Goal: Task Accomplishment & Management: Manage account settings

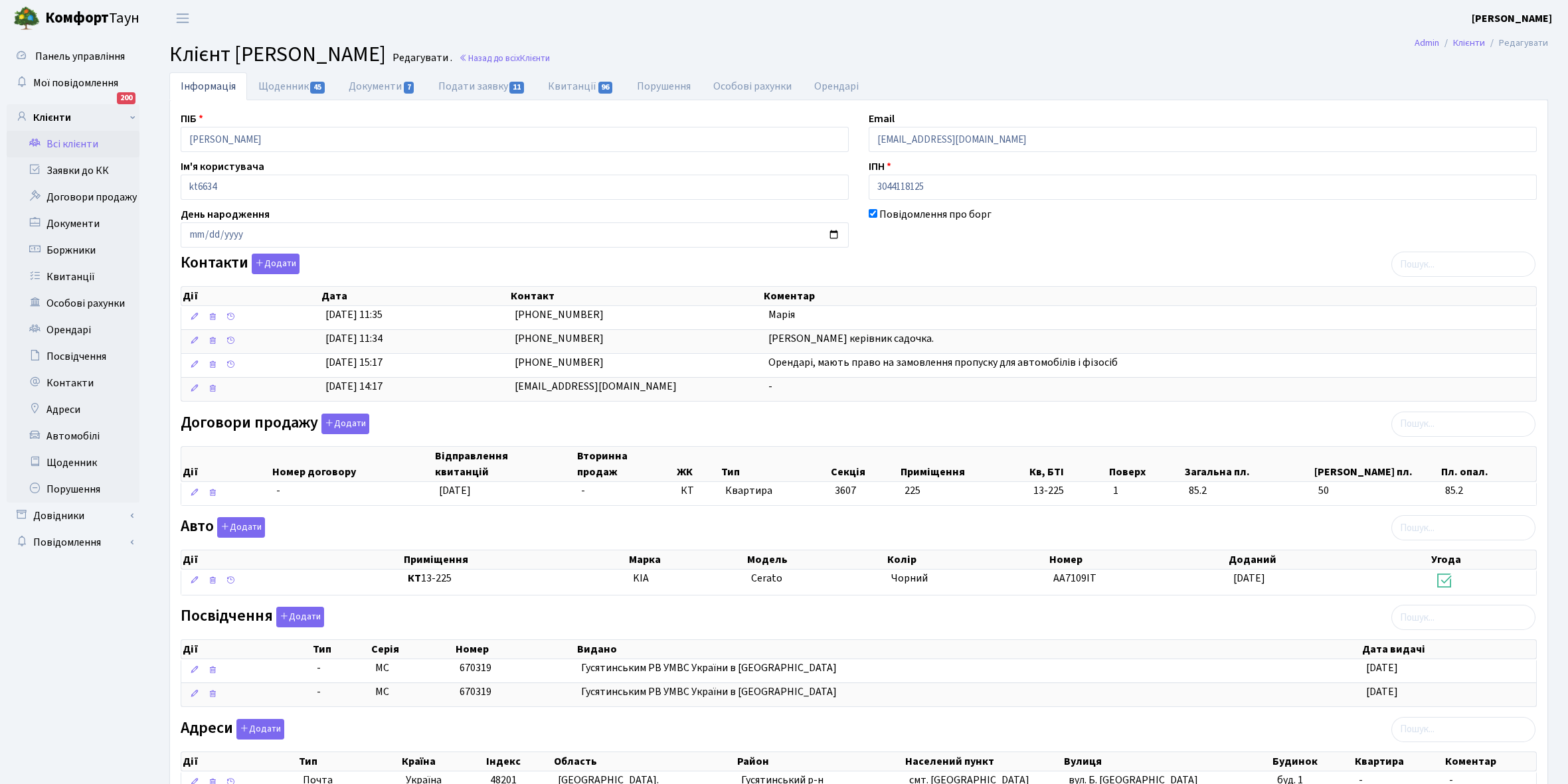
select select "25"
click at [274, 83] on link "Щоденник 45" at bounding box center [292, 86] width 90 height 27
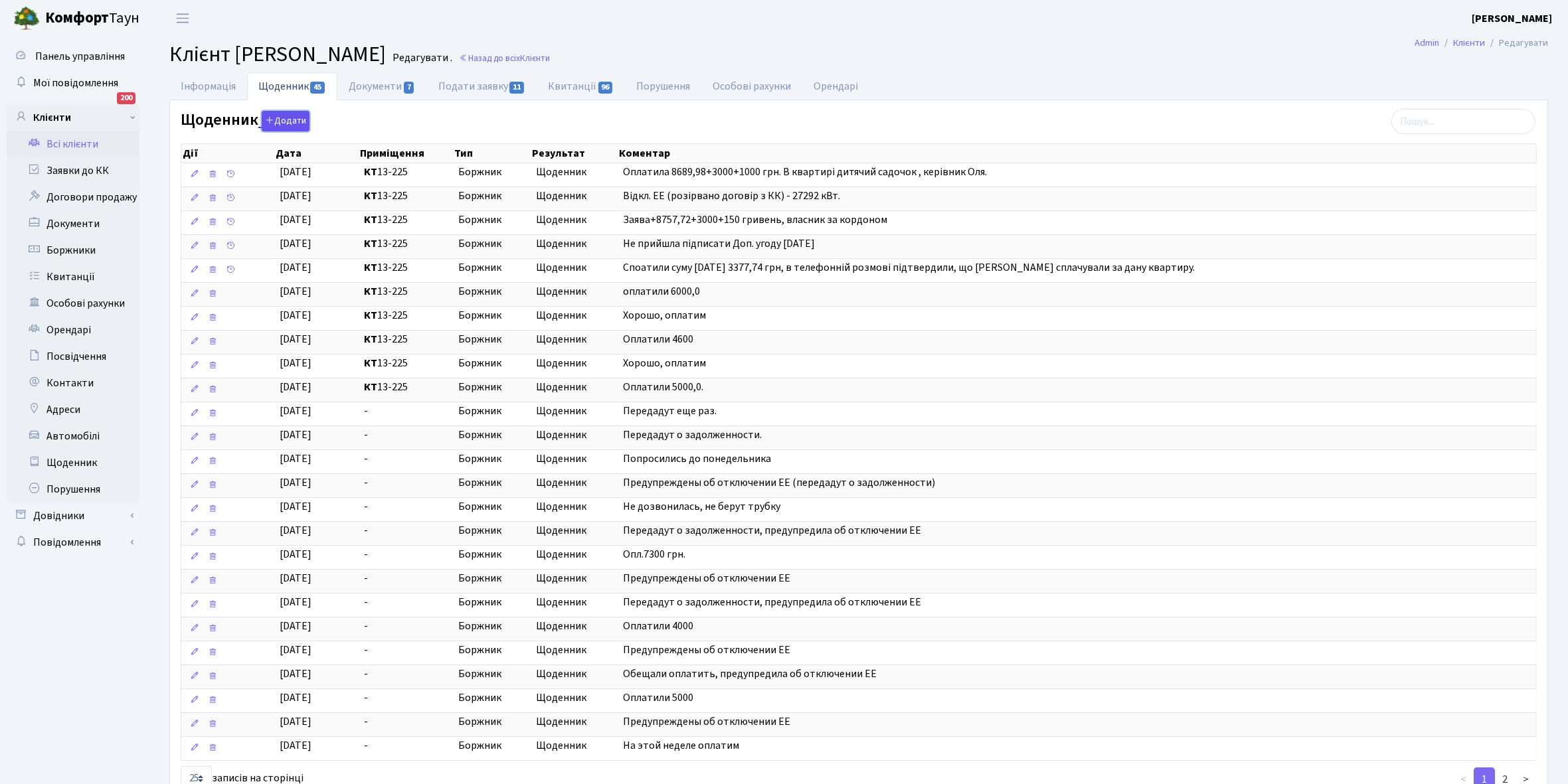
click at [289, 118] on button "Додати" at bounding box center [286, 121] width 48 height 21
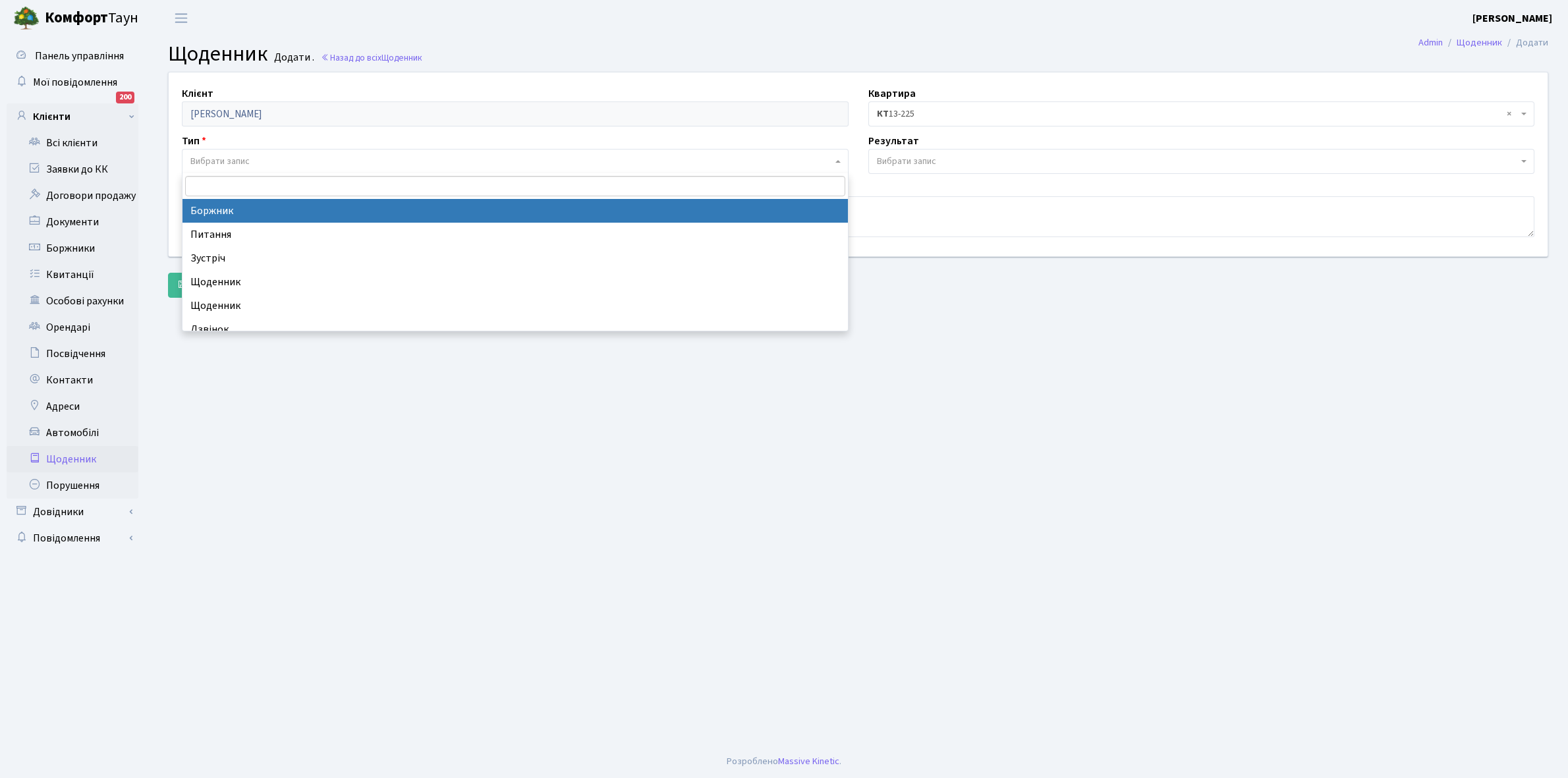
click at [215, 155] on span "Вибрати запис" at bounding box center [220, 161] width 59 height 13
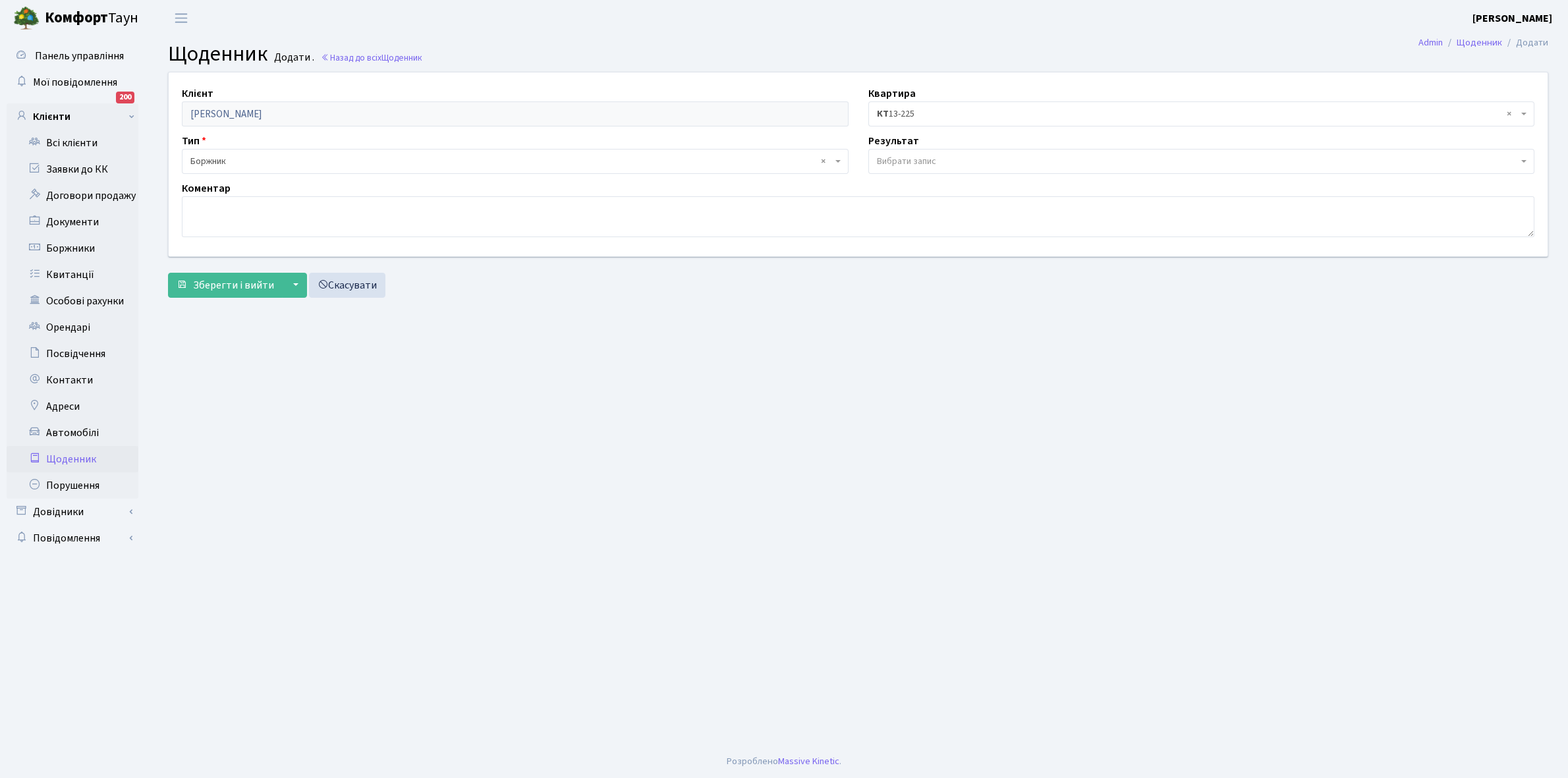
click at [962, 157] on span "Вибрати запис" at bounding box center [1198, 161] width 641 height 13
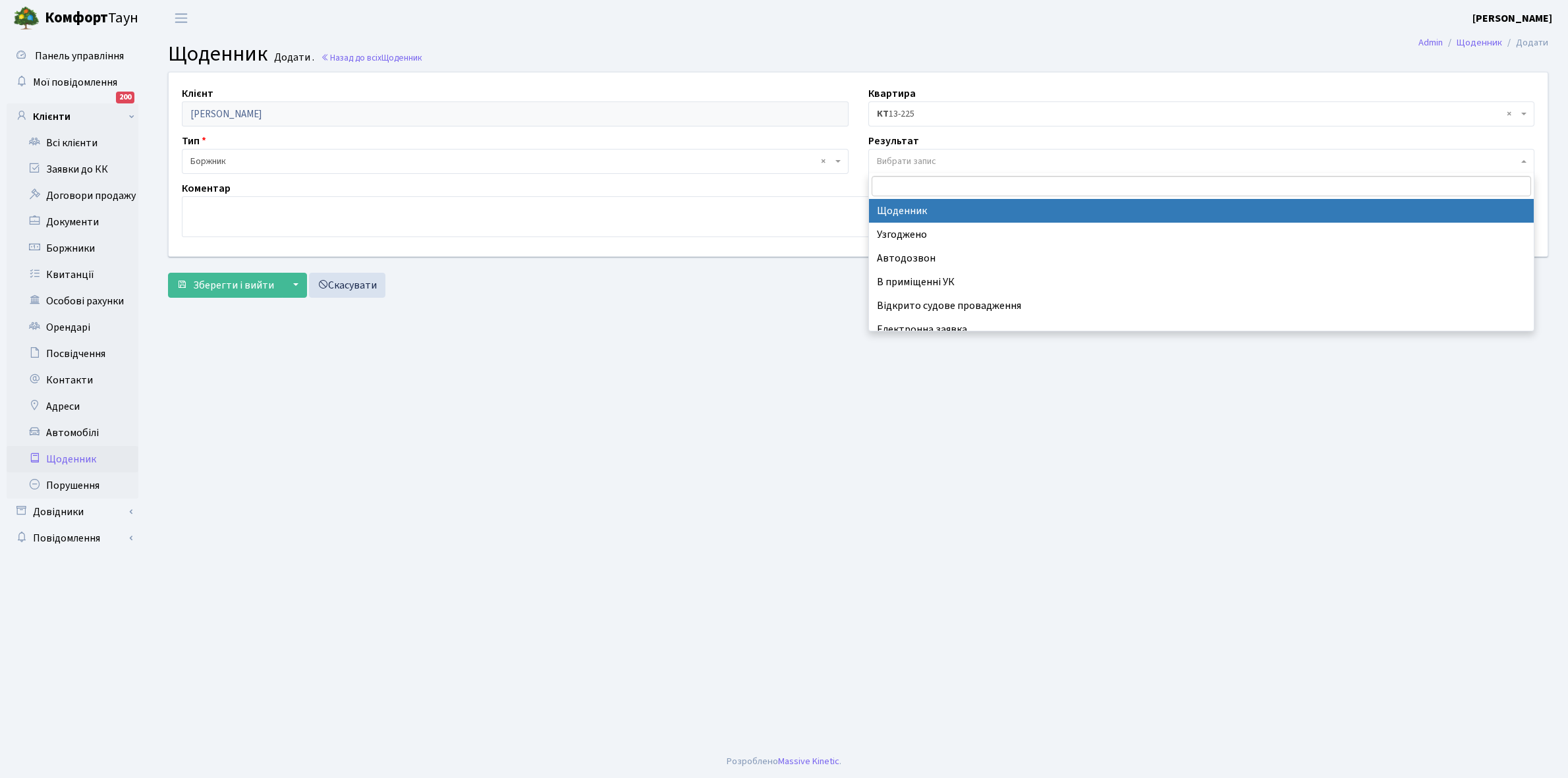
click at [268, 155] on span "× Боржник" at bounding box center [511, 161] width 641 height 13
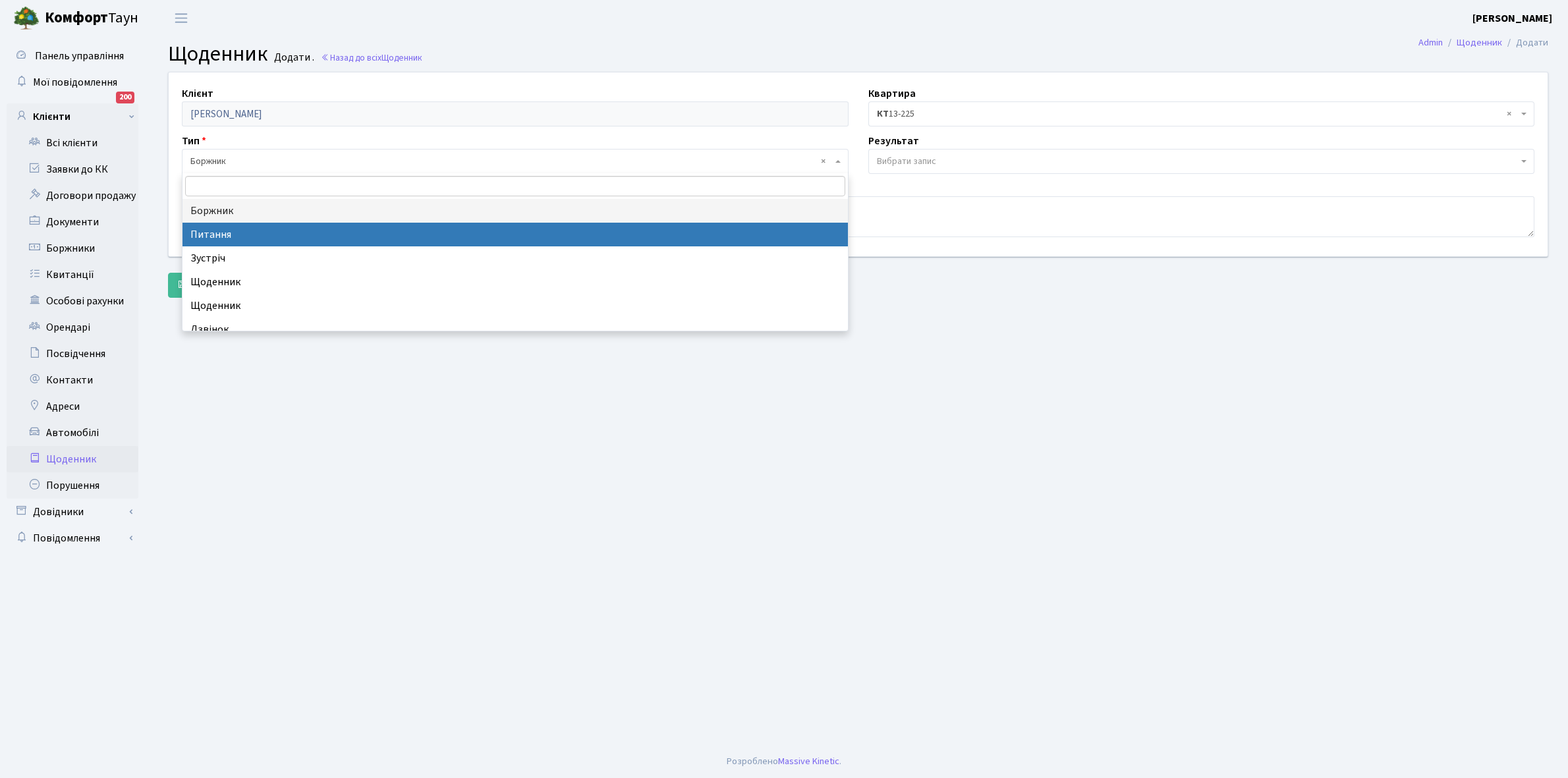
select select "9"
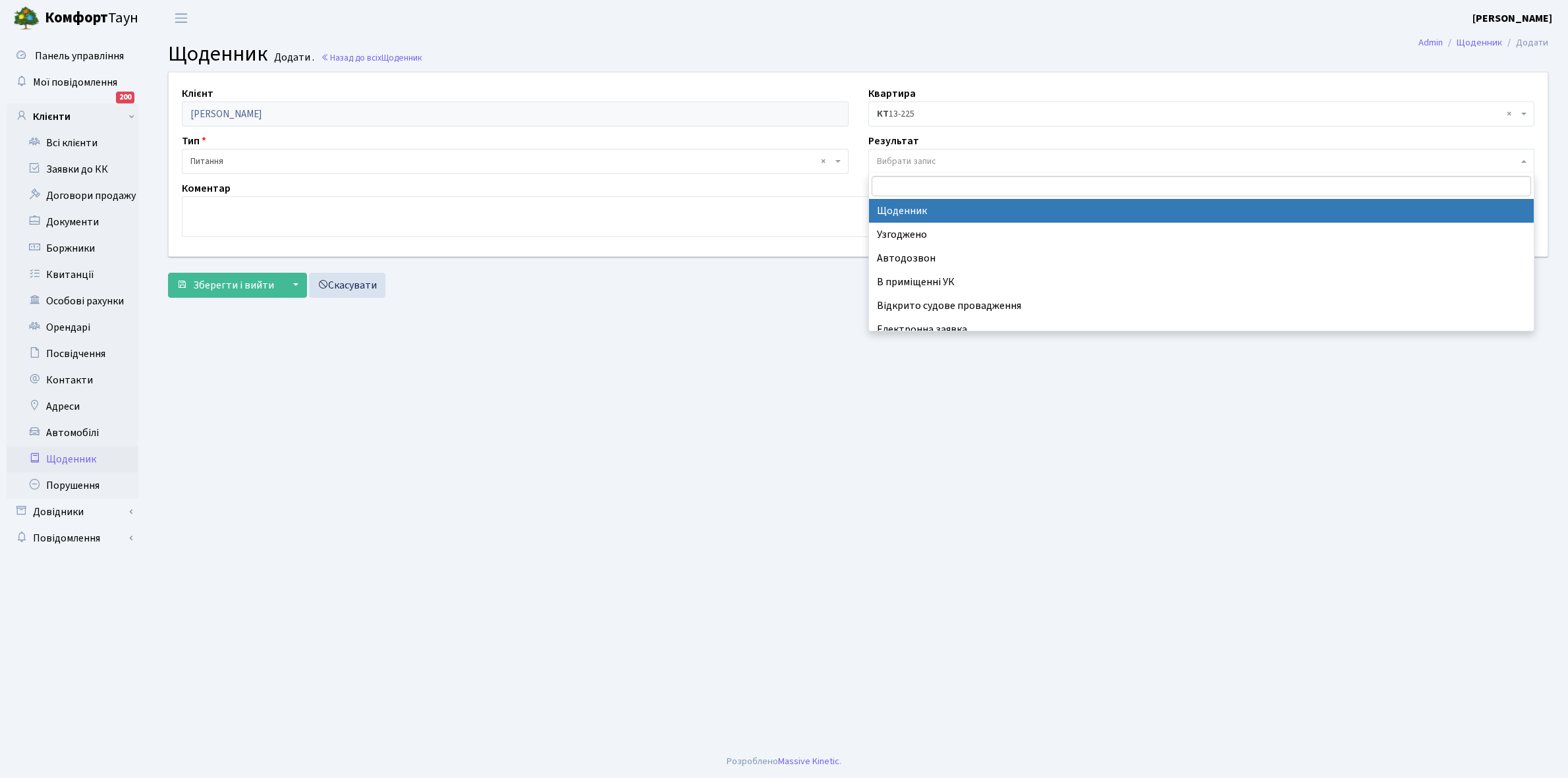
click at [946, 159] on span "Вибрати запис" at bounding box center [1198, 161] width 641 height 13
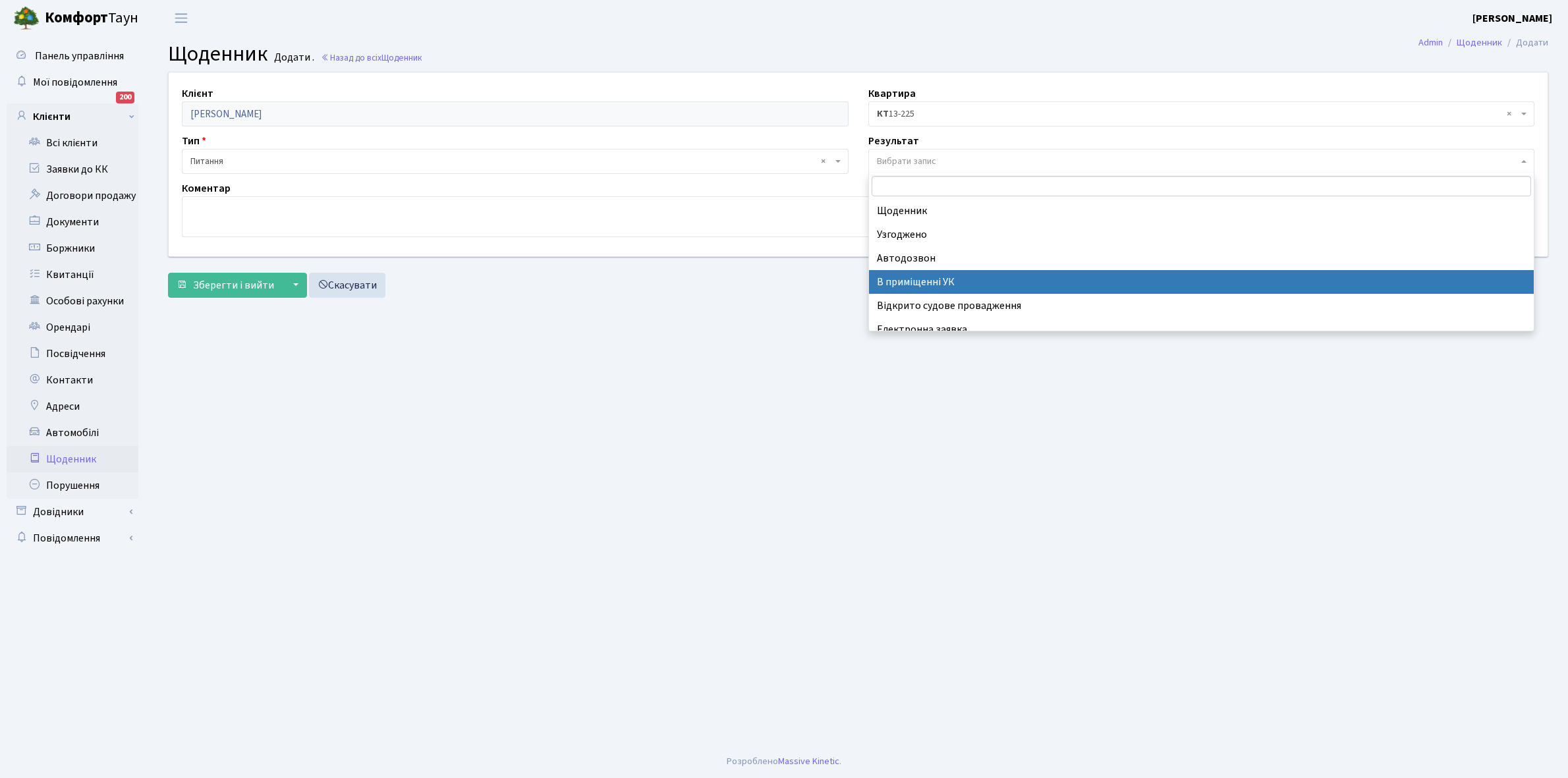
scroll to position [81, 0]
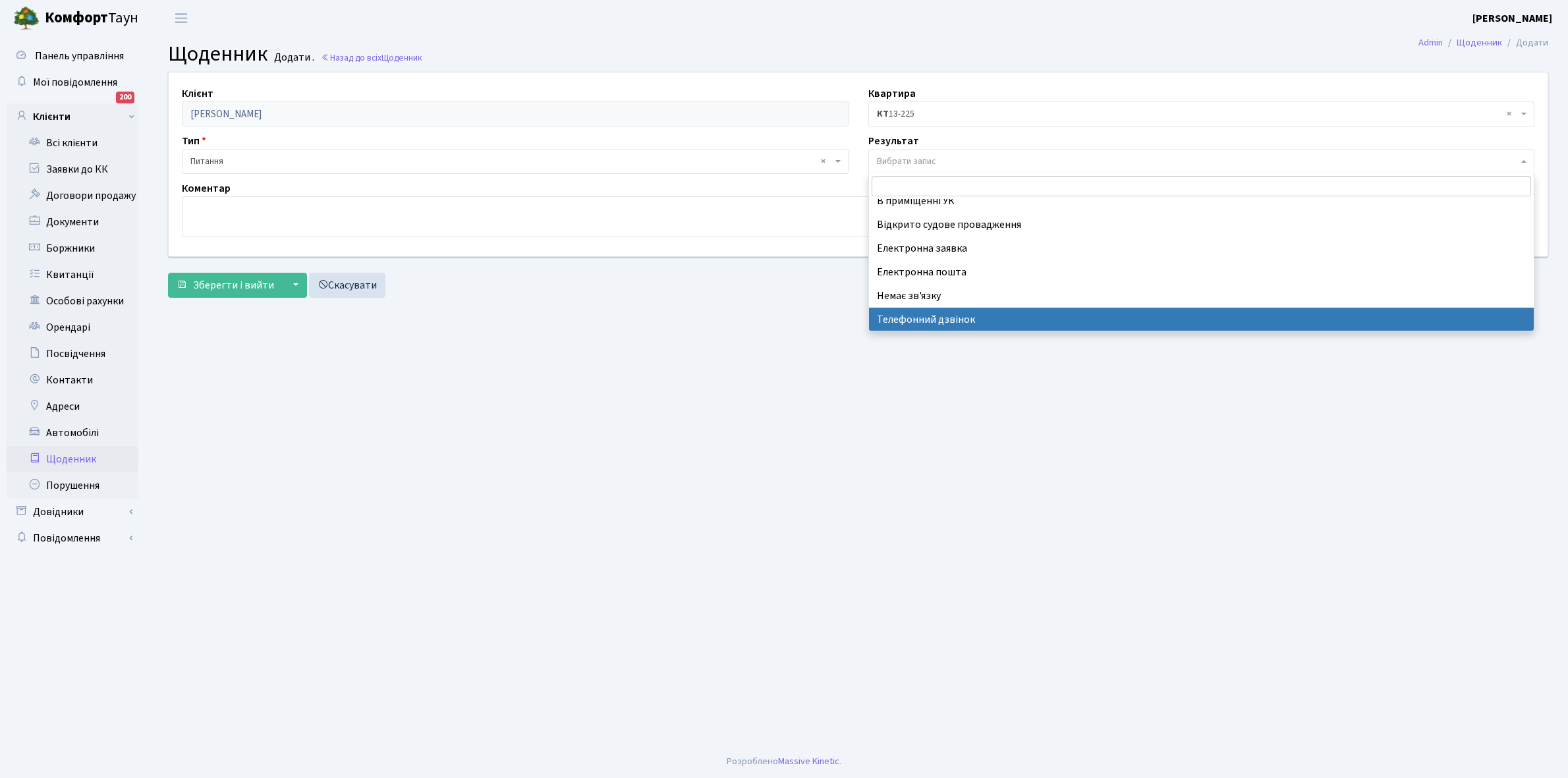
select select "196"
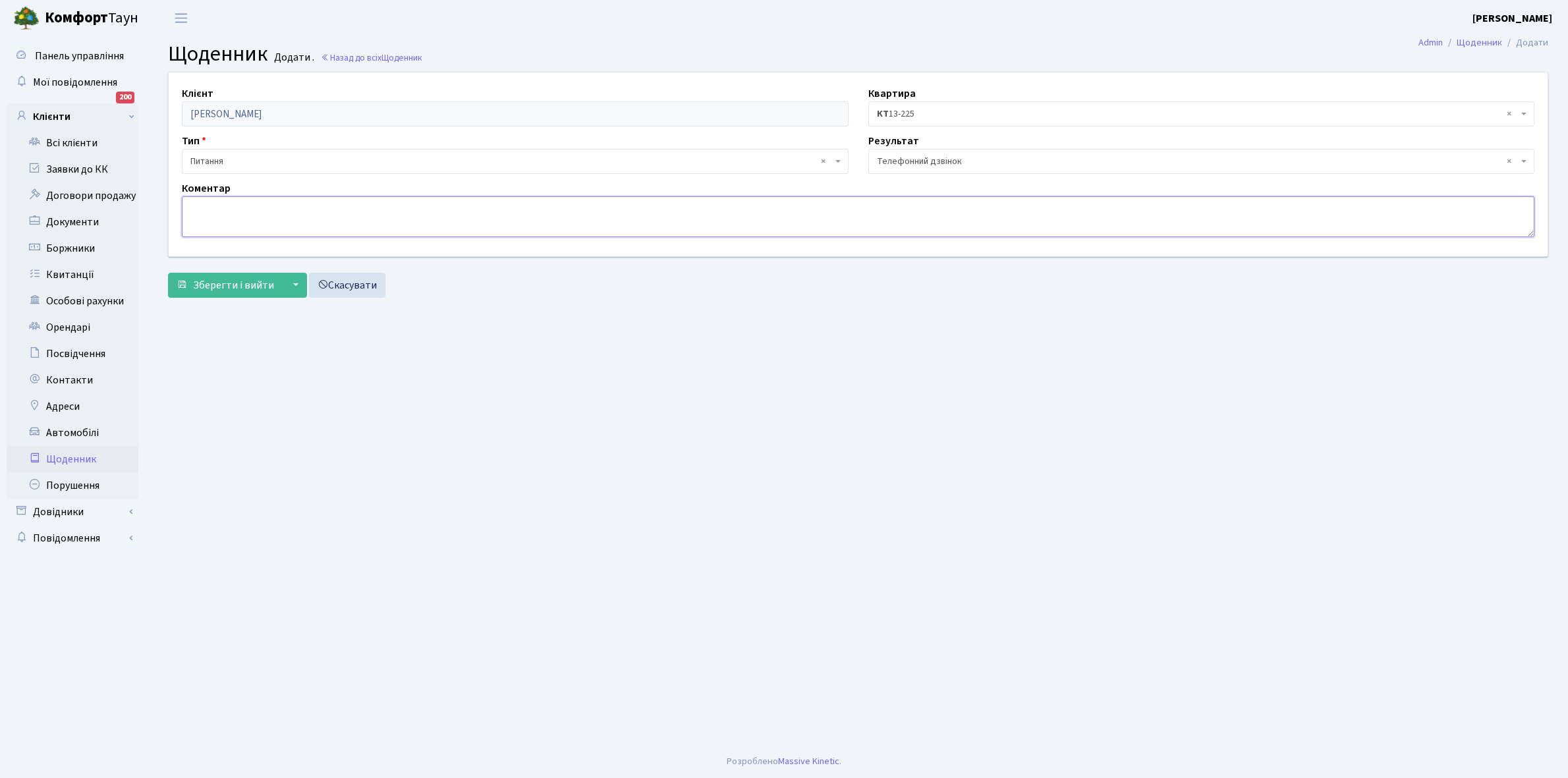
click at [209, 203] on textarea at bounding box center [858, 217] width 1352 height 41
type textarea "G"
click at [260, 205] on textarea "Протягом року зозповідає про хворого" at bounding box center [858, 217] width 1352 height 41
click at [368, 206] on textarea "Протягом року розповідає про хворого" at bounding box center [858, 217] width 1352 height 41
type textarea "Протягом року розповідає про хворого батька і відсутність можливості укласти до…"
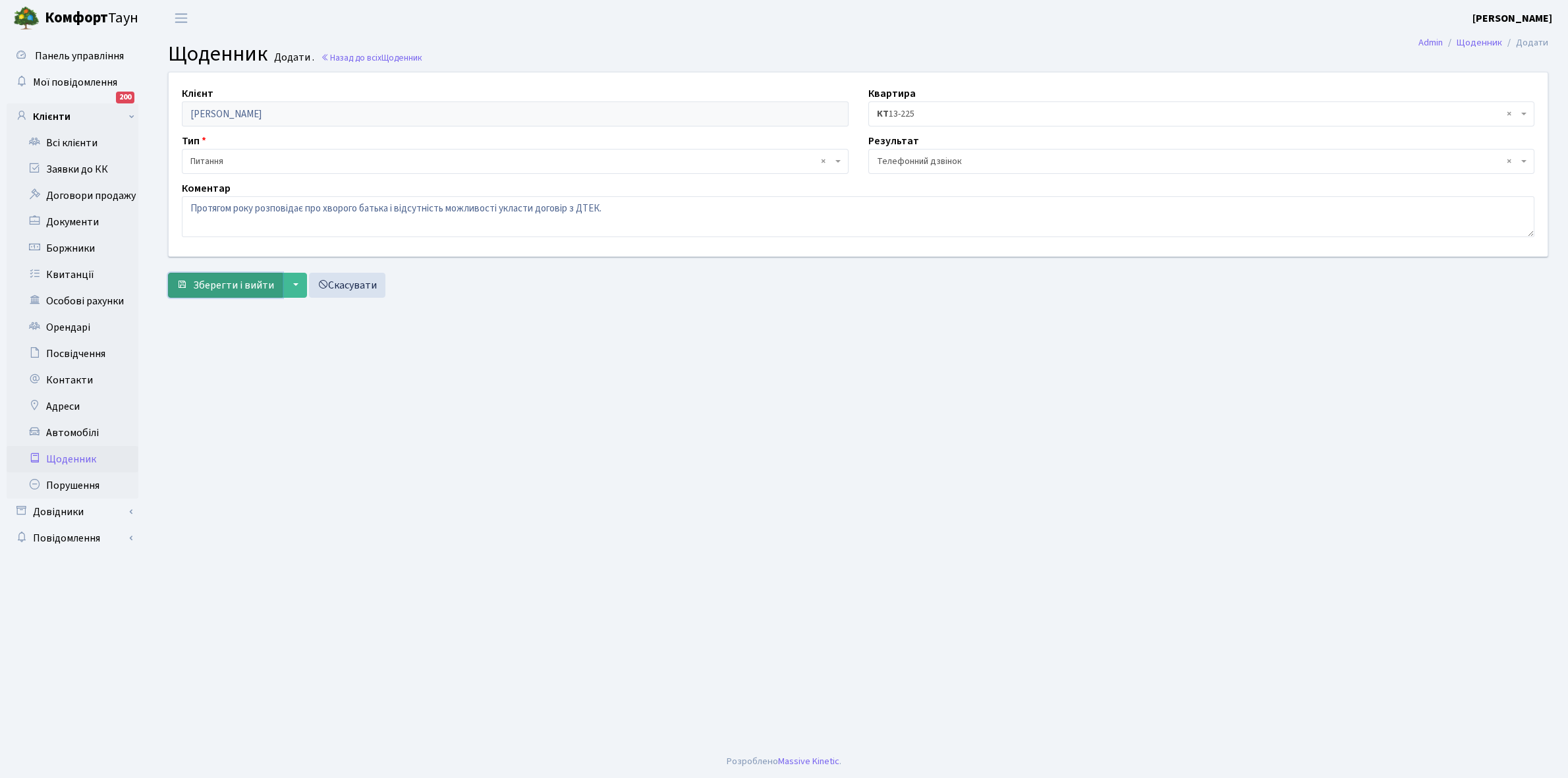
click at [222, 285] on span "Зберегти і вийти" at bounding box center [233, 285] width 81 height 14
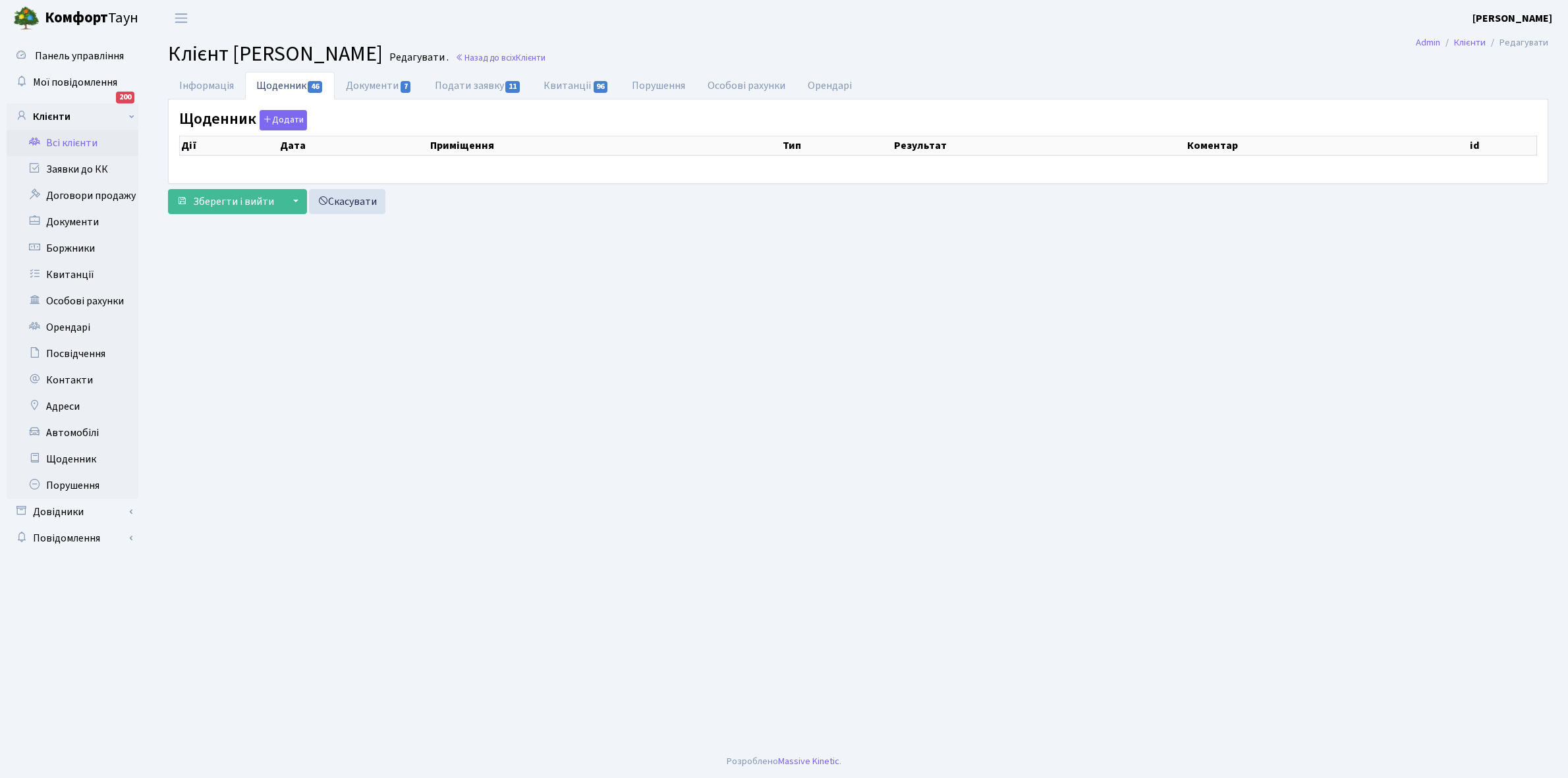
select select "25"
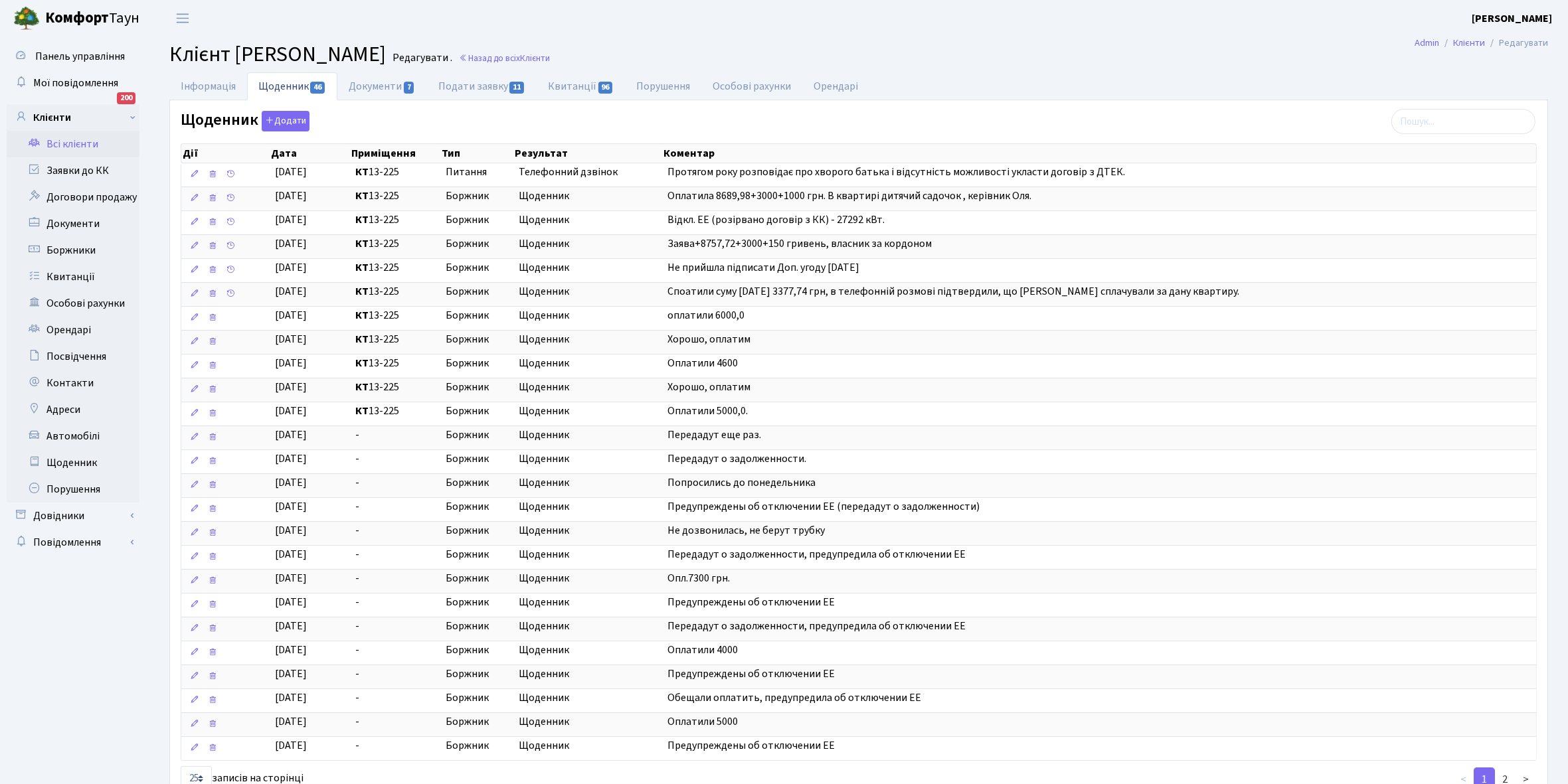
click at [66, 144] on link "Всі клієнти" at bounding box center [72, 144] width 133 height 27
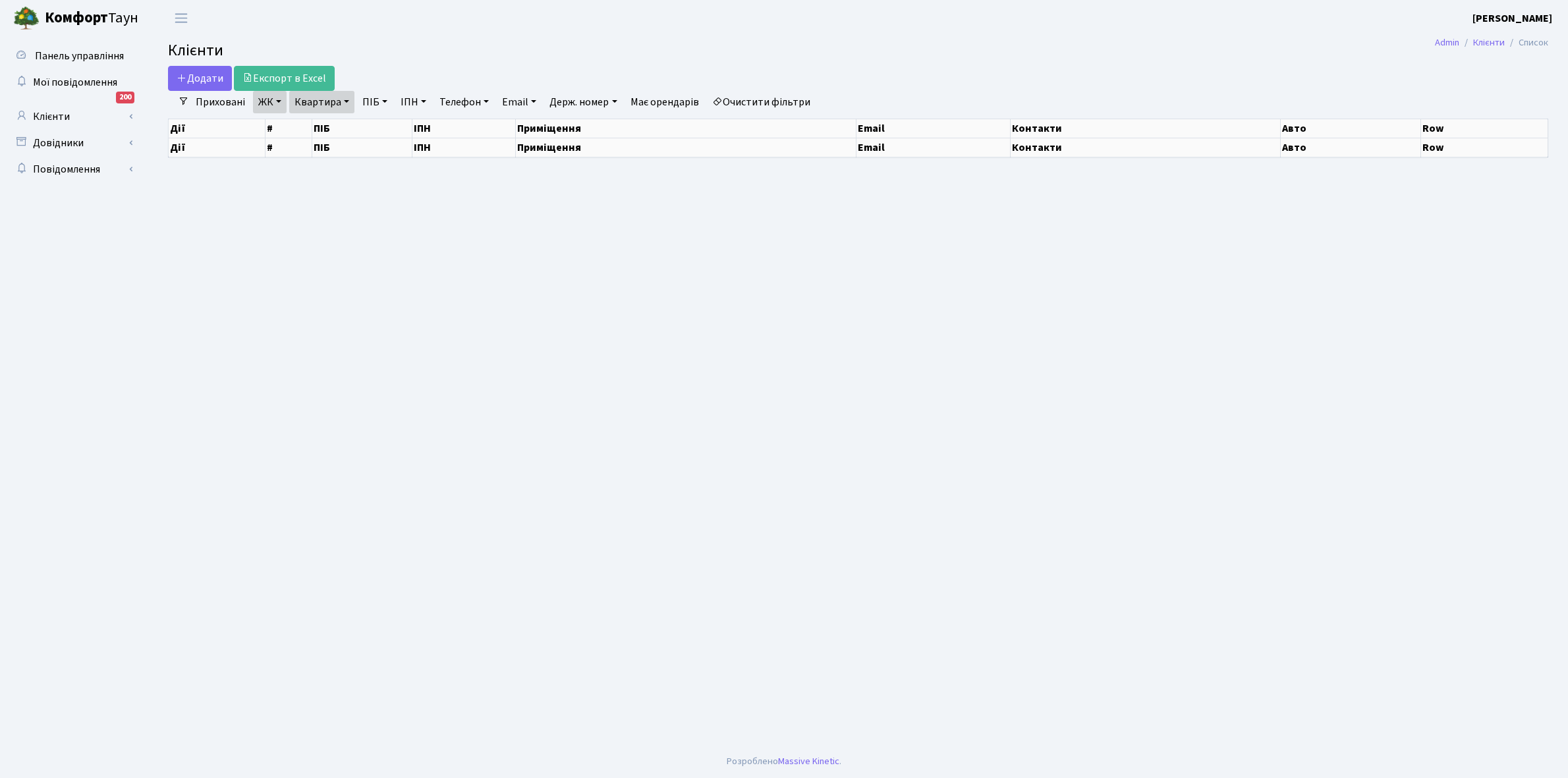
select select "25"
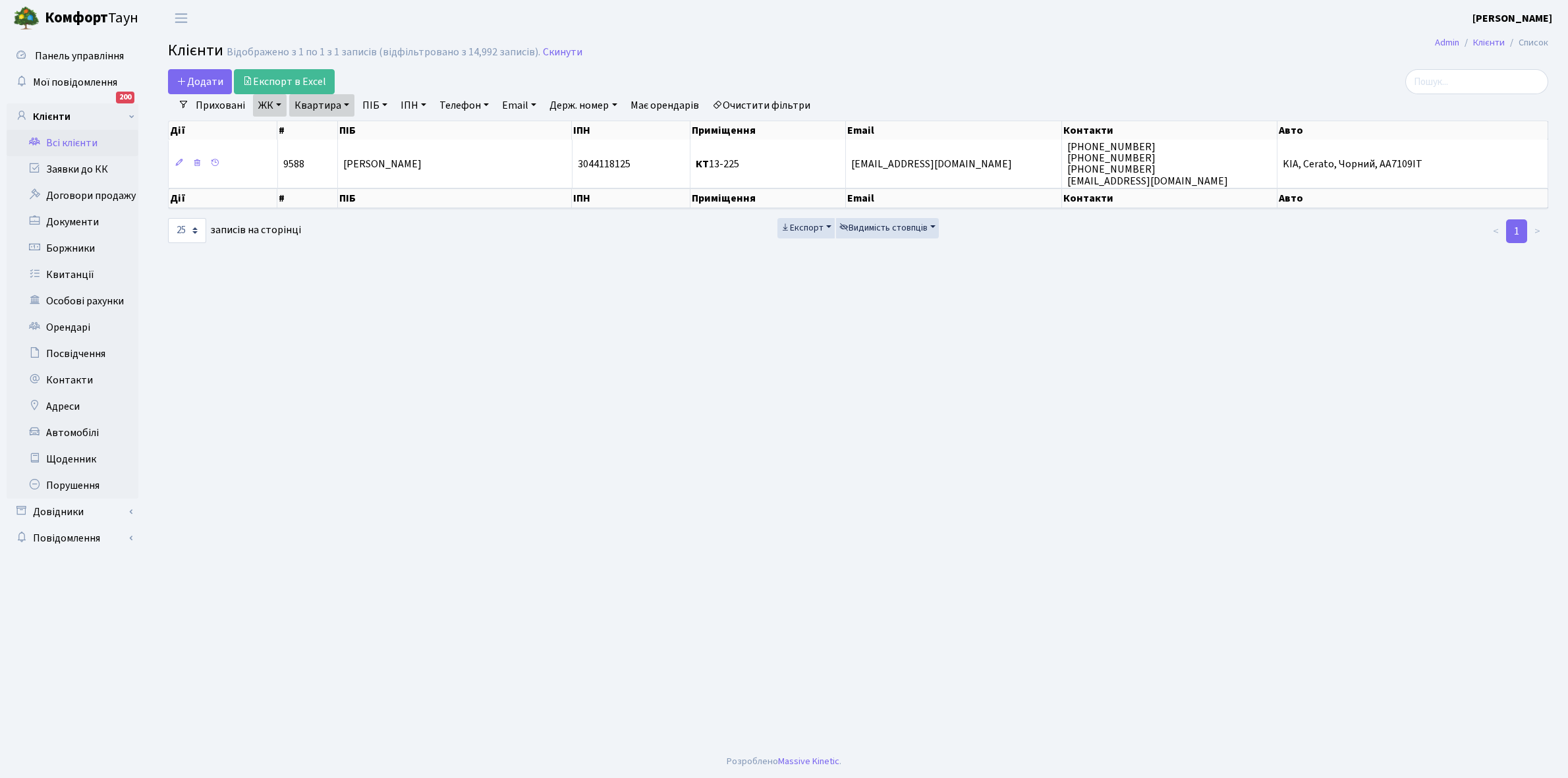
click at [782, 109] on link "Очистити фільтри" at bounding box center [761, 105] width 109 height 22
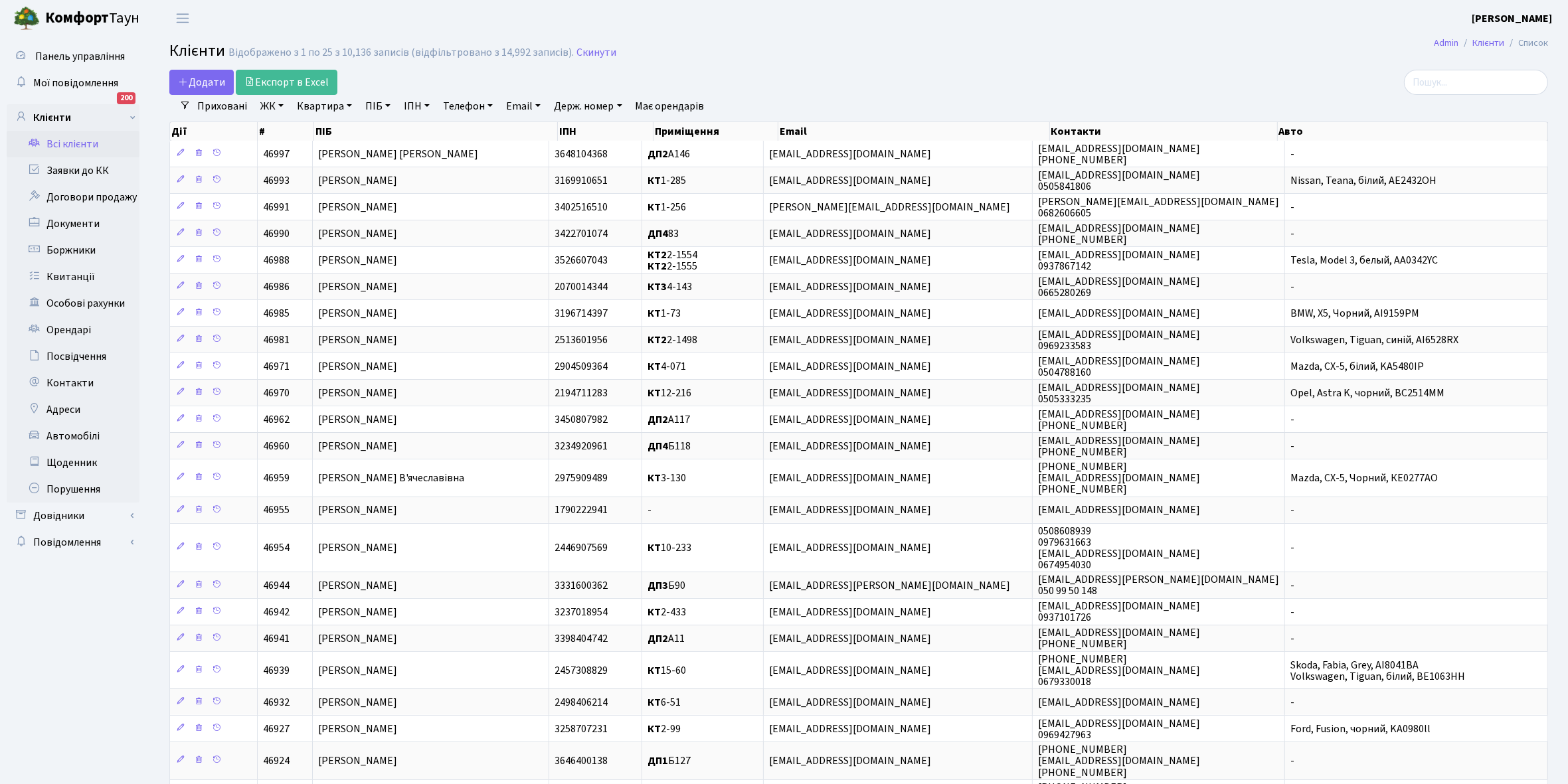
click at [281, 104] on link "ЖК" at bounding box center [273, 105] width 34 height 22
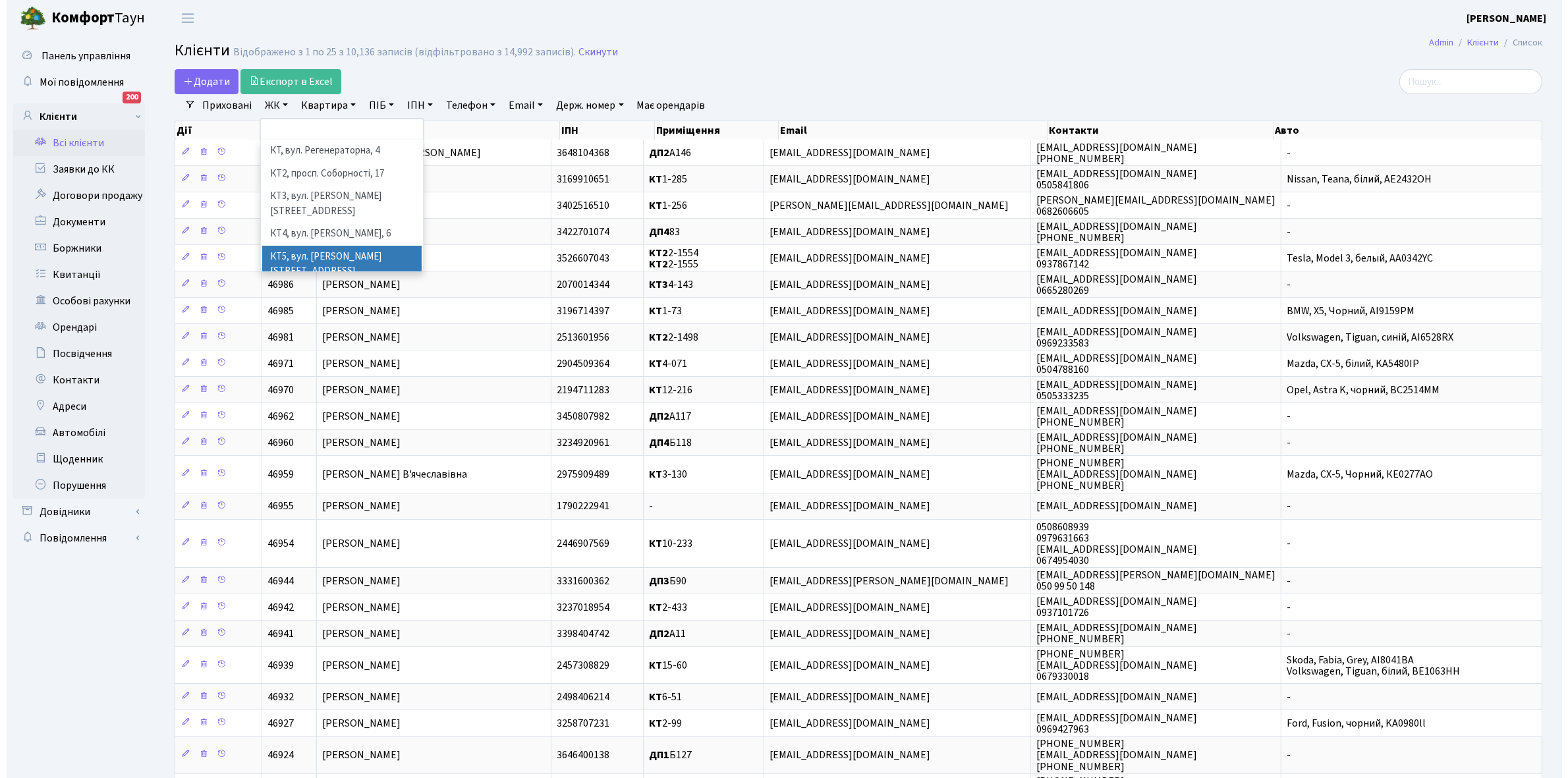
scroll to position [82, 0]
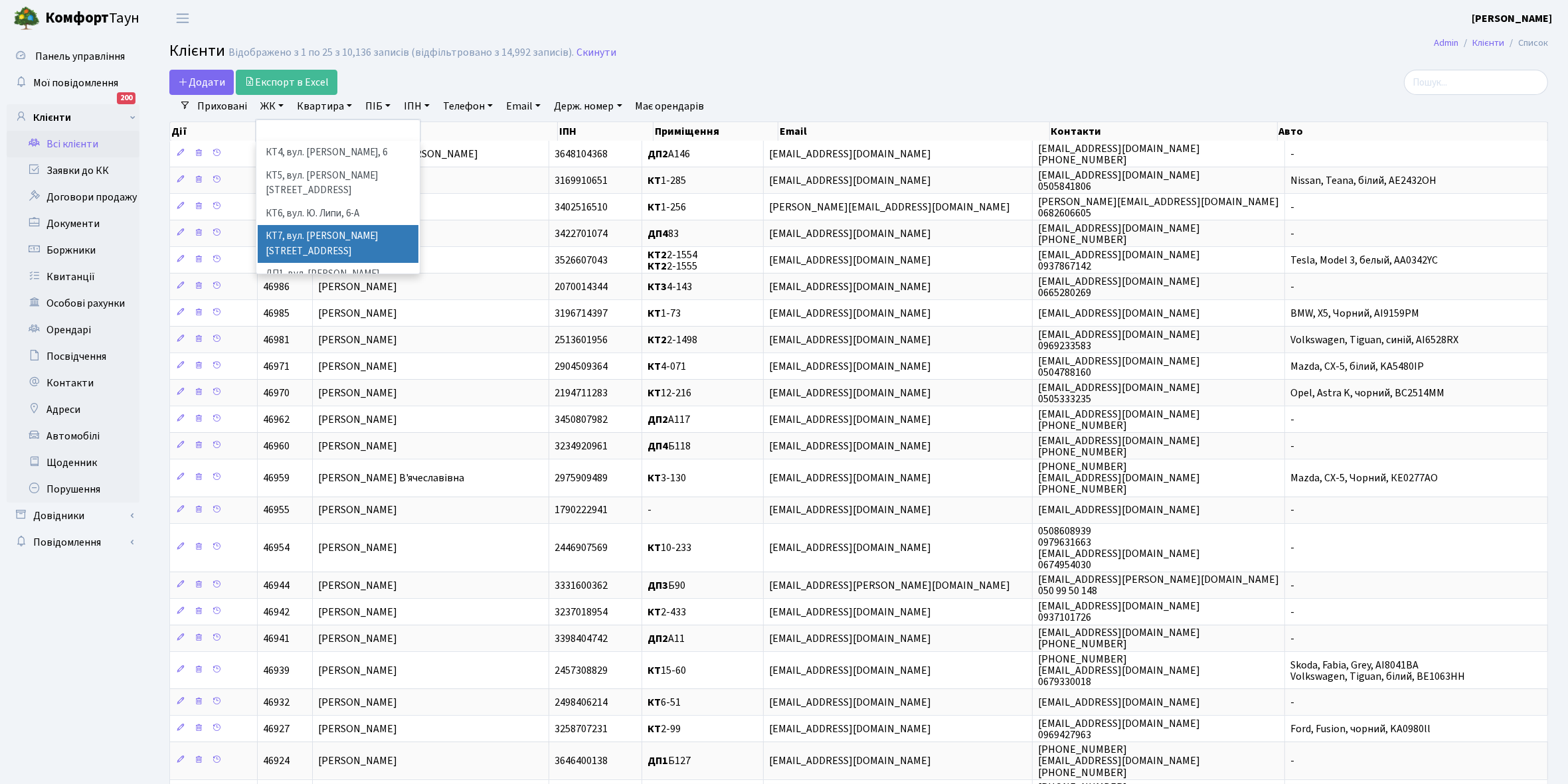
click at [328, 225] on li "КТ7, вул. Березнева, 12" at bounding box center [338, 244] width 161 height 38
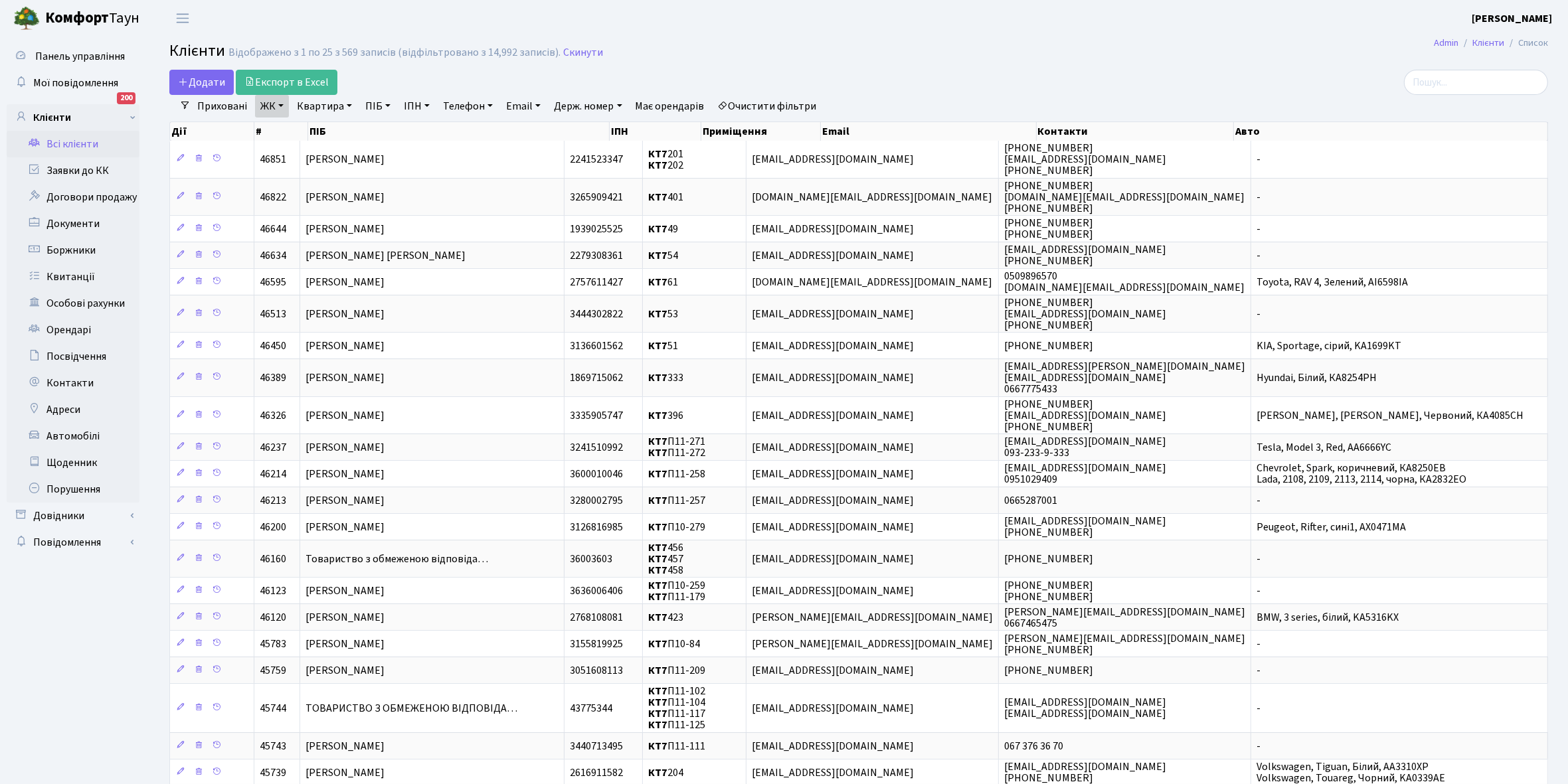
click at [349, 107] on link "Квартира" at bounding box center [324, 105] width 66 height 22
click at [331, 125] on input "text" at bounding box center [331, 132] width 78 height 25
type input "424"
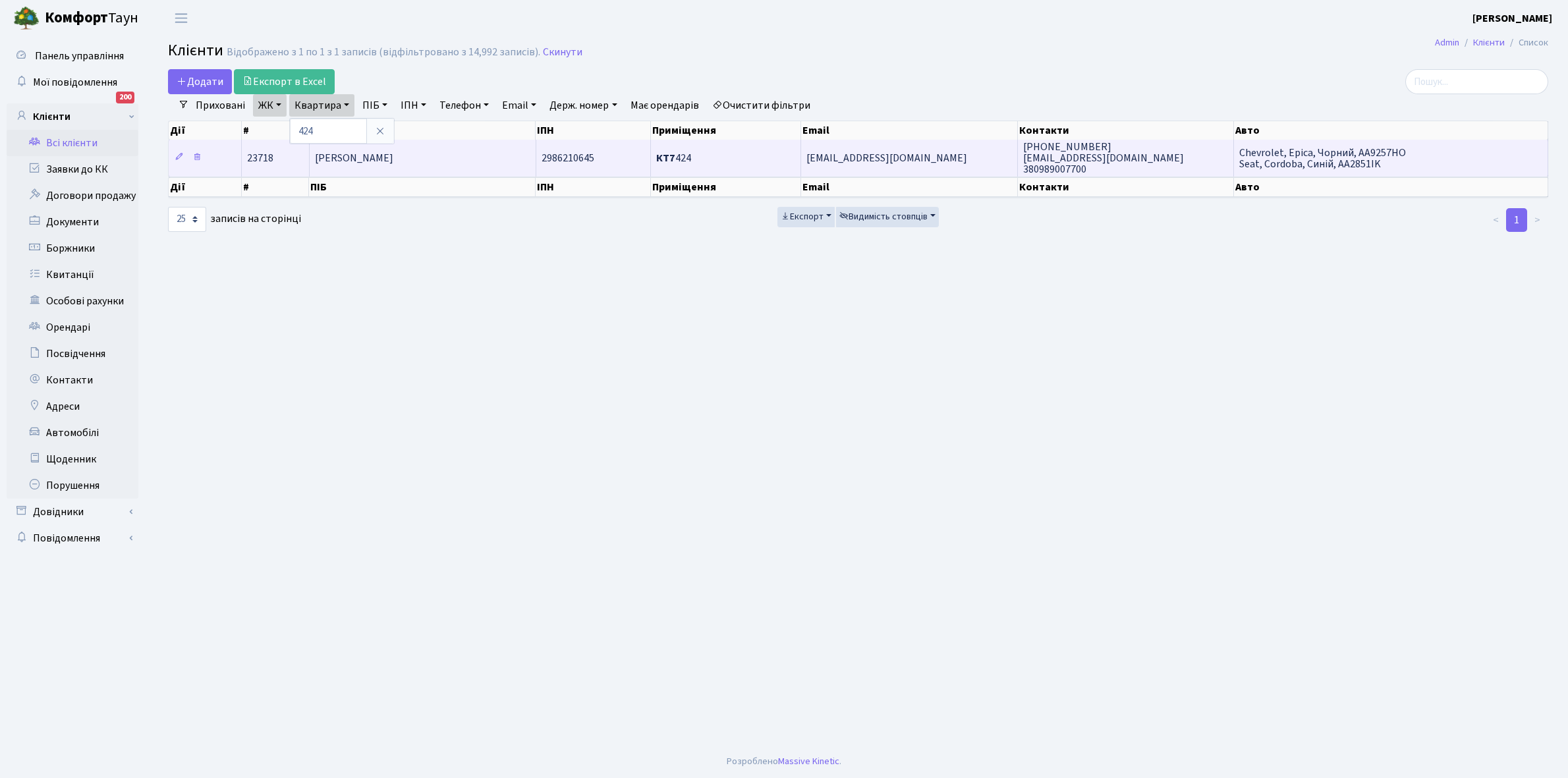
click at [443, 166] on td "[PERSON_NAME]" at bounding box center [423, 158] width 227 height 36
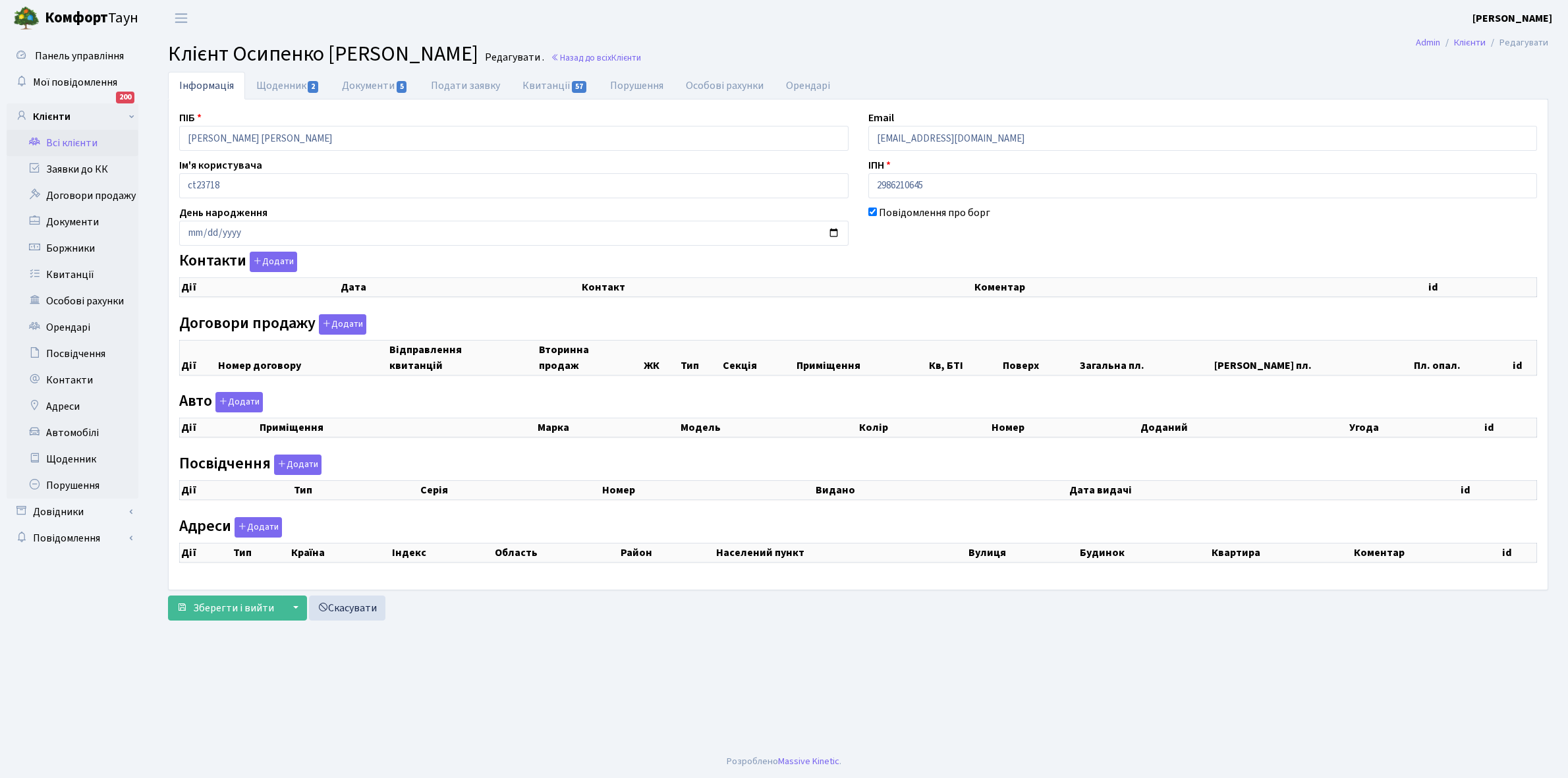
click at [281, 86] on link "Щоденник 2" at bounding box center [288, 85] width 86 height 27
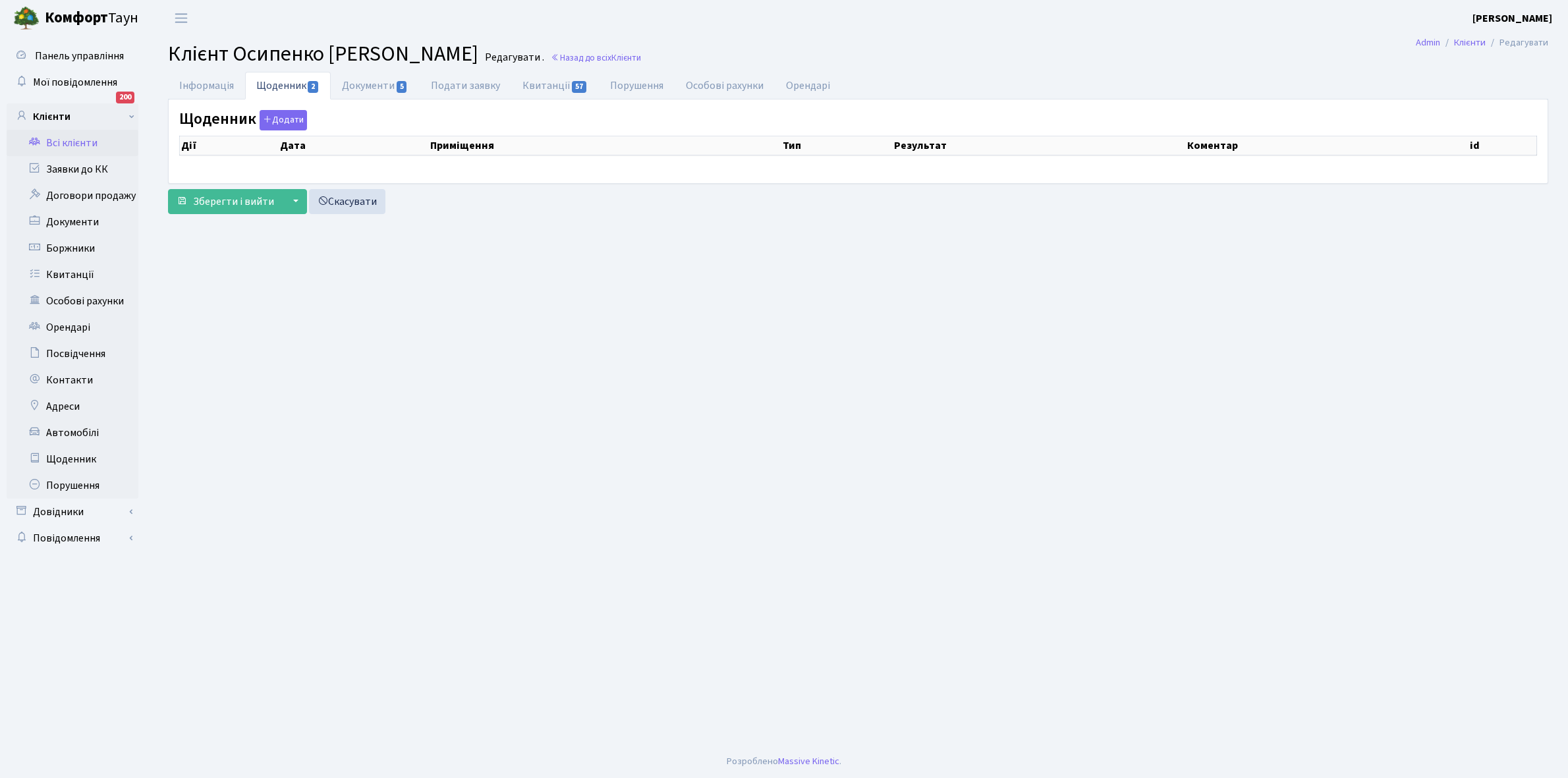
select select "25"
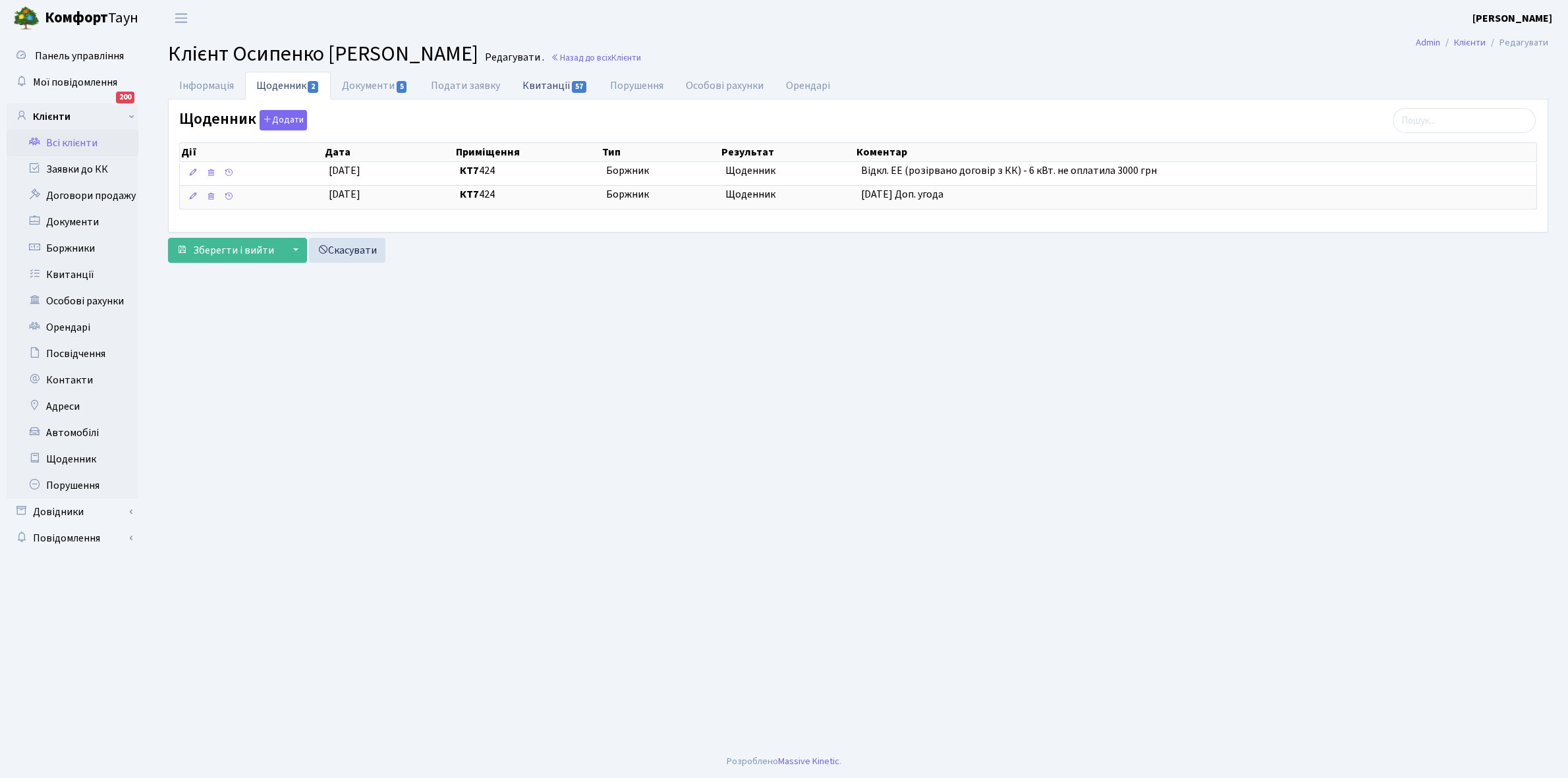
click at [543, 86] on link "Квитанції 57" at bounding box center [555, 85] width 88 height 27
select select "25"
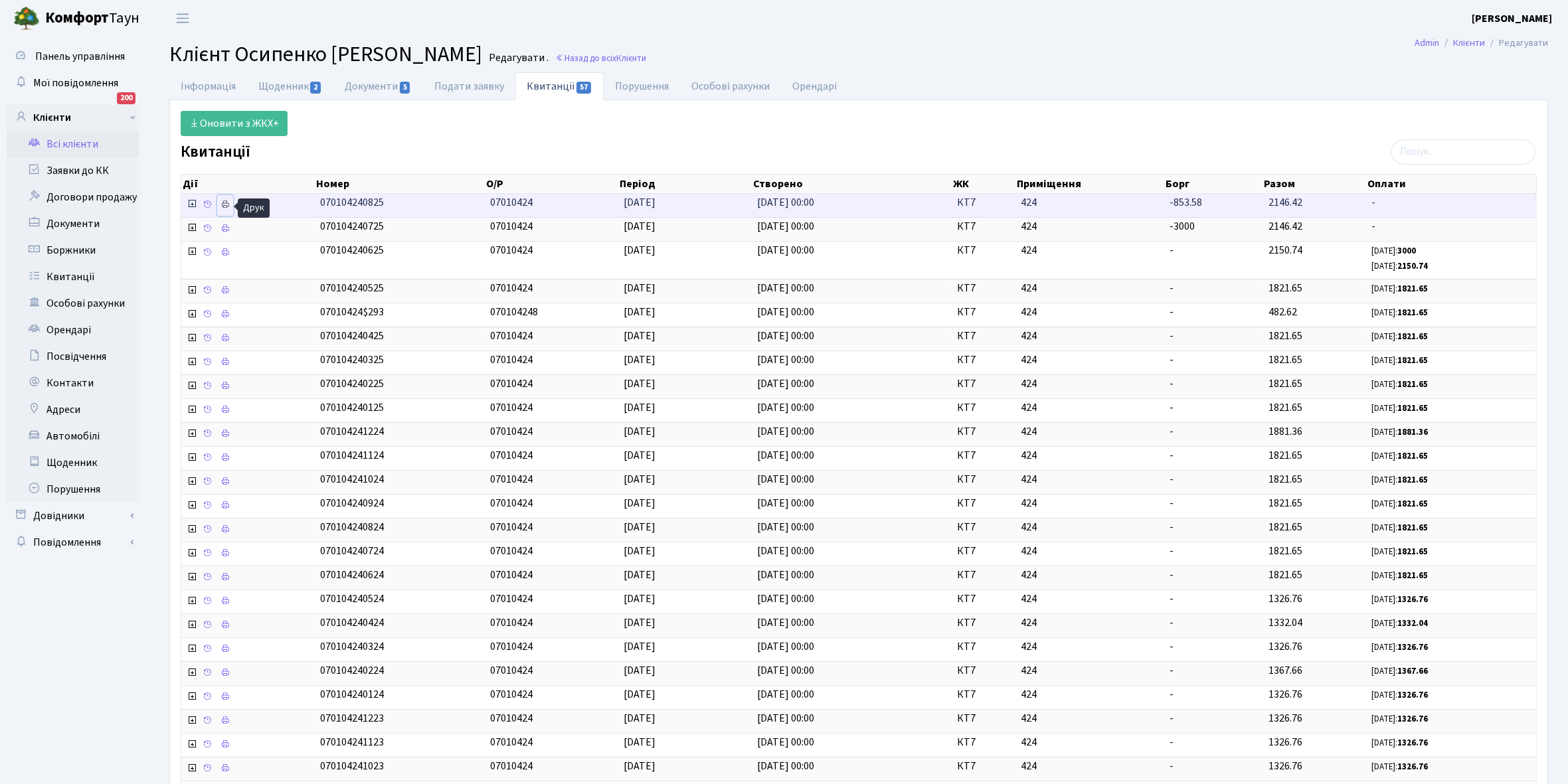
click at [226, 204] on icon at bounding box center [225, 204] width 9 height 9
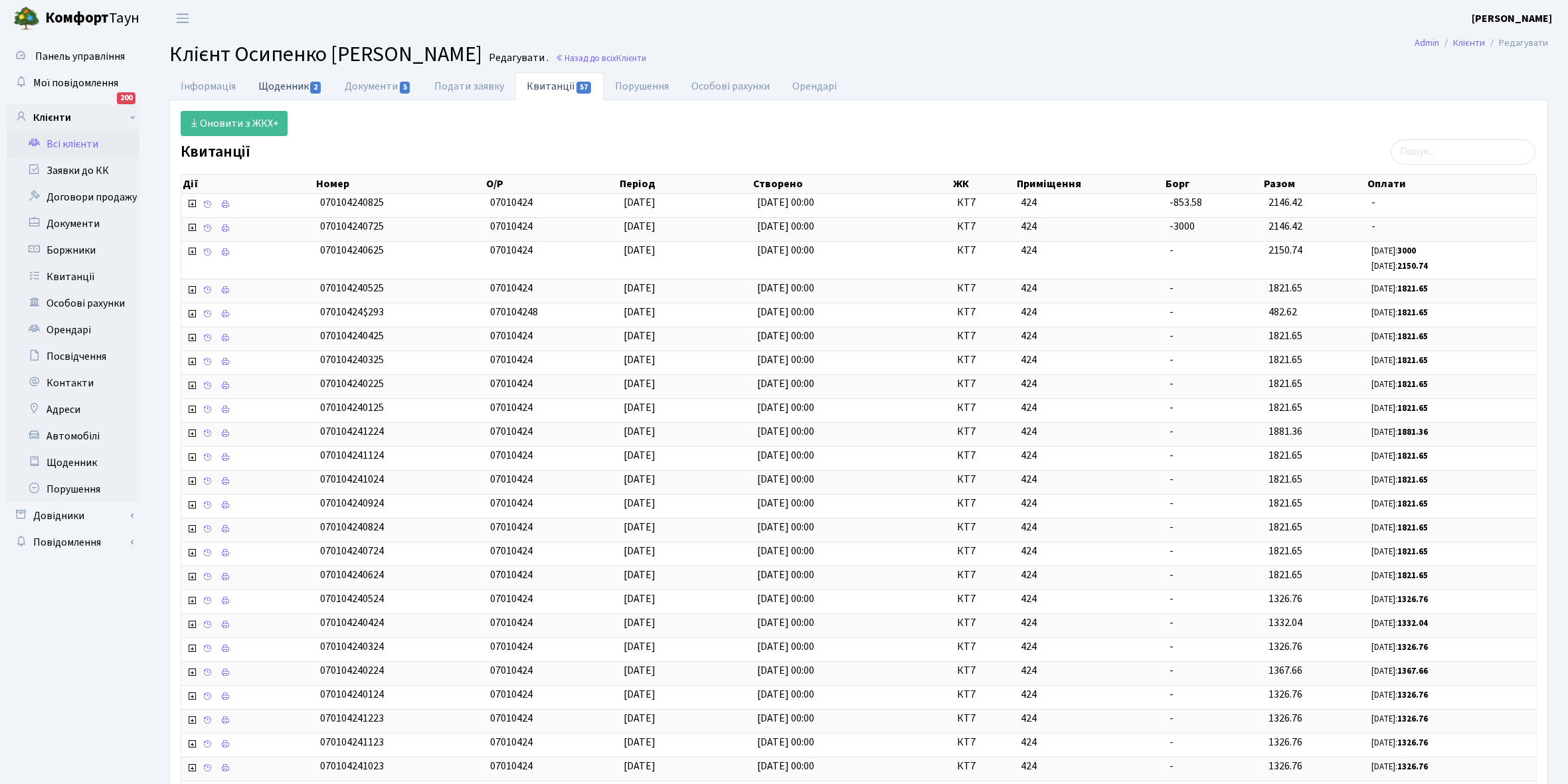
click at [278, 90] on link "Щоденник 2" at bounding box center [290, 86] width 87 height 27
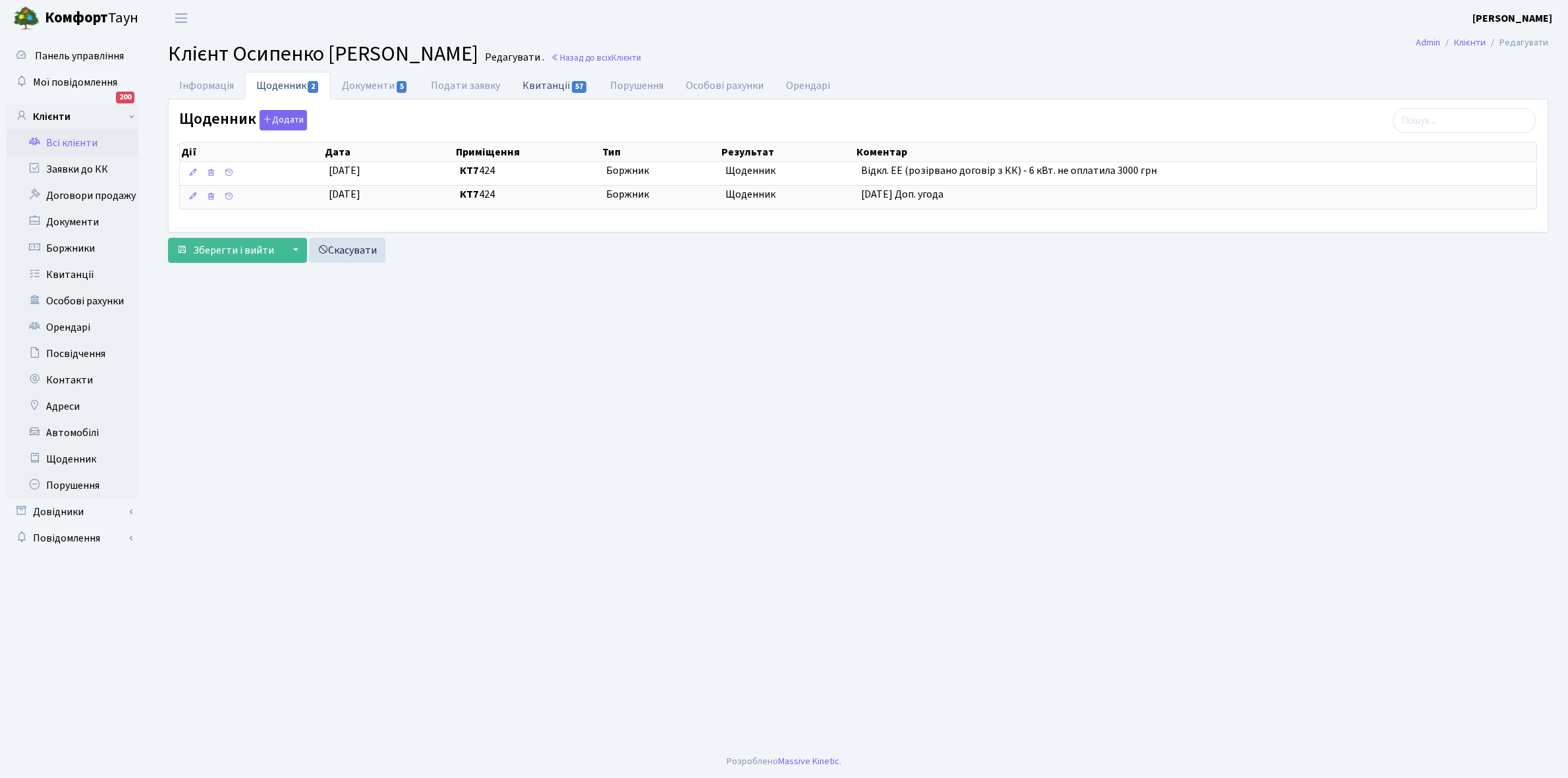
click at [539, 87] on link "Квитанції 57" at bounding box center [555, 85] width 88 height 27
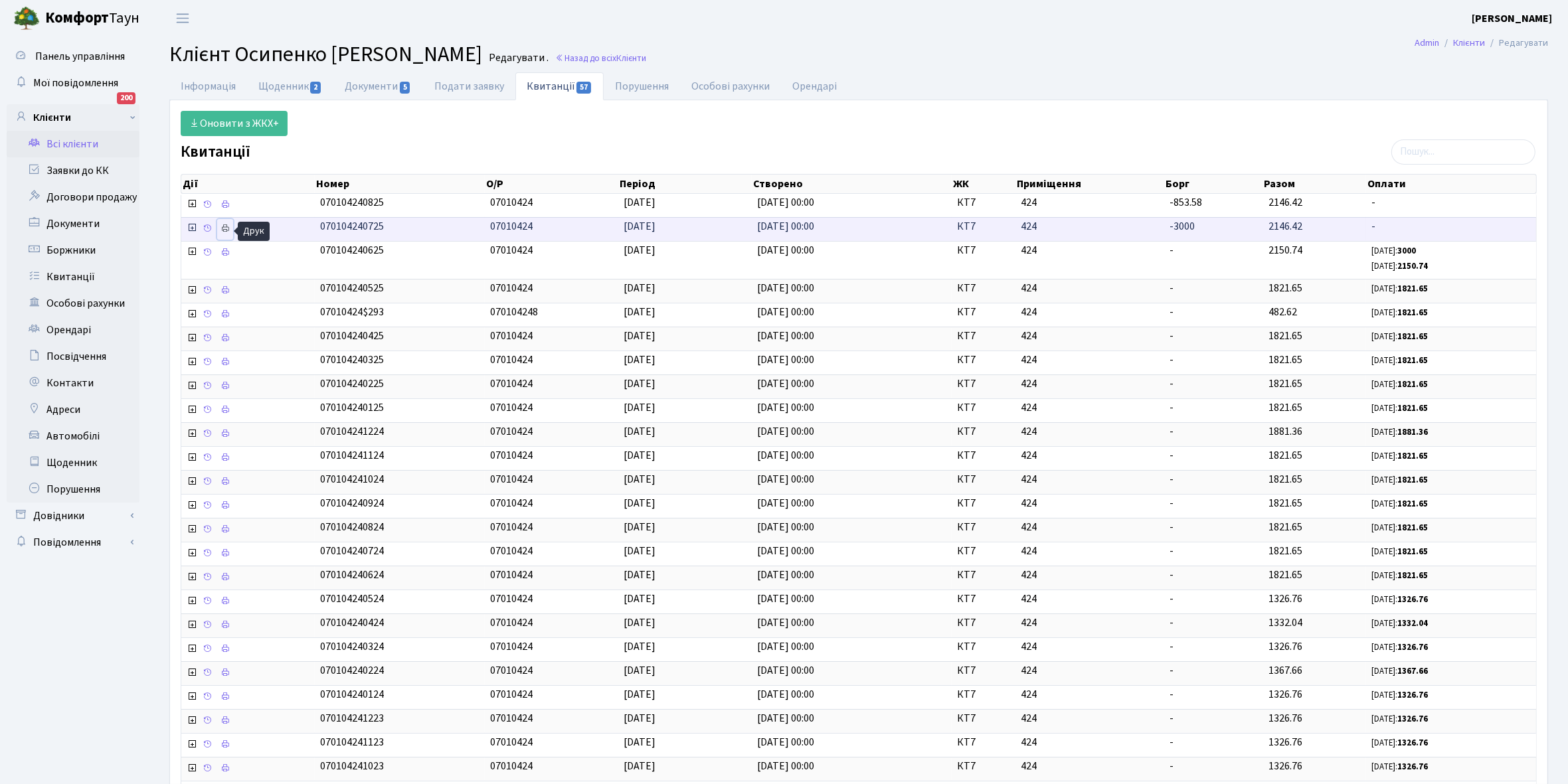
click at [224, 229] on icon at bounding box center [225, 229] width 9 height 9
click at [74, 143] on link "Всі клієнти" at bounding box center [72, 144] width 133 height 27
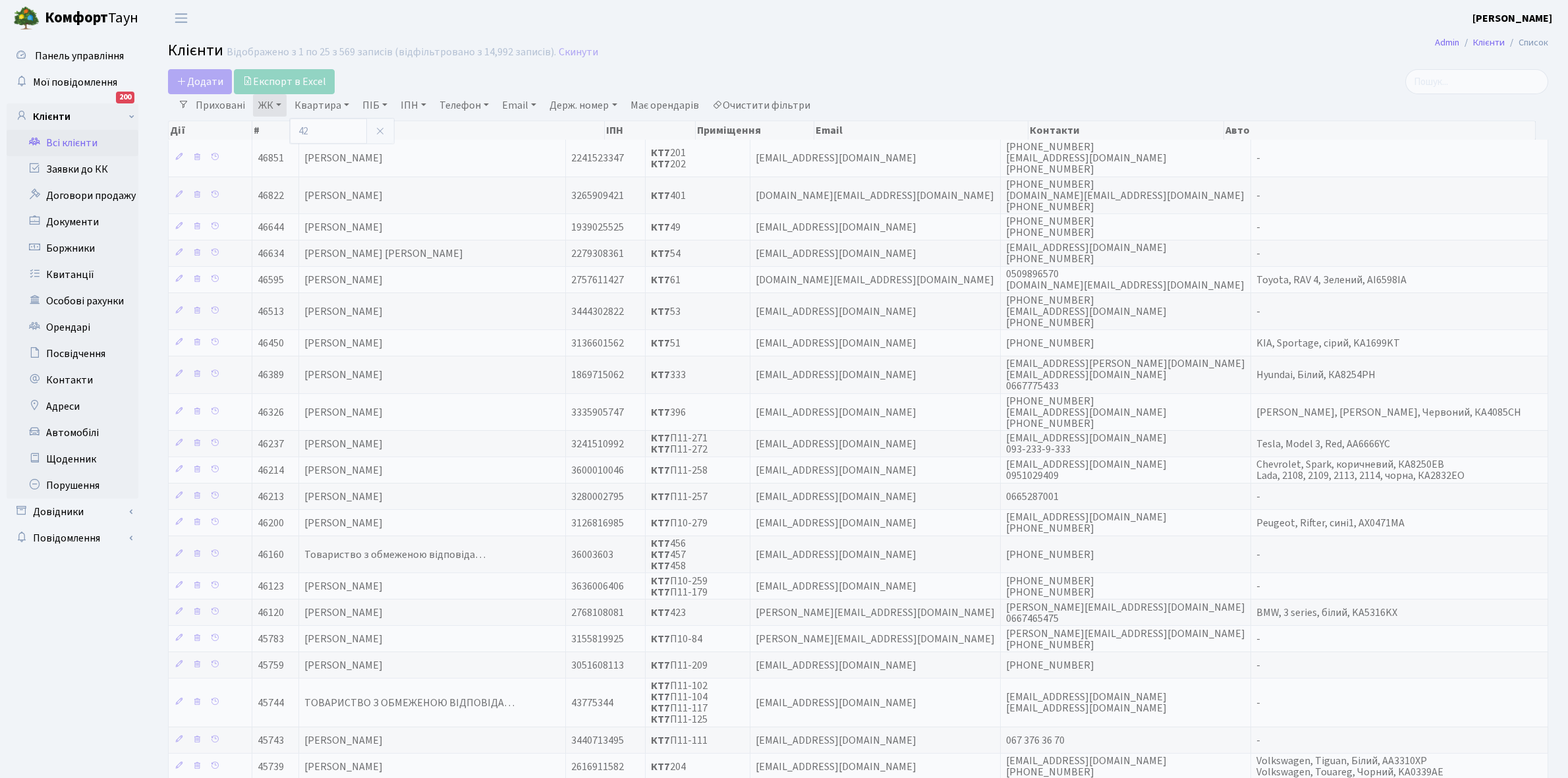
select select "25"
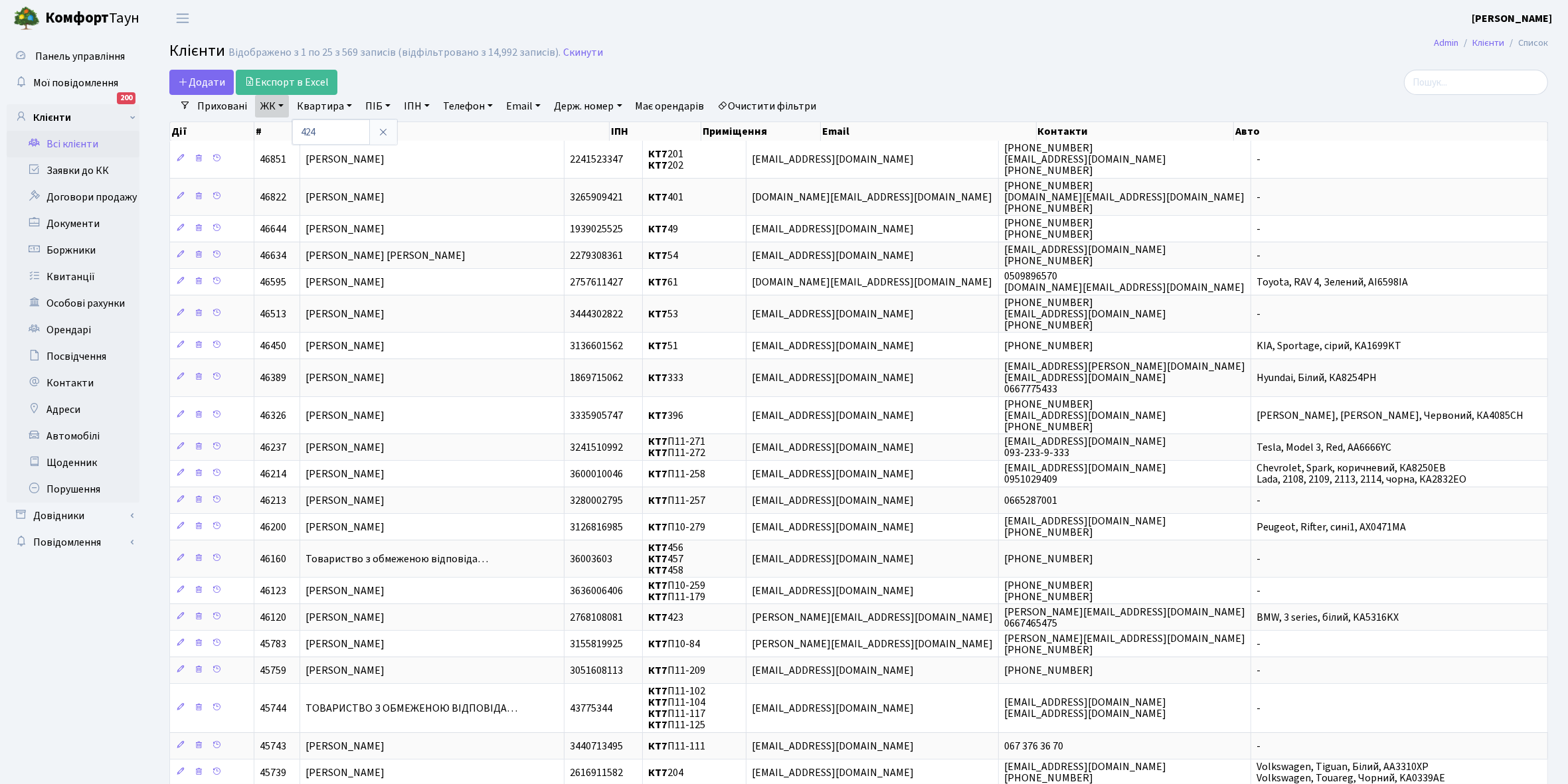
type input "424"
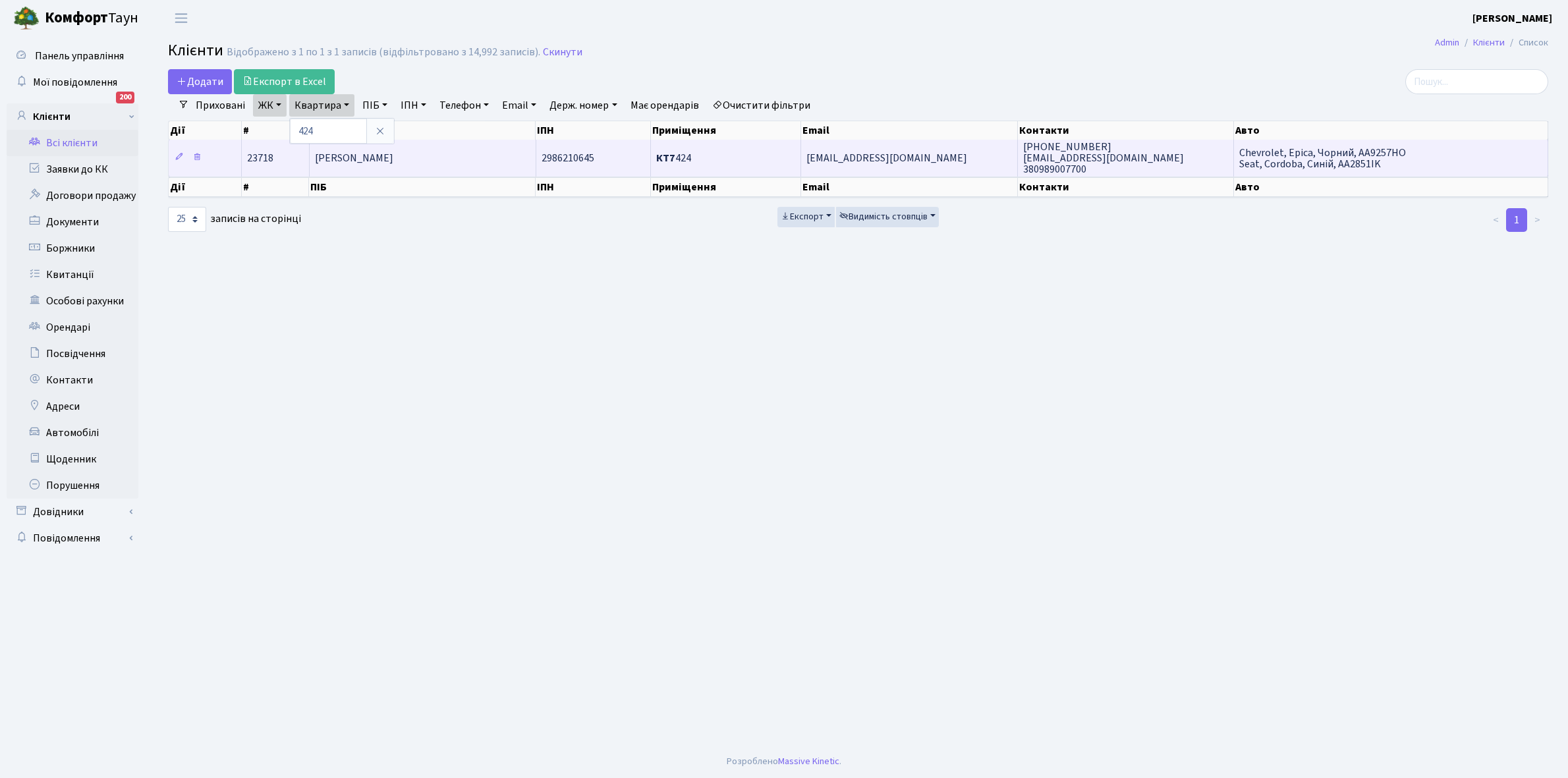
click at [439, 158] on td "[PERSON_NAME]" at bounding box center [423, 158] width 227 height 36
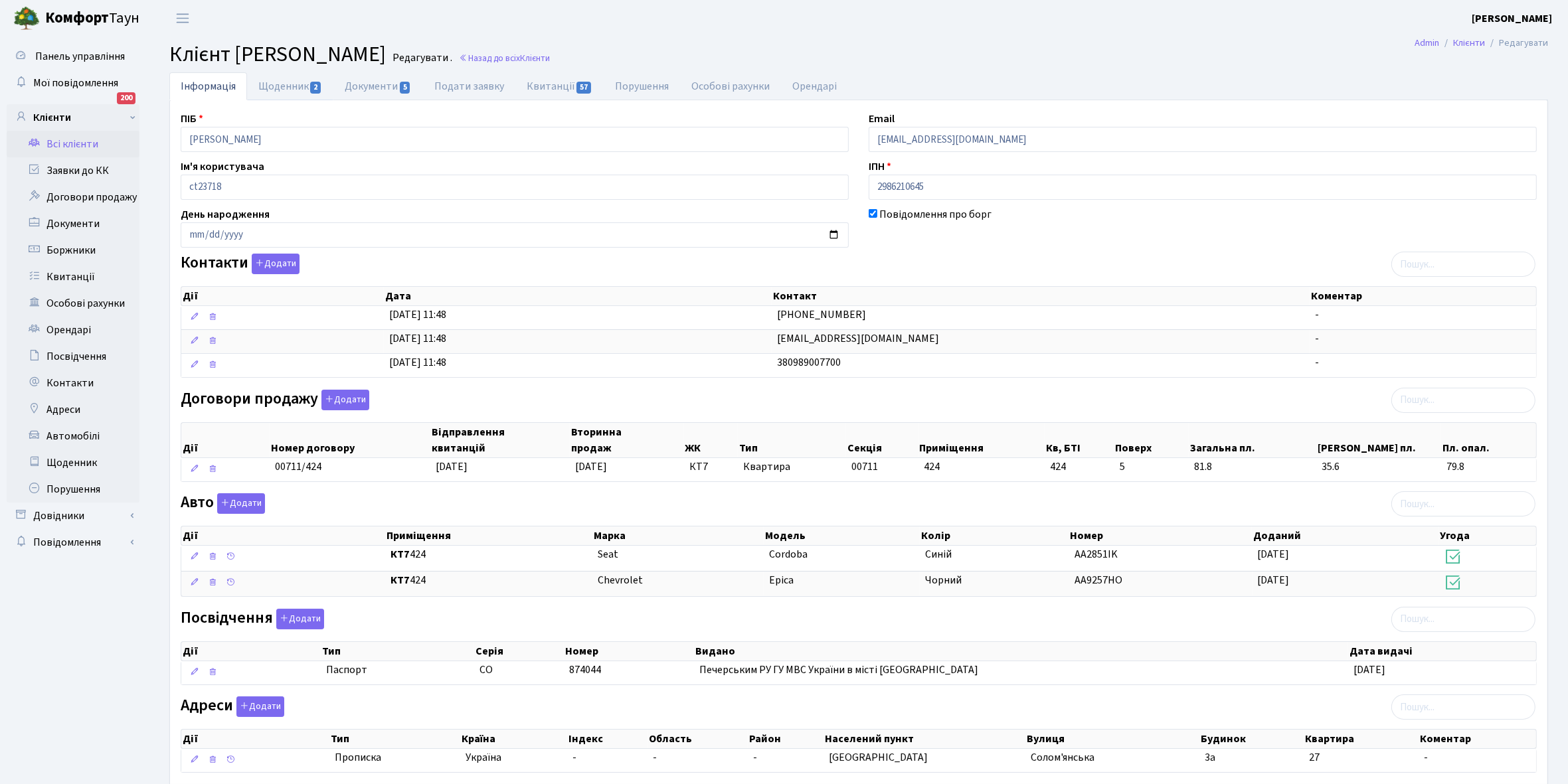
click at [267, 84] on link "Щоденник 2" at bounding box center [290, 86] width 87 height 28
select select "25"
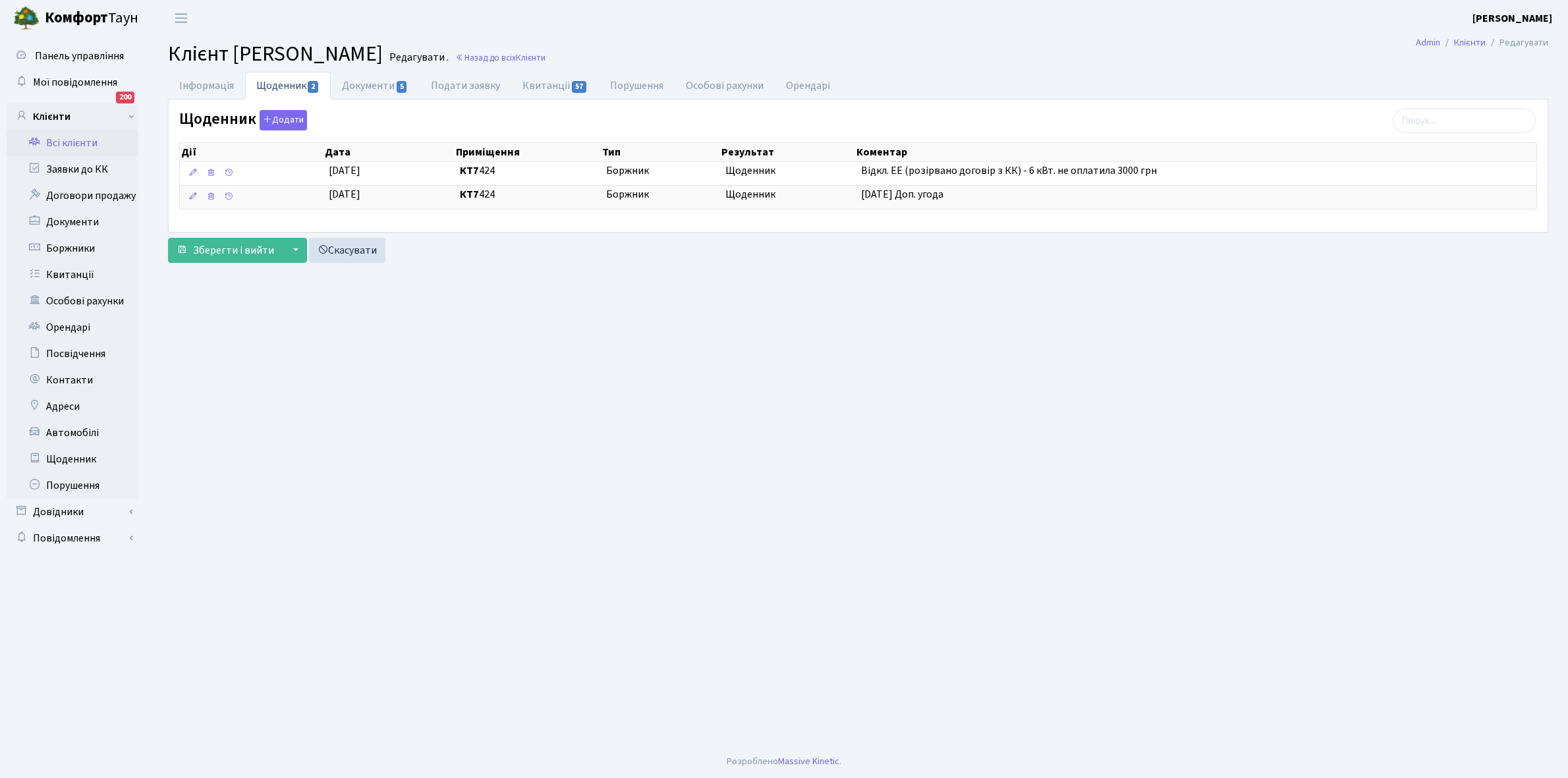
click at [78, 140] on link "Всі клієнти" at bounding box center [72, 143] width 132 height 27
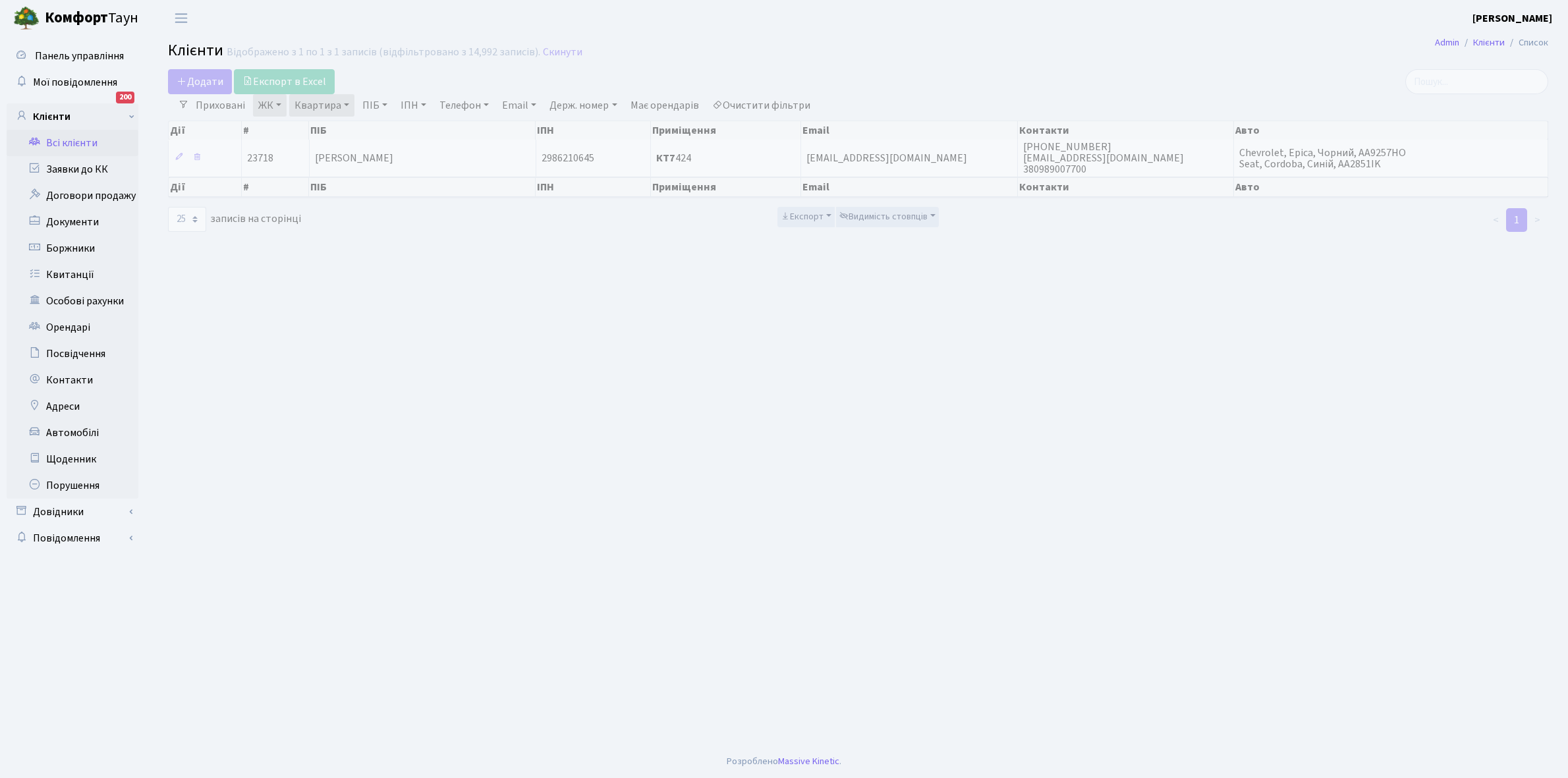
select select "25"
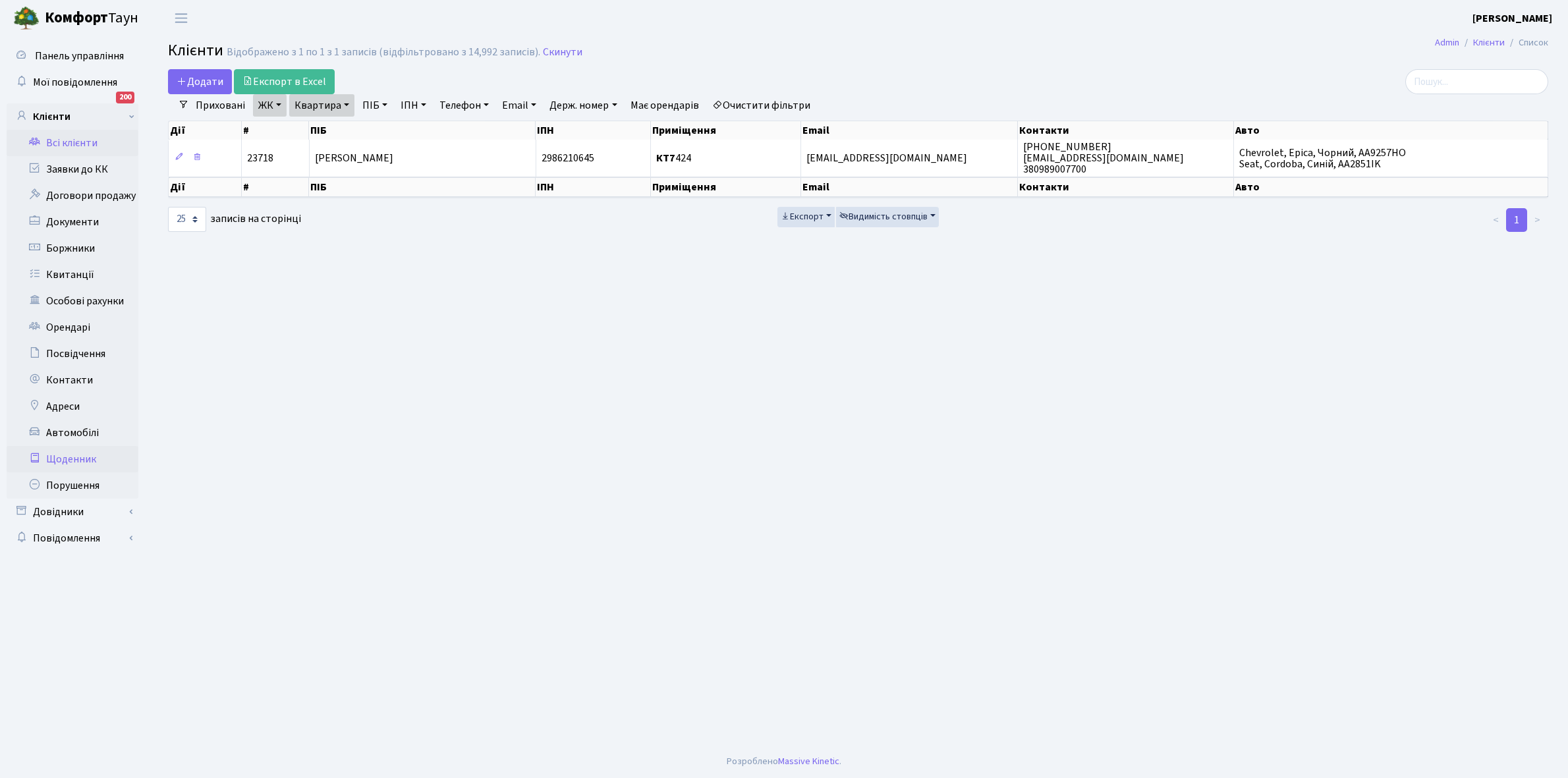
click at [76, 463] on link "Щоденник" at bounding box center [72, 459] width 132 height 27
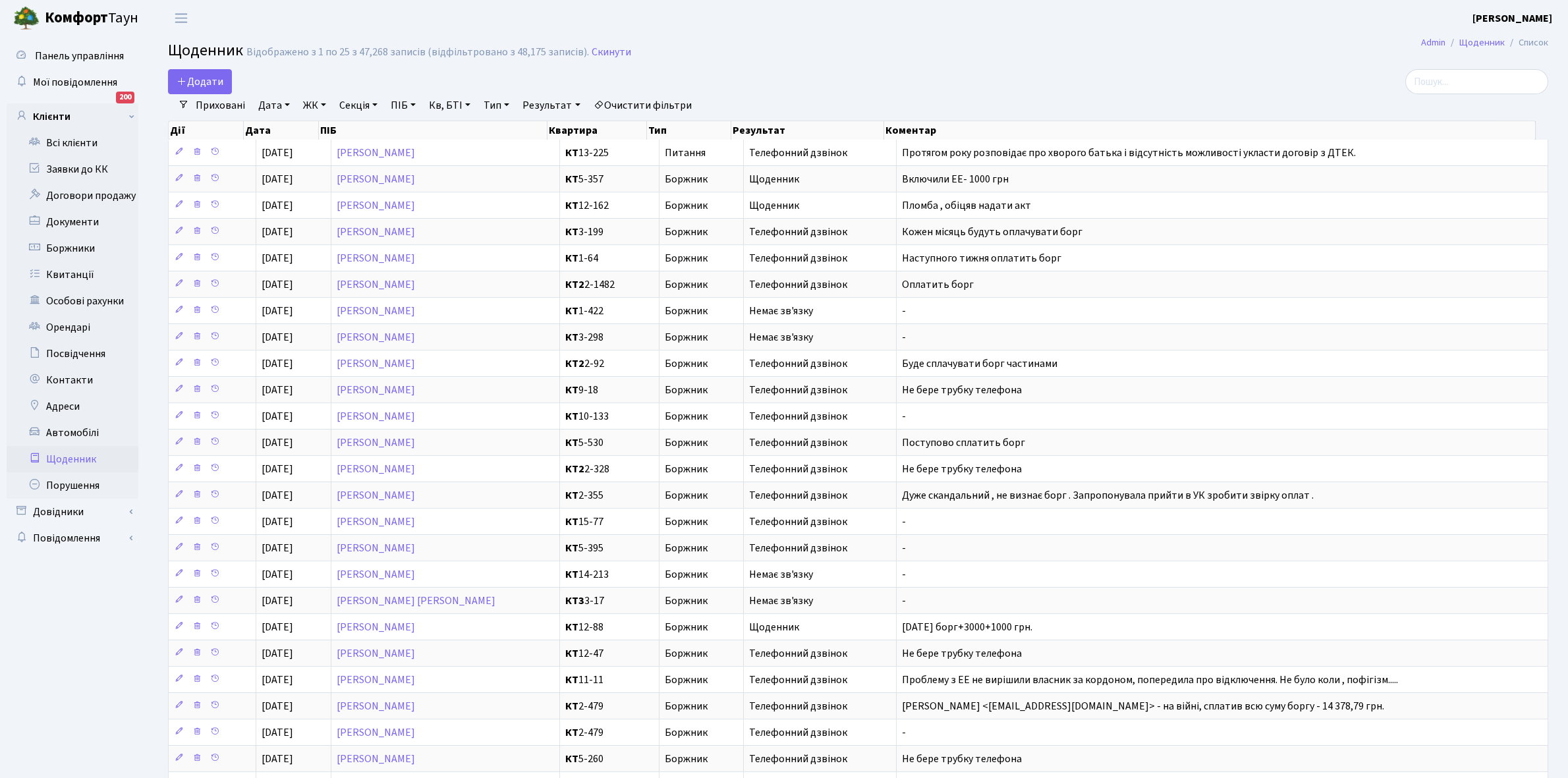
select select "25"
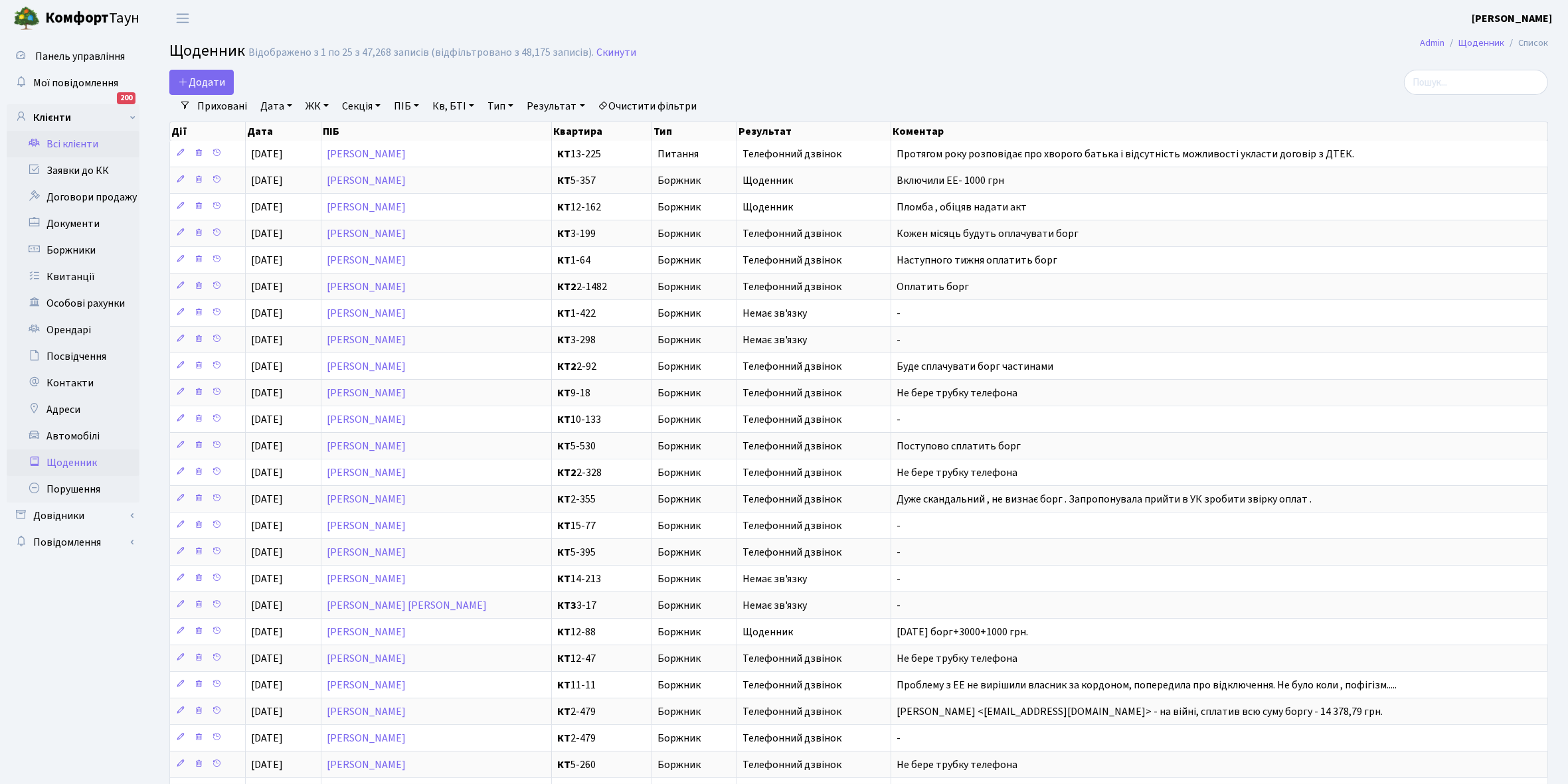
click at [71, 141] on link "Всі клієнти" at bounding box center [72, 144] width 133 height 27
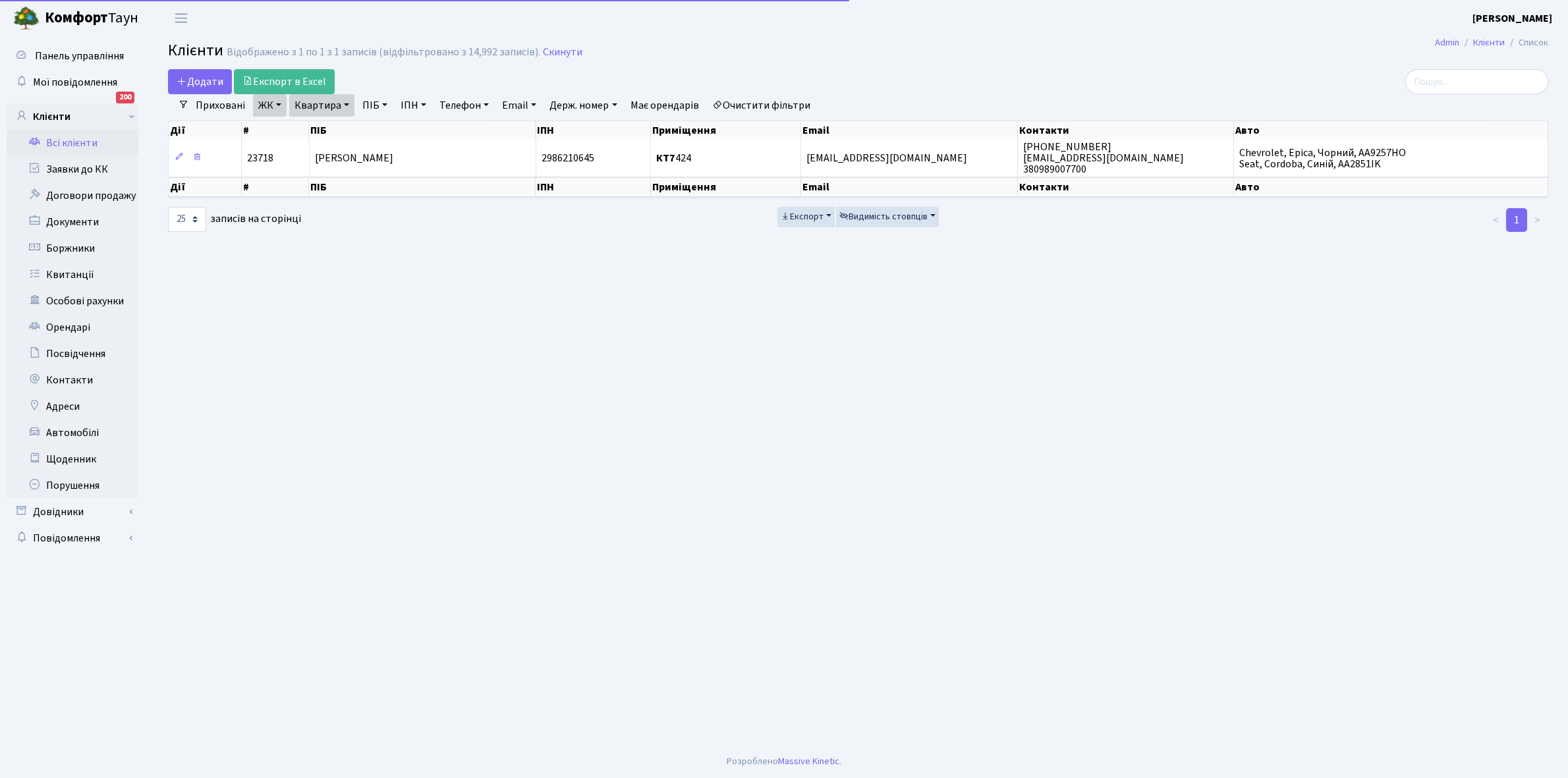
select select "25"
click at [66, 245] on link "Боржники" at bounding box center [72, 248] width 132 height 27
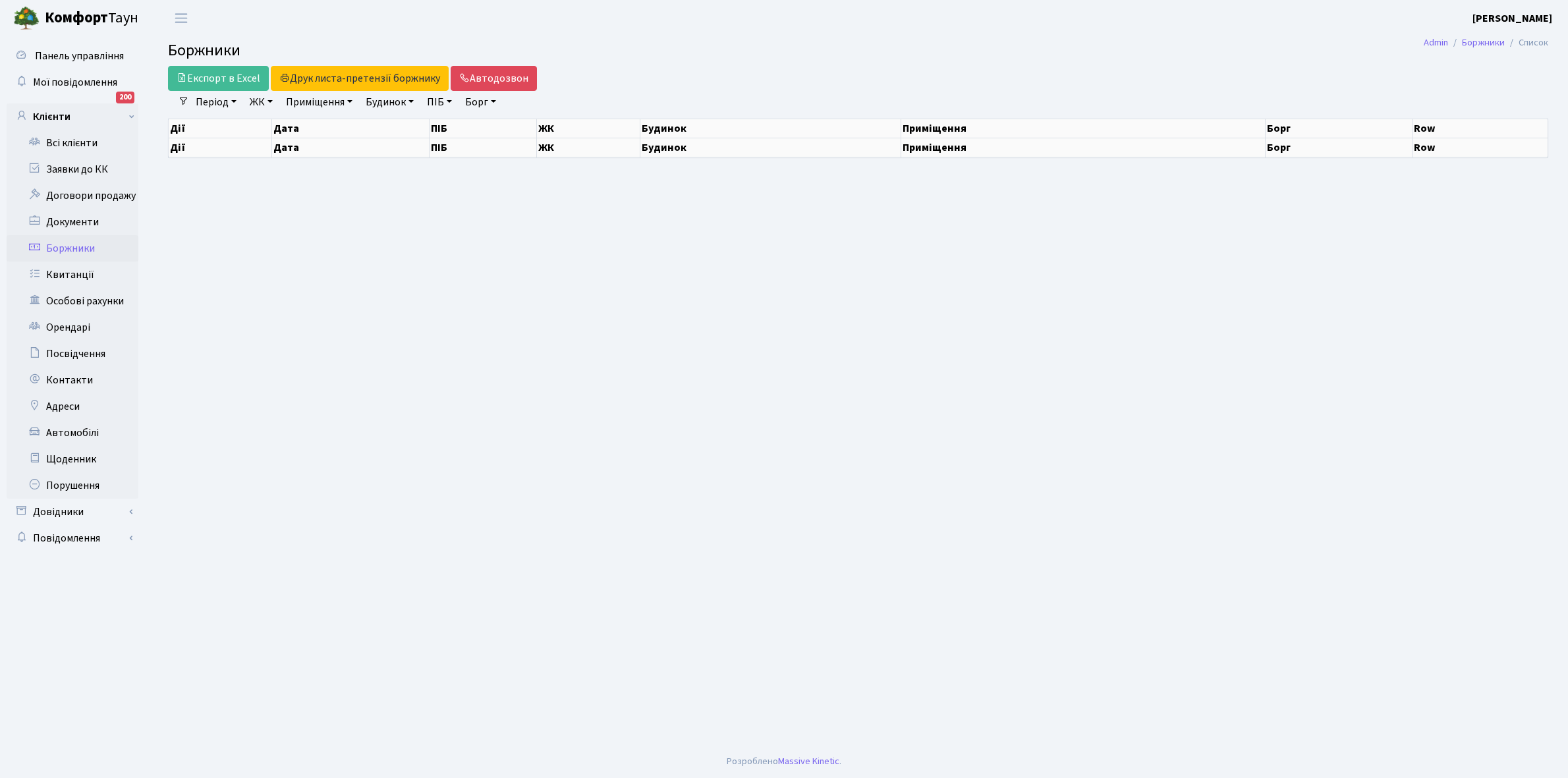
select select "25"
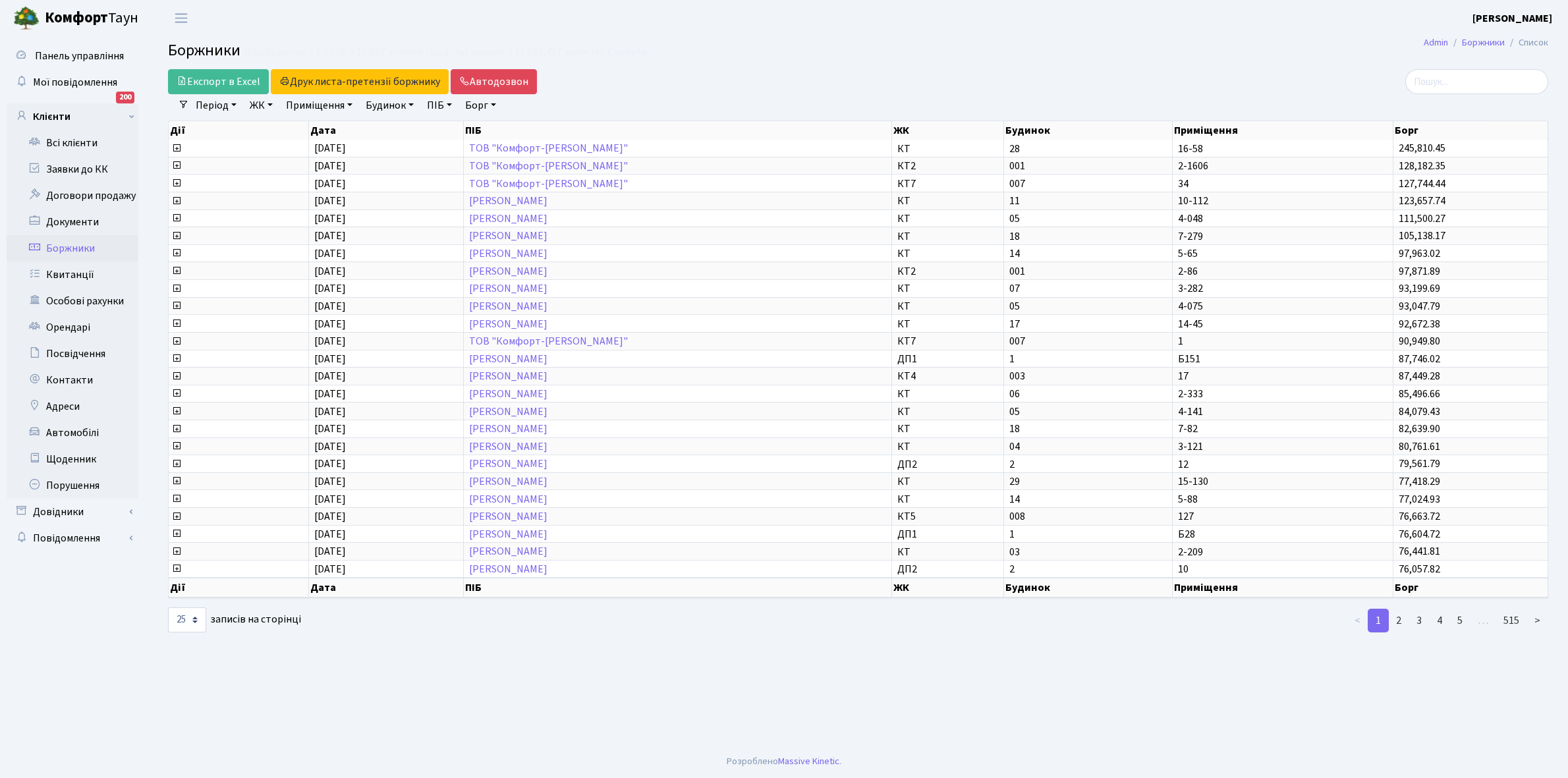
click at [274, 104] on link "ЖК" at bounding box center [261, 105] width 34 height 22
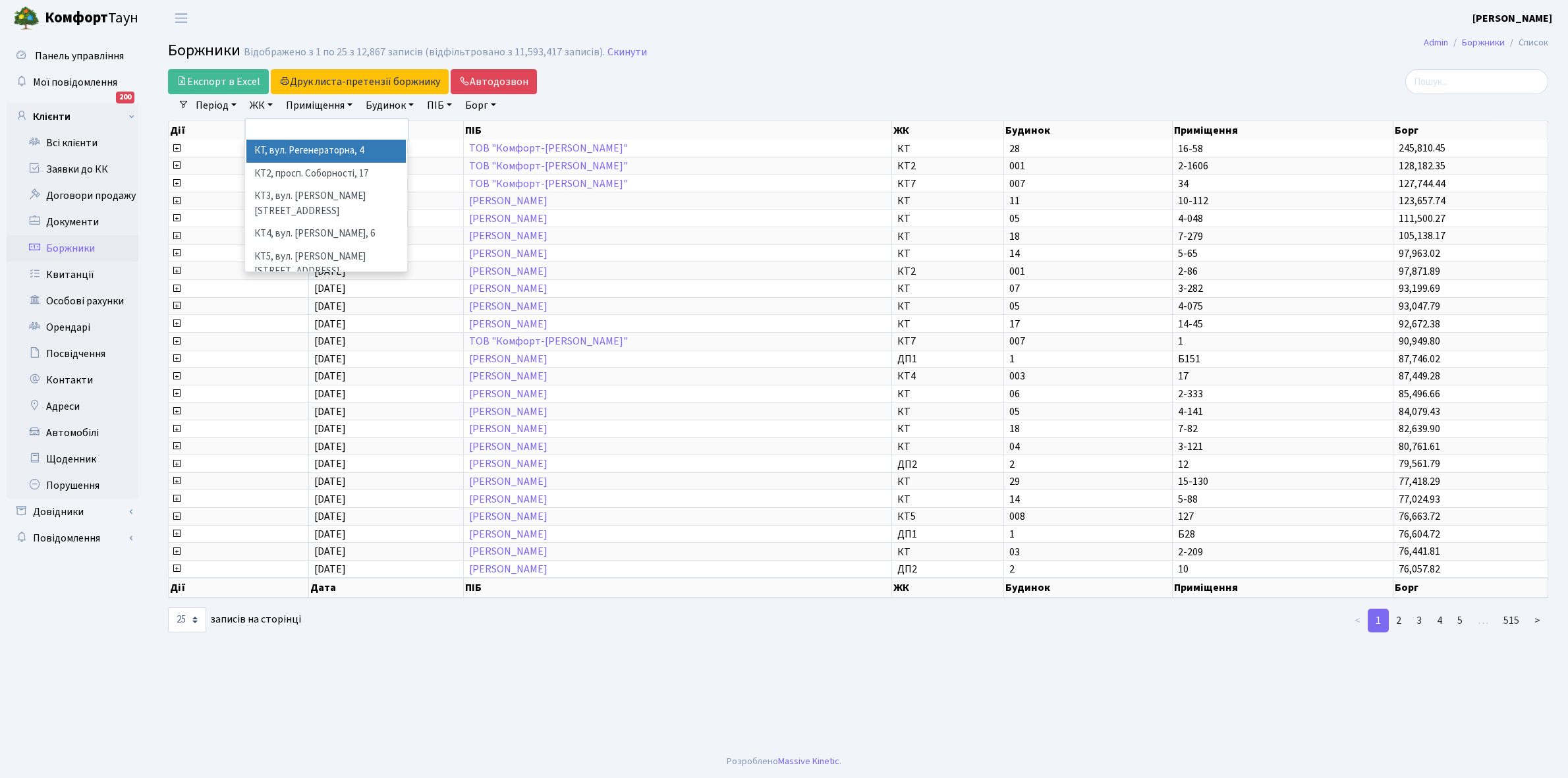
click at [304, 155] on li "КТ, вул. Регенераторна, 4" at bounding box center [326, 152] width 159 height 23
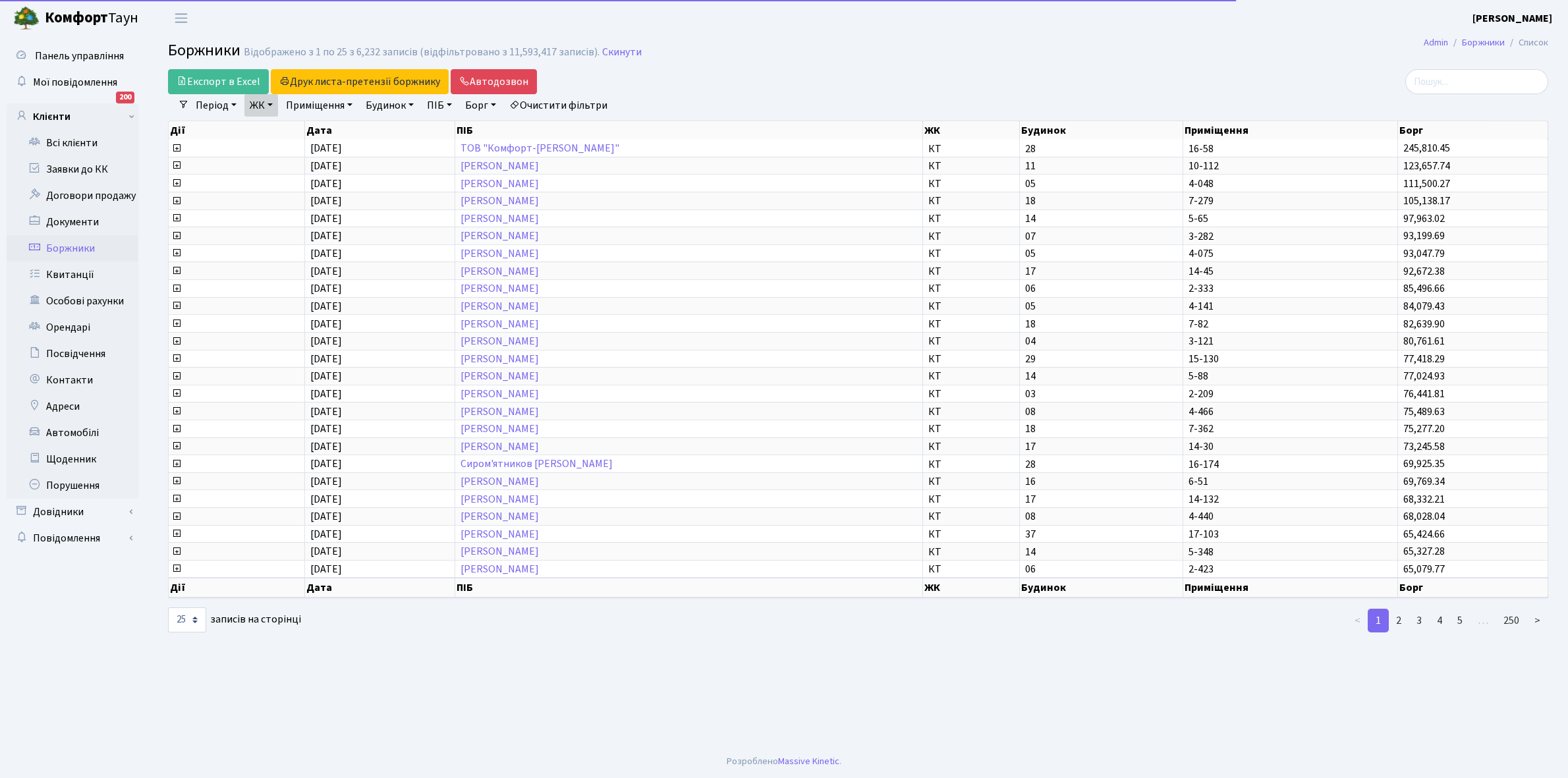
click at [353, 104] on link "Приміщення" at bounding box center [319, 105] width 77 height 22
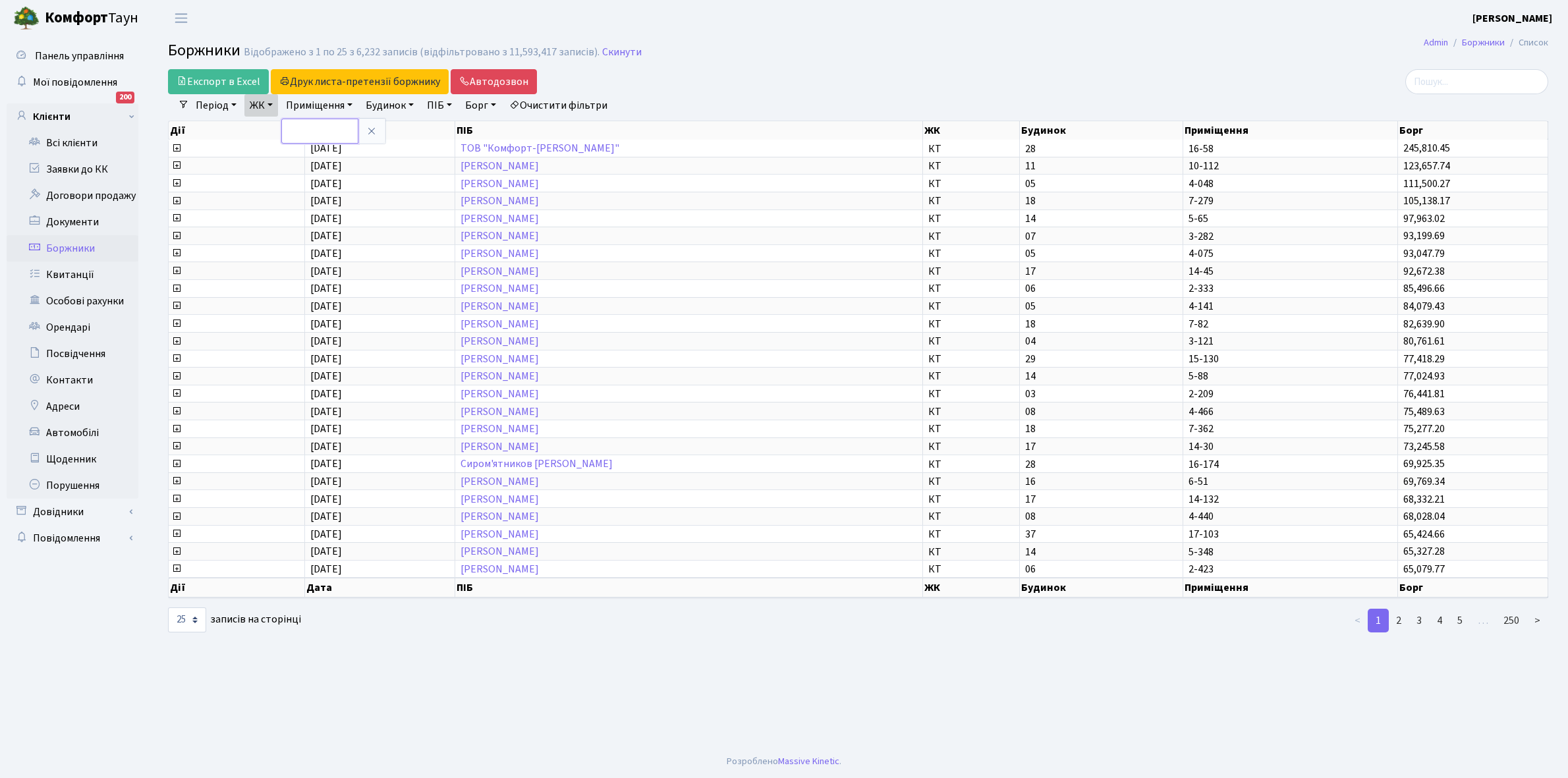
click at [330, 128] on input "text" at bounding box center [319, 131] width 77 height 25
type input "4-220"
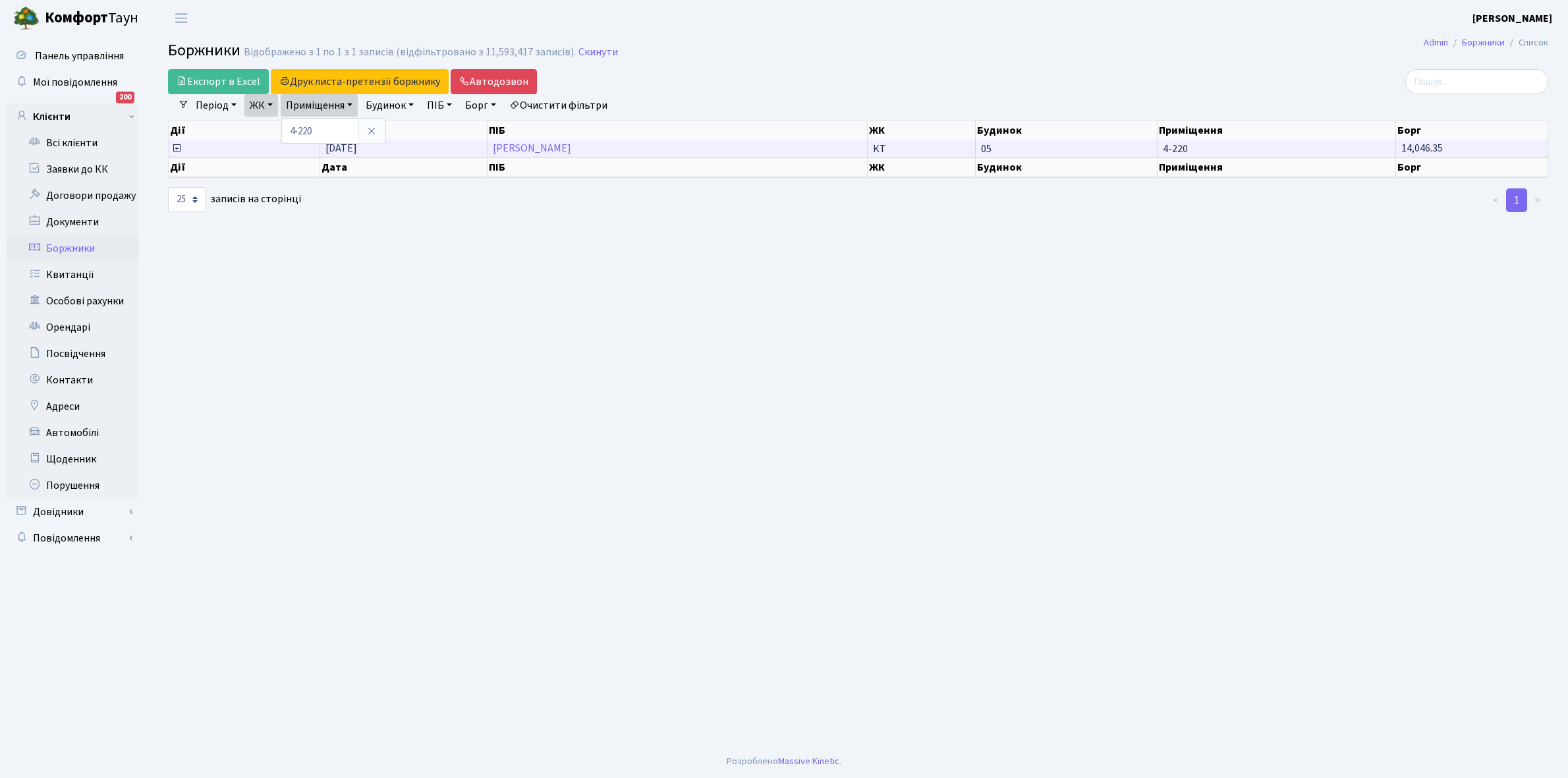
click at [640, 145] on td "Скоць Яна Володимирівна" at bounding box center [677, 148] width 380 height 17
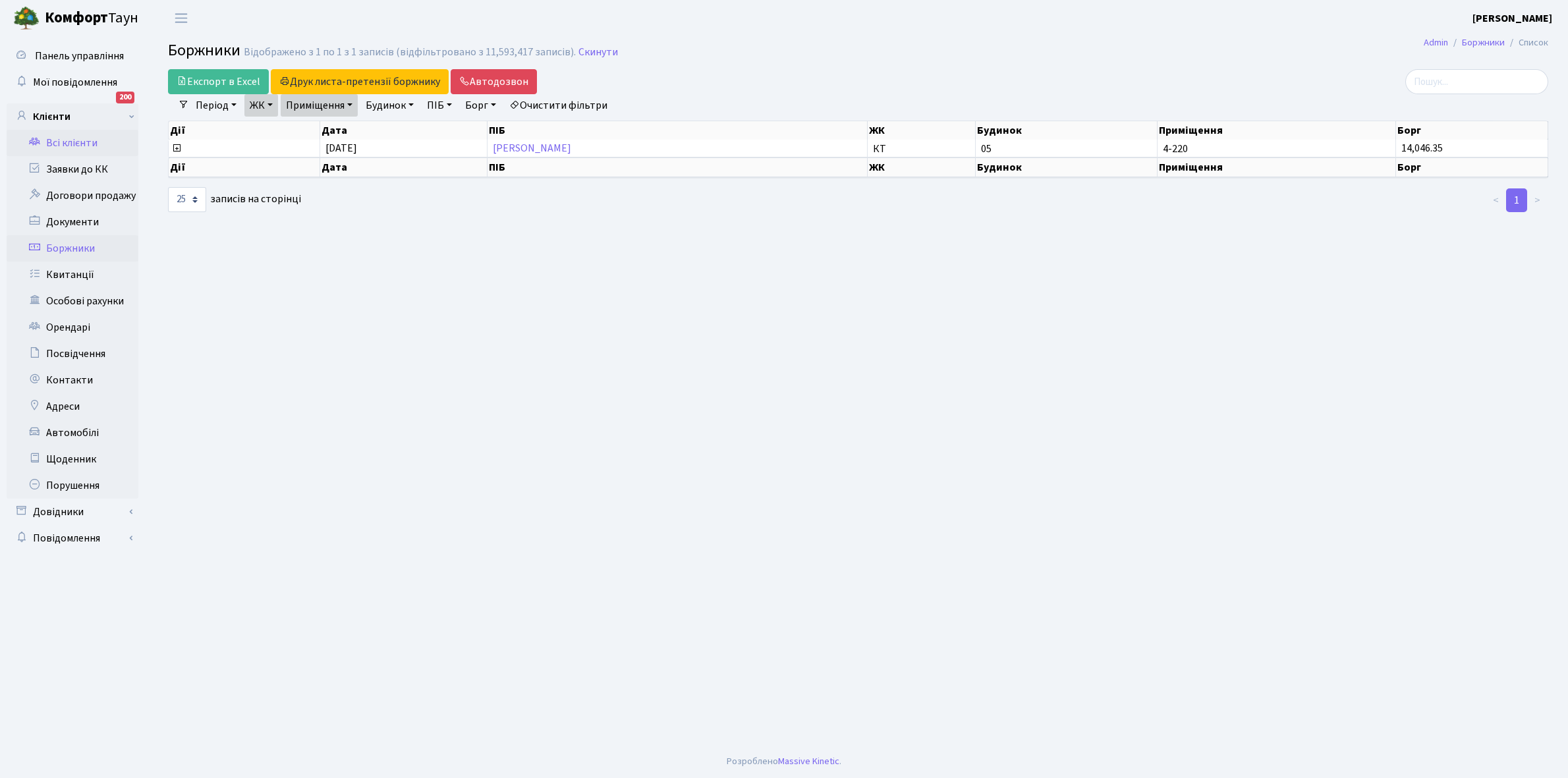
click at [63, 140] on link "Всі клієнти" at bounding box center [72, 143] width 132 height 27
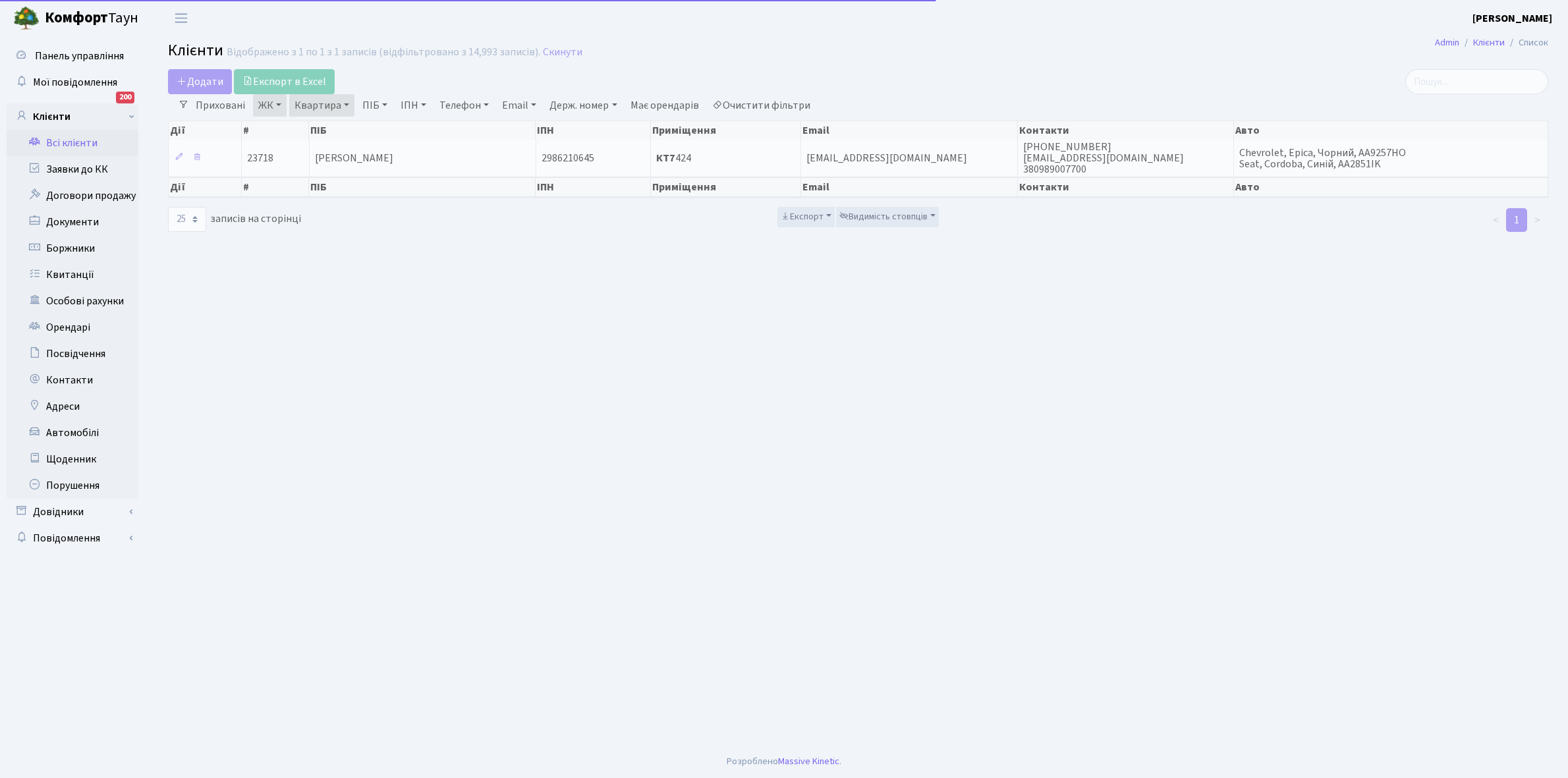
select select "25"
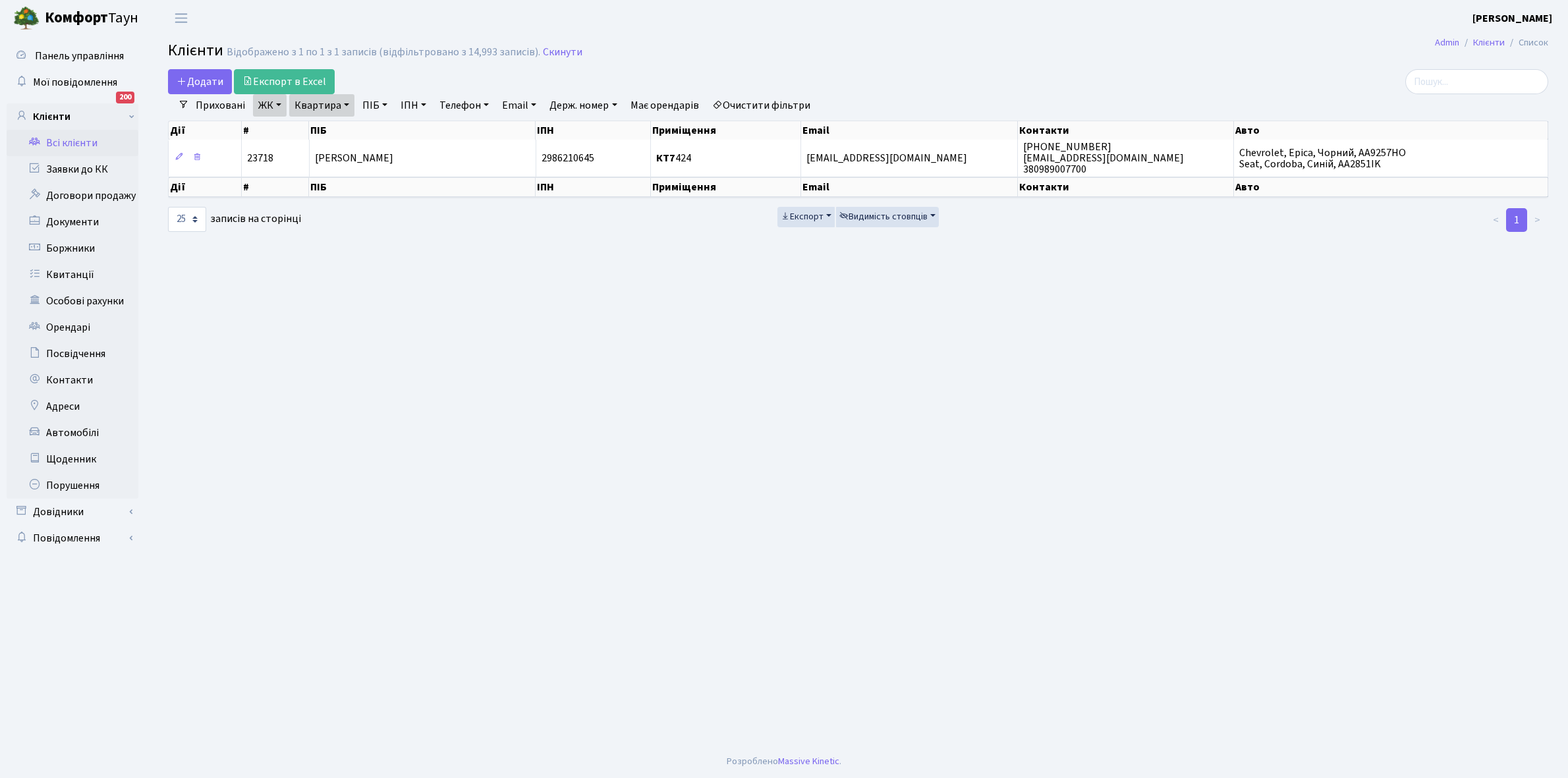
click at [345, 104] on link "Квартира" at bounding box center [322, 105] width 66 height 22
click at [340, 127] on input "424" at bounding box center [328, 131] width 77 height 25
type input "4"
click at [278, 102] on link "ЖК" at bounding box center [270, 105] width 34 height 22
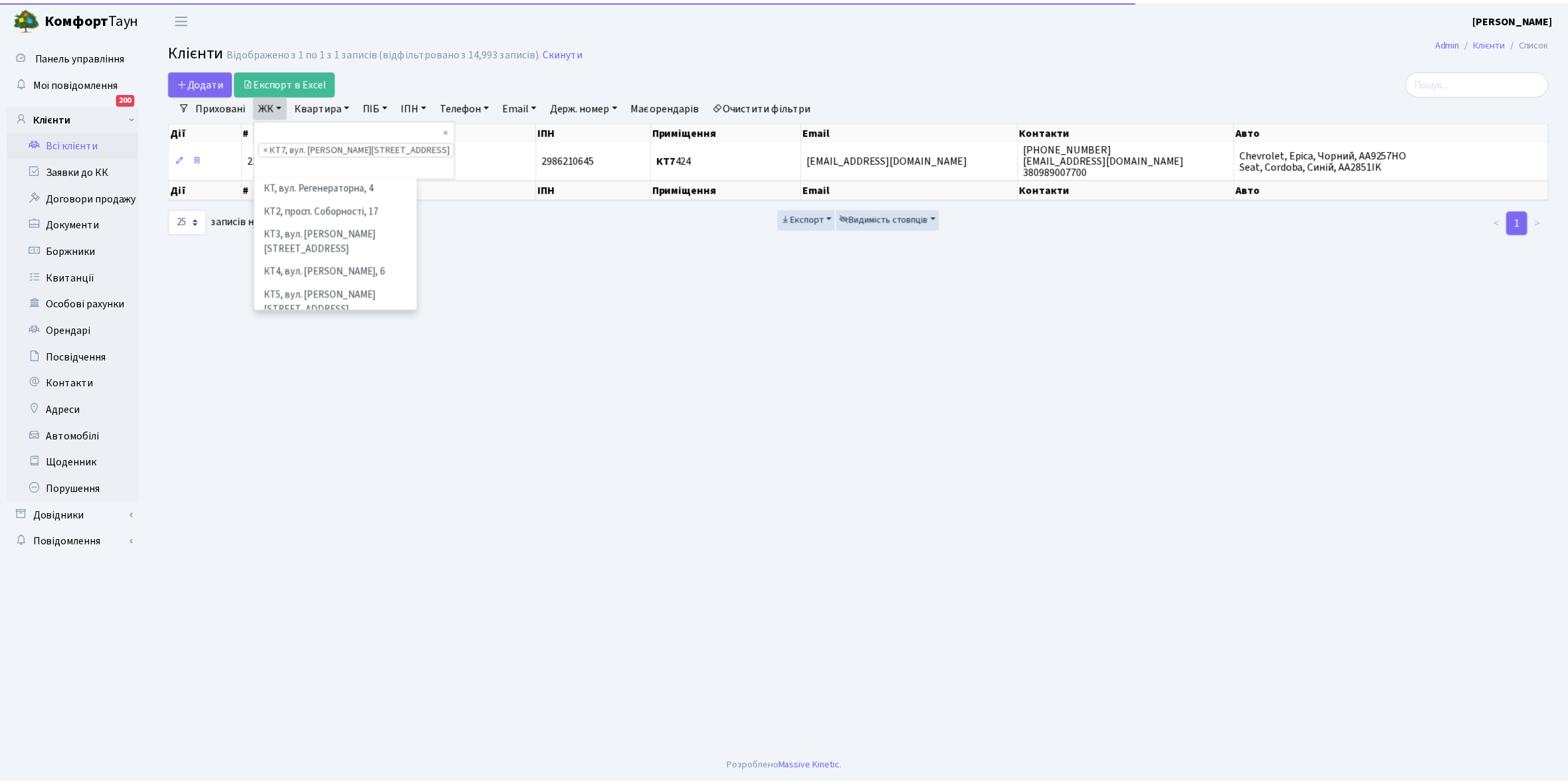
scroll to position [91, 0]
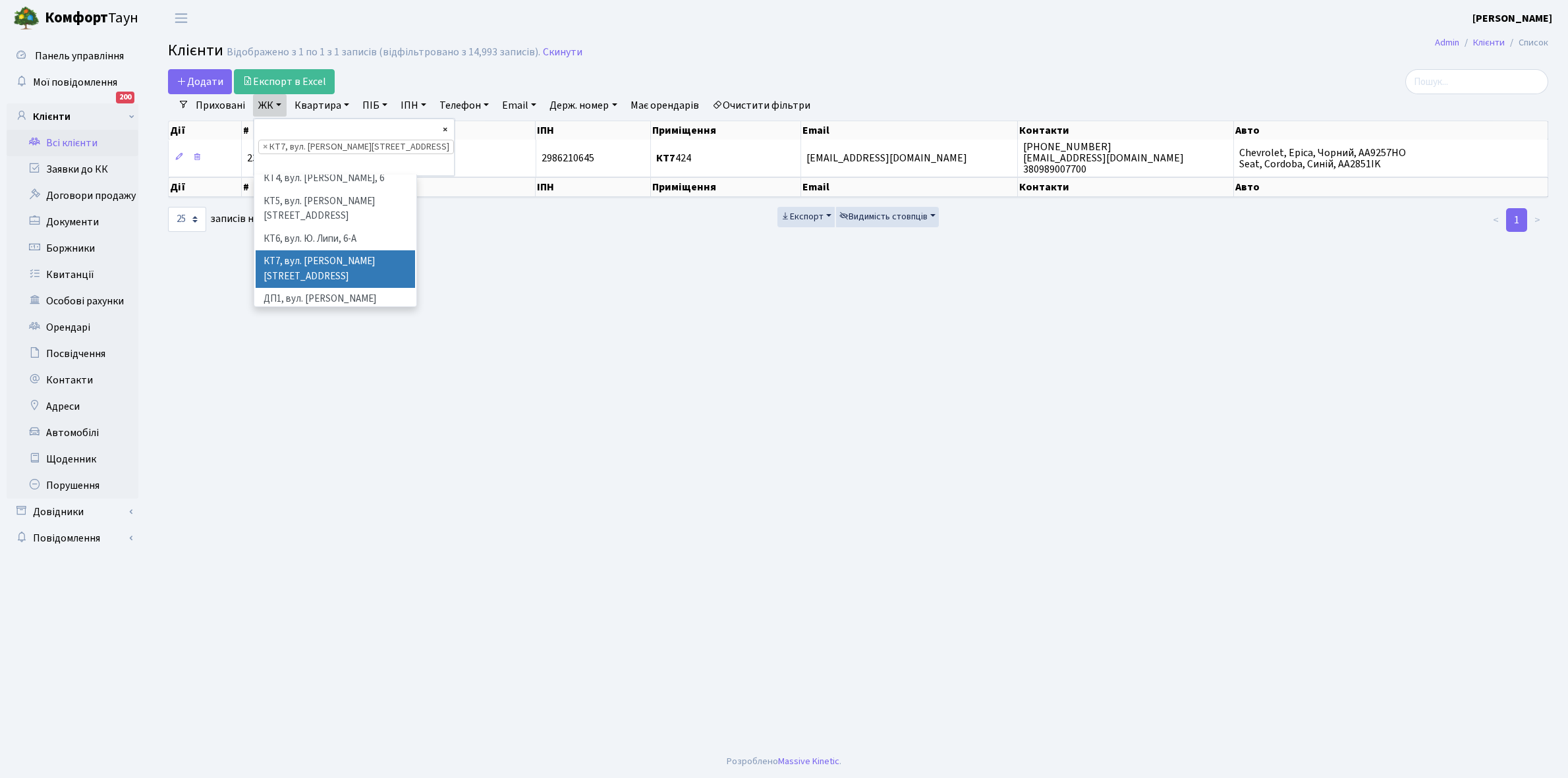
select select
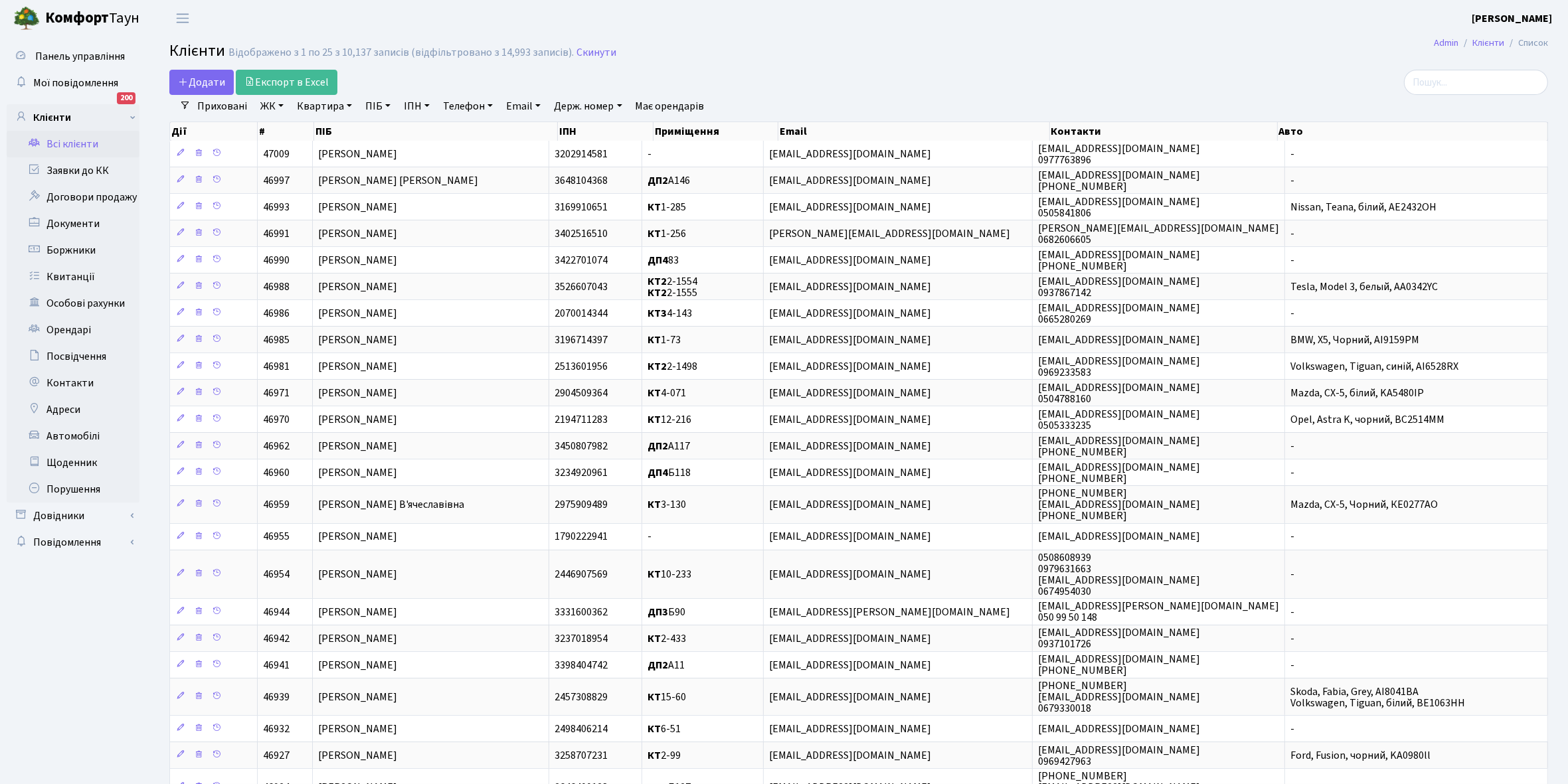
click at [282, 107] on link "ЖК" at bounding box center [273, 105] width 34 height 22
click at [313, 148] on li "КТ, вул. Регенераторна, 4" at bounding box center [338, 153] width 161 height 23
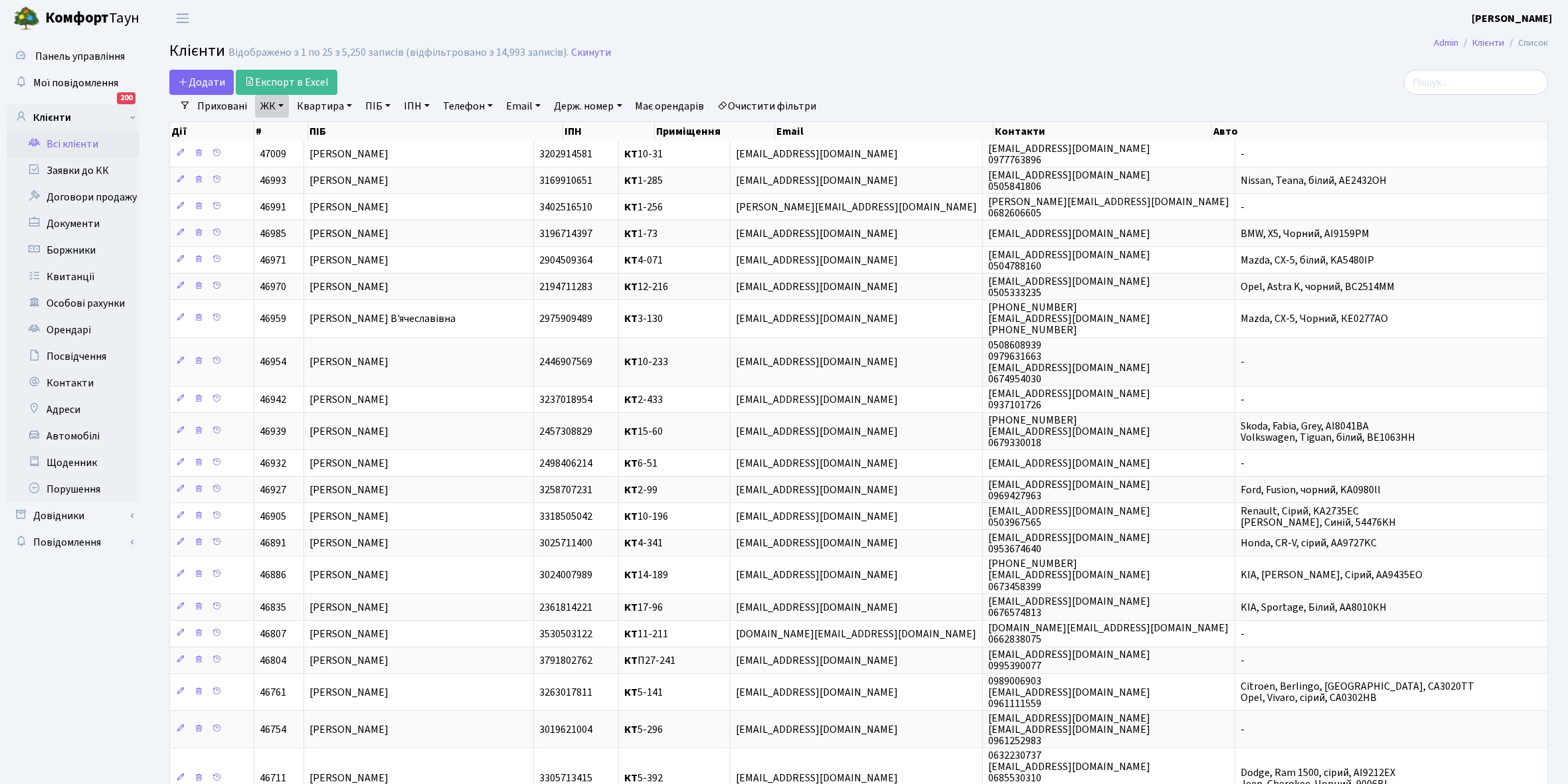
click at [348, 103] on link "Квартира" at bounding box center [324, 105] width 66 height 22
click at [331, 128] on input "text" at bounding box center [331, 132] width 78 height 25
type input "13-225"
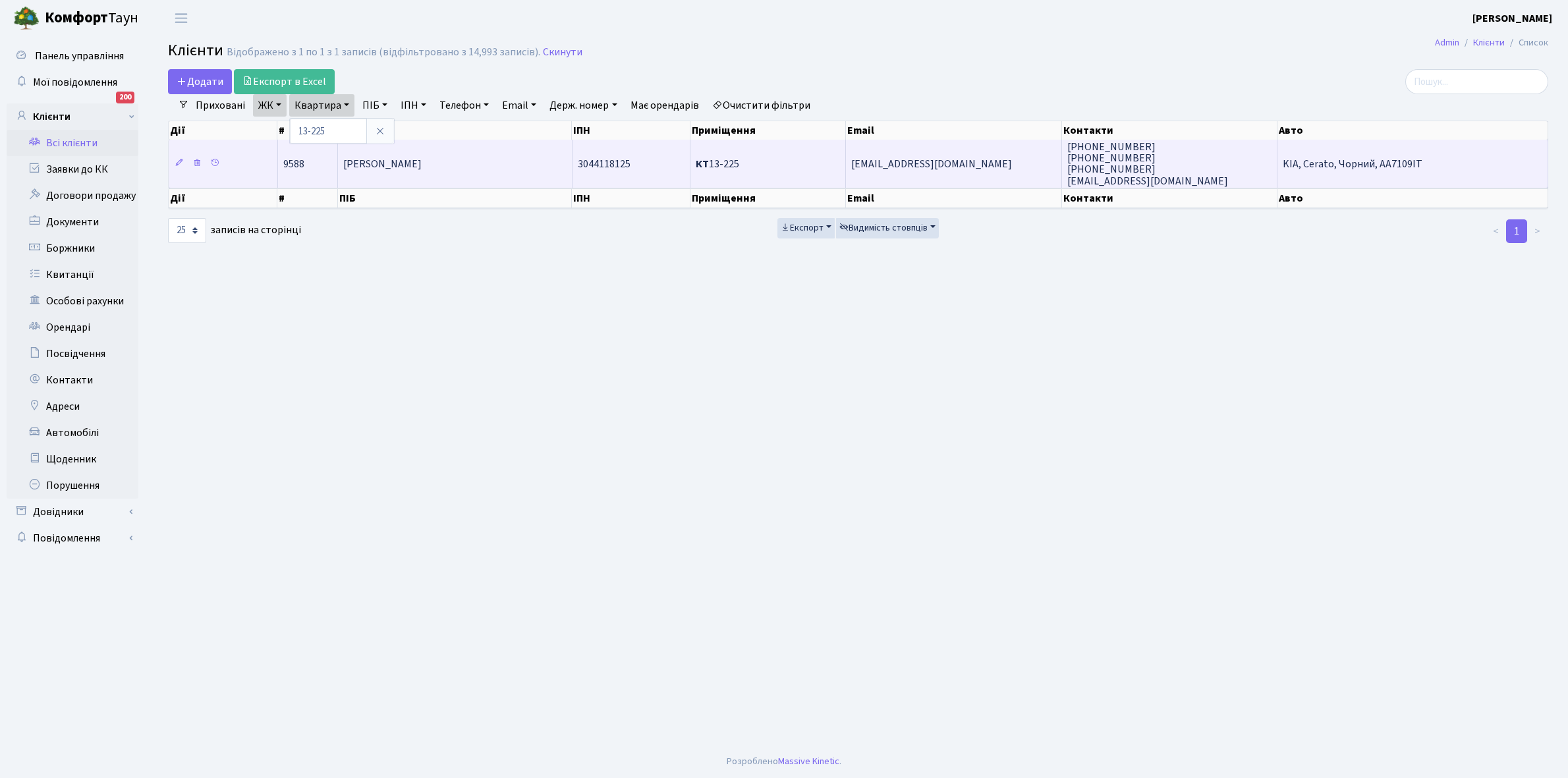
click at [464, 166] on td "[PERSON_NAME] [PERSON_NAME]" at bounding box center [454, 164] width 235 height 48
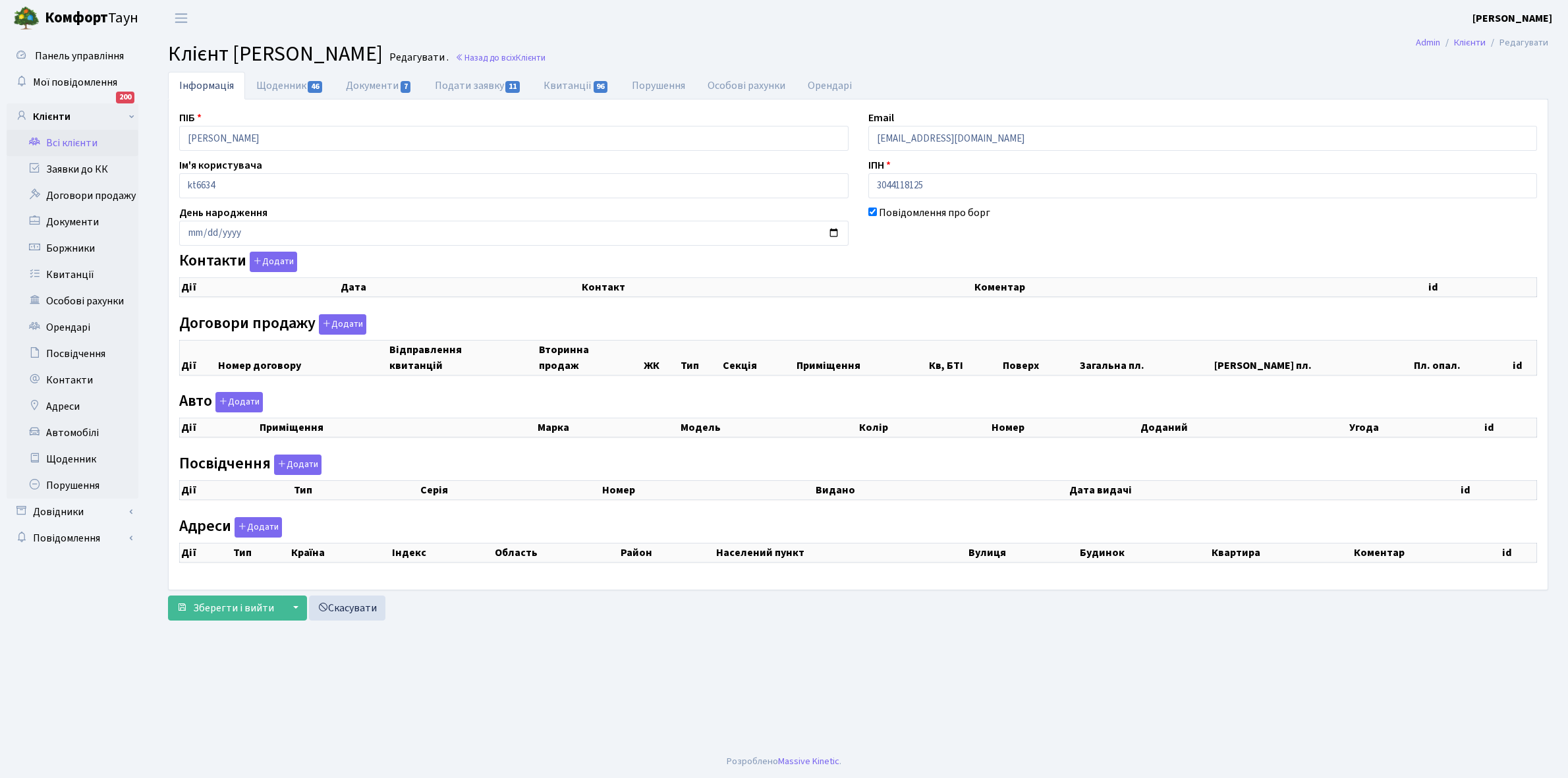
select select "25"
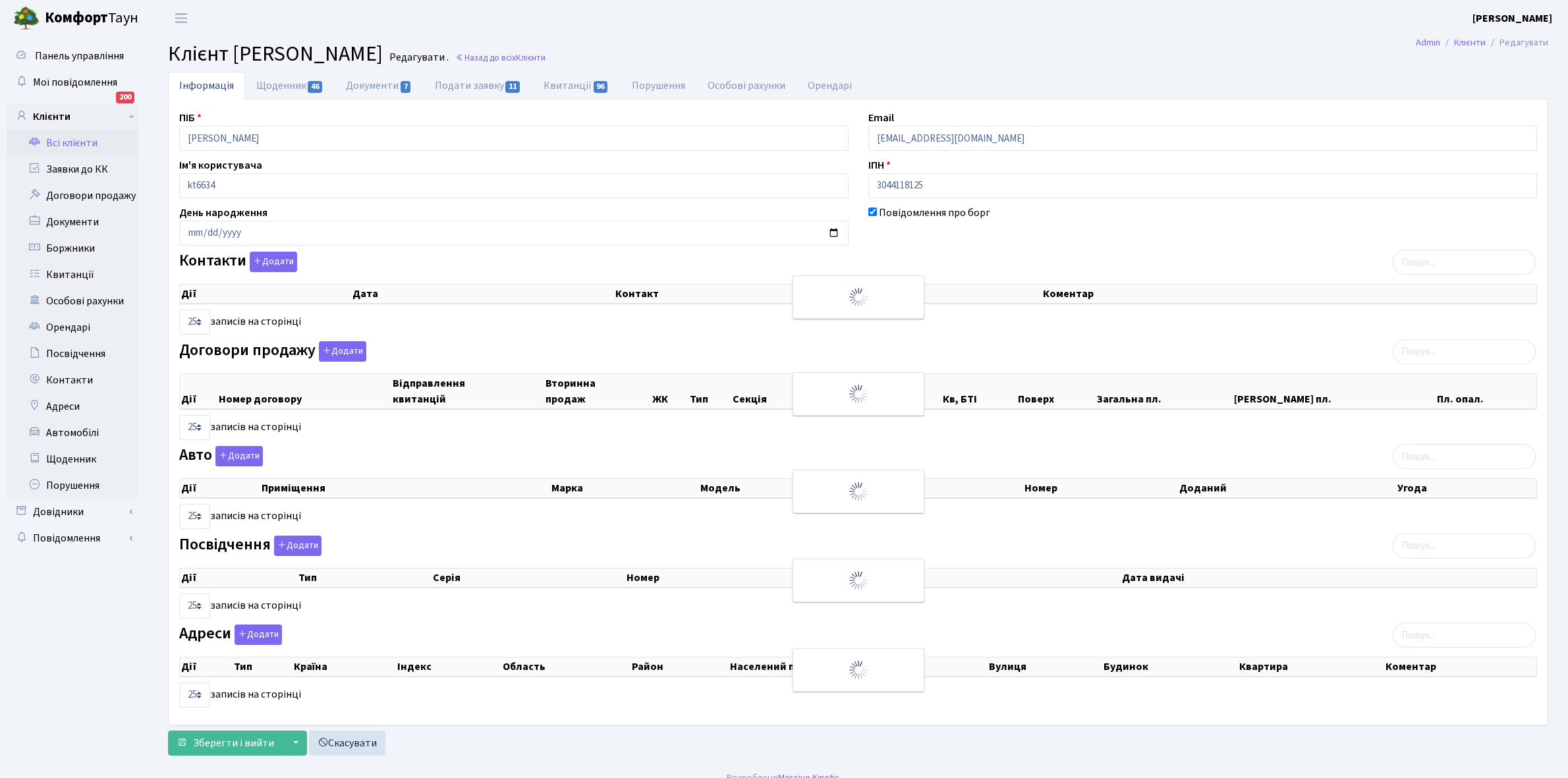
checkbox input "true"
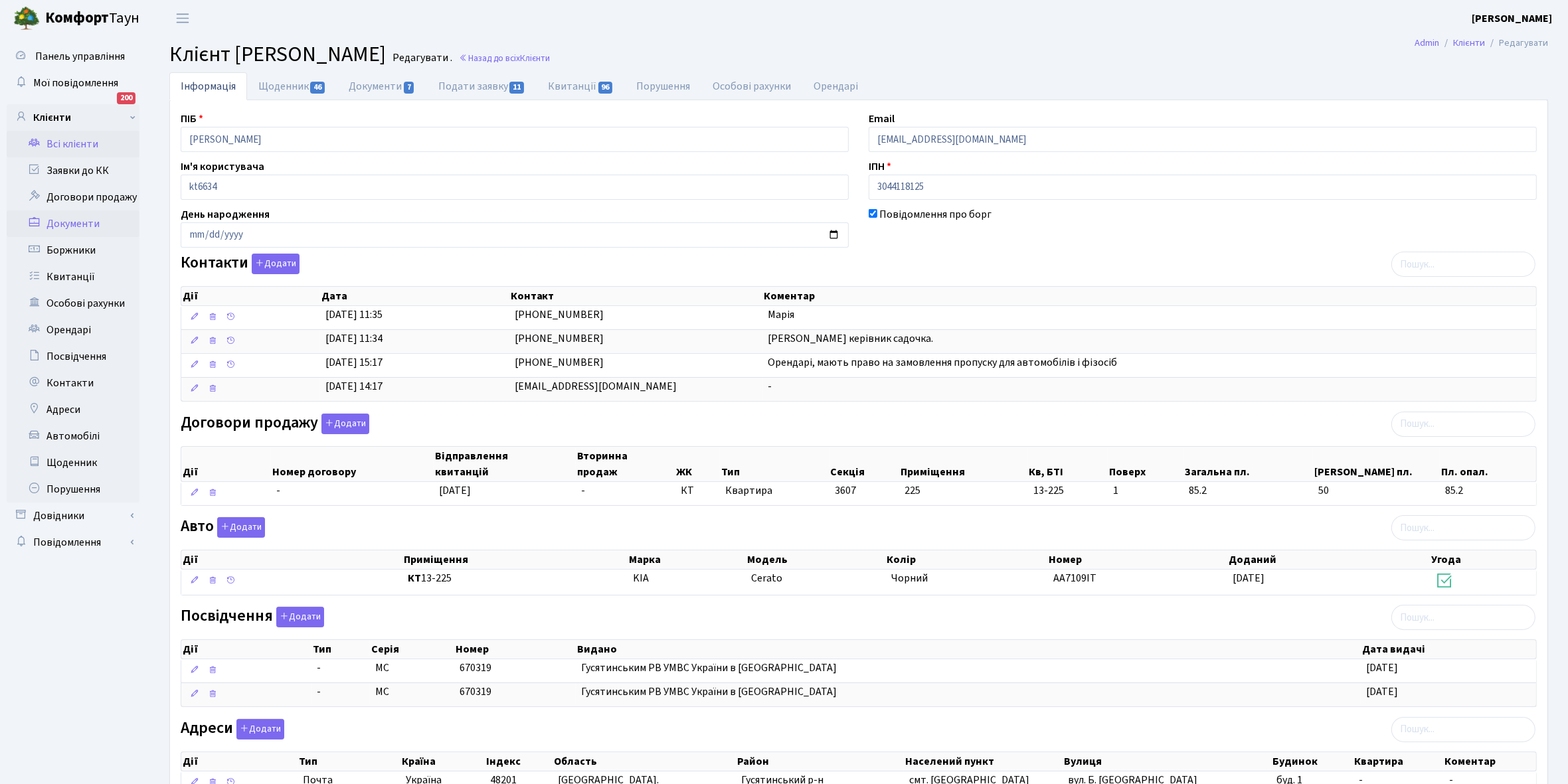
click at [70, 223] on link "Документи" at bounding box center [72, 224] width 133 height 27
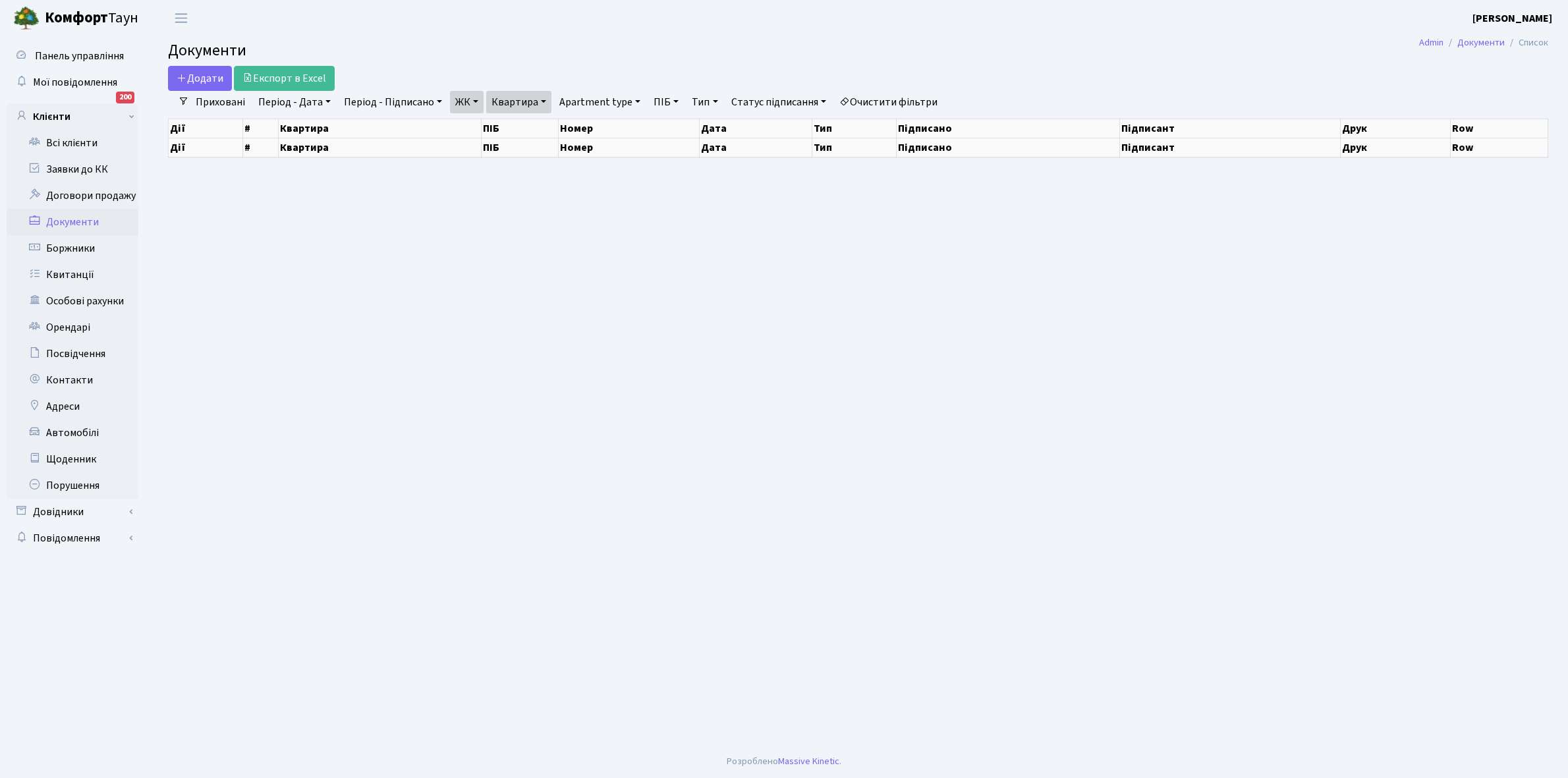
select select "25"
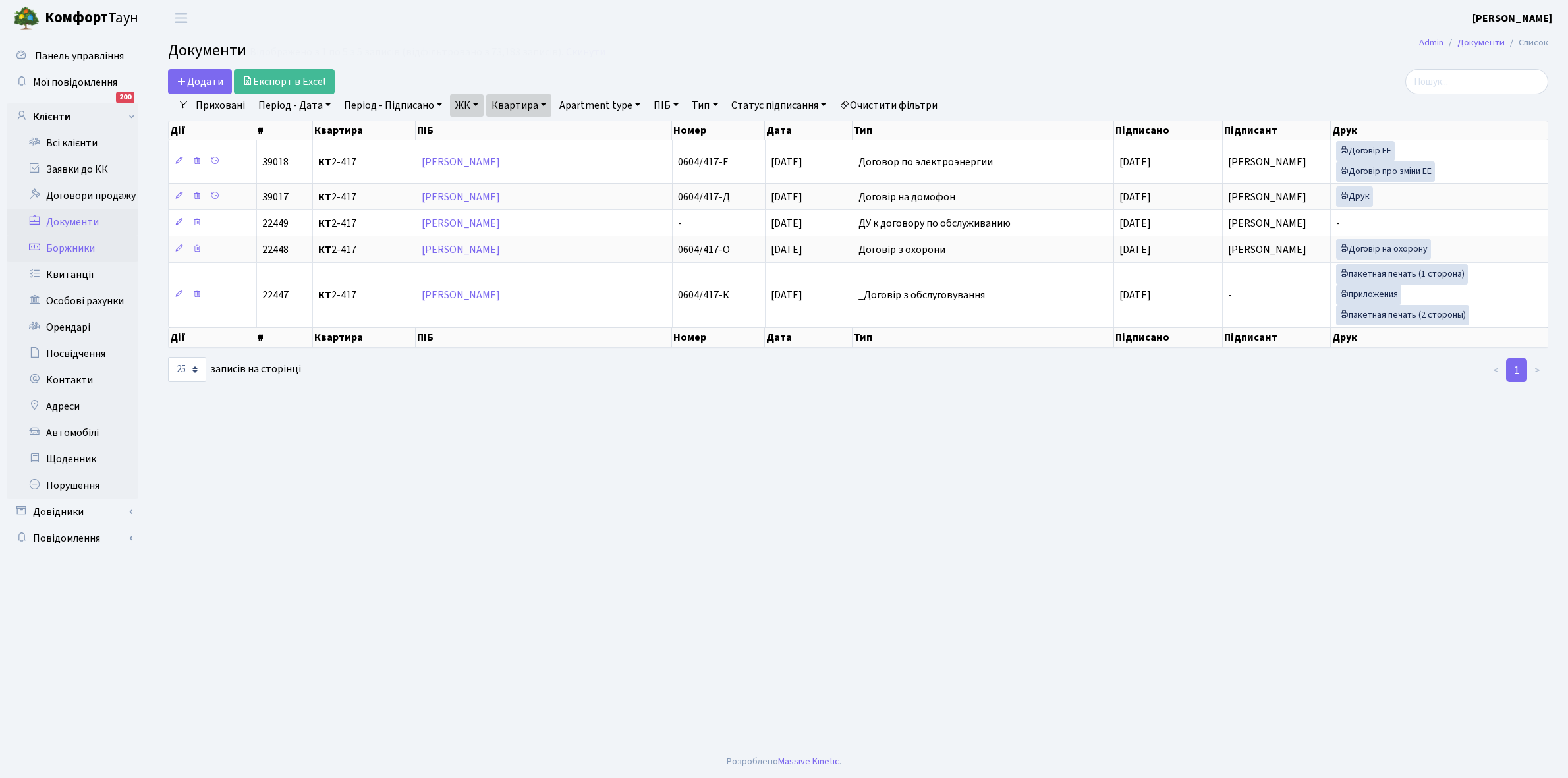
click at [61, 245] on link "Боржники" at bounding box center [72, 248] width 132 height 27
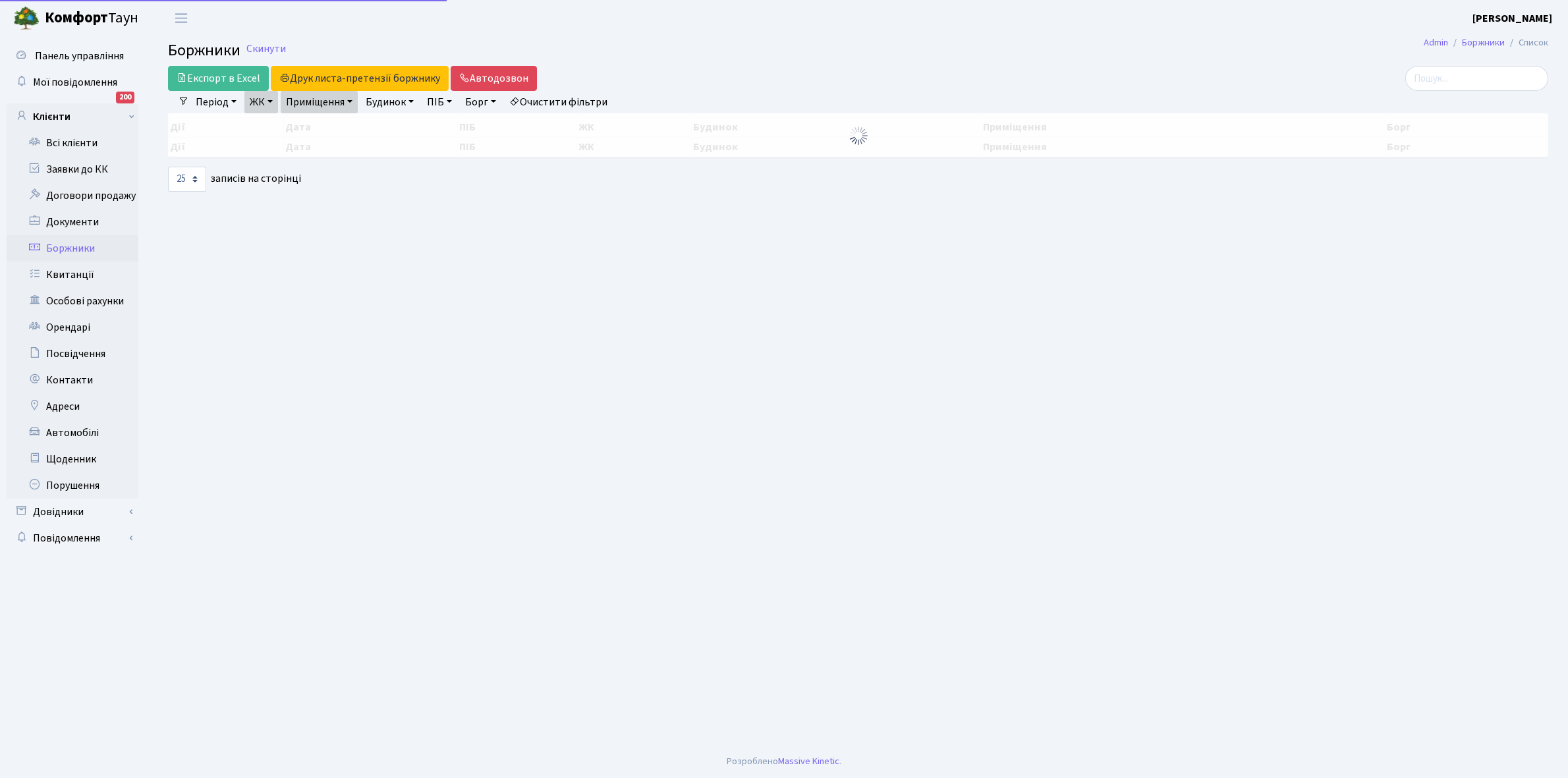
select select "25"
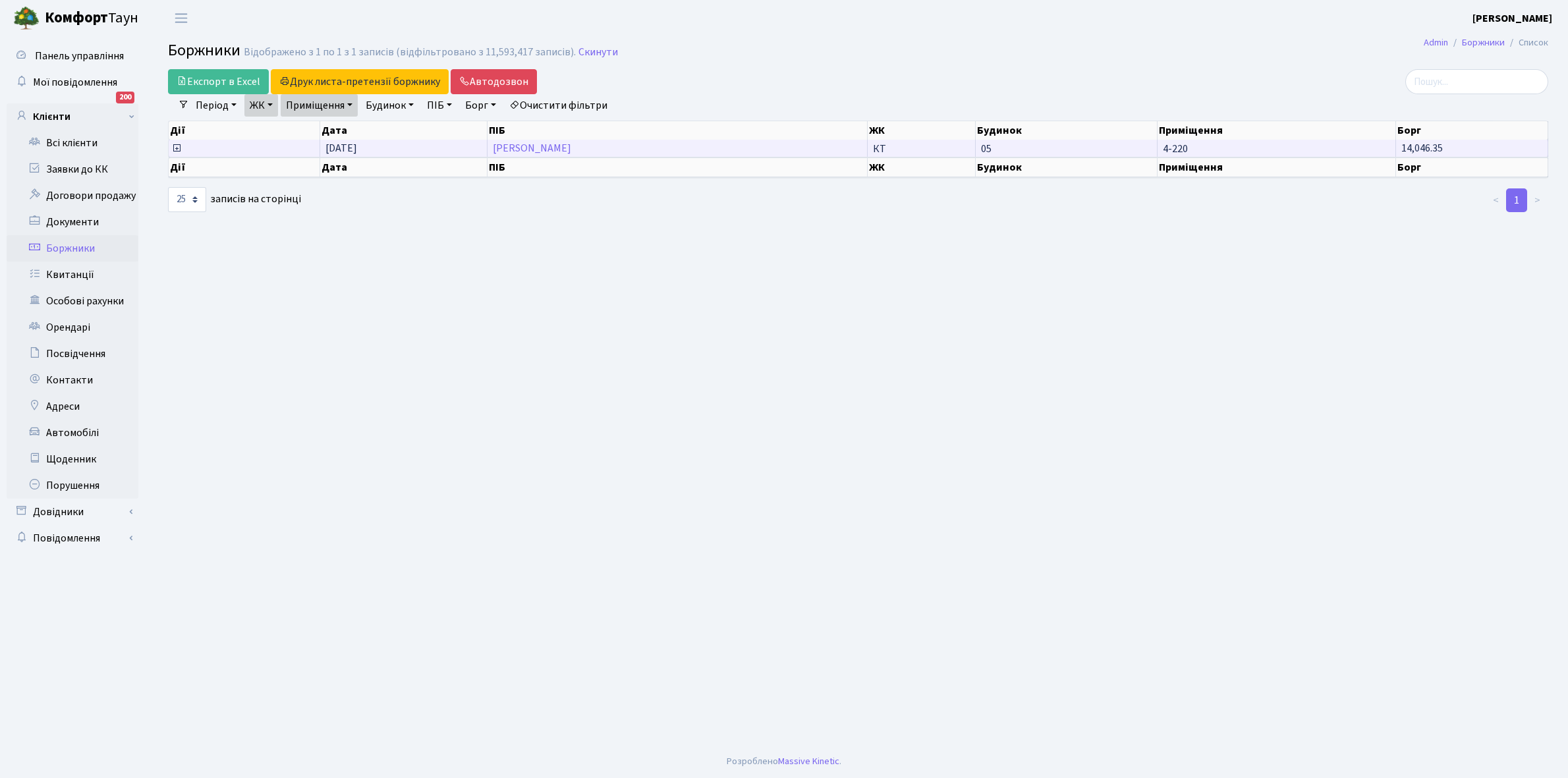
click at [628, 149] on td "Скоць [PERSON_NAME]" at bounding box center [677, 148] width 380 height 17
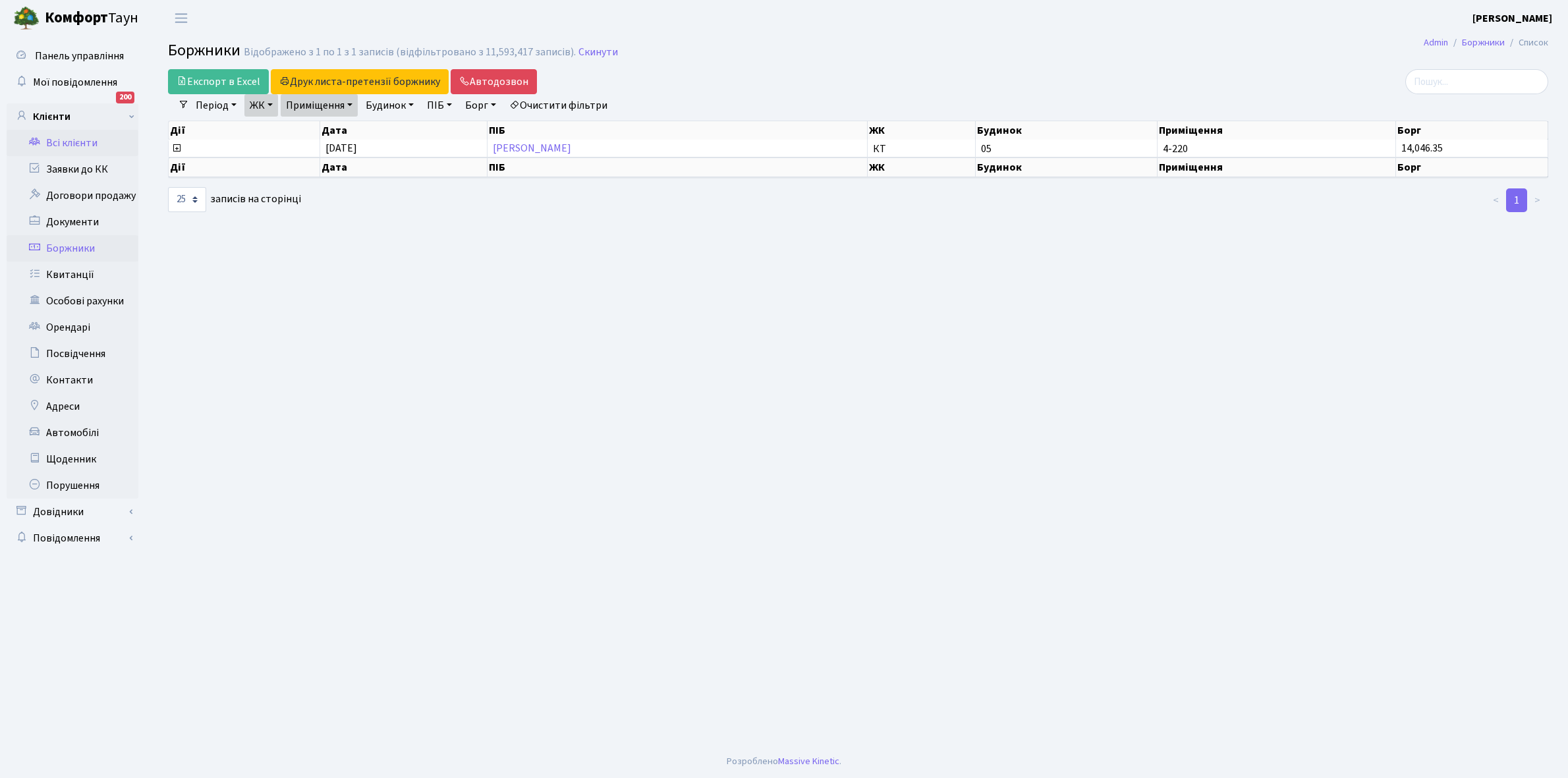
click at [76, 142] on link "Всі клієнти" at bounding box center [72, 143] width 132 height 27
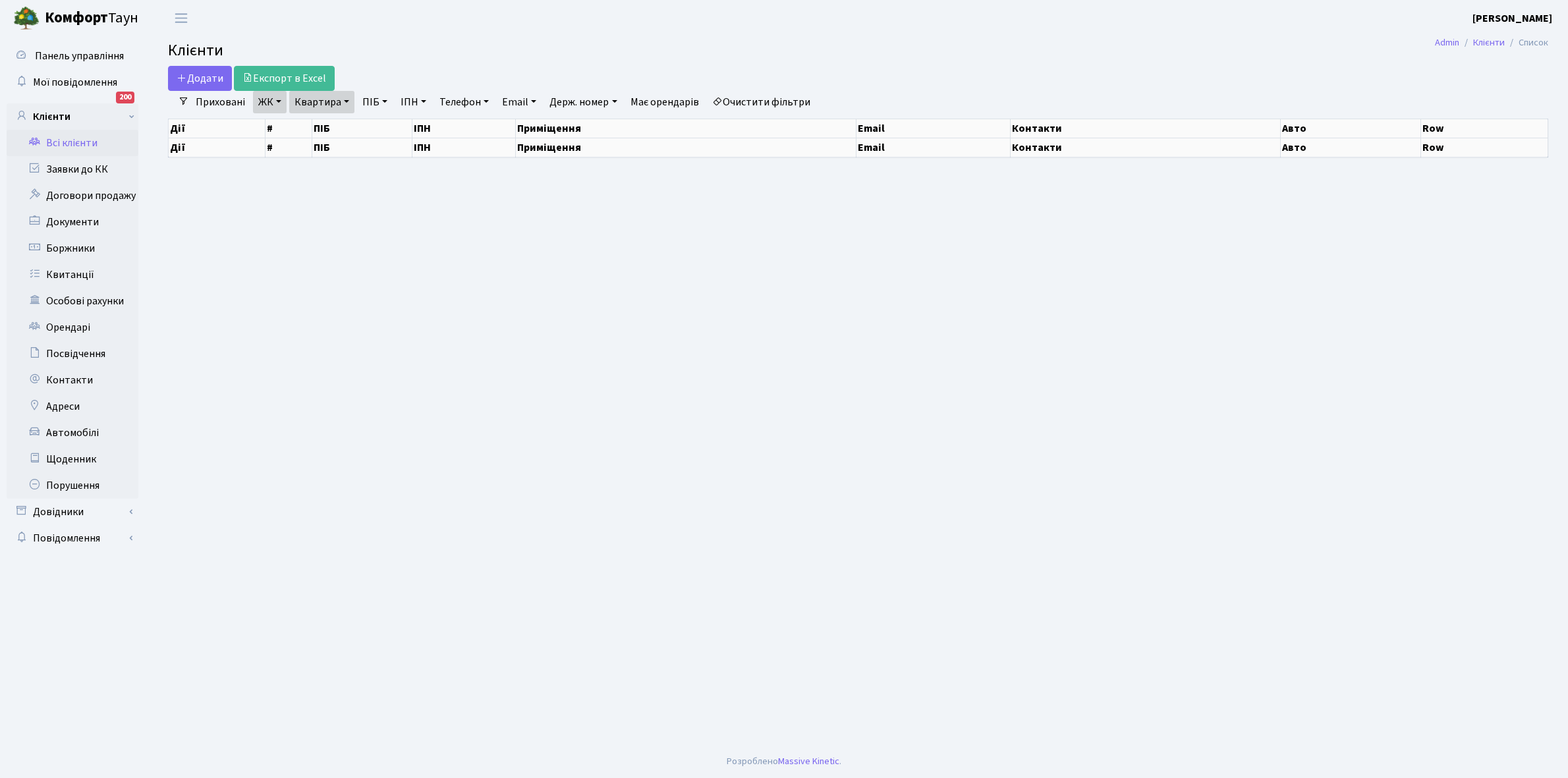
select select "25"
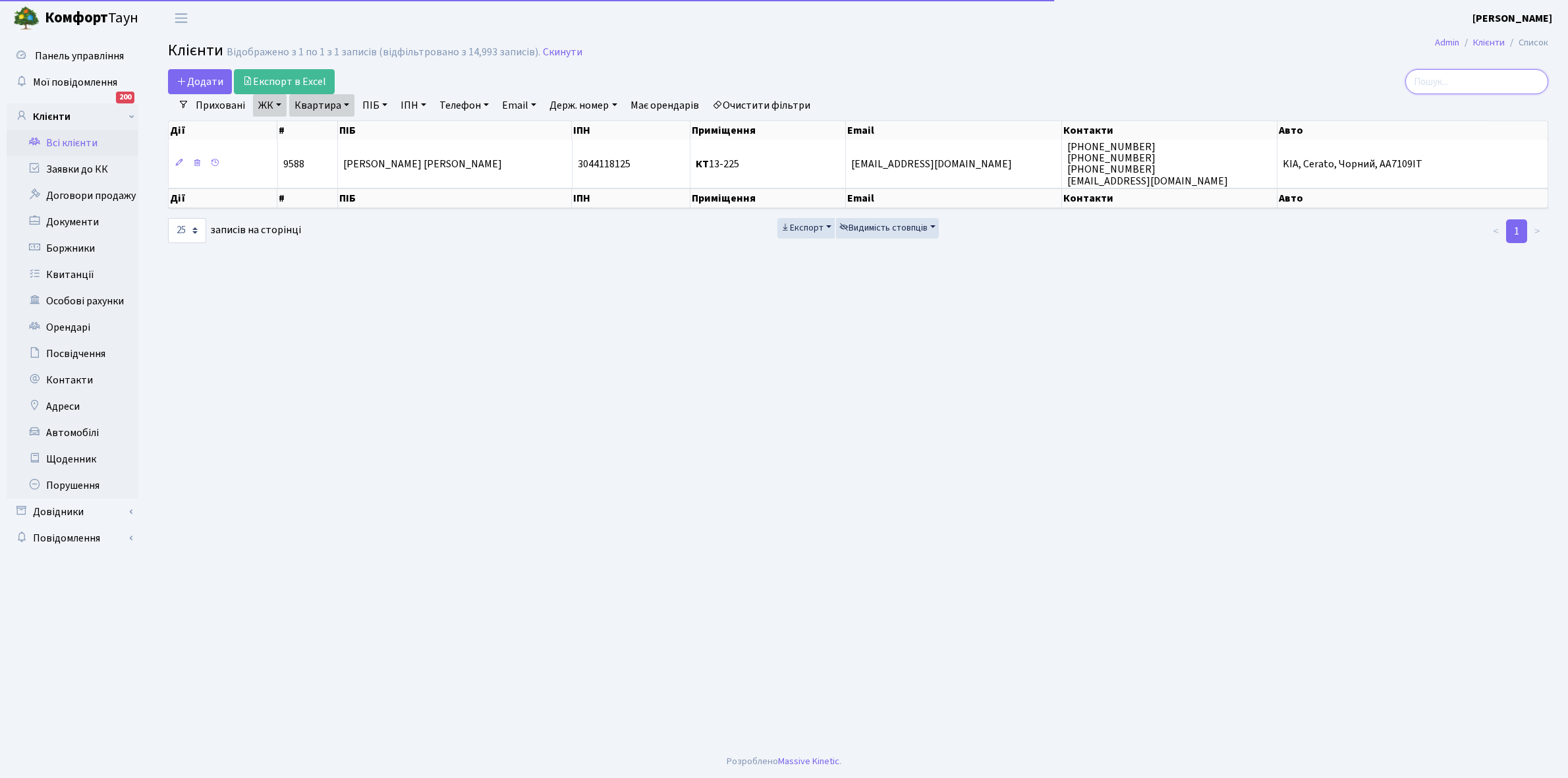
click at [1441, 80] on input "search" at bounding box center [1476, 82] width 143 height 25
click at [767, 102] on link "Очистити фільтри" at bounding box center [761, 105] width 109 height 22
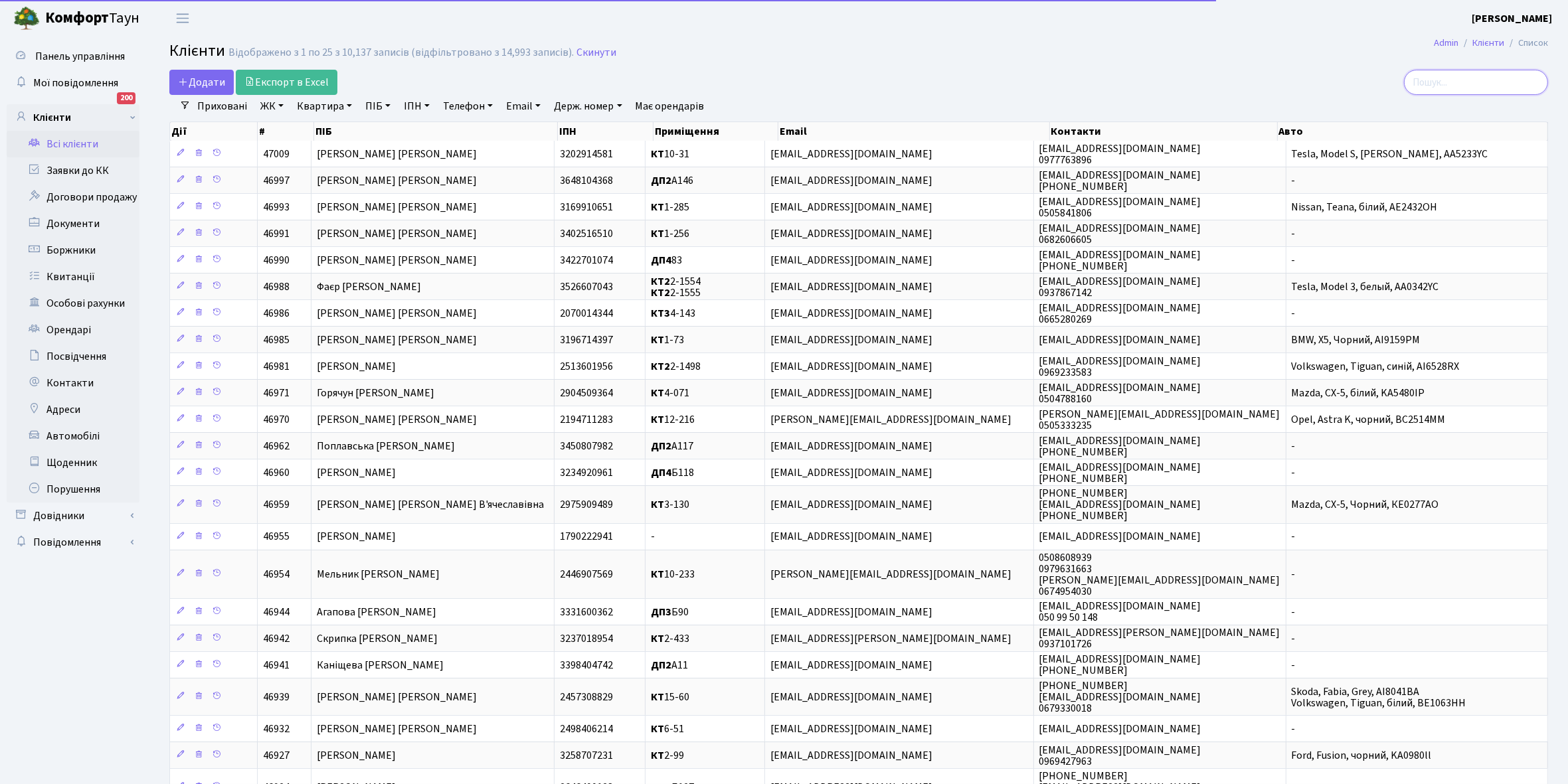
click at [1457, 80] on input "search" at bounding box center [1476, 82] width 144 height 25
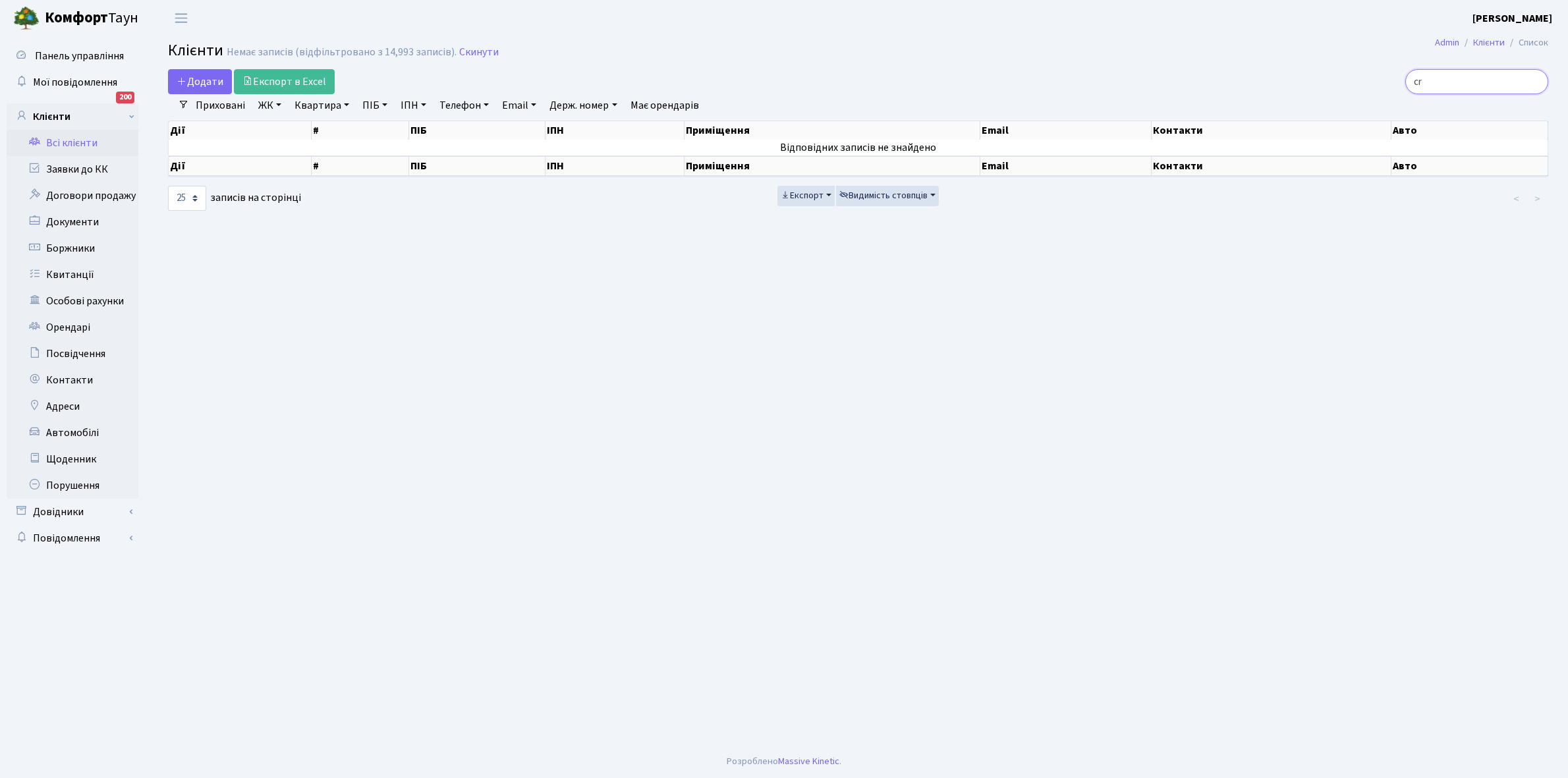
type input "c"
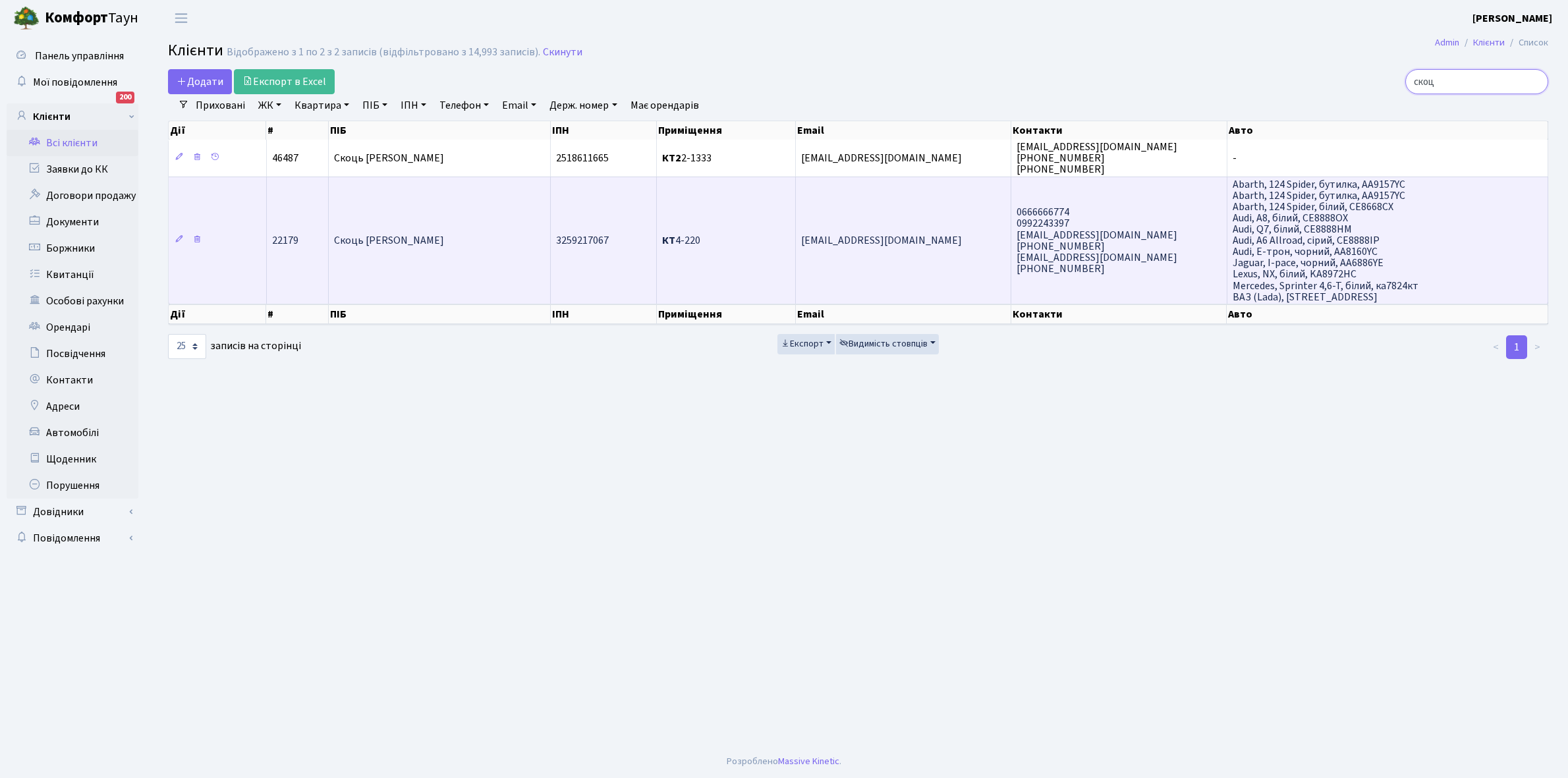
type input "скоц"
click at [456, 232] on td "[PERSON_NAME]" at bounding box center [439, 239] width 222 height 127
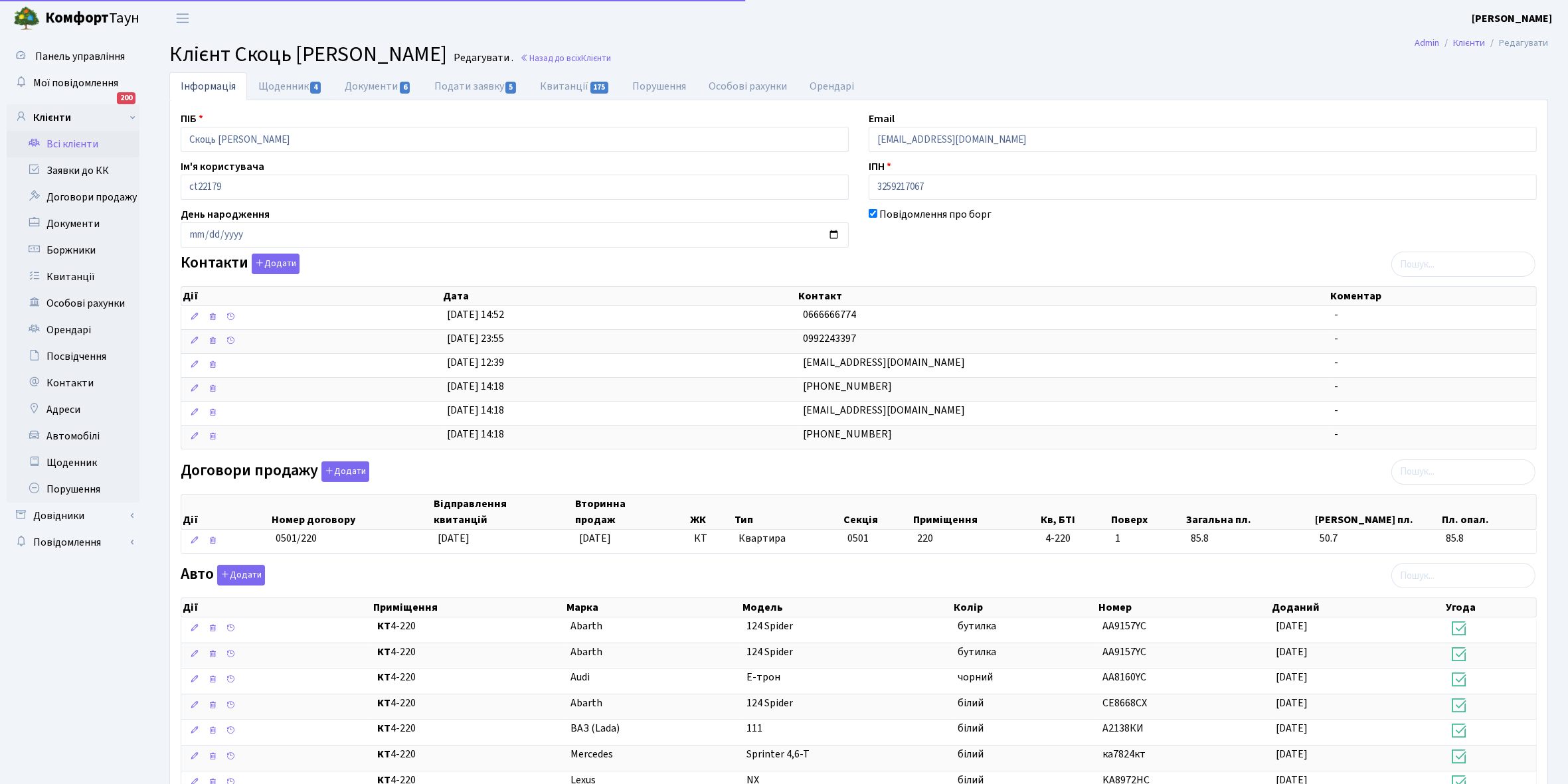
click at [270, 88] on link "Щоденник 4" at bounding box center [290, 86] width 87 height 28
select select "25"
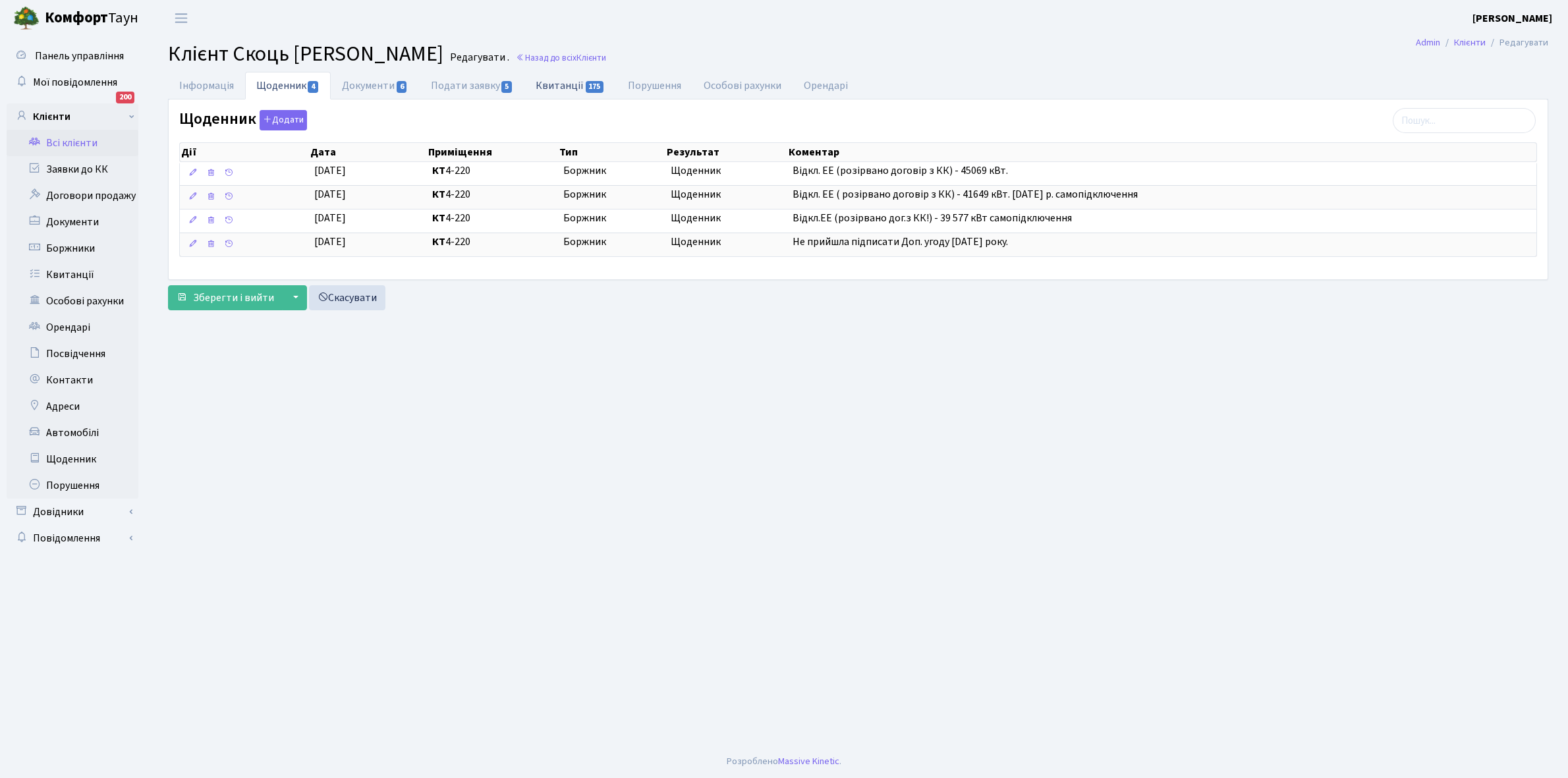
click at [562, 82] on link "Квитанції 175" at bounding box center [570, 85] width 91 height 27
select select "25"
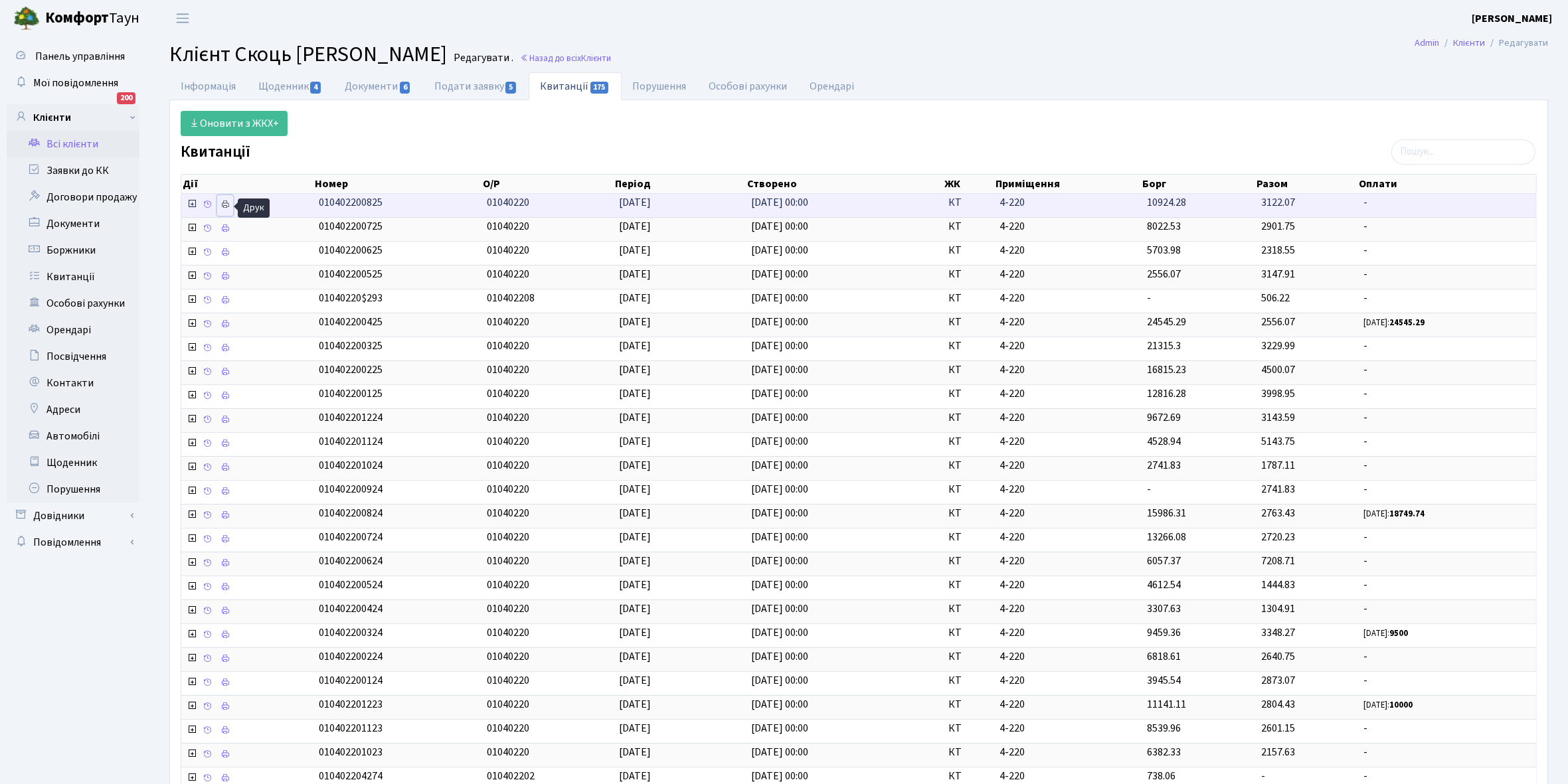
click at [223, 205] on icon at bounding box center [225, 204] width 9 height 9
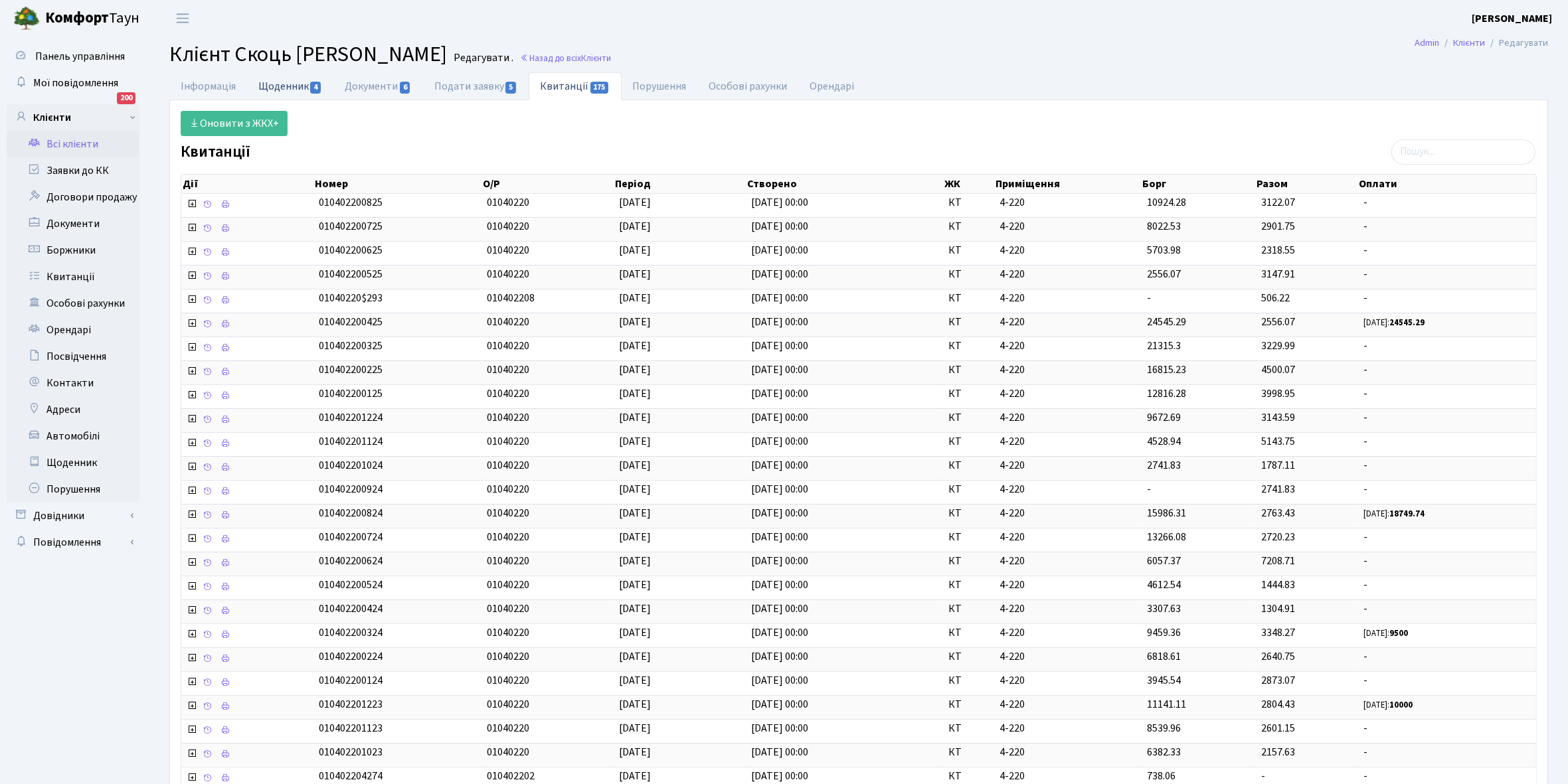
click at [278, 88] on link "Щоденник 4" at bounding box center [290, 86] width 87 height 27
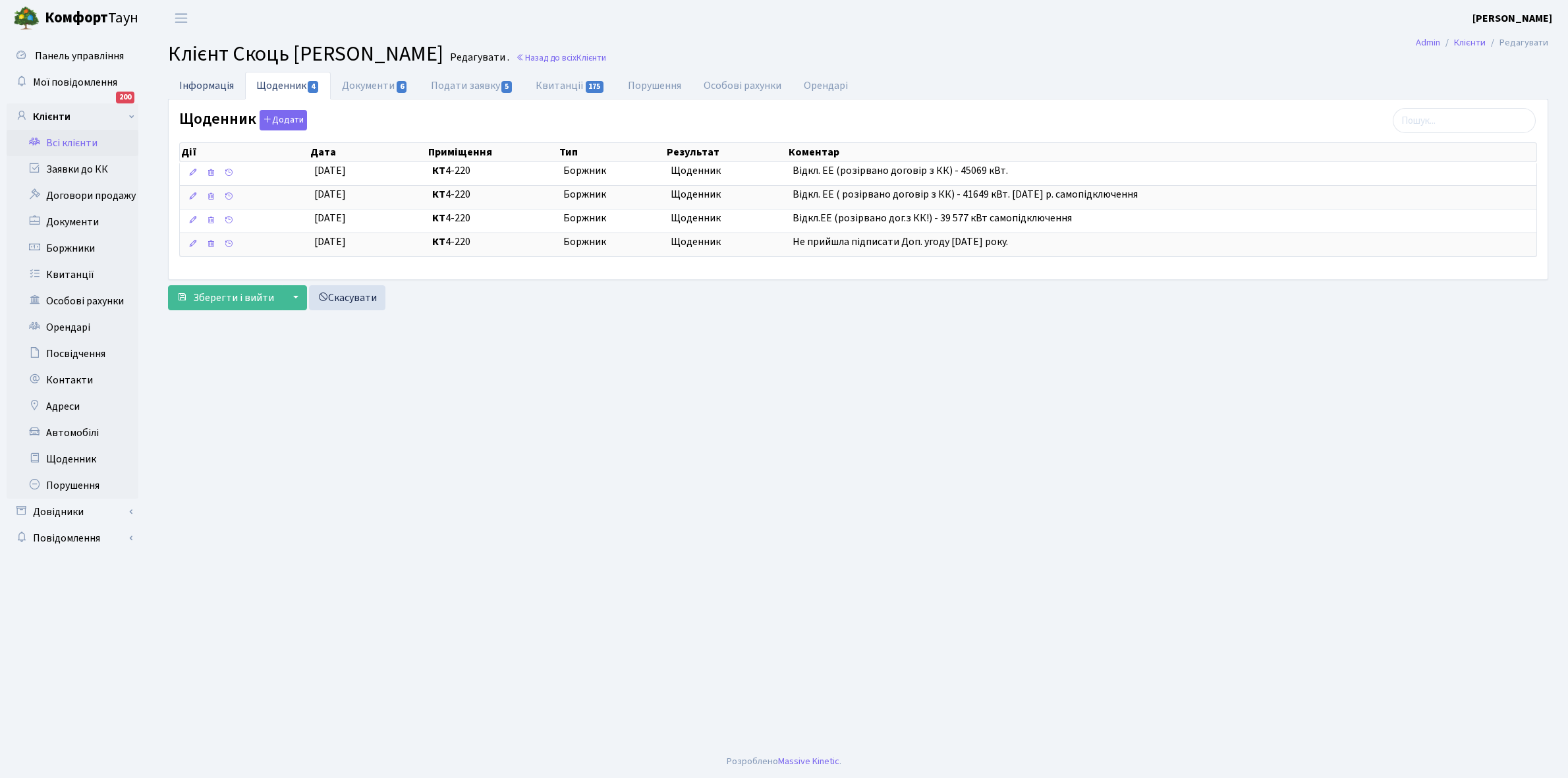
click at [192, 82] on link "Інформація" at bounding box center [206, 85] width 77 height 27
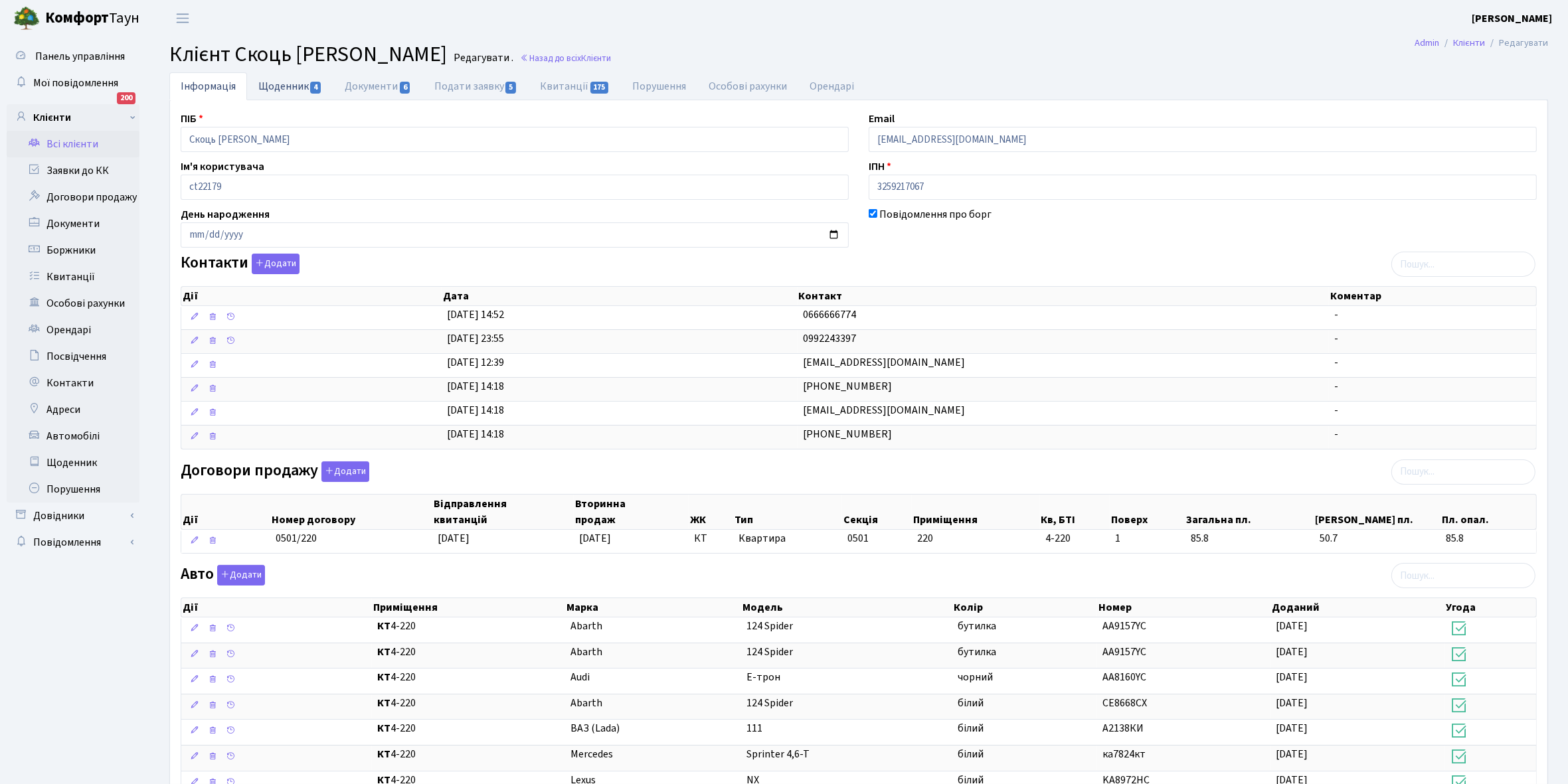
click at [273, 84] on link "Щоденник 4" at bounding box center [290, 86] width 87 height 27
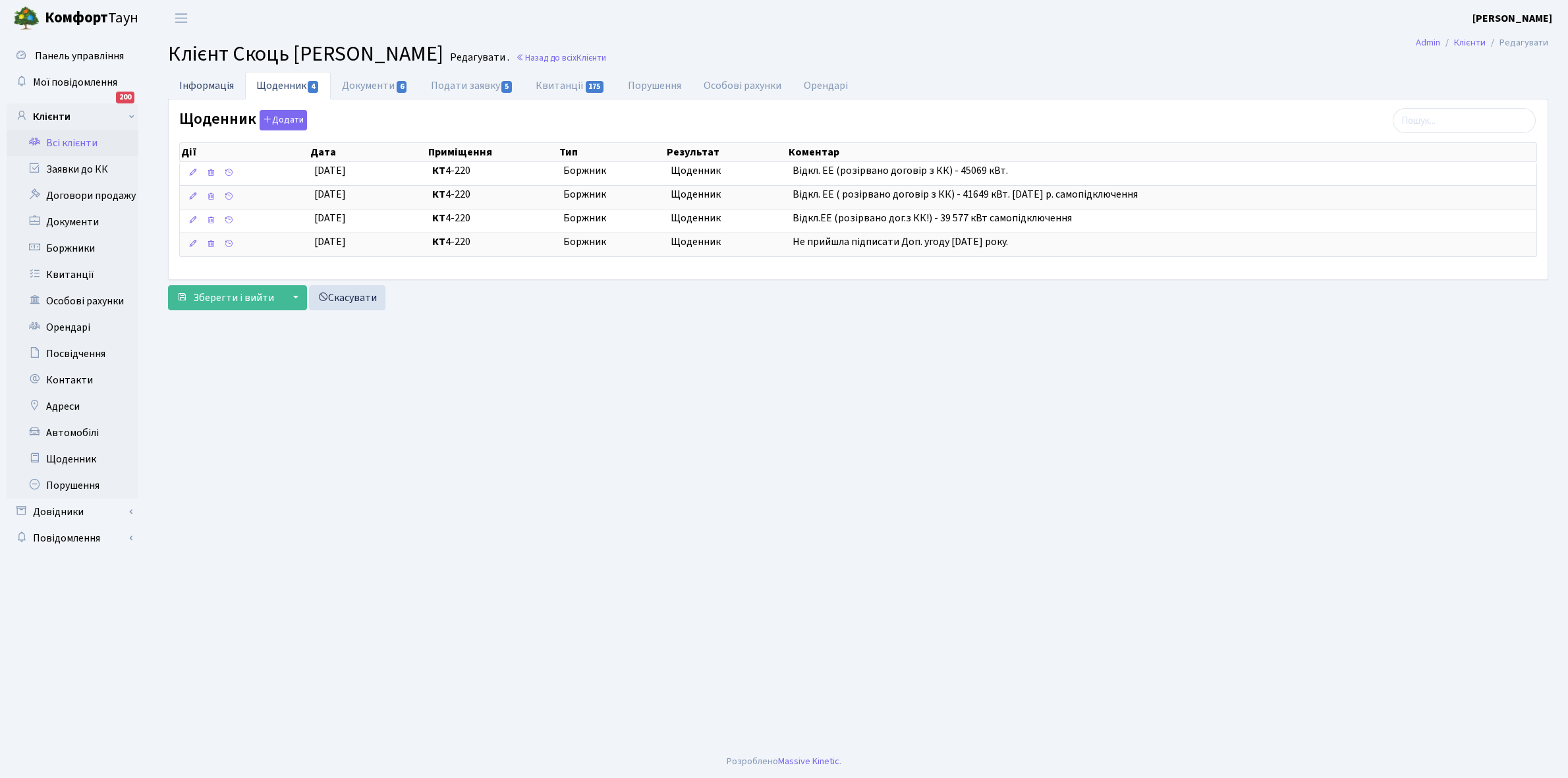
click at [201, 81] on link "Інформація" at bounding box center [206, 85] width 77 height 27
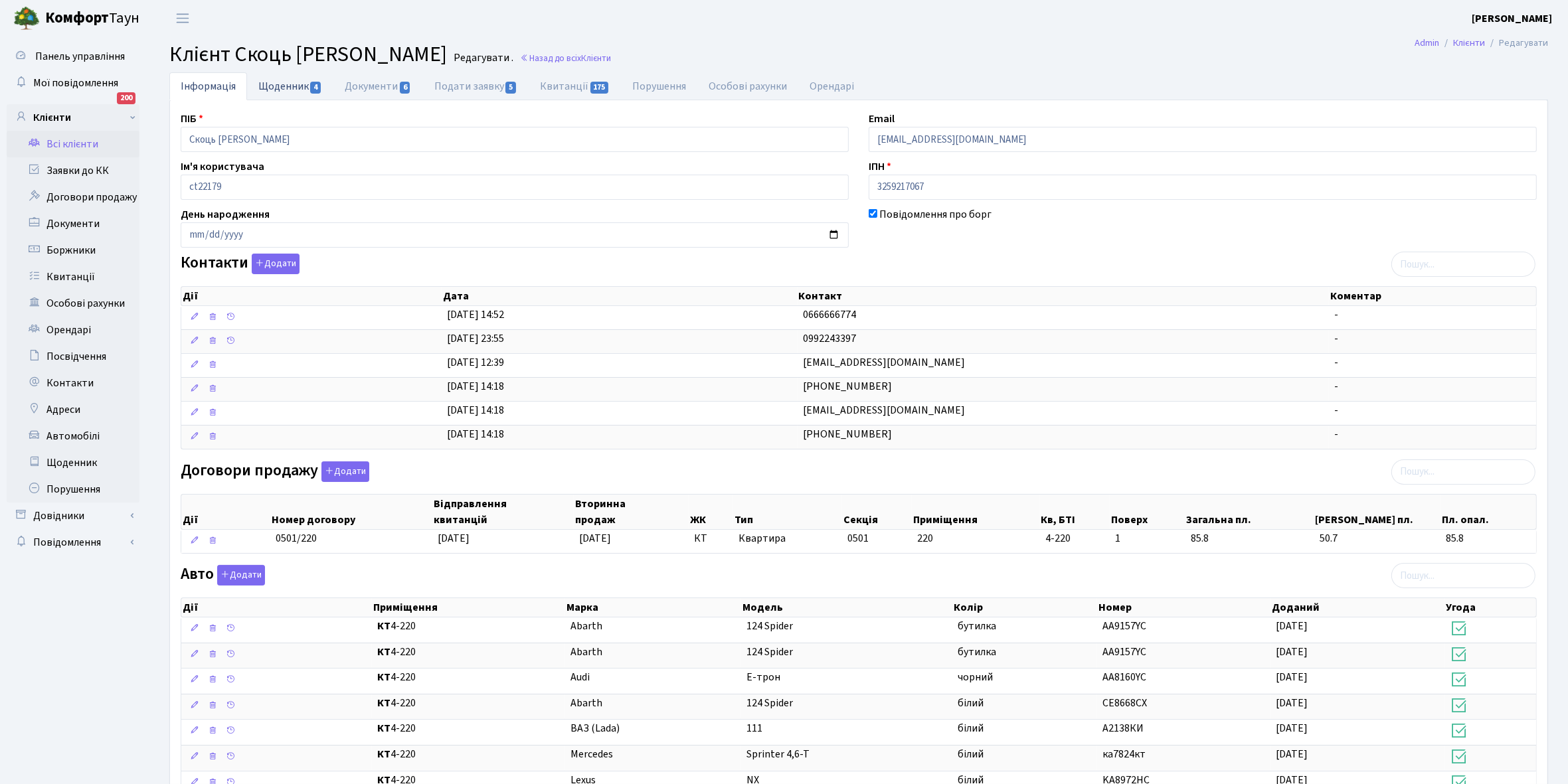
click at [277, 85] on link "Щоденник 4" at bounding box center [290, 86] width 87 height 27
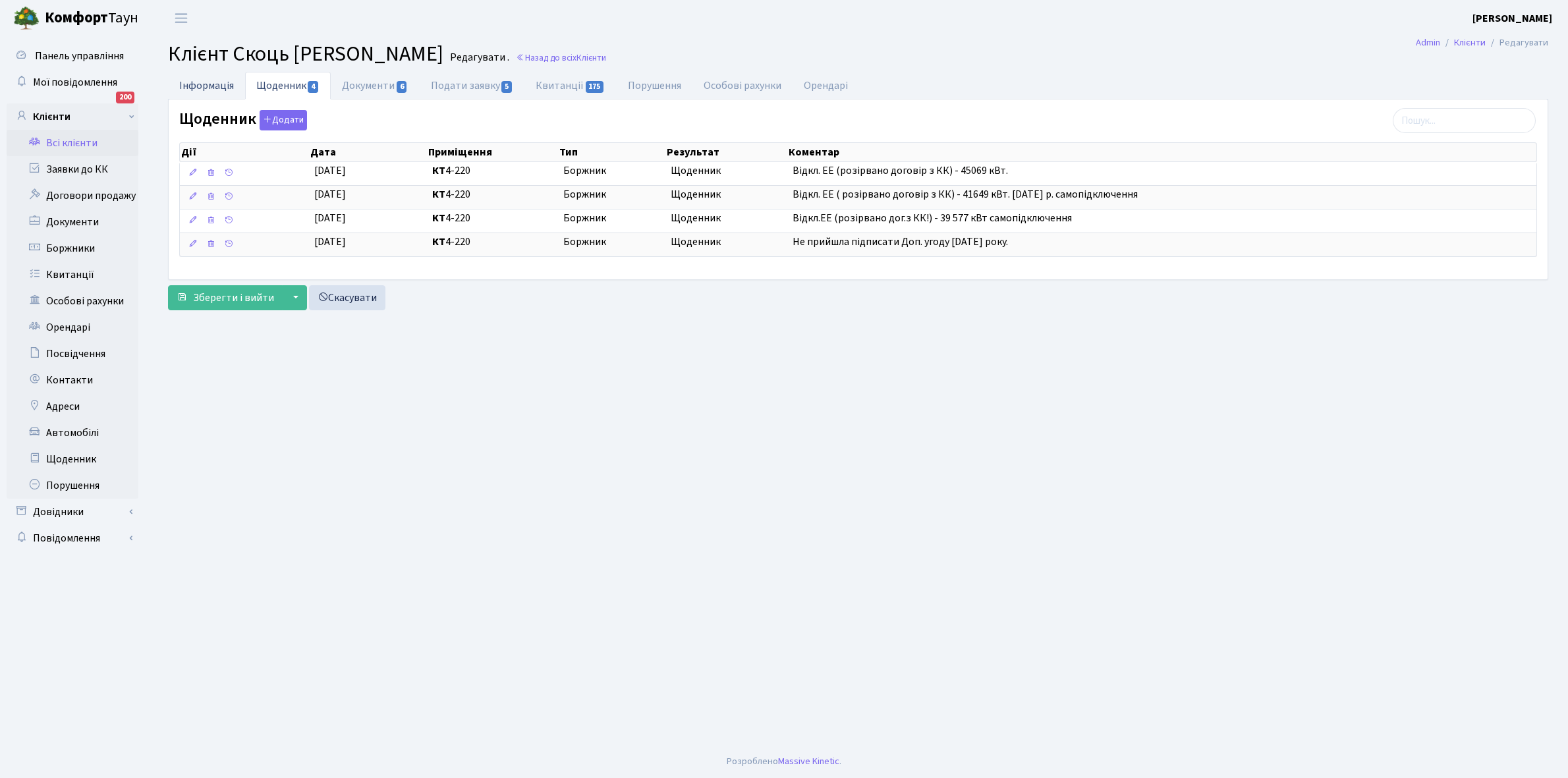
click at [194, 80] on link "Інформація" at bounding box center [206, 85] width 77 height 27
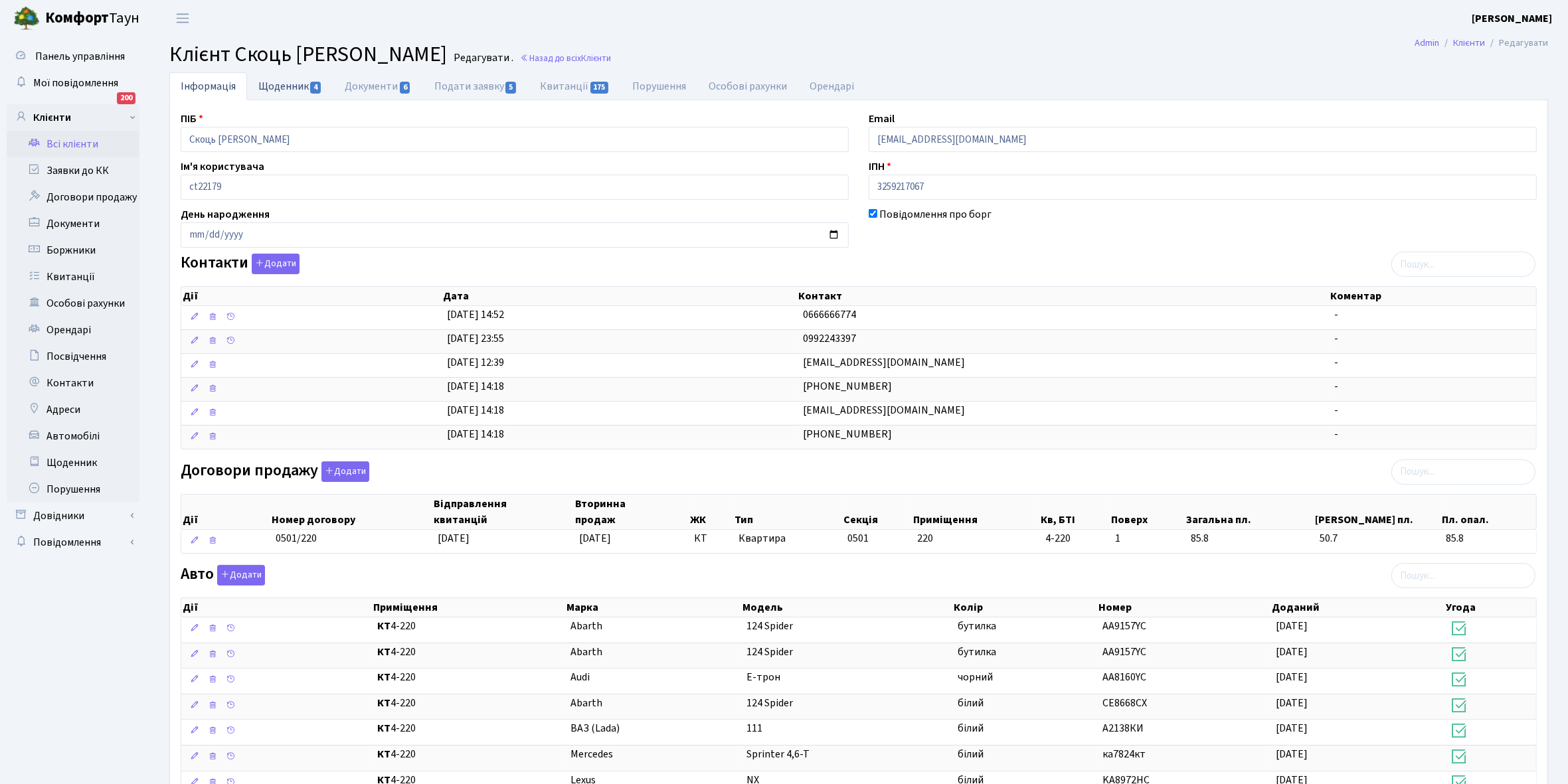
click at [268, 80] on link "Щоденник 4" at bounding box center [290, 86] width 87 height 27
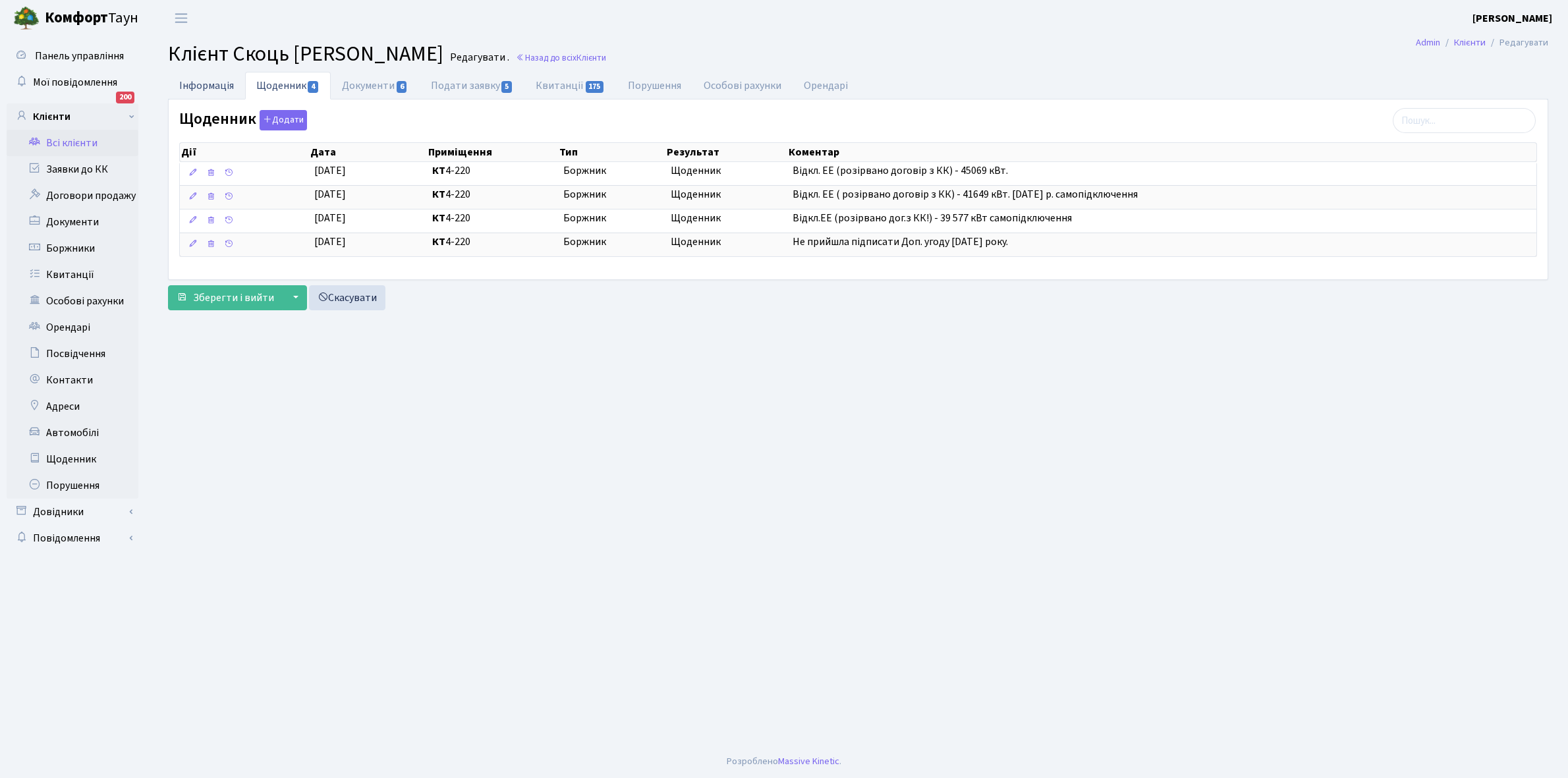
click at [199, 84] on link "Інформація" at bounding box center [206, 85] width 77 height 27
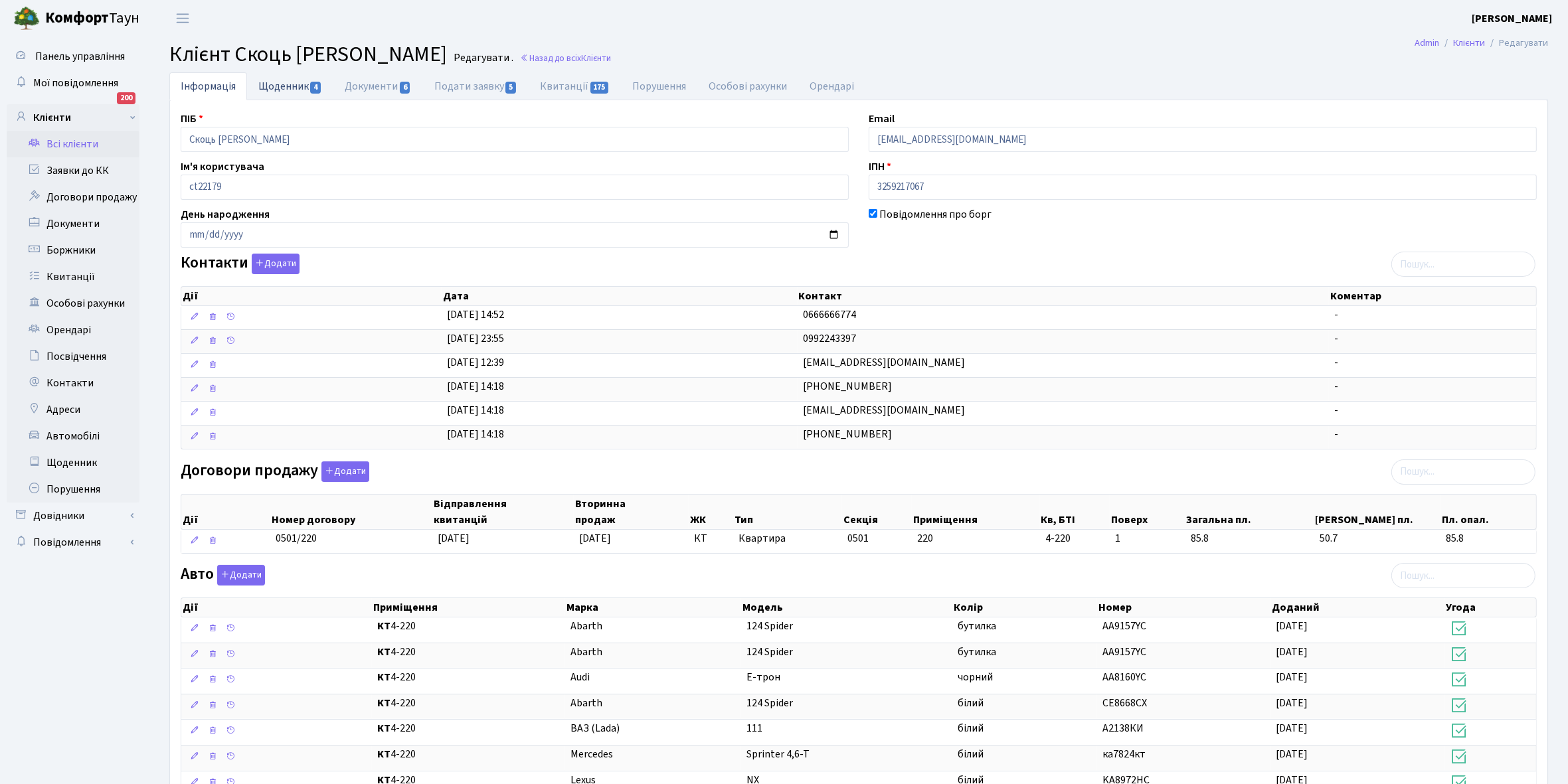
click at [273, 85] on link "Щоденник 4" at bounding box center [290, 86] width 87 height 27
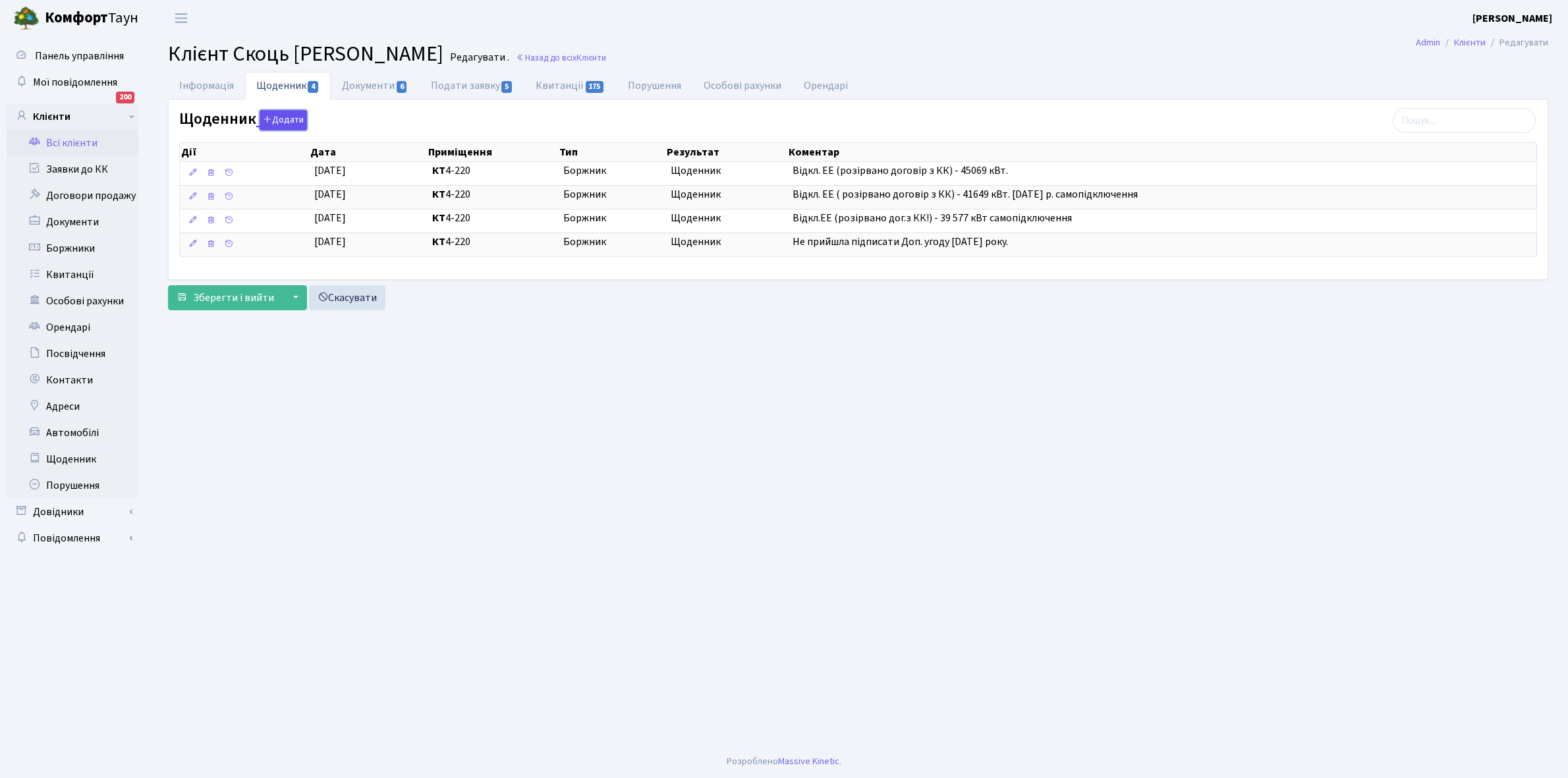
click at [276, 122] on button "Додати" at bounding box center [283, 120] width 48 height 20
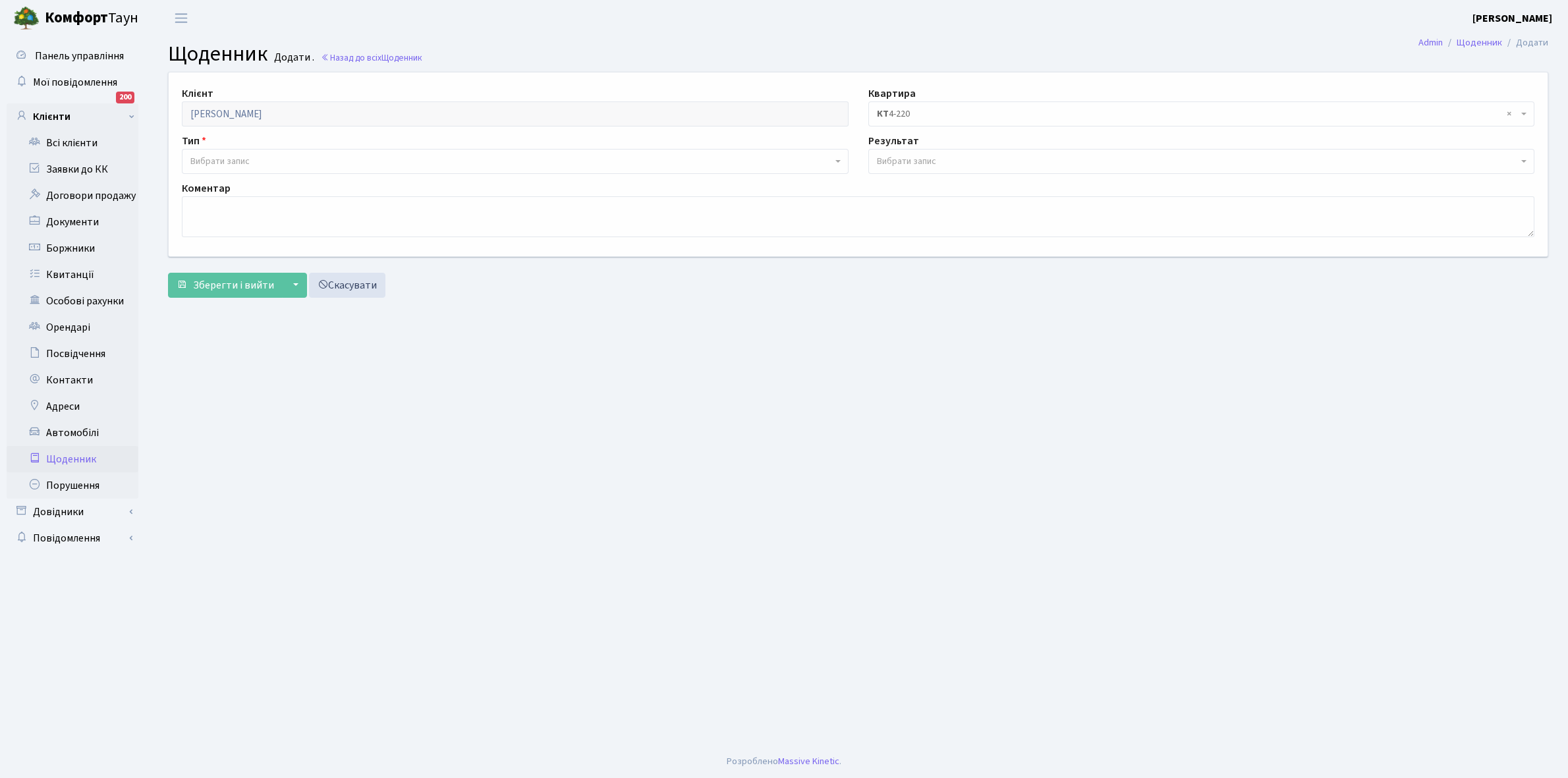
click at [245, 163] on span "Вибрати запис" at bounding box center [220, 161] width 59 height 13
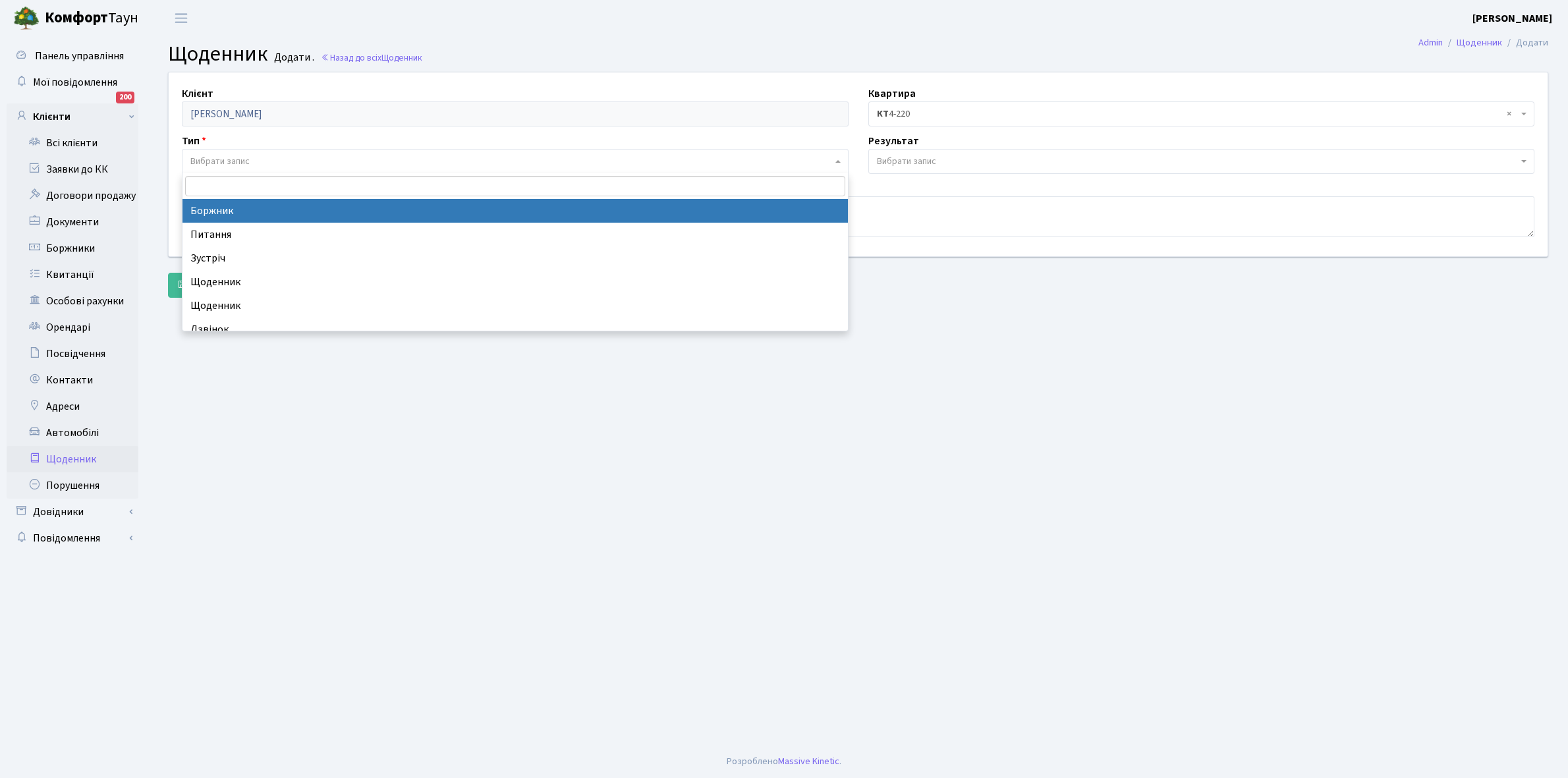
select select "189"
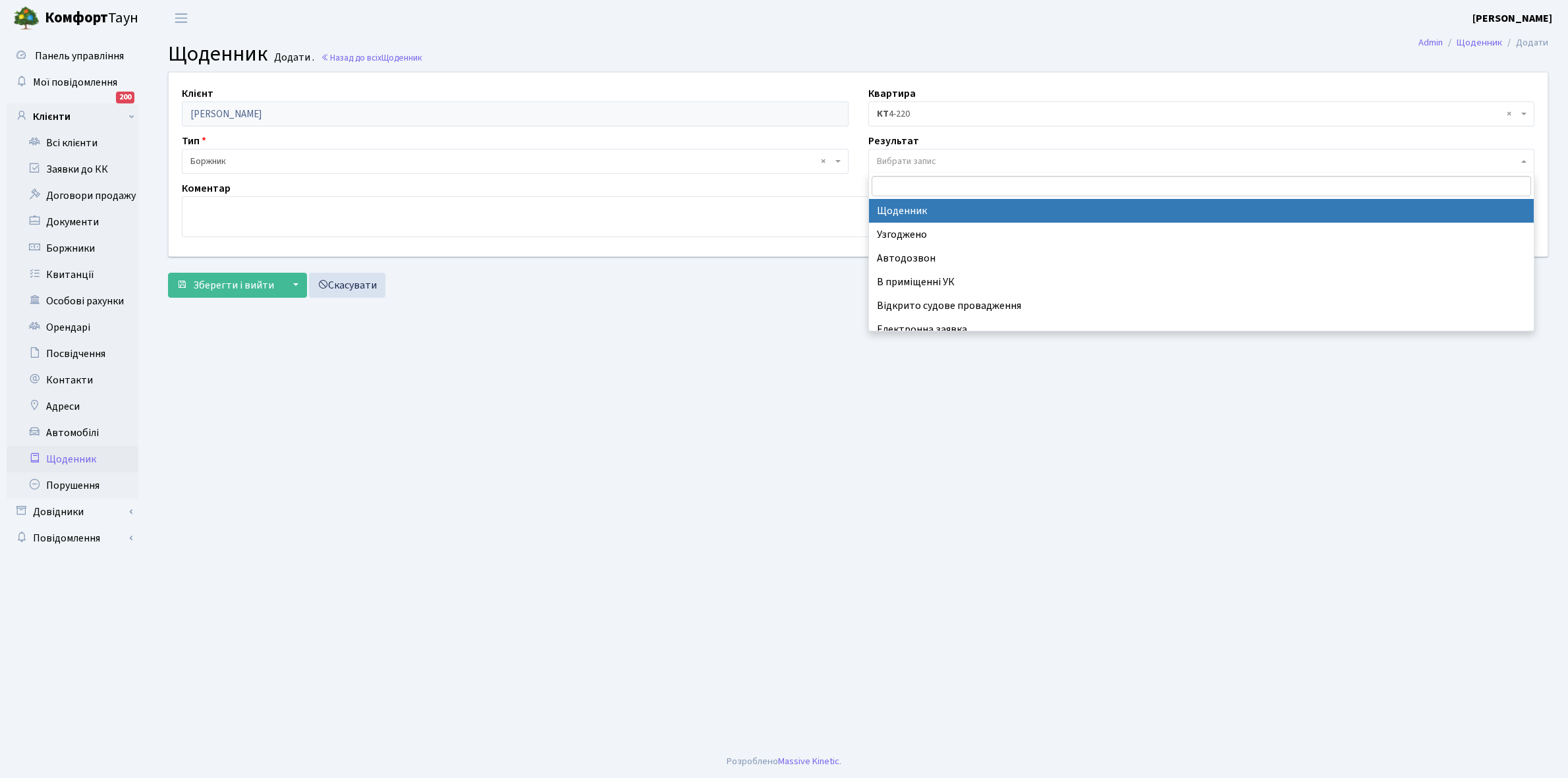
click at [930, 160] on span "Вибрати запис" at bounding box center [906, 161] width 59 height 13
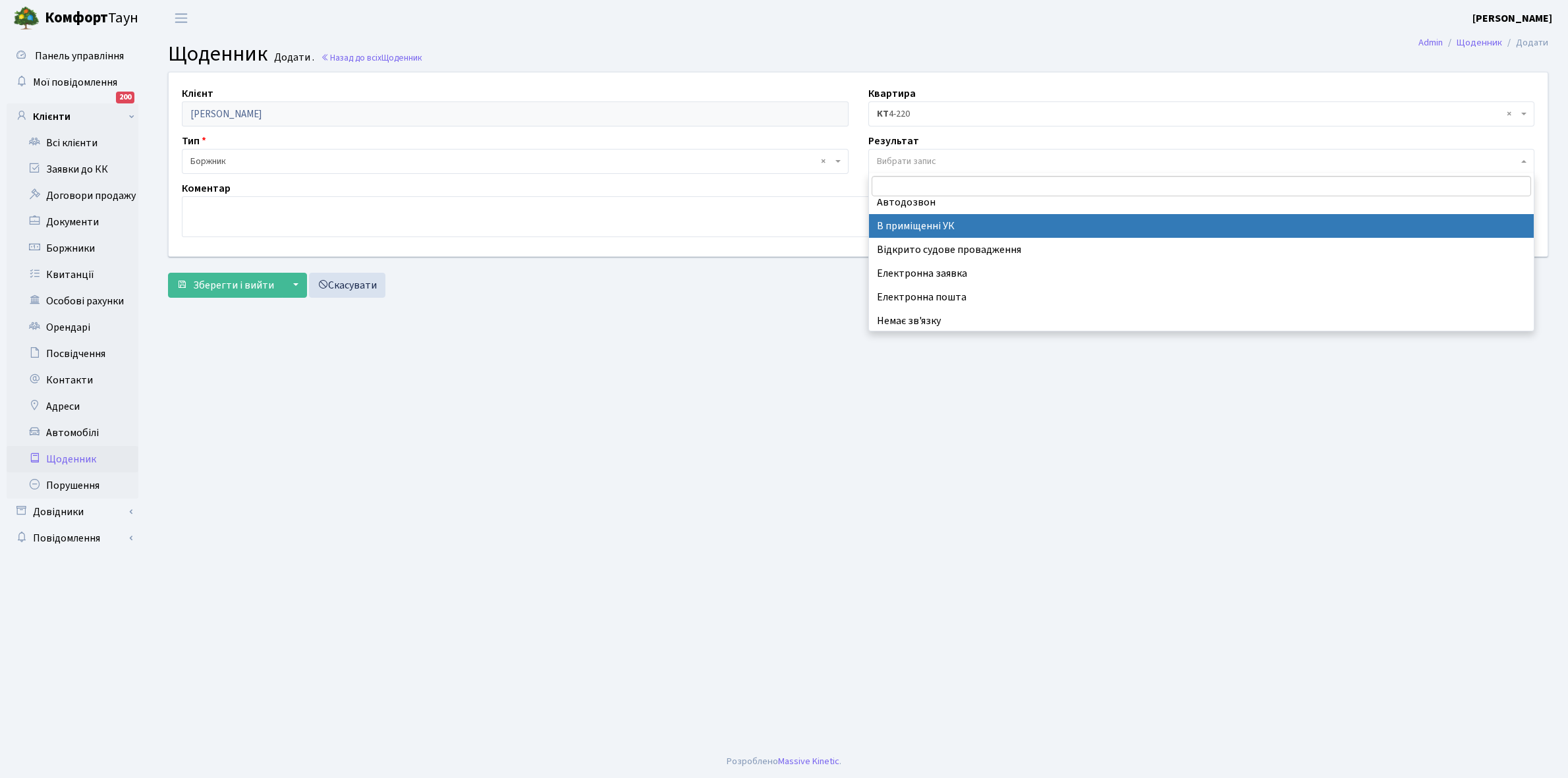
scroll to position [81, 0]
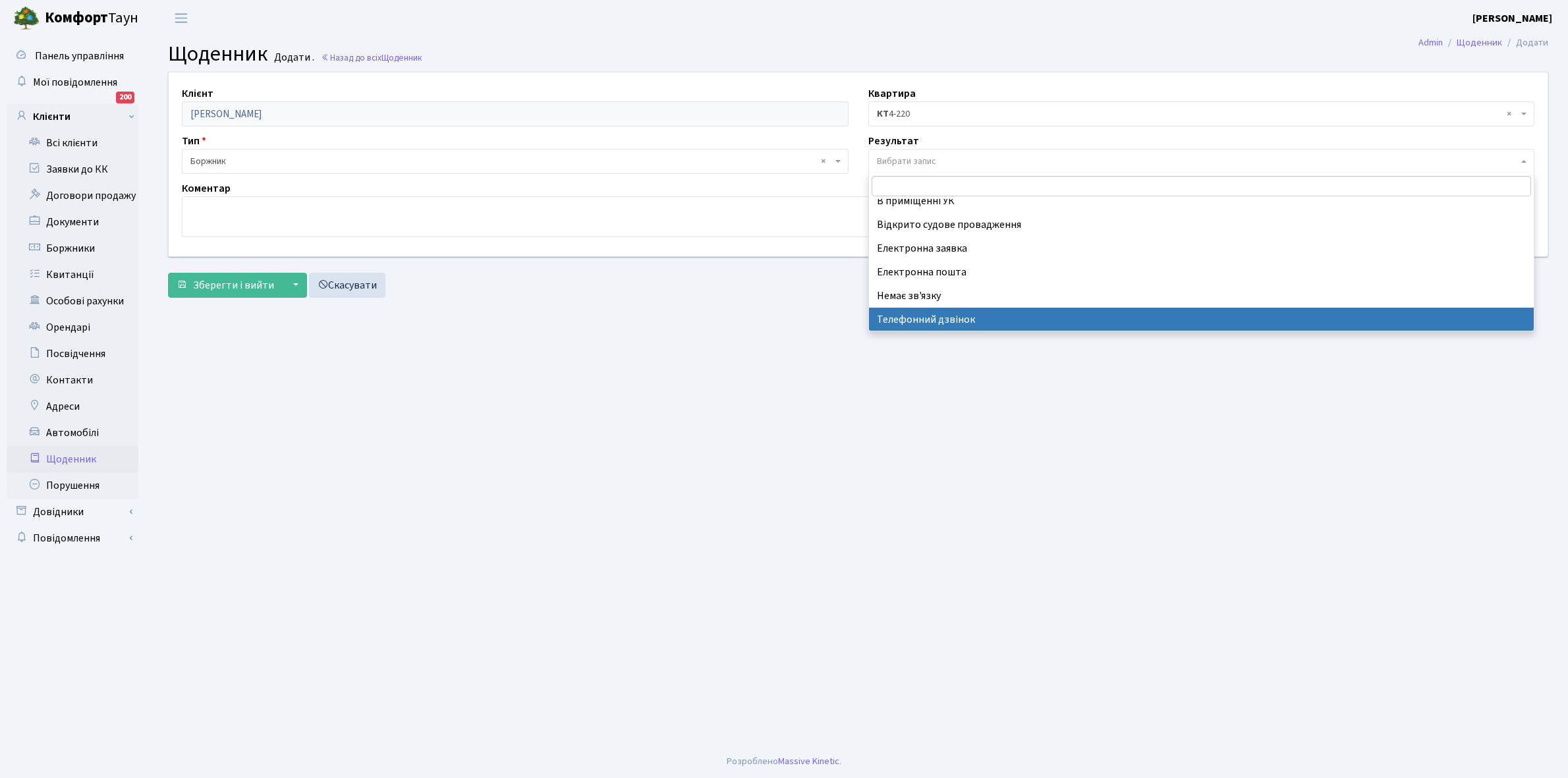
select select "196"
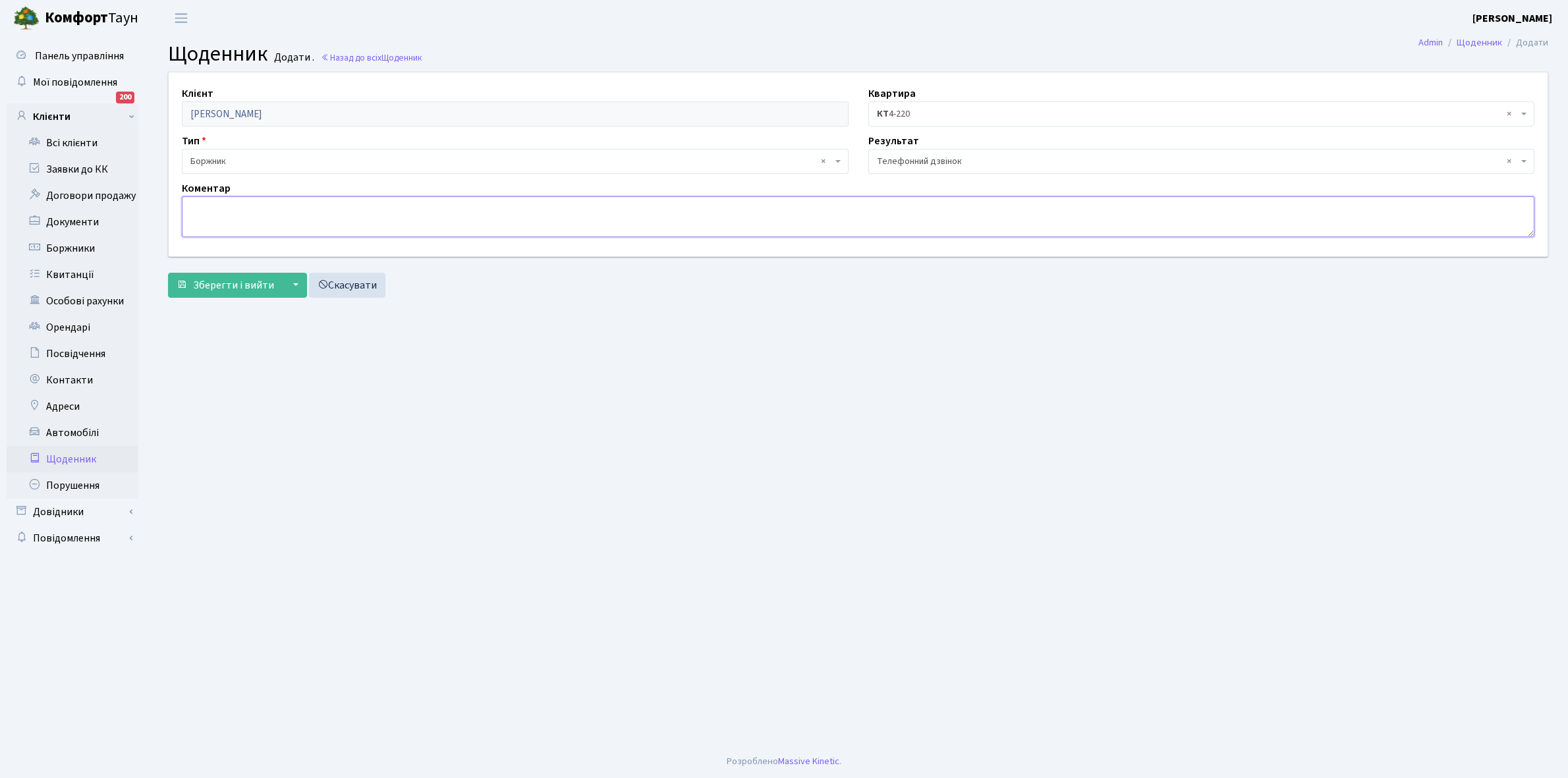
click at [222, 217] on textarea at bounding box center [858, 217] width 1352 height 41
click at [642, 205] on textarea "0992243397 чоловік який не проживає і нічого не вирішує просить телефонувати вл…" at bounding box center [858, 217] width 1352 height 41
click at [719, 209] on textarea "0992243397 чоловік який не проживає і нічого не вирішує просить телефонувати вл…" at bounding box center [858, 217] width 1352 height 41
click at [709, 205] on textarea "0992243397 чоловік який не проживає і нічого не вирішує просить телефонувати вл…" at bounding box center [858, 217] width 1352 height 41
click at [738, 206] on textarea "0992243397 чоловік який не проживає і нічого не вирішує просить телефонувати вл…" at bounding box center [858, 217] width 1352 height 41
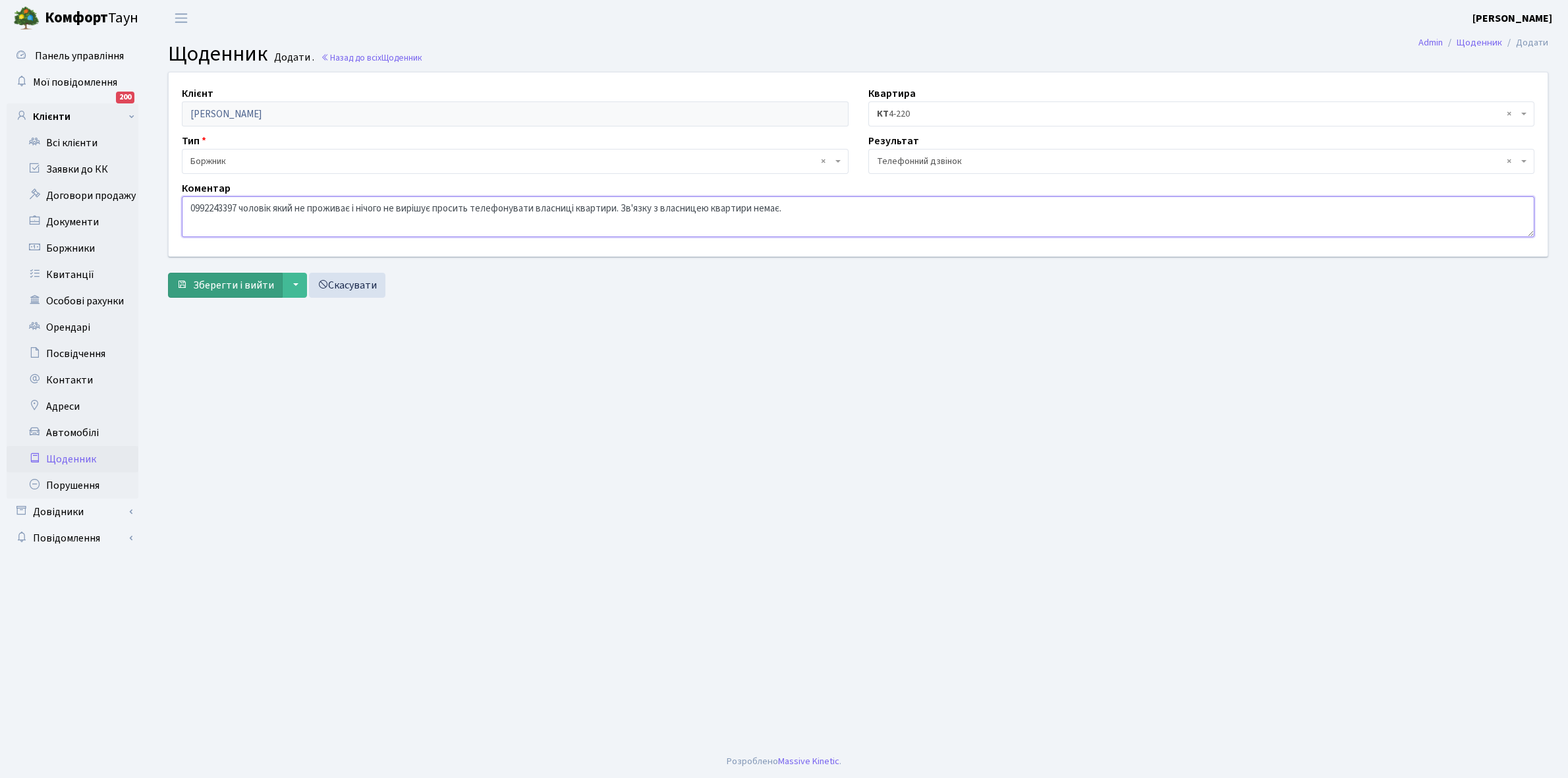
type textarea "0992243397 чоловік який не проживає і нічого не вирішує просить телефонувати вл…"
click at [202, 276] on button "Зберегти і вийти" at bounding box center [225, 285] width 114 height 25
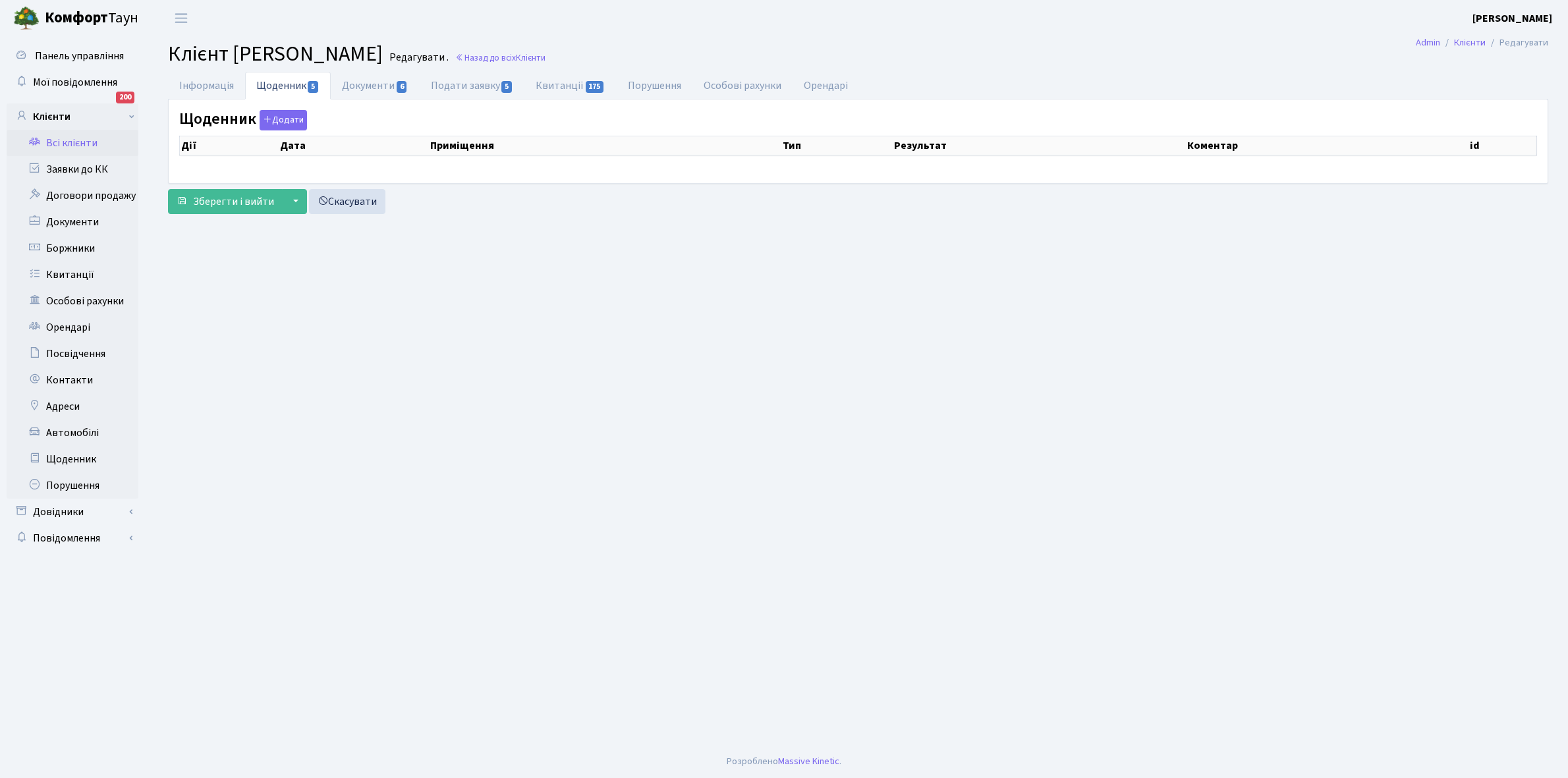
select select "25"
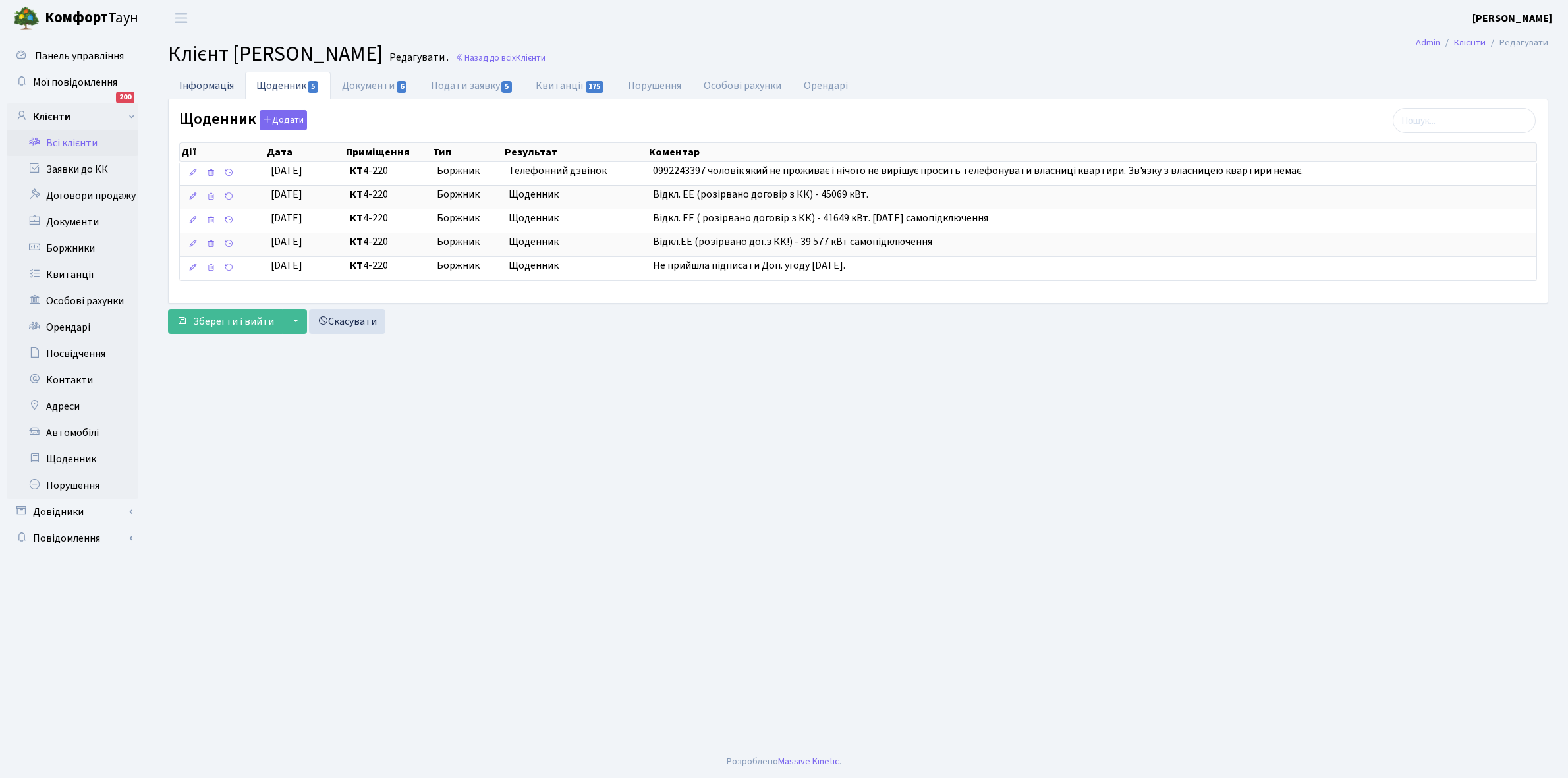
click at [211, 80] on link "Інформація" at bounding box center [206, 85] width 77 height 27
select select "25"
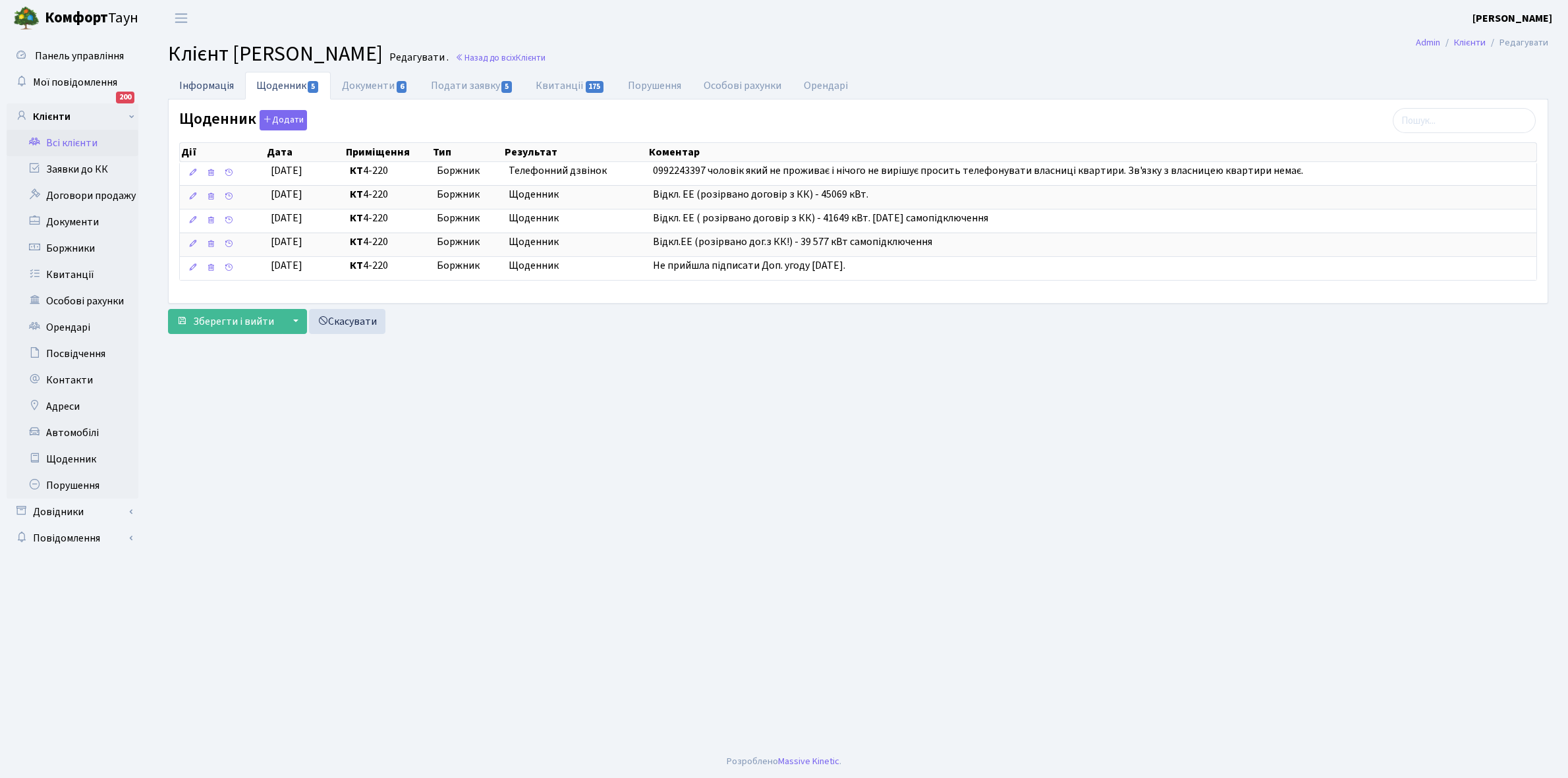
select select "25"
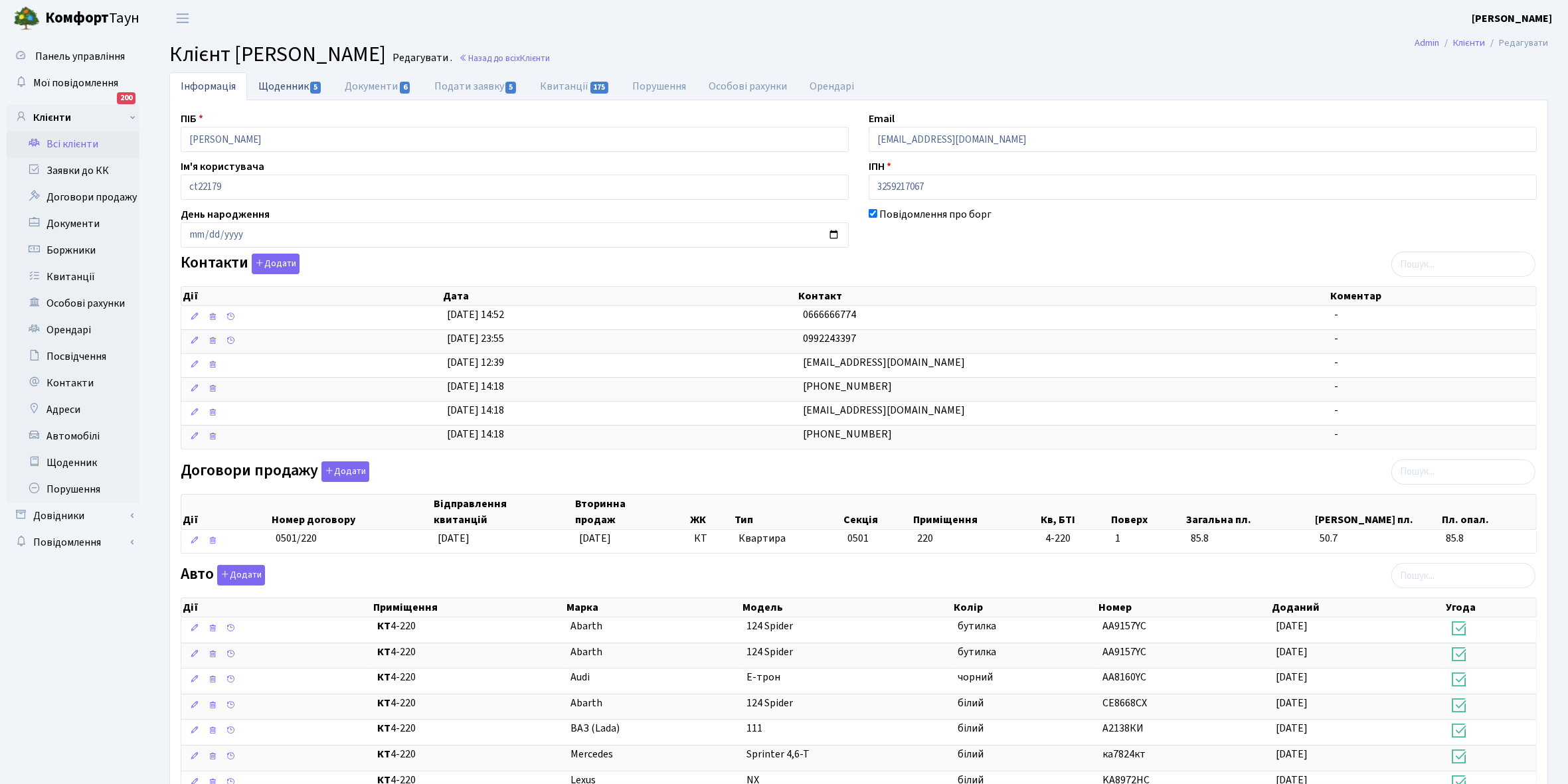
click at [283, 84] on link "Щоденник 5" at bounding box center [290, 86] width 87 height 27
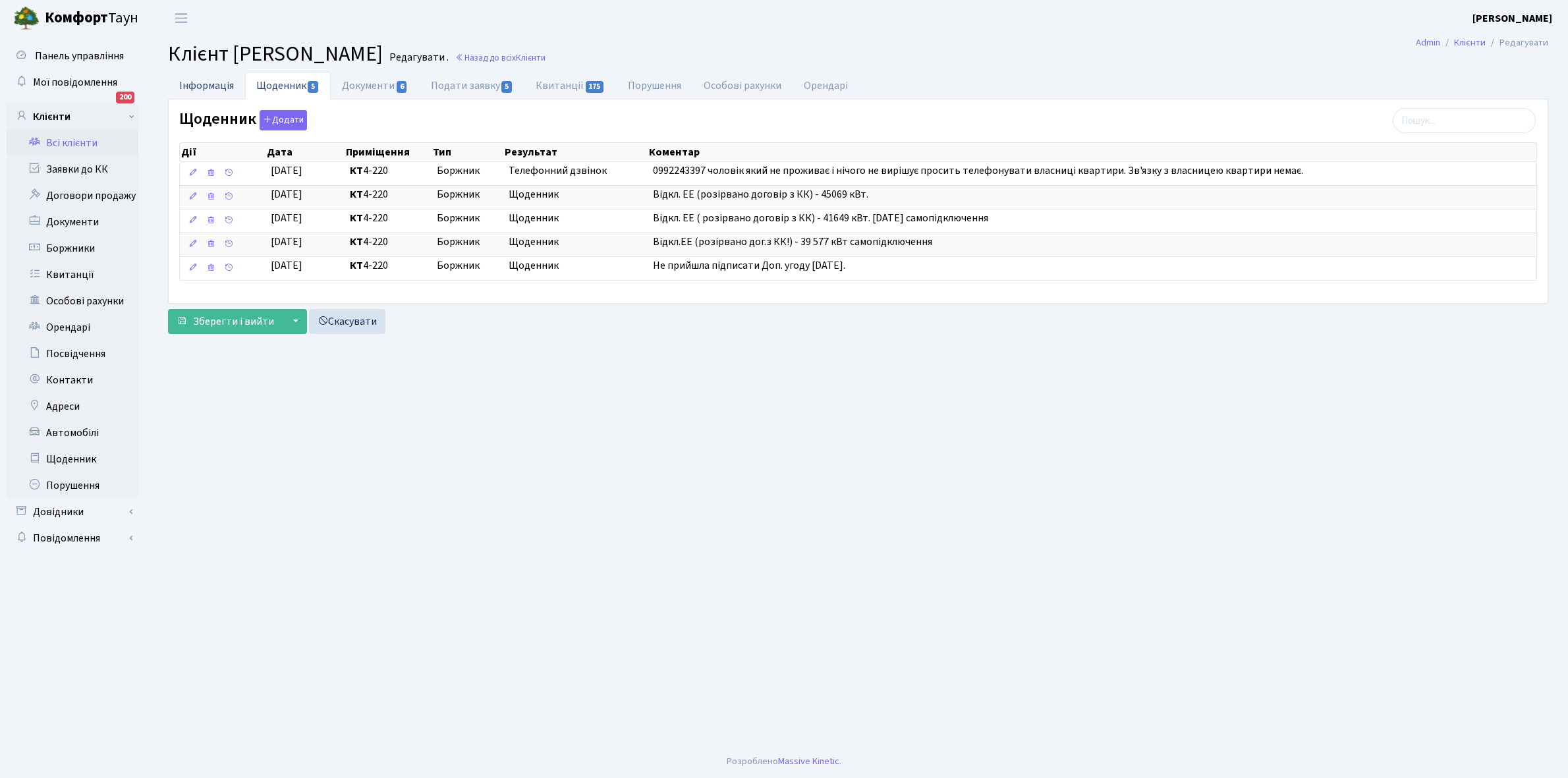
click at [202, 79] on link "Інформація" at bounding box center [206, 85] width 77 height 27
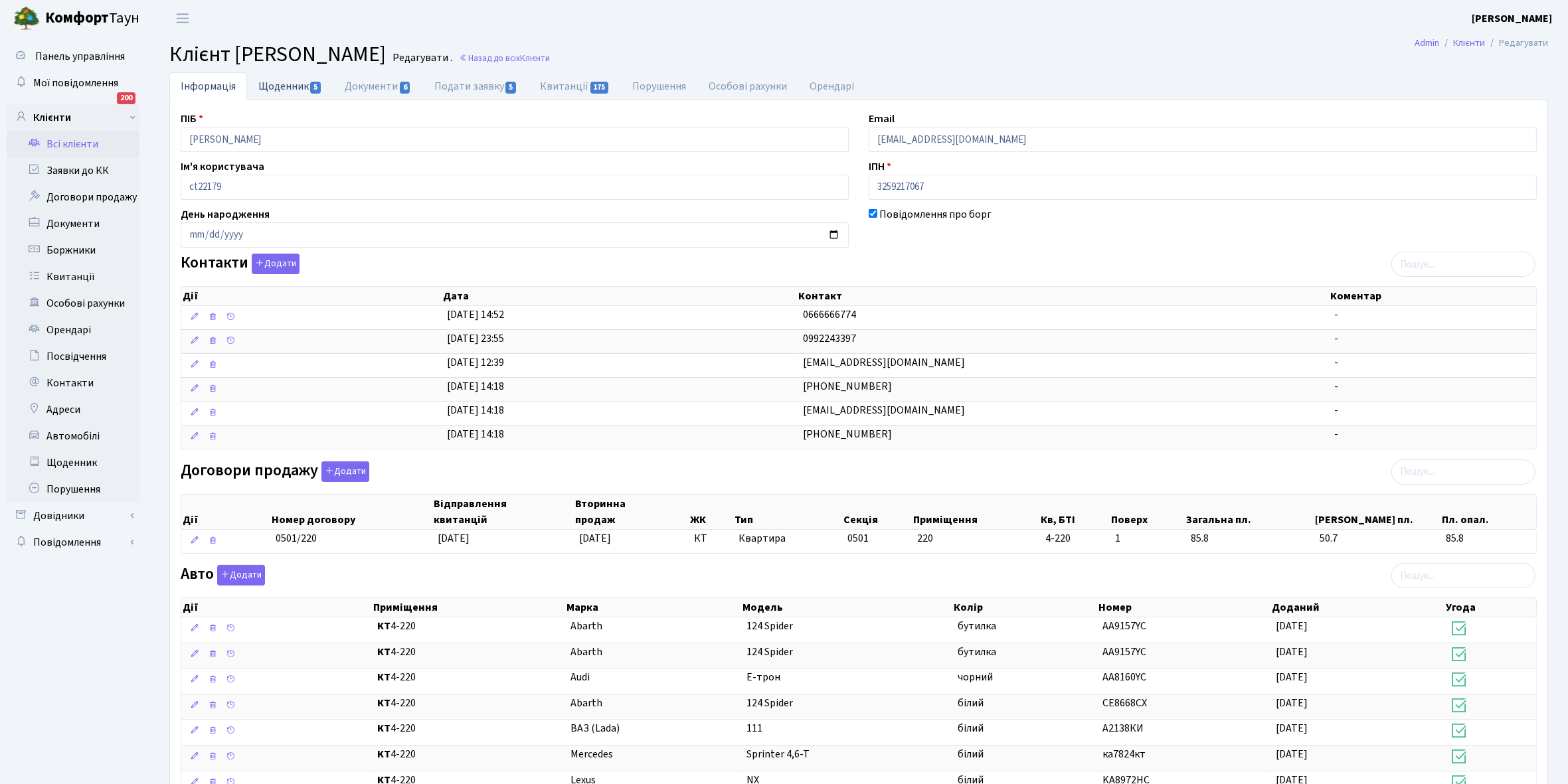
click at [280, 87] on link "Щоденник 5" at bounding box center [290, 86] width 87 height 27
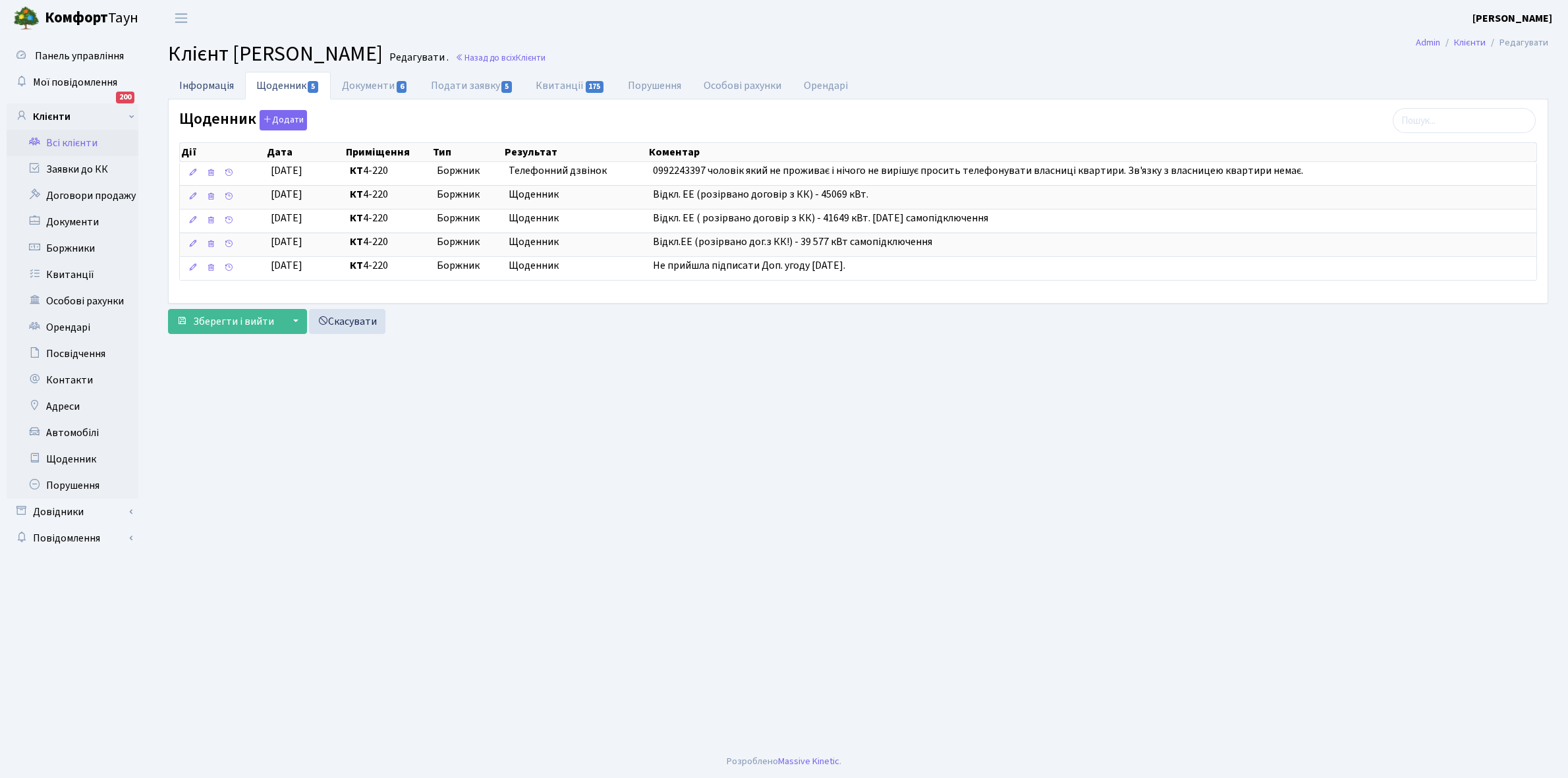
click at [209, 81] on link "Інформація" at bounding box center [206, 85] width 77 height 27
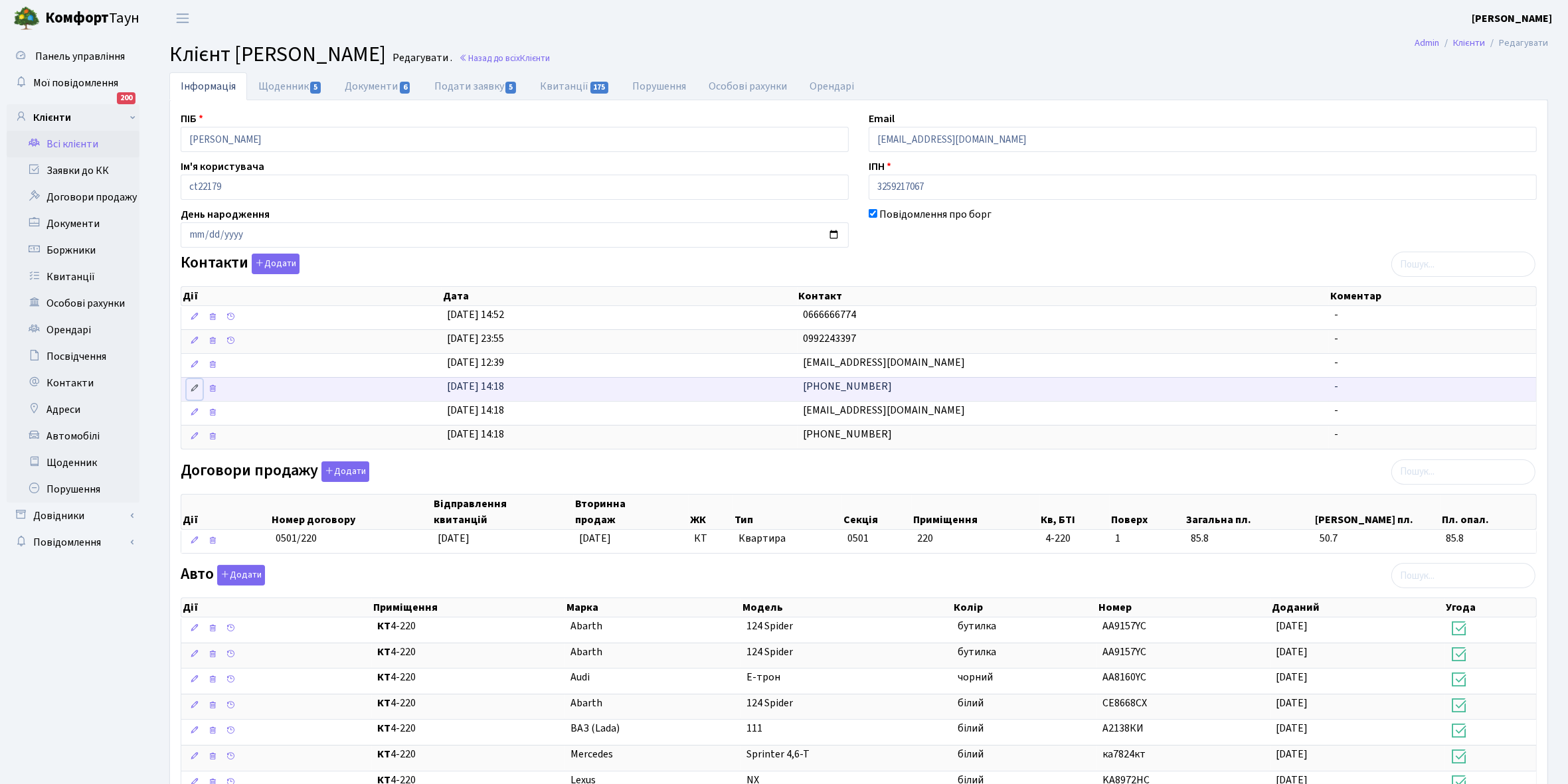
click at [194, 385] on link at bounding box center [195, 389] width 16 height 21
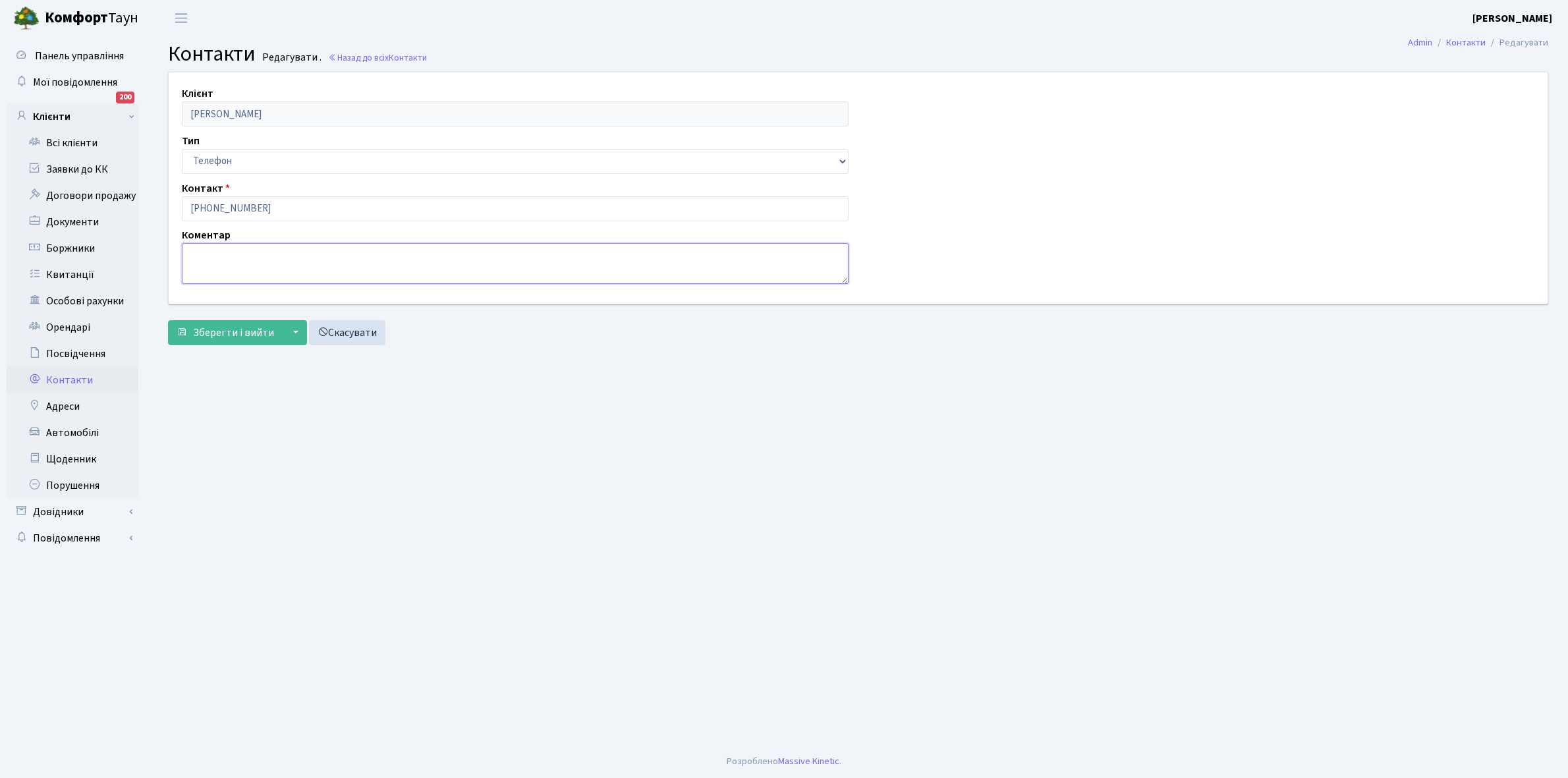
click at [234, 263] on textarea at bounding box center [515, 263] width 666 height 41
type textarea "власник"
click at [242, 323] on button "Зберегти і вийти" at bounding box center [225, 332] width 114 height 25
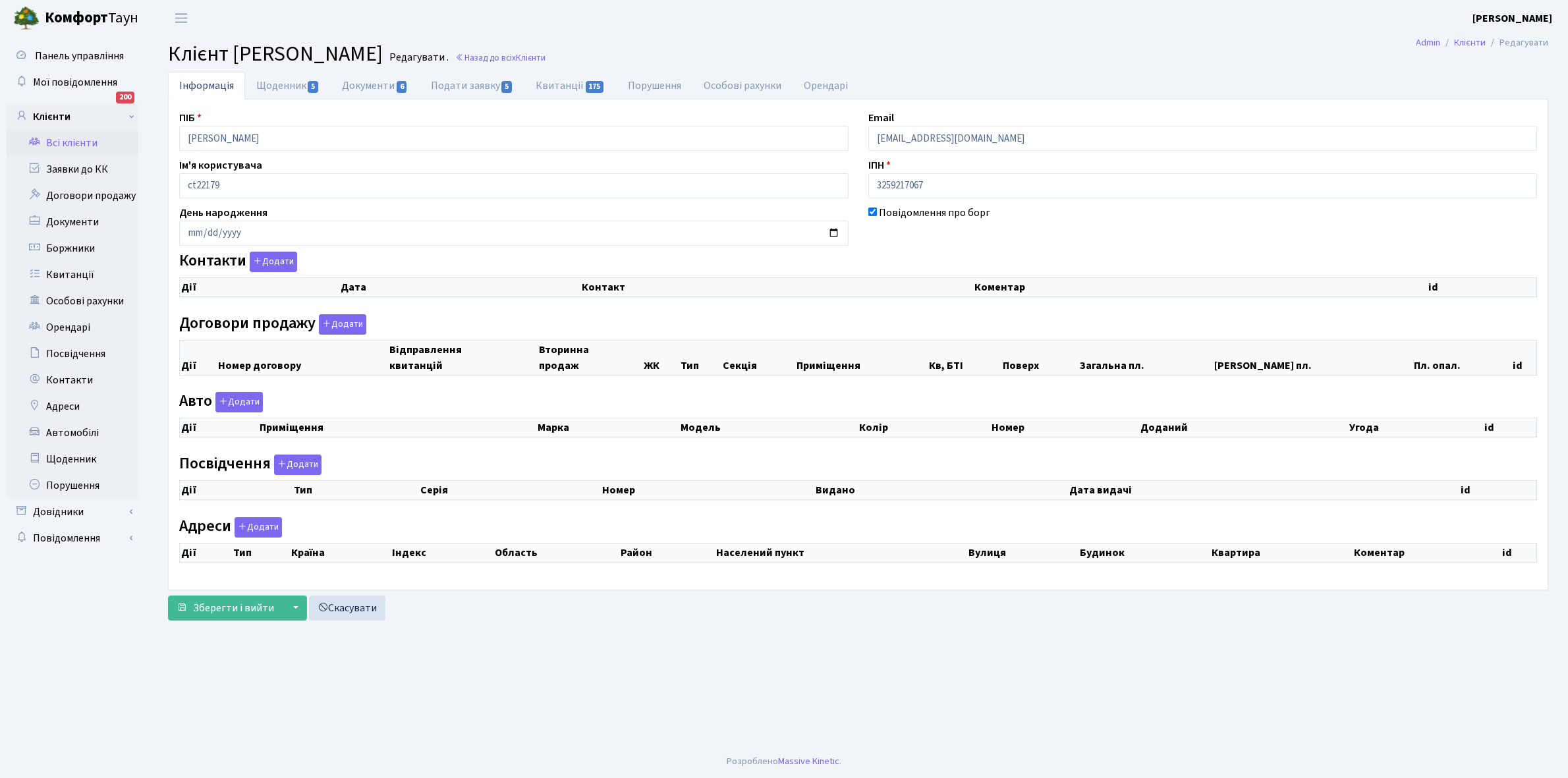
select select "25"
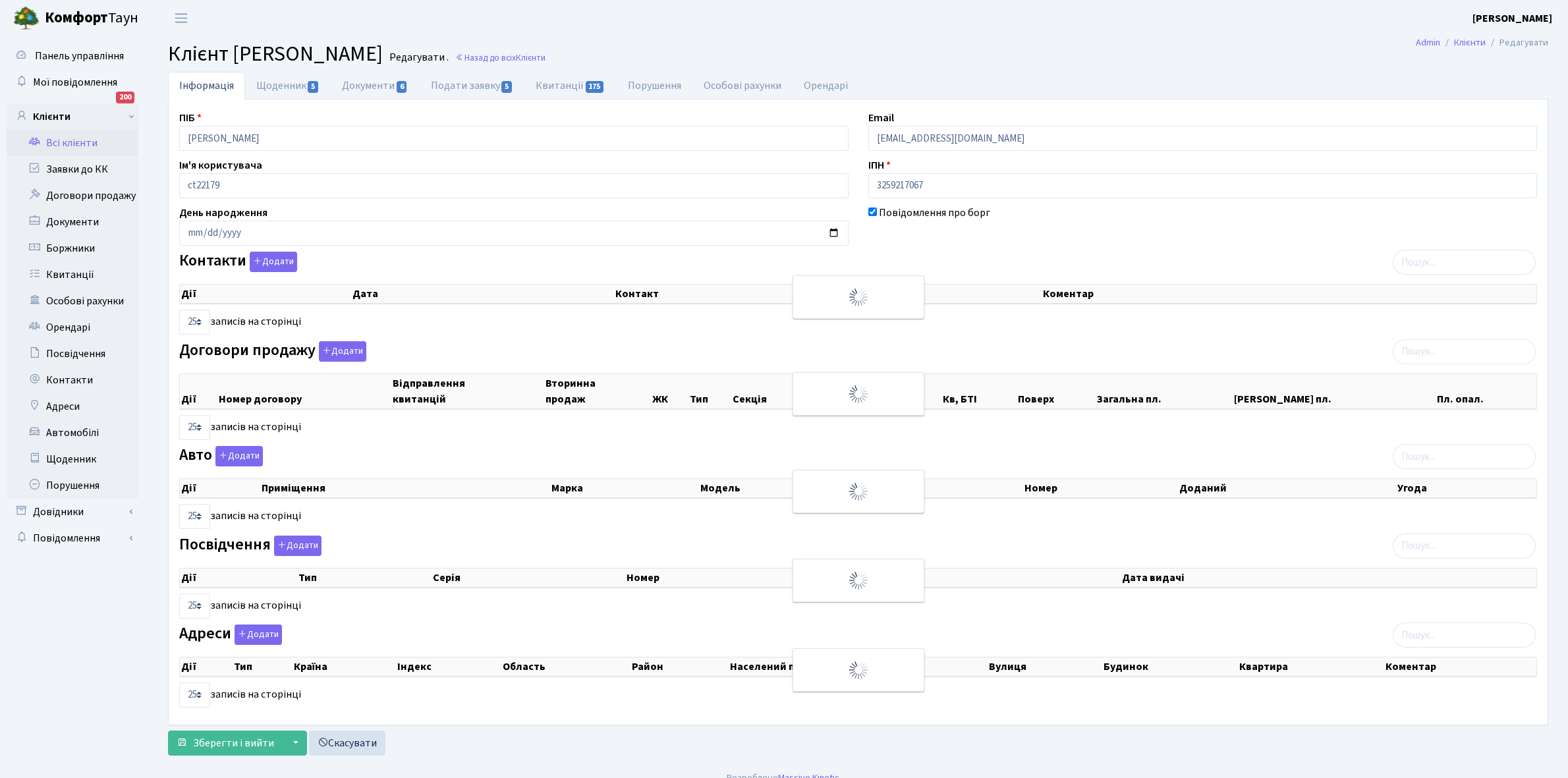
checkbox input "true"
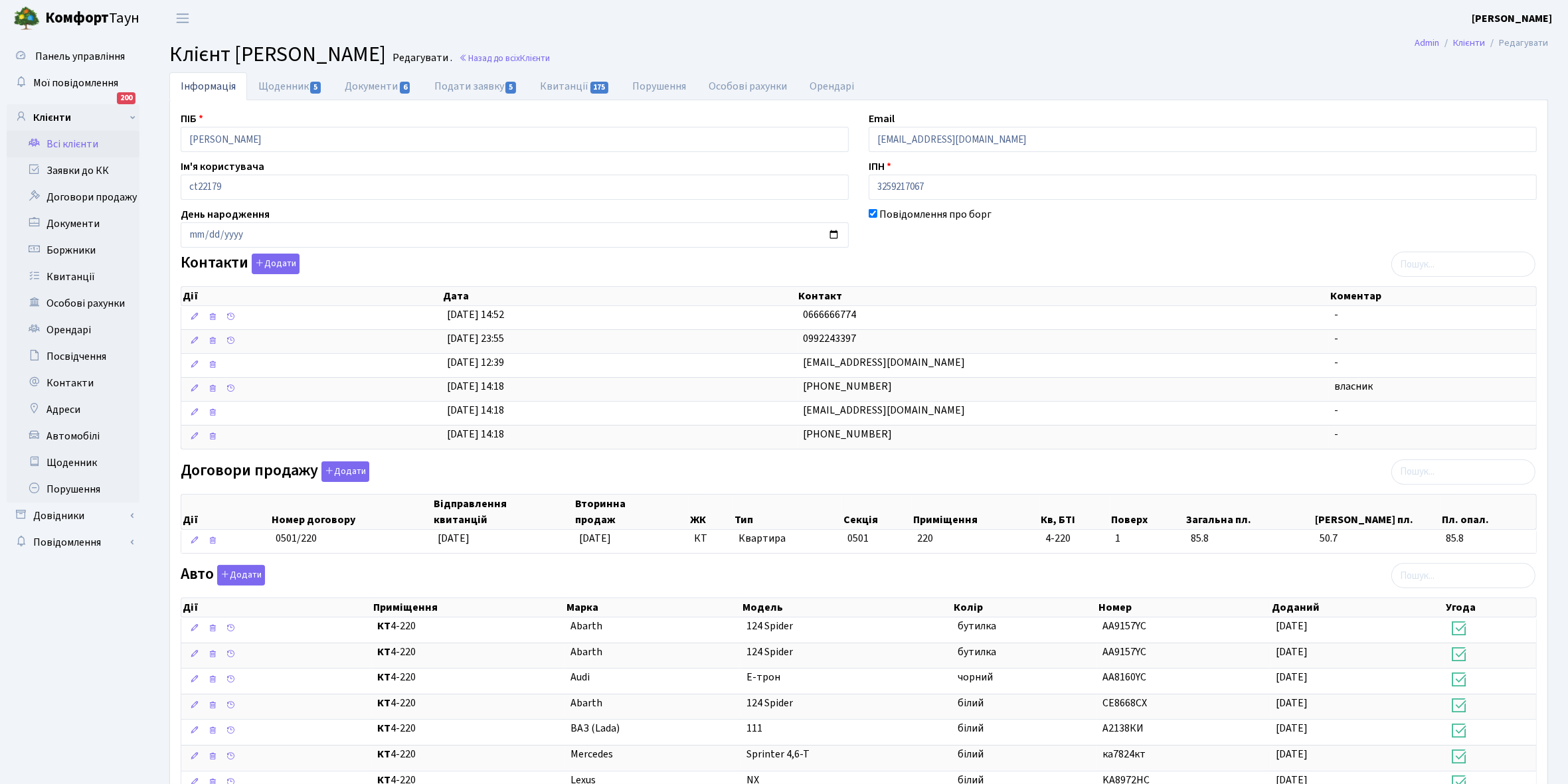
click at [62, 146] on link "Всі клієнти" at bounding box center [72, 144] width 133 height 27
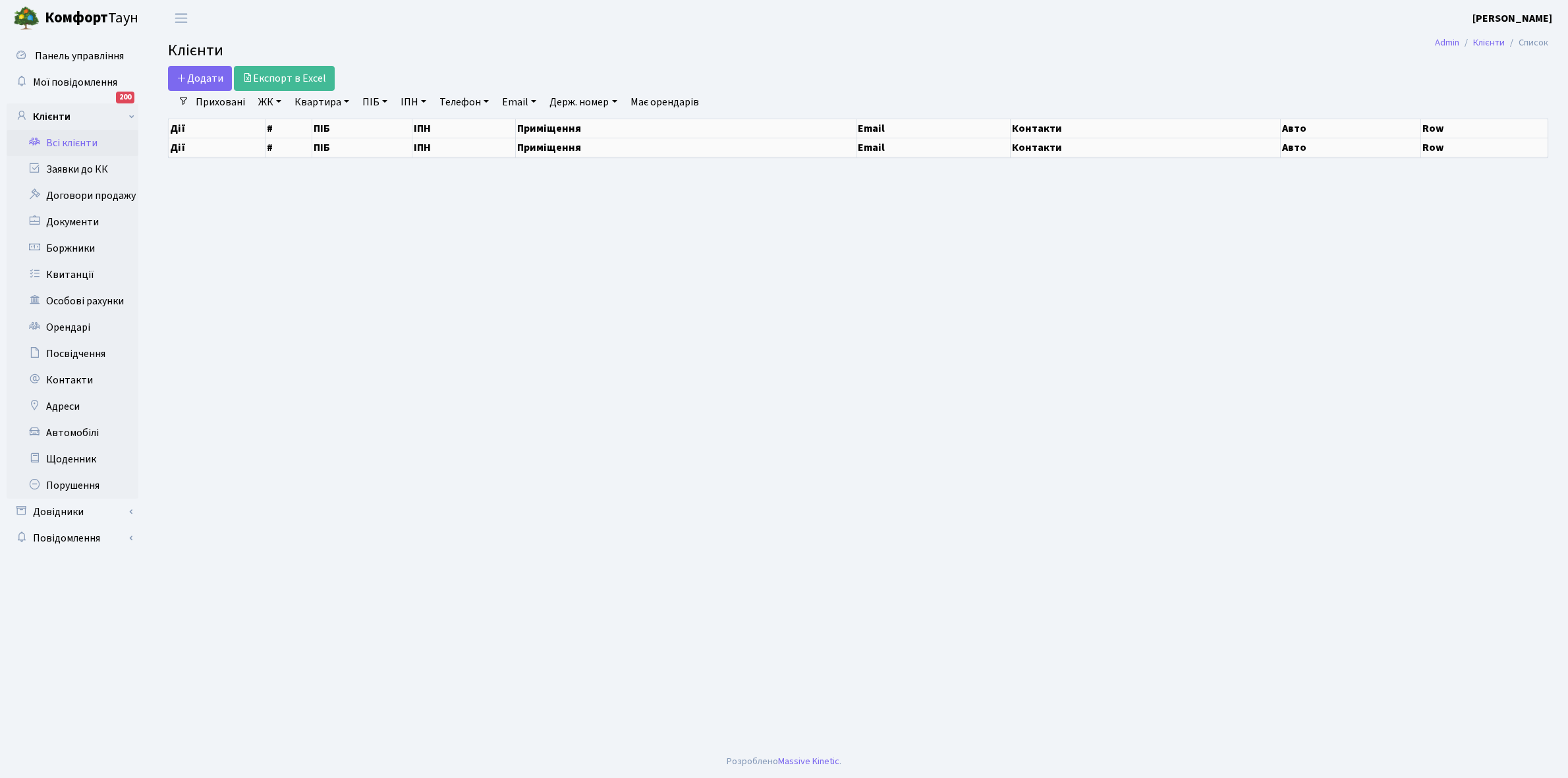
select select "25"
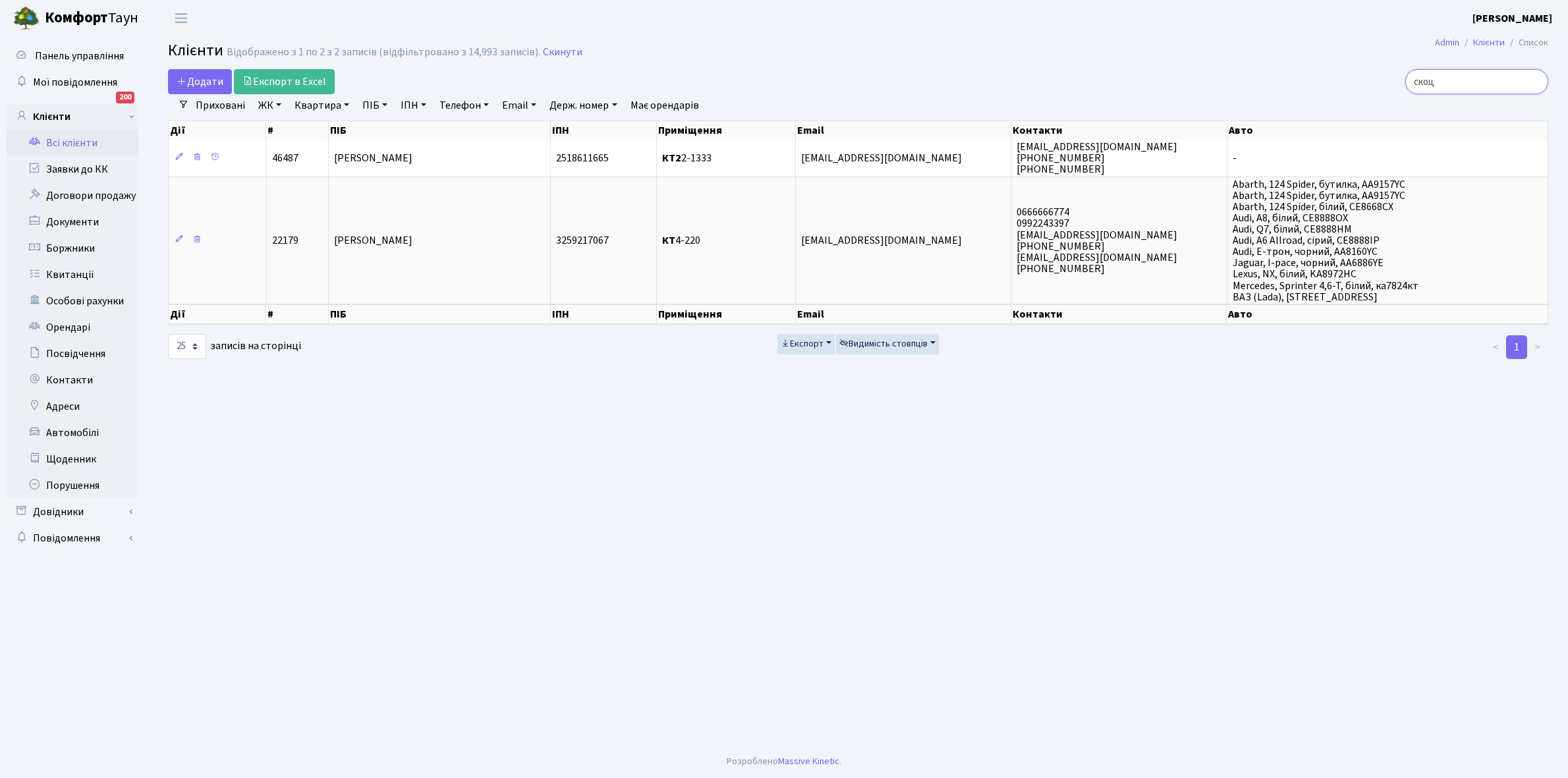
click at [1460, 77] on input "скоц" at bounding box center [1476, 82] width 143 height 25
type input "с"
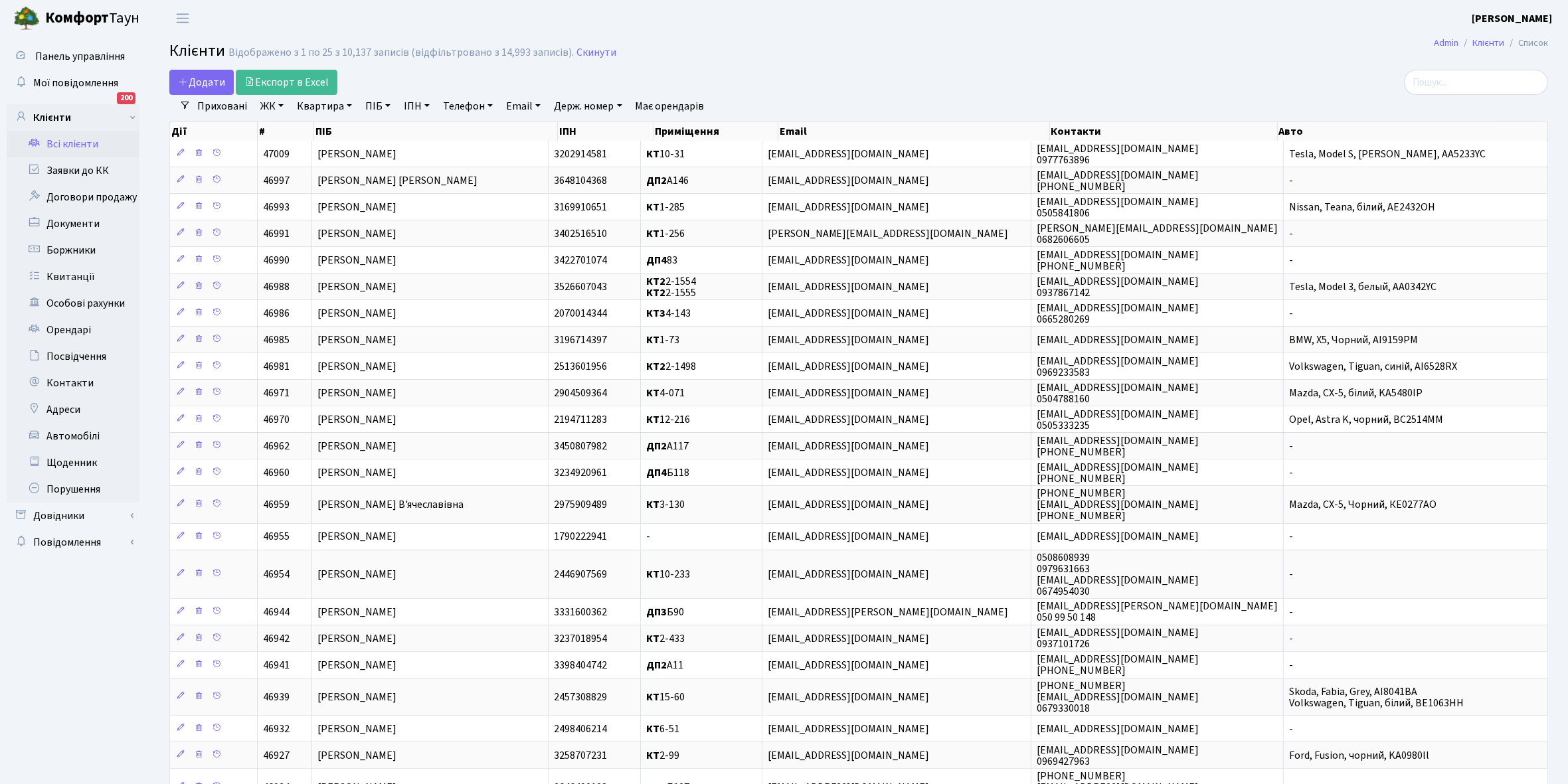
click at [70, 136] on link "Всі клієнти" at bounding box center [72, 144] width 133 height 27
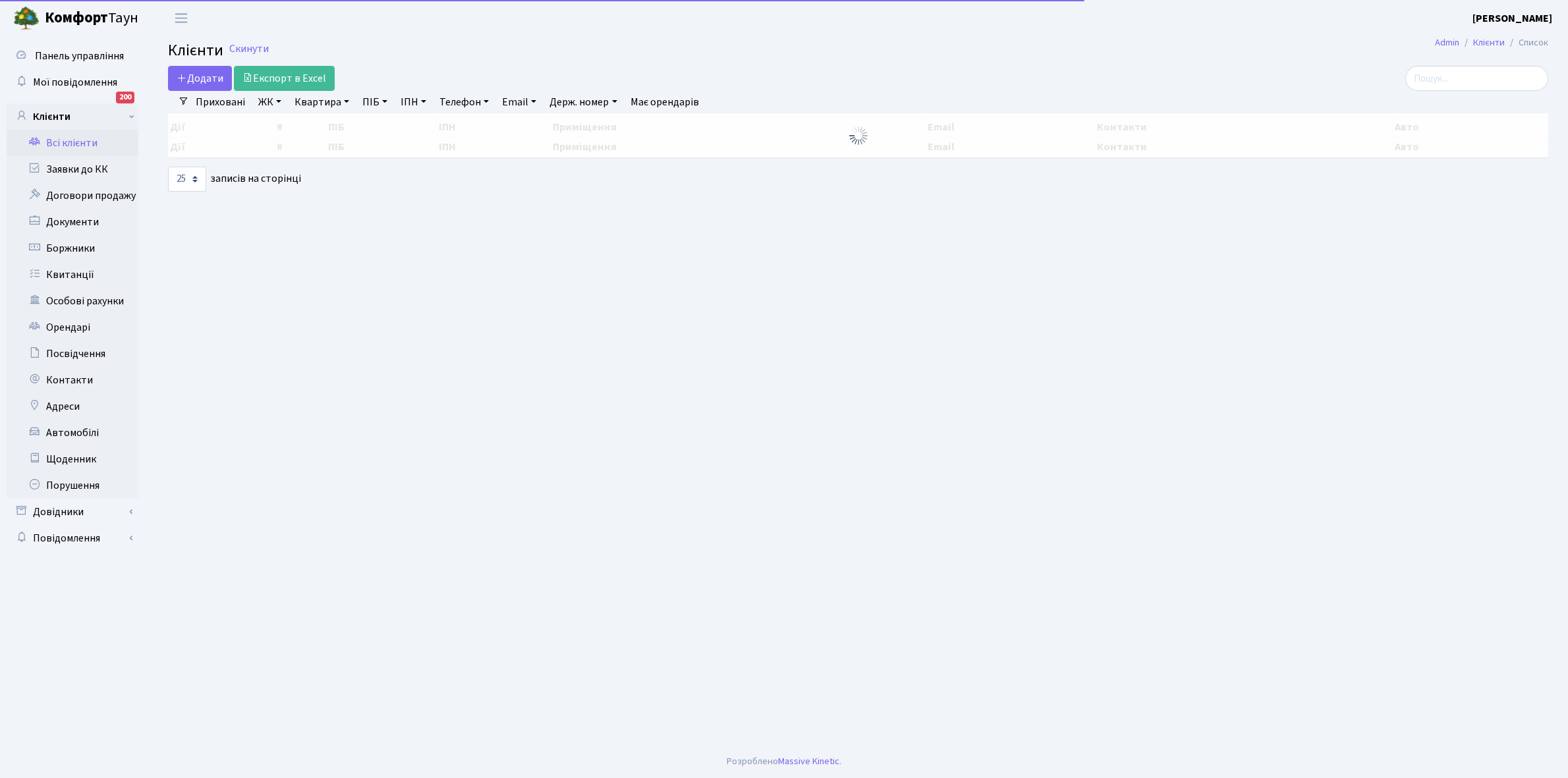
select select
select select "25"
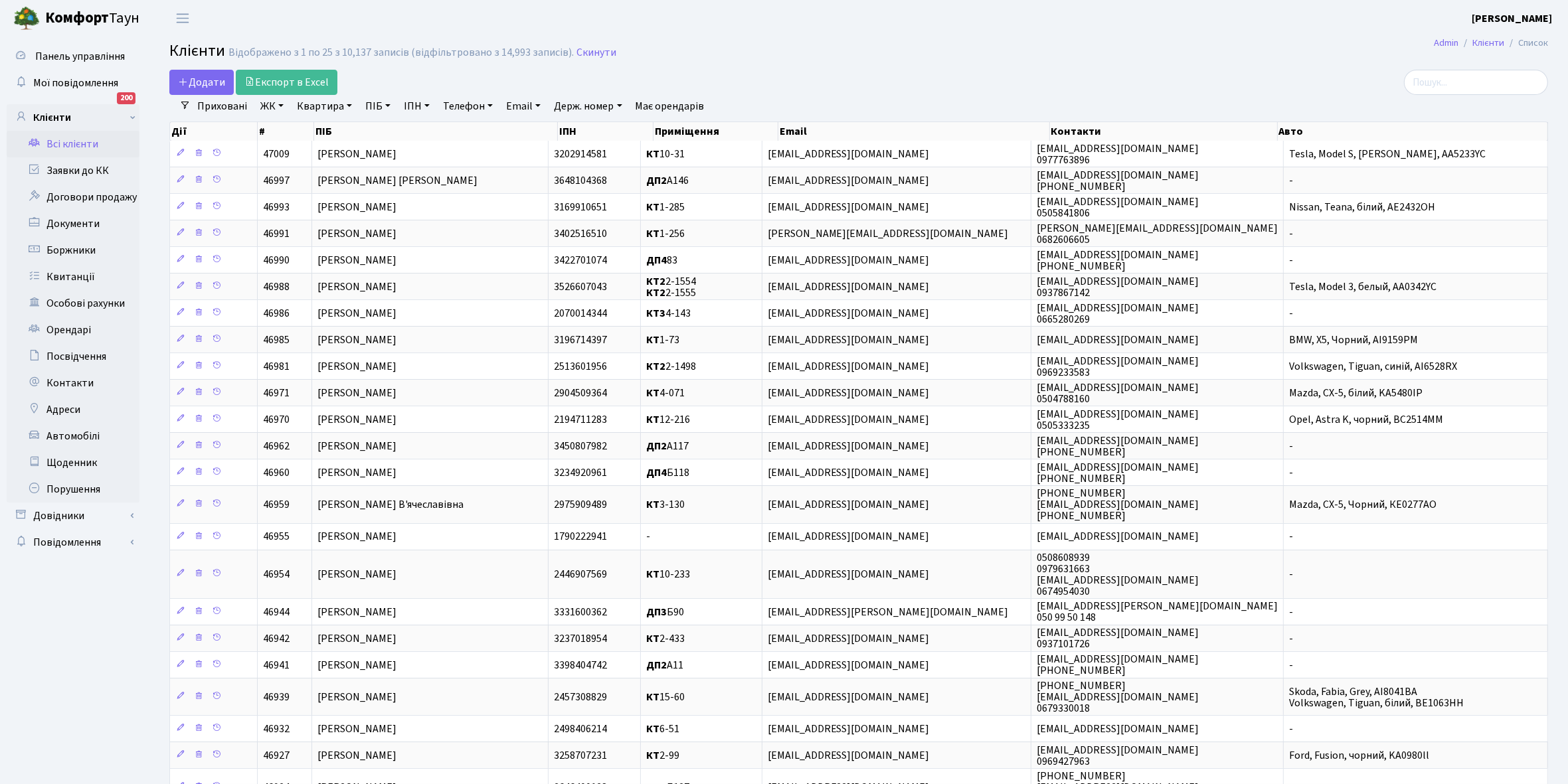
click at [283, 104] on link "ЖК" at bounding box center [273, 105] width 34 height 22
click at [317, 164] on li "КТ3, вул. Березнева, 16" at bounding box center [338, 169] width 161 height 38
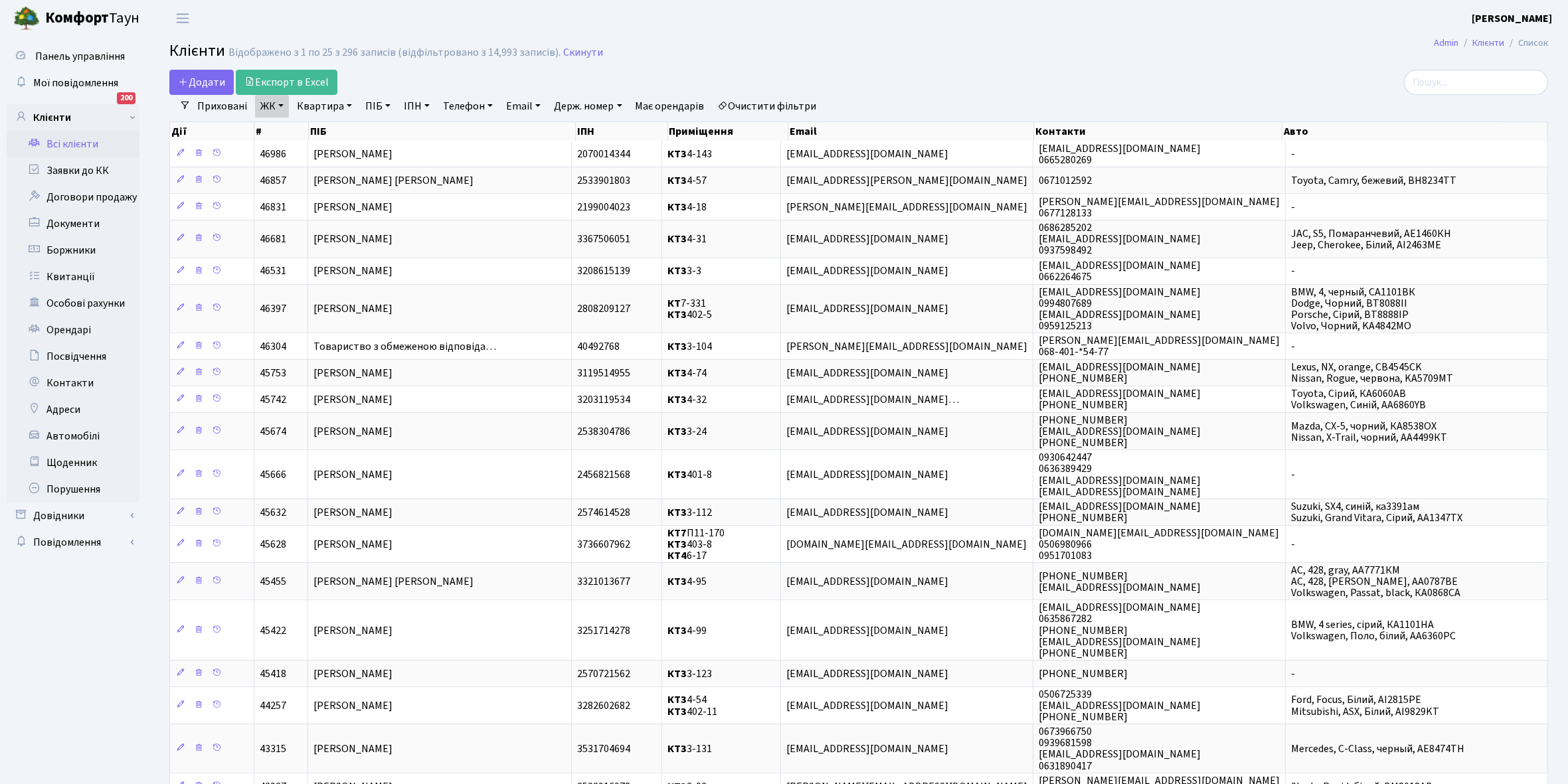
click at [346, 104] on link "Квартира" at bounding box center [324, 105] width 66 height 22
click at [328, 125] on input "text" at bounding box center [331, 132] width 78 height 25
type input "4-118"
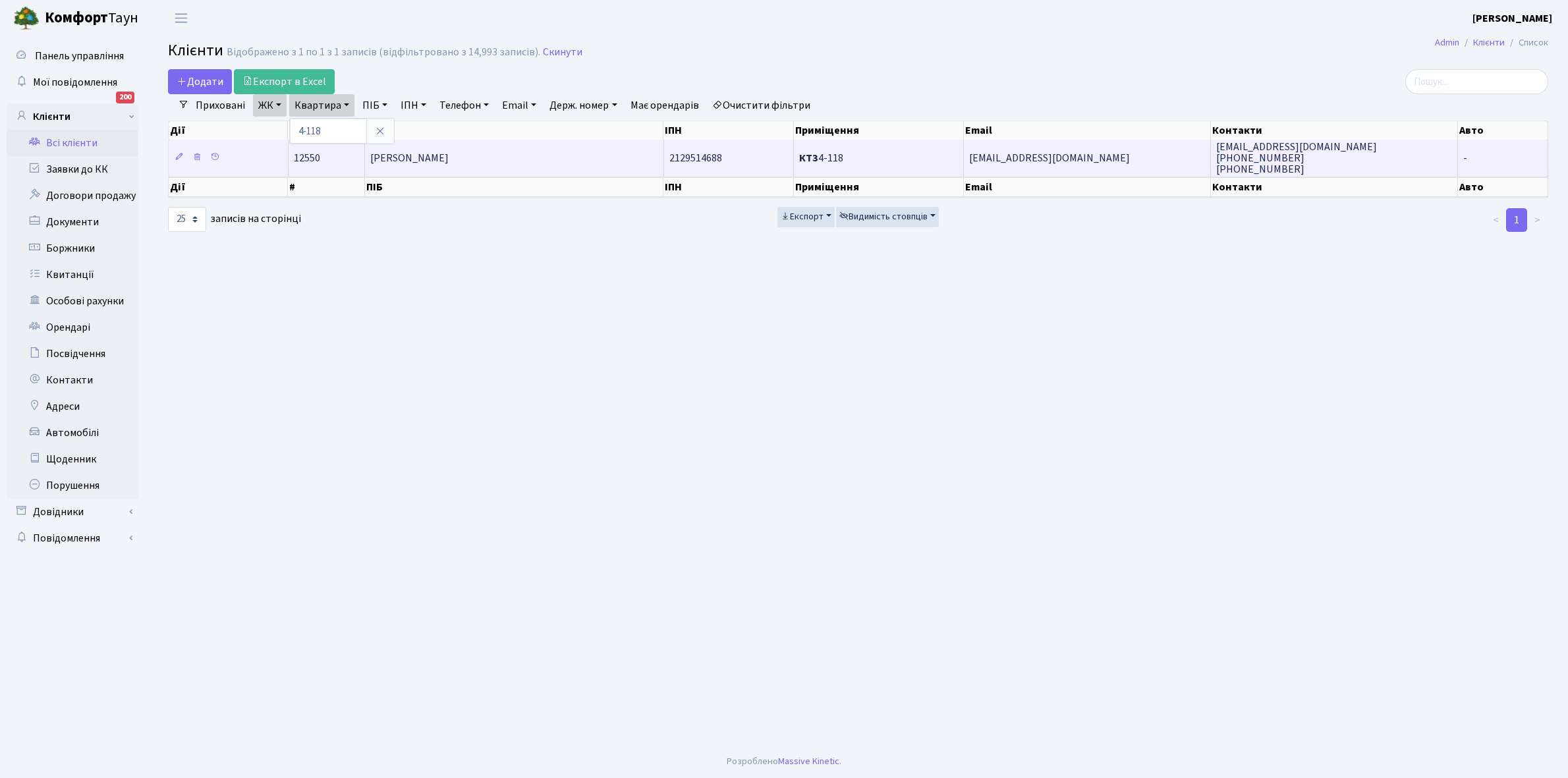
click at [456, 172] on td "Теплякова Тамара Олексіївна" at bounding box center [515, 158] width 299 height 36
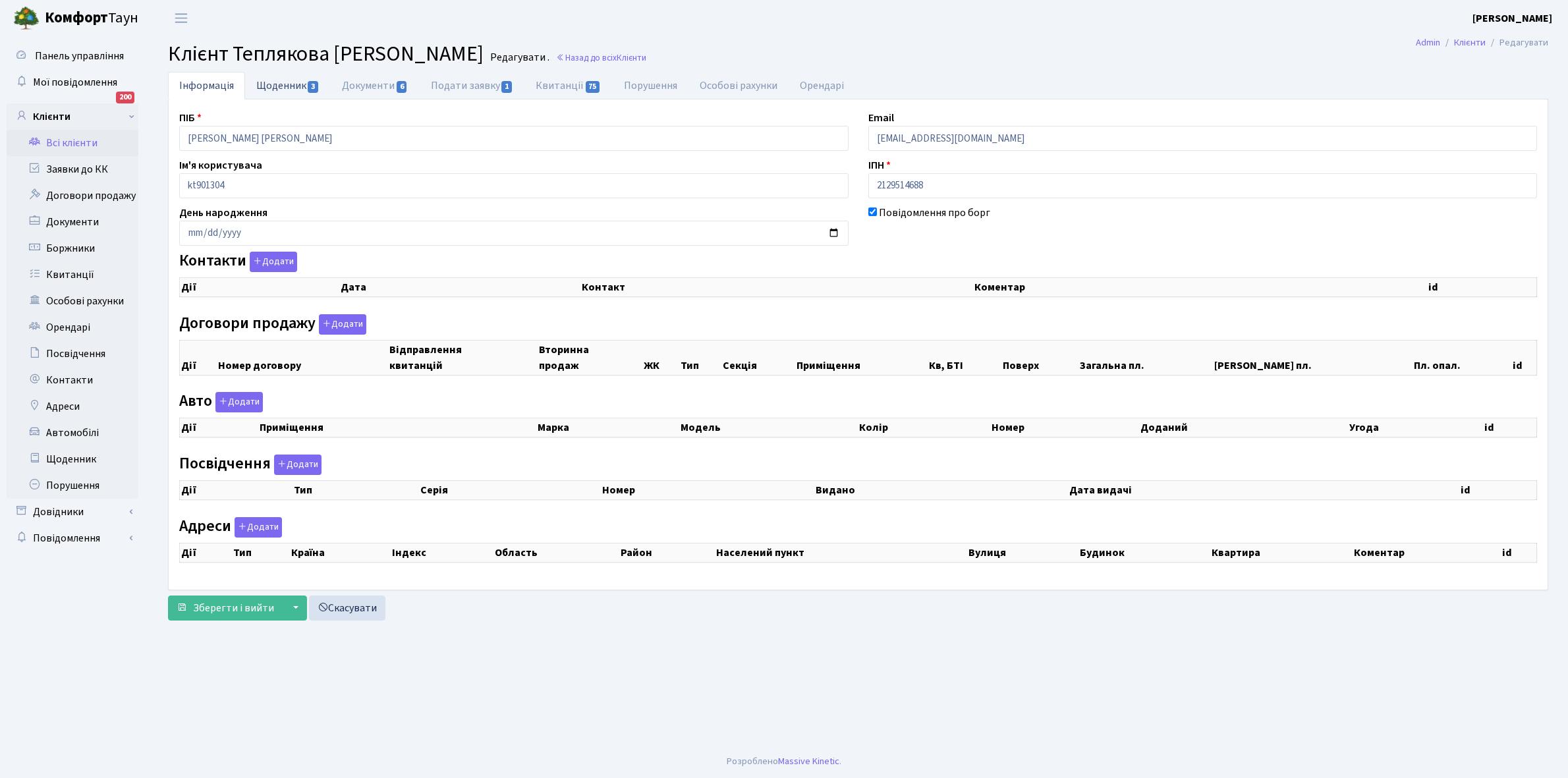
select select "25"
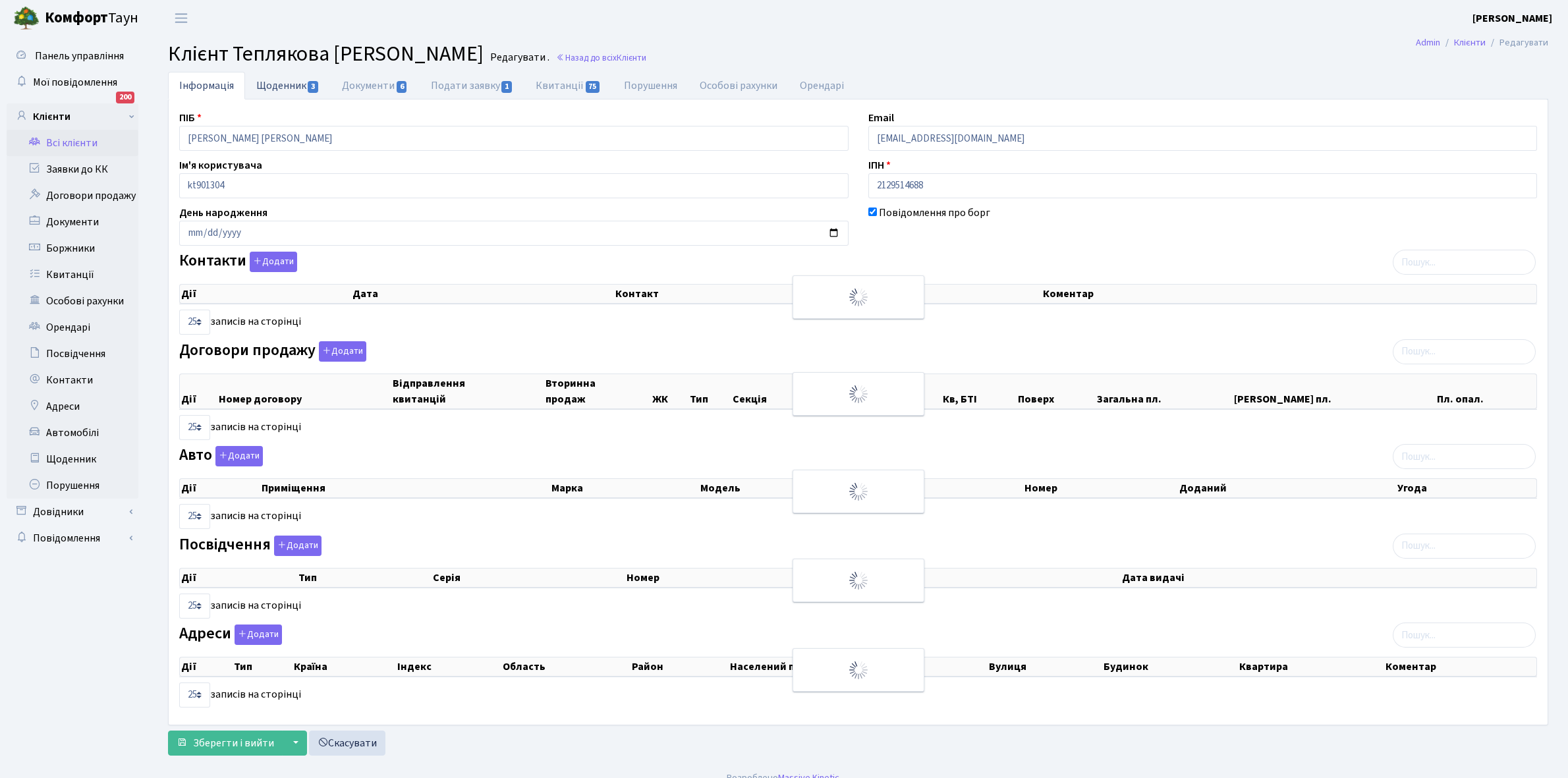
checkbox input "true"
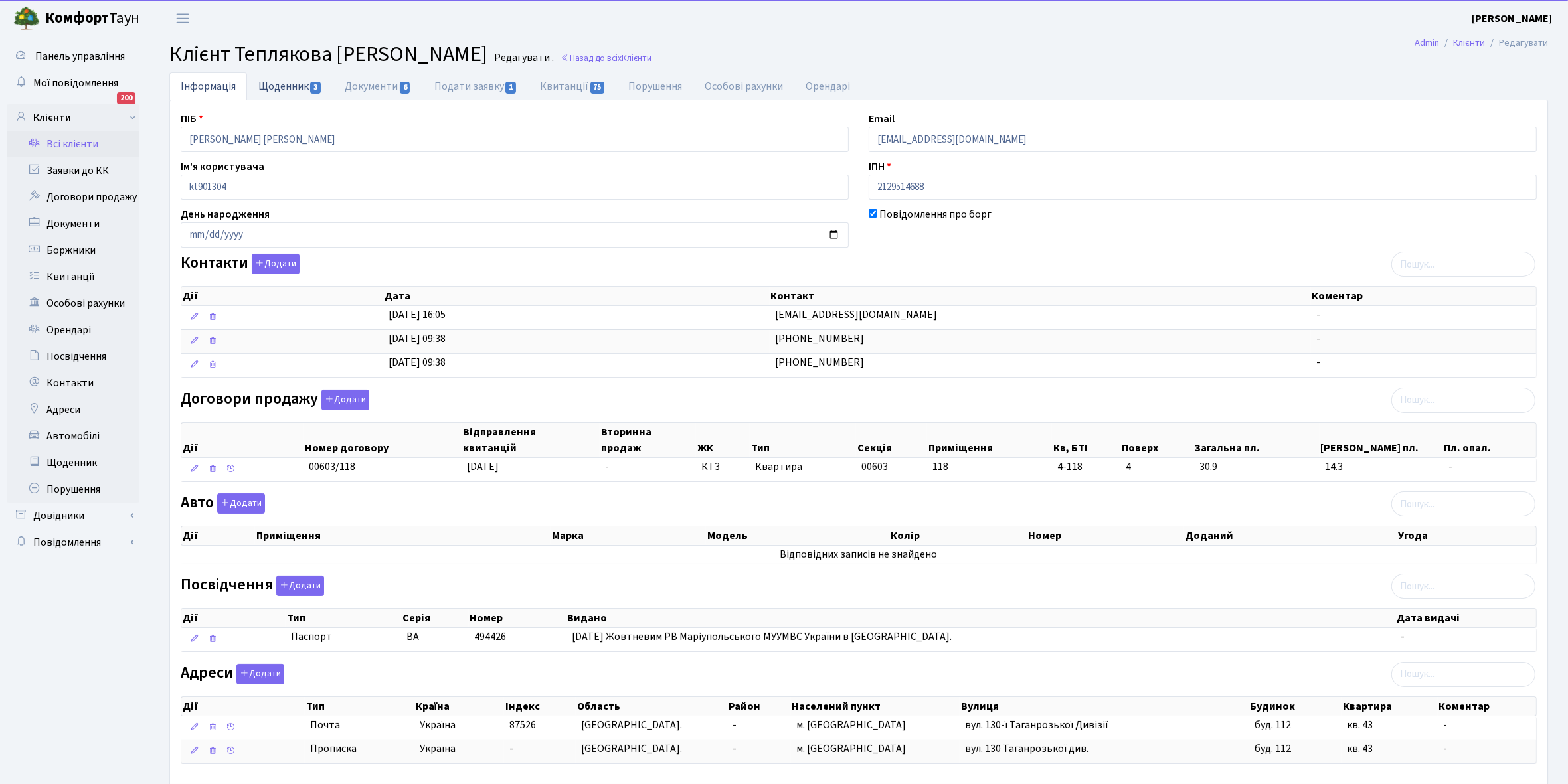
click at [283, 84] on link "Щоденник 3" at bounding box center [290, 86] width 87 height 27
select select "25"
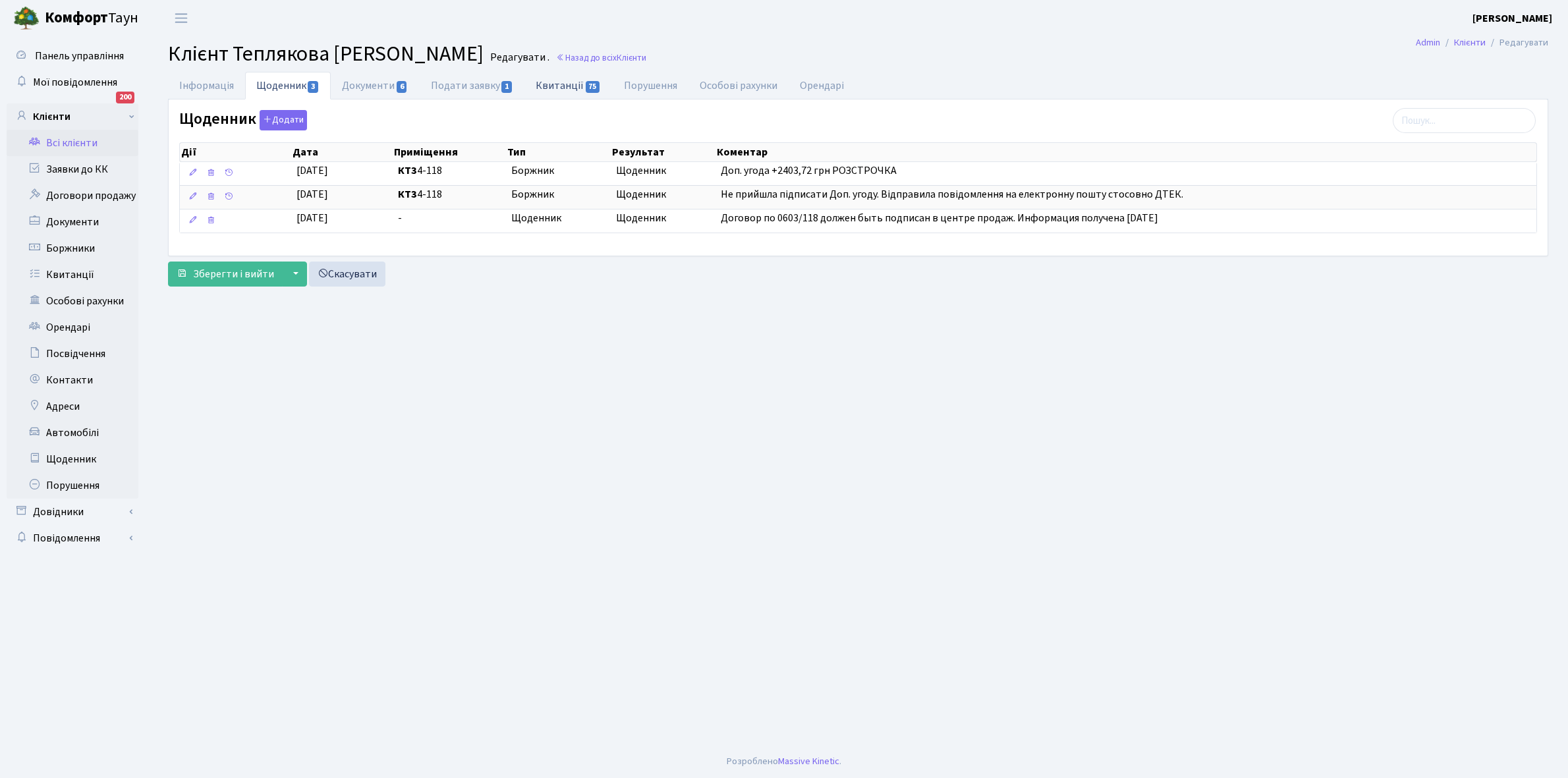
click at [556, 84] on link "Квитанції 75" at bounding box center [568, 85] width 88 height 27
select select "25"
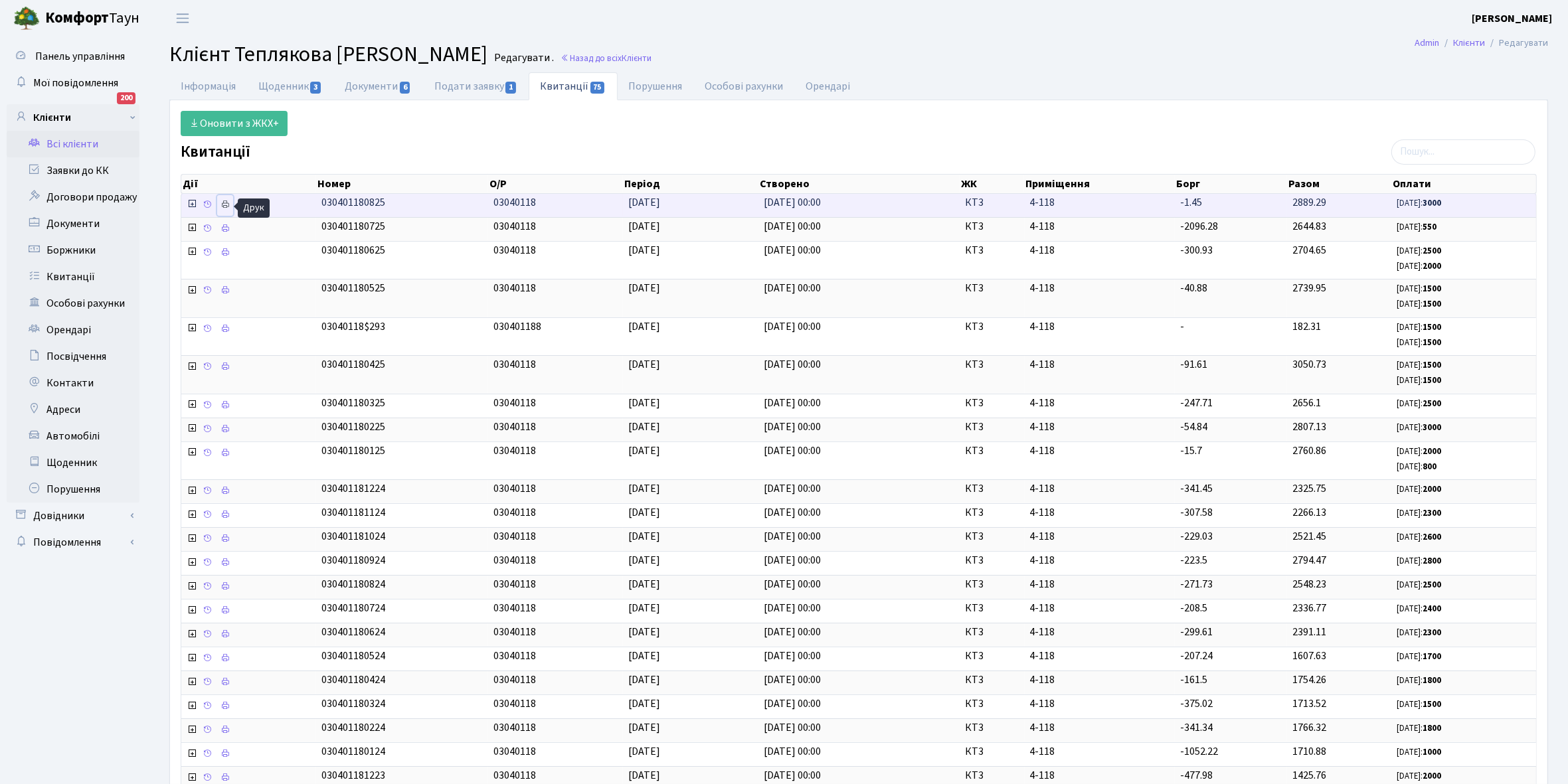
click at [223, 198] on link at bounding box center [225, 205] width 16 height 21
click at [226, 204] on icon at bounding box center [225, 204] width 9 height 9
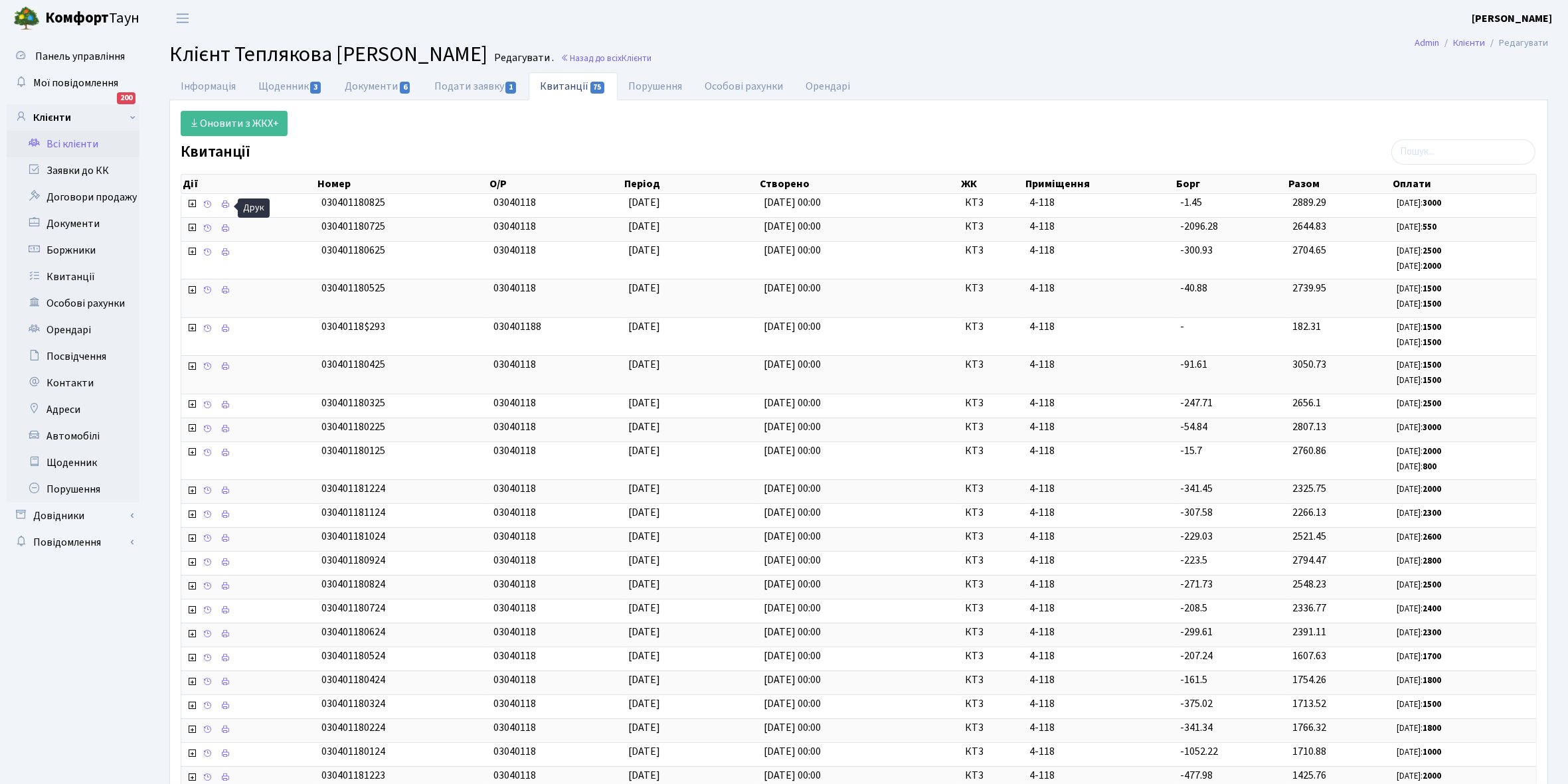
click at [79, 138] on link "Всі клієнти" at bounding box center [72, 144] width 133 height 27
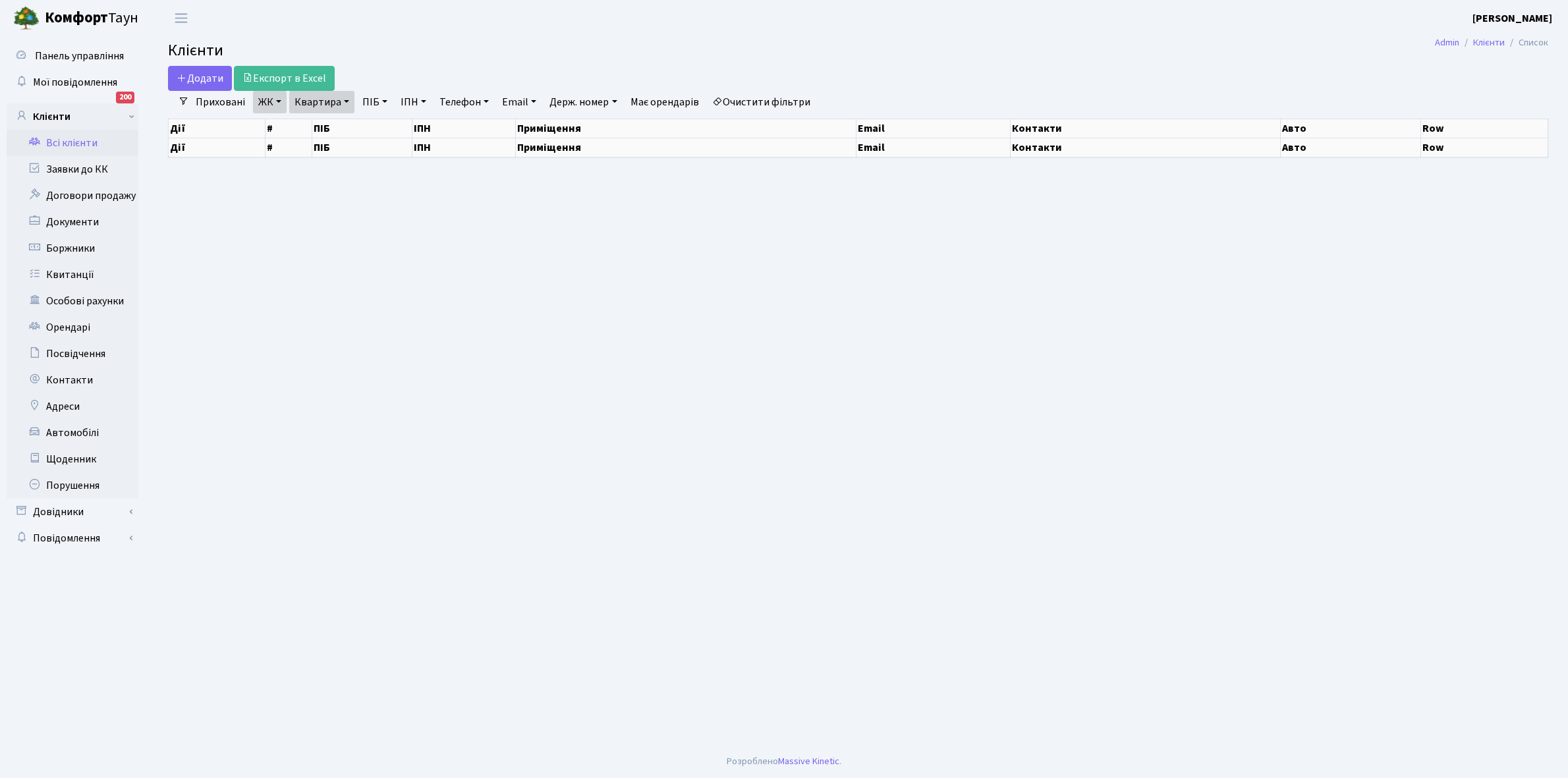
select select "25"
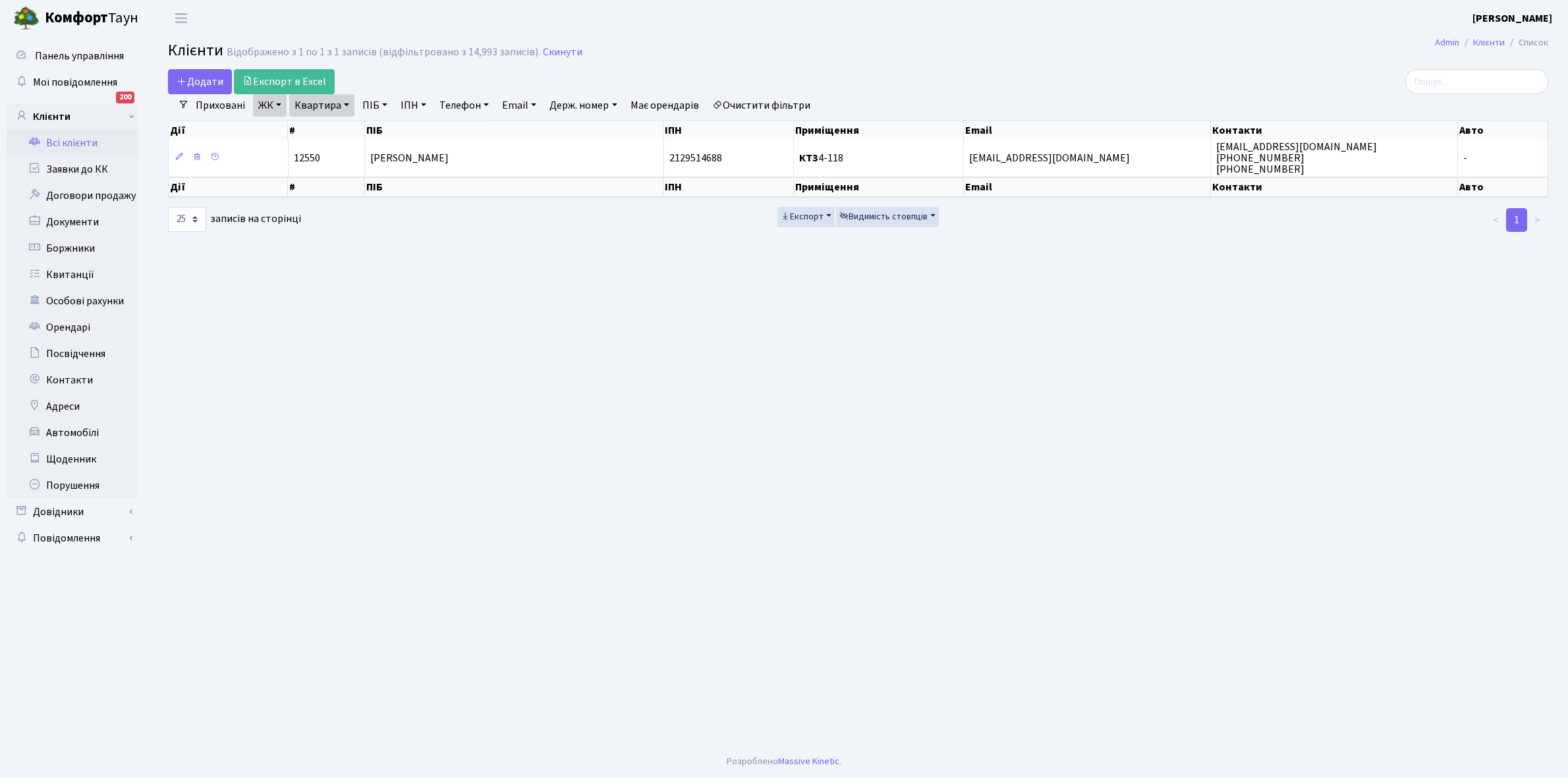
click at [346, 104] on link "Квартира" at bounding box center [322, 105] width 66 height 22
click at [350, 133] on input "4-118" at bounding box center [328, 131] width 77 height 25
type input "4"
click at [752, 102] on link "Очистити фільтри" at bounding box center [761, 105] width 109 height 22
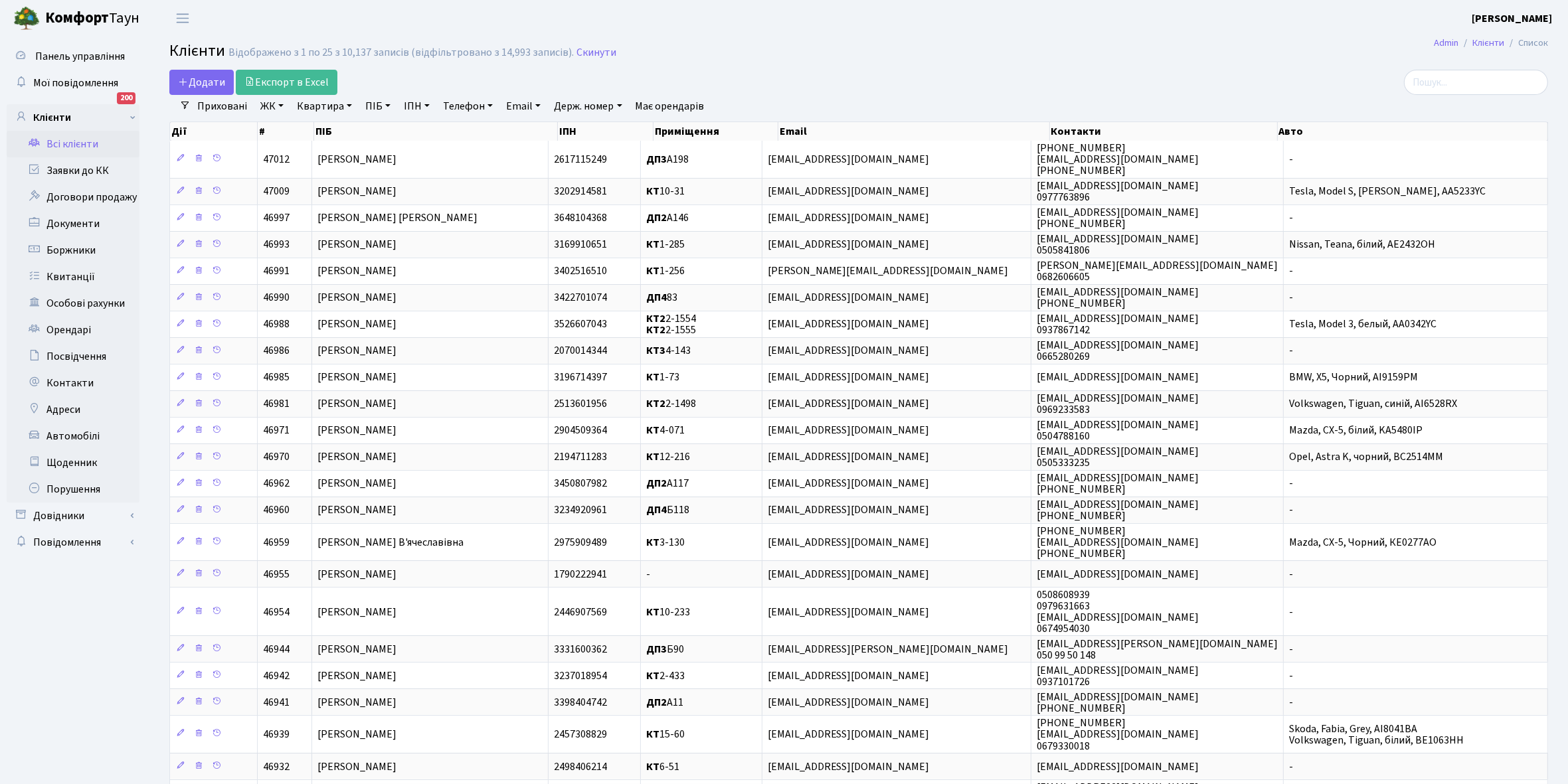
click at [281, 104] on link "ЖК" at bounding box center [273, 105] width 34 height 22
click at [297, 153] on li "КТ, вул. Регенераторна, 4" at bounding box center [338, 153] width 161 height 23
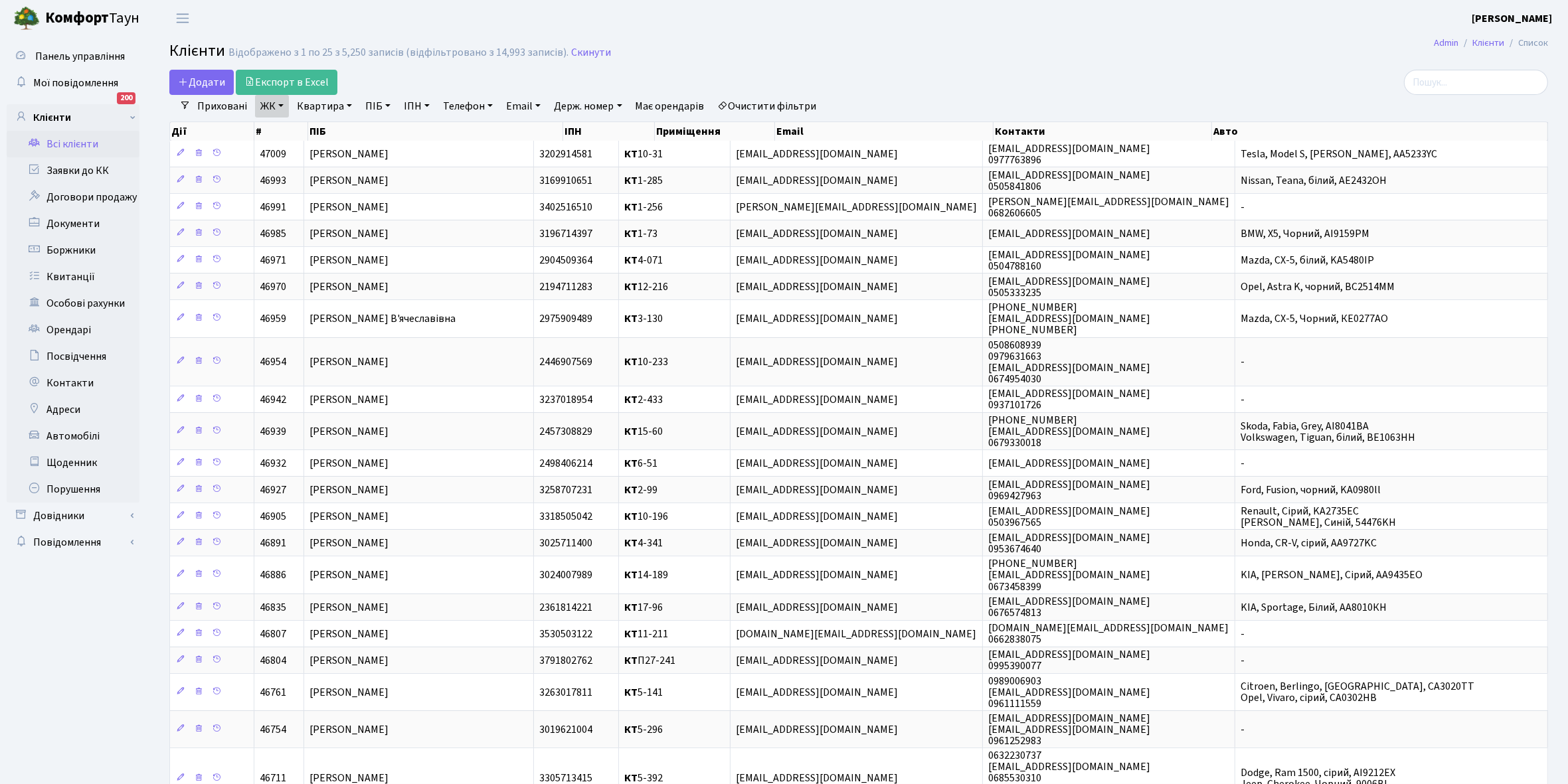
click at [343, 107] on link "Квартира" at bounding box center [324, 105] width 66 height 22
click at [323, 129] on input "text" at bounding box center [331, 132] width 78 height 25
type input "14-9"
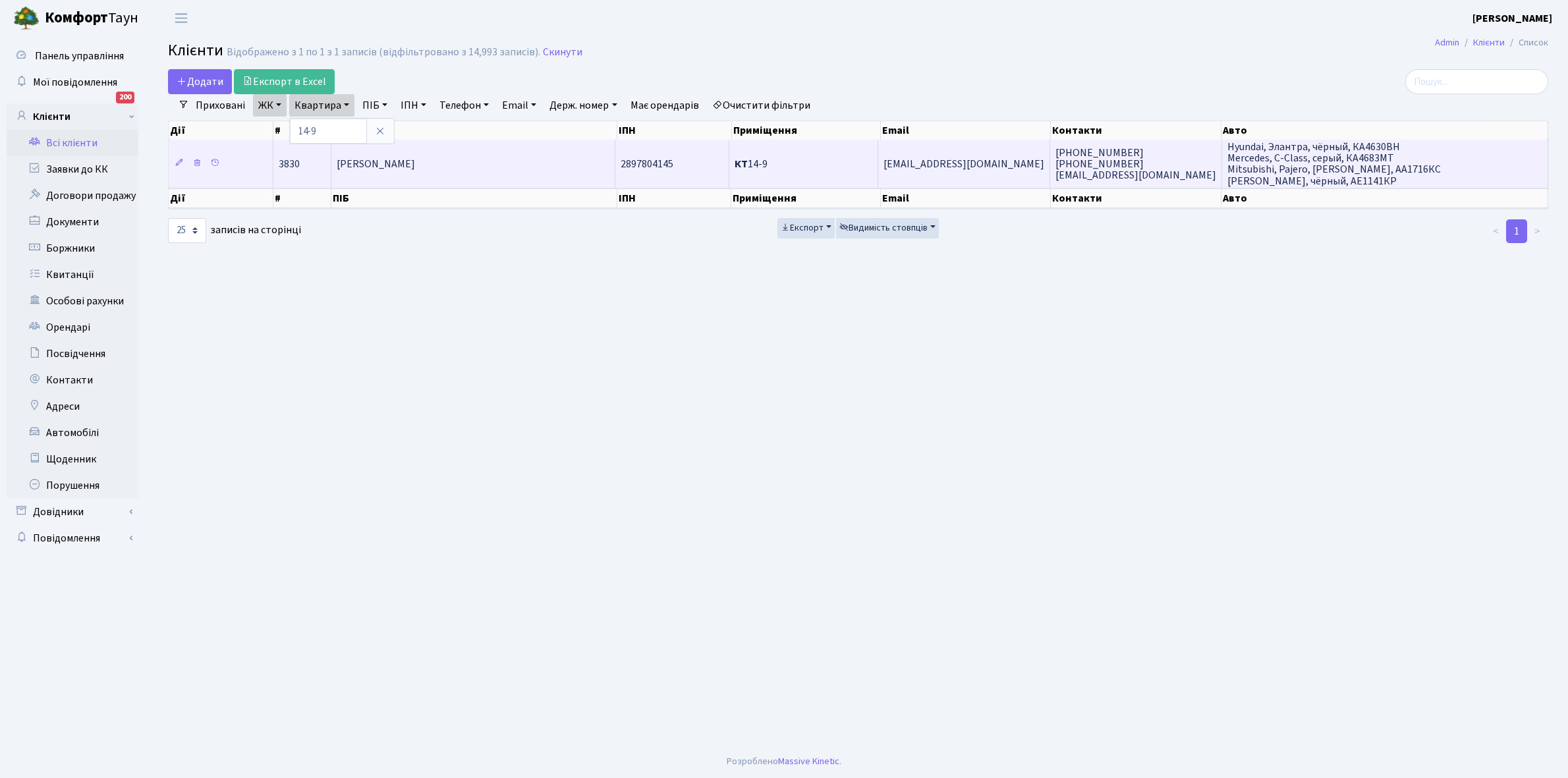
click at [415, 167] on span "[PERSON_NAME] [PERSON_NAME]" at bounding box center [376, 164] width 78 height 14
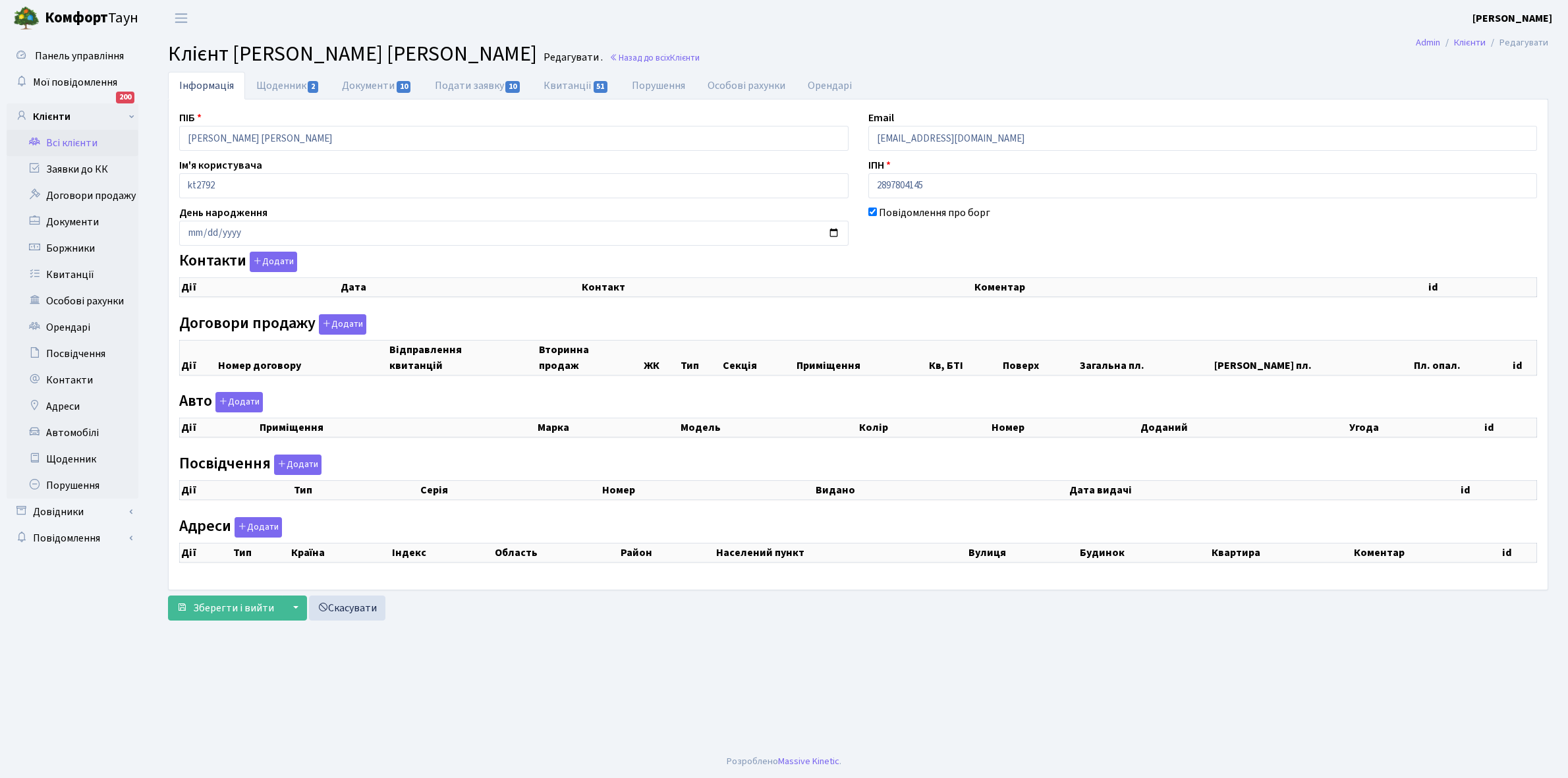
checkbox input "true"
select select "25"
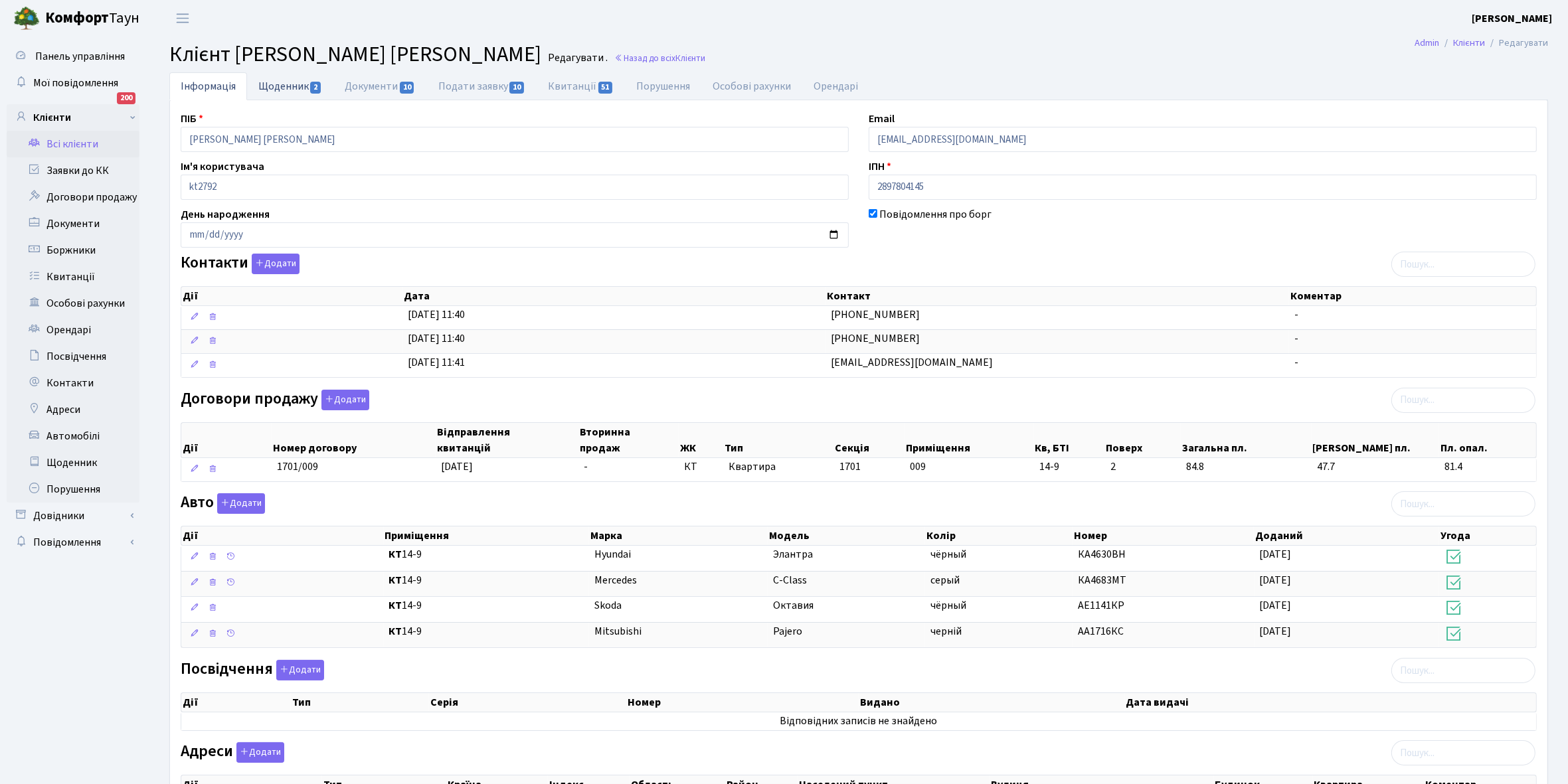
click at [282, 79] on link "Щоденник 2" at bounding box center [290, 86] width 87 height 27
select select "25"
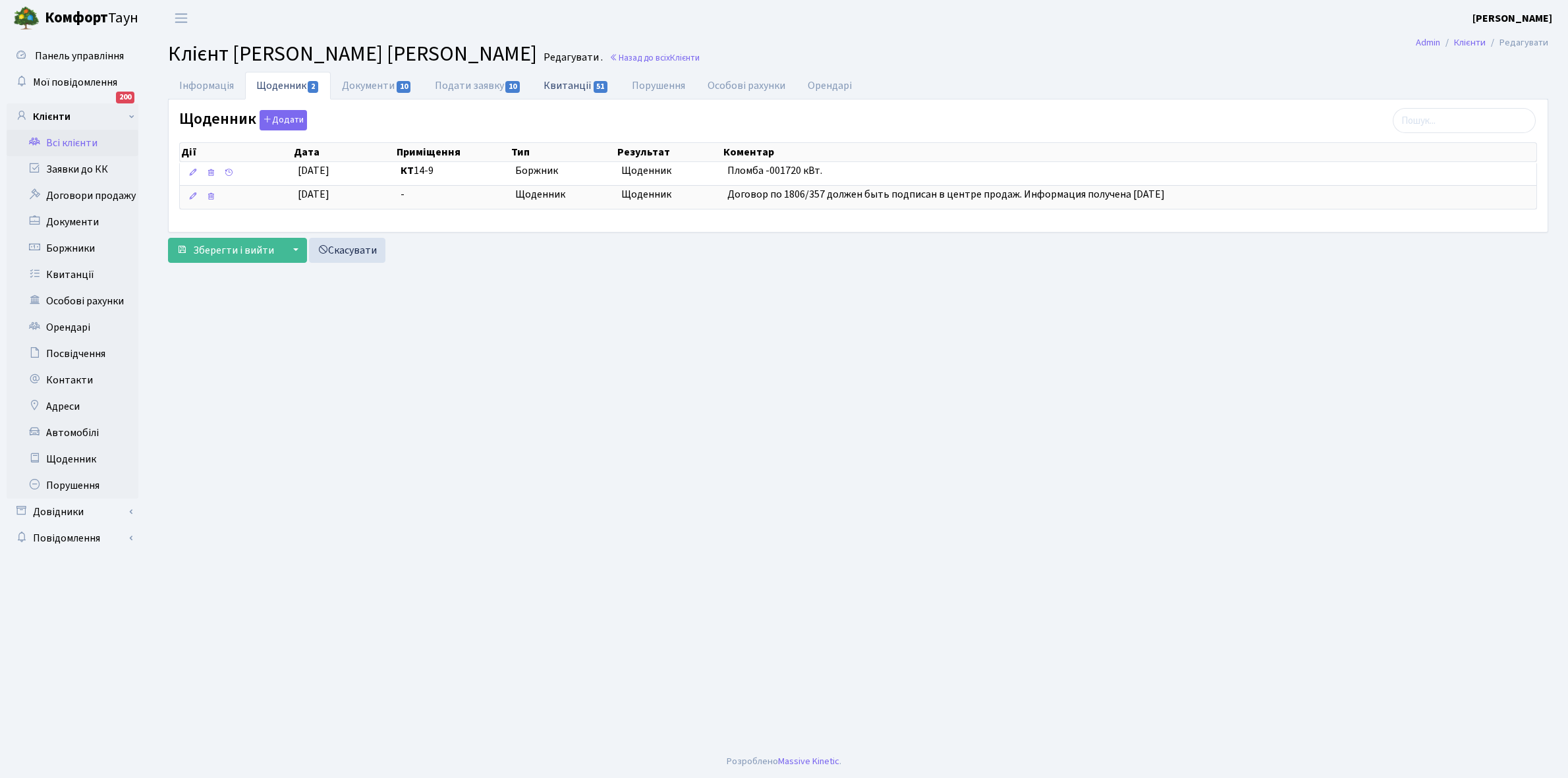
click at [557, 86] on link "Квитанції 51" at bounding box center [576, 85] width 88 height 27
select select "25"
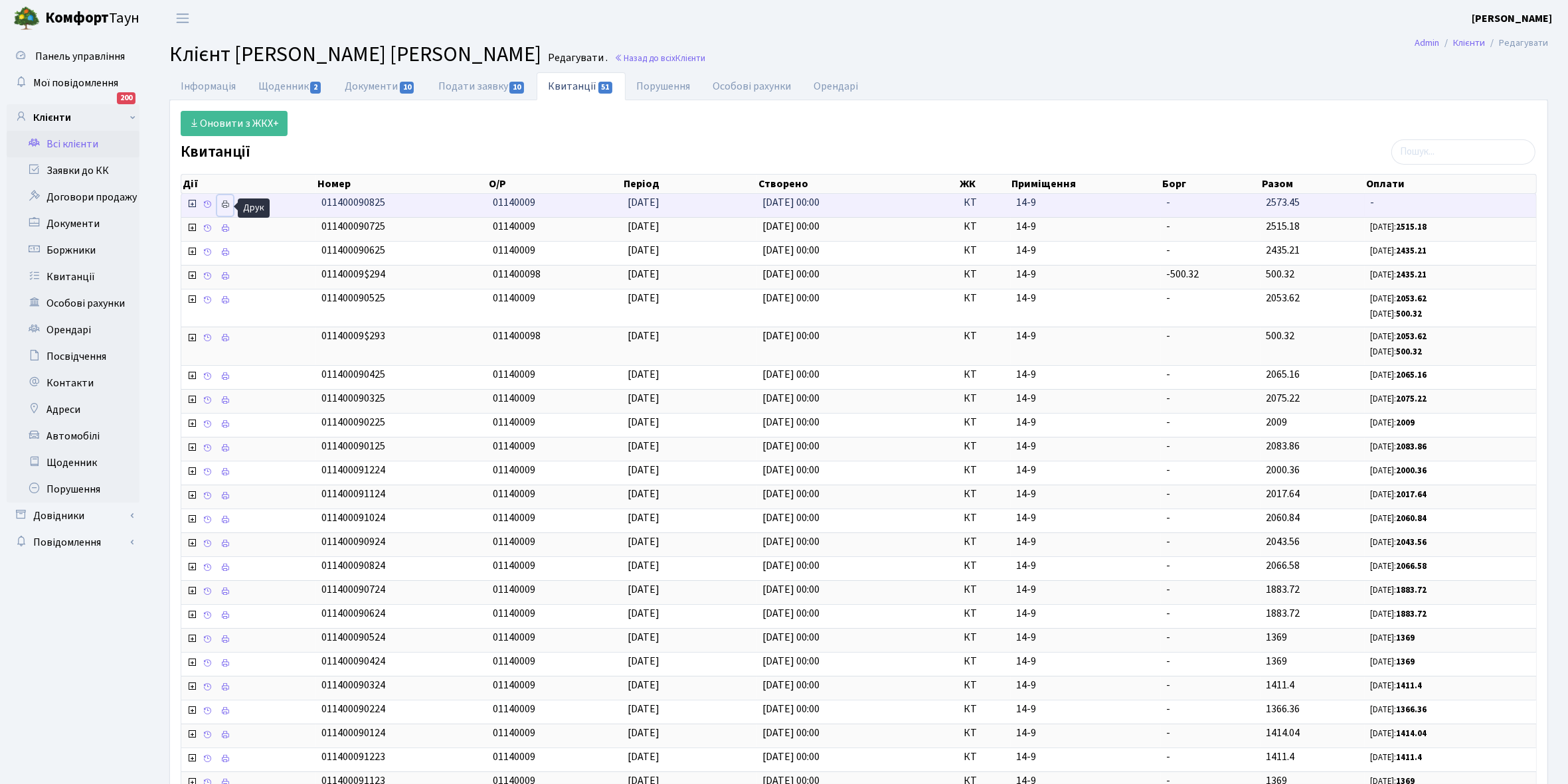
click at [222, 204] on icon at bounding box center [225, 204] width 9 height 9
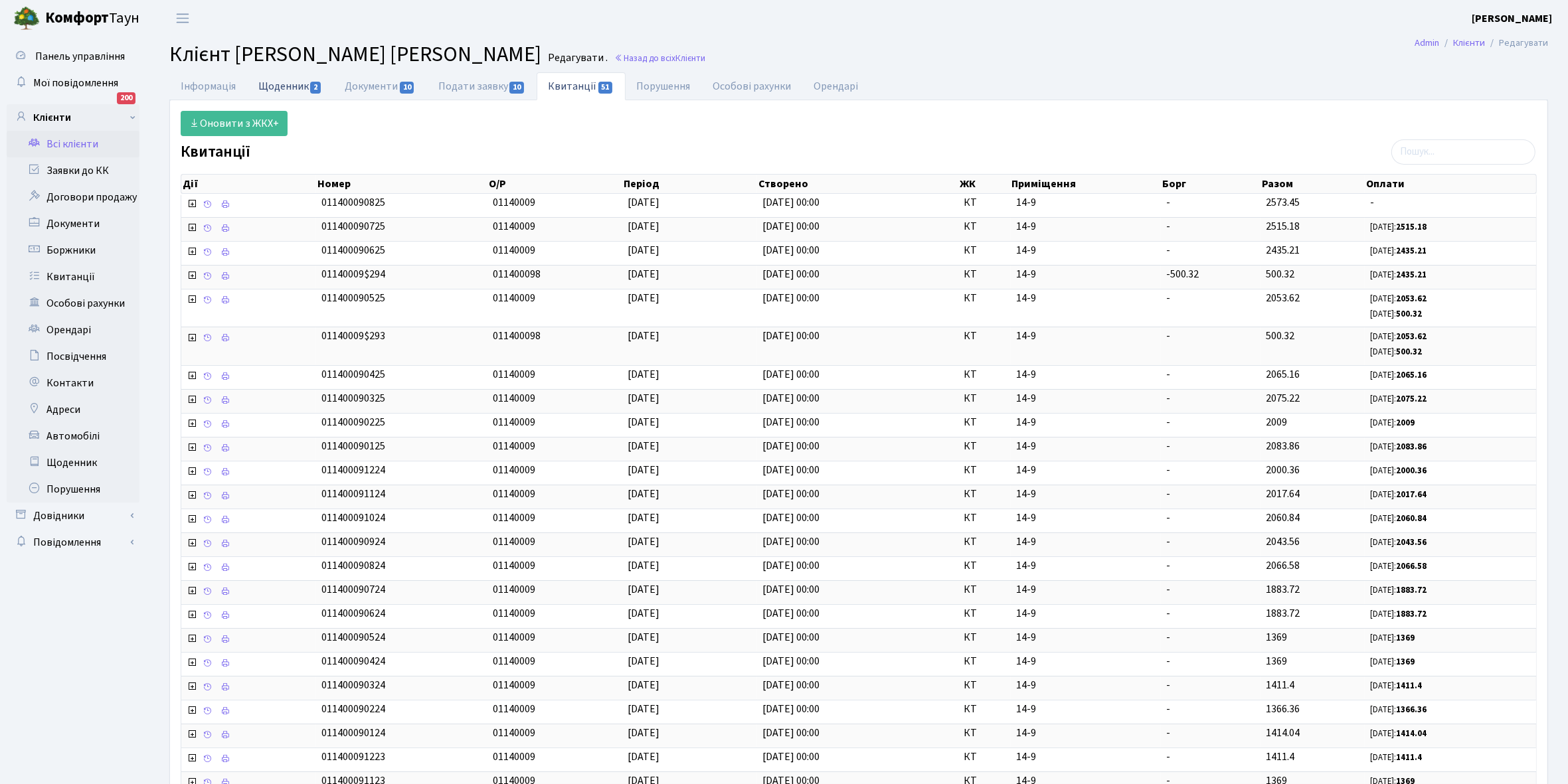
click at [283, 88] on link "Щоденник 2" at bounding box center [290, 86] width 87 height 27
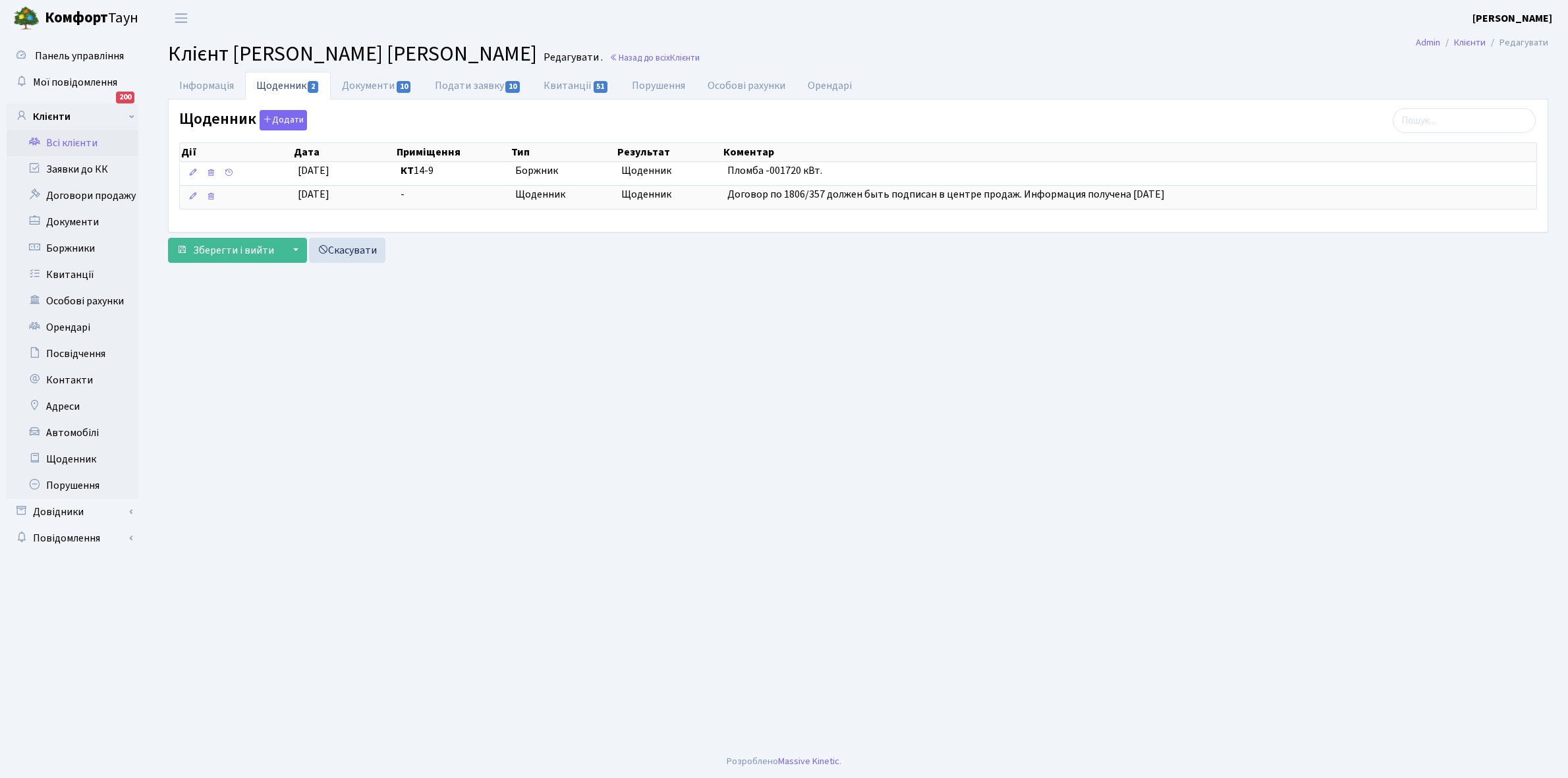
click at [74, 139] on link "Всі клієнти" at bounding box center [72, 143] width 132 height 27
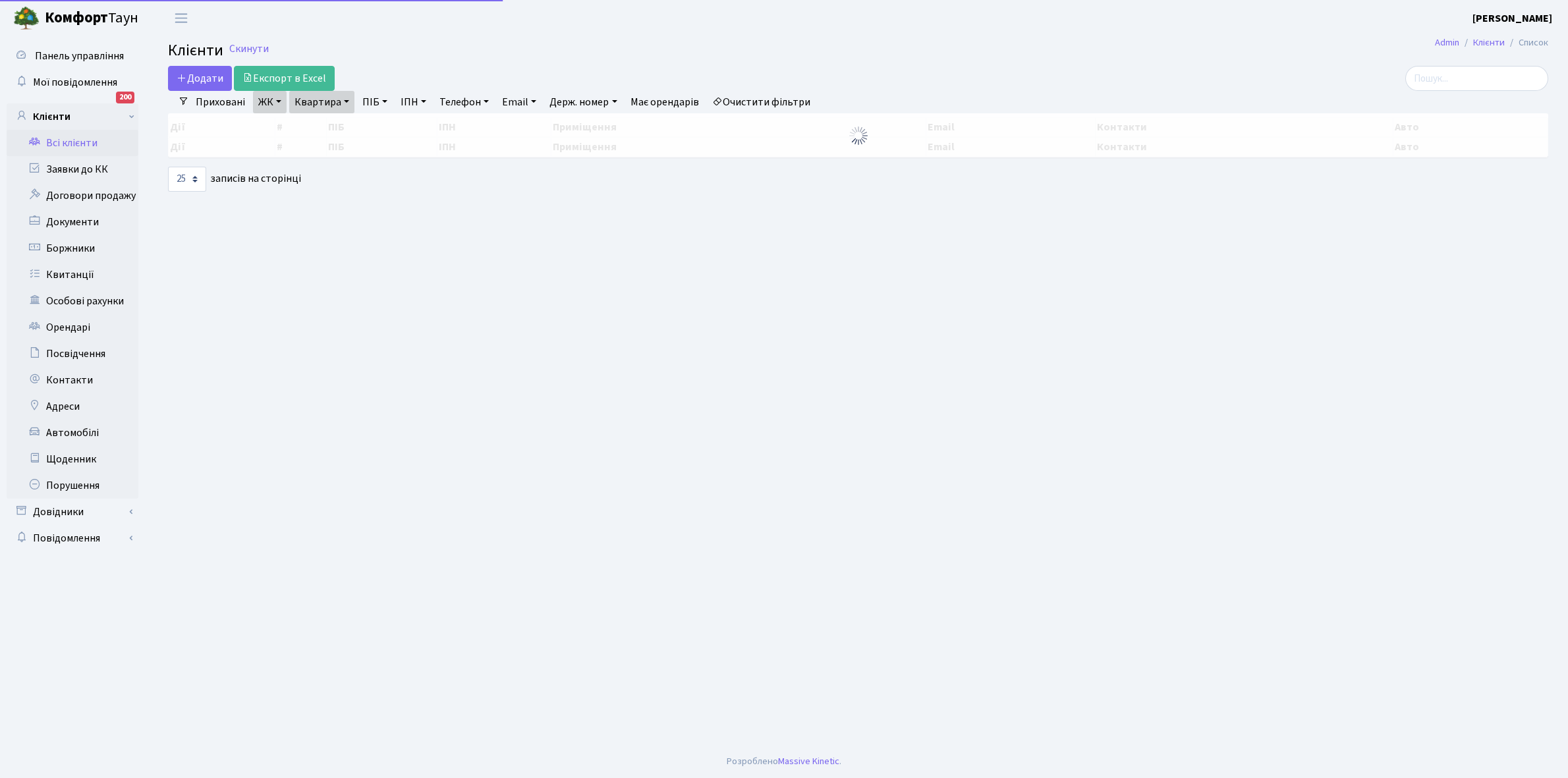
select select "25"
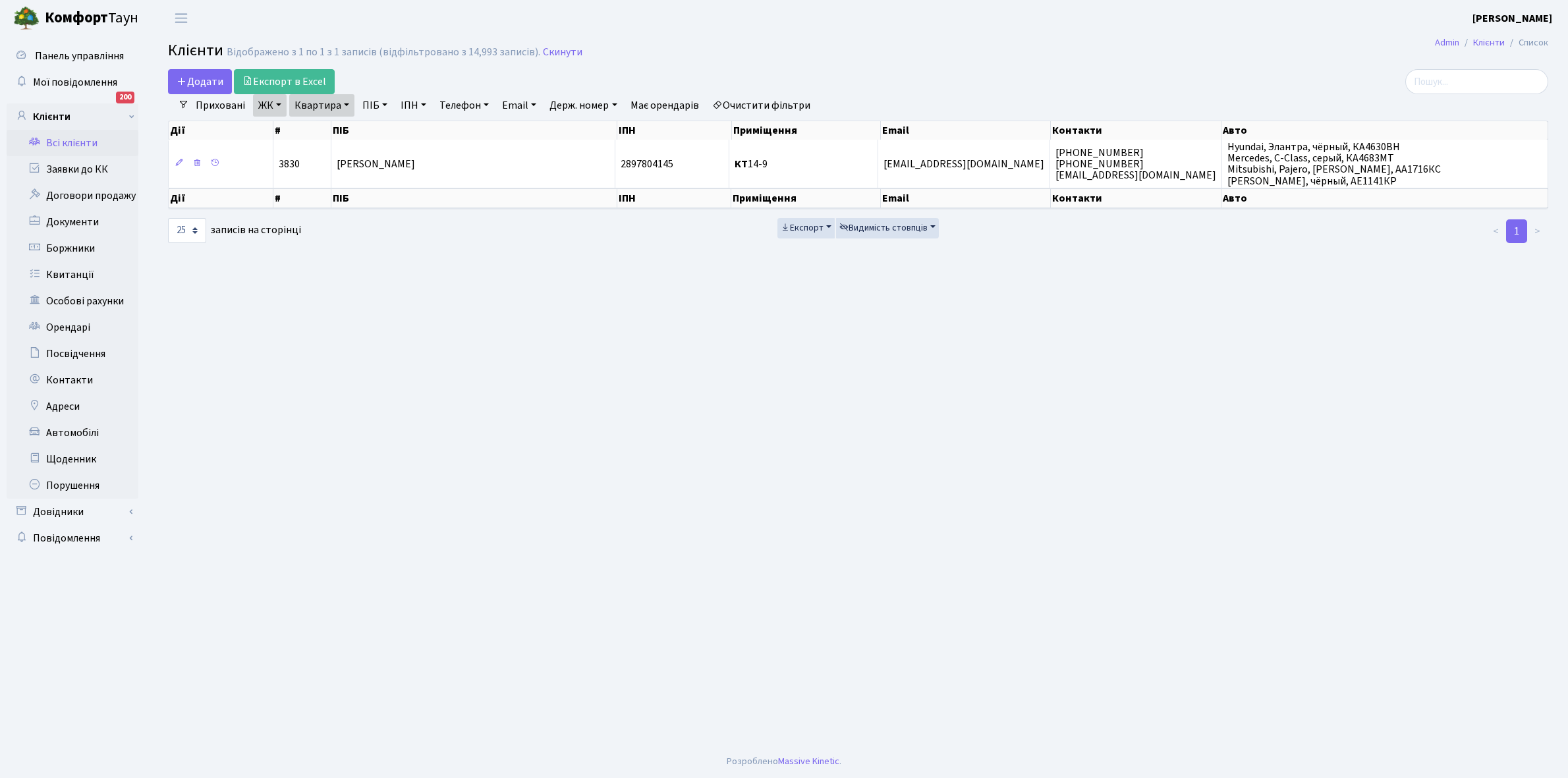
click at [345, 102] on link "Квартира" at bounding box center [322, 105] width 66 height 22
click at [347, 120] on input "14-9" at bounding box center [328, 131] width 77 height 25
type input "14-19"
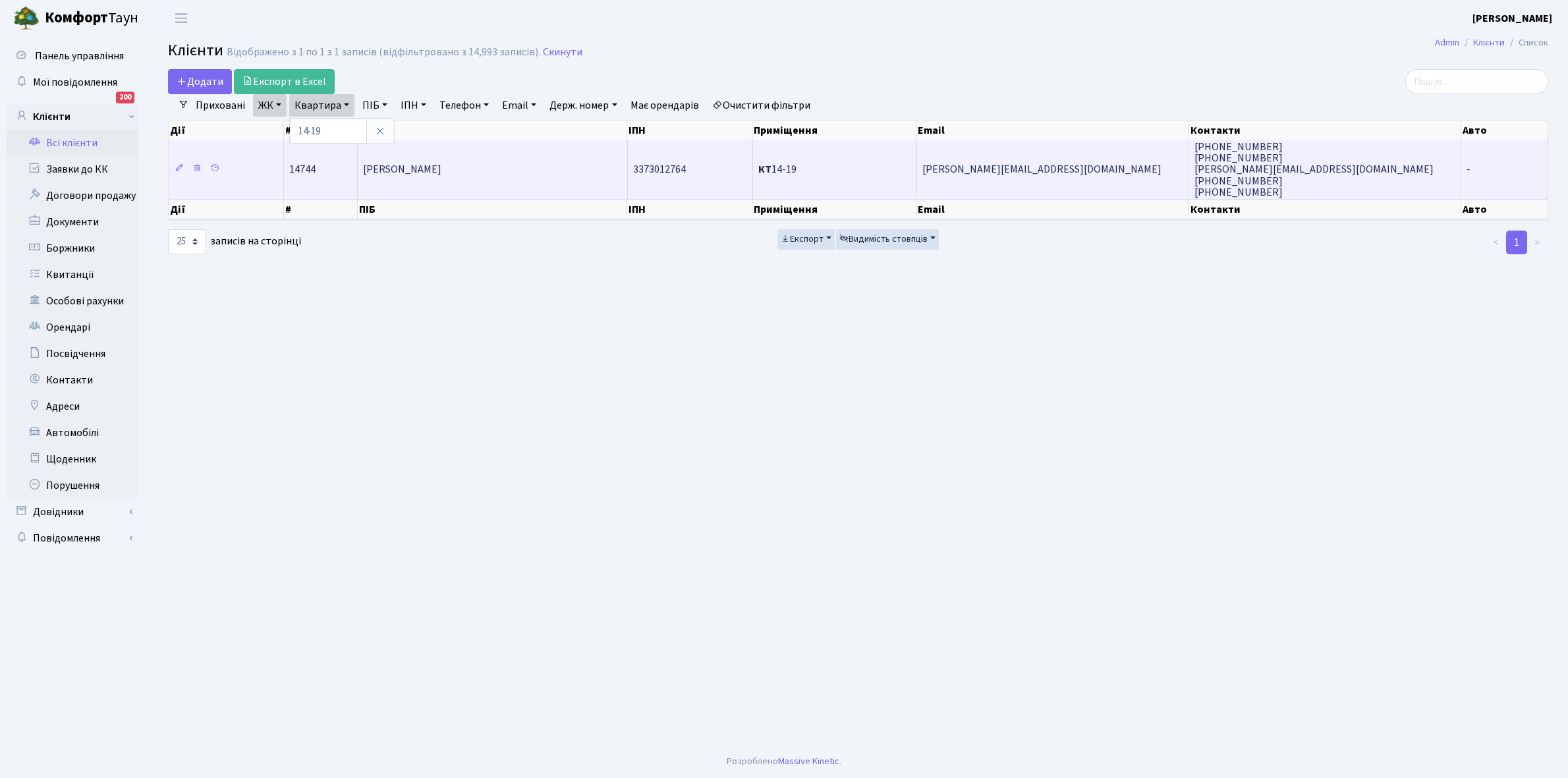
click at [441, 166] on span "[PERSON_NAME]" at bounding box center [402, 170] width 78 height 14
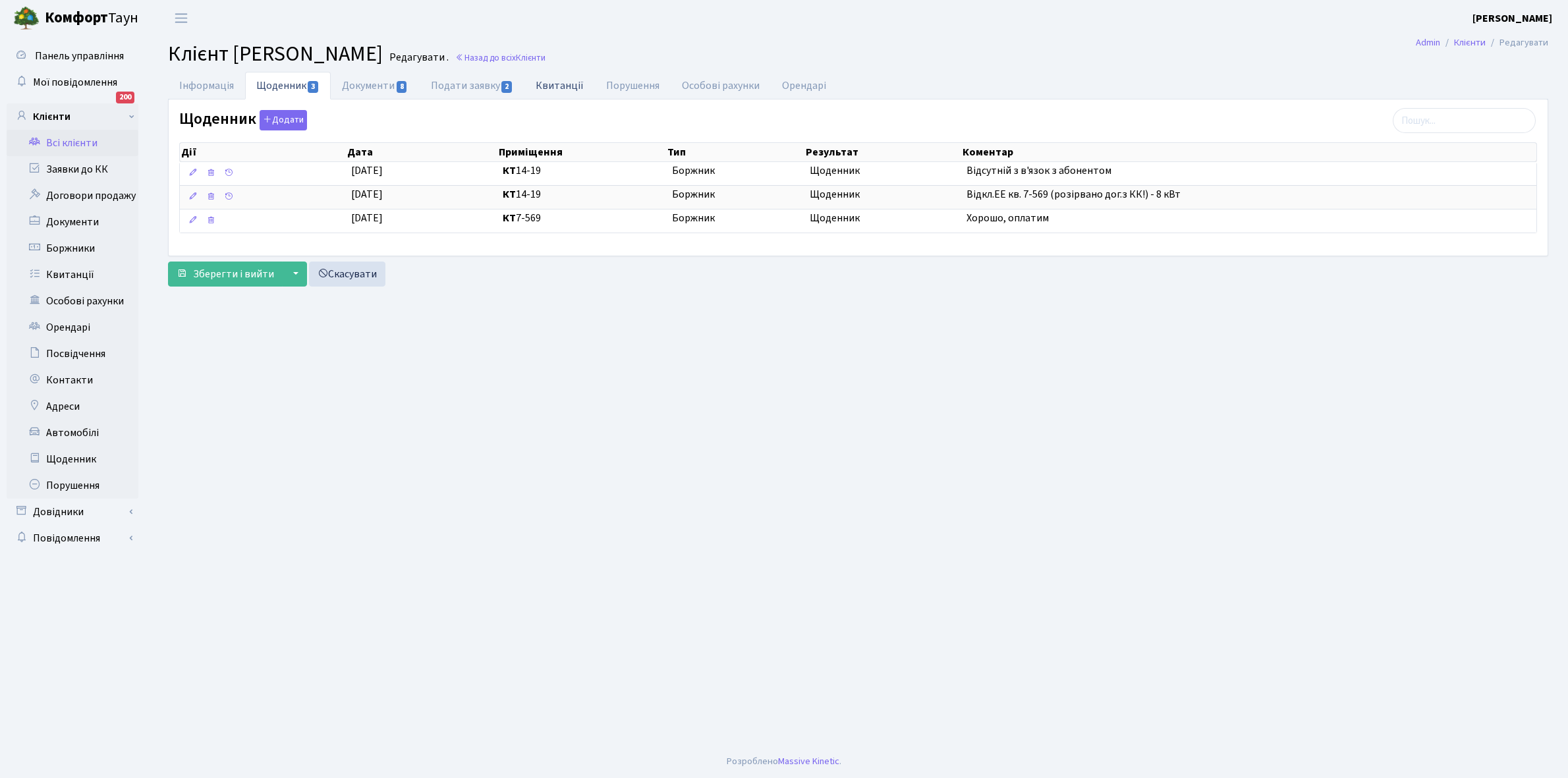
click at [554, 82] on link "Квитанції" at bounding box center [560, 85] width 71 height 27
select select "25"
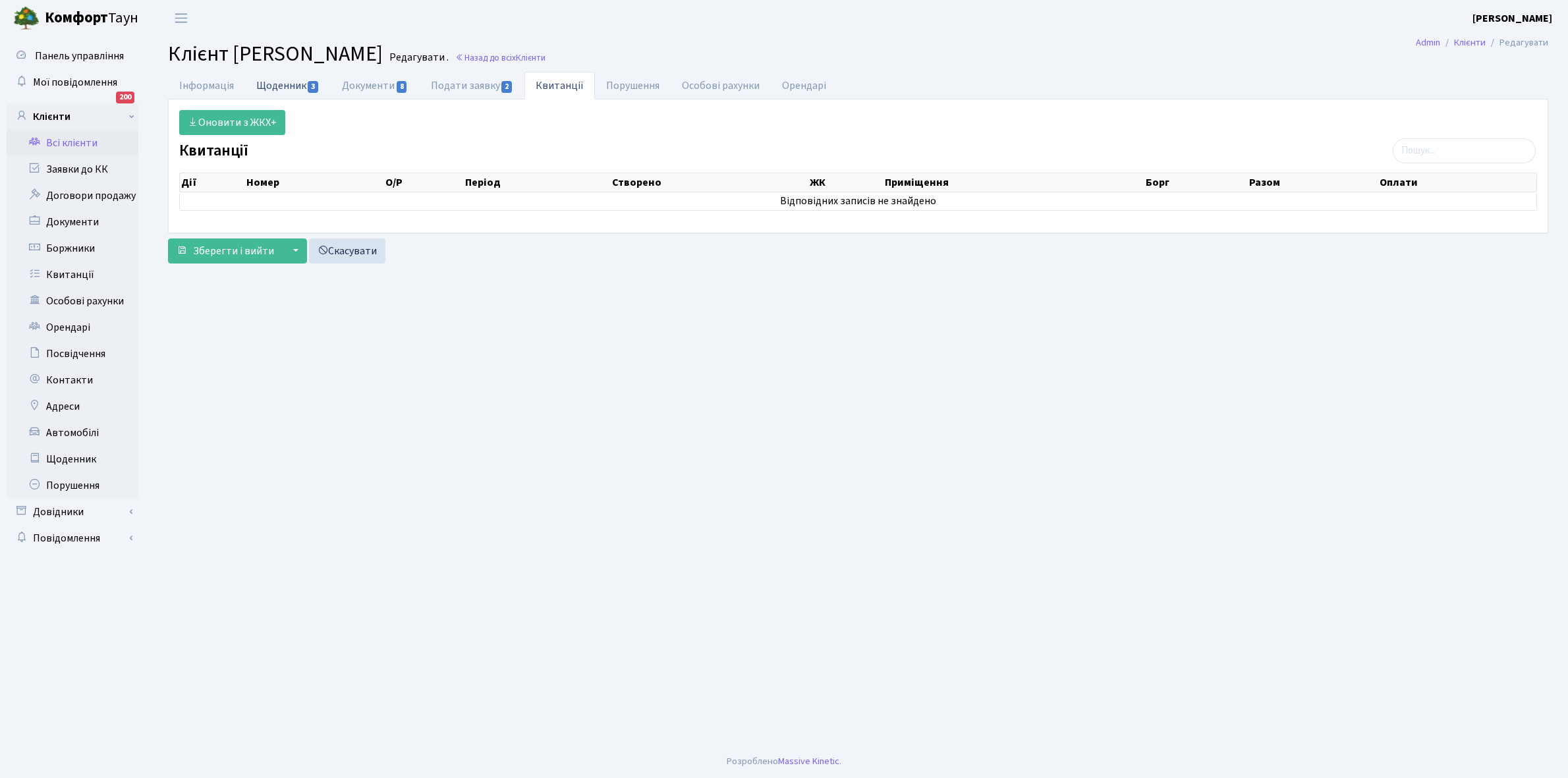
click at [271, 76] on link "Щоденник 3" at bounding box center [288, 85] width 86 height 27
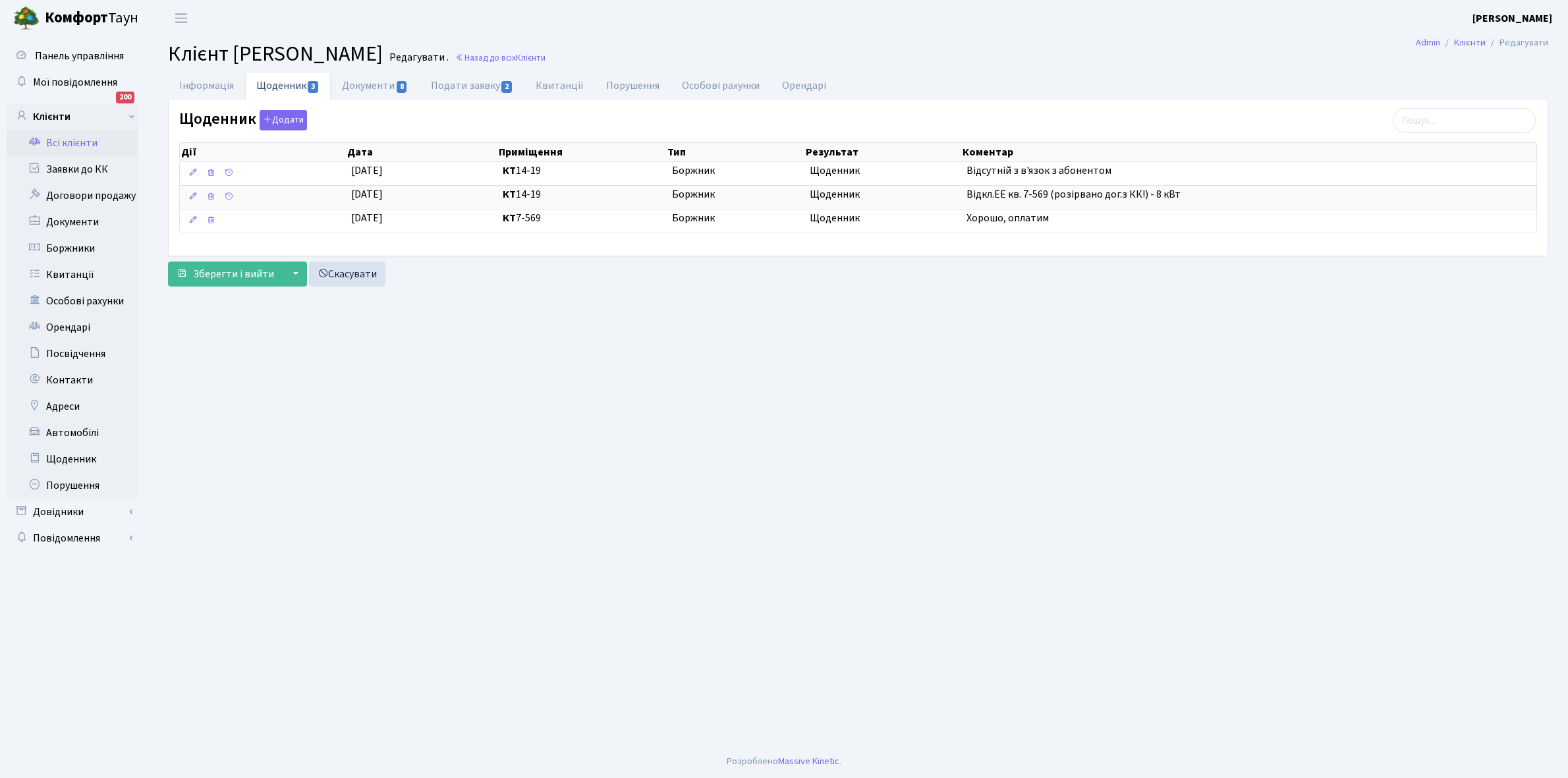
click at [65, 139] on link "Всі клієнти" at bounding box center [72, 143] width 132 height 27
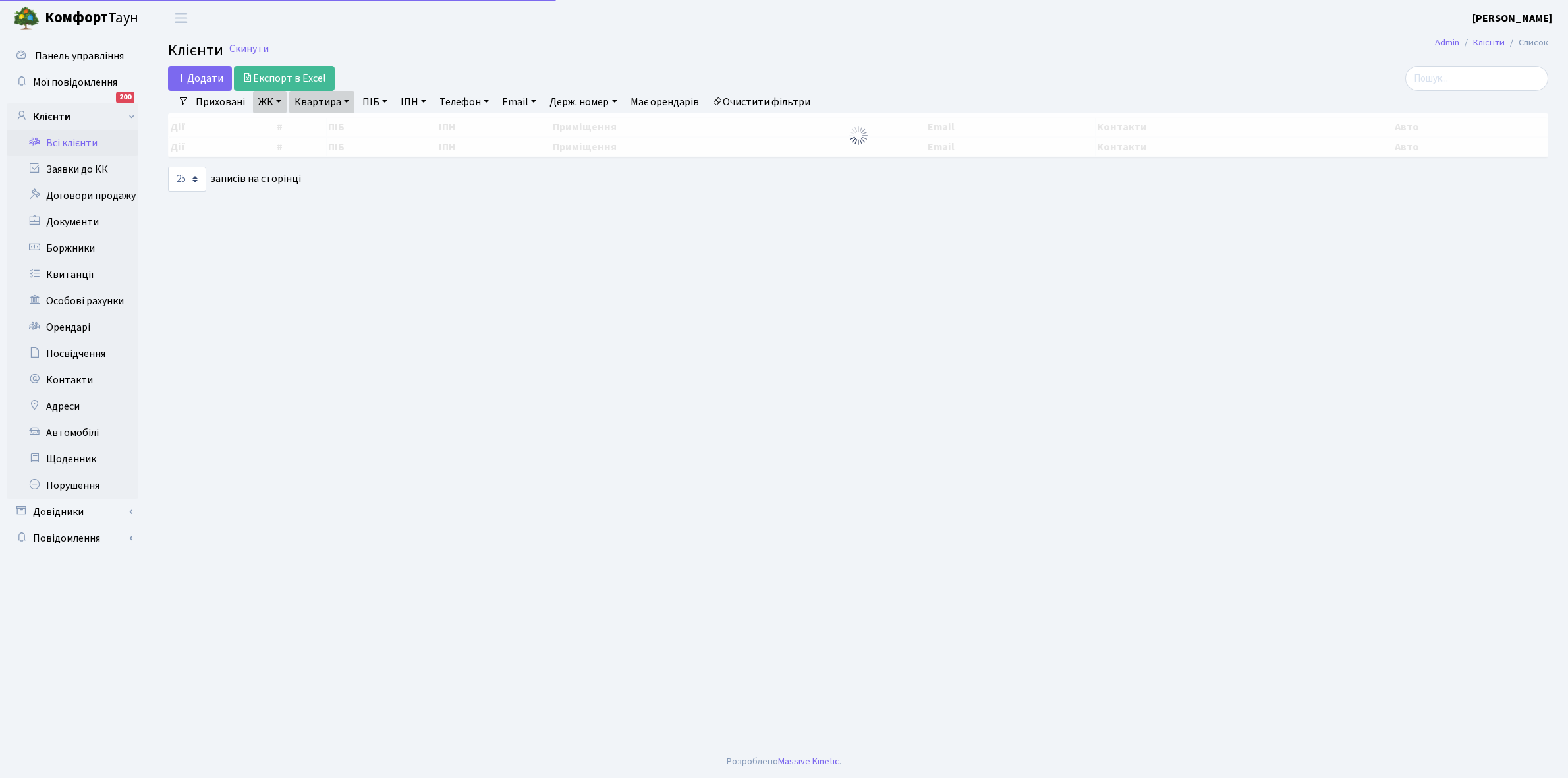
select select "25"
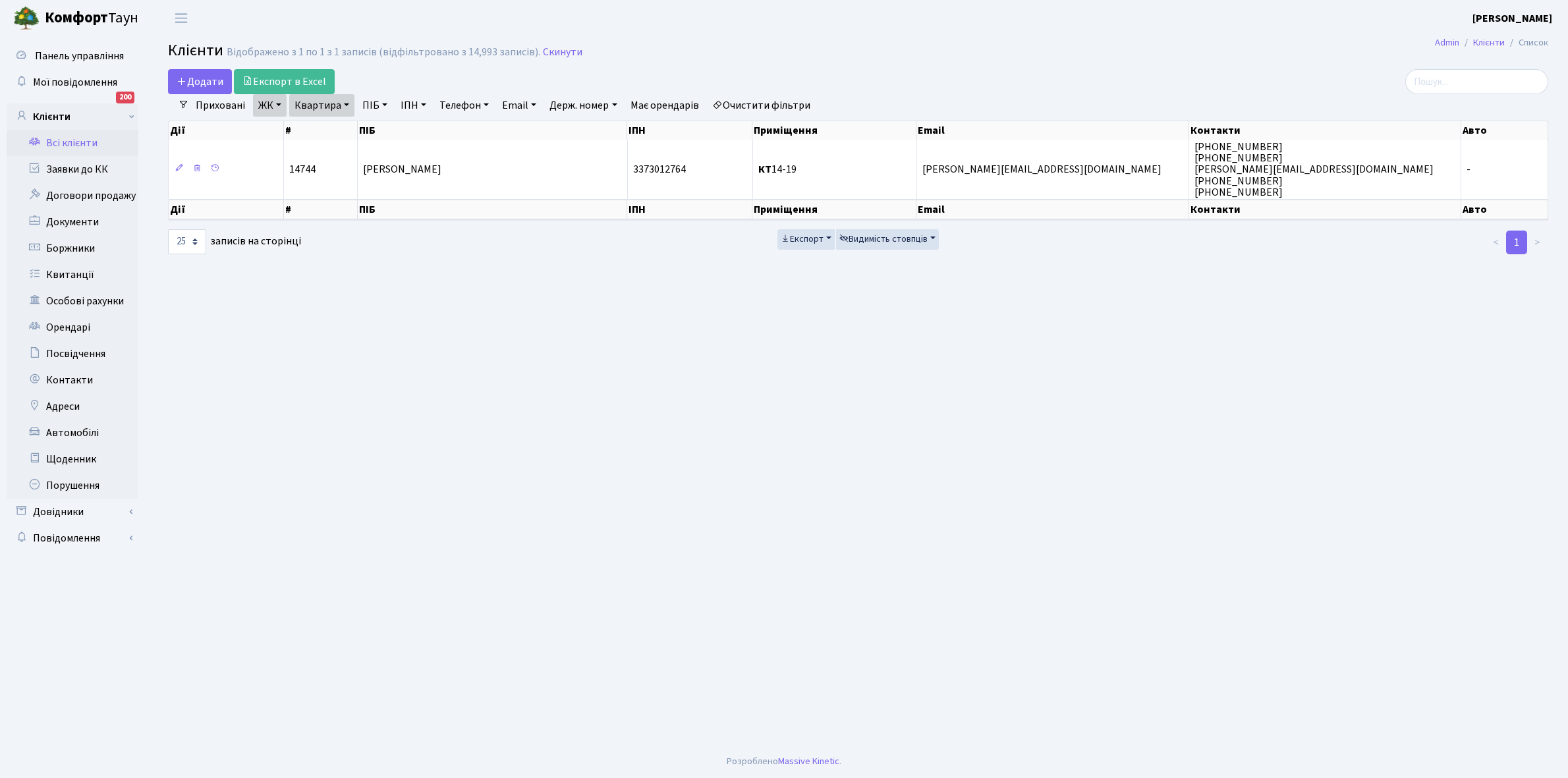
click at [345, 103] on link "Квартира" at bounding box center [322, 105] width 66 height 22
click at [340, 128] on input "14-19" at bounding box center [328, 131] width 77 height 25
type input "14-20"
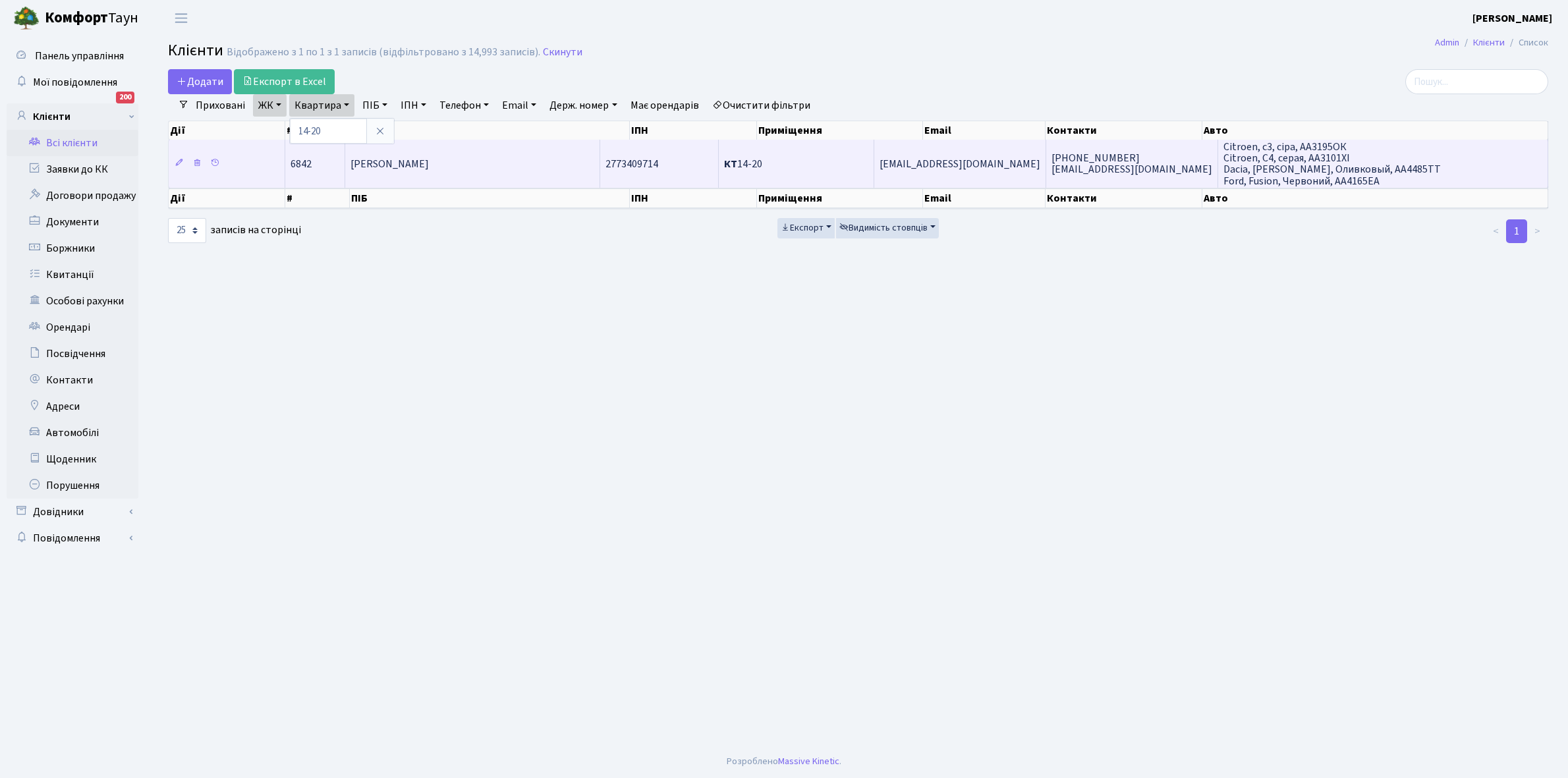
click at [529, 159] on td "[PERSON_NAME]" at bounding box center [473, 164] width 255 height 48
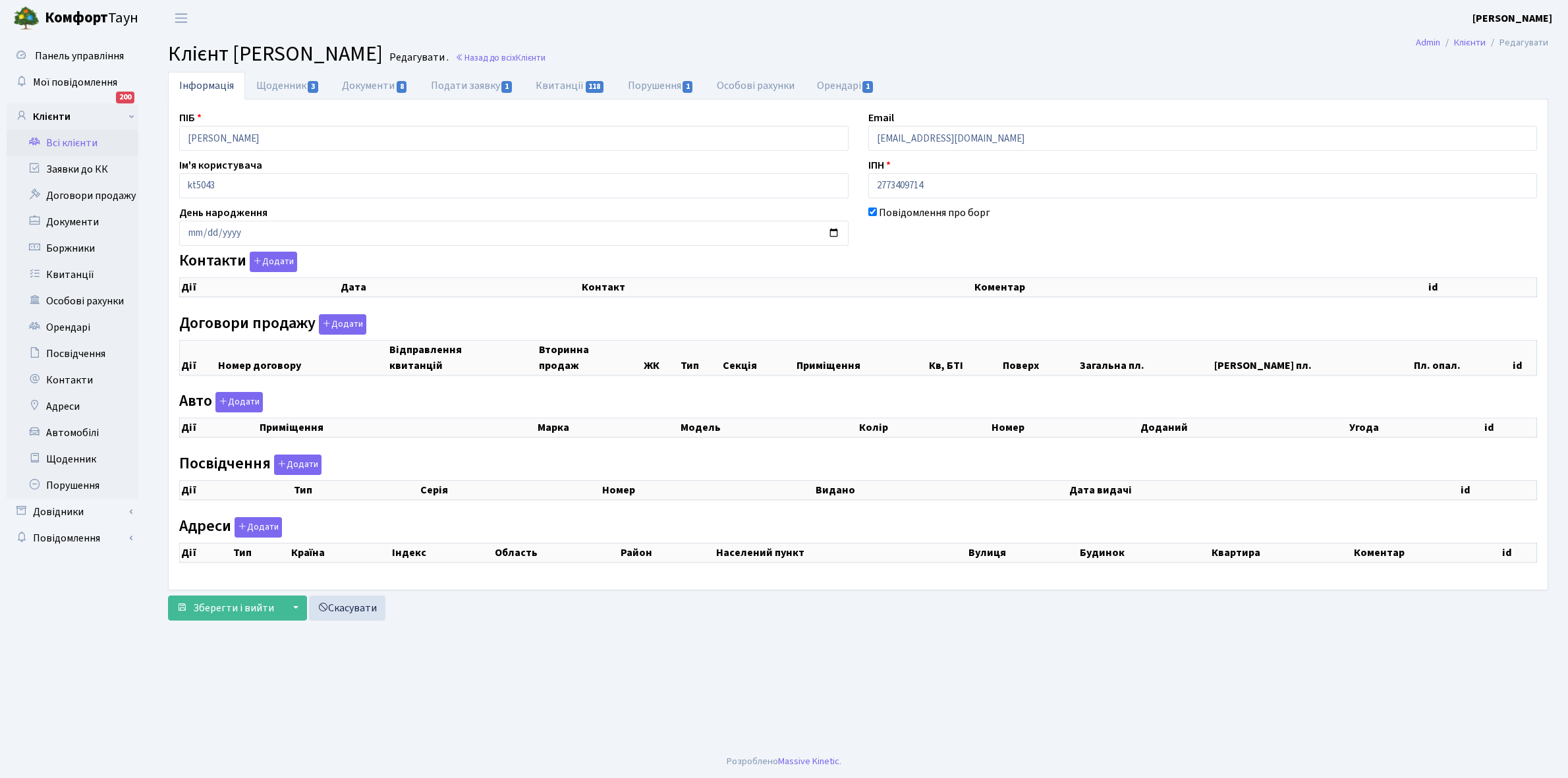
checkbox input "true"
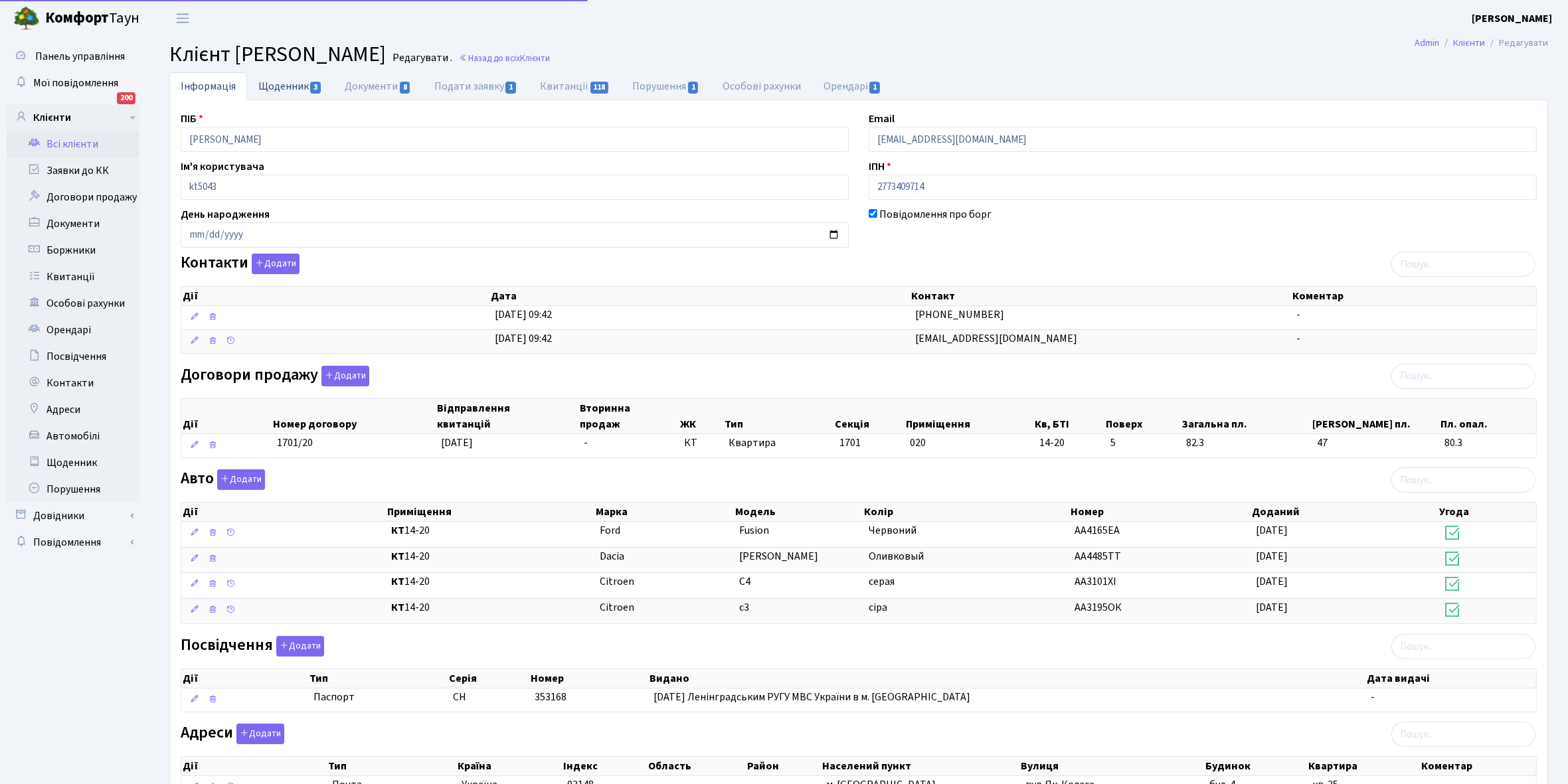
click at [271, 84] on link "Щоденник 3" at bounding box center [290, 86] width 87 height 27
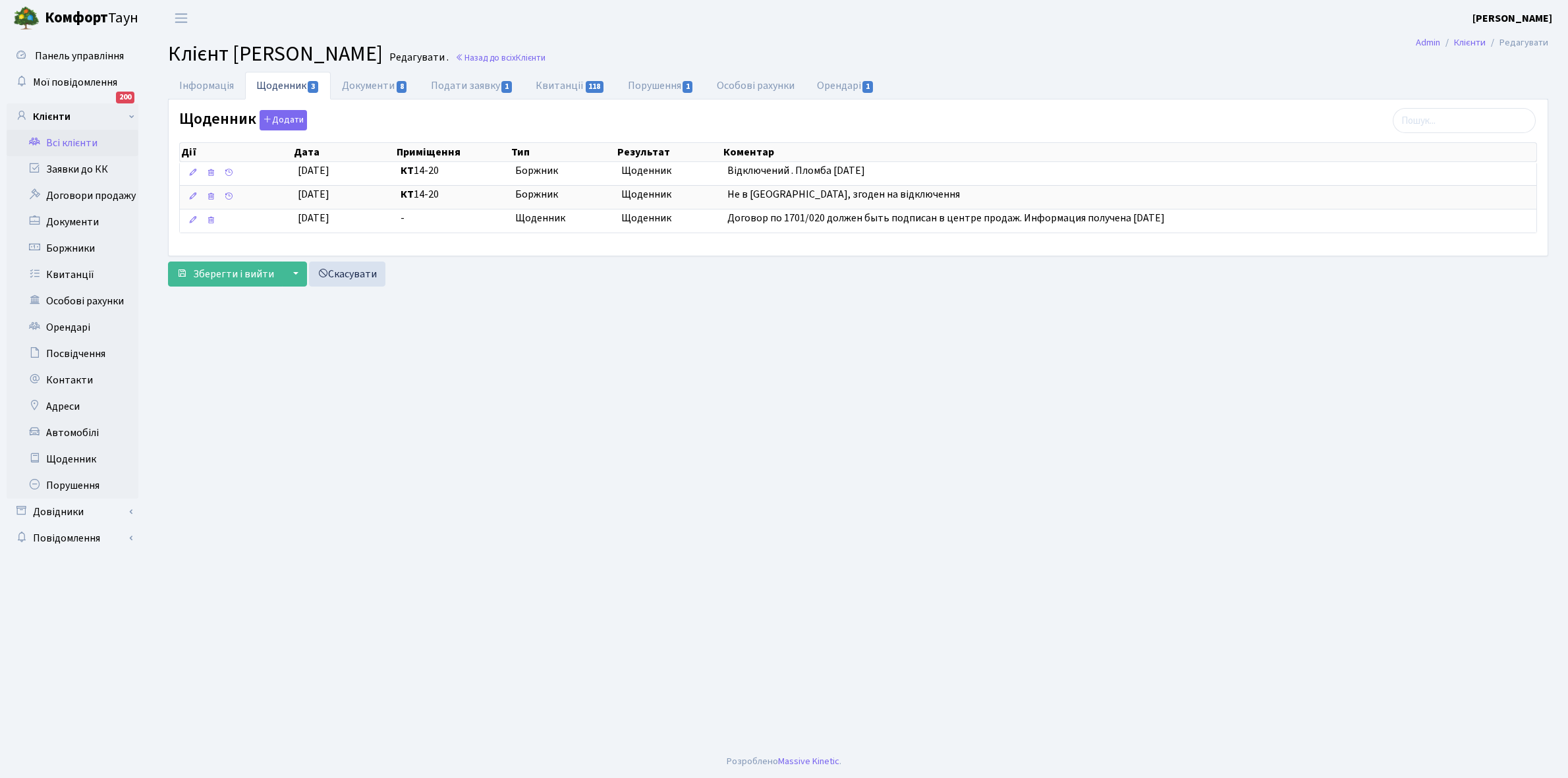
click at [77, 142] on link "Всі клієнти" at bounding box center [72, 143] width 132 height 27
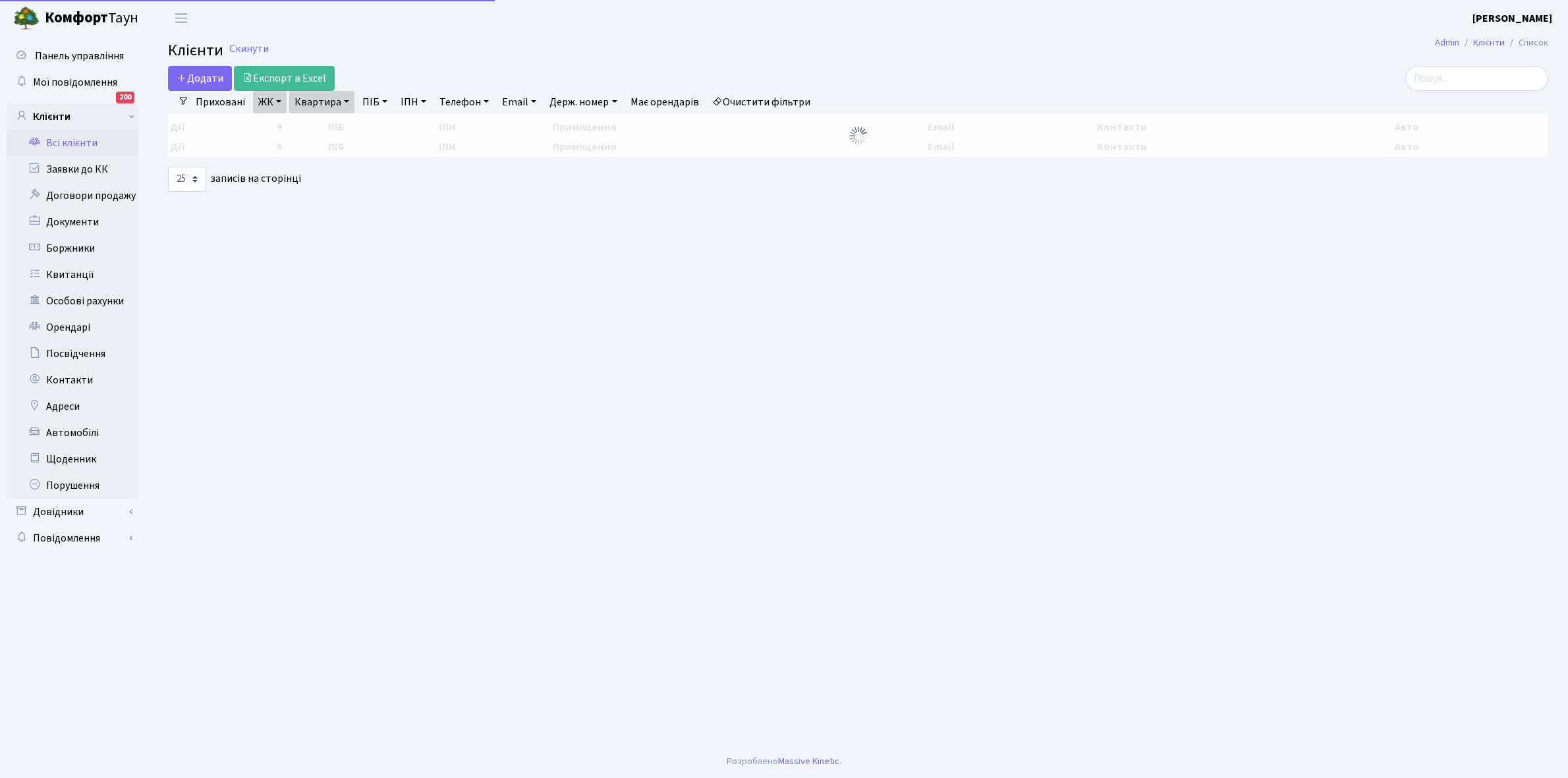
select select "25"
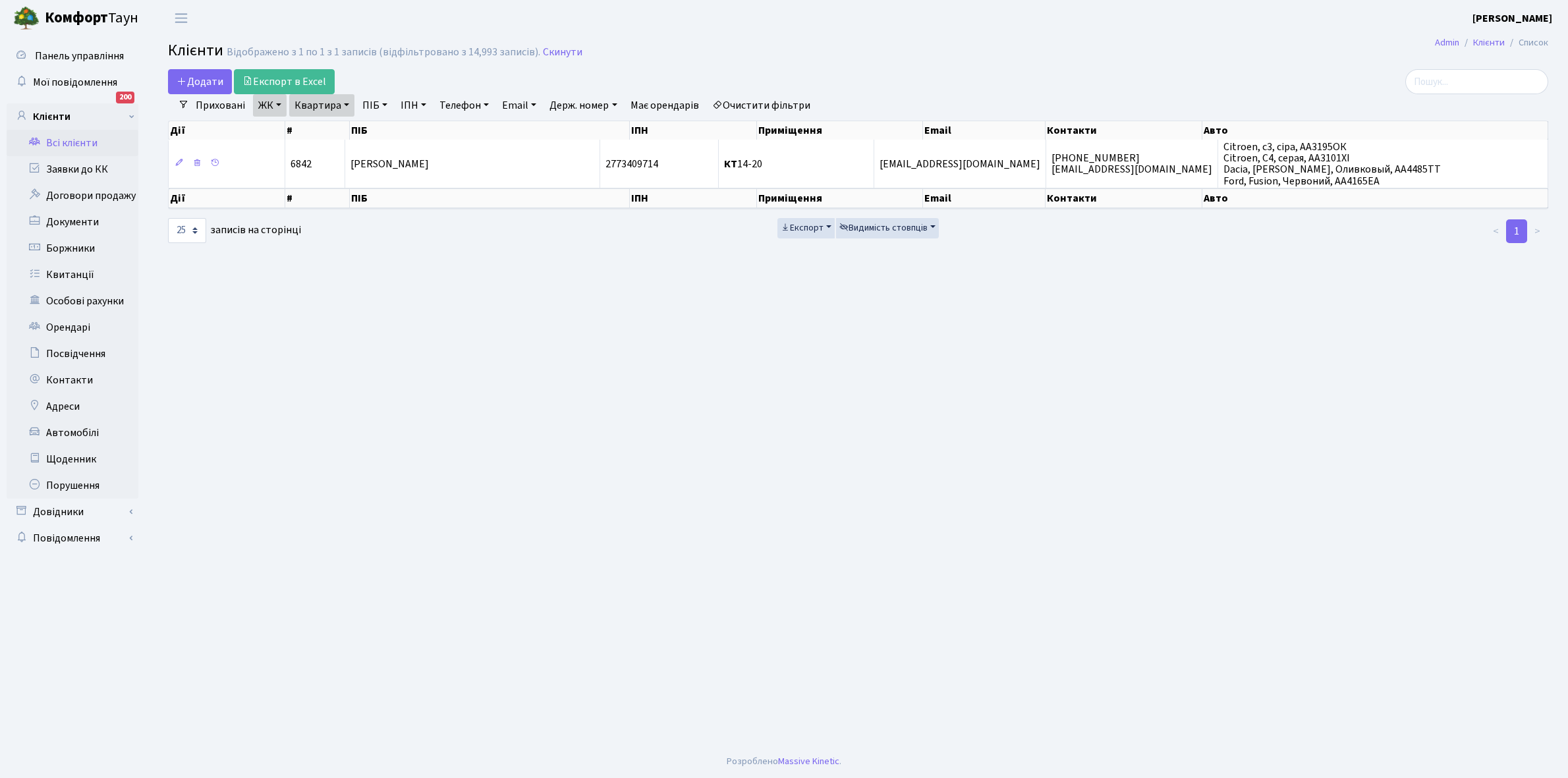
click at [347, 102] on link "Квартира" at bounding box center [322, 105] width 66 height 22
click at [335, 128] on input "14-20" at bounding box center [328, 131] width 77 height 25
type input "14-45"
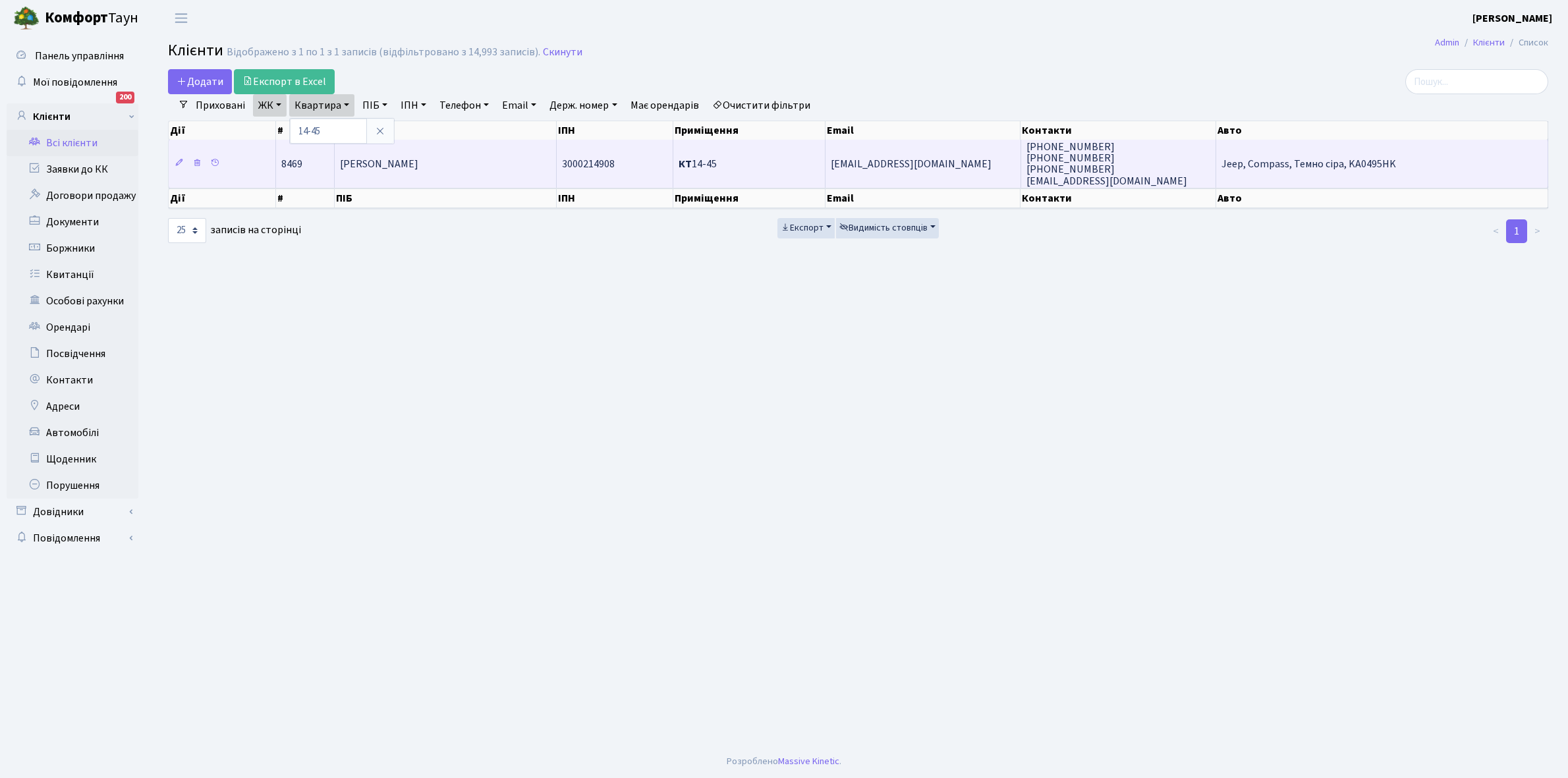
click at [372, 155] on td "Руденко Ірина Петрівна" at bounding box center [446, 164] width 222 height 48
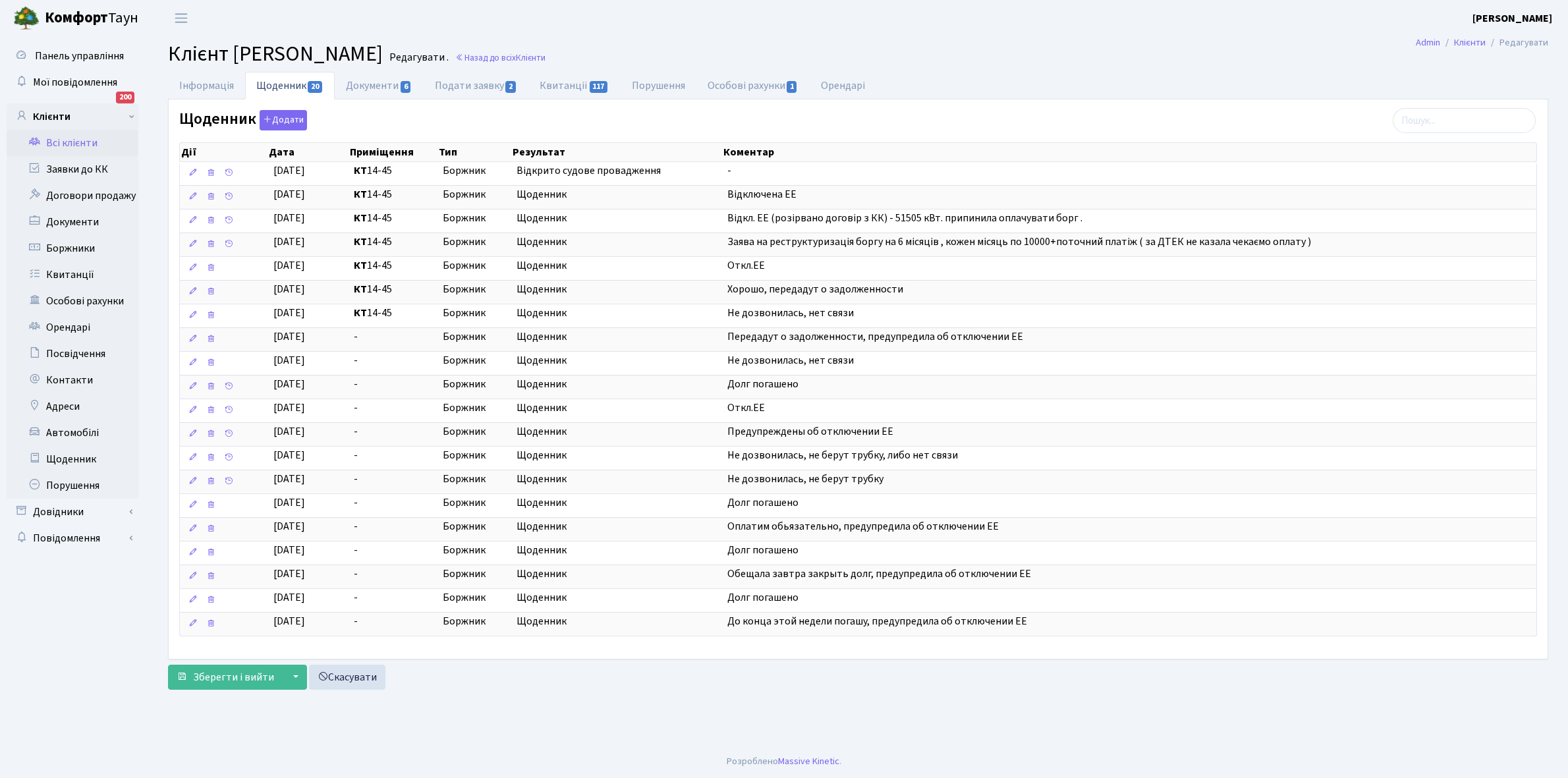
click at [66, 143] on link "Всі клієнти" at bounding box center [72, 143] width 132 height 27
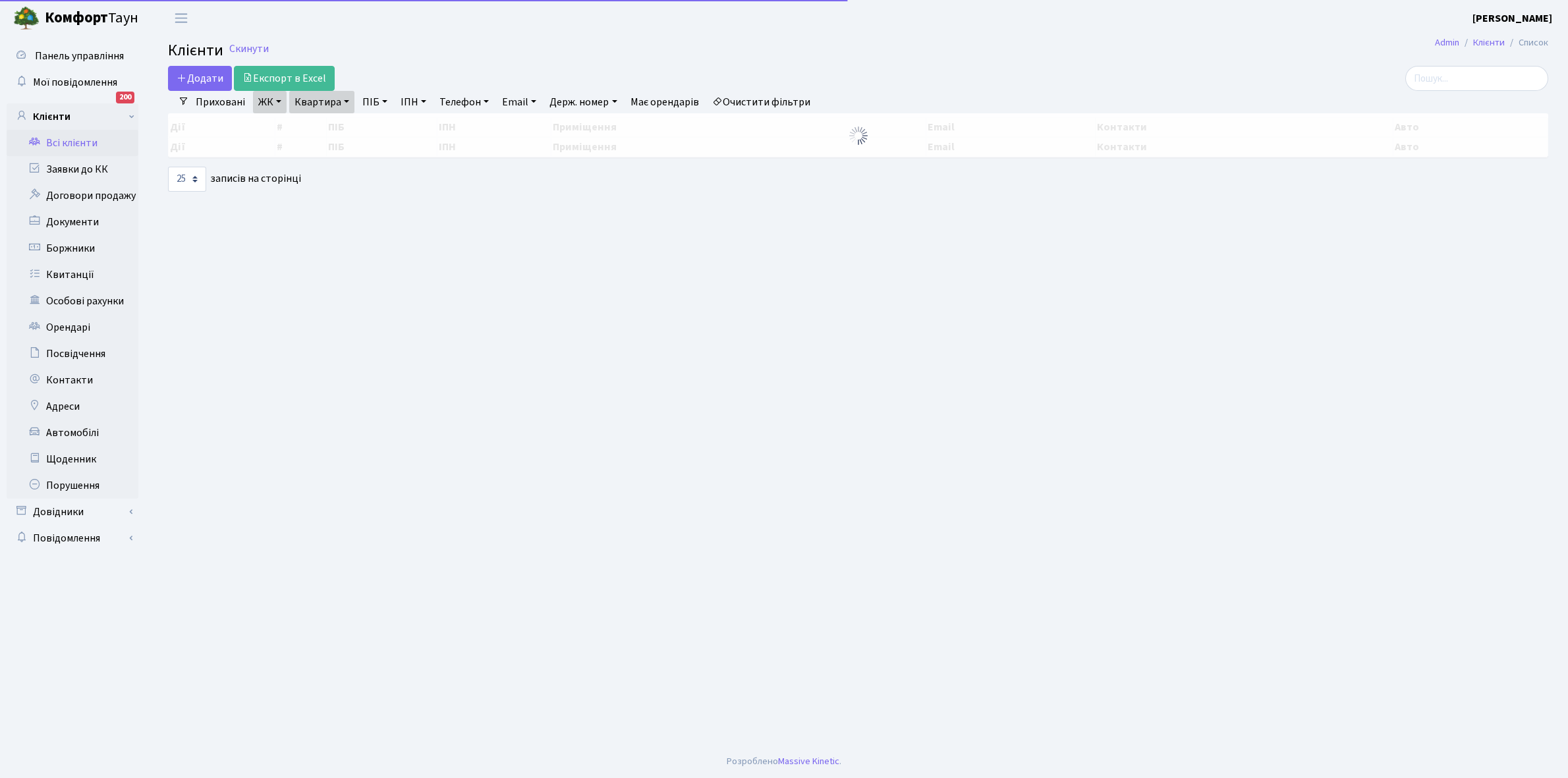
select select "25"
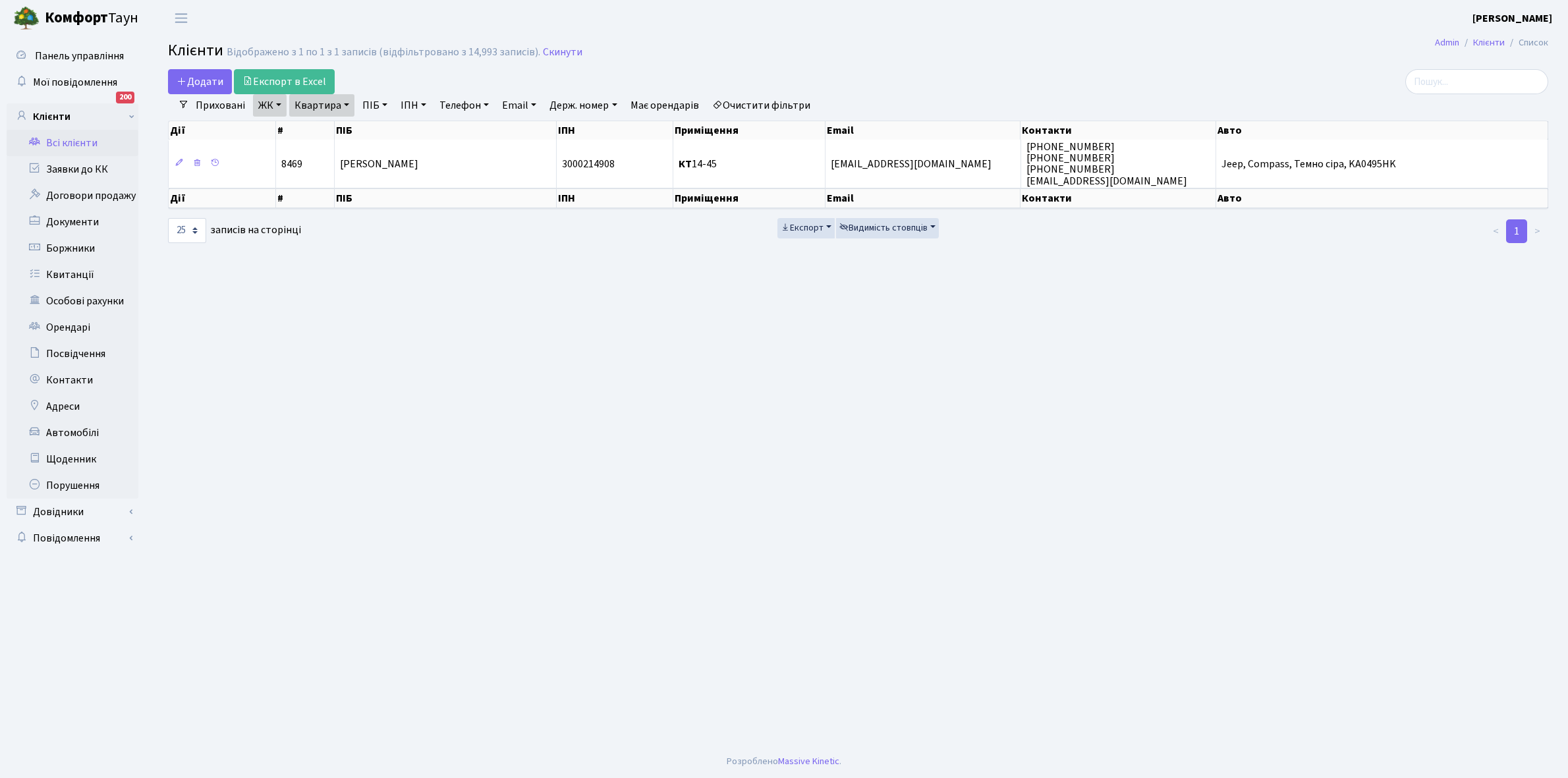
click at [350, 103] on link "Квартира" at bounding box center [322, 105] width 66 height 22
click at [332, 135] on input "14-45" at bounding box center [328, 131] width 77 height 25
type input "14-78"
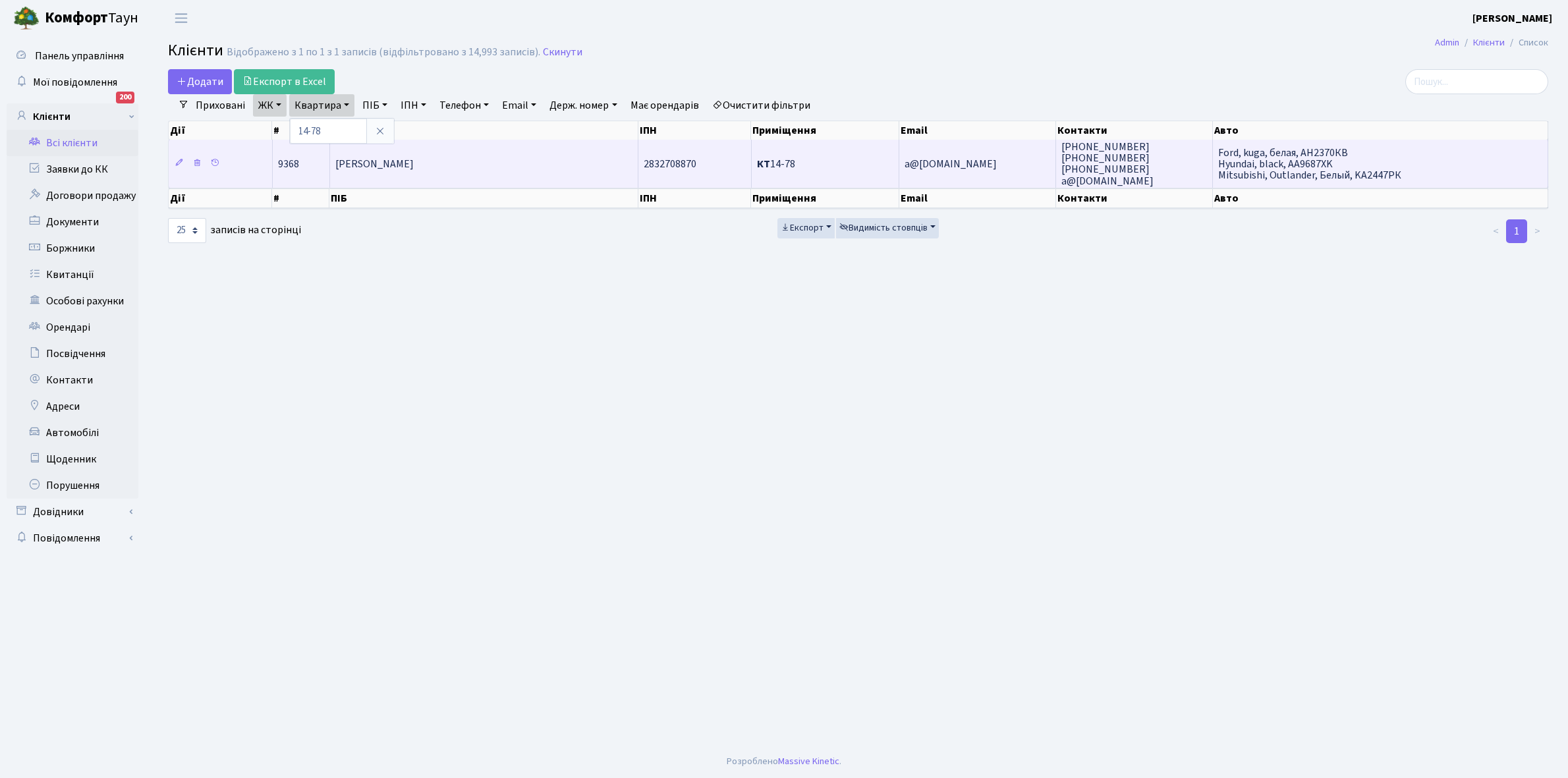
click at [414, 167] on span "[PERSON_NAME]" at bounding box center [374, 164] width 78 height 14
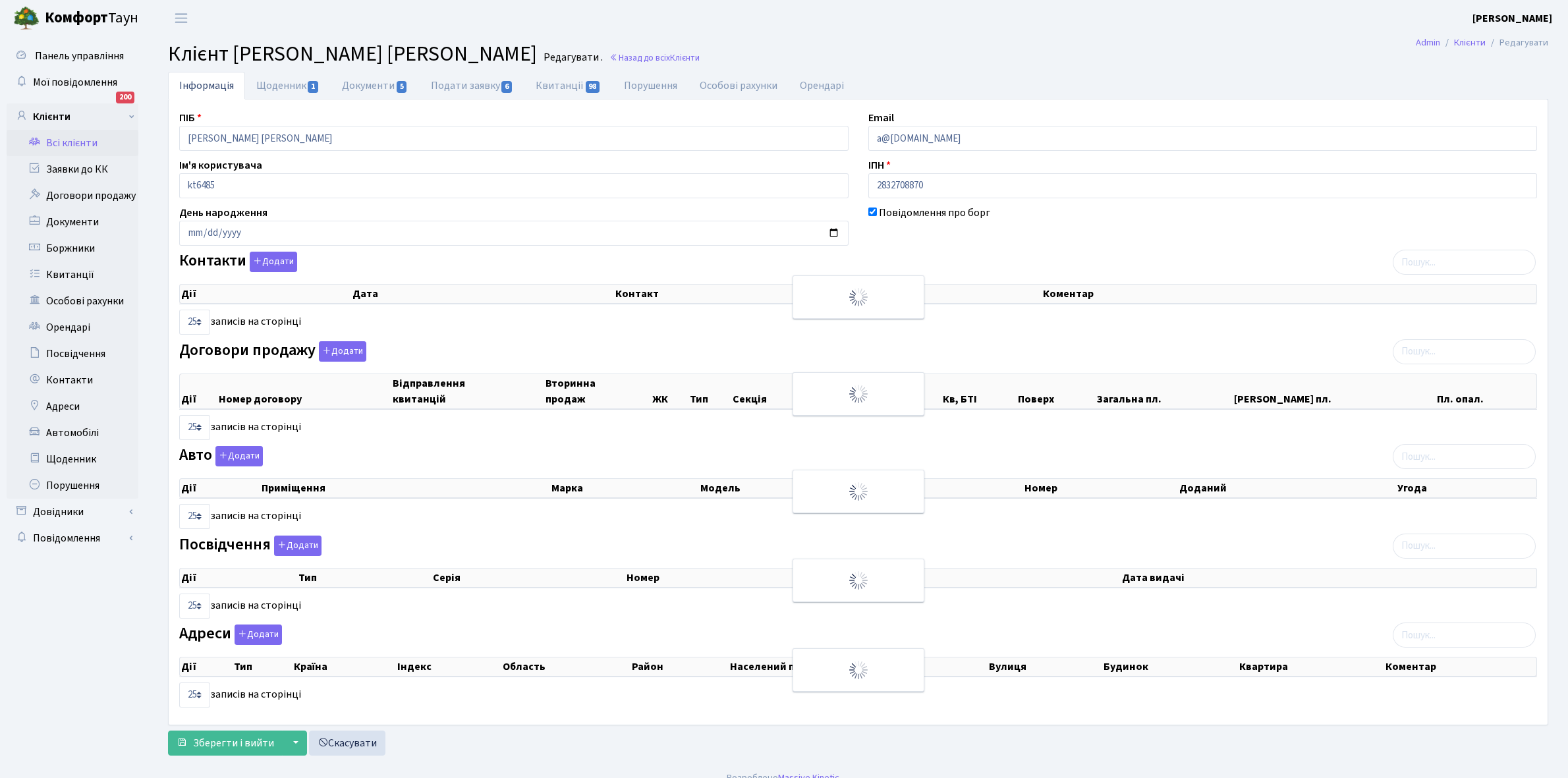
select select "25"
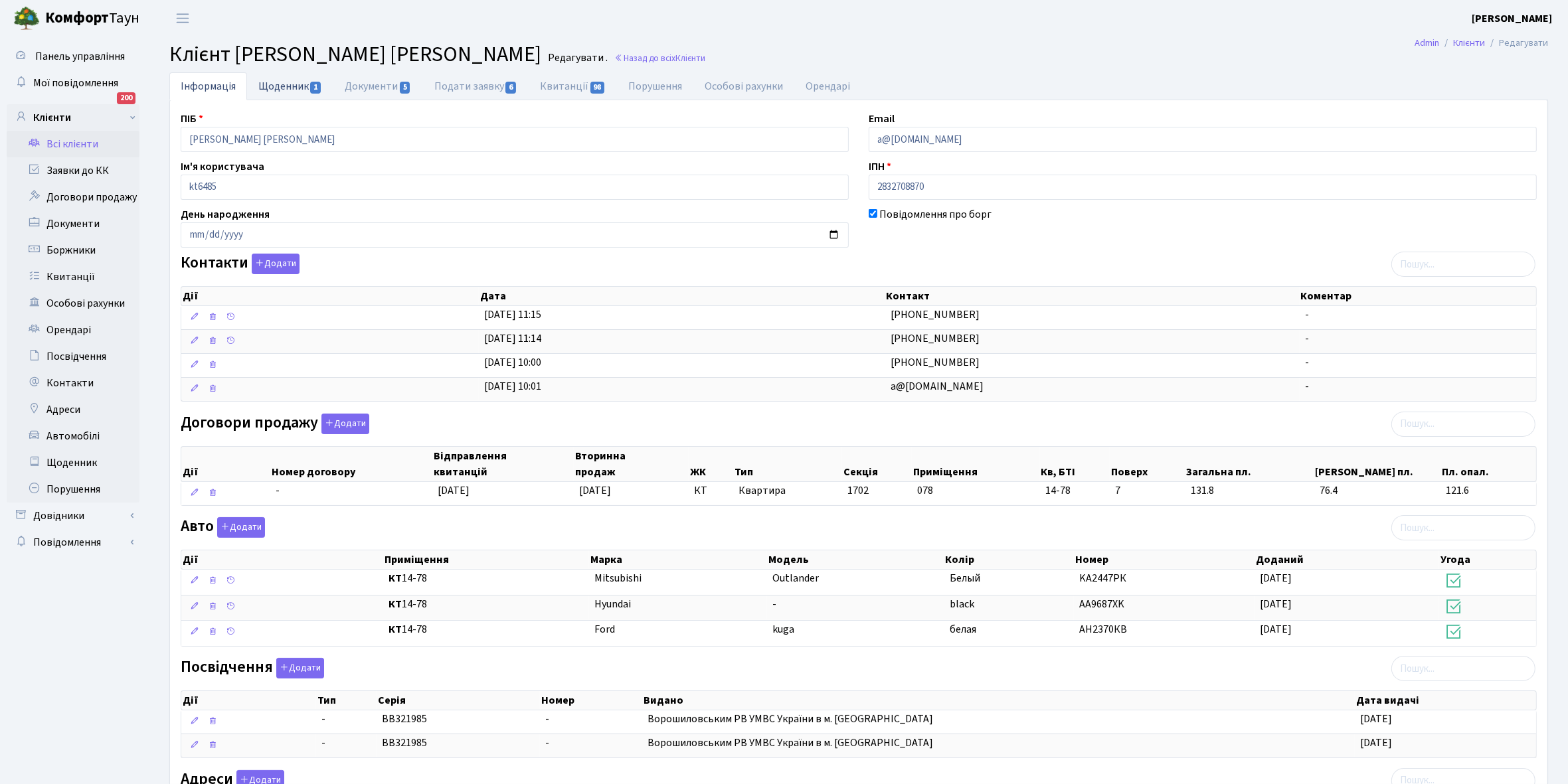
click at [274, 87] on link "Щоденник 1" at bounding box center [290, 86] width 87 height 27
select select "25"
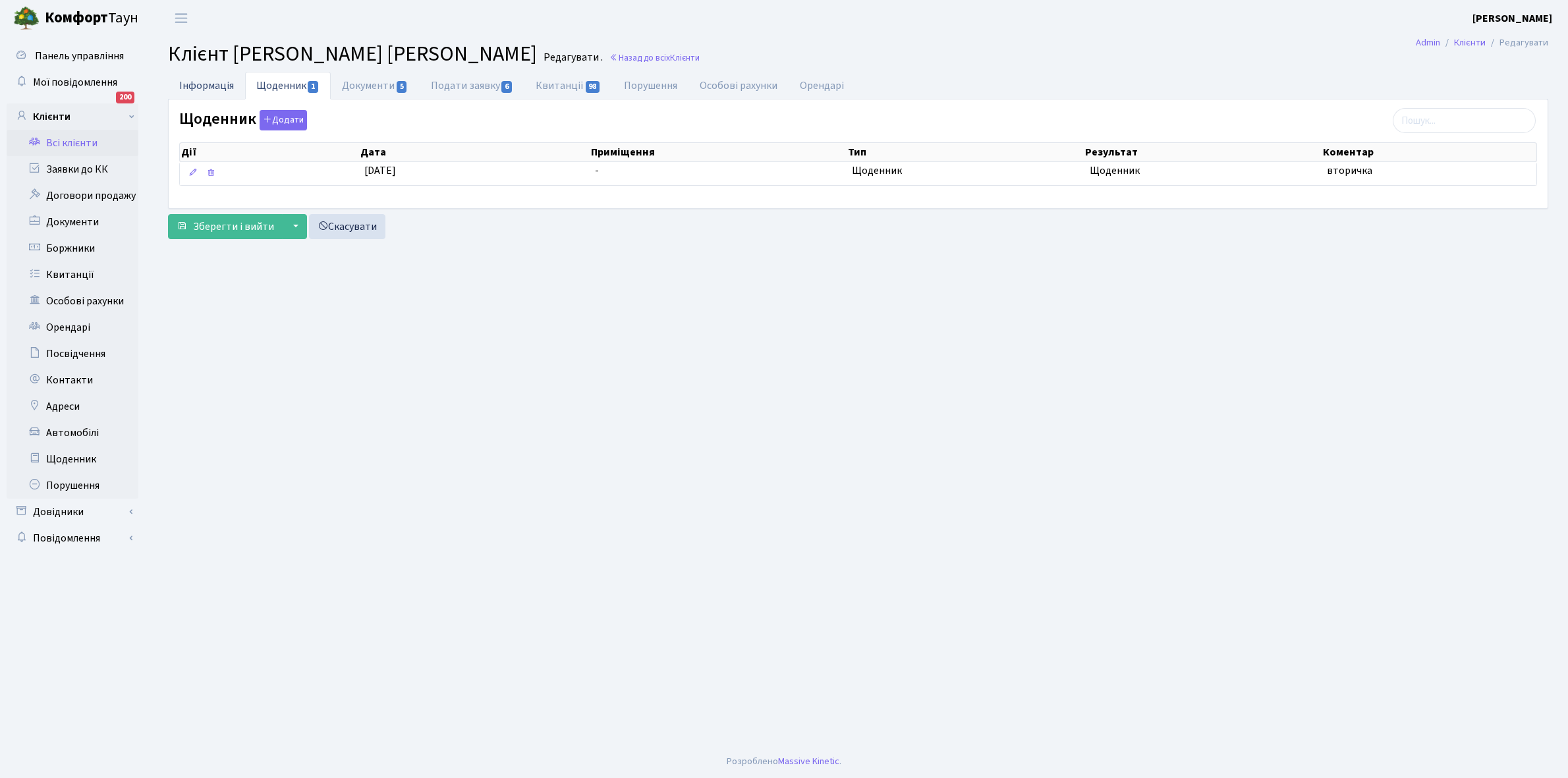
click at [196, 84] on link "Інформація" at bounding box center [206, 85] width 77 height 27
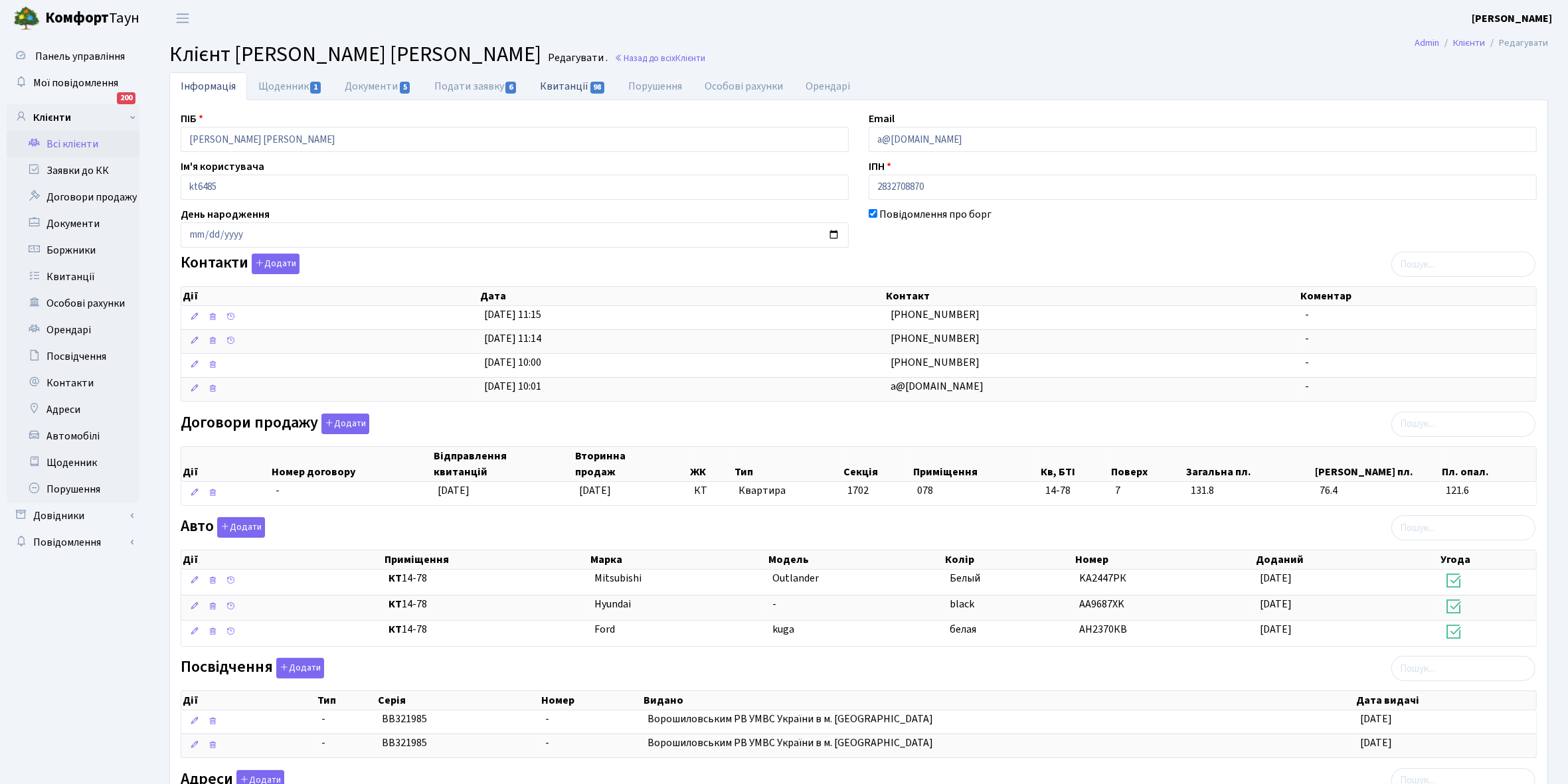
click at [563, 87] on link "Квитанції 98" at bounding box center [573, 86] width 88 height 27
select select "25"
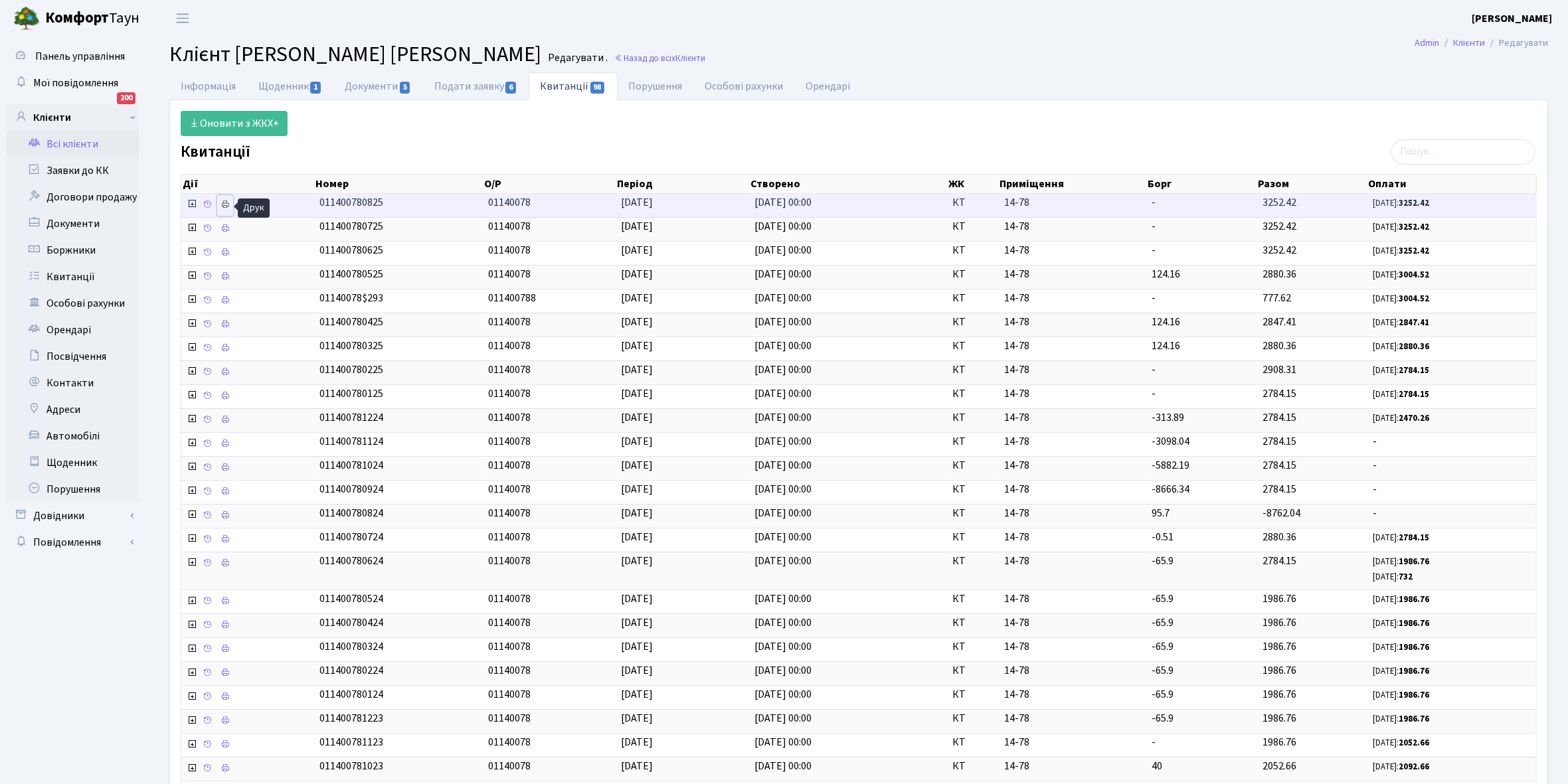
click at [228, 205] on icon at bounding box center [225, 204] width 9 height 9
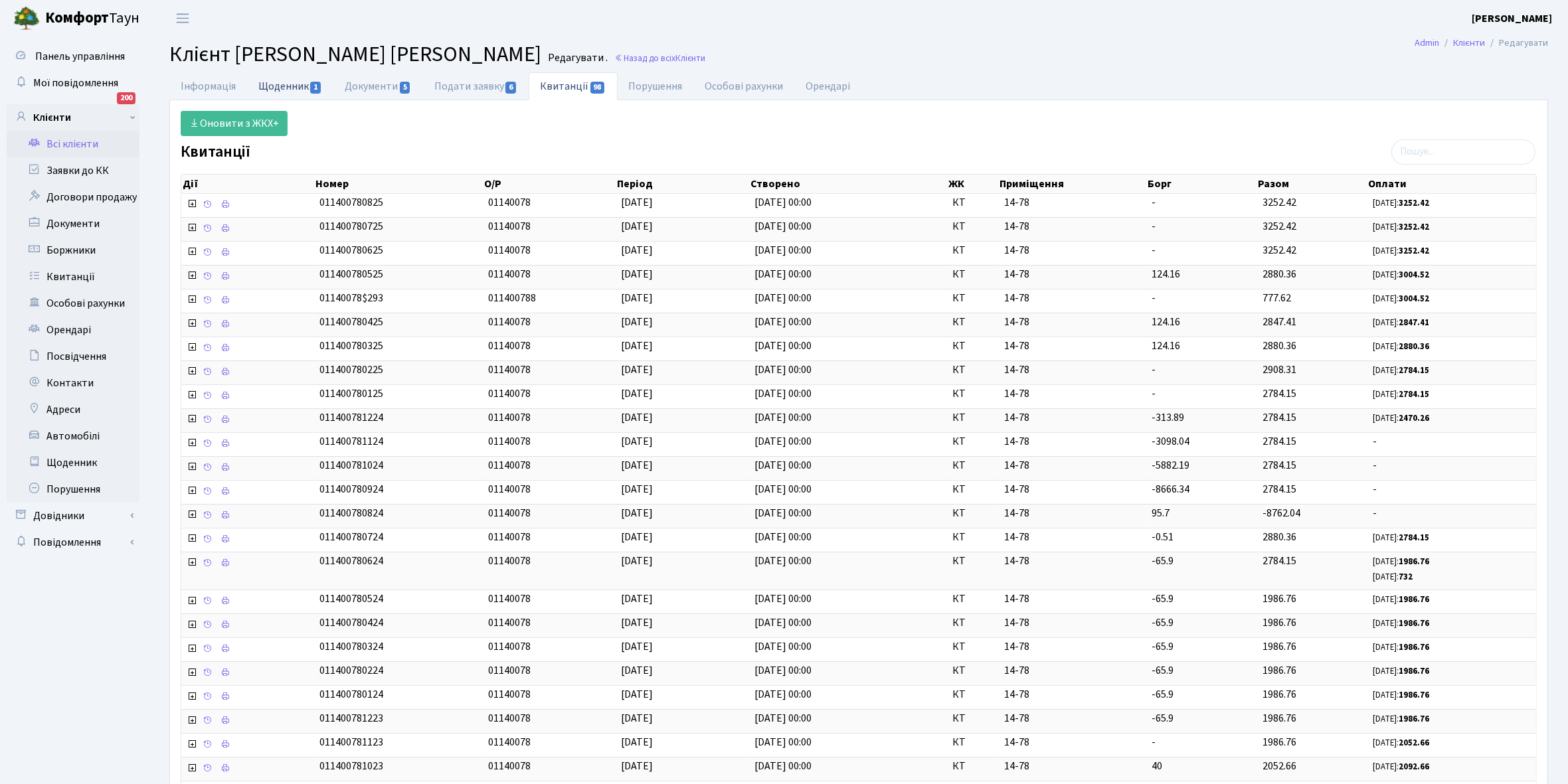
click at [264, 91] on link "Щоденник 1" at bounding box center [290, 86] width 87 height 27
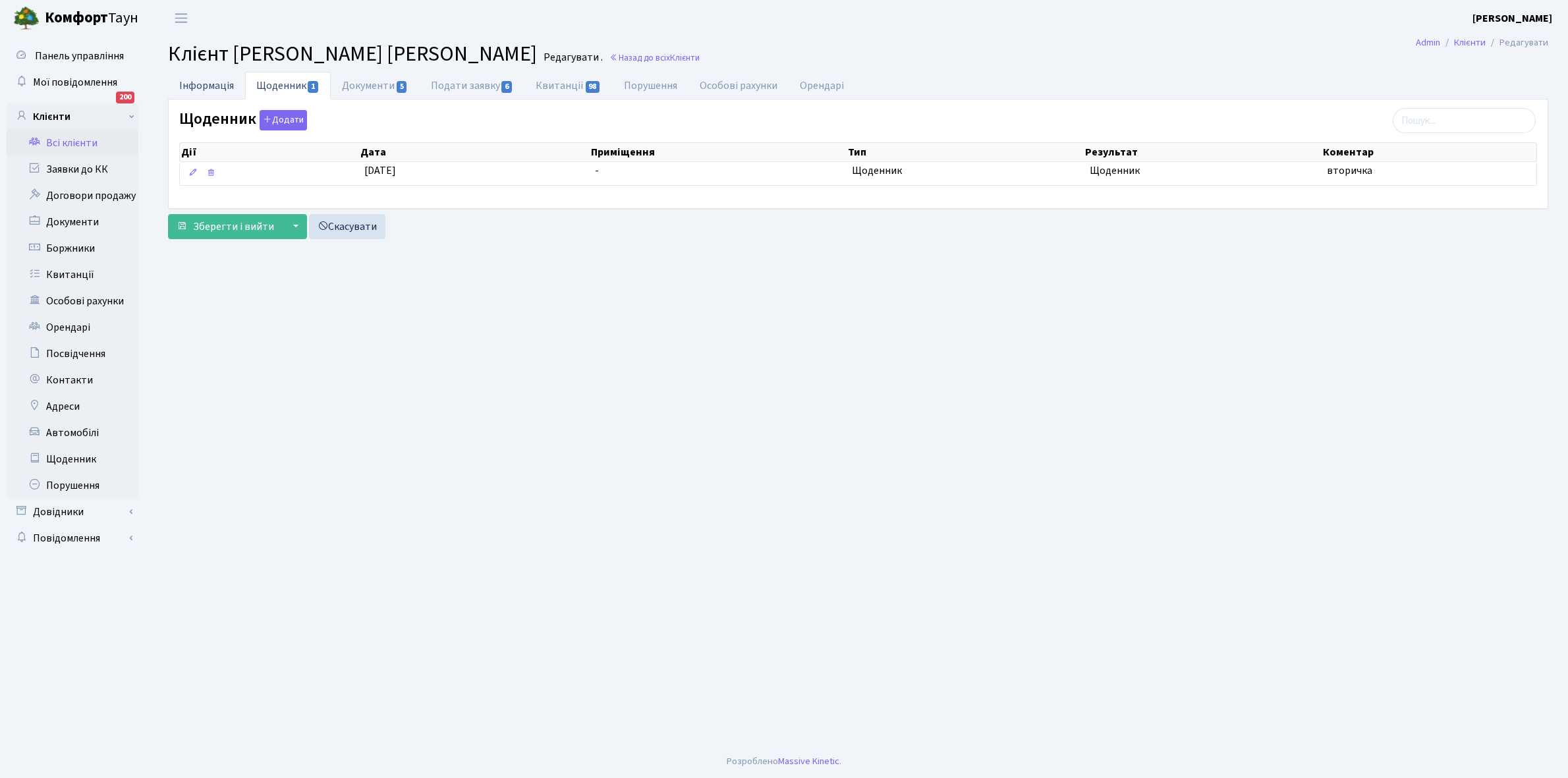
click at [191, 80] on link "Інформація" at bounding box center [206, 85] width 77 height 27
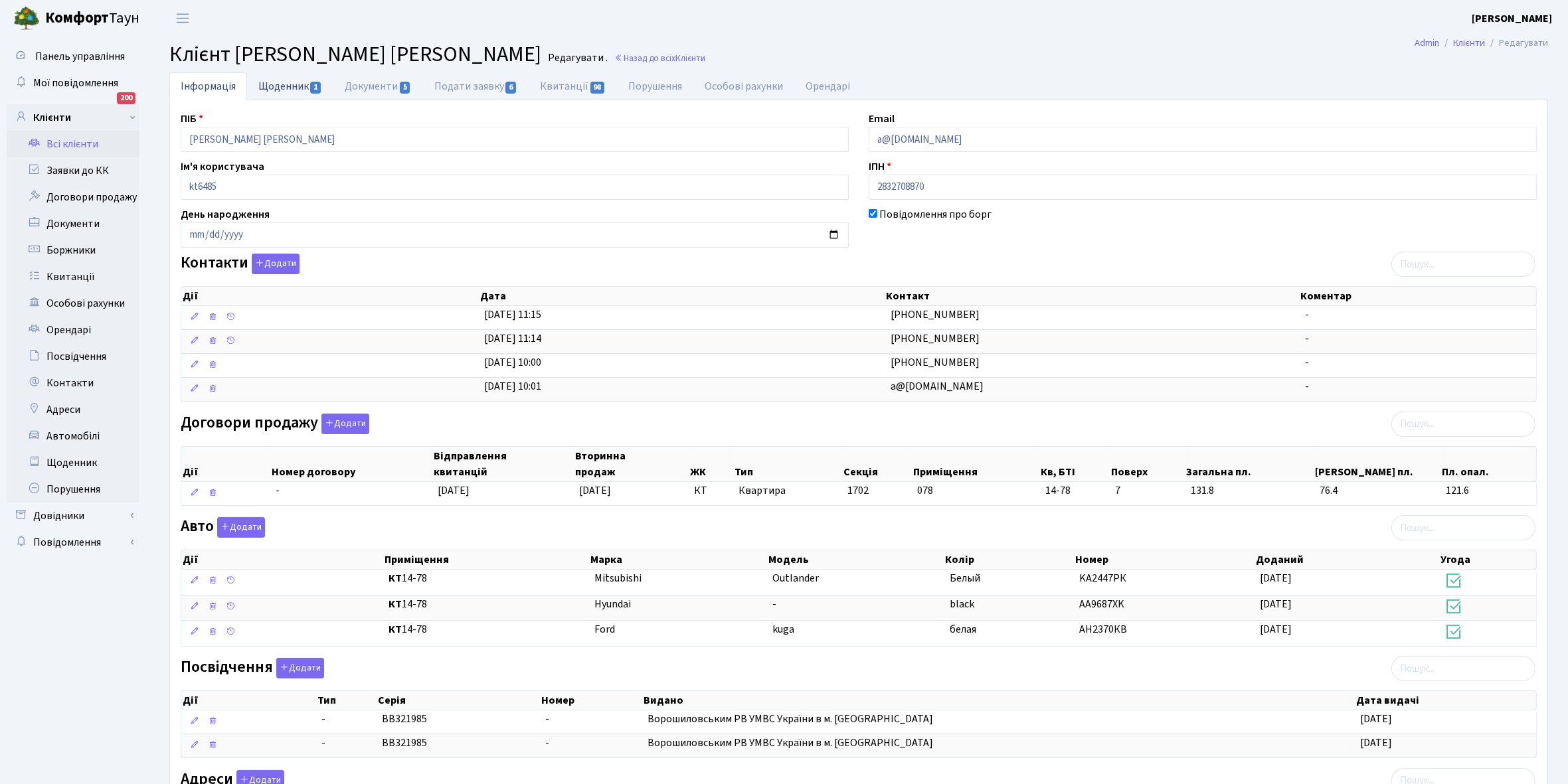
click at [297, 84] on link "Щоденник 1" at bounding box center [290, 86] width 87 height 27
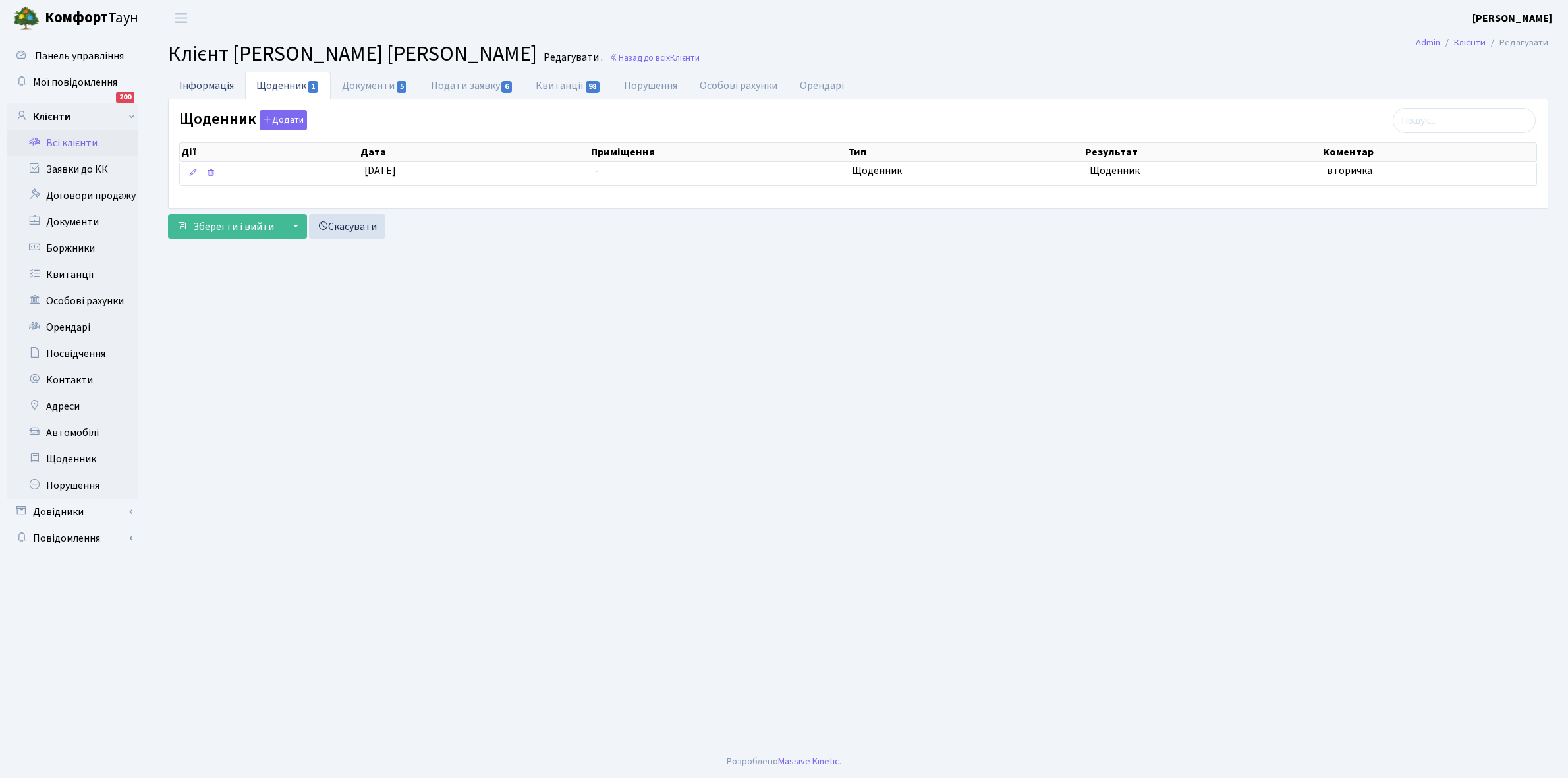
click at [191, 88] on link "Інформація" at bounding box center [206, 85] width 77 height 27
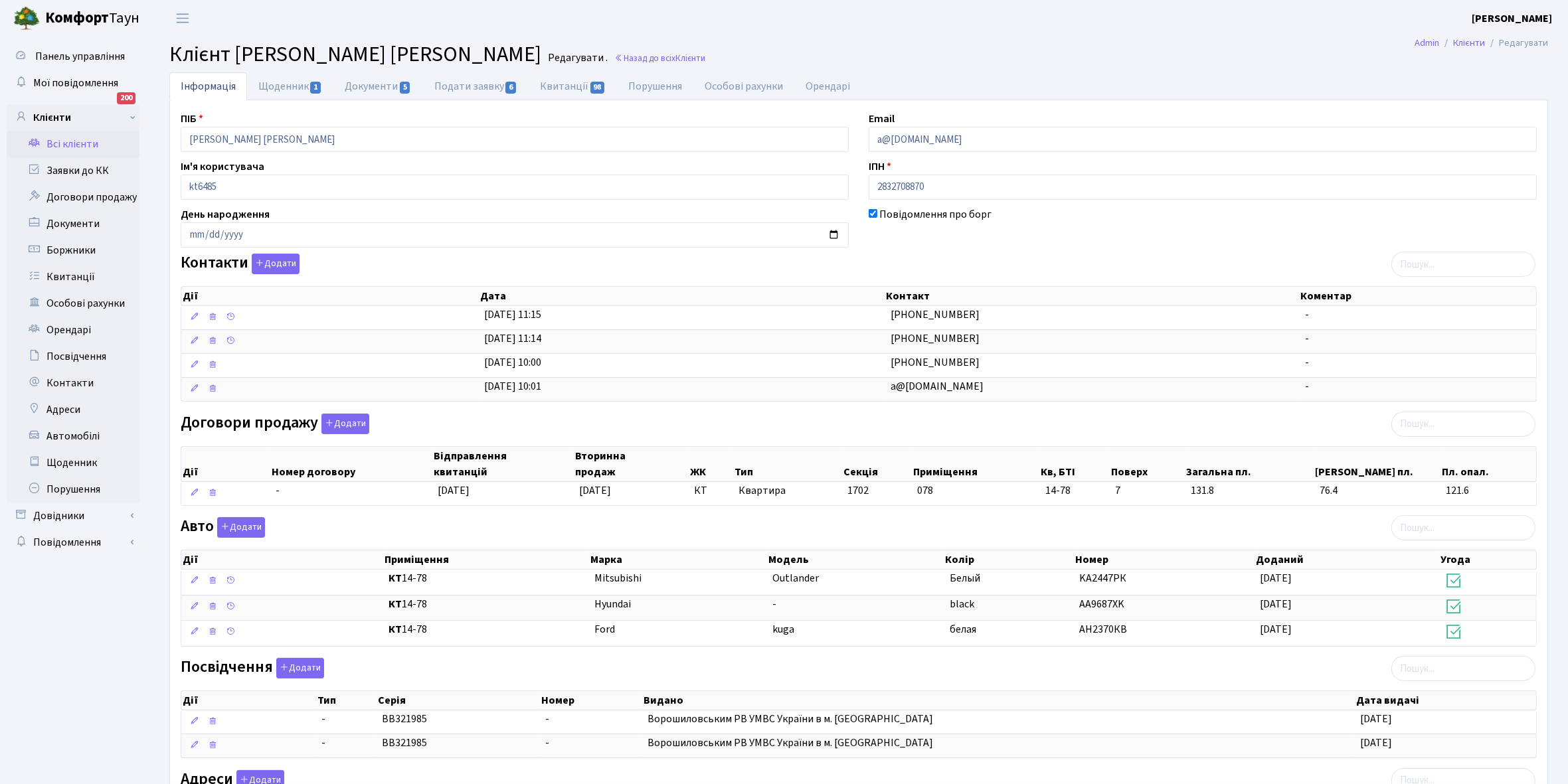
click at [66, 141] on link "Всі клієнти" at bounding box center [72, 144] width 133 height 27
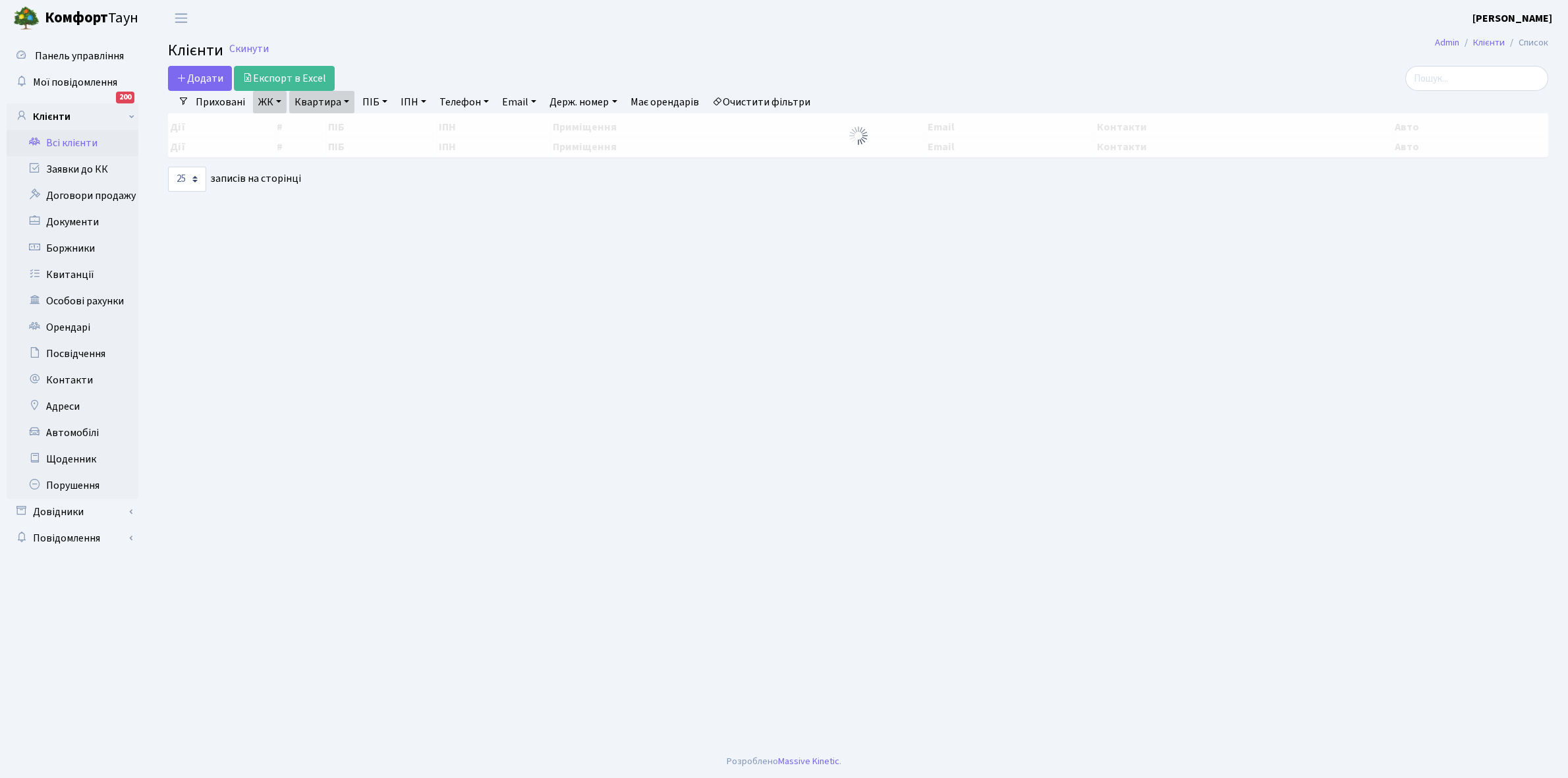
select select "25"
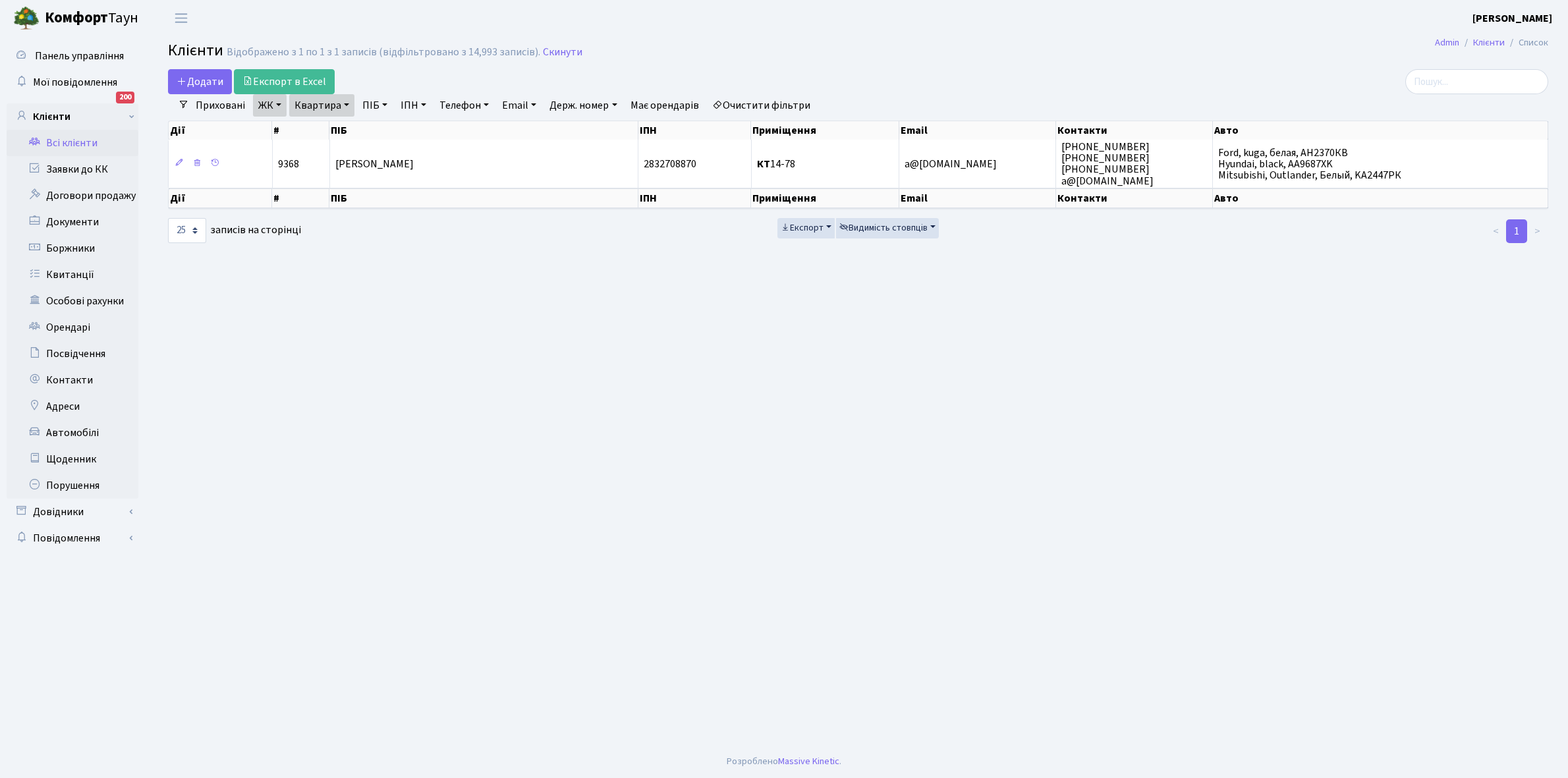
click at [350, 99] on link "Квартира" at bounding box center [322, 105] width 66 height 22
click at [339, 129] on input "14-78" at bounding box center [328, 131] width 77 height 25
type input "14-113"
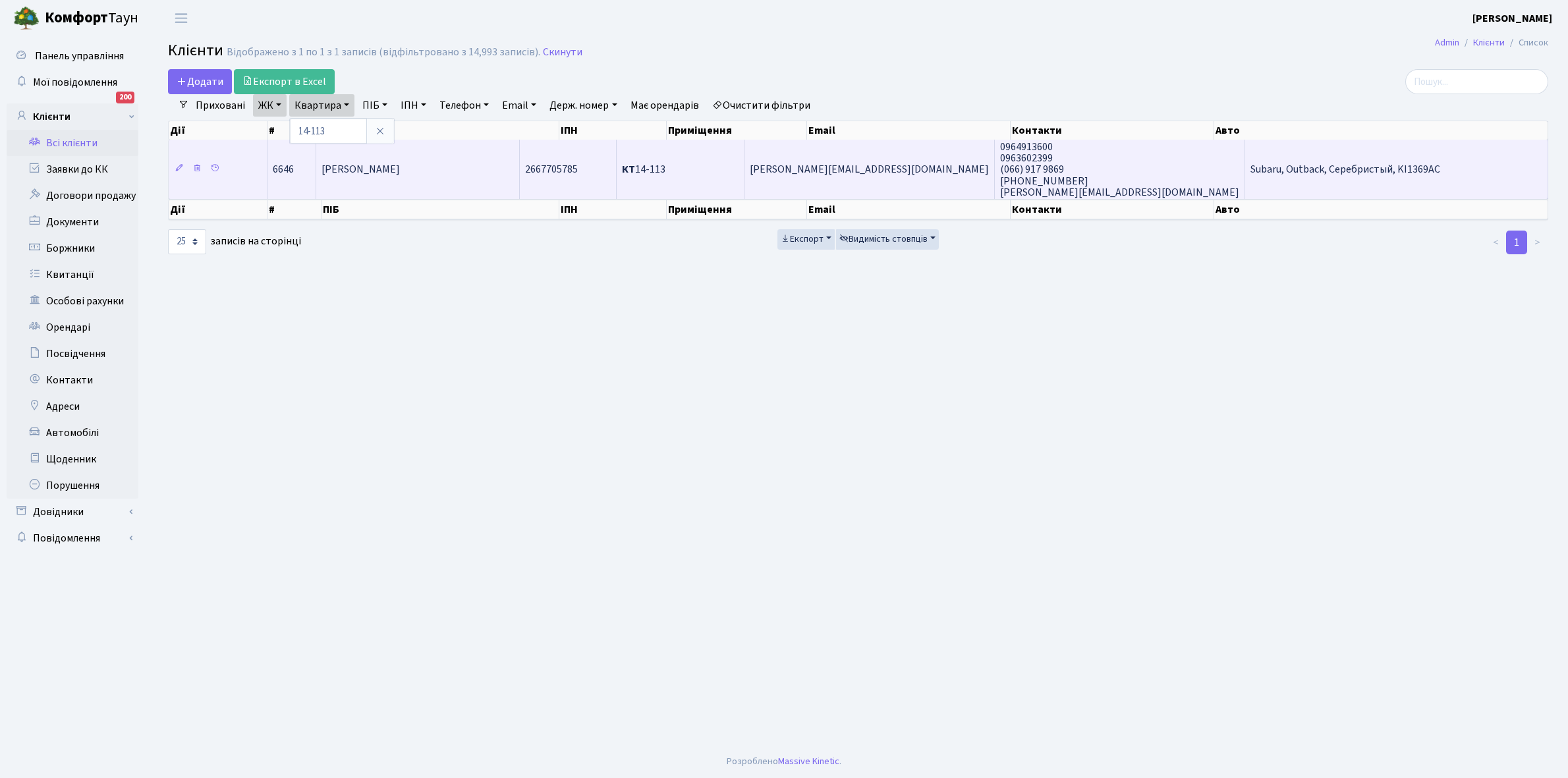
click at [400, 166] on span "[PERSON_NAME]" at bounding box center [361, 170] width 78 height 14
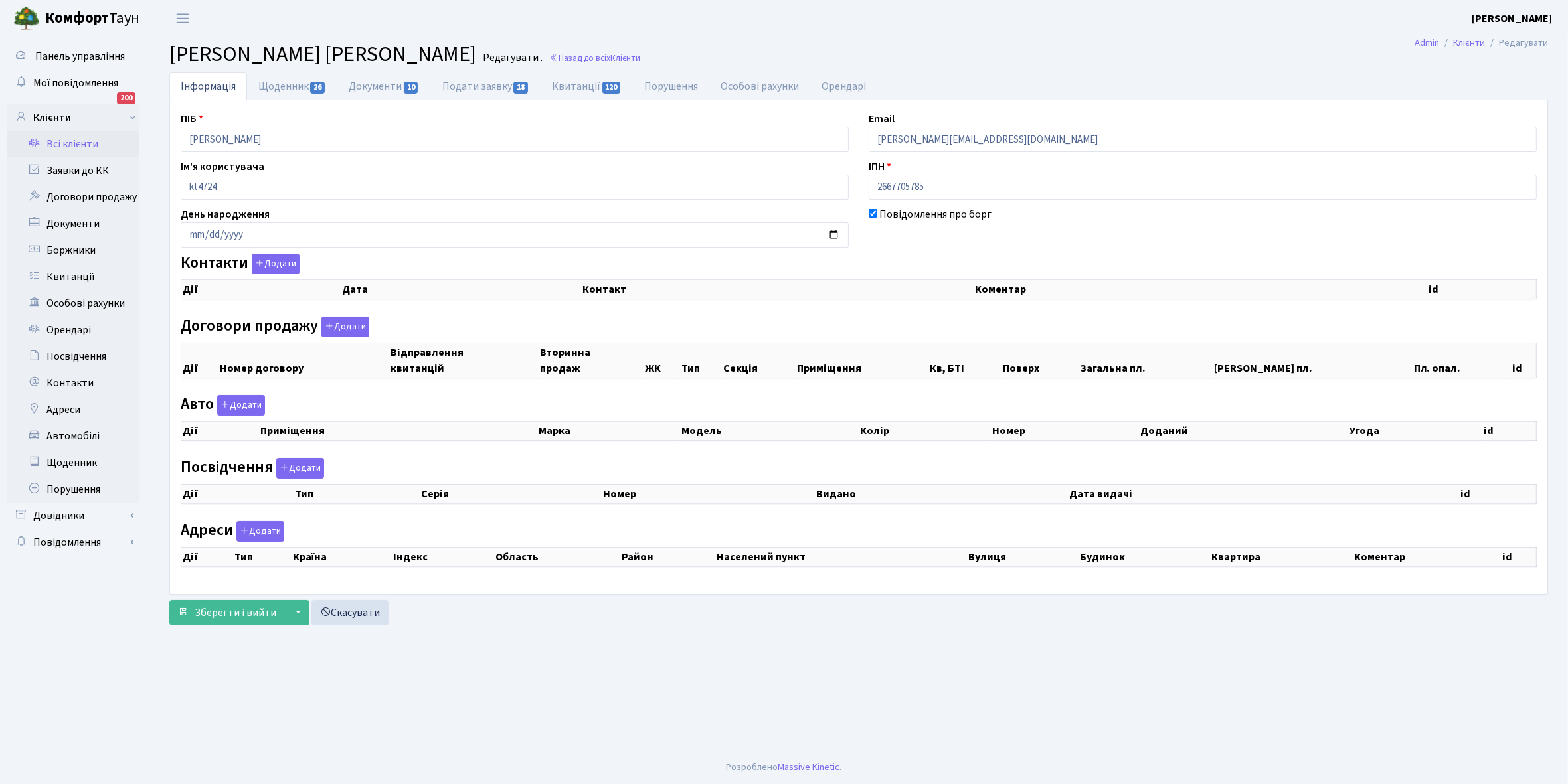
checkbox input "true"
click at [279, 83] on link "Щоденник 26" at bounding box center [292, 86] width 90 height 28
select select "25"
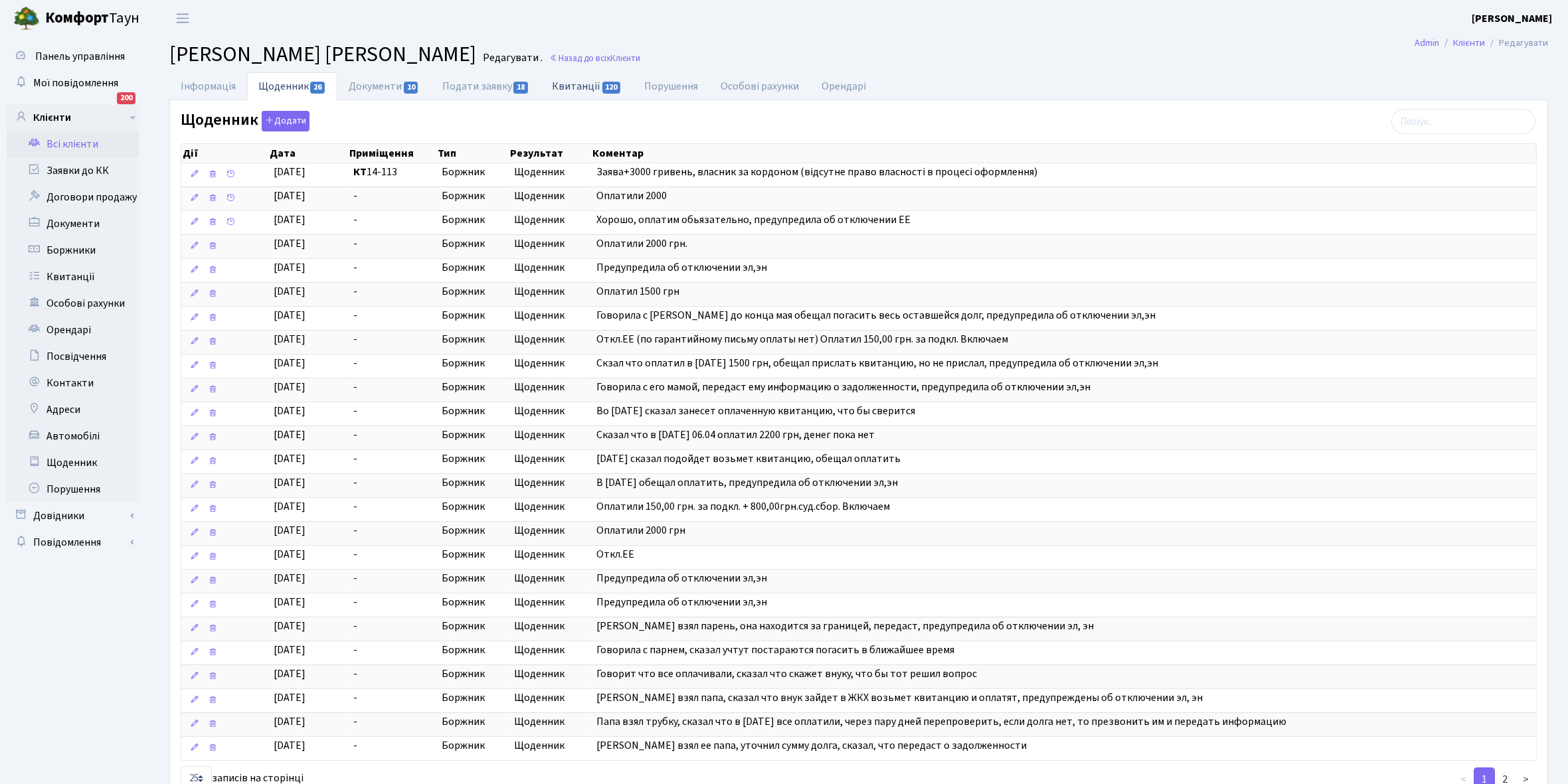
click at [578, 87] on link "Квитанції 120" at bounding box center [586, 86] width 92 height 27
select select "25"
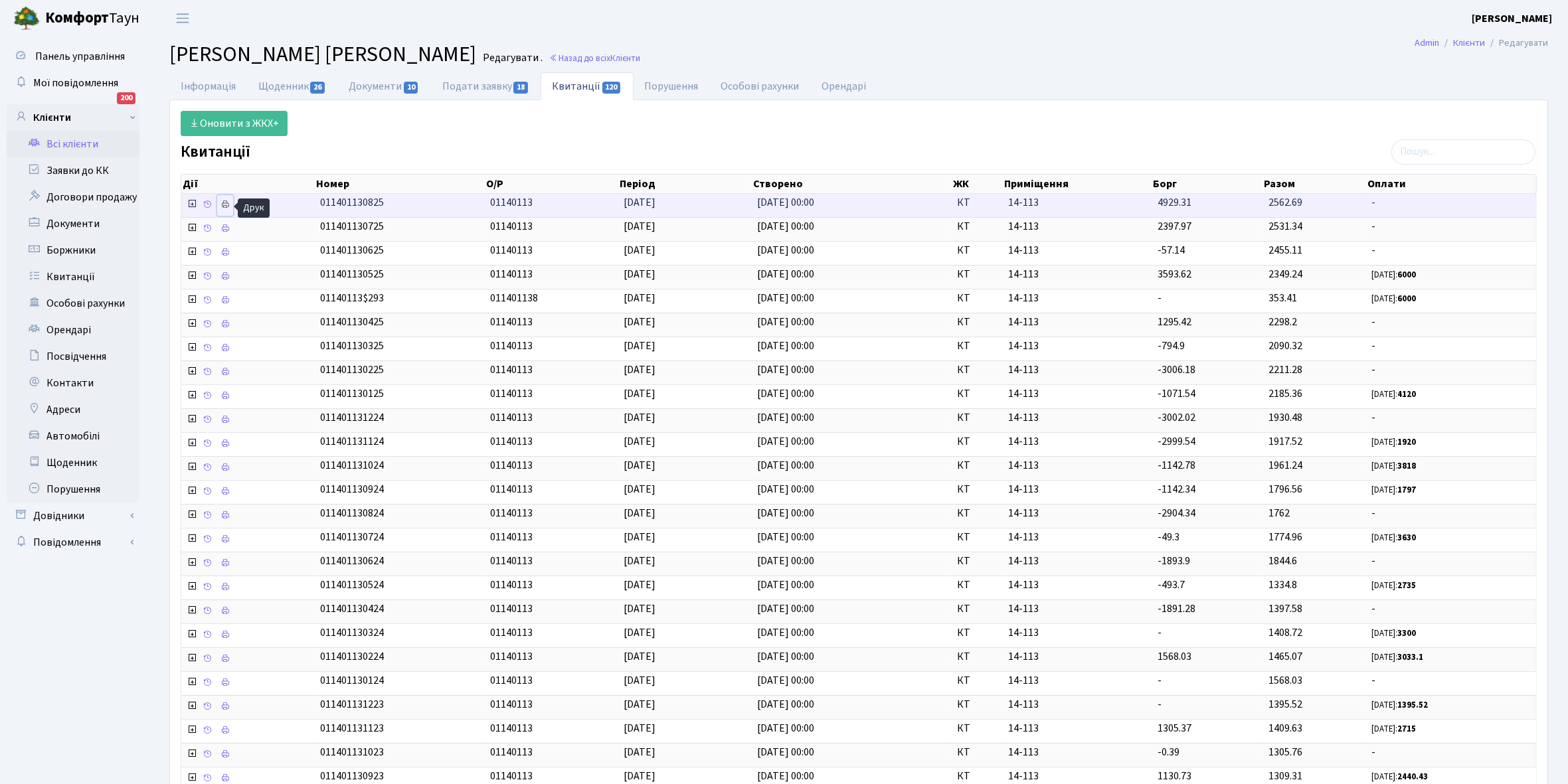
click at [228, 207] on icon at bounding box center [225, 204] width 9 height 9
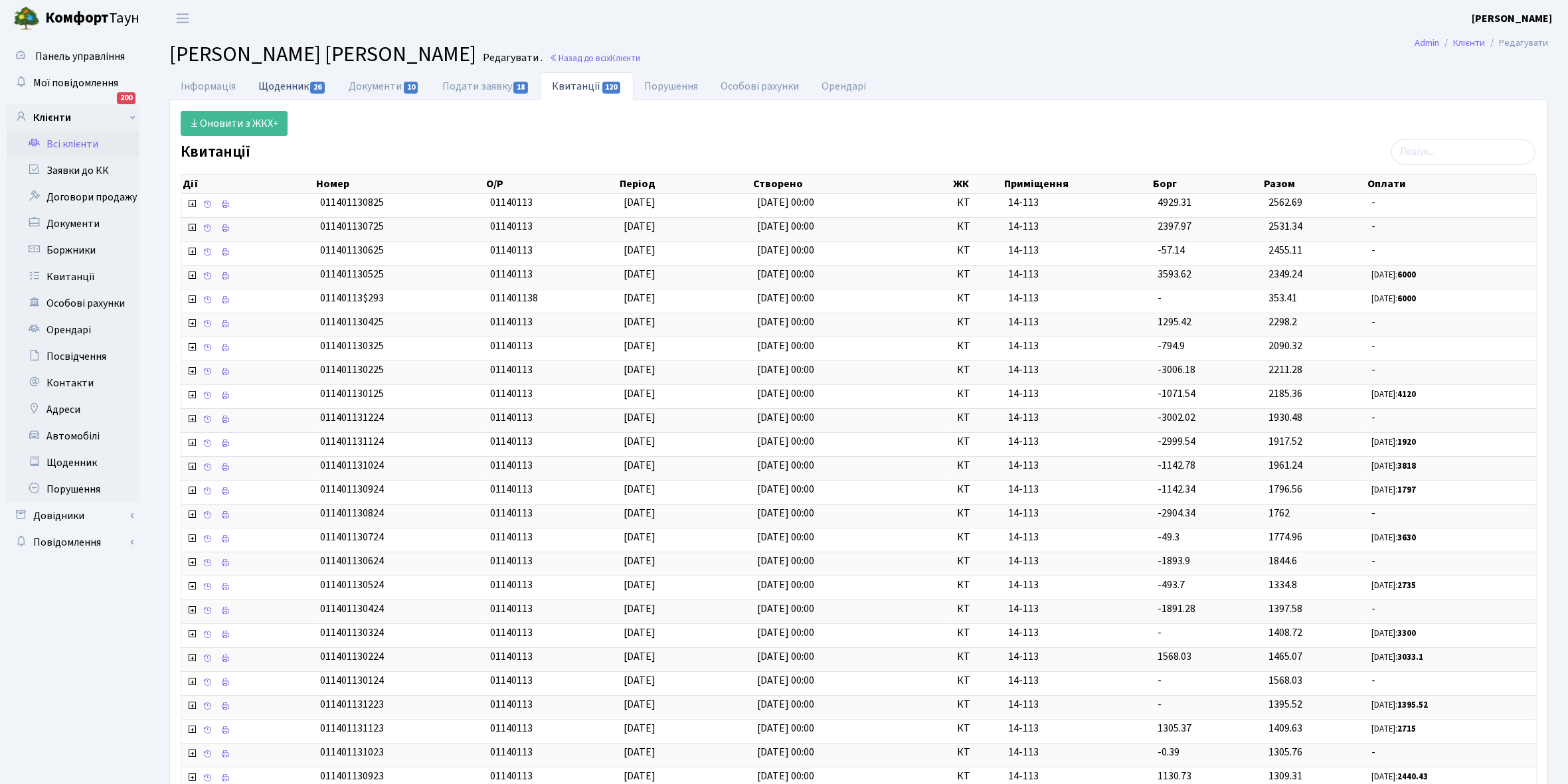
click at [281, 87] on link "Щоденник 26" at bounding box center [292, 86] width 90 height 27
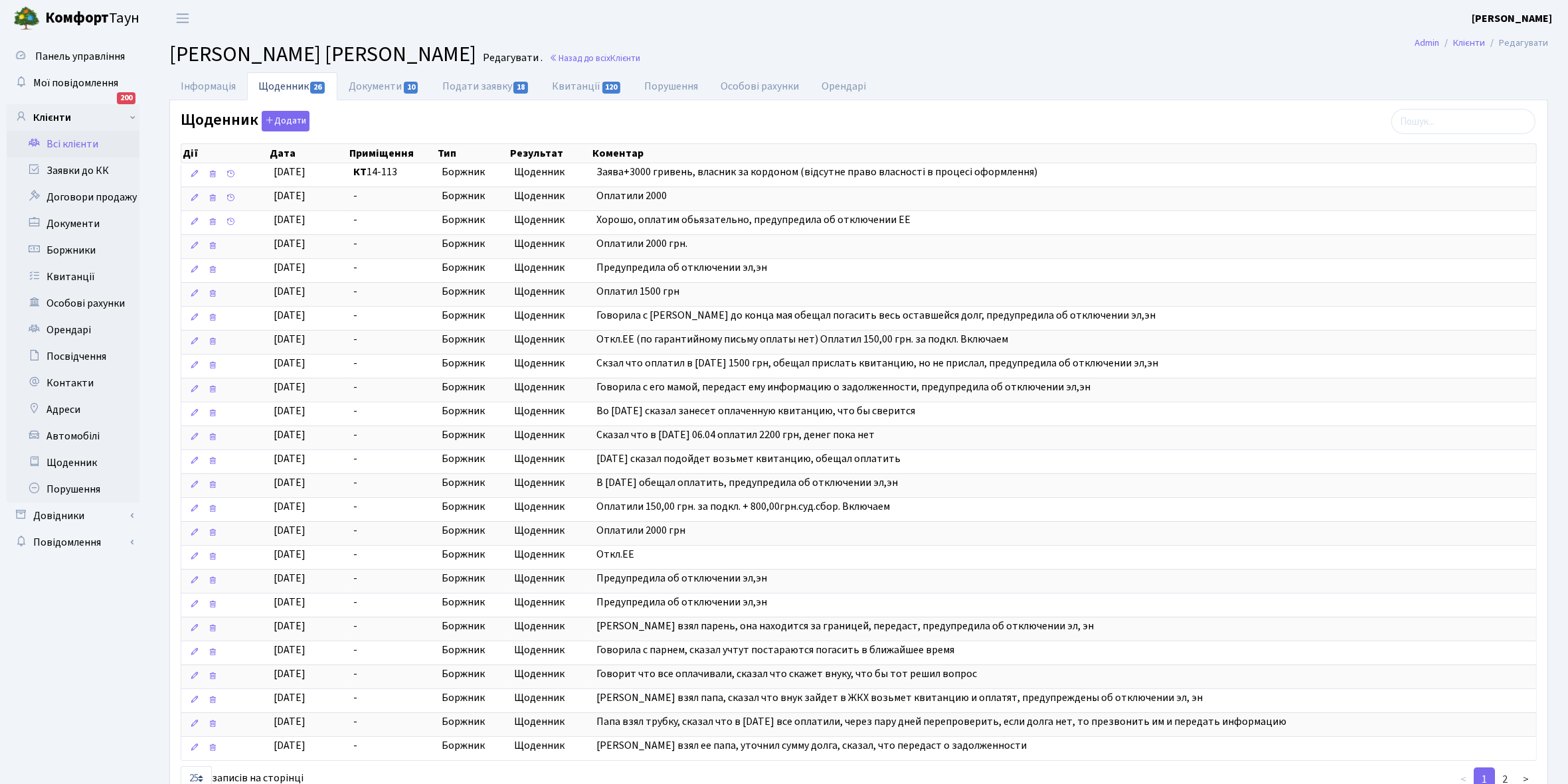
click at [78, 143] on link "Всі клієнти" at bounding box center [72, 144] width 133 height 27
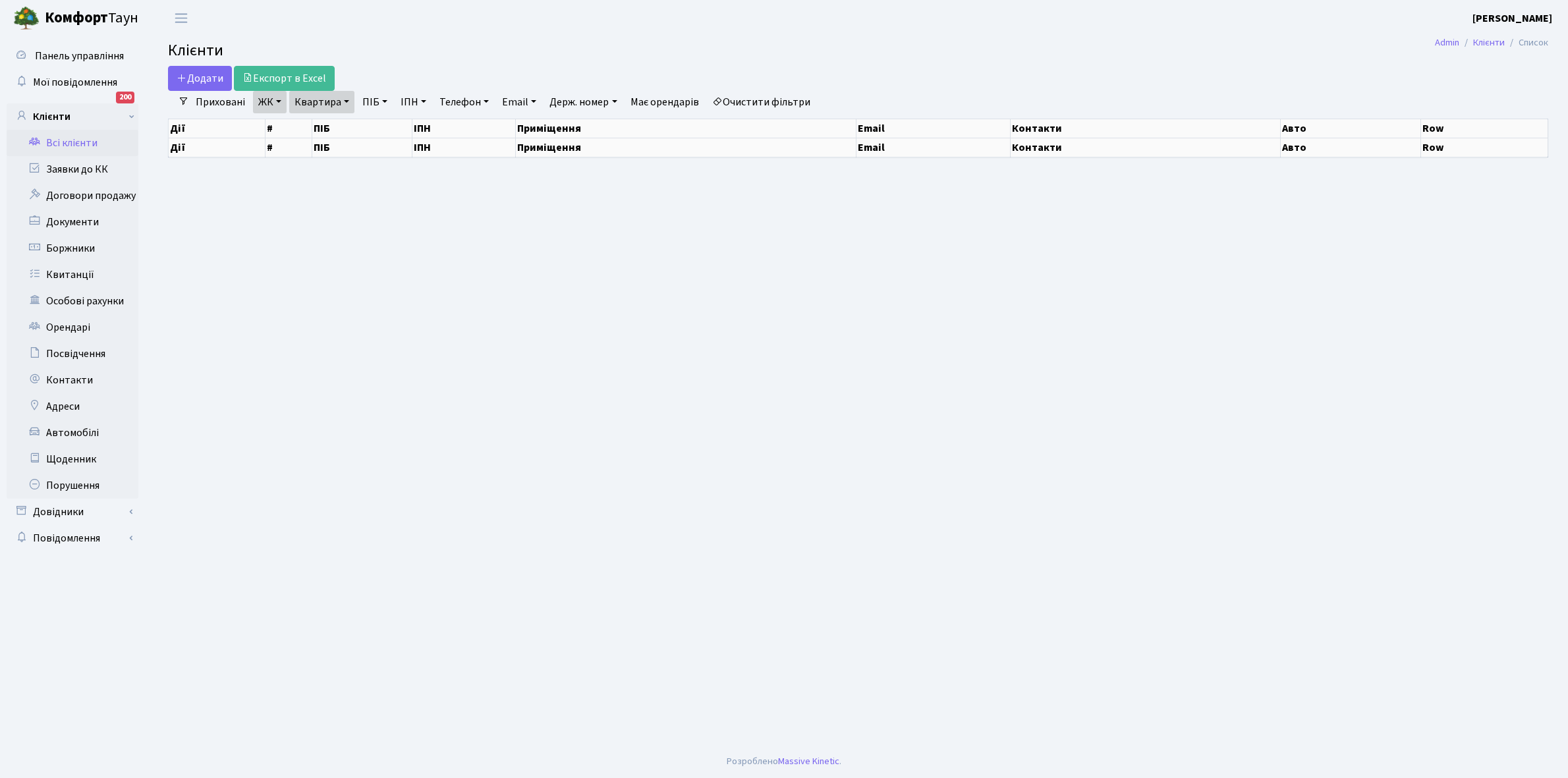
select select "25"
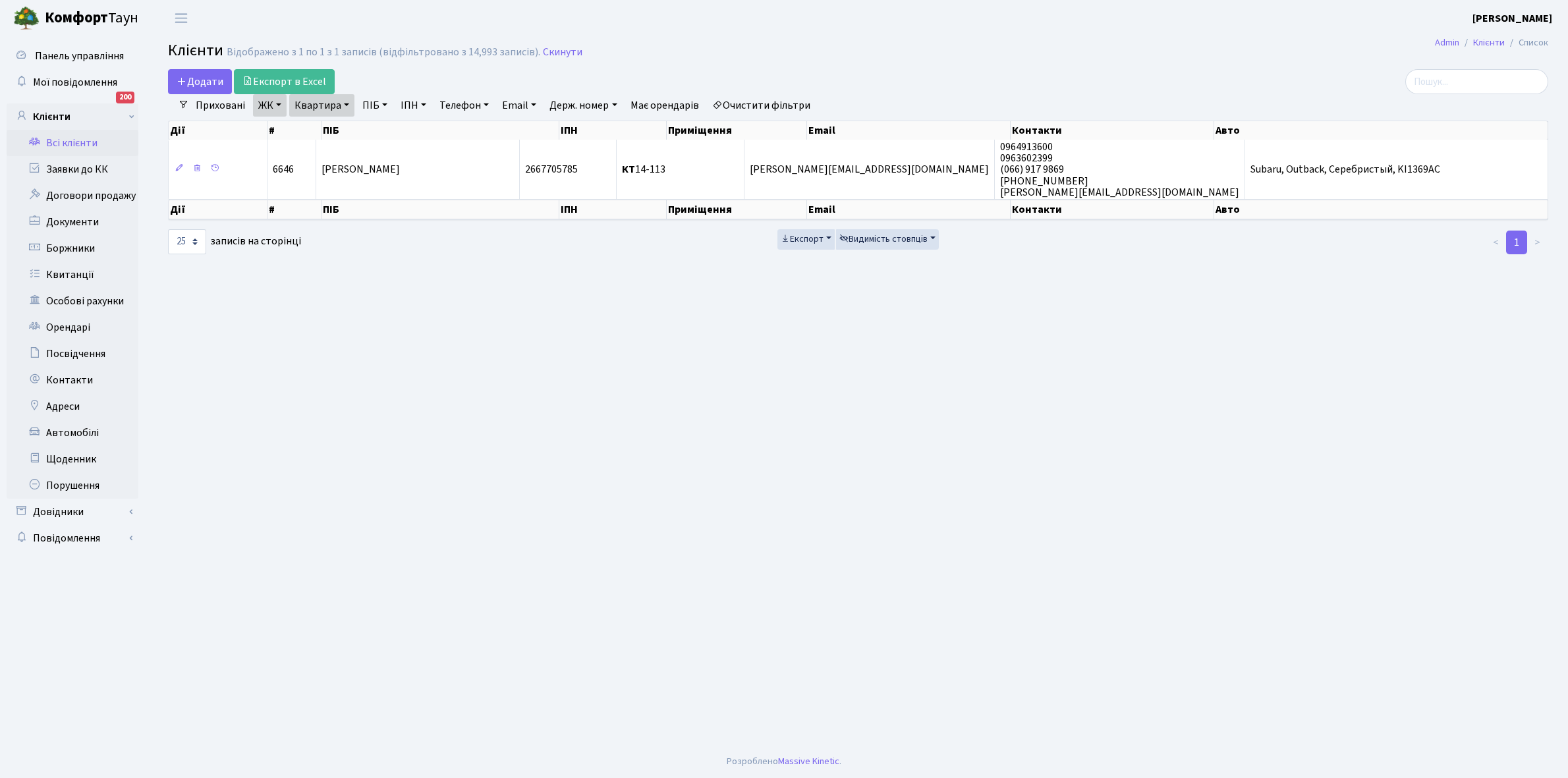
click at [347, 104] on link "Квартира" at bounding box center [322, 105] width 66 height 22
click at [339, 125] on input "14-113" at bounding box center [328, 131] width 77 height 25
type input "14-119"
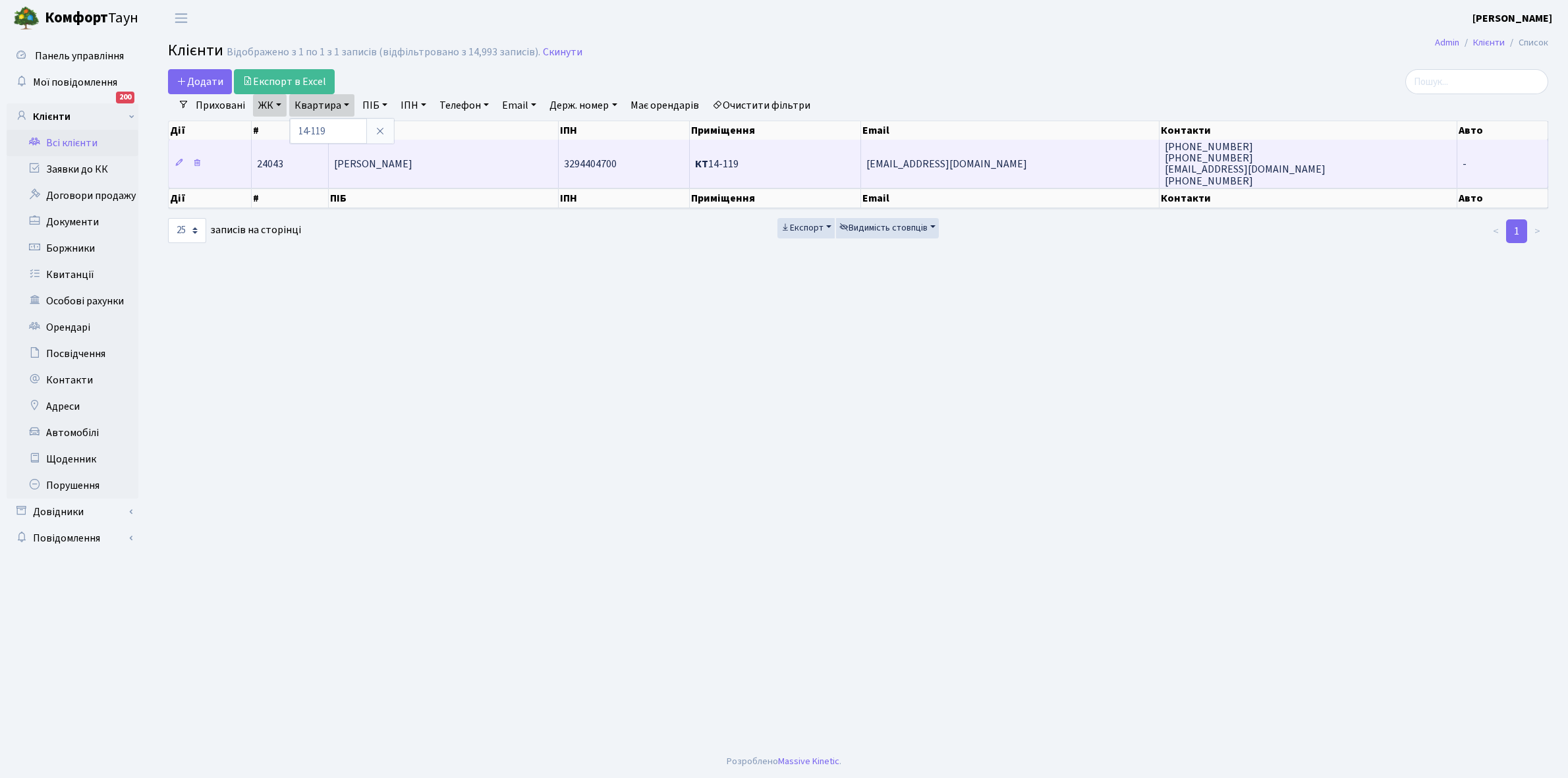
click at [423, 155] on td "Пахович Інна Ігорівна" at bounding box center [443, 164] width 229 height 48
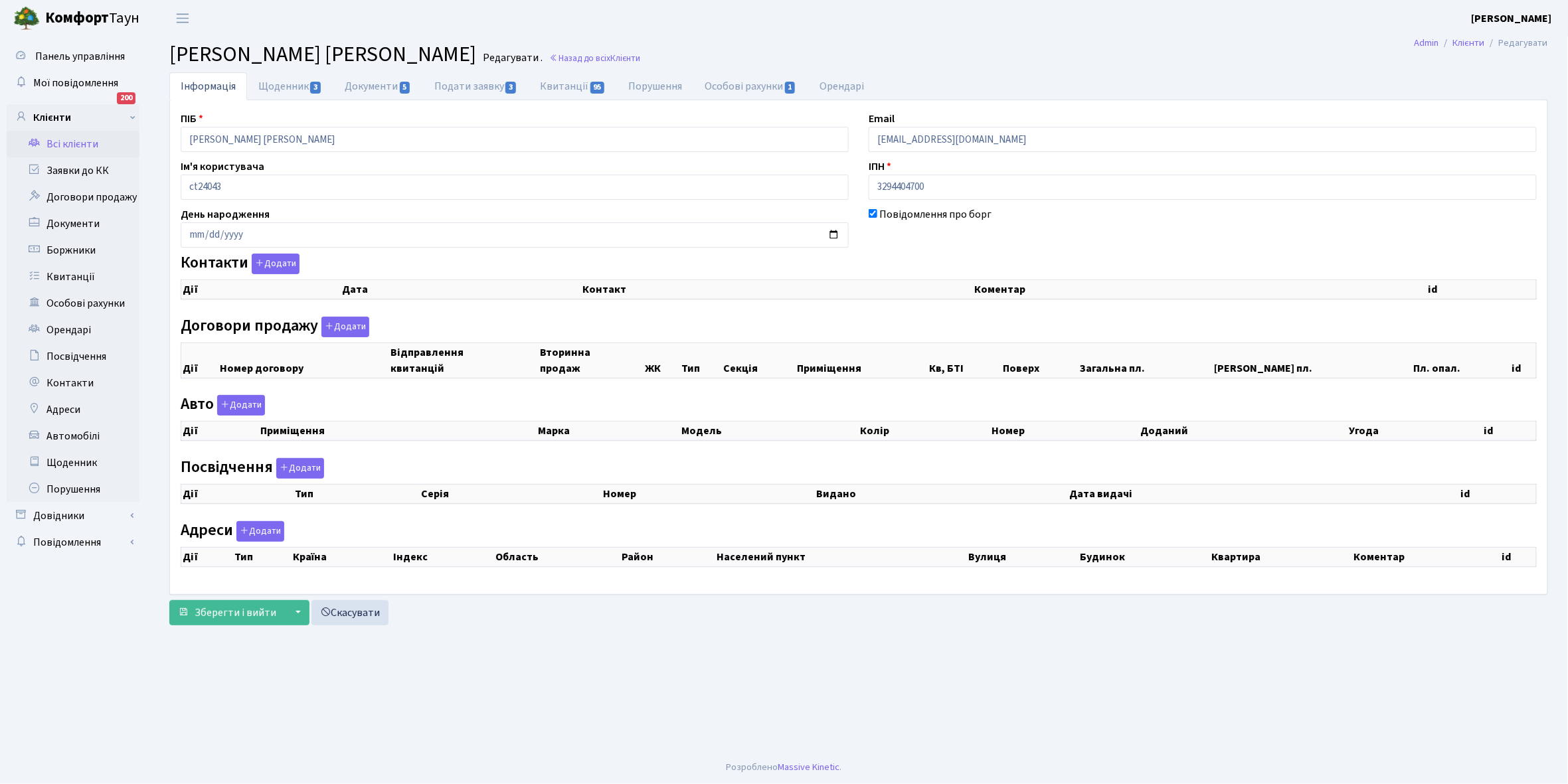
checkbox input "true"
click at [267, 81] on link "Щоденник 3" at bounding box center [290, 86] width 87 height 28
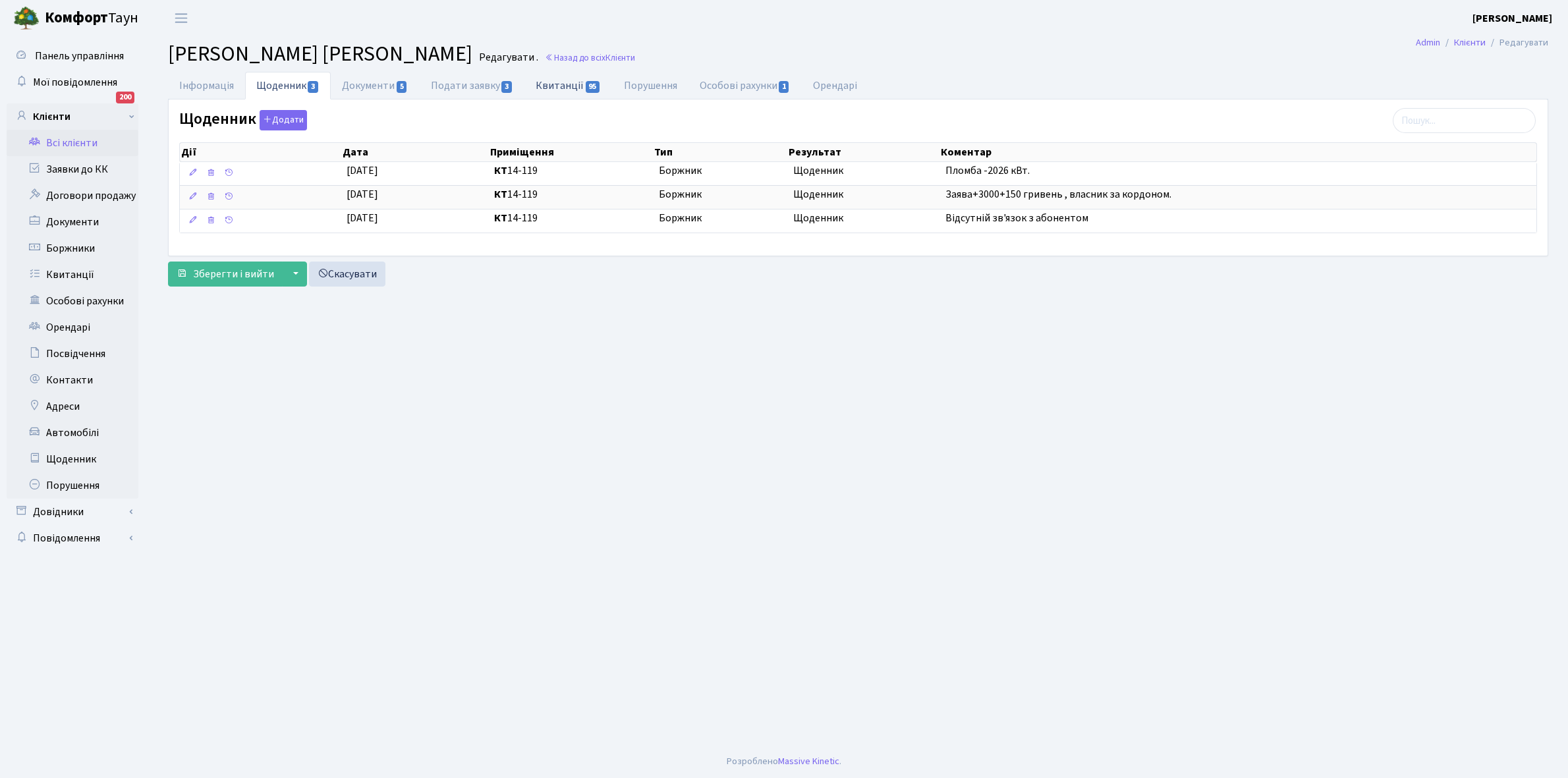
click at [558, 82] on link "Квитанції 95" at bounding box center [568, 85] width 88 height 27
select select "25"
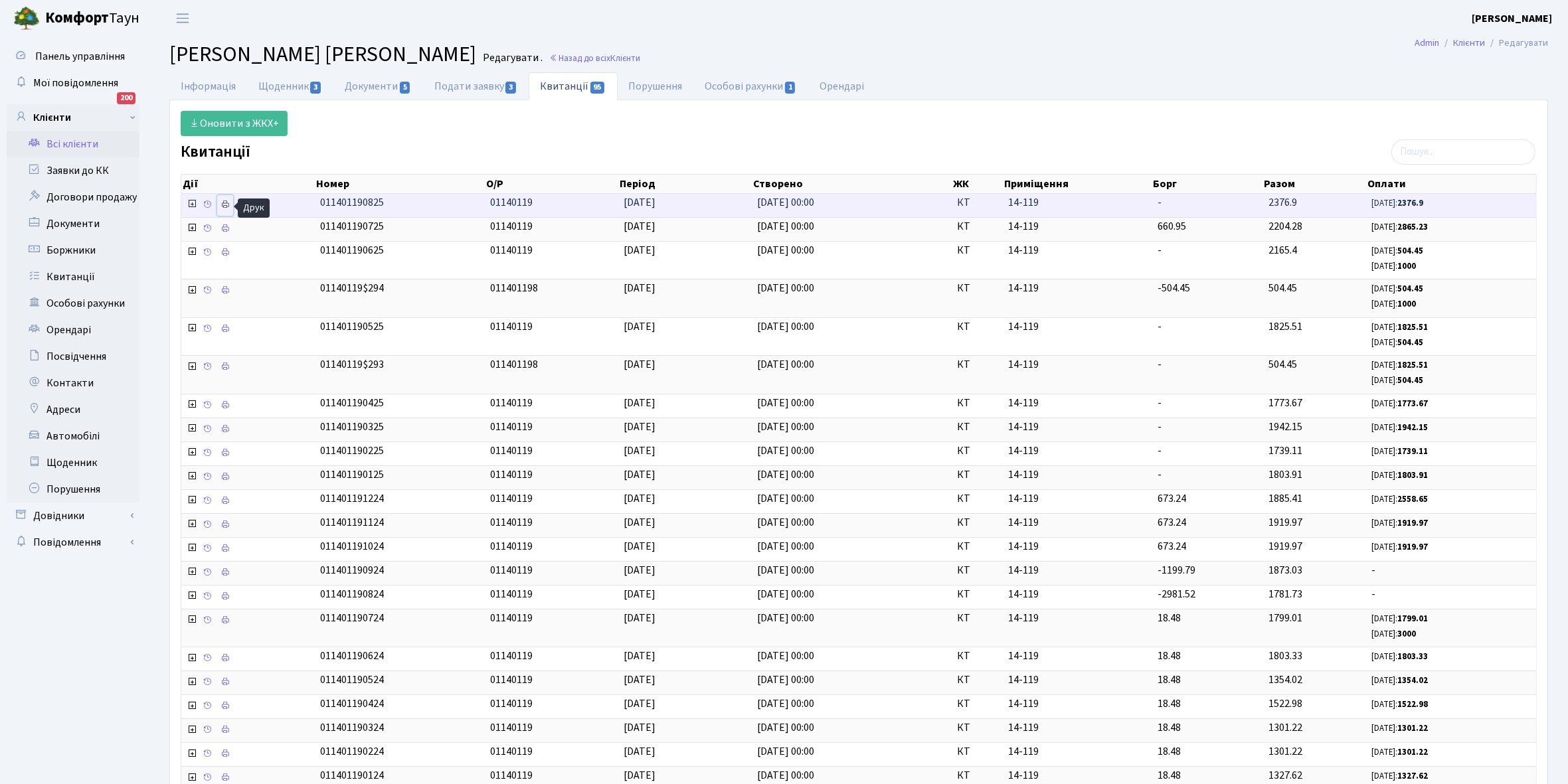
click at [226, 207] on icon at bounding box center [225, 204] width 9 height 9
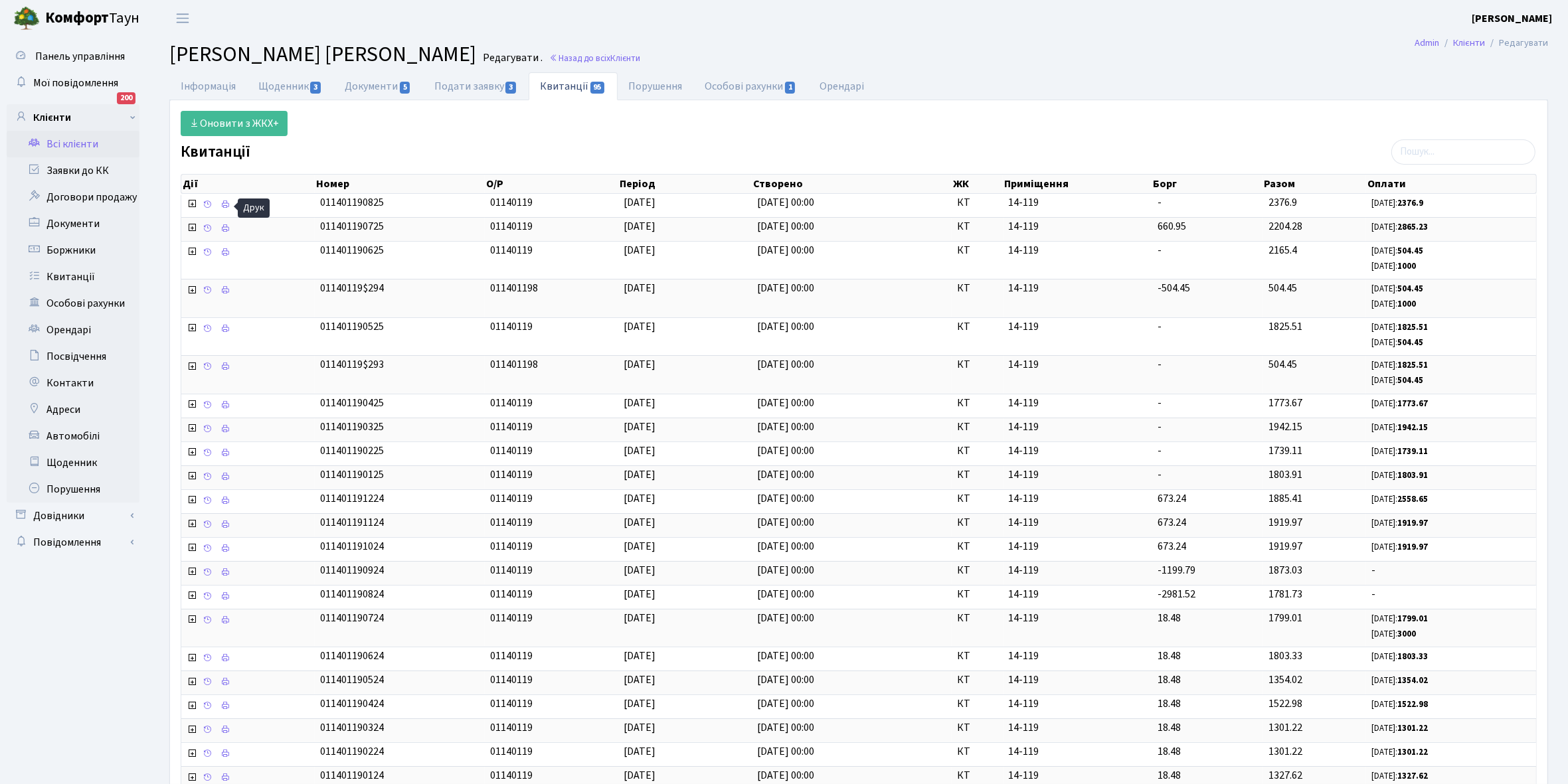
click at [85, 135] on link "Всі клієнти" at bounding box center [72, 144] width 133 height 27
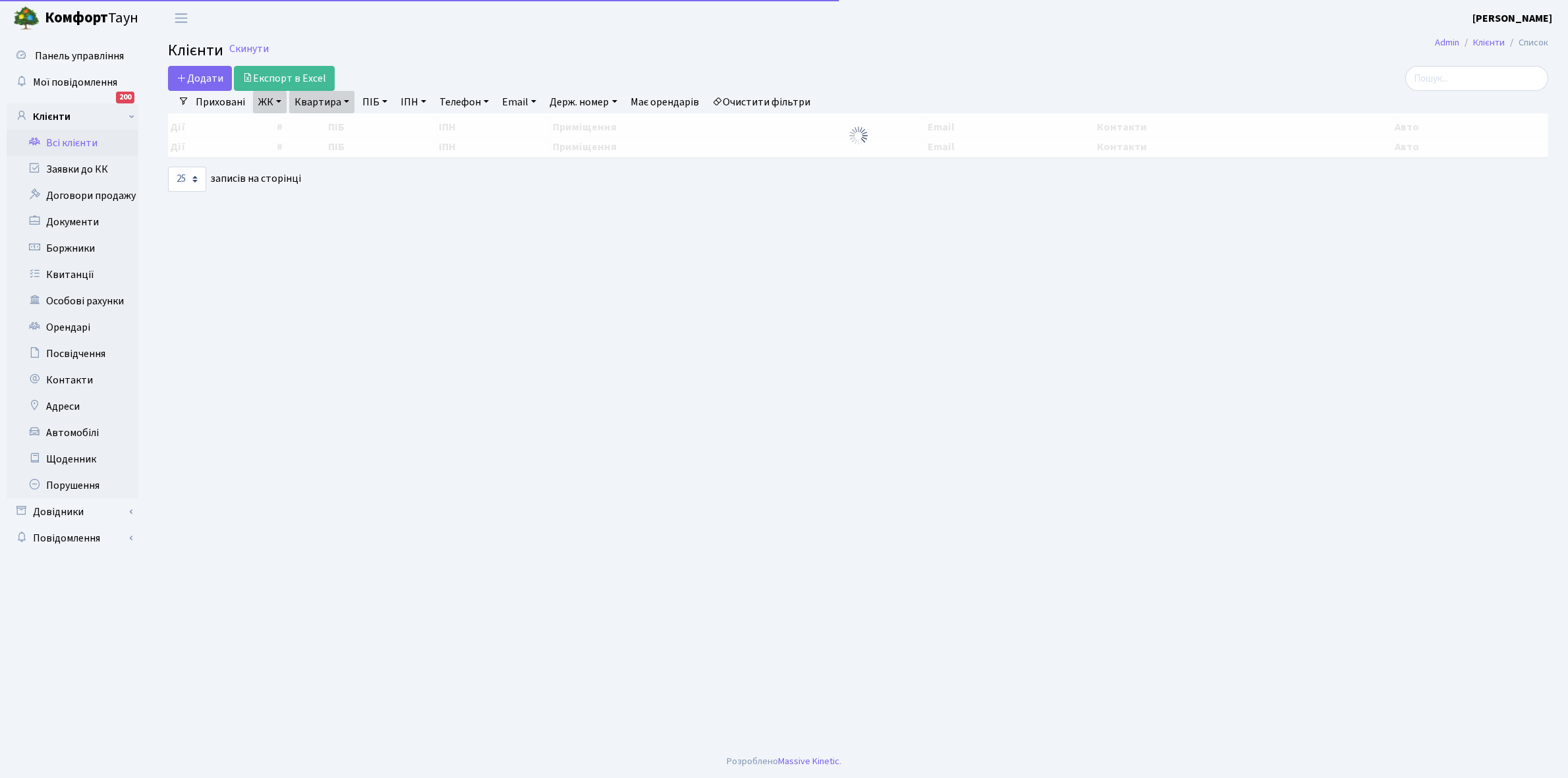
select select "25"
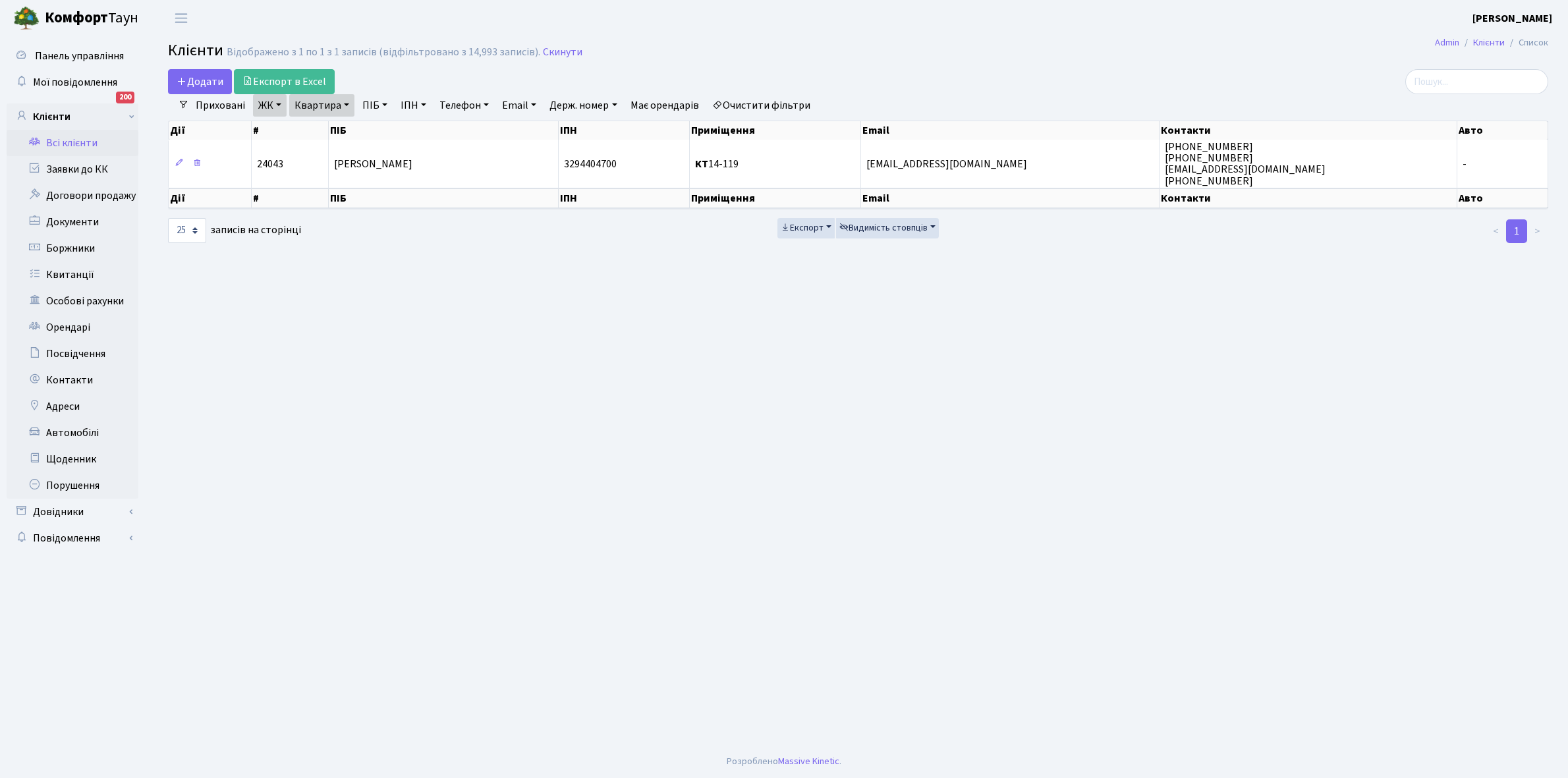
click at [348, 104] on link "Квартира" at bounding box center [322, 105] width 66 height 22
click at [344, 124] on input "14-119" at bounding box center [328, 131] width 77 height 25
type input "14-113"
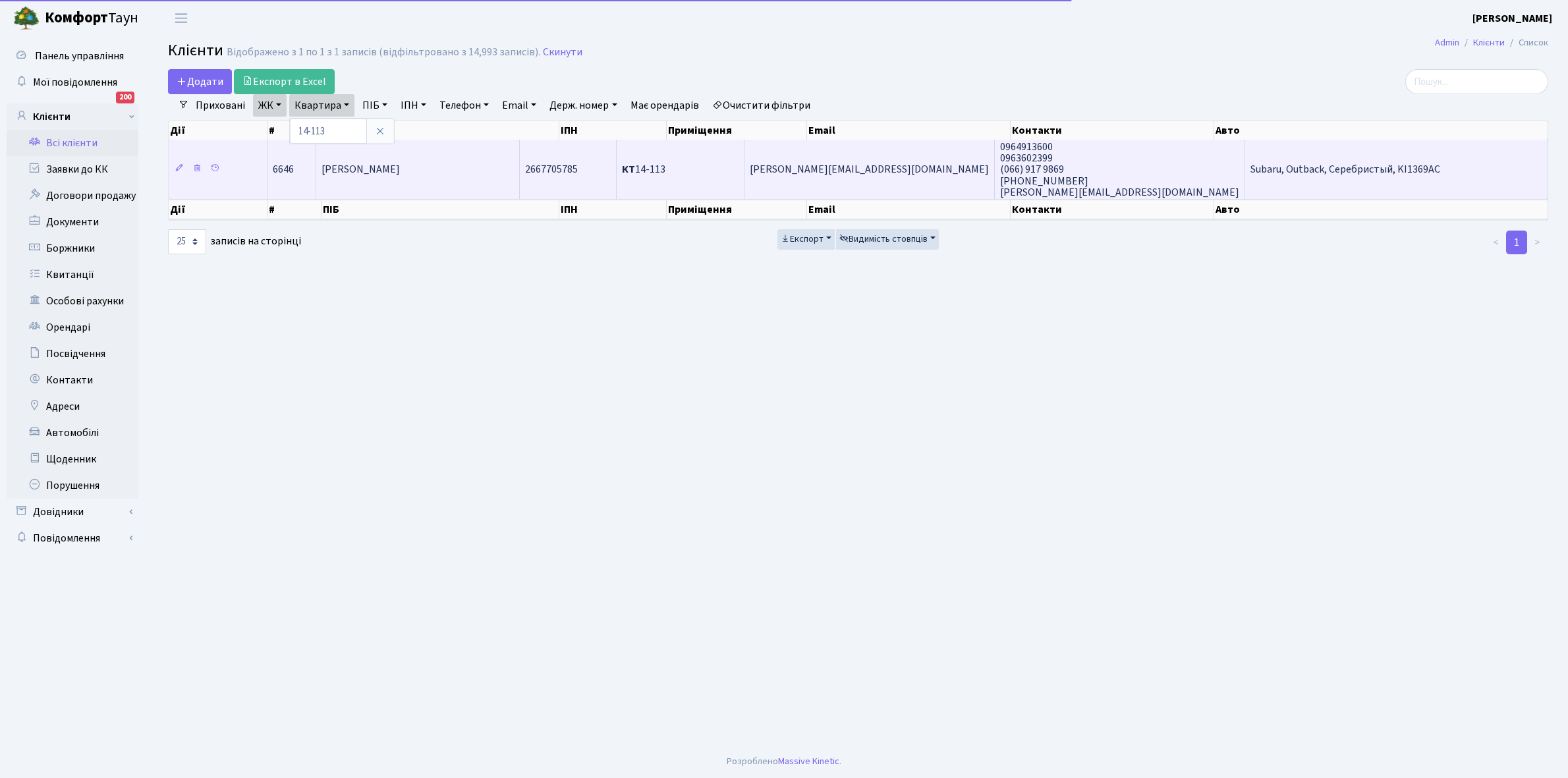
click at [400, 174] on span "[PERSON_NAME]" at bounding box center [361, 170] width 78 height 14
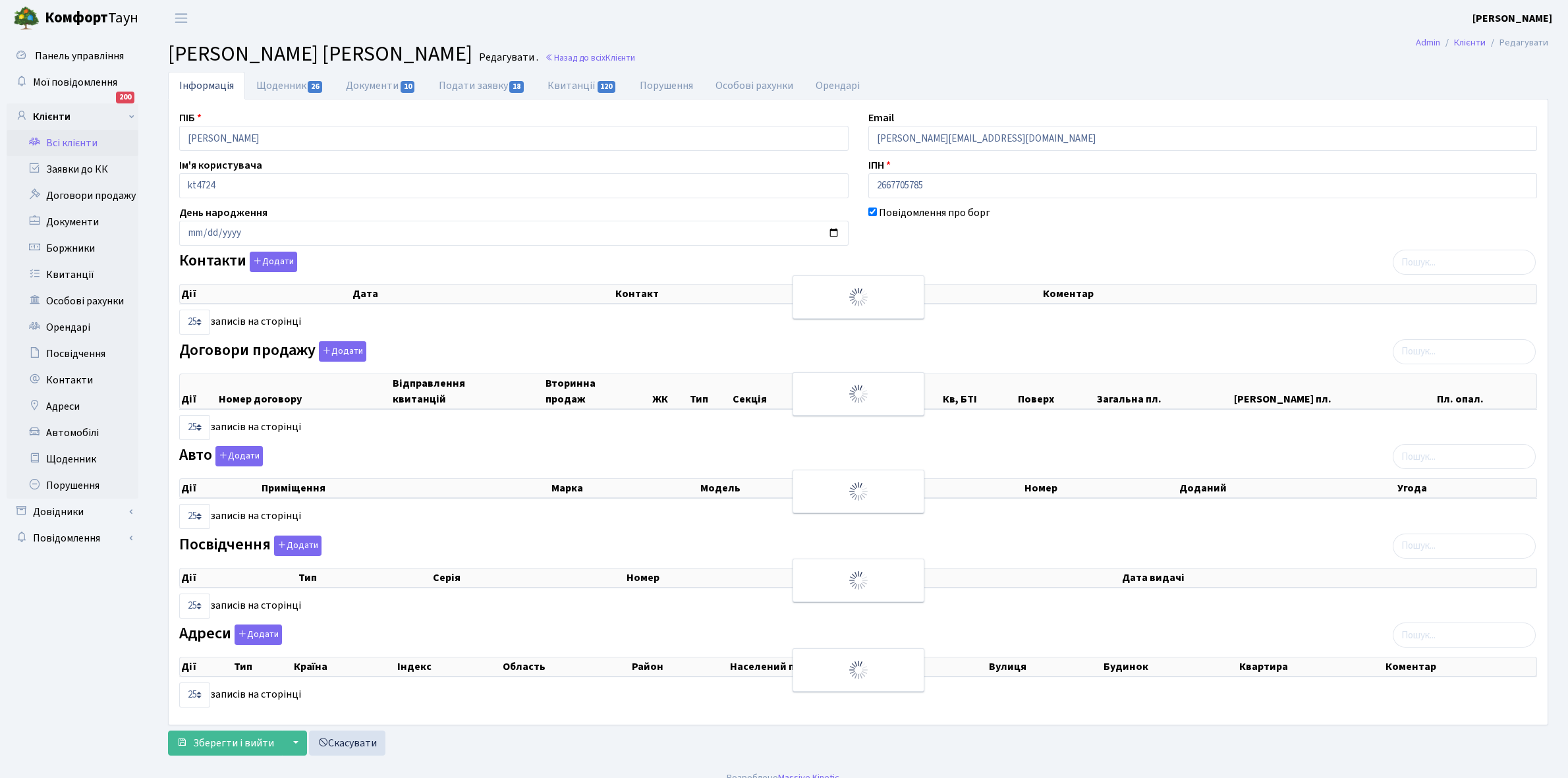
select select "25"
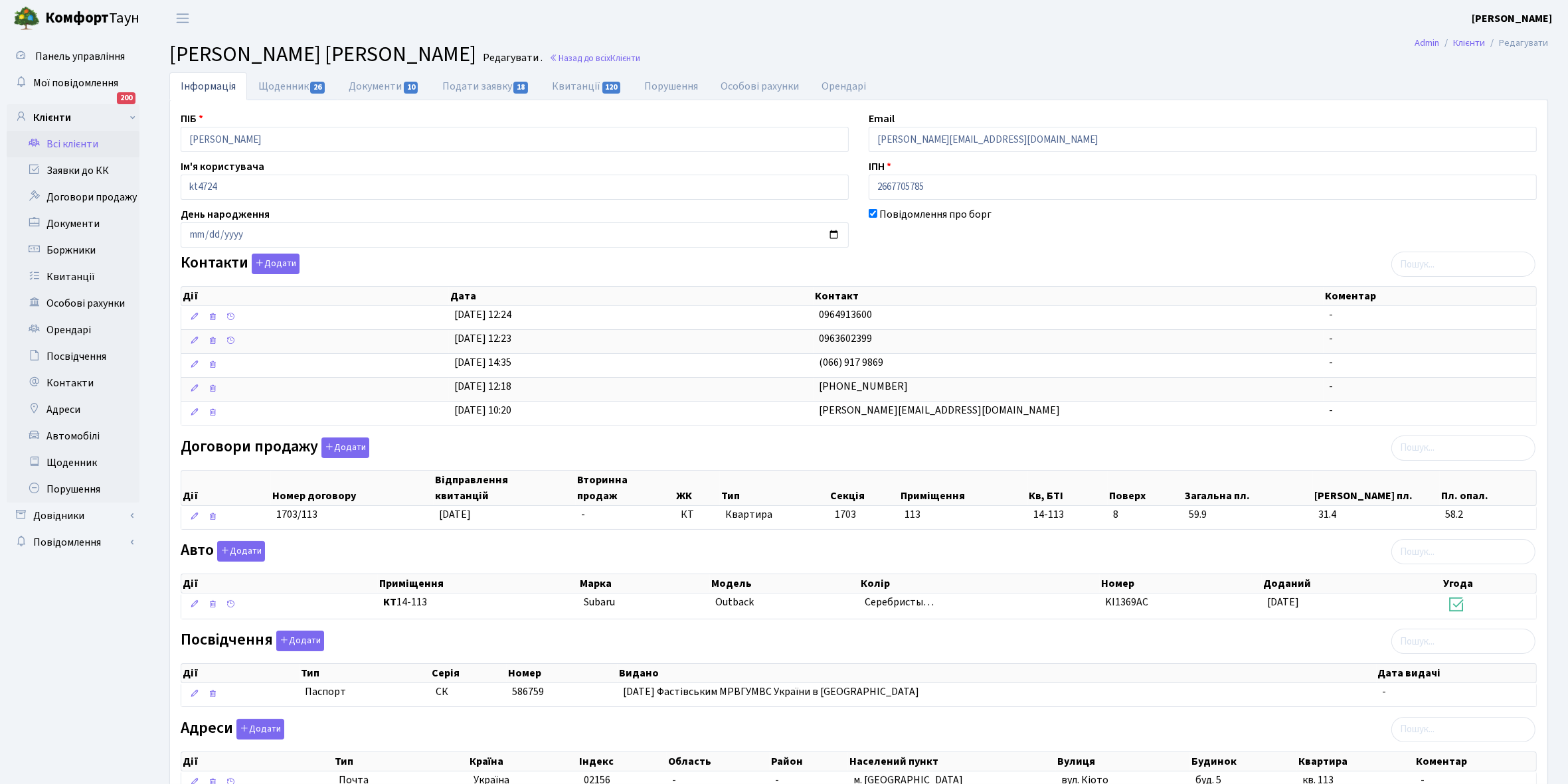
click at [273, 81] on link "Щоденник 26" at bounding box center [292, 86] width 90 height 28
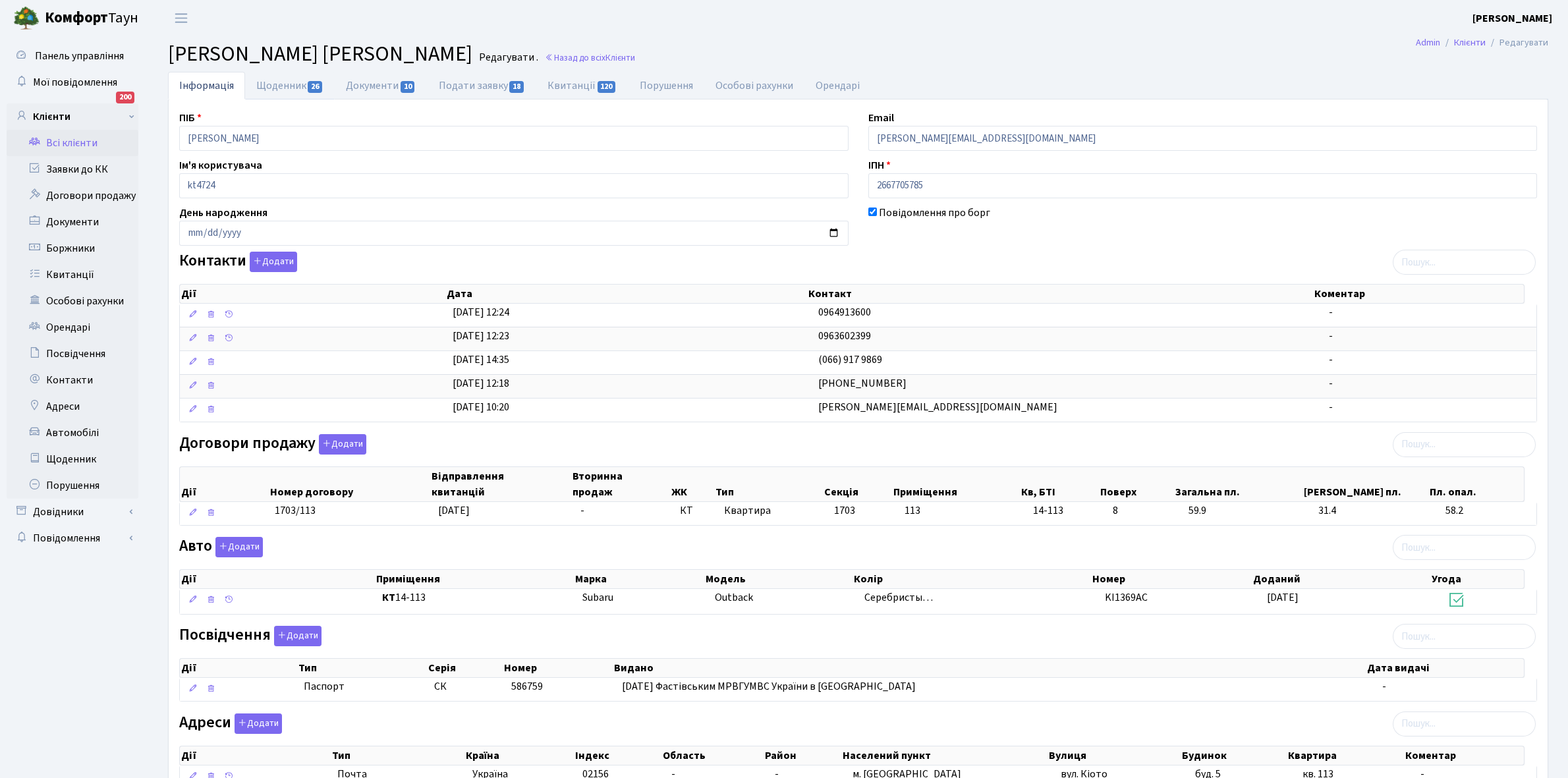
select select "25"
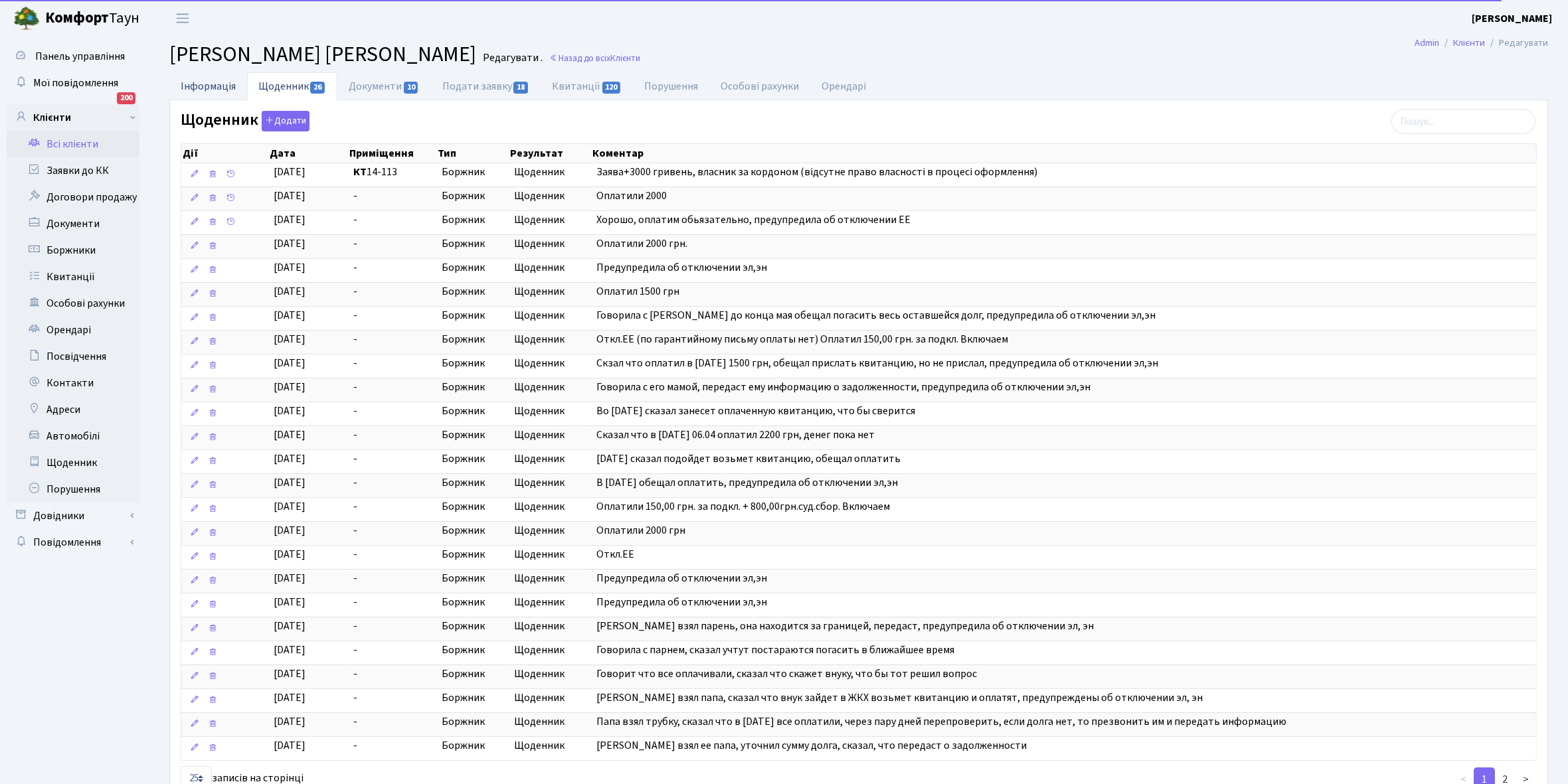
click at [197, 81] on link "Інформація" at bounding box center [208, 86] width 78 height 27
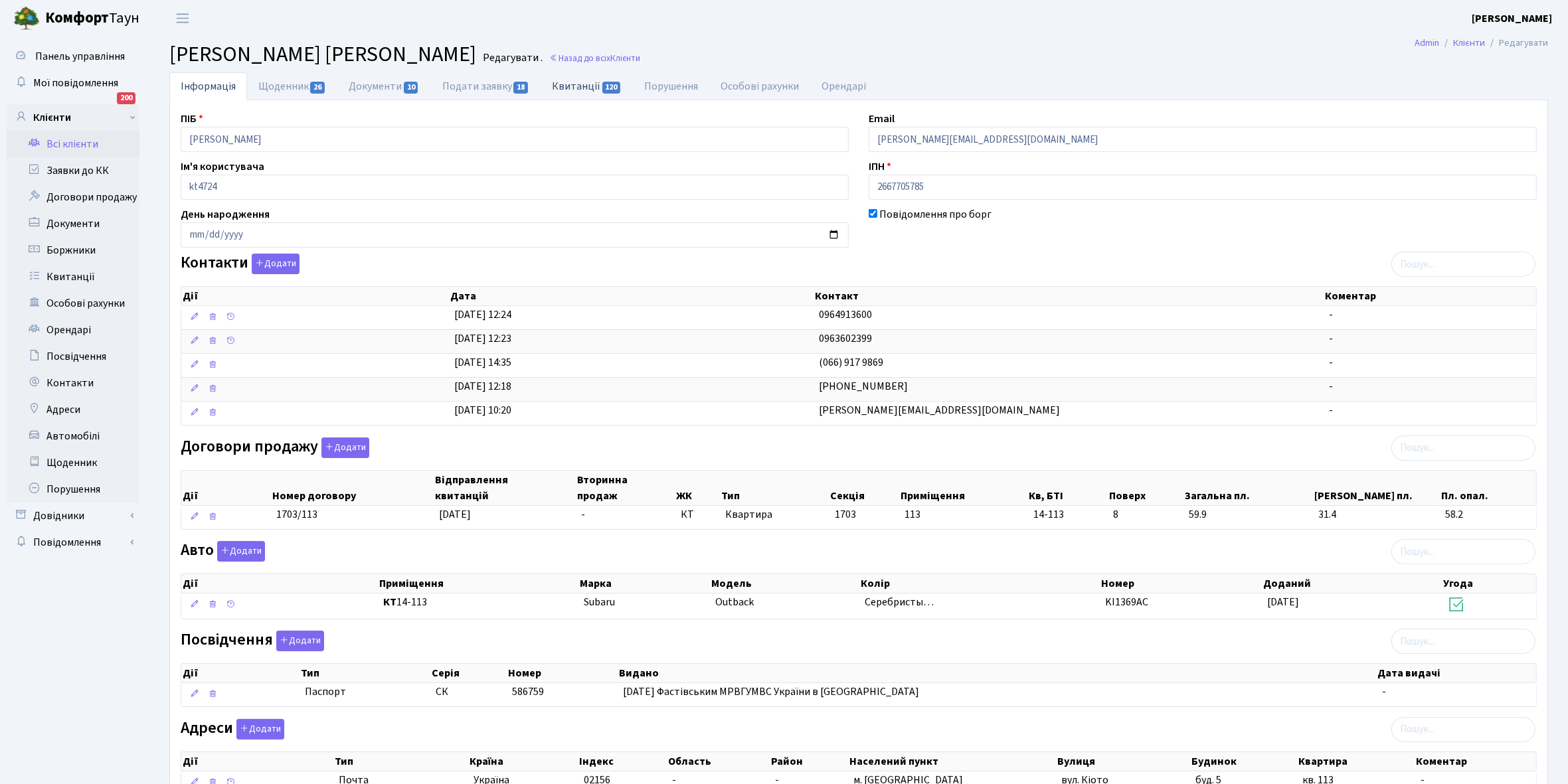
click at [573, 84] on link "Квитанції 120" at bounding box center [586, 86] width 92 height 27
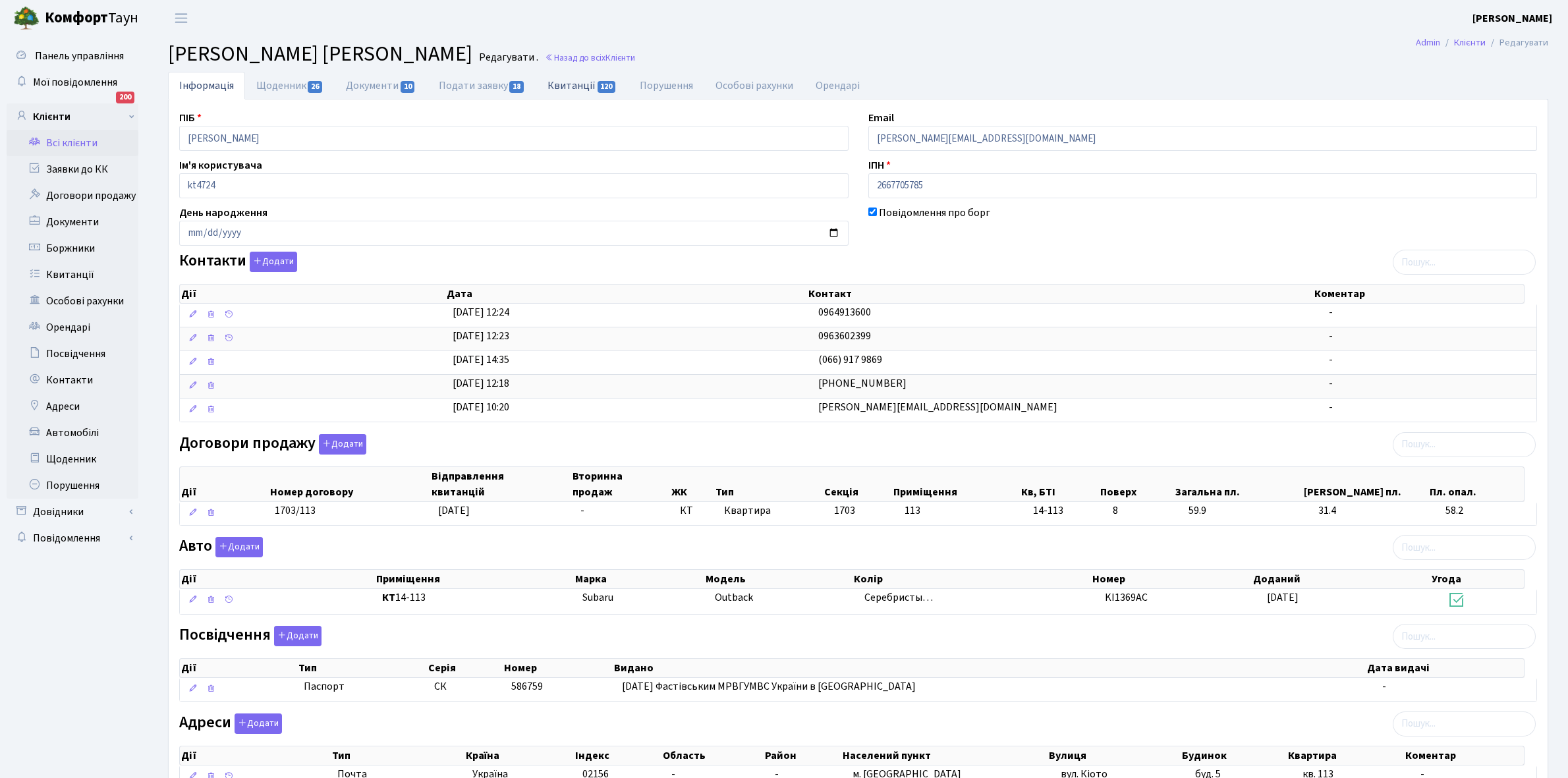
select select "25"
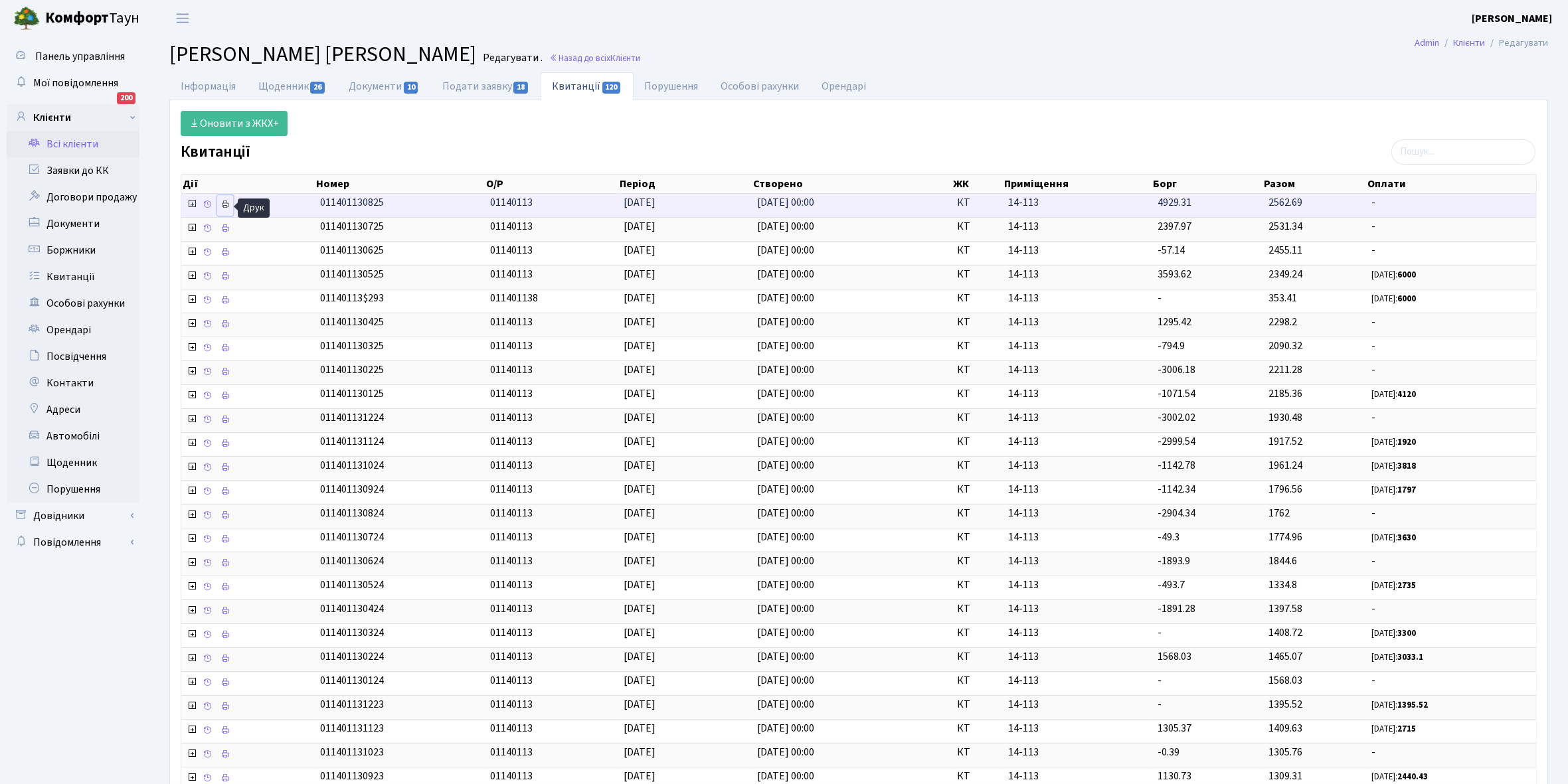
click at [230, 205] on icon at bounding box center [225, 204] width 9 height 9
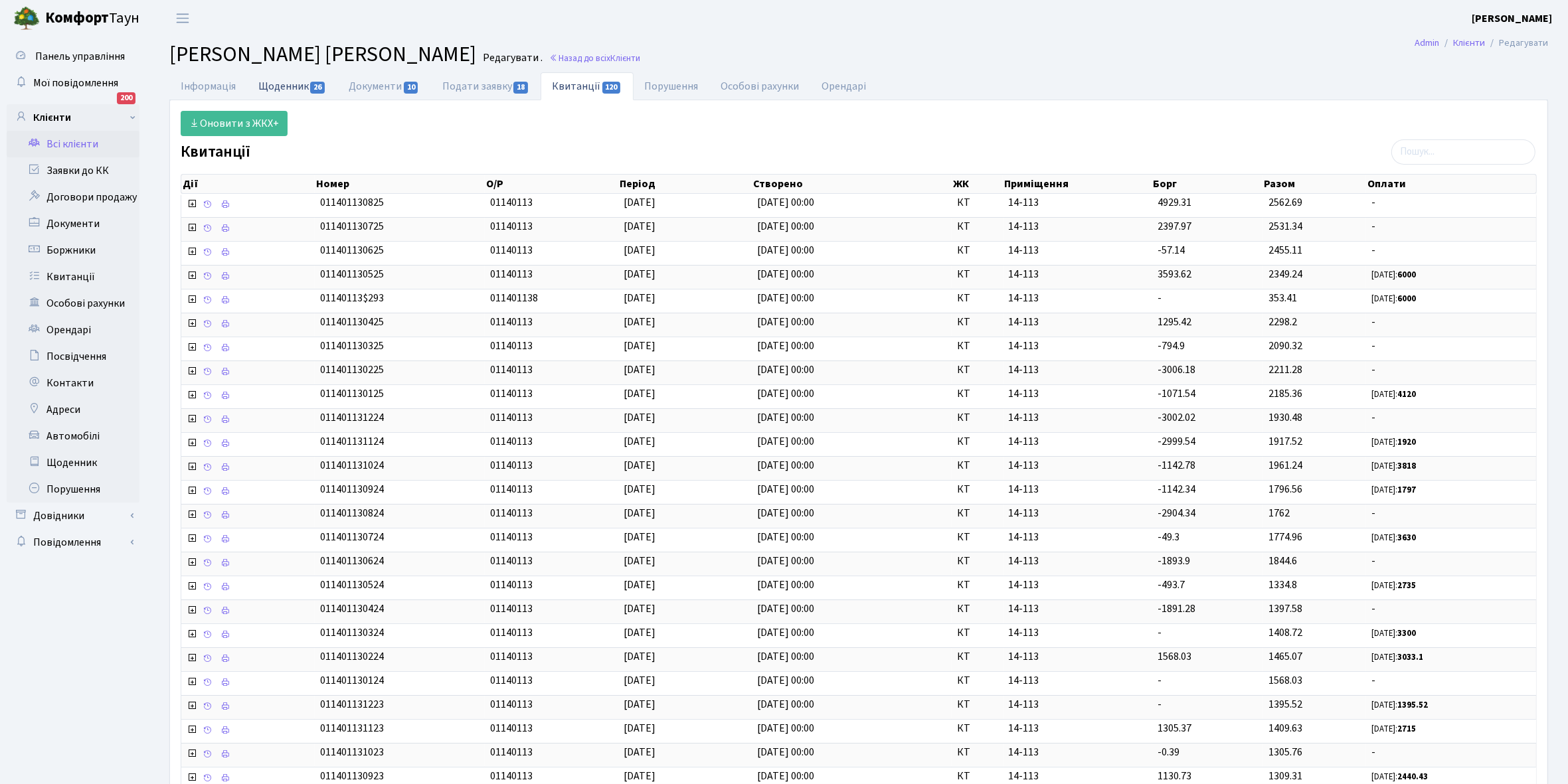
click at [282, 87] on link "Щоденник 26" at bounding box center [292, 86] width 90 height 27
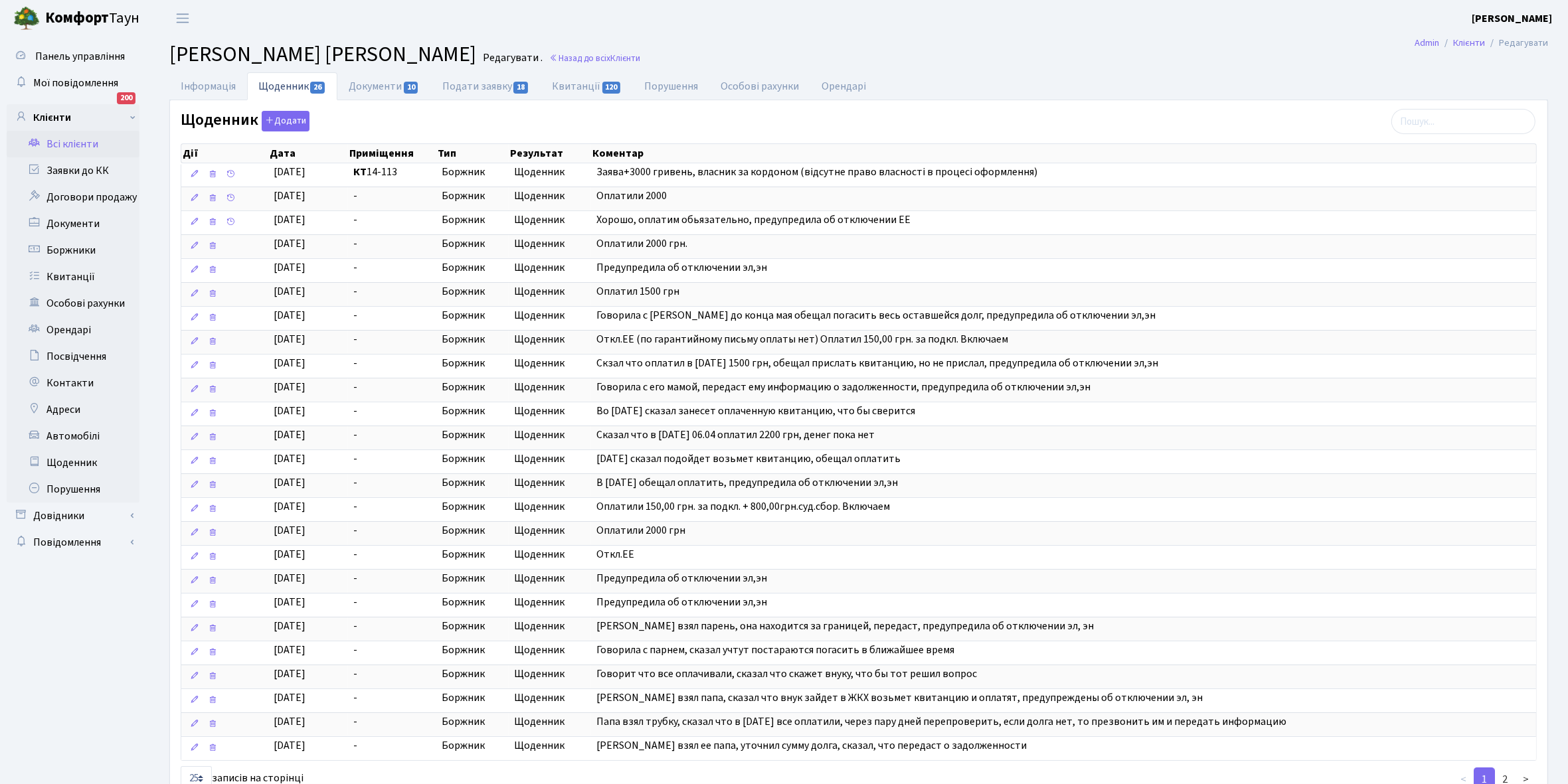
click at [67, 137] on link "Всі клієнти" at bounding box center [72, 144] width 133 height 27
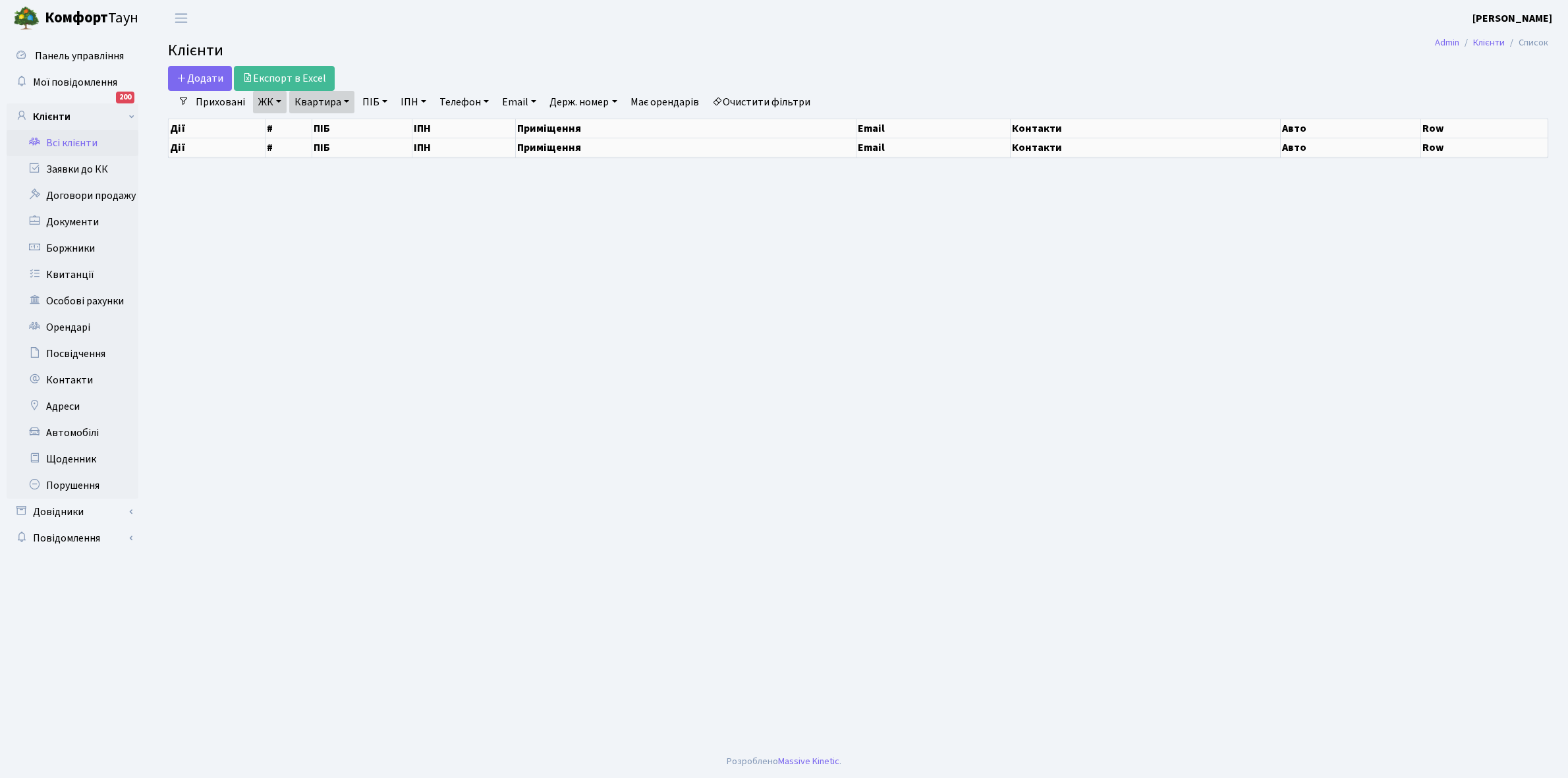
select select "25"
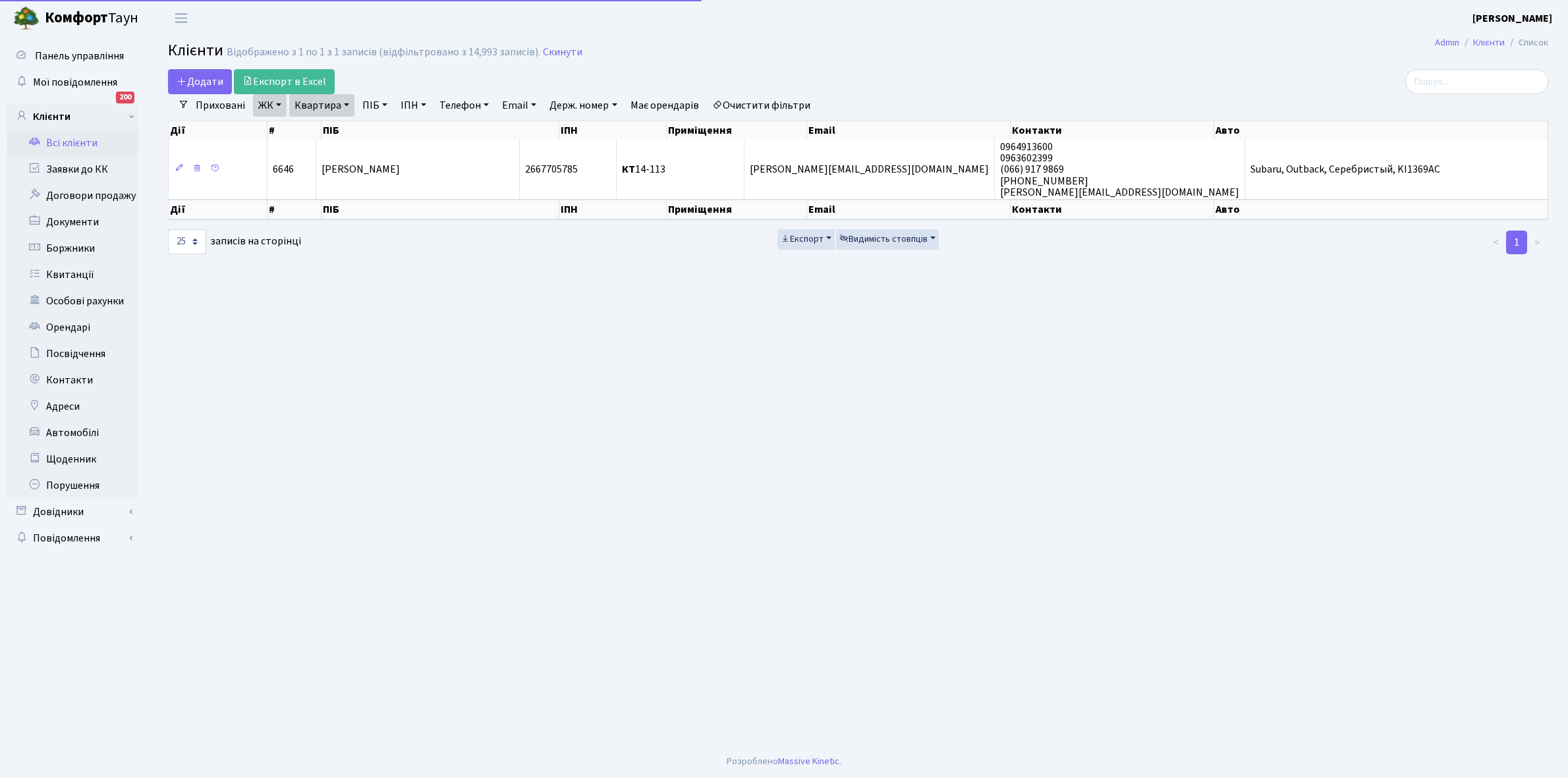
click at [345, 104] on link "Квартира" at bounding box center [322, 105] width 66 height 22
click at [345, 128] on input "14-113" at bounding box center [328, 131] width 77 height 25
type input "14-134"
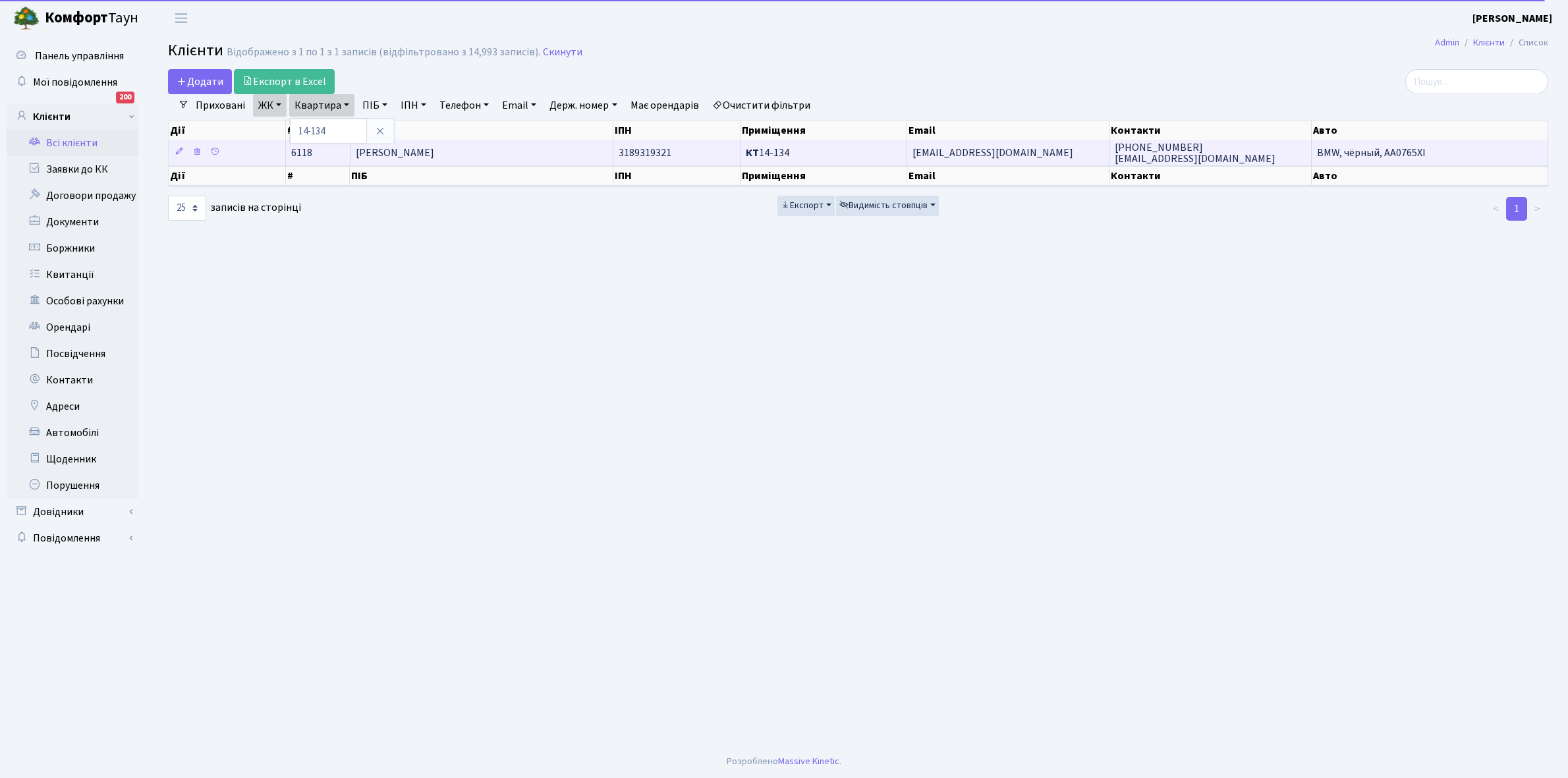
click at [434, 155] on span "[PERSON_NAME]" at bounding box center [394, 152] width 78 height 14
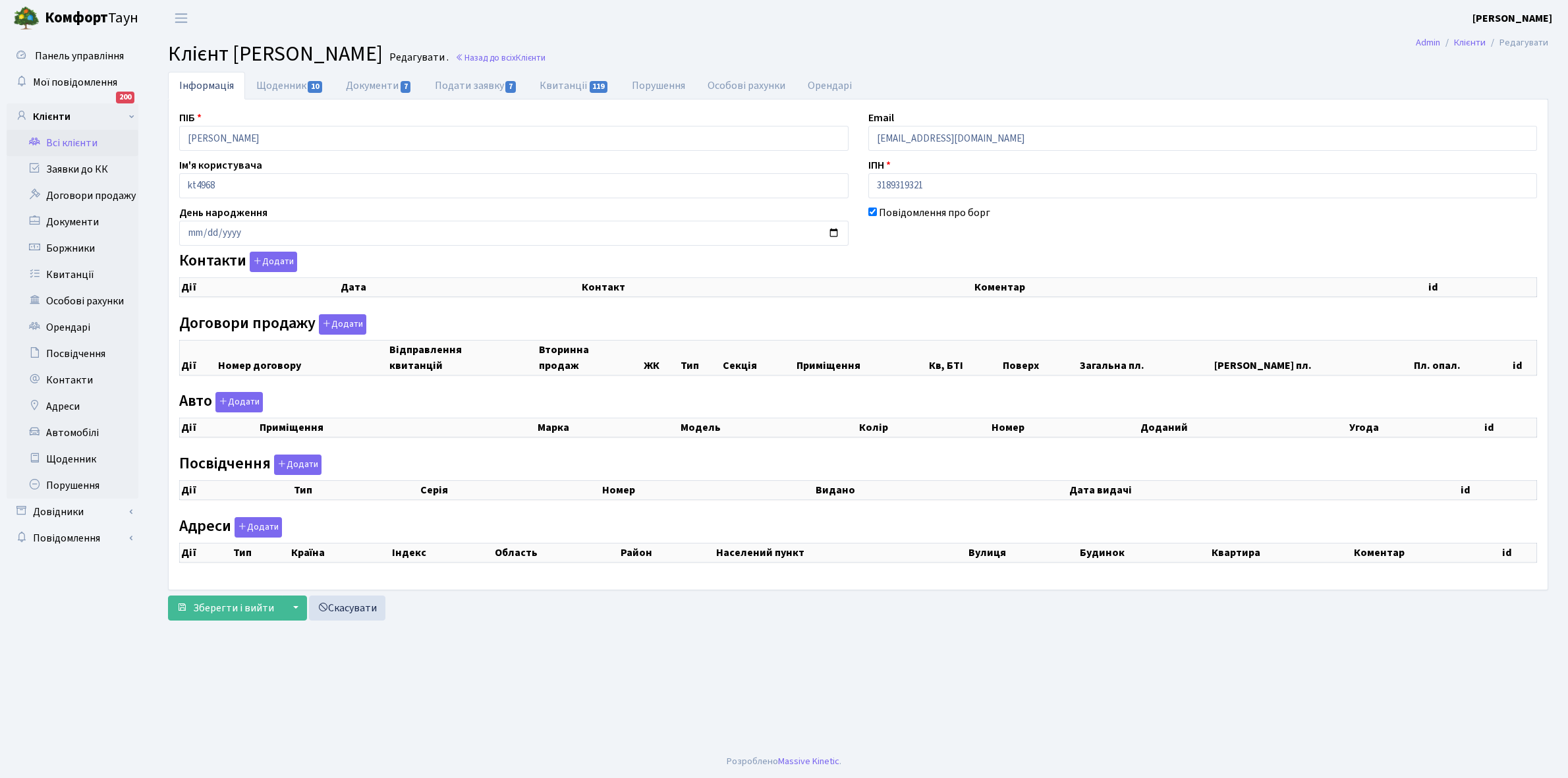
checkbox input "true"
select select "25"
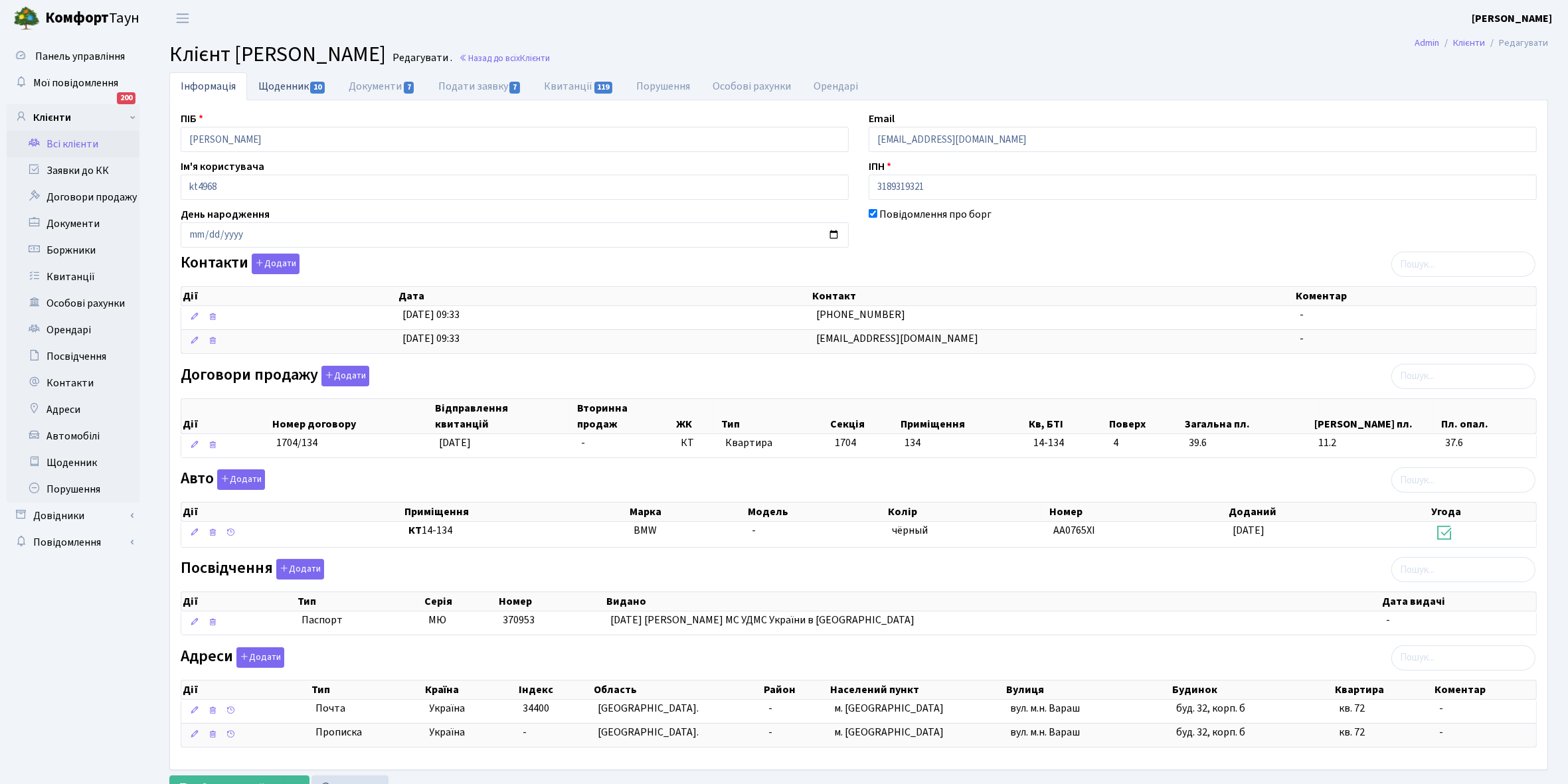
click at [288, 85] on link "Щоденник 10" at bounding box center [292, 86] width 90 height 27
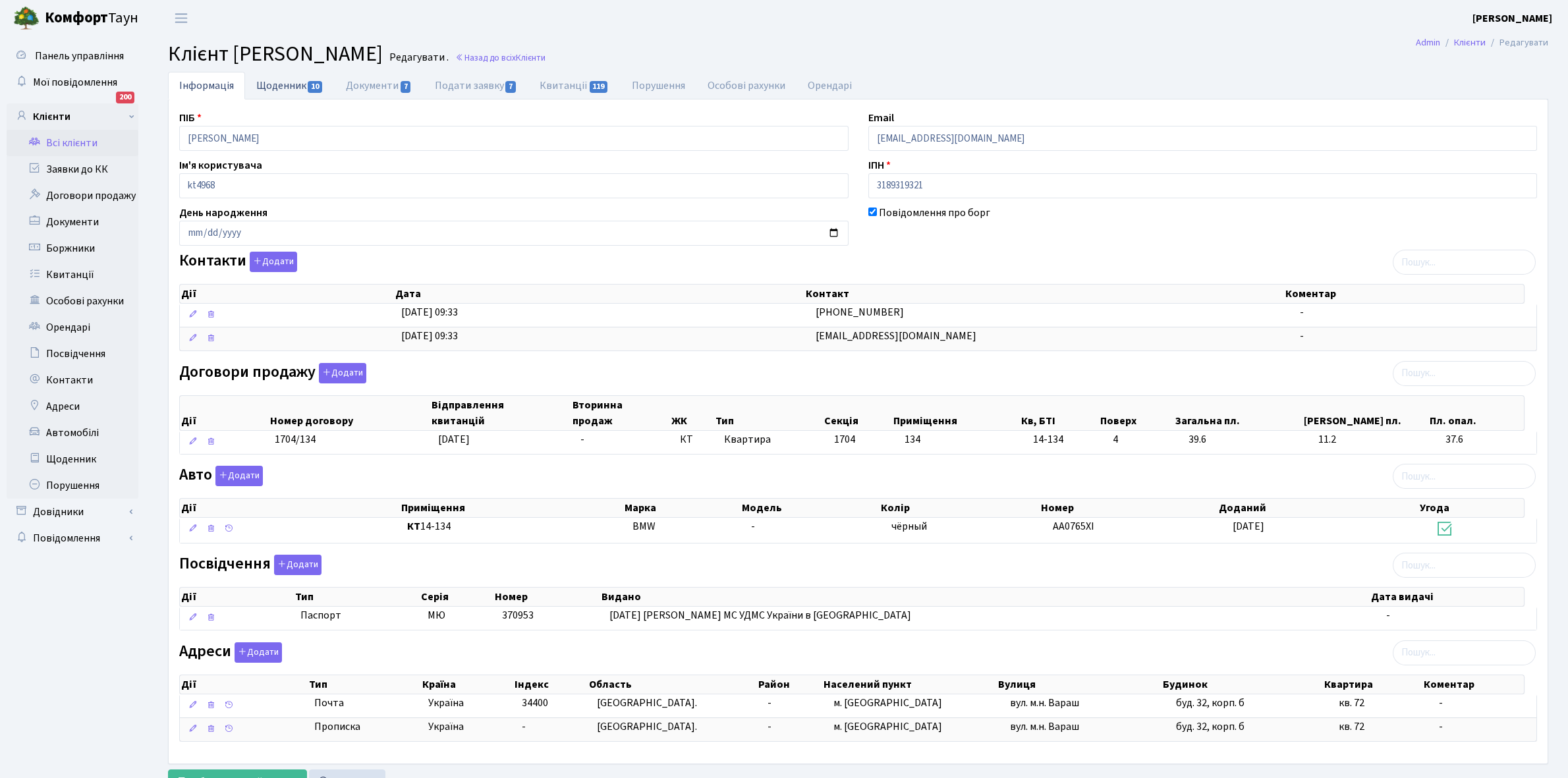
select select "25"
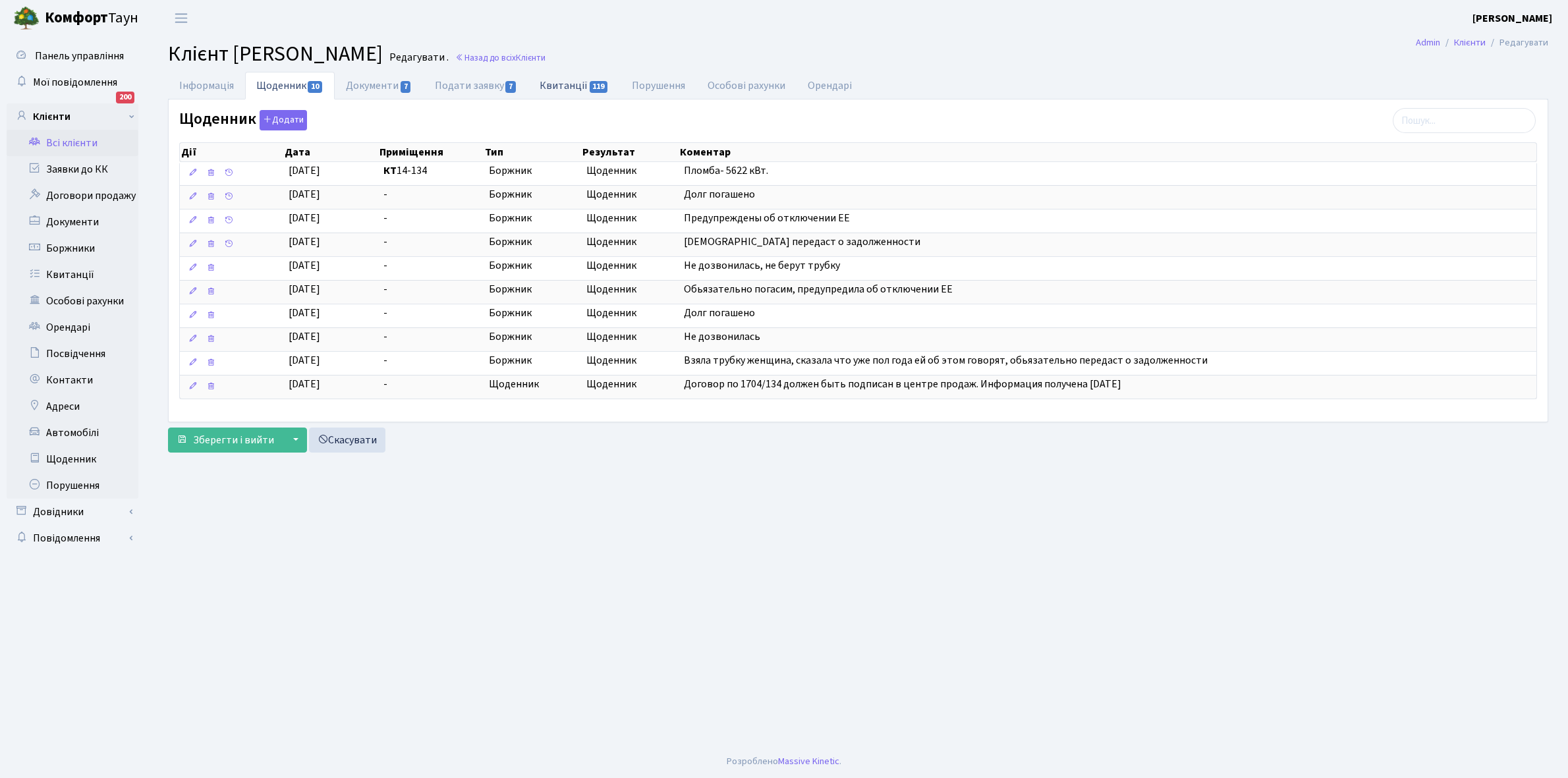
click at [564, 84] on link "Квитанції 119" at bounding box center [573, 85] width 91 height 27
select select "25"
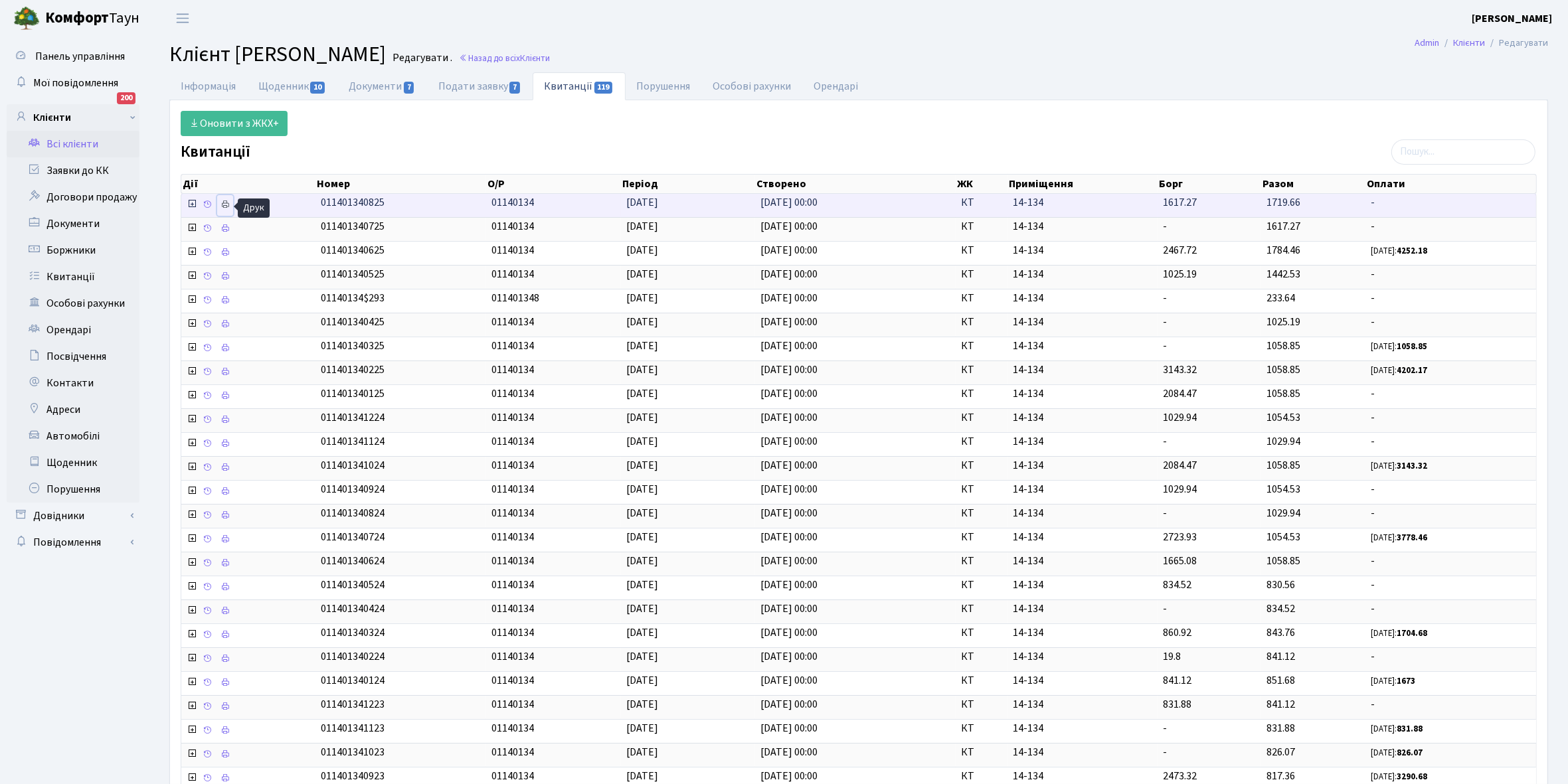
click at [228, 209] on icon at bounding box center [225, 204] width 9 height 9
click at [87, 138] on link "Всі клієнти" at bounding box center [72, 144] width 133 height 27
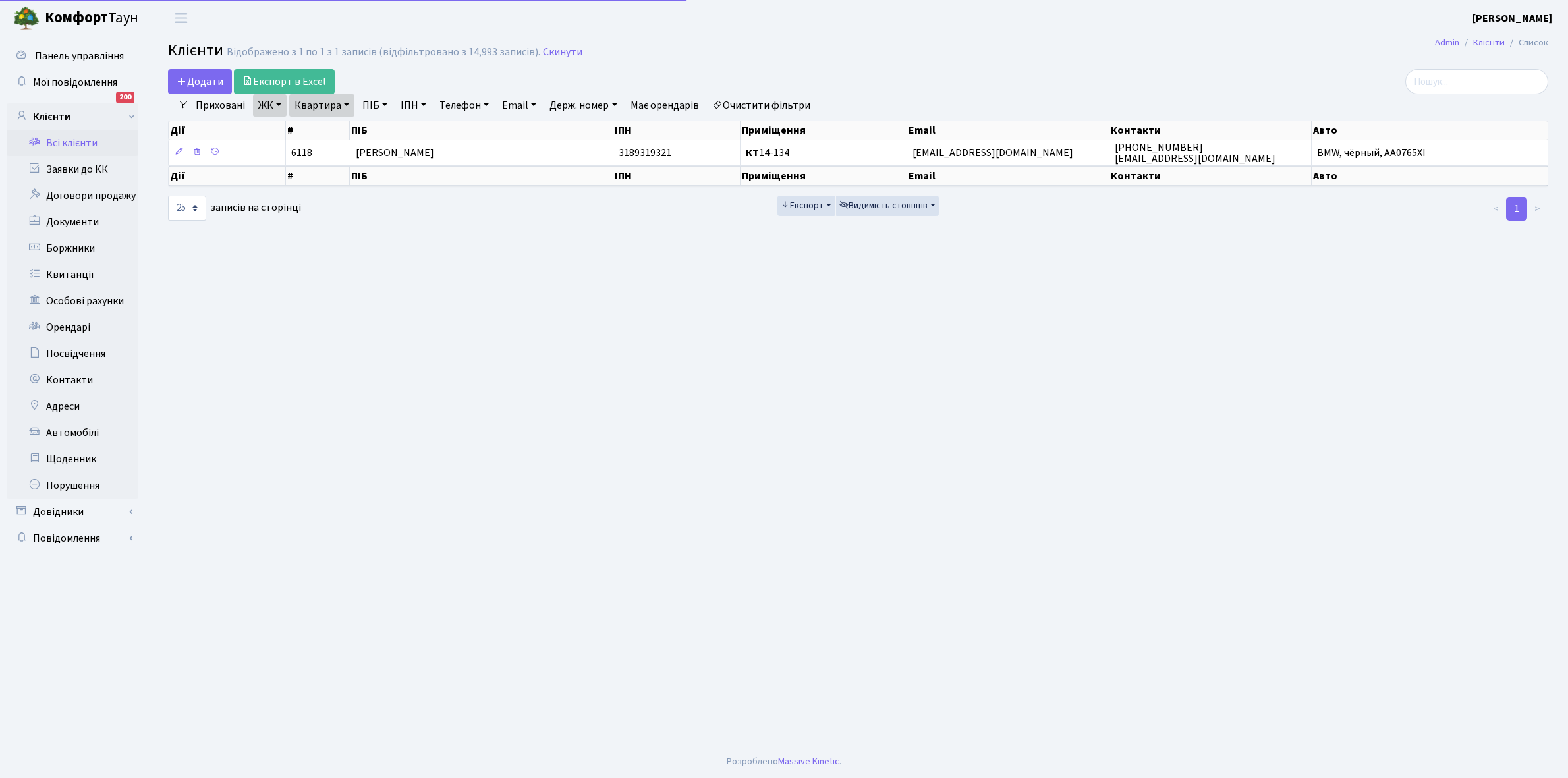
select select "25"
click at [345, 105] on link "Квартира" at bounding box center [322, 105] width 66 height 22
drag, startPoint x: 343, startPoint y: 127, endPoint x: 351, endPoint y: 125, distance: 8.2
click at [343, 127] on input "14-134" at bounding box center [328, 131] width 77 height 25
type input "14-143"
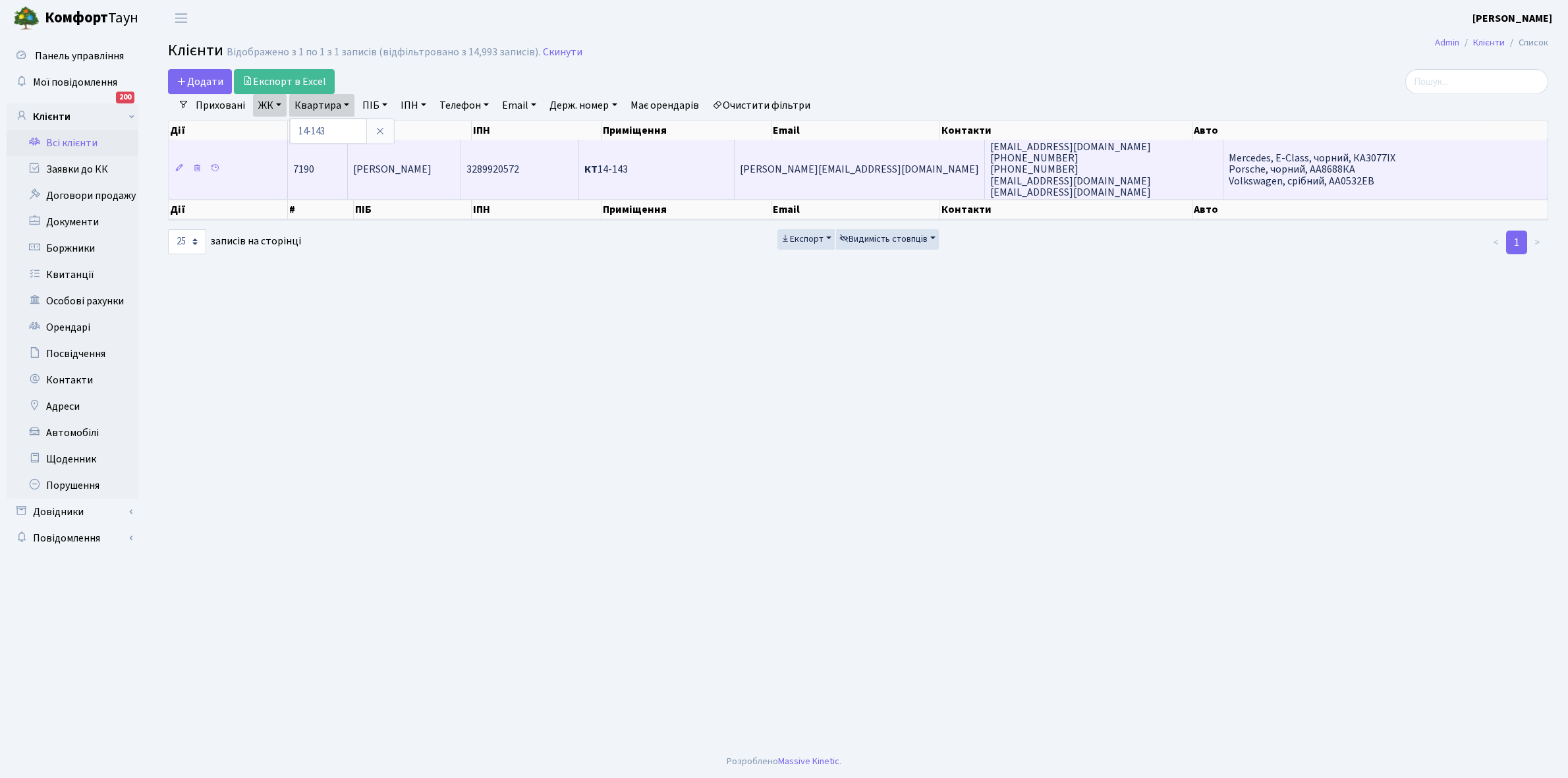
click at [409, 182] on td "[PERSON_NAME]" at bounding box center [405, 169] width 113 height 59
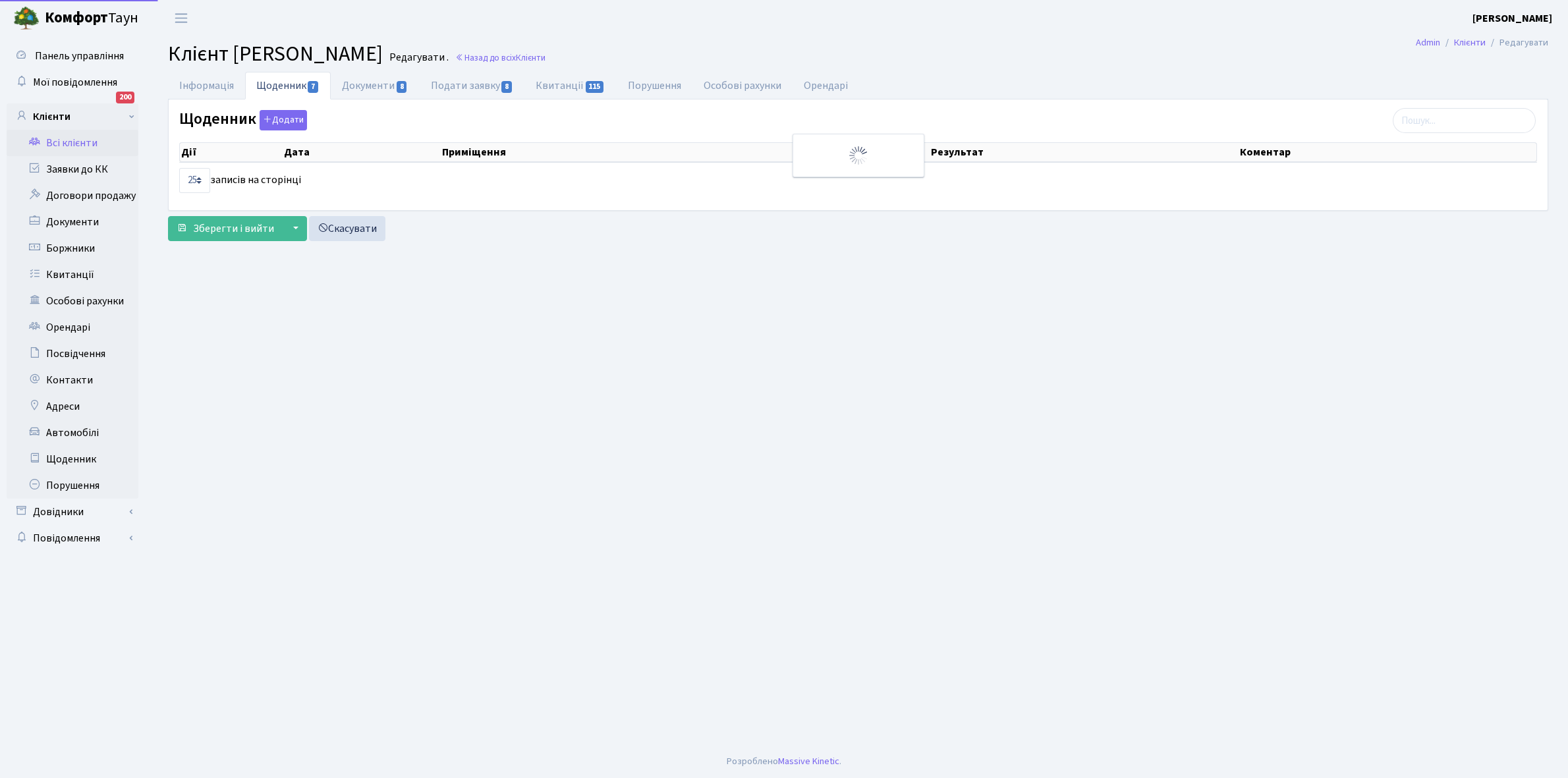
select select "25"
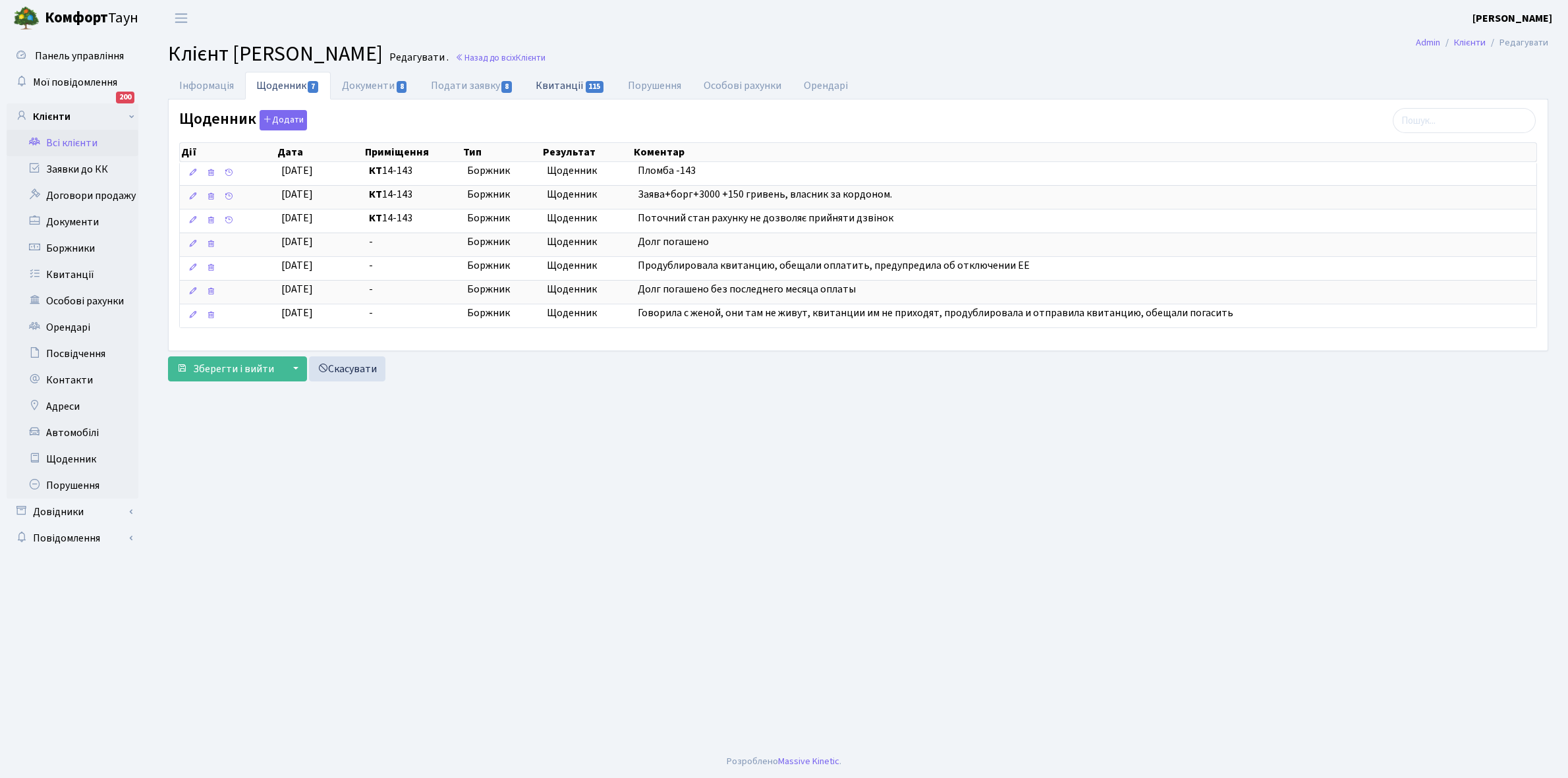
click at [564, 86] on link "Квитанції 115" at bounding box center [570, 85] width 91 height 27
select select "25"
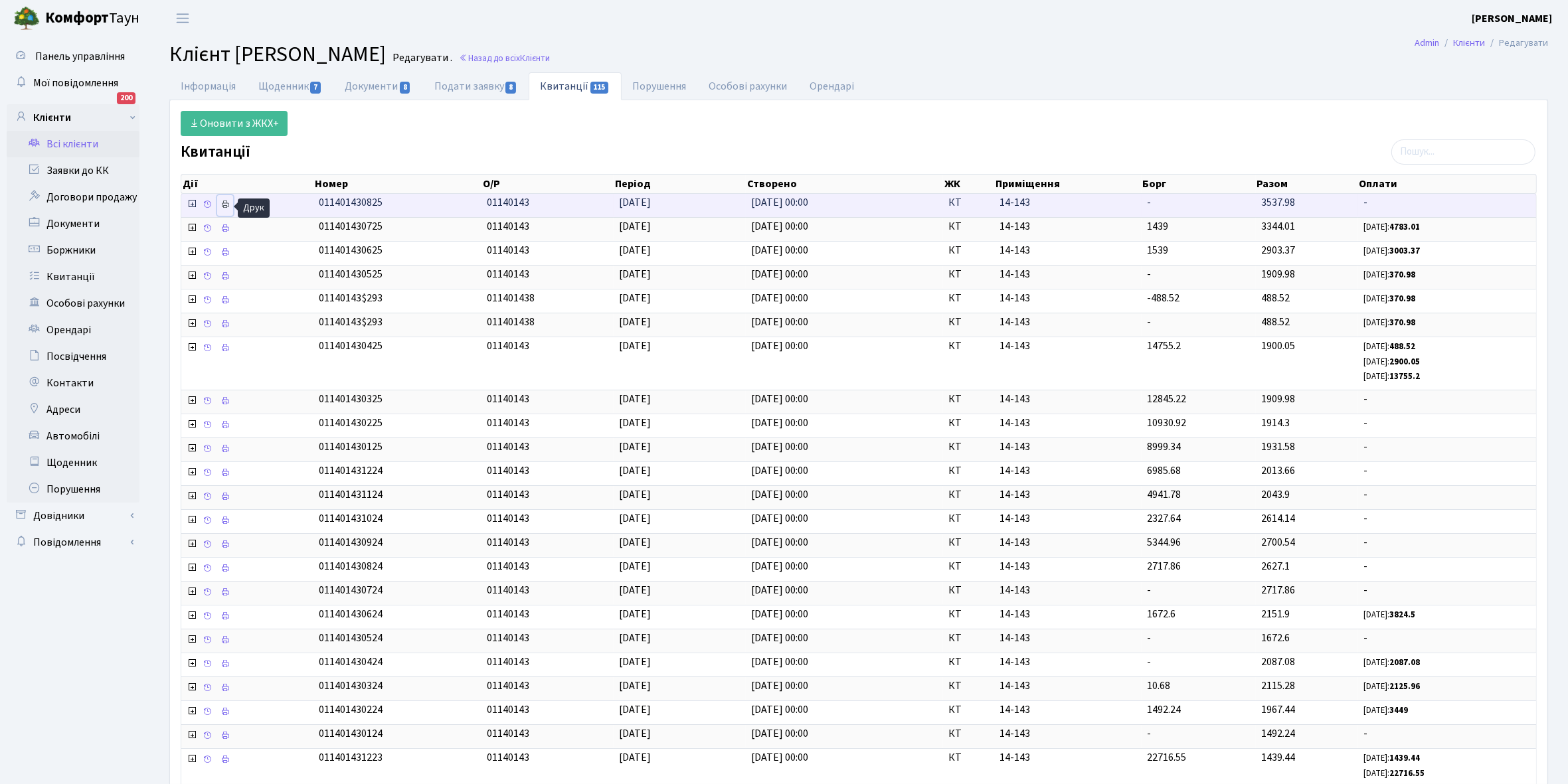
click at [227, 208] on icon at bounding box center [225, 204] width 9 height 9
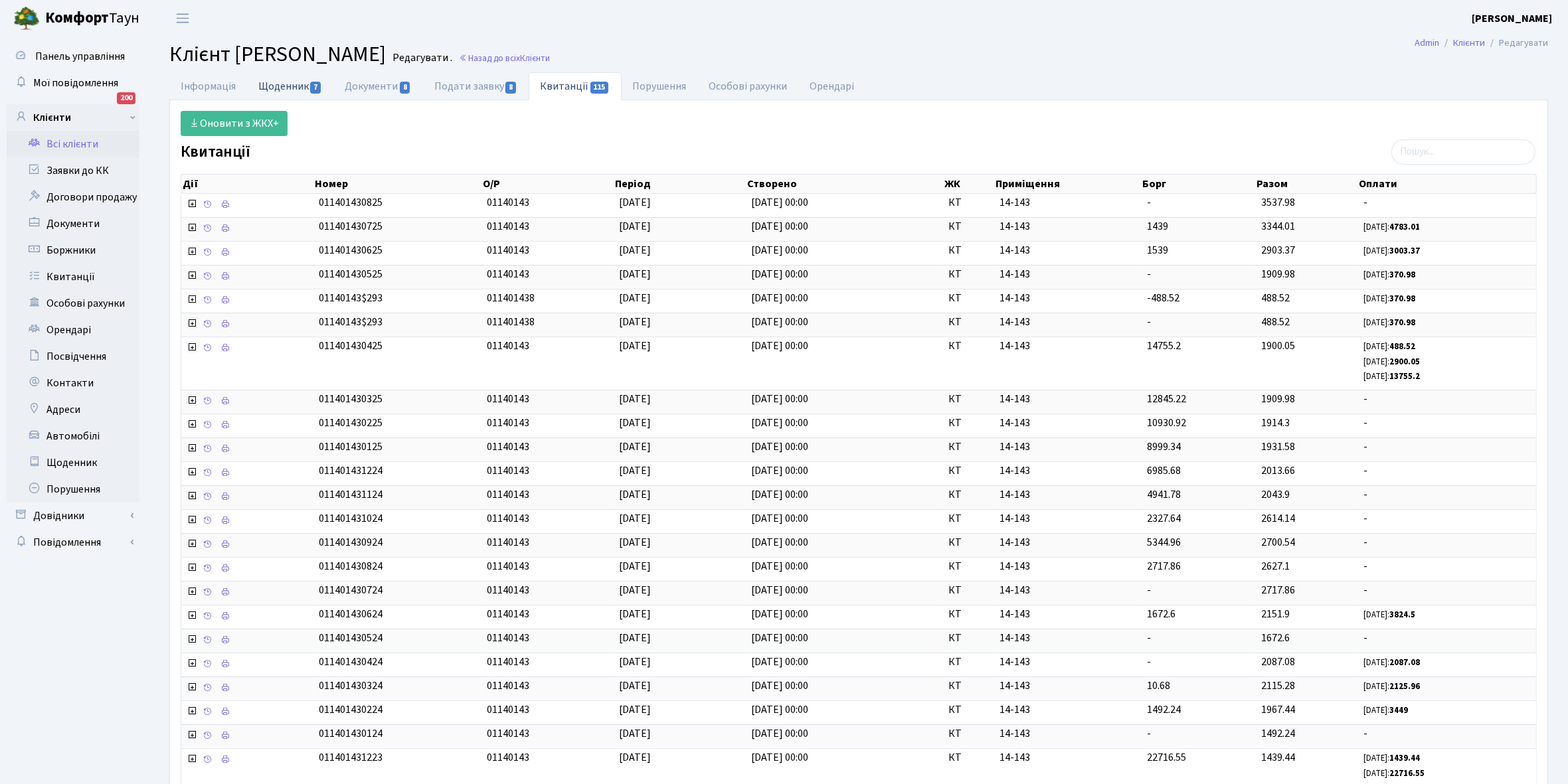
click at [283, 90] on link "Щоденник 7" at bounding box center [290, 86] width 87 height 27
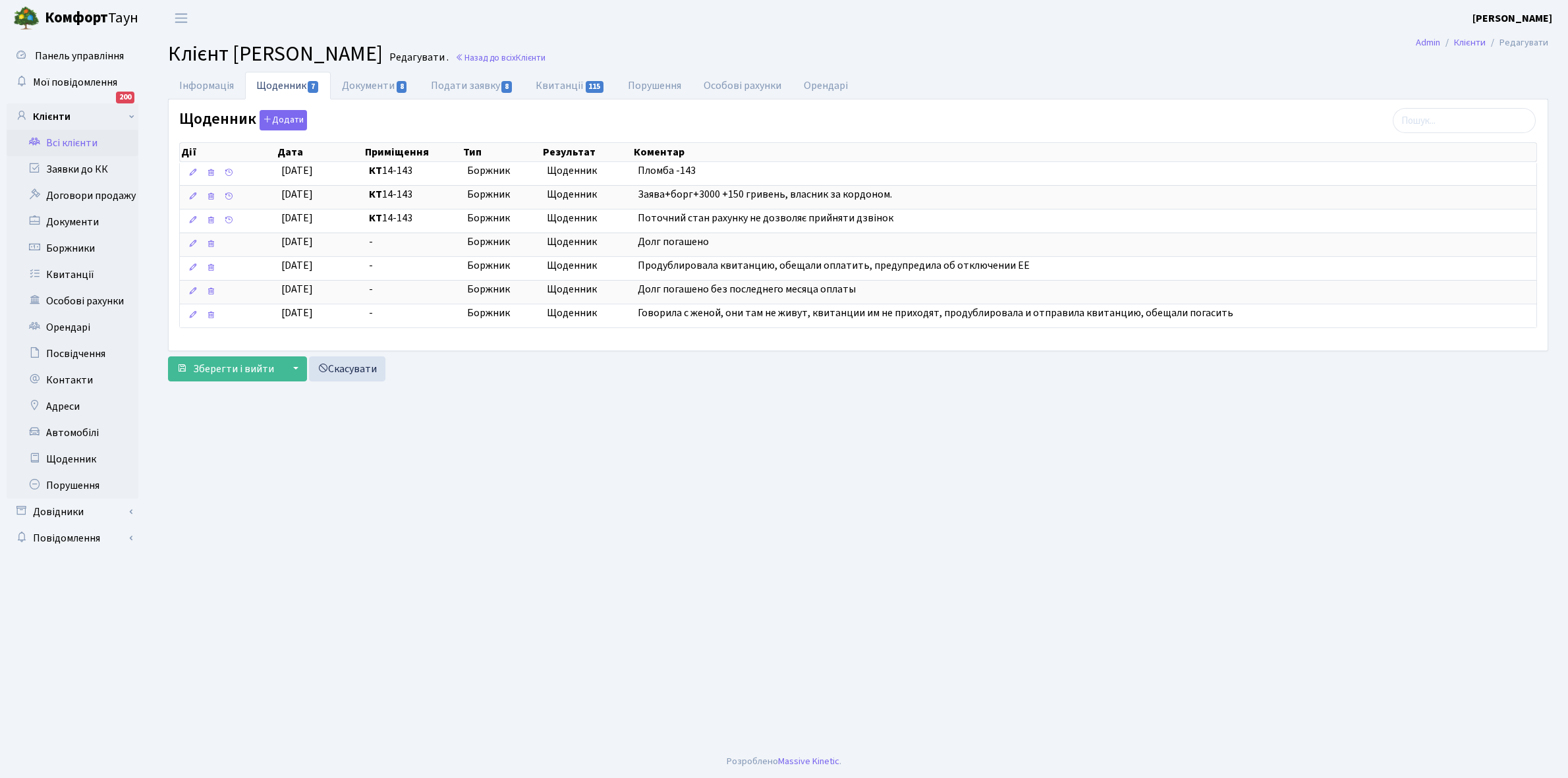
click at [86, 142] on link "Всі клієнти" at bounding box center [72, 143] width 132 height 27
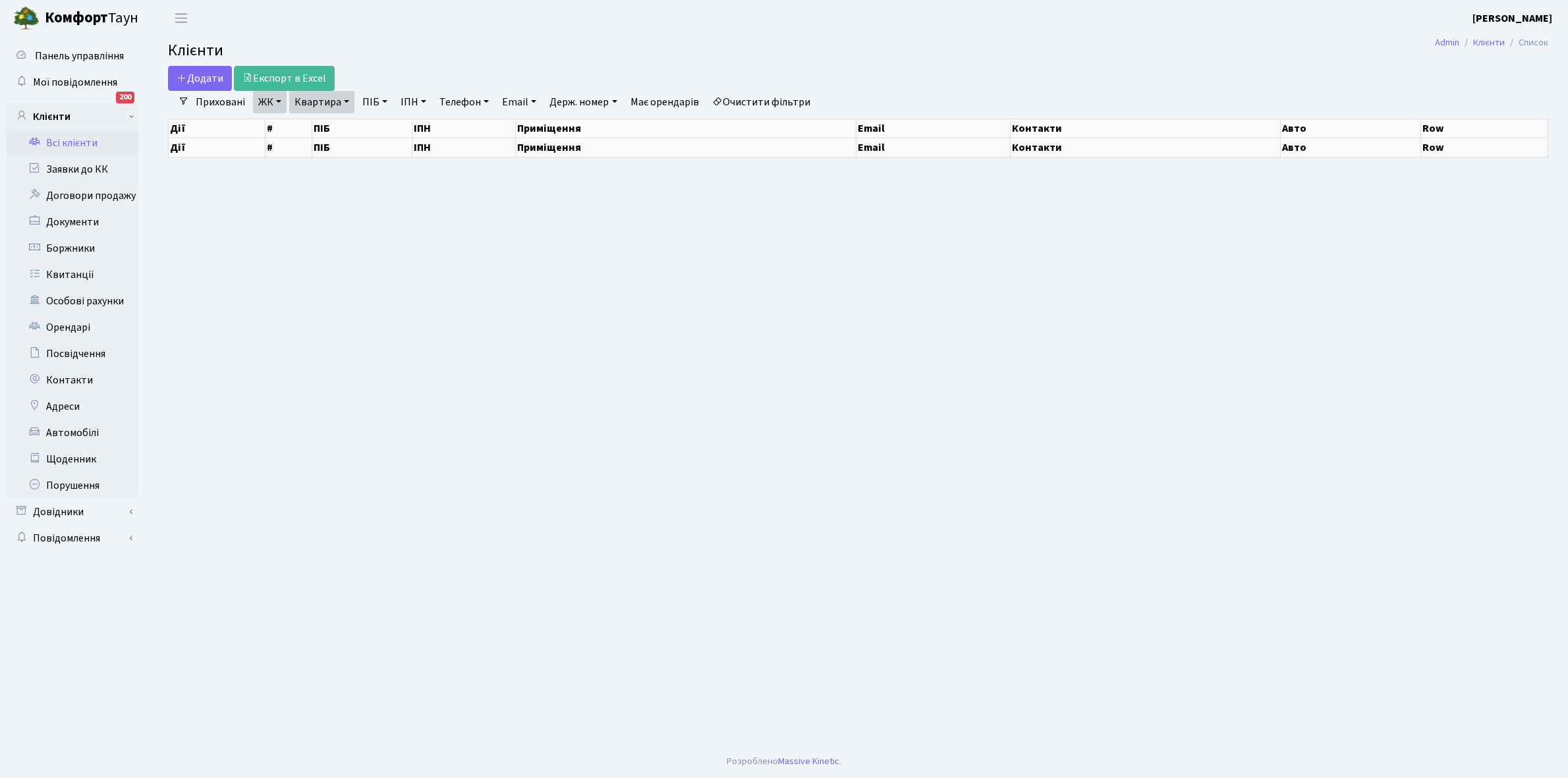
select select "25"
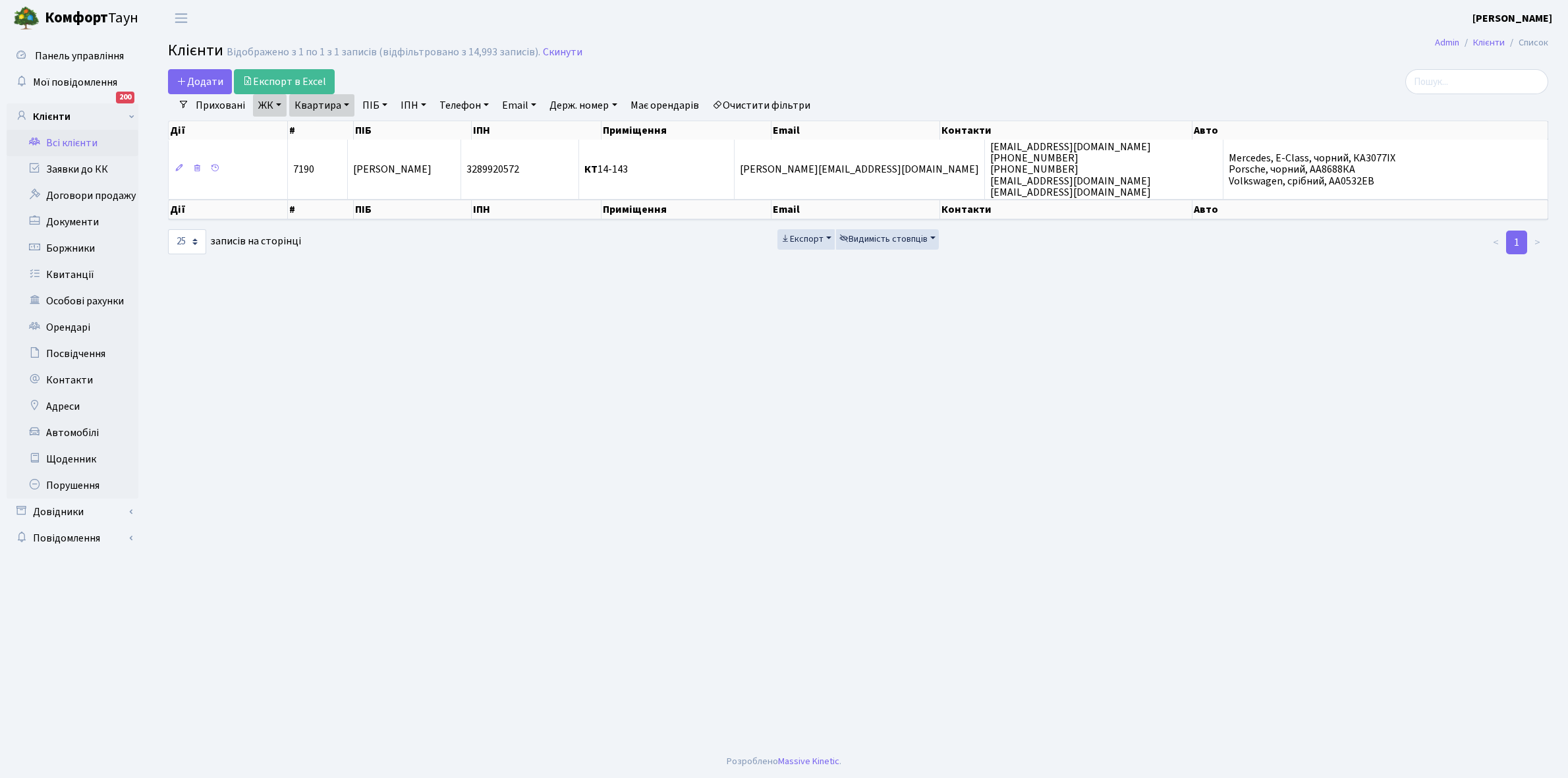
click at [346, 103] on link "Квартира" at bounding box center [322, 105] width 66 height 22
click at [332, 136] on input "14-143" at bounding box center [328, 131] width 77 height 25
type input "14-207"
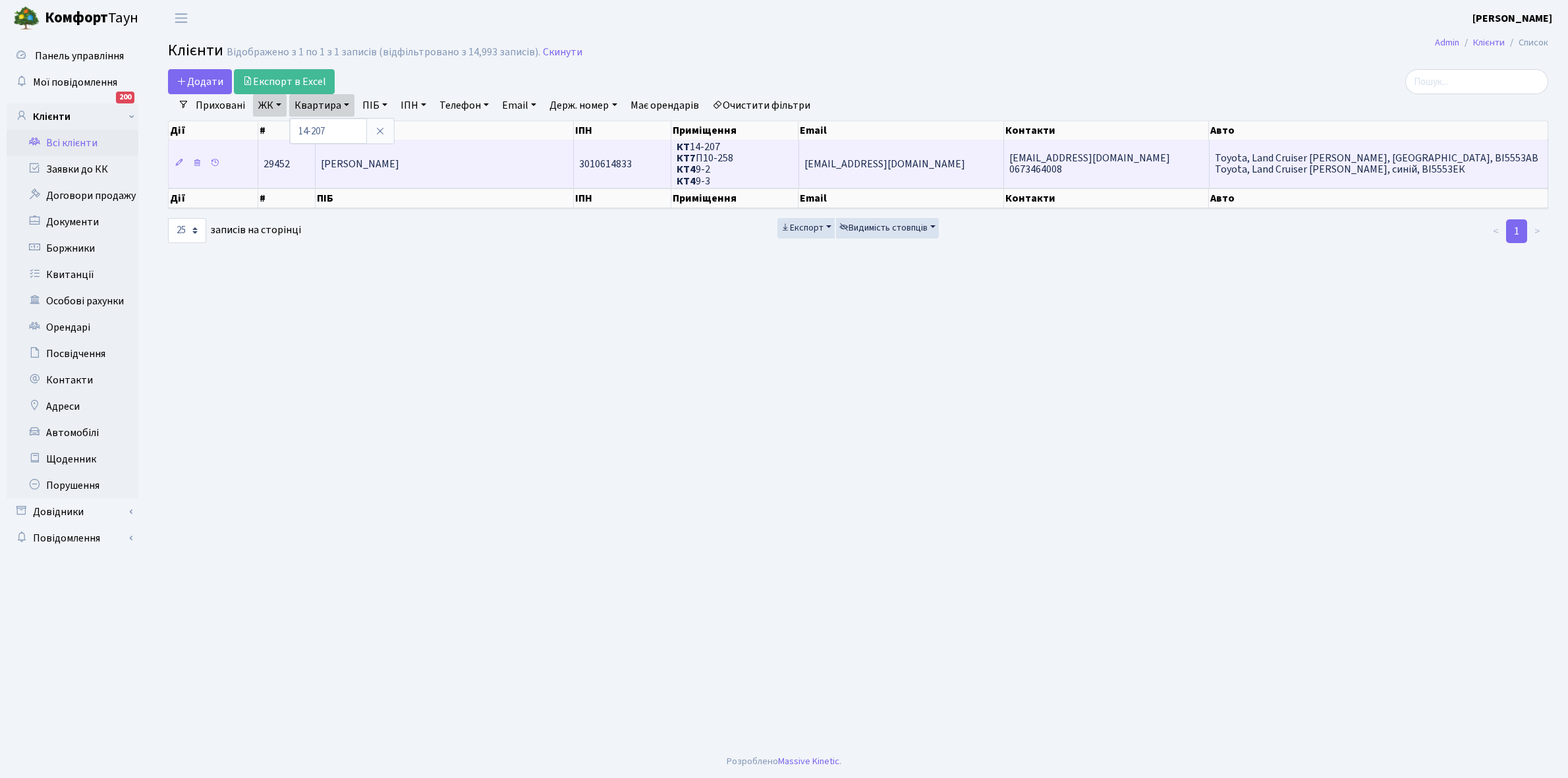
click at [472, 153] on td "Скрипник Володимир Леонідович" at bounding box center [444, 164] width 258 height 48
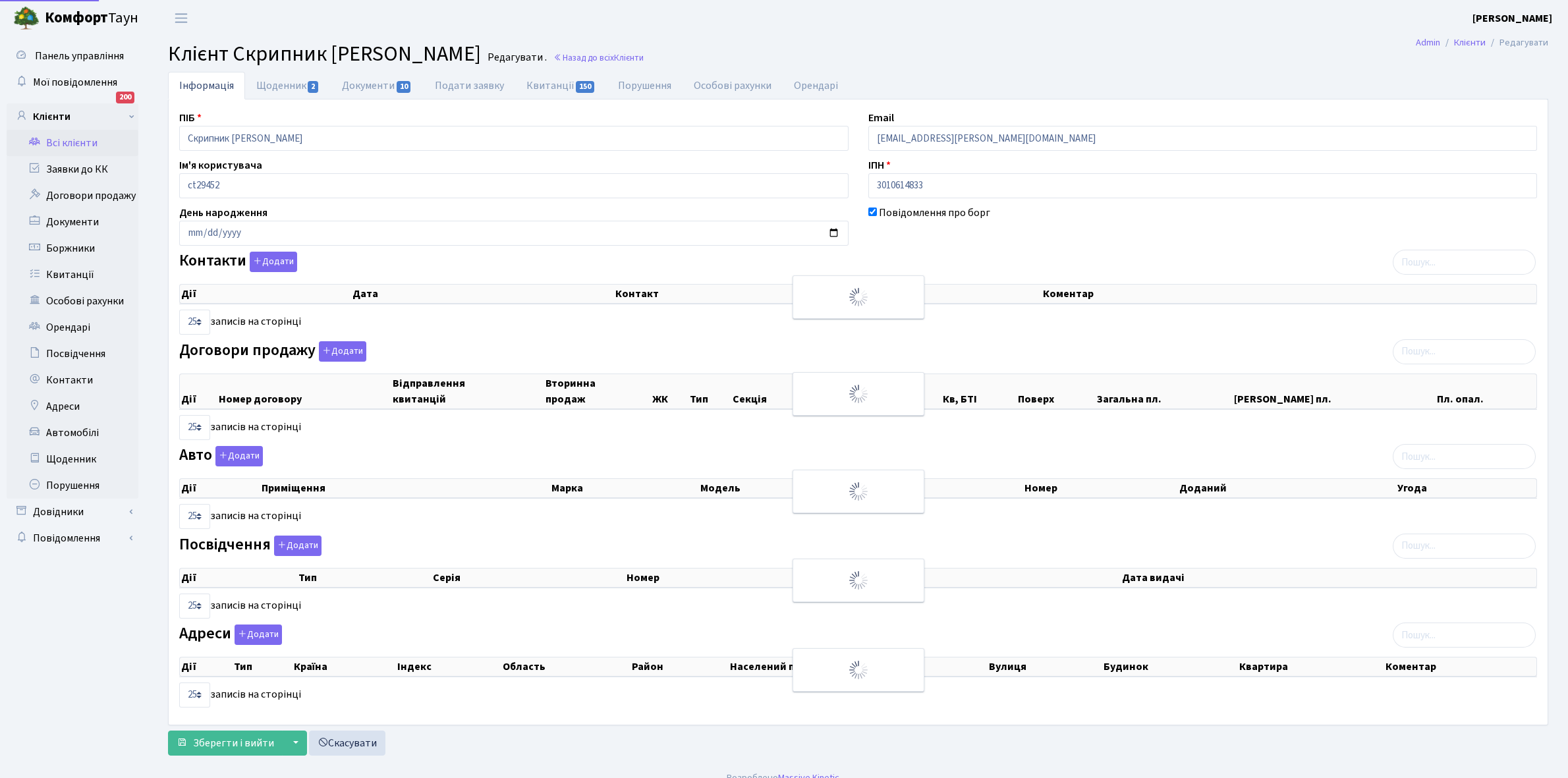
select select "25"
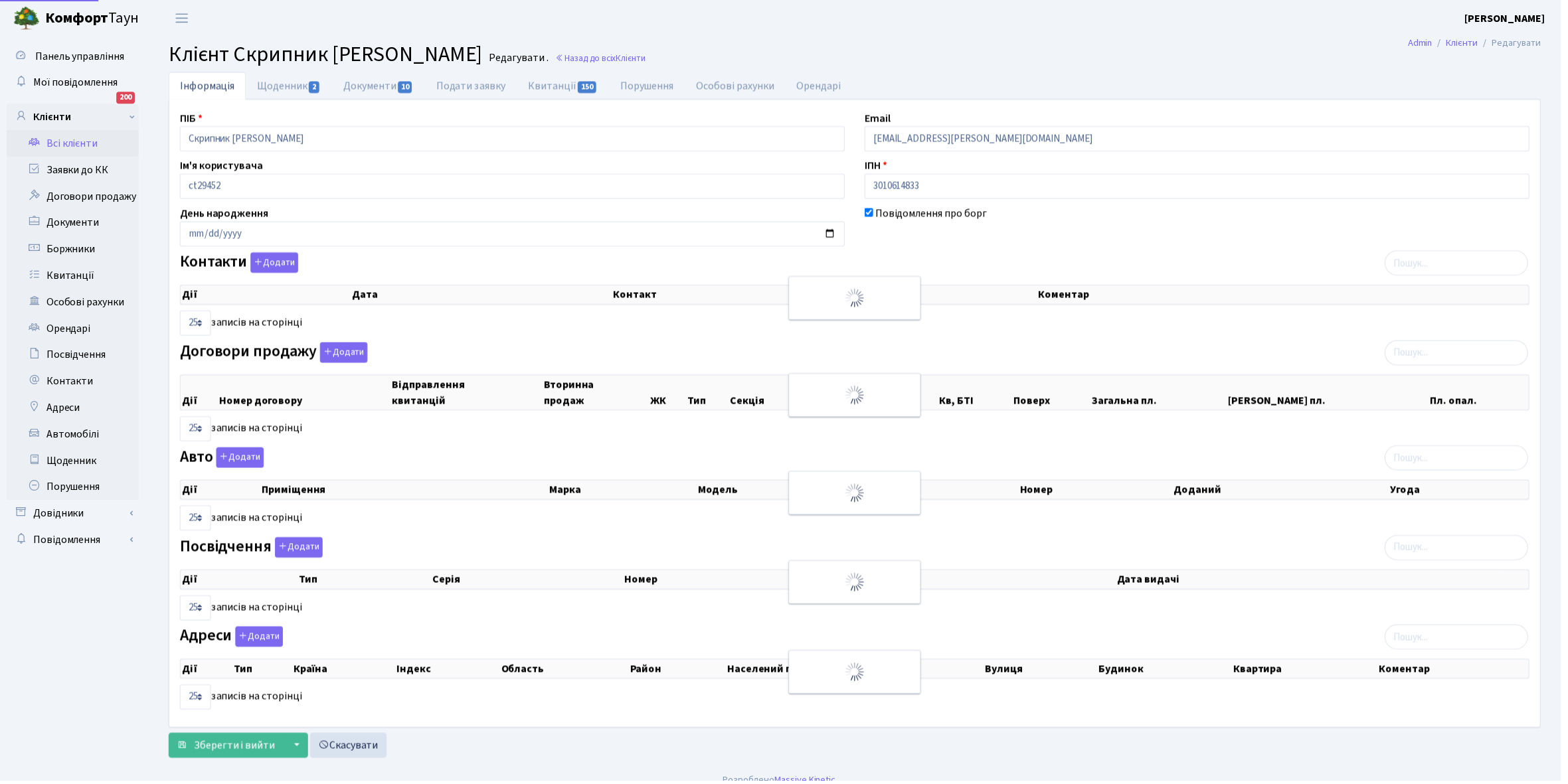
click at [273, 84] on link "Щоденник 2" at bounding box center [290, 86] width 87 height 28
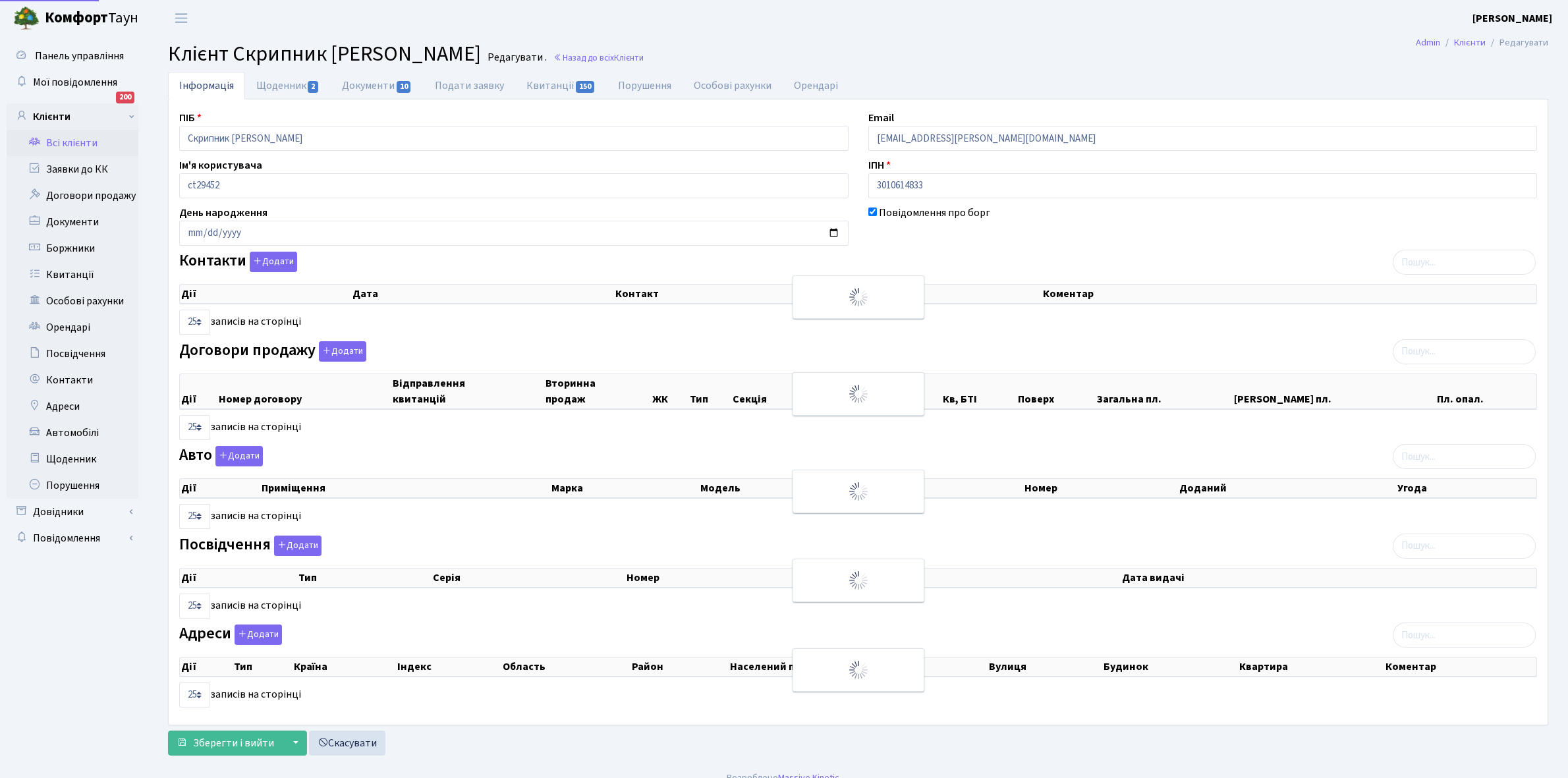
select select "25"
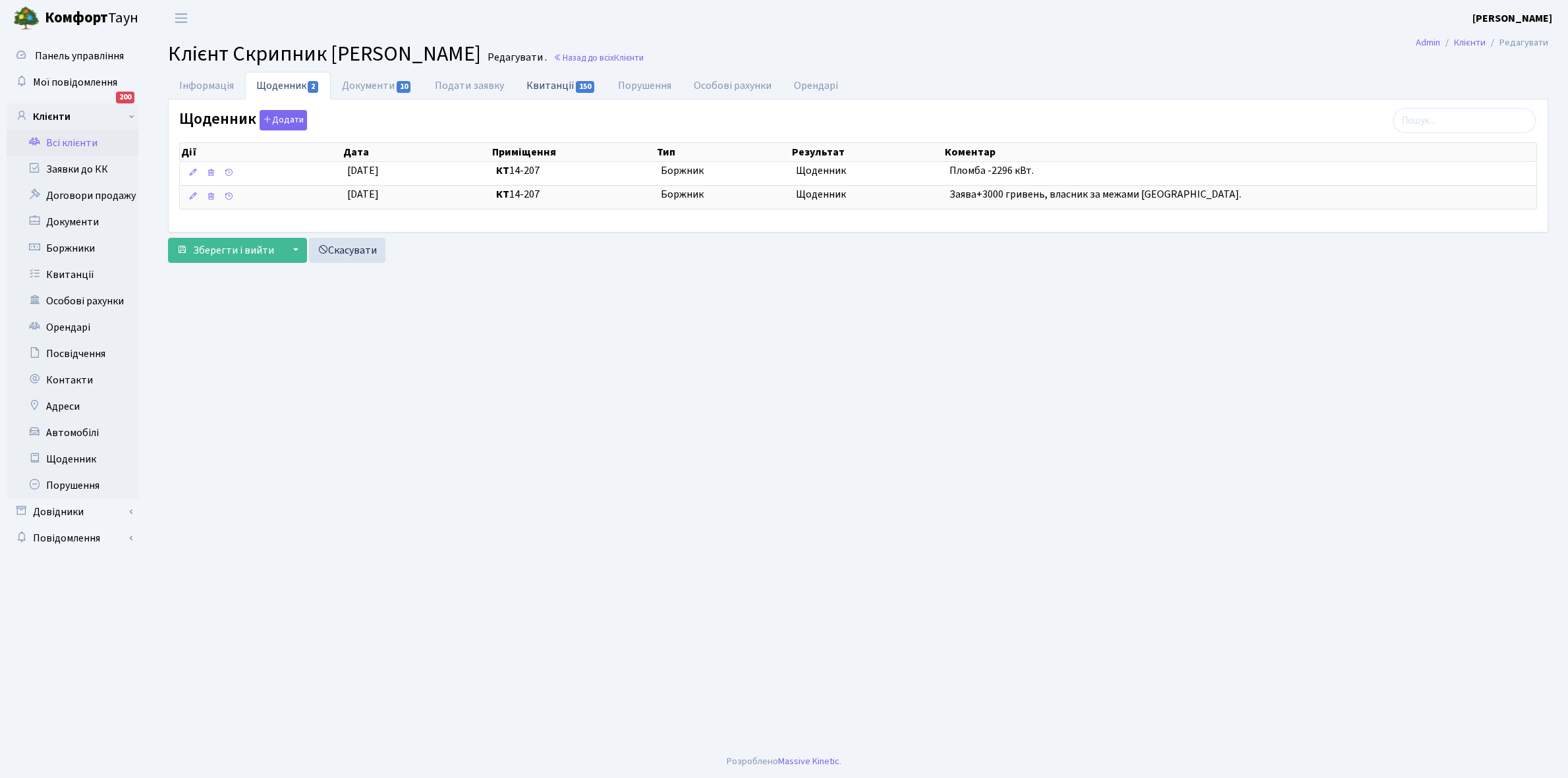
click at [557, 83] on link "Квитанції 150" at bounding box center [560, 85] width 91 height 27
select select "25"
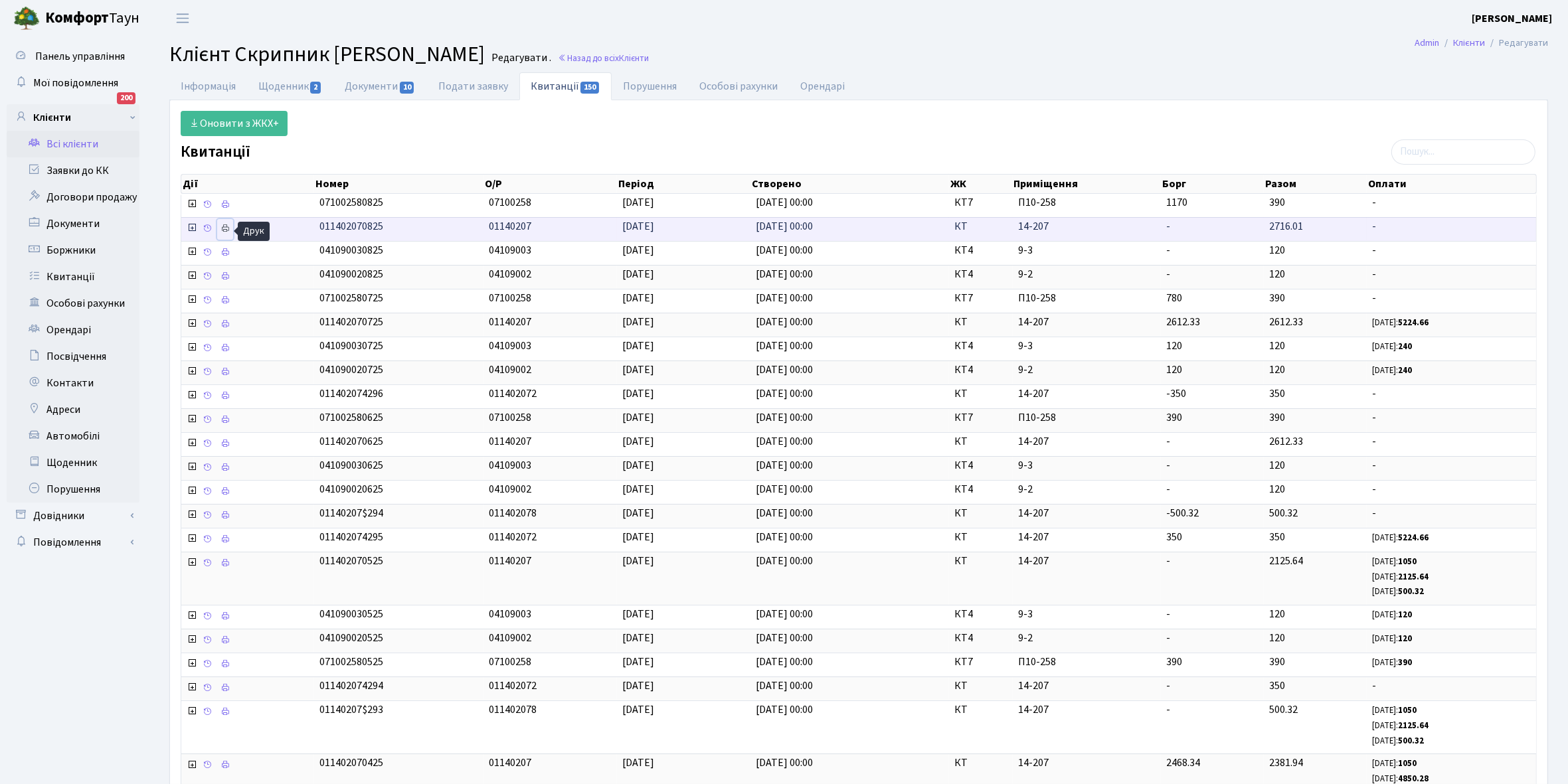
click at [227, 228] on icon at bounding box center [225, 229] width 9 height 9
click at [280, 92] on link "Щоденник 2" at bounding box center [290, 86] width 87 height 27
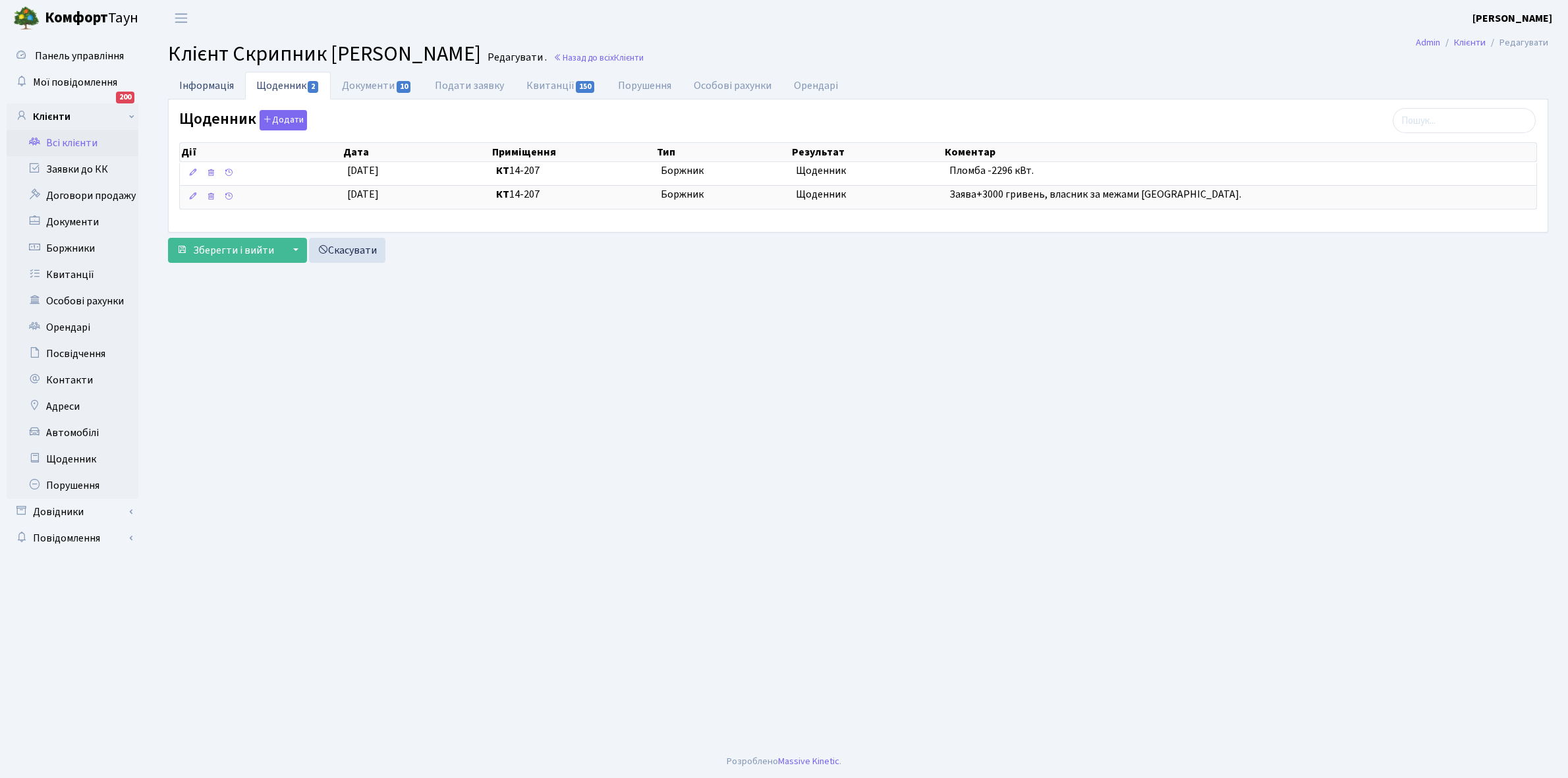
click at [201, 83] on link "Інформація" at bounding box center [206, 85] width 77 height 27
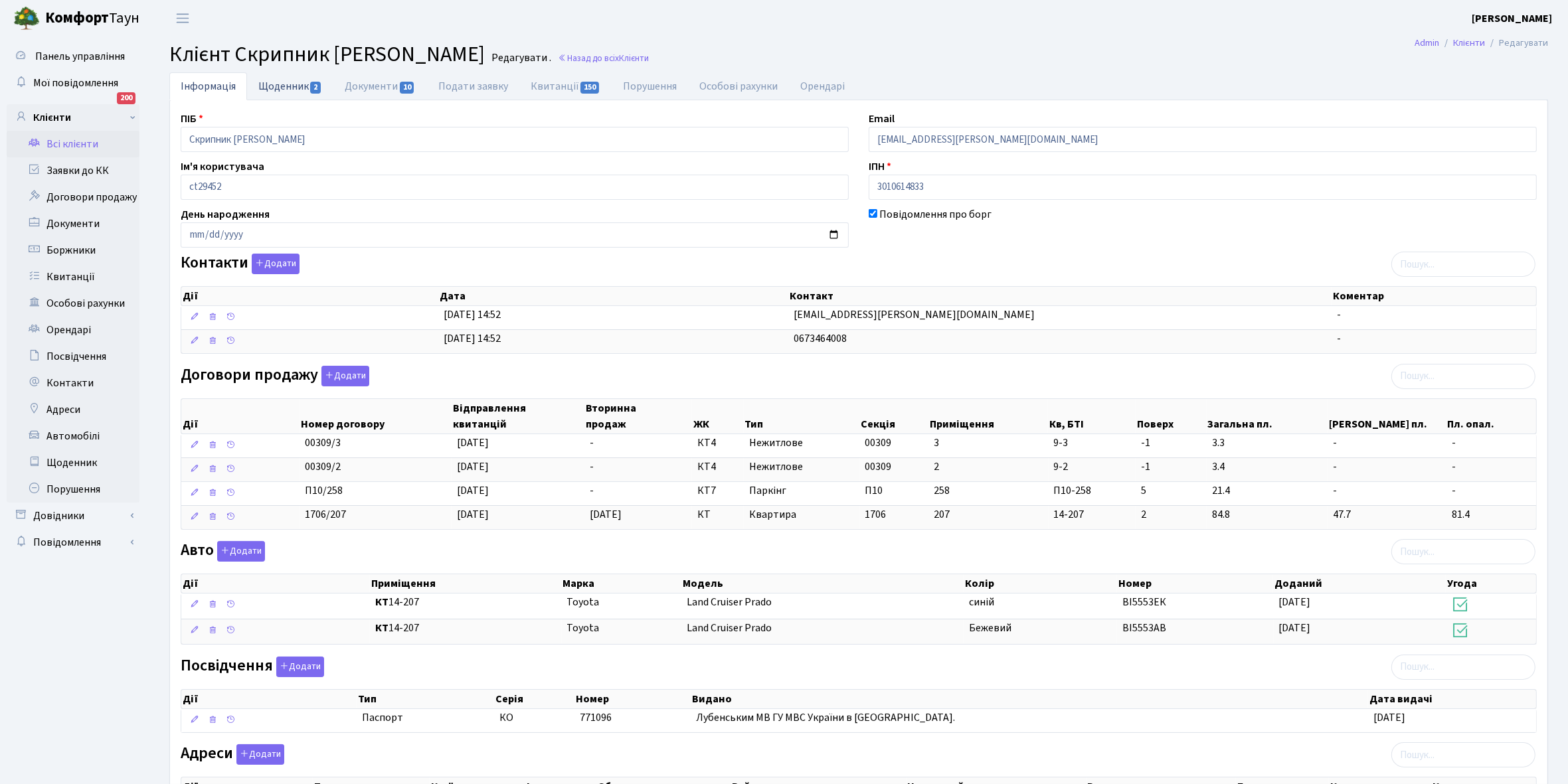
click at [283, 83] on link "Щоденник 2" at bounding box center [290, 86] width 87 height 27
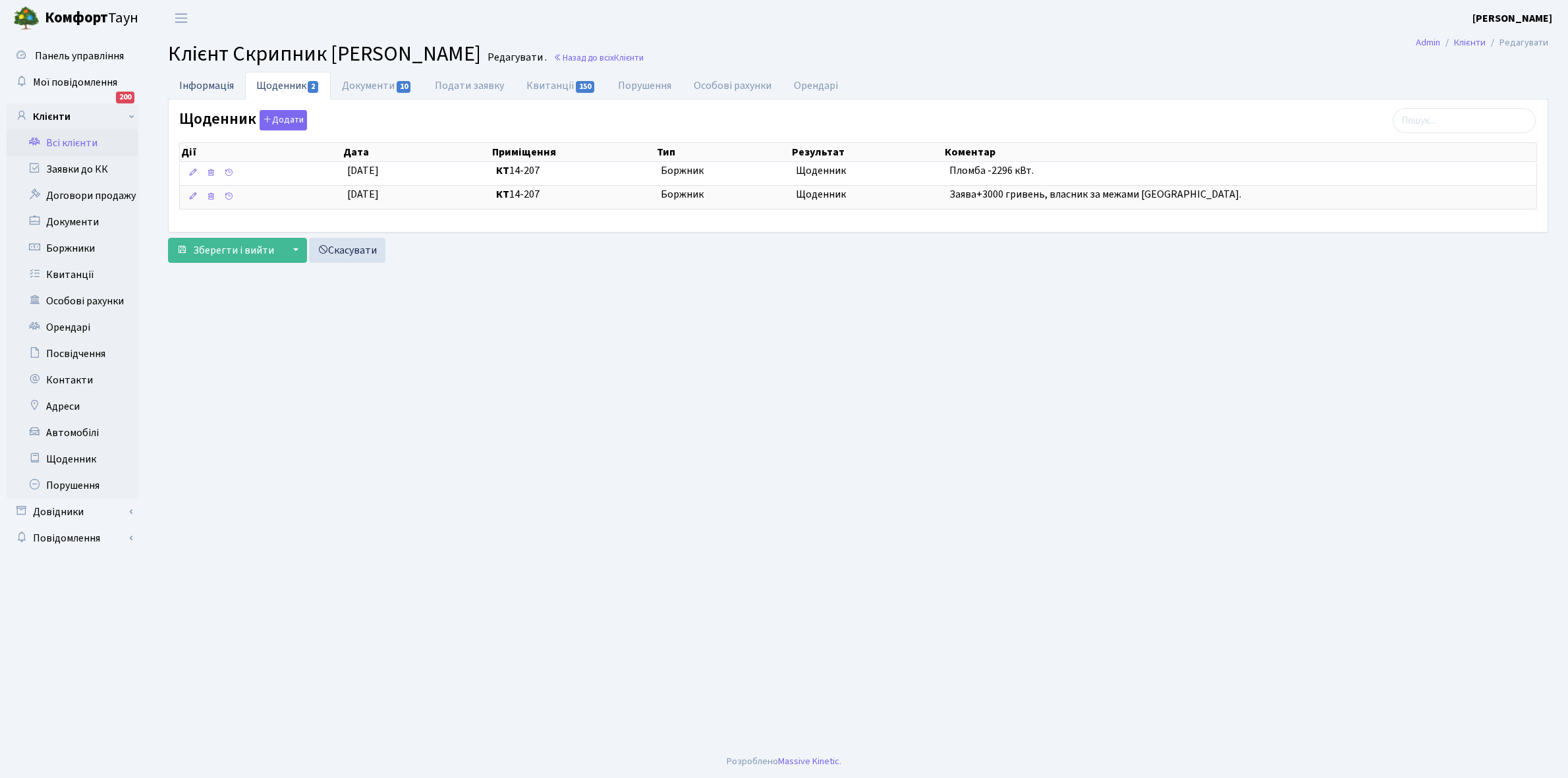
click at [212, 88] on link "Інформація" at bounding box center [206, 85] width 77 height 27
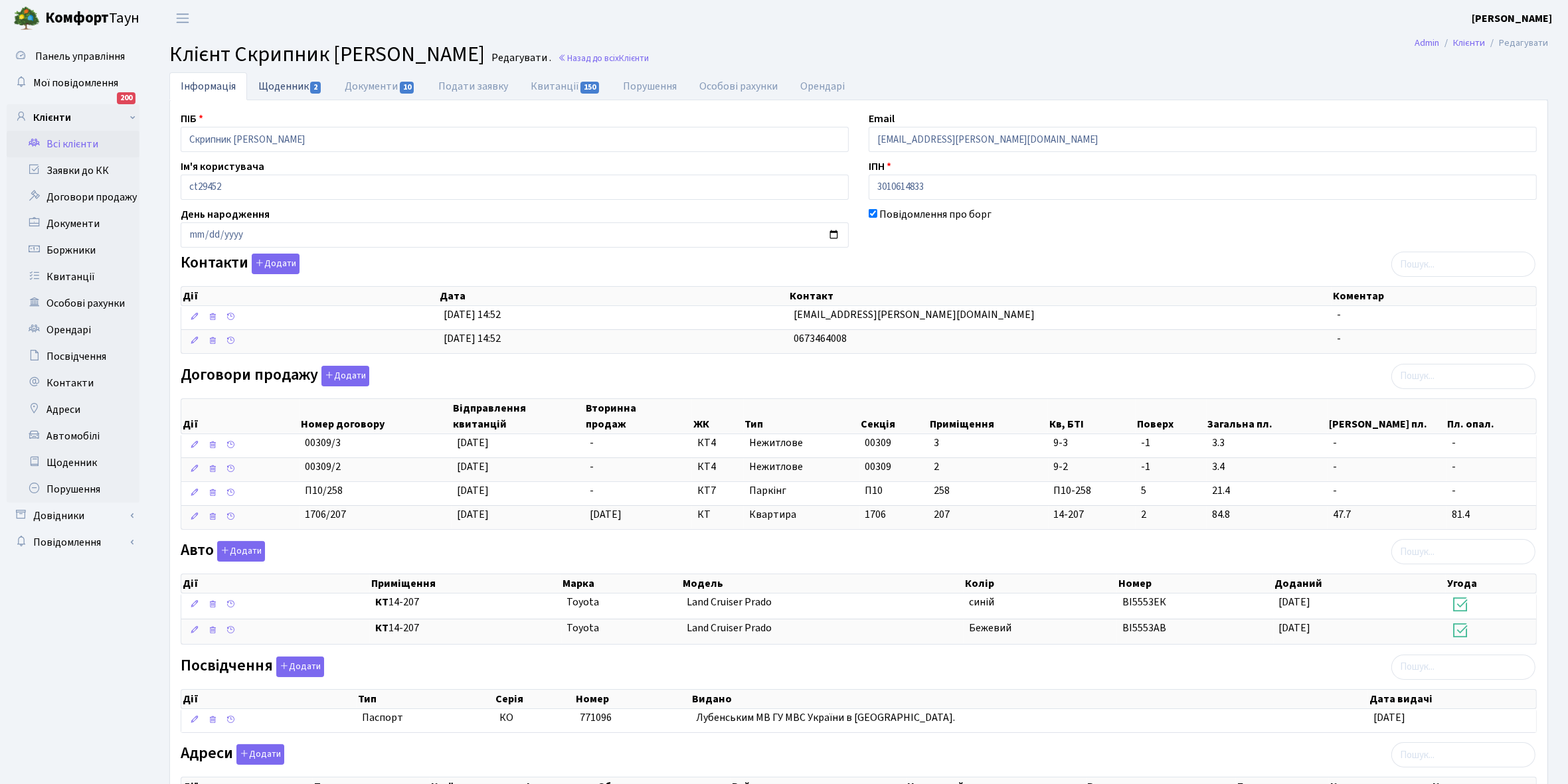
click at [283, 88] on link "Щоденник 2" at bounding box center [290, 86] width 87 height 27
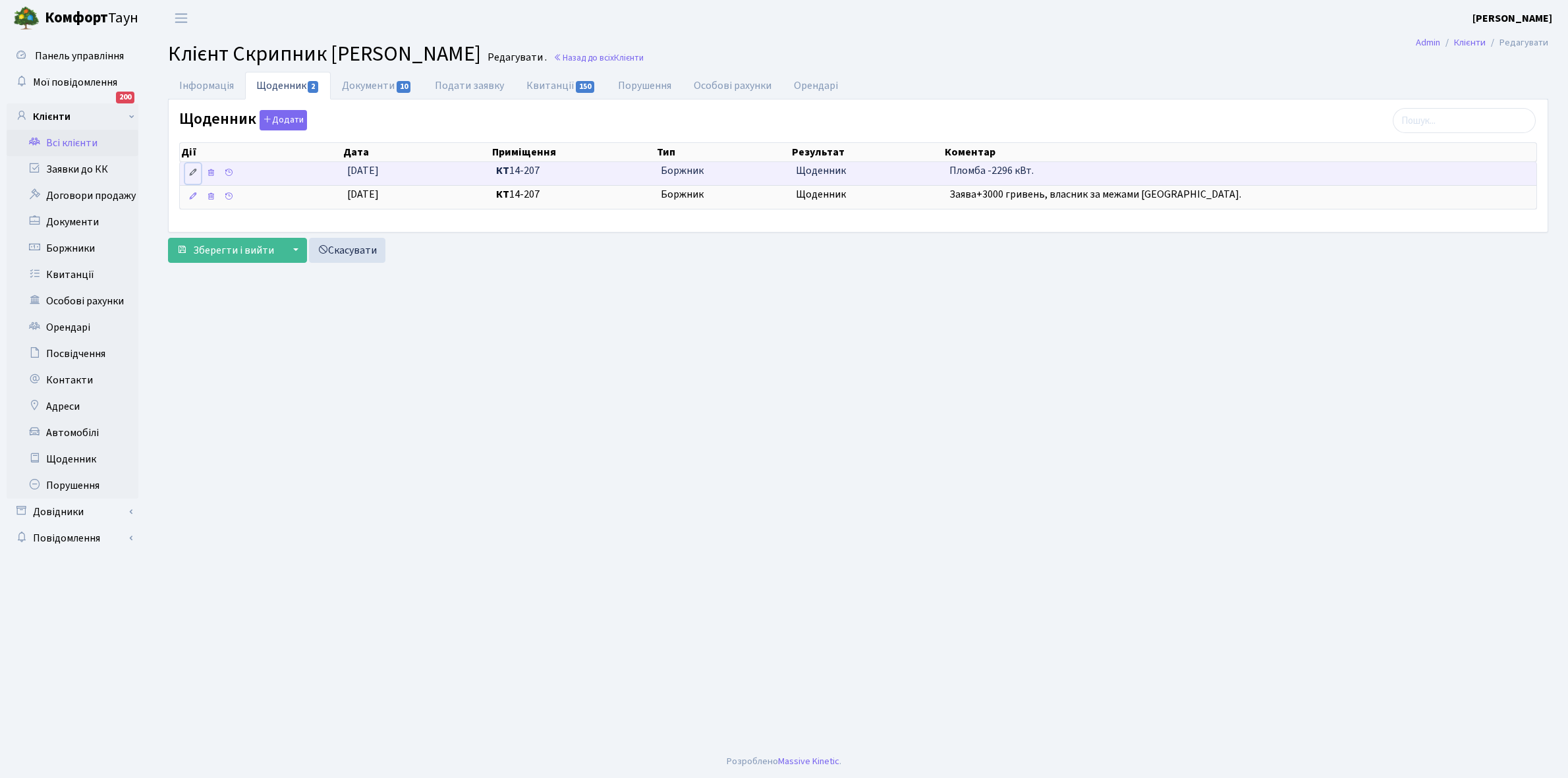
click at [189, 172] on icon at bounding box center [193, 173] width 9 height 9
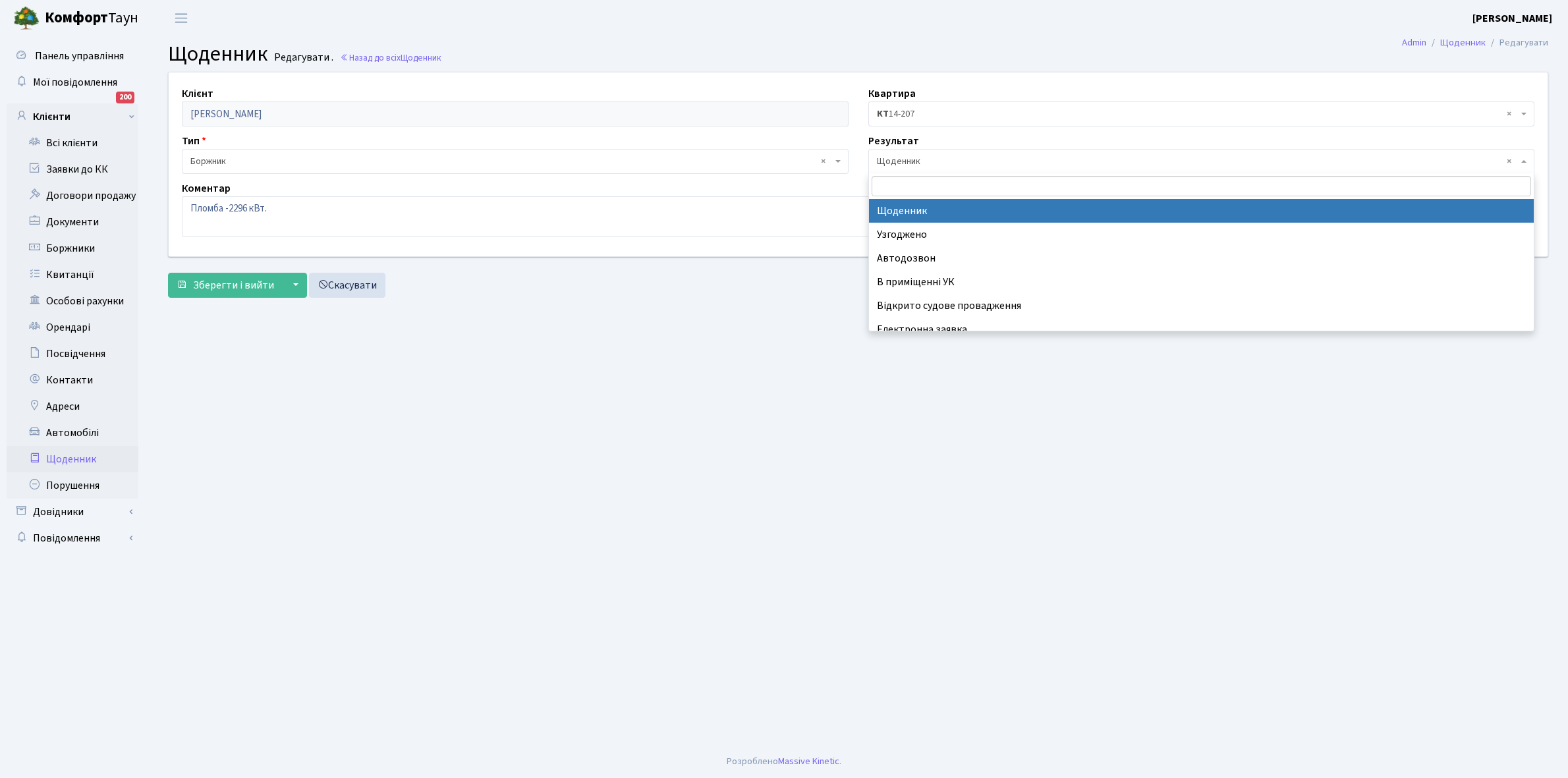
click at [931, 161] on span "× Щоденник" at bounding box center [1198, 161] width 641 height 13
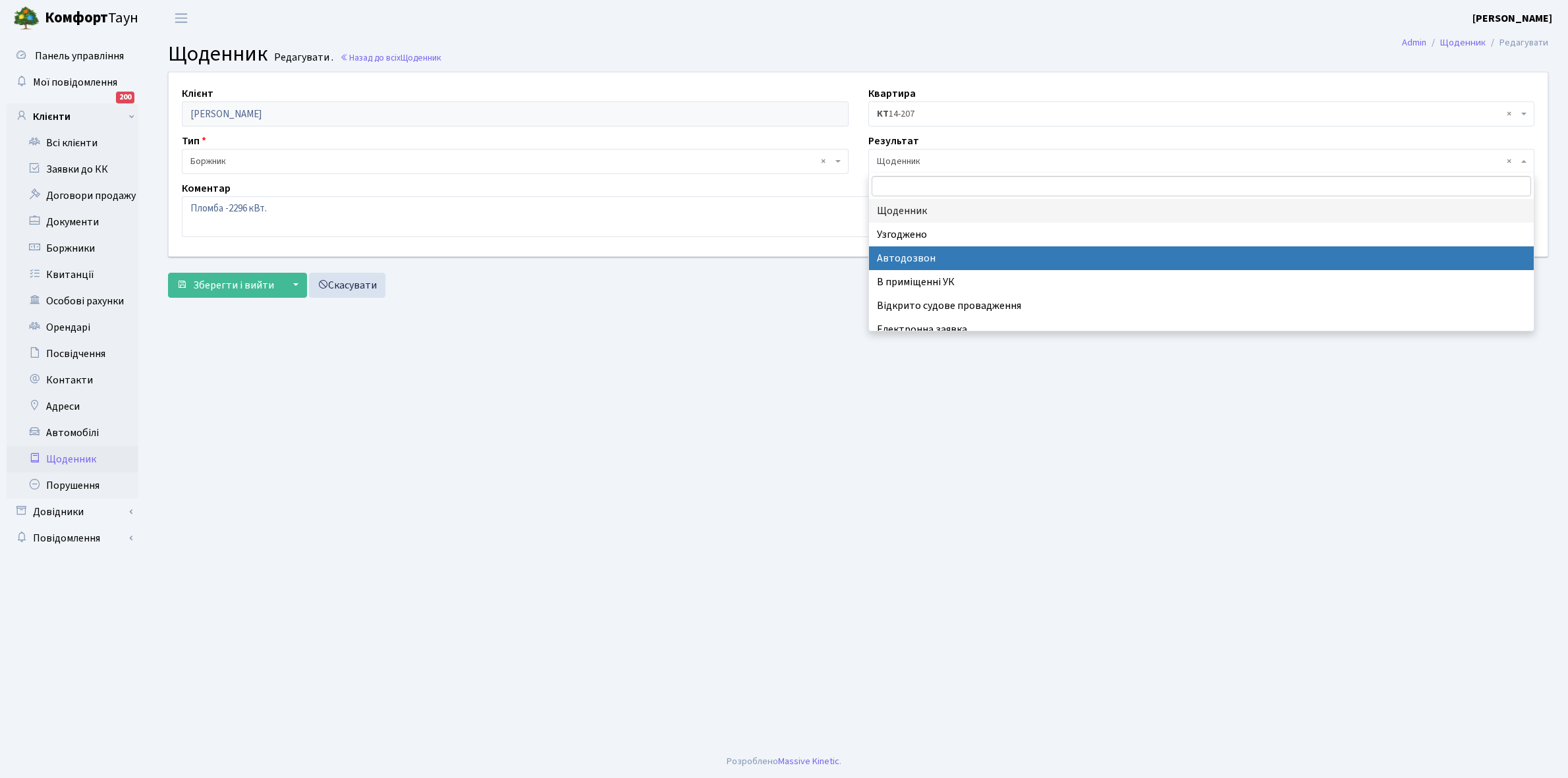
scroll to position [81, 0]
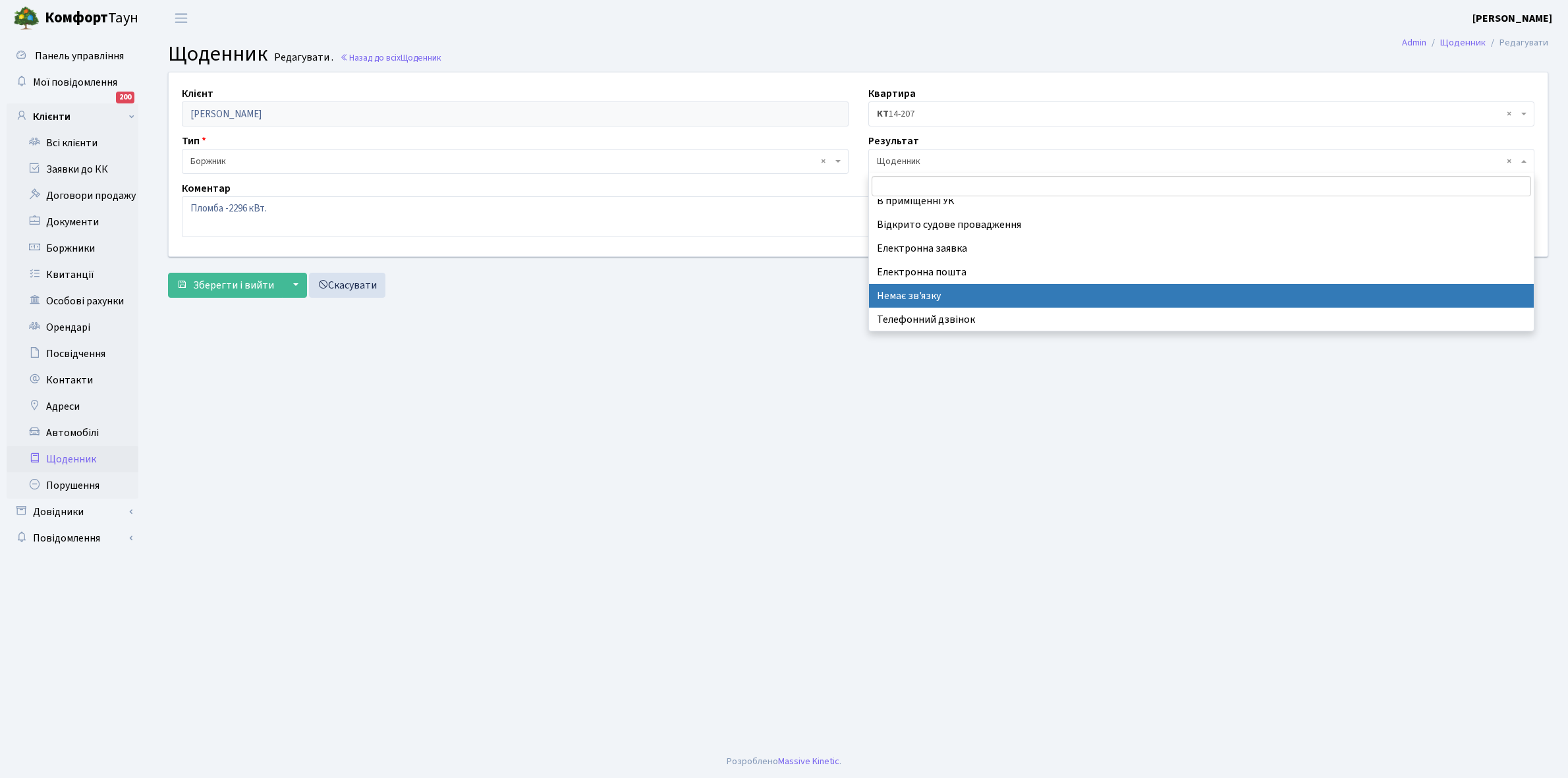
select select "197"
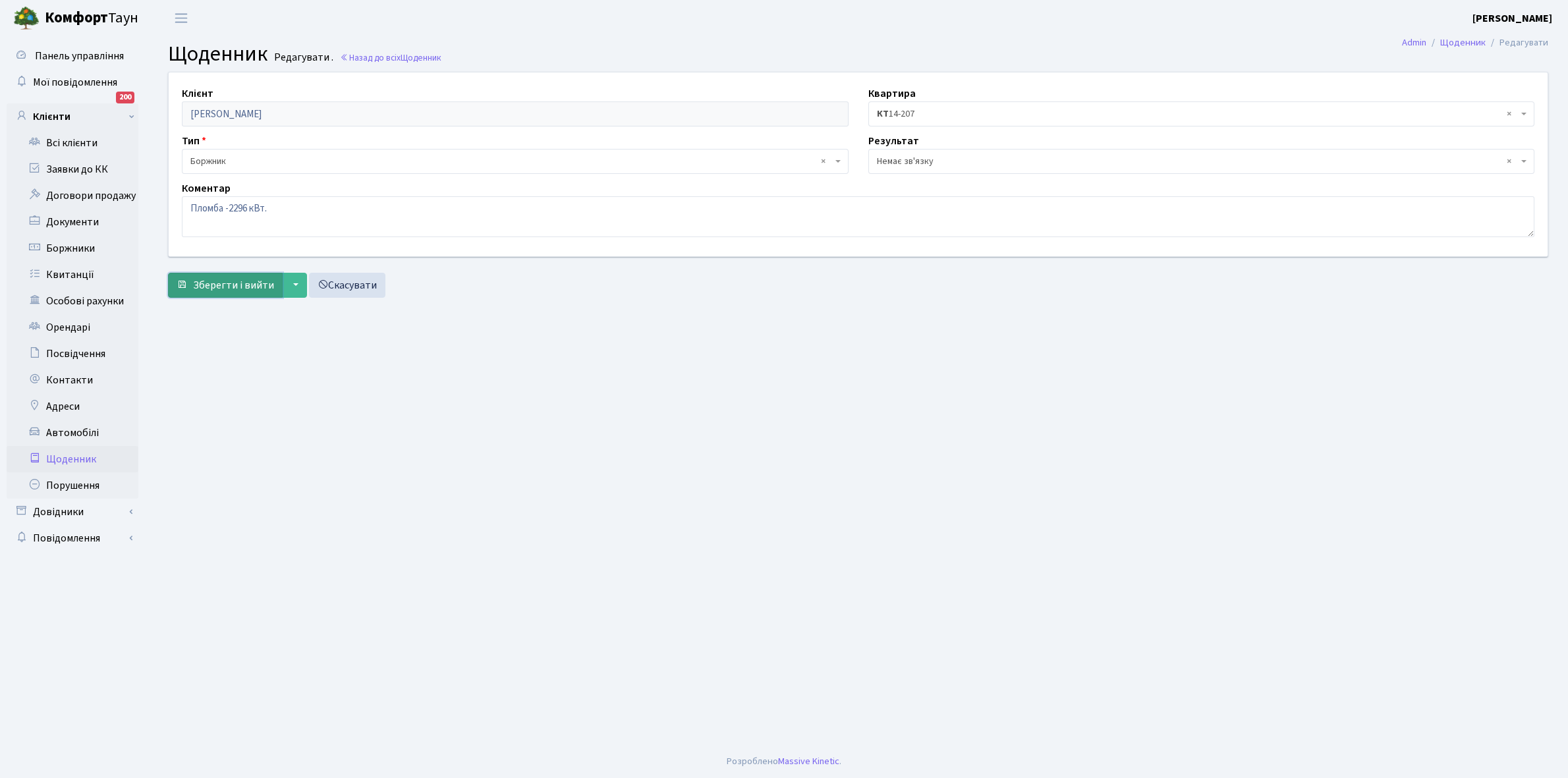
click at [225, 282] on span "Зберегти і вийти" at bounding box center [233, 285] width 81 height 14
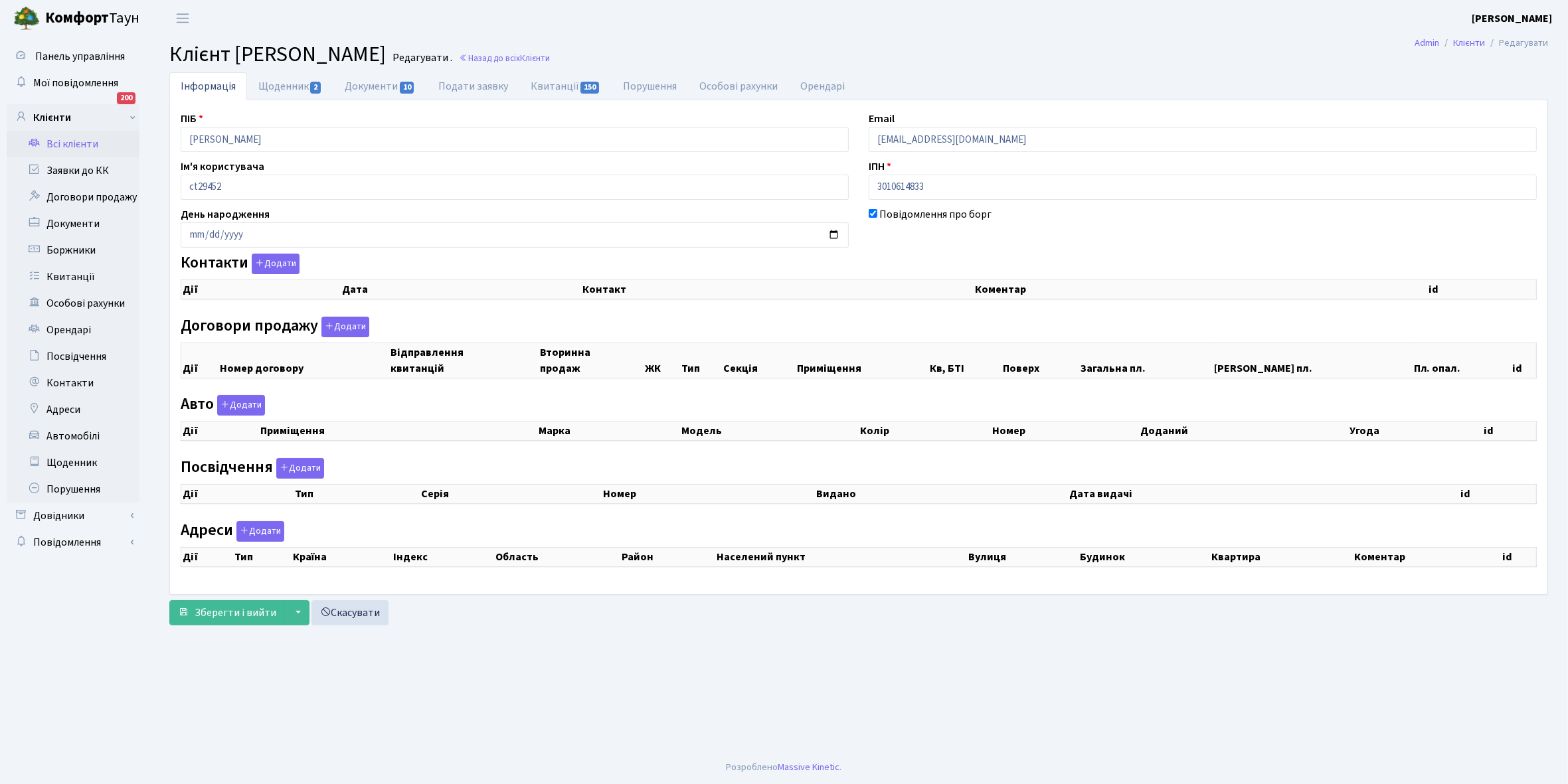
checkbox input "true"
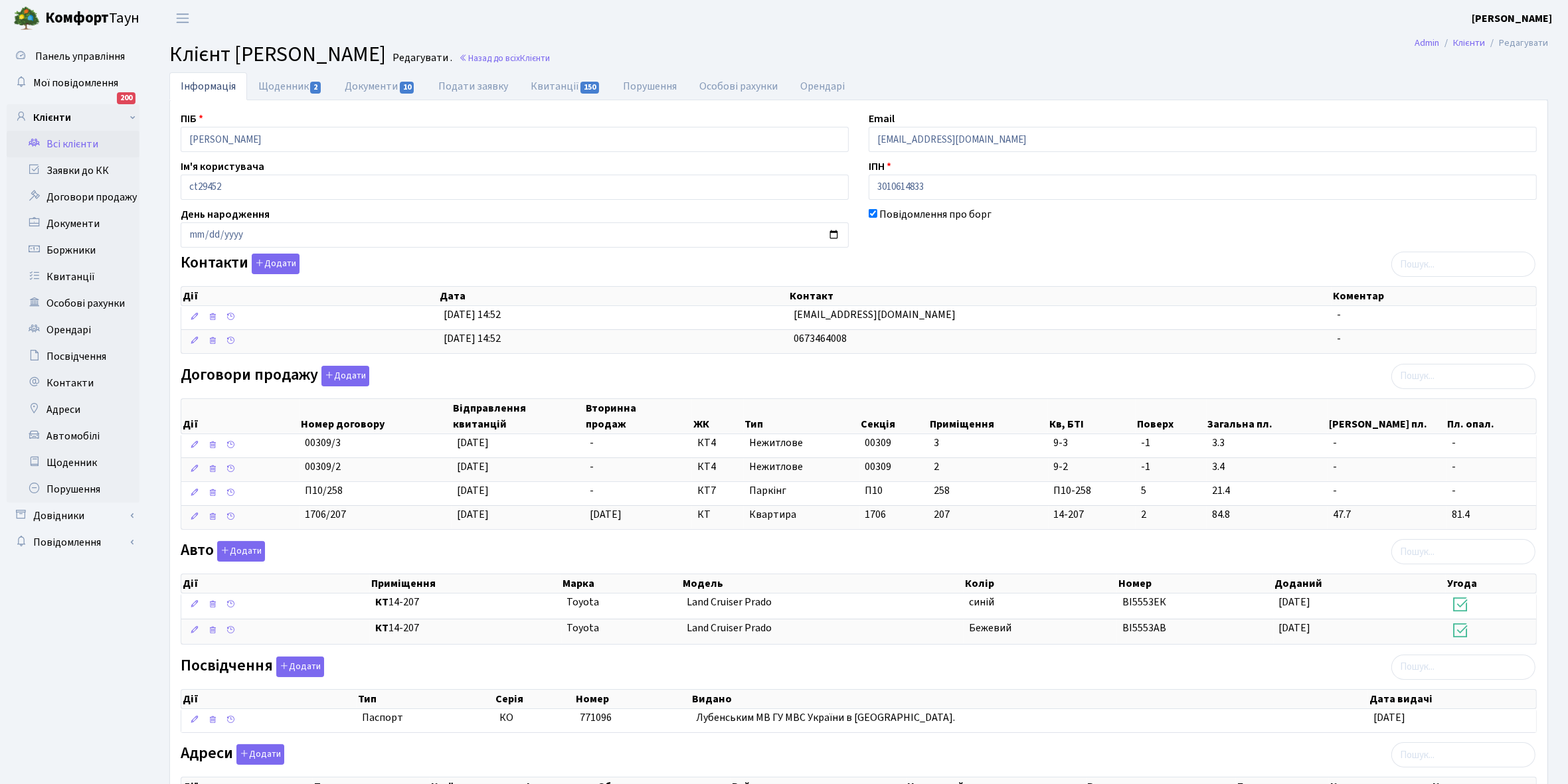
click at [73, 138] on link "Всі клієнти" at bounding box center [72, 144] width 133 height 27
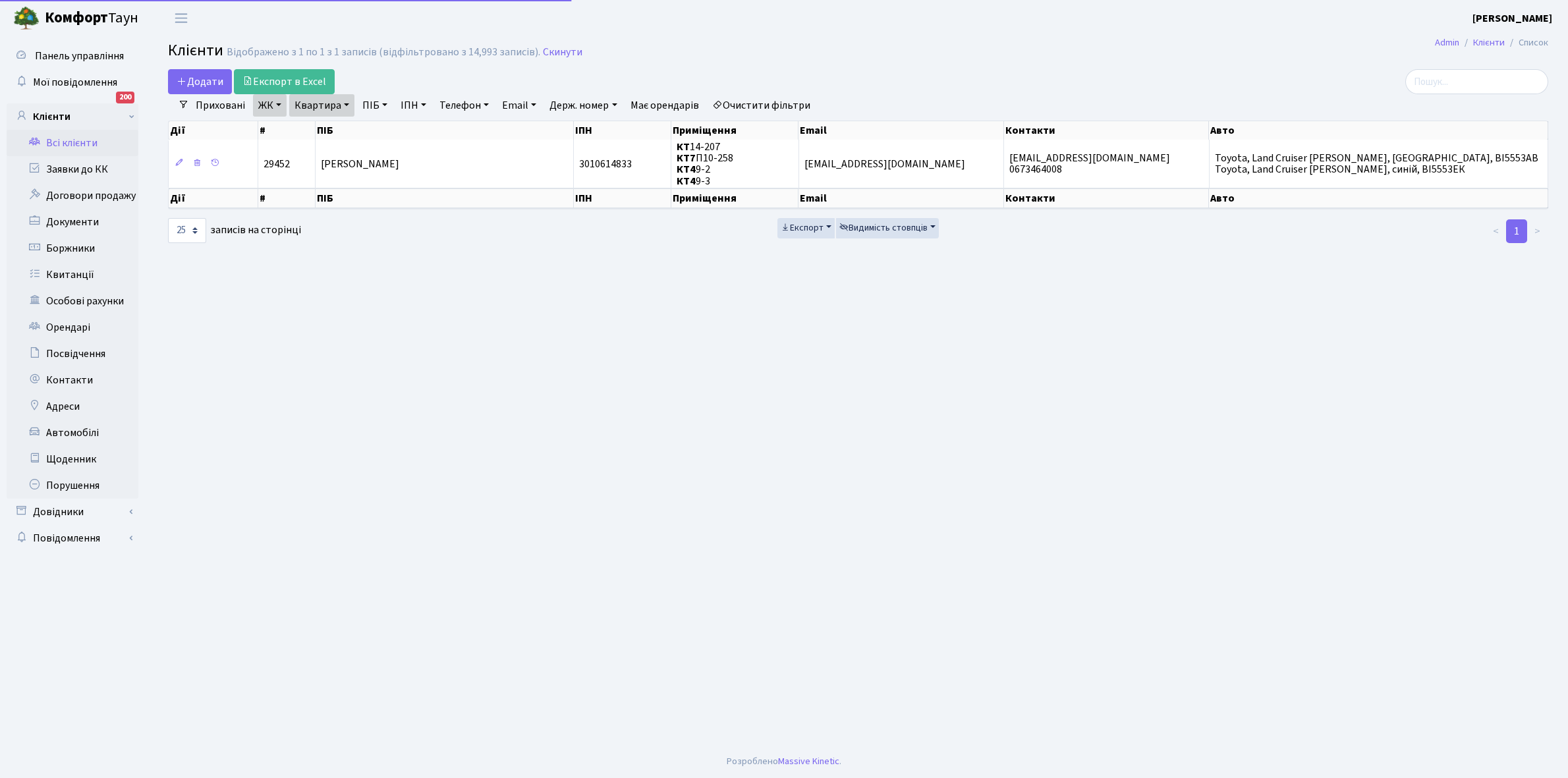
select select "25"
click at [344, 101] on link "Квартира" at bounding box center [322, 105] width 66 height 22
click at [345, 130] on input "14-207" at bounding box center [328, 131] width 77 height 25
type input "14-239"
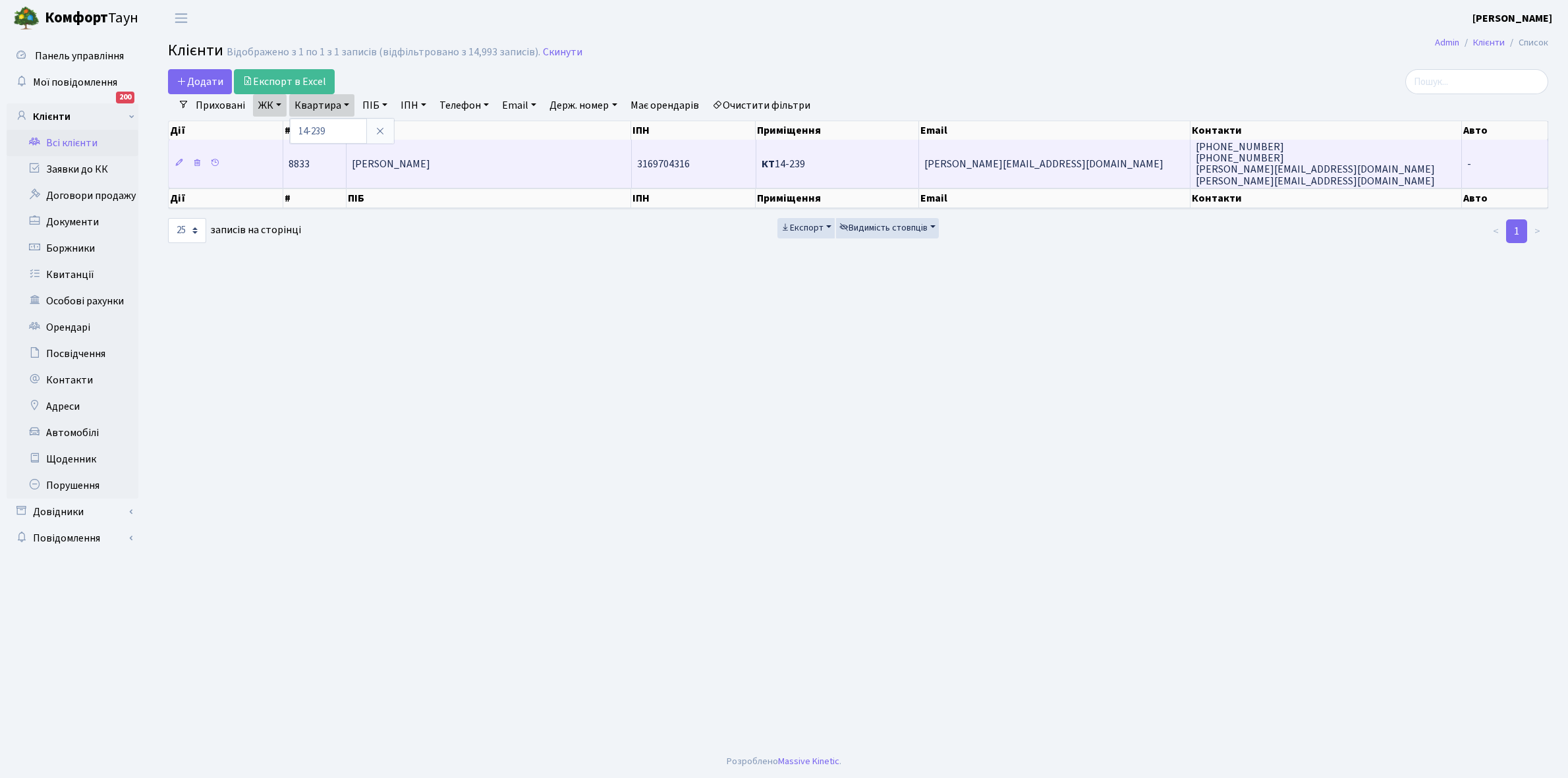
click at [492, 166] on td "[PERSON_NAME]" at bounding box center [489, 164] width 285 height 48
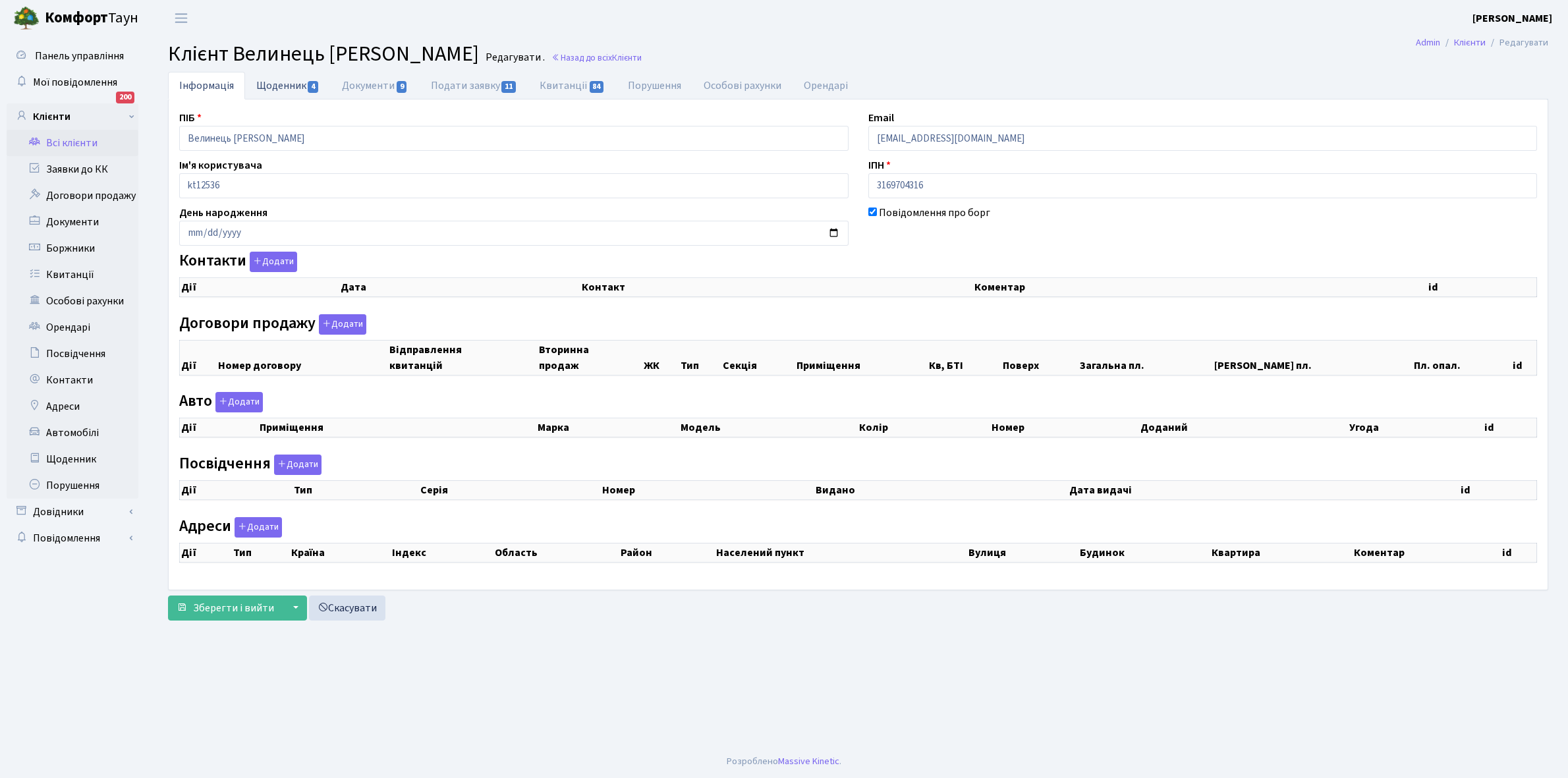
checkbox input "true"
select select "25"
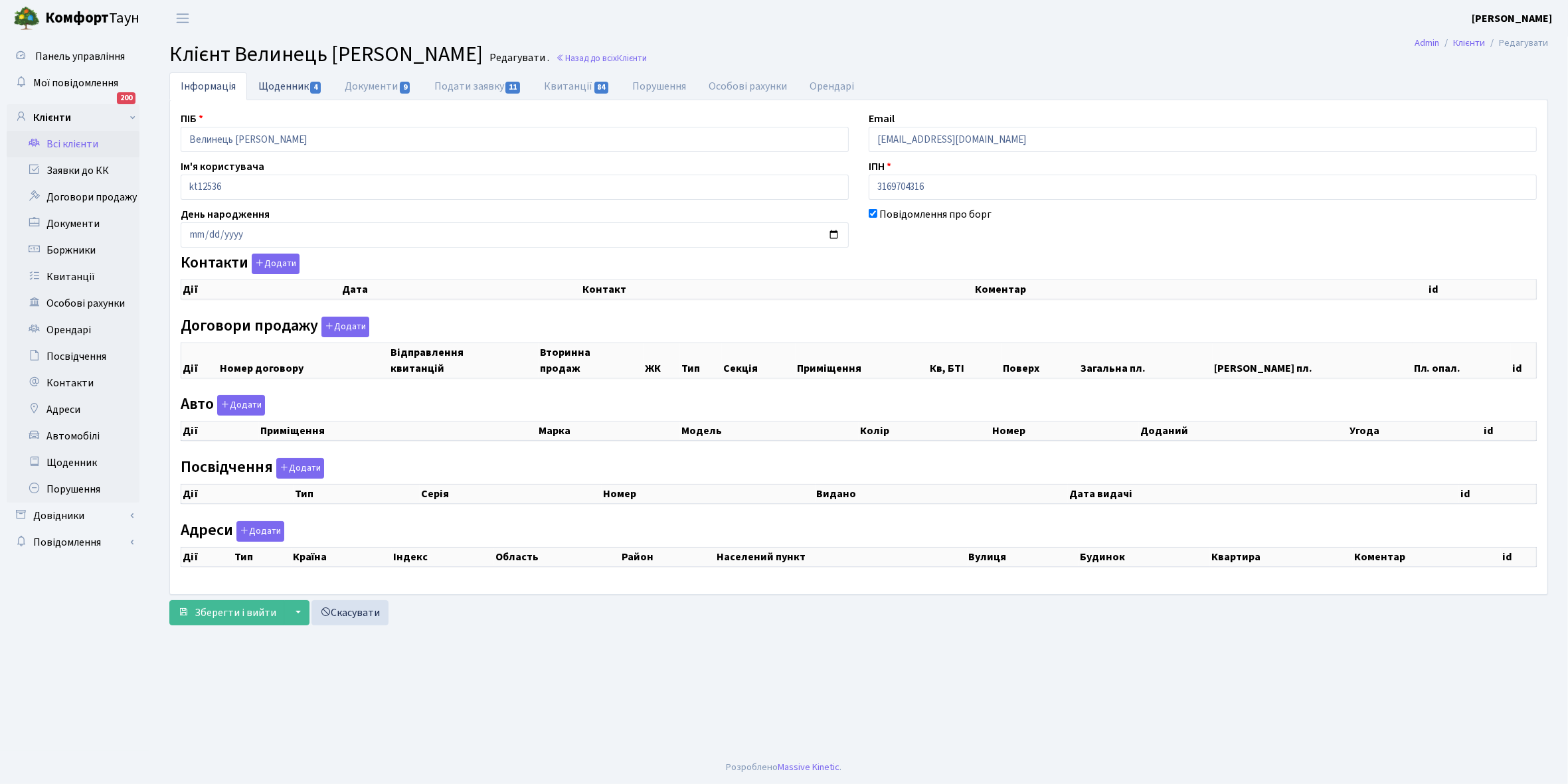
select select "25"
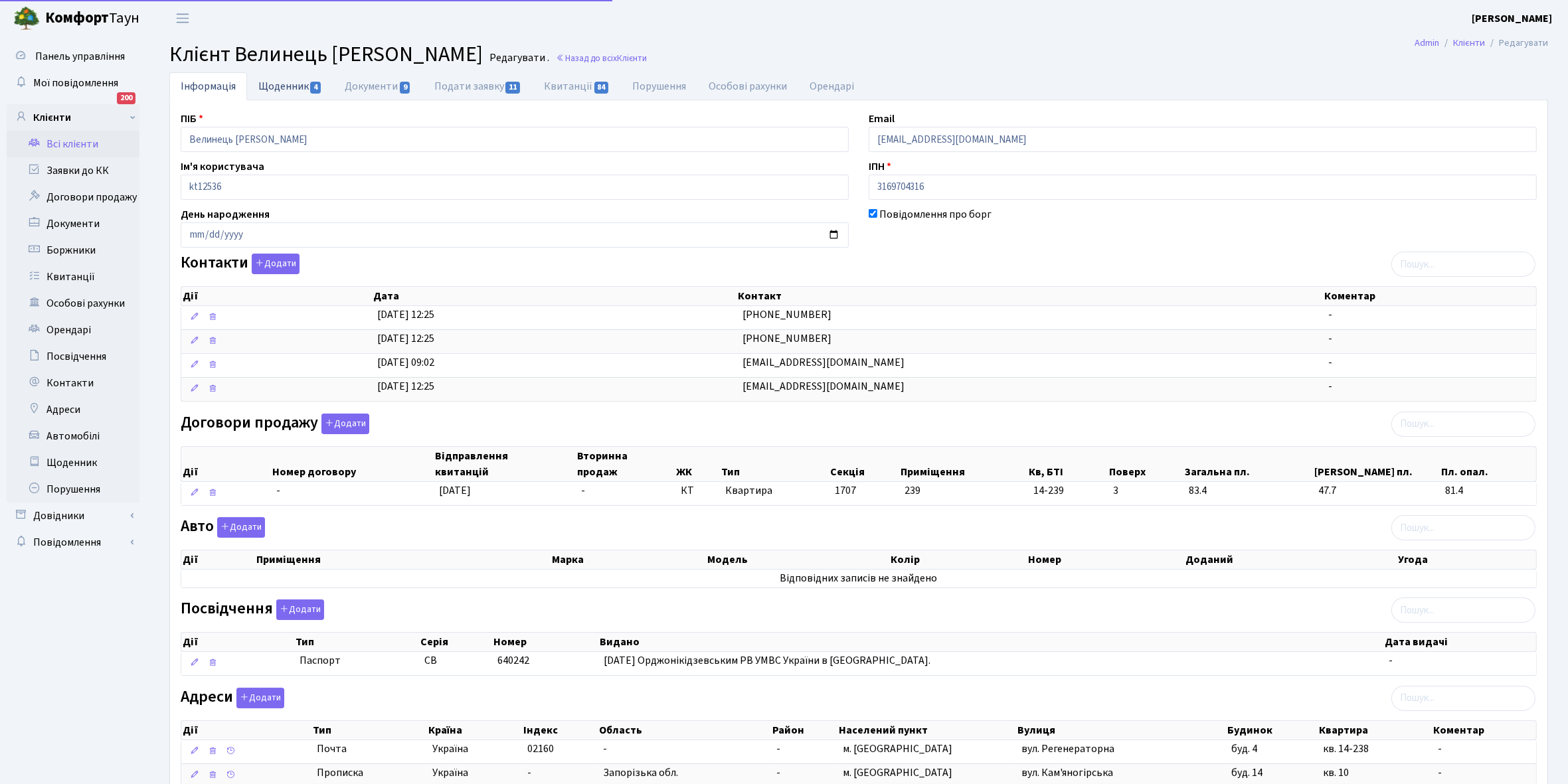
click at [286, 84] on link "Щоденник 4" at bounding box center [290, 86] width 87 height 27
select select "25"
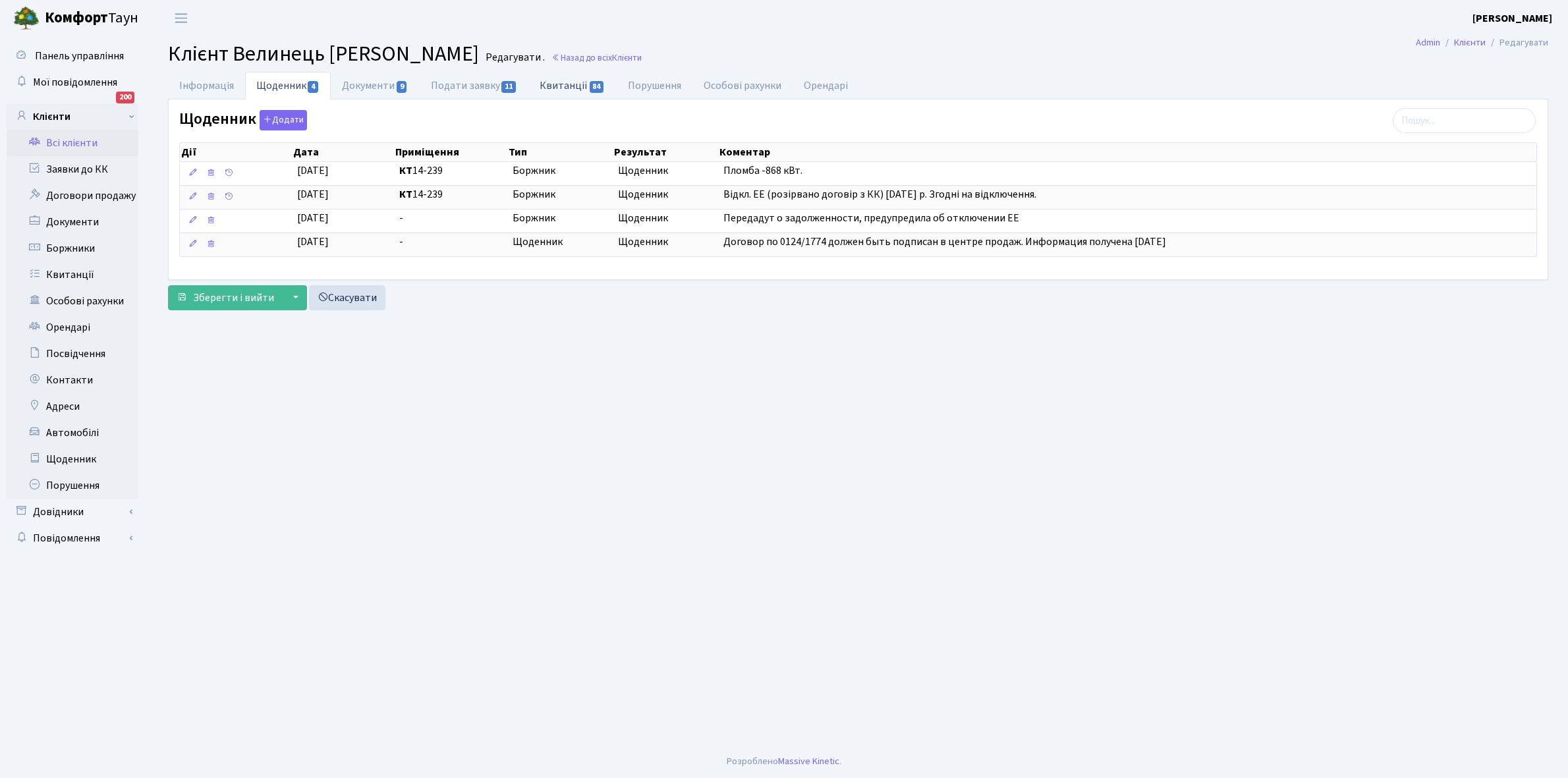
click at [568, 86] on link "Квитанції 84" at bounding box center [571, 85] width 88 height 27
select select "25"
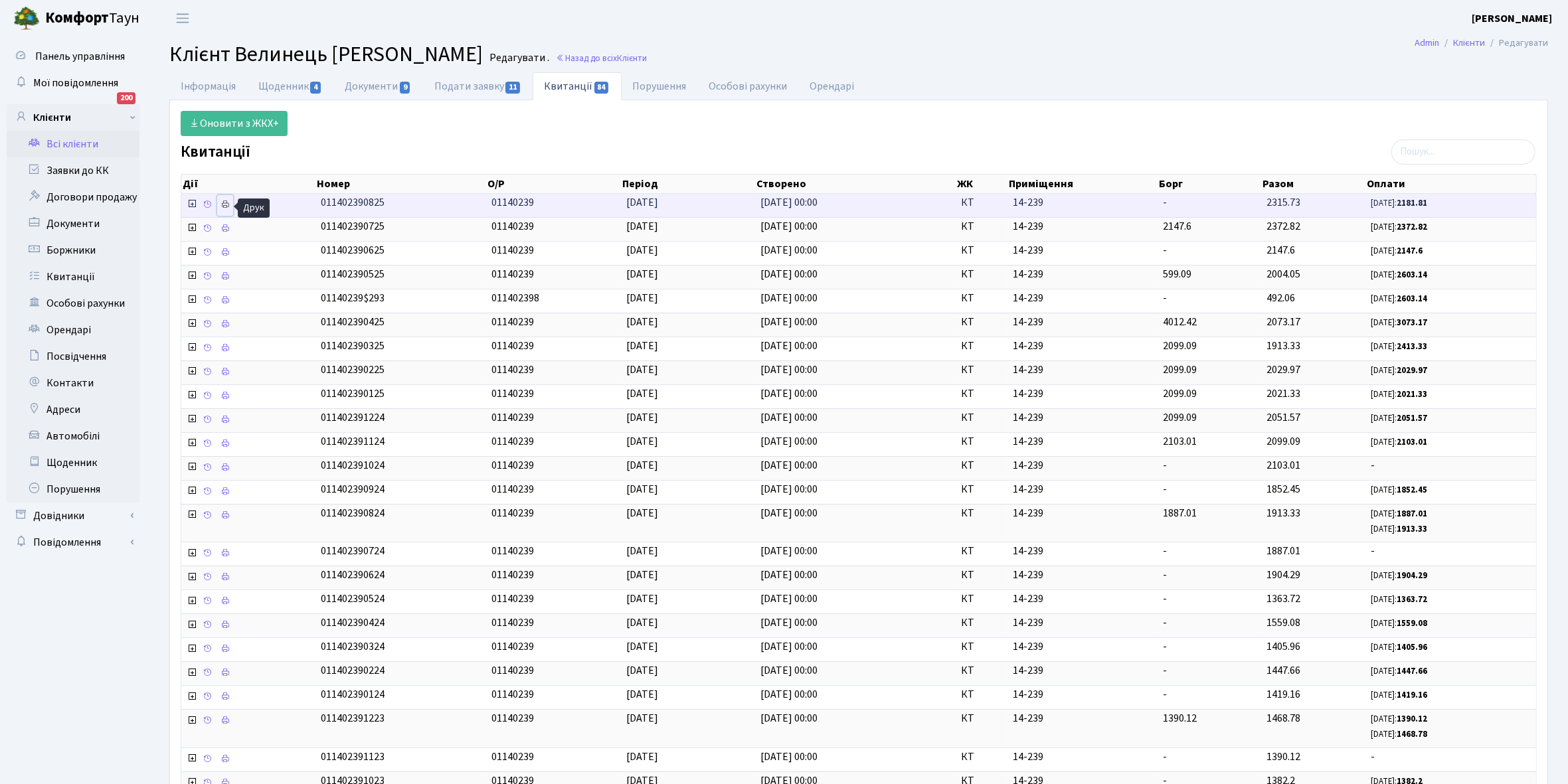
click at [227, 206] on icon at bounding box center [225, 204] width 9 height 9
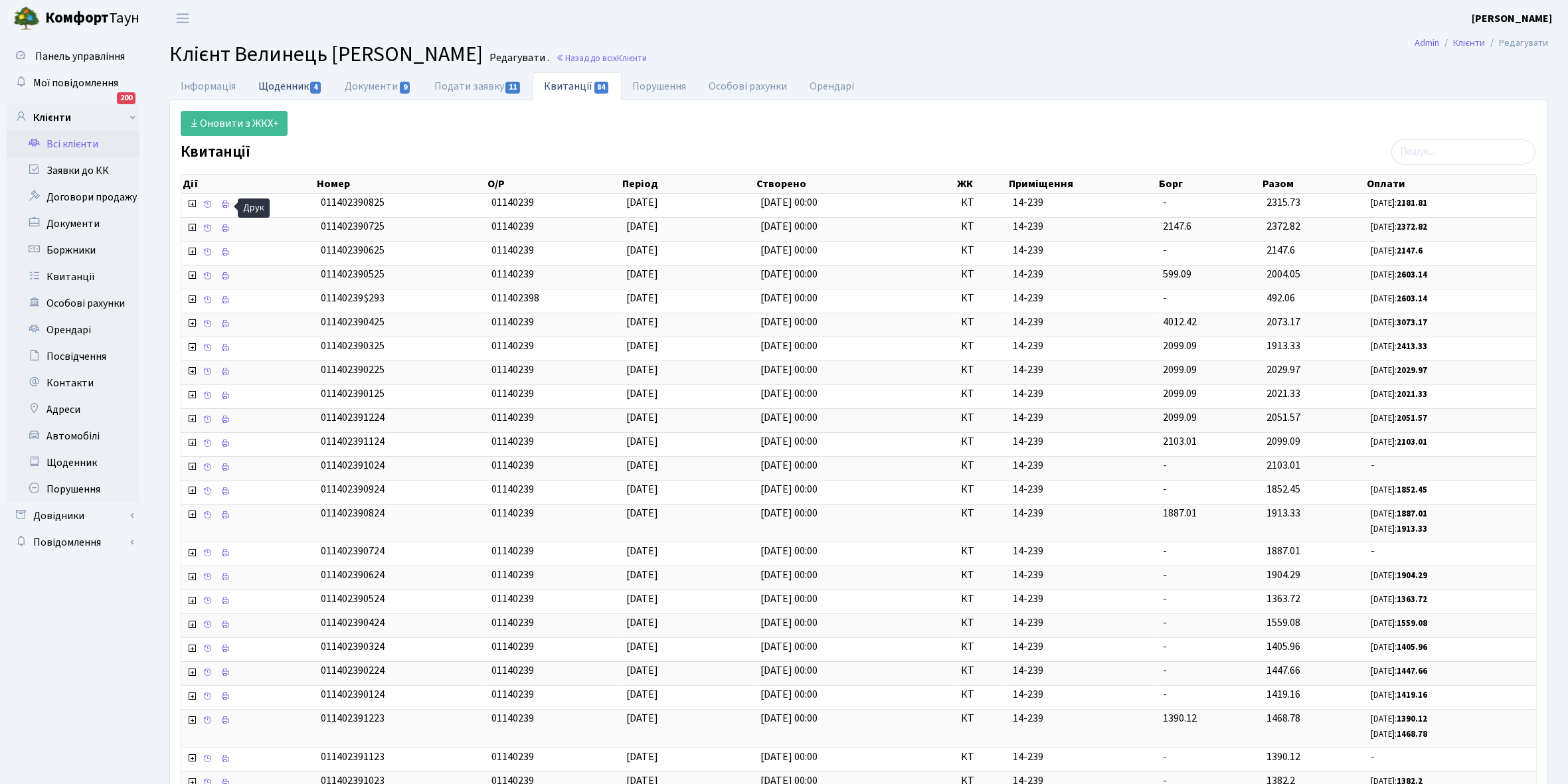
click at [281, 87] on link "Щоденник 4" at bounding box center [290, 86] width 87 height 27
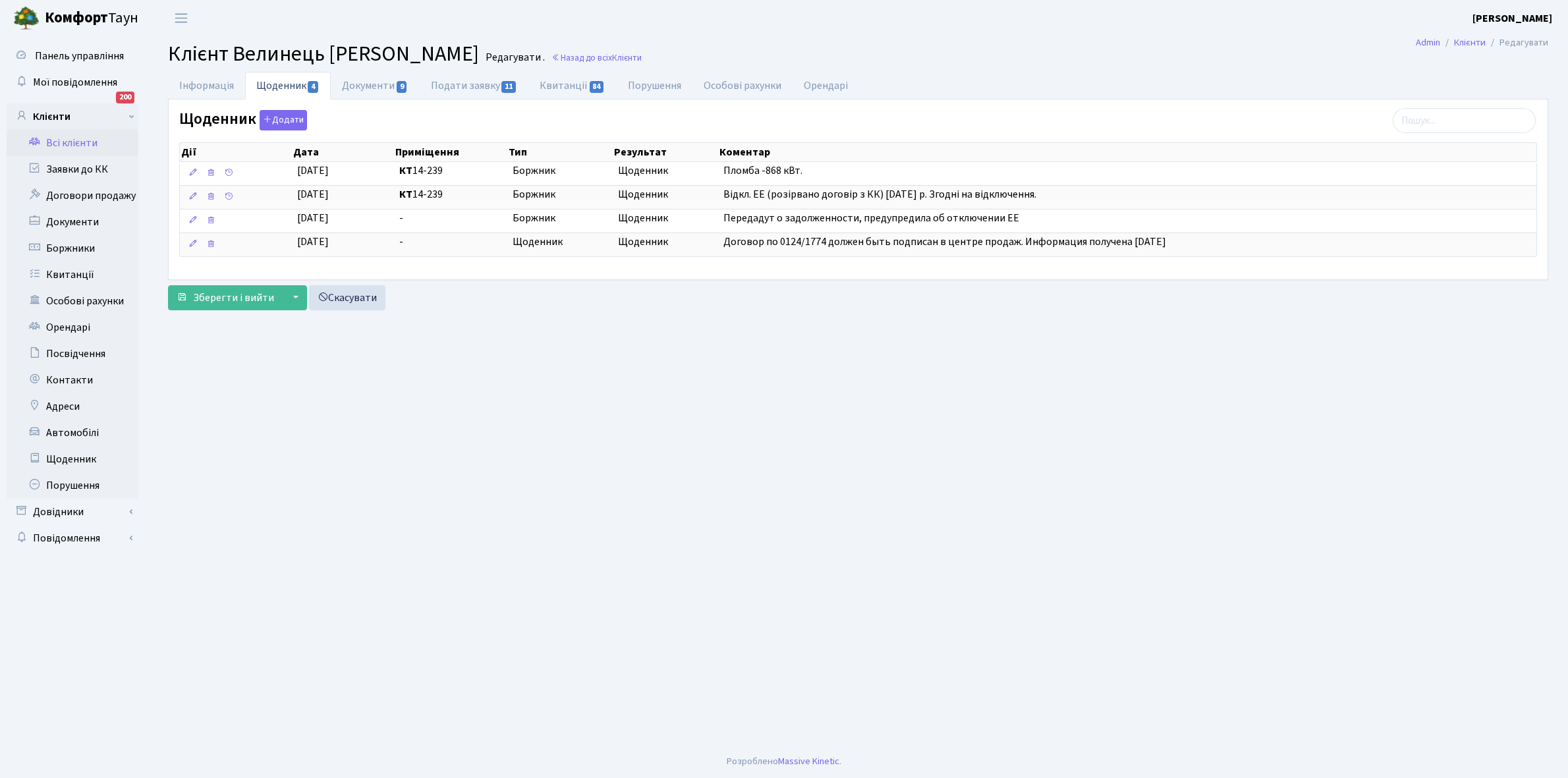
click at [76, 136] on link "Всі клієнти" at bounding box center [72, 143] width 132 height 27
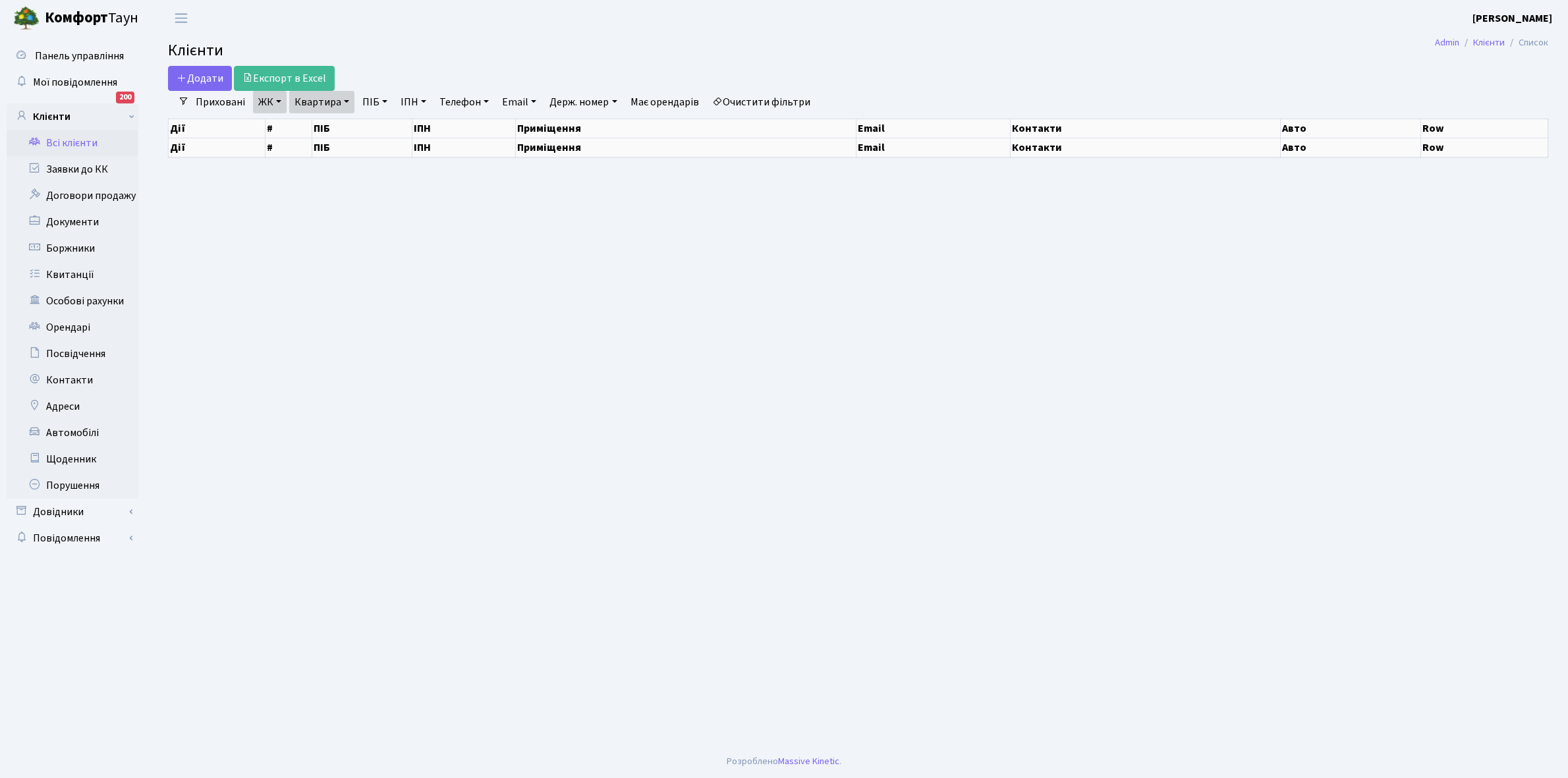
select select "25"
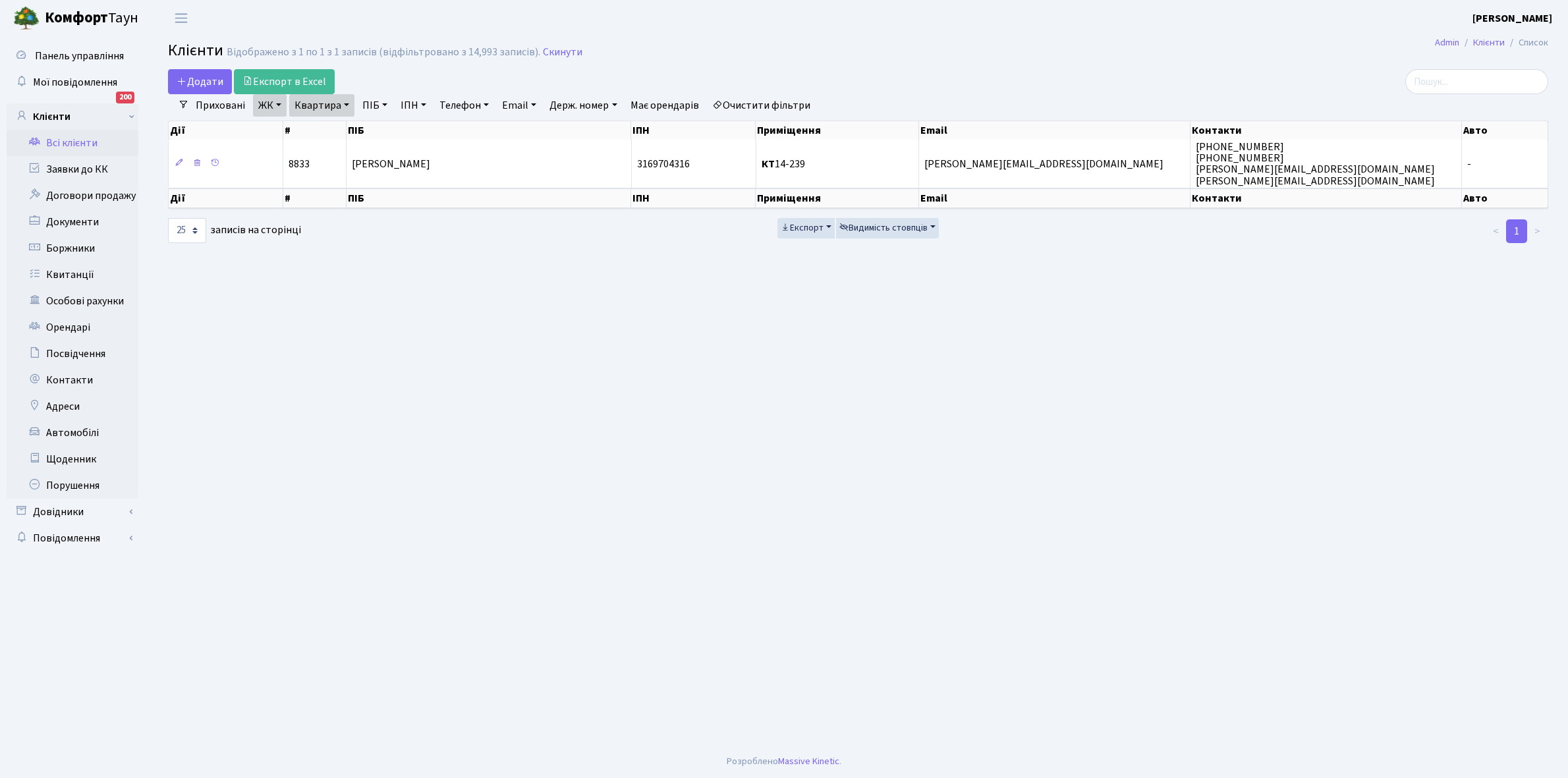
click at [344, 104] on link "Квартира" at bounding box center [322, 105] width 66 height 22
click at [340, 127] on input "14-239" at bounding box center [328, 131] width 77 height 25
type input "1"
type input "15-15"
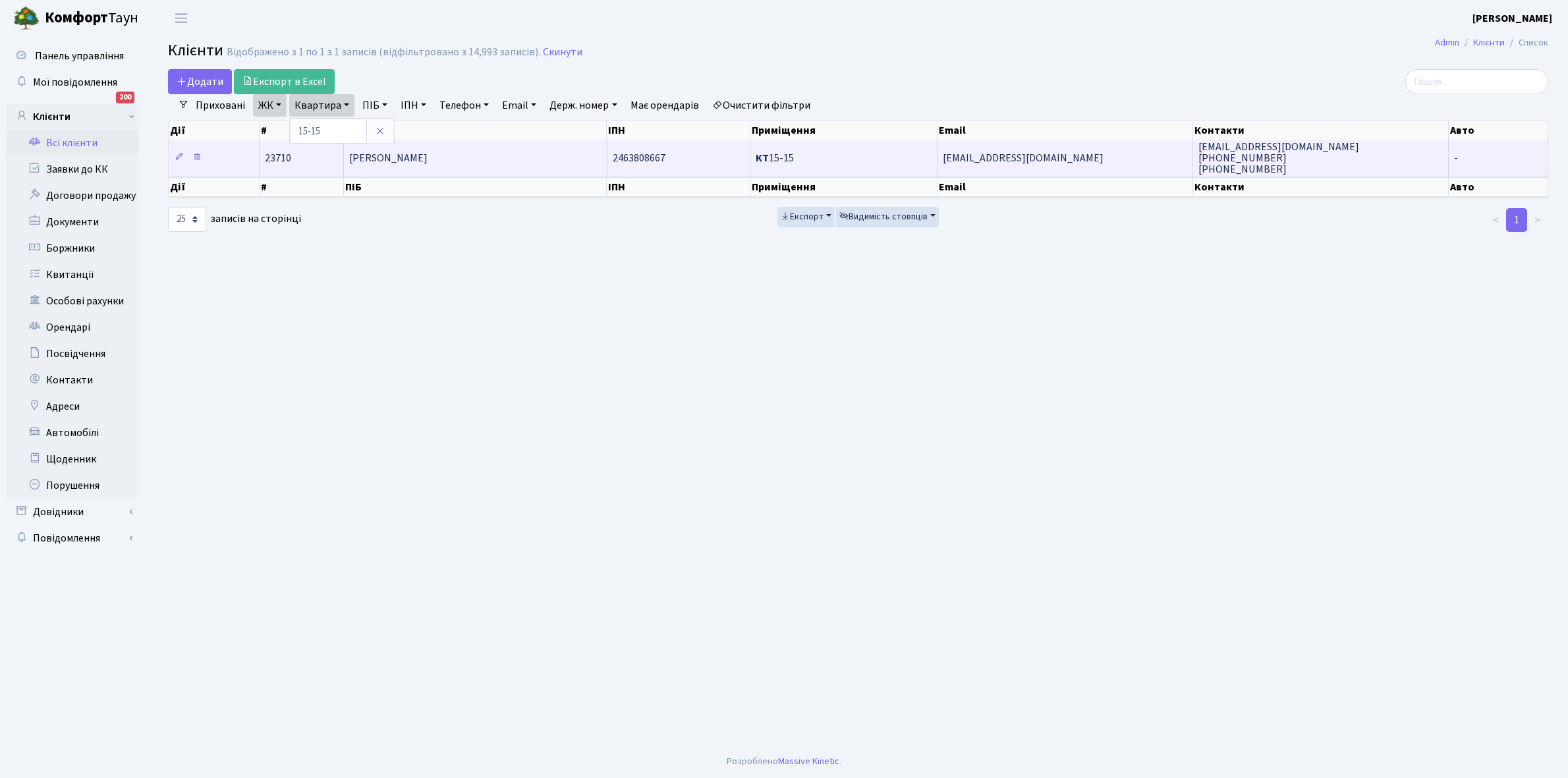
click at [452, 168] on td "[PERSON_NAME]" at bounding box center [475, 158] width 263 height 36
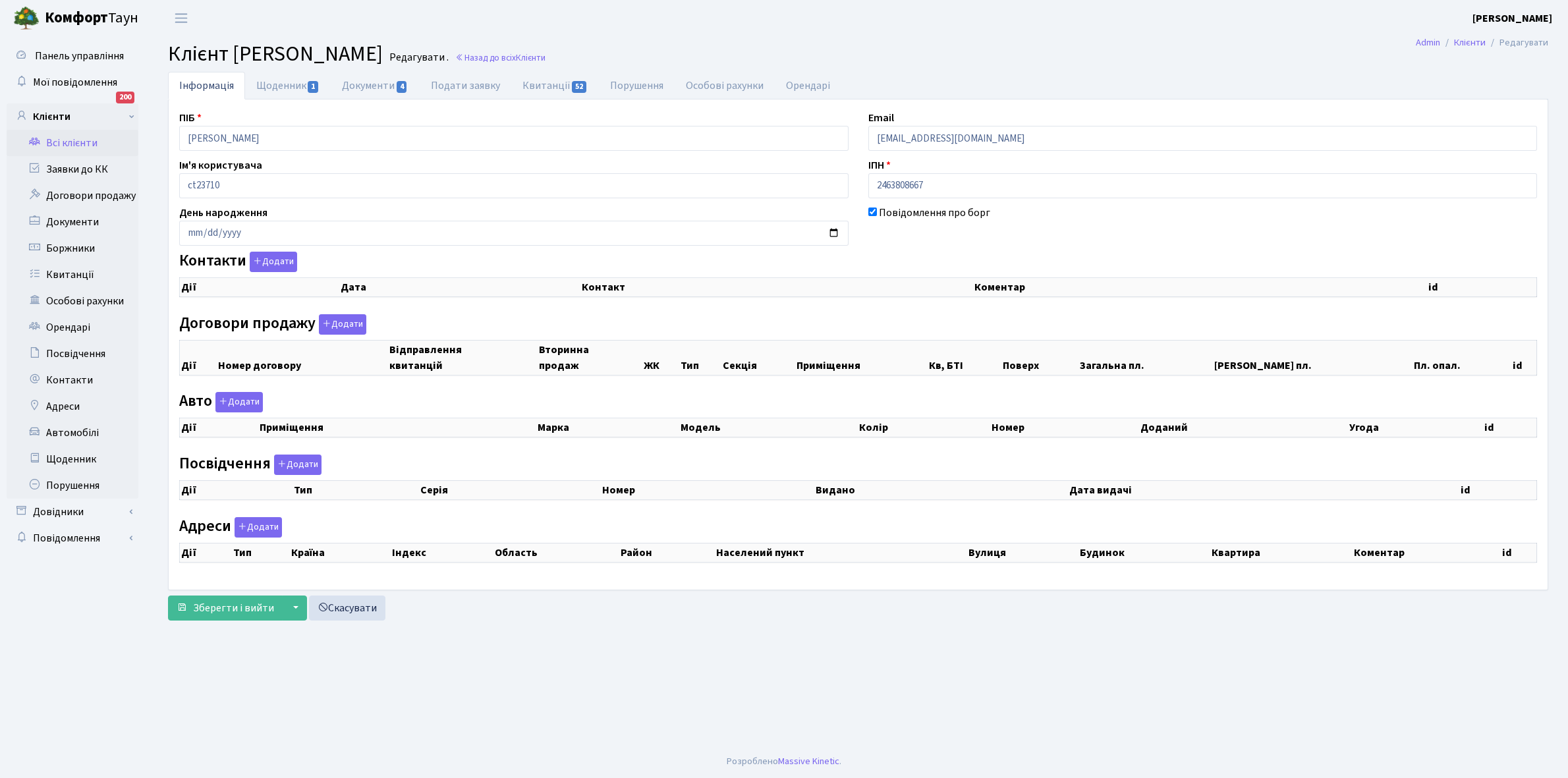
checkbox input "true"
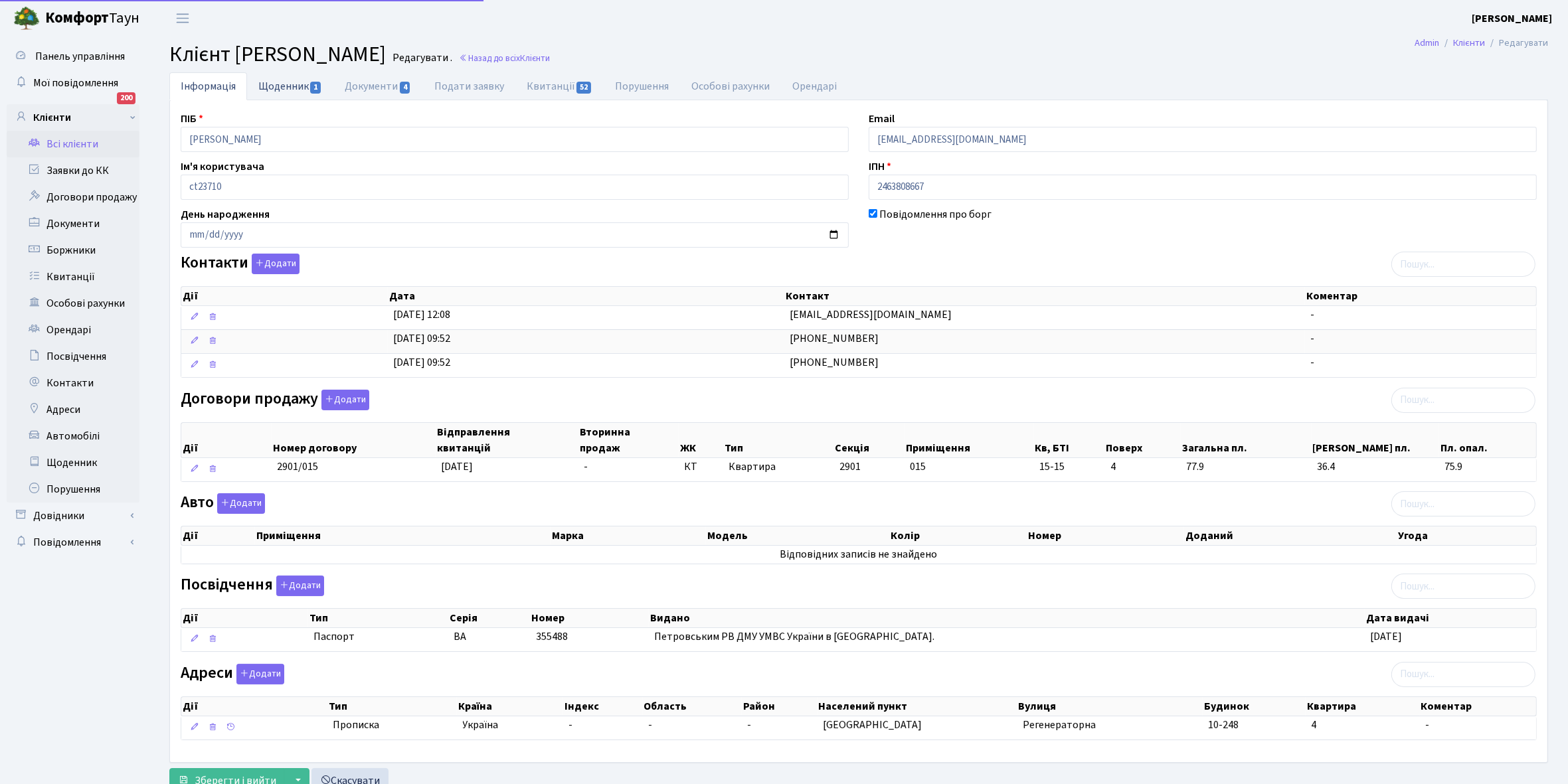
click at [286, 88] on link "Щоденник 1" at bounding box center [290, 86] width 87 height 27
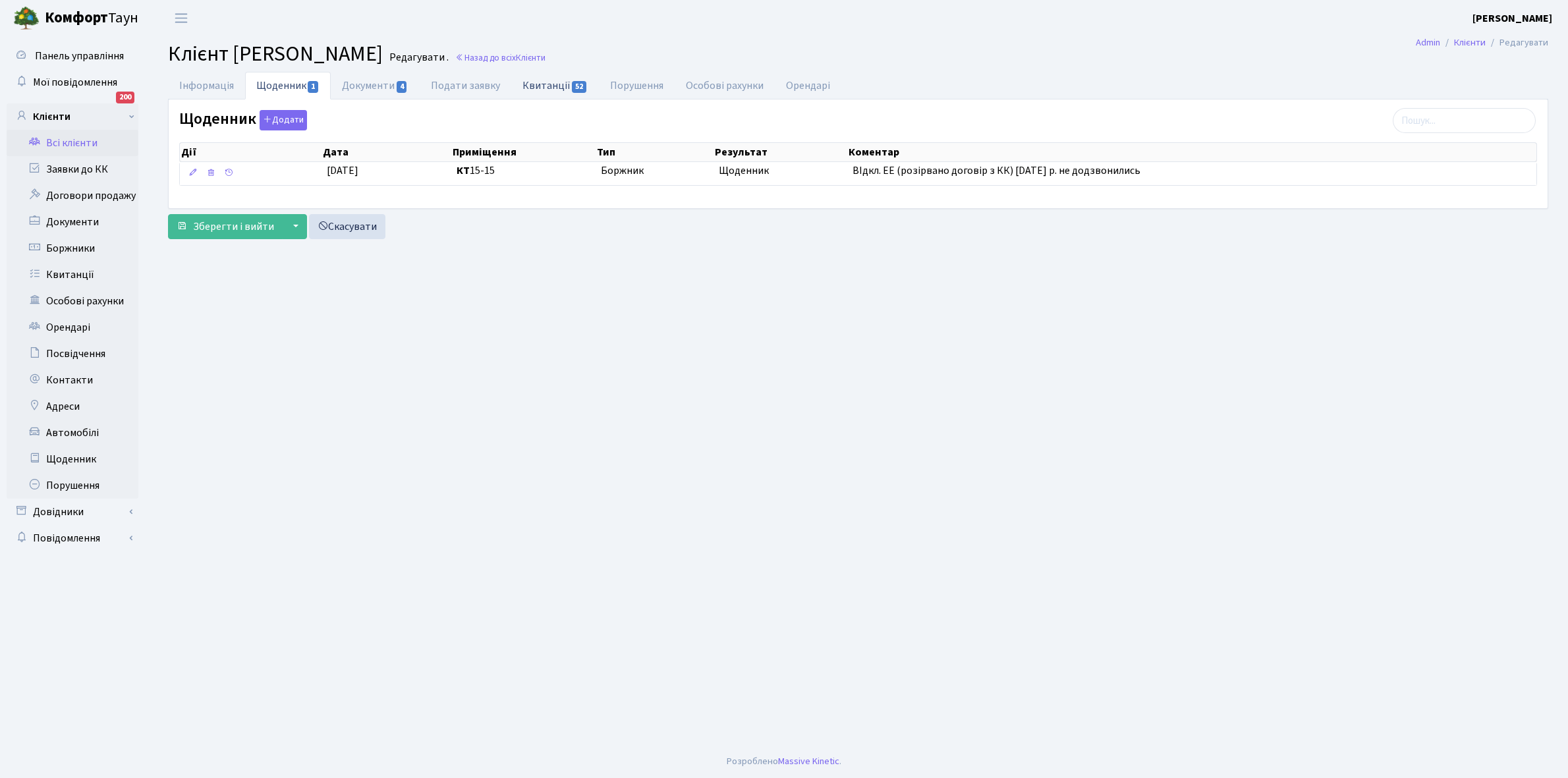
click at [538, 89] on link "Квитанції 52" at bounding box center [555, 85] width 88 height 27
select select "25"
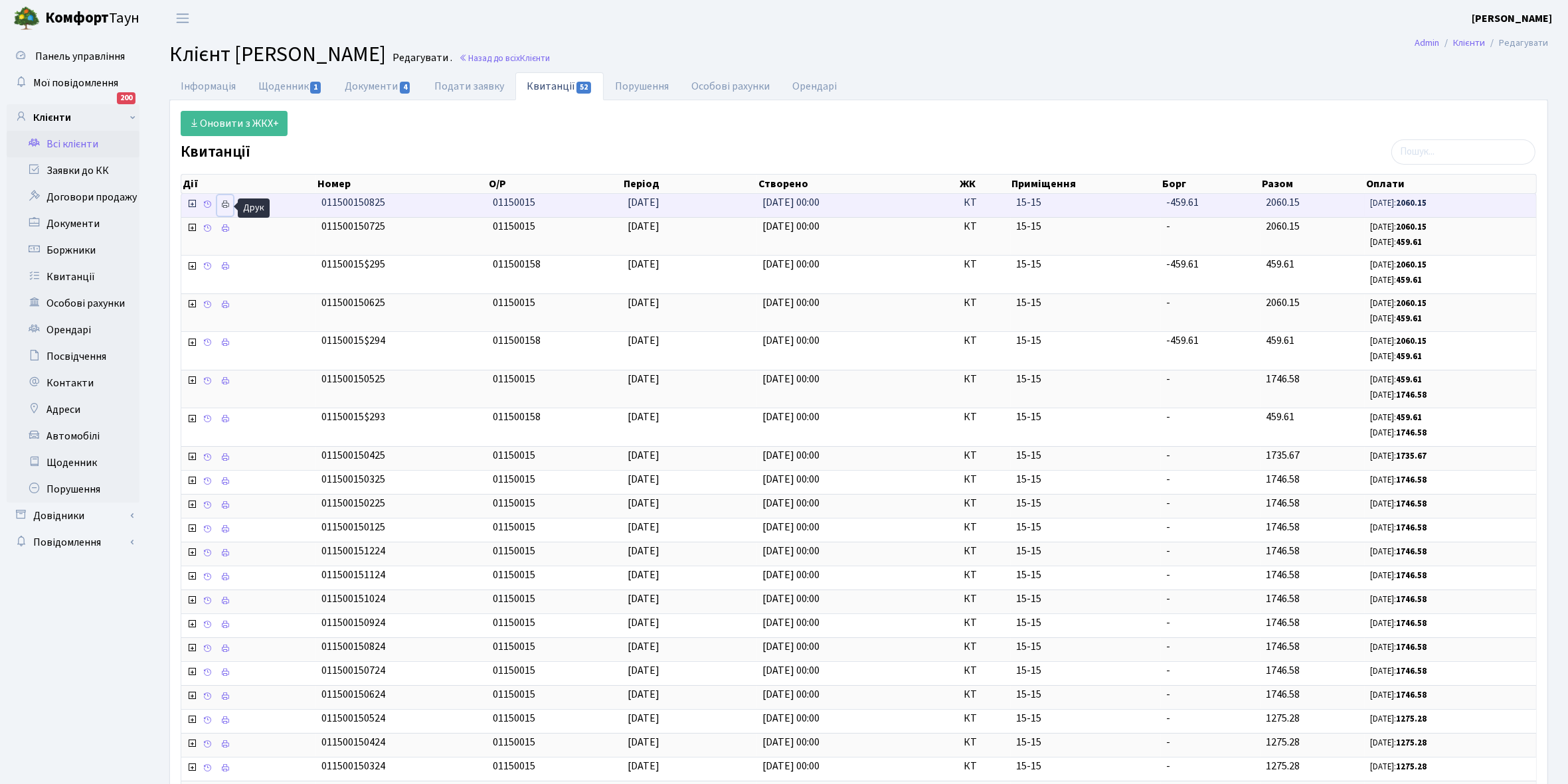
click at [224, 209] on icon at bounding box center [225, 204] width 9 height 9
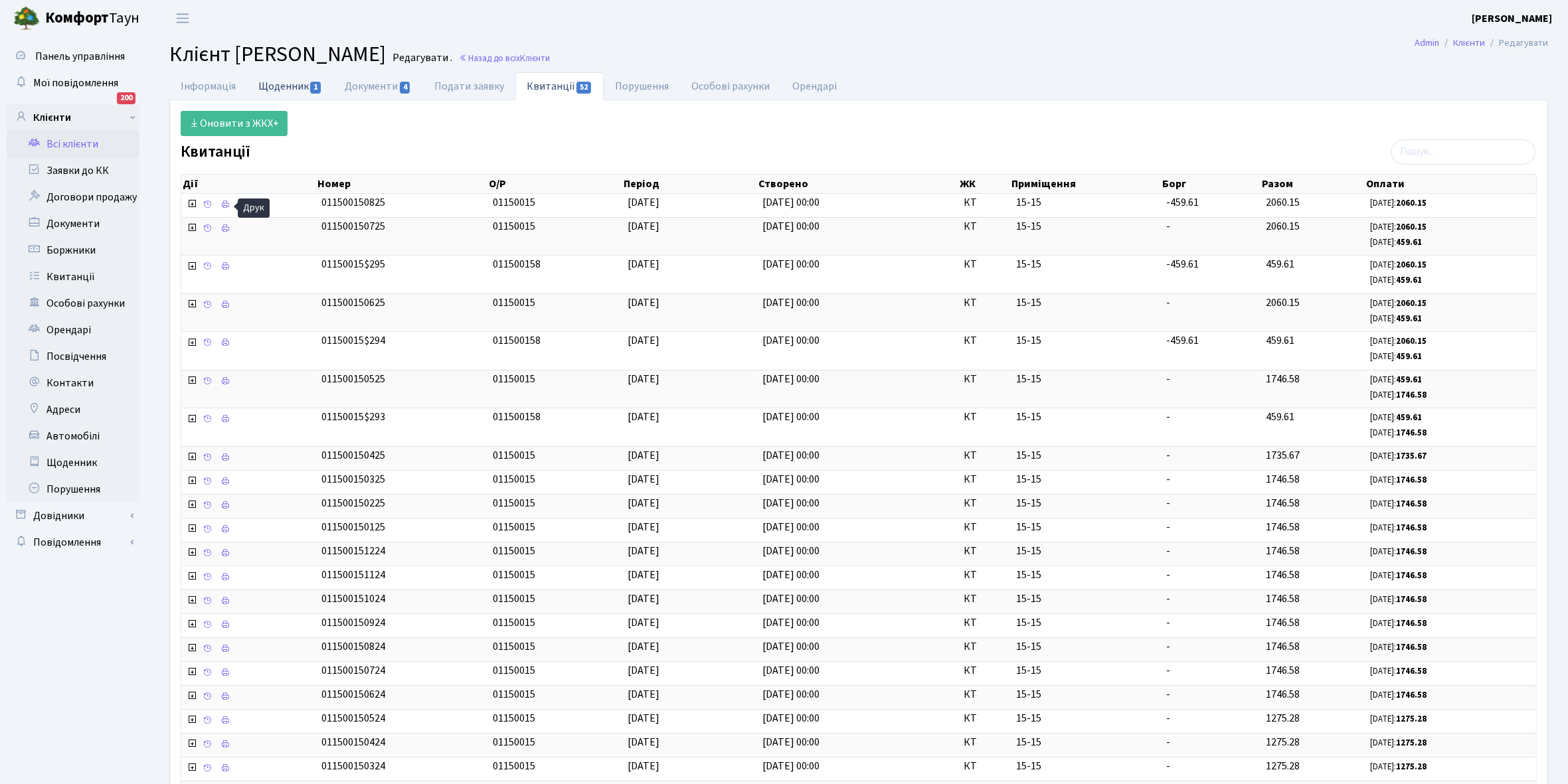
click at [280, 87] on link "Щоденник 1" at bounding box center [290, 86] width 87 height 27
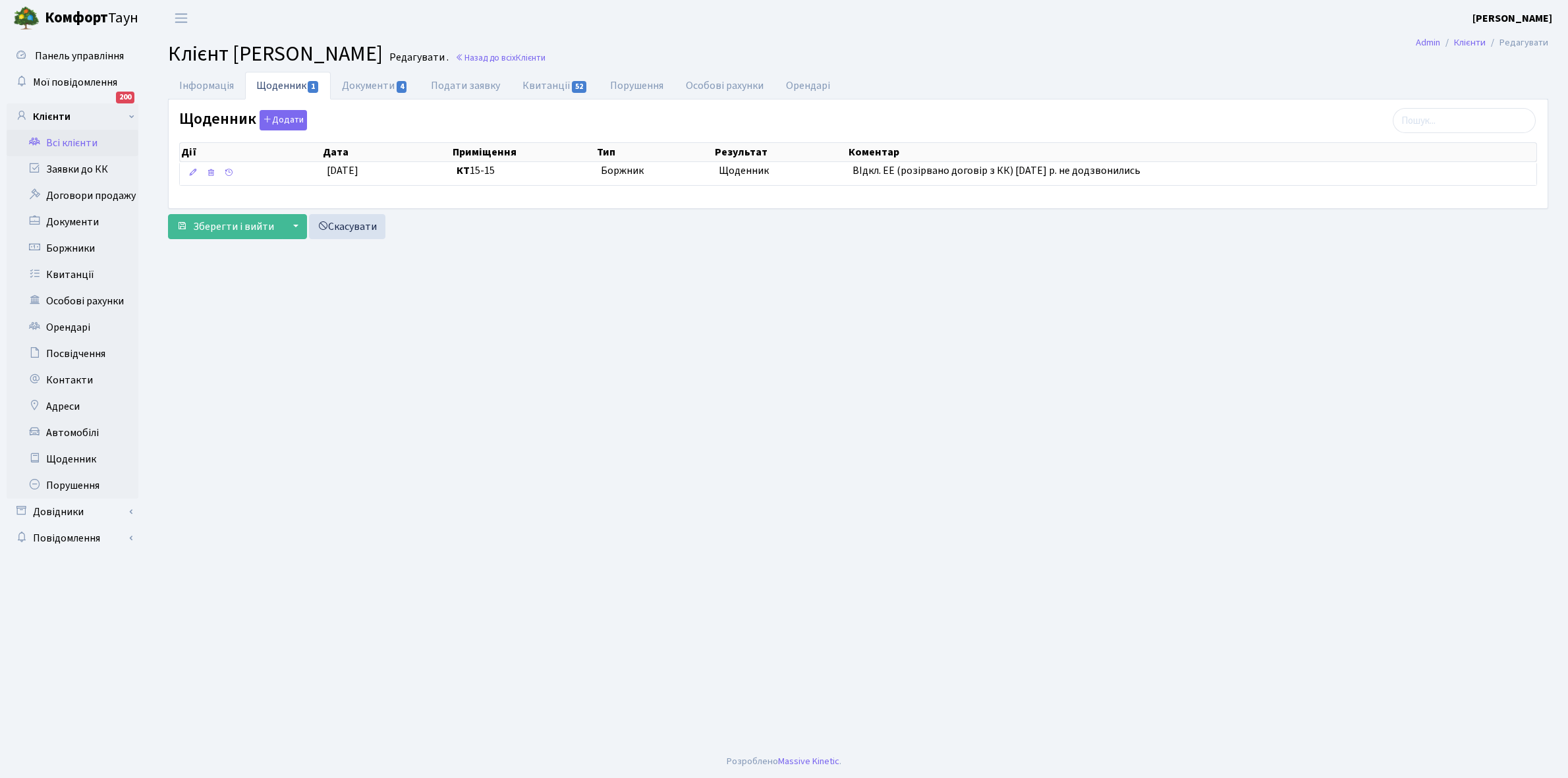
click at [84, 142] on link "Всі клієнти" at bounding box center [72, 143] width 132 height 27
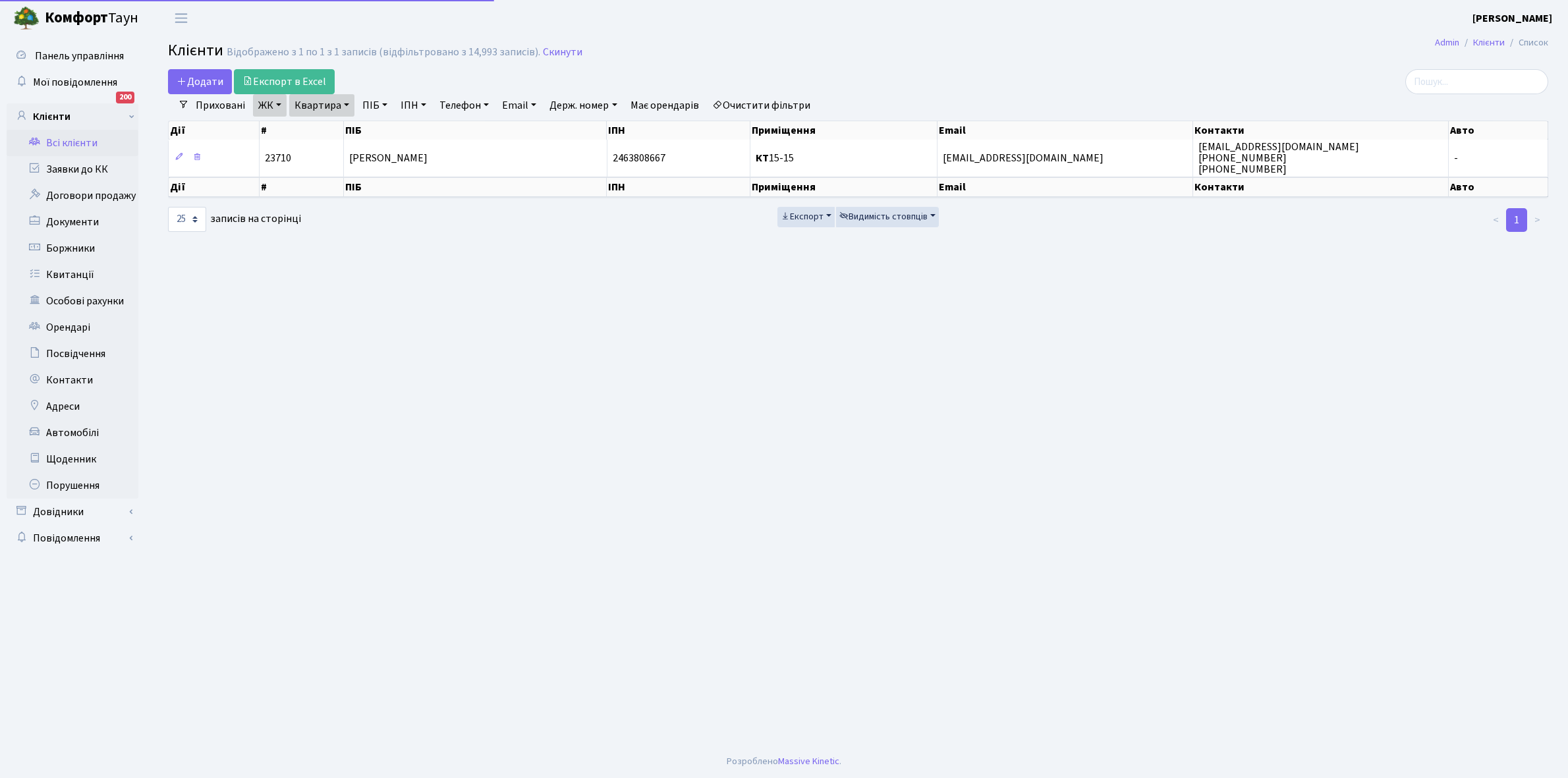
select select "25"
click at [346, 105] on link "Квартира" at bounding box center [322, 105] width 66 height 22
click at [338, 132] on input "15-15" at bounding box center [328, 131] width 77 height 25
type input "15-27"
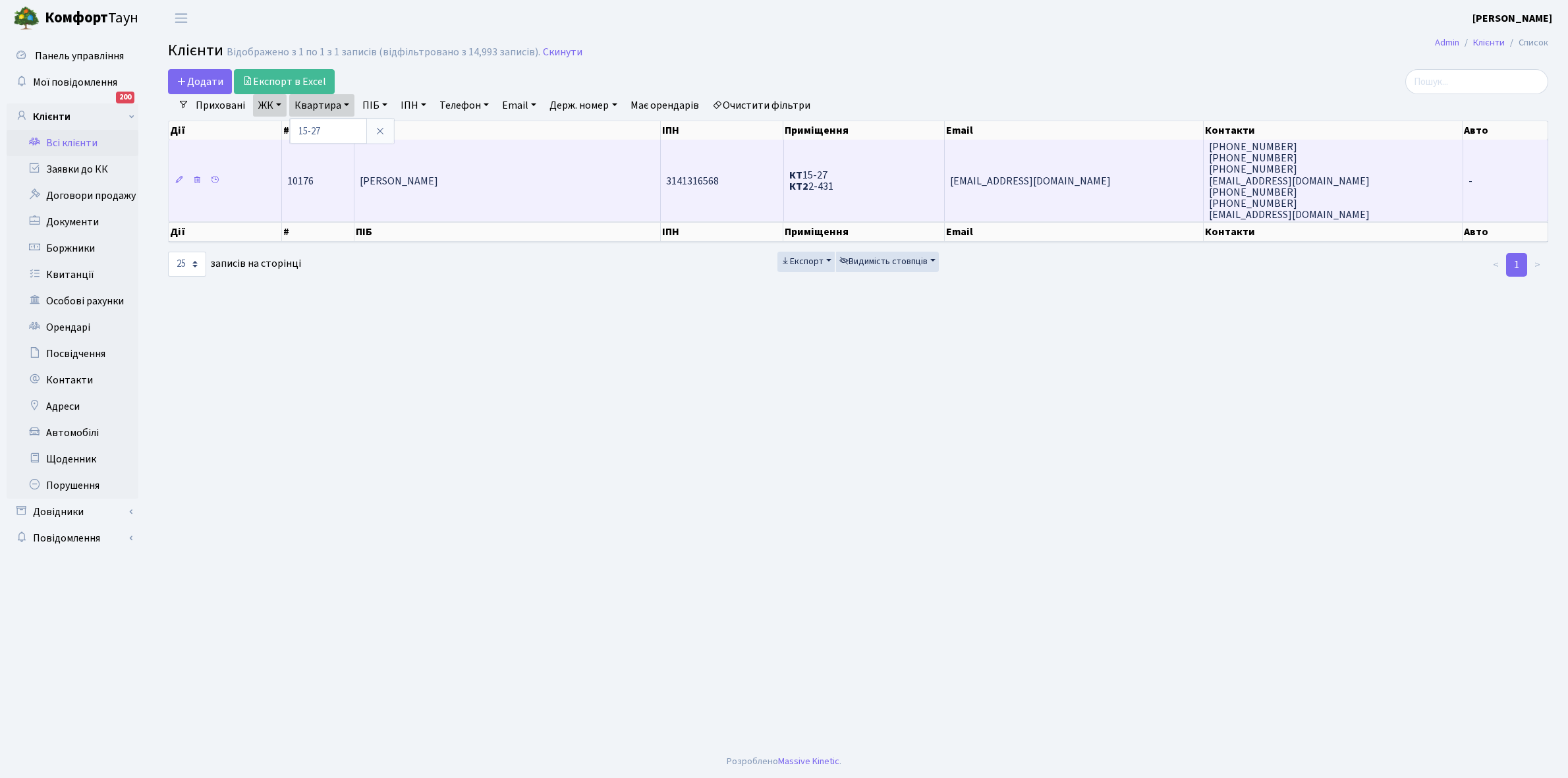
click at [482, 193] on td "Бекірова Олена Володимирівна" at bounding box center [507, 181] width 306 height 82
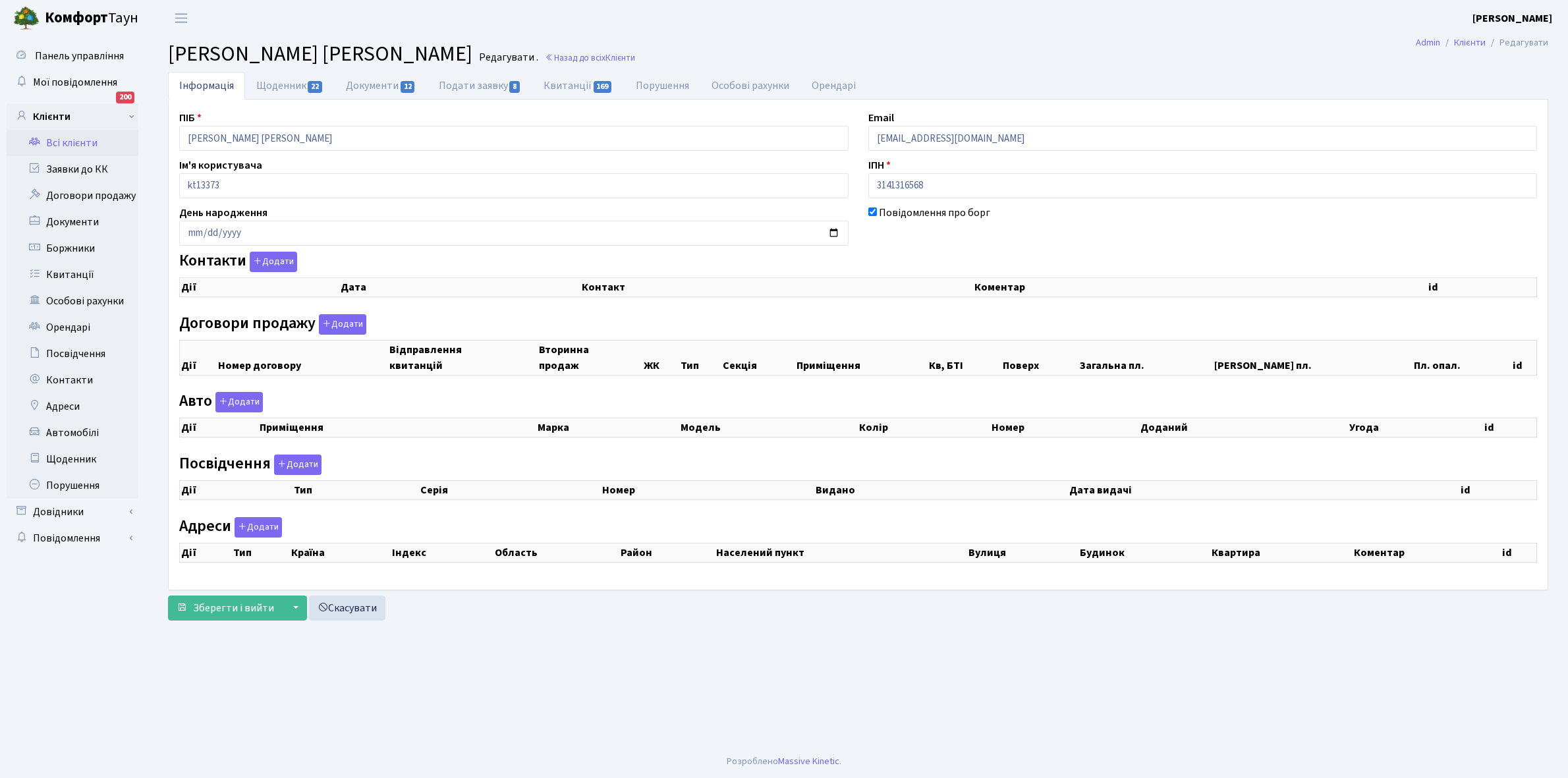
checkbox input "true"
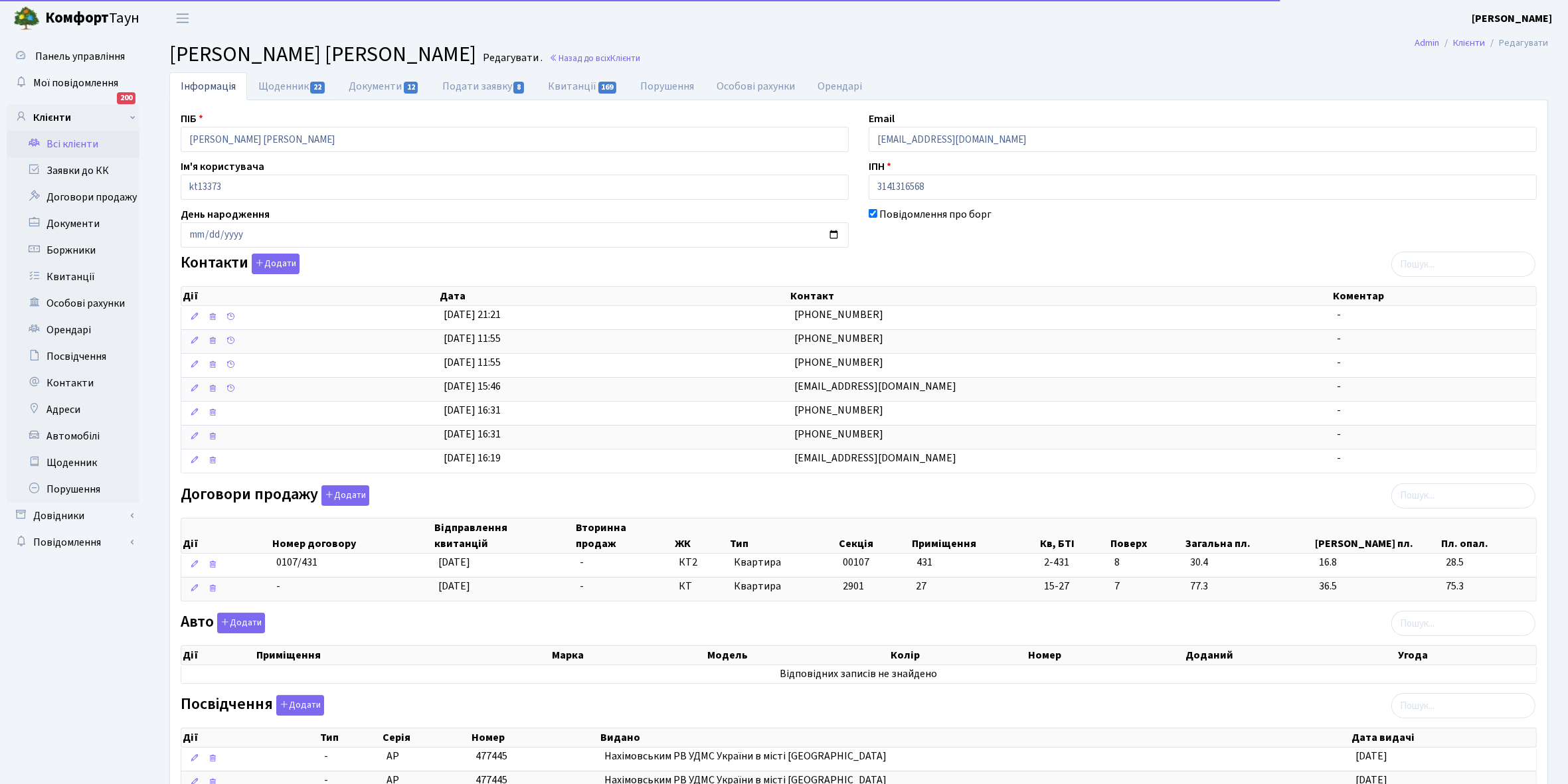
click at [279, 87] on link "Щоденник 22" at bounding box center [292, 86] width 90 height 28
select select "25"
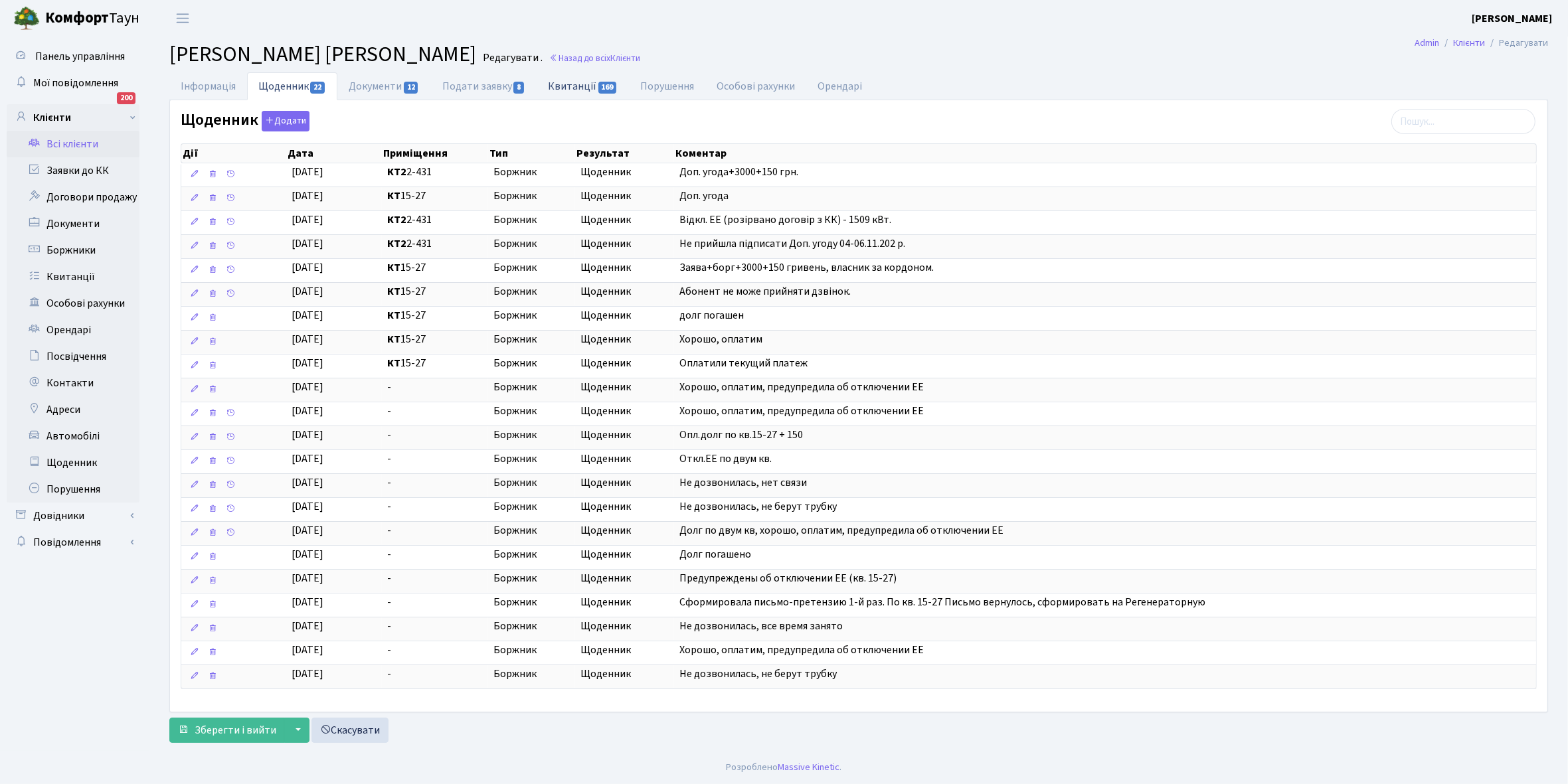
click at [582, 77] on link "Квитанції 169" at bounding box center [583, 86] width 92 height 27
select select "25"
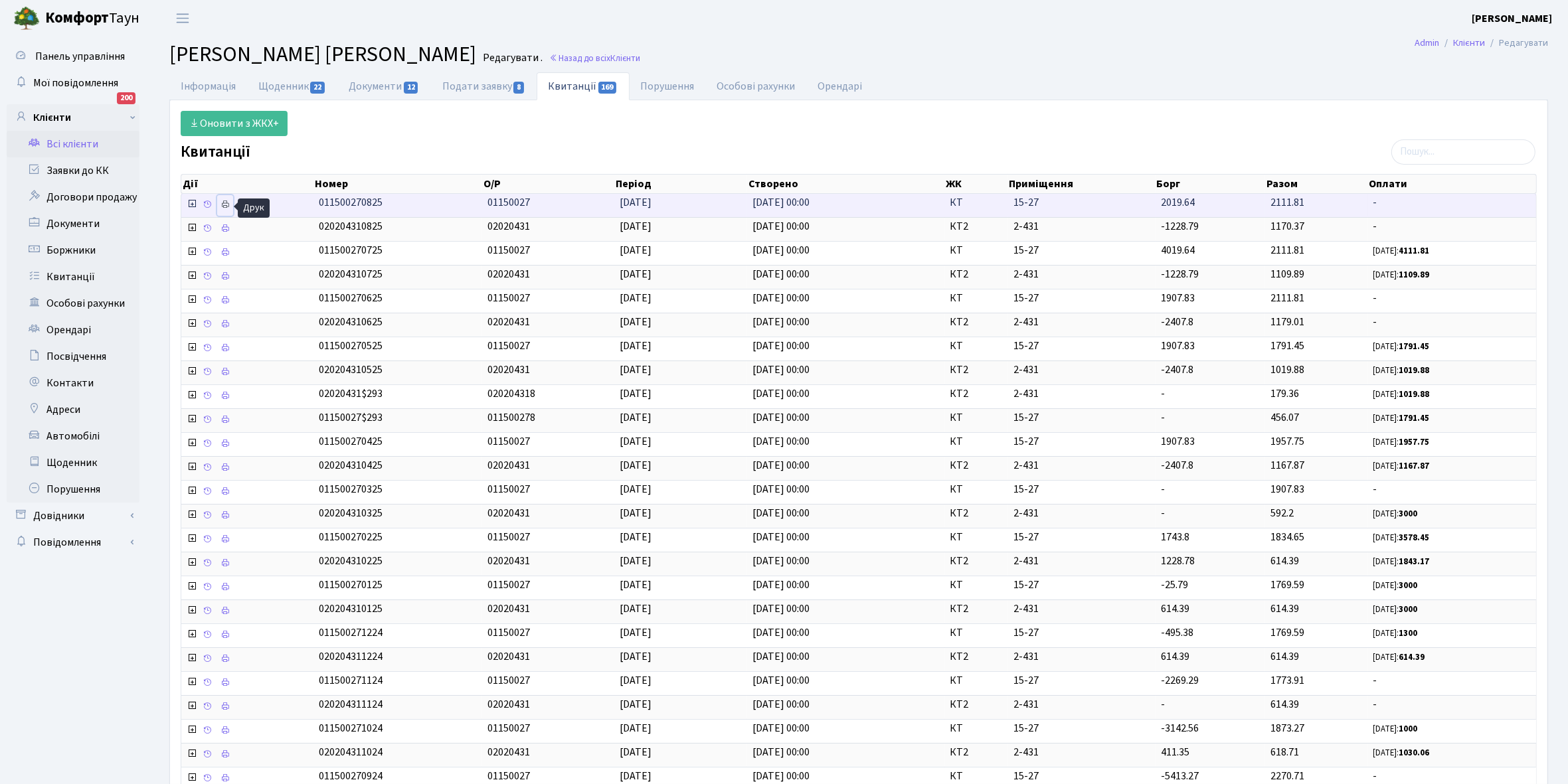
click at [223, 201] on icon at bounding box center [225, 204] width 9 height 9
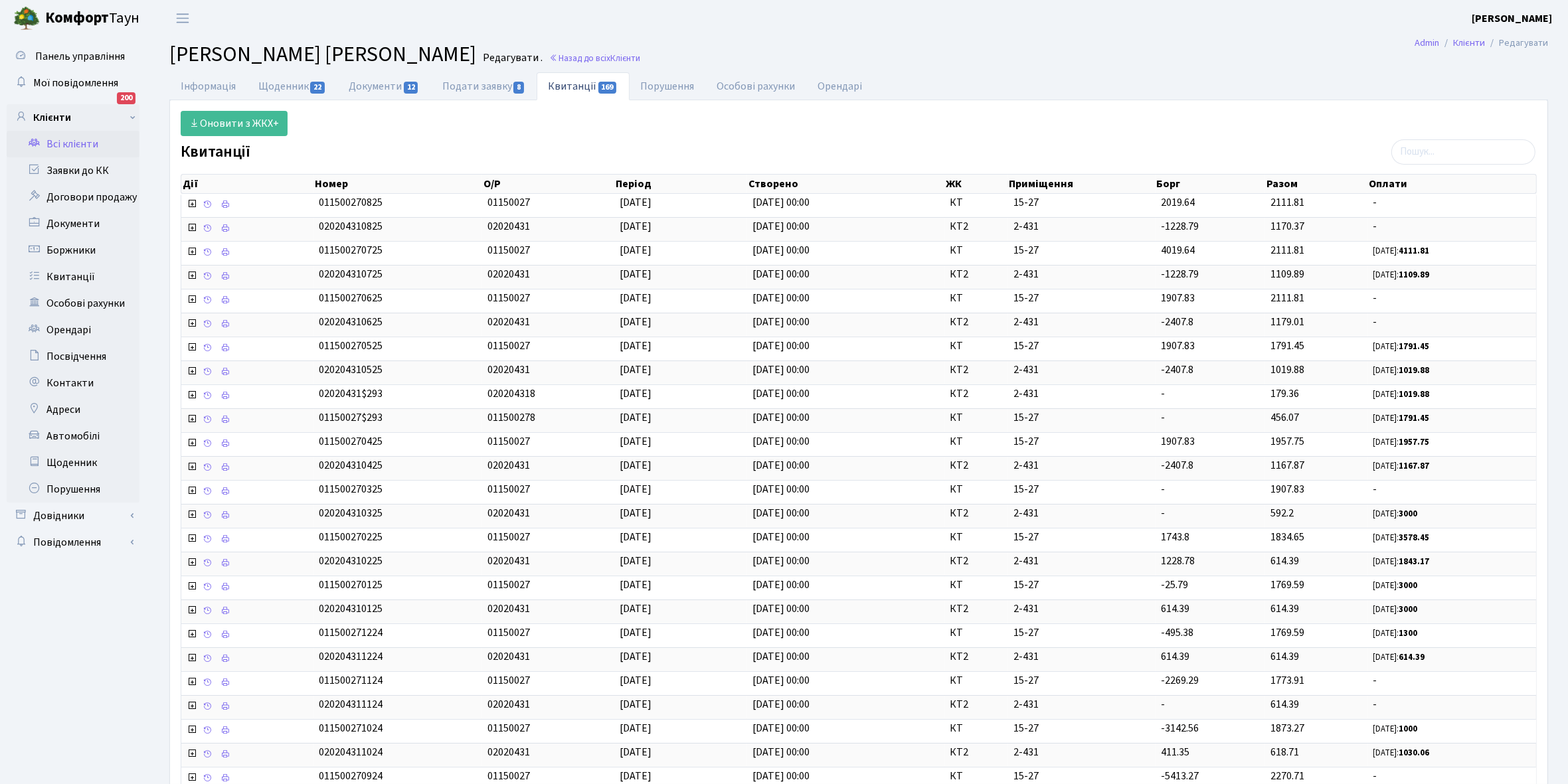
click at [90, 136] on link "Всі клієнти" at bounding box center [72, 144] width 133 height 27
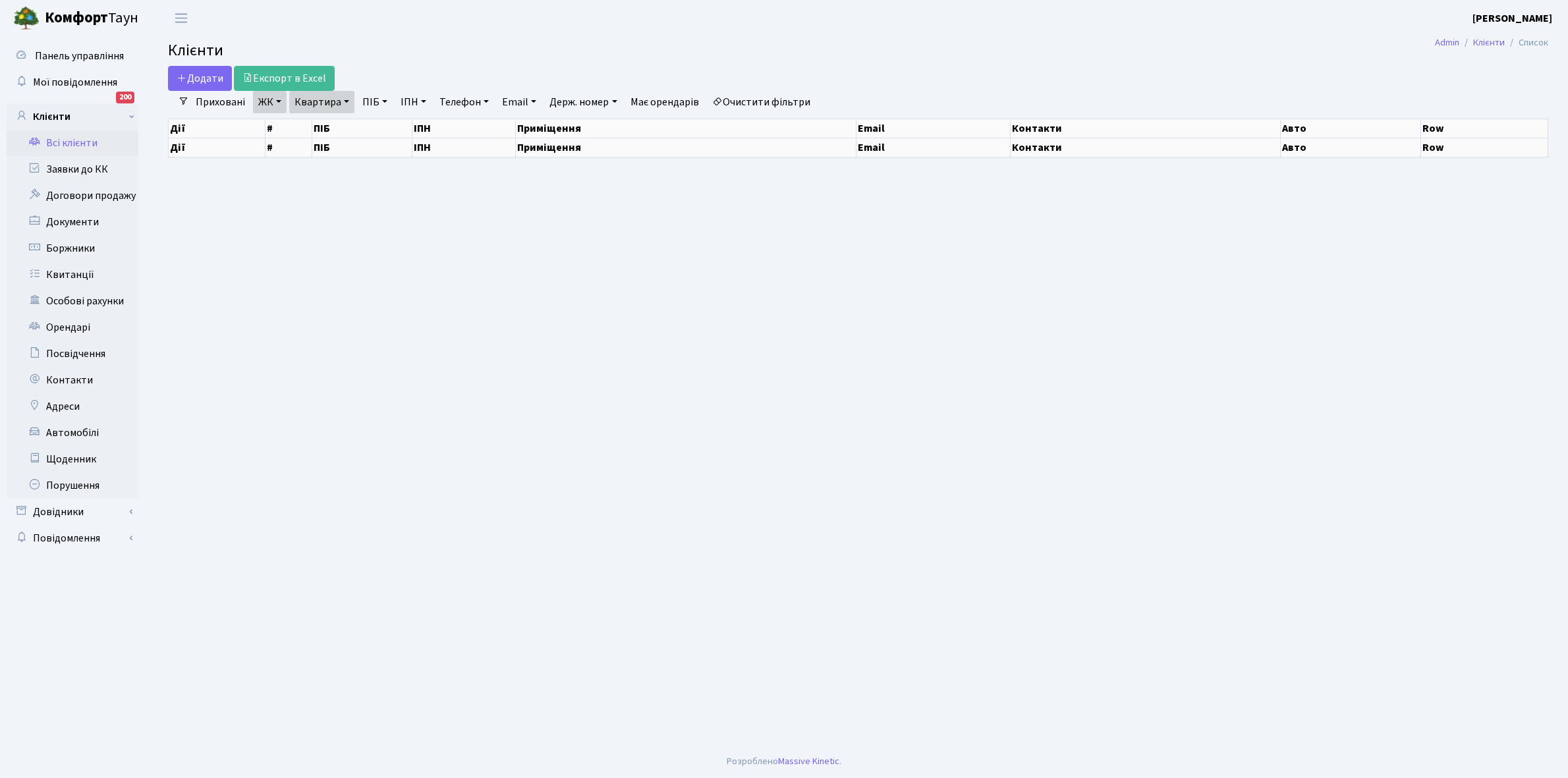
select select "25"
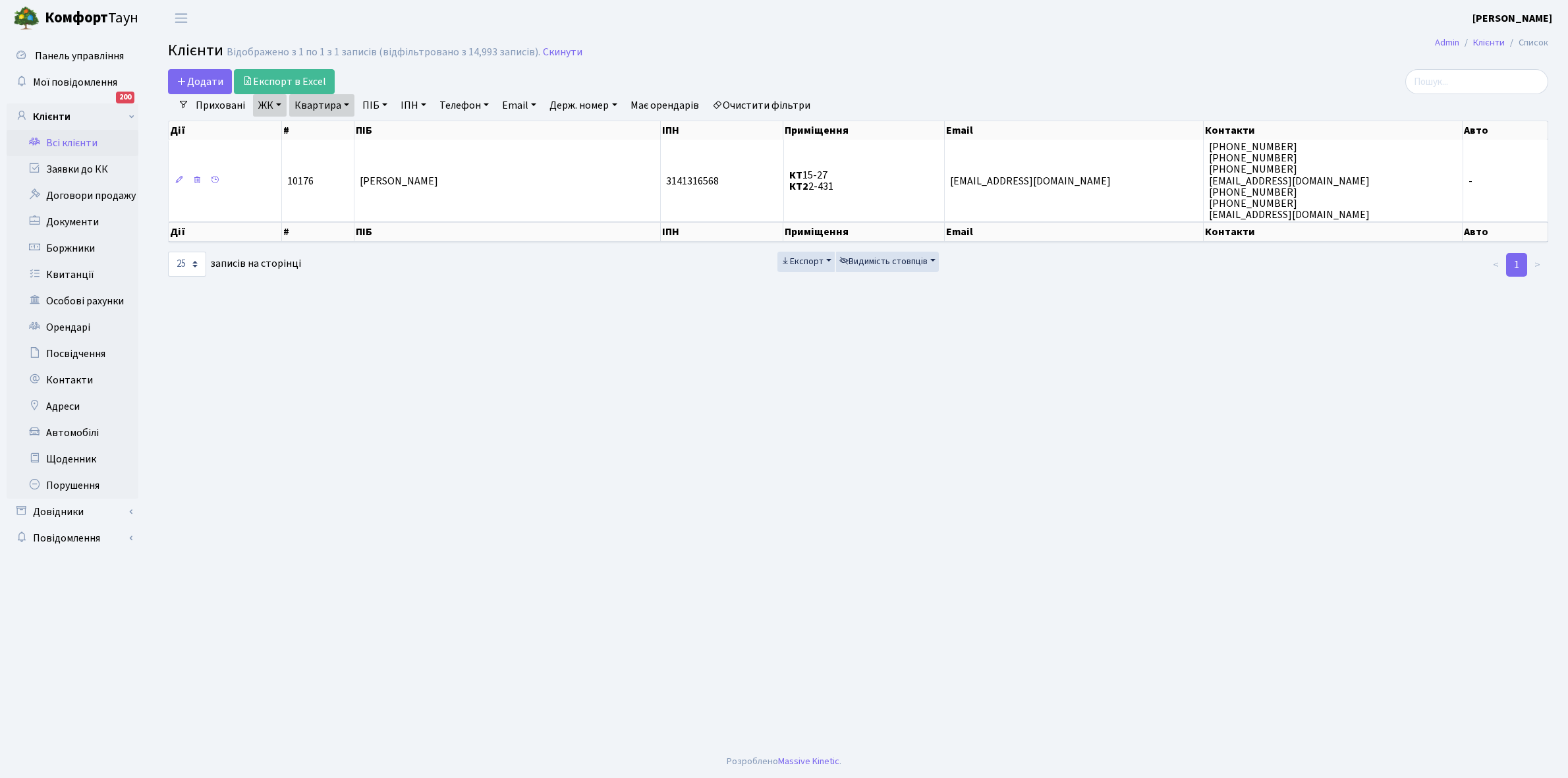
click at [344, 104] on link "Квартира" at bounding box center [322, 105] width 66 height 22
click at [346, 123] on input "15-27" at bounding box center [328, 131] width 77 height 25
type input "15-34"
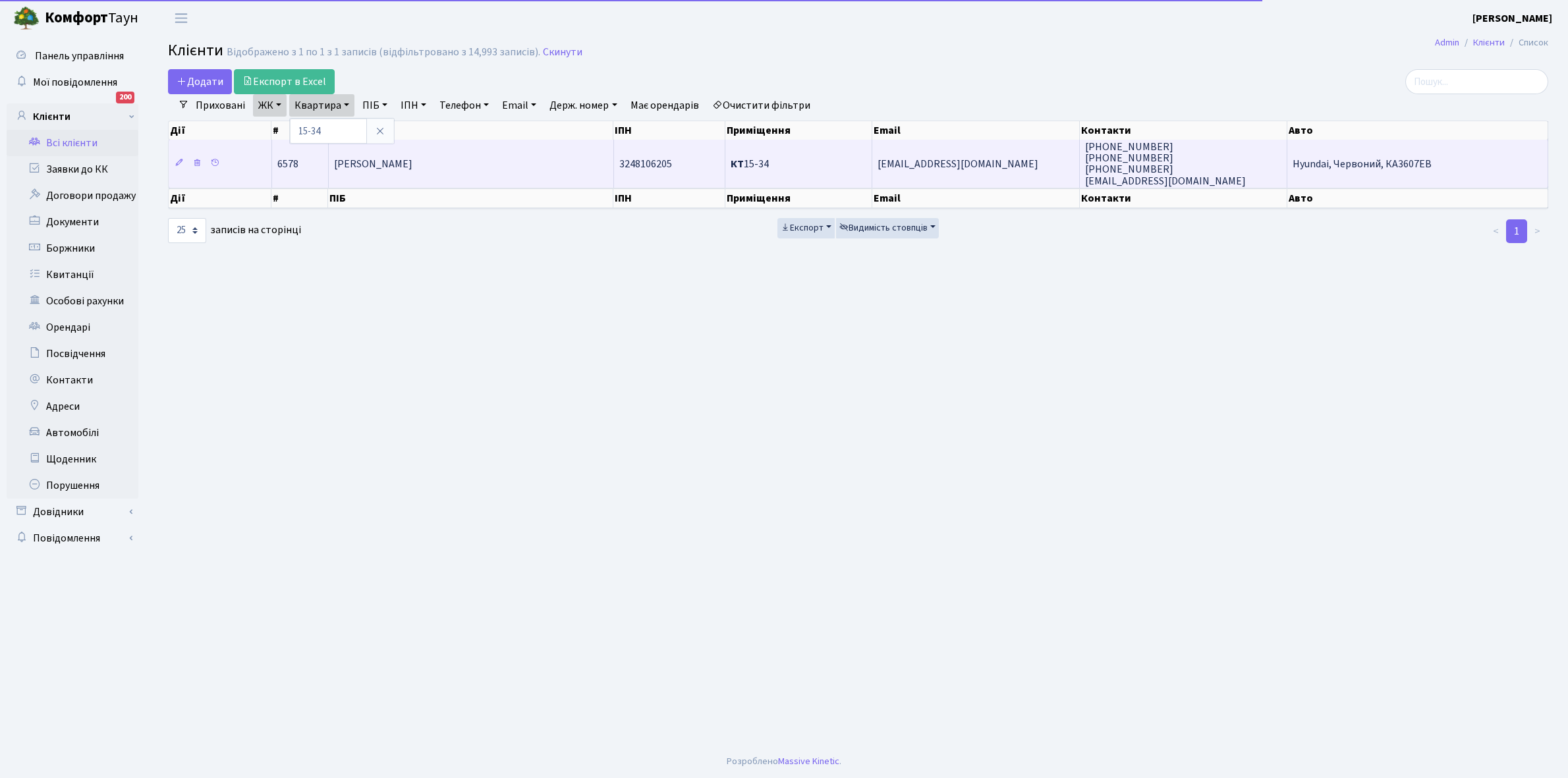
click at [412, 166] on span "[PERSON_NAME]" at bounding box center [373, 164] width 78 height 14
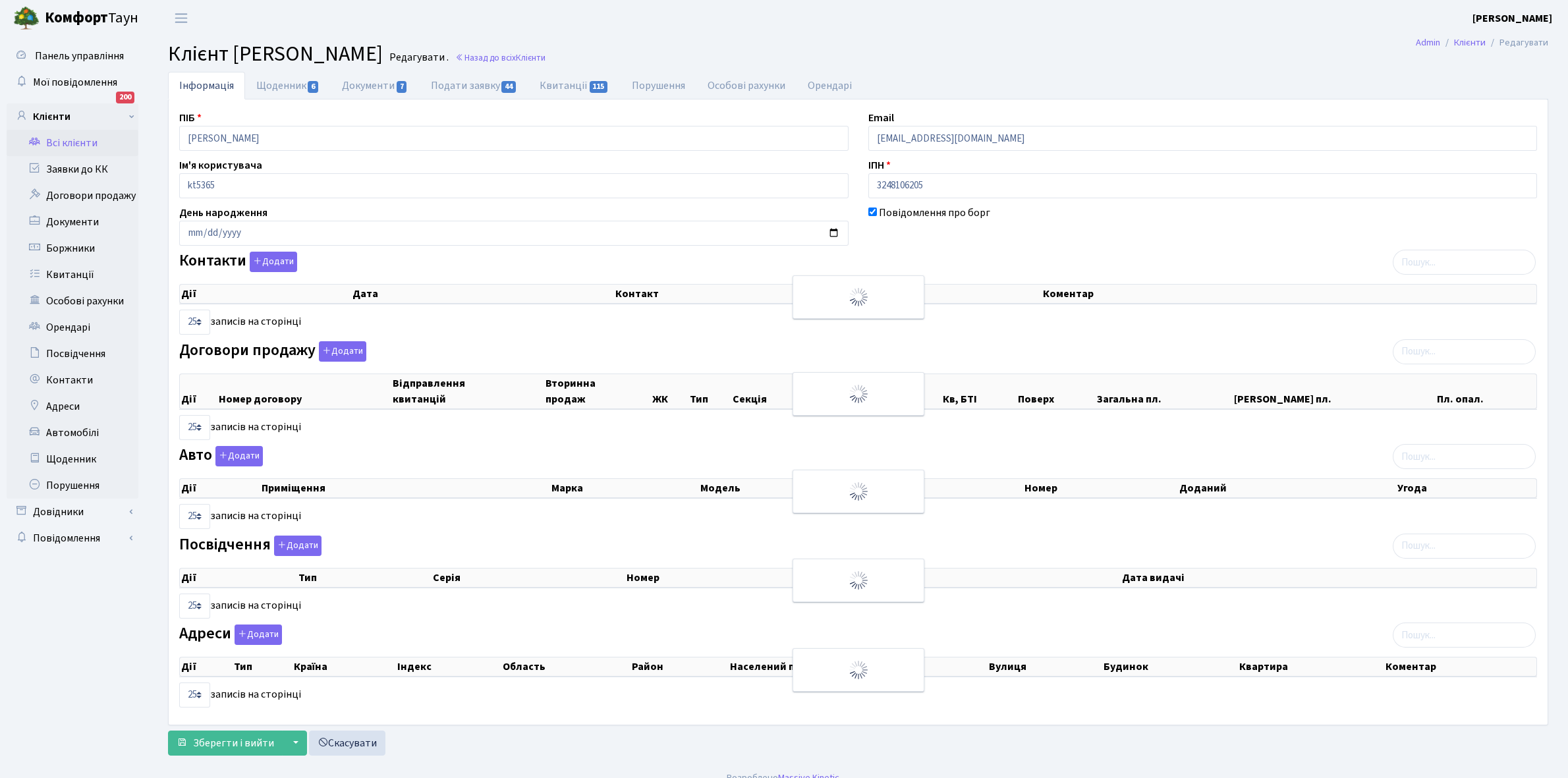
select select "25"
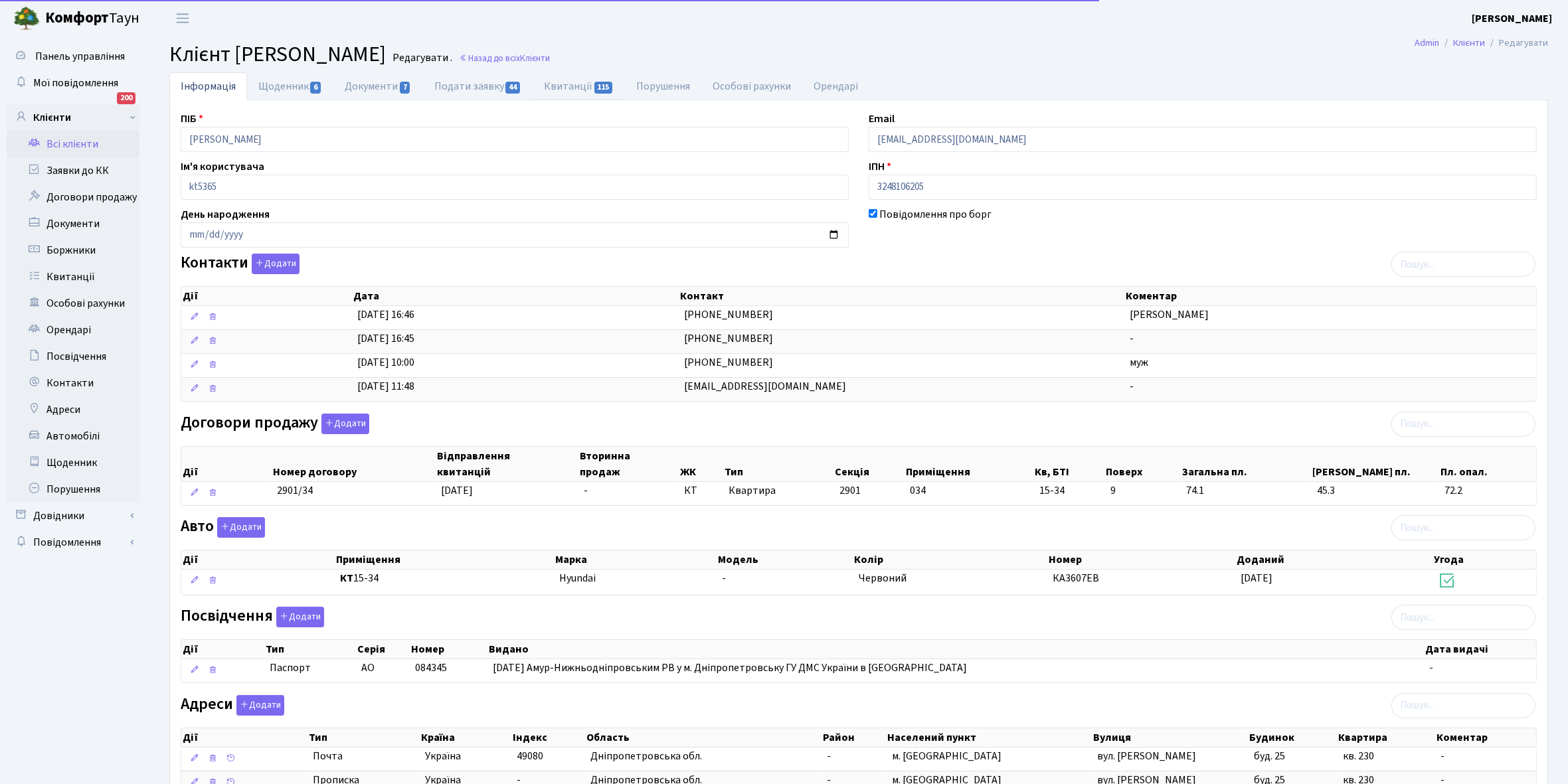
click at [566, 88] on link "Квитанції 115" at bounding box center [578, 86] width 92 height 28
select select "25"
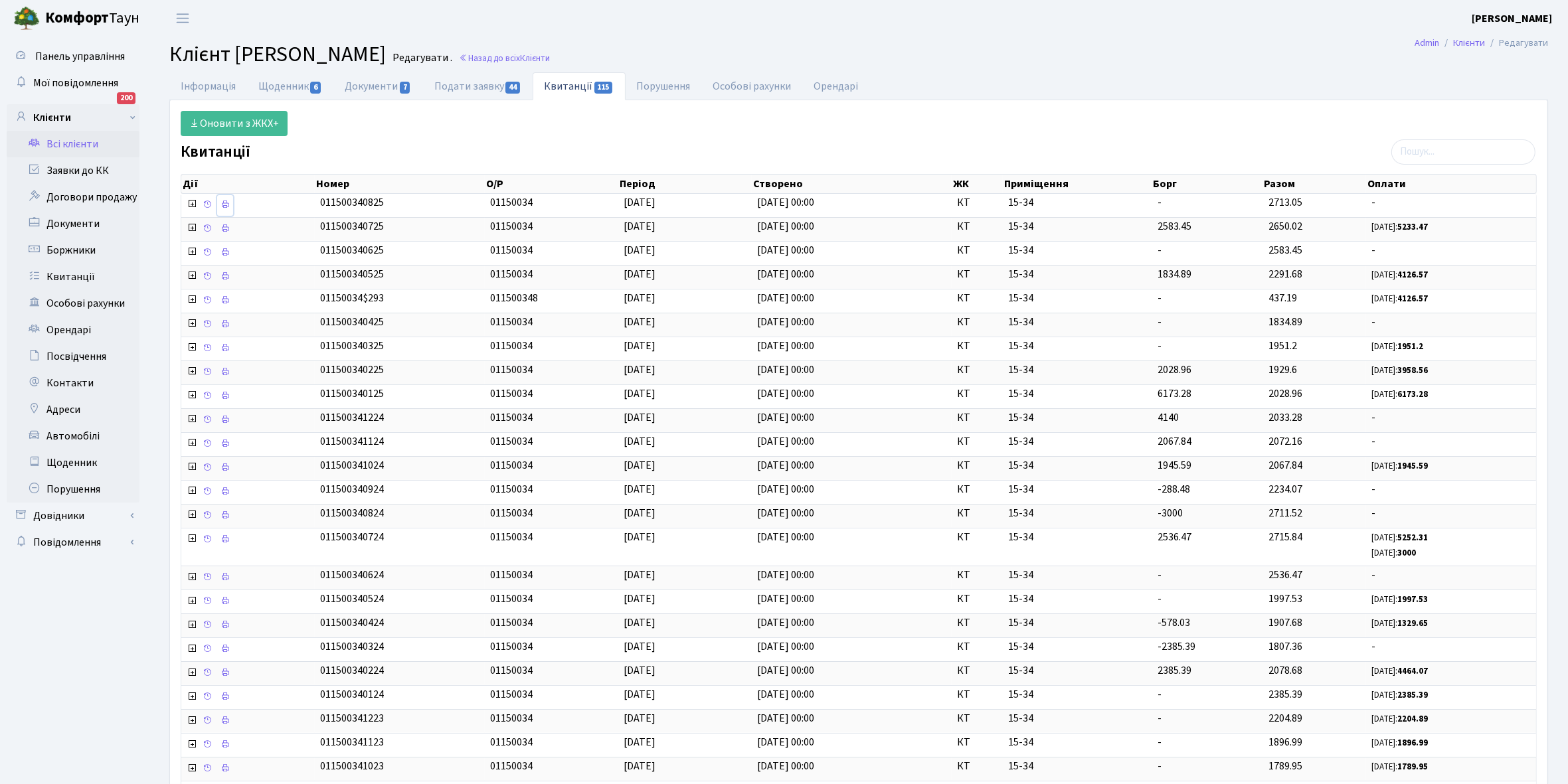
click at [234, 201] on body "Комфорт Таун Кладко Т. Мій обліковий запис Вийти Панель управління Мої повідомл…" at bounding box center [784, 463] width 1568 height 925
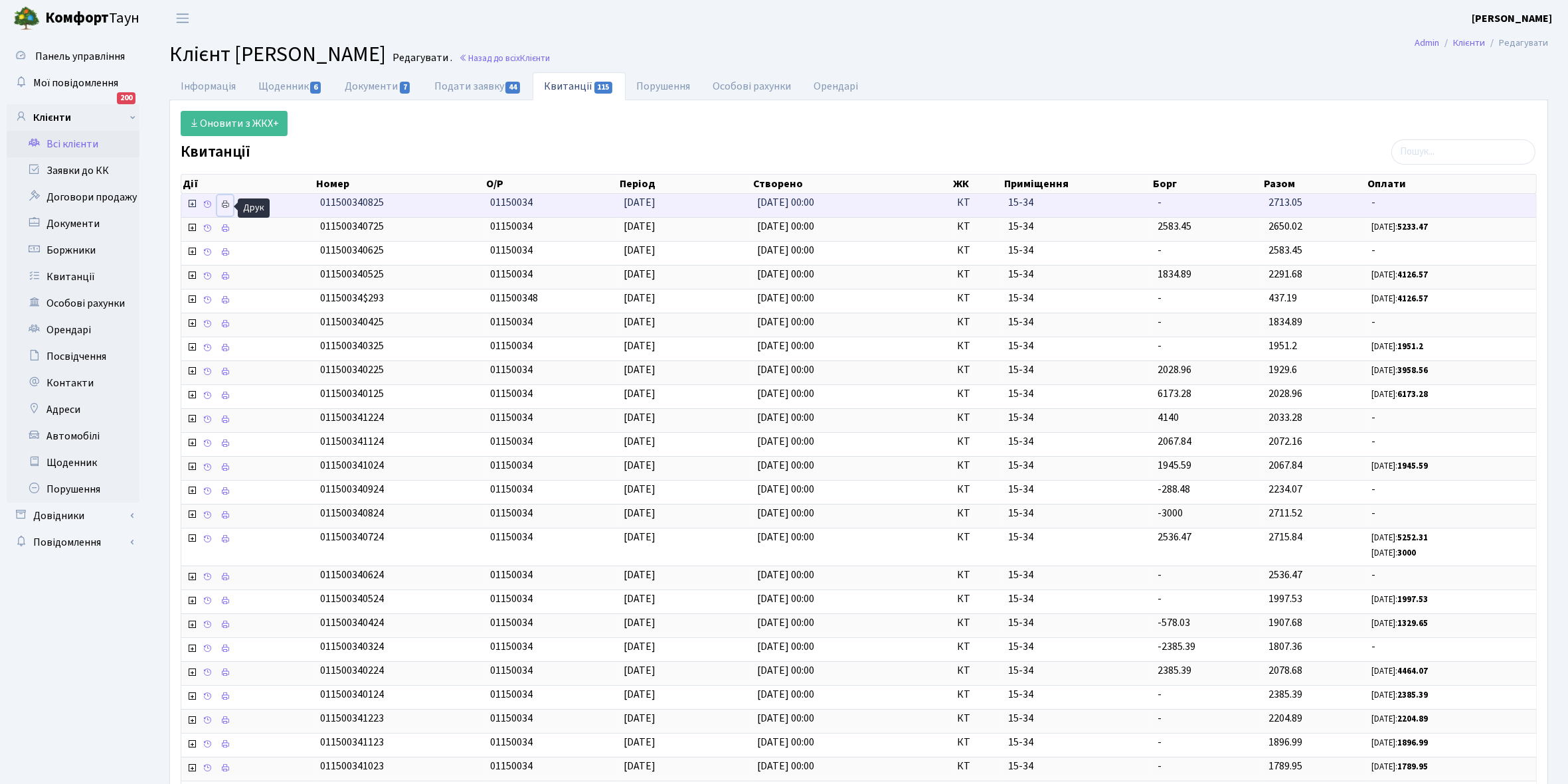
click at [222, 207] on icon at bounding box center [225, 204] width 9 height 9
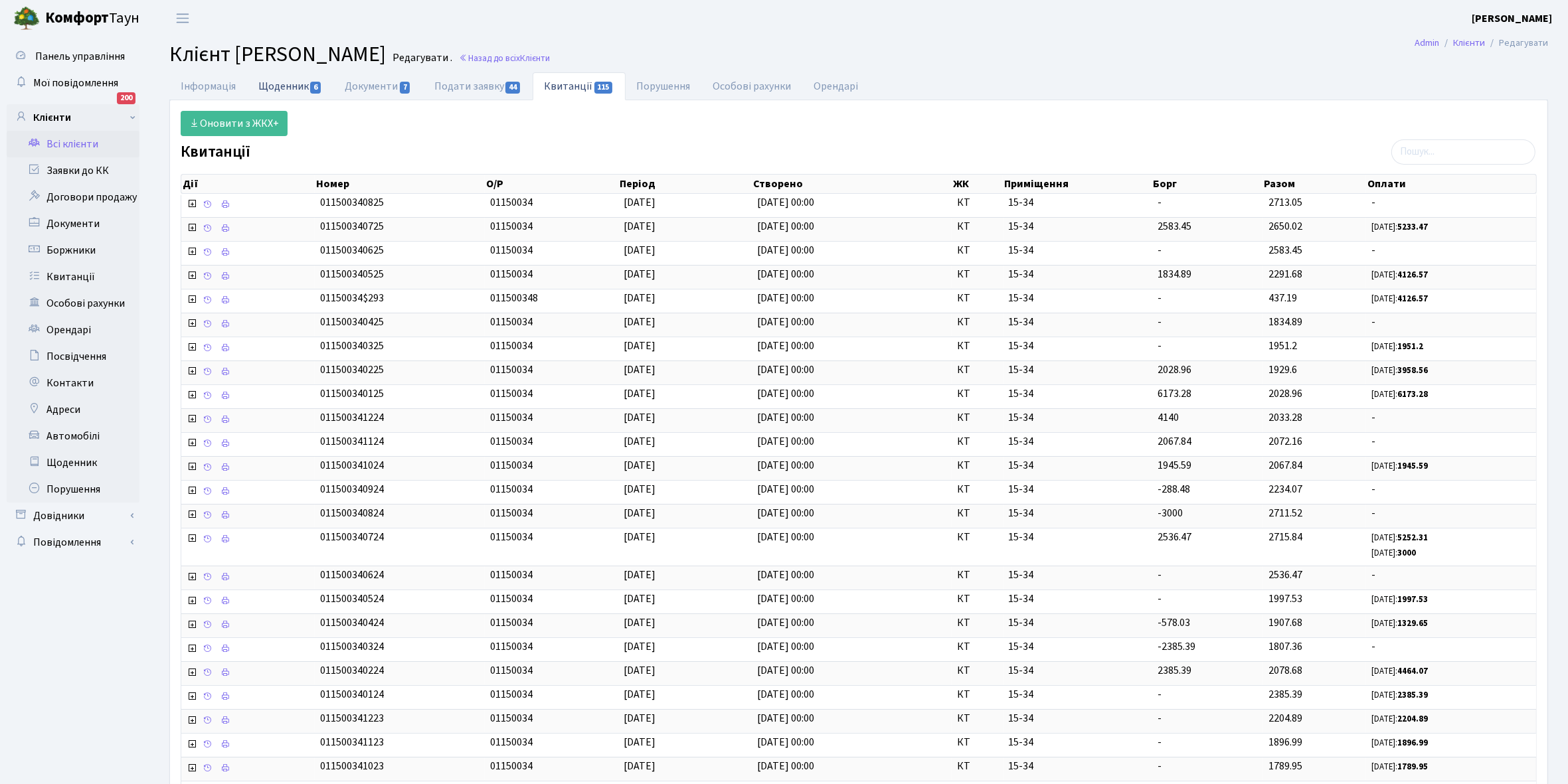
click at [271, 88] on link "Щоденник 6" at bounding box center [290, 86] width 87 height 27
select select "25"
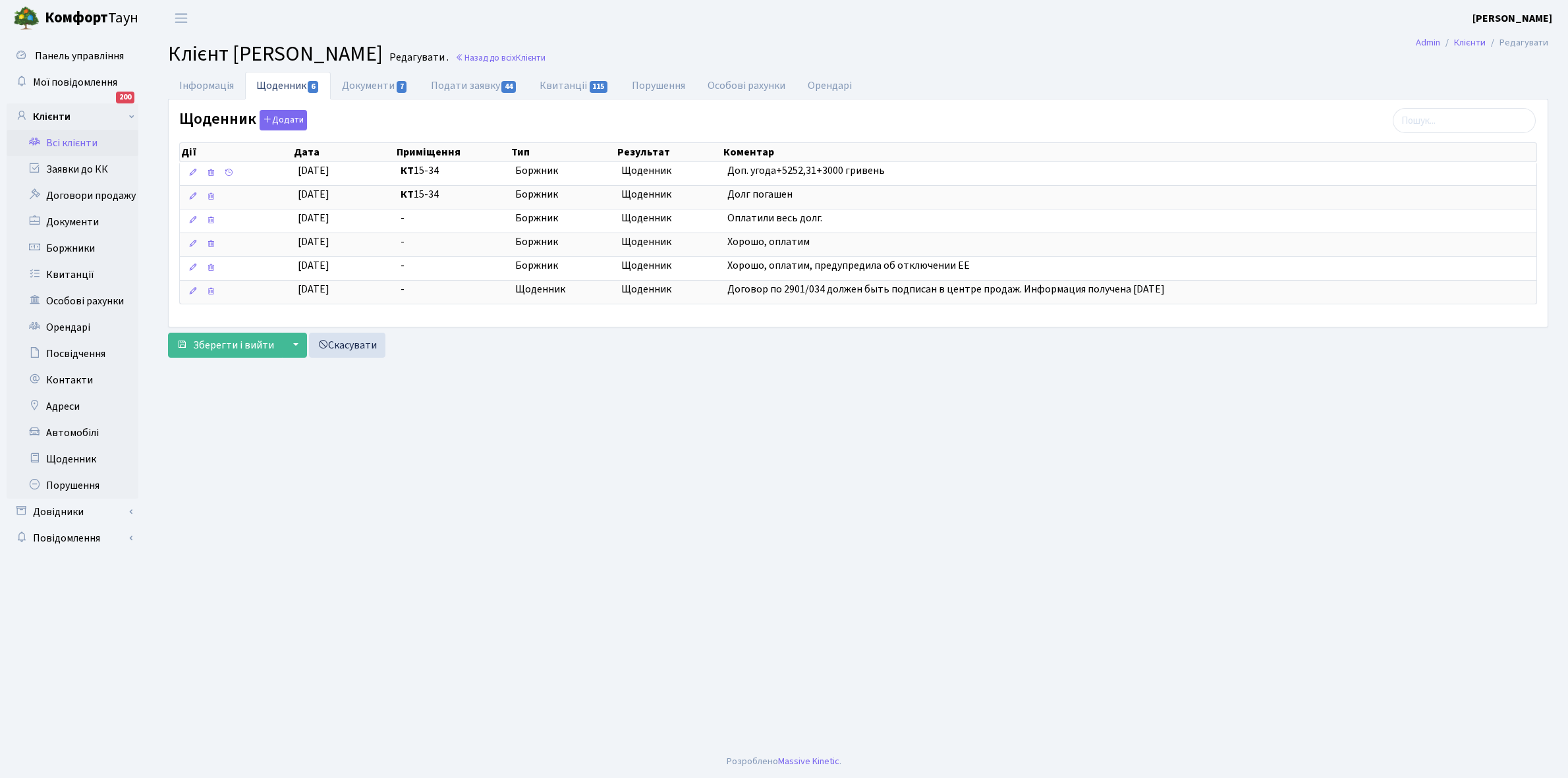
click at [78, 133] on link "Всі клієнти" at bounding box center [72, 143] width 132 height 27
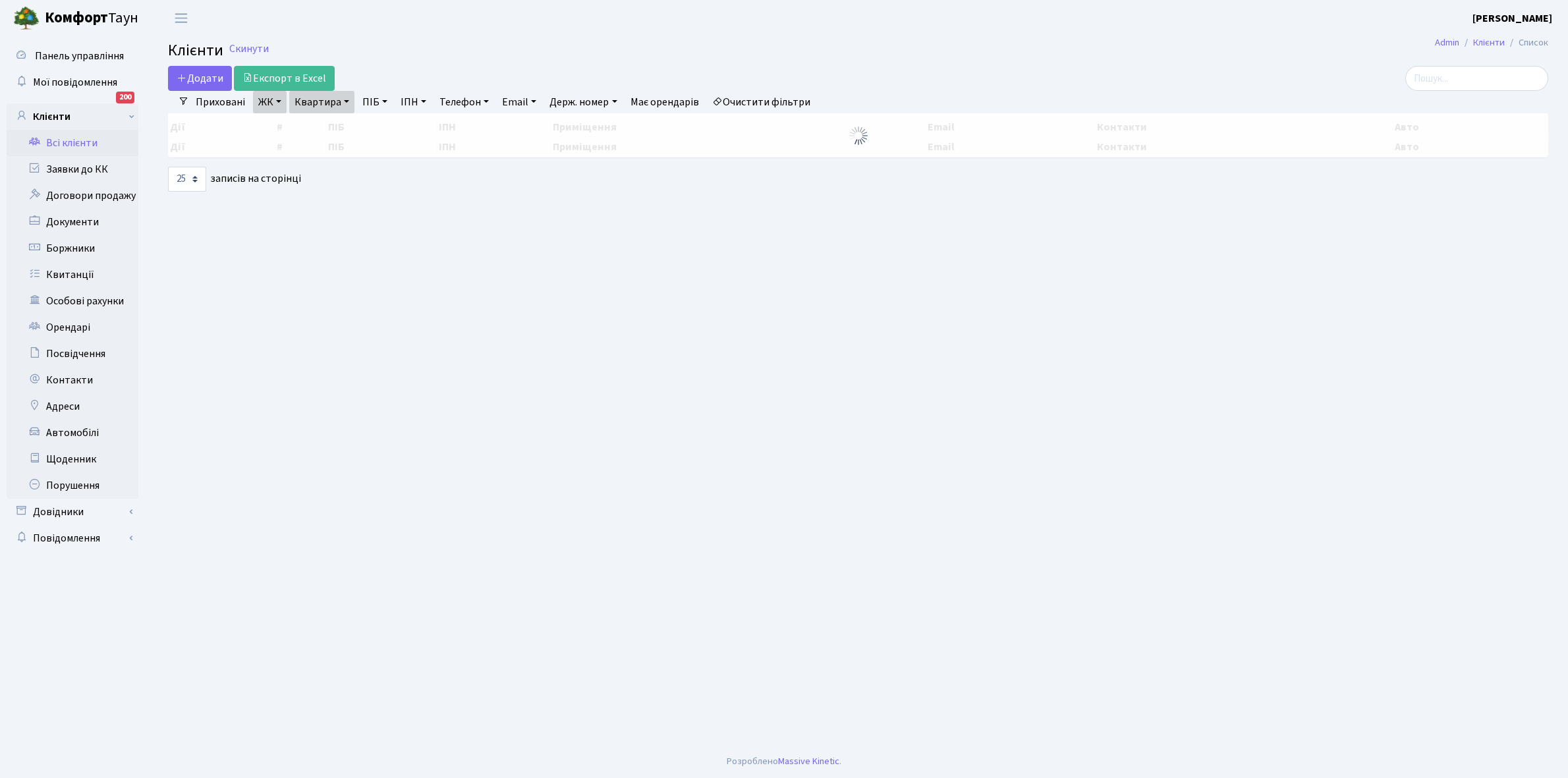
select select "25"
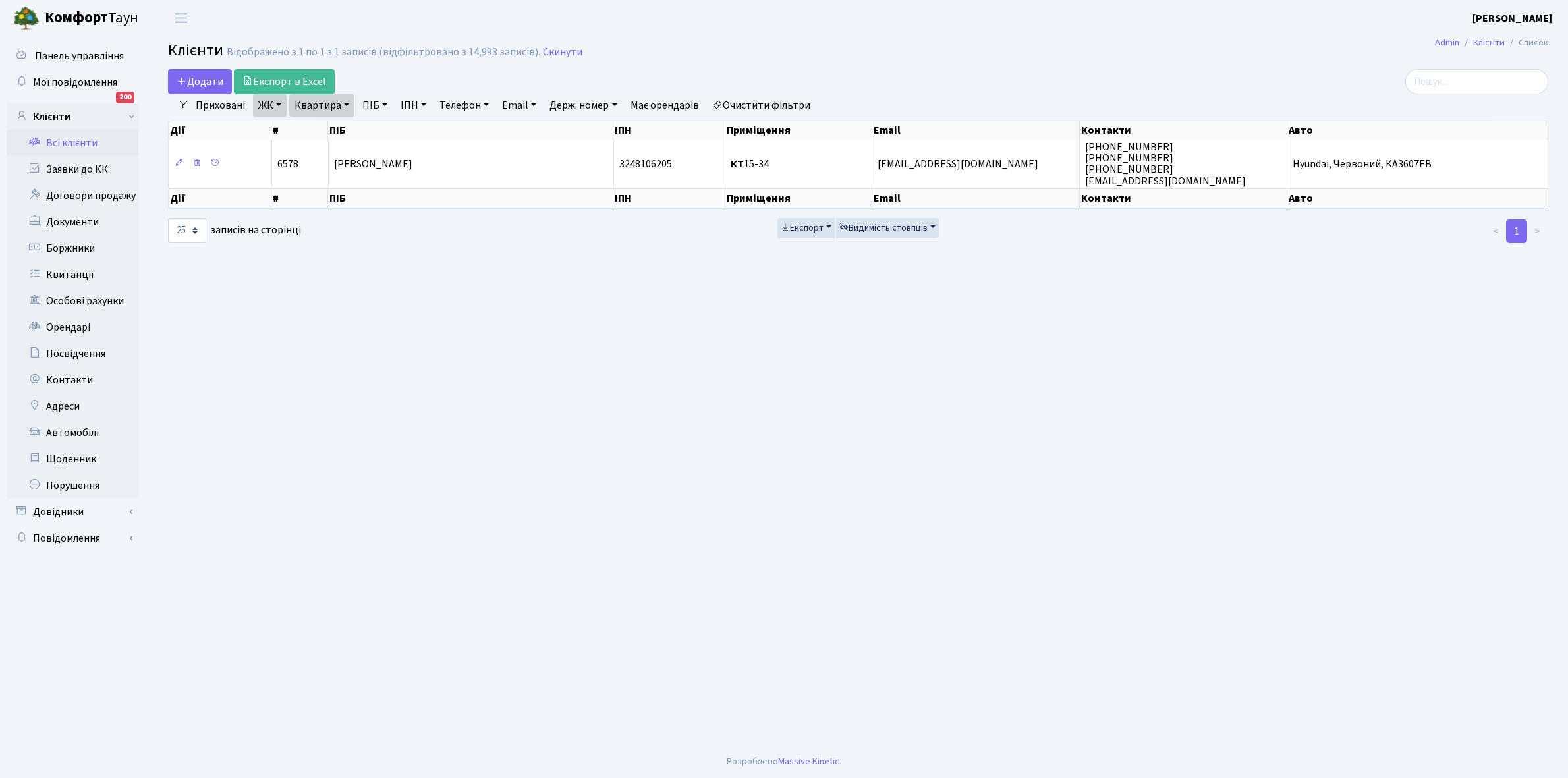
click at [346, 102] on link "Квартира" at bounding box center [322, 105] width 66 height 22
click at [350, 127] on input "15-34" at bounding box center [328, 131] width 77 height 25
type input "15-54"
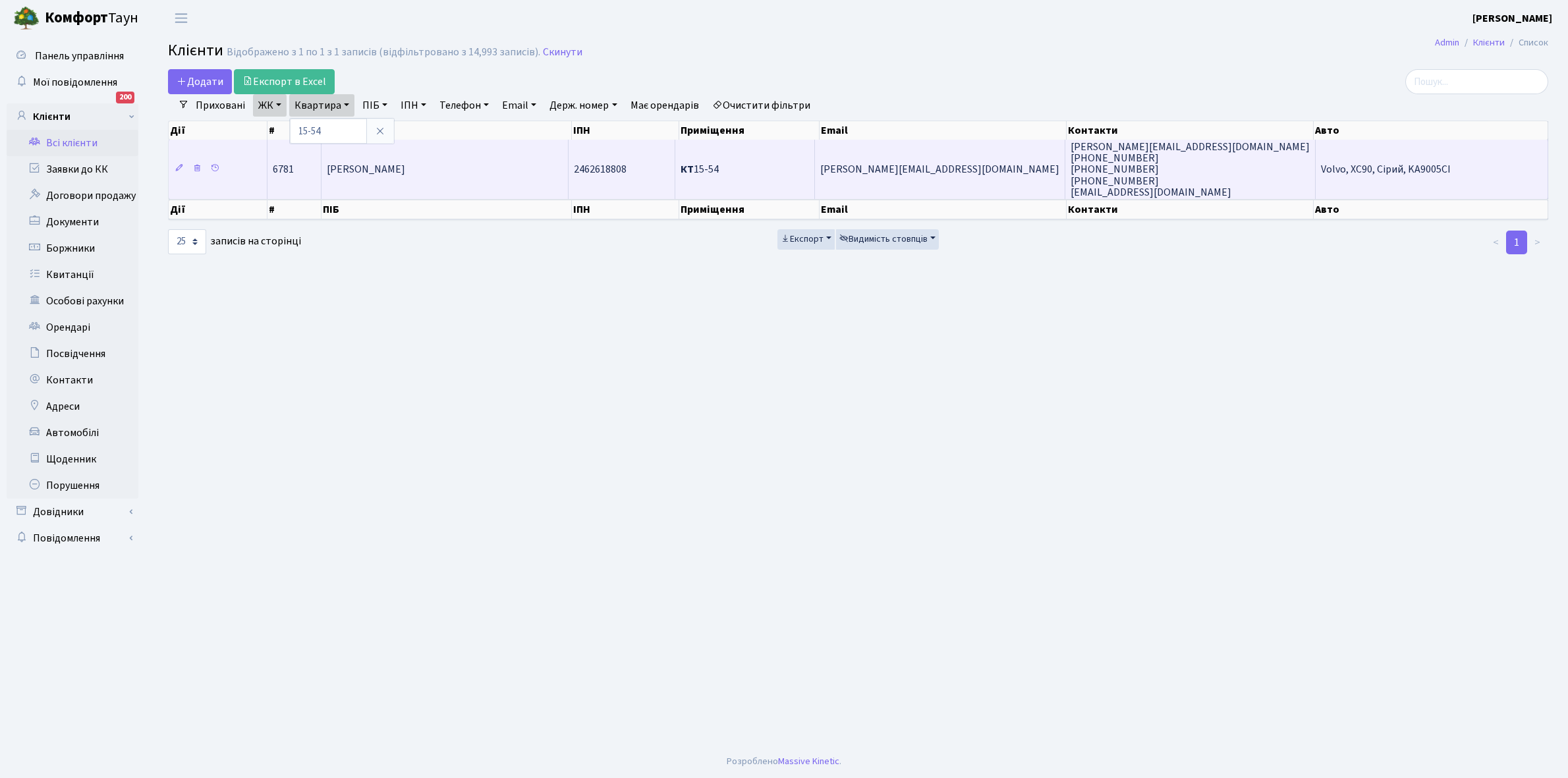
click at [414, 183] on td "[PERSON_NAME]" at bounding box center [446, 169] width 248 height 59
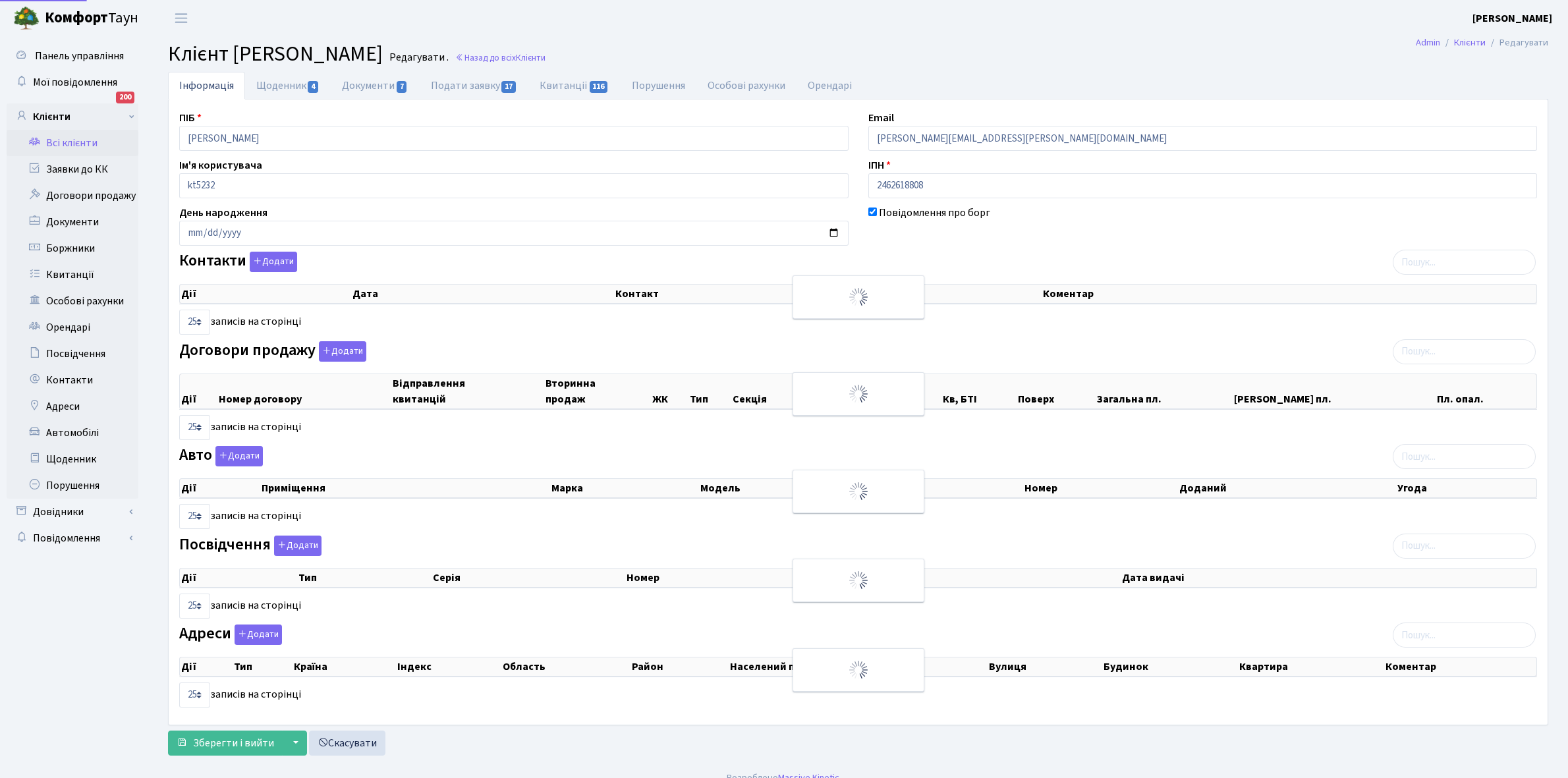
select select "25"
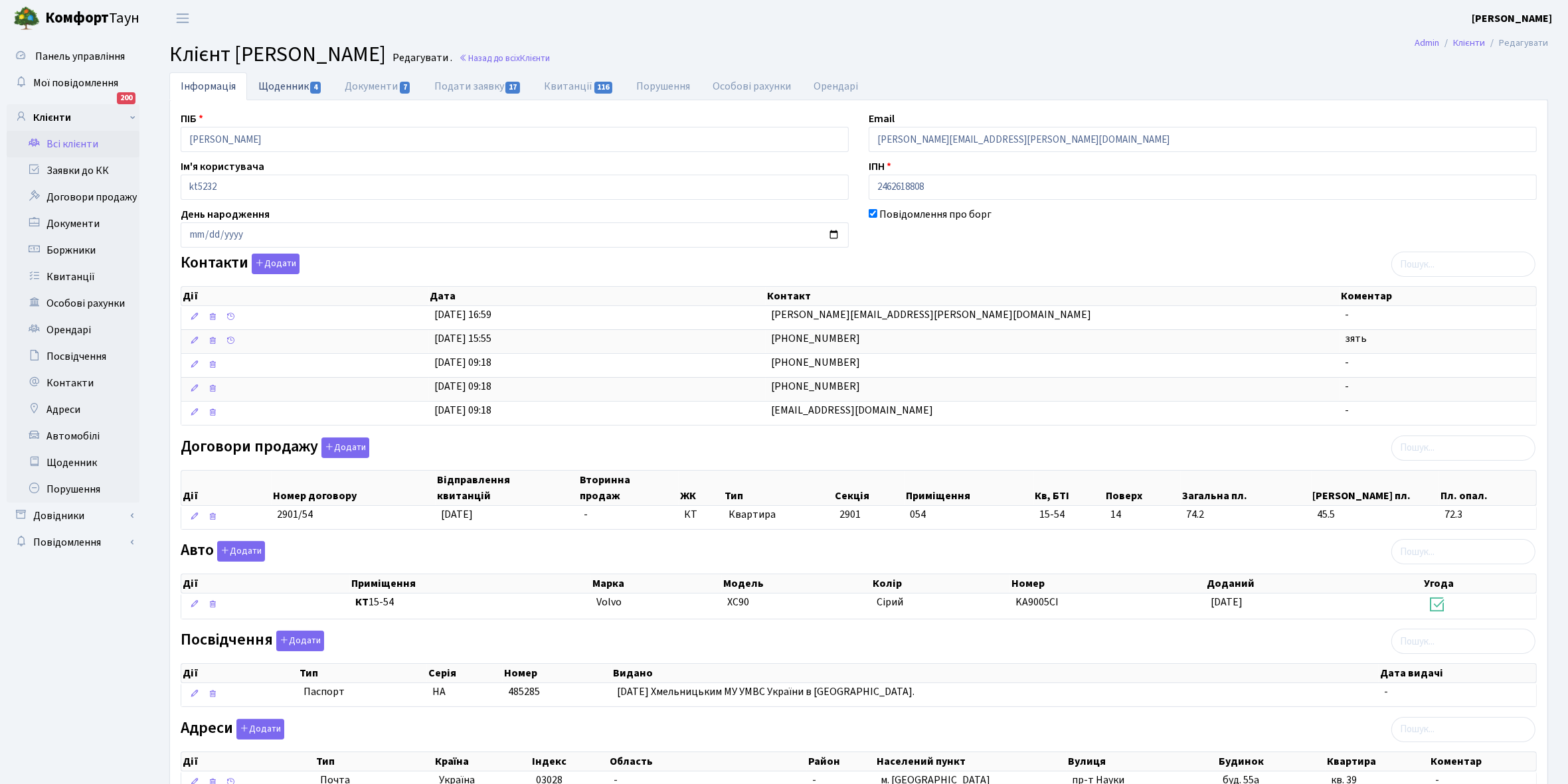
click at [273, 81] on link "Щоденник 4" at bounding box center [290, 86] width 87 height 27
select select "25"
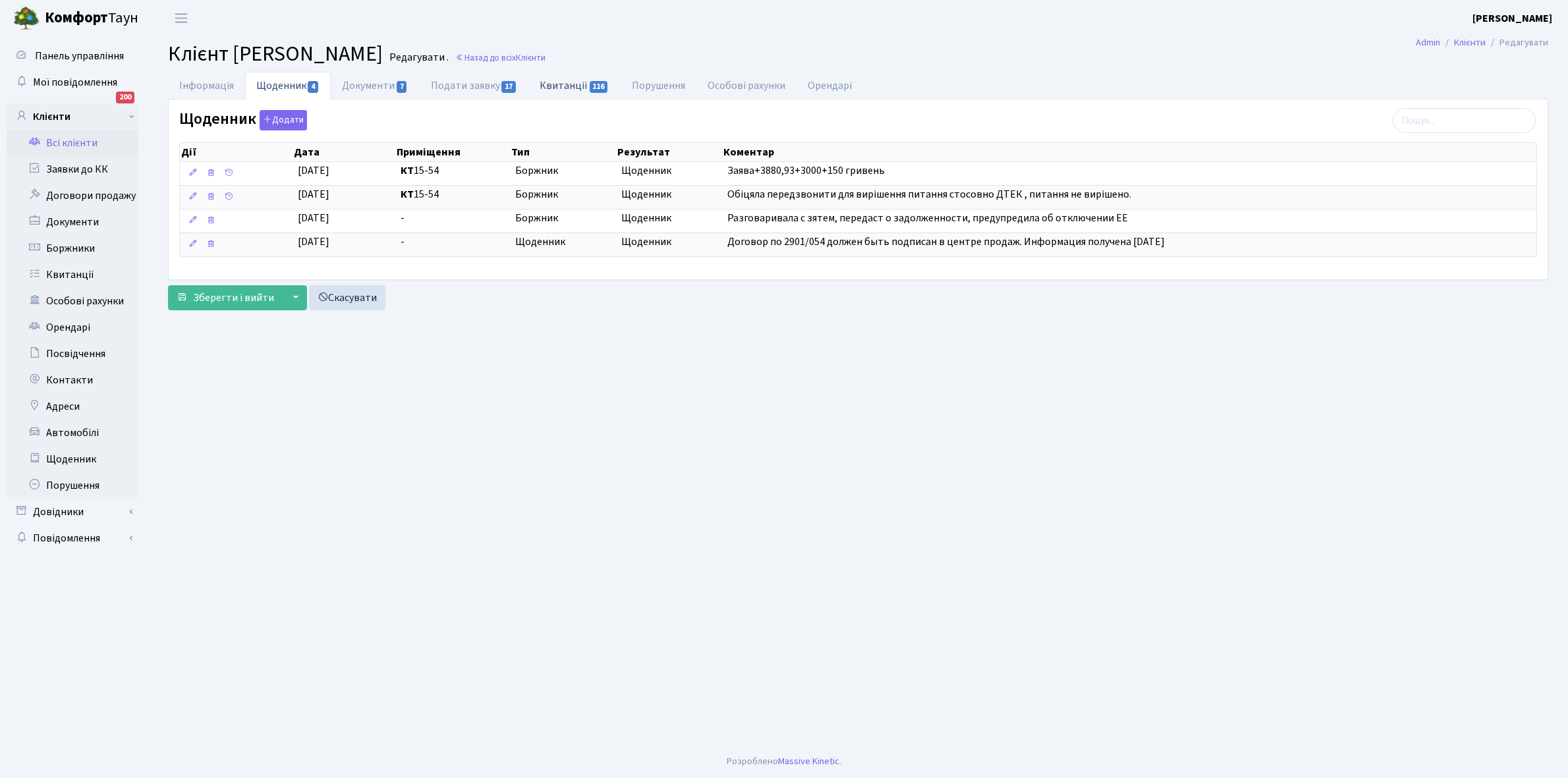
click at [562, 86] on link "Квитанції 116" at bounding box center [573, 85] width 91 height 27
select select "25"
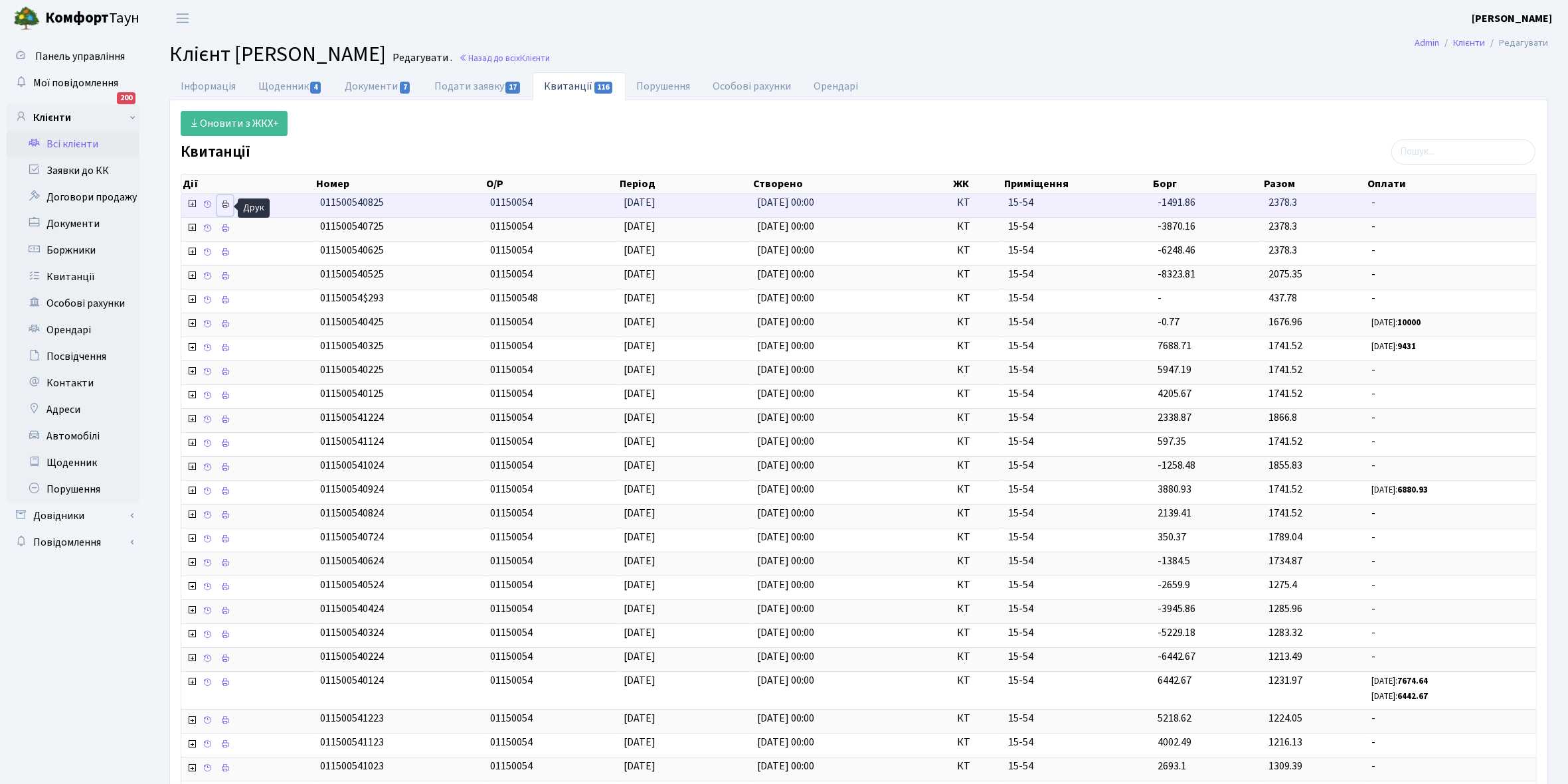
click at [224, 206] on icon at bounding box center [225, 204] width 9 height 9
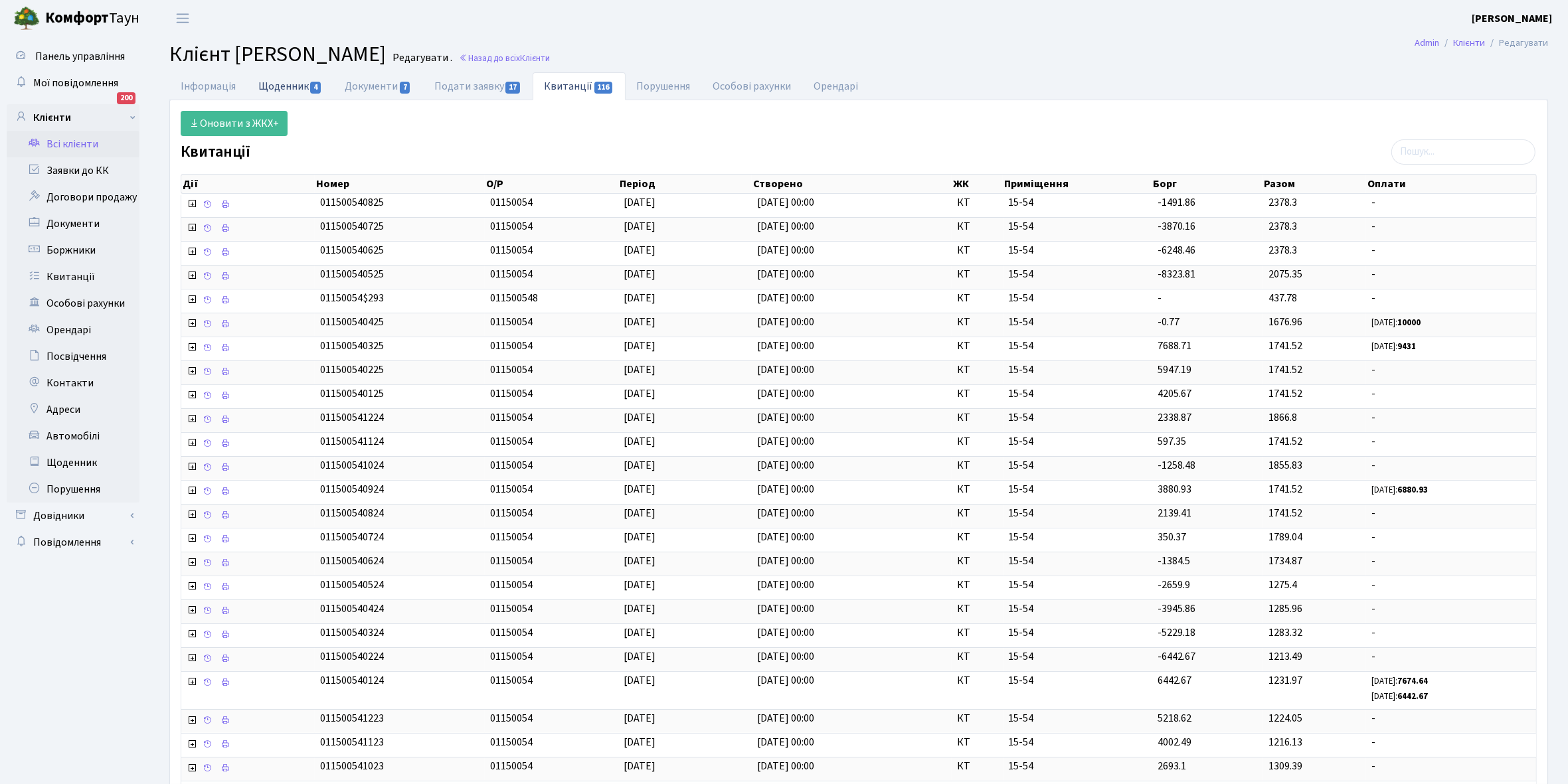
click at [271, 89] on link "Щоденник 4" at bounding box center [290, 86] width 87 height 27
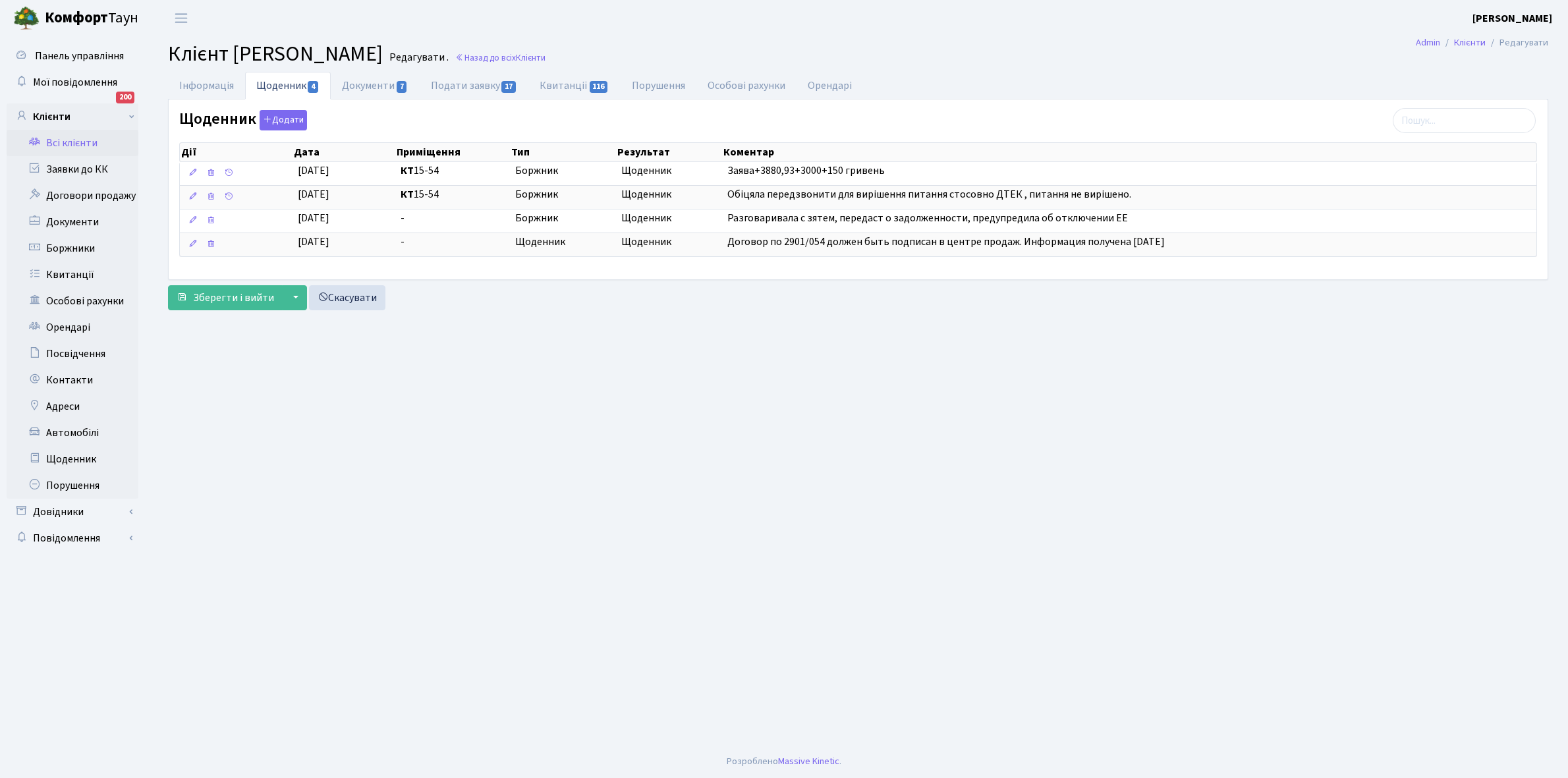
click at [81, 142] on link "Всі клієнти" at bounding box center [72, 143] width 132 height 27
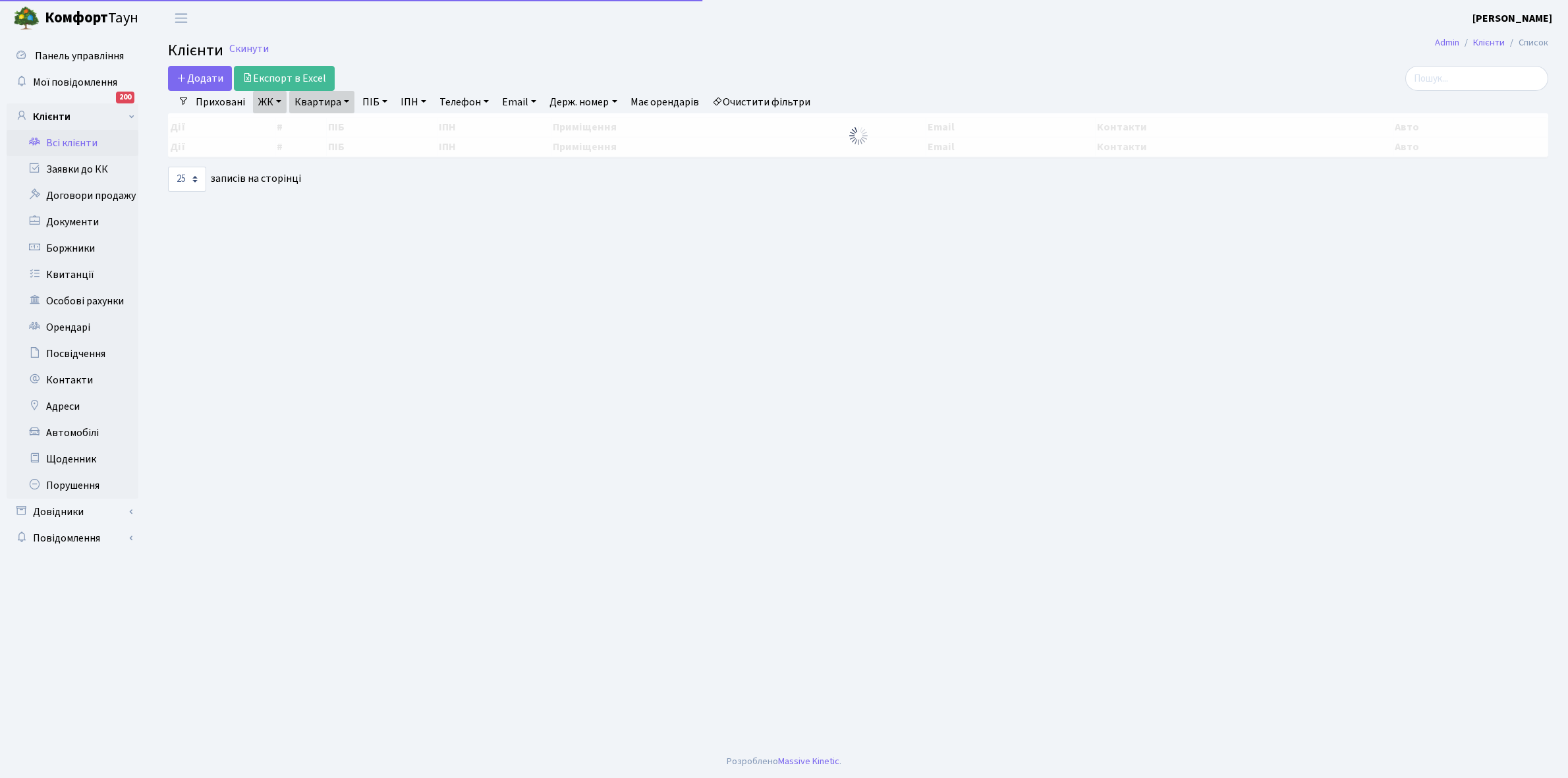
select select "25"
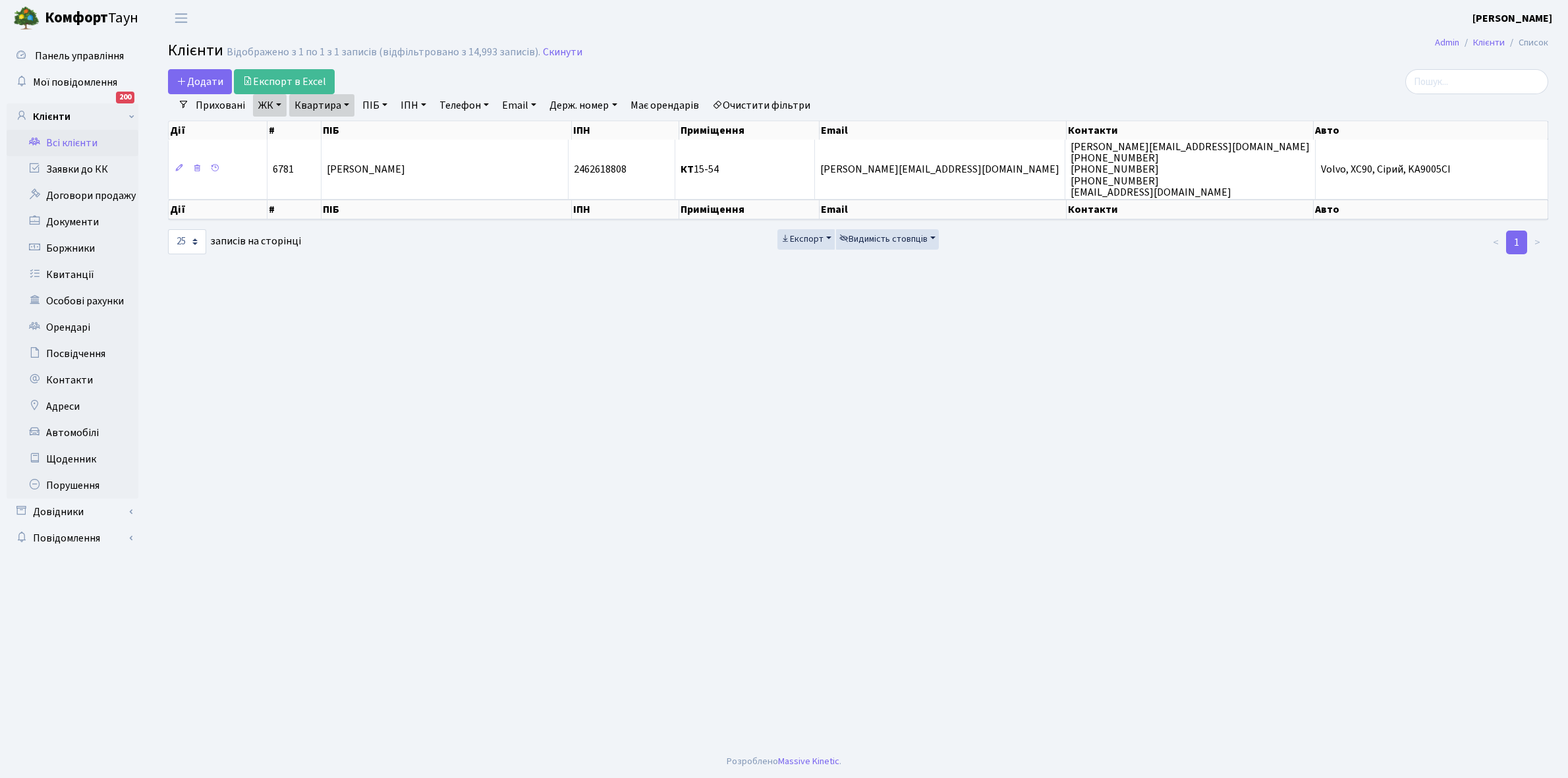
click at [346, 105] on link "Квартира" at bounding box center [322, 105] width 66 height 22
click at [347, 120] on input "15-54" at bounding box center [328, 131] width 77 height 25
type input "15-126"
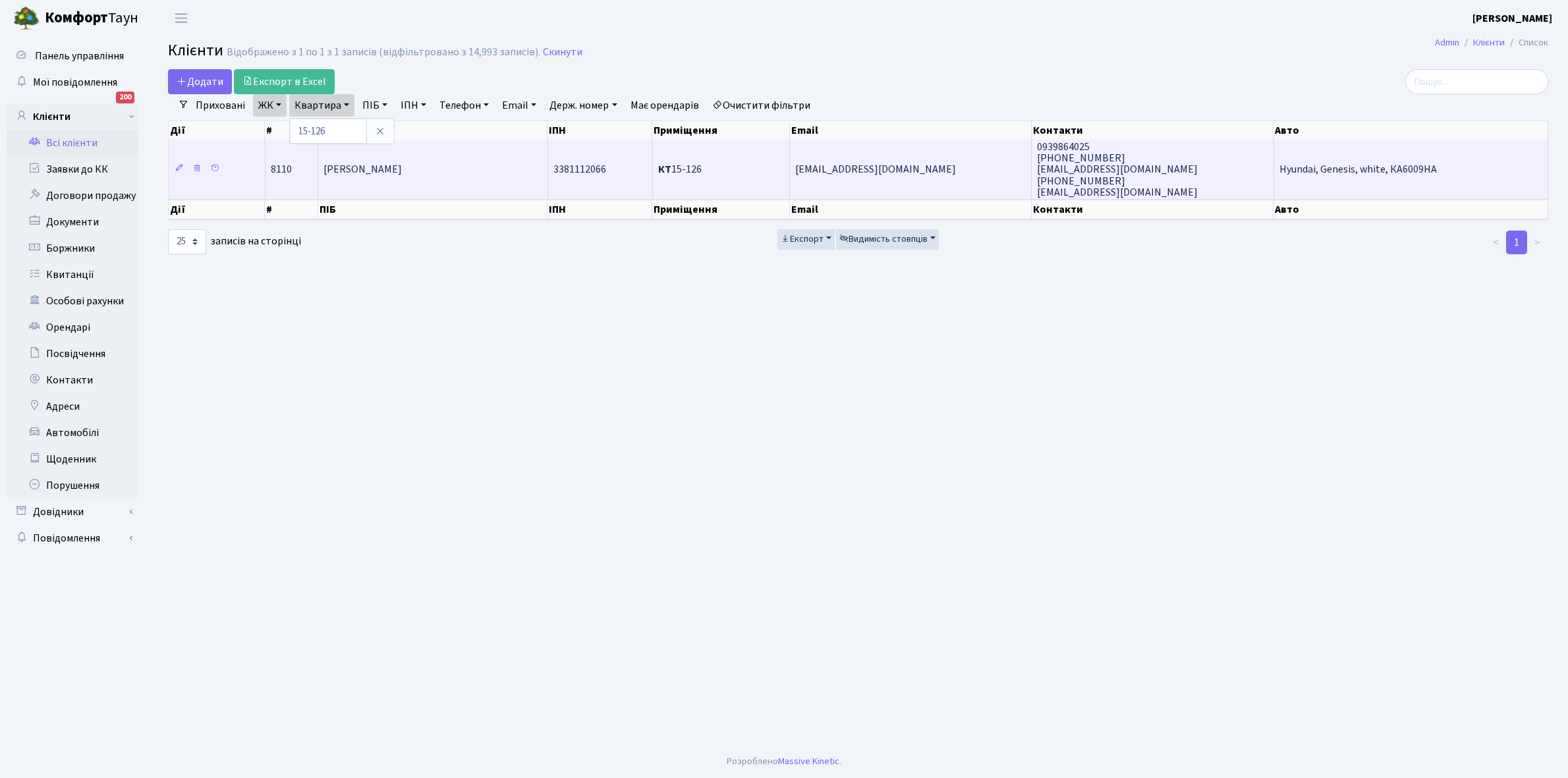
click at [381, 152] on td "[PERSON_NAME]" at bounding box center [432, 169] width 229 height 59
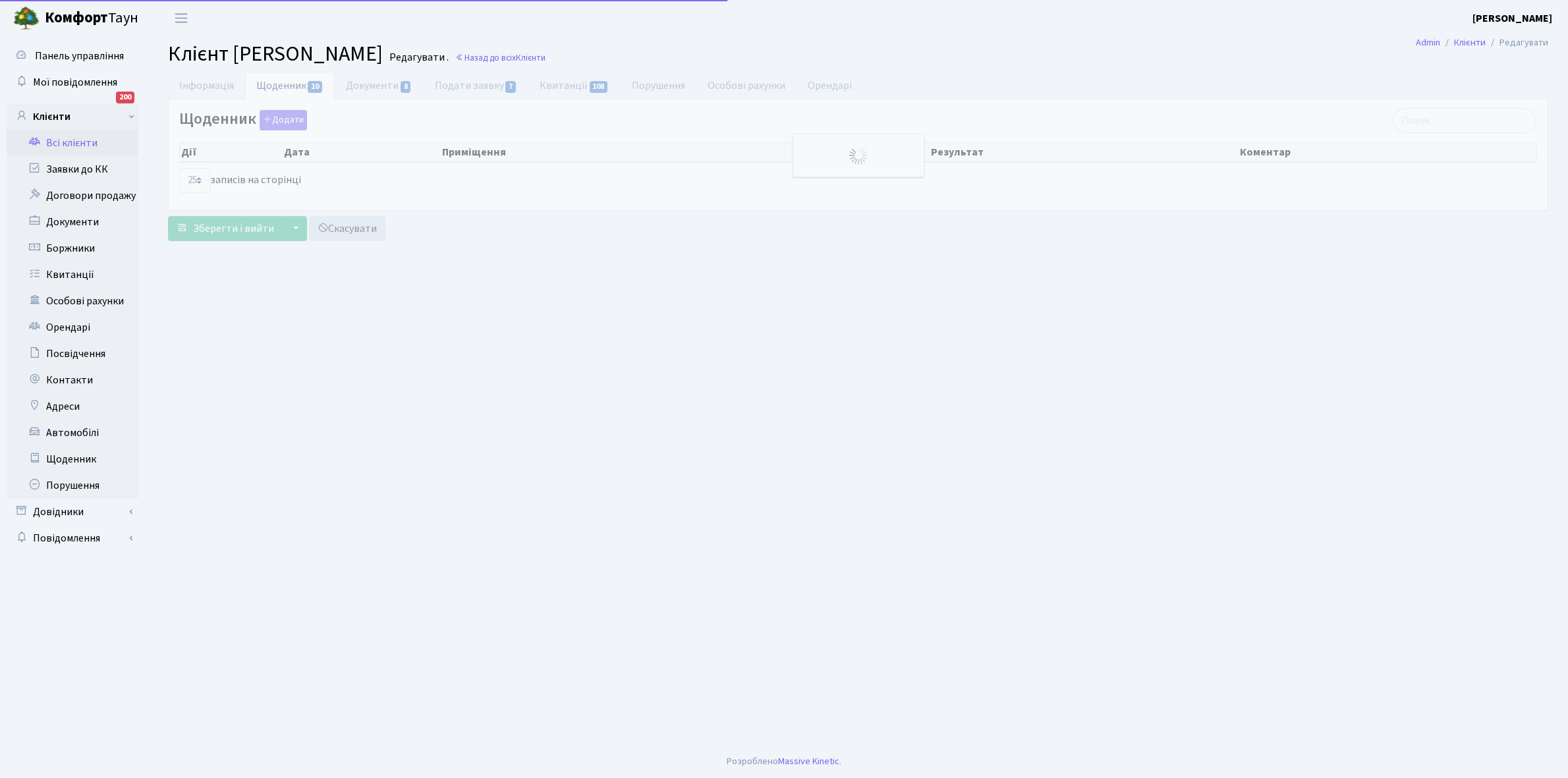
select select "25"
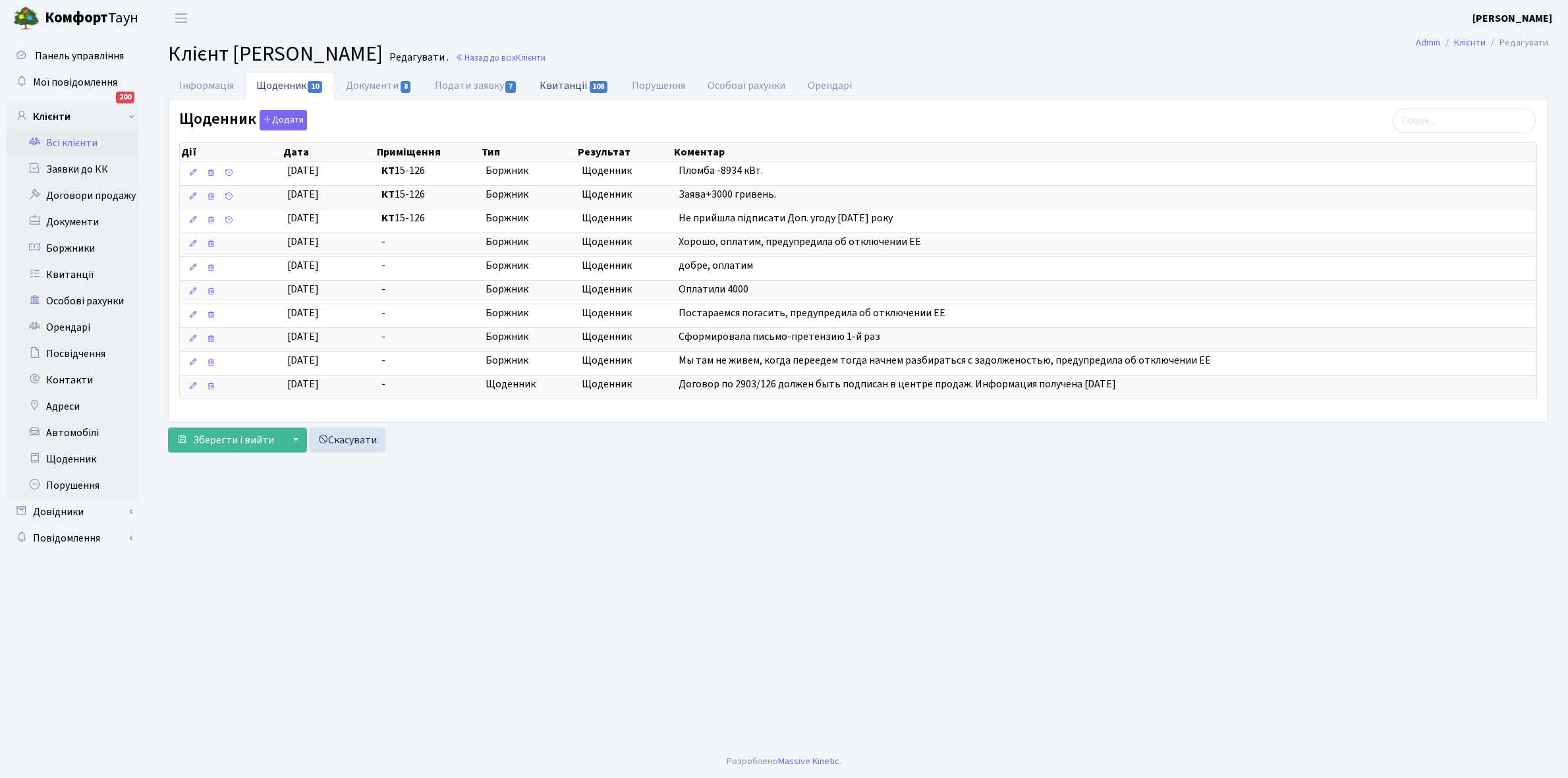
click at [571, 81] on link "Квитанції 108" at bounding box center [573, 85] width 91 height 27
select select "25"
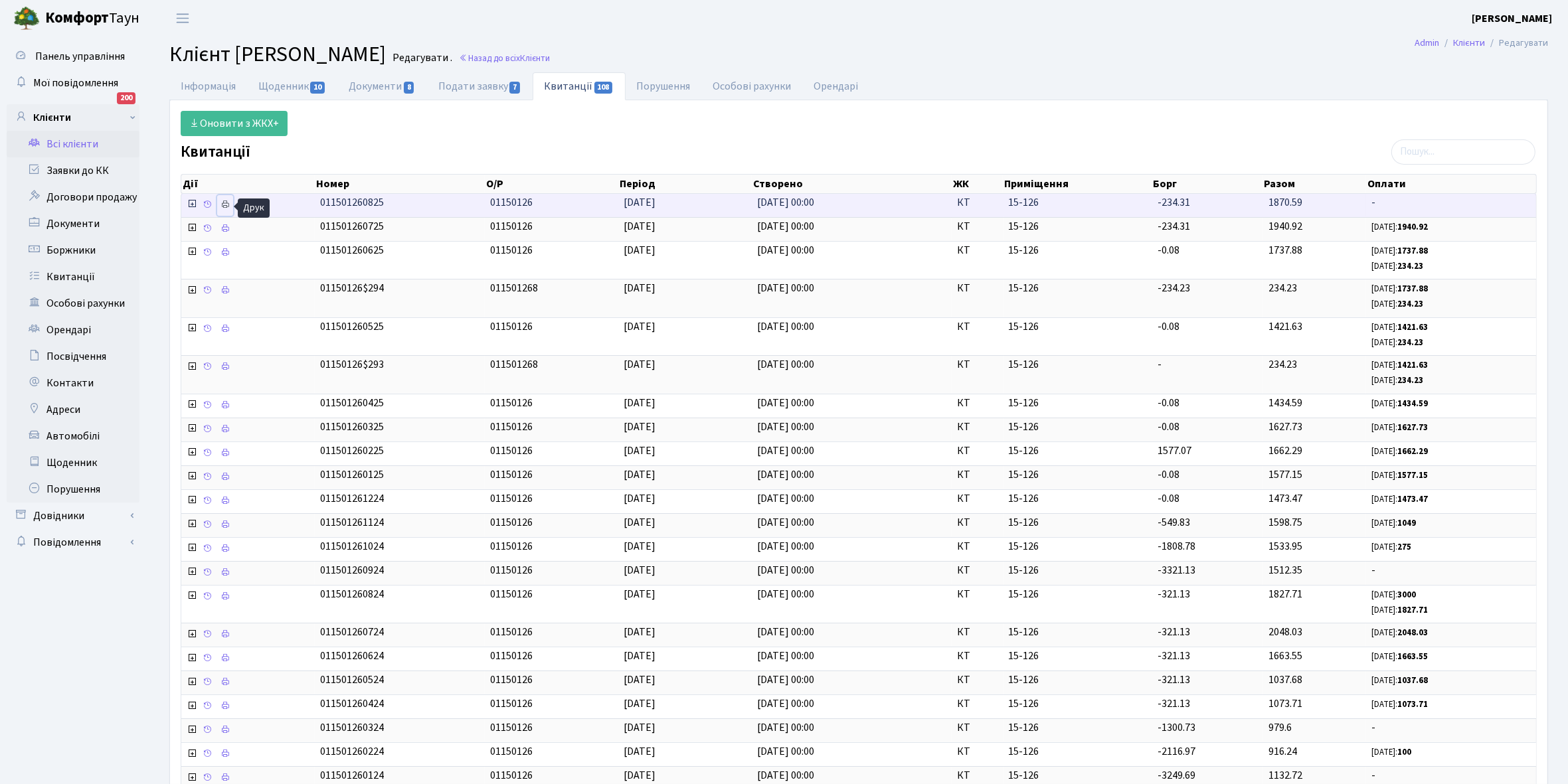
click at [228, 204] on icon at bounding box center [225, 204] width 9 height 9
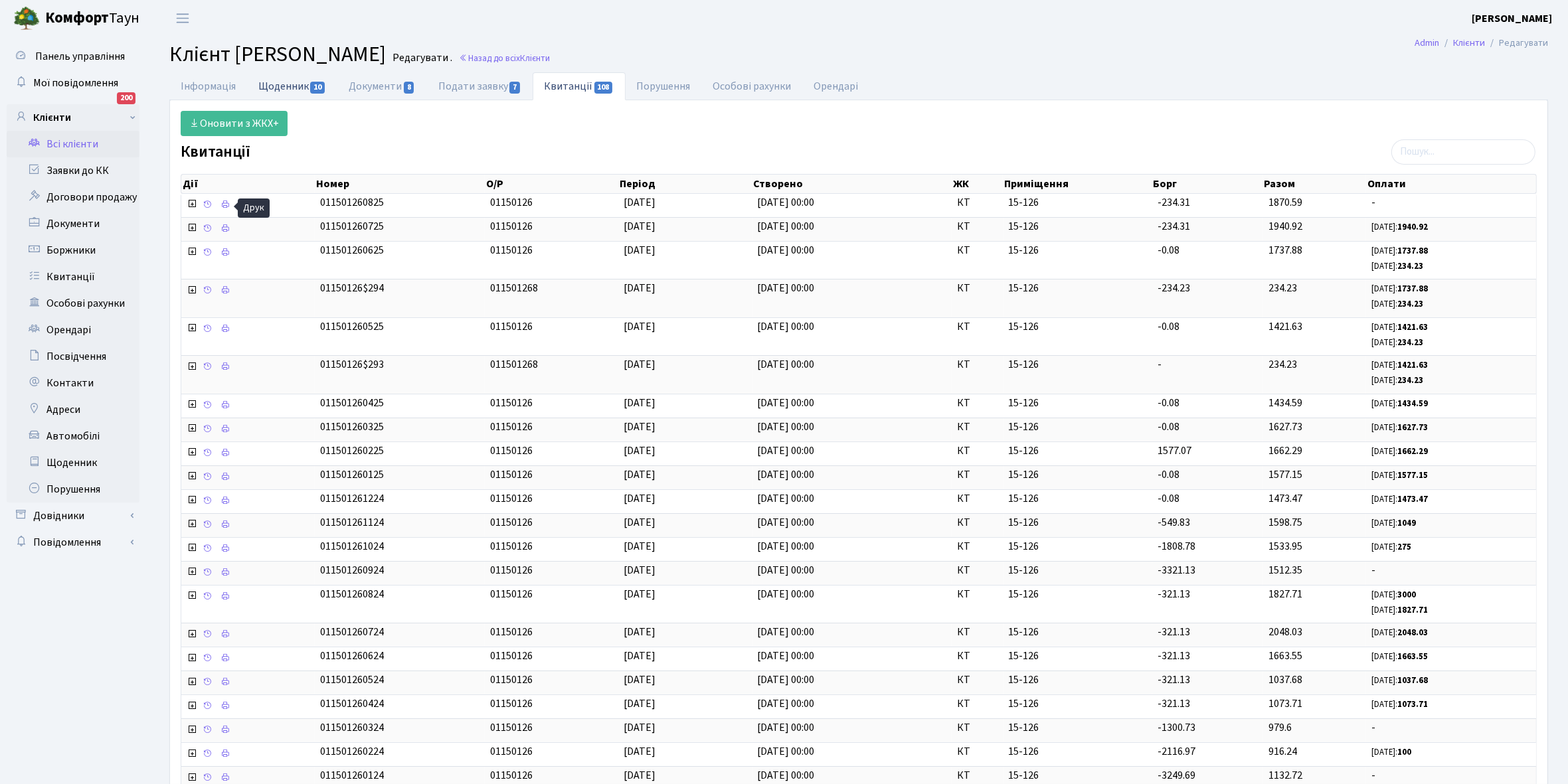
click at [287, 83] on link "Щоденник 10" at bounding box center [292, 86] width 90 height 27
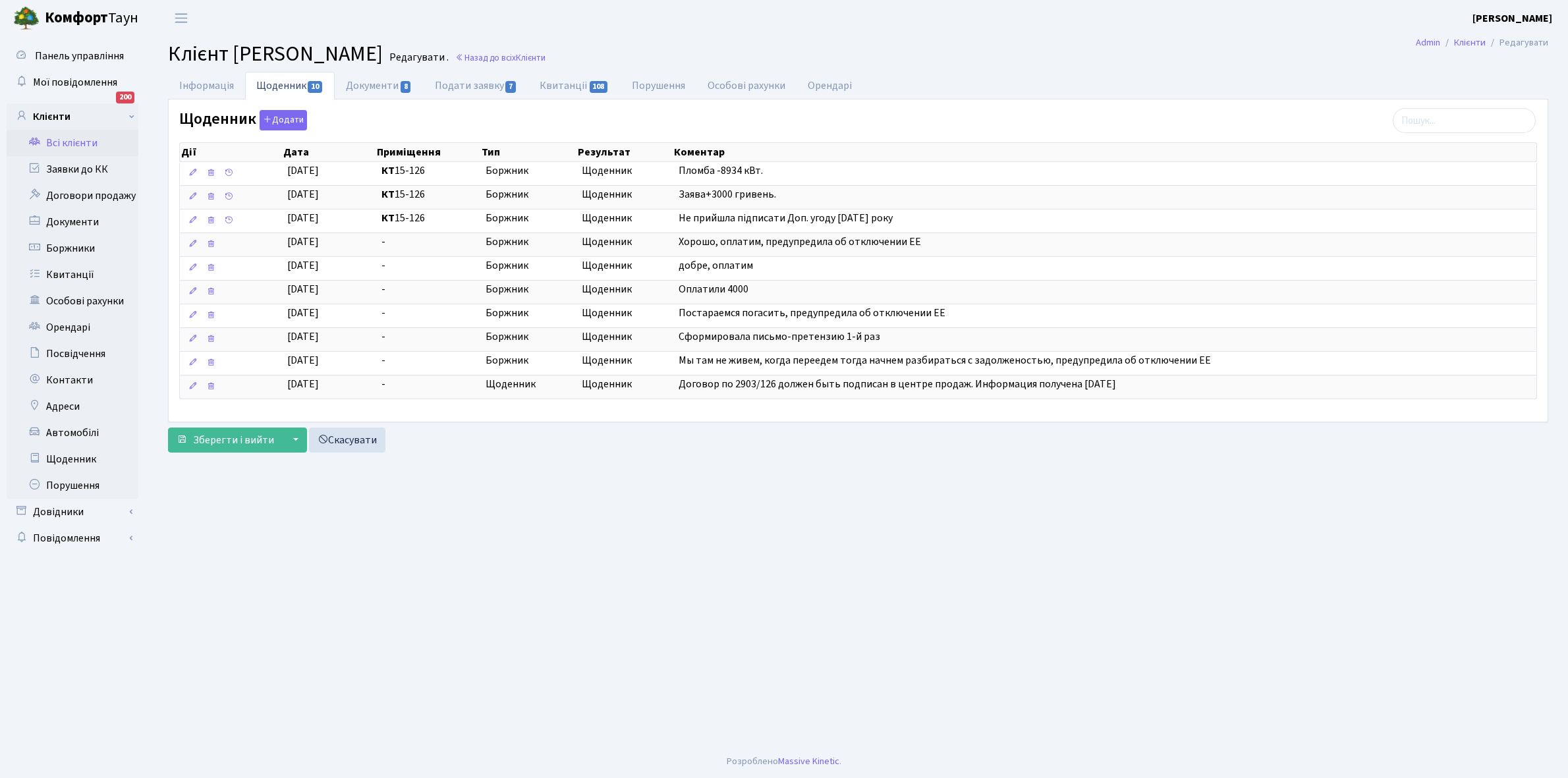
click at [73, 136] on link "Всі клієнти" at bounding box center [72, 143] width 132 height 27
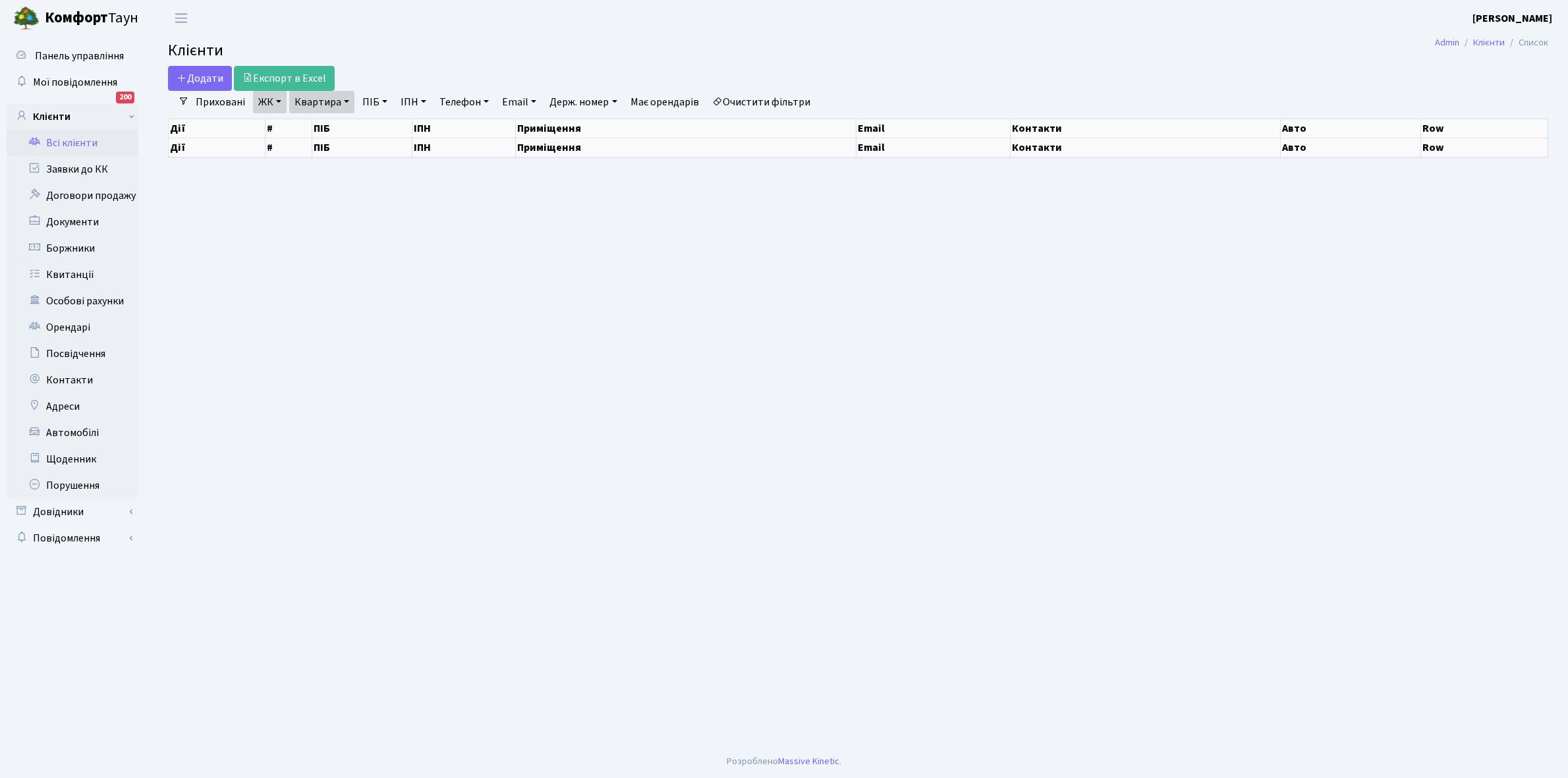
select select "25"
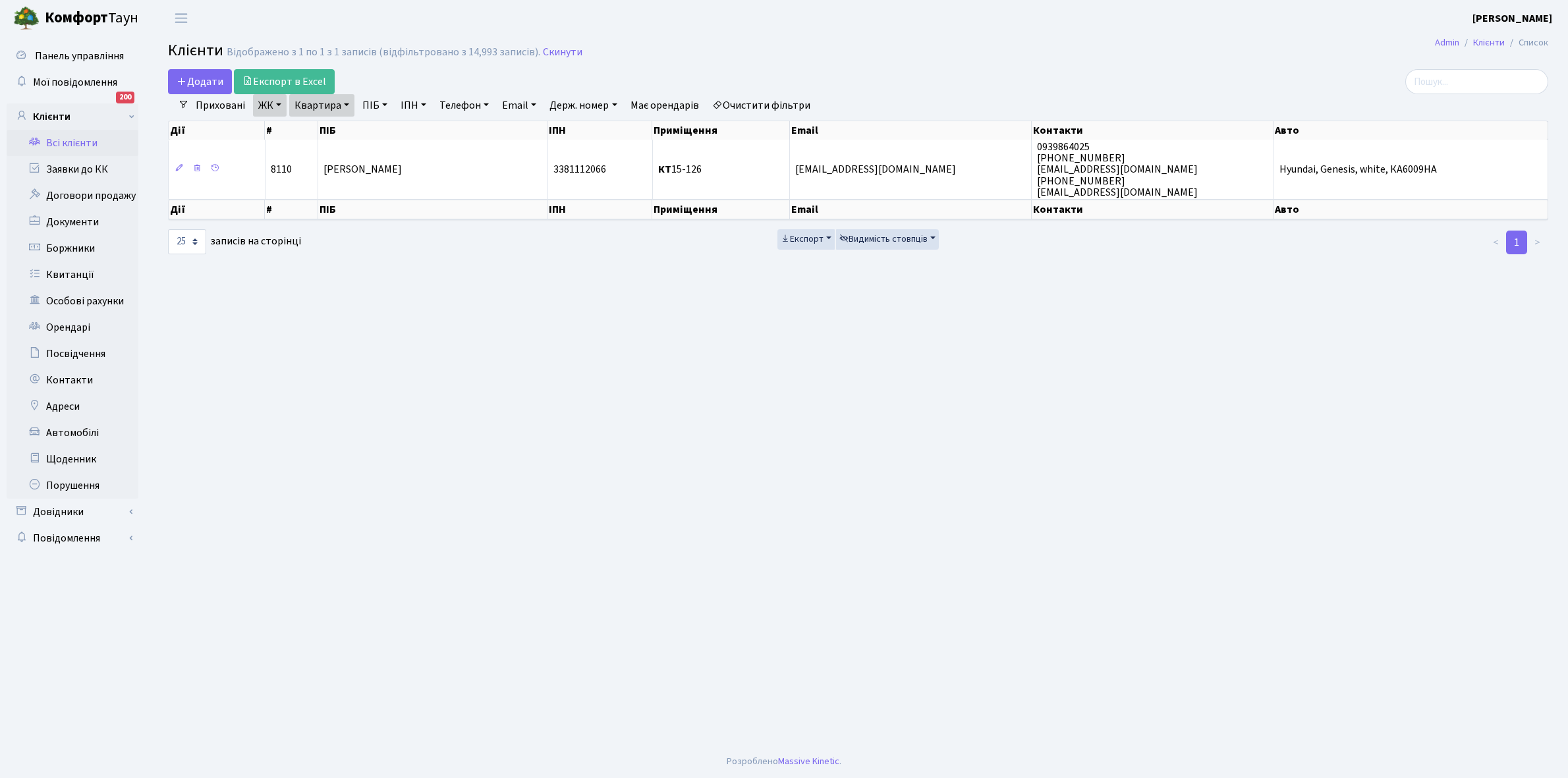
click at [346, 101] on link "Квартира" at bounding box center [322, 105] width 66 height 22
click at [766, 102] on link "Очистити фільтри" at bounding box center [761, 105] width 109 height 22
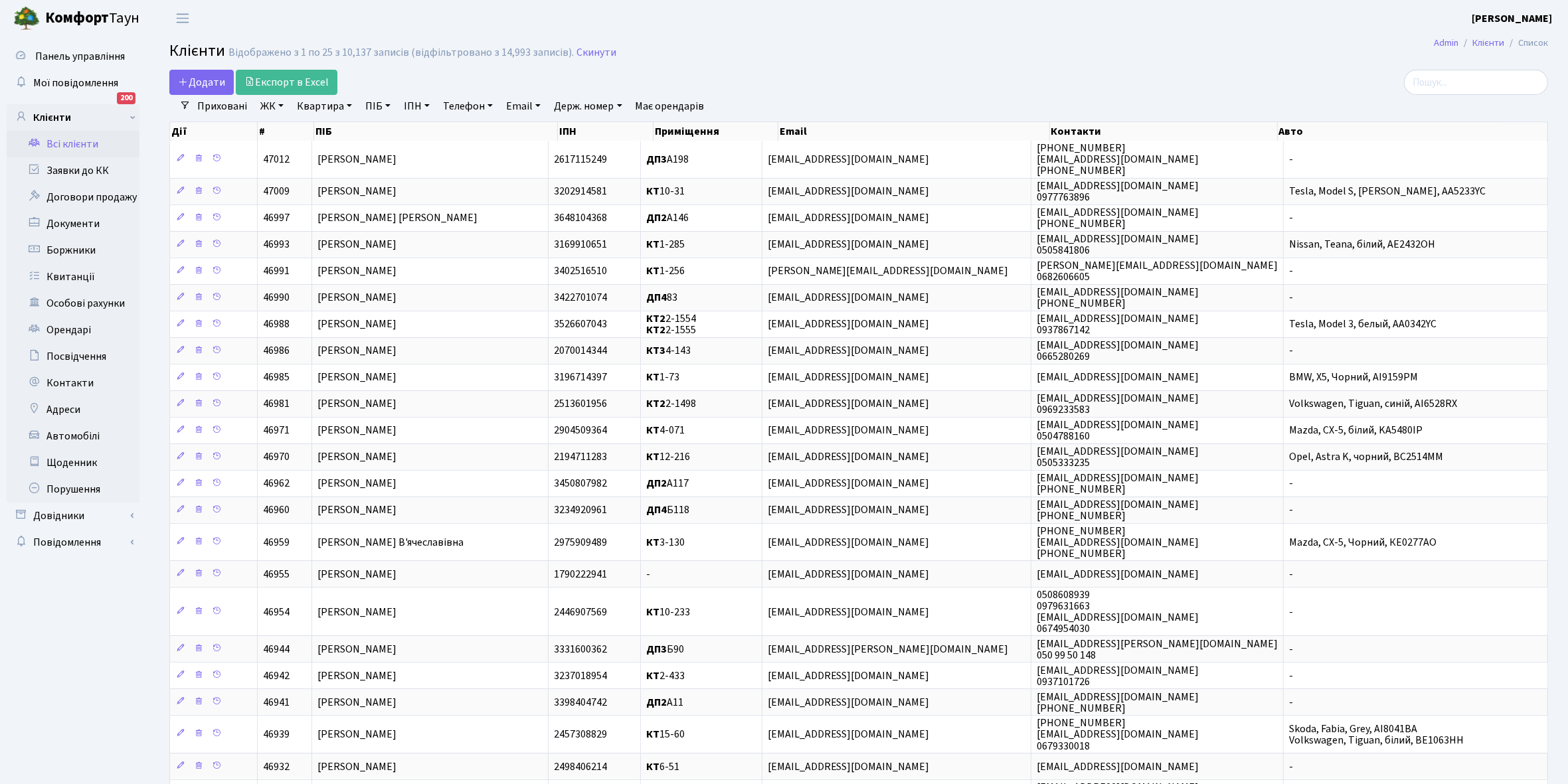
click at [280, 104] on link "ЖК" at bounding box center [273, 105] width 34 height 22
click at [323, 173] on li "КТ2, просп. Соборності, 17" at bounding box center [338, 176] width 161 height 23
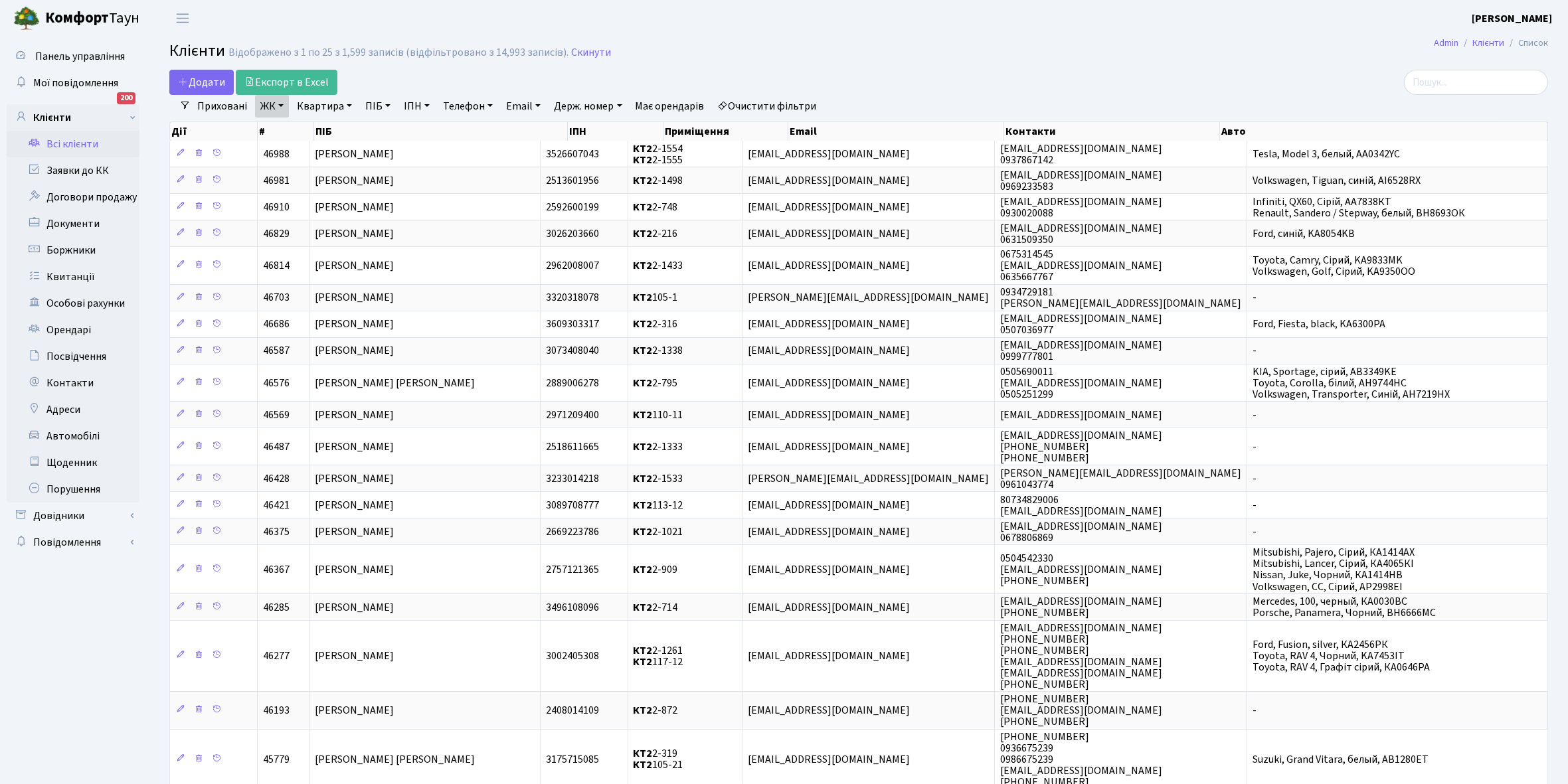
click at [348, 104] on link "Квартира" at bounding box center [324, 105] width 66 height 22
click at [333, 133] on input "text" at bounding box center [331, 132] width 78 height 25
type input "2-696"
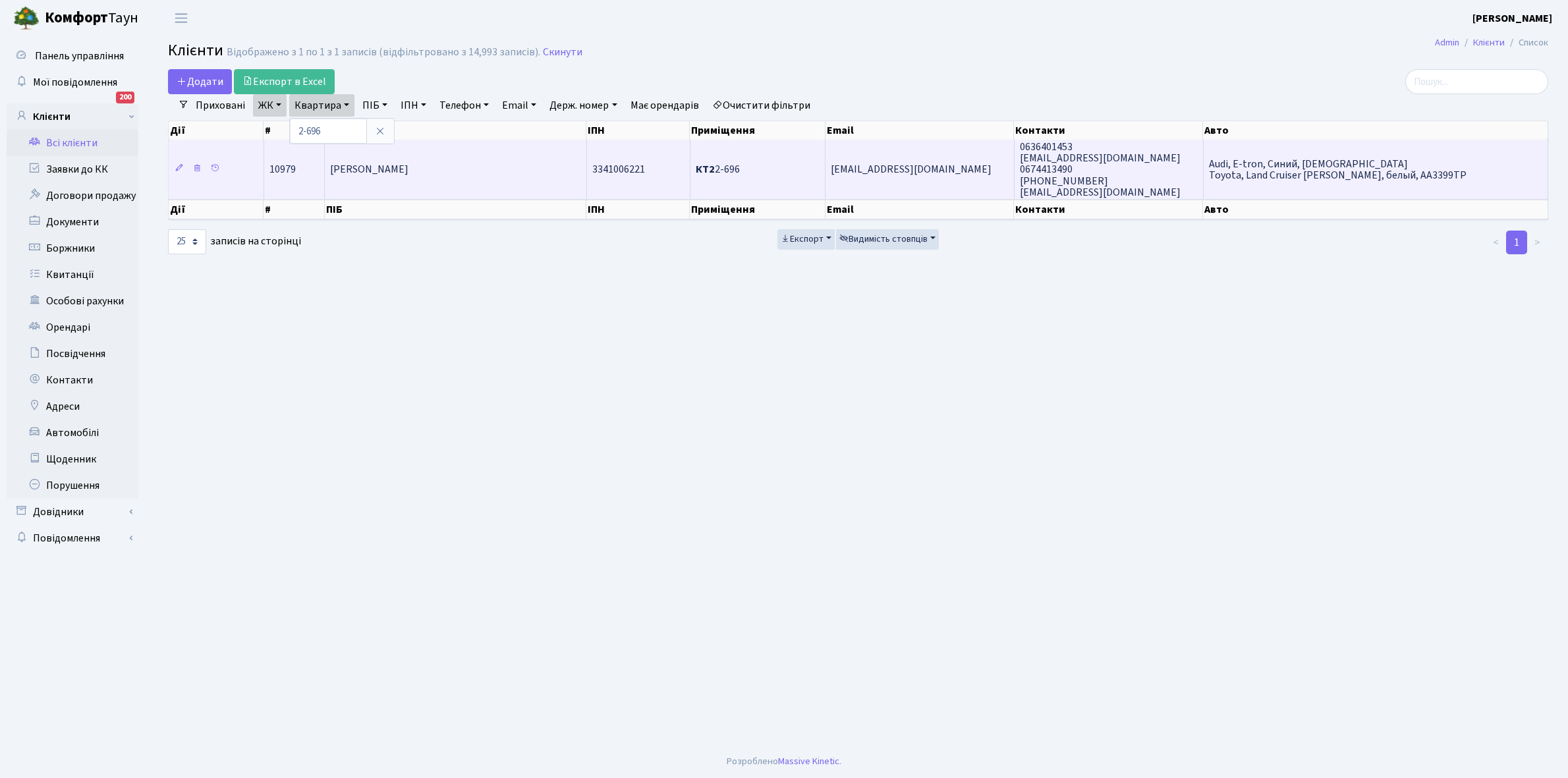
click at [408, 176] on span "Копачевська Єлизавета Іванівна" at bounding box center [369, 170] width 78 height 14
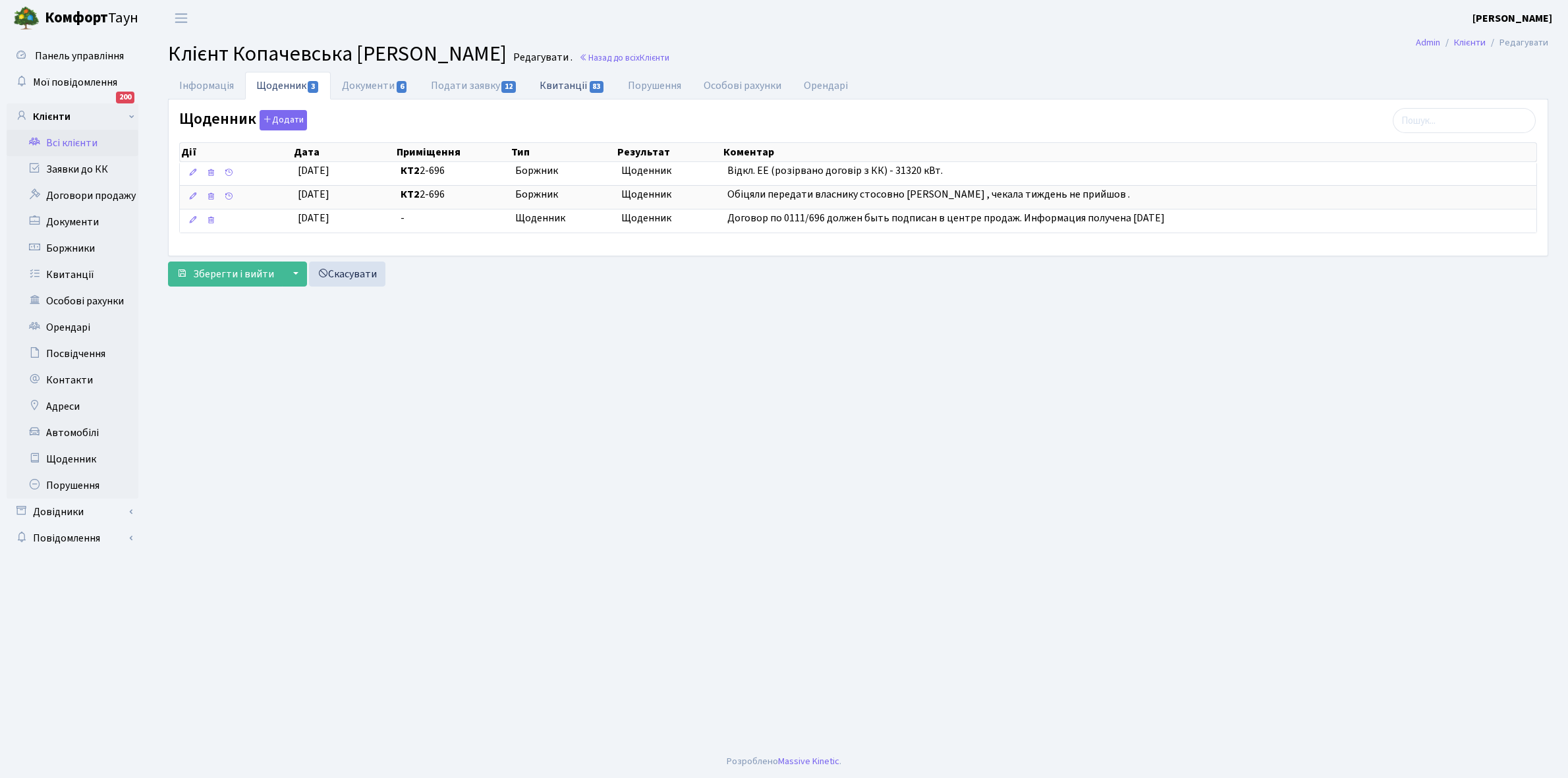
click at [561, 83] on link "Квитанції 83" at bounding box center [571, 85] width 88 height 27
select select "25"
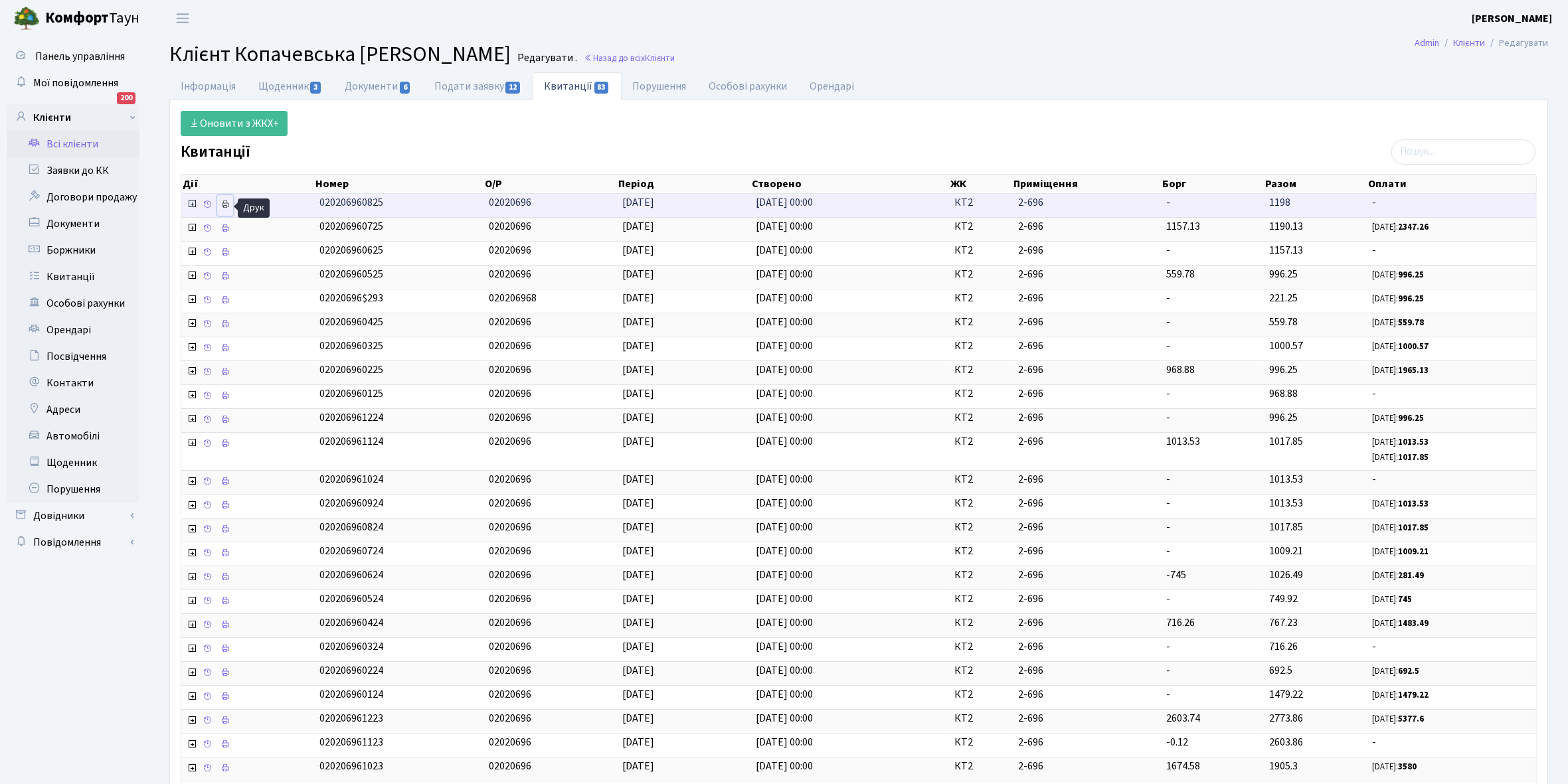
click at [227, 207] on icon at bounding box center [225, 204] width 9 height 9
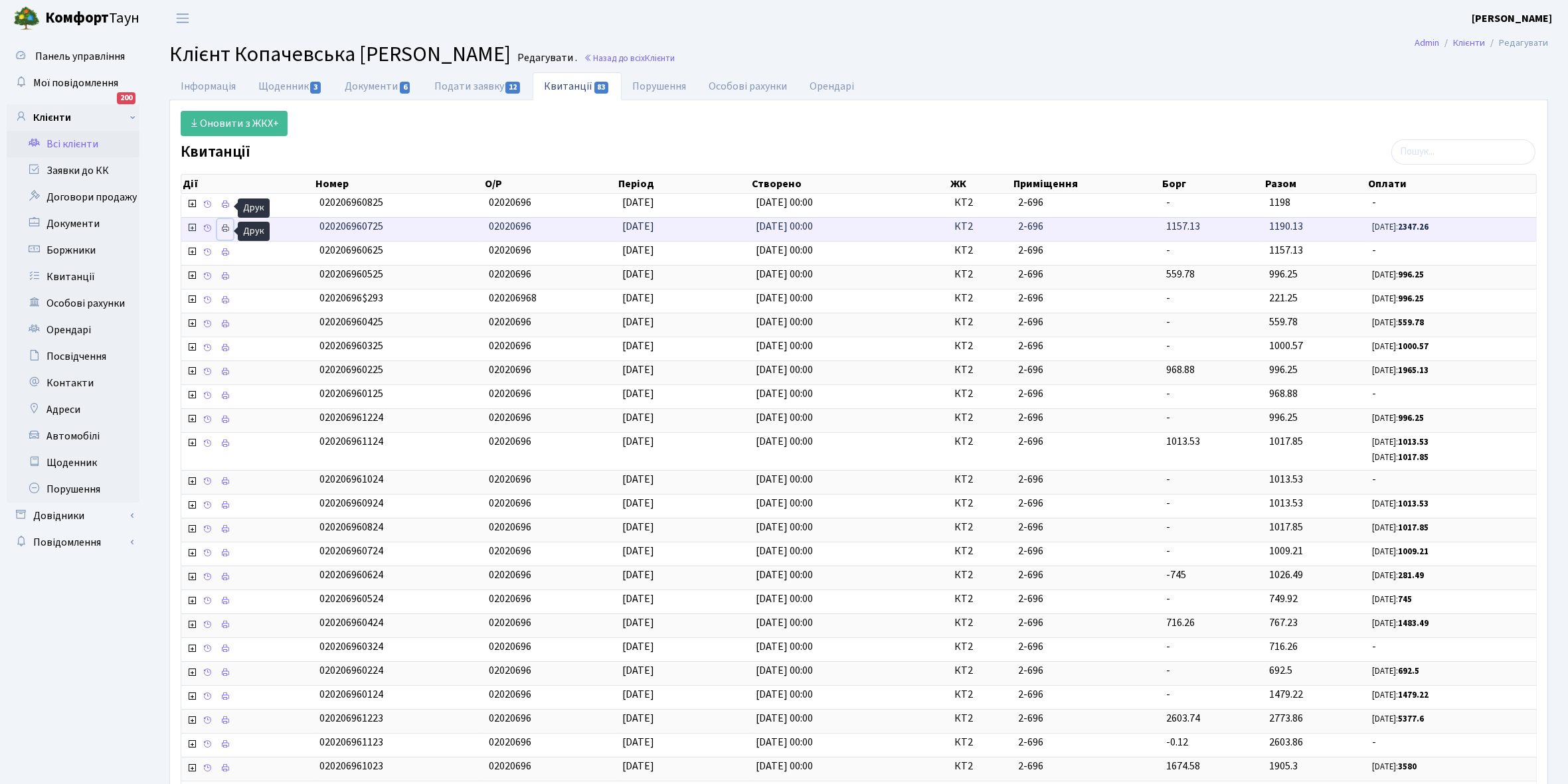
click at [222, 227] on icon at bounding box center [225, 229] width 9 height 9
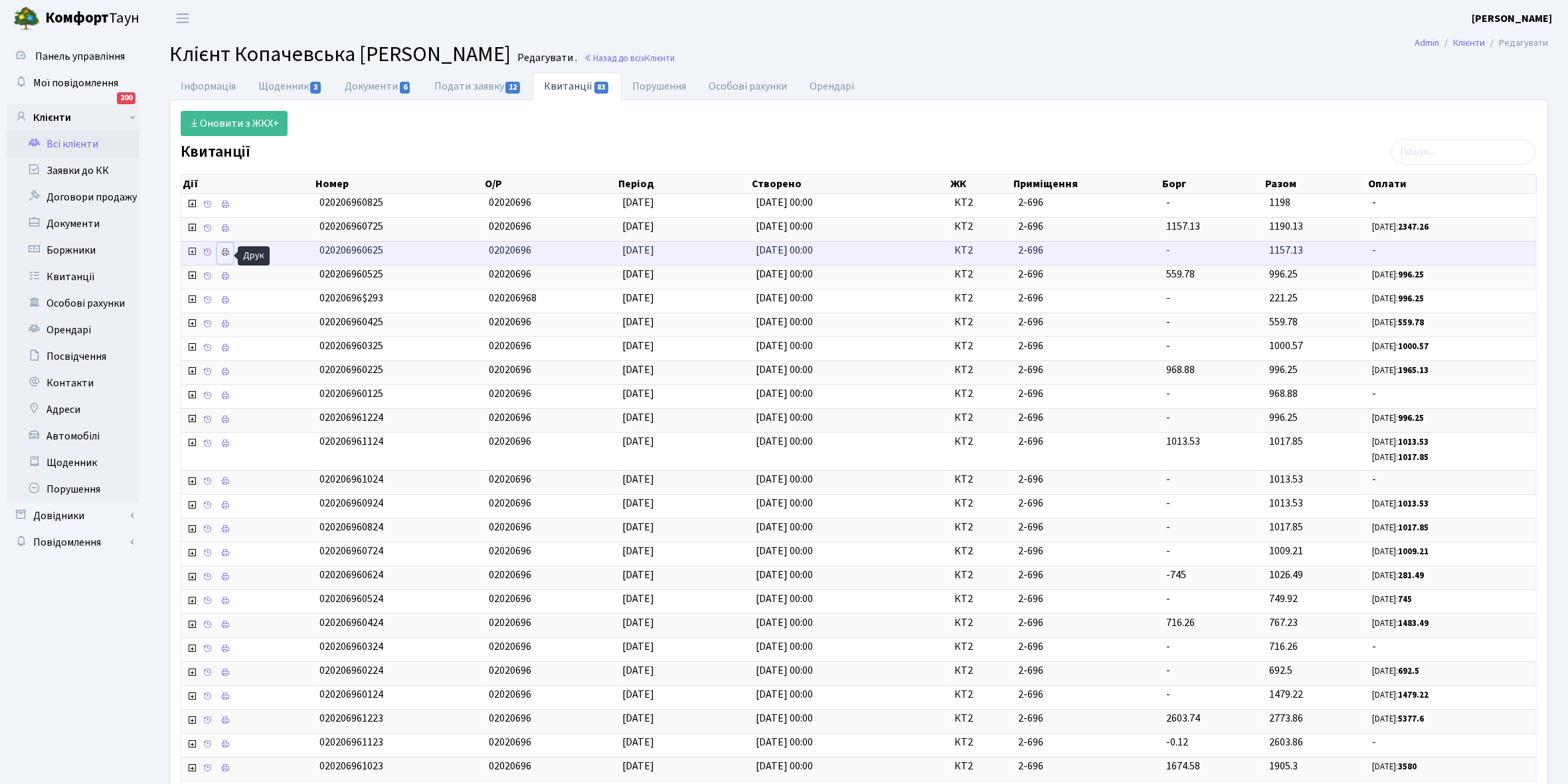
click at [227, 254] on icon at bounding box center [225, 252] width 9 height 9
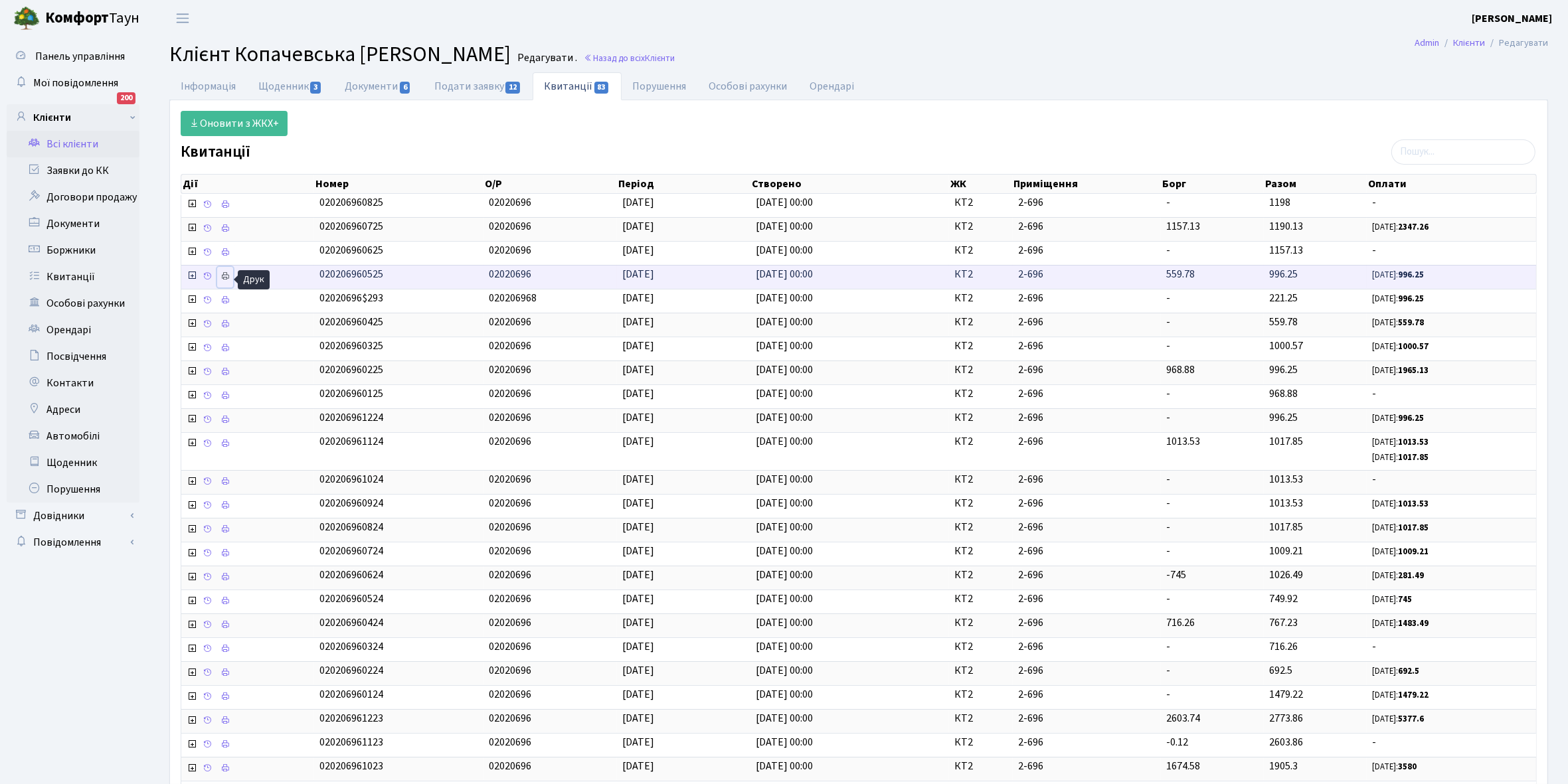
click at [223, 279] on icon at bounding box center [225, 276] width 9 height 9
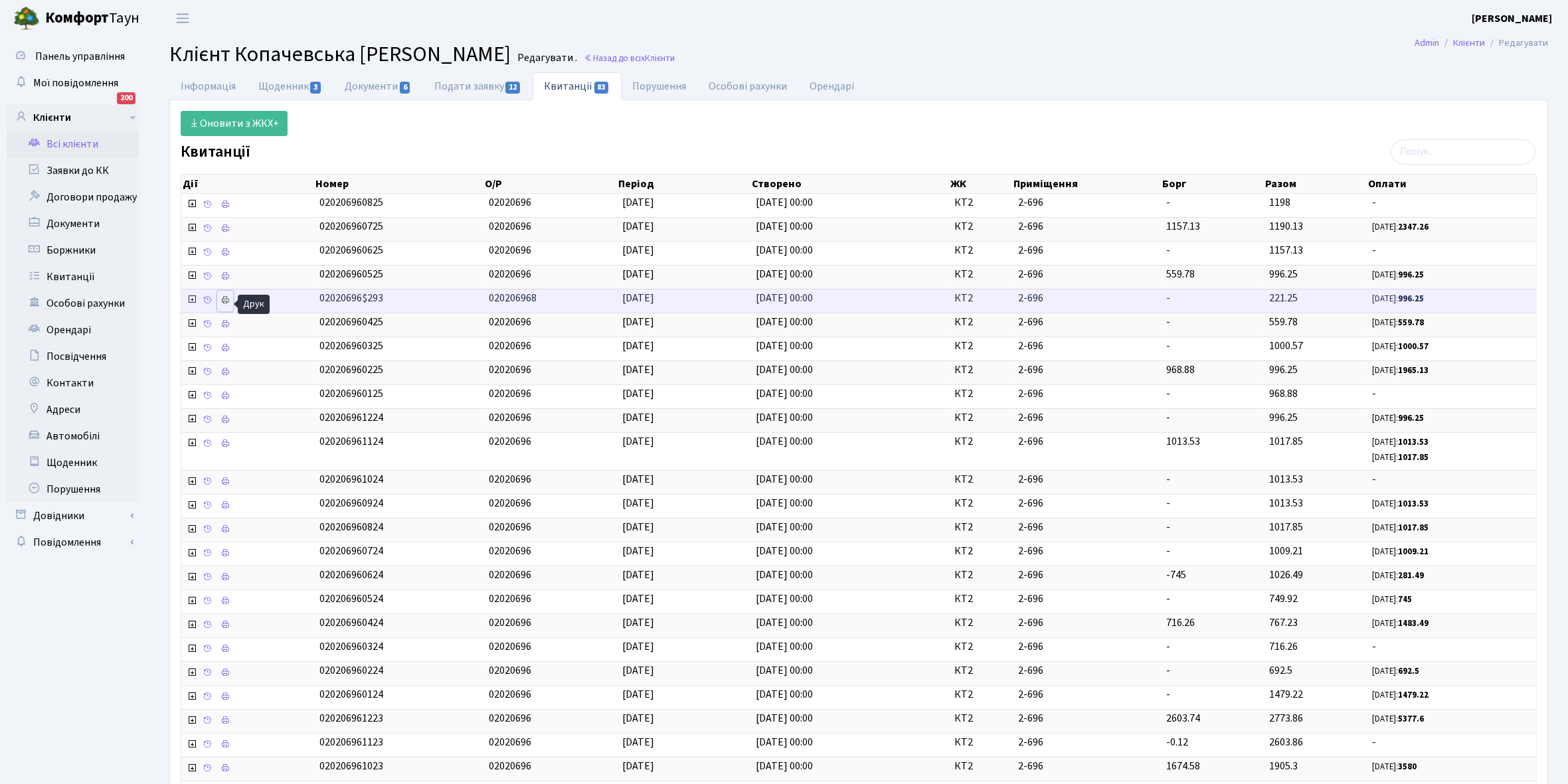
click at [230, 297] on icon at bounding box center [225, 300] width 9 height 9
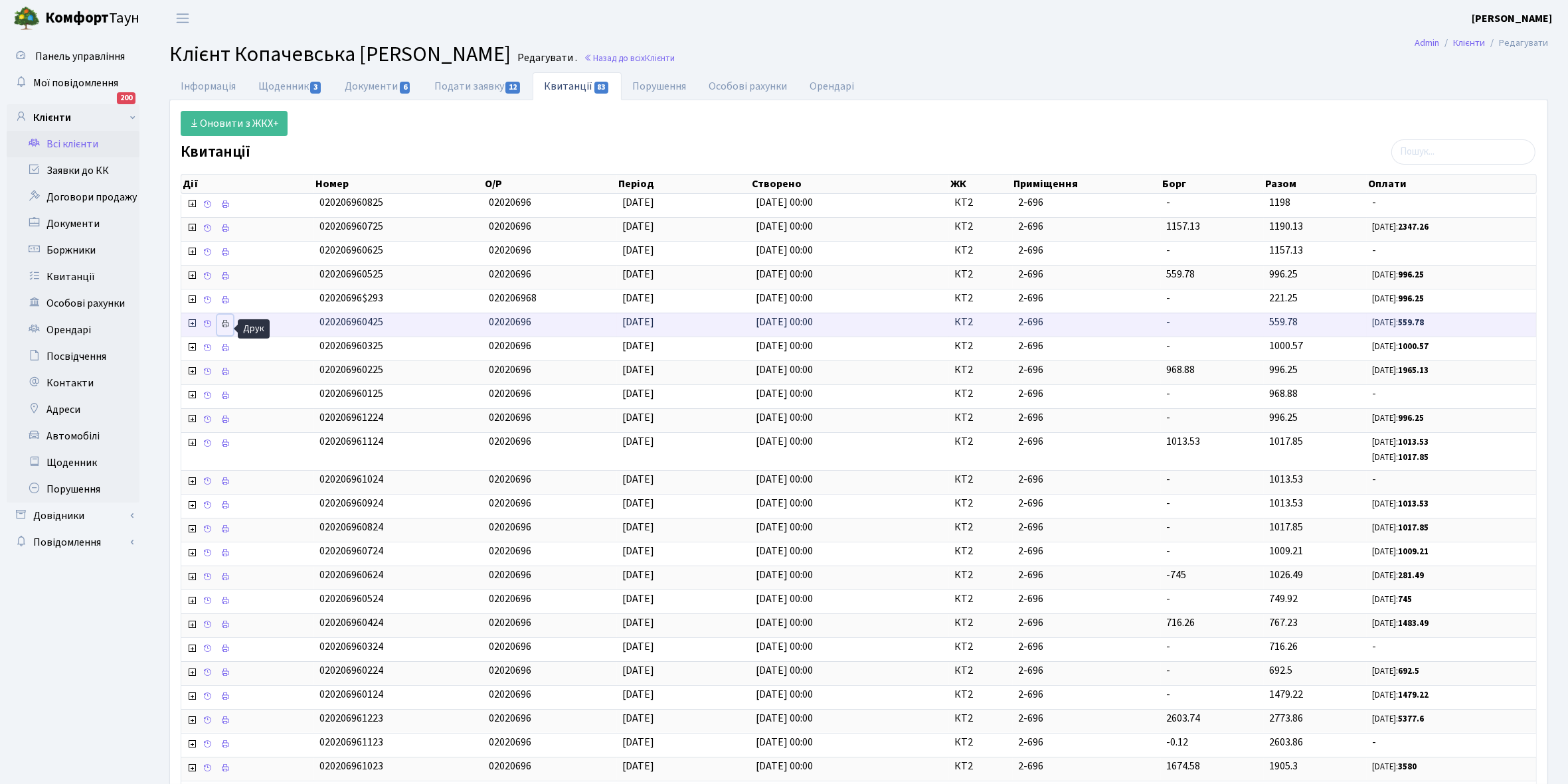
click at [224, 327] on icon at bounding box center [225, 324] width 9 height 9
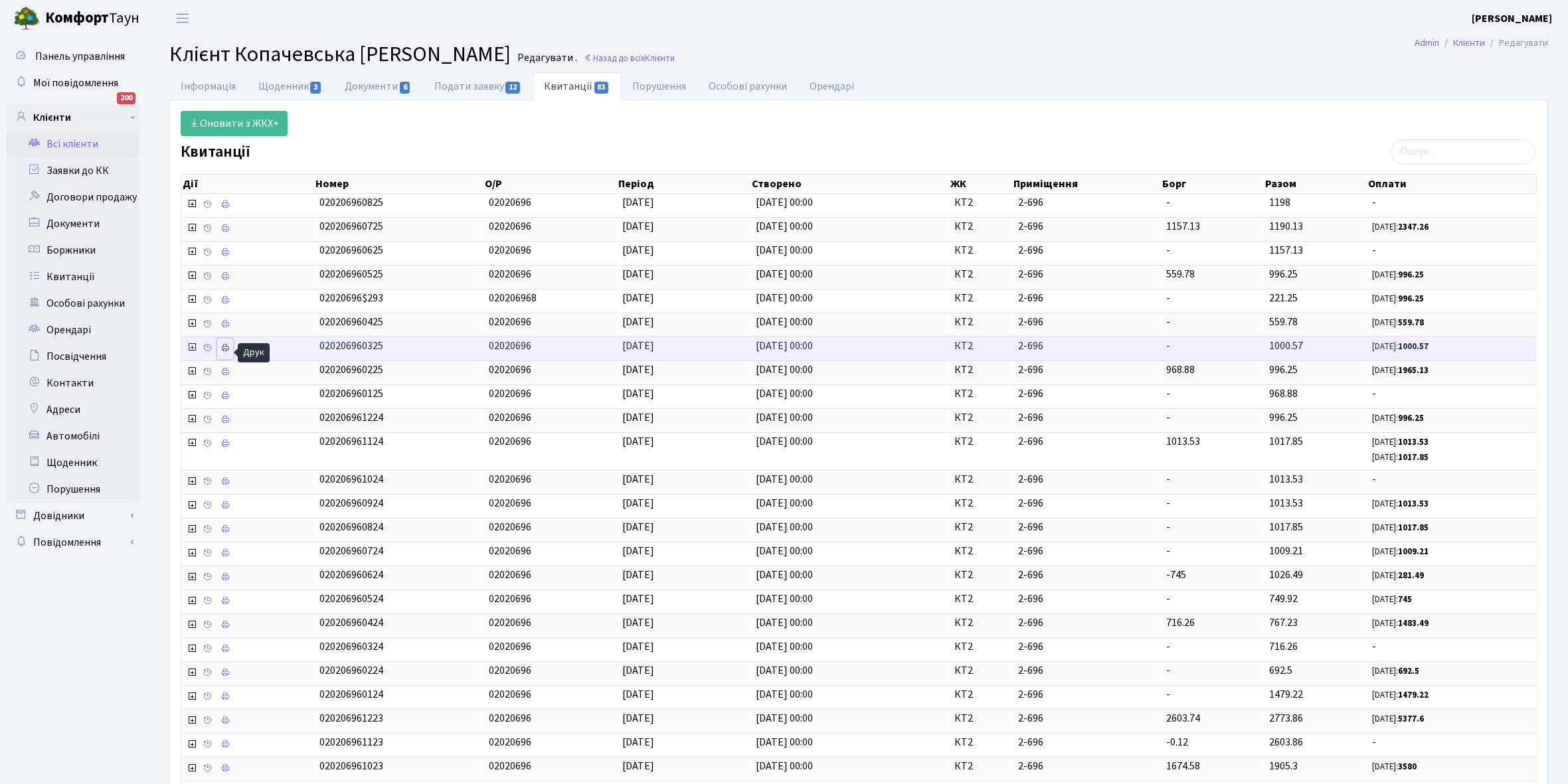
click at [224, 351] on icon at bounding box center [225, 347] width 9 height 9
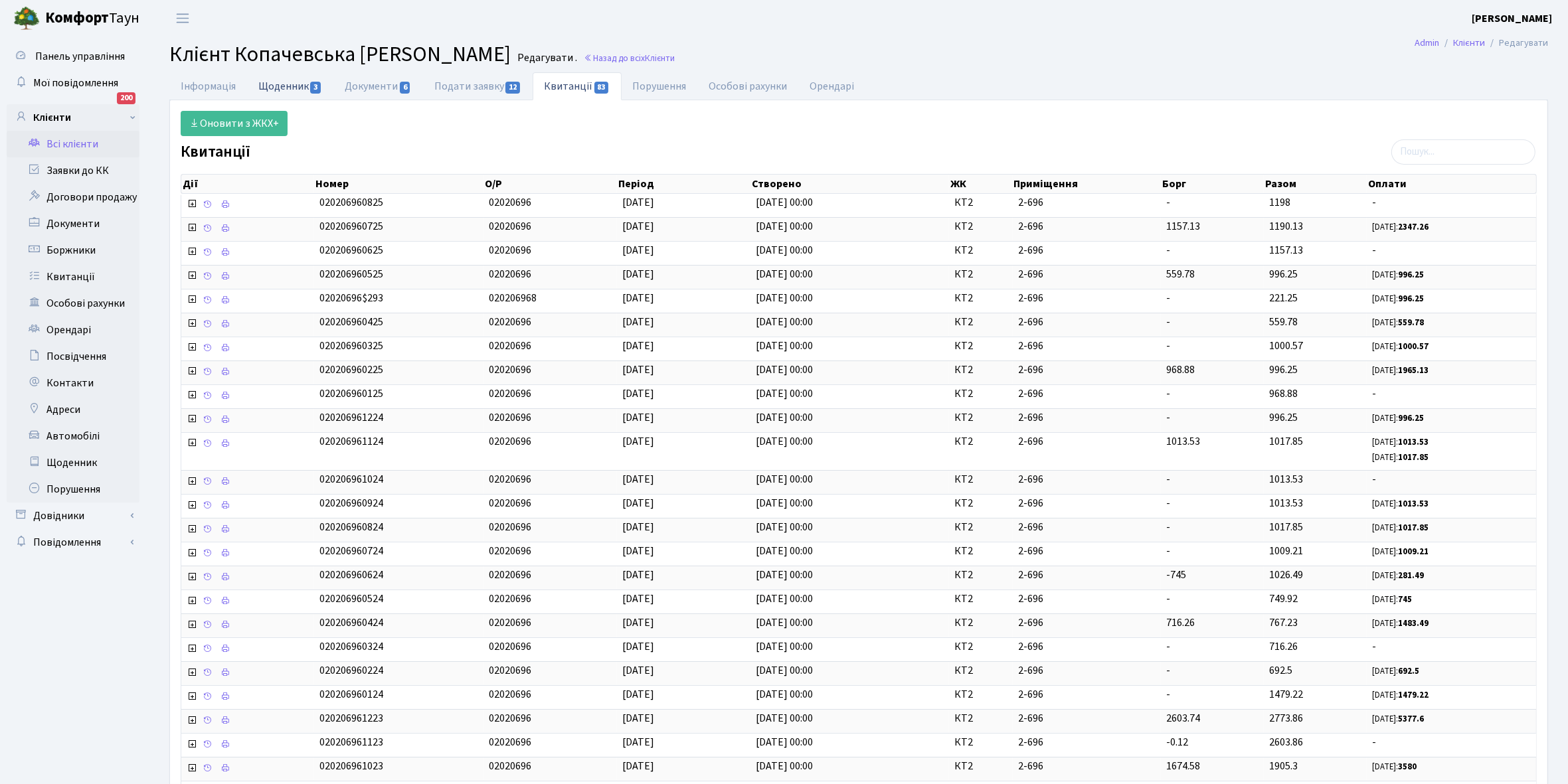
click at [283, 81] on link "Щоденник 3" at bounding box center [290, 86] width 87 height 27
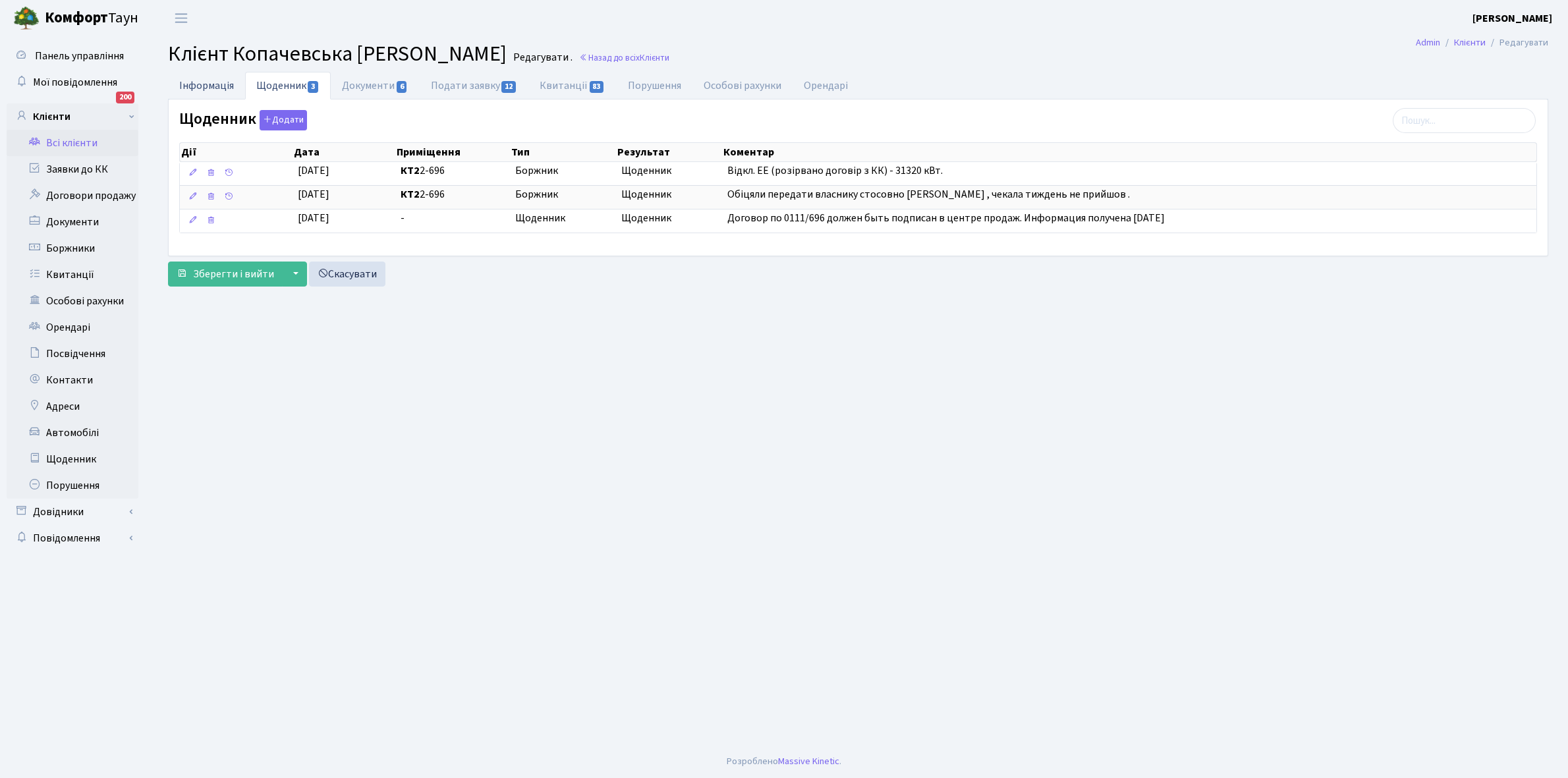
click at [205, 84] on link "Інформація" at bounding box center [206, 85] width 77 height 27
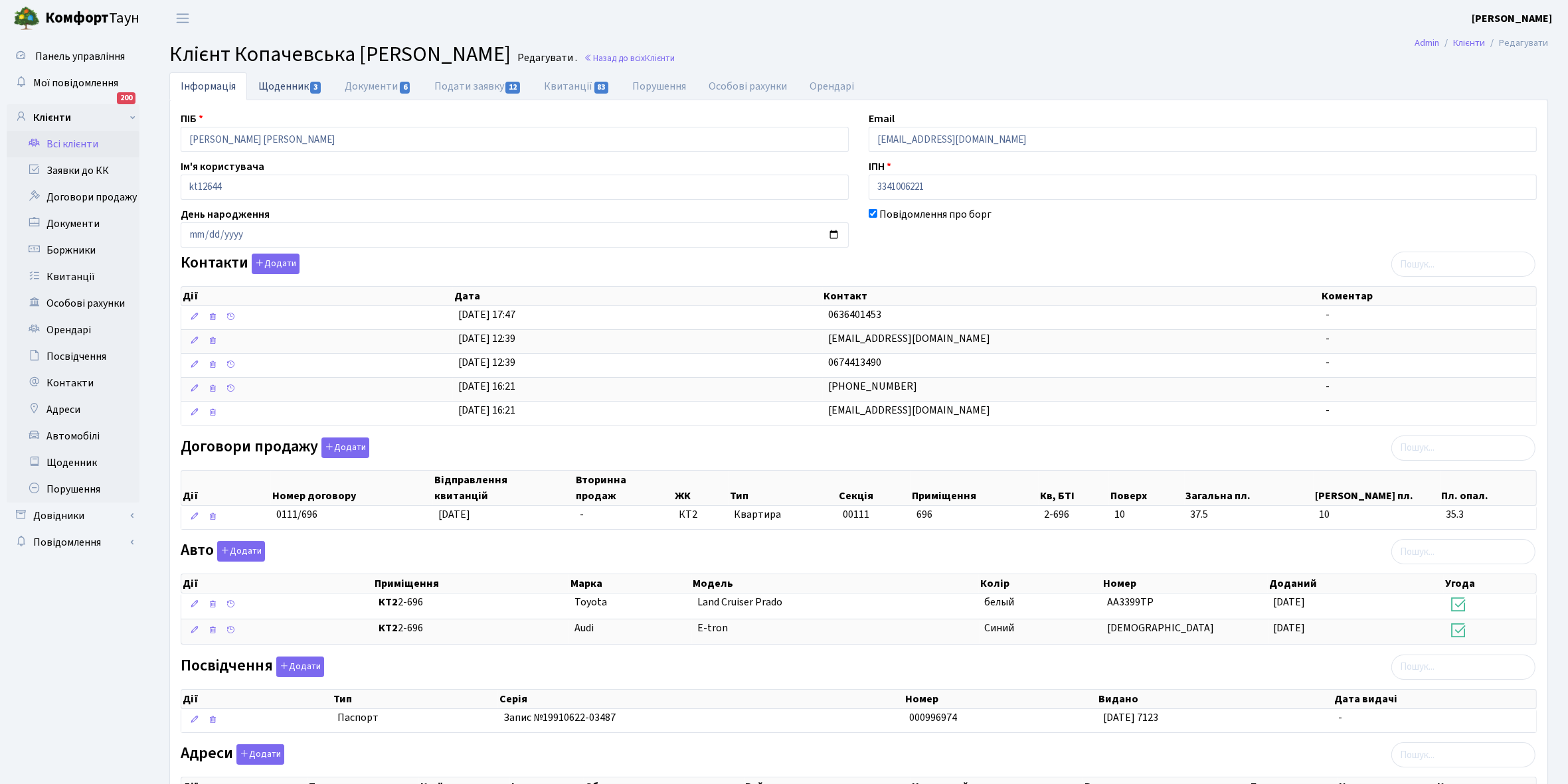
click at [282, 81] on link "Щоденник 3" at bounding box center [290, 86] width 87 height 27
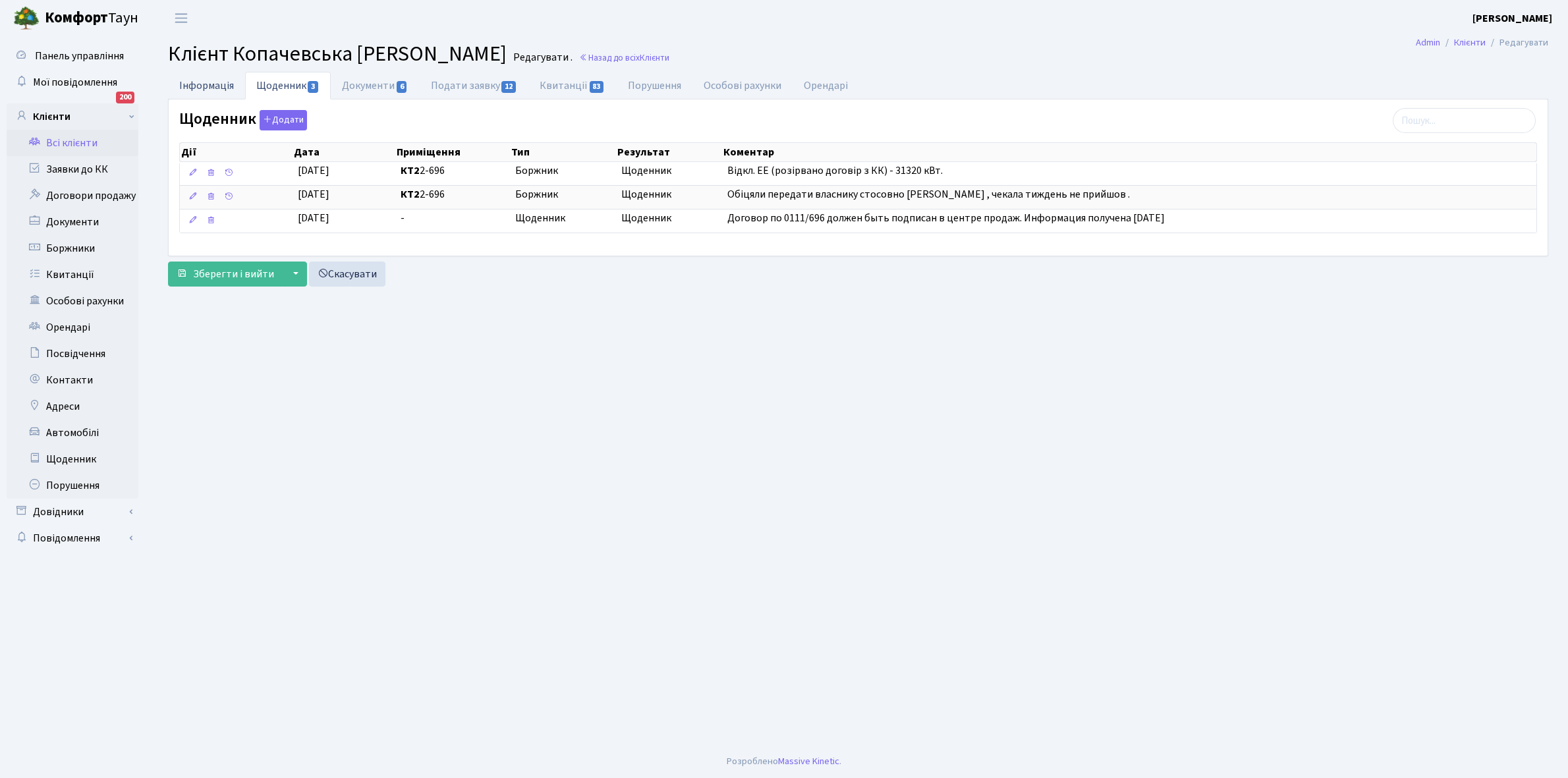
click at [205, 83] on link "Інформація" at bounding box center [206, 85] width 77 height 27
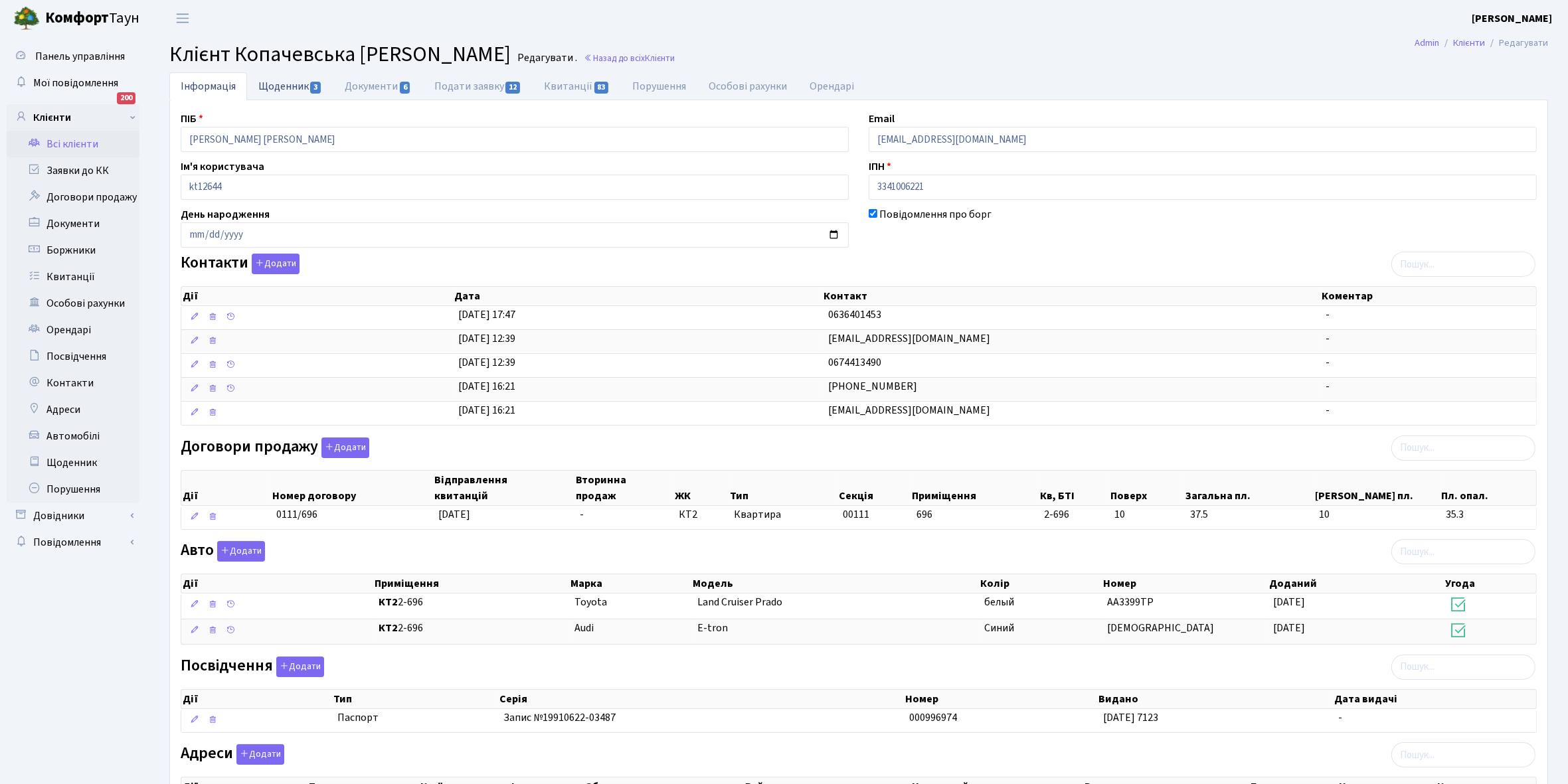
click at [282, 88] on link "Щоденник 3" at bounding box center [290, 86] width 87 height 27
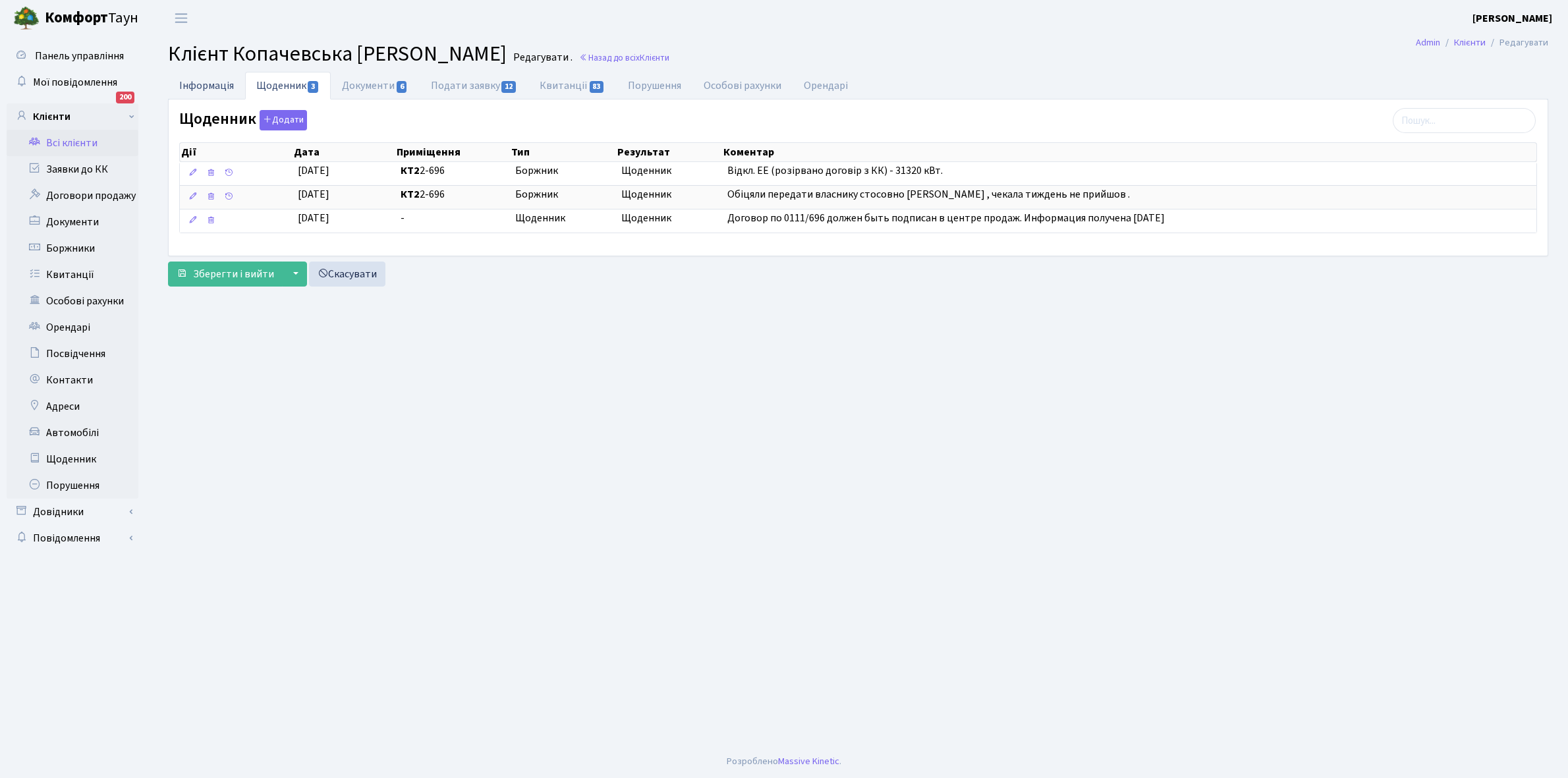
click at [203, 86] on link "Інформація" at bounding box center [206, 85] width 77 height 27
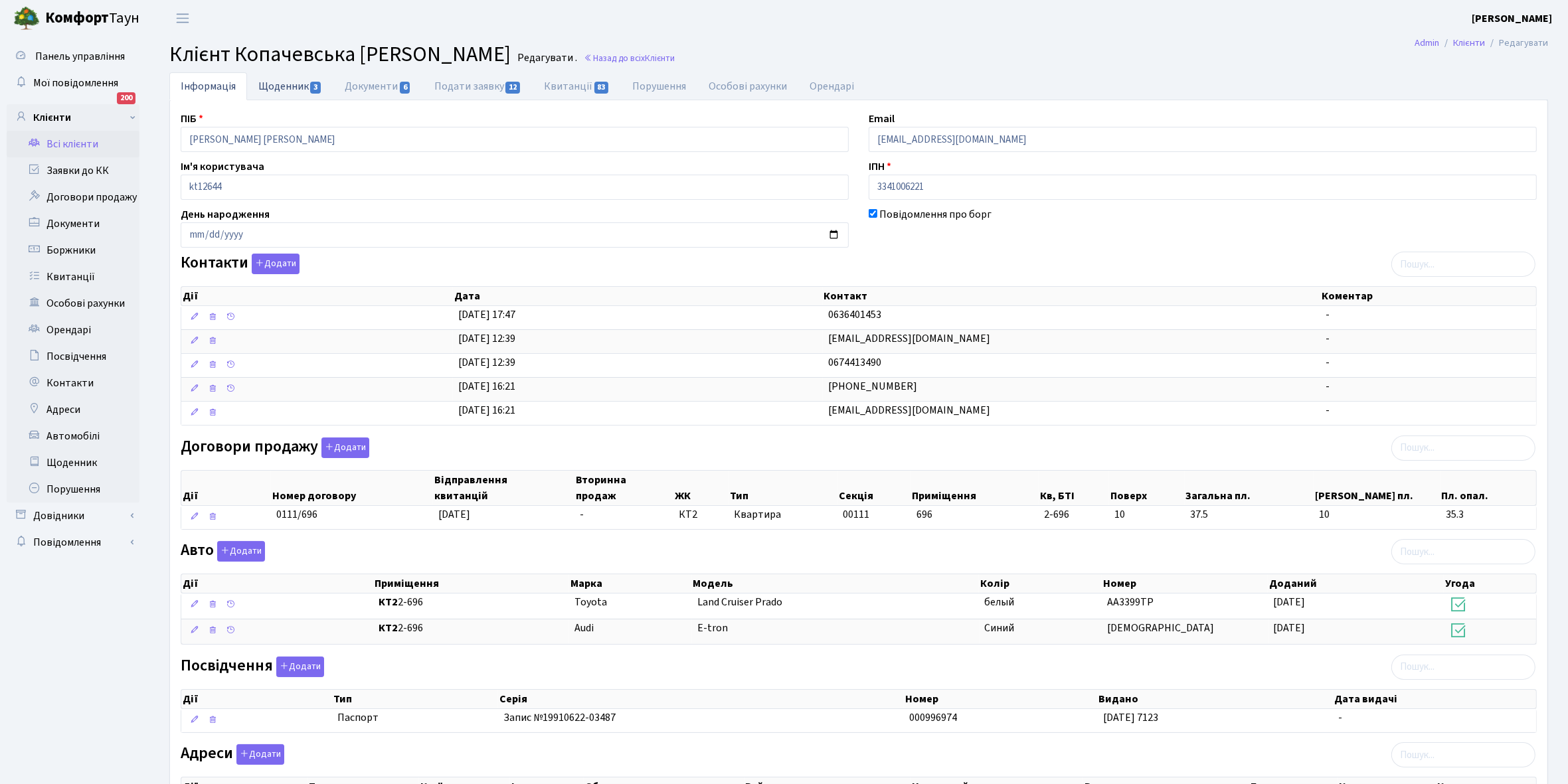
click at [280, 84] on link "Щоденник 3" at bounding box center [290, 86] width 87 height 27
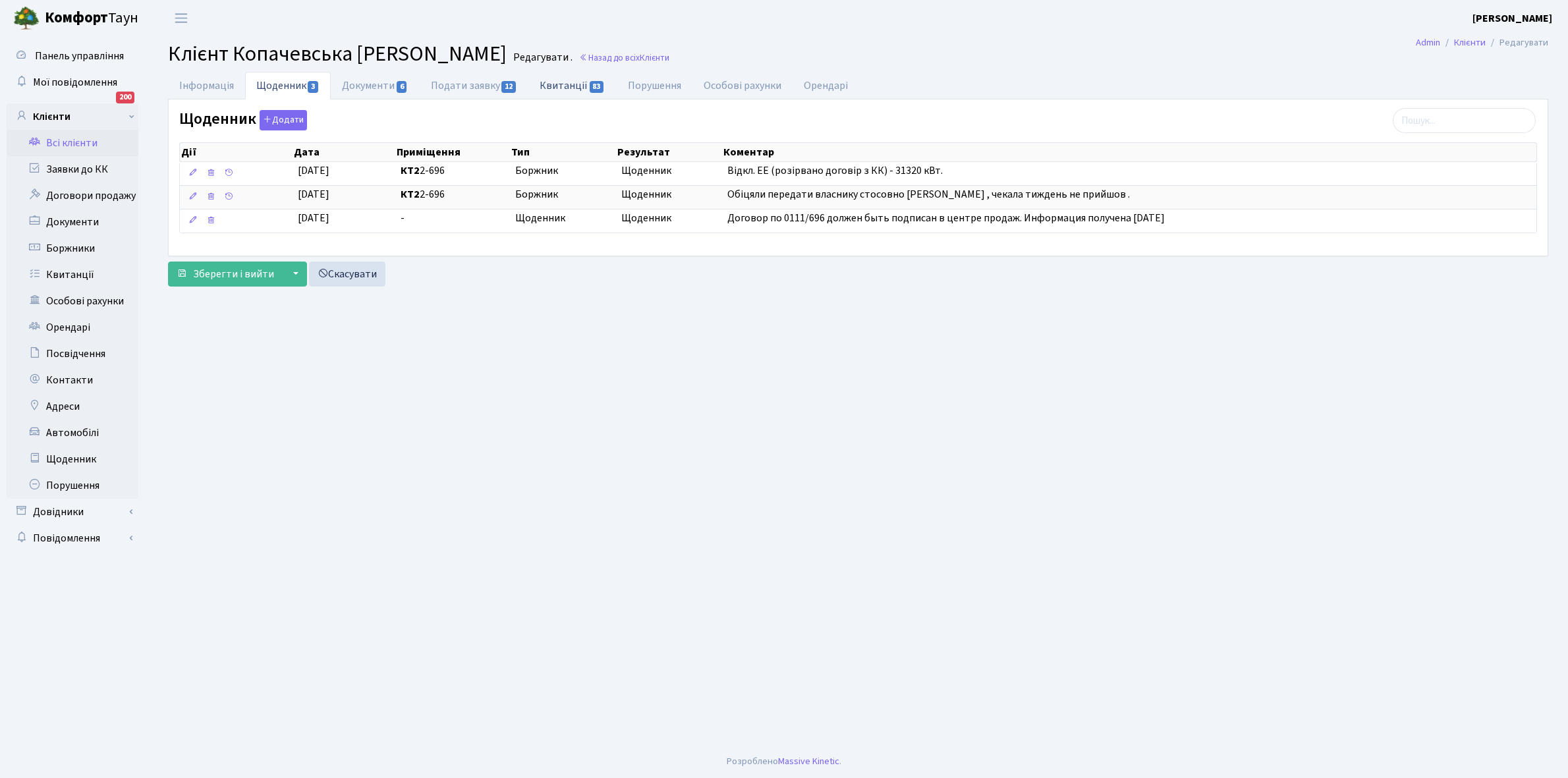
click at [561, 82] on link "Квитанції 83" at bounding box center [571, 85] width 88 height 27
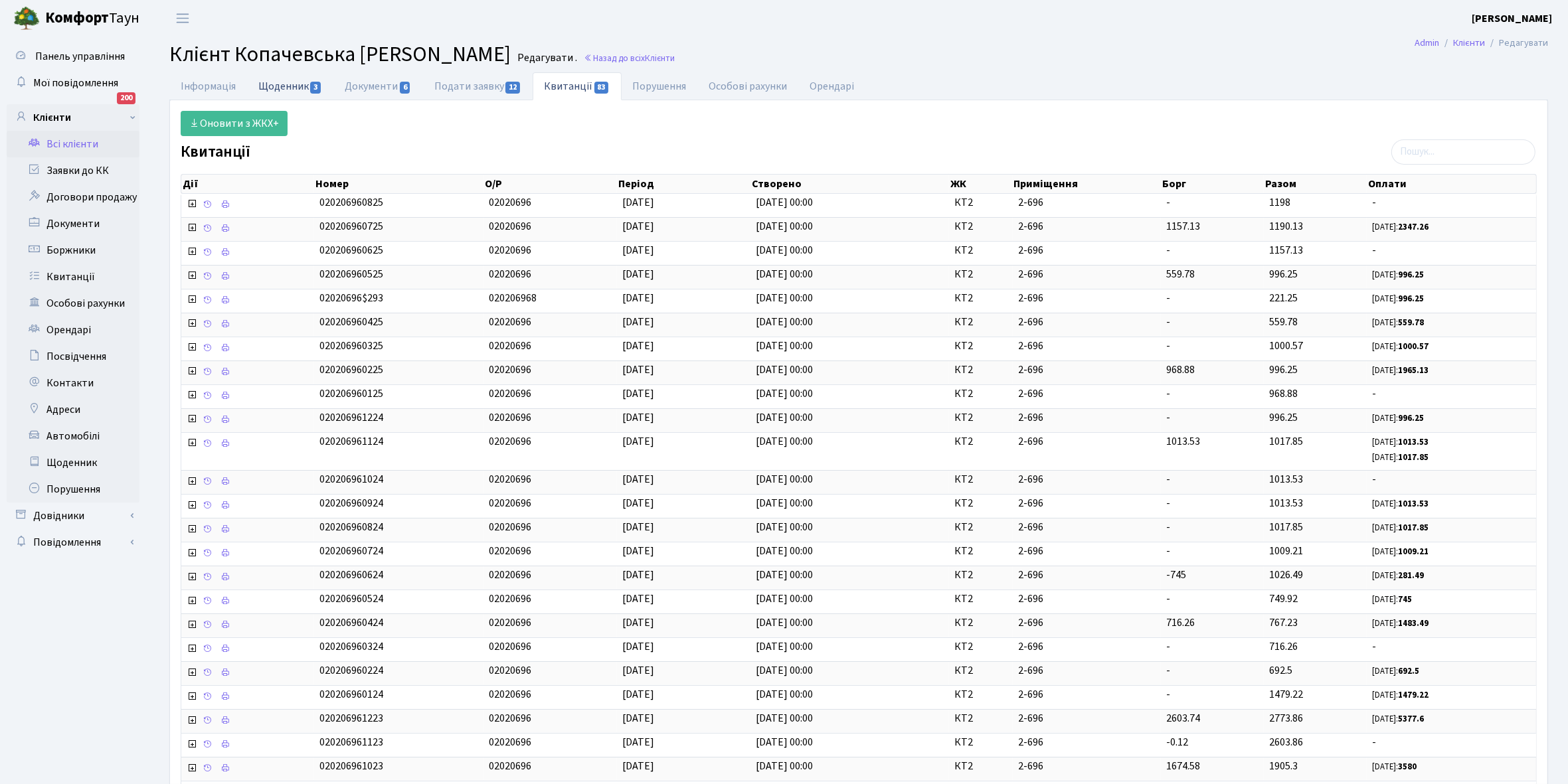
click at [279, 81] on link "Щоденник 3" at bounding box center [290, 86] width 87 height 27
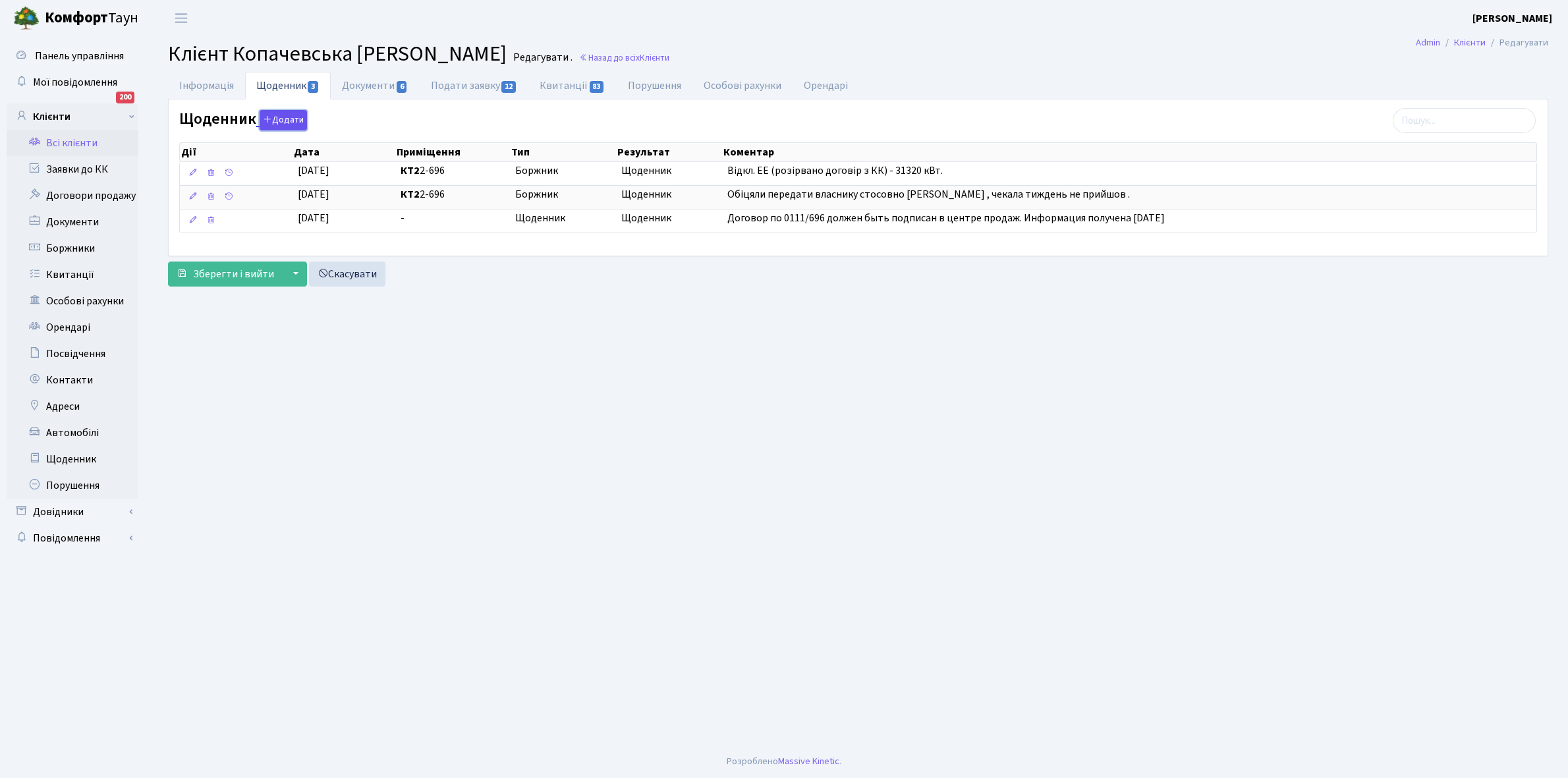
click at [282, 121] on button "Додати" at bounding box center [283, 120] width 48 height 20
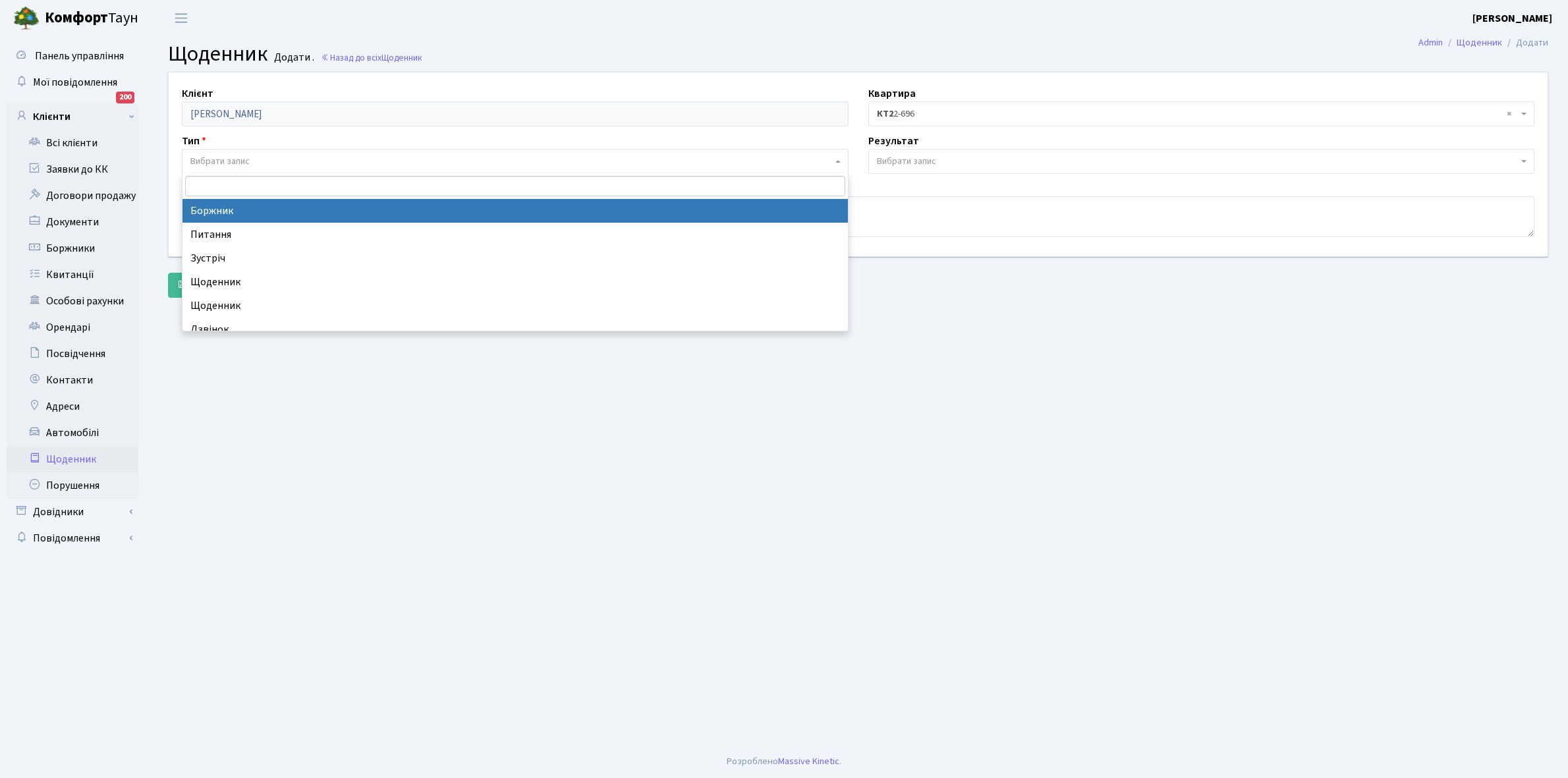
click at [248, 155] on span "Вибрати запис" at bounding box center [220, 161] width 59 height 13
click at [257, 153] on span "× Боржник" at bounding box center [515, 161] width 666 height 25
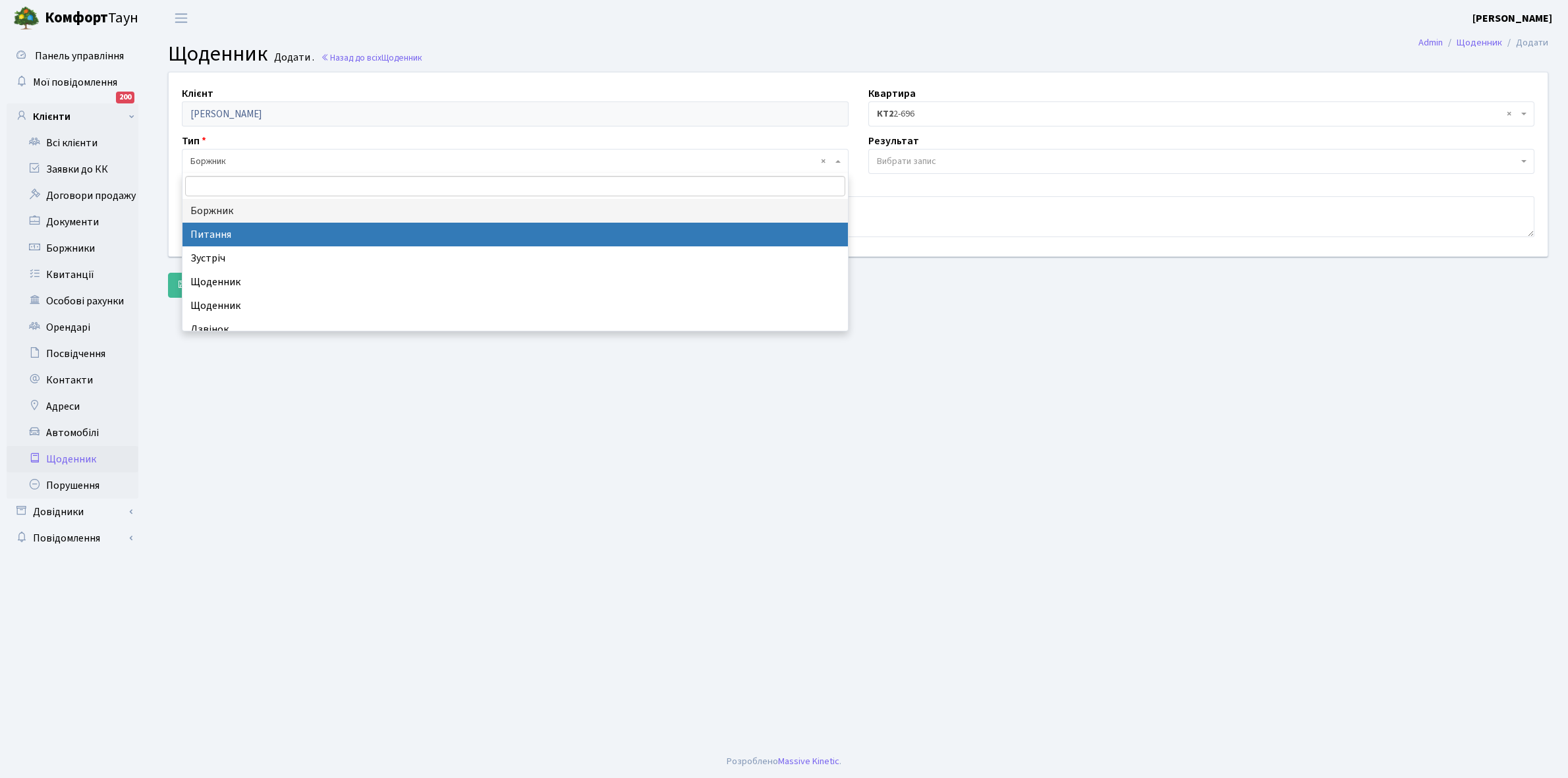
select select "9"
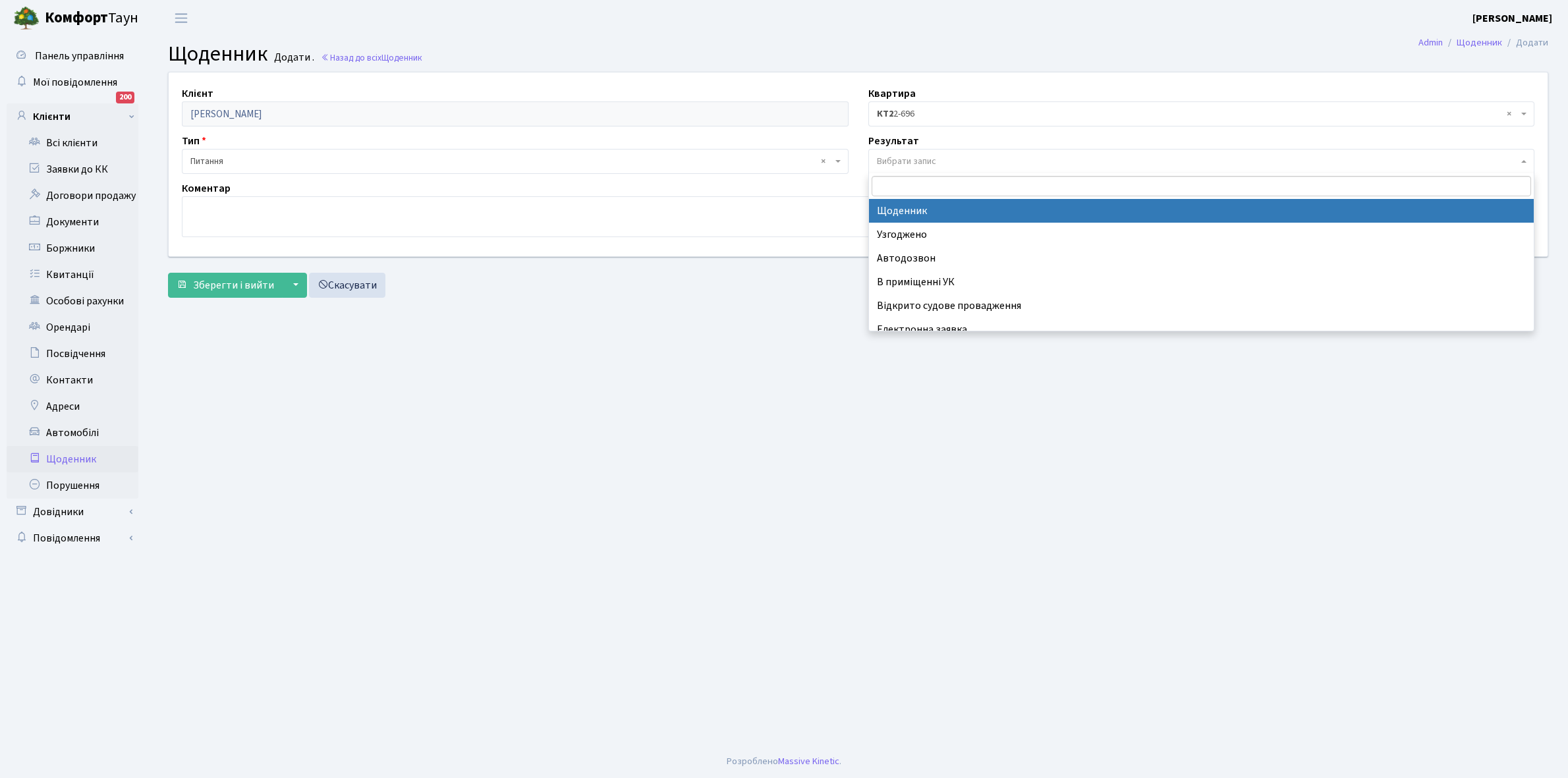
click at [896, 160] on span "Вибрати запис" at bounding box center [906, 161] width 59 height 13
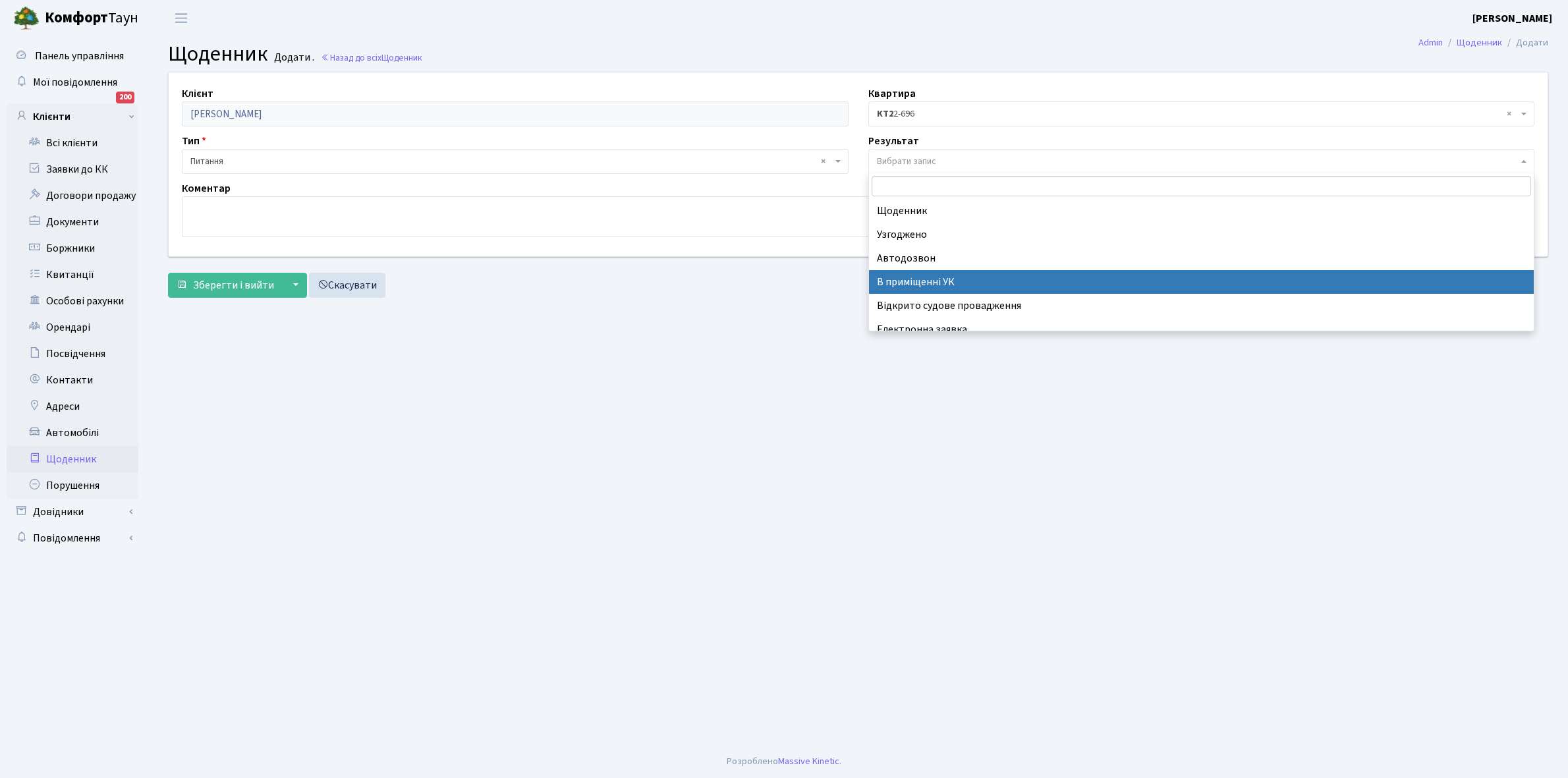
scroll to position [81, 0]
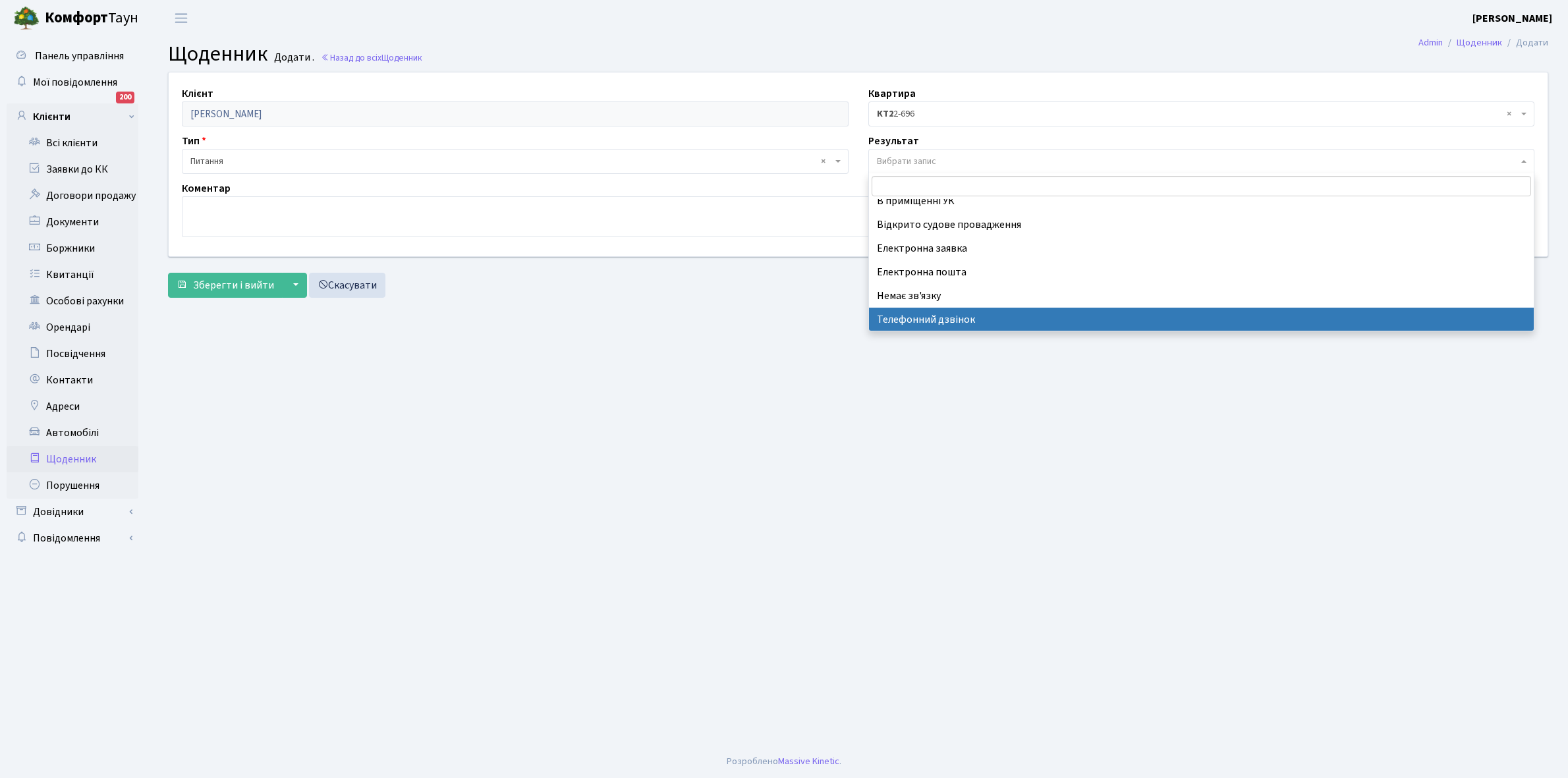
select select "196"
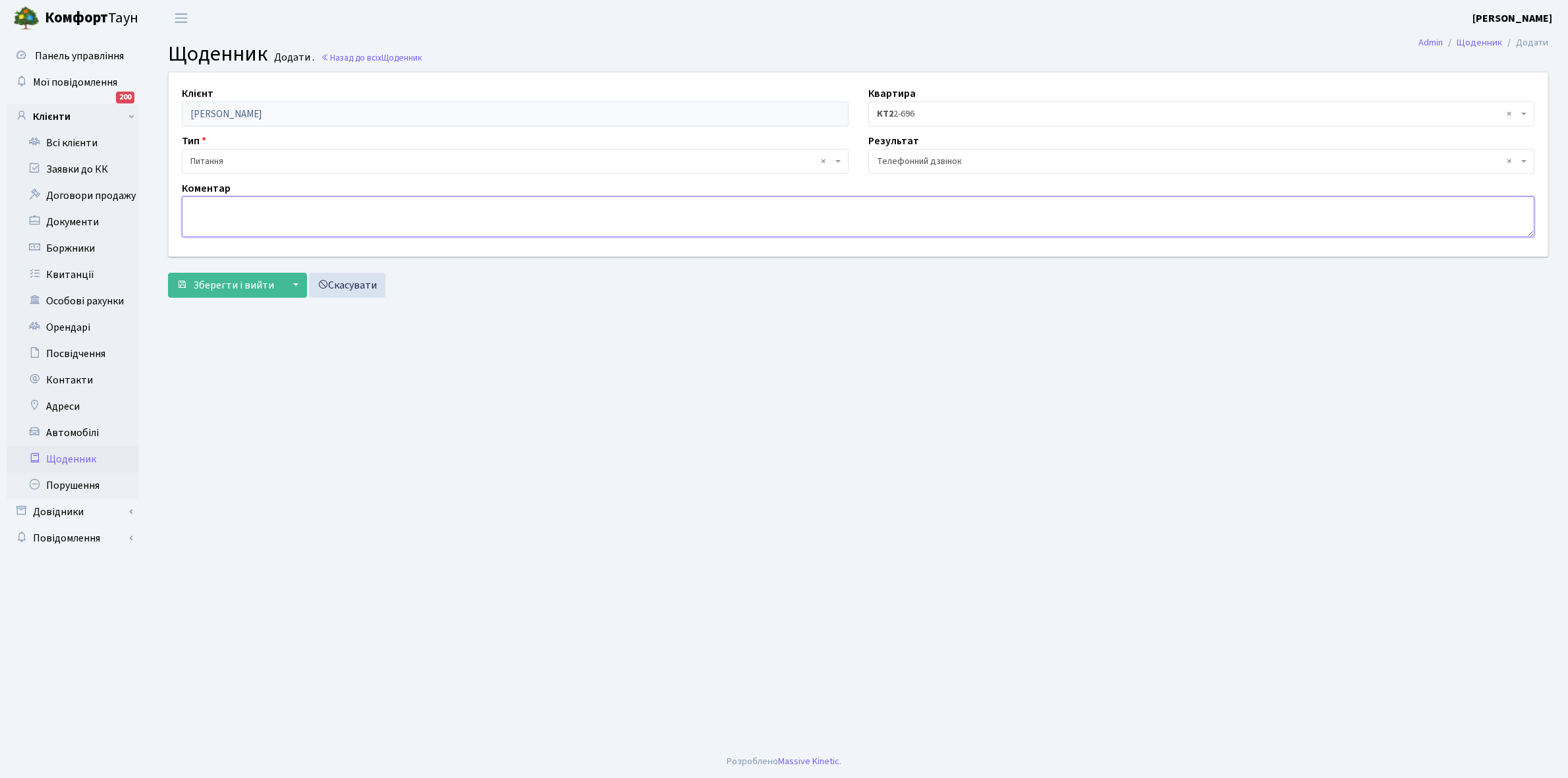
click at [196, 214] on textarea at bounding box center [858, 217] width 1352 height 41
click at [288, 205] on textarea "Цілий день телефонує і проводить розслідування хто відключив ЕЕ" at bounding box center [858, 217] width 1352 height 41
click at [309, 206] on textarea "Цілий день телефонує диспчеру і проводить розслідування хто відключив ЕЕ" at bounding box center [858, 217] width 1352 height 41
click at [343, 203] on textarea "Цілий день телефонує диспетчеру і проводить розслідування хто відключив ЕЕ" at bounding box center [858, 217] width 1352 height 41
click at [439, 202] on textarea "Цілий день телефонує диспетчеру , адміністратору і т.д. і проводить розслідуван…" at bounding box center [858, 217] width 1352 height 41
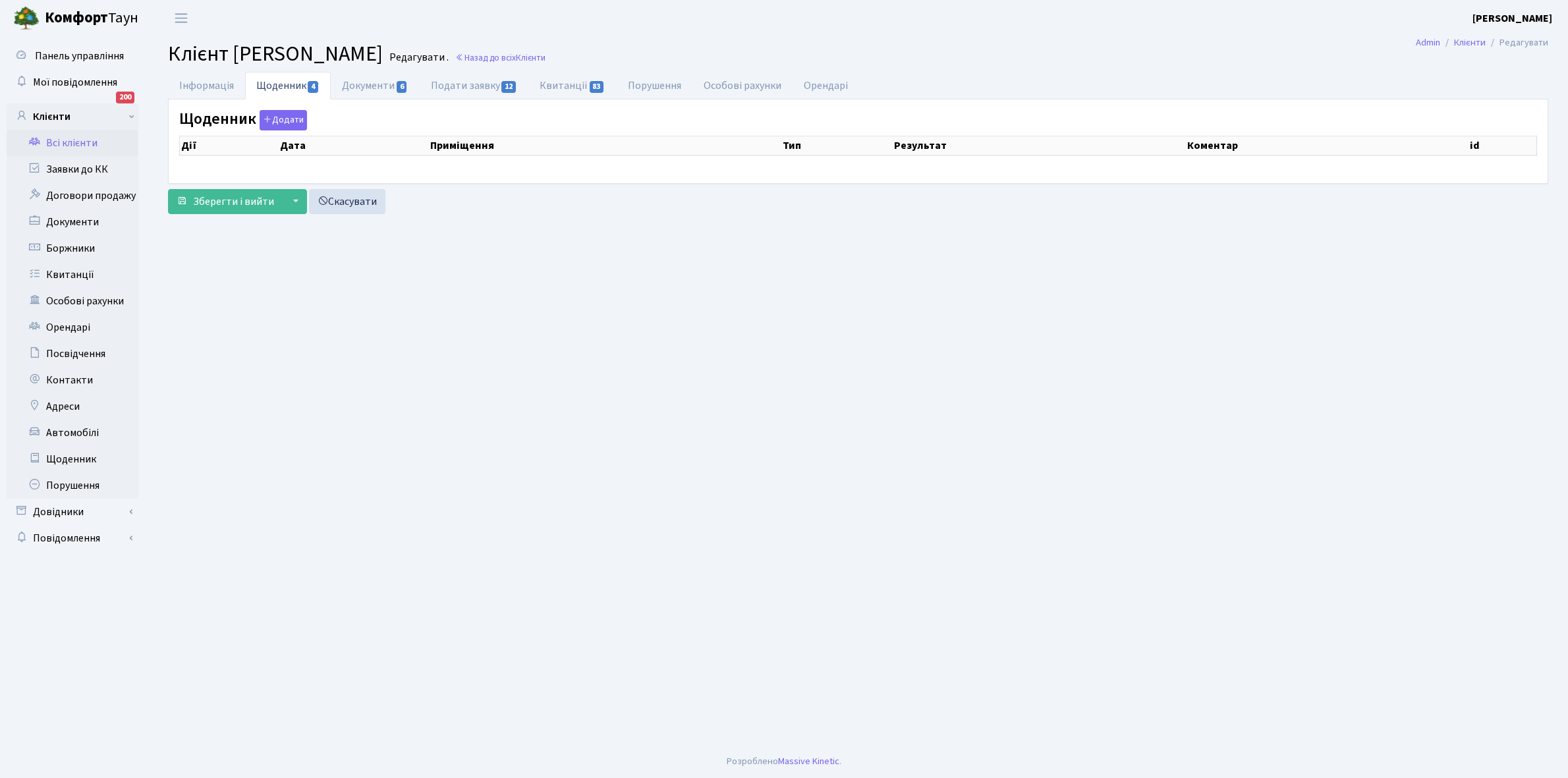
select select "25"
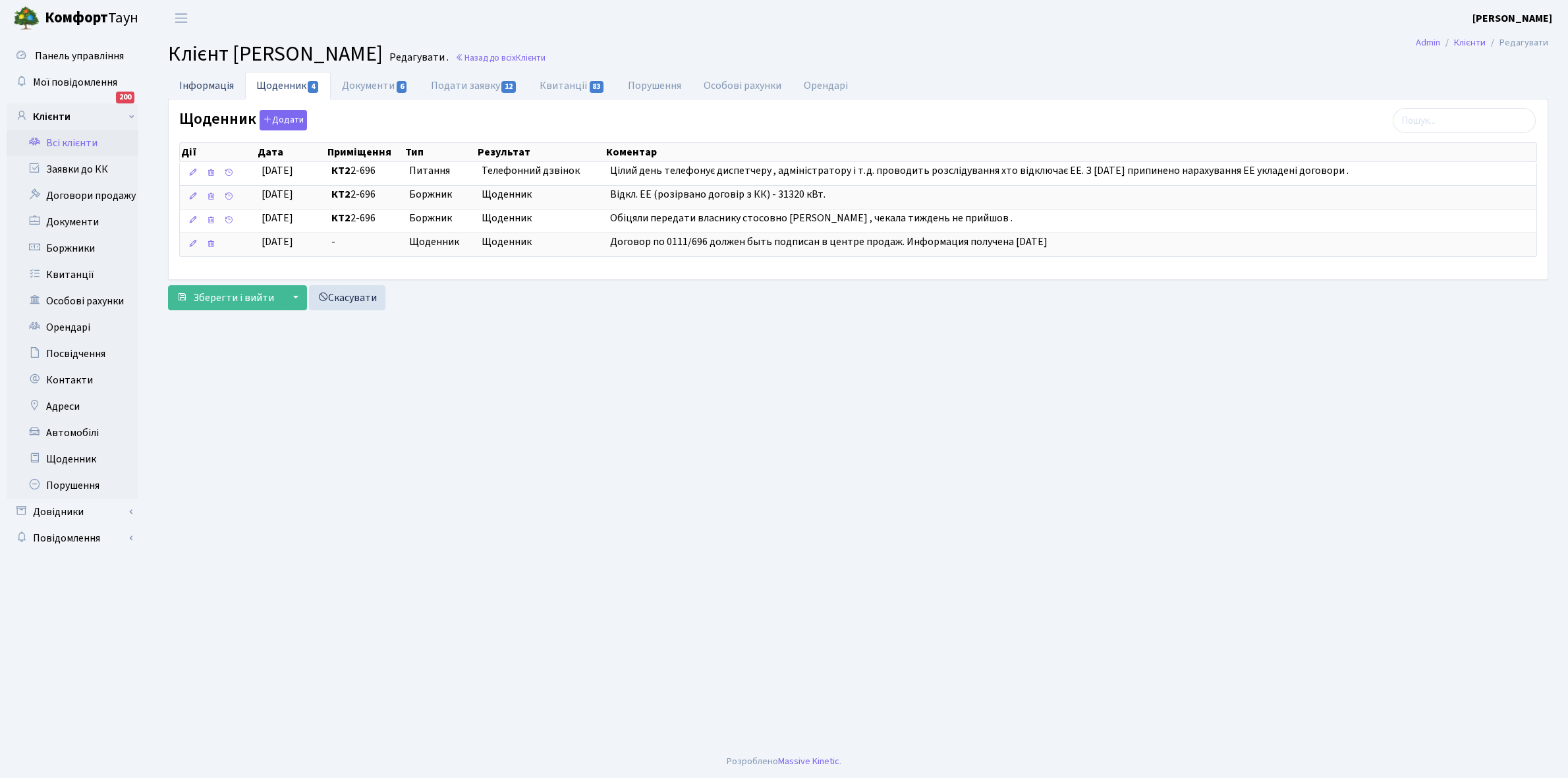
click at [196, 87] on link "Інформація" at bounding box center [206, 85] width 77 height 27
select select "25"
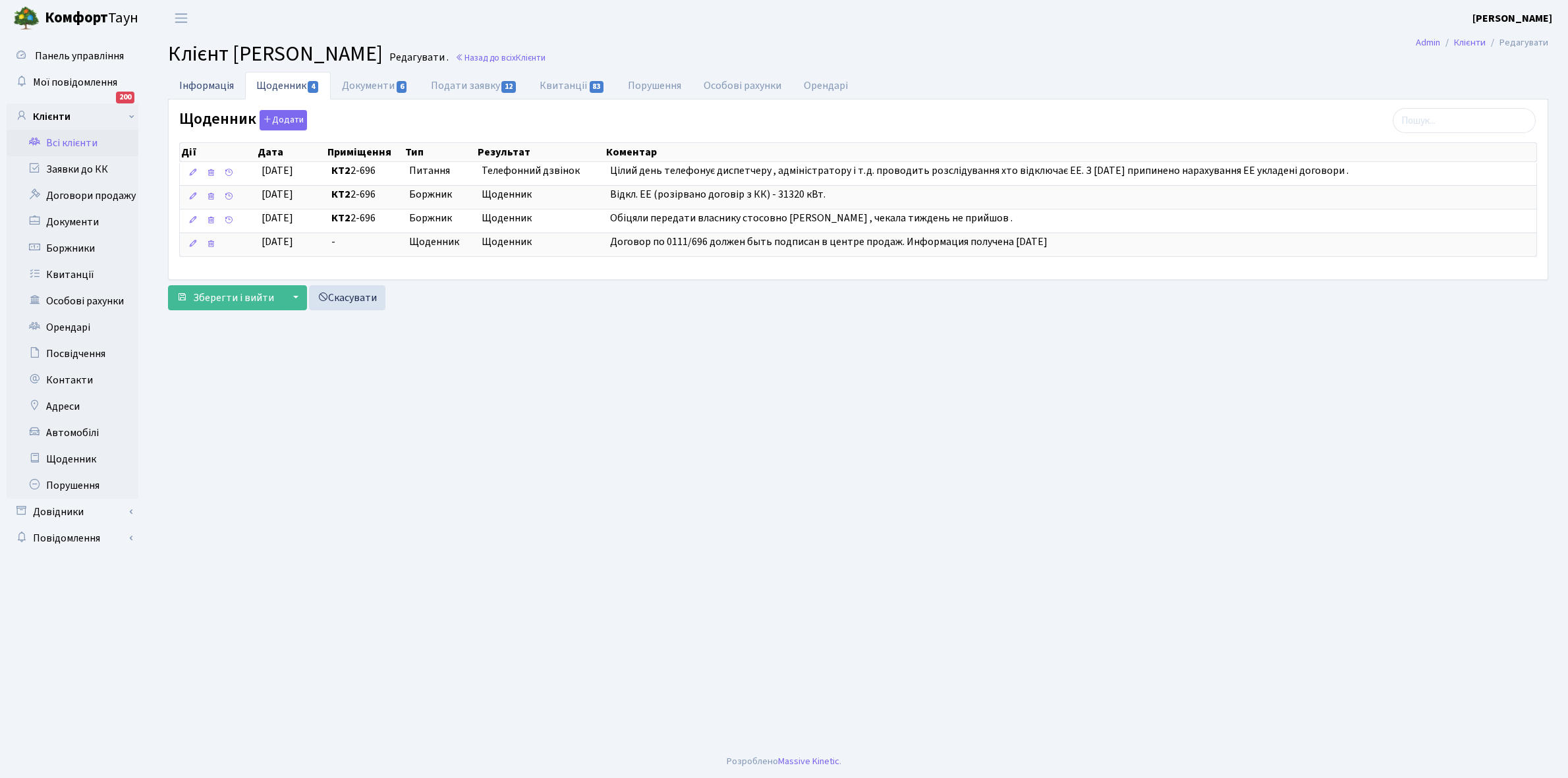
select select "25"
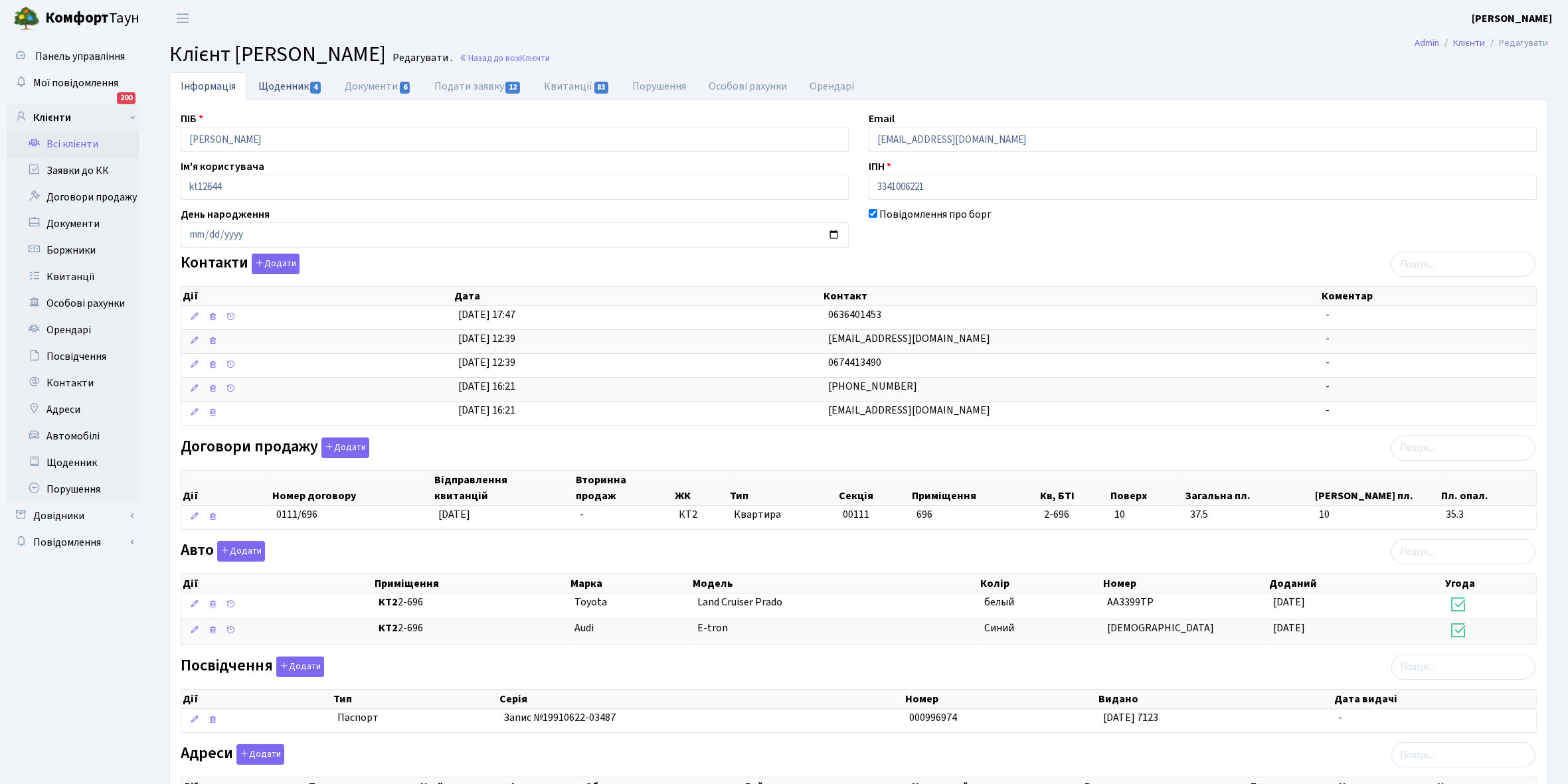
click at [270, 81] on link "Щоденник 4" at bounding box center [290, 86] width 87 height 27
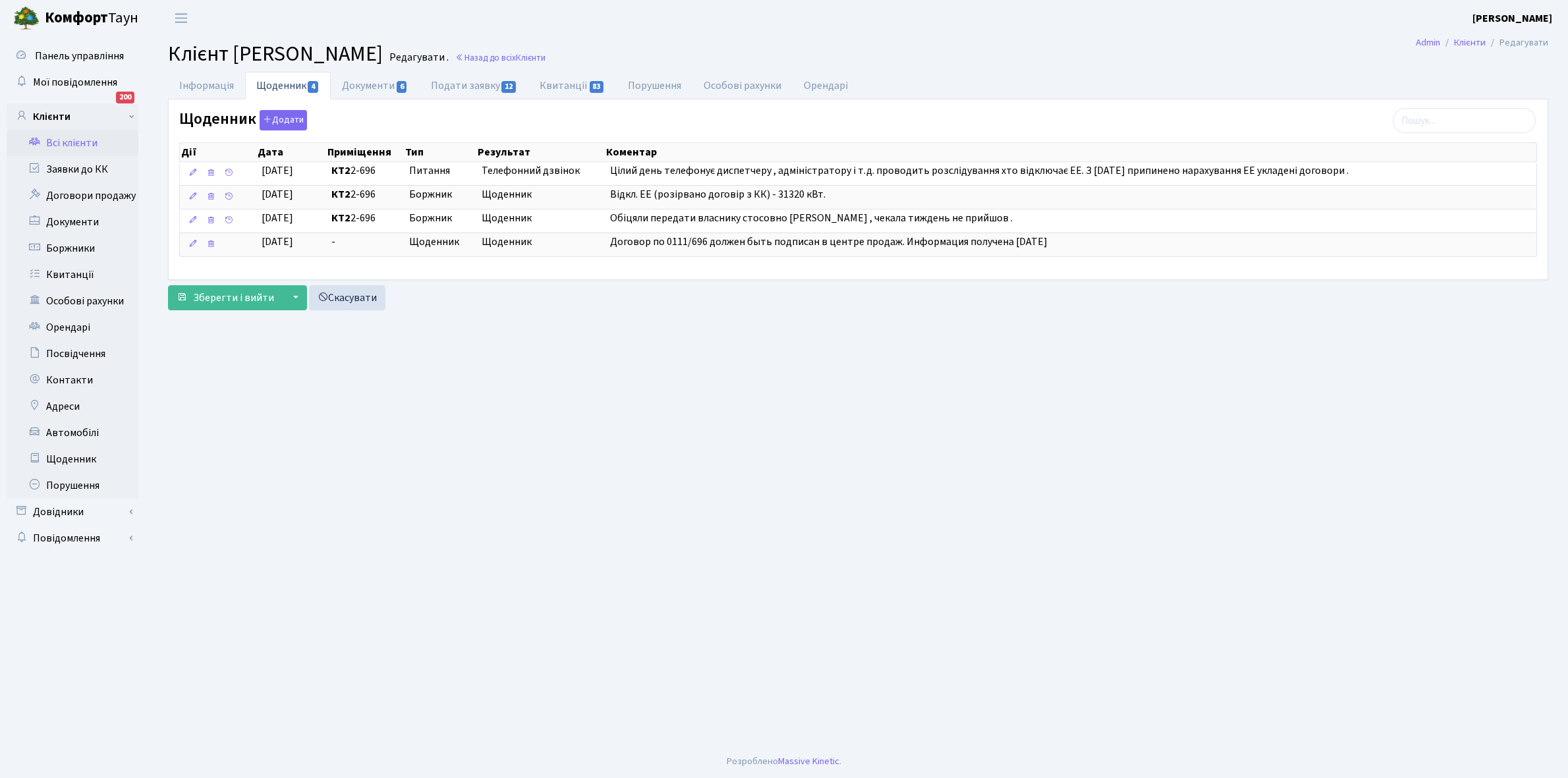
click at [68, 138] on link "Всі клієнти" at bounding box center [72, 143] width 132 height 27
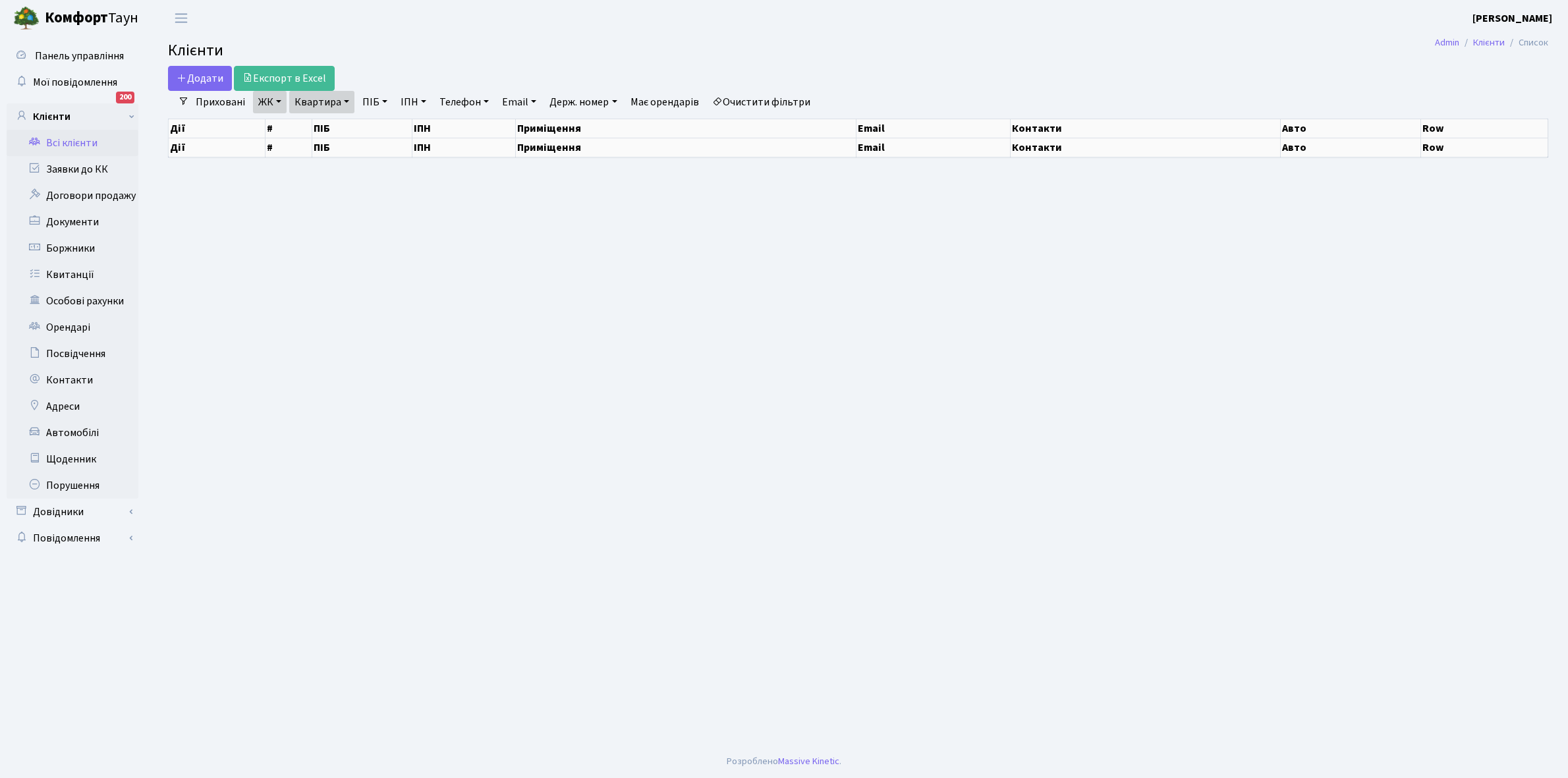
select select "25"
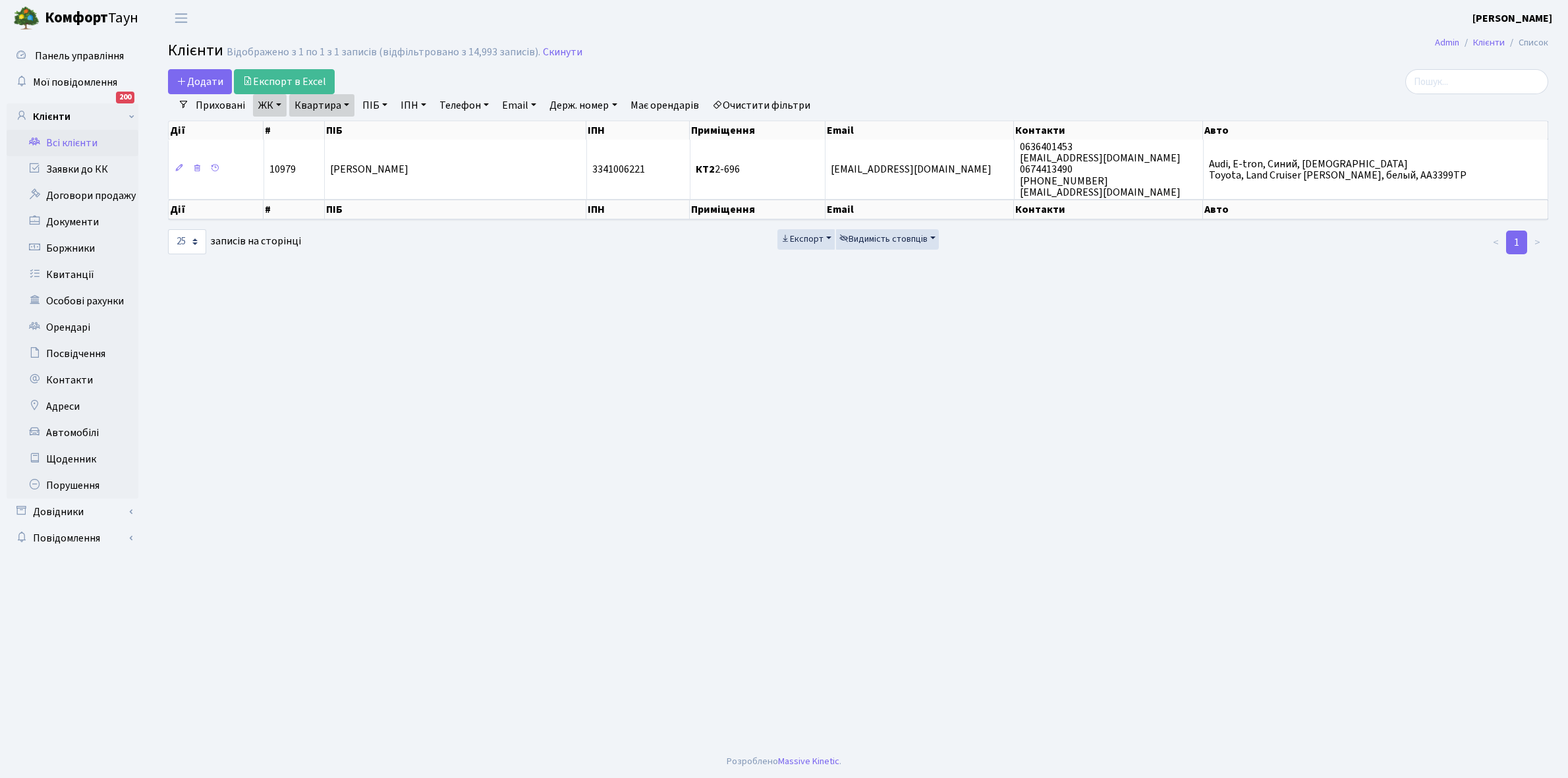
click at [741, 109] on link "Очистити фільтри" at bounding box center [761, 105] width 109 height 22
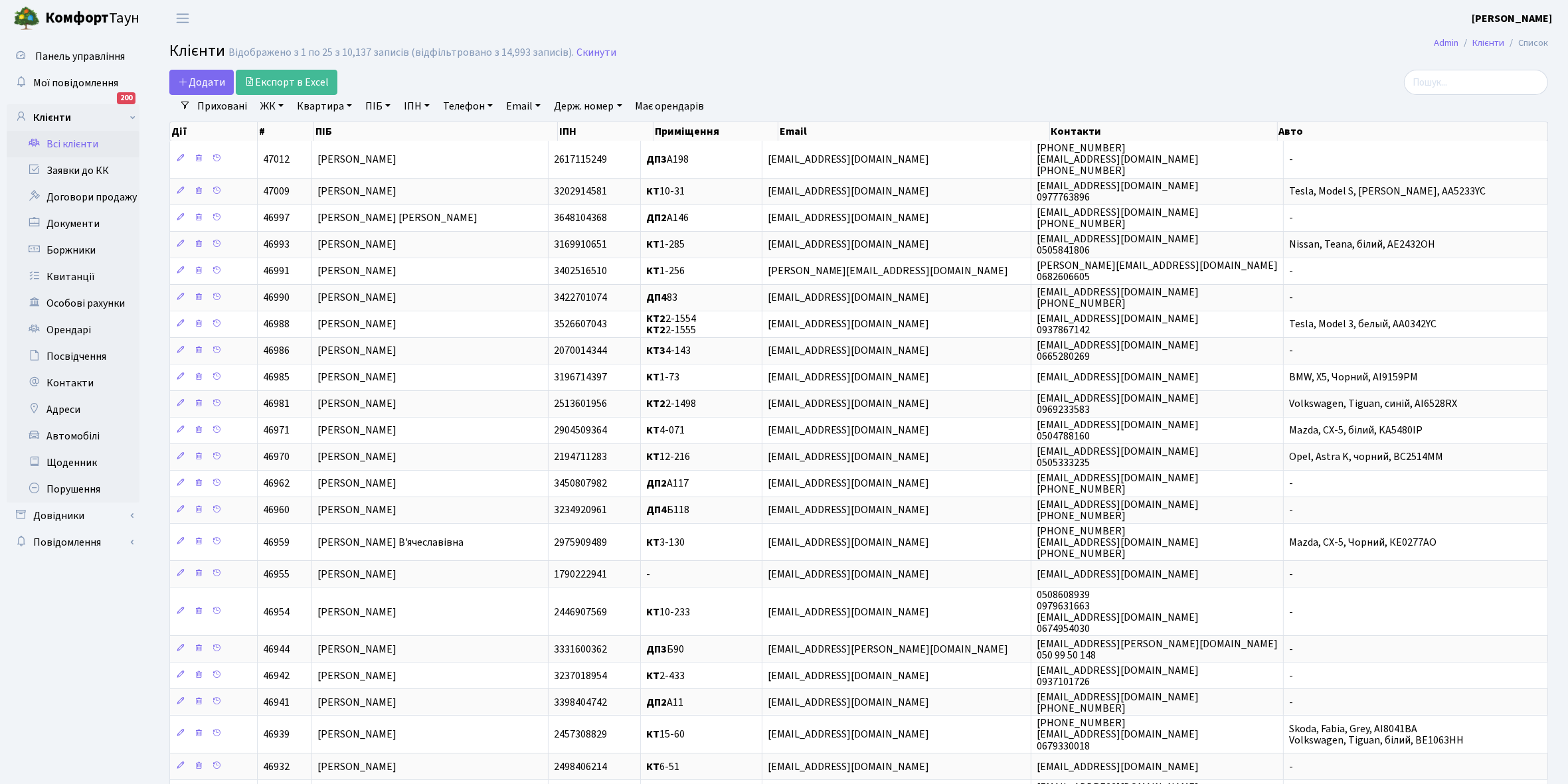
click at [280, 106] on link "ЖК" at bounding box center [273, 105] width 34 height 22
click at [321, 152] on li "КТ, вул. Регенераторна, 4" at bounding box center [338, 153] width 161 height 23
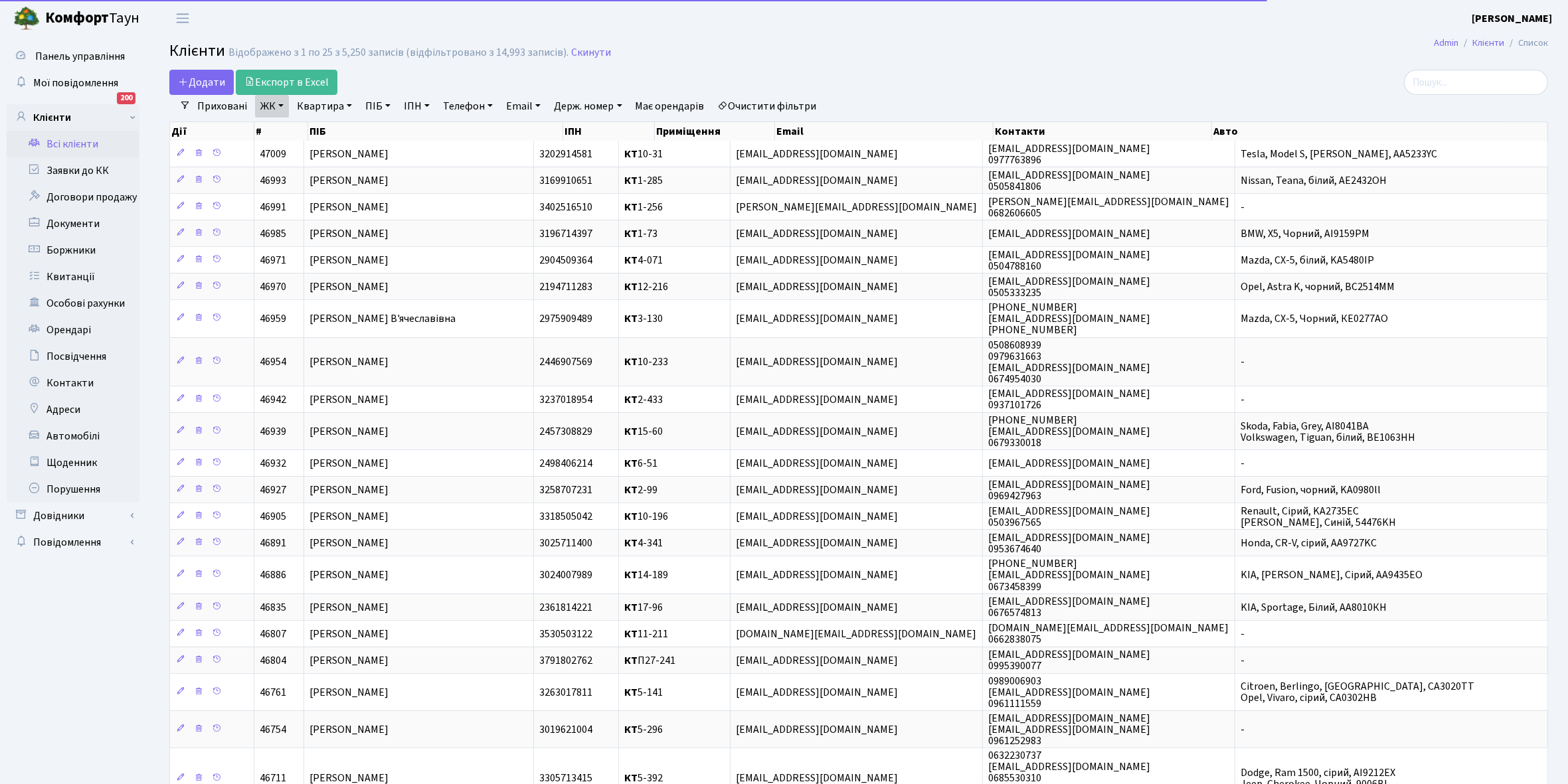
click at [348, 106] on link "Квартира" at bounding box center [324, 105] width 66 height 22
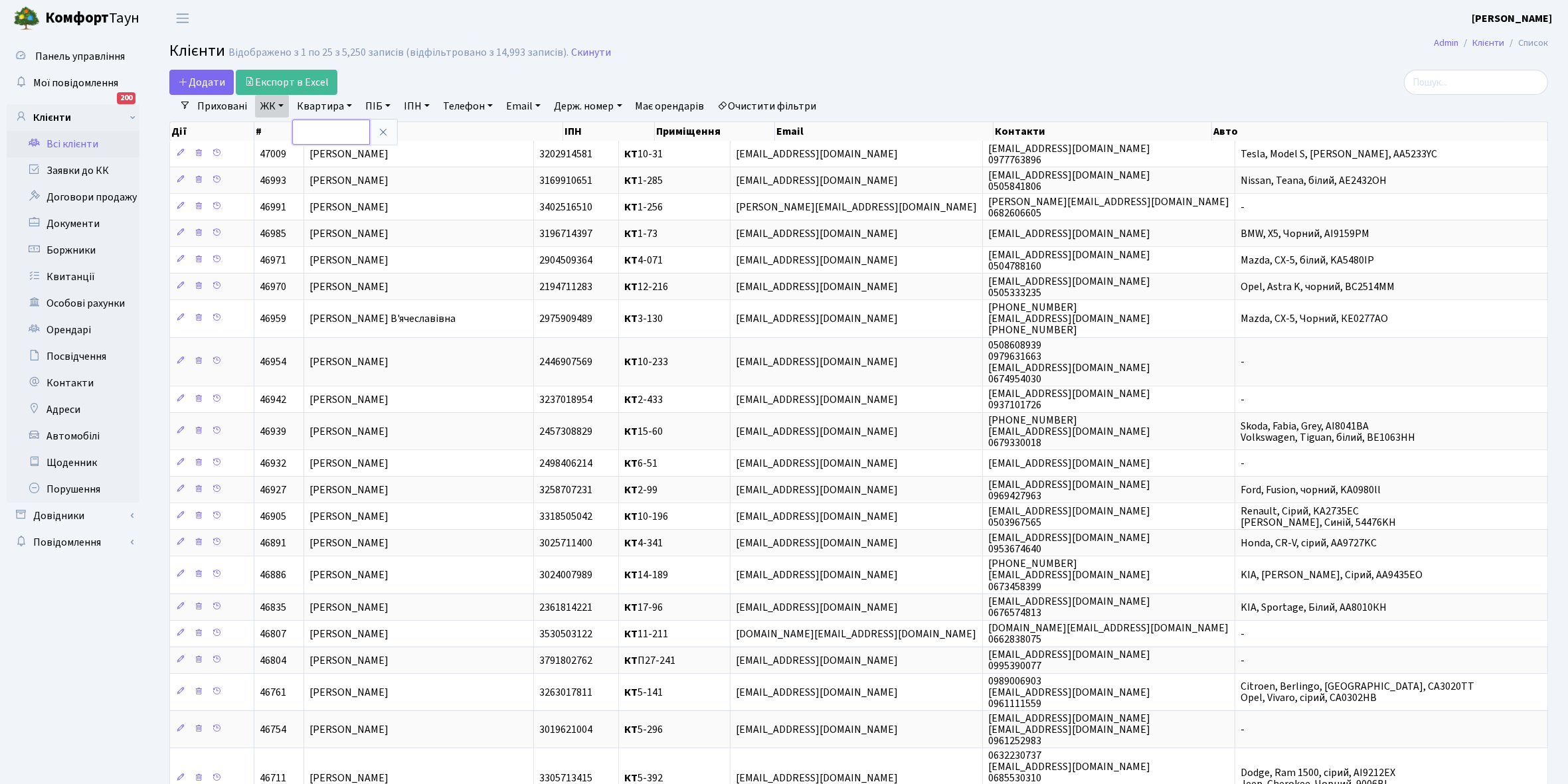
click at [319, 128] on input "text" at bounding box center [331, 132] width 78 height 25
click at [283, 104] on link "ЖК" at bounding box center [273, 105] width 34 height 22
click at [300, 133] on li "× КТ, вул. Регенераторна, 4" at bounding box center [321, 130] width 122 height 14
click at [350, 103] on link "Квартира" at bounding box center [324, 105] width 66 height 22
click at [320, 127] on input "text" at bounding box center [331, 132] width 78 height 25
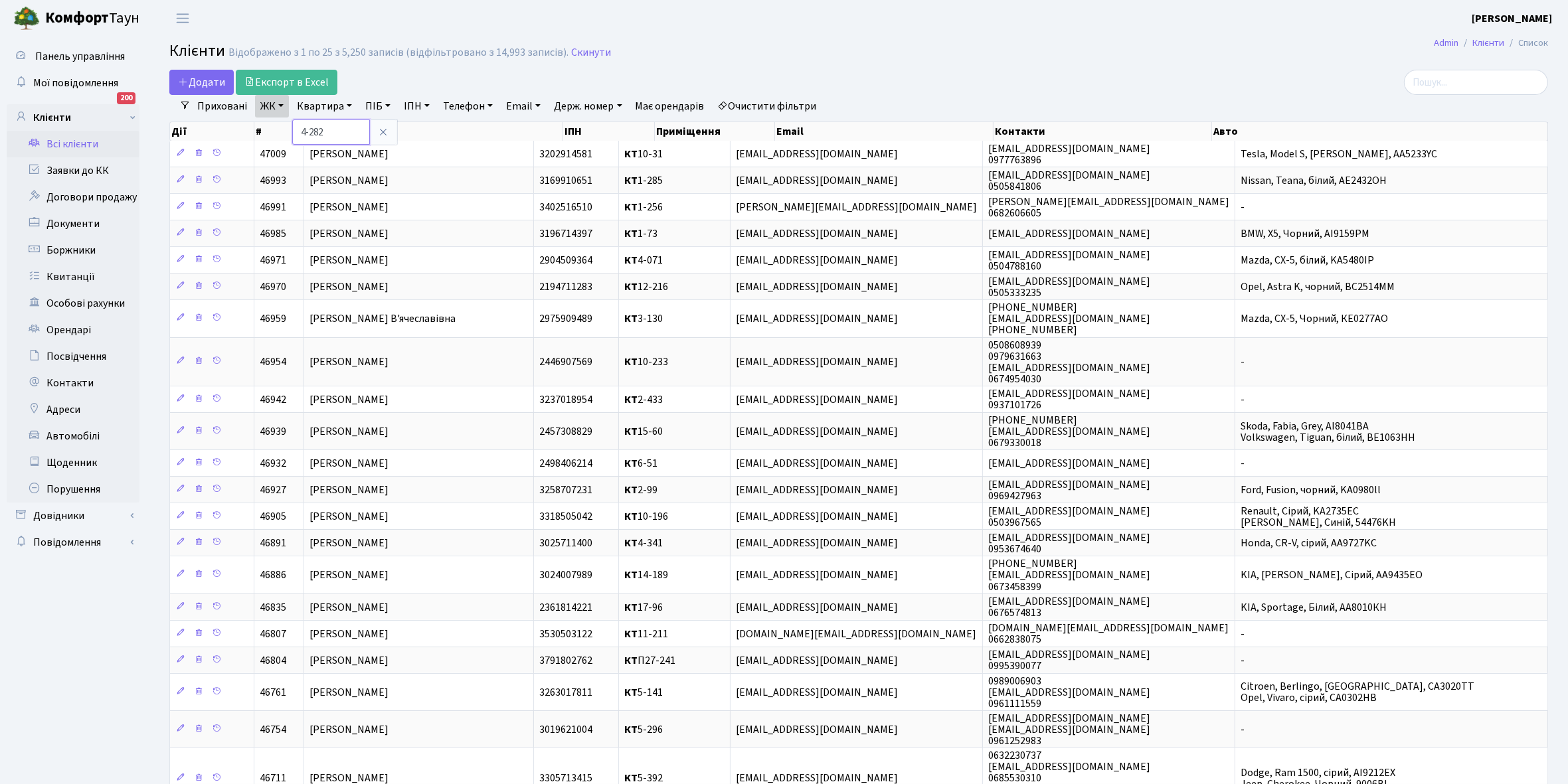
type input "4-282"
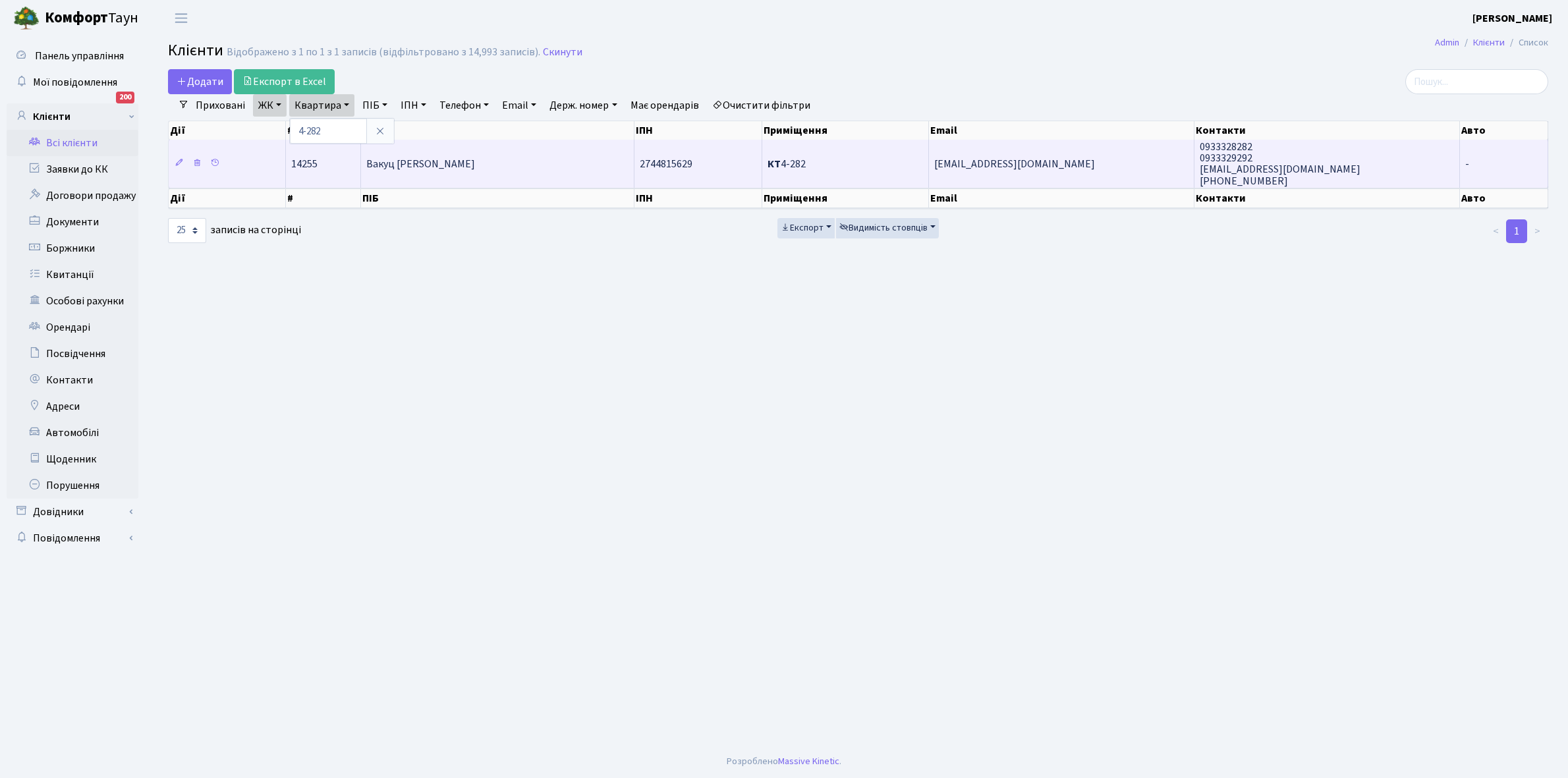
click at [470, 166] on span "Вакуц [PERSON_NAME]" at bounding box center [420, 164] width 109 height 14
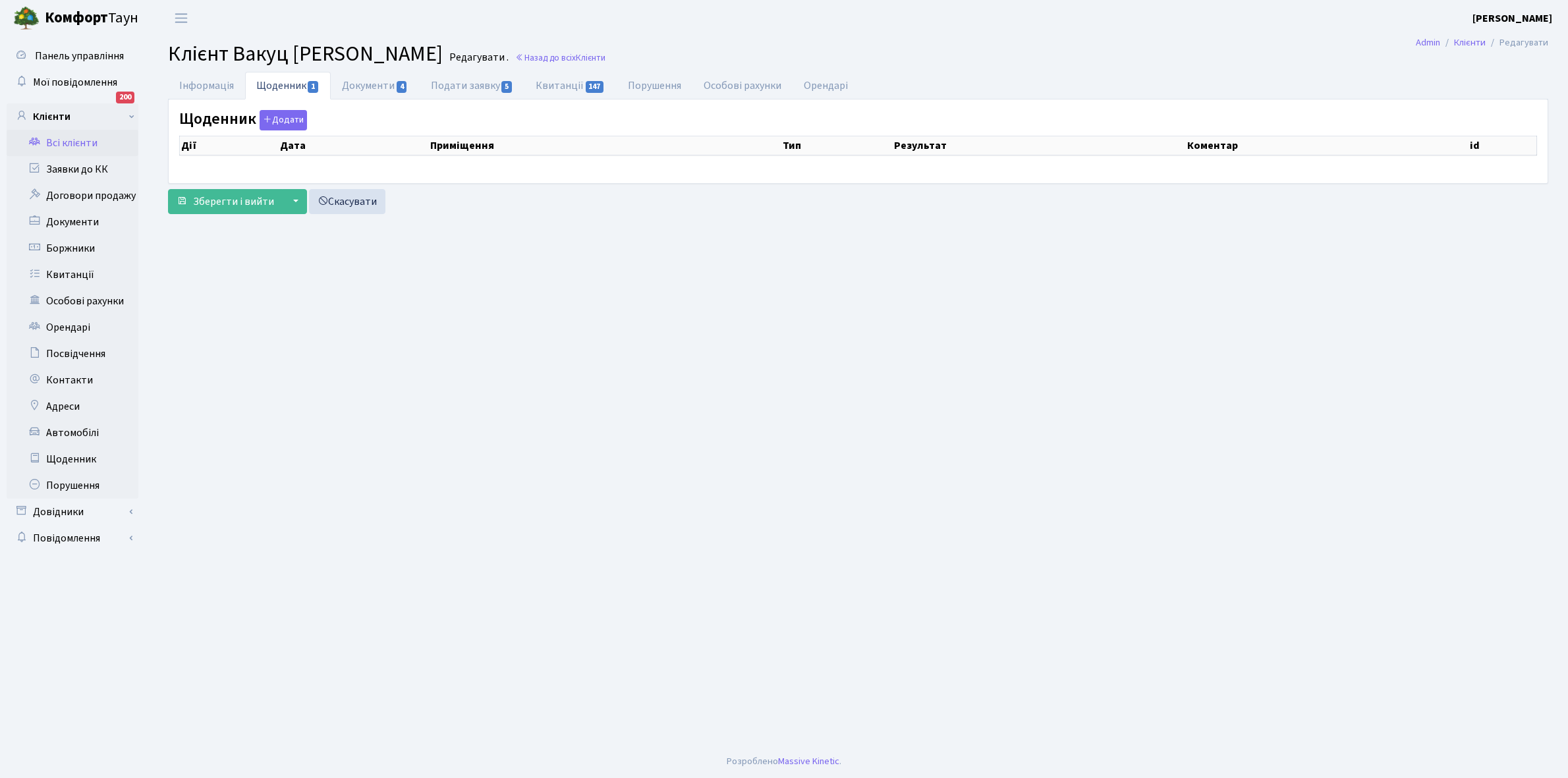
checkbox input "true"
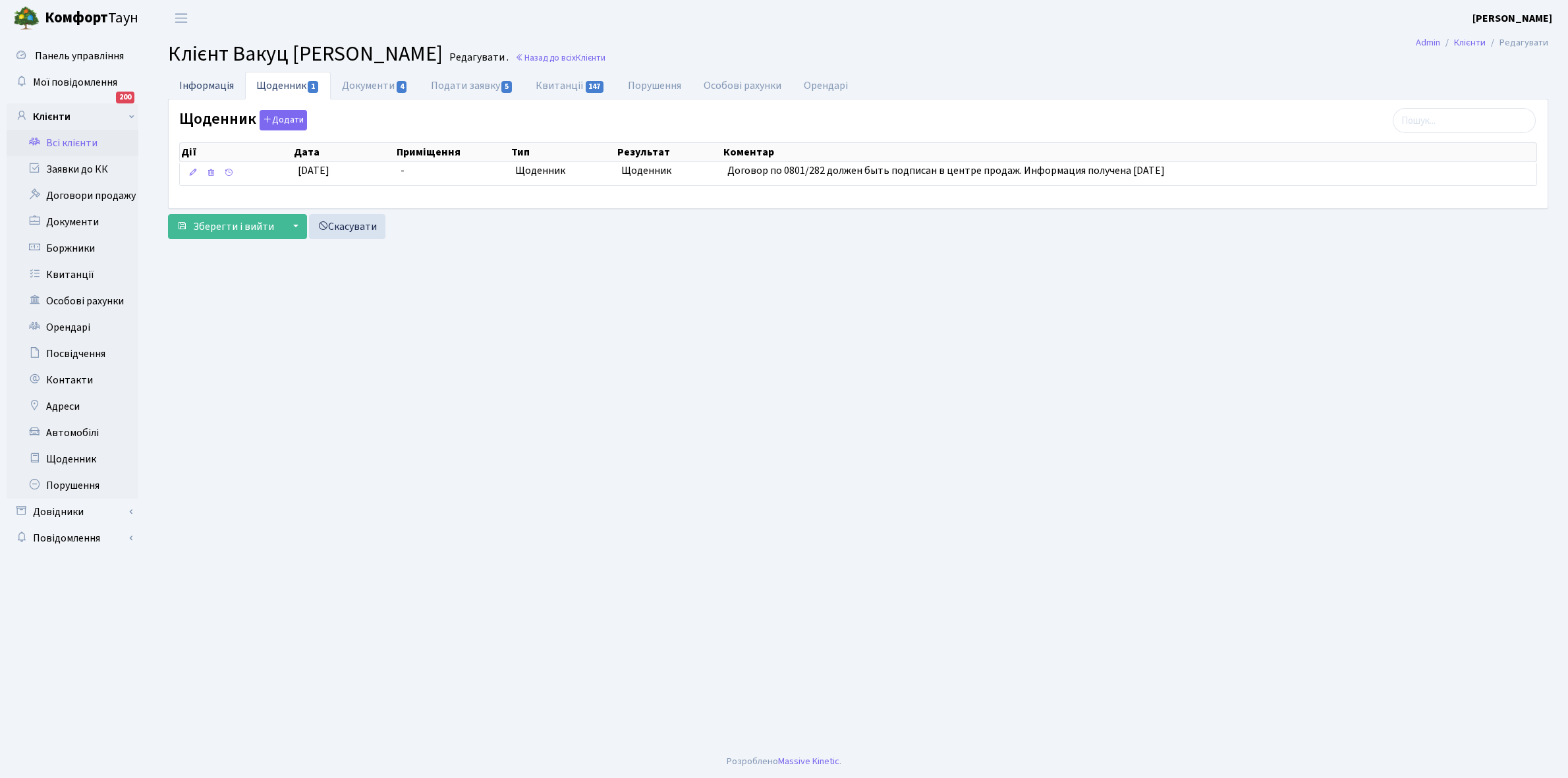
click at [189, 83] on link "Інформація" at bounding box center [206, 85] width 77 height 27
select select "25"
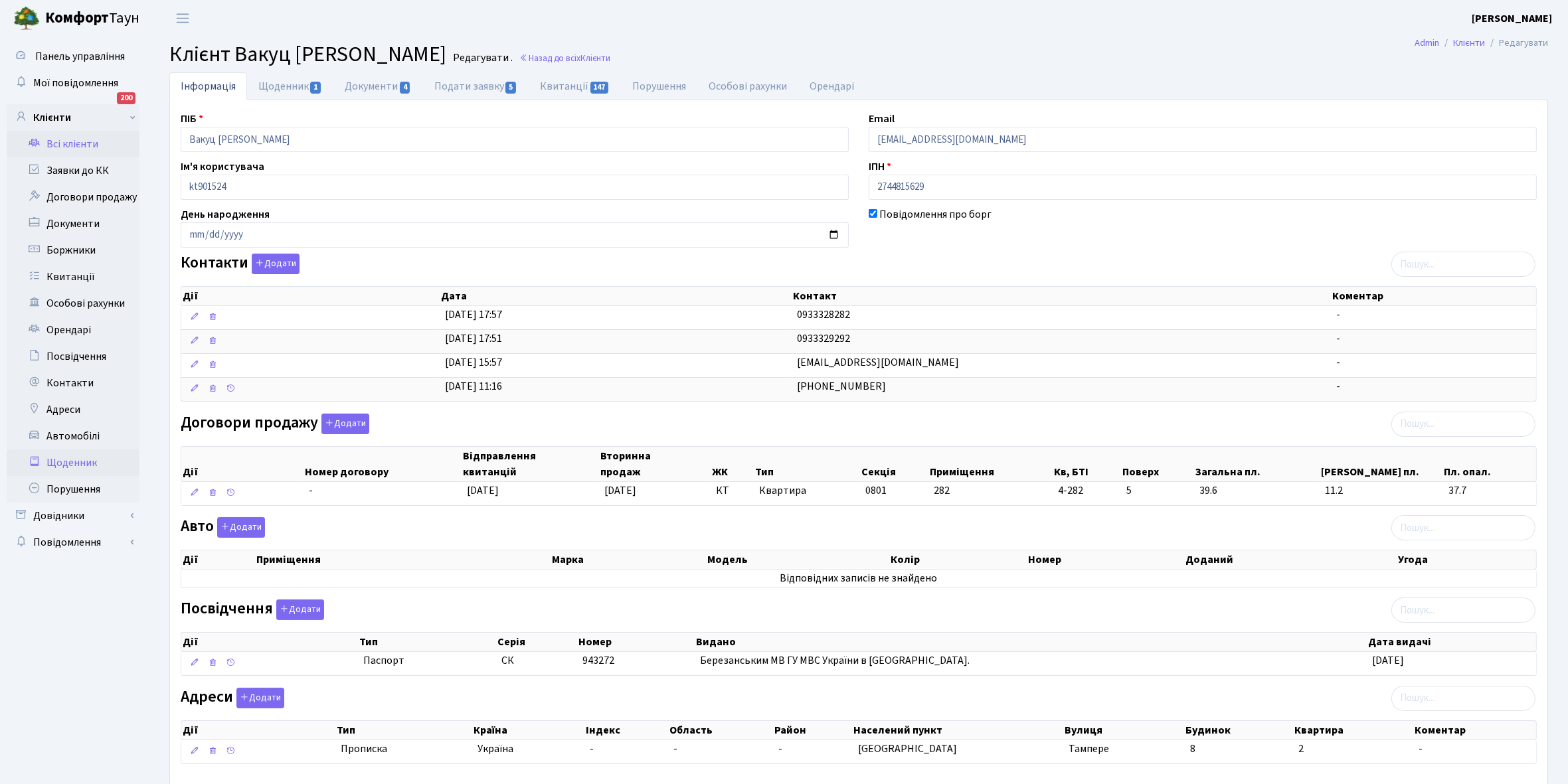
click at [65, 460] on link "Щоденник" at bounding box center [72, 463] width 133 height 27
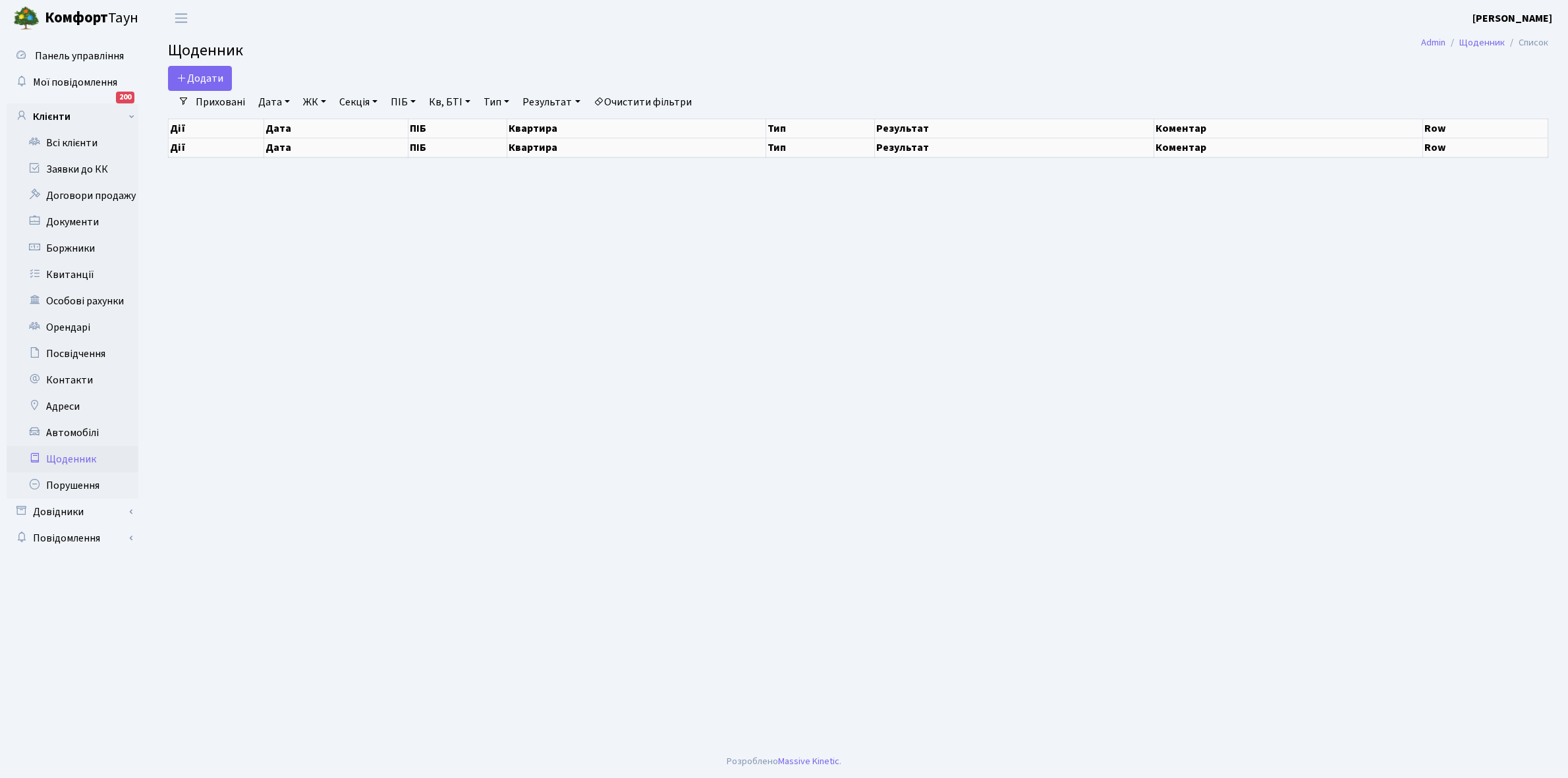
select select "25"
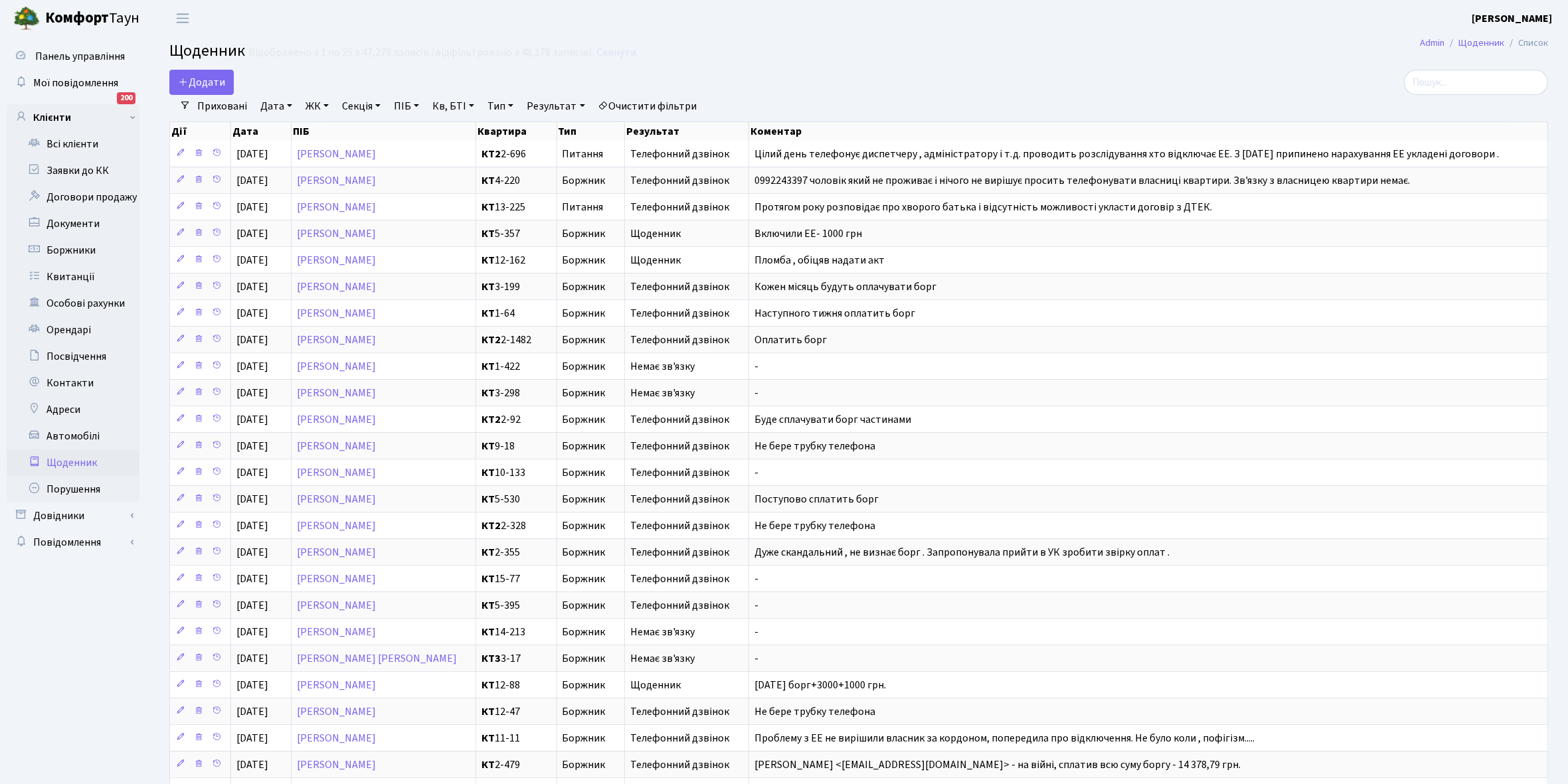
click at [213, 108] on link "Приховані" at bounding box center [222, 105] width 61 height 22
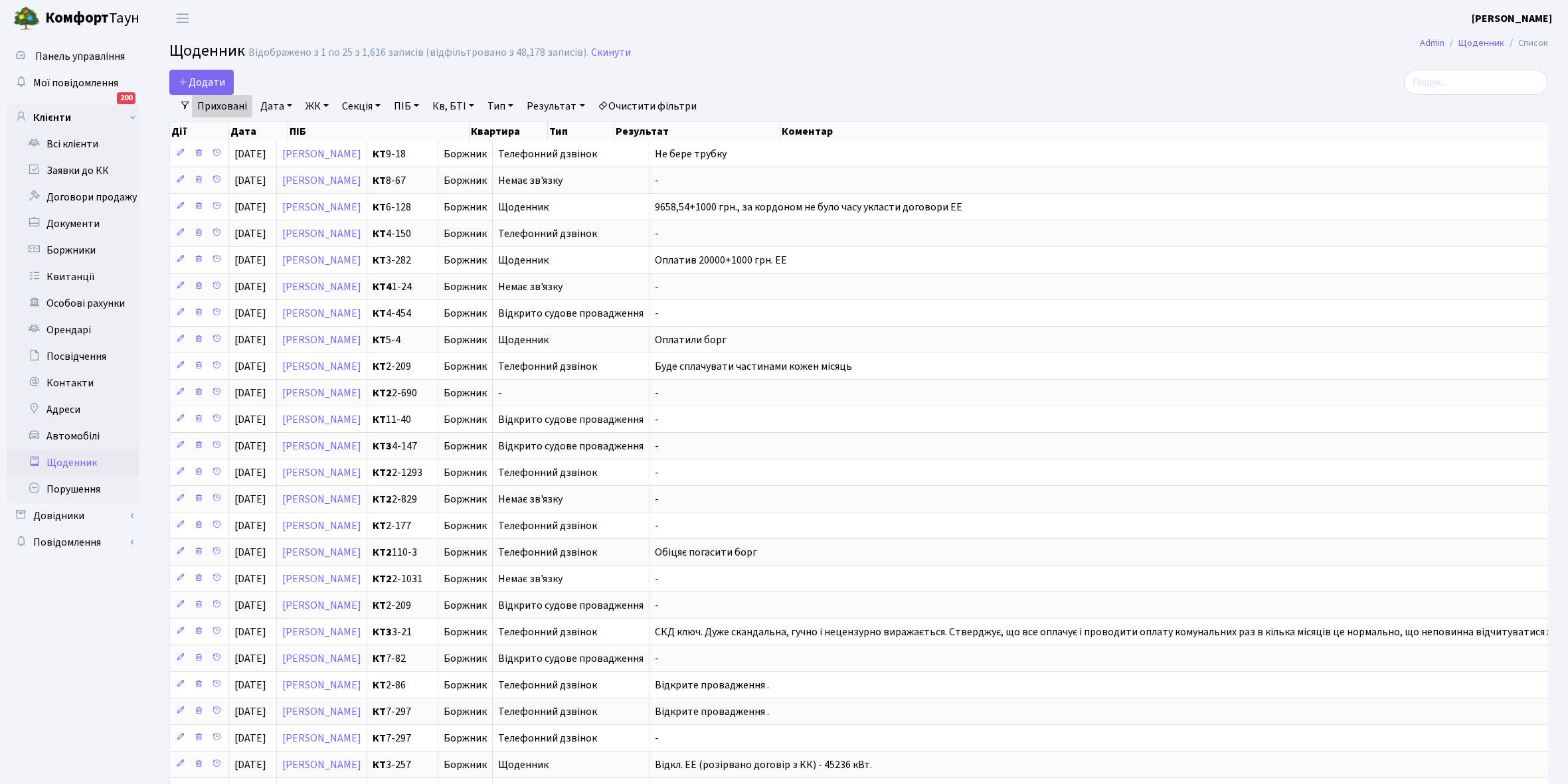
click at [213, 108] on link "Приховані" at bounding box center [222, 105] width 61 height 22
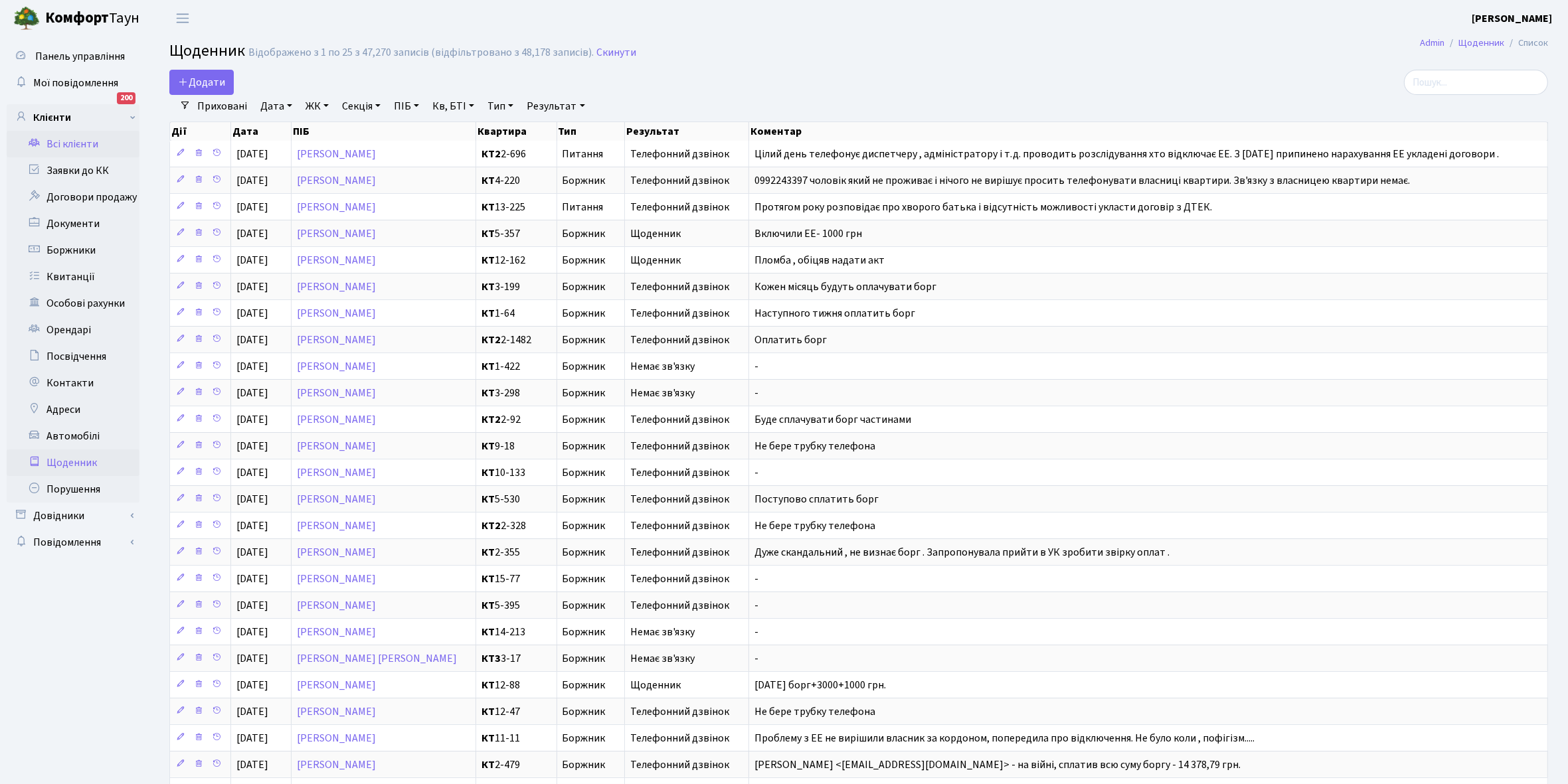
click at [71, 138] on link "Всі клієнти" at bounding box center [72, 144] width 133 height 27
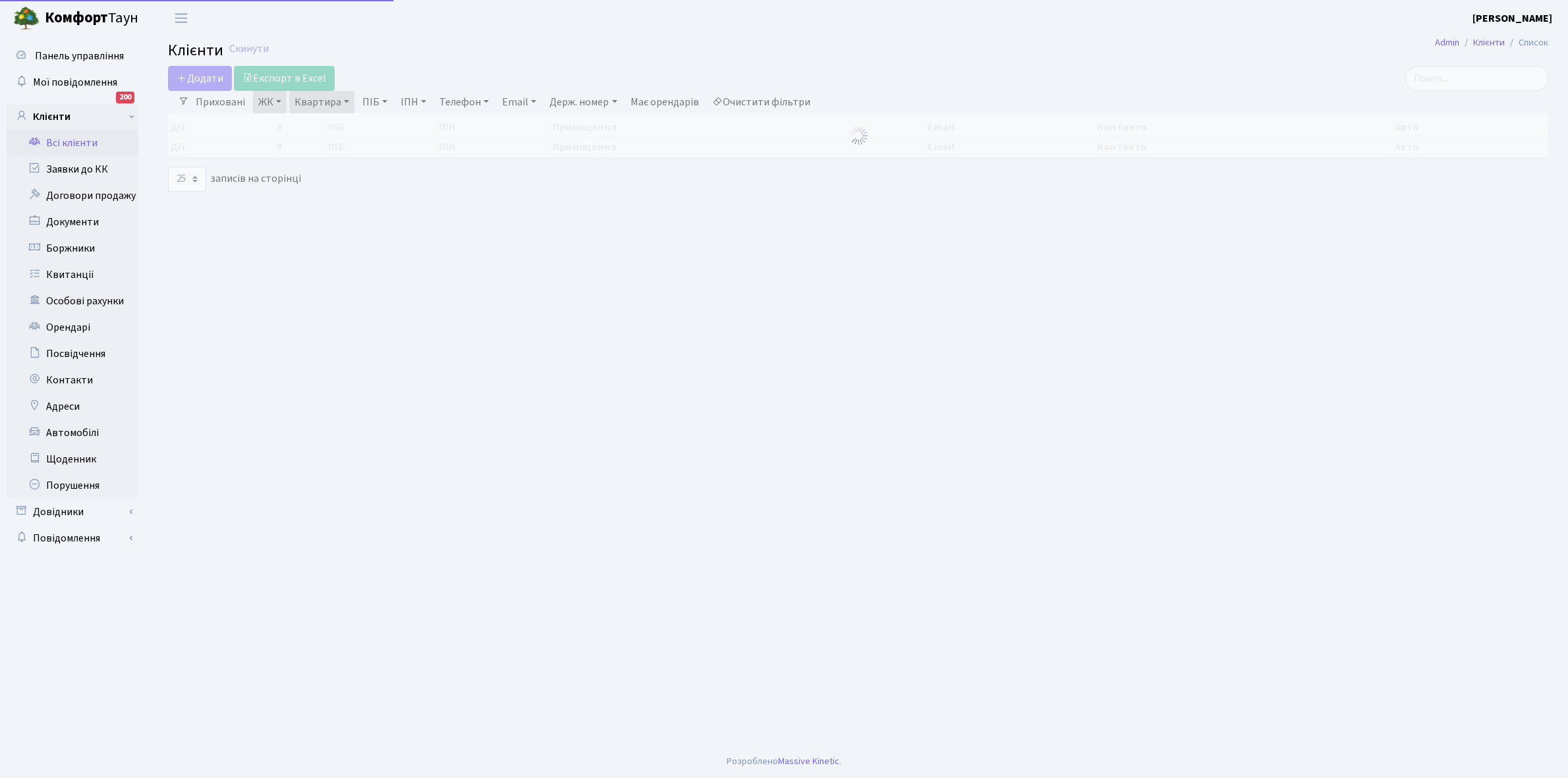
select select "25"
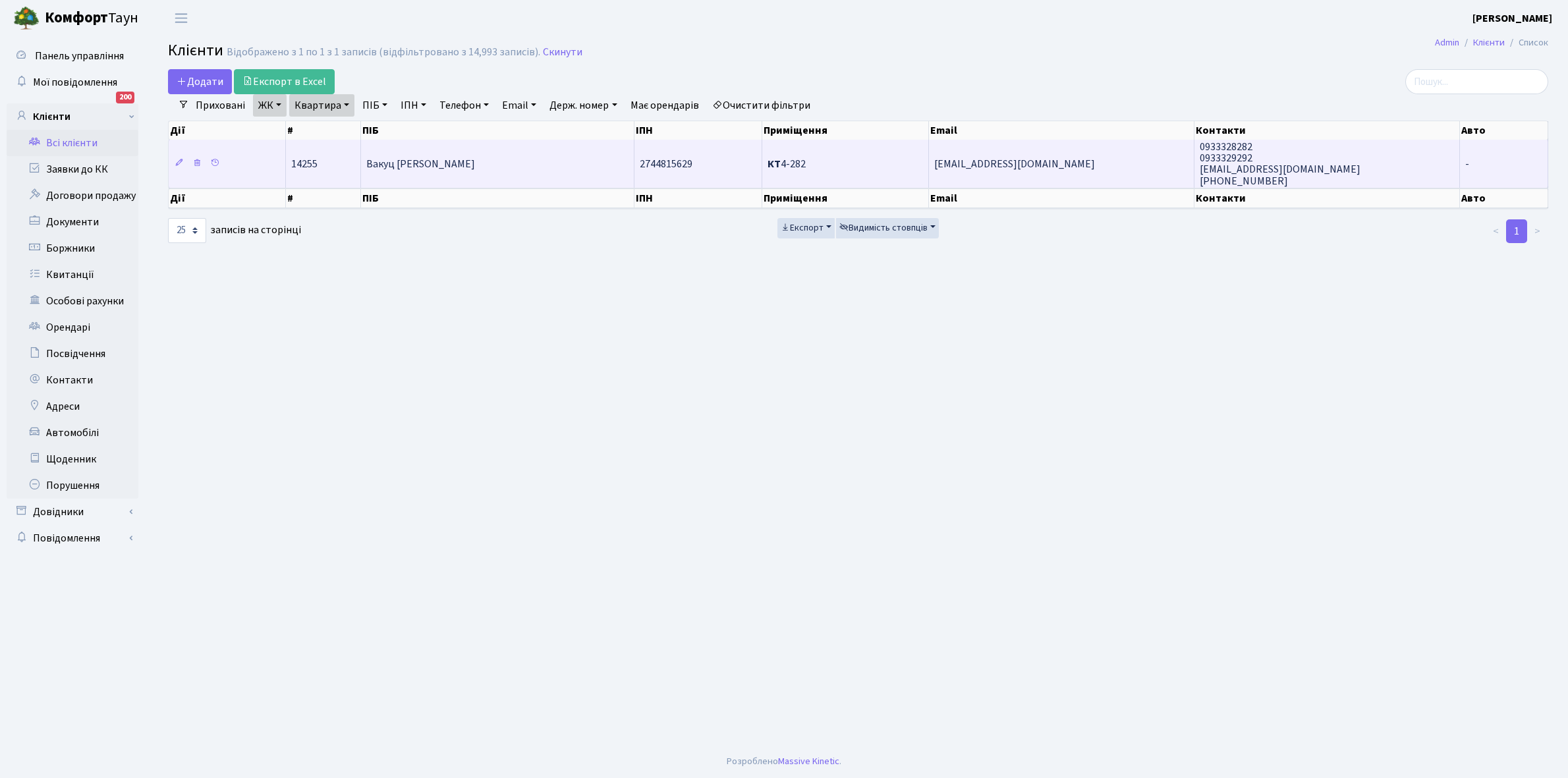
click at [535, 166] on td "Вакуц [PERSON_NAME]" at bounding box center [497, 164] width 274 height 48
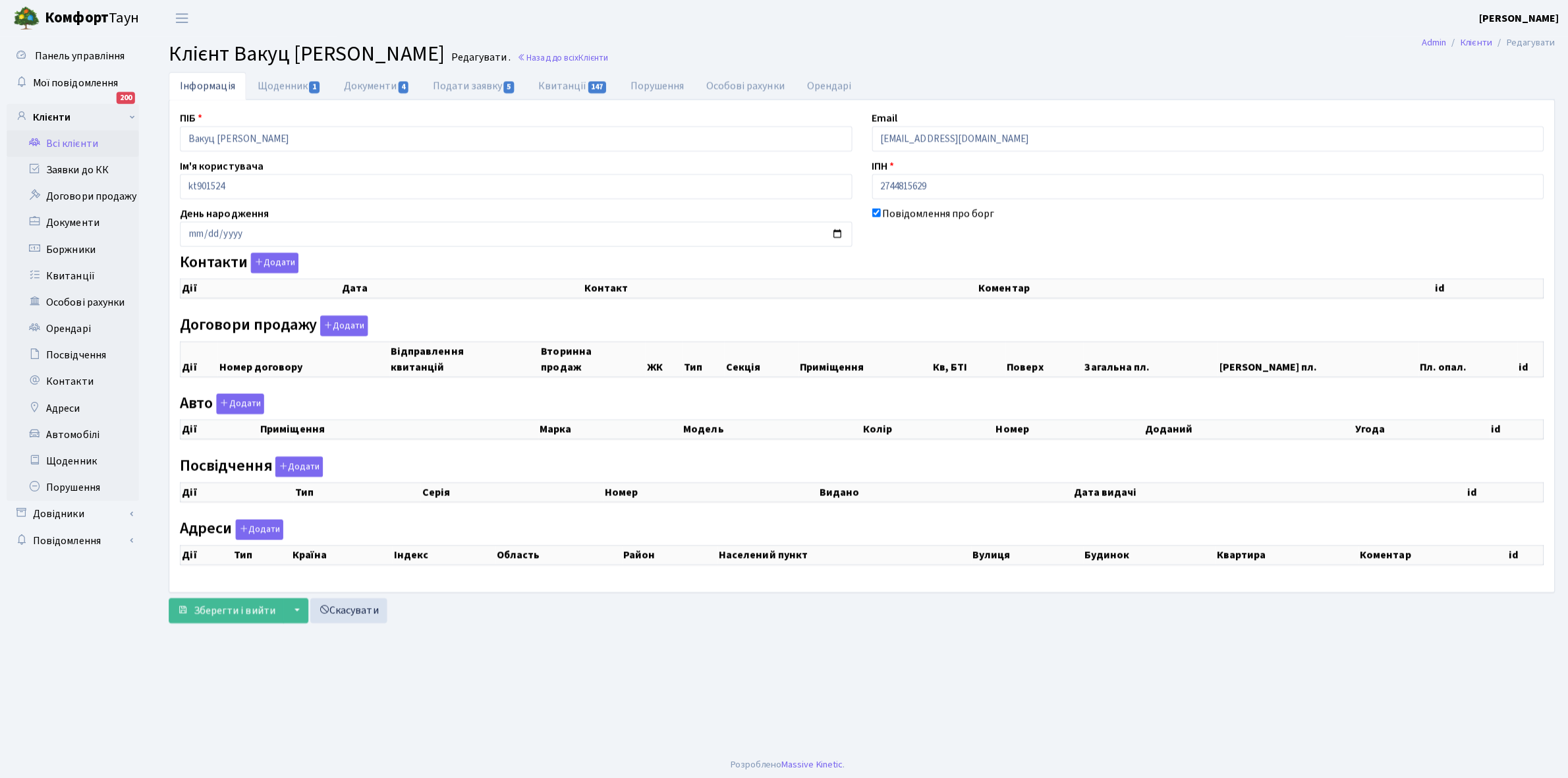
checkbox input "true"
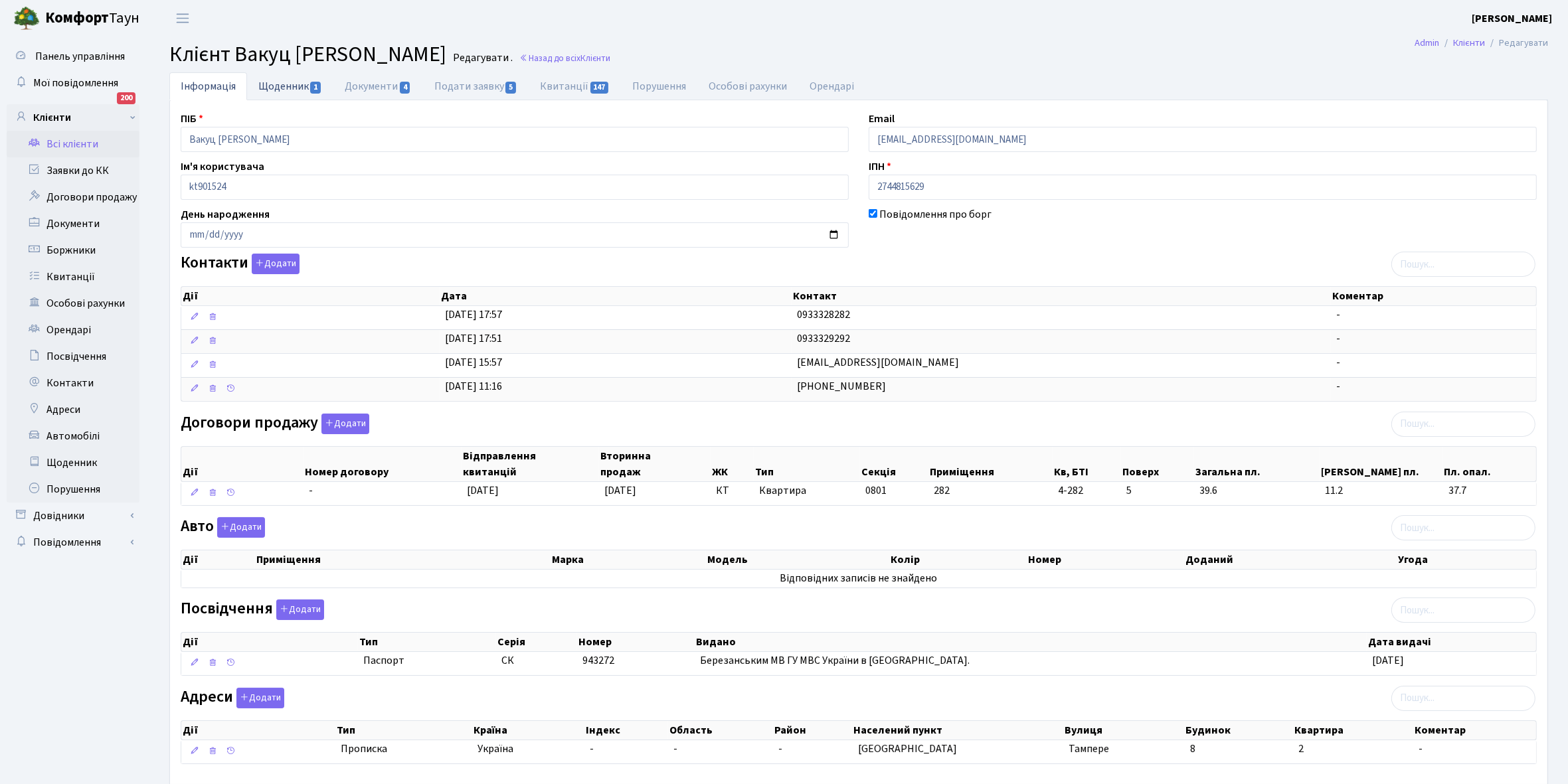
click at [271, 81] on link "Щоденник 1" at bounding box center [290, 86] width 87 height 27
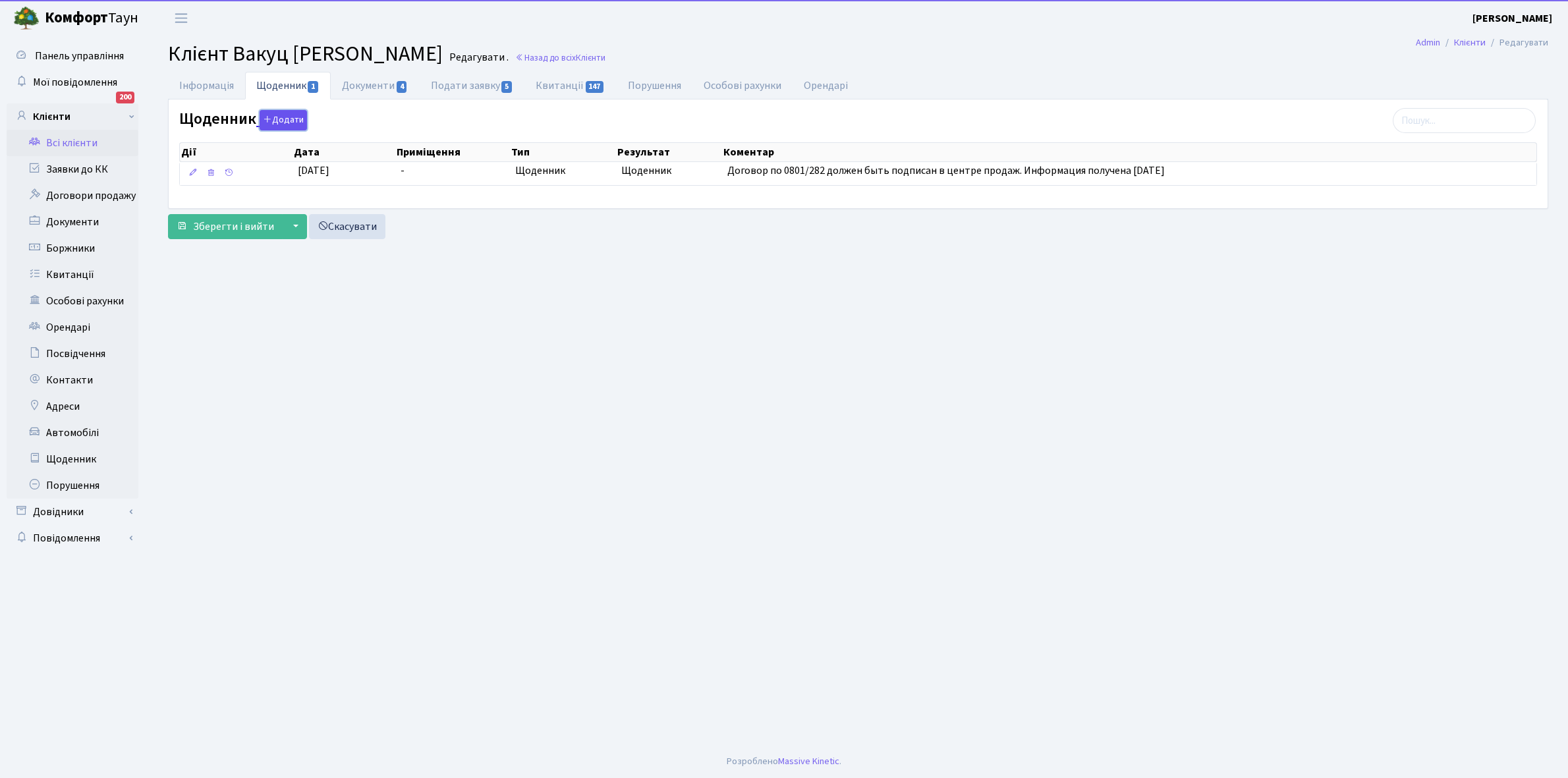
click at [288, 117] on button "Додати" at bounding box center [283, 120] width 48 height 20
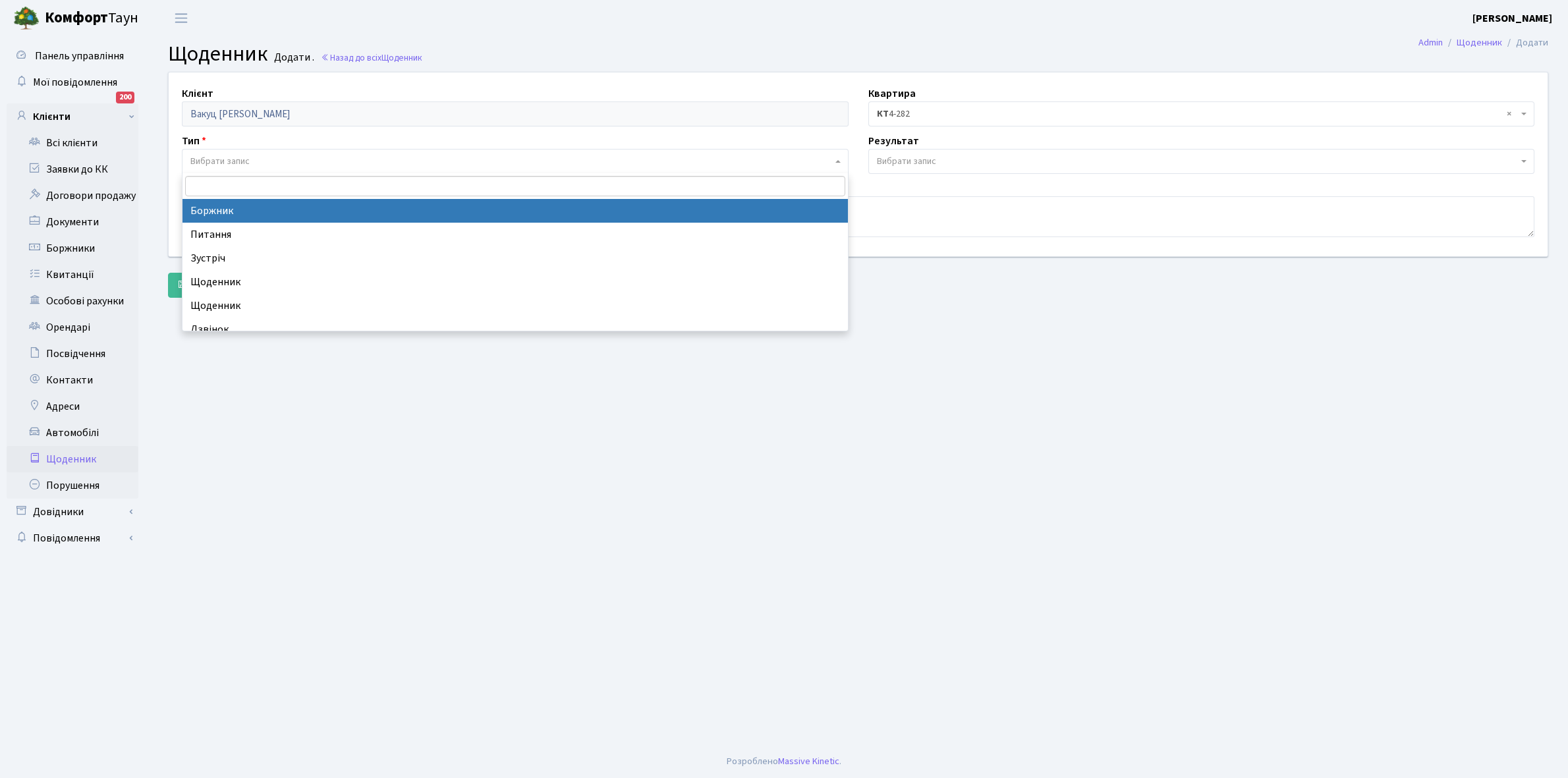
click at [238, 150] on span "Вибрати запис" at bounding box center [515, 161] width 666 height 25
select select "189"
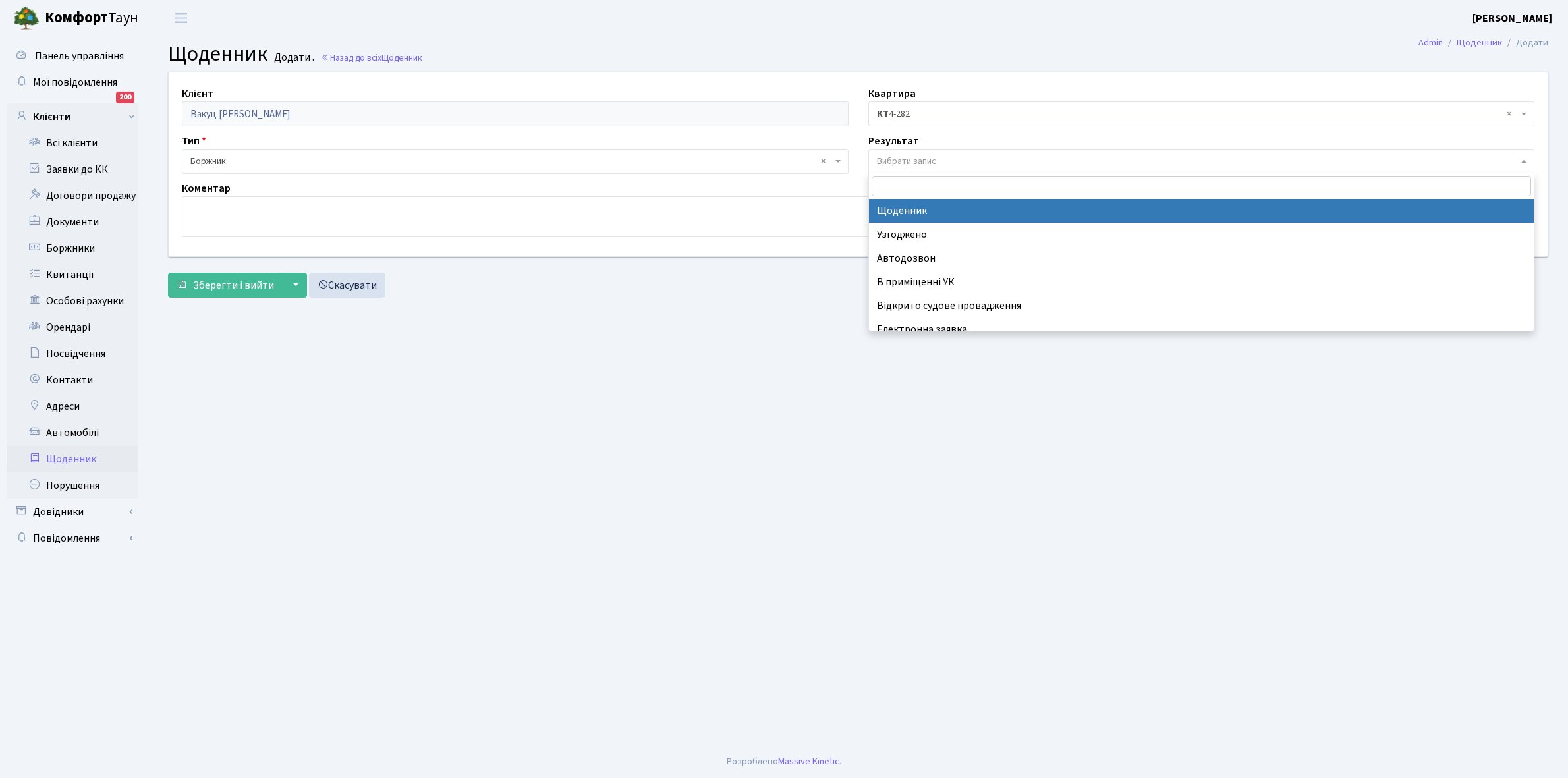
click at [920, 158] on span "Вибрати запис" at bounding box center [906, 161] width 59 height 13
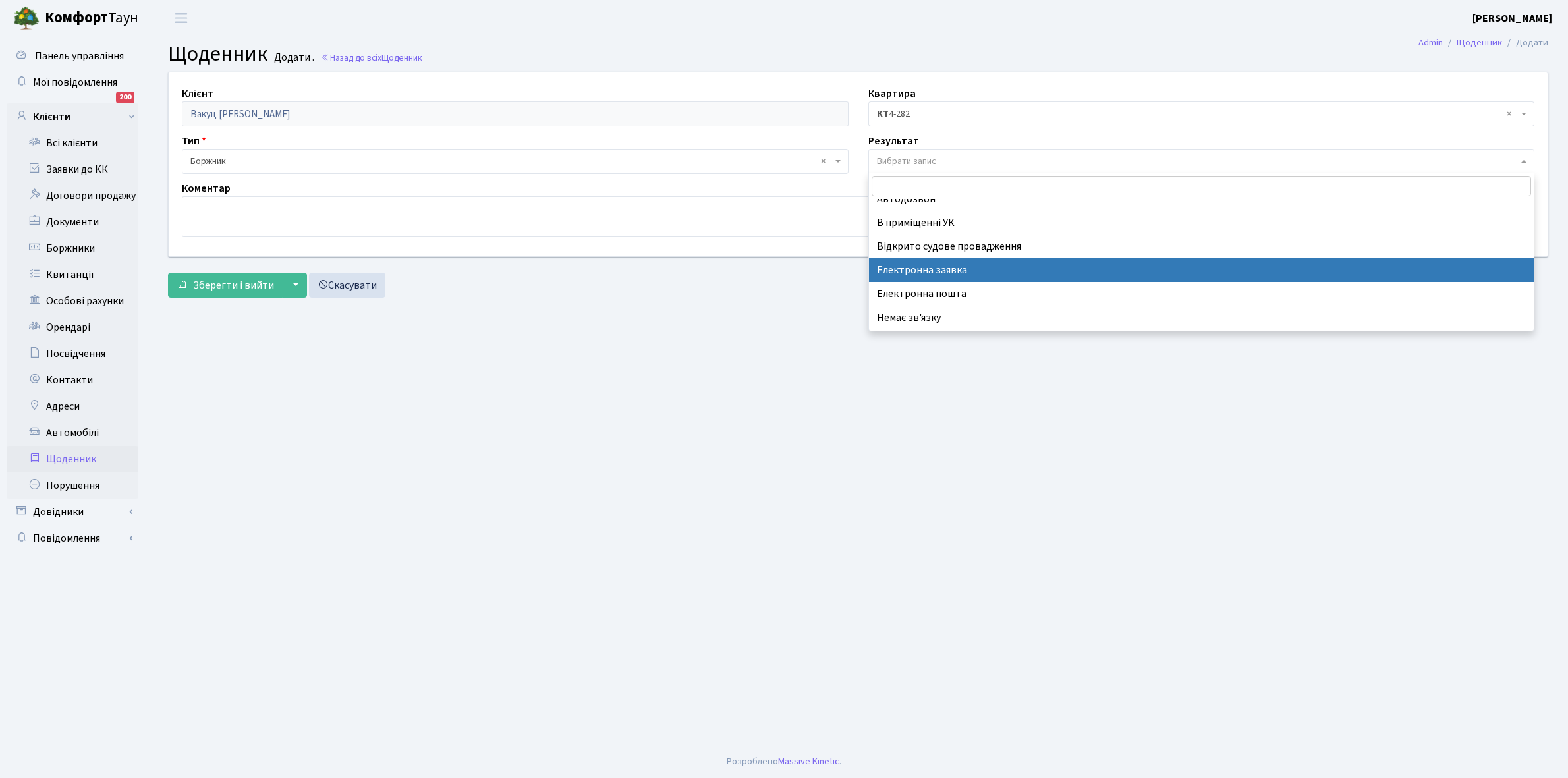
scroll to position [81, 0]
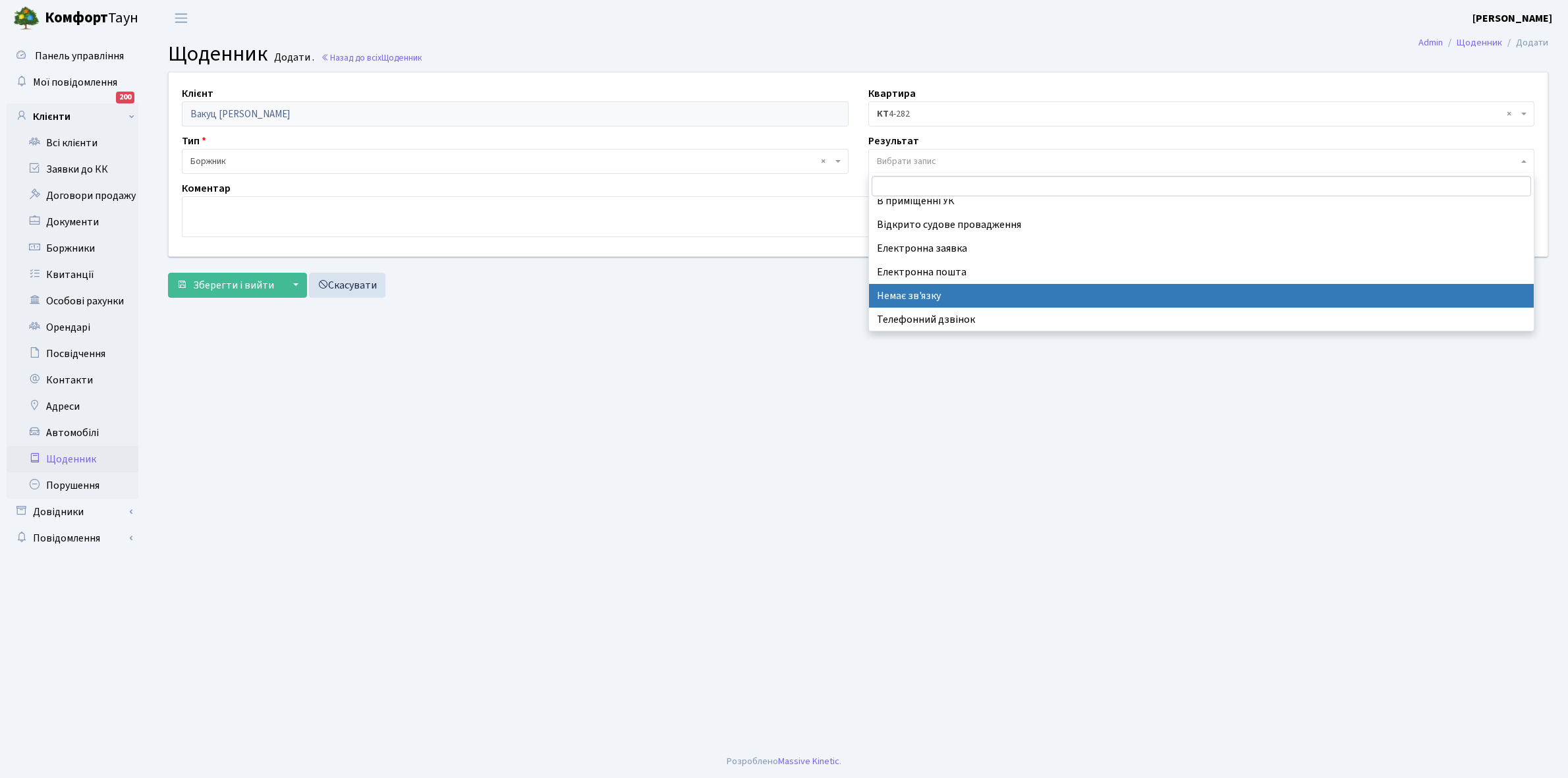
select select "197"
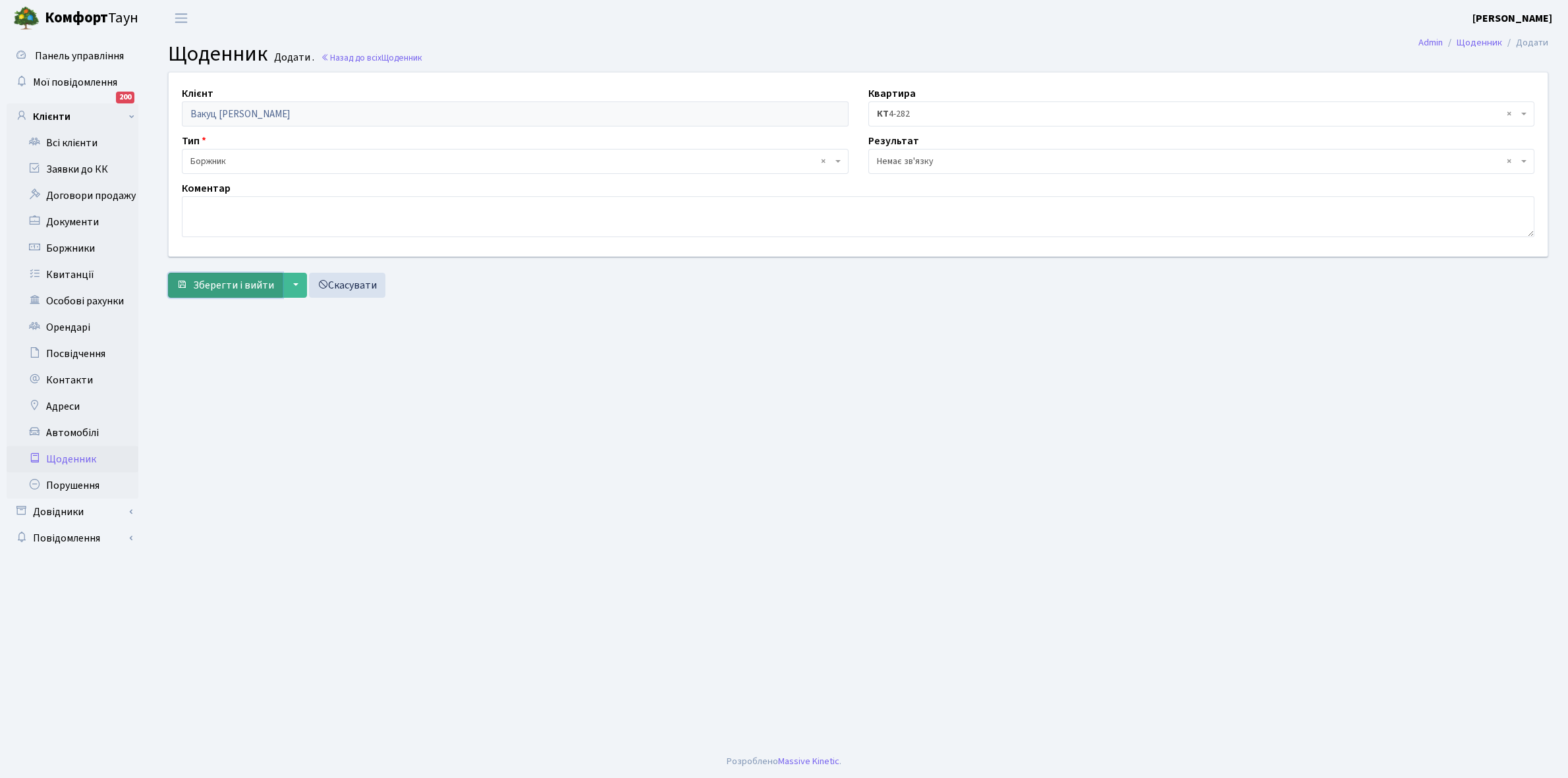
click at [219, 278] on span "Зберегти і вийти" at bounding box center [233, 285] width 81 height 14
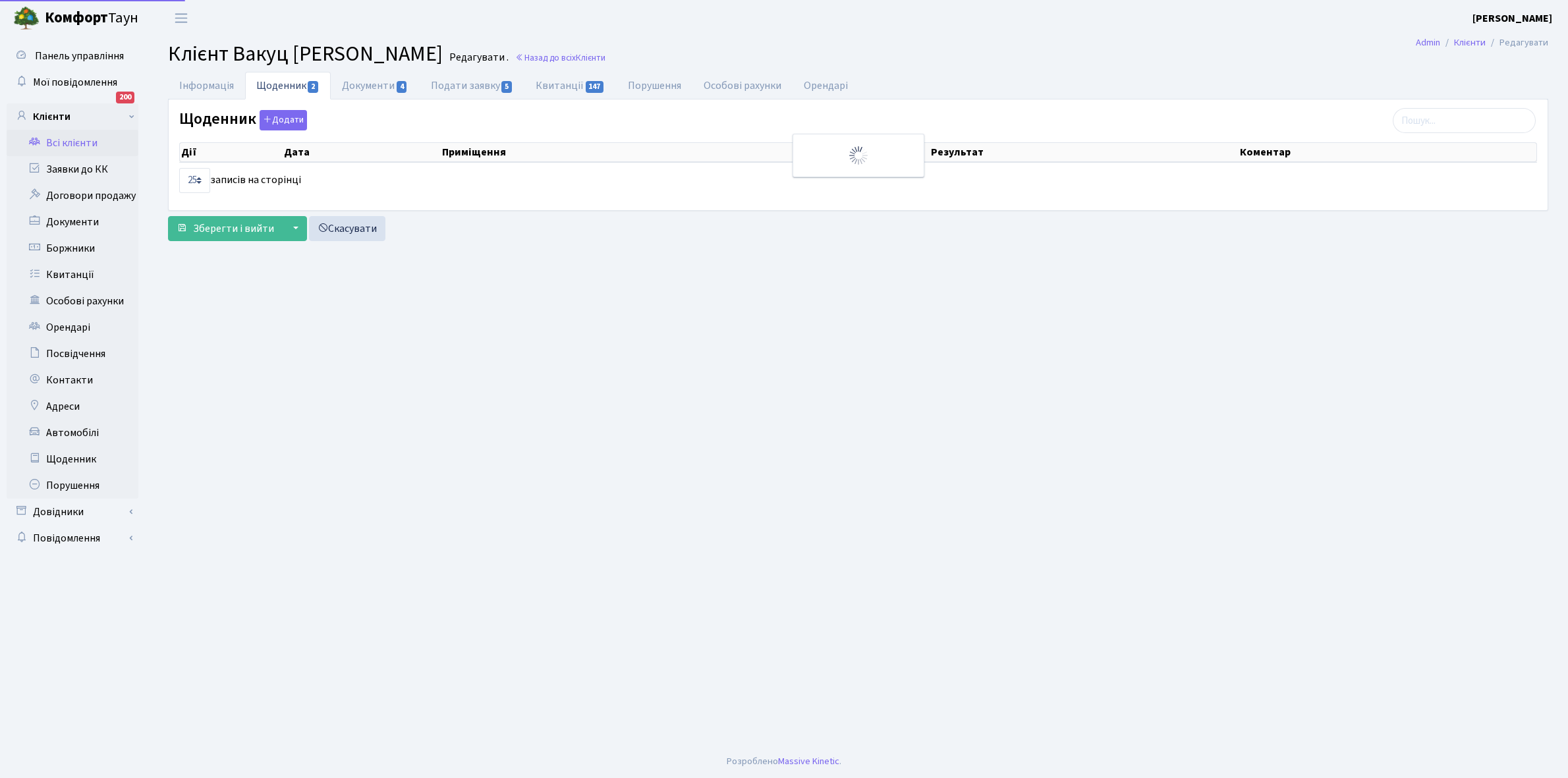
select select "25"
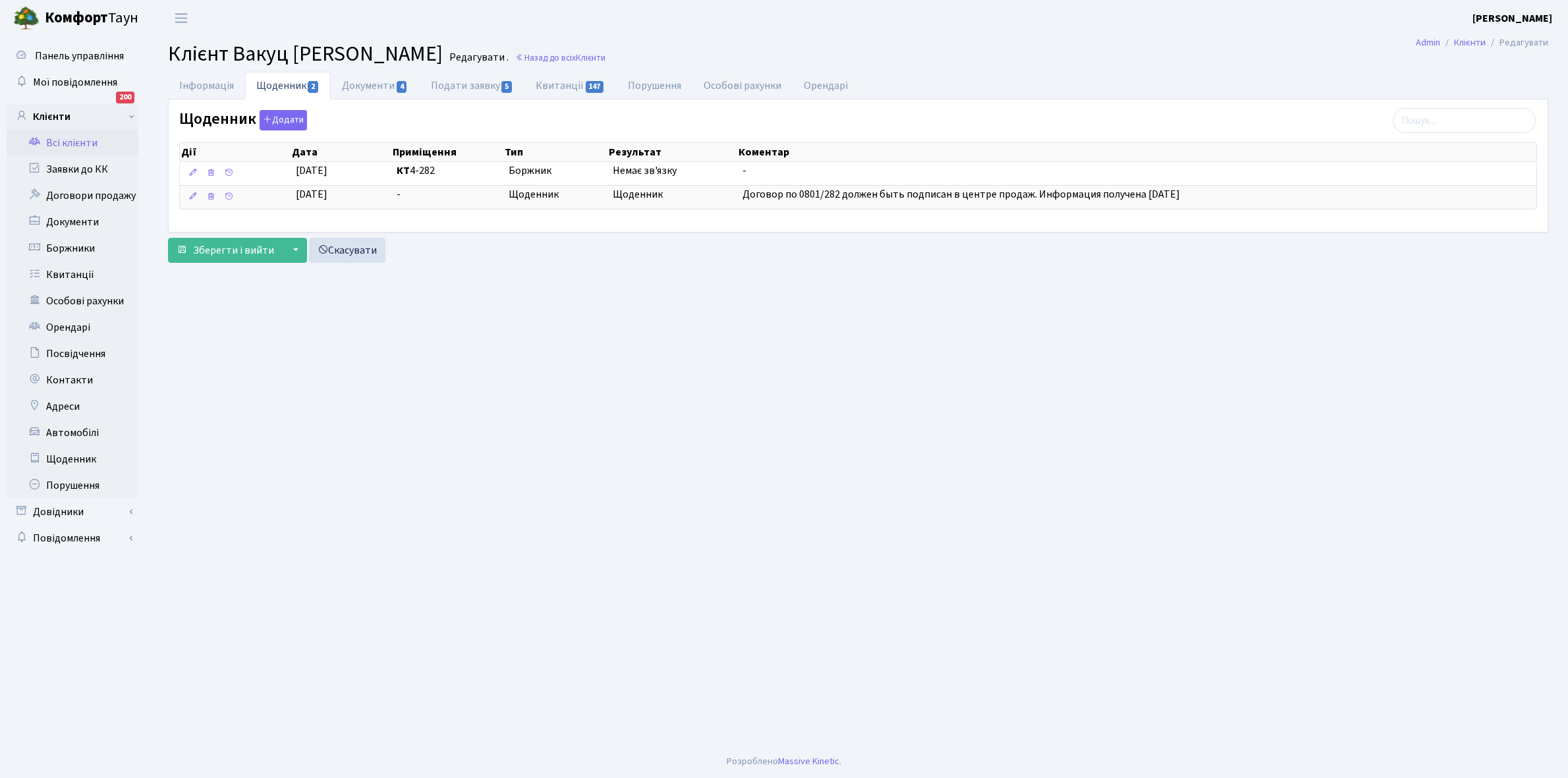
click at [81, 142] on link "Всі клієнти" at bounding box center [72, 143] width 132 height 27
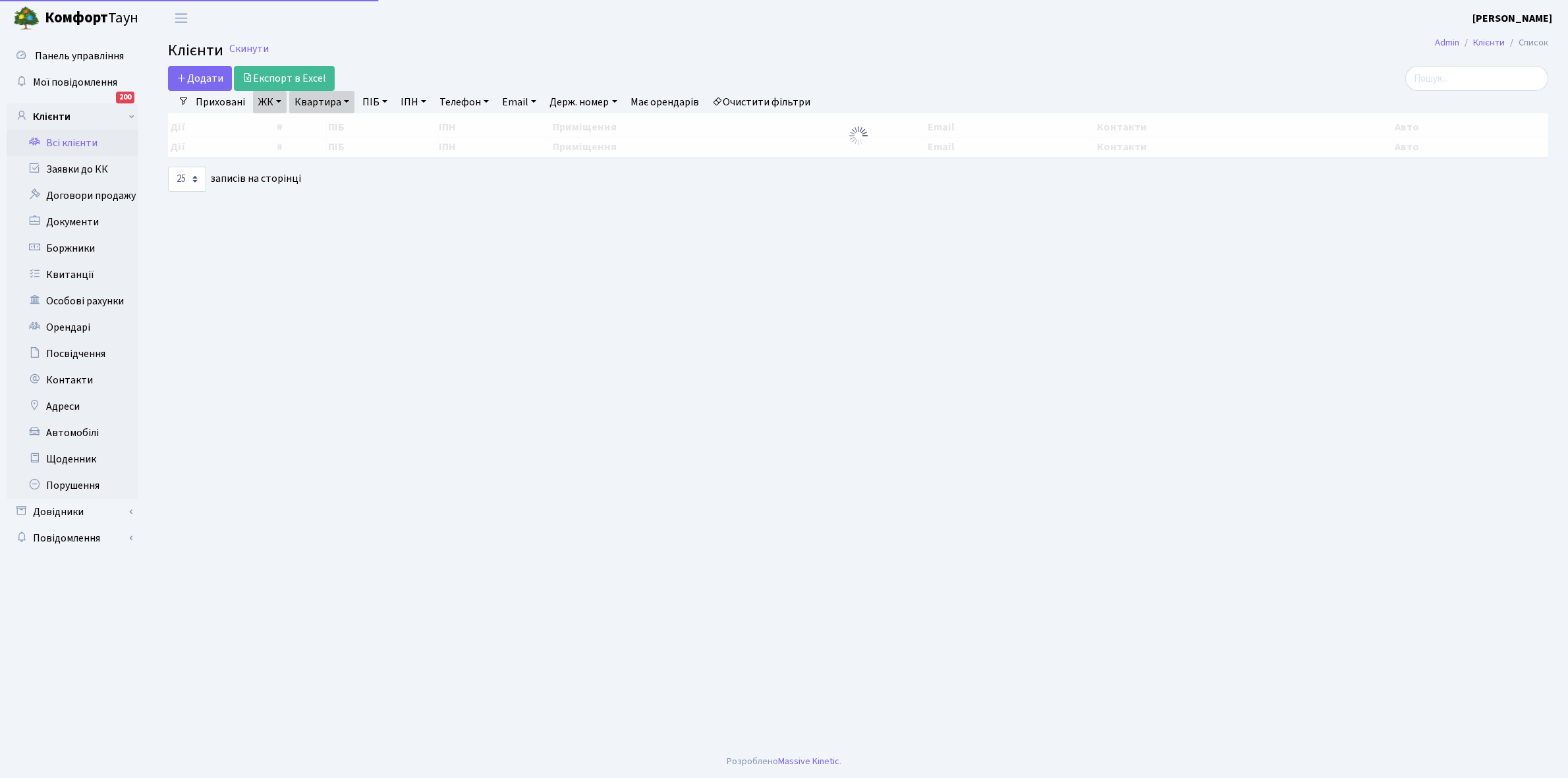
select select "25"
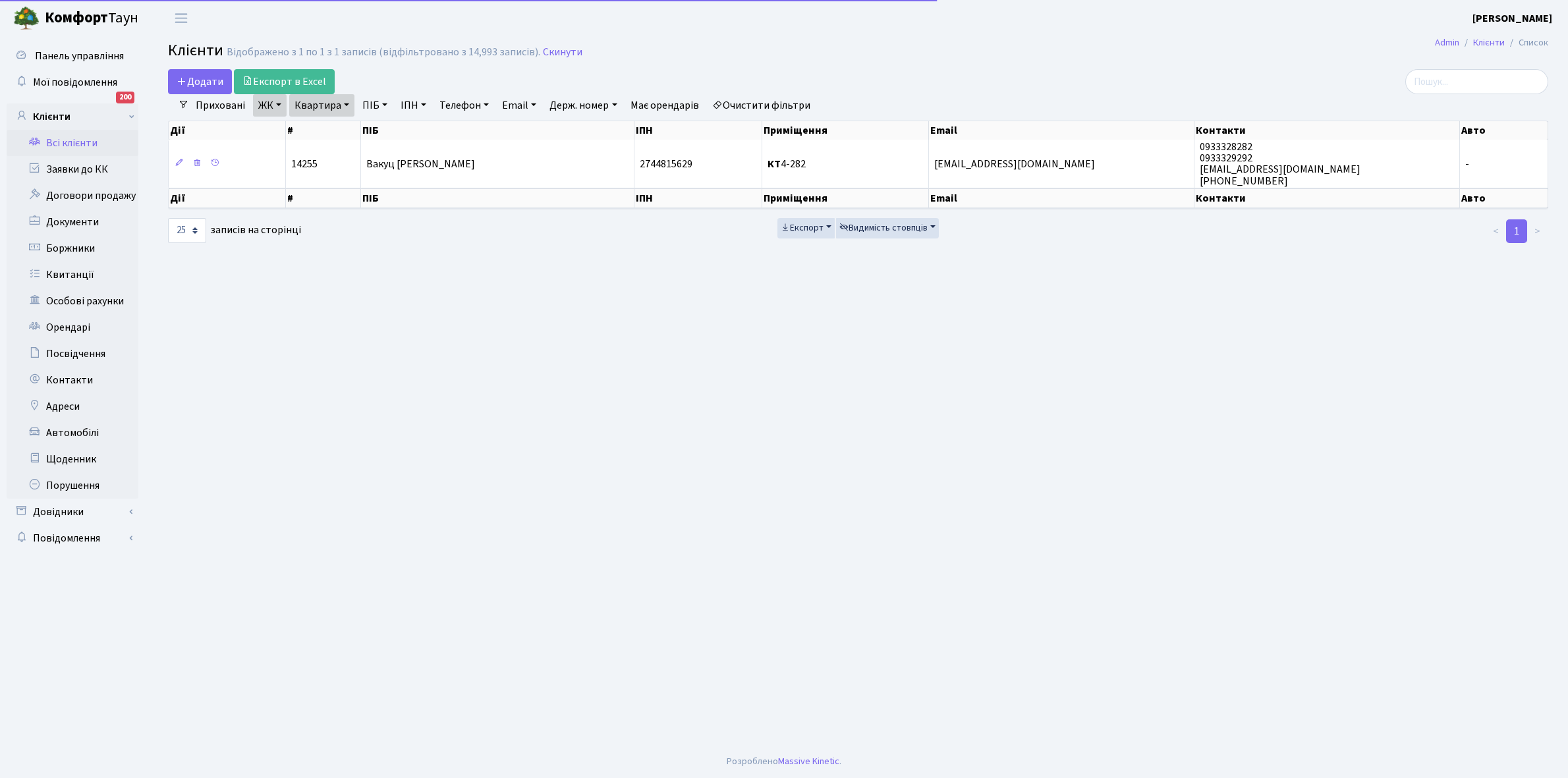
click at [345, 103] on link "Квартира" at bounding box center [322, 105] width 66 height 22
click at [332, 127] on input "4-282" at bounding box center [328, 131] width 77 height 25
type input "4"
type input "12-32"
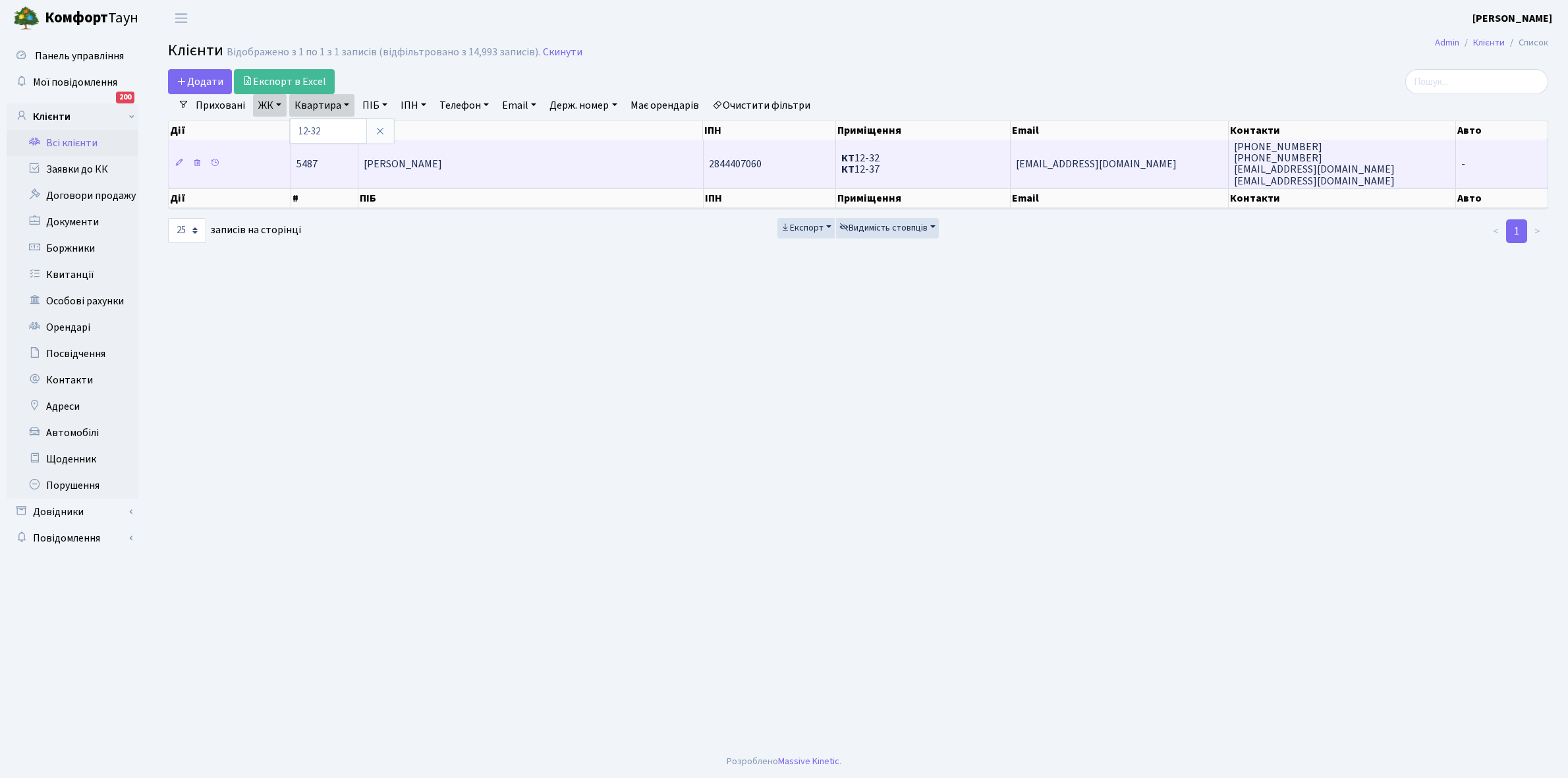
click at [458, 151] on td "[PERSON_NAME]" at bounding box center [530, 164] width 345 height 48
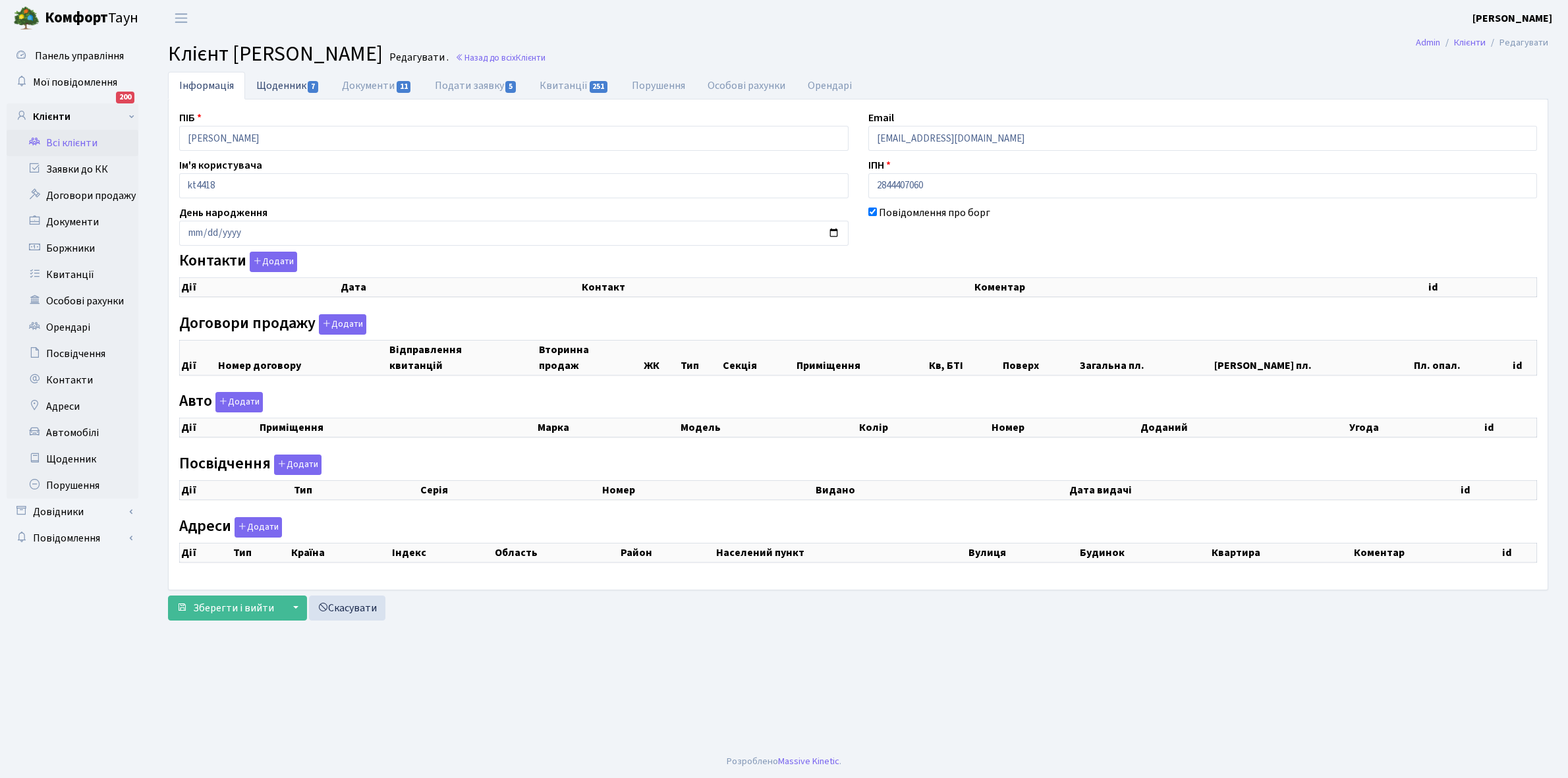
checkbox input "true"
select select "25"
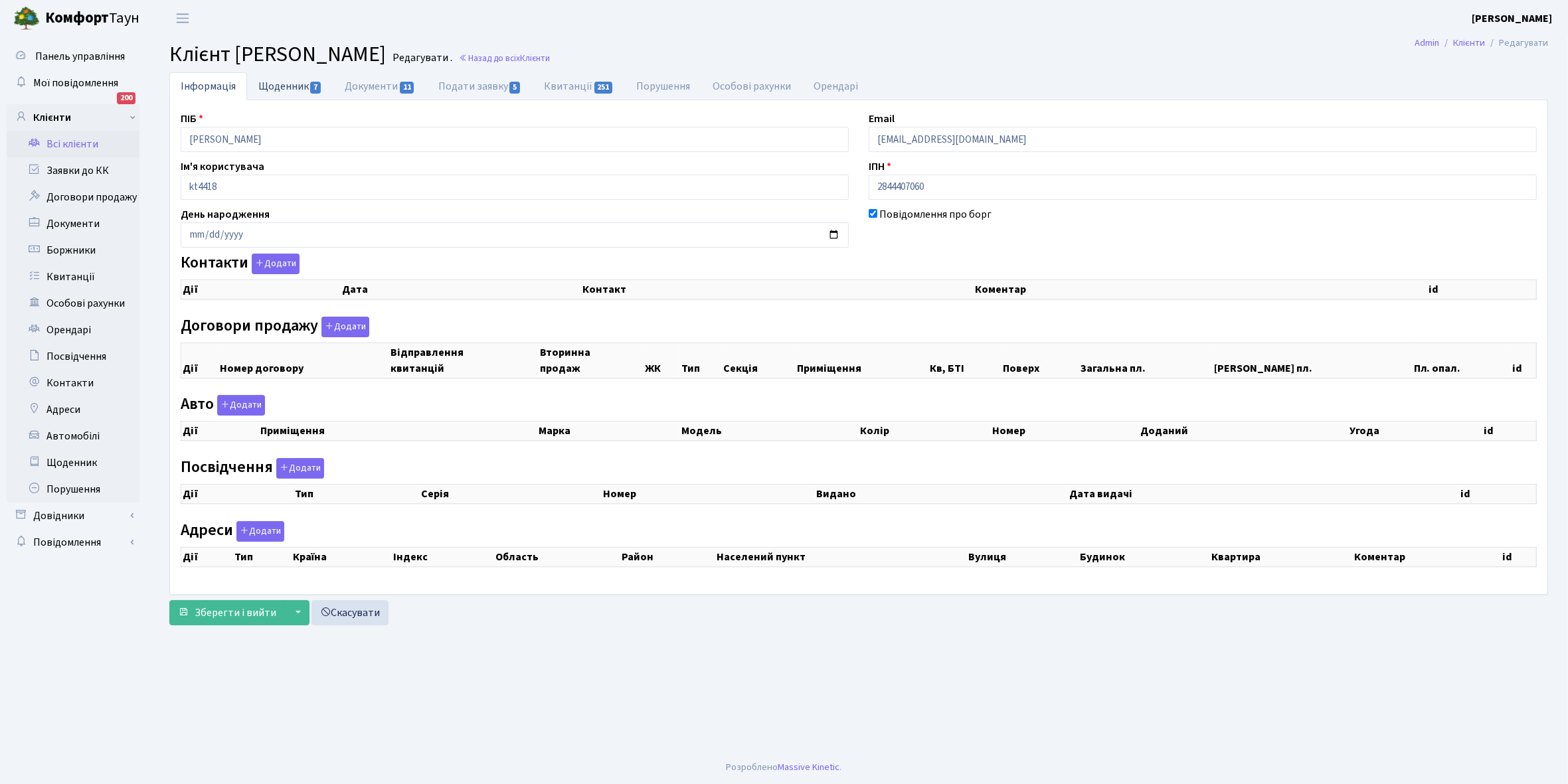
select select "25"
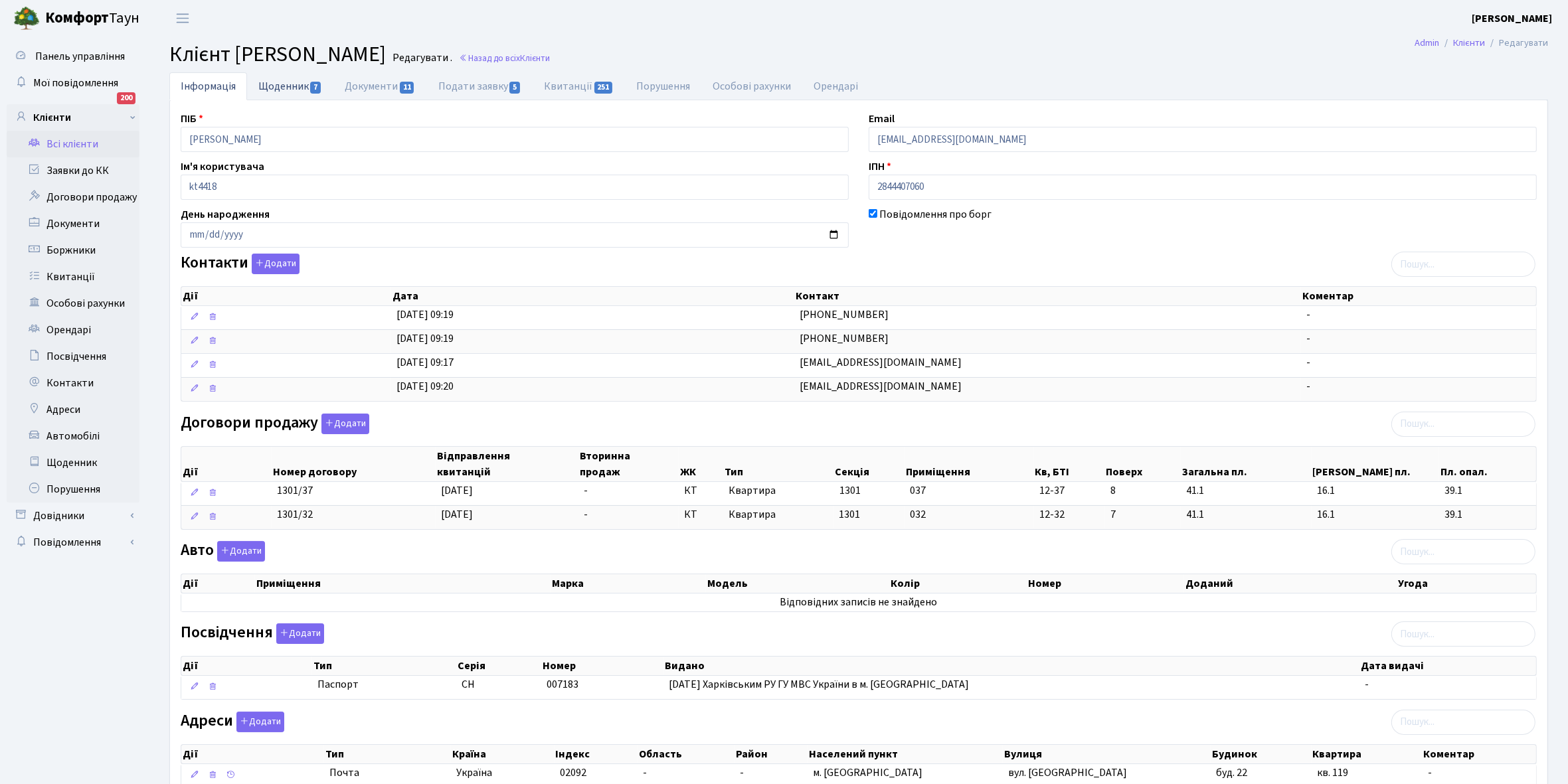
click at [282, 87] on link "Щоденник 7" at bounding box center [290, 86] width 87 height 27
select select "25"
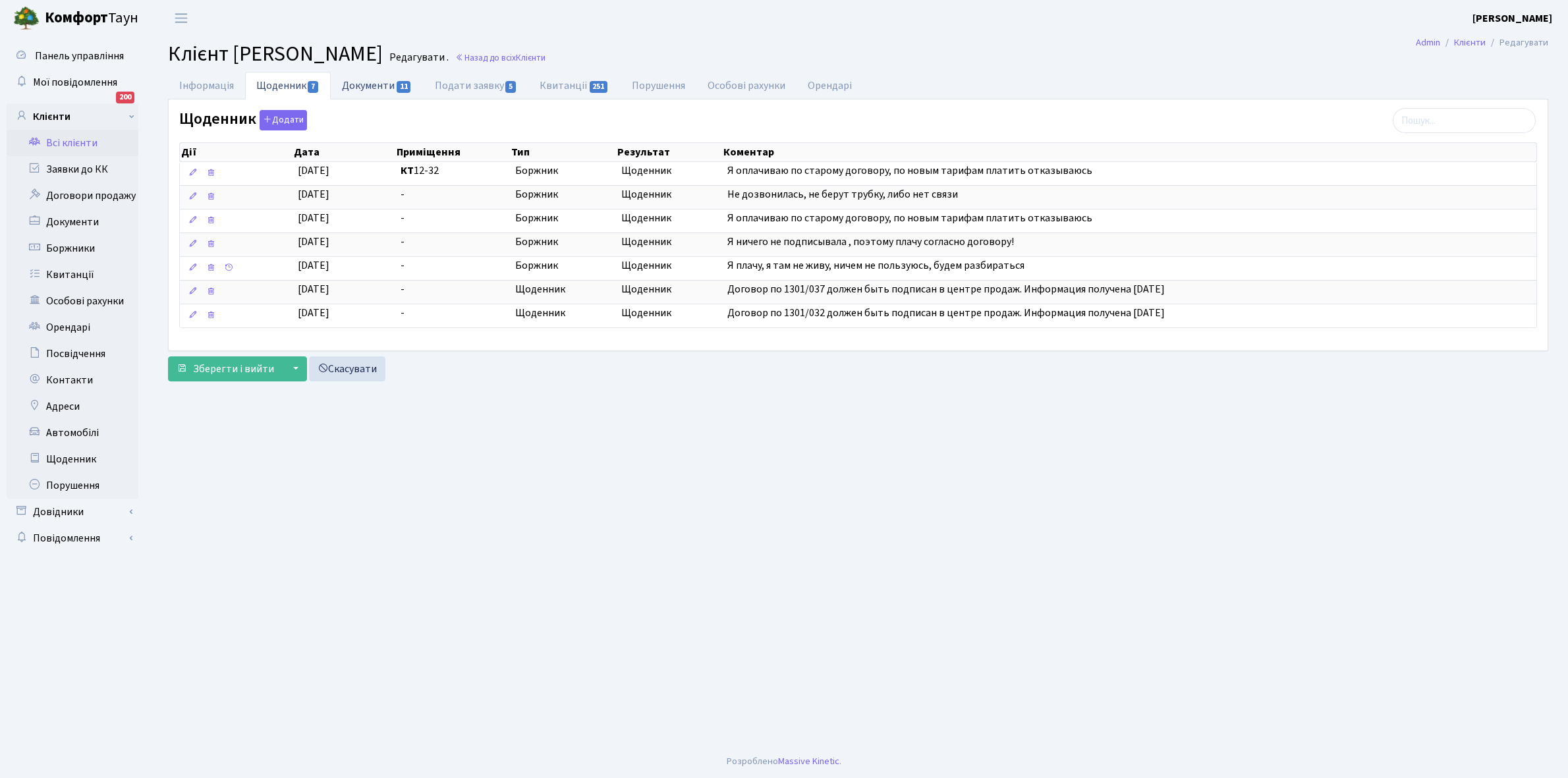
click at [361, 87] on link "Документи 11" at bounding box center [376, 85] width 92 height 27
select select "25"
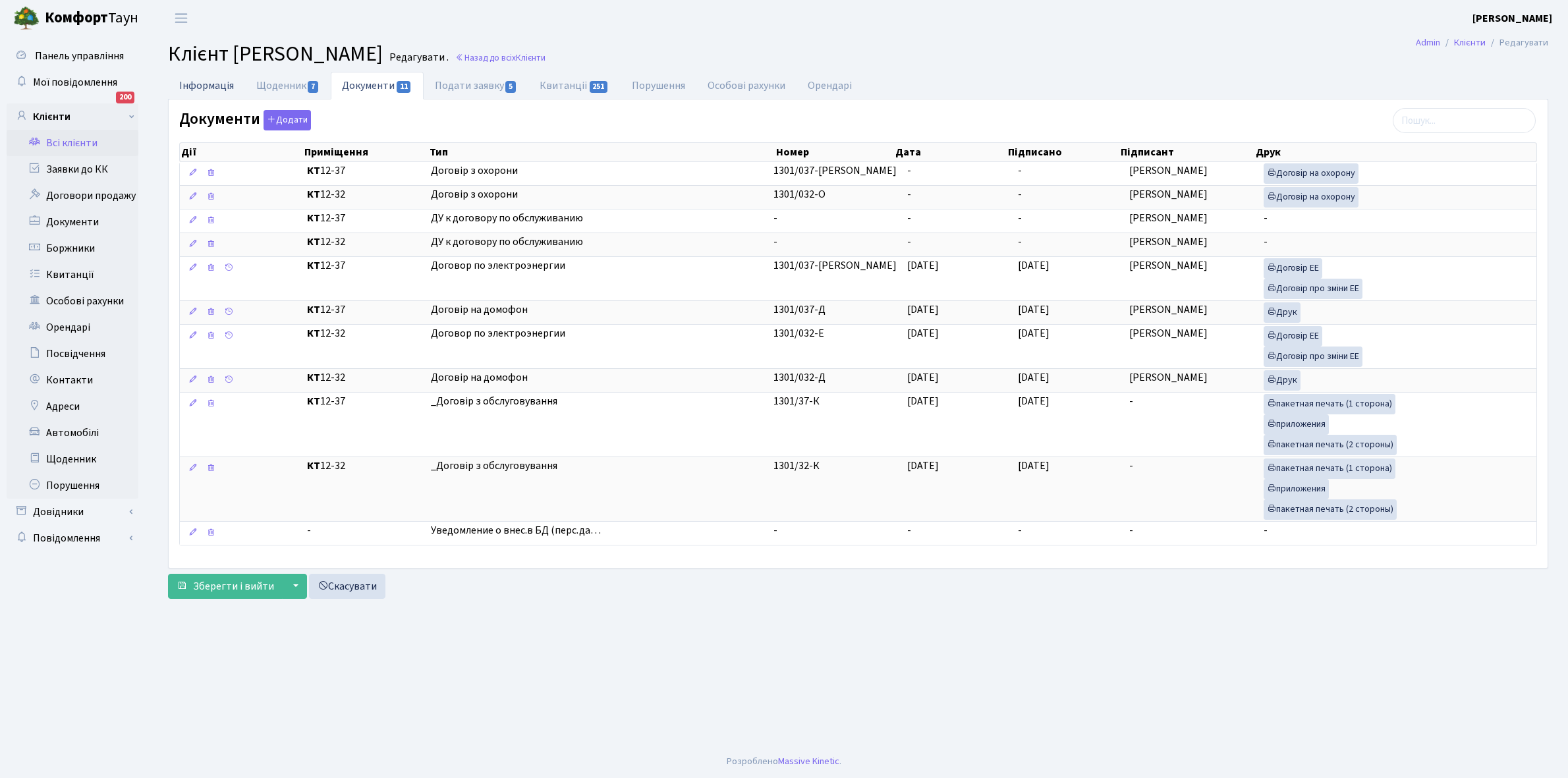
click at [189, 84] on link "Інформація" at bounding box center [206, 85] width 77 height 27
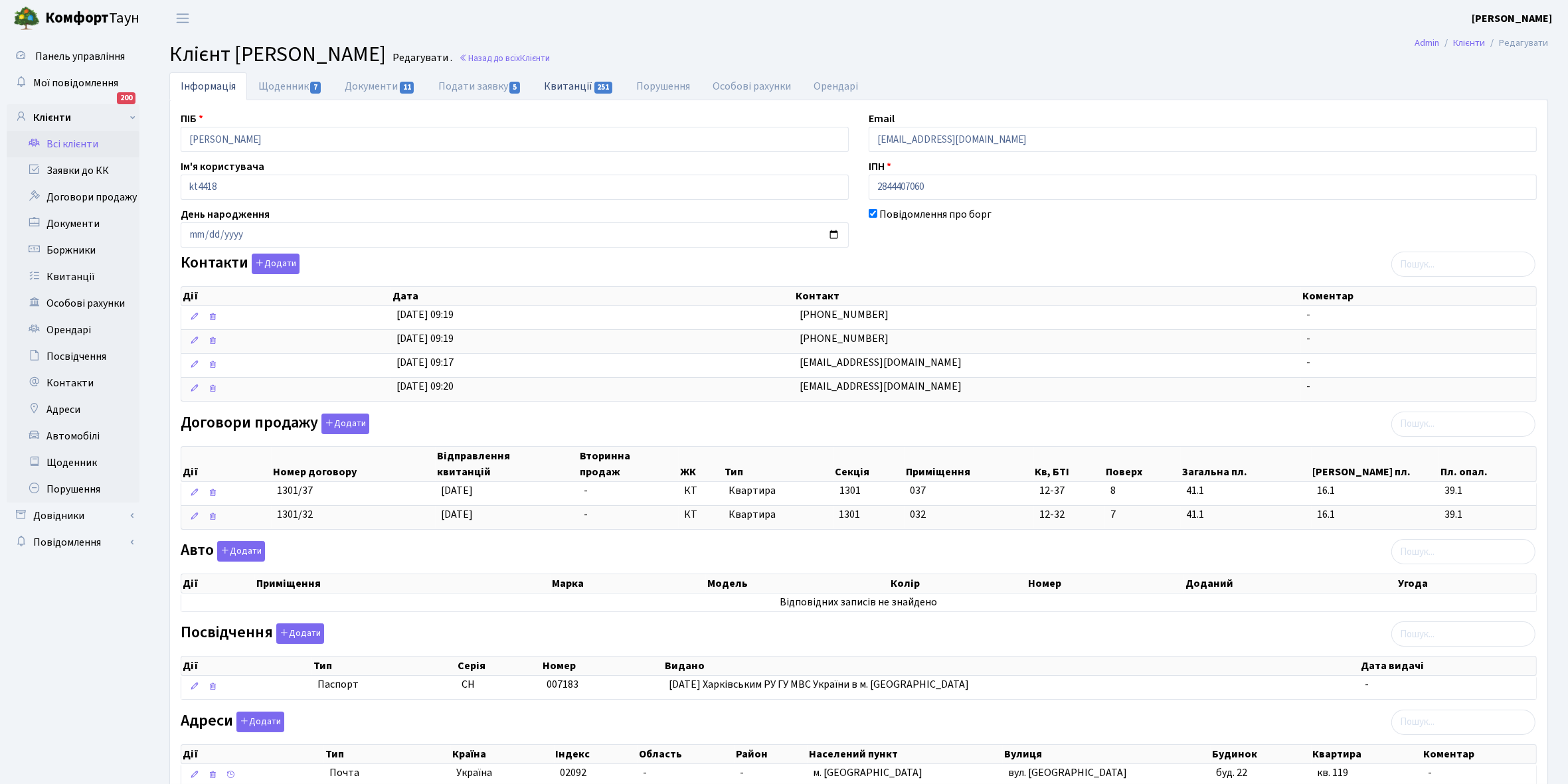
click at [566, 87] on link "Квитанції 251" at bounding box center [578, 86] width 92 height 27
select select "25"
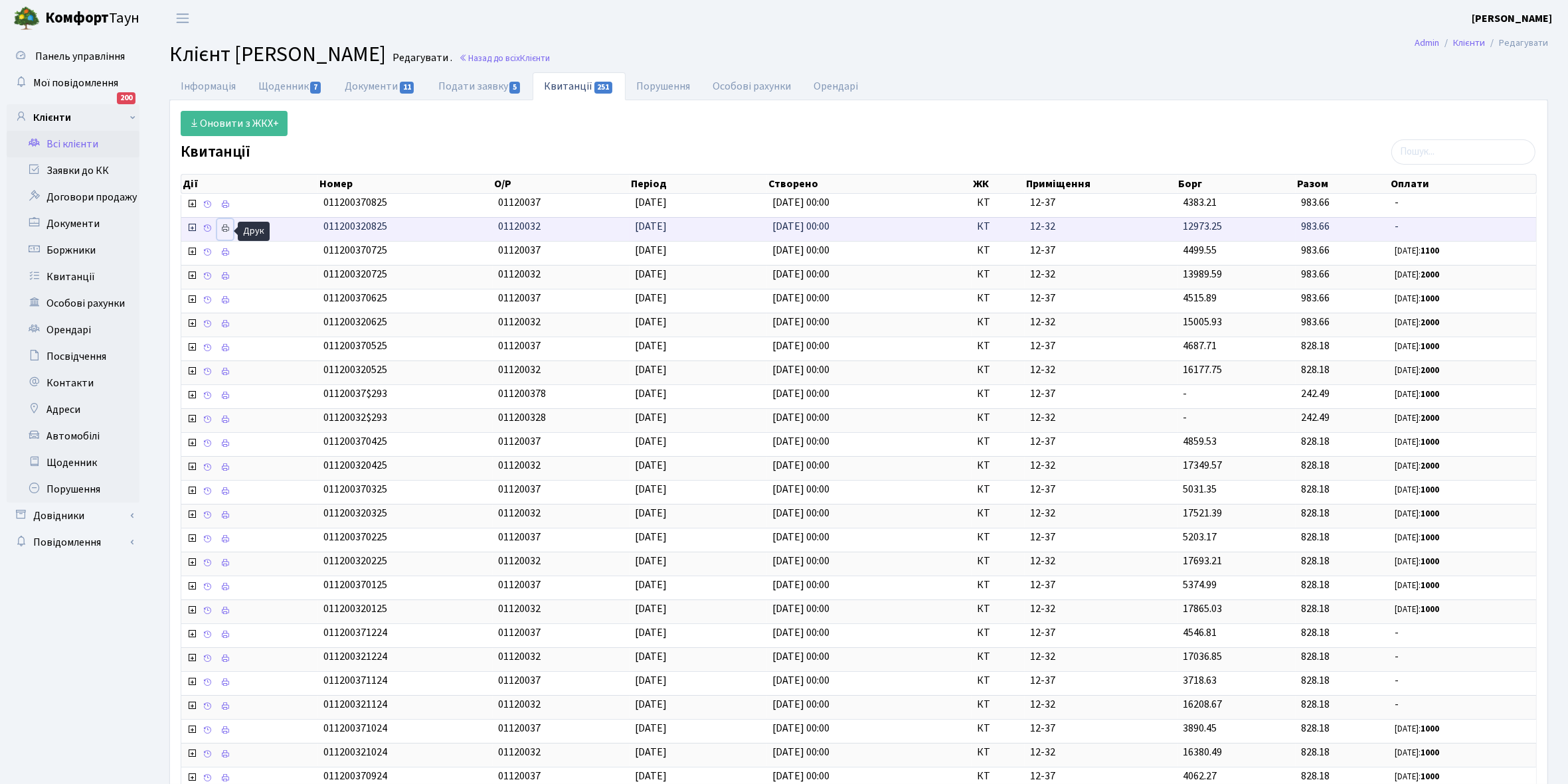
click at [223, 228] on icon at bounding box center [225, 229] width 9 height 9
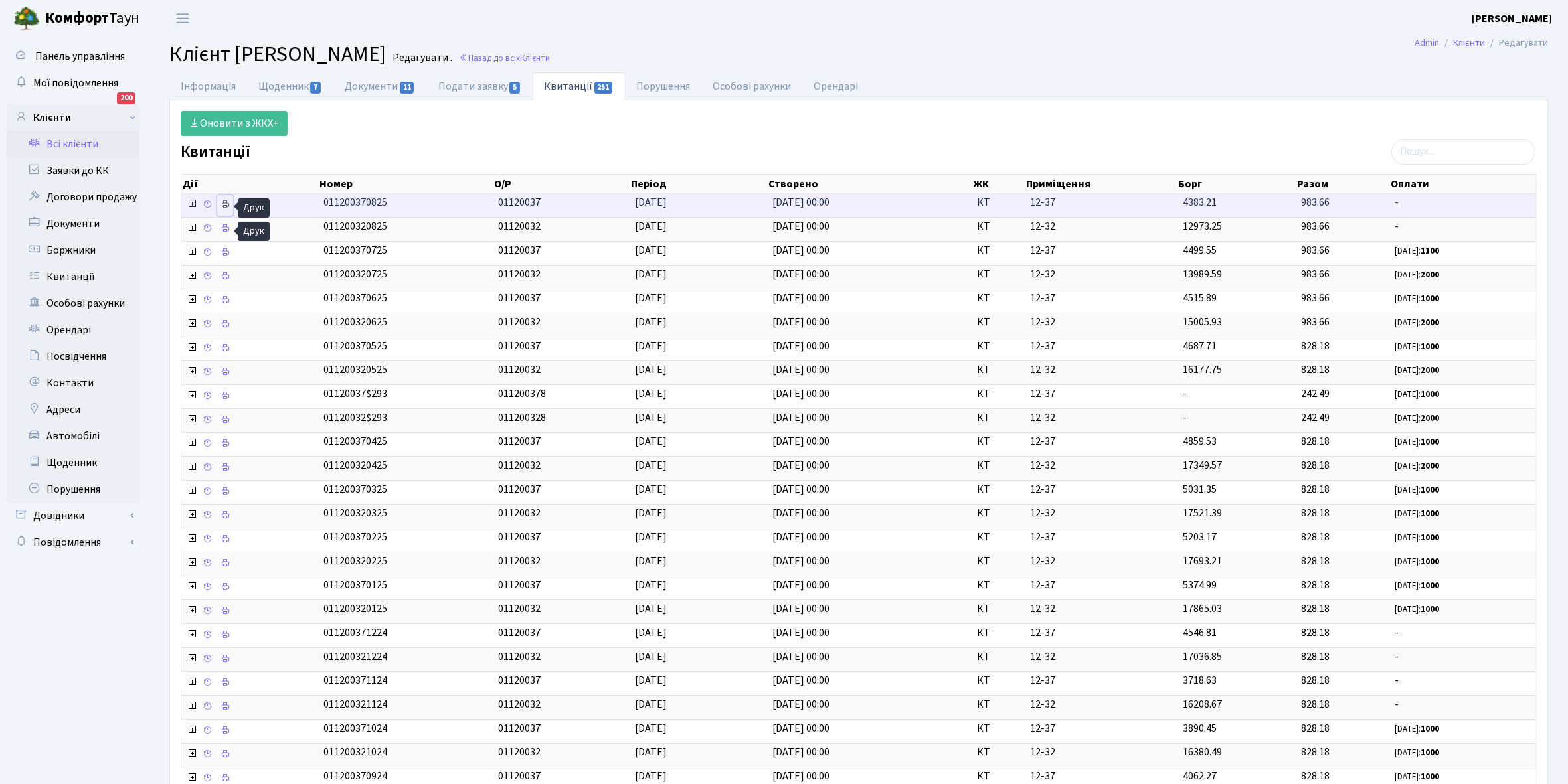
click at [230, 205] on icon at bounding box center [225, 204] width 9 height 9
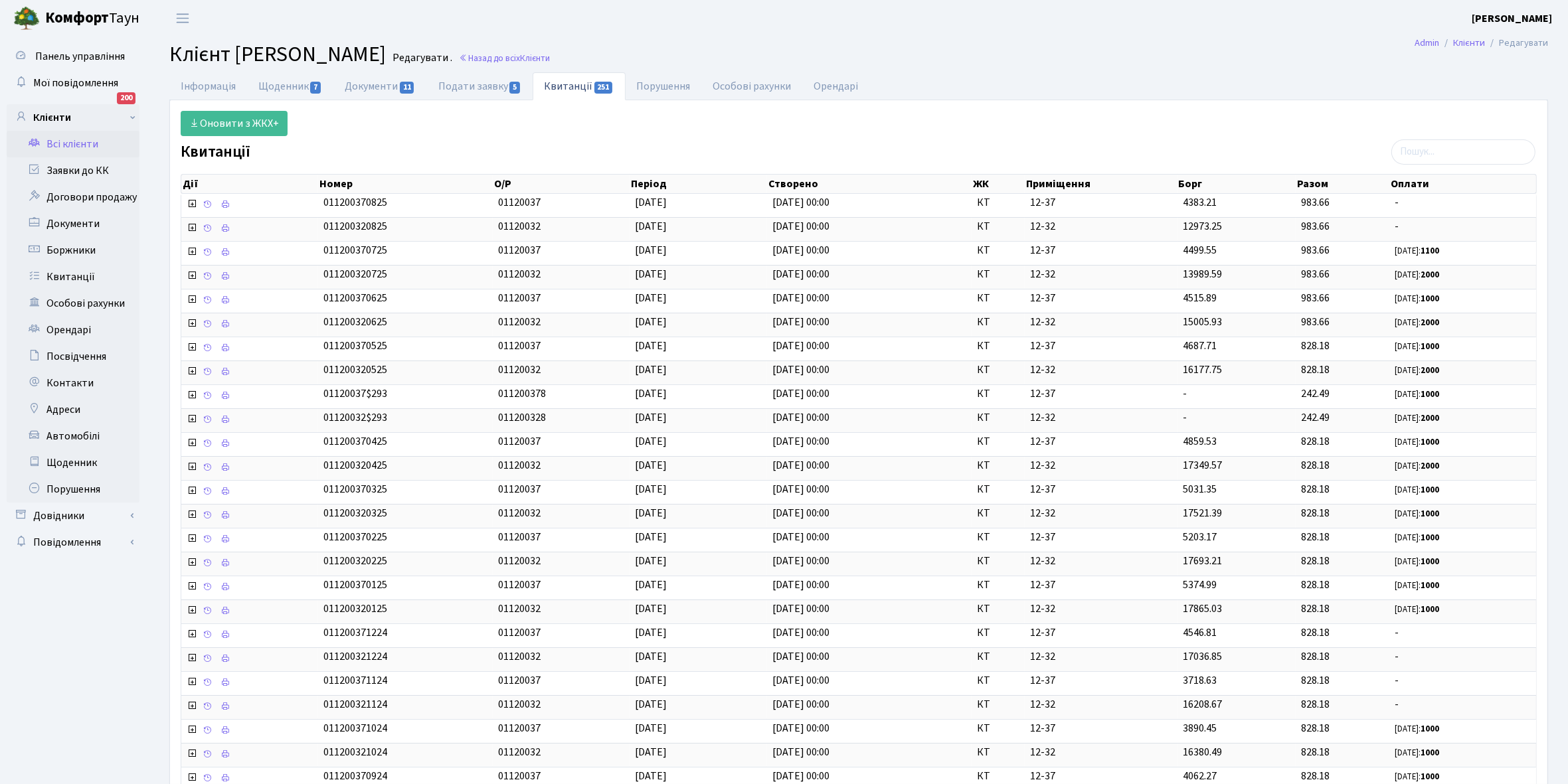
click at [83, 141] on link "Всі клієнти" at bounding box center [72, 144] width 133 height 27
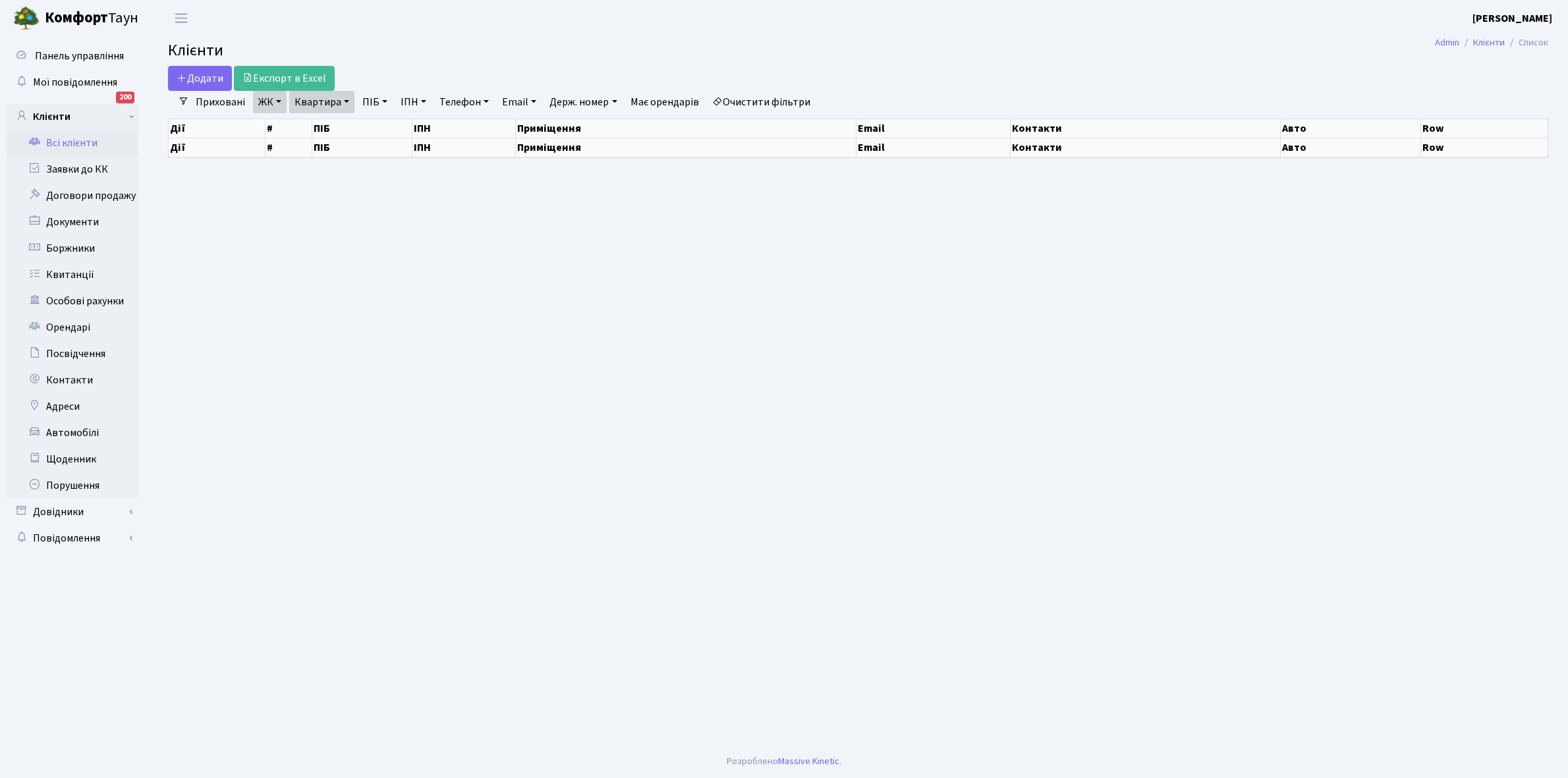
select select "25"
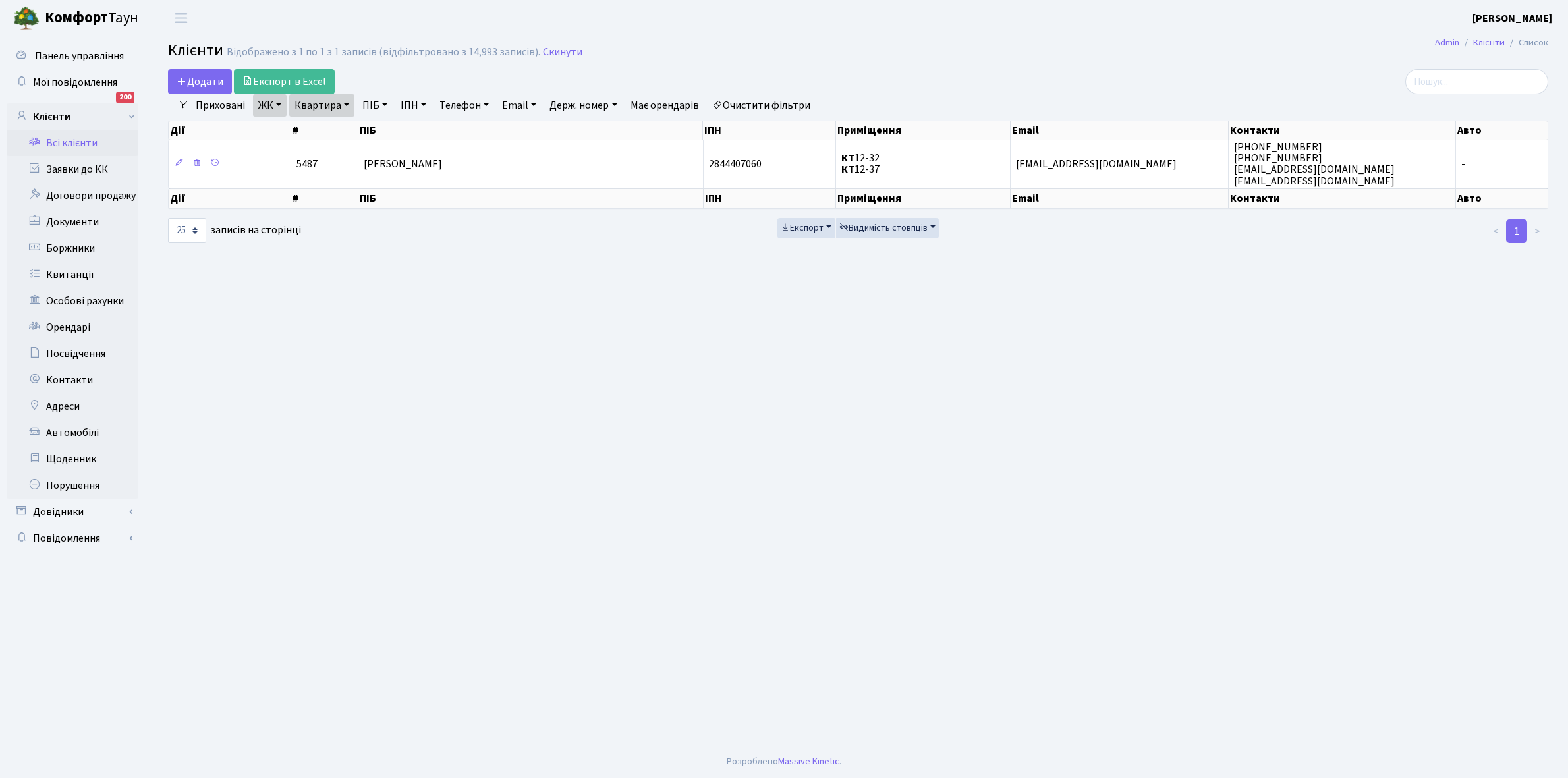
click at [345, 105] on link "Квартира" at bounding box center [322, 105] width 66 height 22
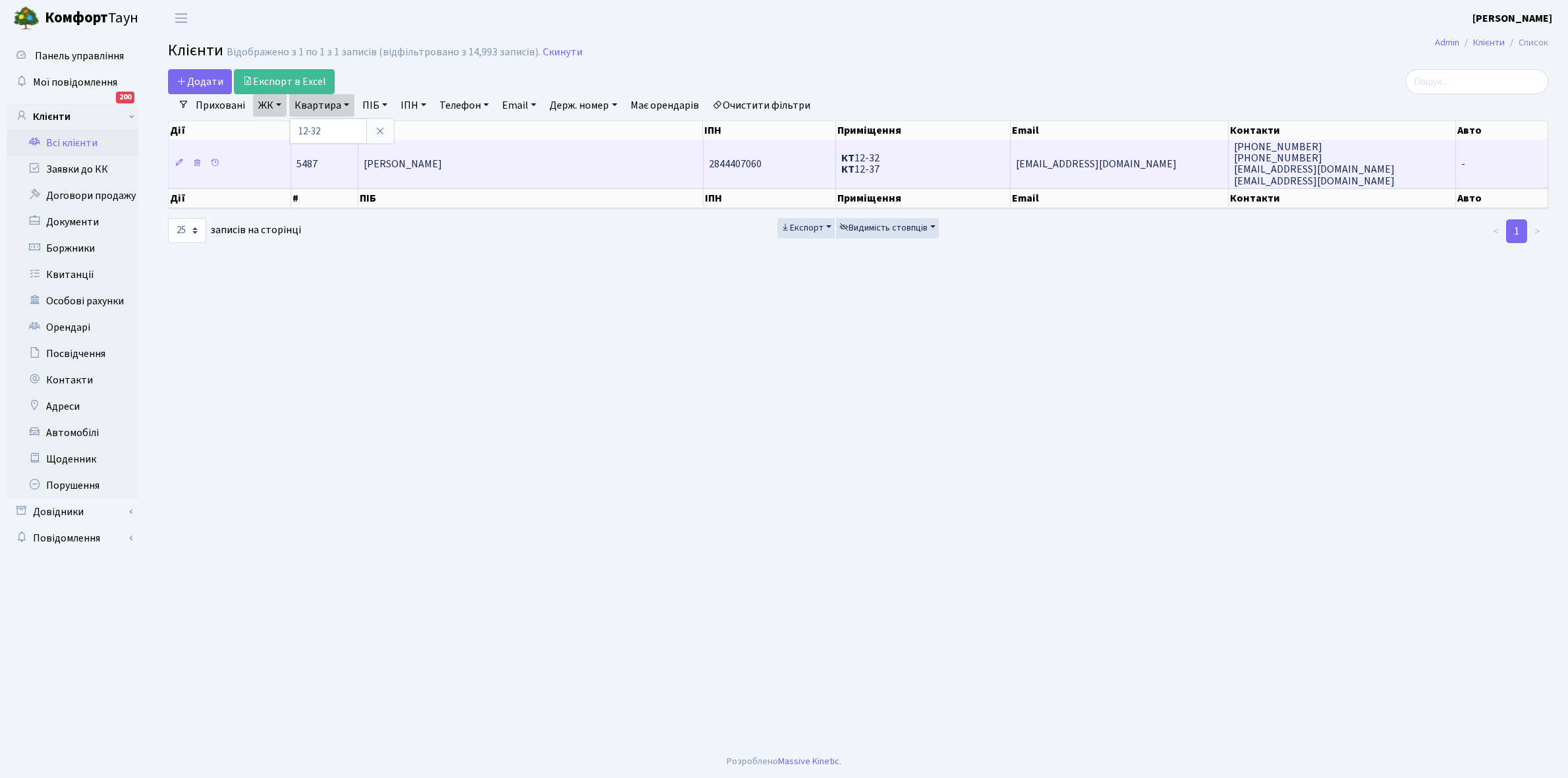
click at [574, 172] on td "[PERSON_NAME]" at bounding box center [530, 164] width 345 height 48
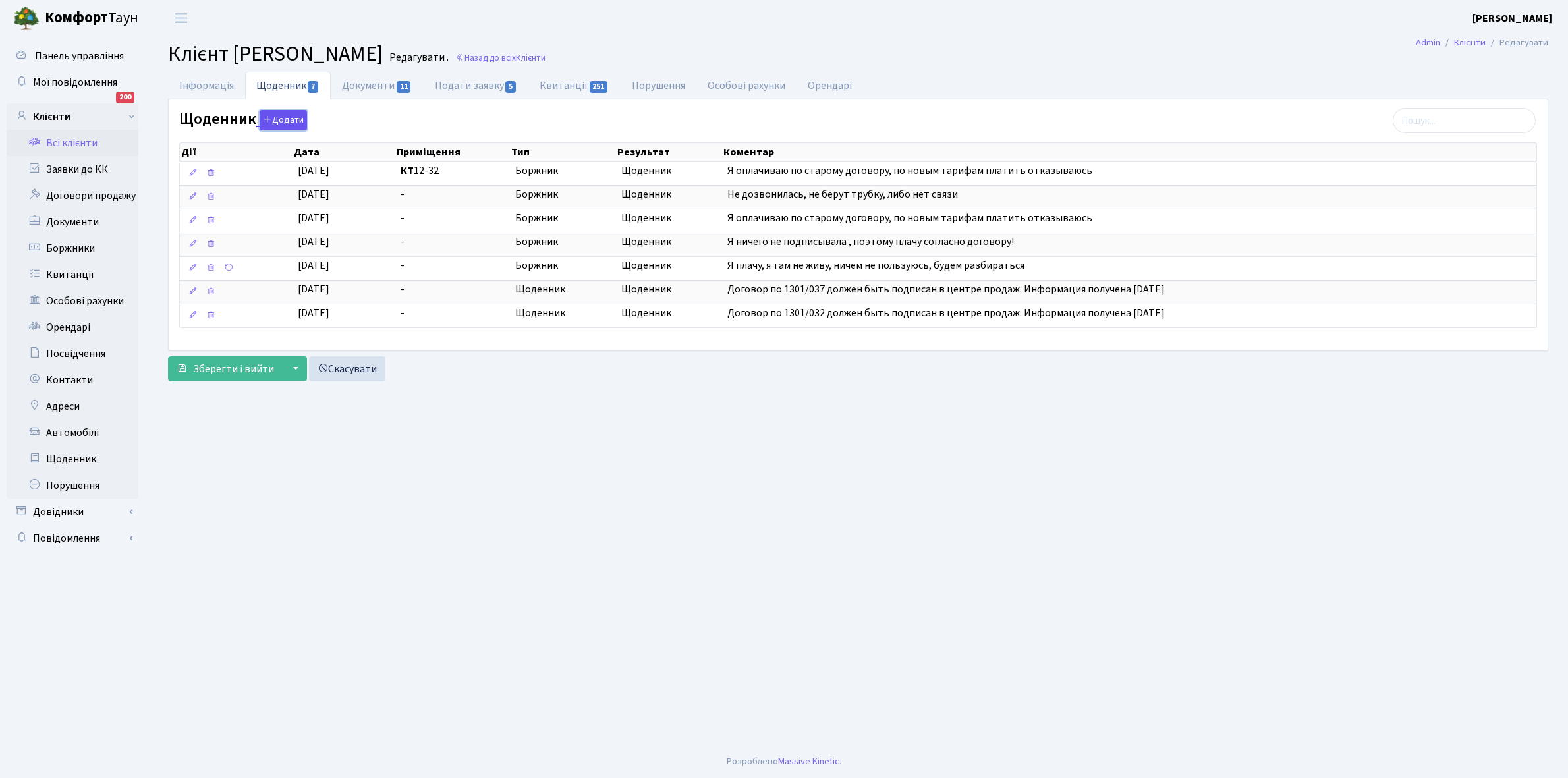
click at [278, 117] on button "Додати" at bounding box center [283, 120] width 48 height 20
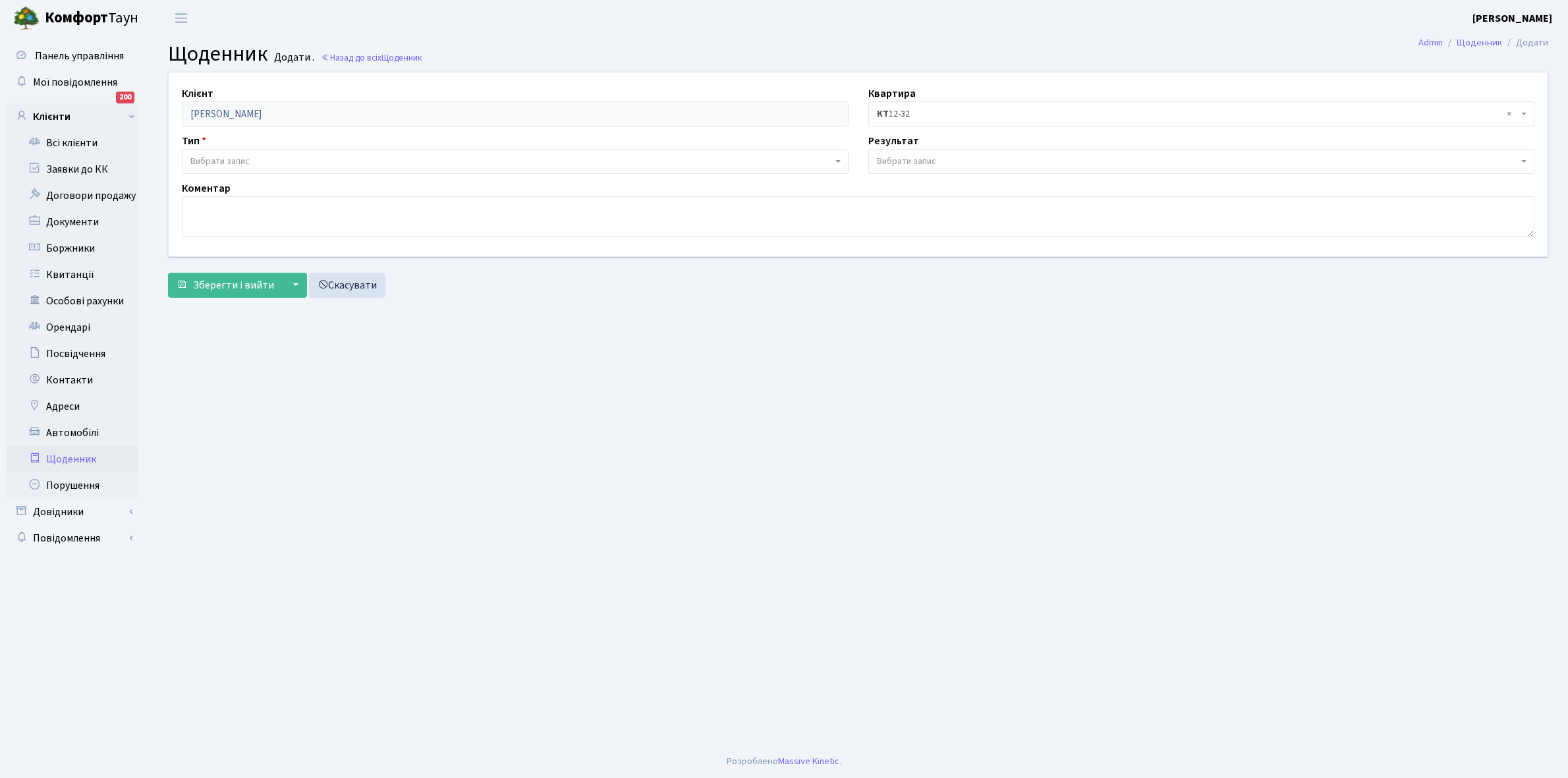
click at [242, 163] on span "Вибрати запис" at bounding box center [220, 161] width 59 height 13
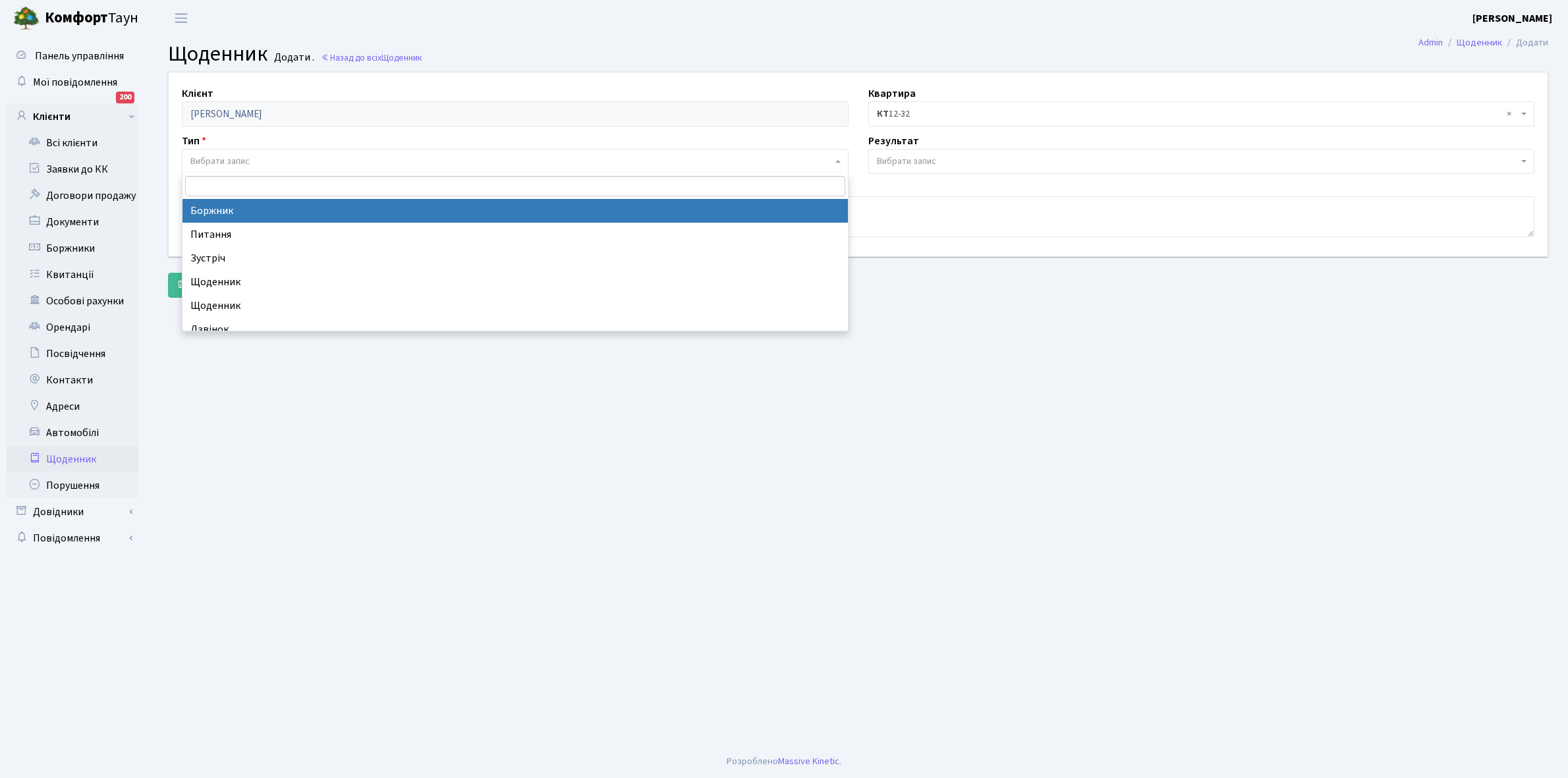
select select "189"
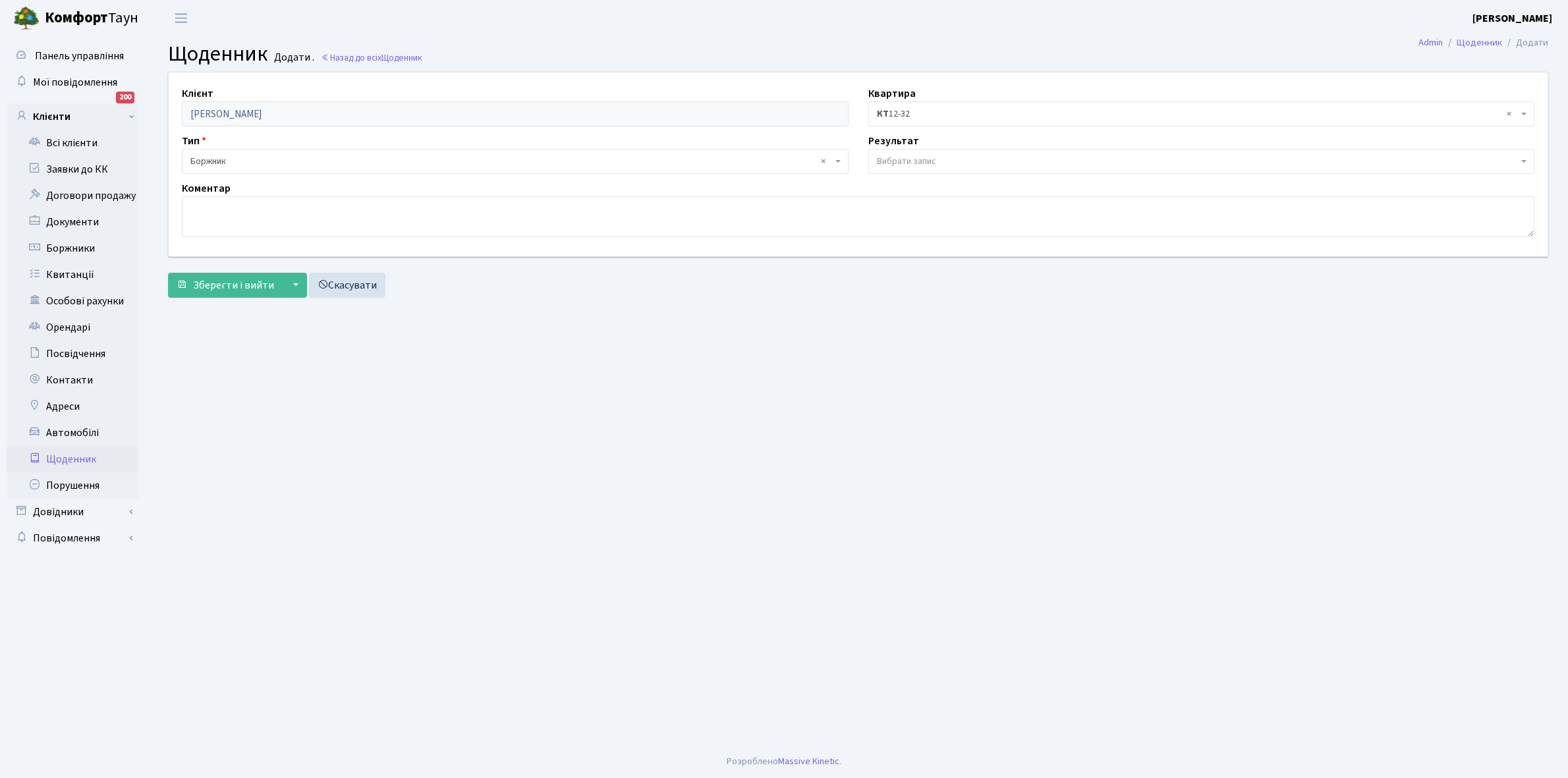
click at [922, 152] on span "Вибрати запис" at bounding box center [1201, 161] width 666 height 25
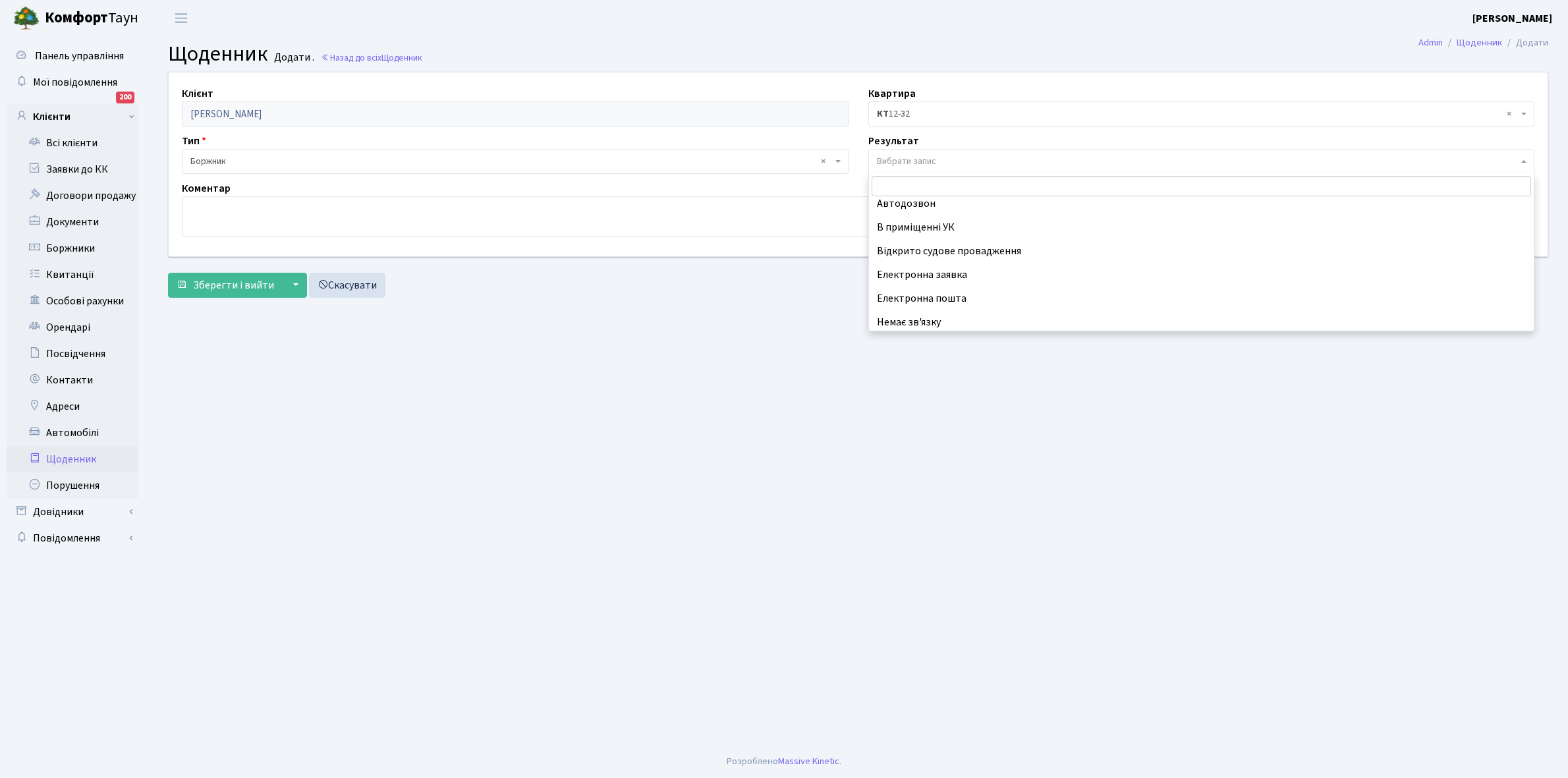
scroll to position [81, 0]
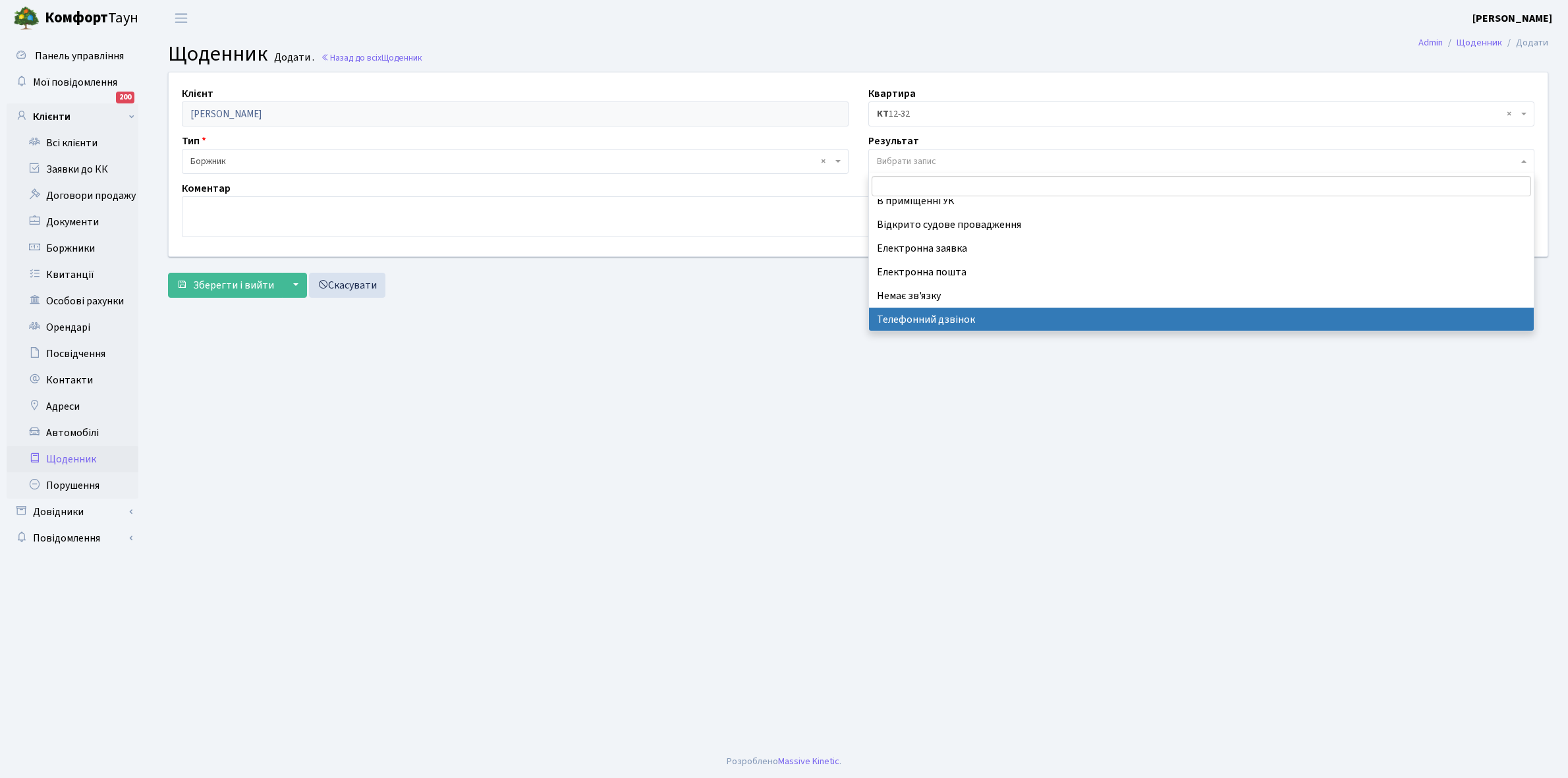
select select "196"
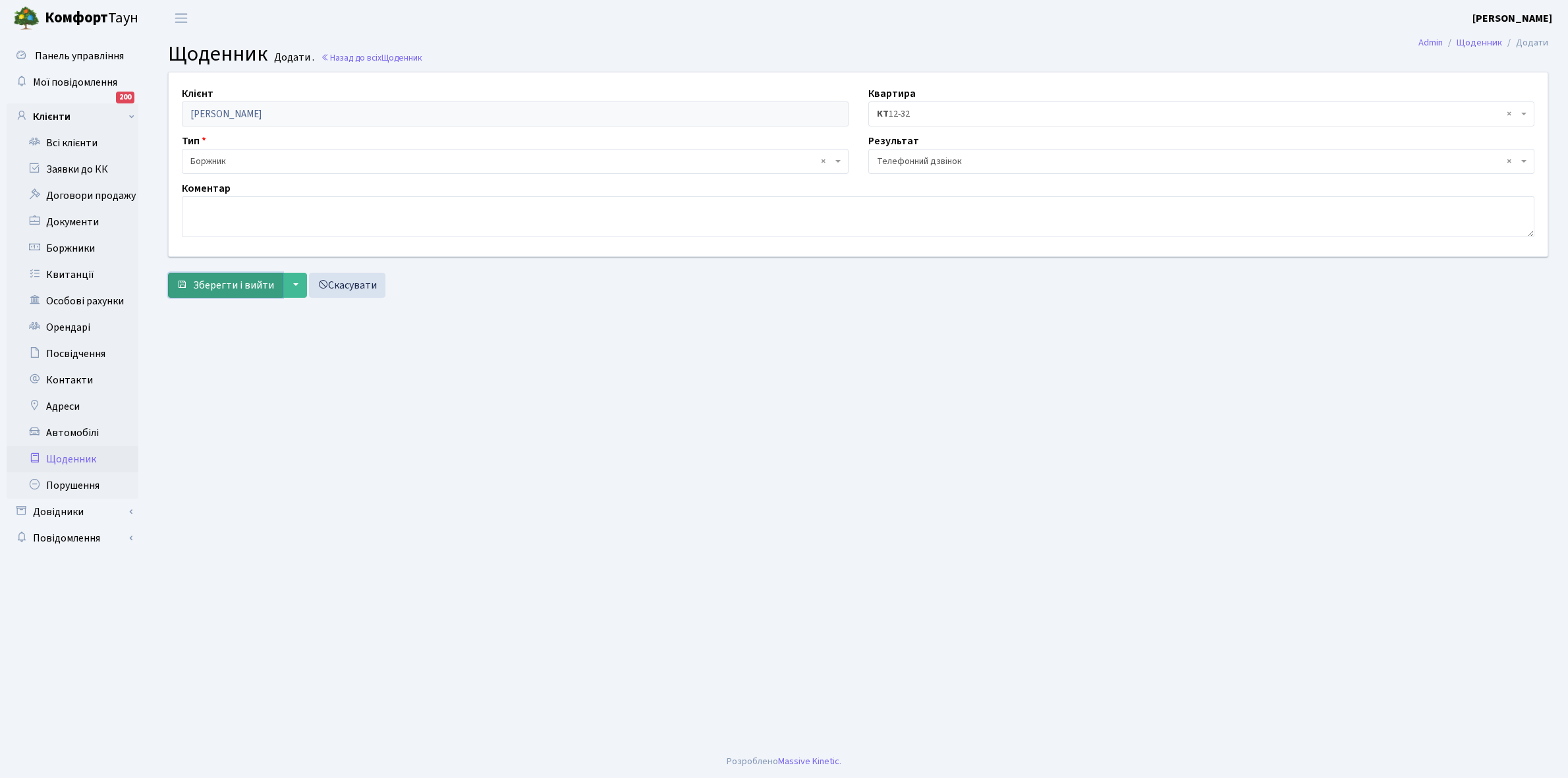
click at [252, 281] on span "Зберегти і вийти" at bounding box center [233, 285] width 81 height 14
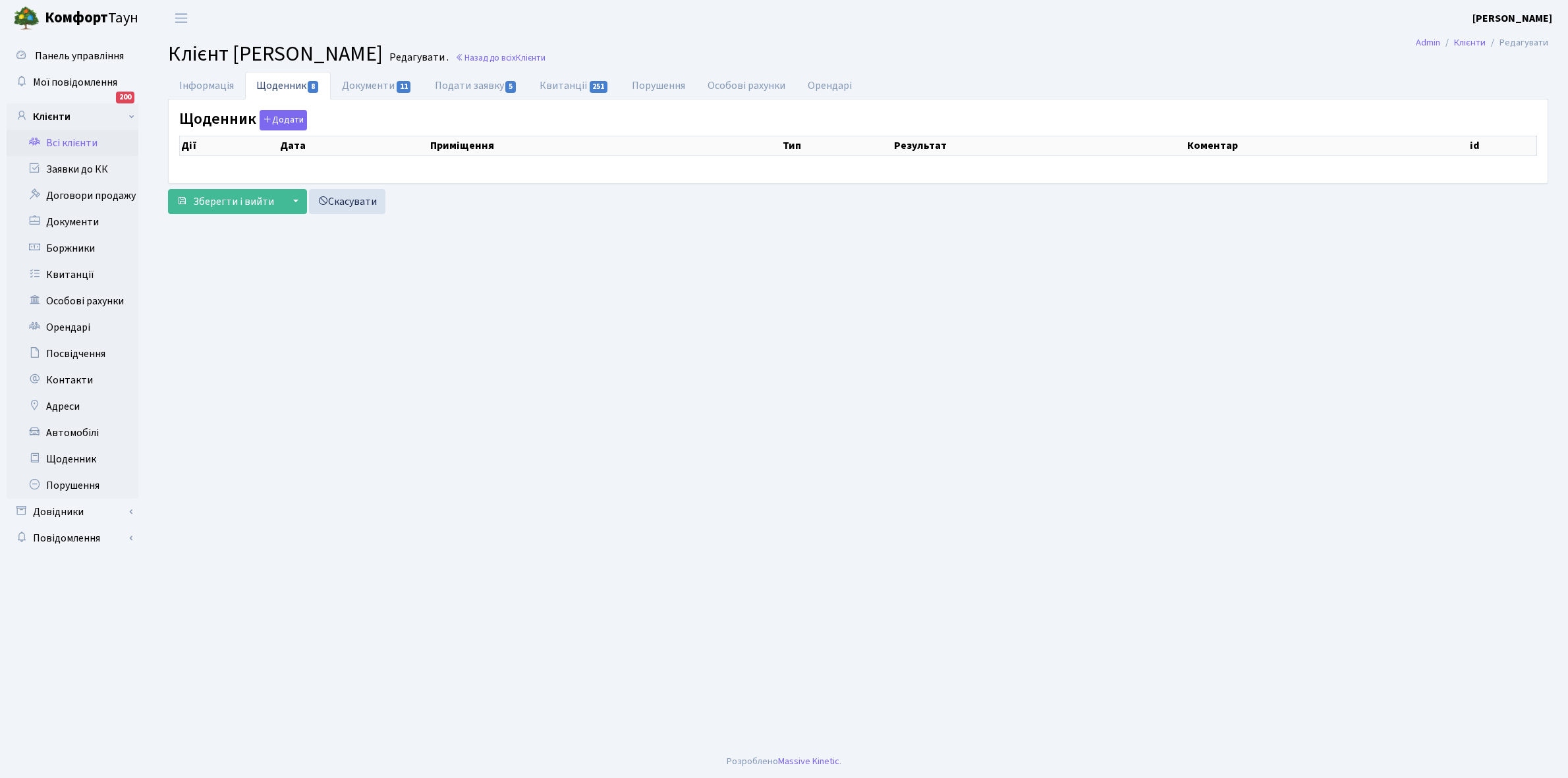
select select "25"
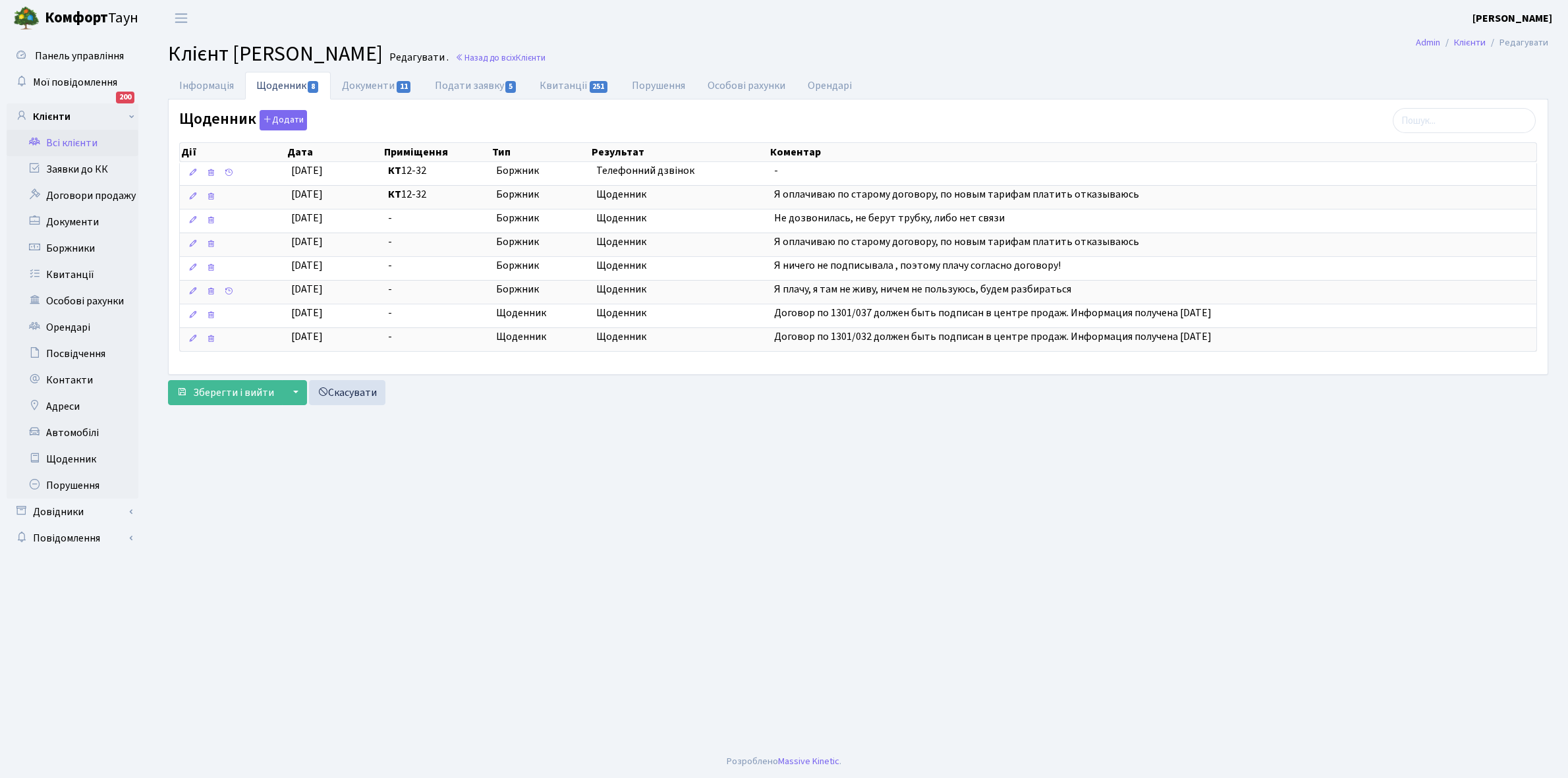
click at [60, 140] on link "Всі клієнти" at bounding box center [72, 143] width 132 height 27
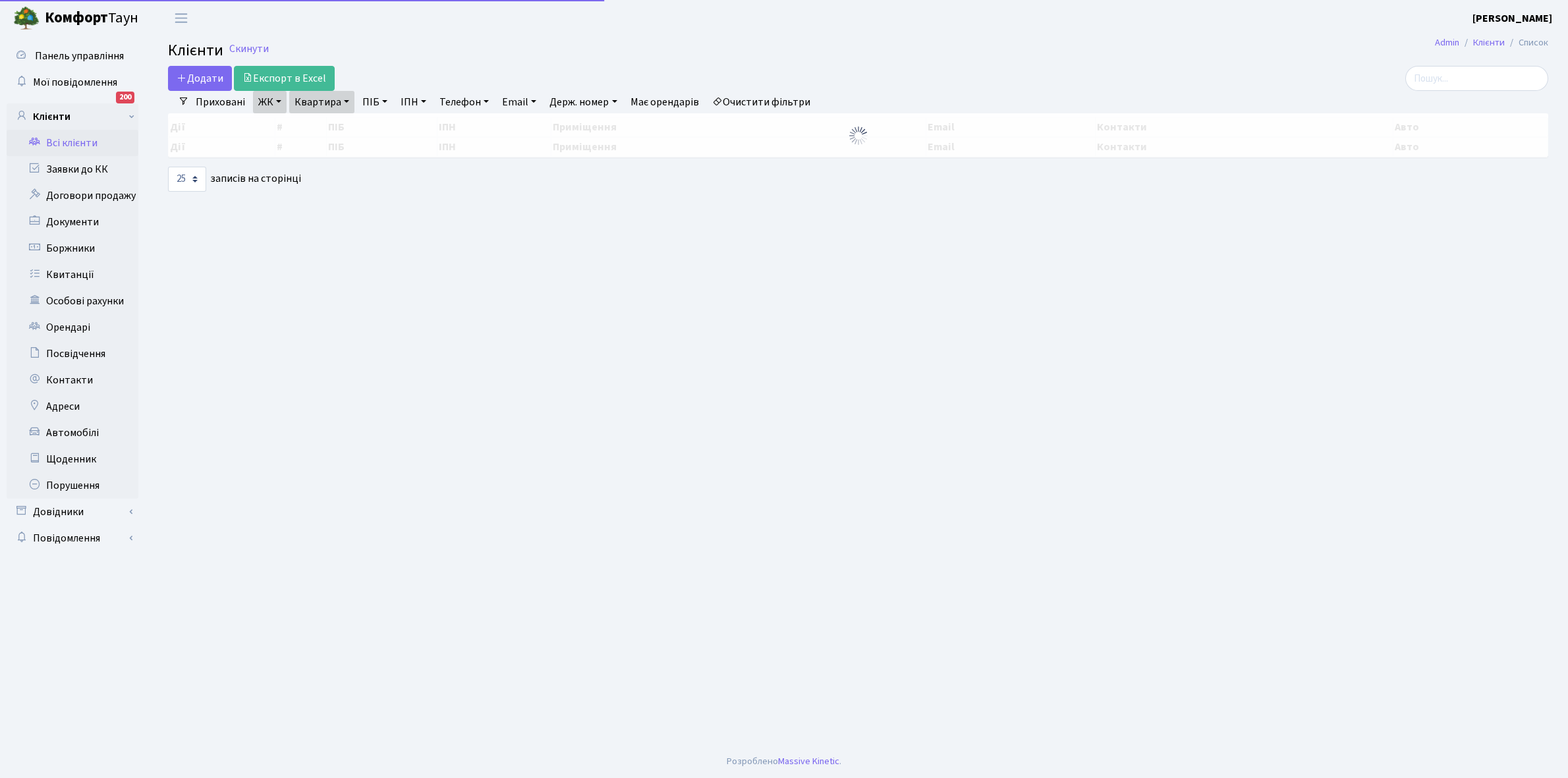
select select "25"
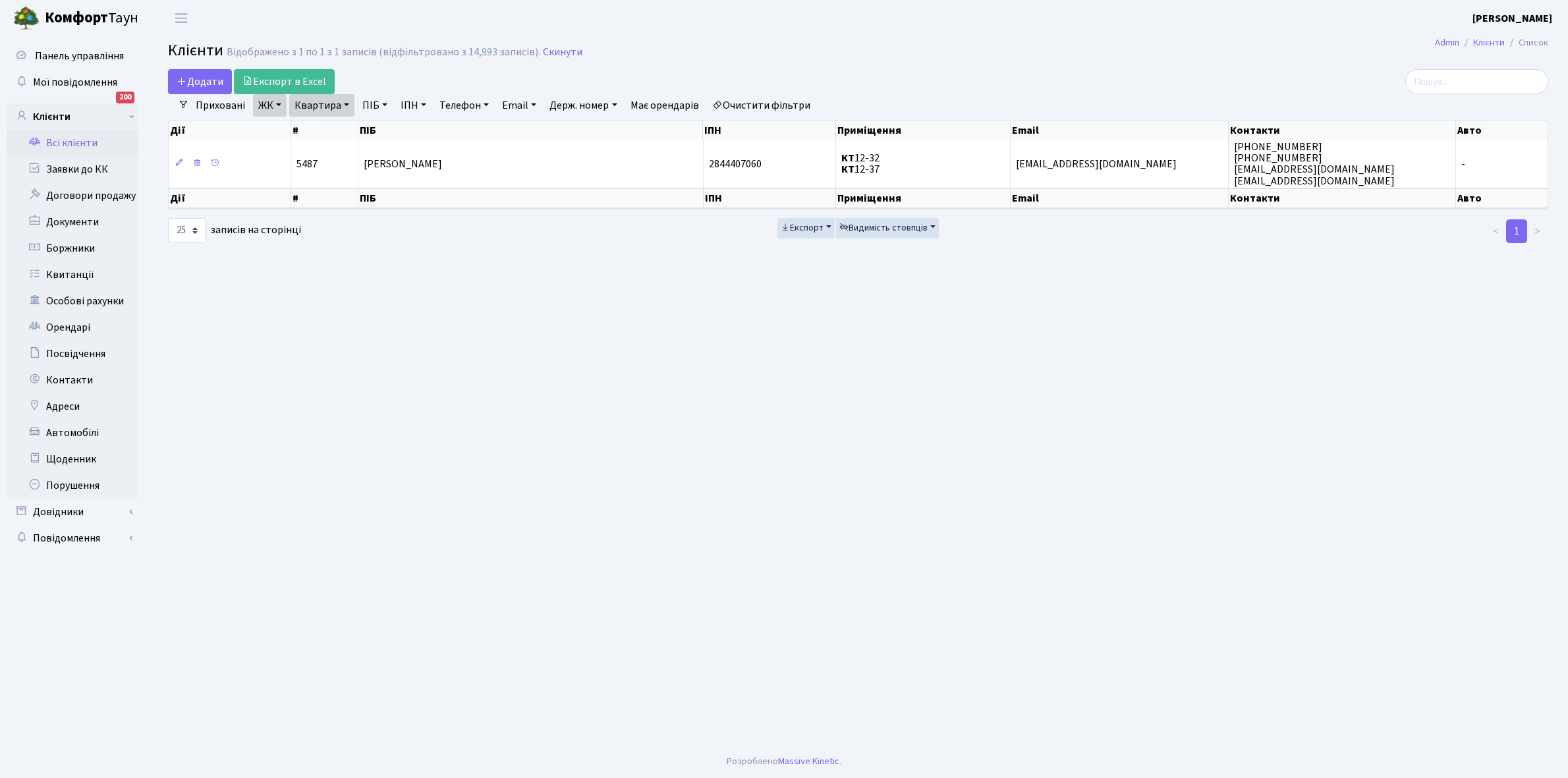
click at [349, 104] on link "Квартира" at bounding box center [322, 105] width 66 height 22
click at [339, 132] on input "12-32" at bounding box center [328, 131] width 77 height 25
type input "1"
type input "4-396"
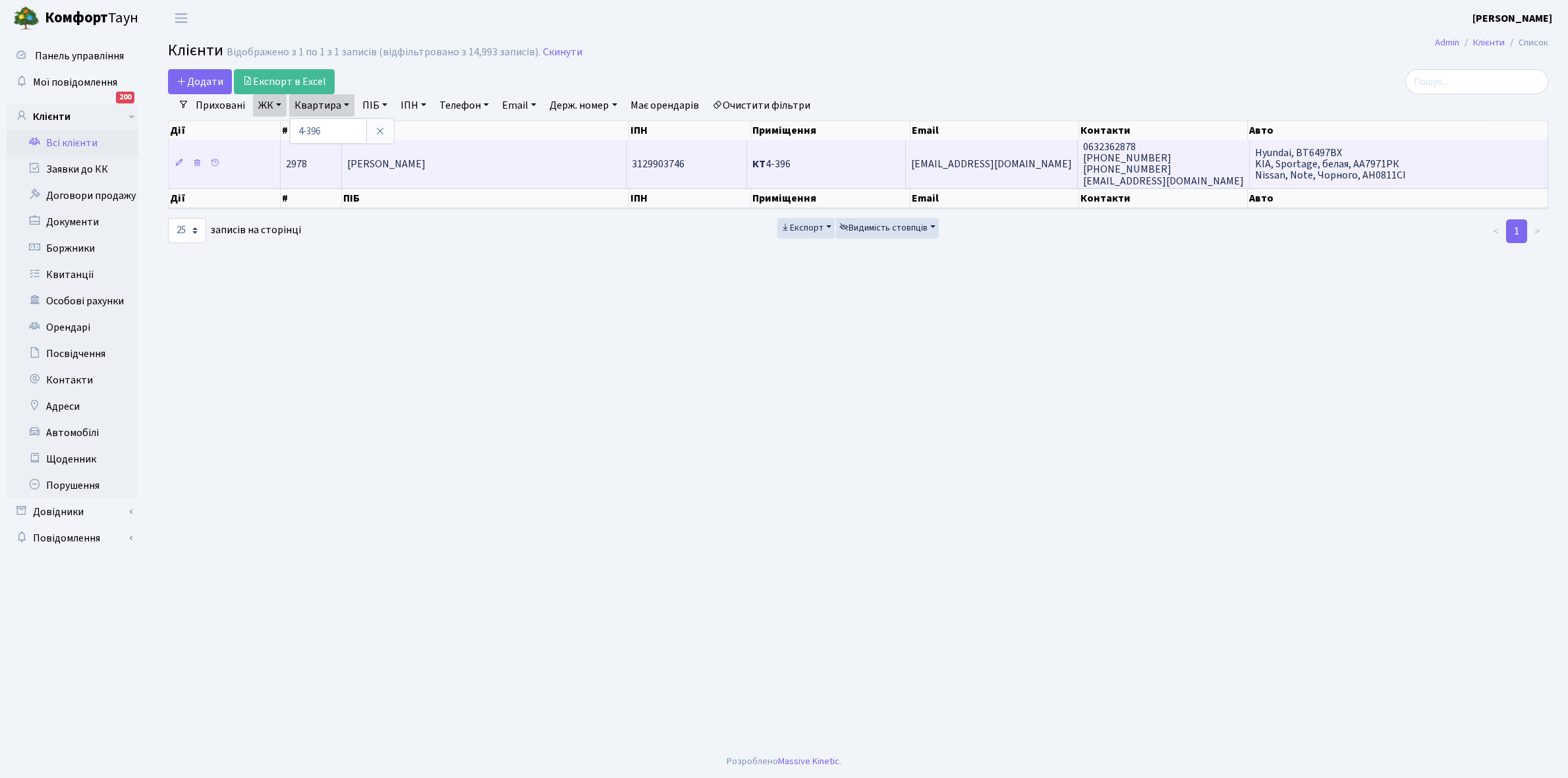
click at [460, 175] on td "[PERSON_NAME]" at bounding box center [484, 164] width 284 height 48
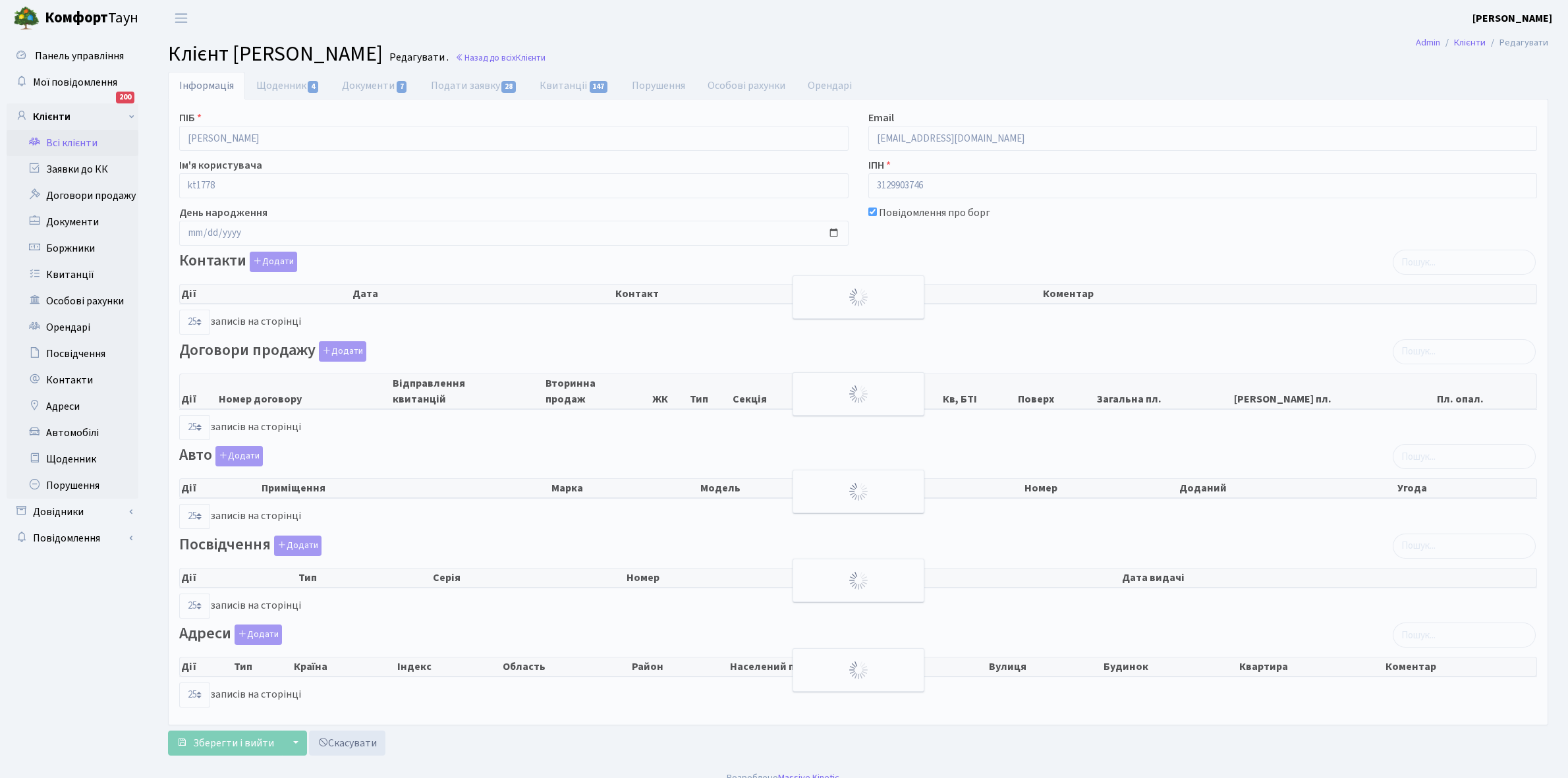
select select "25"
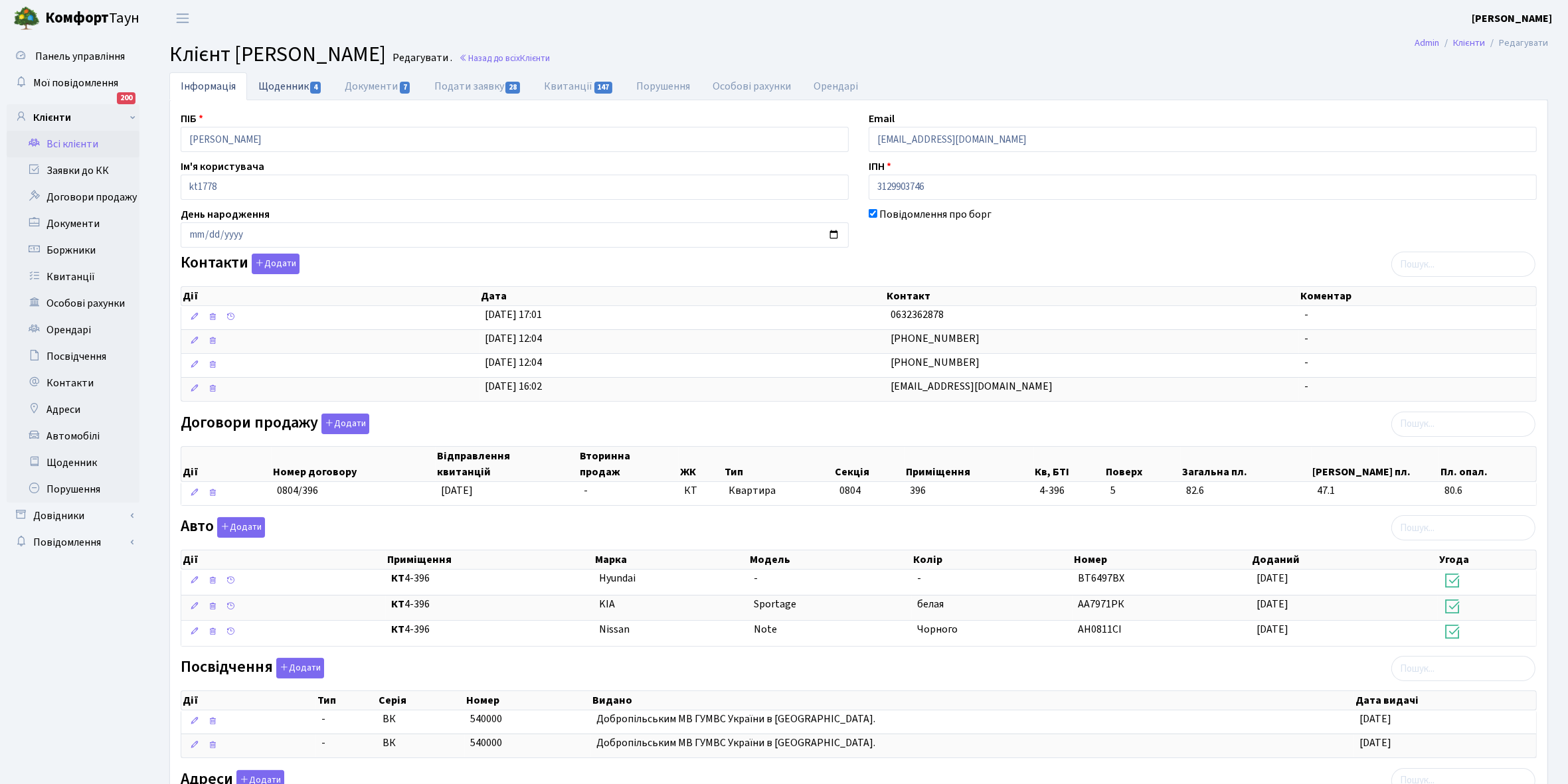
click at [279, 88] on link "Щоденник 4" at bounding box center [290, 86] width 87 height 27
select select "25"
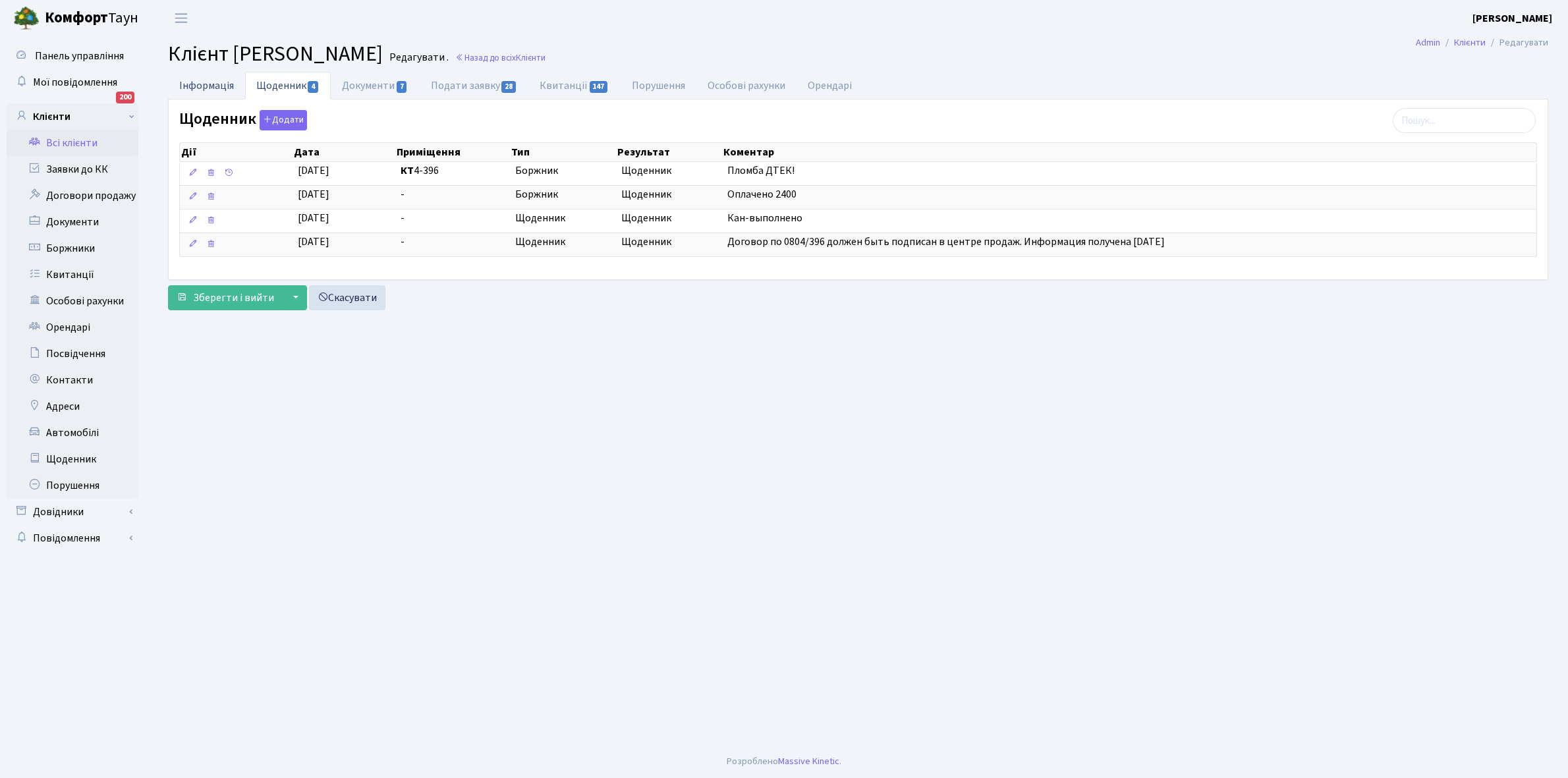
click at [208, 83] on link "Інформація" at bounding box center [206, 85] width 77 height 27
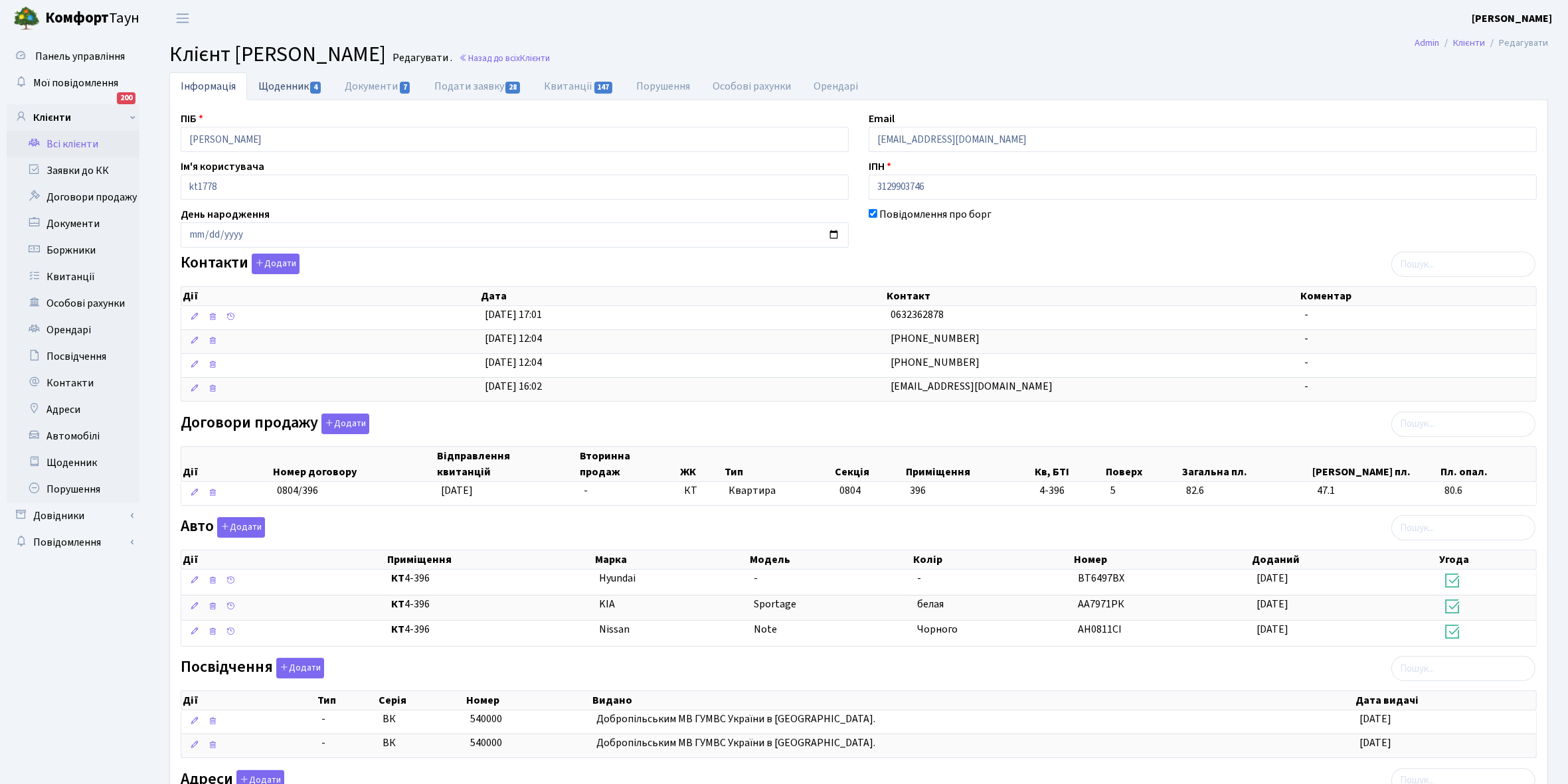
click at [273, 85] on link "Щоденник 4" at bounding box center [290, 86] width 87 height 27
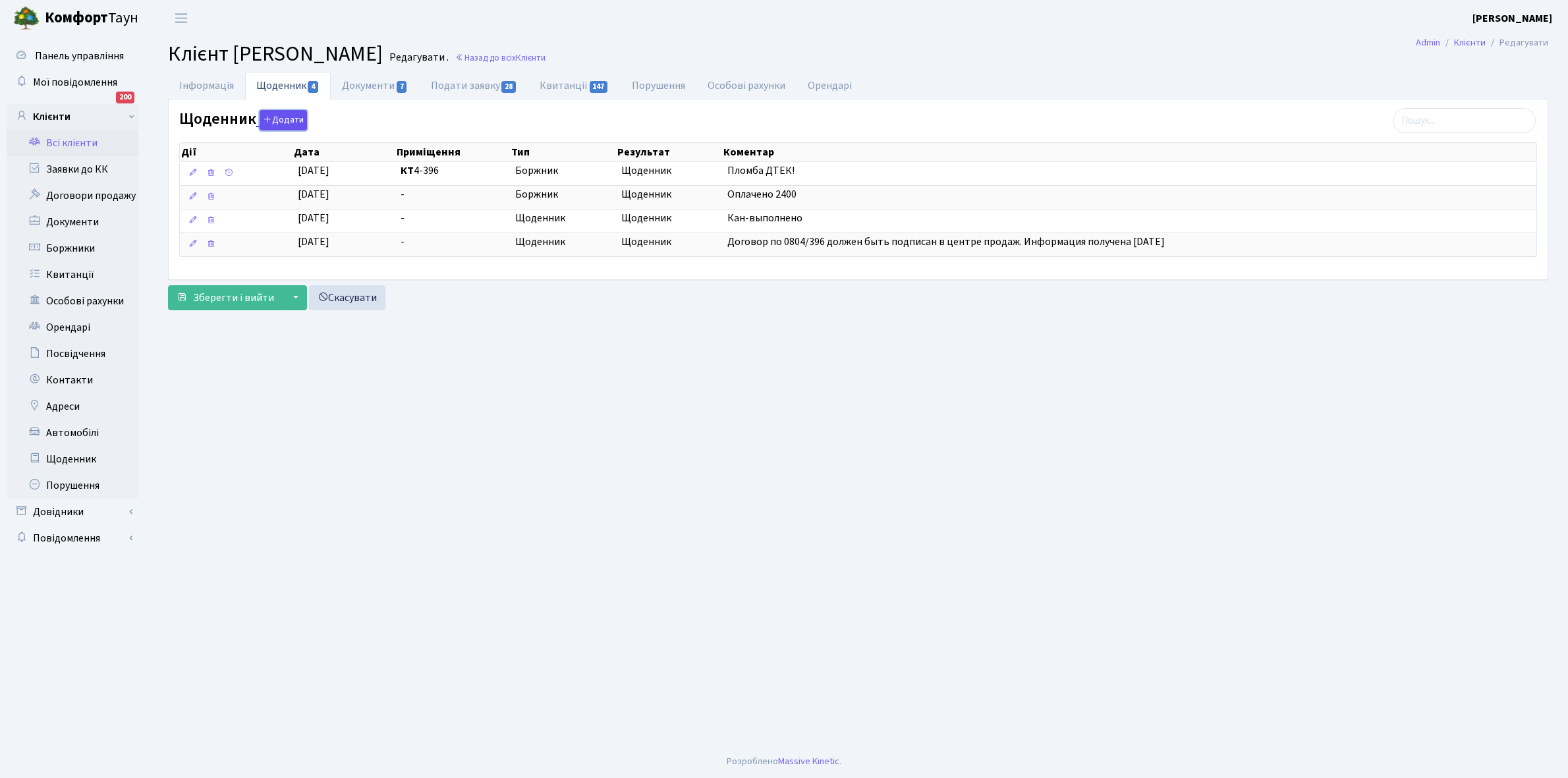
click at [283, 117] on button "Додати" at bounding box center [283, 120] width 48 height 20
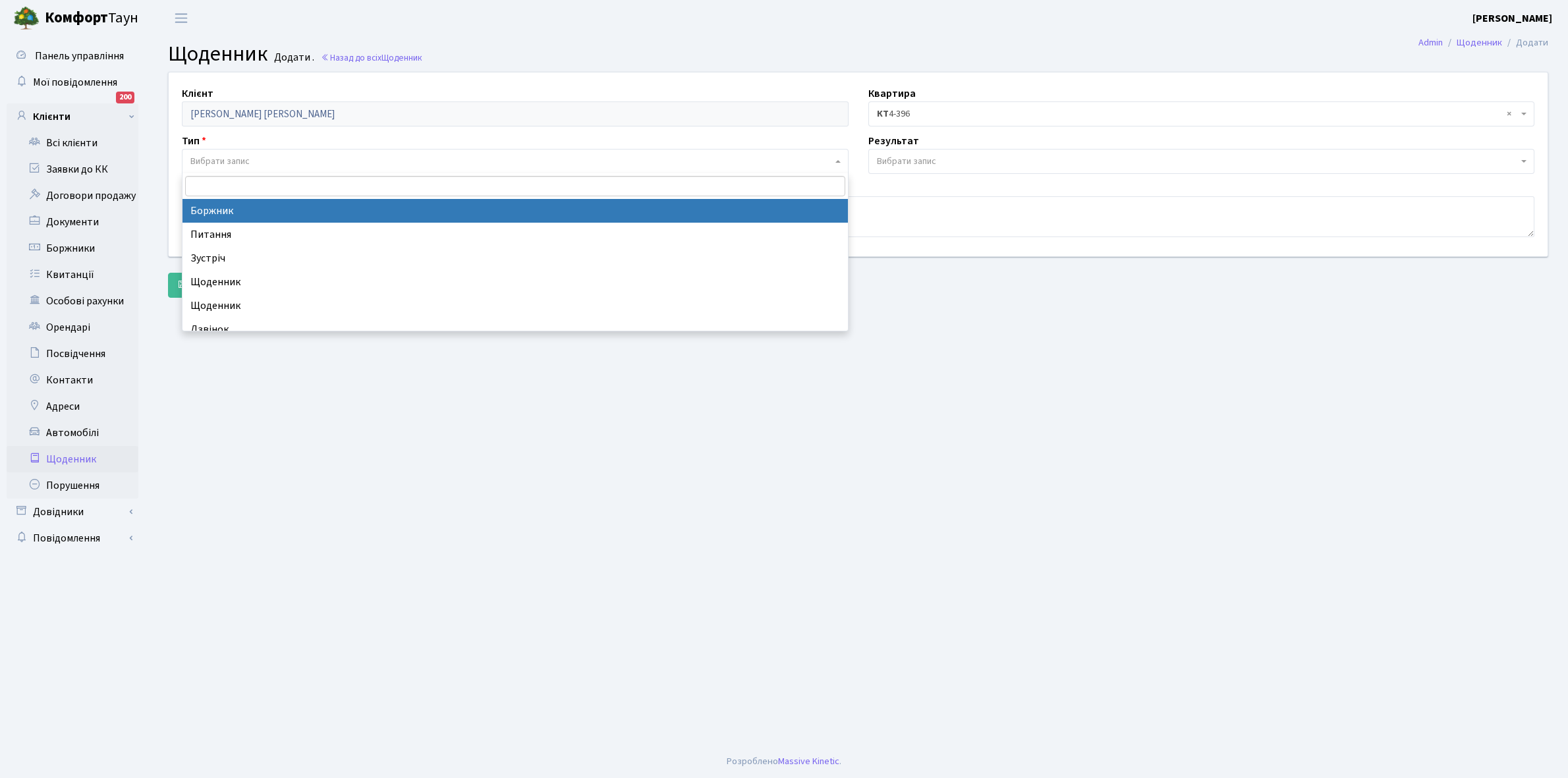
click at [232, 155] on span "Вибрати запис" at bounding box center [220, 161] width 59 height 13
select select "189"
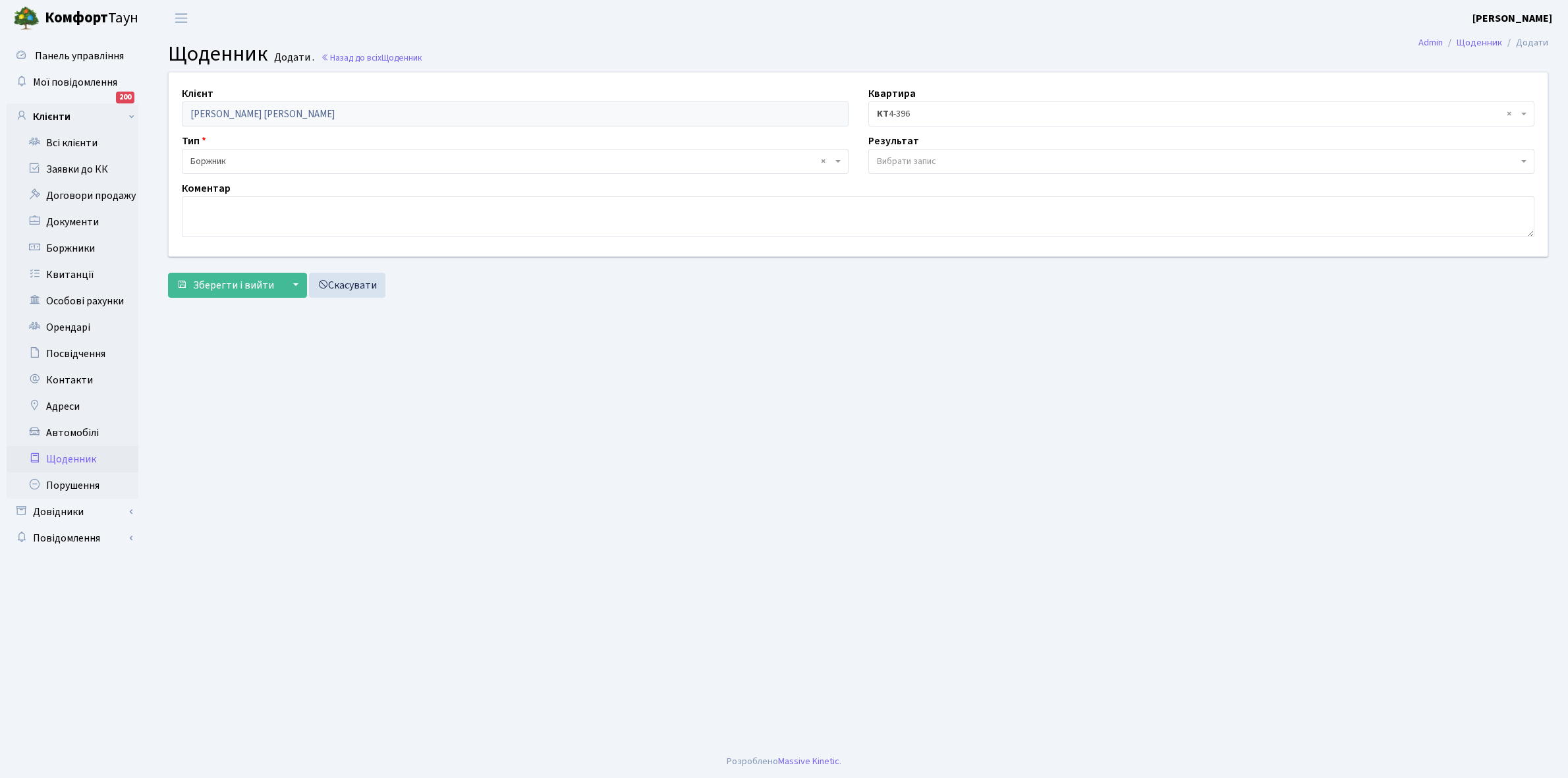
click at [890, 152] on span "Вибрати запис" at bounding box center [1201, 161] width 666 height 25
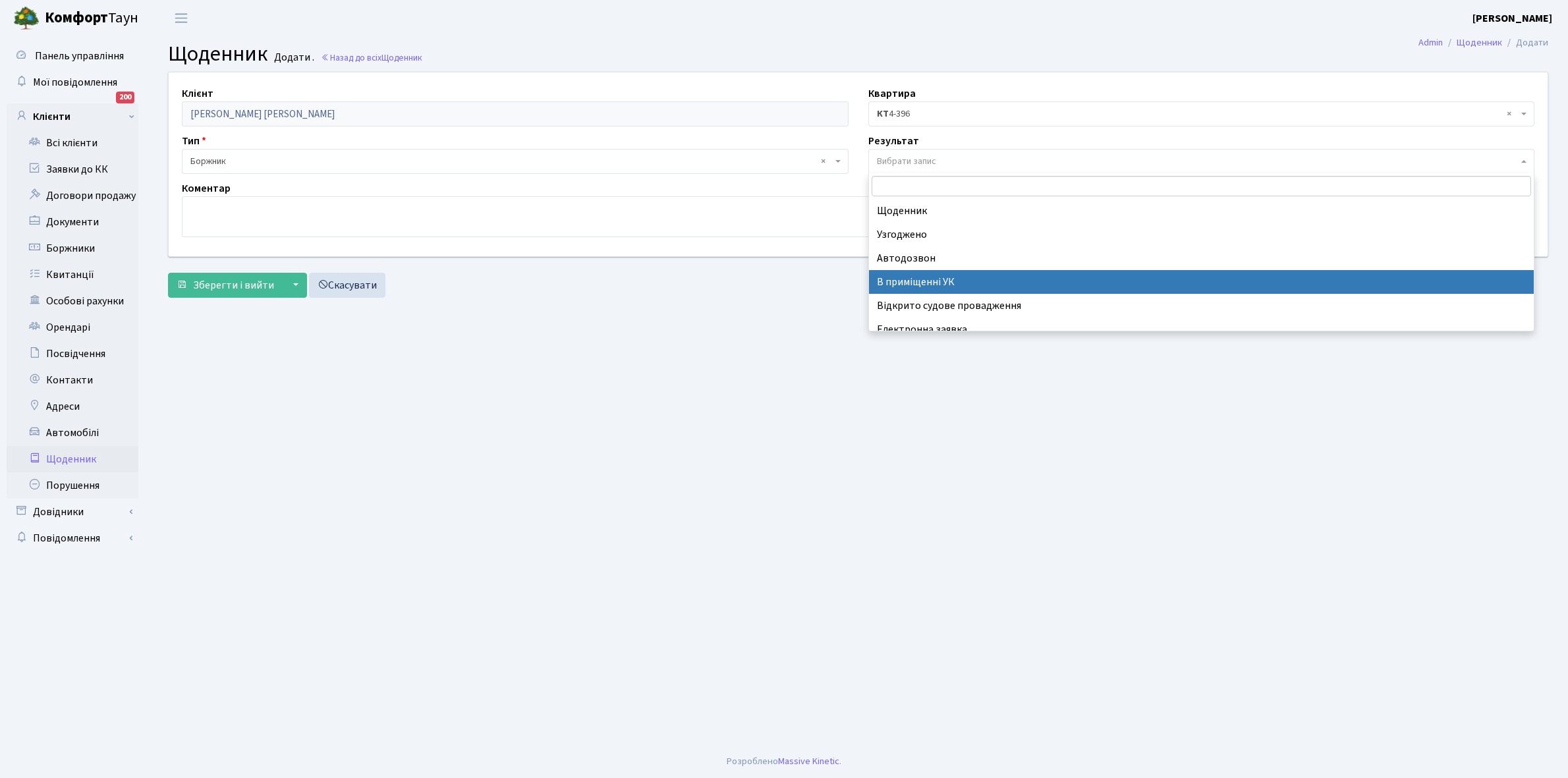
scroll to position [81, 0]
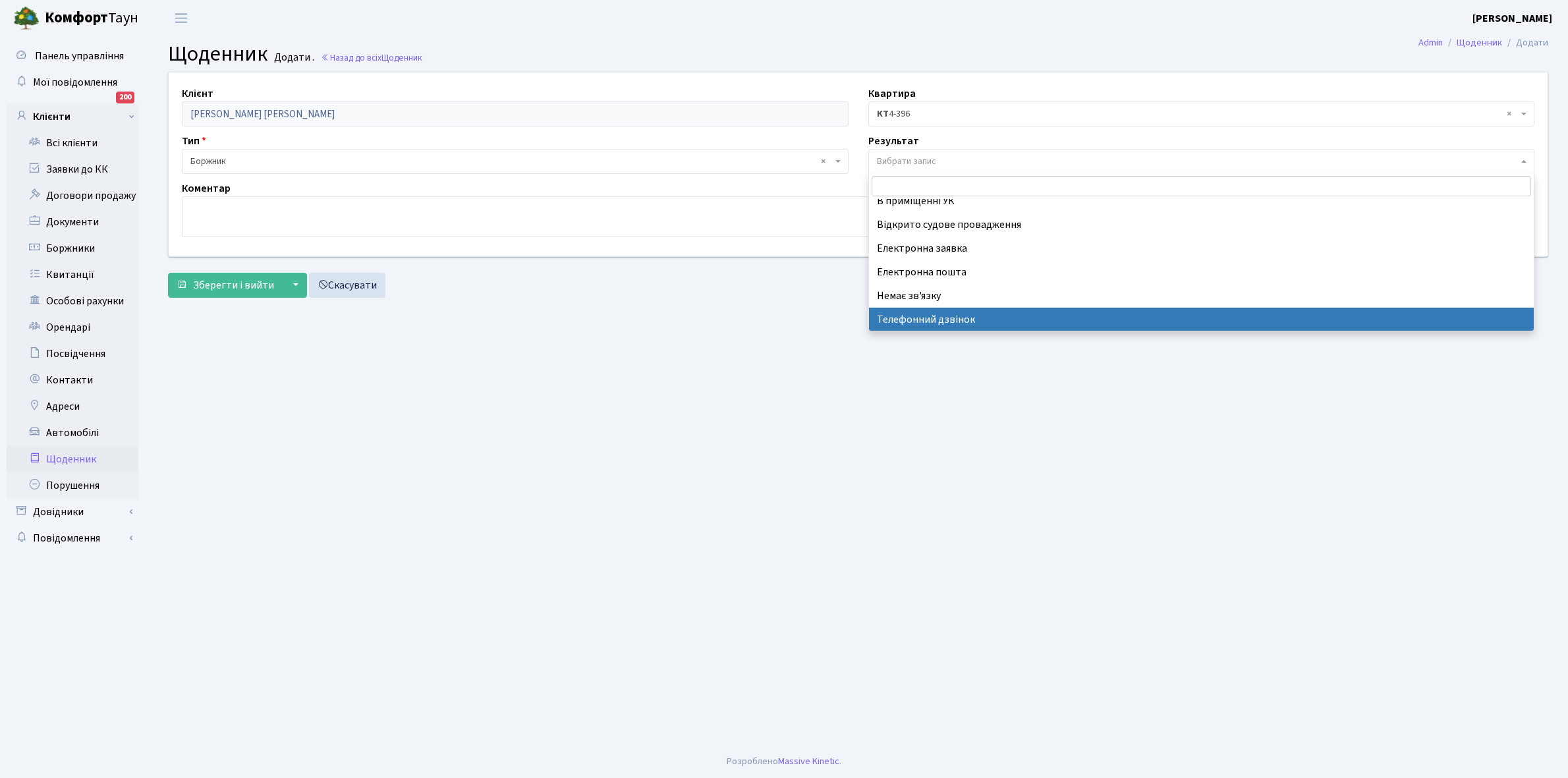
select select "196"
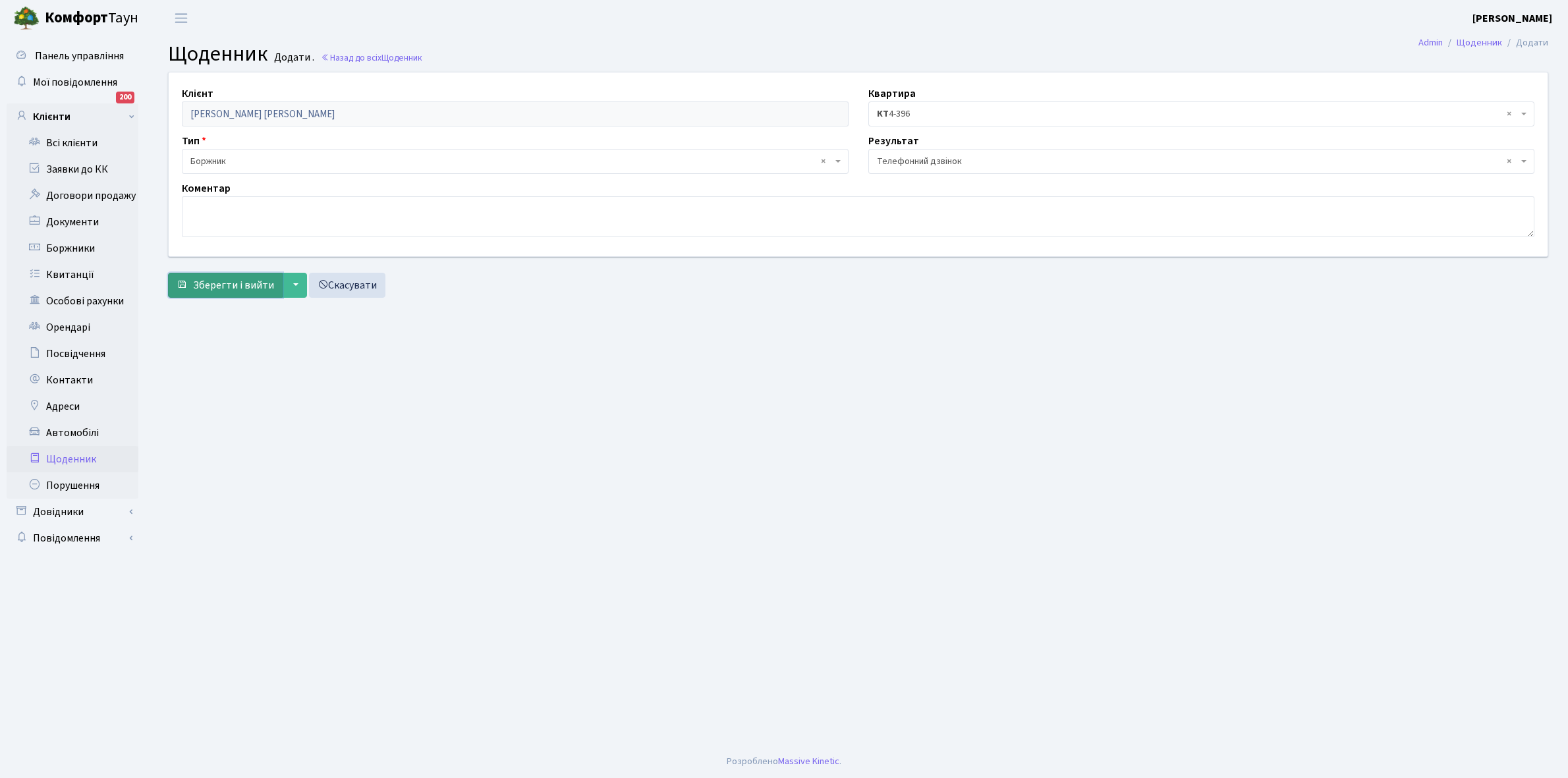
click at [222, 285] on span "Зберегти і вийти" at bounding box center [233, 285] width 81 height 14
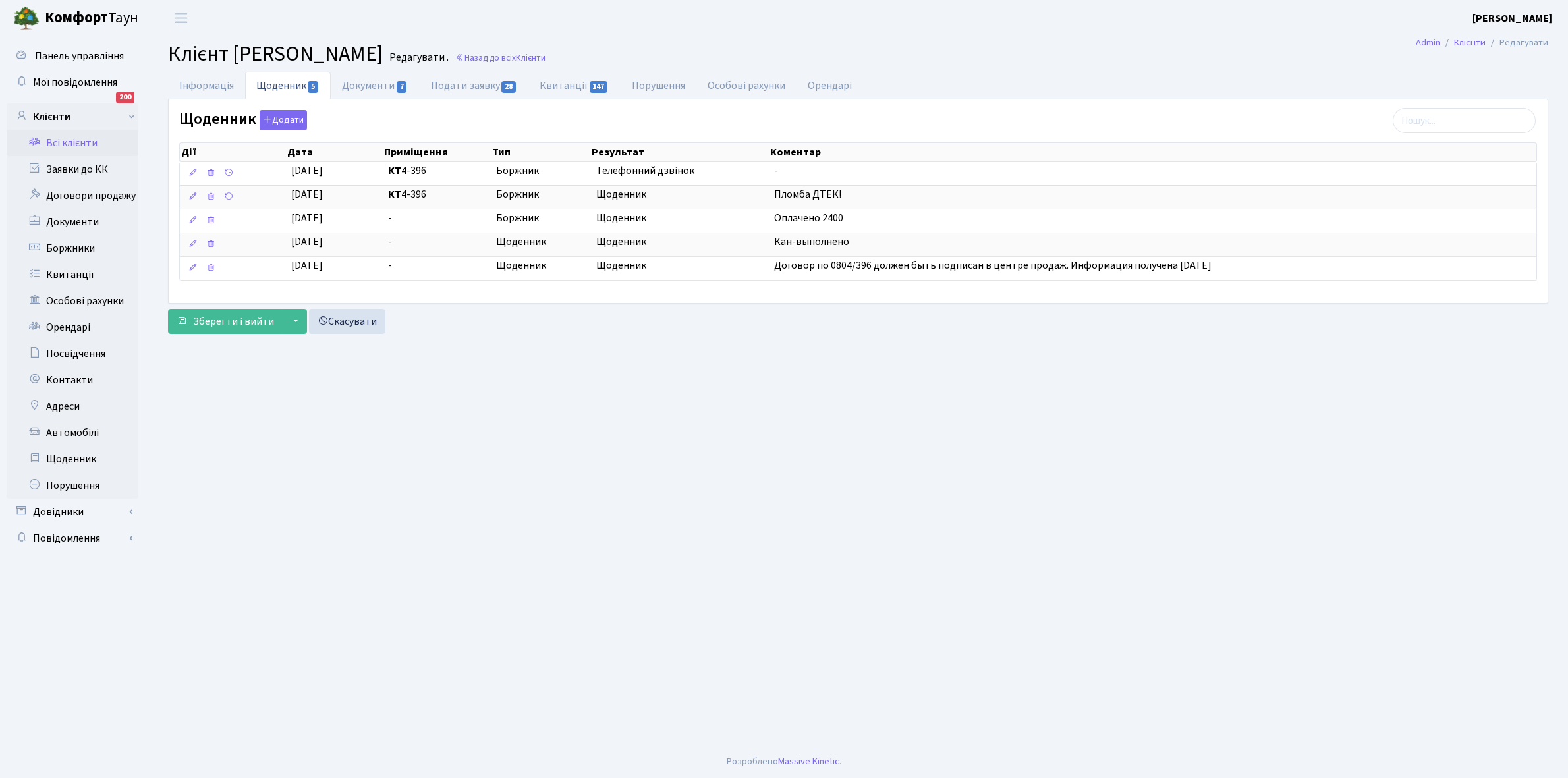
click at [74, 143] on link "Всі клієнти" at bounding box center [72, 143] width 132 height 27
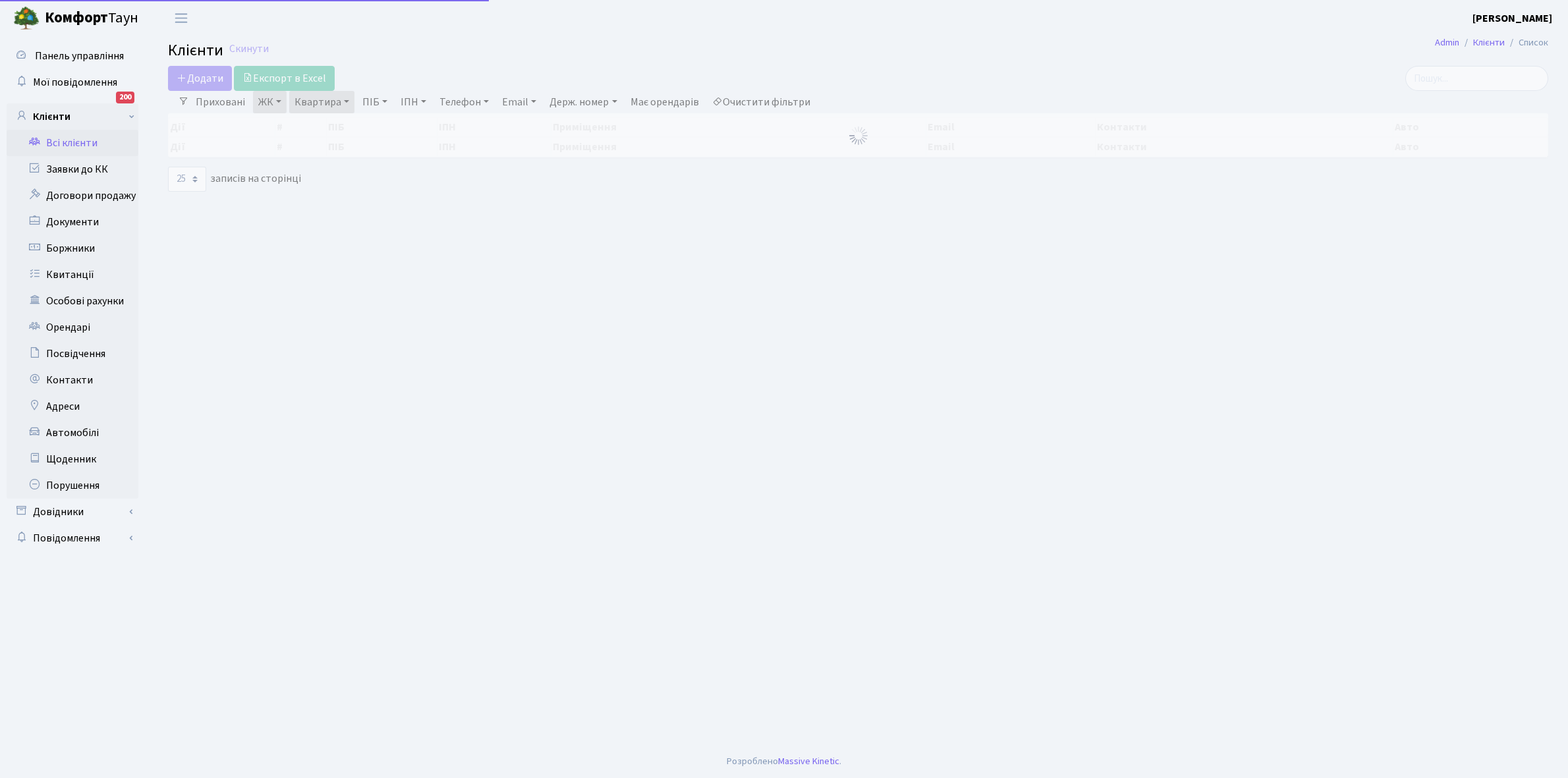
select select "25"
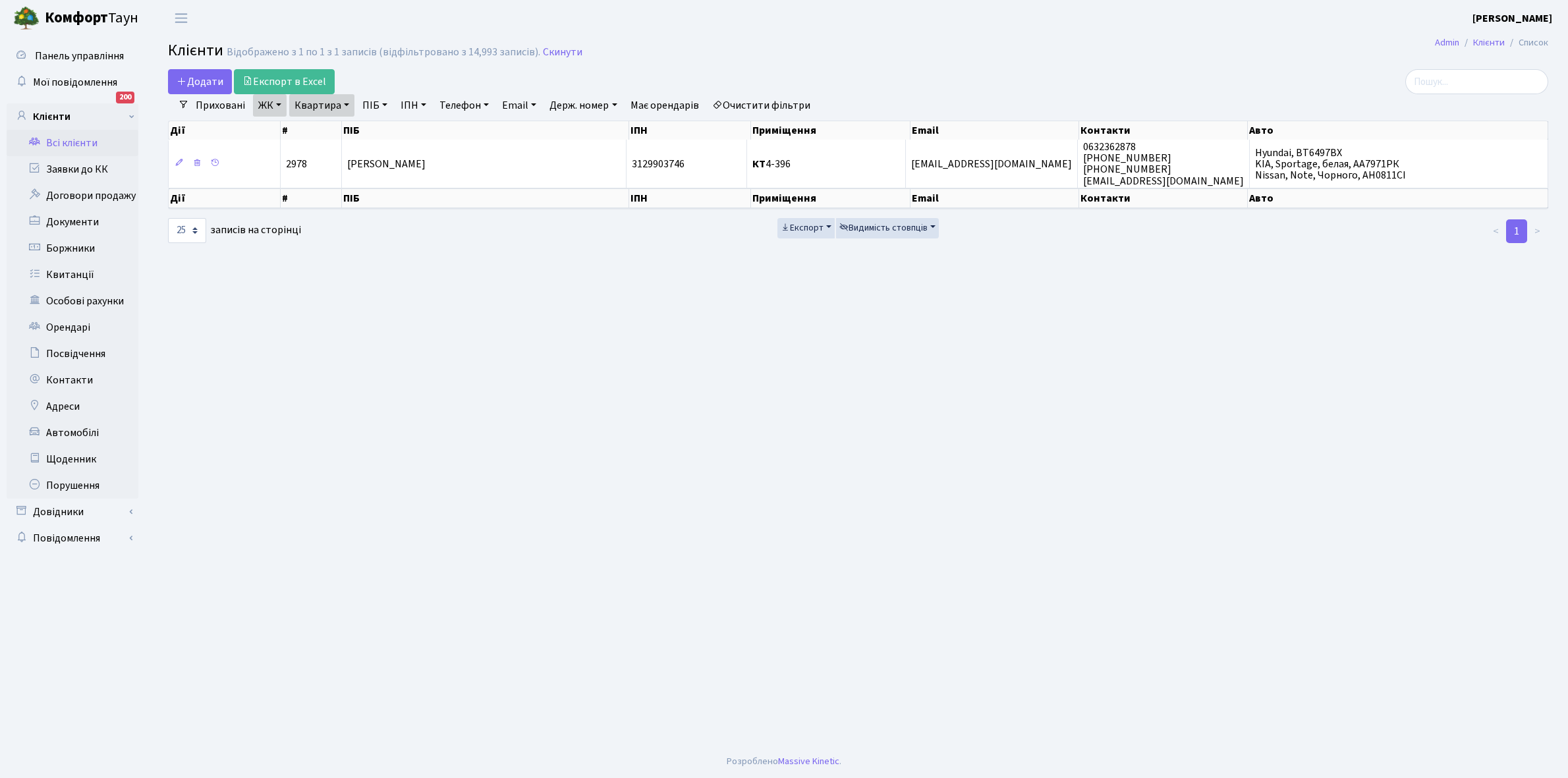
click at [347, 102] on link "Квартира" at bounding box center [322, 105] width 66 height 22
click at [333, 134] on input "4-396" at bounding box center [328, 131] width 77 height 25
type input "4"
type input "3-90"
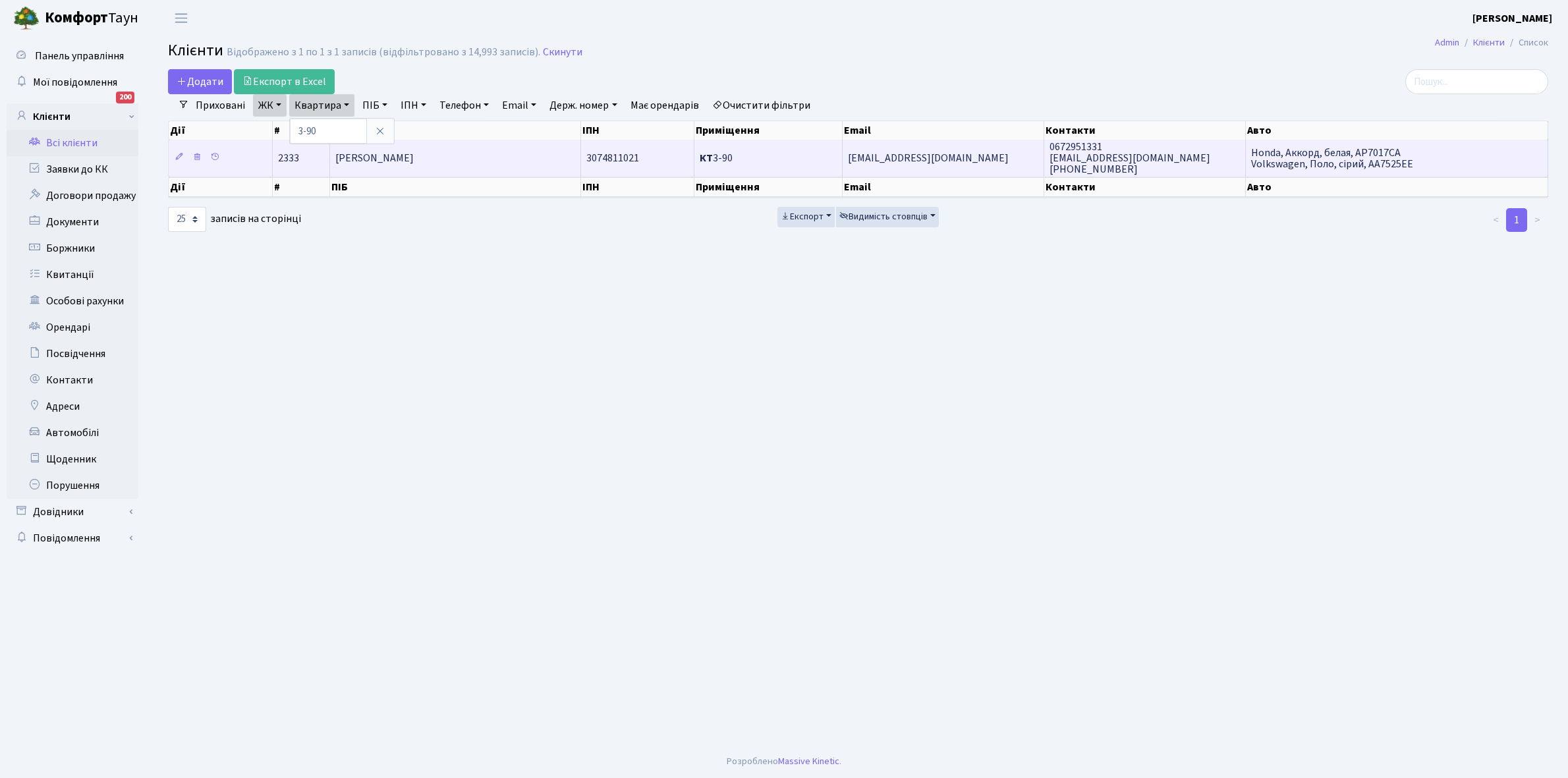
click at [414, 151] on span "[PERSON_NAME]" at bounding box center [374, 158] width 78 height 14
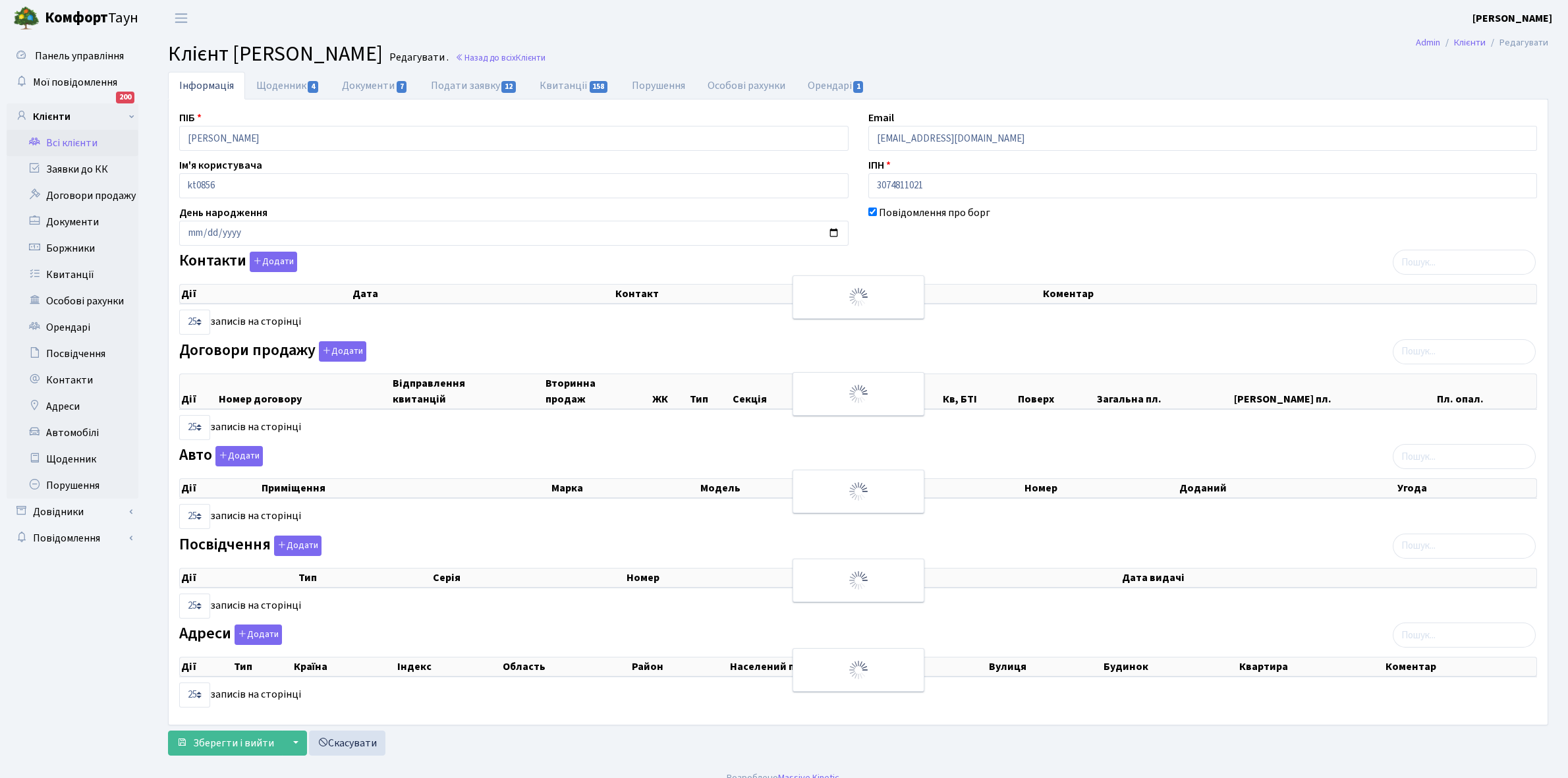
select select "25"
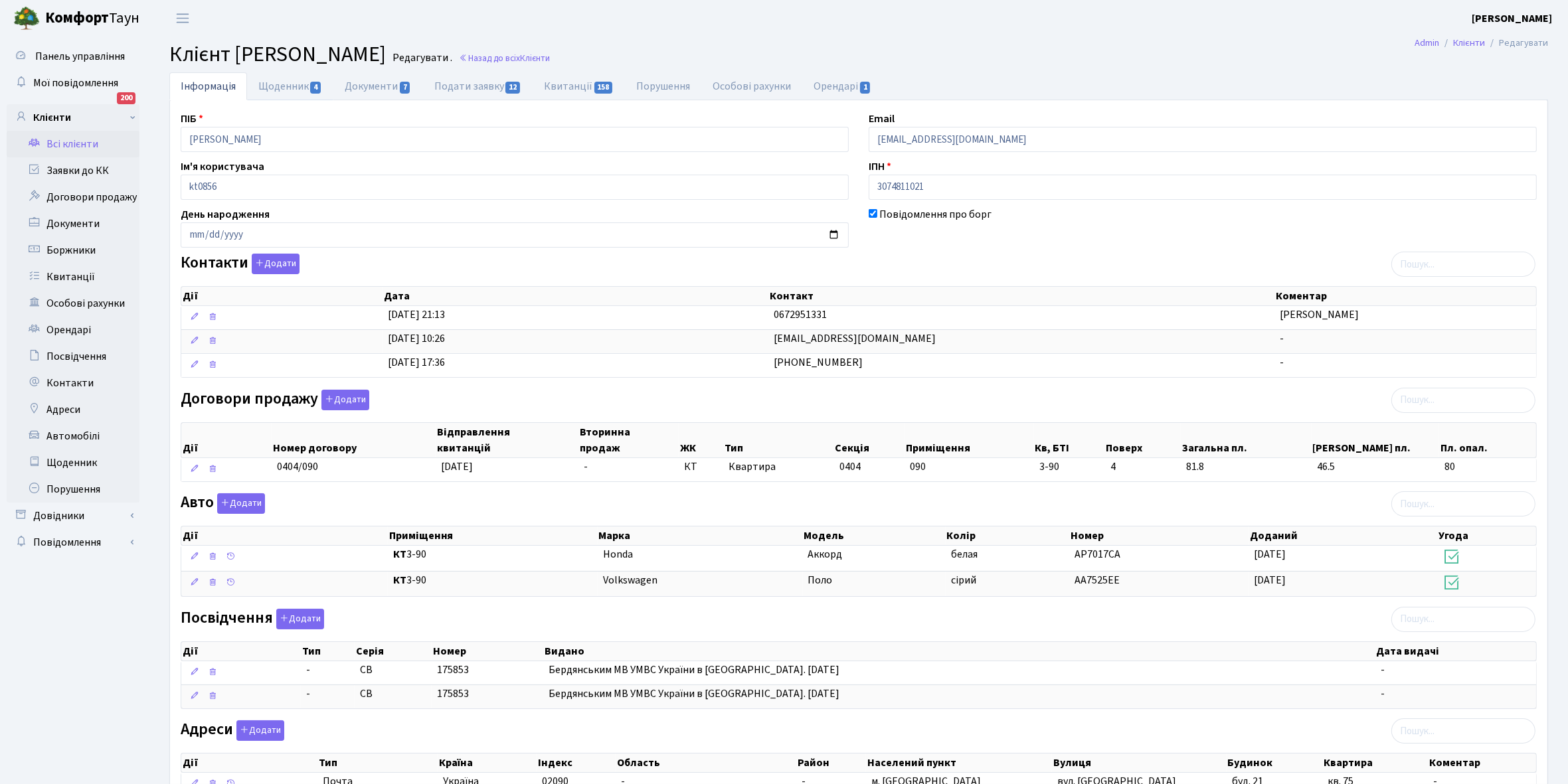
click at [277, 81] on link "Щоденник 4" at bounding box center [290, 86] width 87 height 28
select select "25"
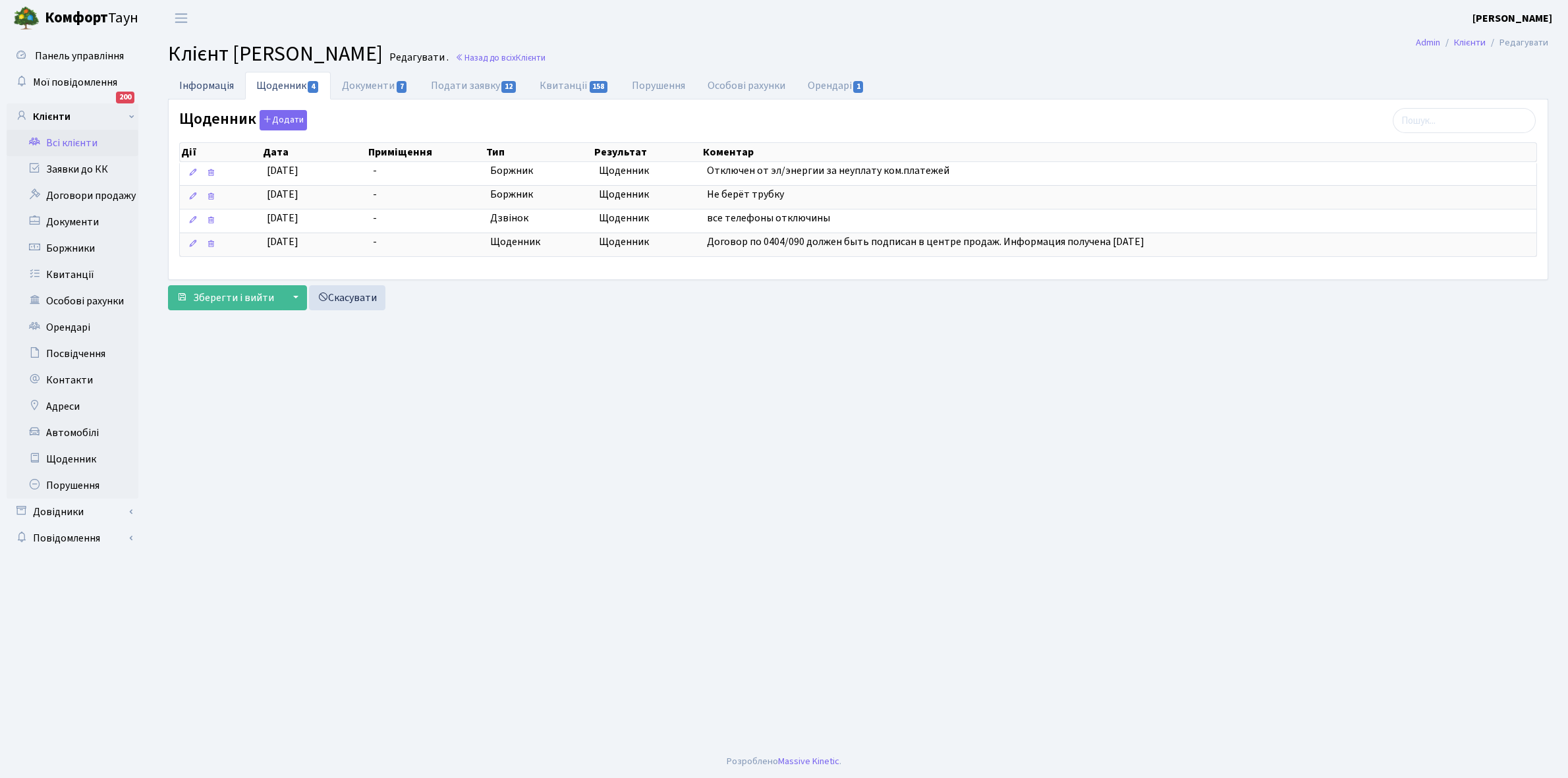
click at [201, 88] on link "Інформація" at bounding box center [206, 85] width 77 height 27
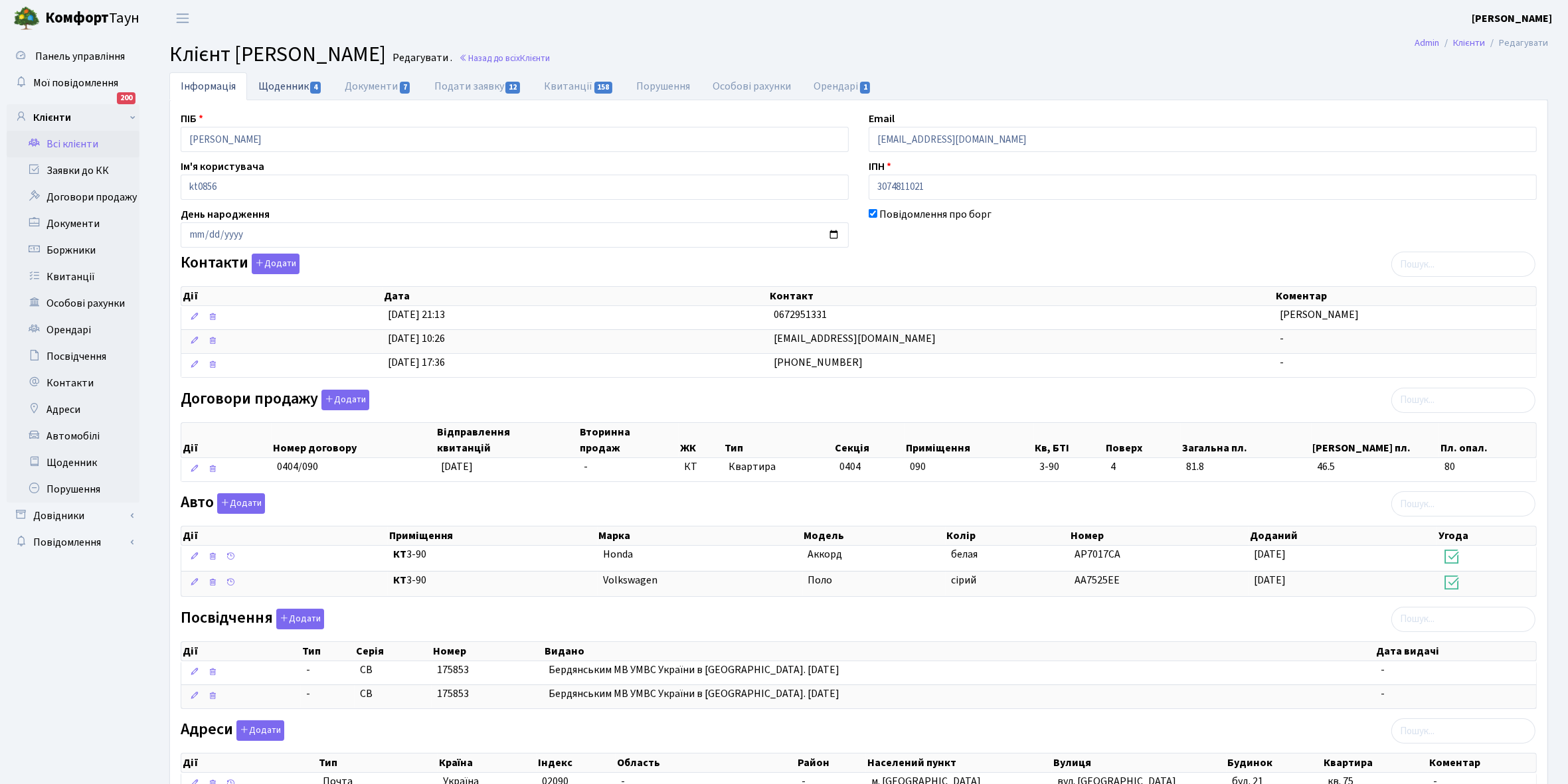
click at [271, 92] on link "Щоденник 4" at bounding box center [290, 86] width 87 height 27
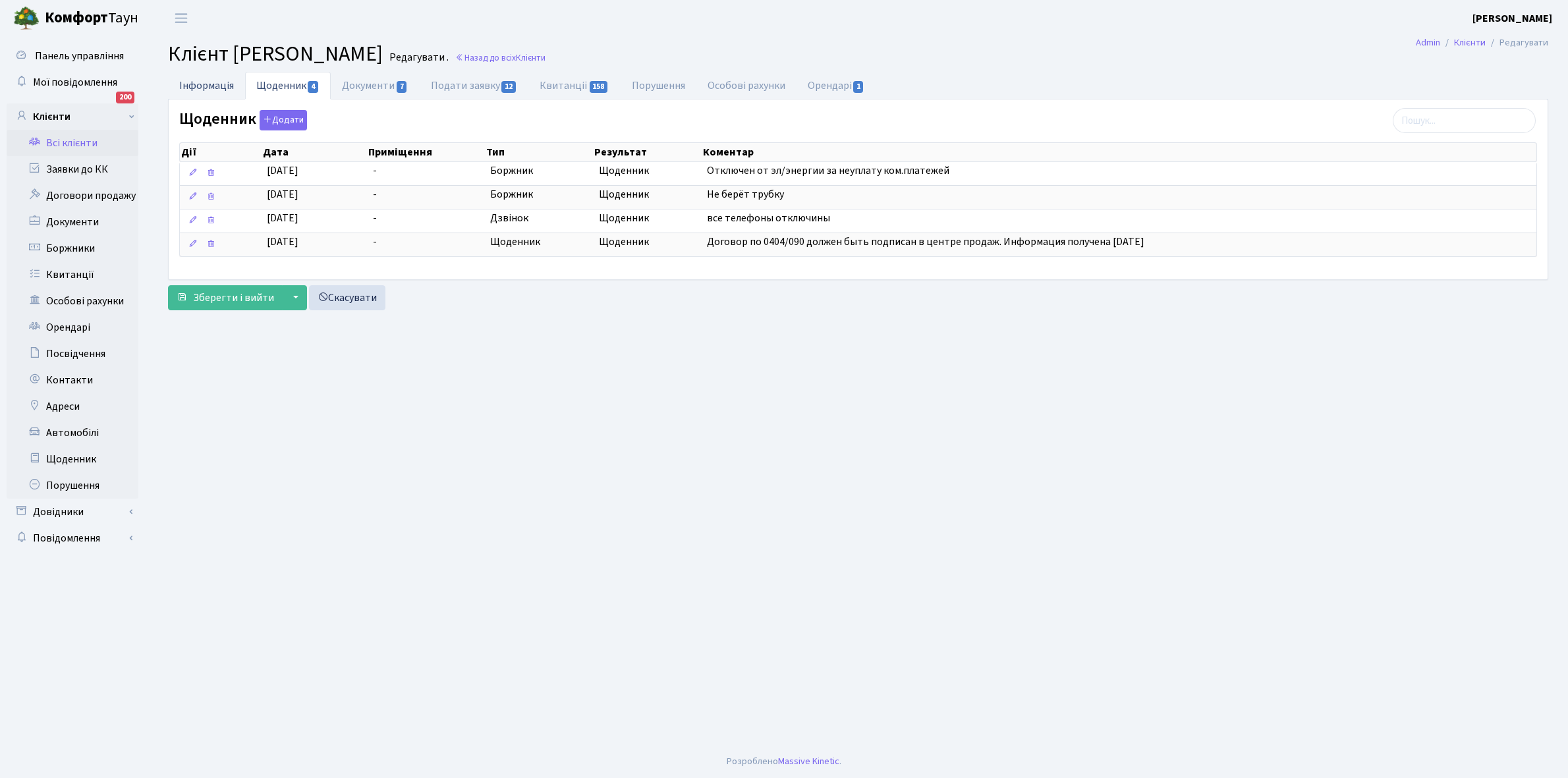
click at [192, 81] on link "Інформація" at bounding box center [206, 85] width 77 height 27
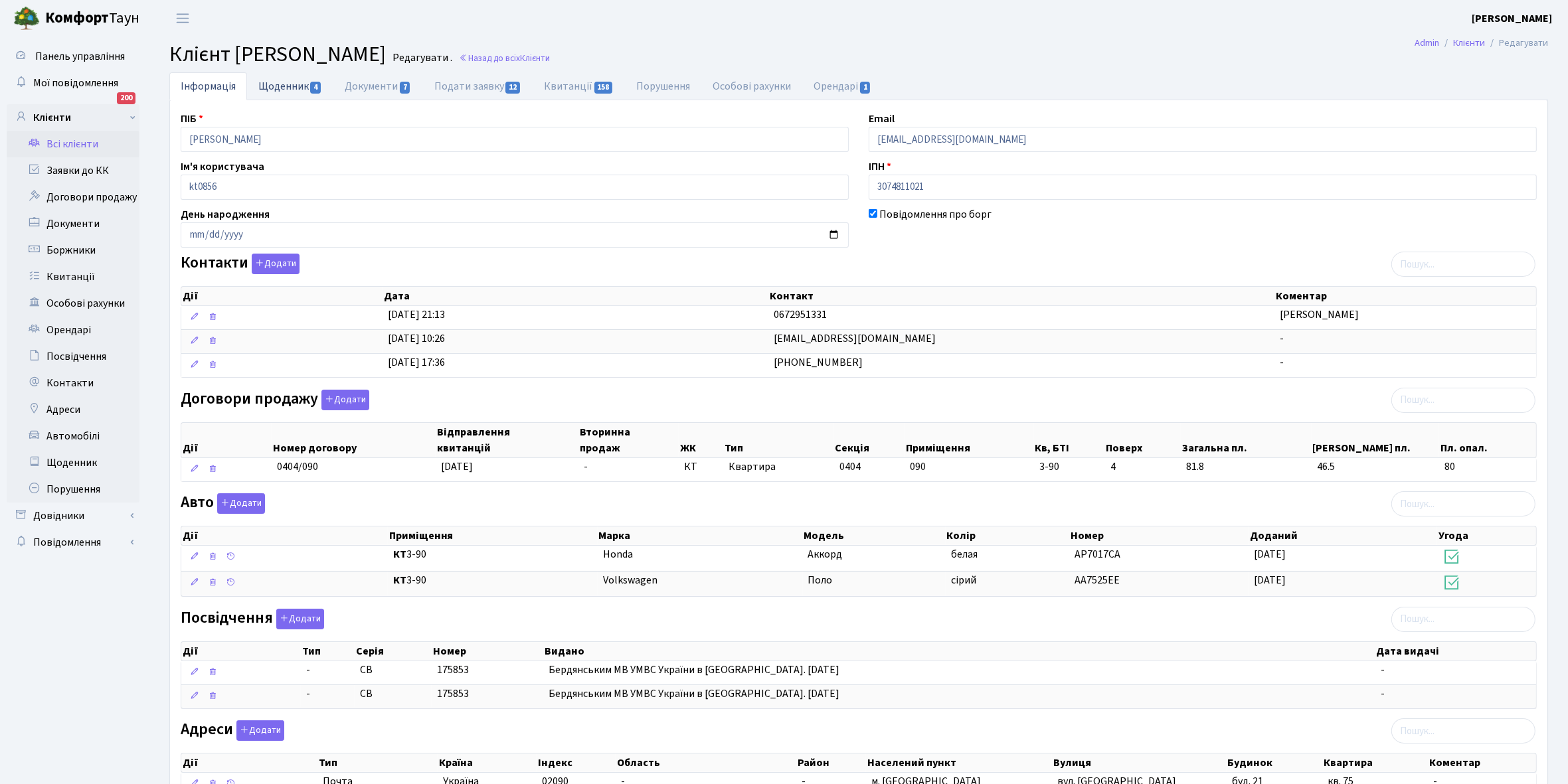
click at [296, 81] on link "Щоденник 4" at bounding box center [290, 86] width 87 height 27
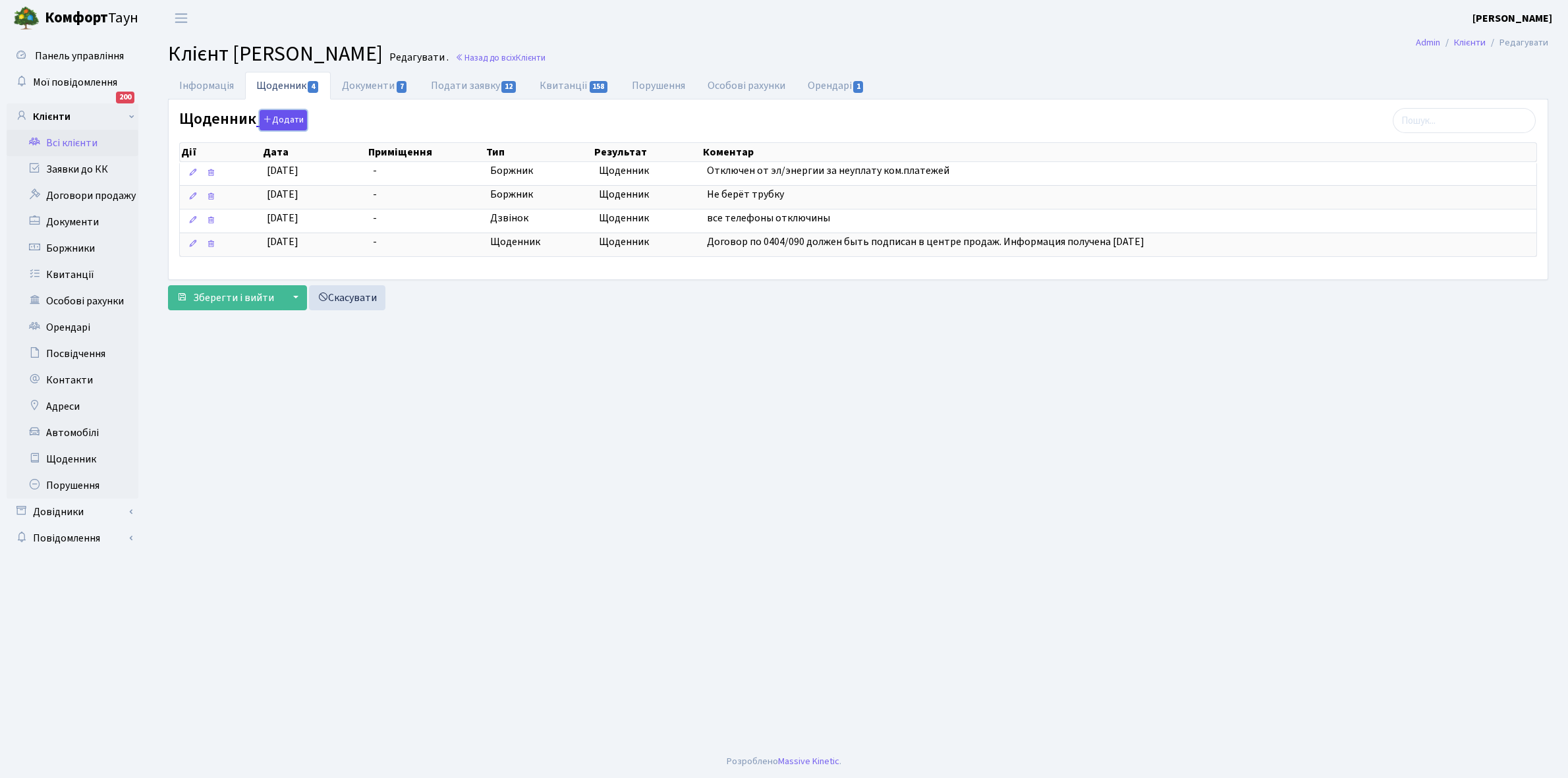
click at [290, 120] on button "Додати" at bounding box center [283, 120] width 48 height 20
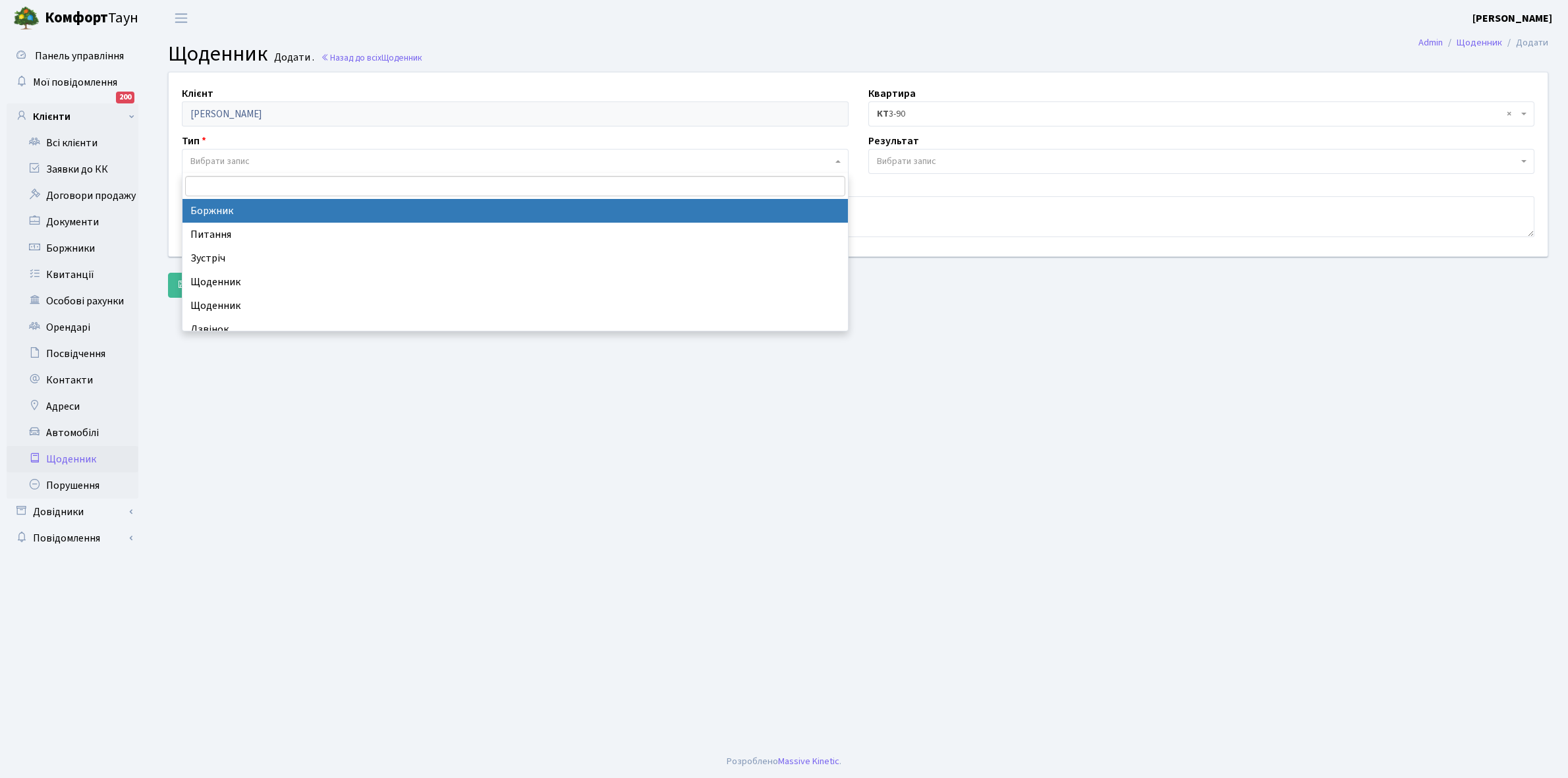
click at [255, 155] on span "Вибрати запис" at bounding box center [511, 161] width 641 height 13
select select "189"
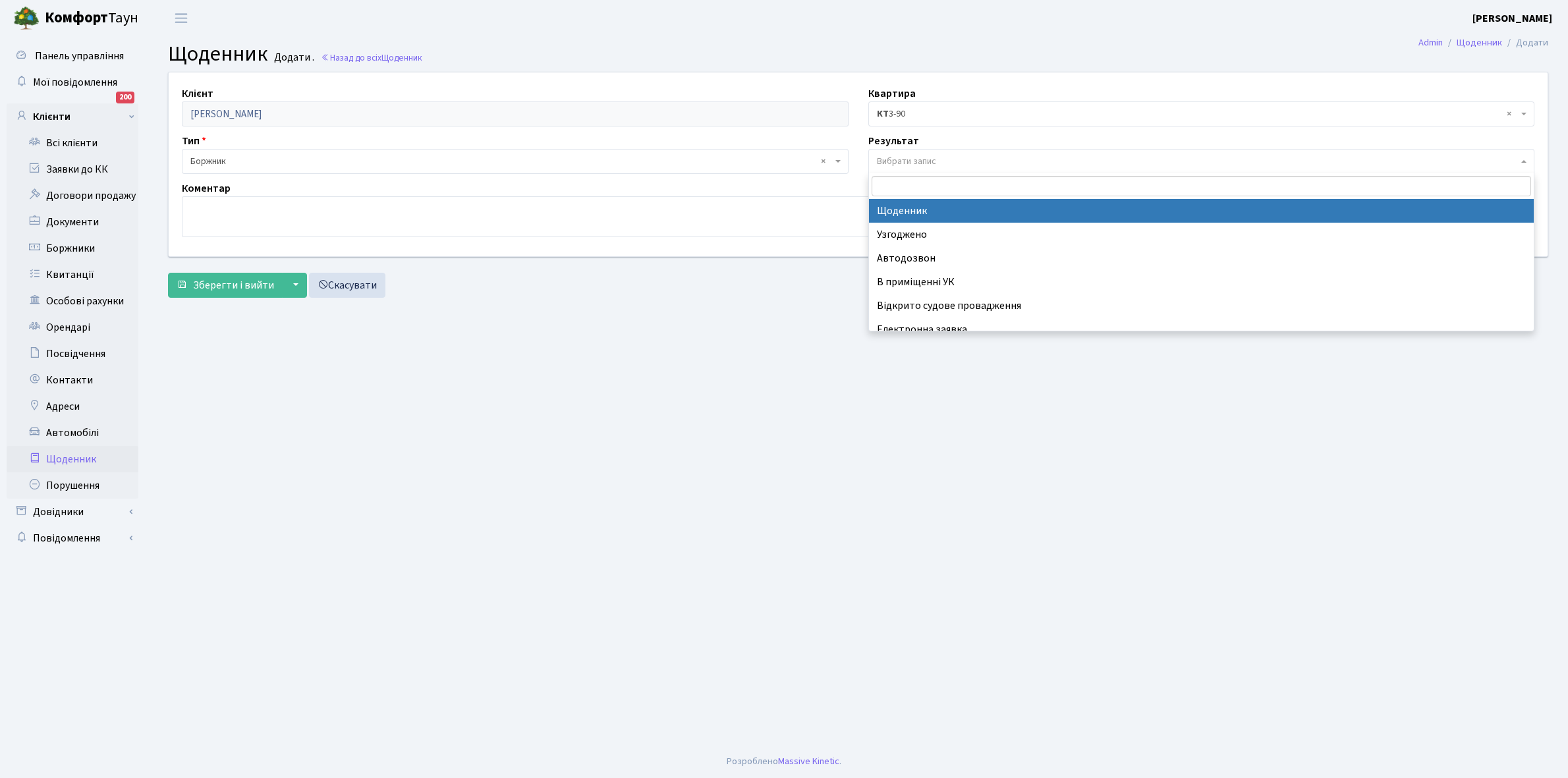
click at [940, 160] on span "Вибрати запис" at bounding box center [1198, 161] width 641 height 13
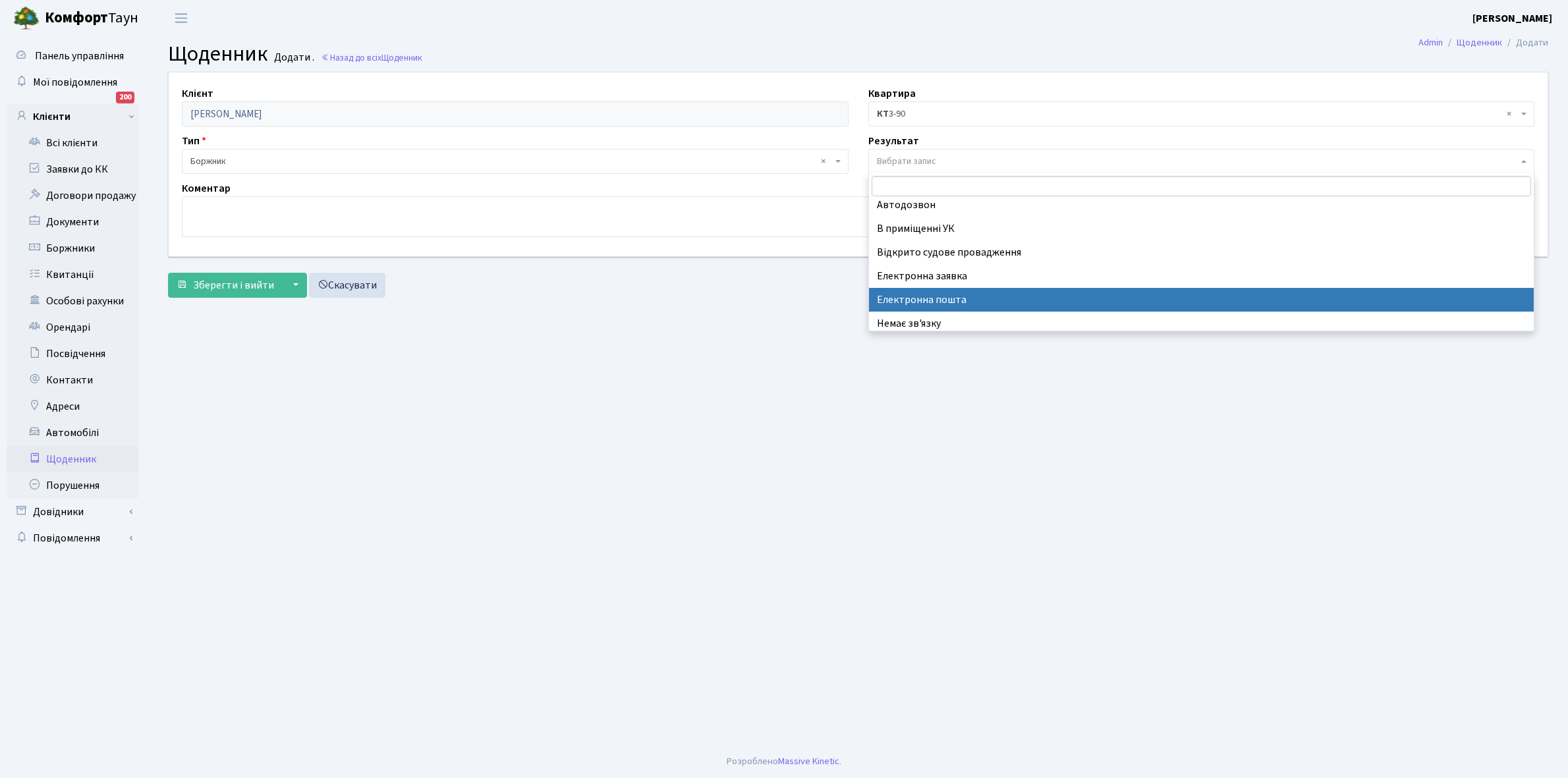
scroll to position [81, 0]
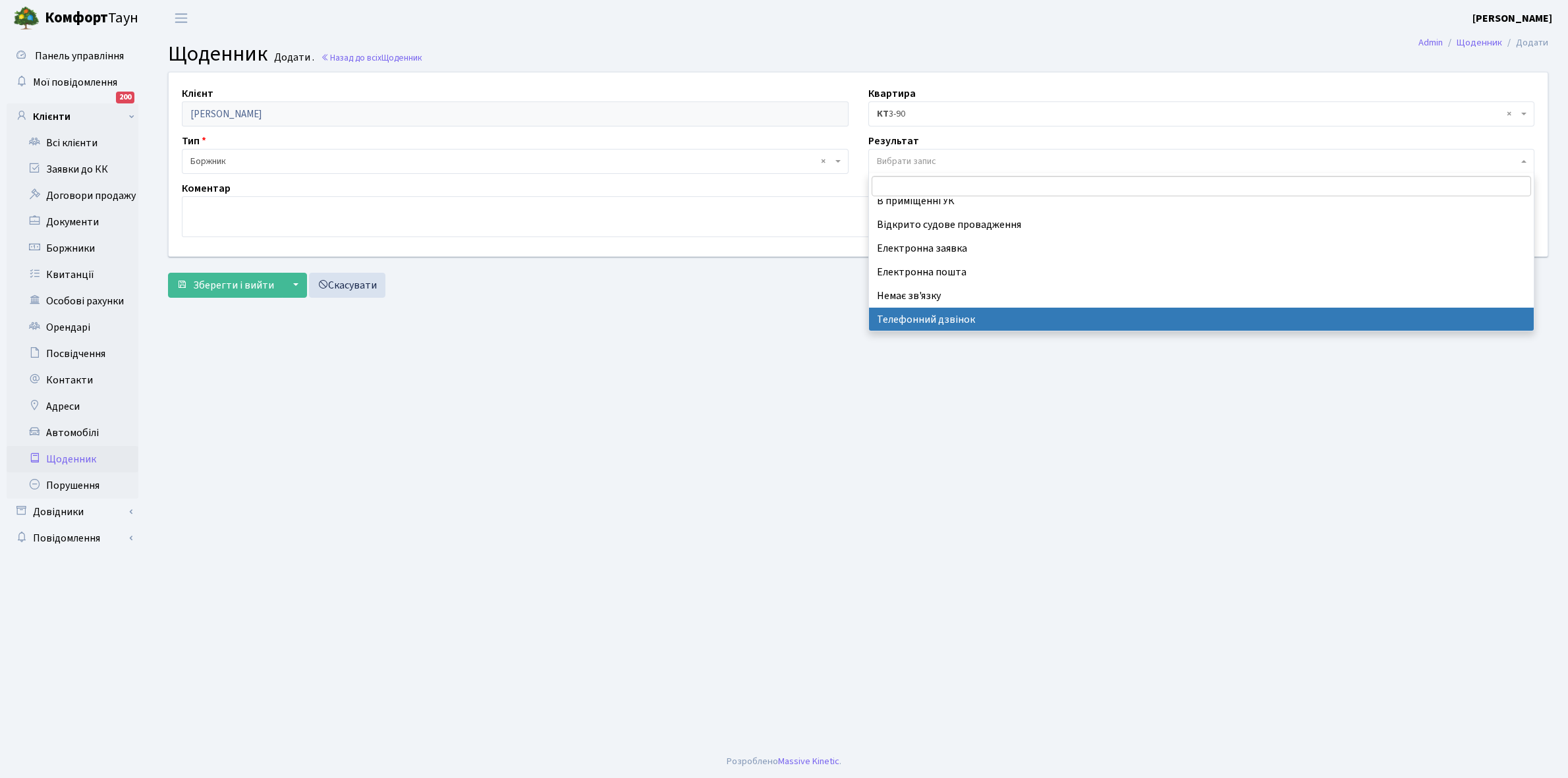
select select "196"
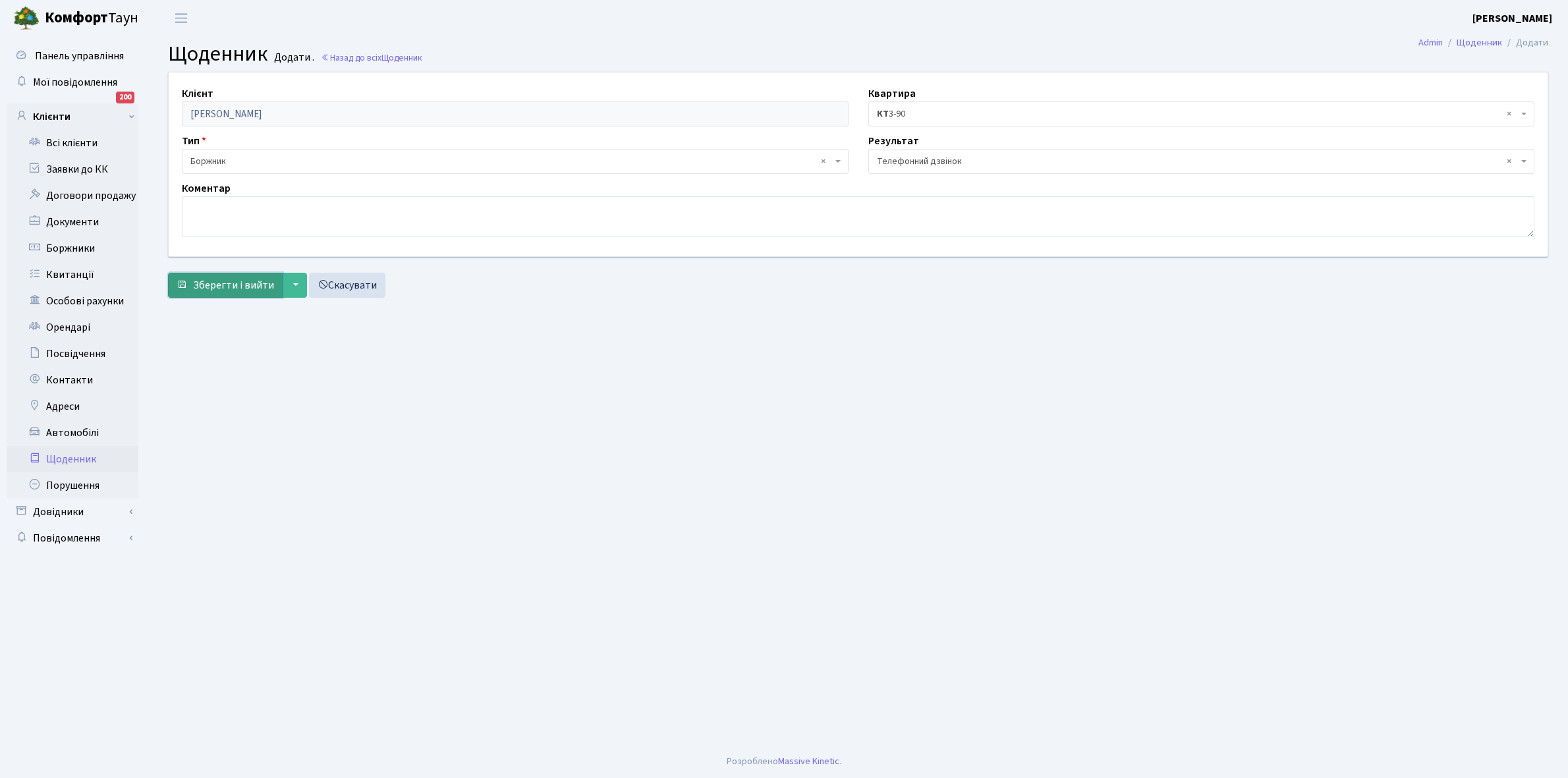
click at [215, 287] on span "Зберегти і вийти" at bounding box center [233, 285] width 81 height 14
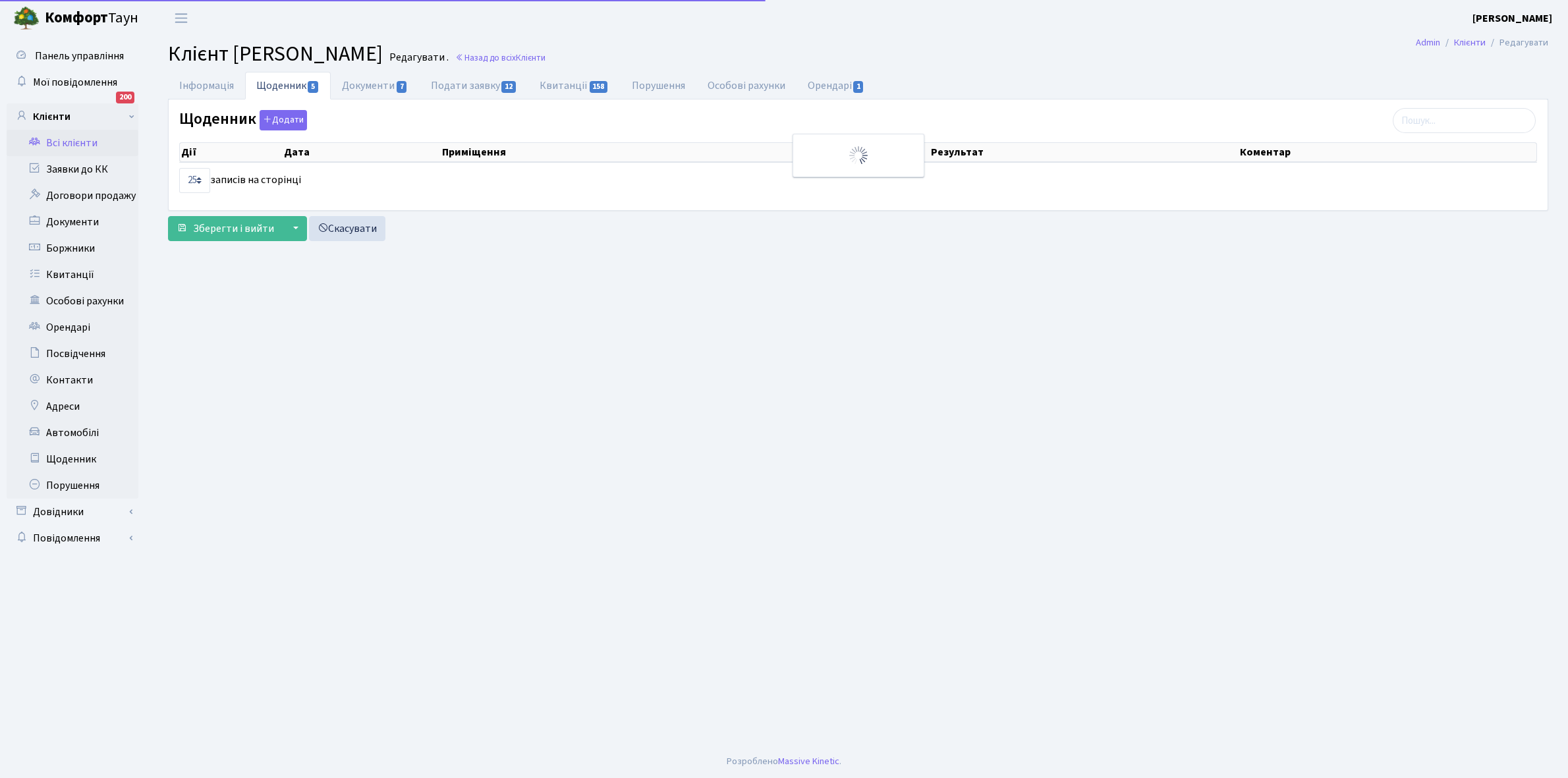
select select "25"
click at [64, 142] on link "Всі клієнти" at bounding box center [72, 143] width 132 height 27
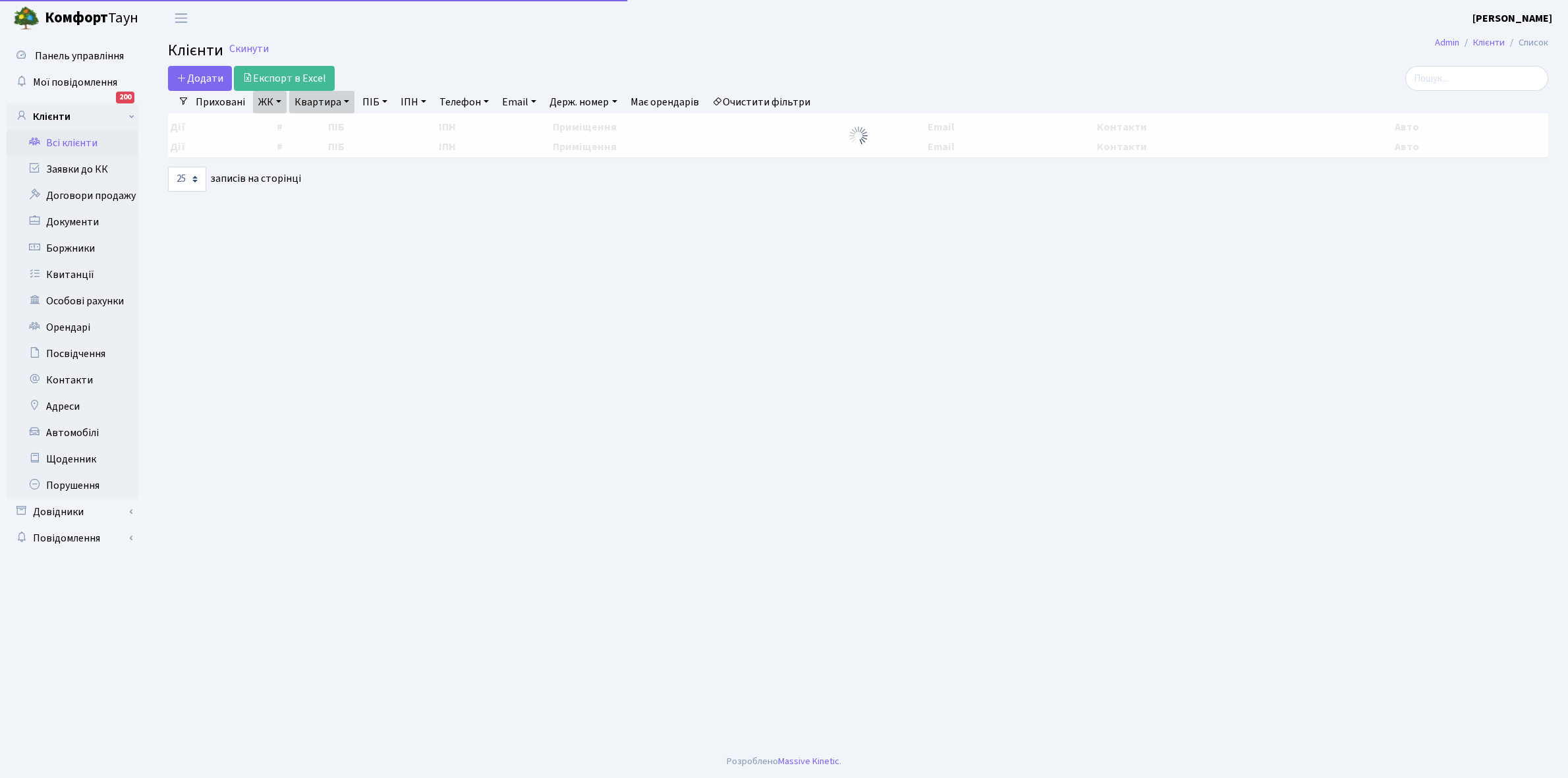
select select "25"
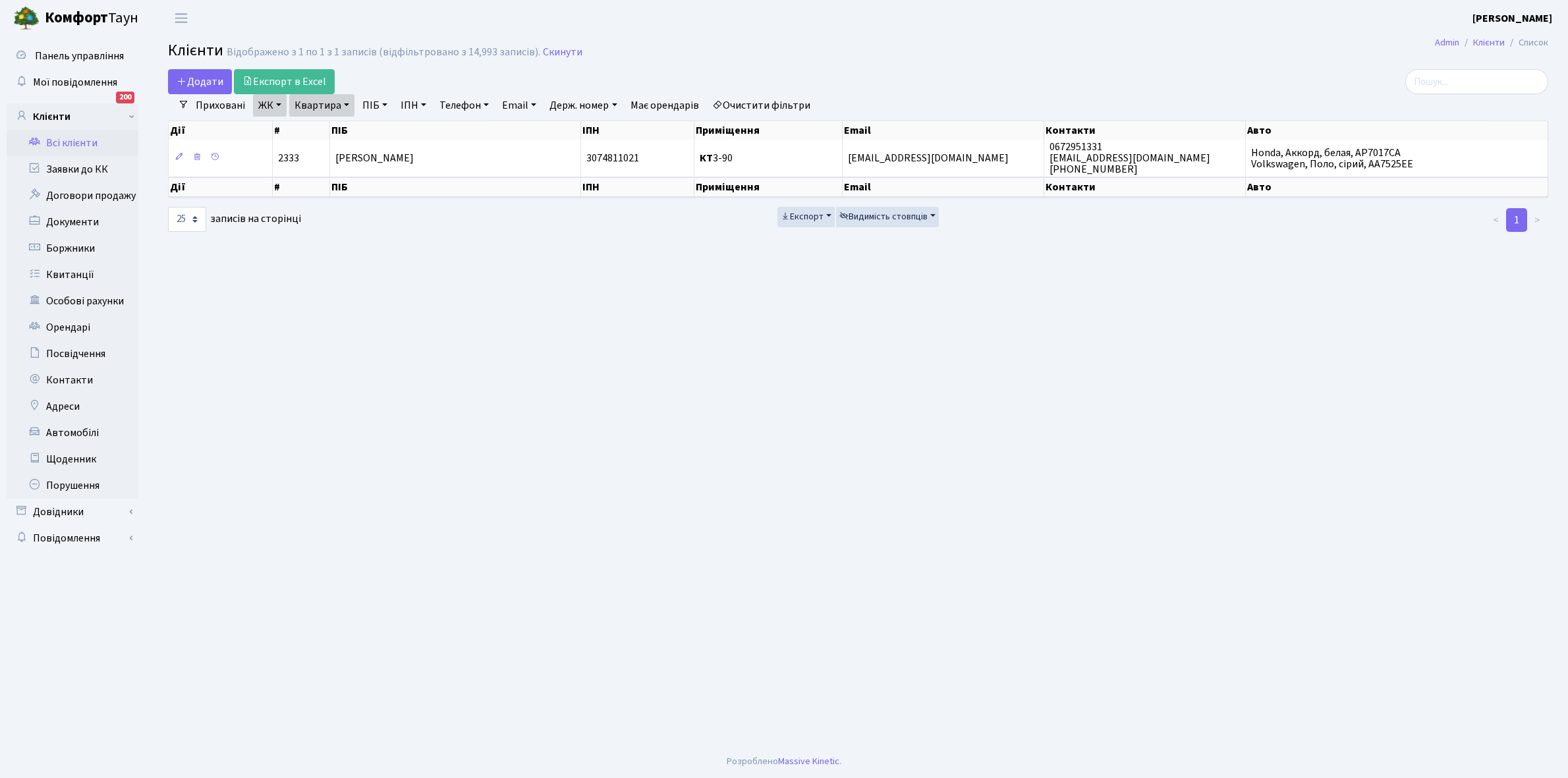
click at [345, 103] on link "Квартира" at bounding box center [322, 105] width 66 height 22
click at [343, 128] on input "3-90" at bounding box center [328, 131] width 77 height 25
type input "3-212"
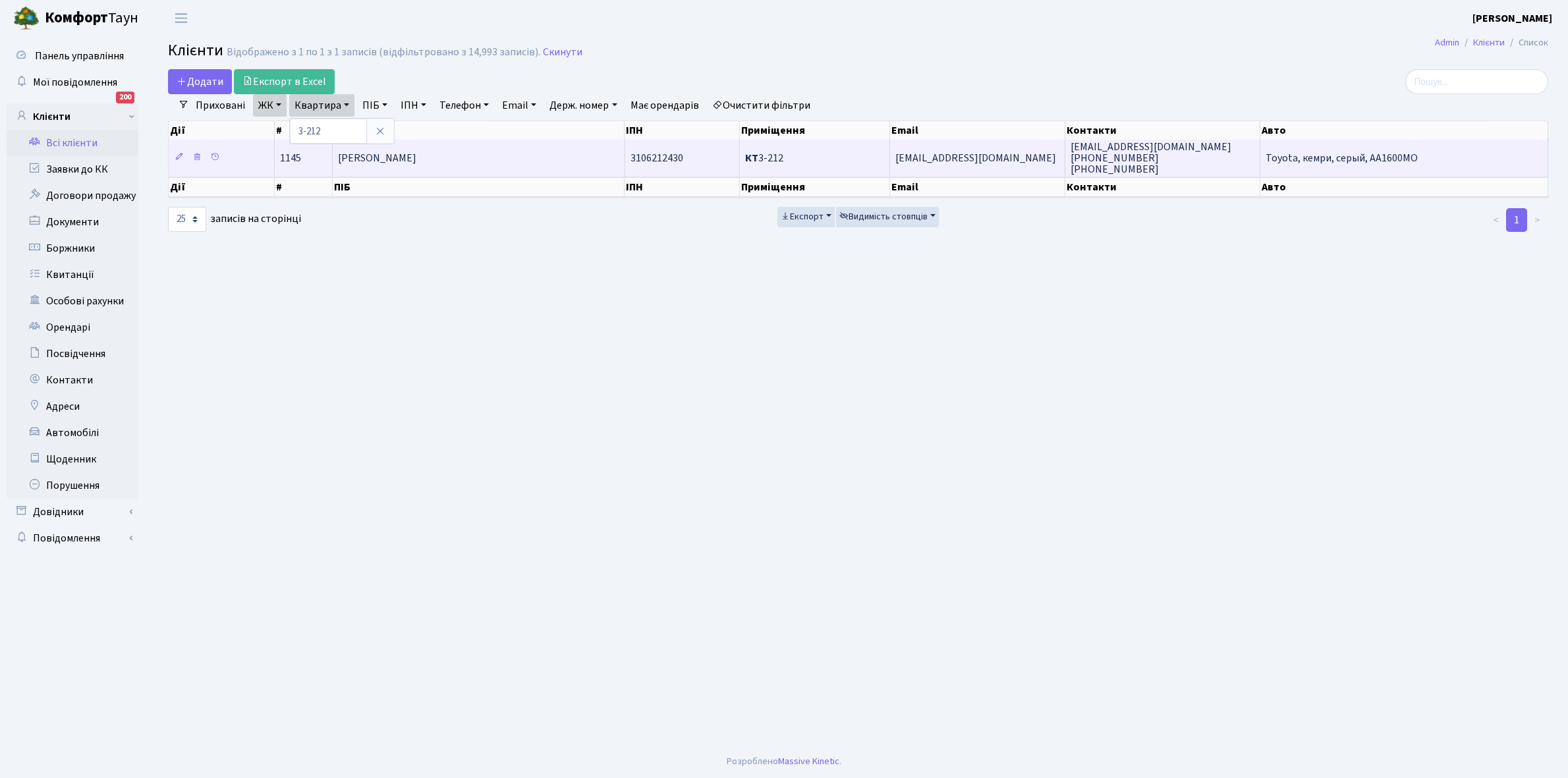
click at [416, 158] on span "Ломов Костянтин Валентинович" at bounding box center [376, 158] width 78 height 14
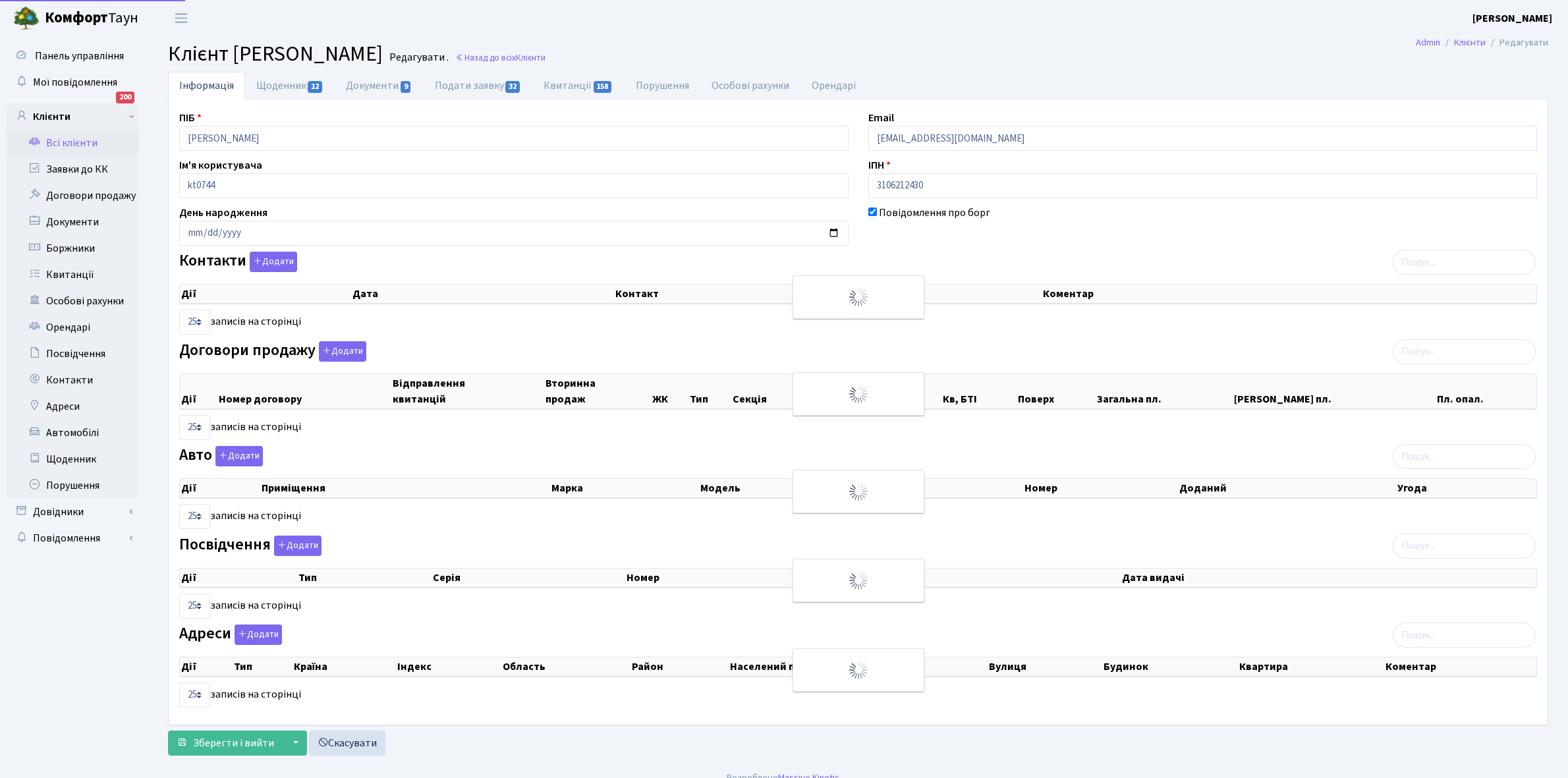
select select "25"
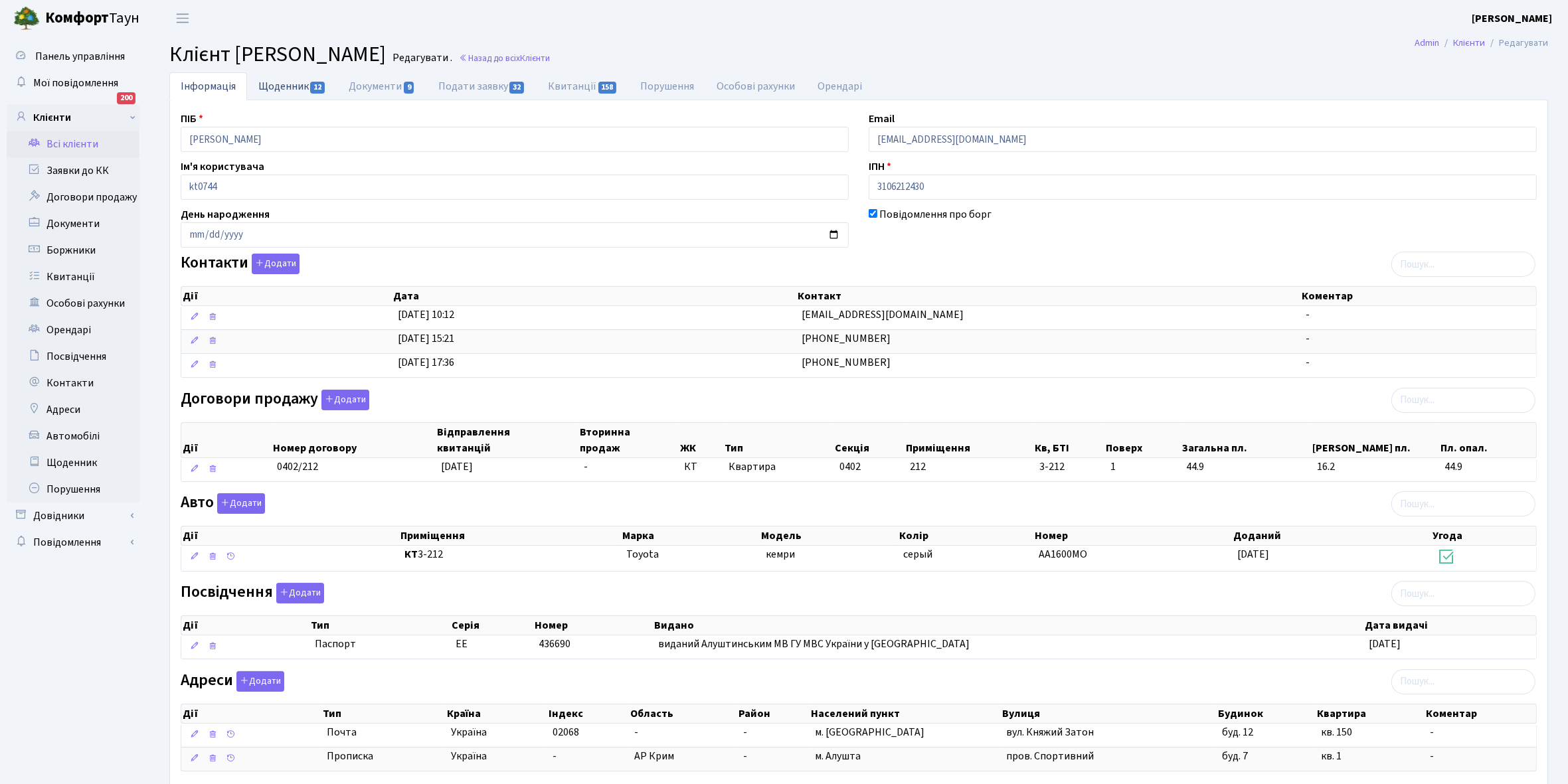
click at [280, 90] on link "Щоденник 12" at bounding box center [292, 86] width 90 height 27
select select "25"
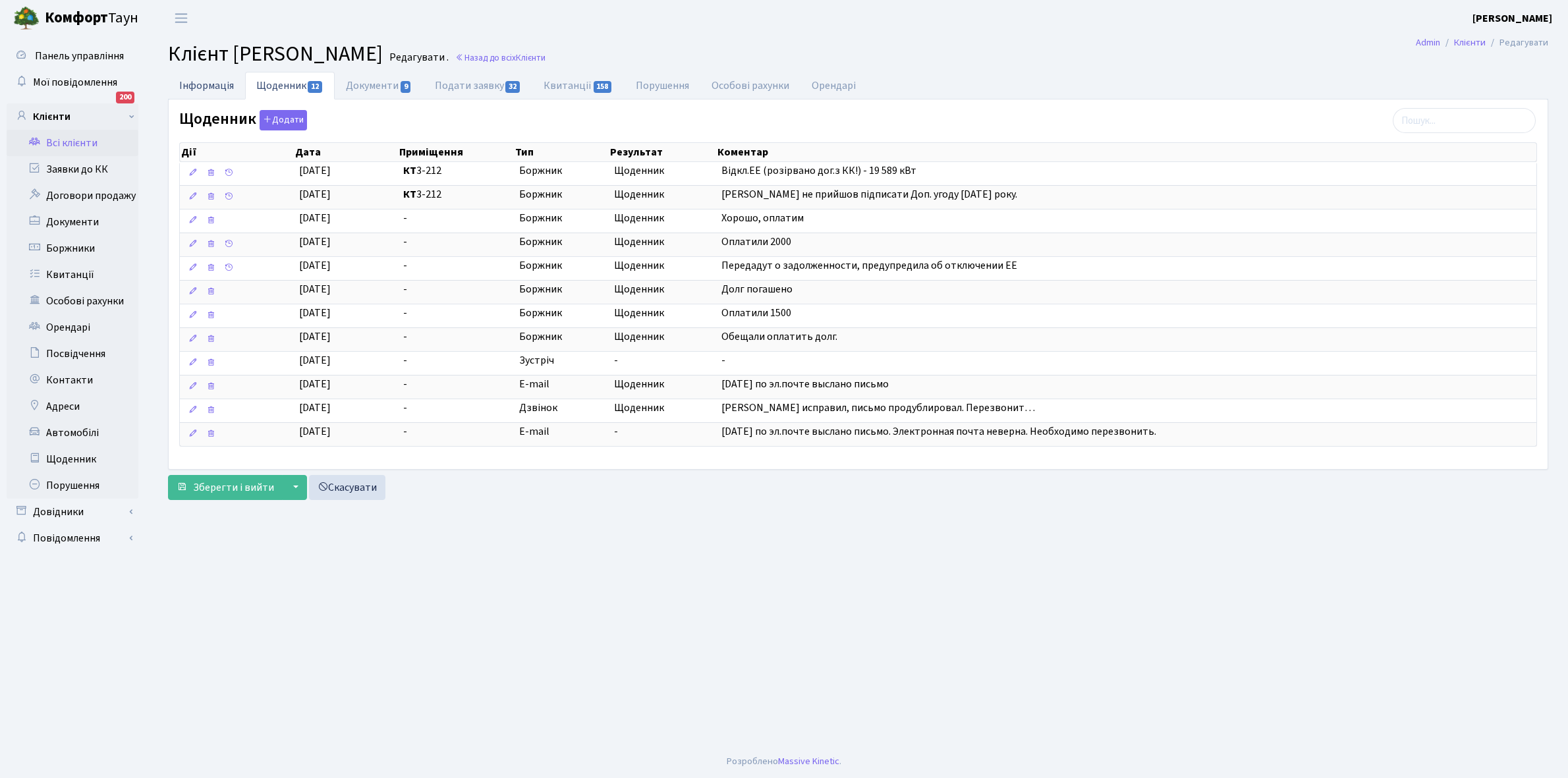
click at [192, 83] on link "Інформація" at bounding box center [206, 85] width 77 height 27
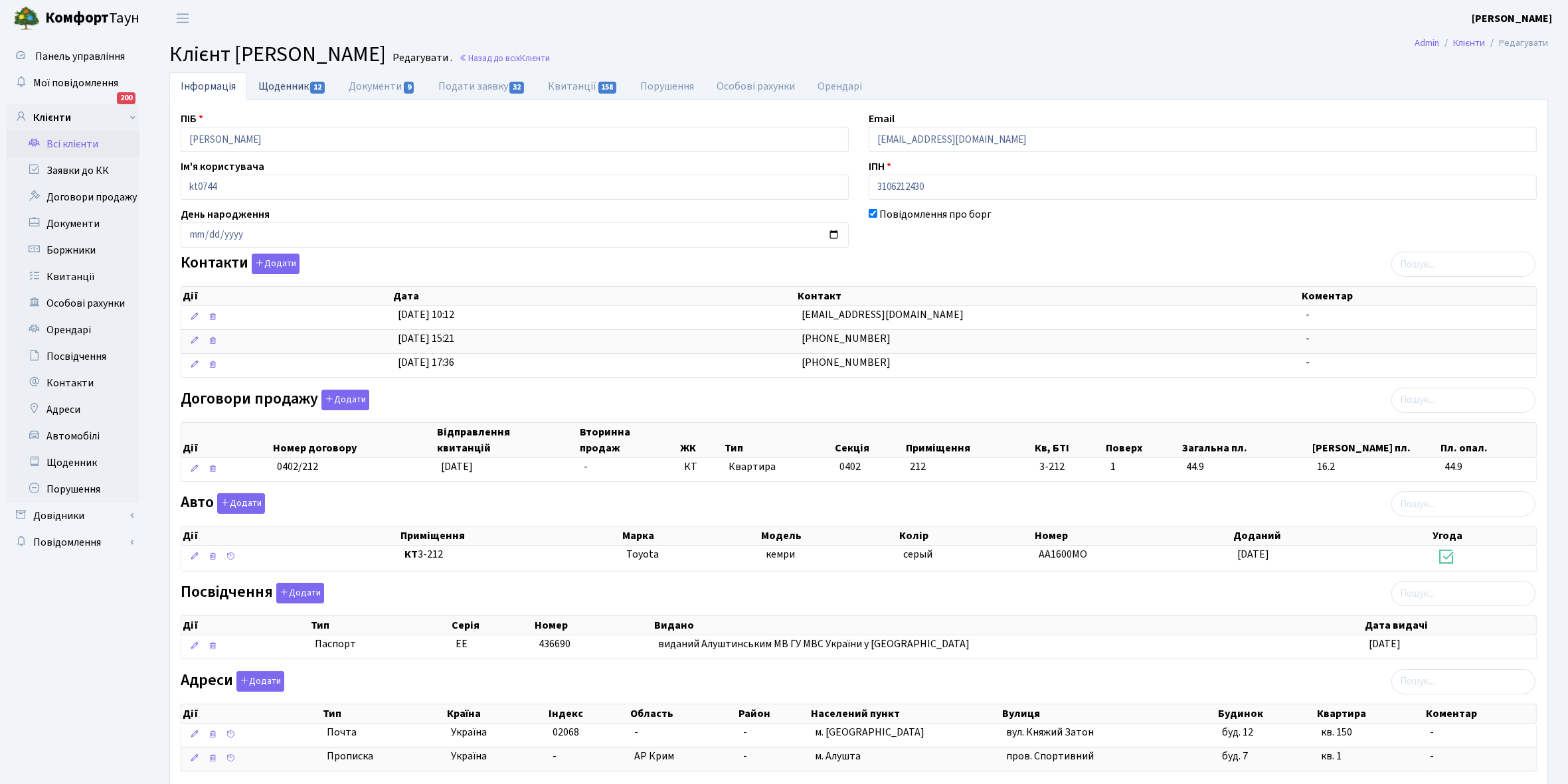
click at [281, 85] on link "Щоденник 12" at bounding box center [292, 86] width 90 height 27
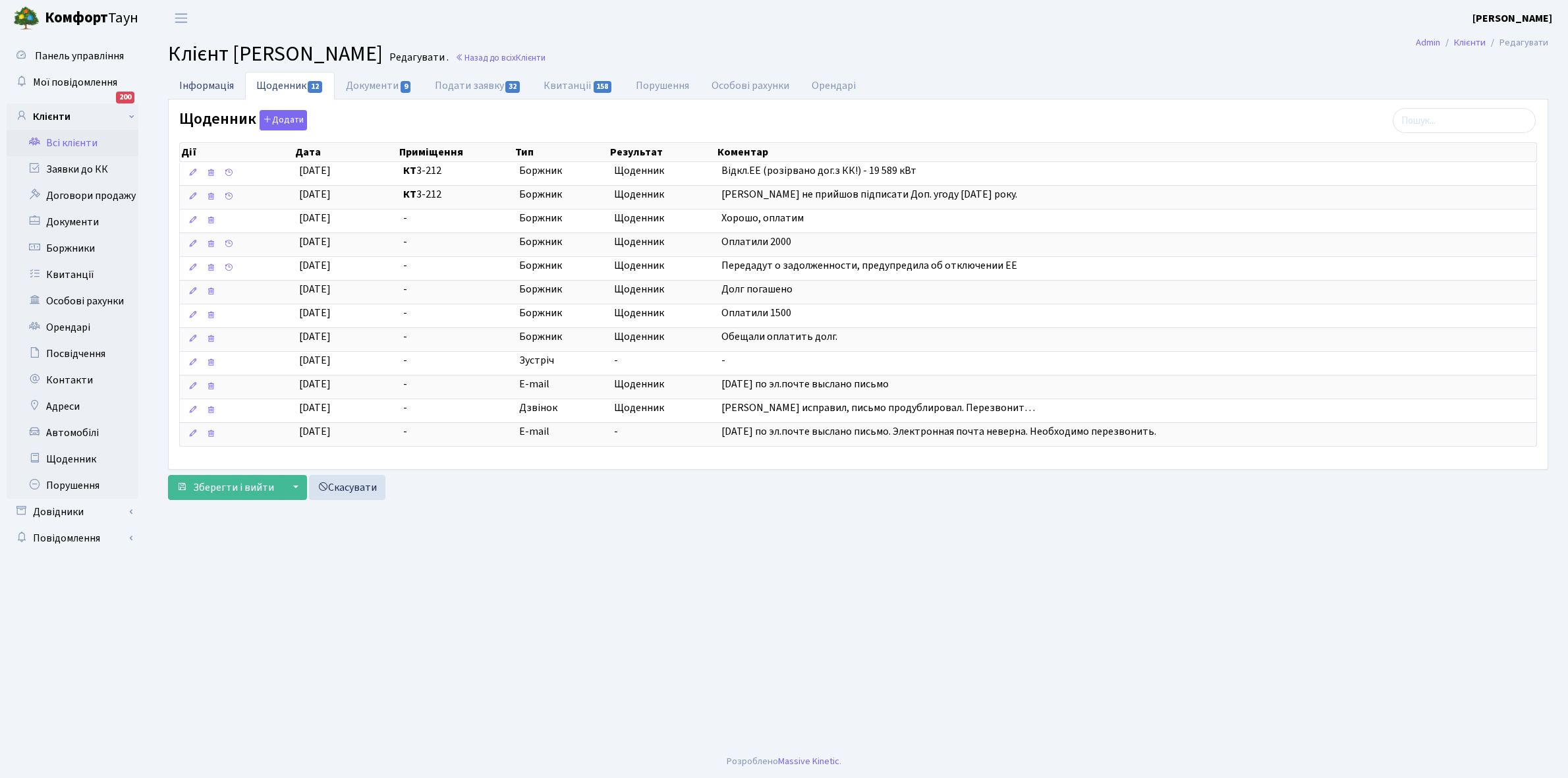
click at [198, 87] on link "Інформація" at bounding box center [206, 85] width 77 height 27
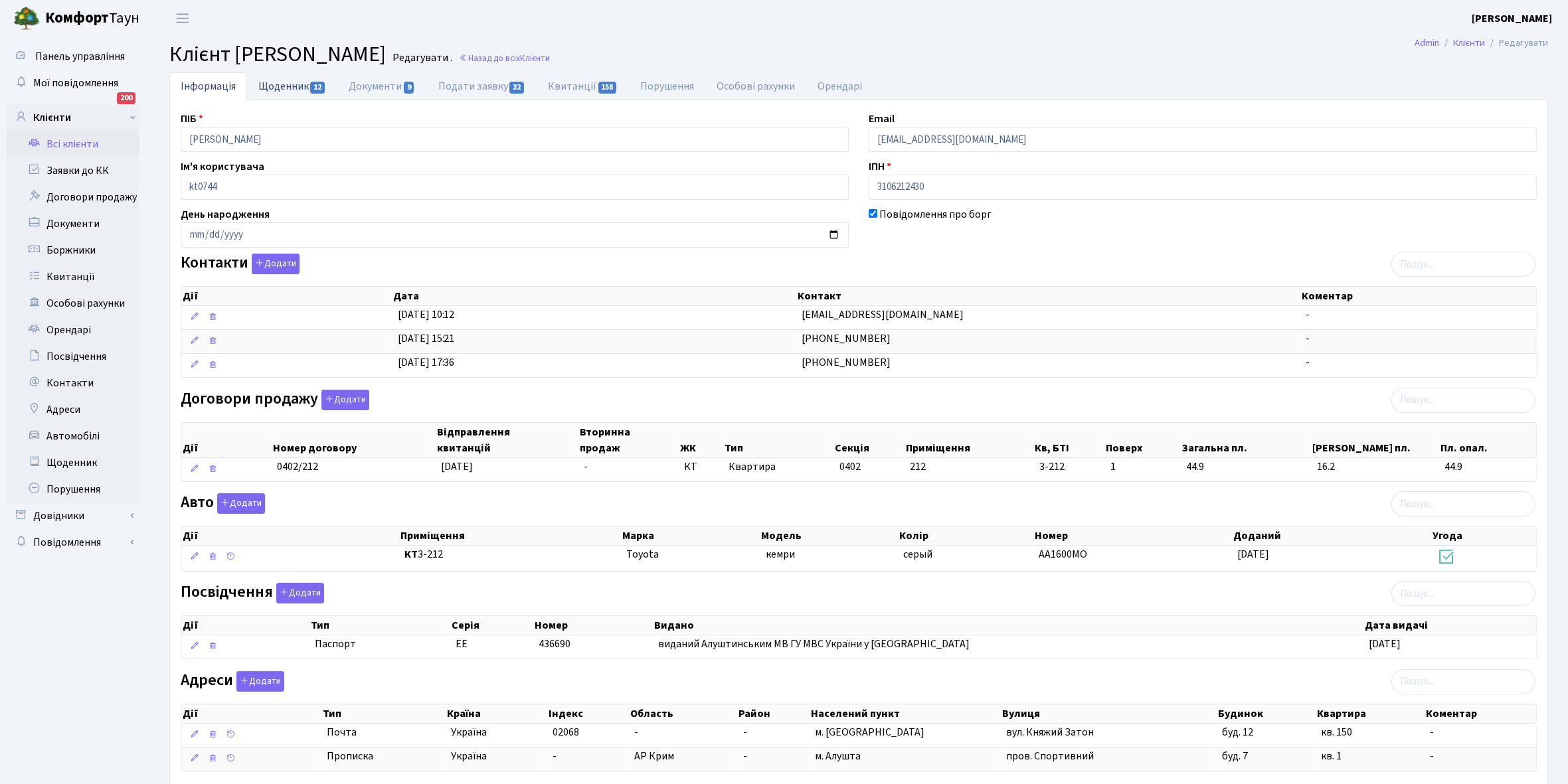
click at [273, 87] on link "Щоденник 12" at bounding box center [292, 86] width 90 height 27
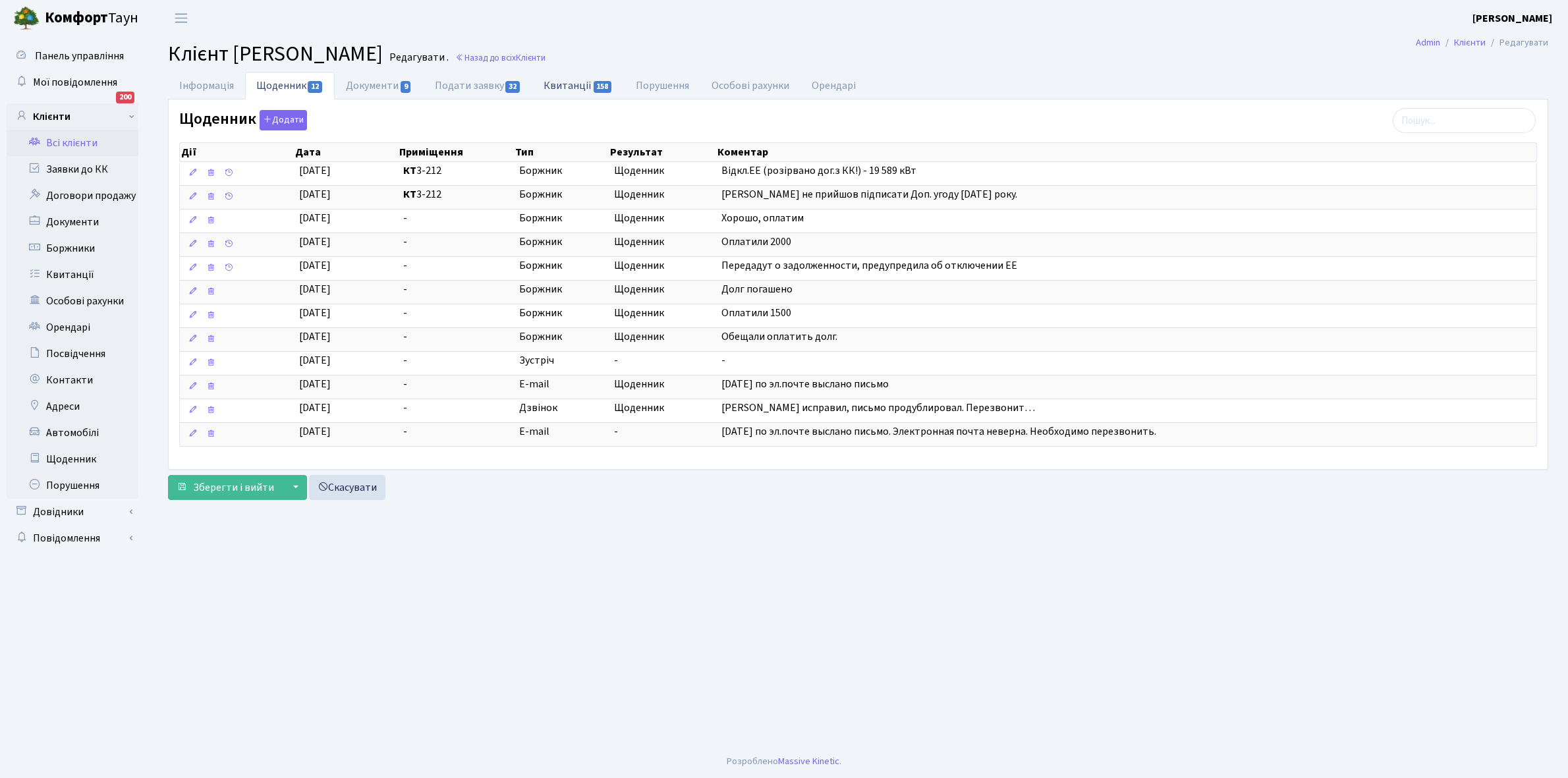
click at [563, 86] on link "Квитанції 158" at bounding box center [578, 85] width 91 height 27
select select "25"
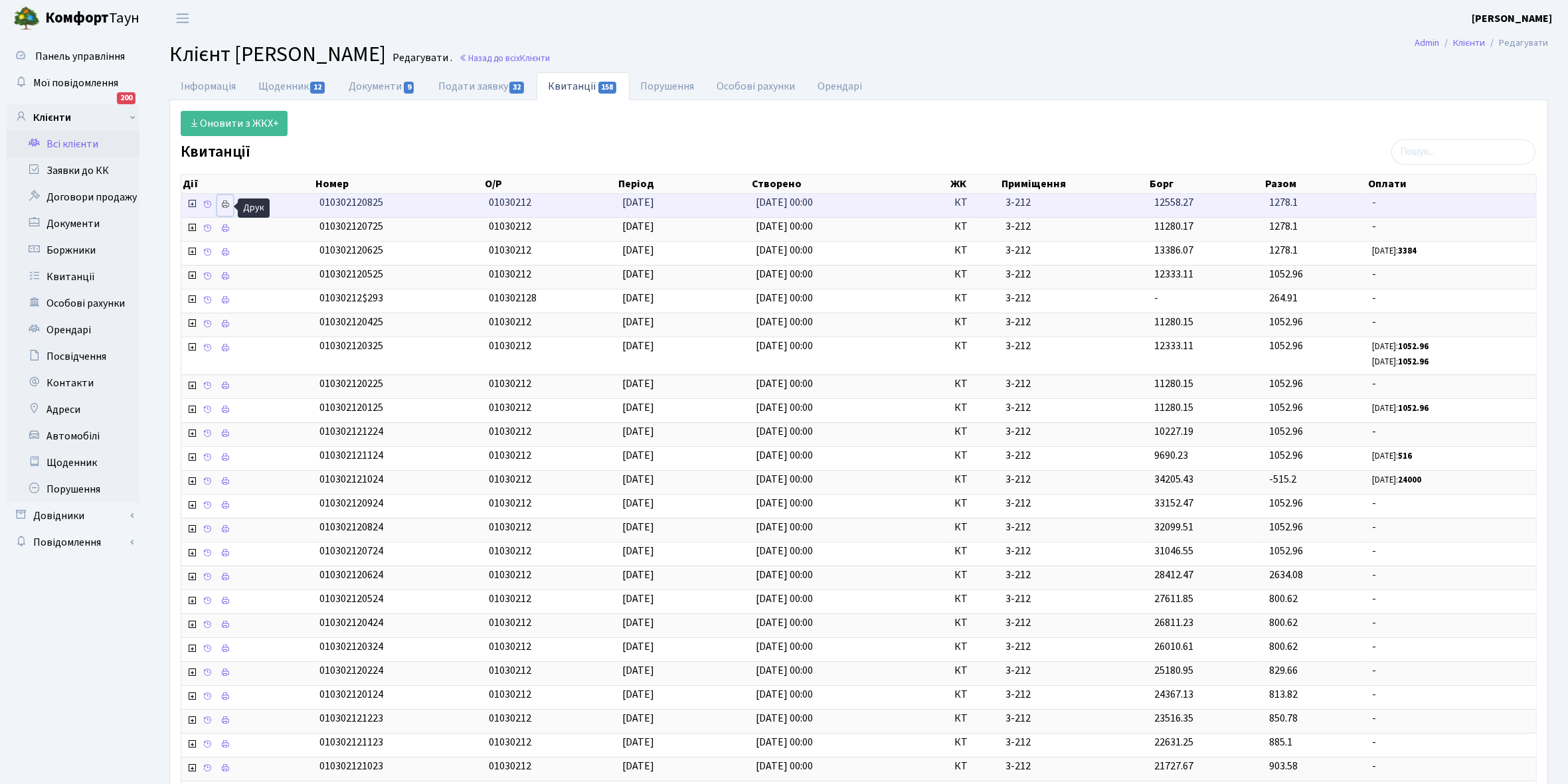
click at [223, 208] on icon at bounding box center [225, 204] width 9 height 9
click at [276, 88] on link "Щоденник 12" at bounding box center [292, 86] width 90 height 27
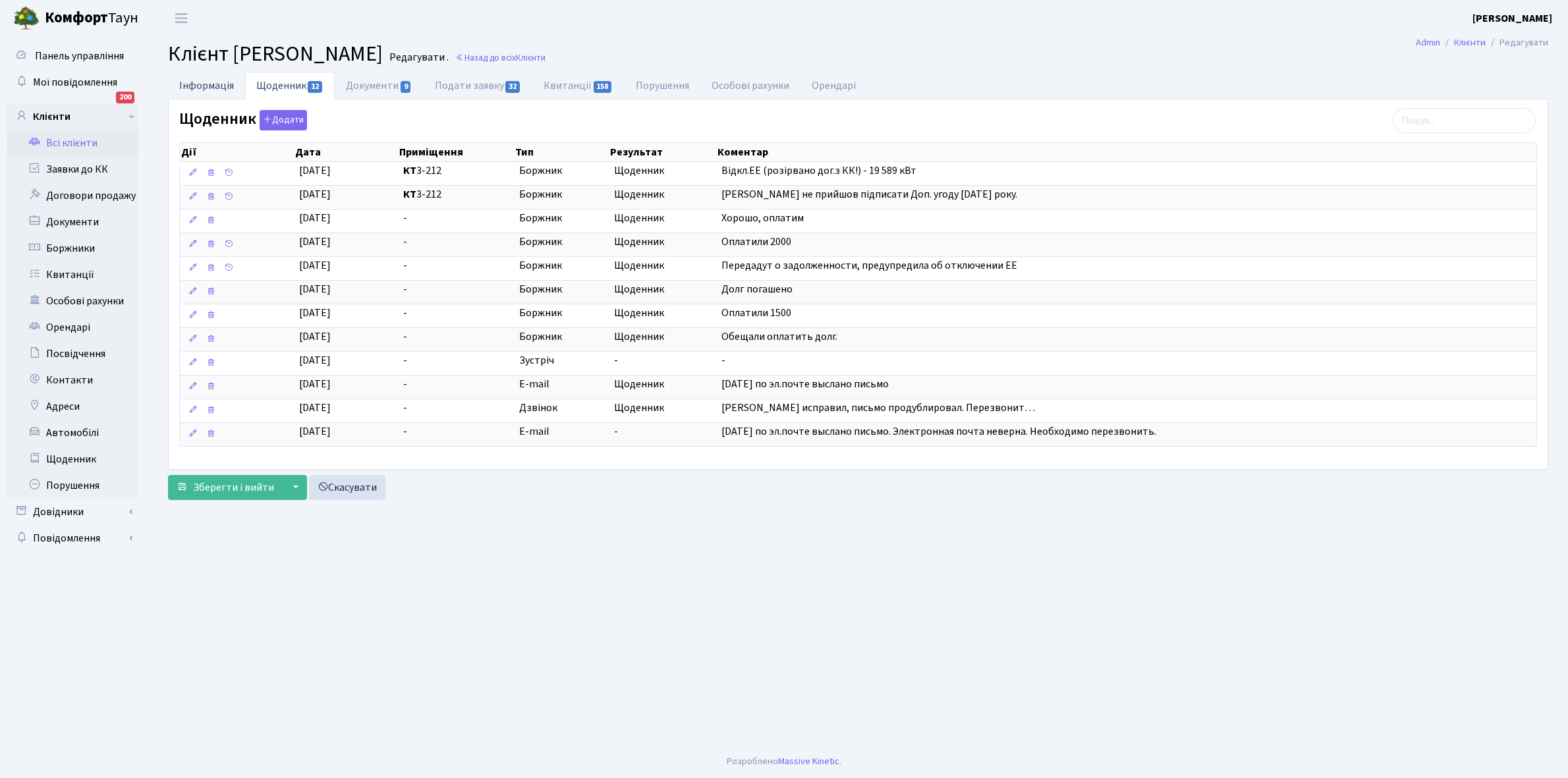
click at [203, 86] on link "Інформація" at bounding box center [206, 85] width 77 height 27
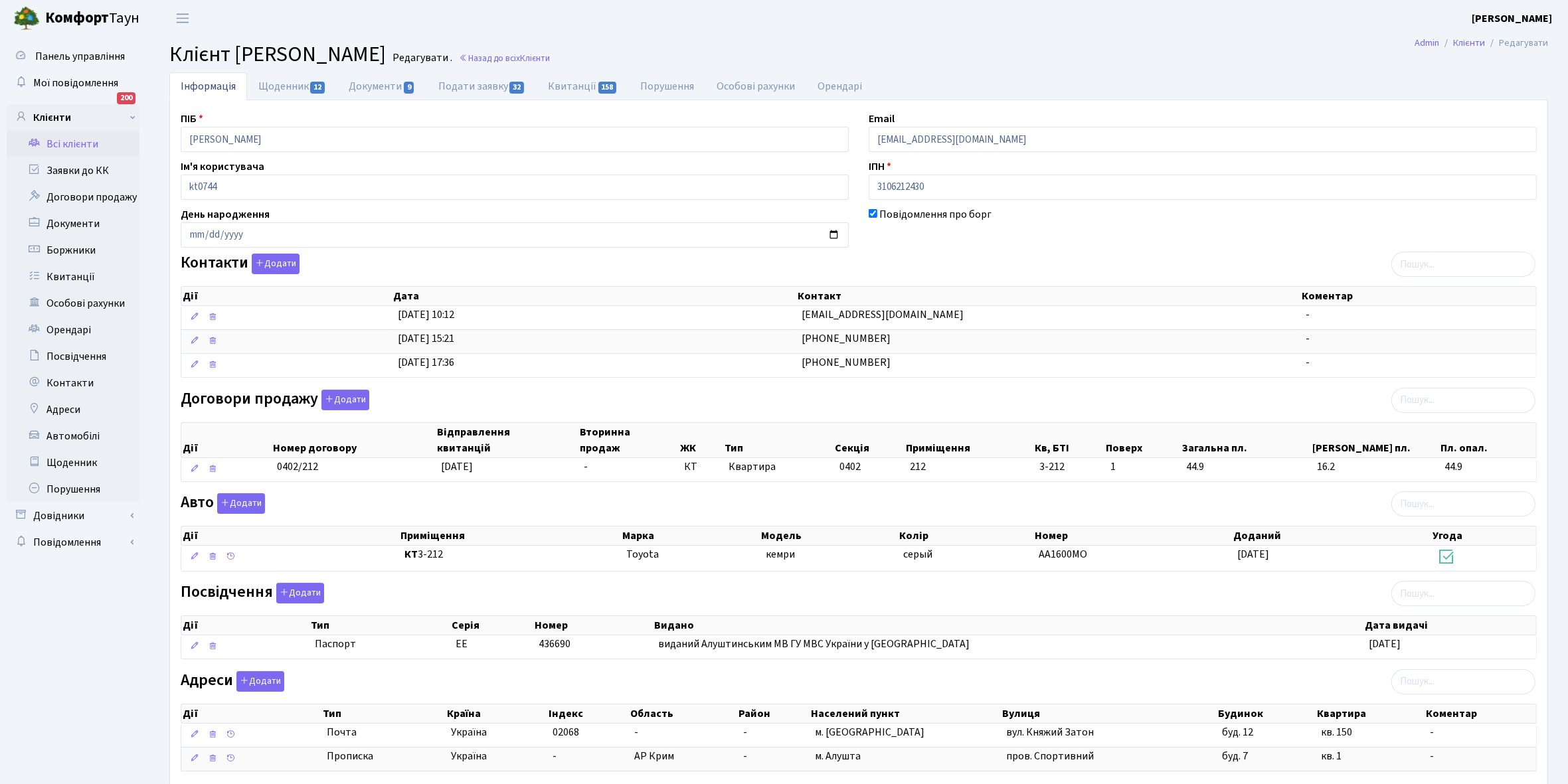
click at [83, 141] on link "Всі клієнти" at bounding box center [72, 144] width 133 height 27
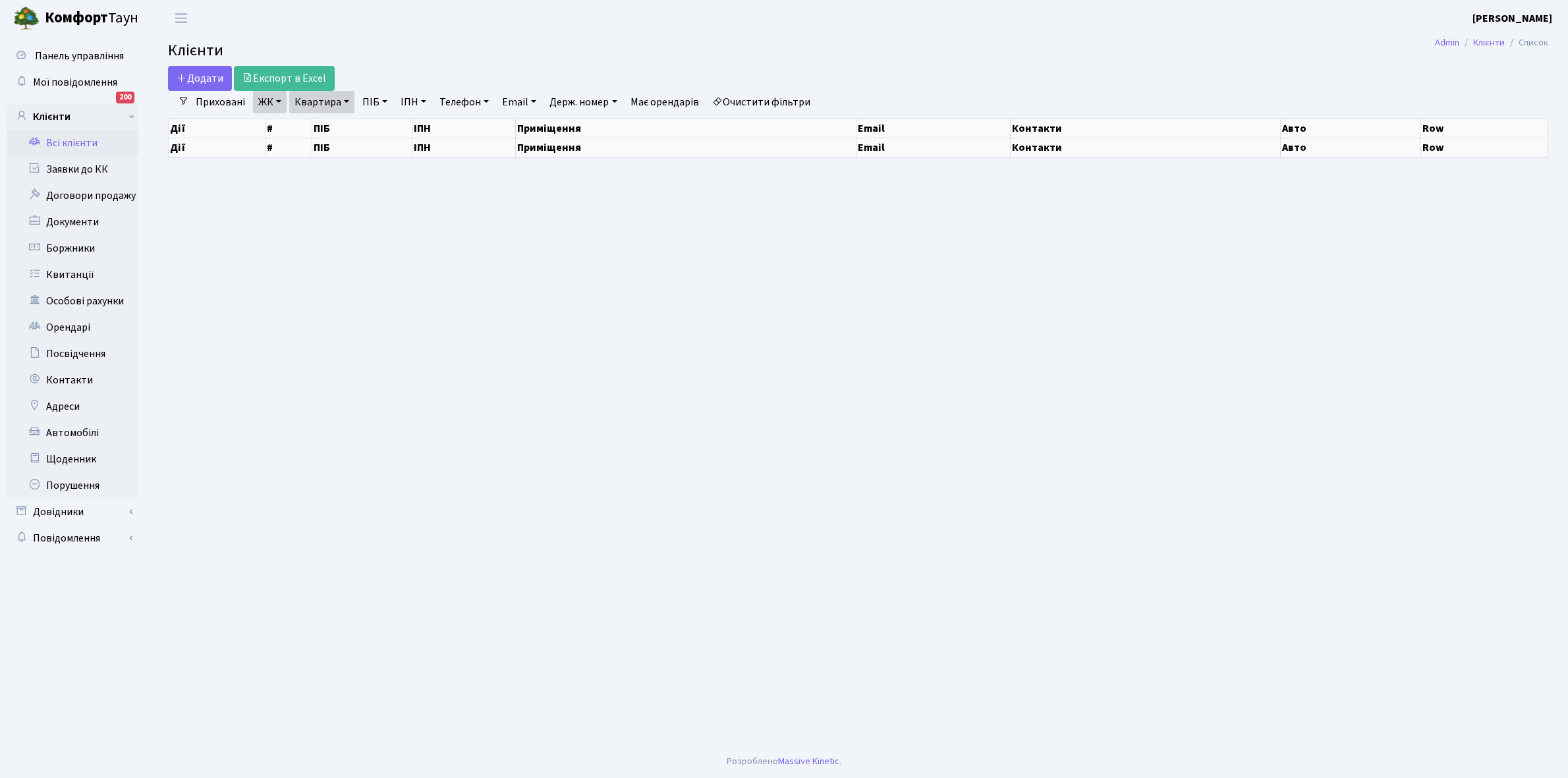
select select "25"
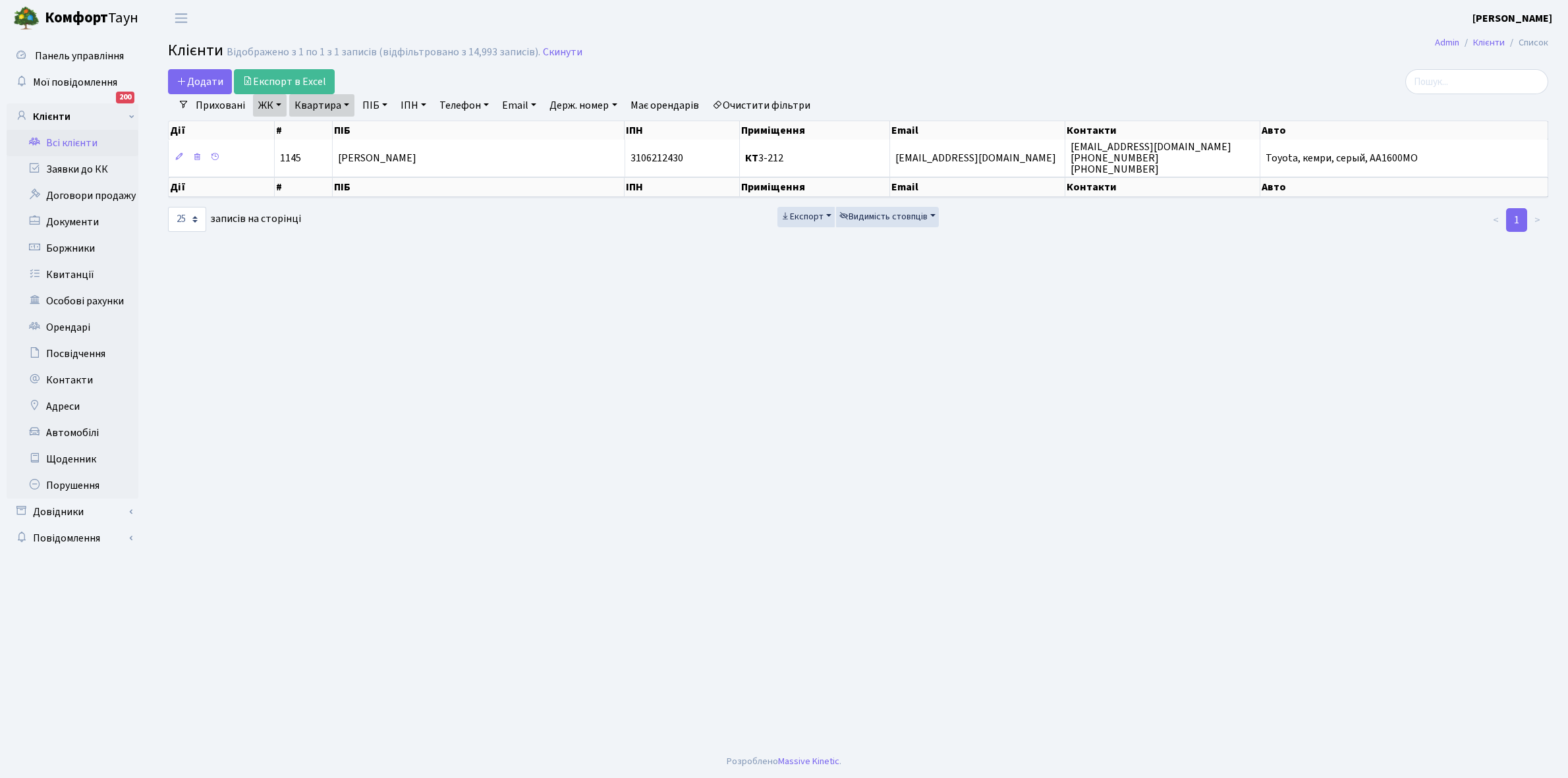
click at [346, 106] on link "Квартира" at bounding box center [322, 105] width 66 height 22
click at [332, 133] on input "3-212" at bounding box center [328, 131] width 77 height 25
type input "3-212"
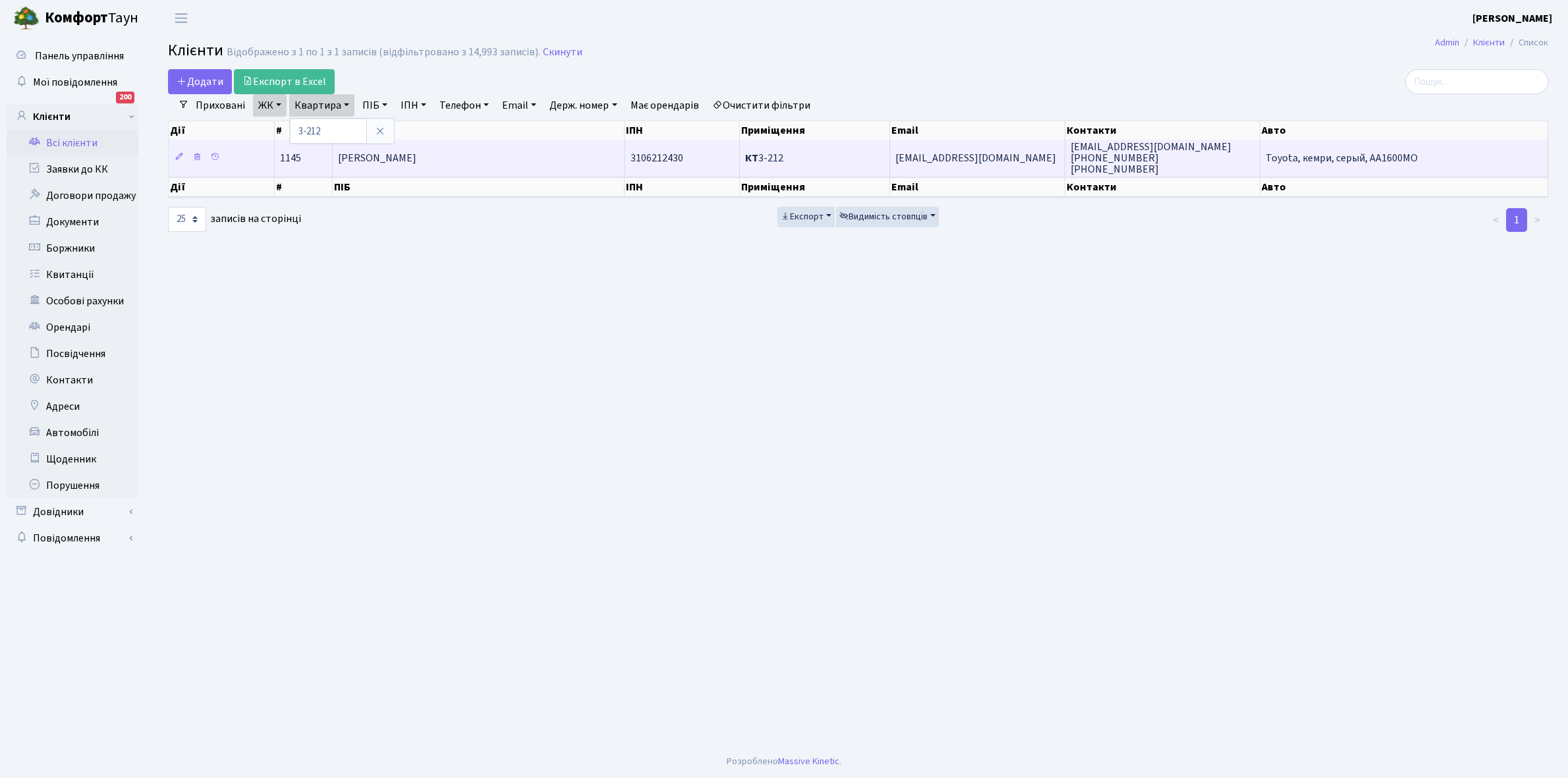
click at [462, 150] on td "[PERSON_NAME]" at bounding box center [477, 158] width 291 height 36
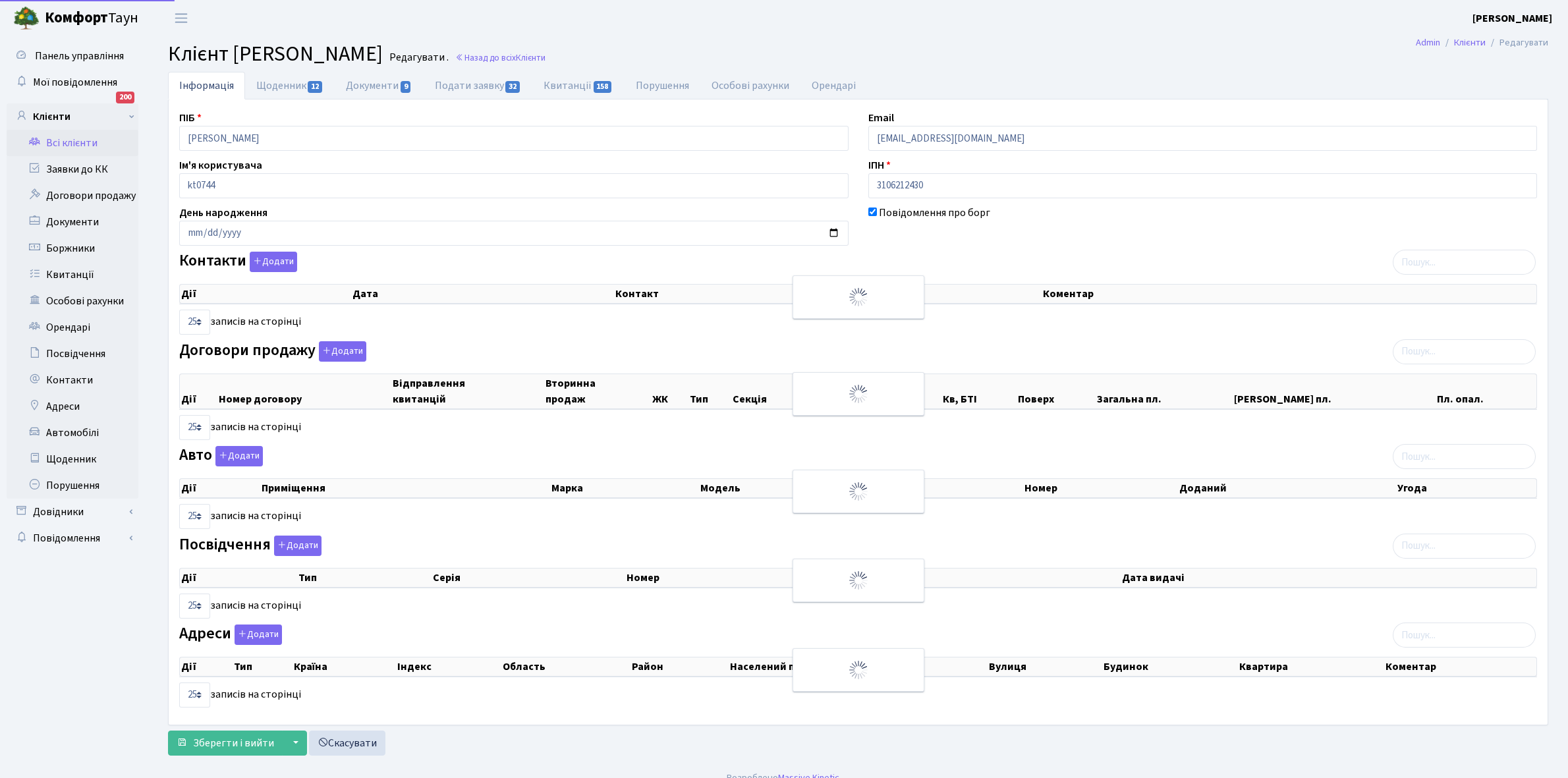
select select "25"
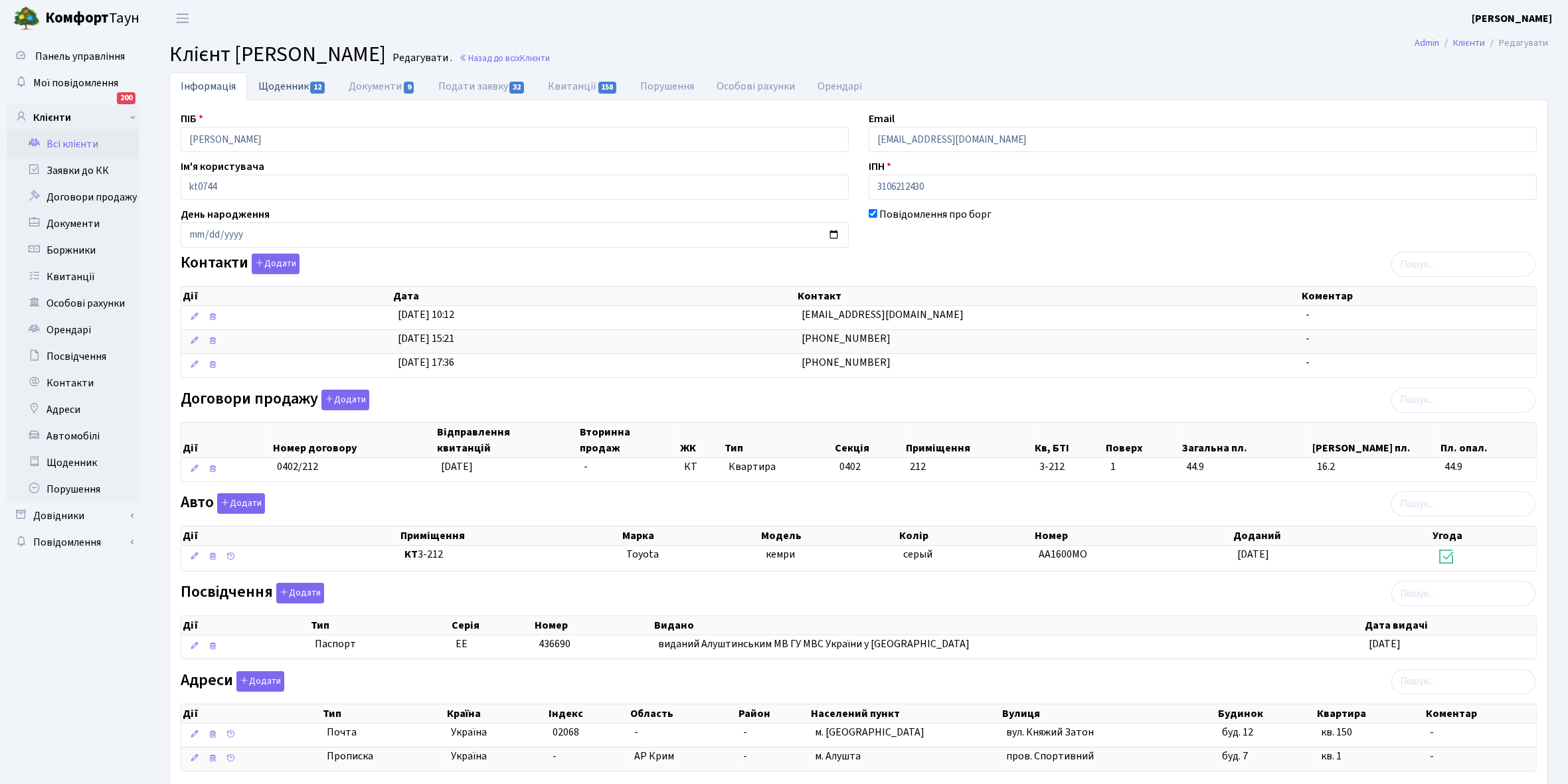
click at [269, 84] on link "Щоденник 12" at bounding box center [292, 86] width 90 height 27
select select "25"
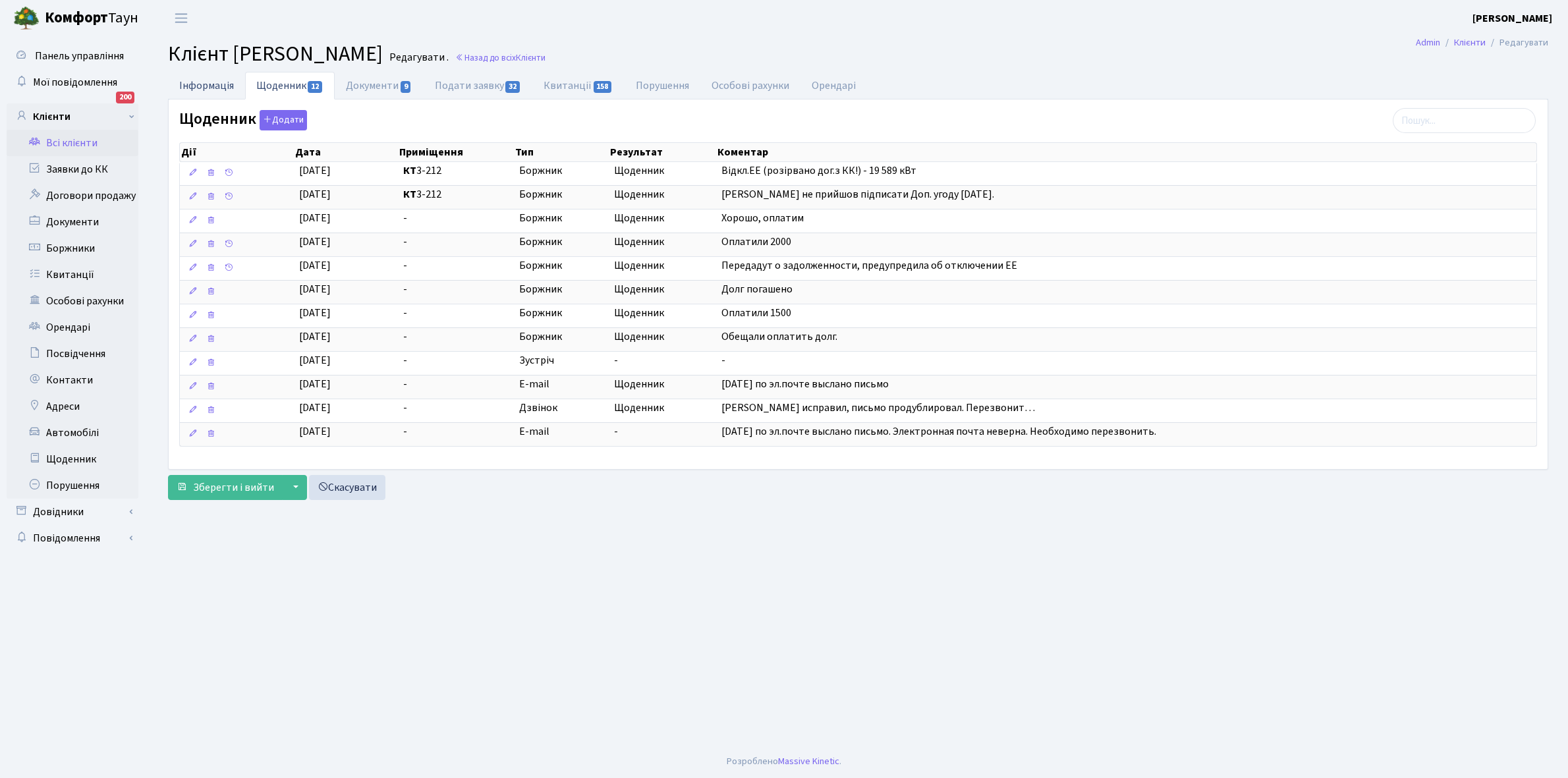
click at [189, 84] on link "Інформація" at bounding box center [206, 85] width 77 height 27
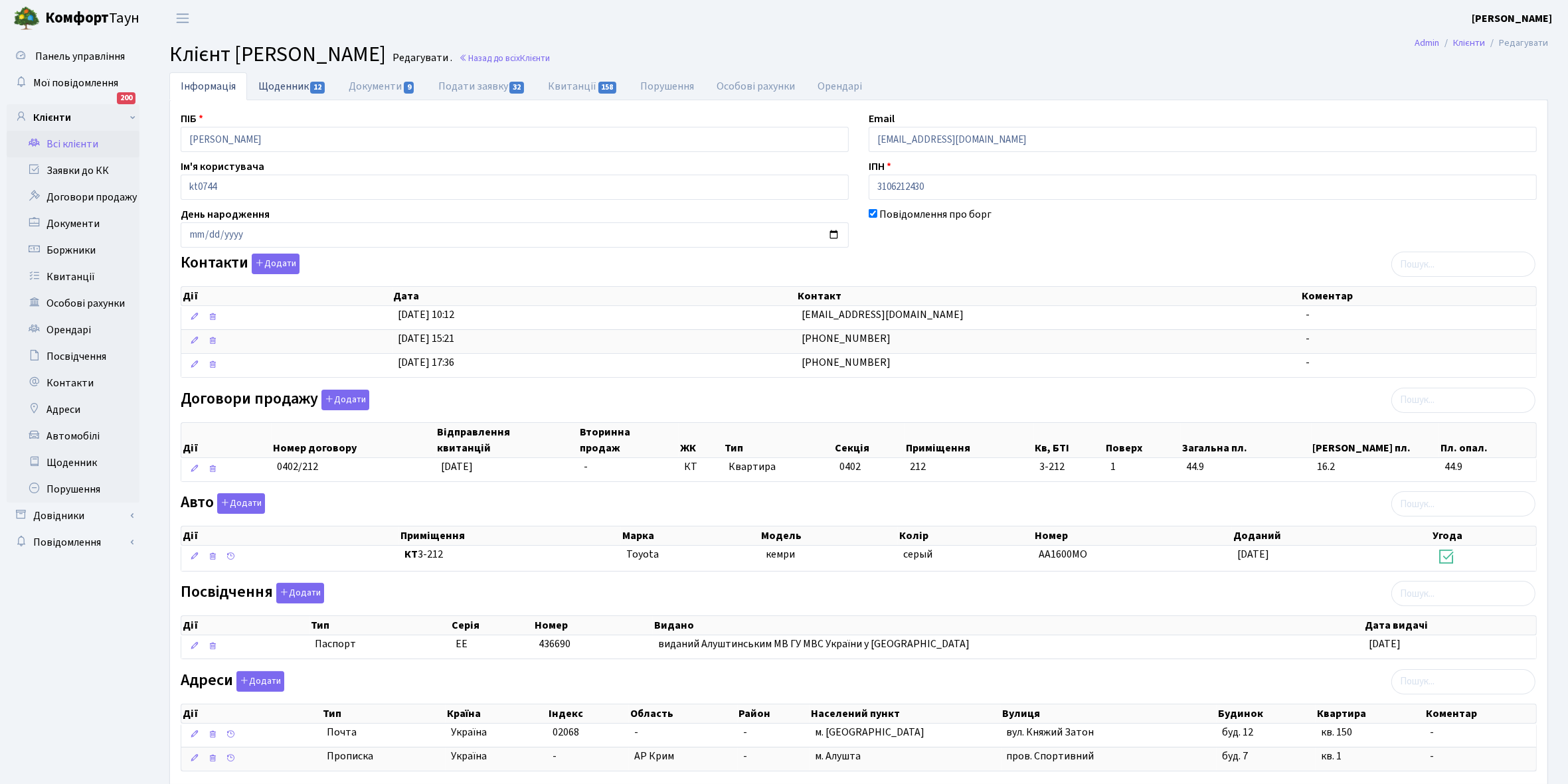
click at [277, 87] on link "Щоденник 12" at bounding box center [292, 86] width 90 height 27
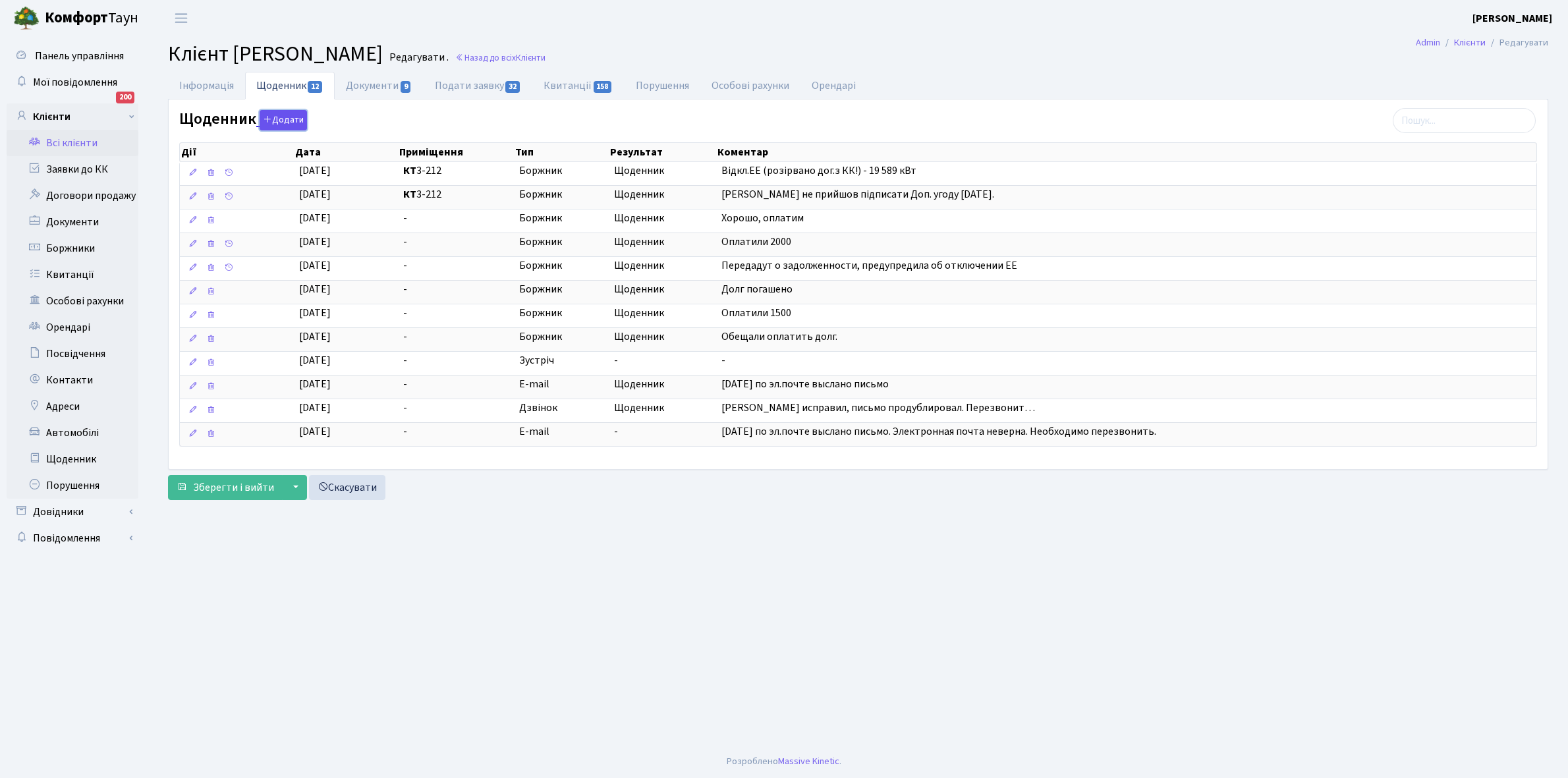
click at [281, 120] on button "Додати" at bounding box center [283, 120] width 48 height 20
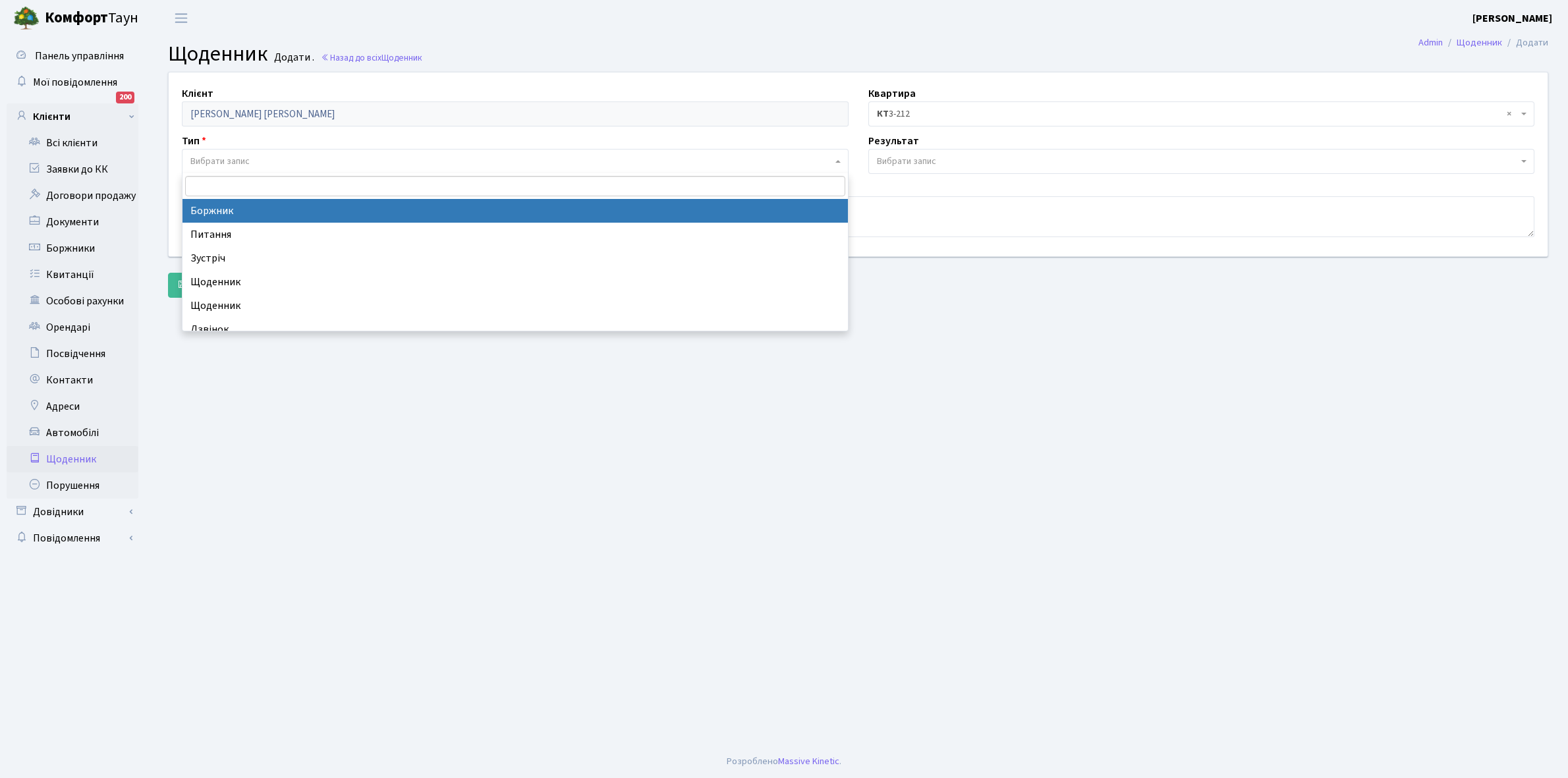
click at [221, 155] on span "Вибрати запис" at bounding box center [220, 161] width 59 height 13
select select "189"
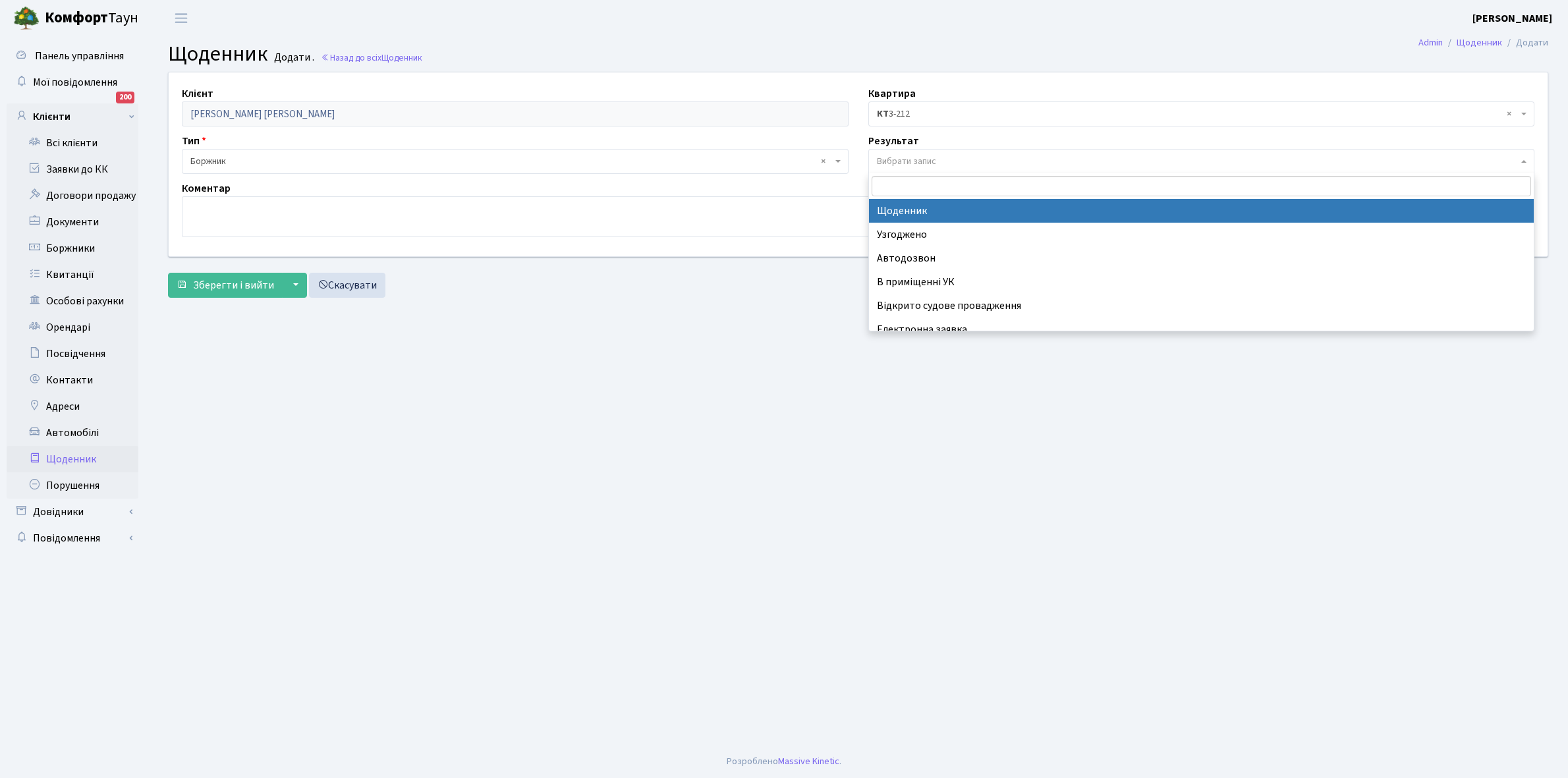
click at [910, 162] on span "Вибрати запис" at bounding box center [906, 161] width 59 height 13
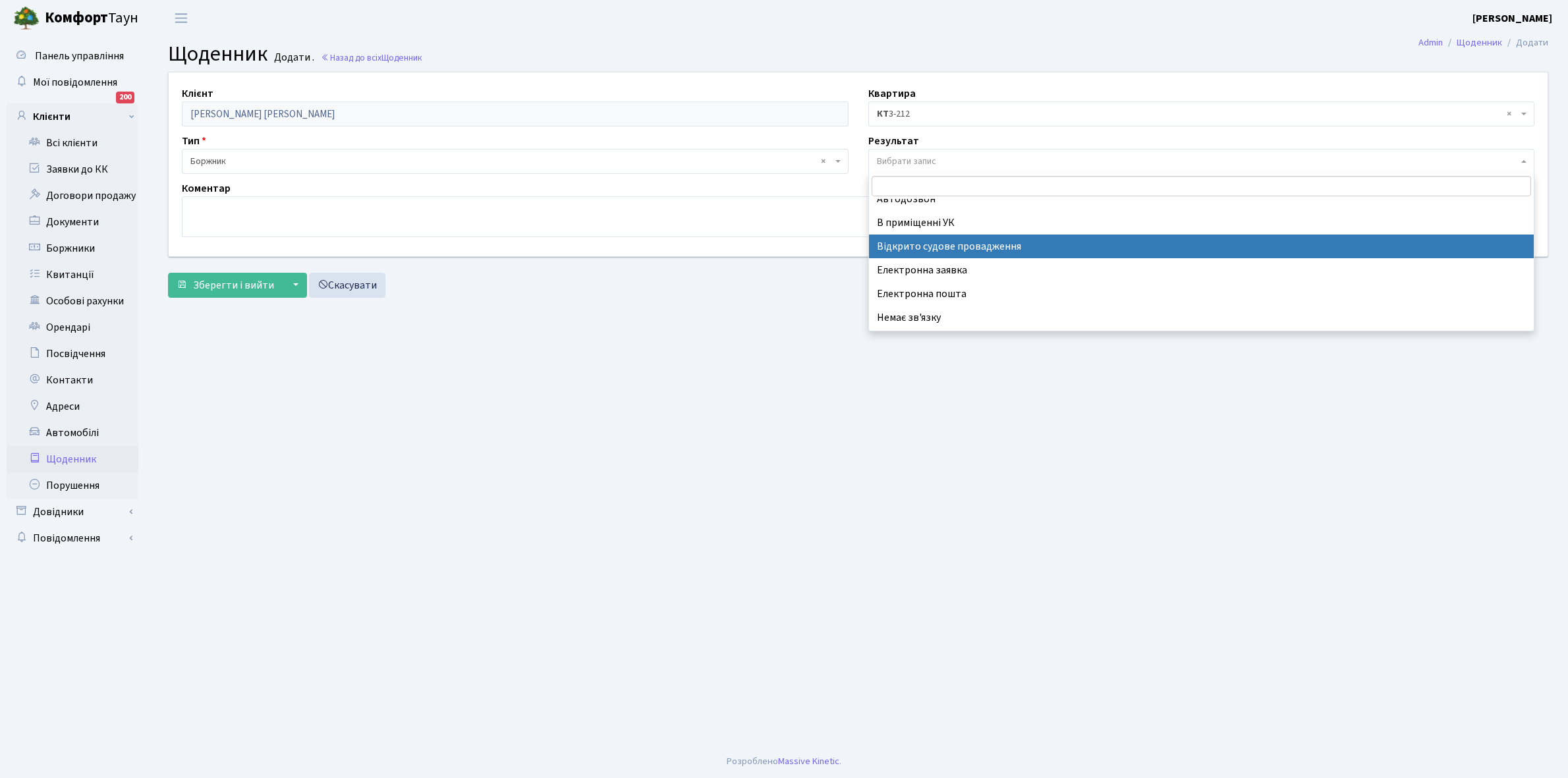
scroll to position [81, 0]
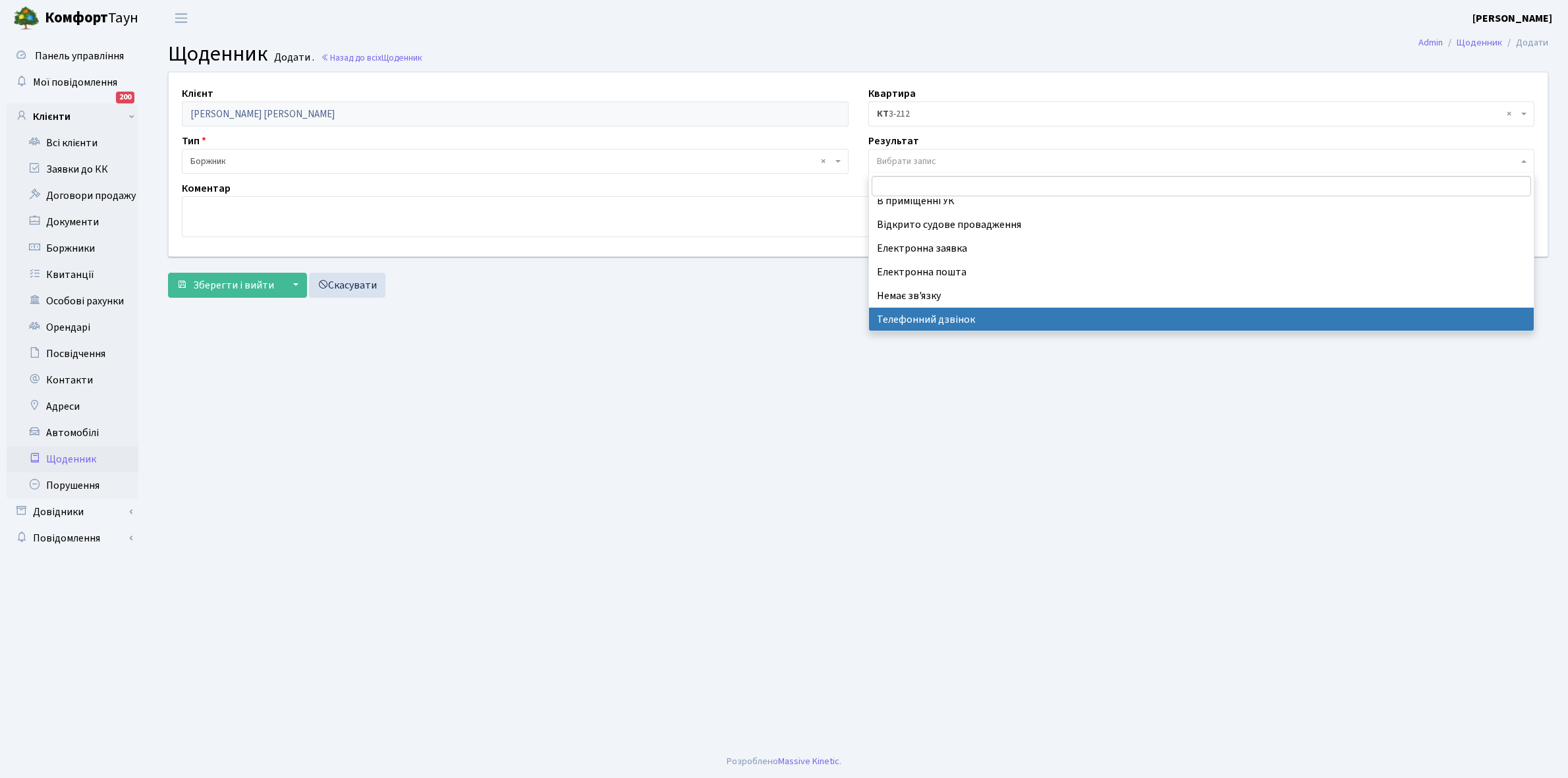
select select "196"
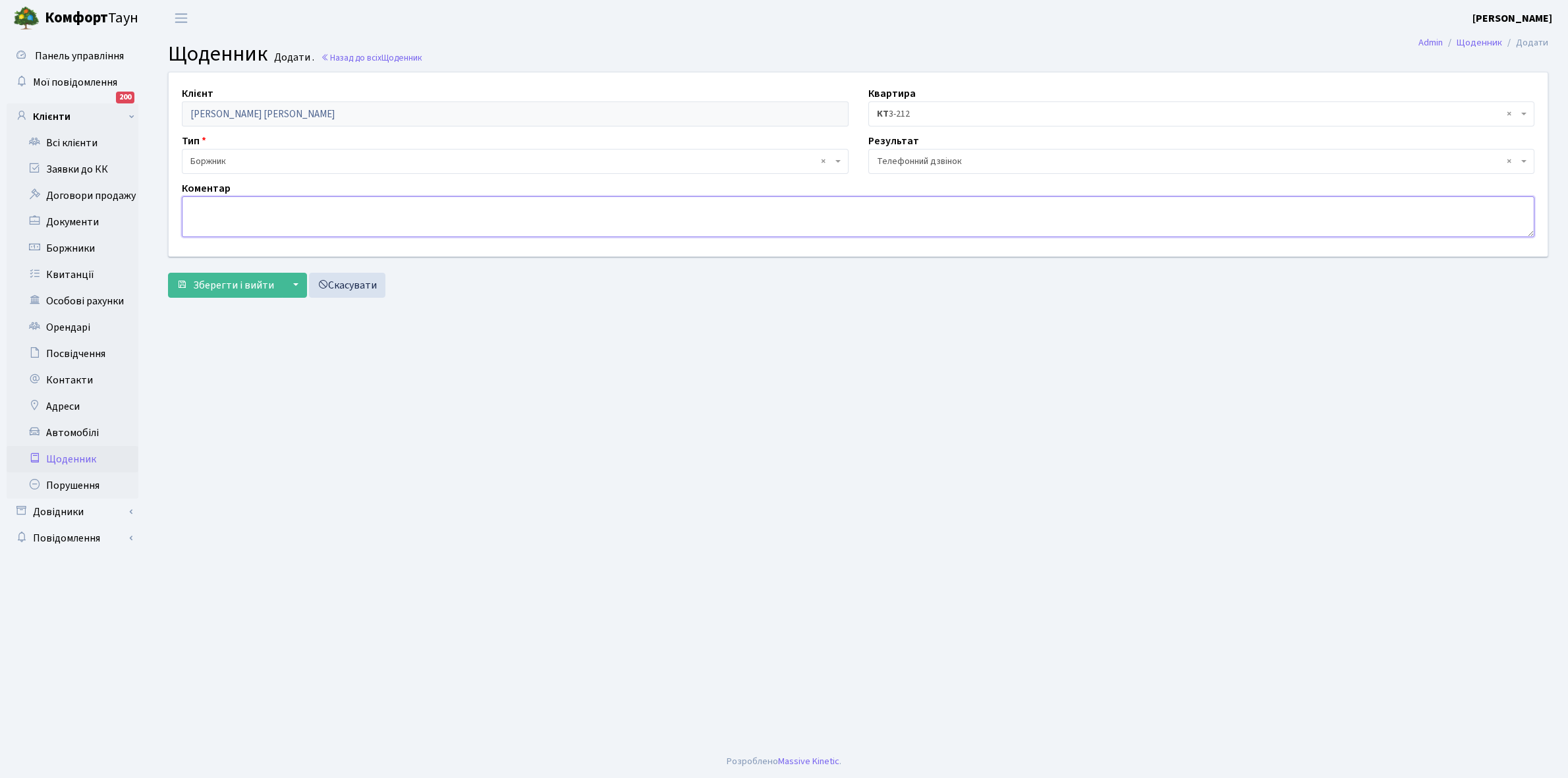
click at [215, 215] on textarea at bounding box center [858, 217] width 1352 height 41
click at [215, 288] on span "Зберегти і вийти" at bounding box center [233, 285] width 81 height 14
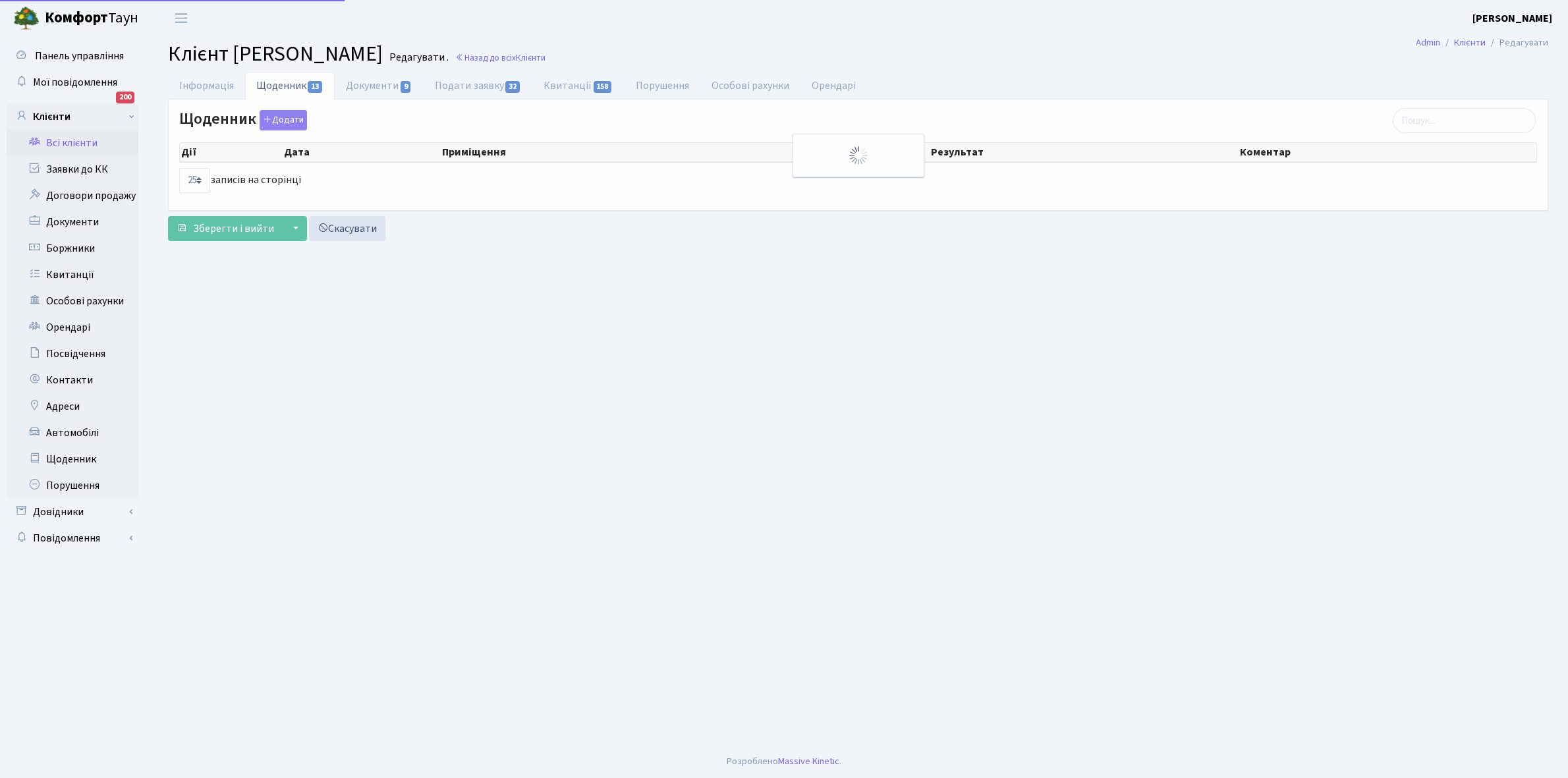
select select "25"
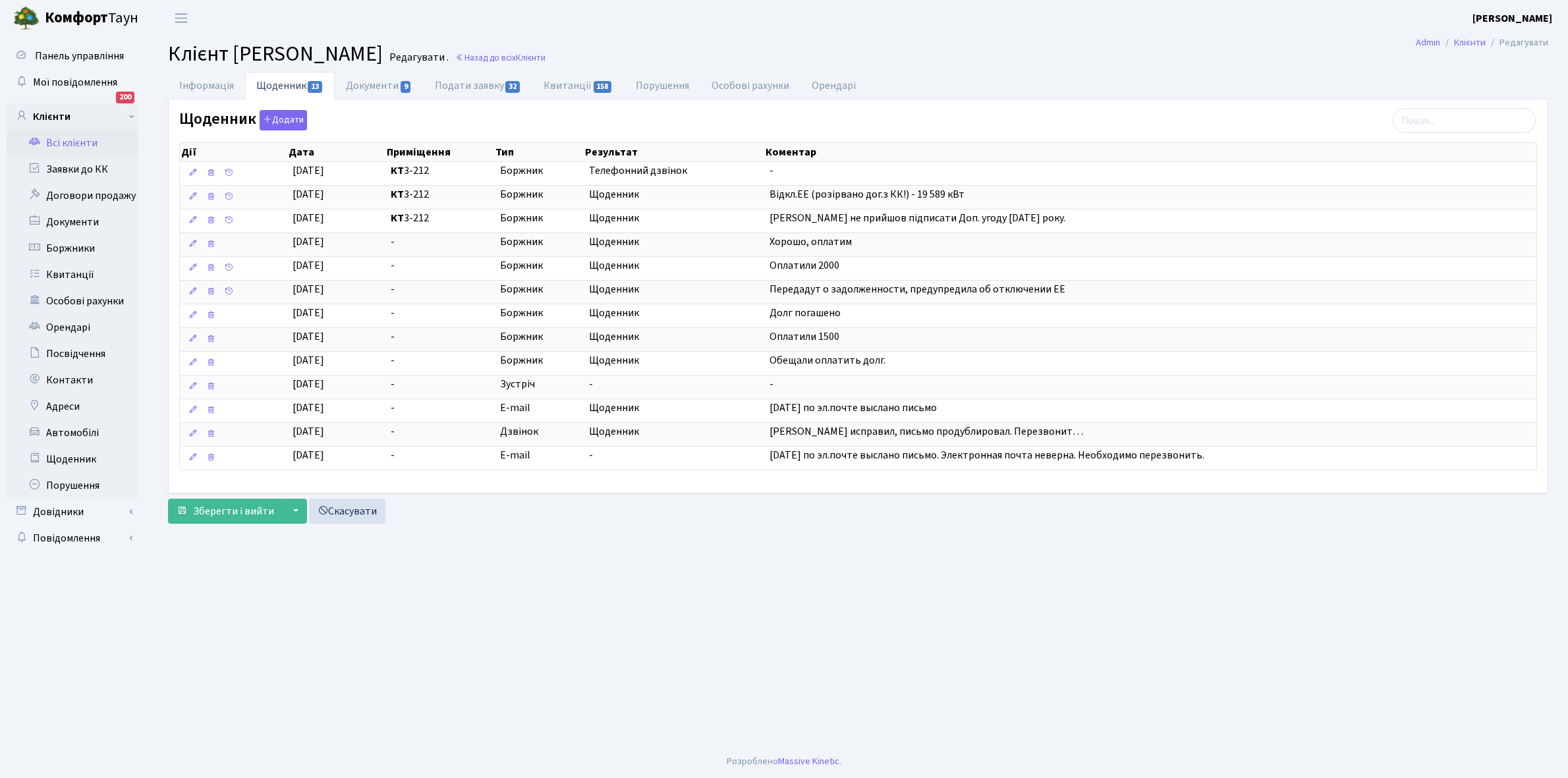
click at [90, 144] on link "Всі клієнти" at bounding box center [72, 143] width 132 height 27
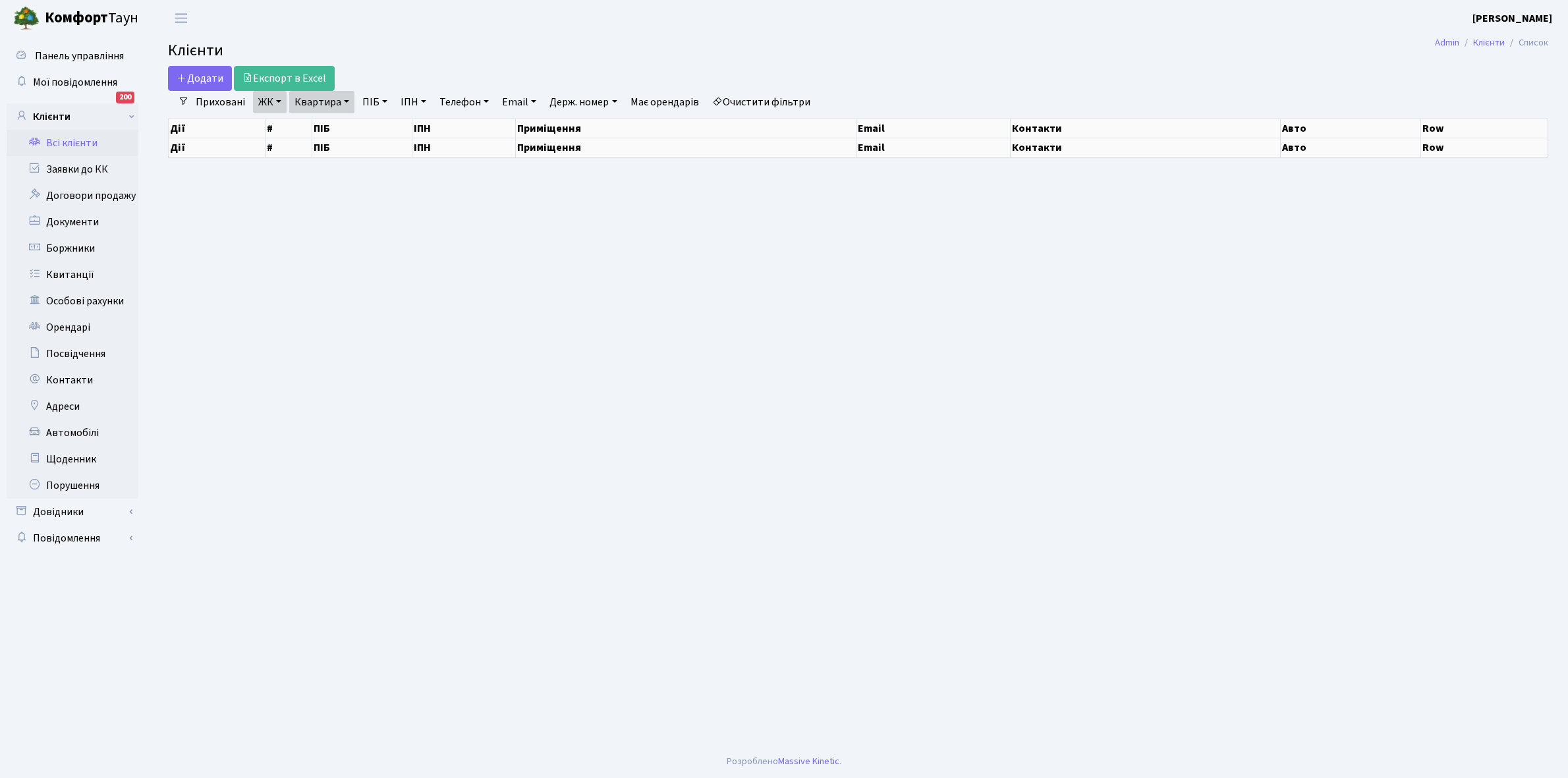
select select "25"
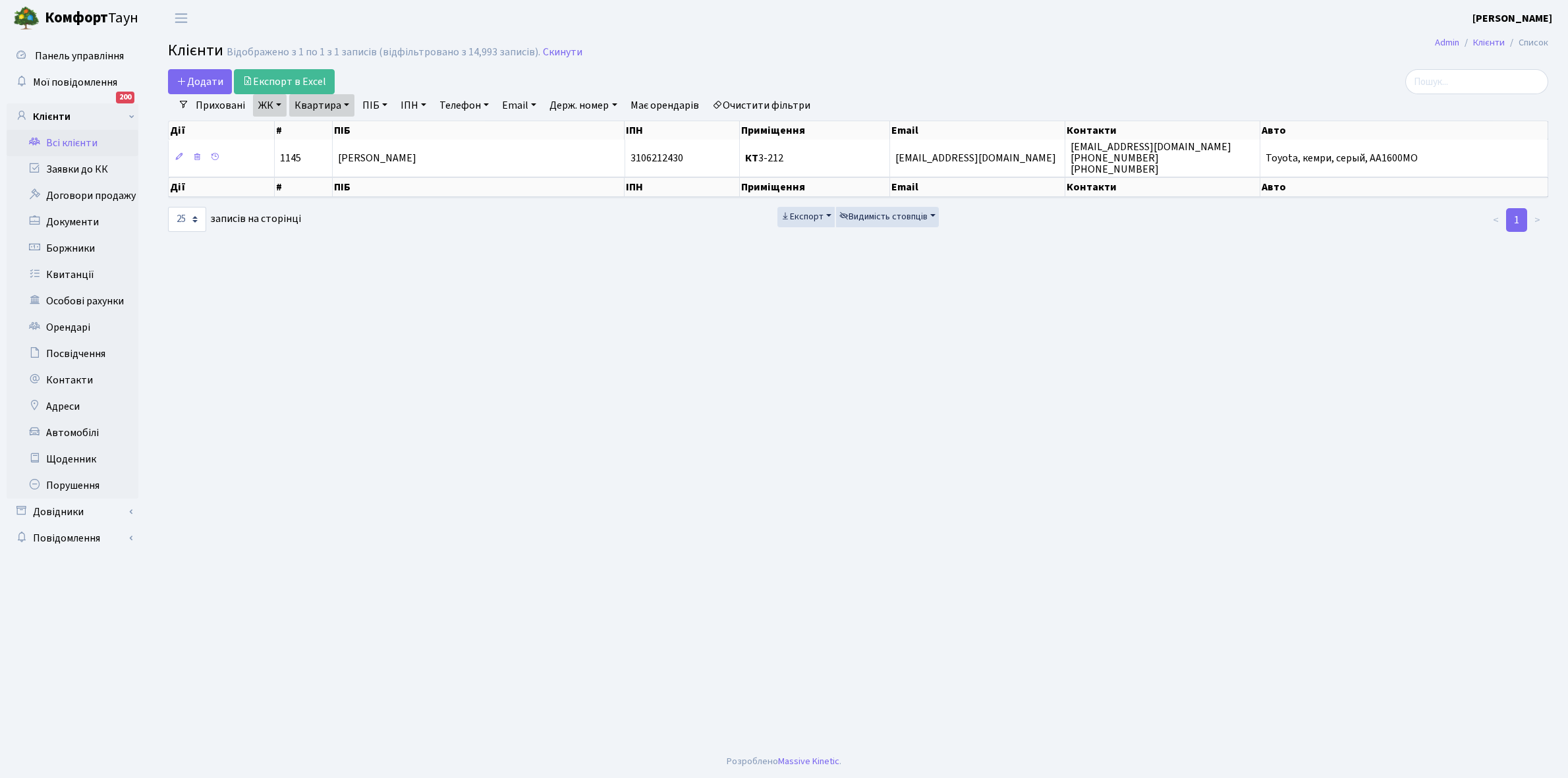
click at [785, 107] on link "Очистити фільтри" at bounding box center [761, 105] width 109 height 22
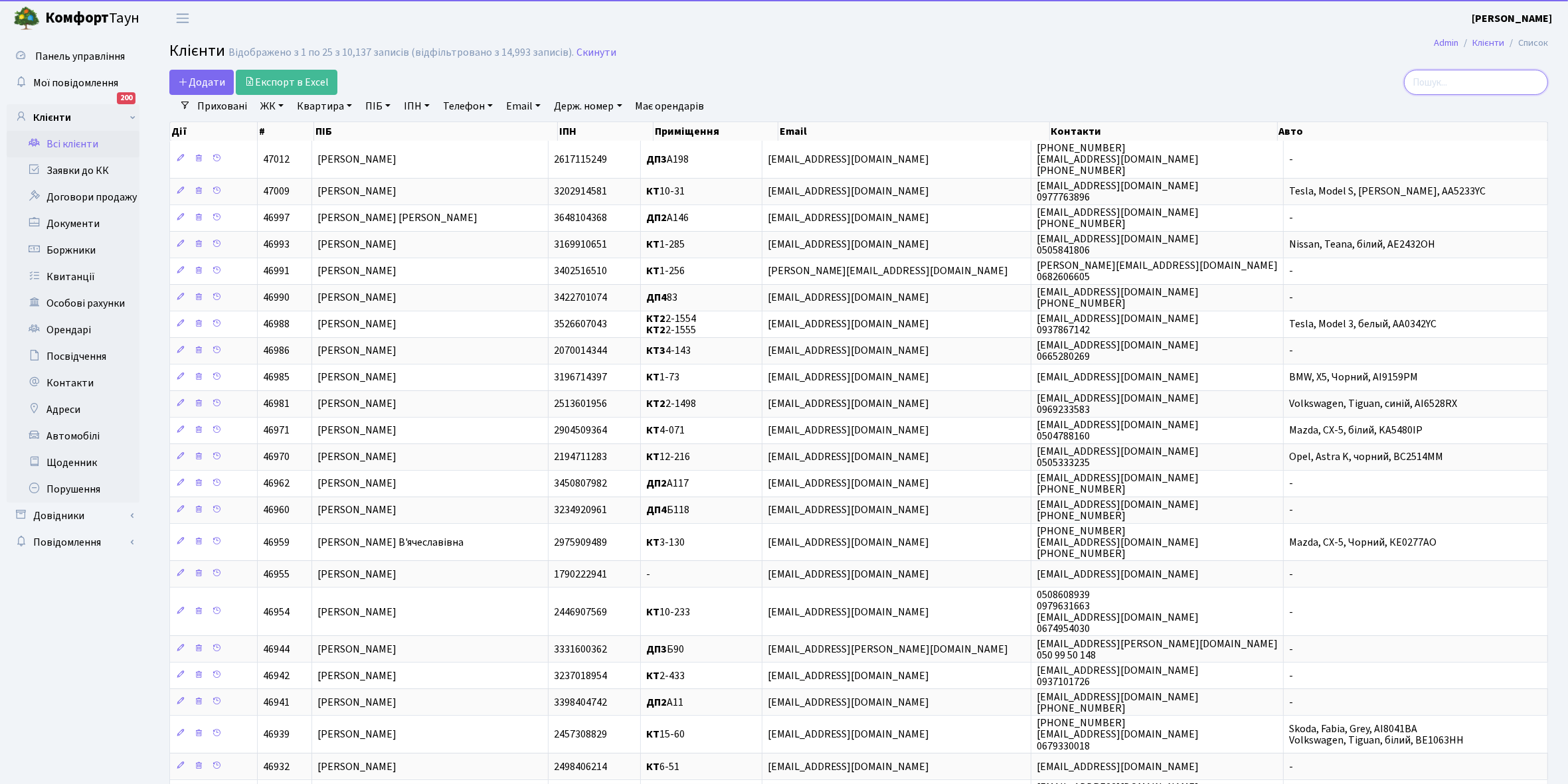
click at [1467, 75] on input "search" at bounding box center [1476, 82] width 144 height 25
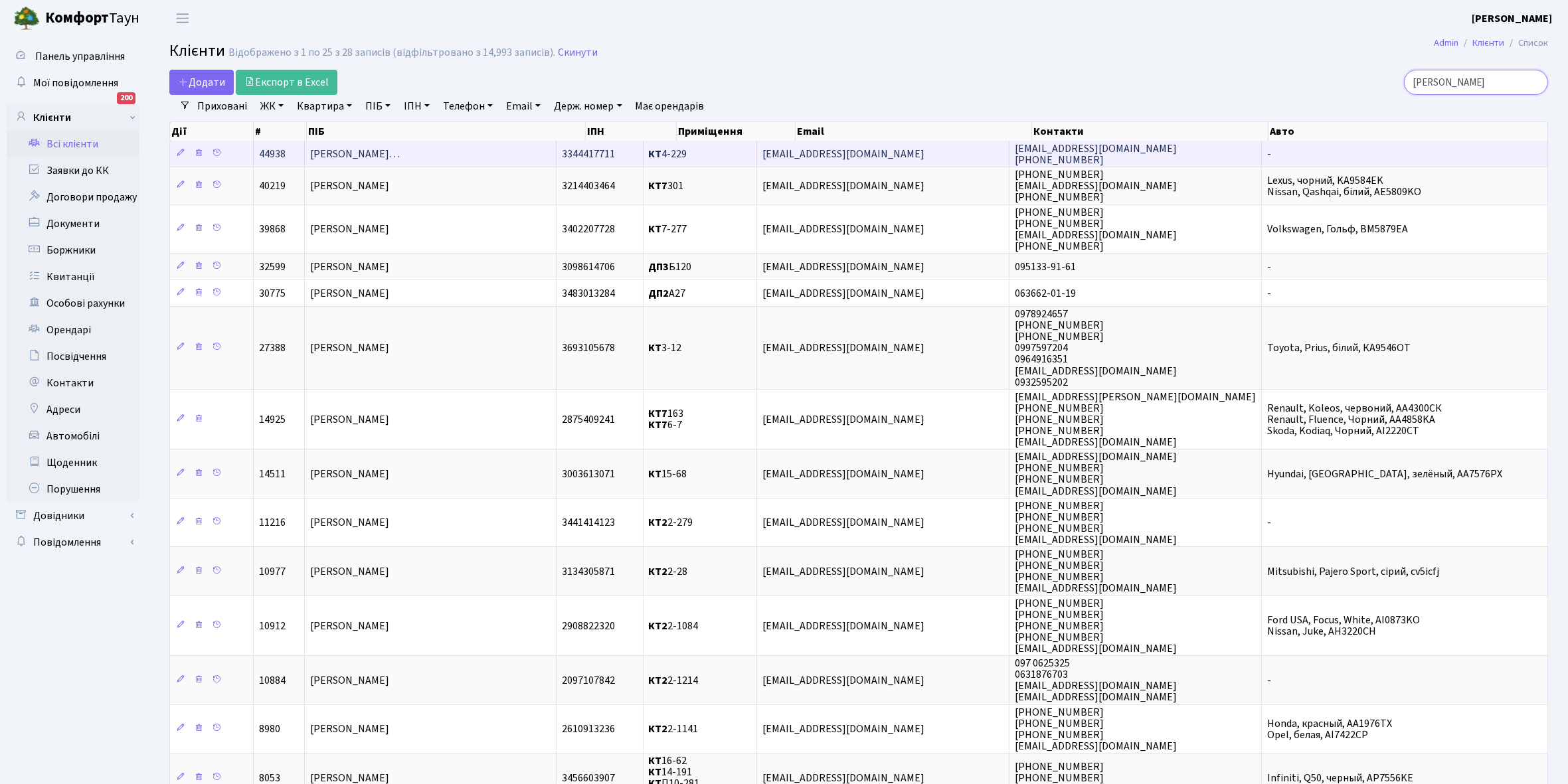
type input "коваленко"
click at [400, 154] on span "Коваленко Володимир Олександрови…" at bounding box center [355, 154] width 89 height 14
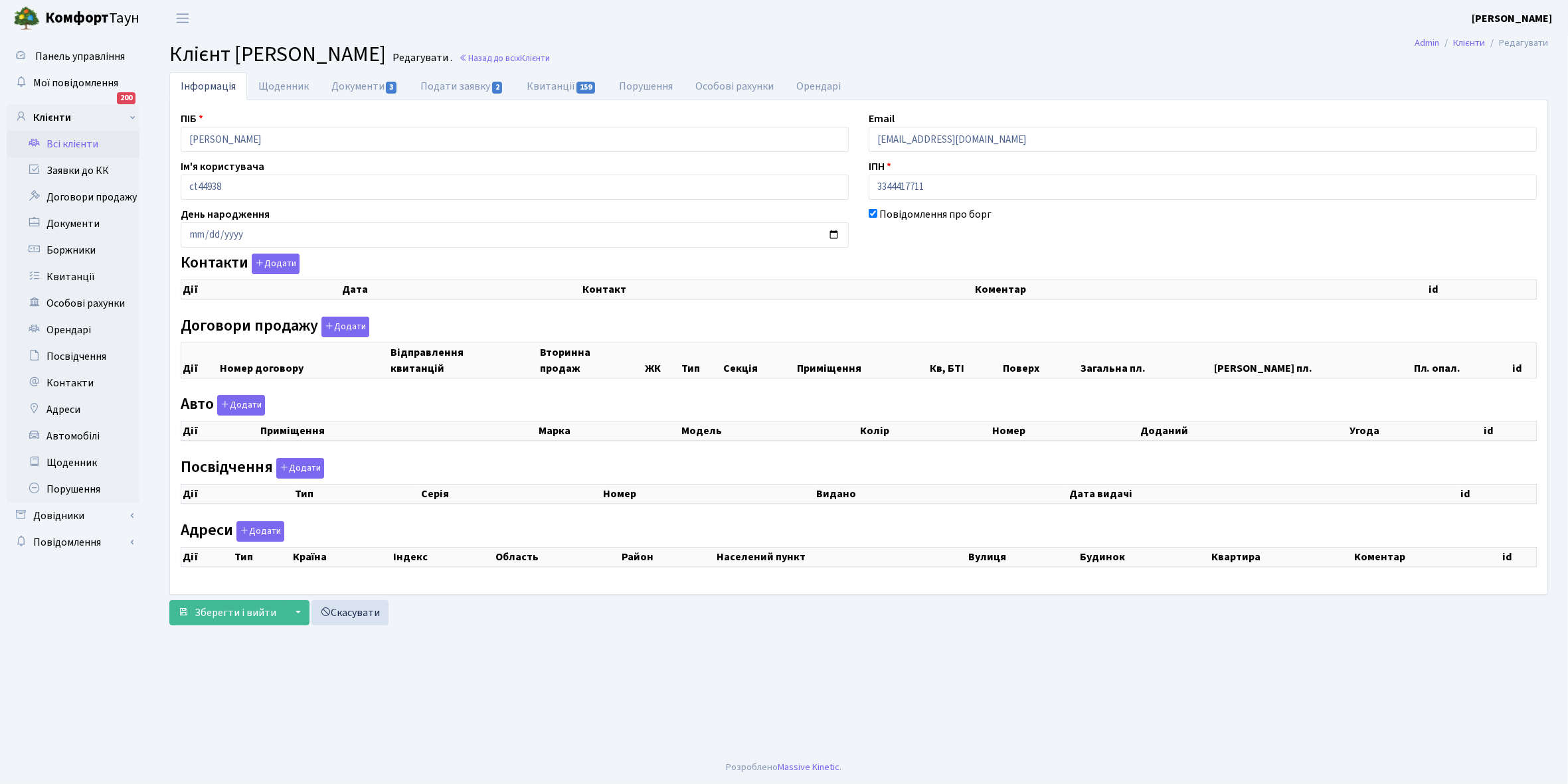
checkbox input "true"
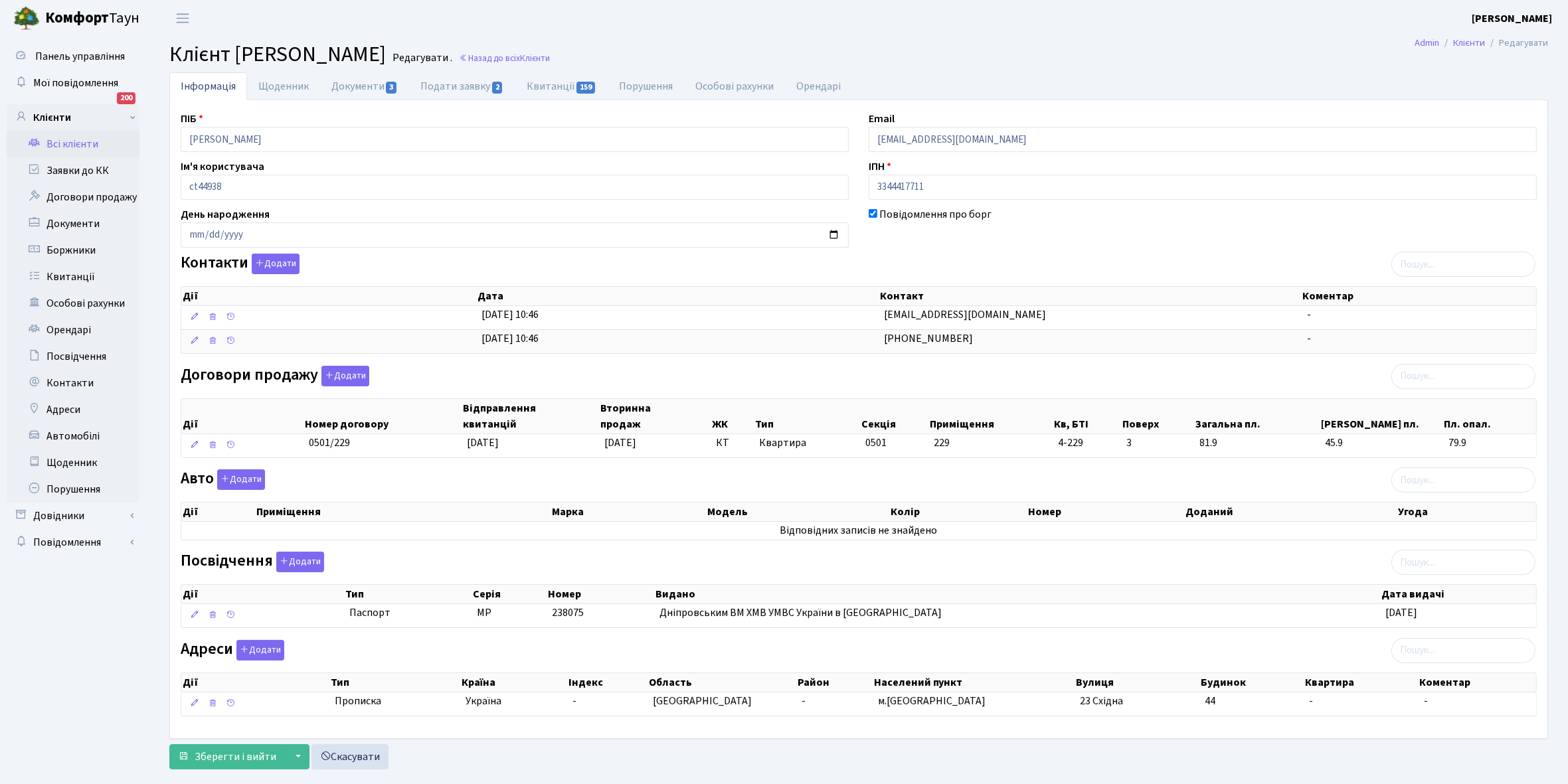
click at [78, 146] on link "Всі клієнти" at bounding box center [72, 144] width 133 height 27
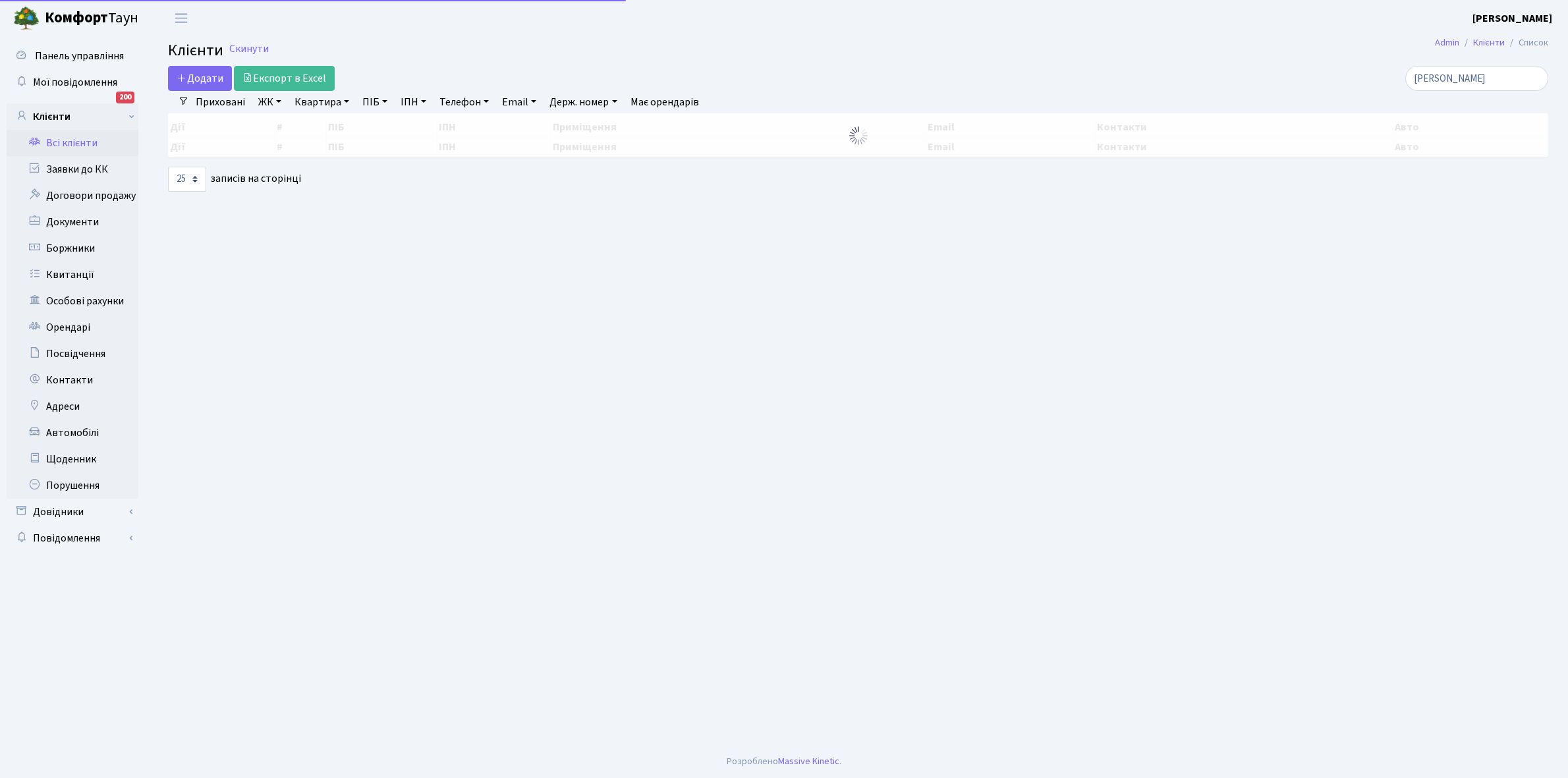
select select "25"
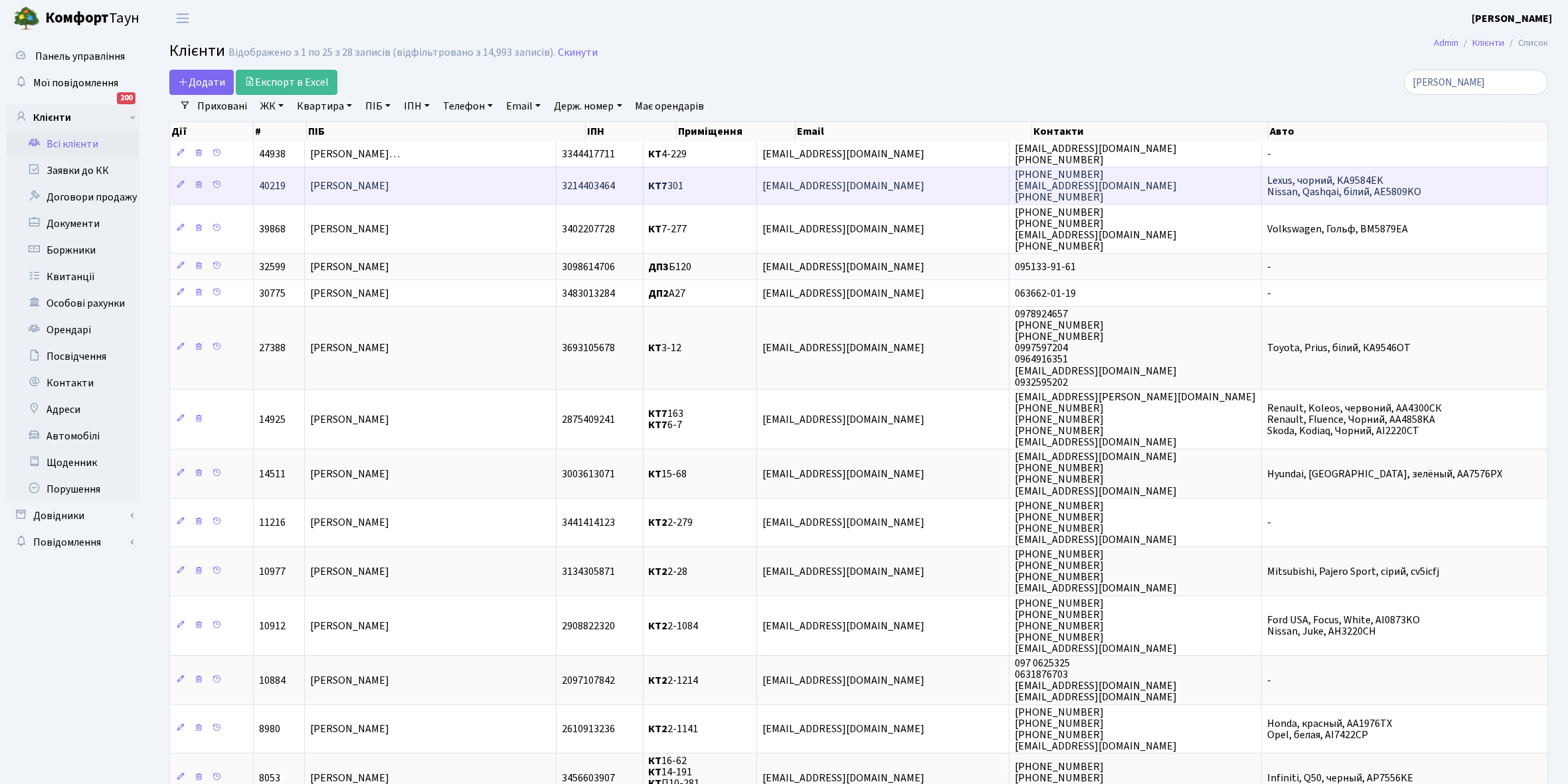
click at [449, 183] on td "[PERSON_NAME]" at bounding box center [431, 186] width 252 height 38
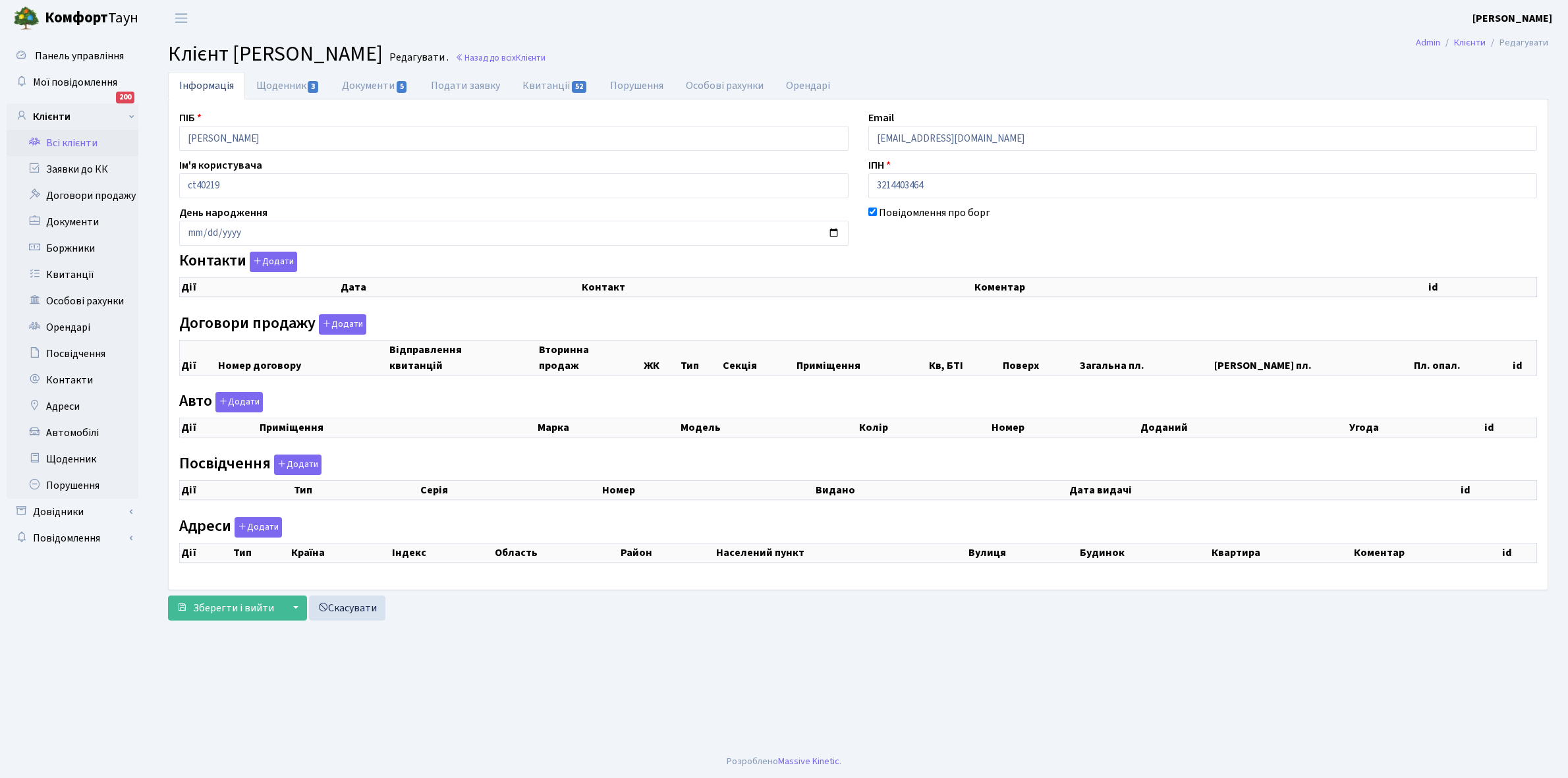
checkbox input "true"
select select "25"
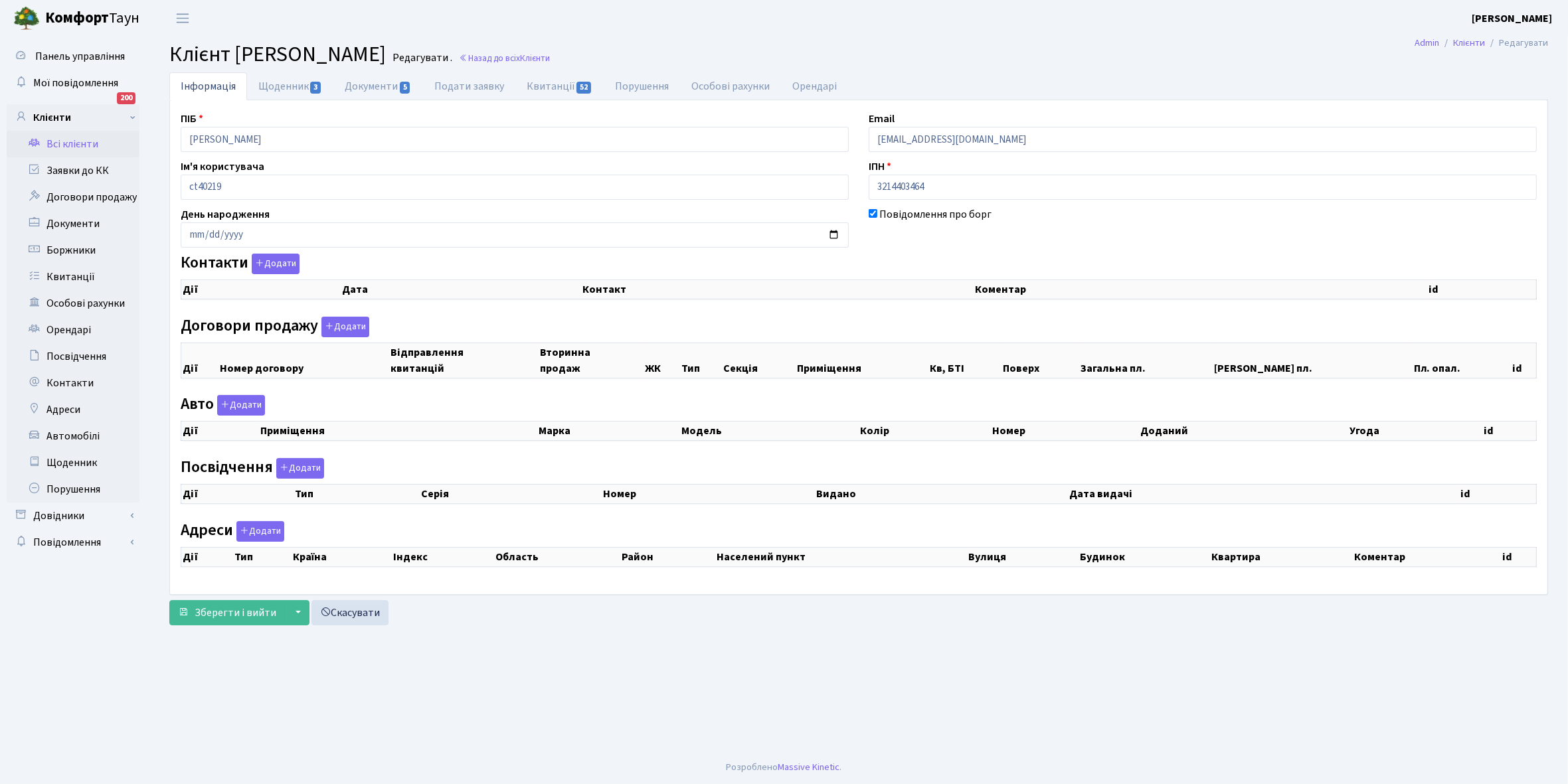
select select "25"
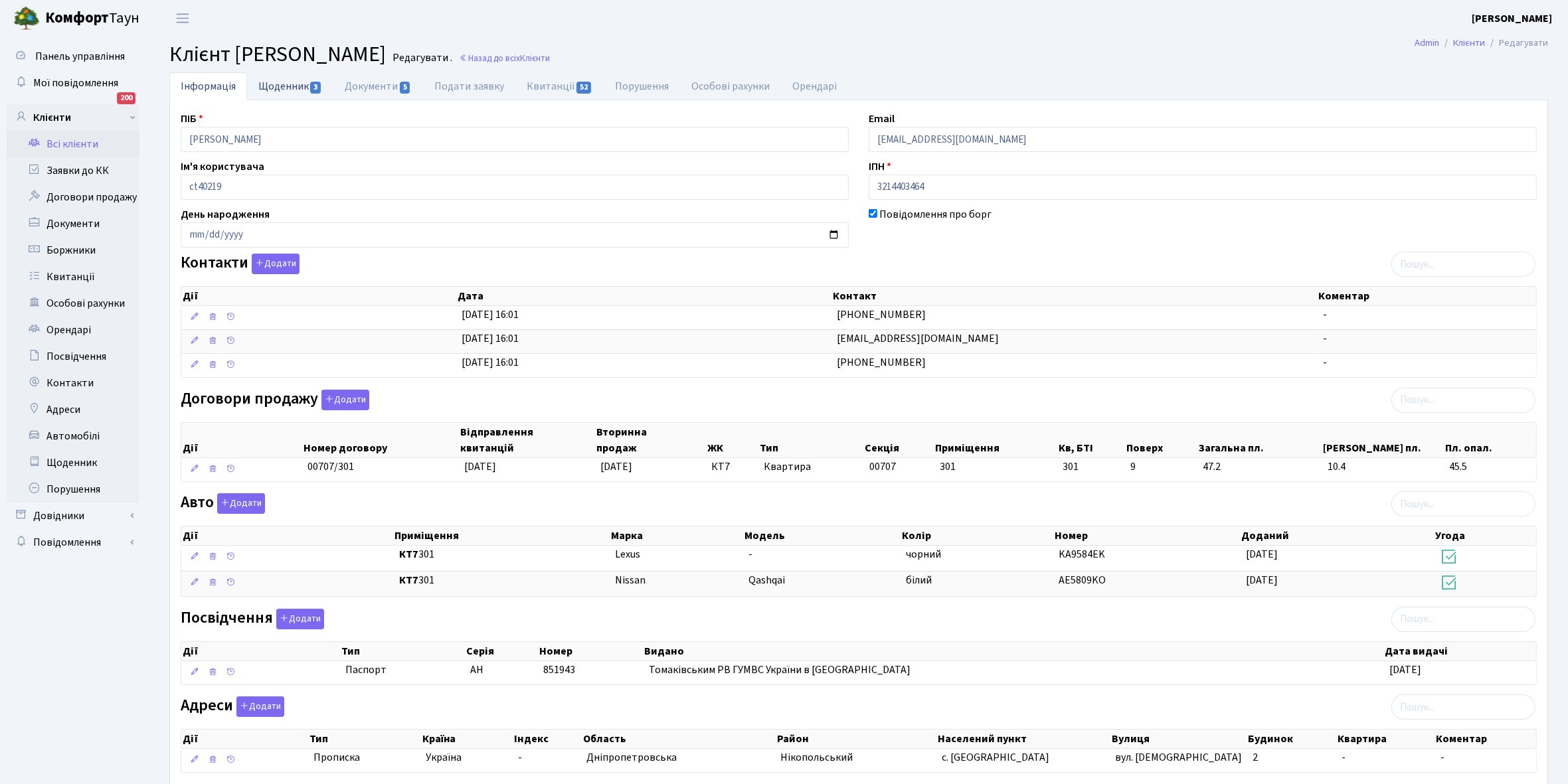
click at [281, 85] on link "Щоденник 3" at bounding box center [290, 86] width 87 height 27
select select "25"
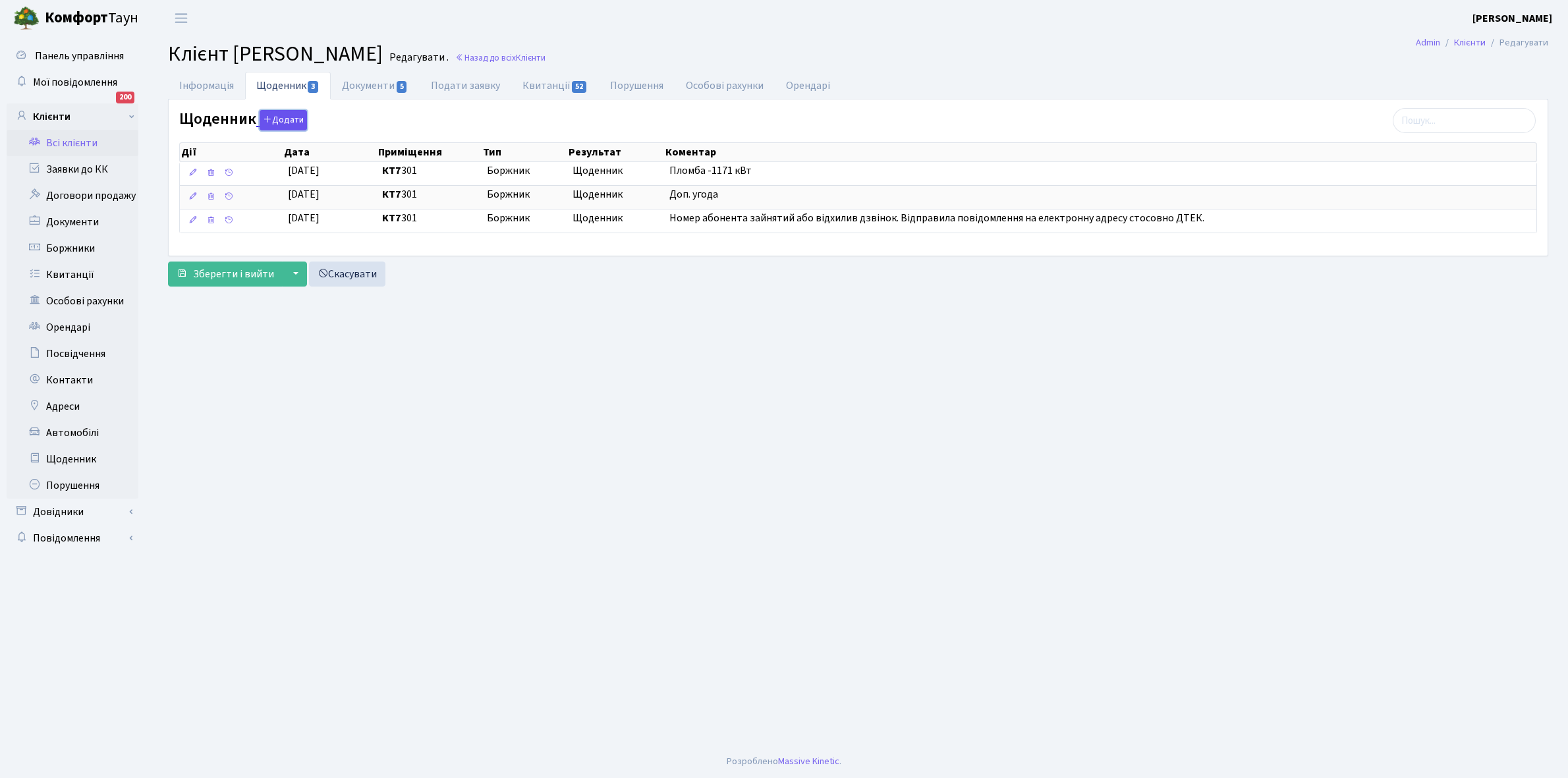
click at [276, 121] on button "Додати" at bounding box center [283, 120] width 48 height 20
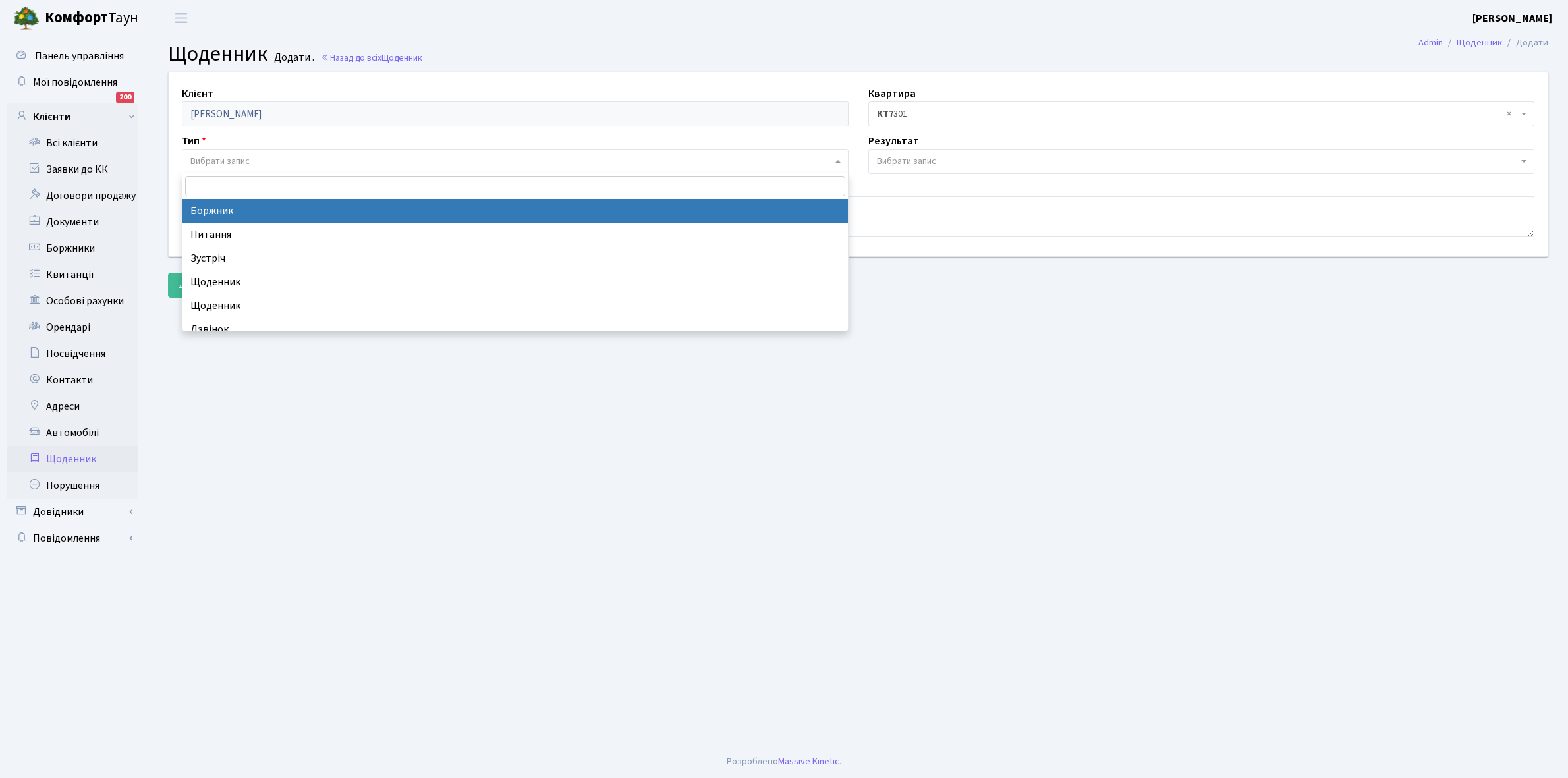
click at [237, 152] on span "Вибрати запис" at bounding box center [515, 161] width 666 height 25
select select "189"
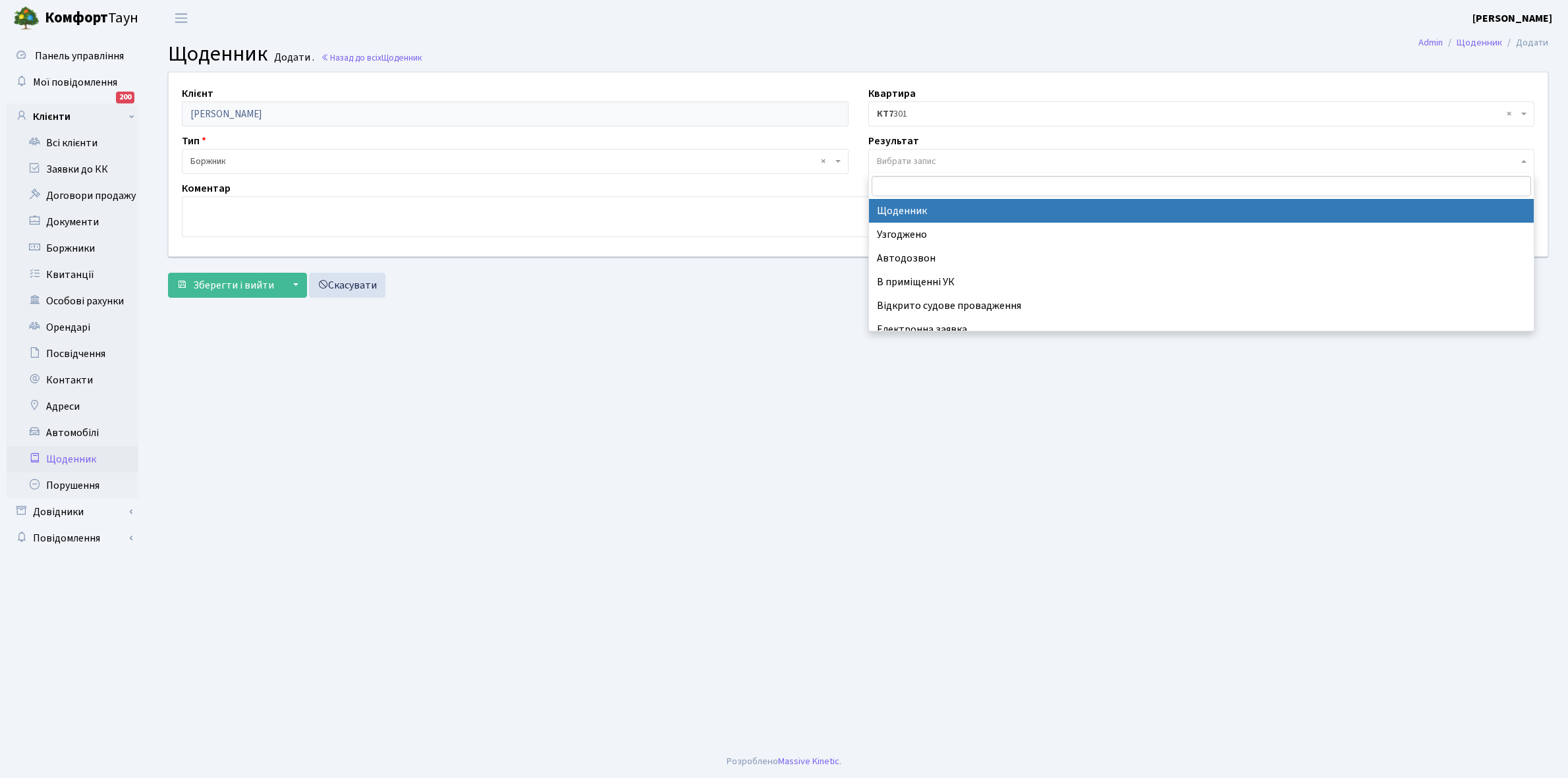
click at [941, 160] on span "Вибрати запис" at bounding box center [1198, 161] width 641 height 13
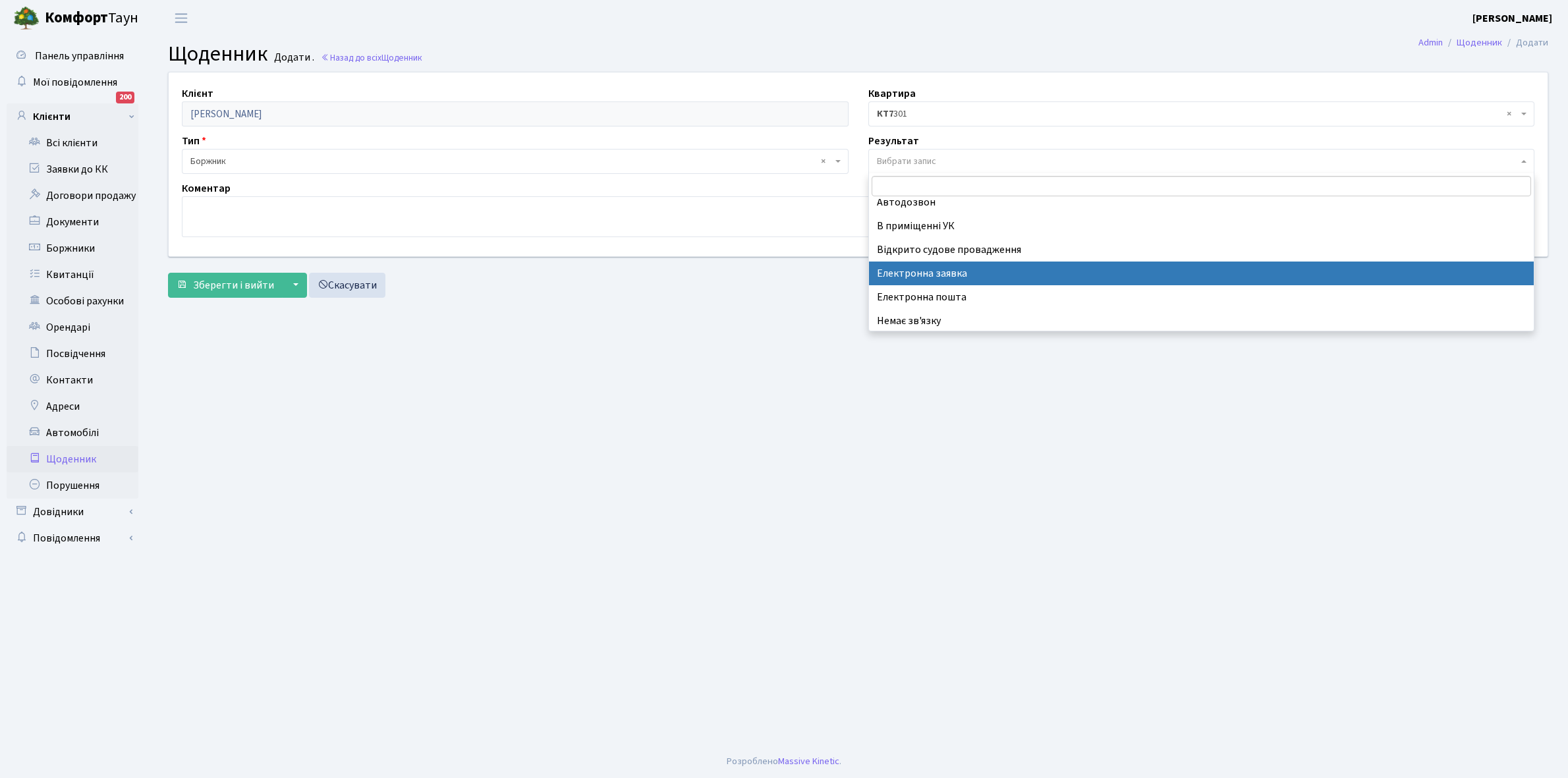
scroll to position [81, 0]
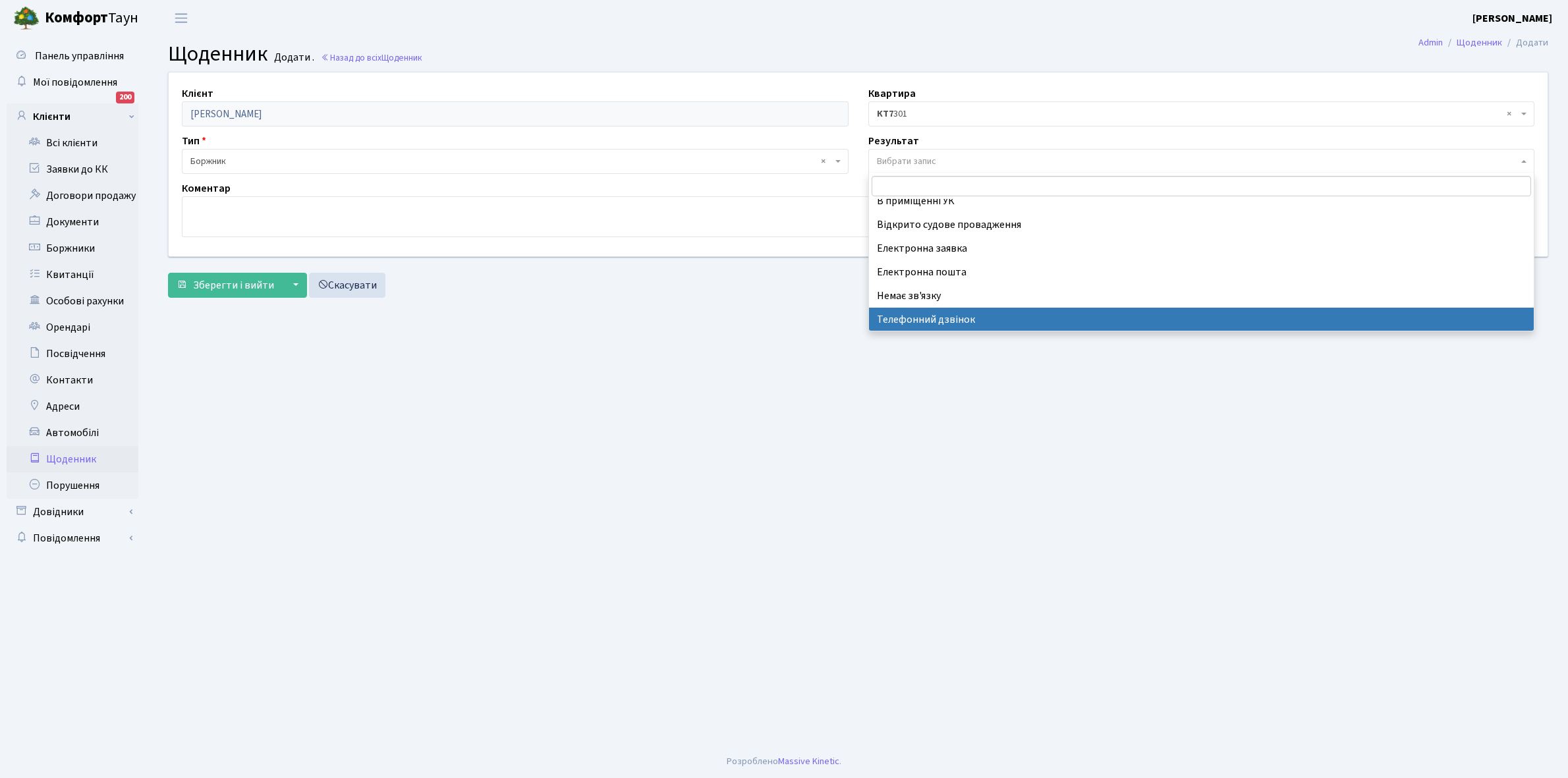
select select "196"
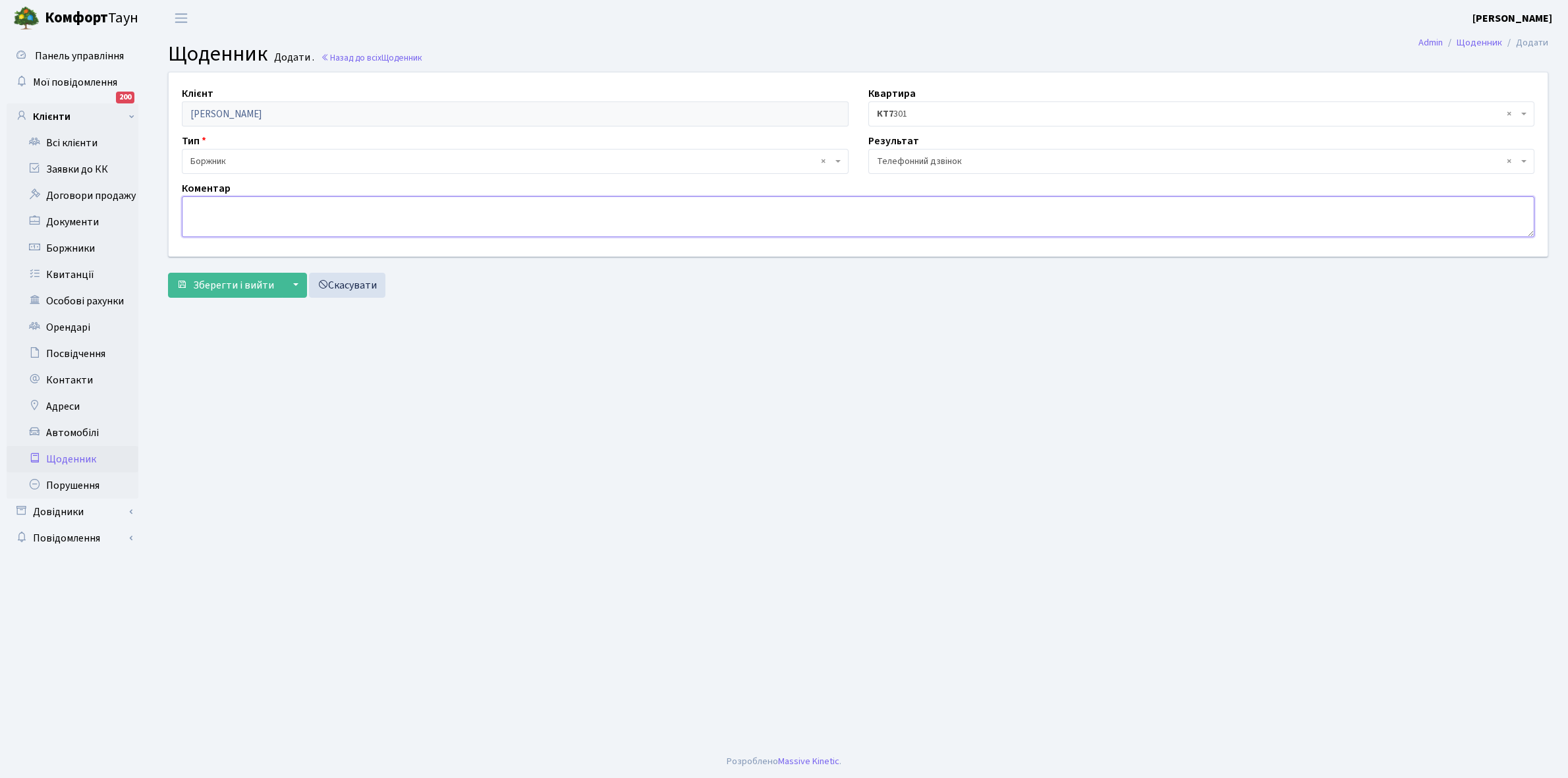
click at [199, 224] on textarea at bounding box center [858, 217] width 1352 height 41
type textarea "О"
type textarea "Буде погашати борг кожен місяць"
click at [224, 278] on span "Зберегти і вийти" at bounding box center [233, 285] width 81 height 14
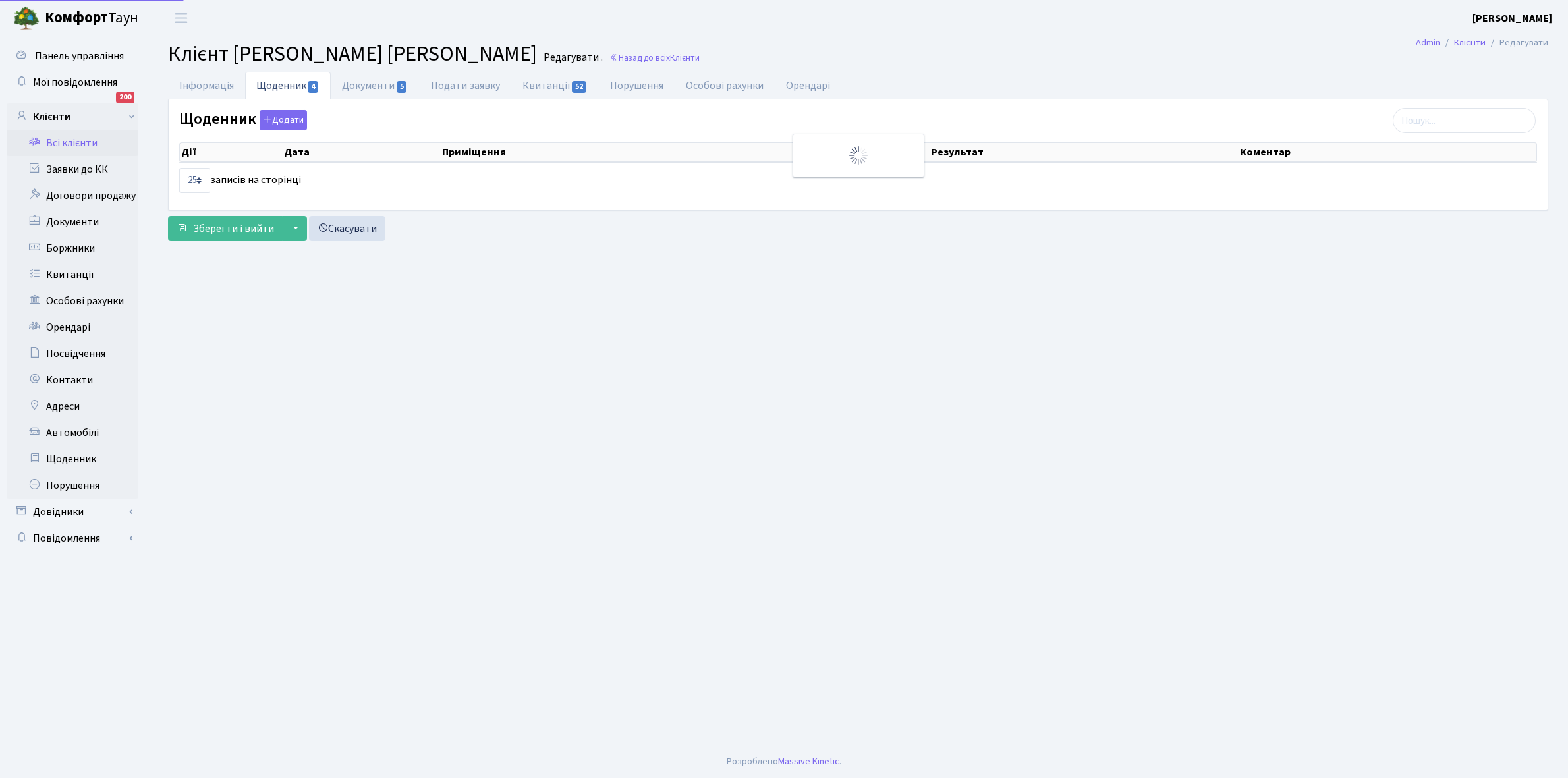
select select "25"
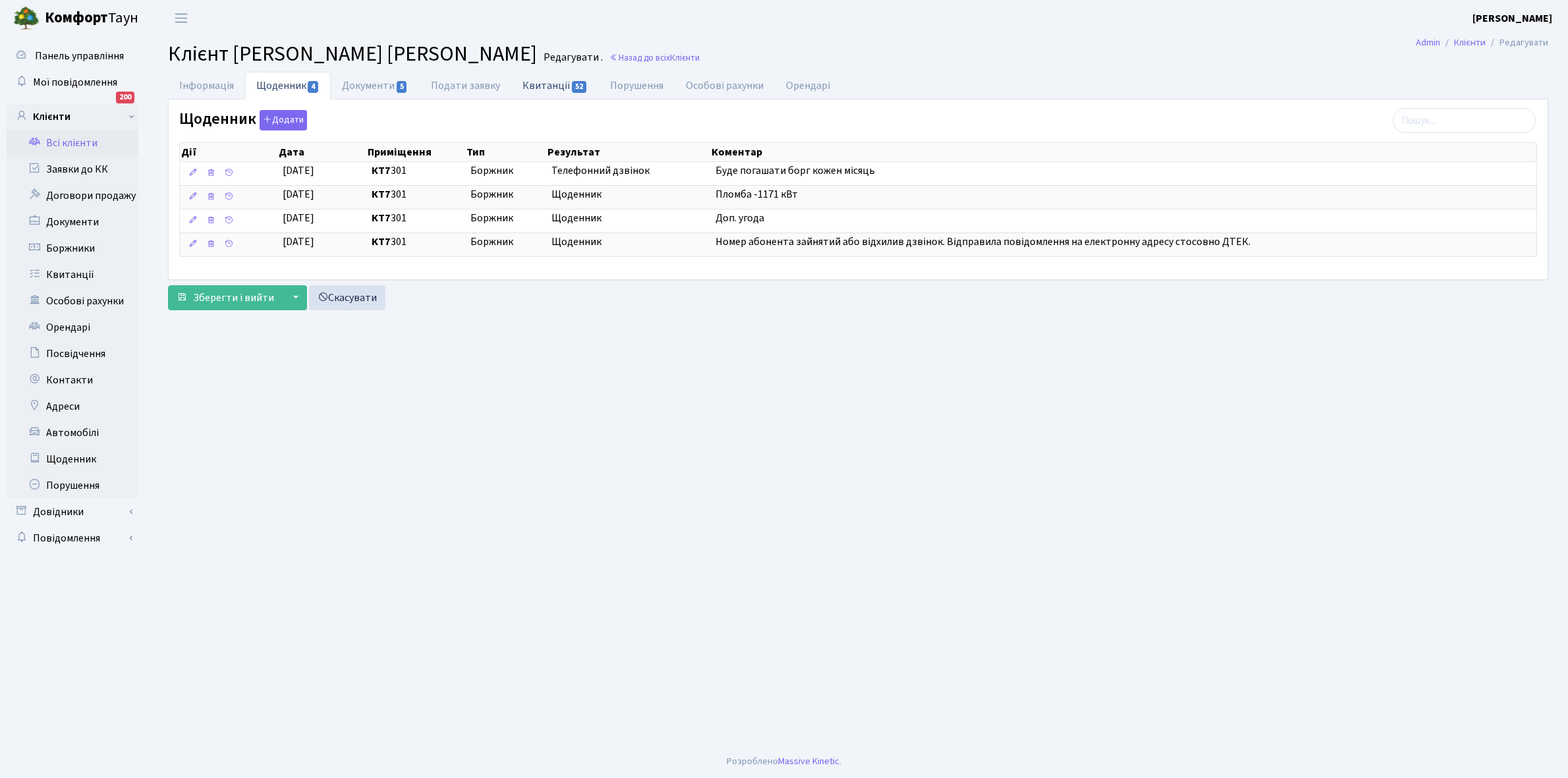
click at [540, 83] on link "Квитанції 52" at bounding box center [555, 85] width 88 height 27
select select "25"
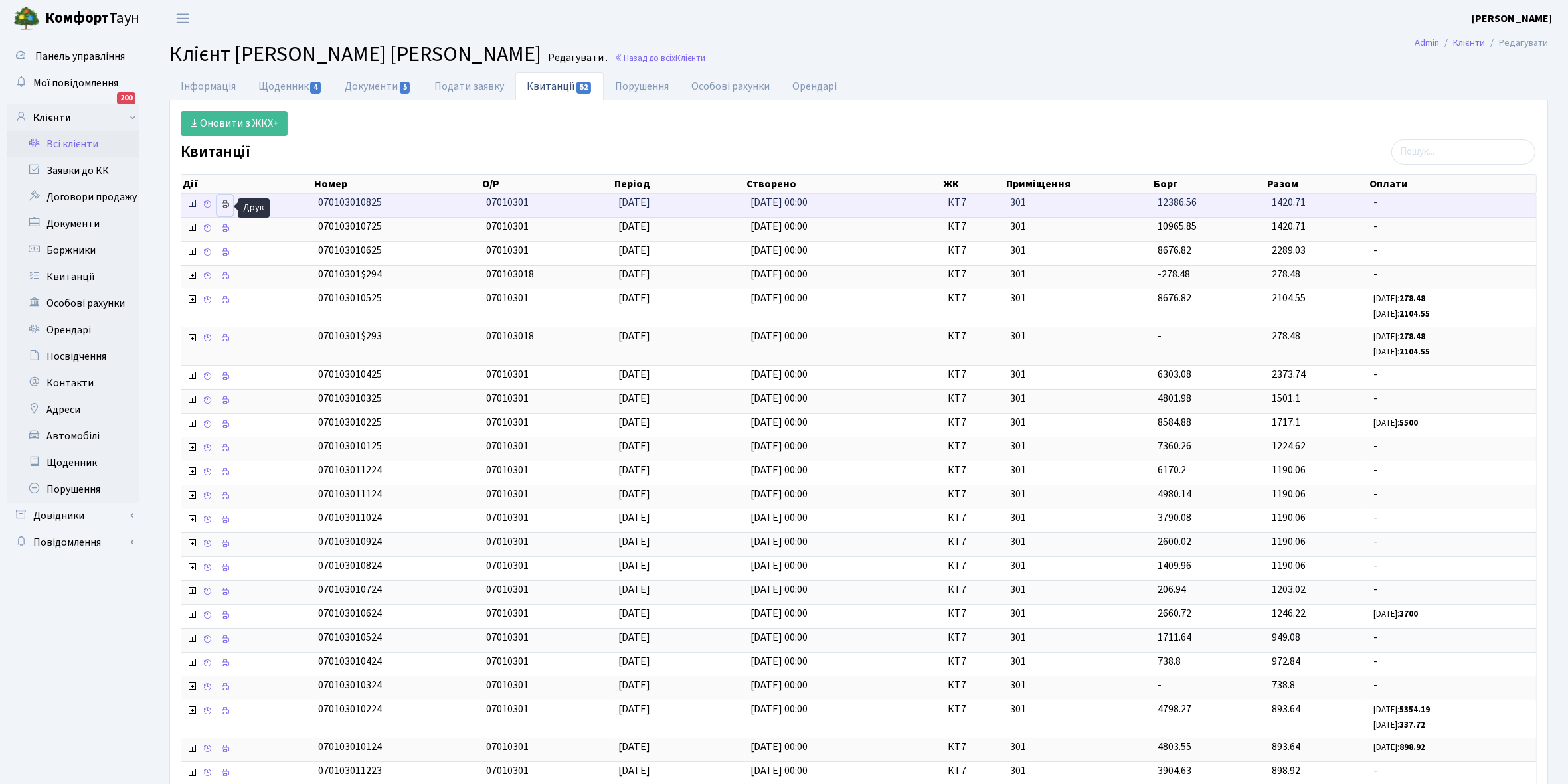
click at [224, 201] on icon at bounding box center [225, 204] width 9 height 9
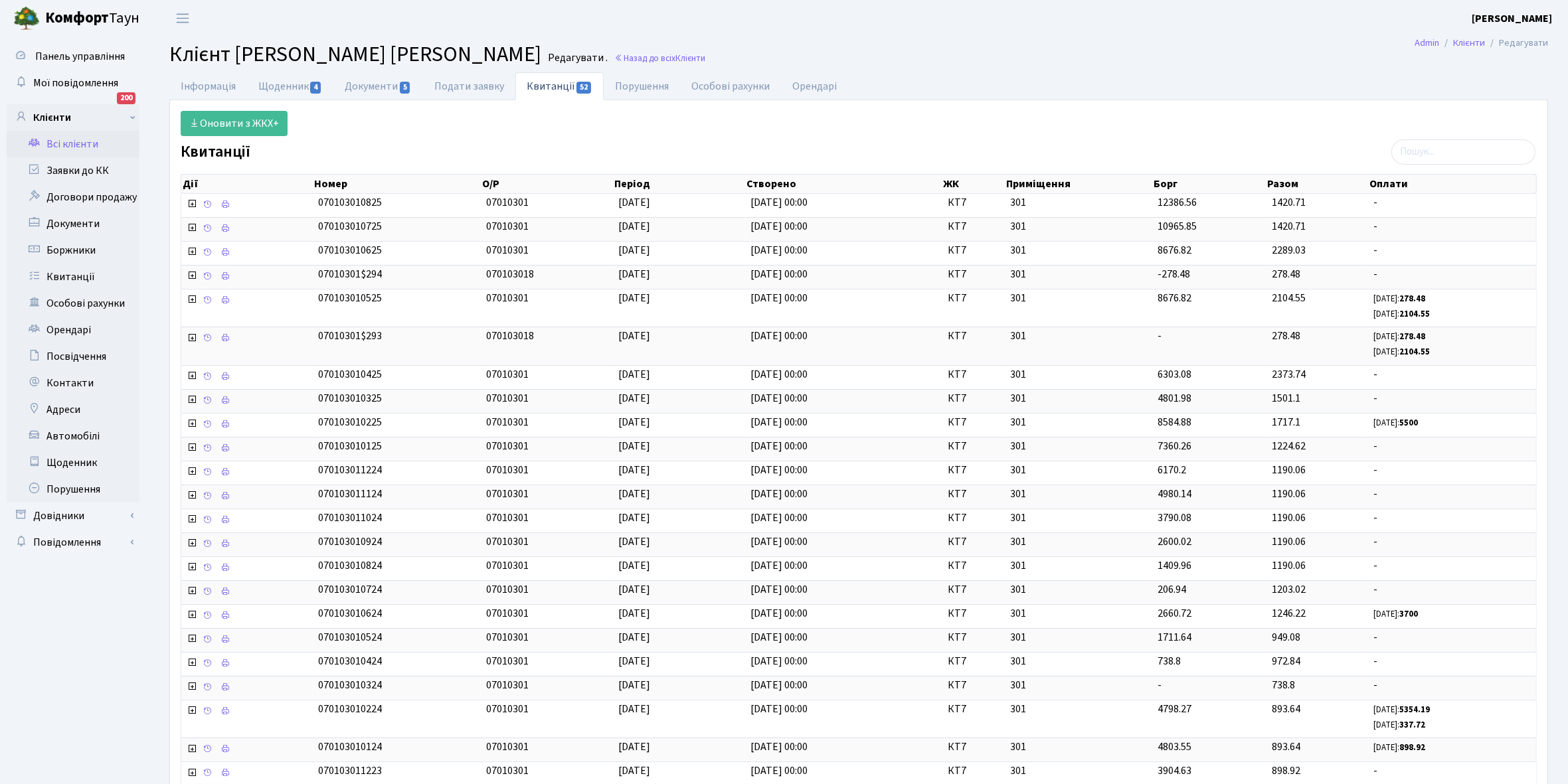
click at [79, 147] on link "Всі клієнти" at bounding box center [72, 144] width 133 height 27
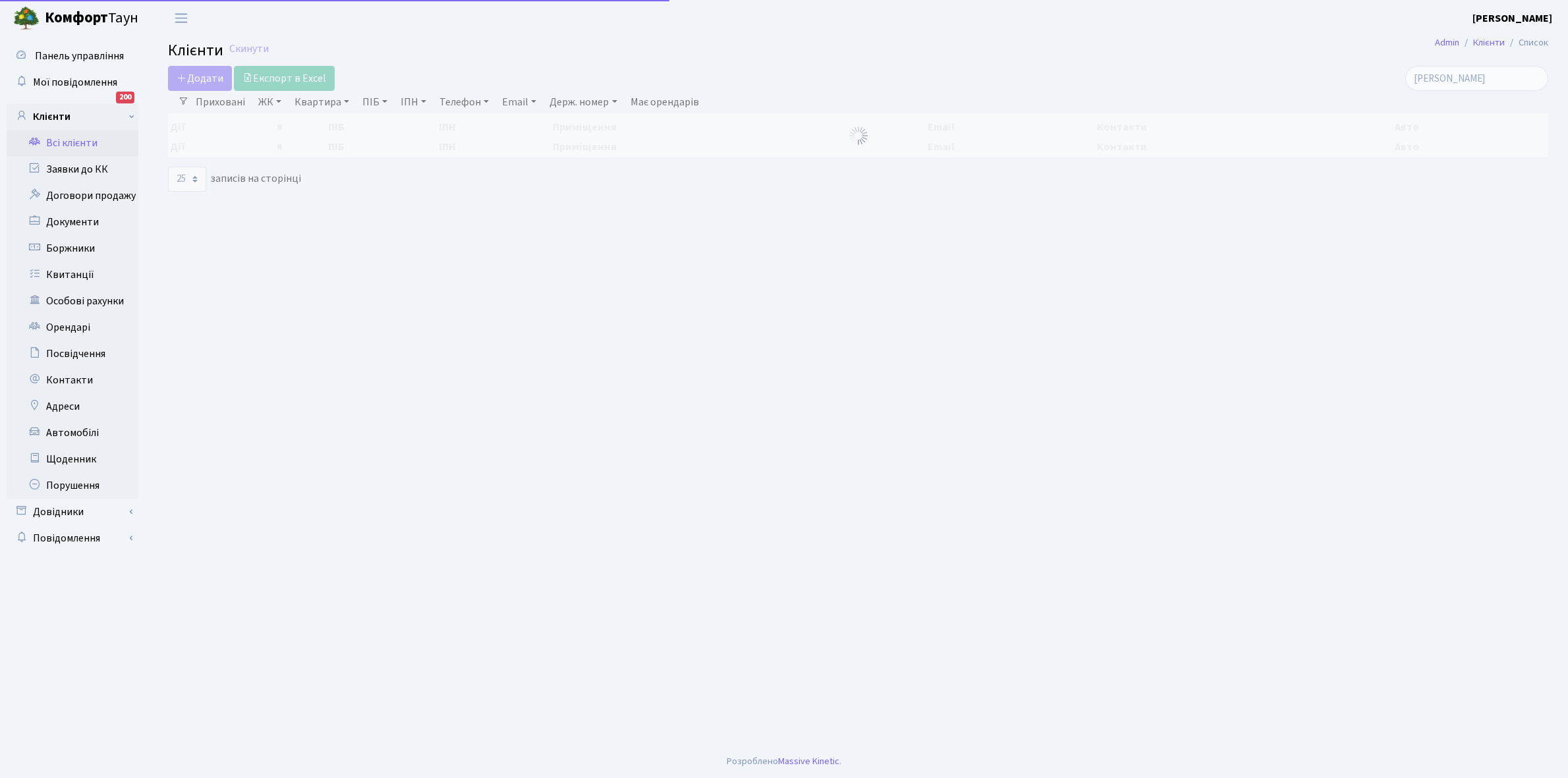
select select "25"
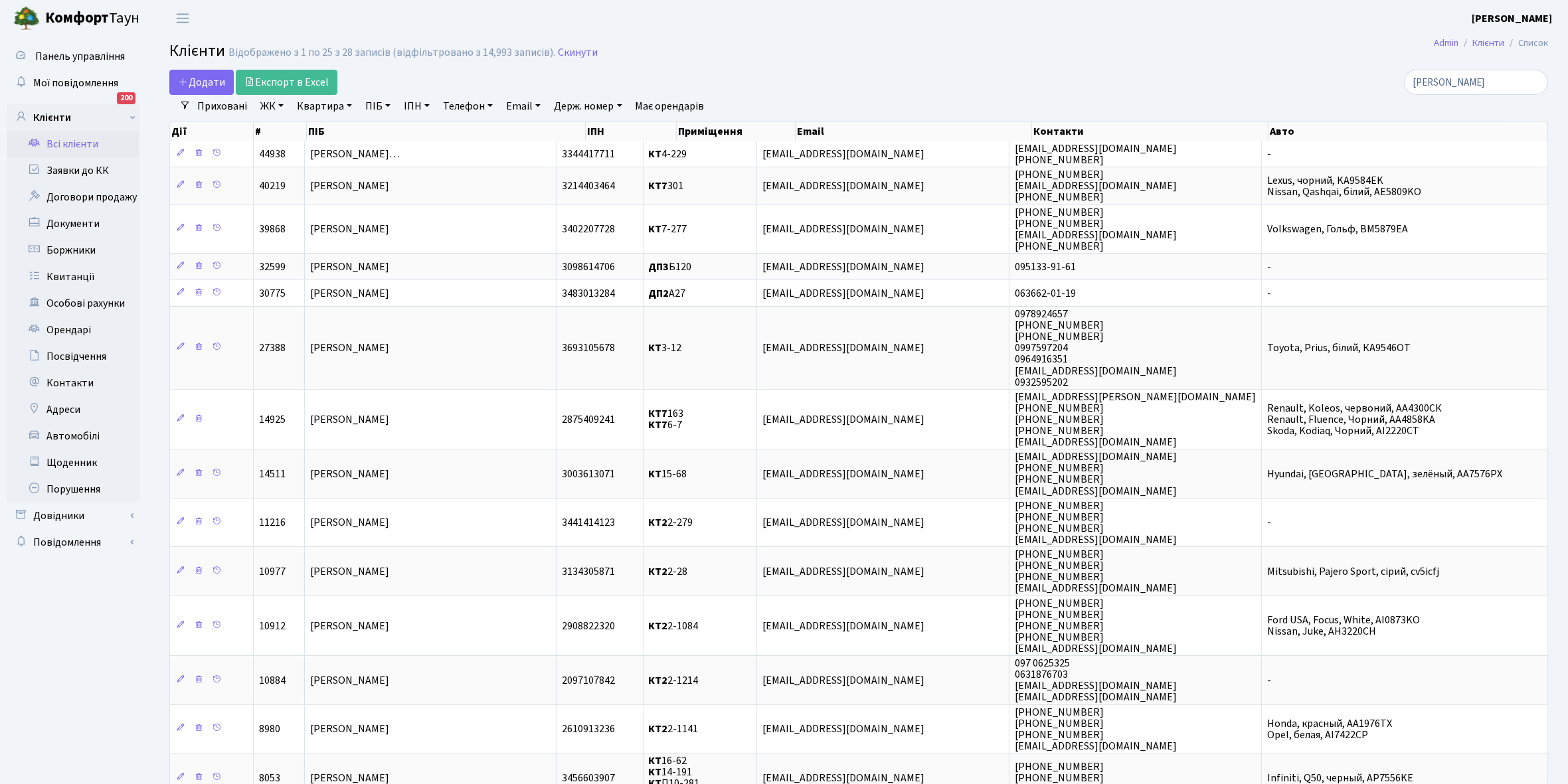
click at [71, 140] on link "Всі клієнти" at bounding box center [72, 144] width 133 height 27
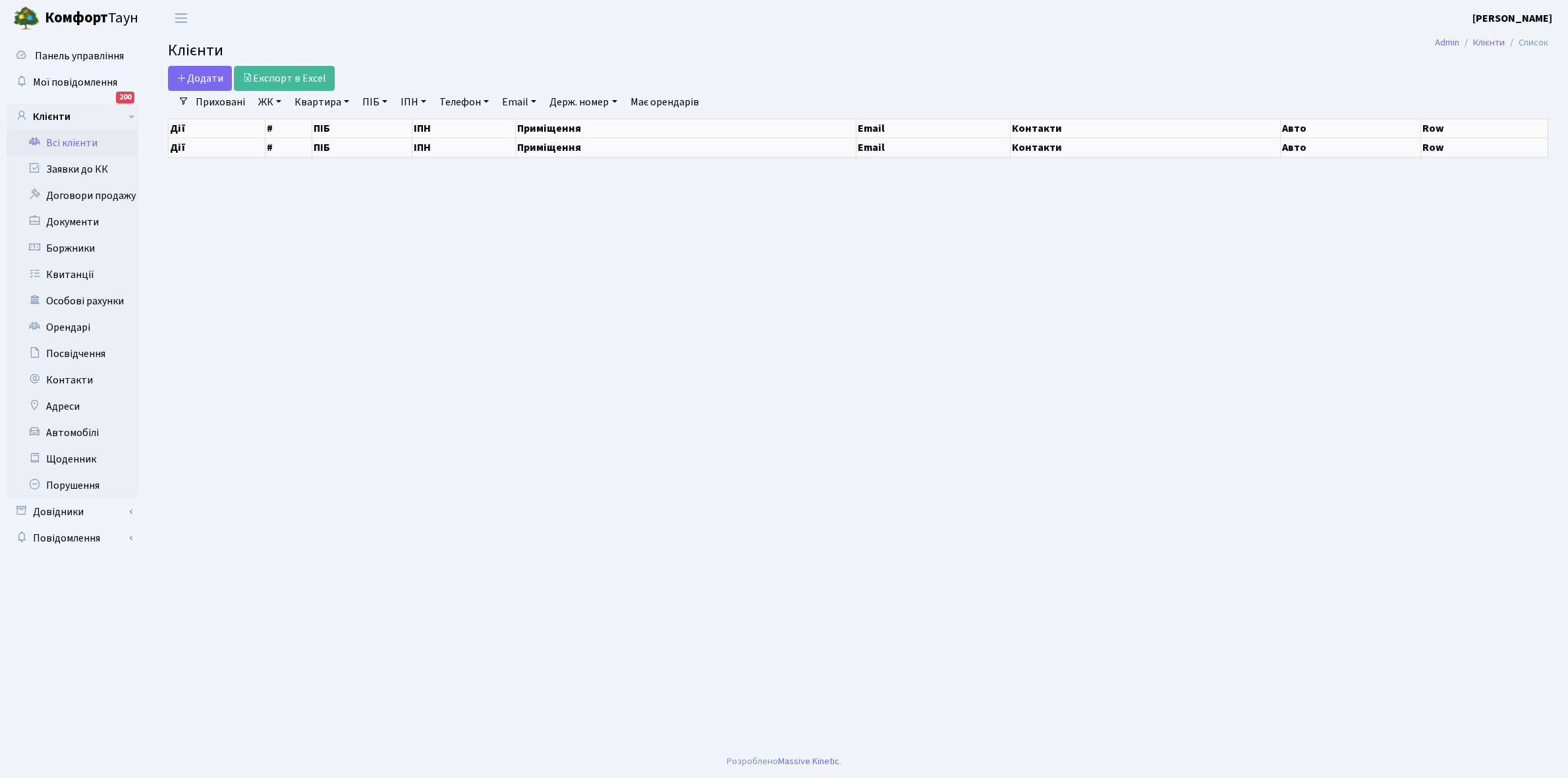
select select "25"
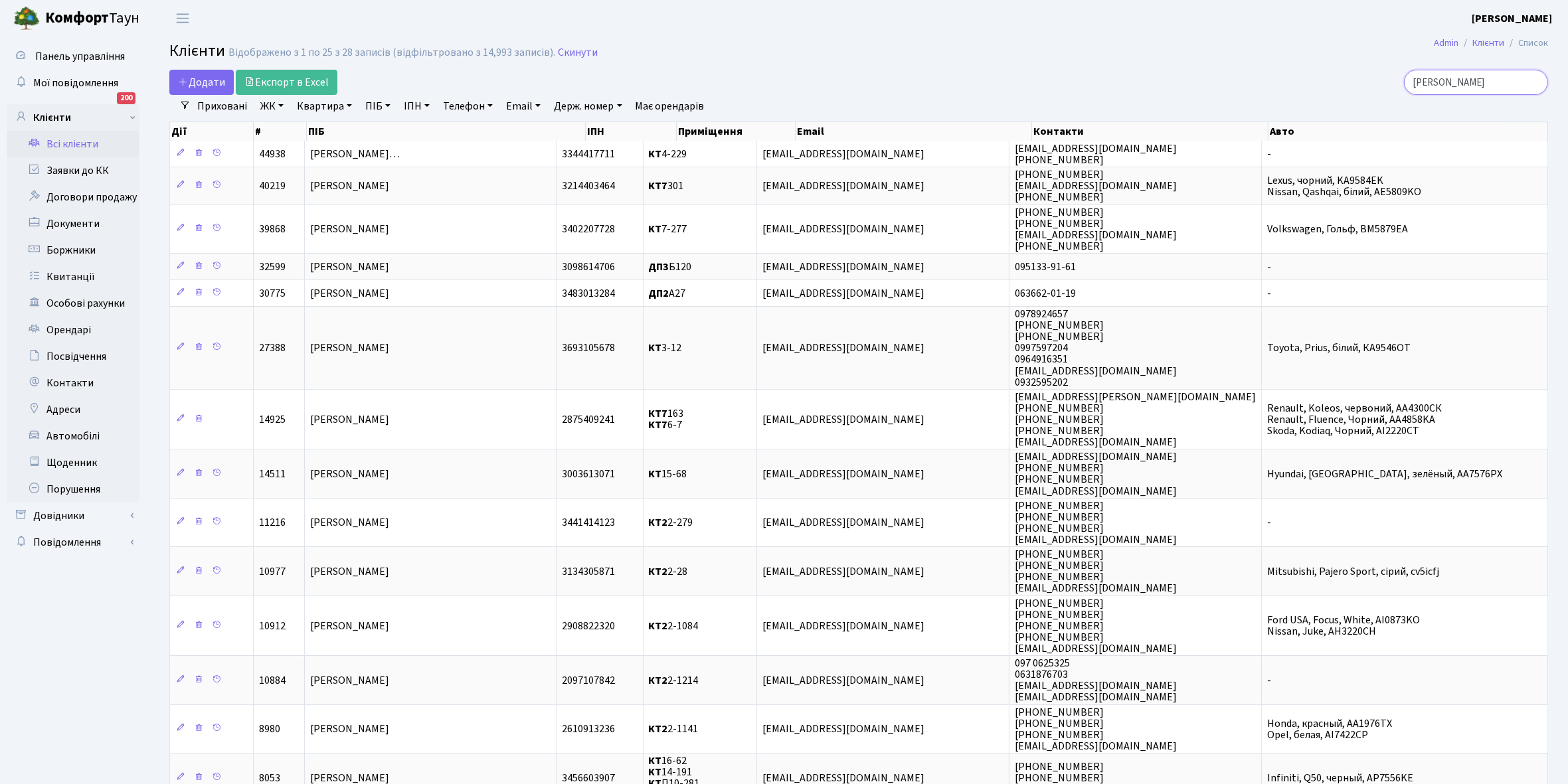
click at [1483, 85] on input "[PERSON_NAME]" at bounding box center [1476, 82] width 144 height 25
type input "к"
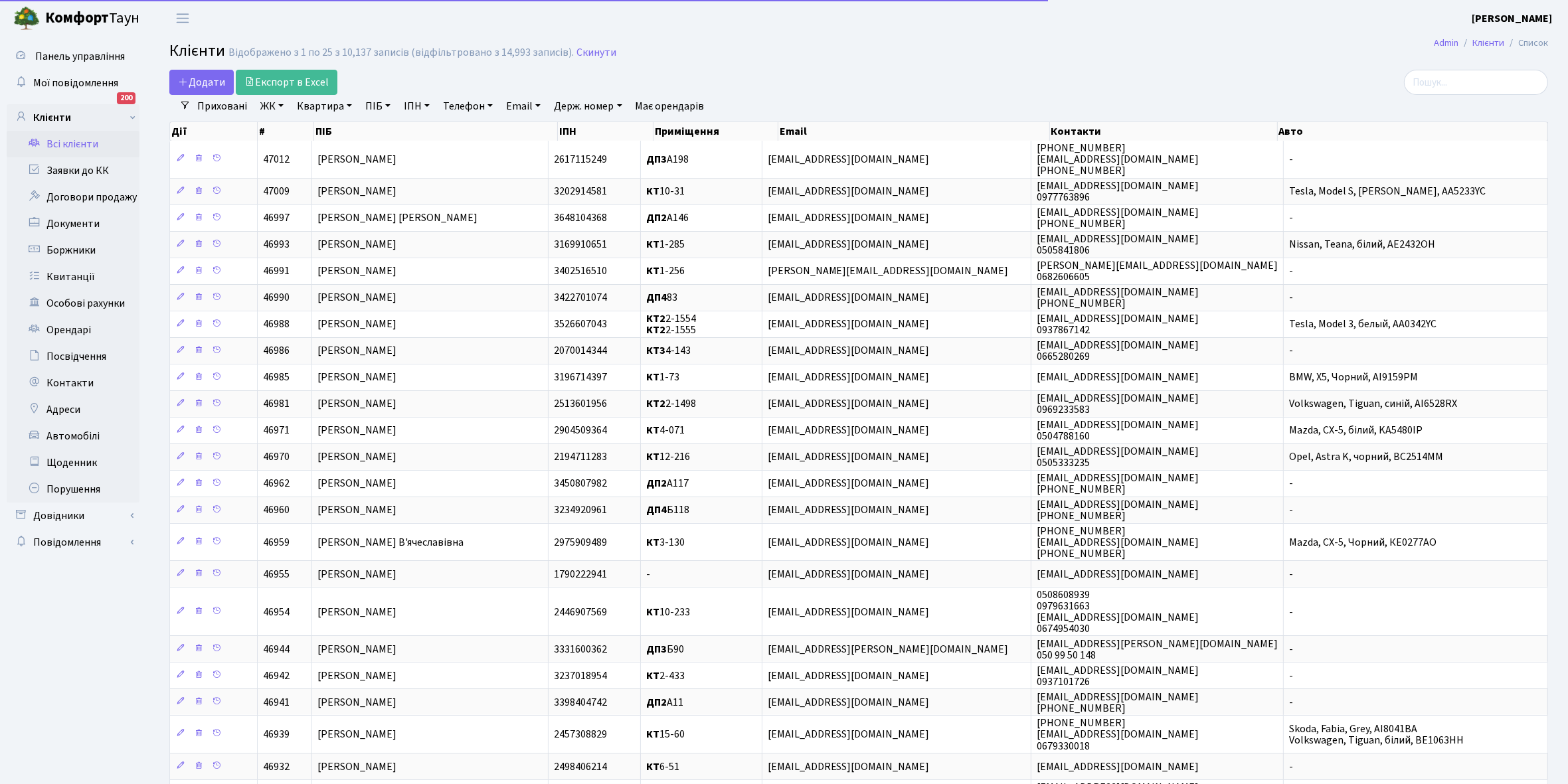
click at [279, 103] on link "ЖК" at bounding box center [273, 105] width 34 height 22
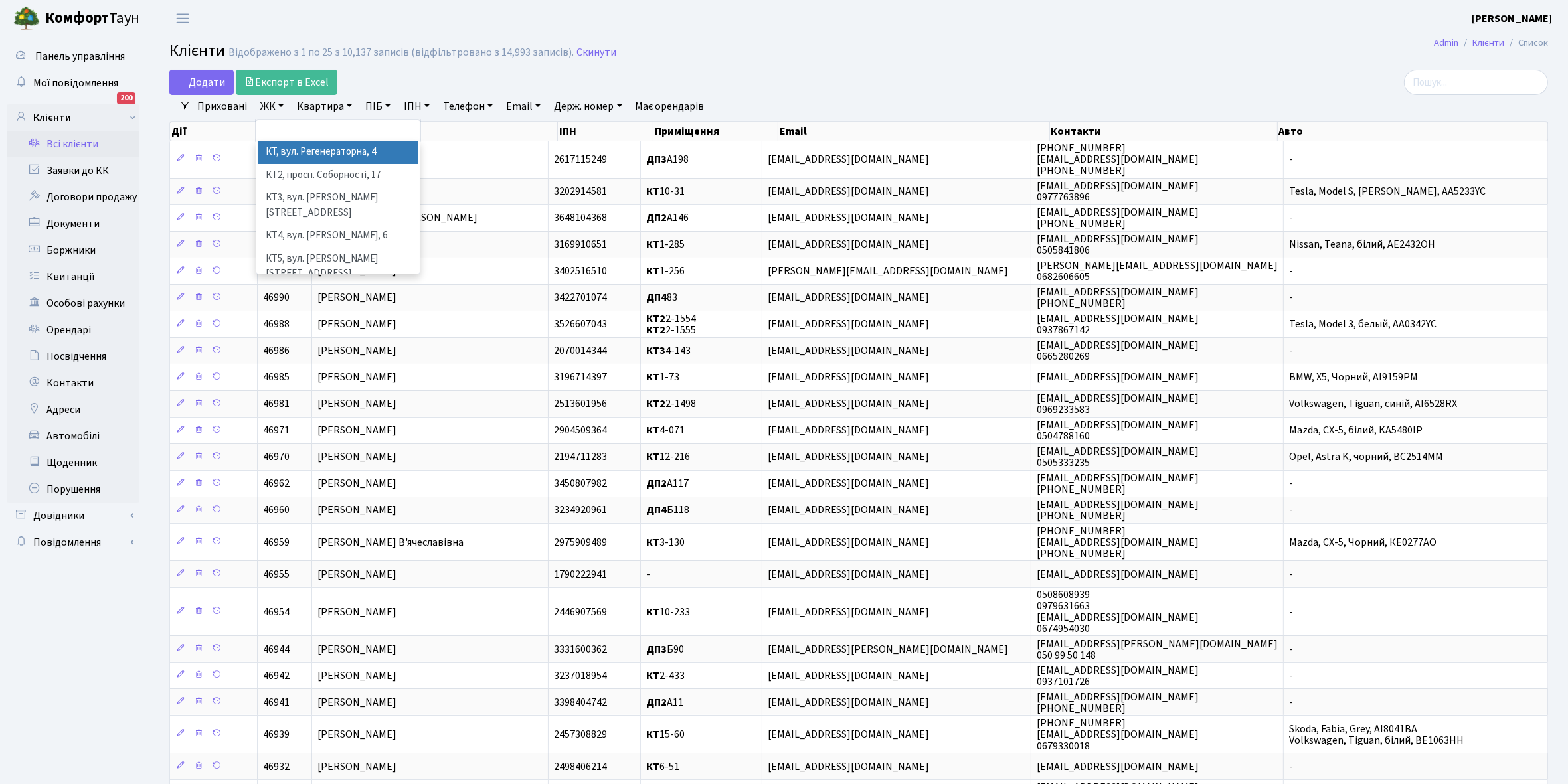
click at [328, 152] on li "КТ, вул. Регенераторна, 4" at bounding box center [338, 153] width 161 height 23
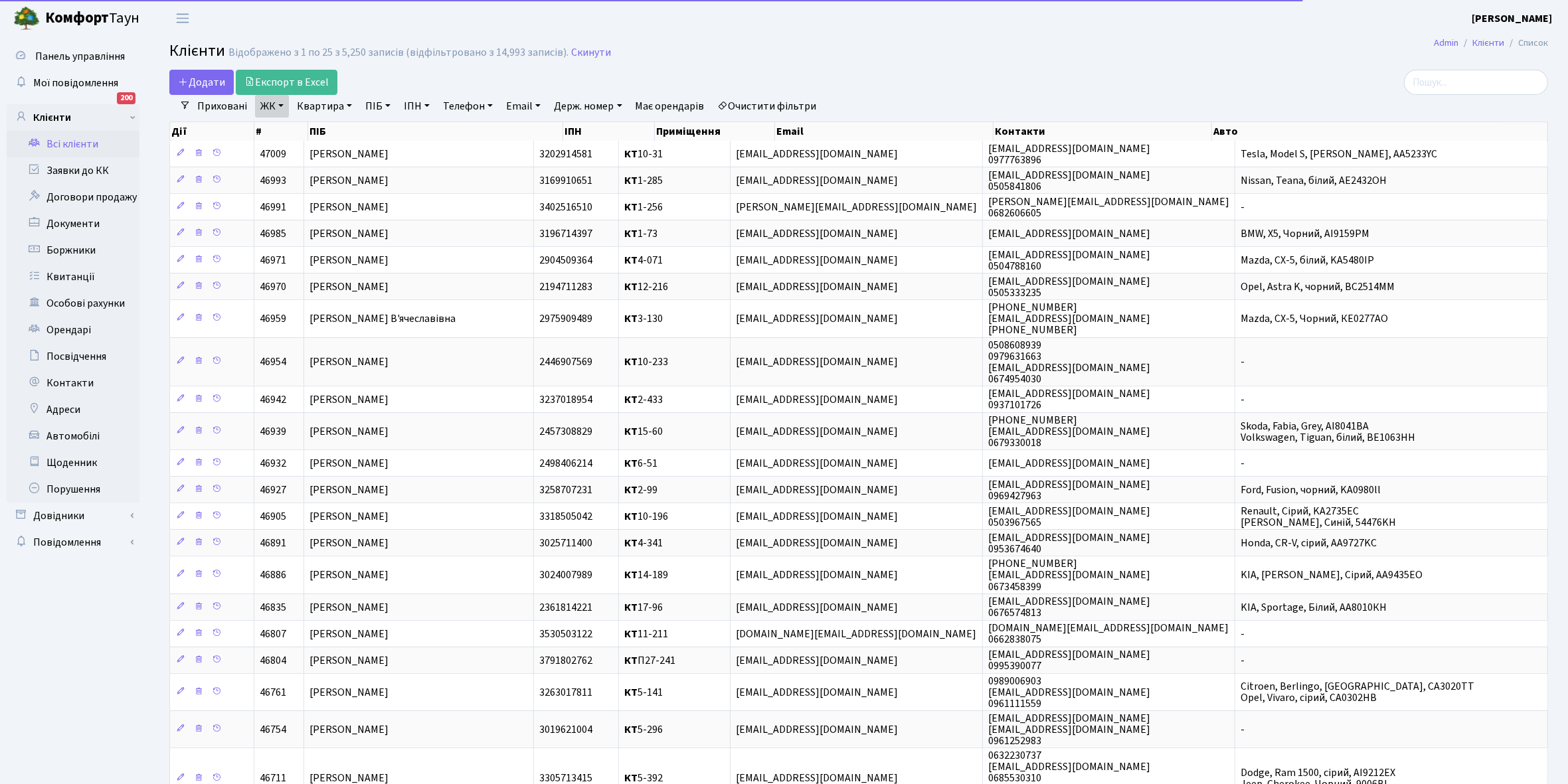
click at [349, 106] on link "Квартира" at bounding box center [324, 105] width 66 height 22
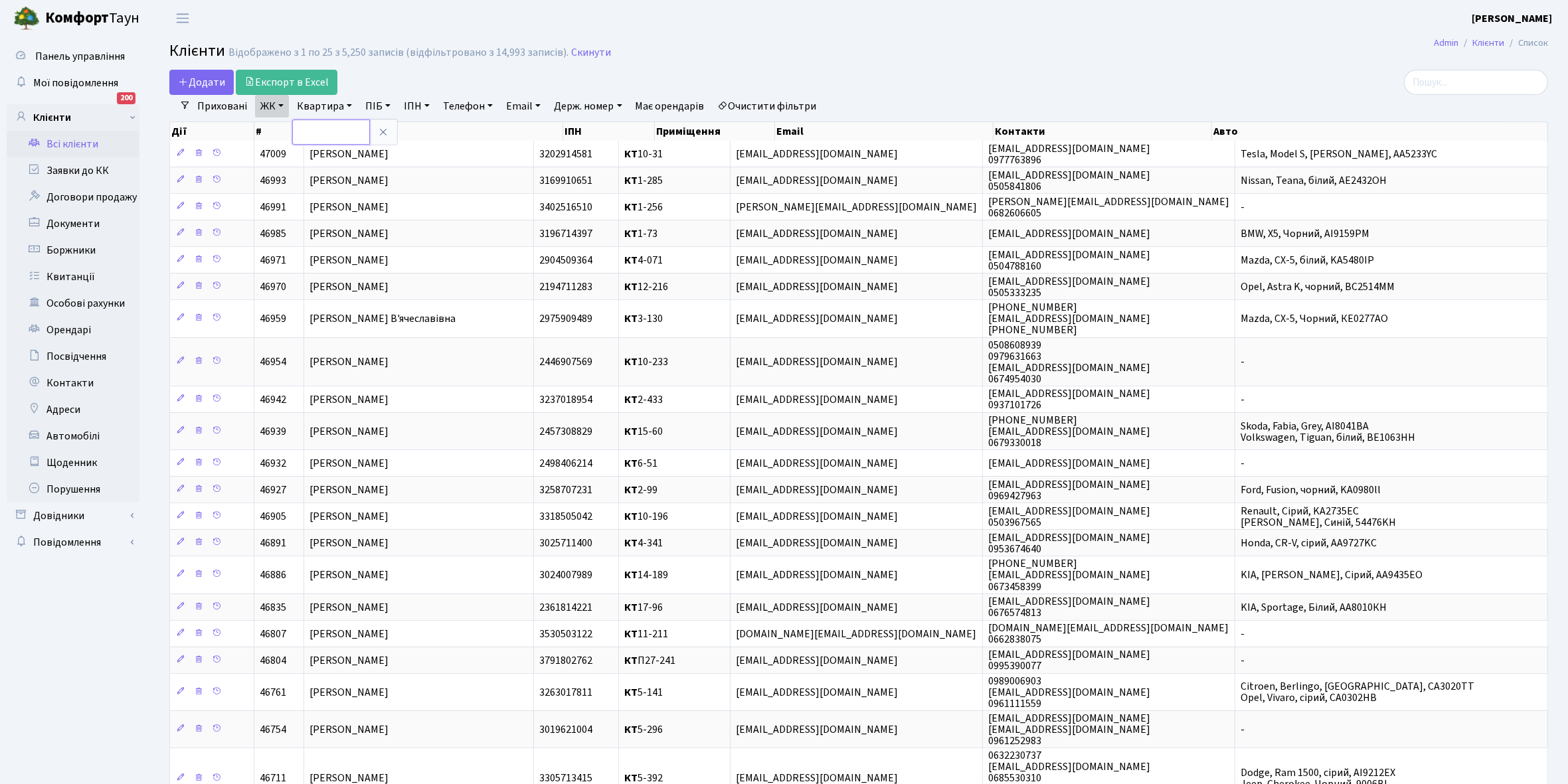
click at [334, 129] on input "text" at bounding box center [331, 132] width 78 height 25
type input "2-459"
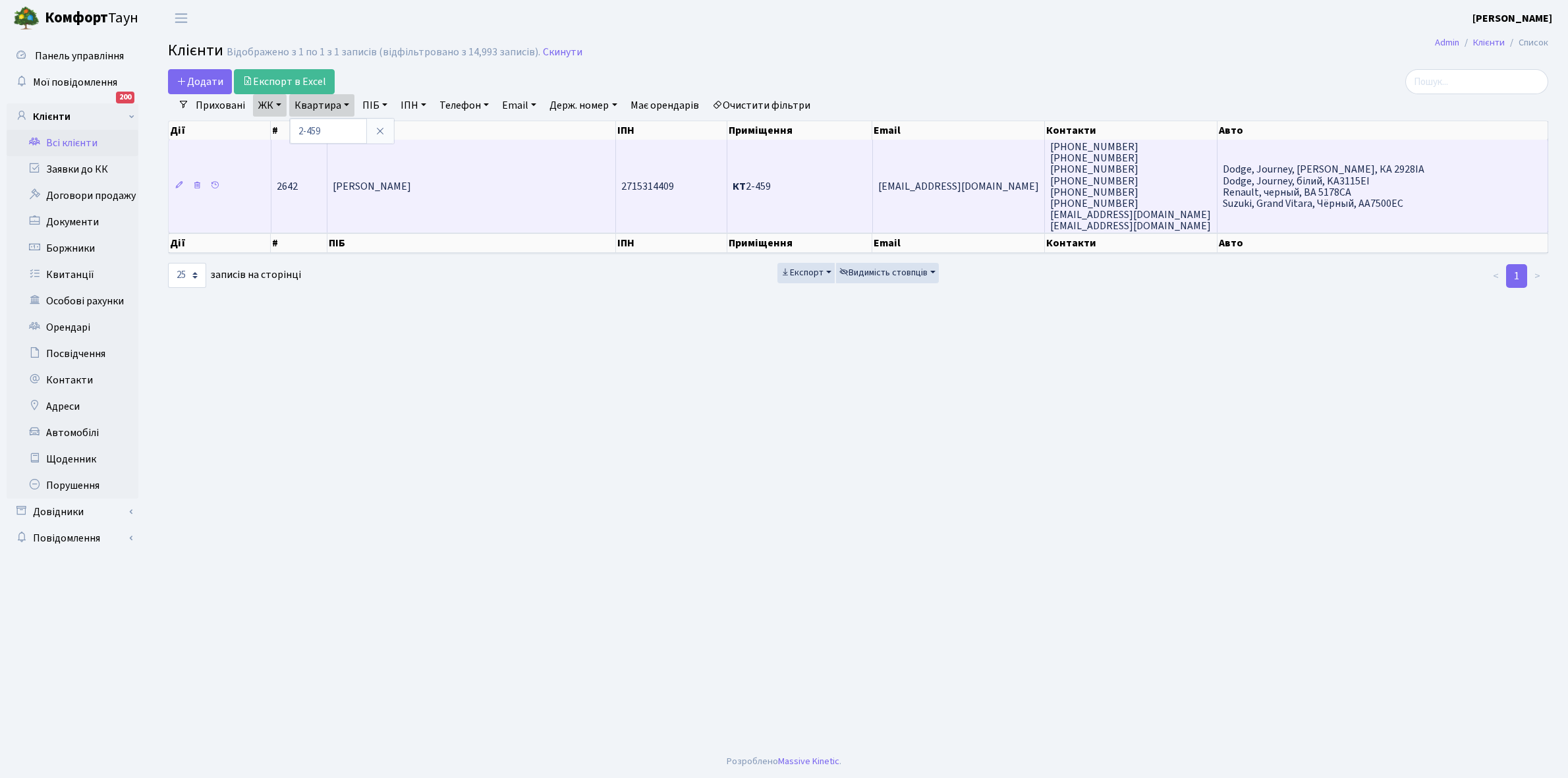
click at [542, 174] on td "[PERSON_NAME]" at bounding box center [472, 186] width 289 height 93
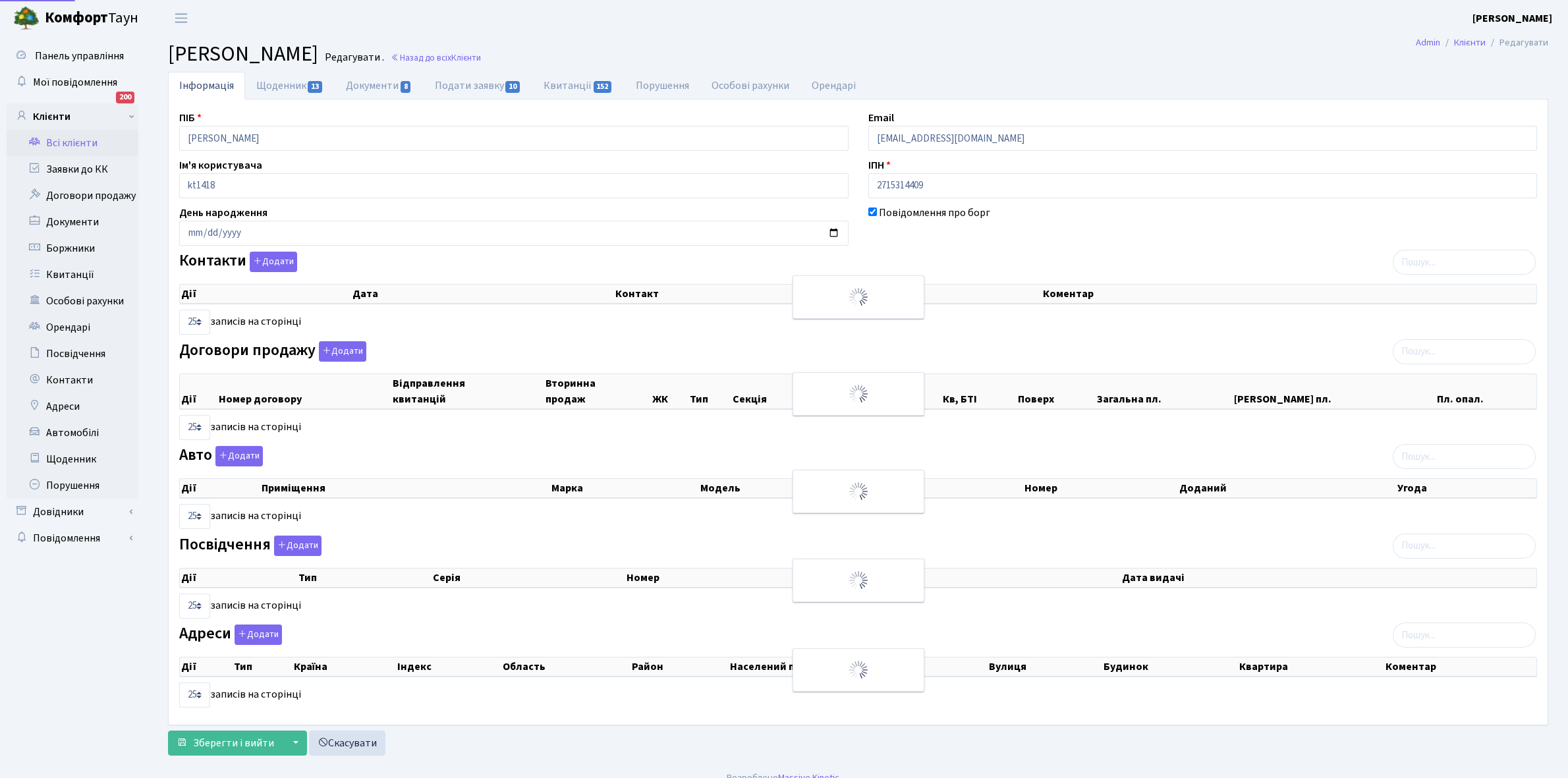
select select "25"
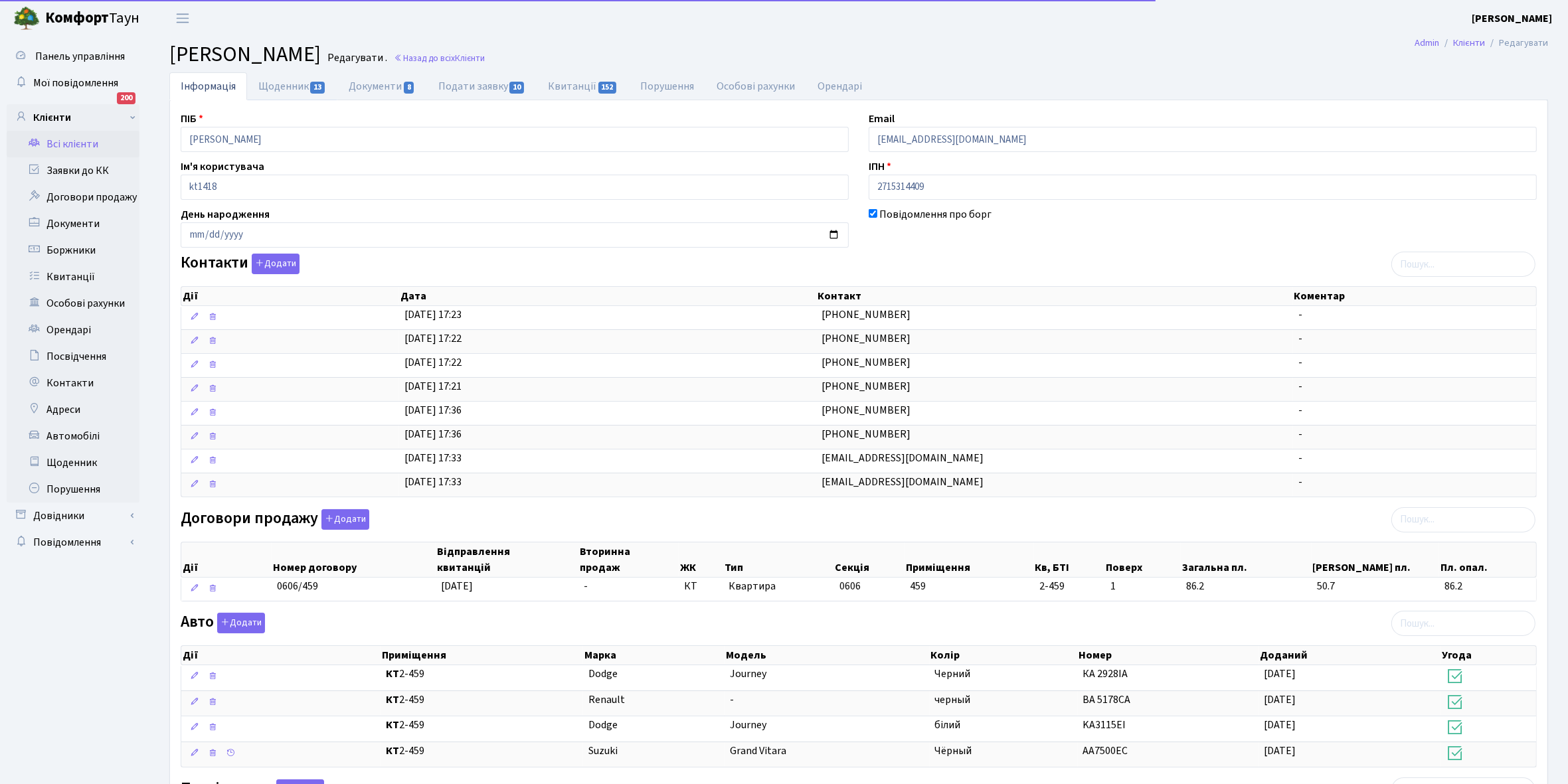
click at [273, 83] on link "Щоденник 13" at bounding box center [292, 86] width 90 height 28
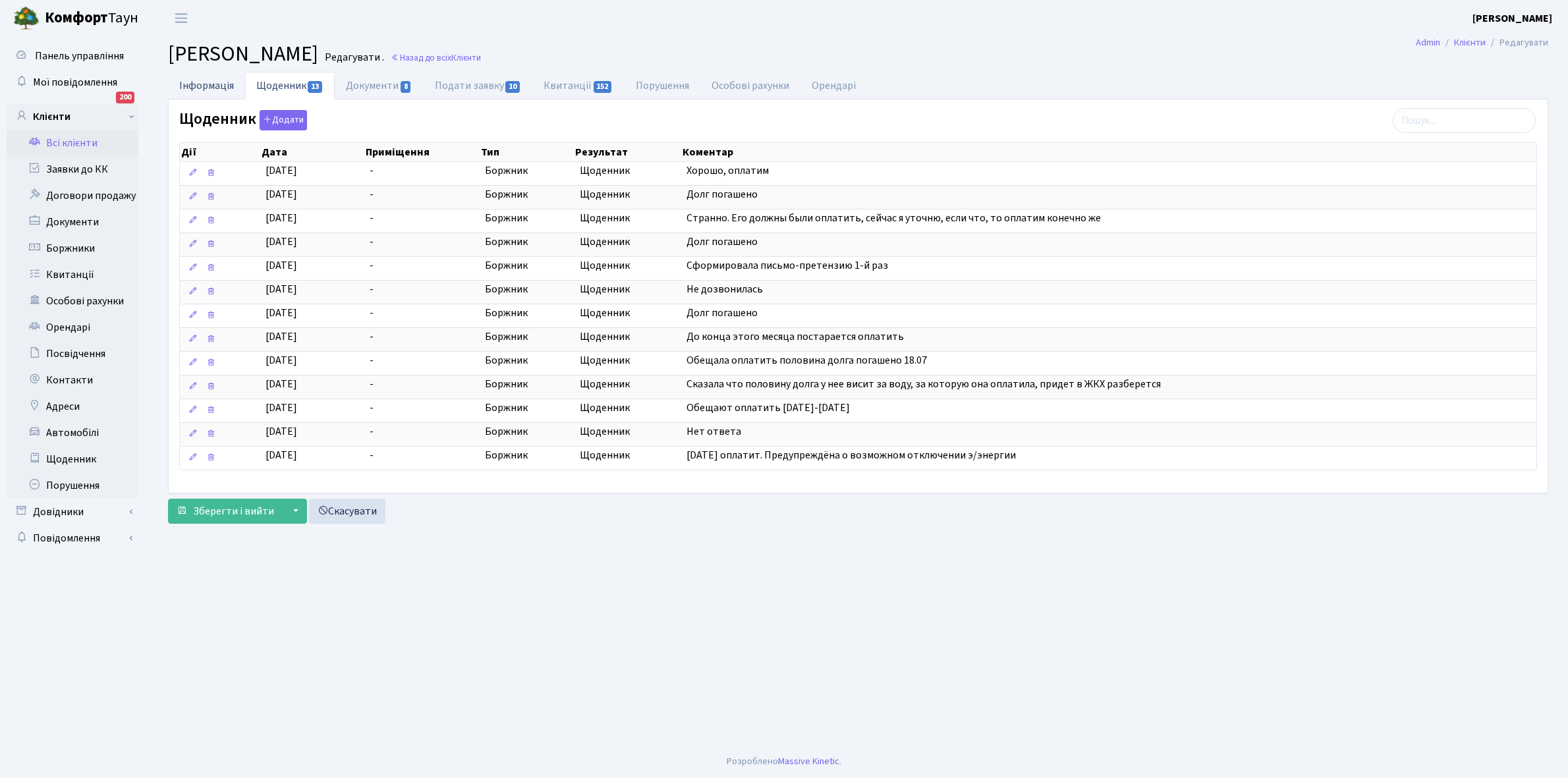
click at [206, 86] on link "Інформація" at bounding box center [206, 85] width 77 height 27
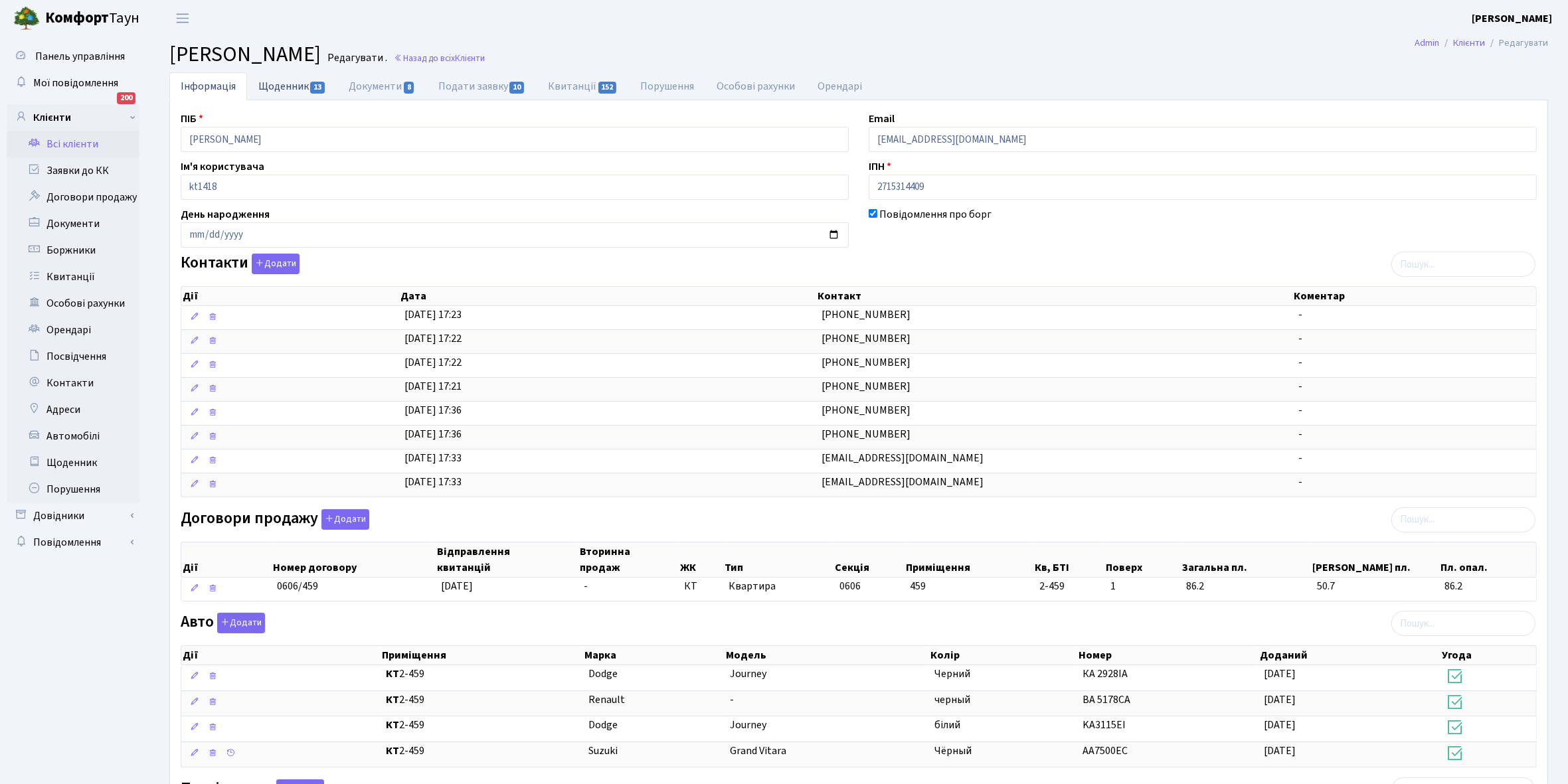
click at [269, 81] on link "Щоденник 13" at bounding box center [292, 86] width 90 height 27
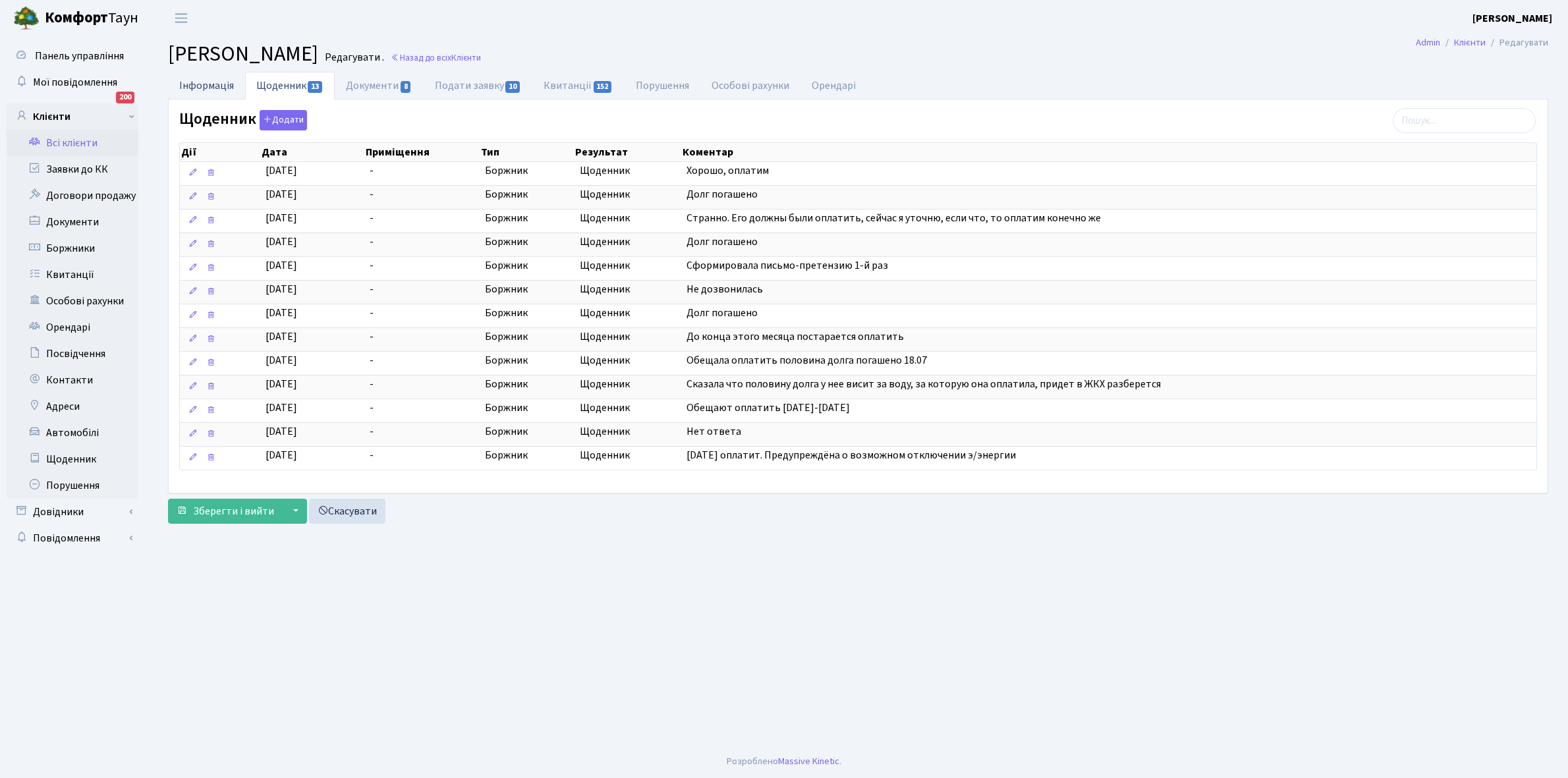
click at [197, 86] on link "Інформація" at bounding box center [206, 85] width 77 height 27
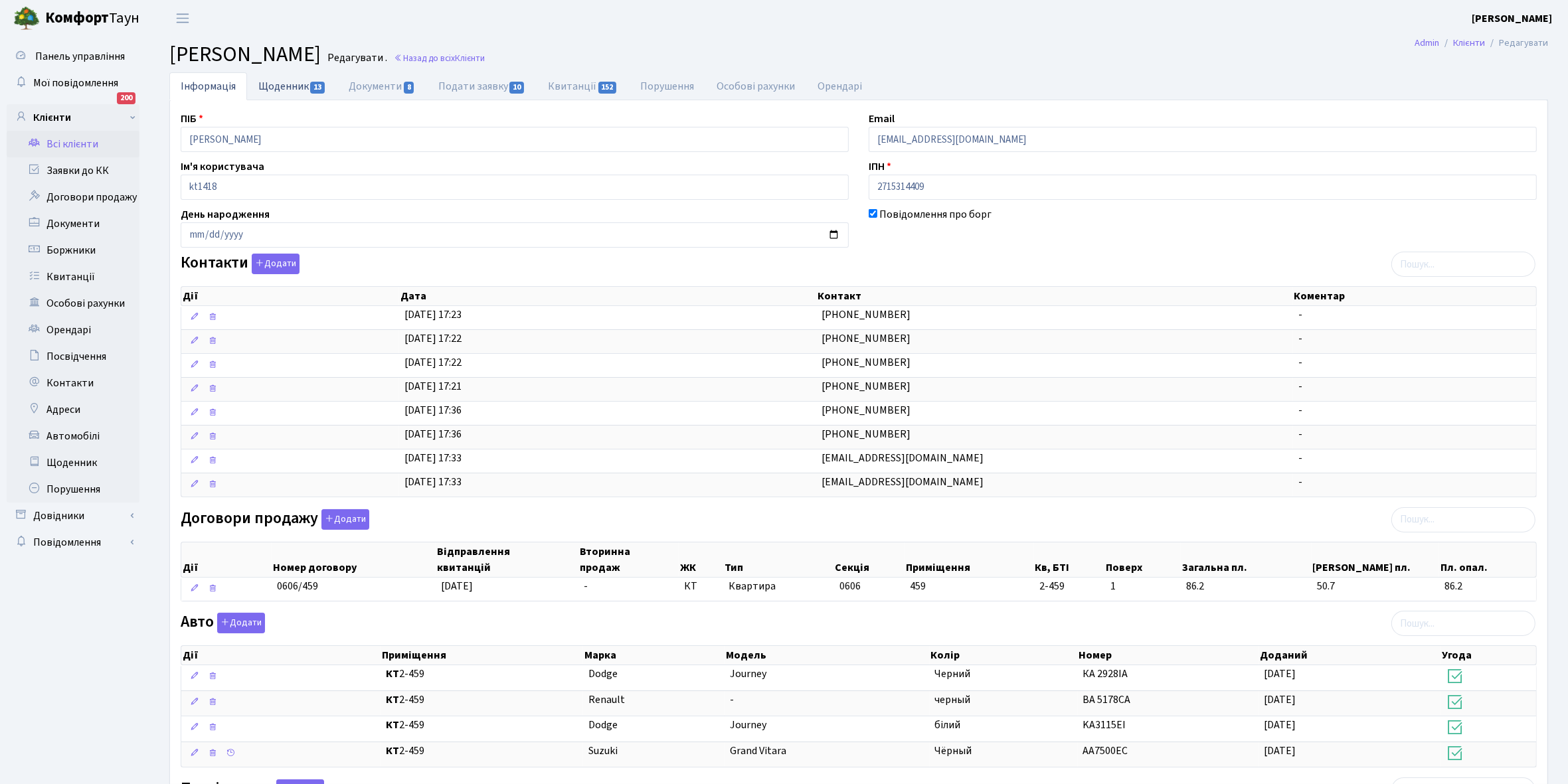
click at [276, 87] on link "Щоденник 13" at bounding box center [292, 86] width 90 height 27
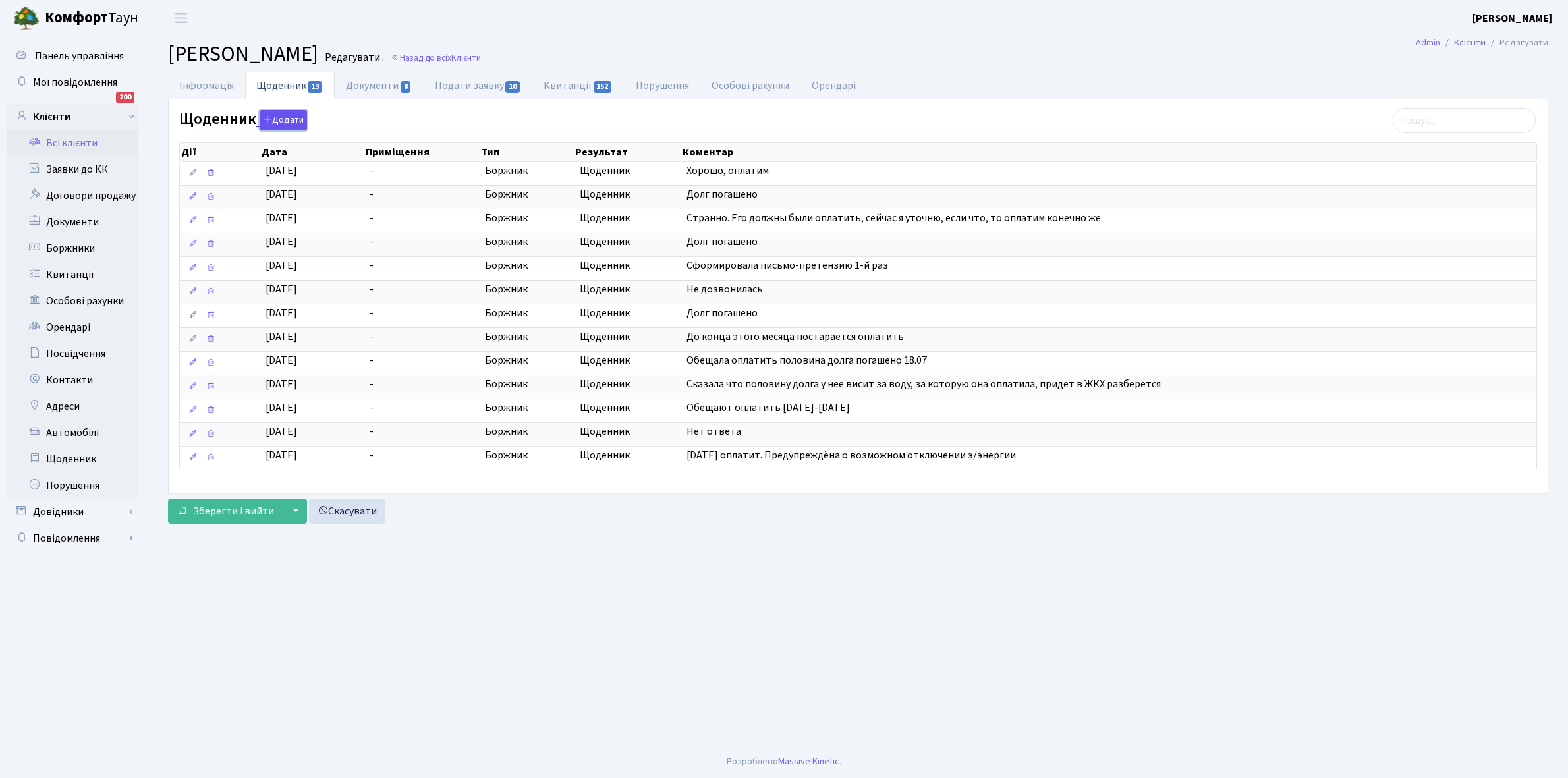
click at [276, 127] on button "Додати" at bounding box center [283, 120] width 48 height 20
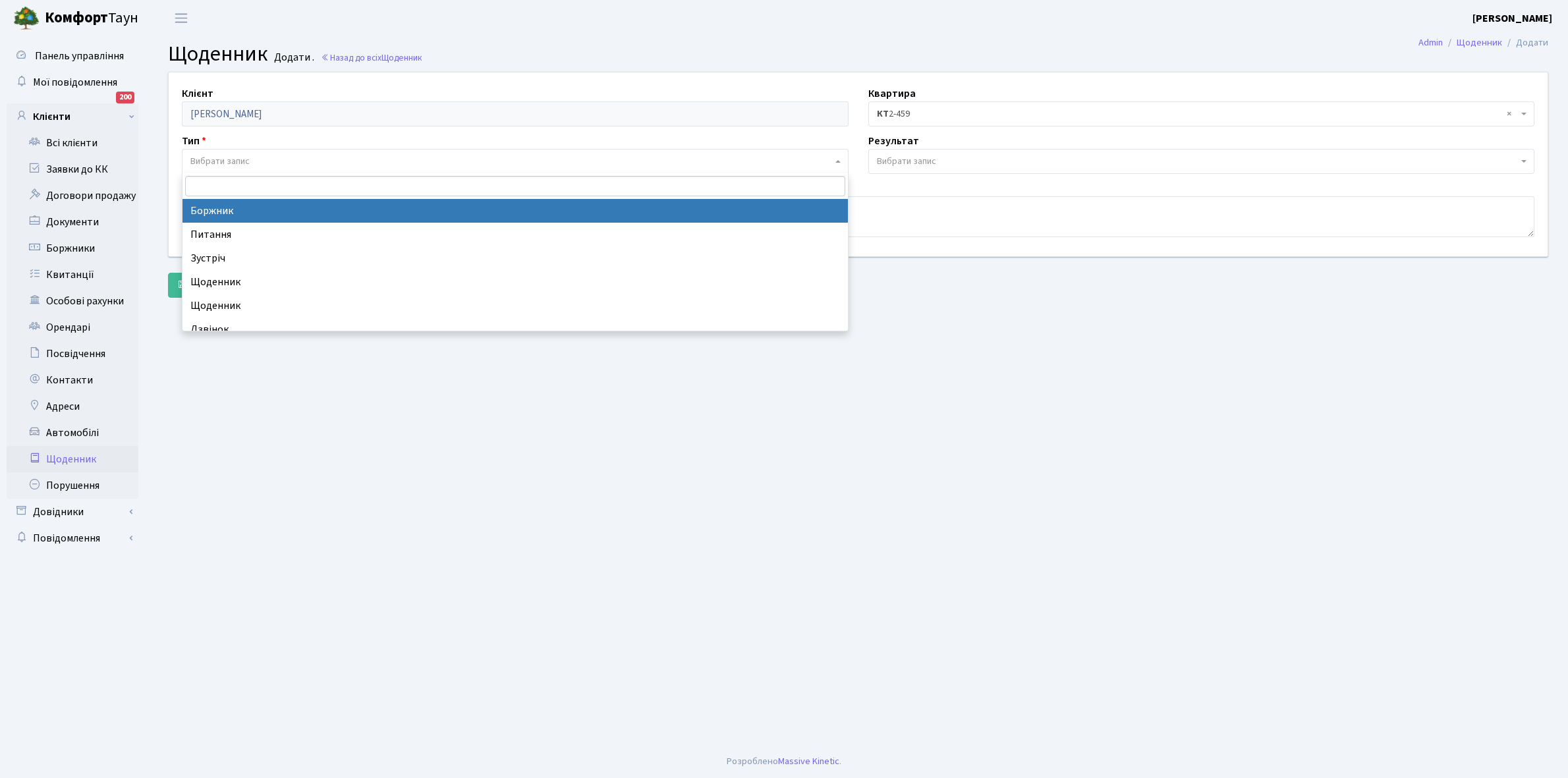
click at [228, 153] on span "Вибрати запис" at bounding box center [515, 161] width 666 height 25
select select "189"
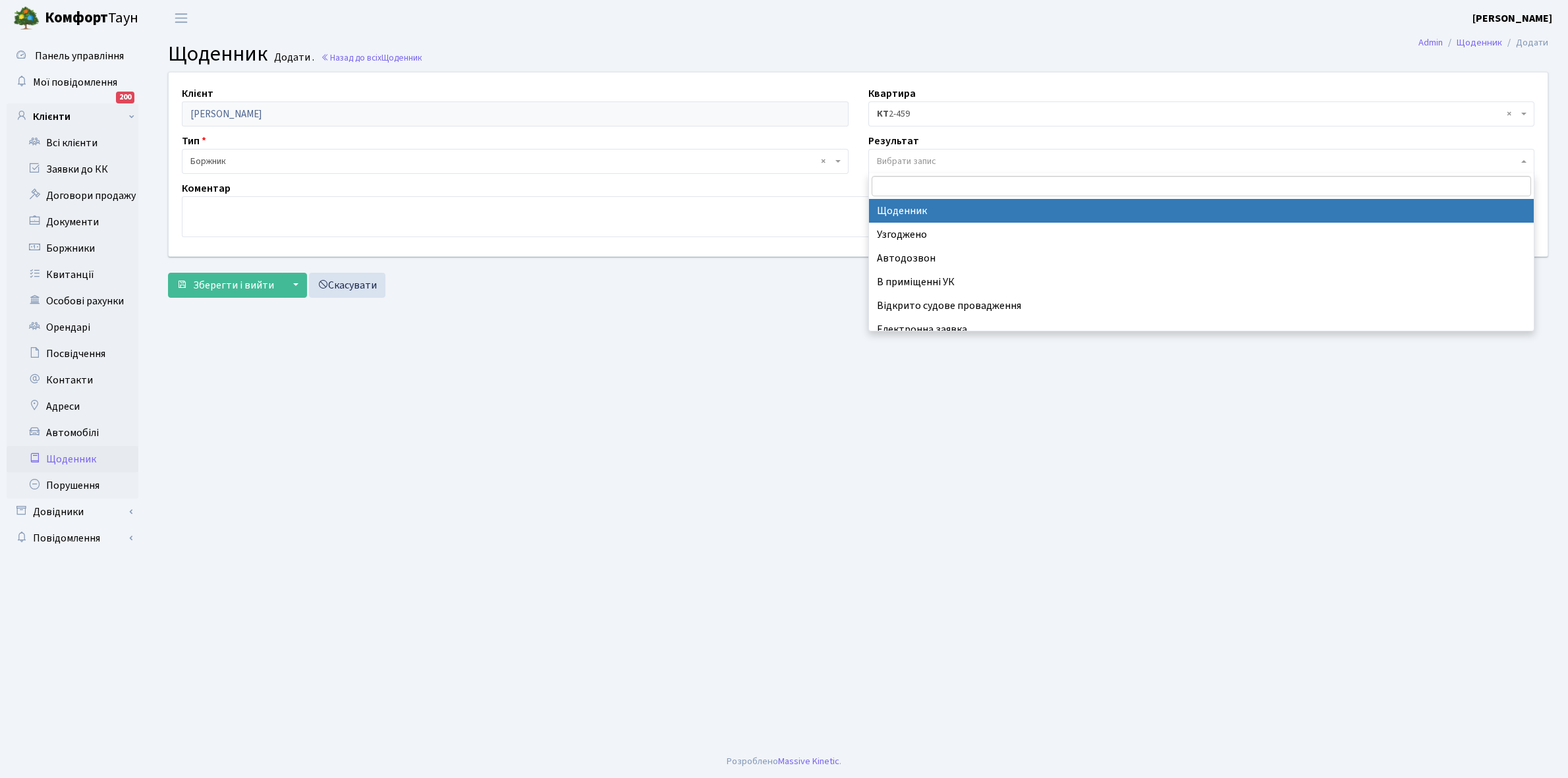
click at [936, 159] on span "Вибрати запис" at bounding box center [1198, 161] width 641 height 13
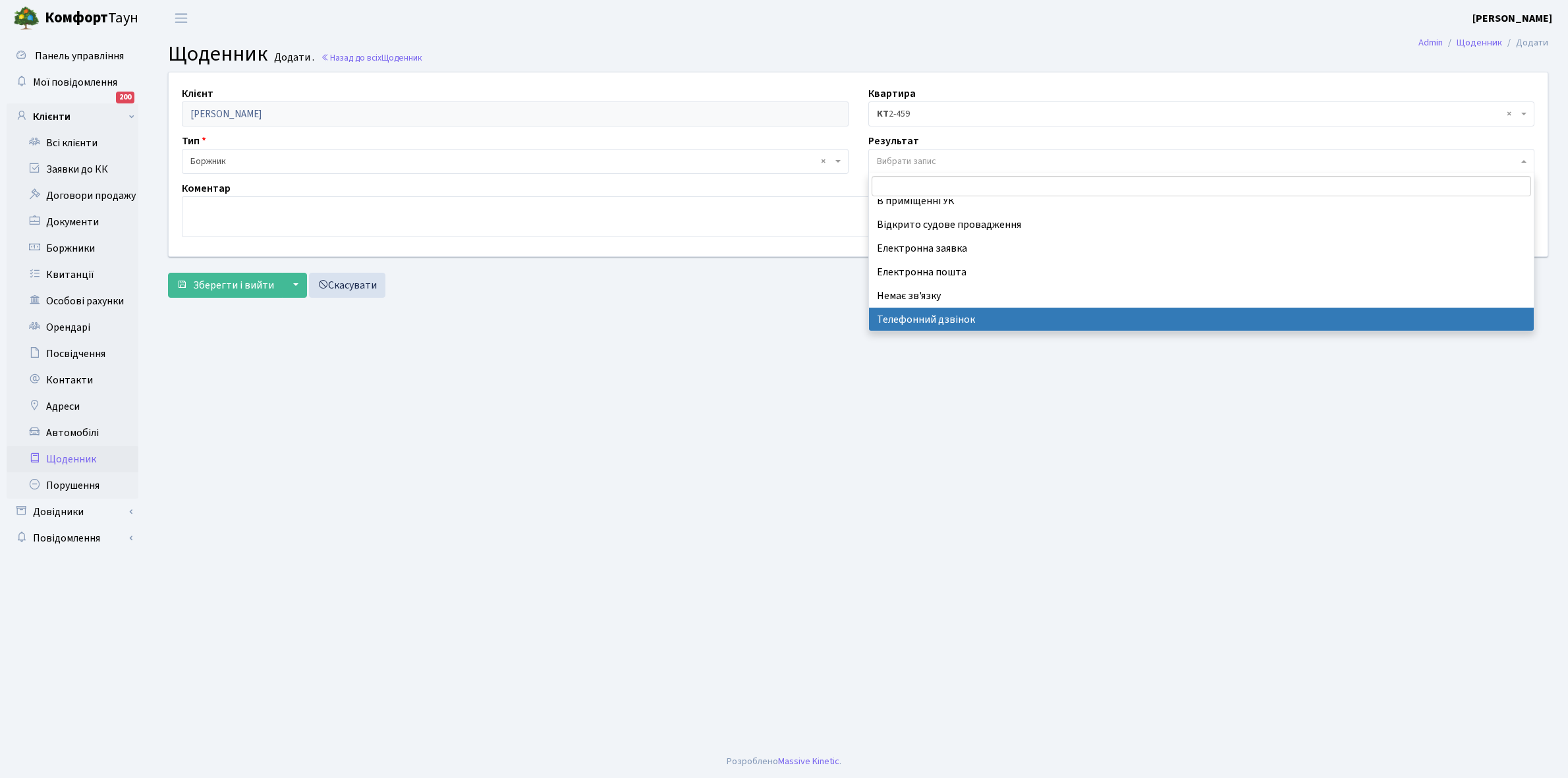
select select "196"
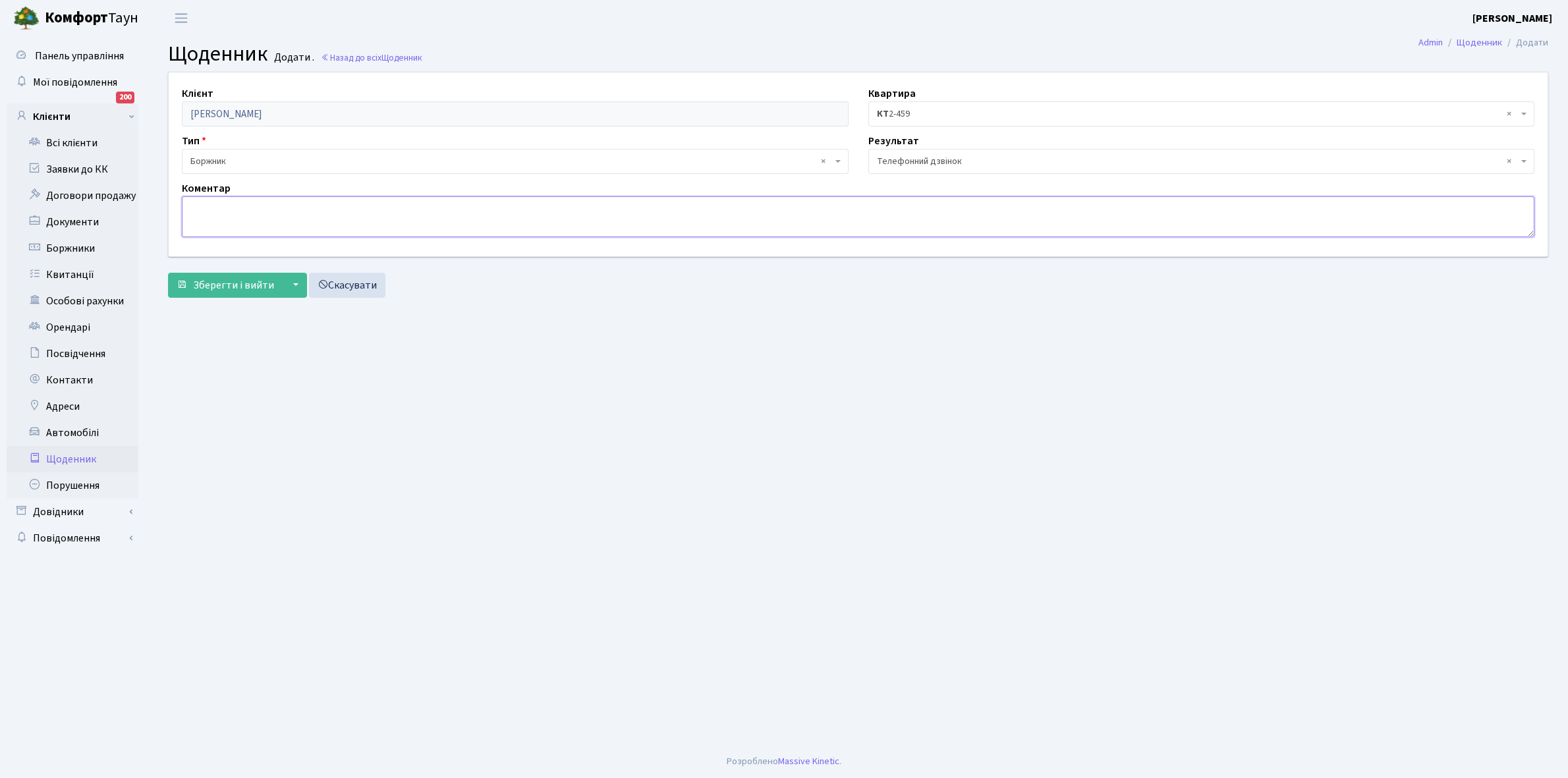
click at [208, 209] on textarea at bounding box center [858, 217] width 1352 height 41
type textarea "Не бере трубку телефона"
click at [228, 284] on span "Зберегти і вийти" at bounding box center [233, 285] width 81 height 14
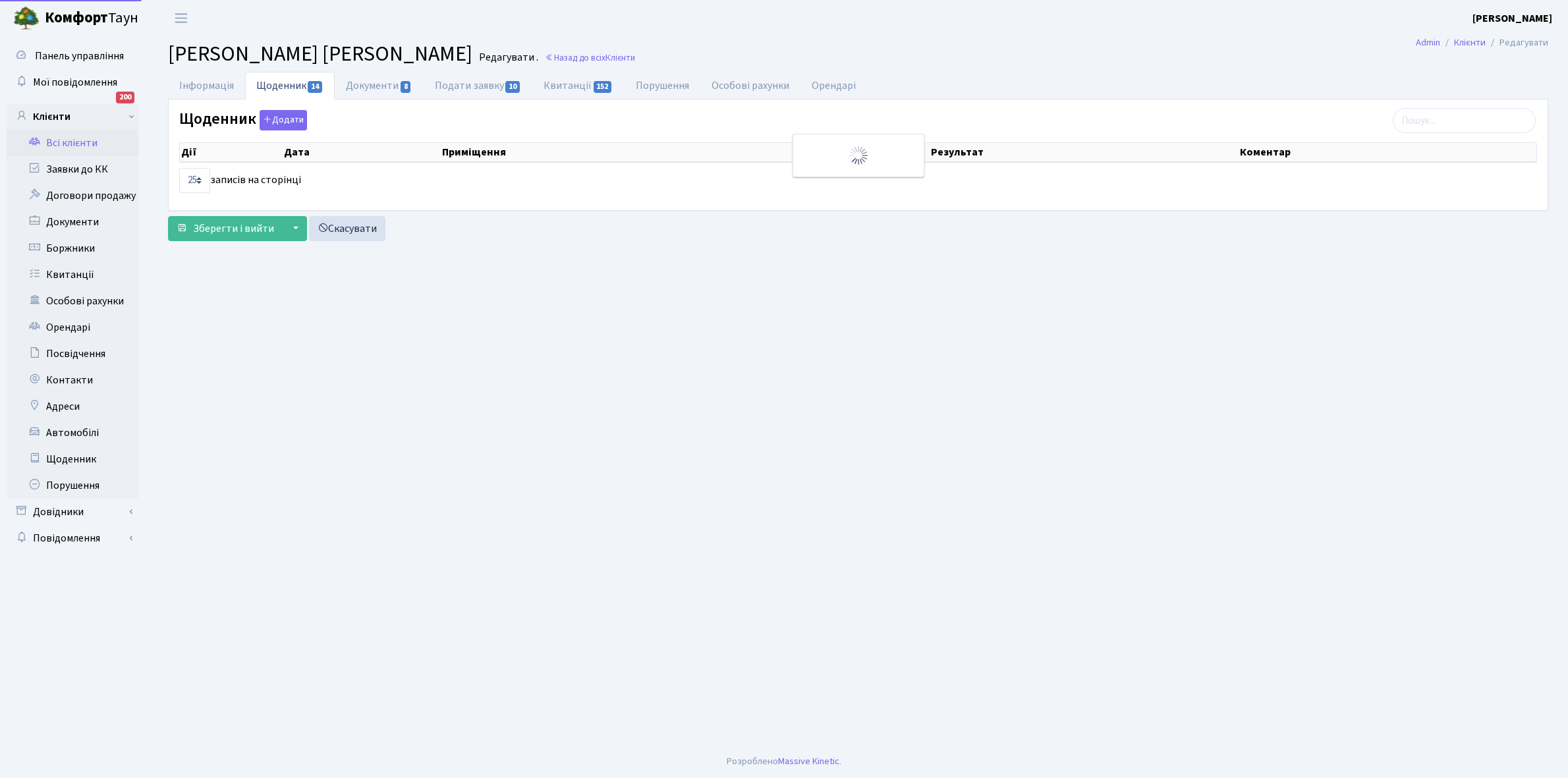
select select "25"
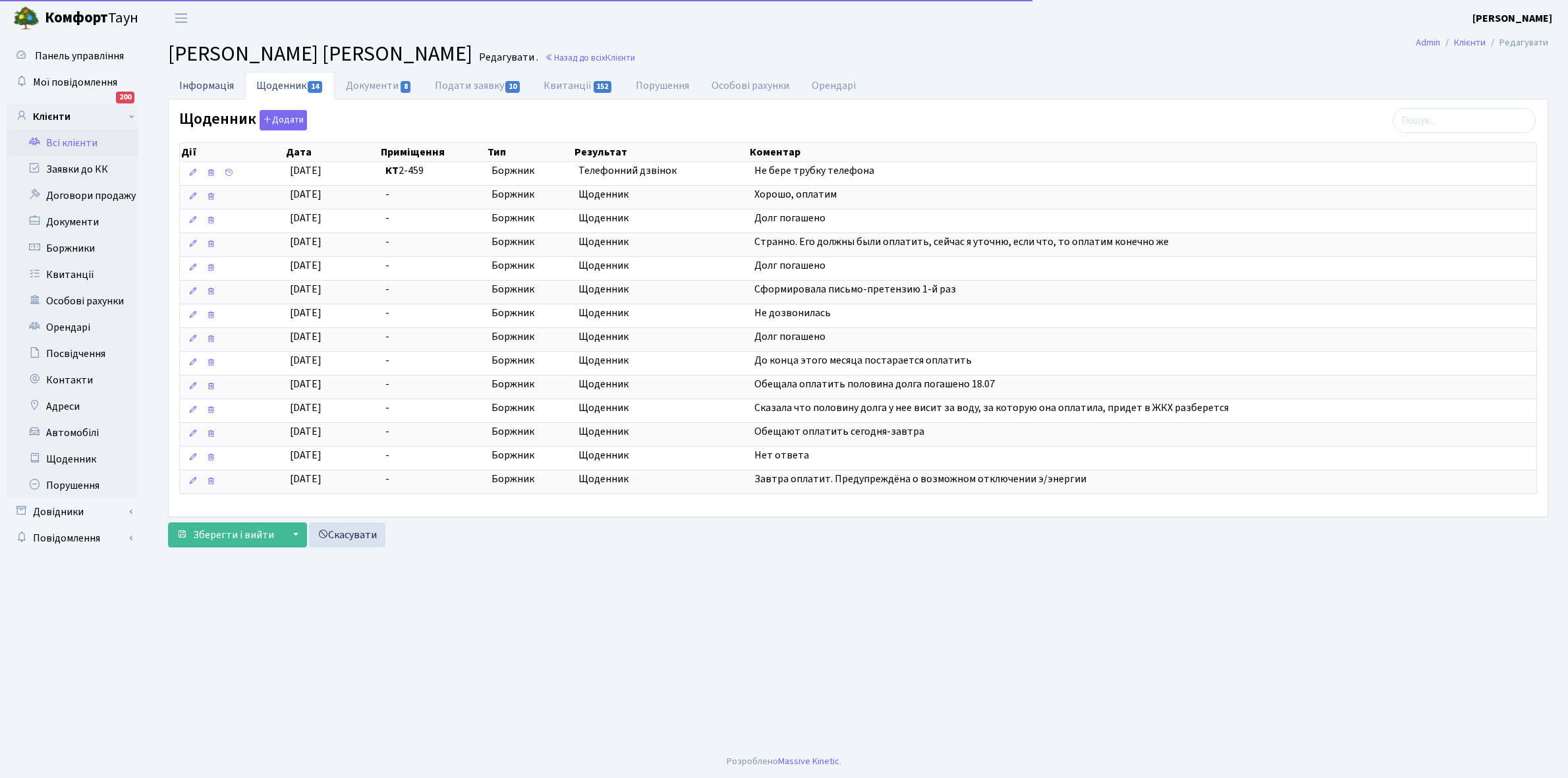
click at [185, 84] on link "Інформація" at bounding box center [206, 85] width 77 height 27
select select "25"
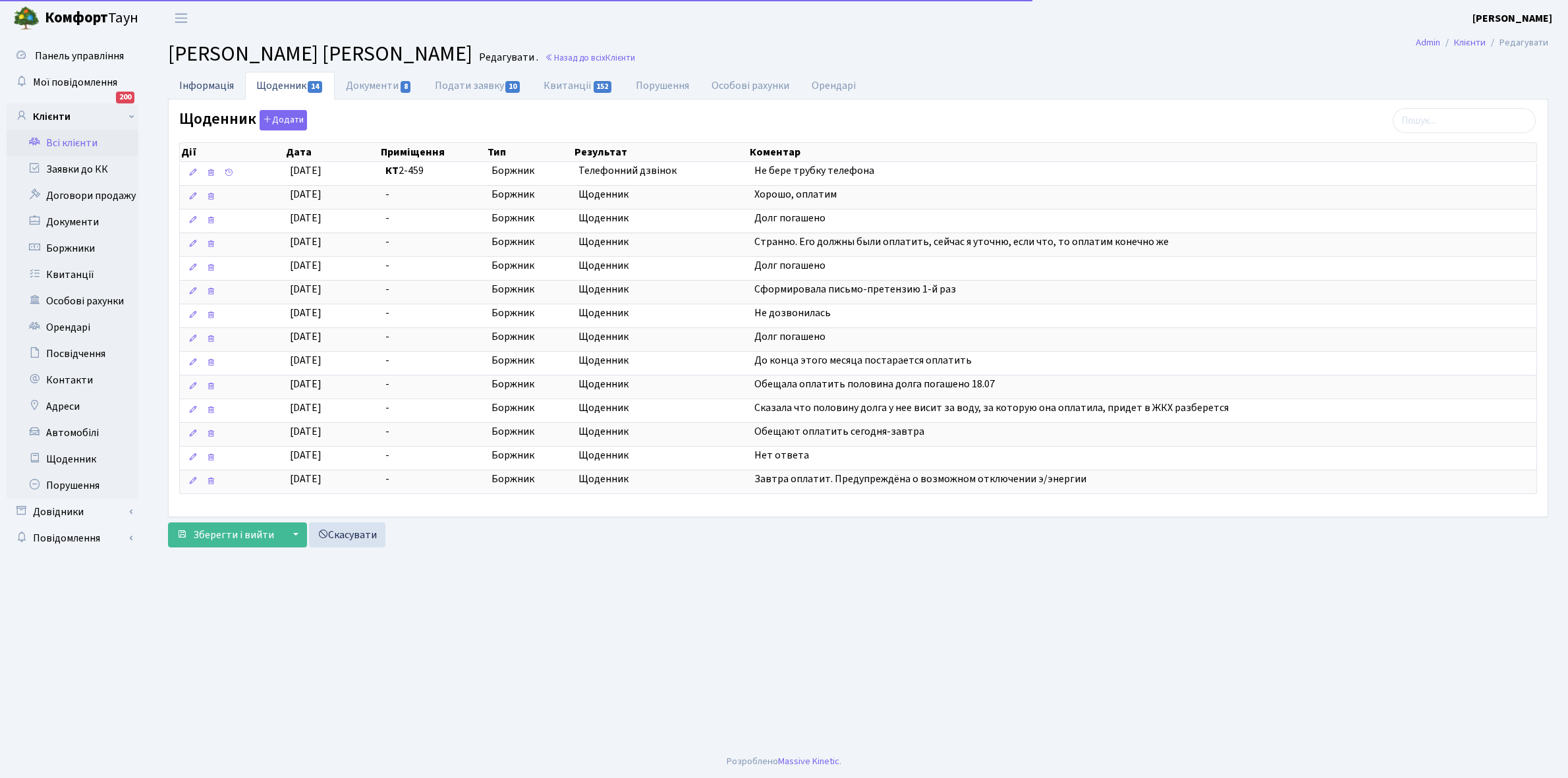
select select "25"
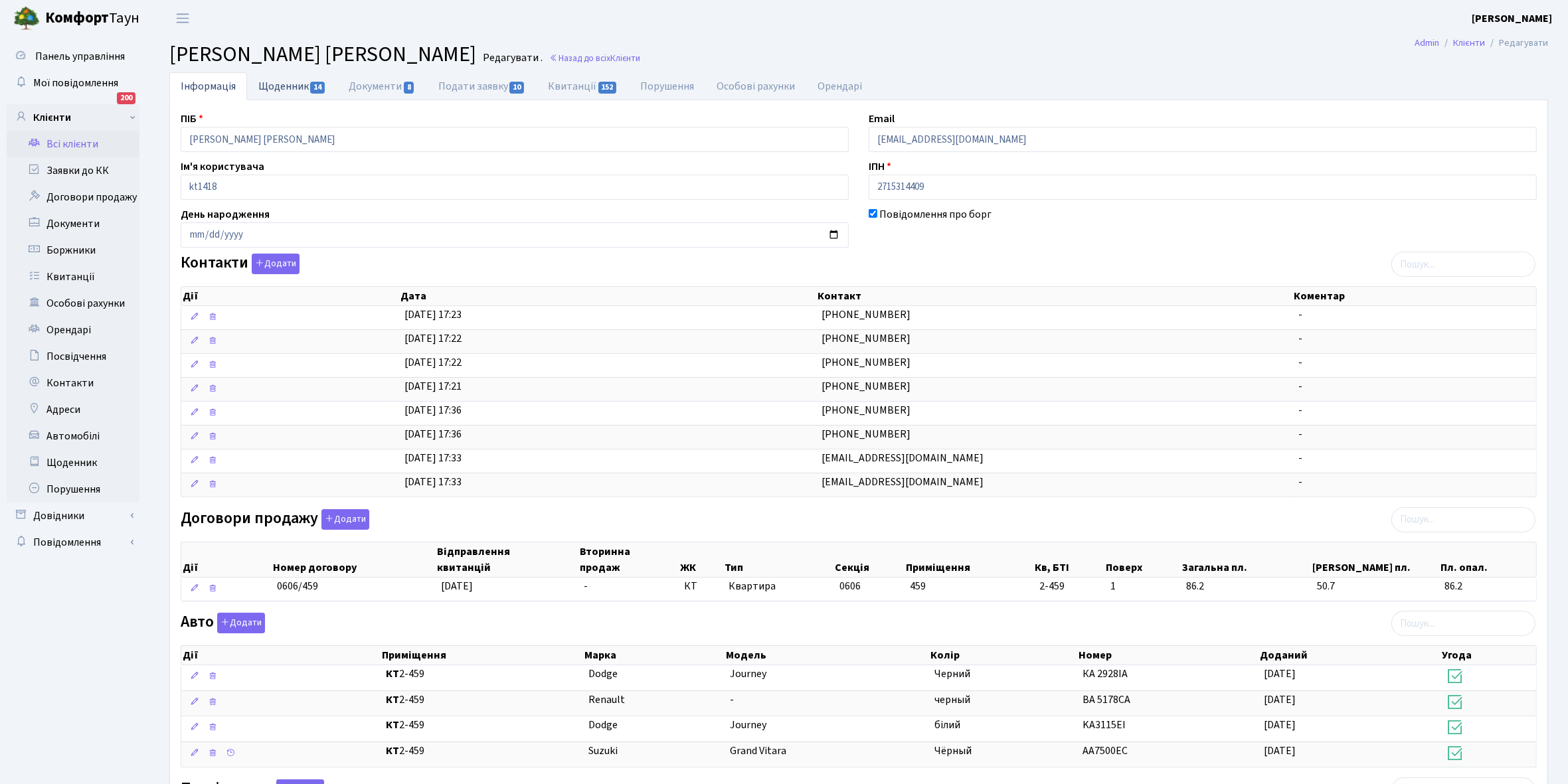
click at [270, 87] on link "Щоденник 14" at bounding box center [292, 86] width 90 height 27
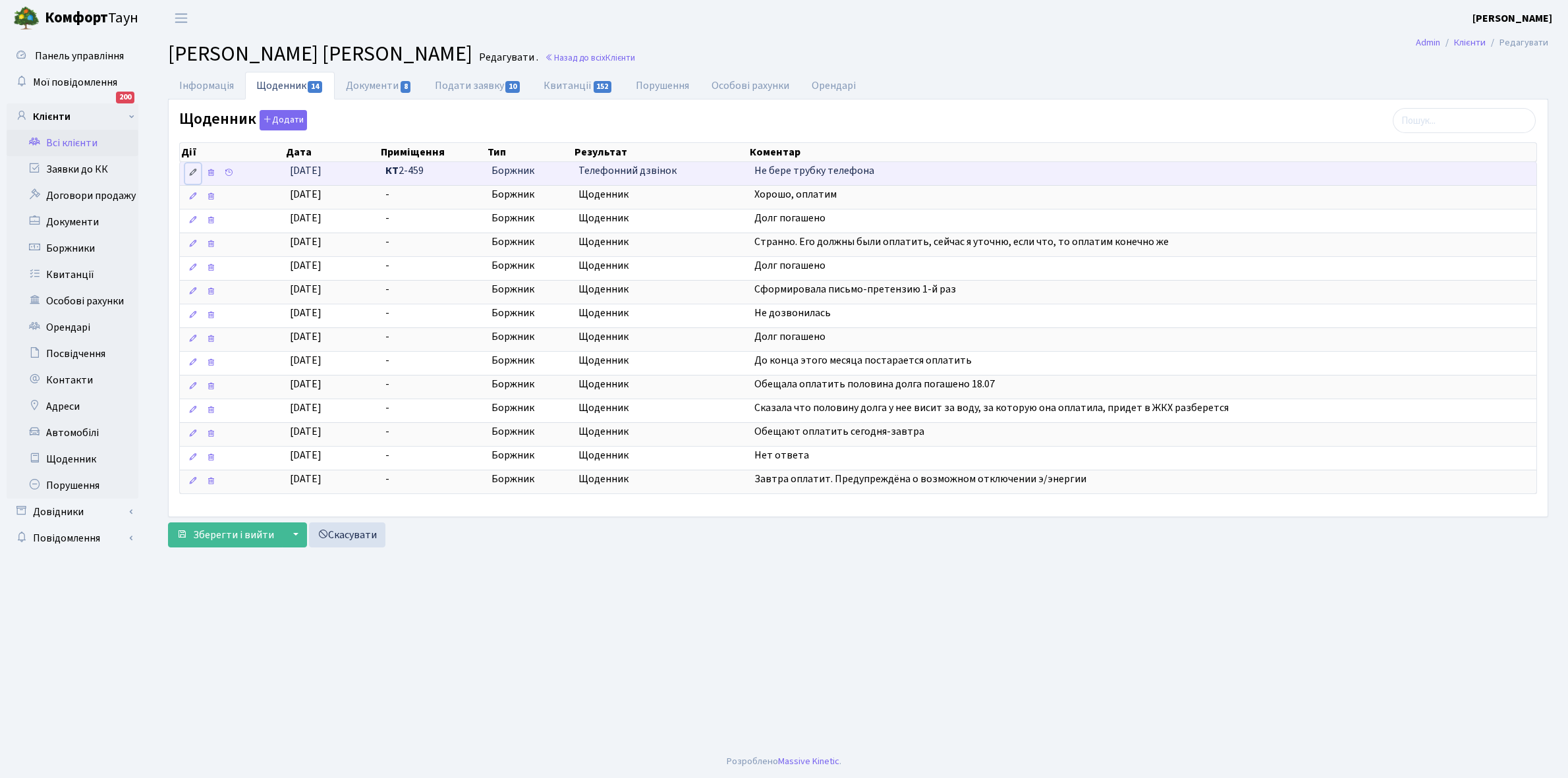
click at [192, 170] on icon at bounding box center [193, 173] width 9 height 9
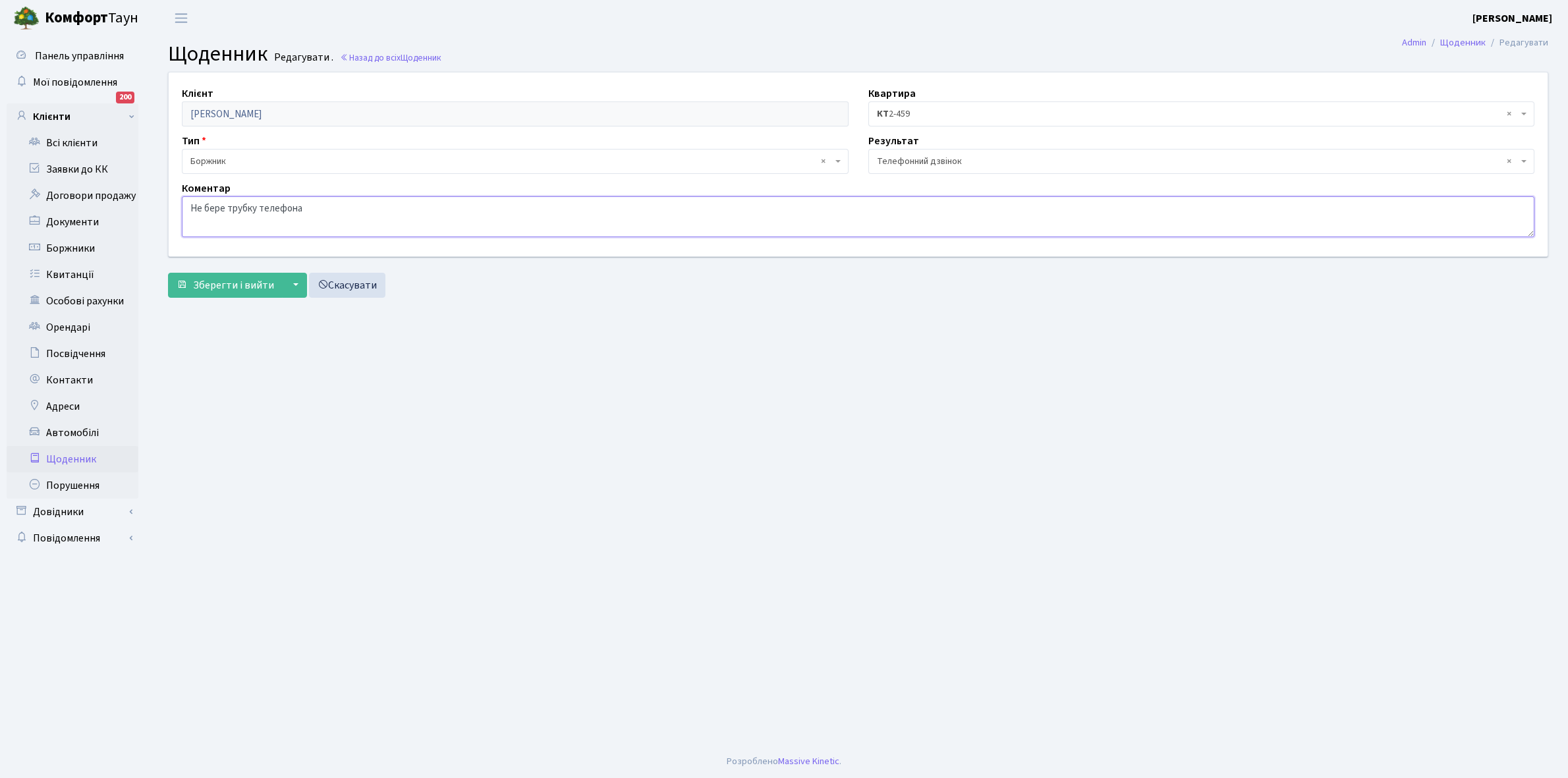
click at [310, 214] on textarea "Не бере трубку телефона" at bounding box center [858, 217] width 1352 height 41
type textarea "Н"
click at [203, 284] on span "Зберегти і вийти" at bounding box center [233, 285] width 81 height 14
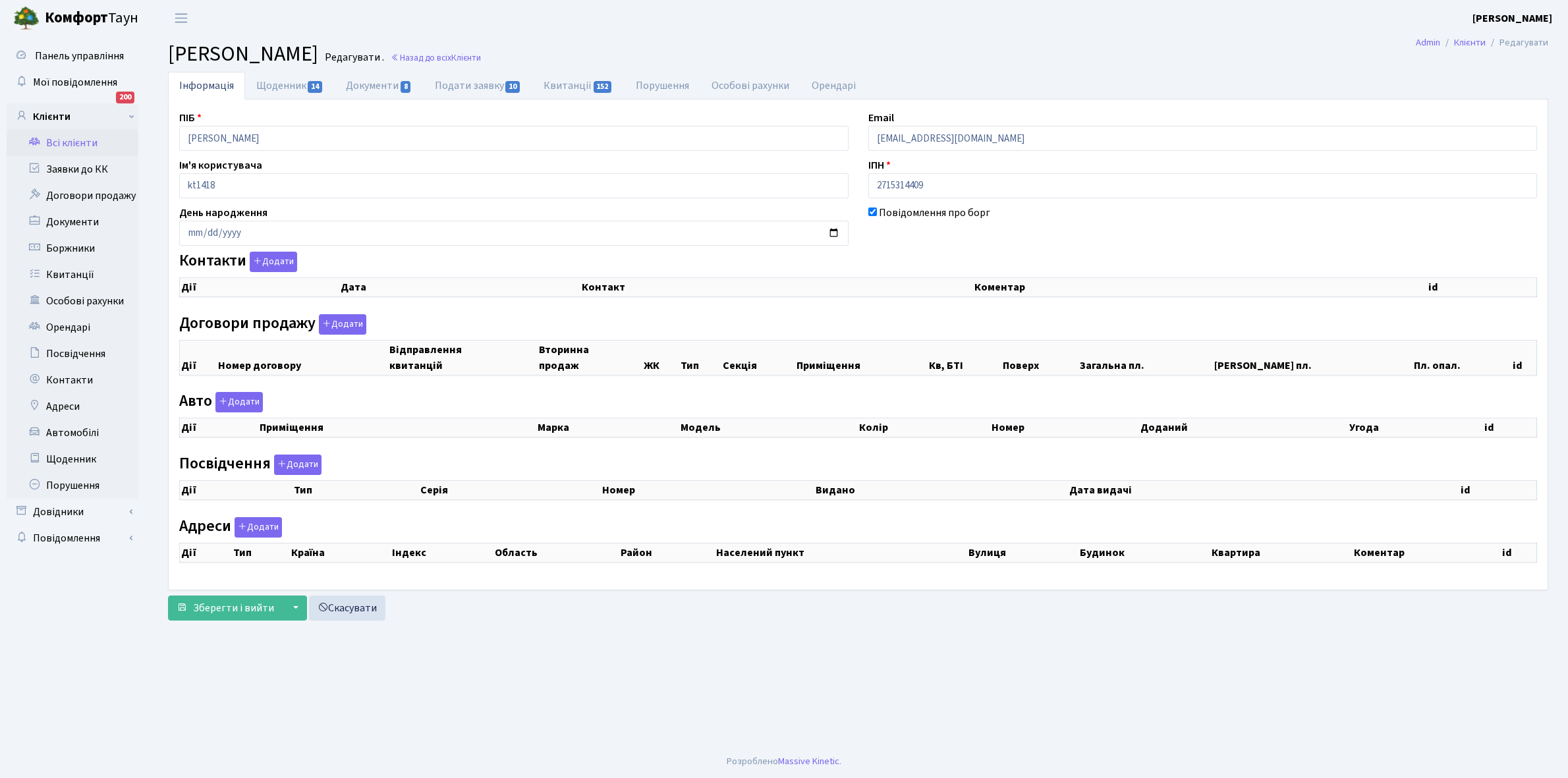
checkbox input "true"
select select "25"
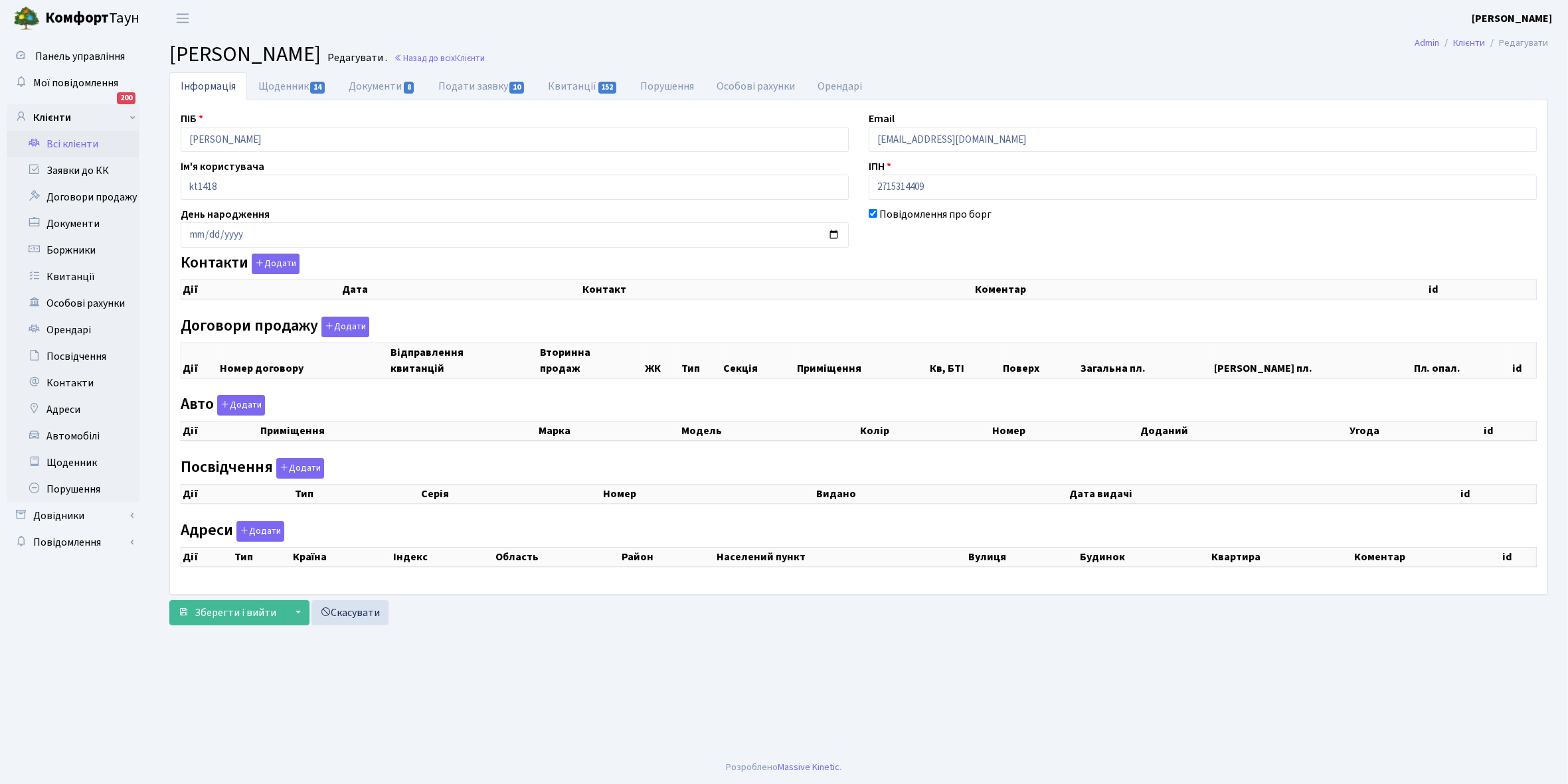
select select "25"
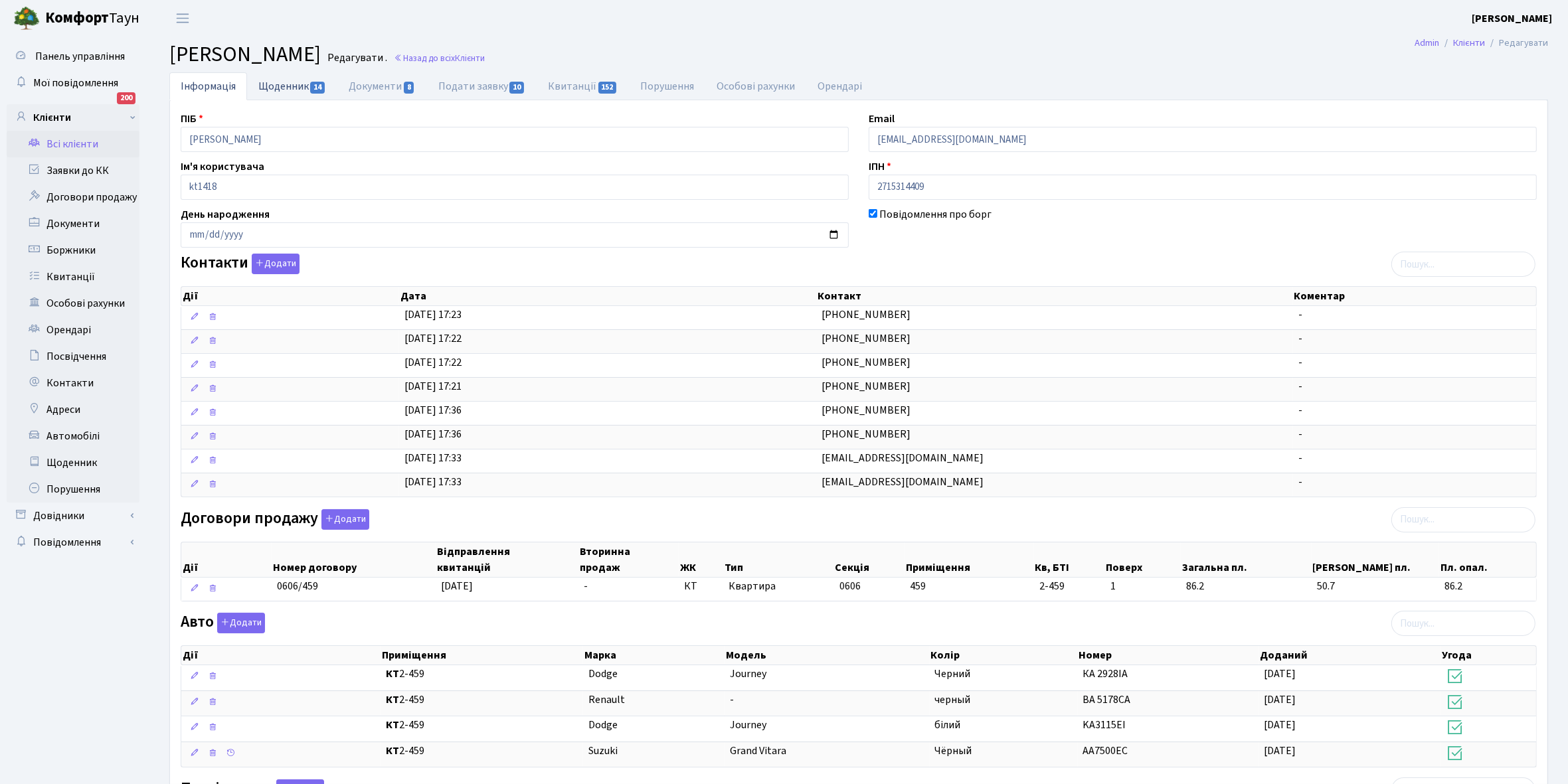
click at [268, 87] on link "Щоденник 14" at bounding box center [292, 86] width 90 height 27
select select "25"
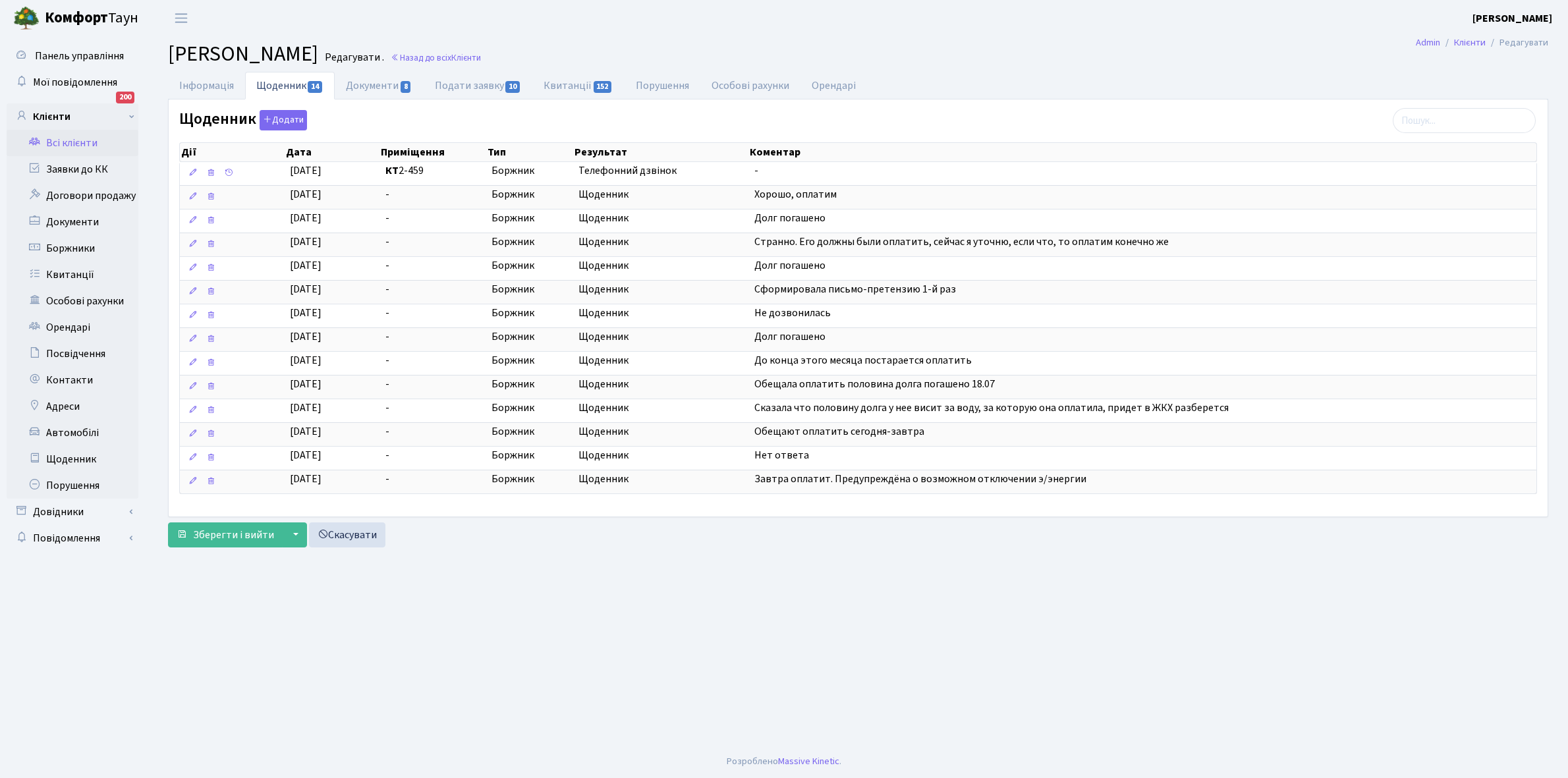
click at [74, 140] on link "Всі клієнти" at bounding box center [72, 143] width 132 height 27
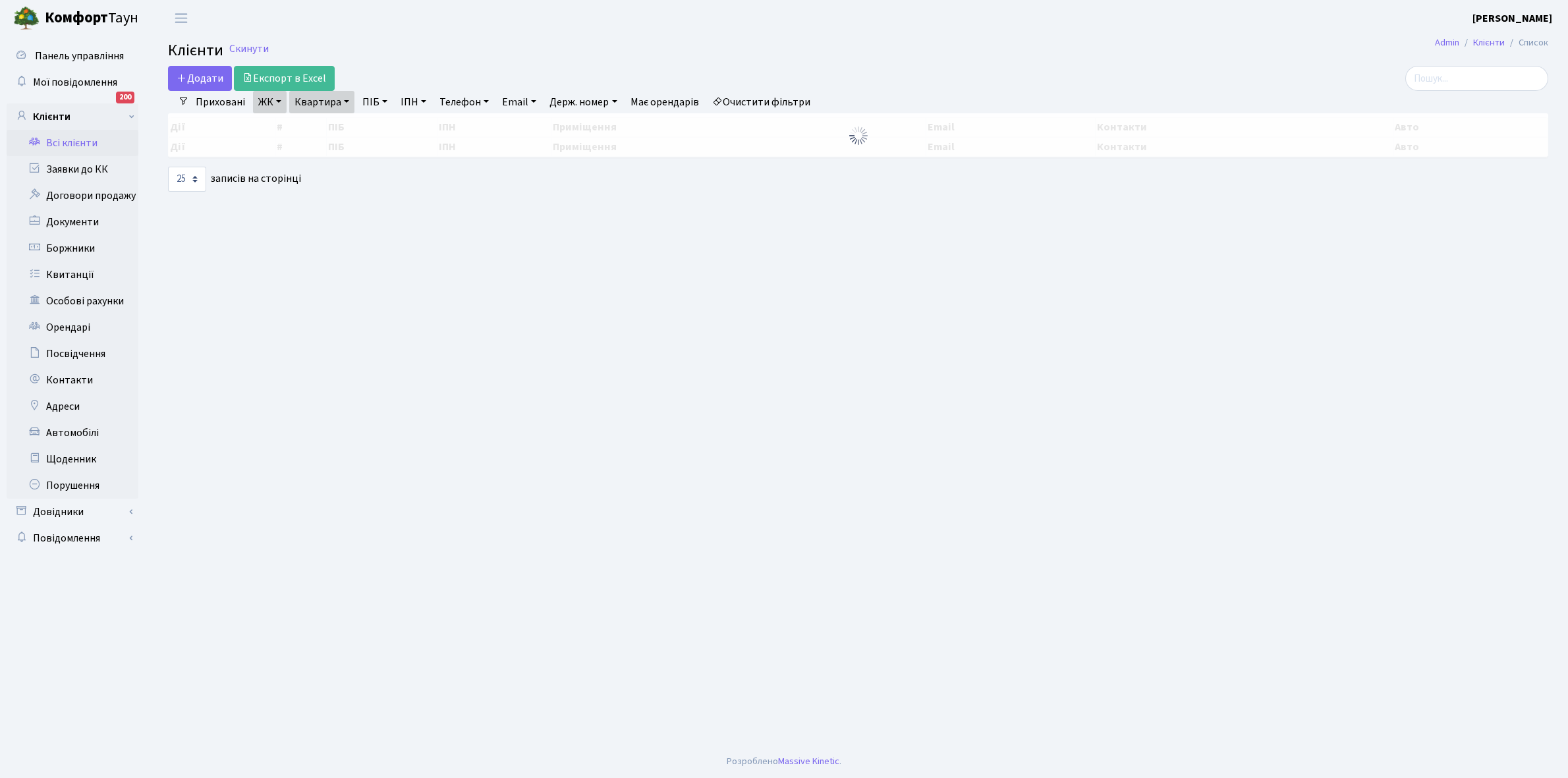
select select "25"
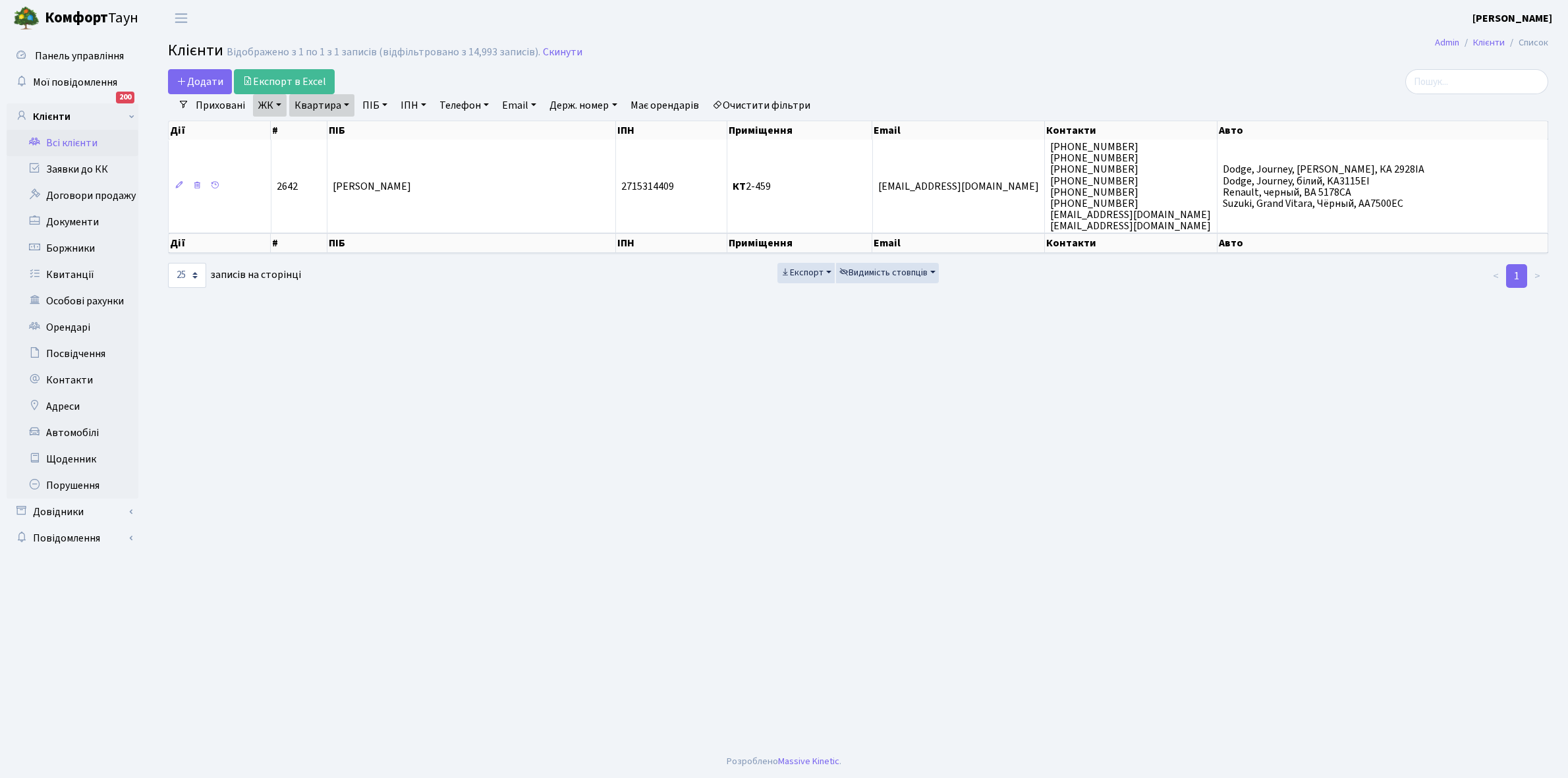
click at [796, 103] on link "Очистити фільтри" at bounding box center [761, 105] width 109 height 22
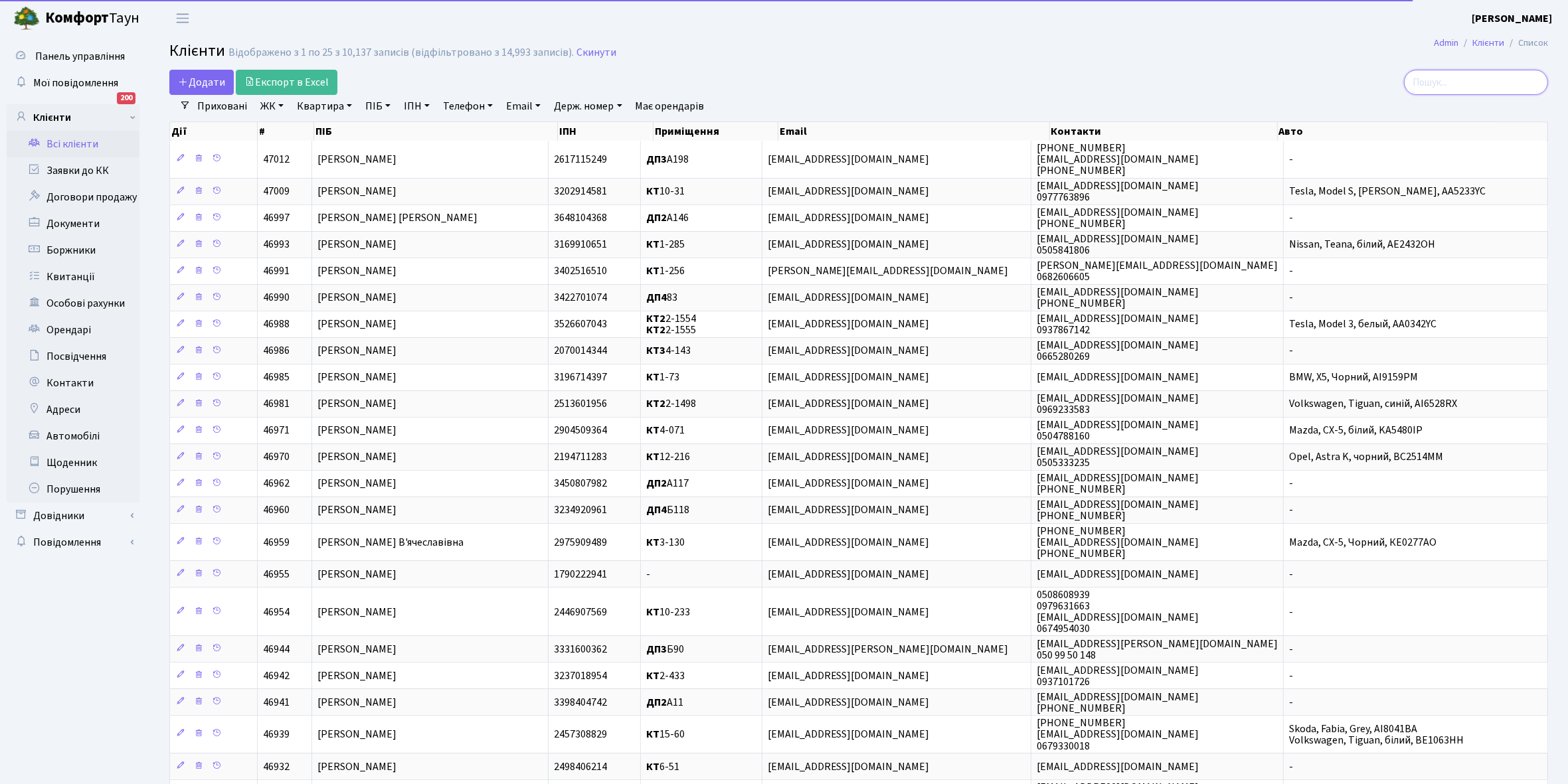
click at [1472, 83] on input "search" at bounding box center [1476, 82] width 144 height 25
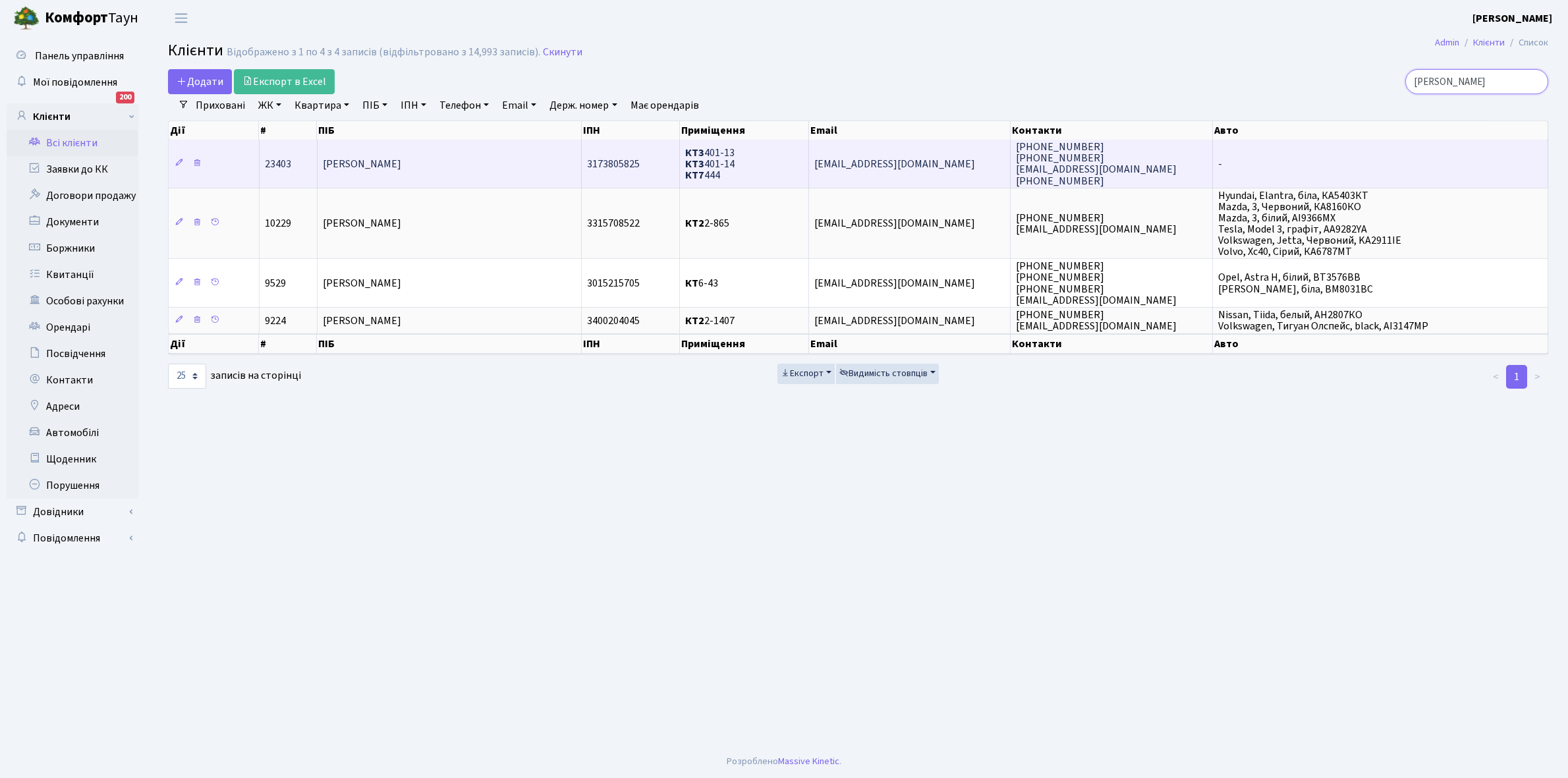
type input "[PERSON_NAME]"
click at [401, 169] on span "[PERSON_NAME]" at bounding box center [361, 164] width 78 height 14
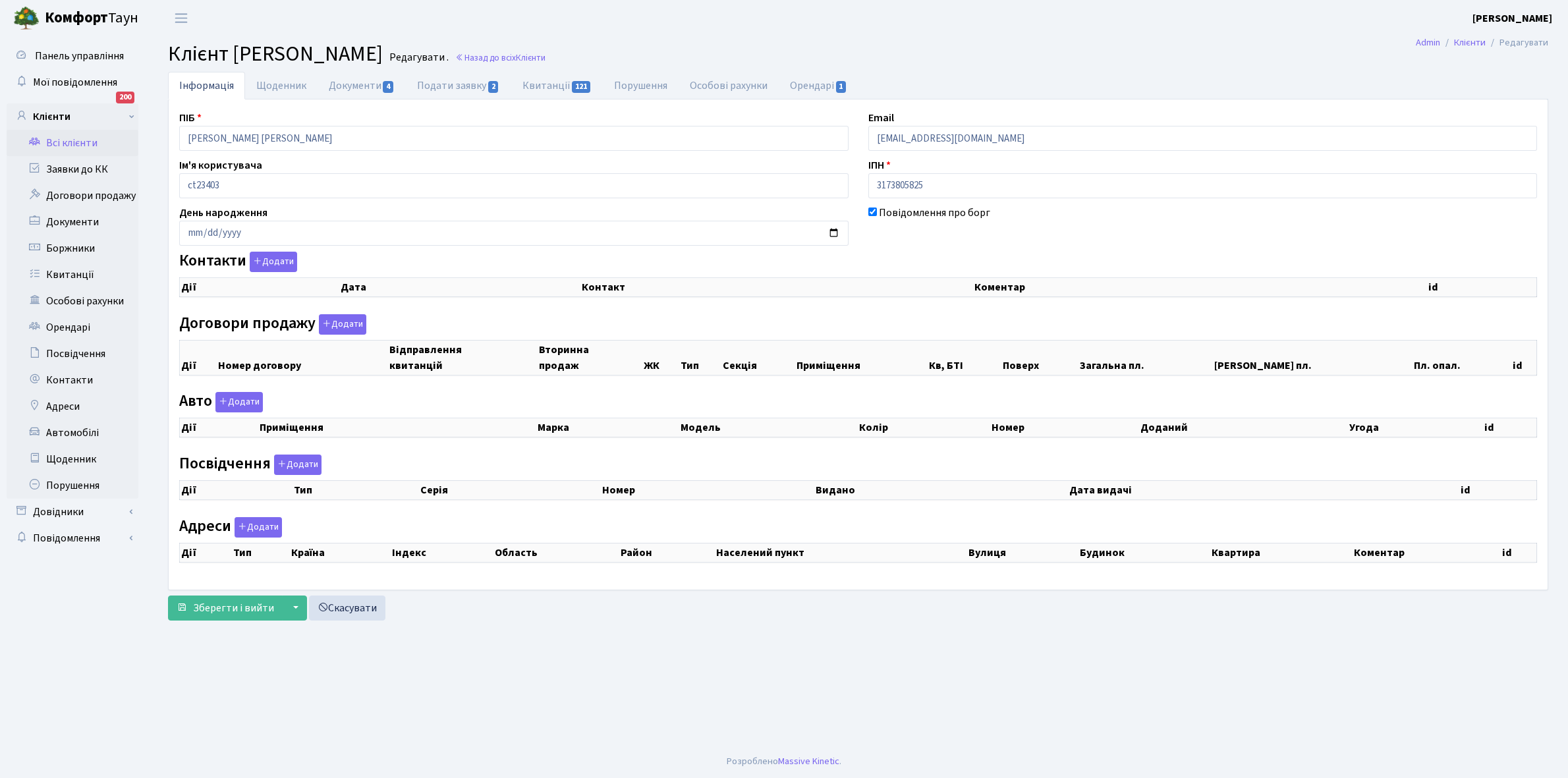
checkbox input "true"
select select "25"
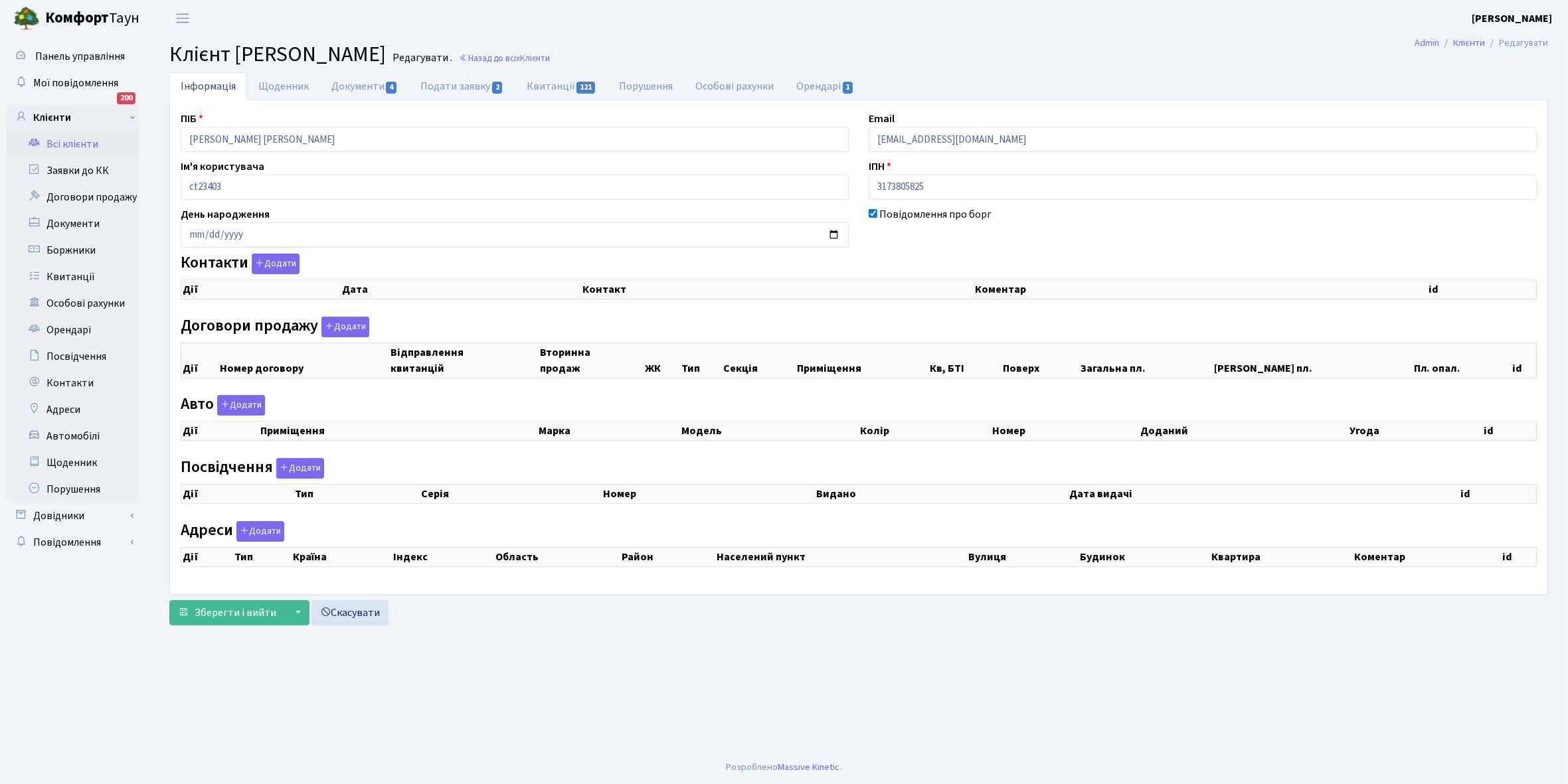
select select "25"
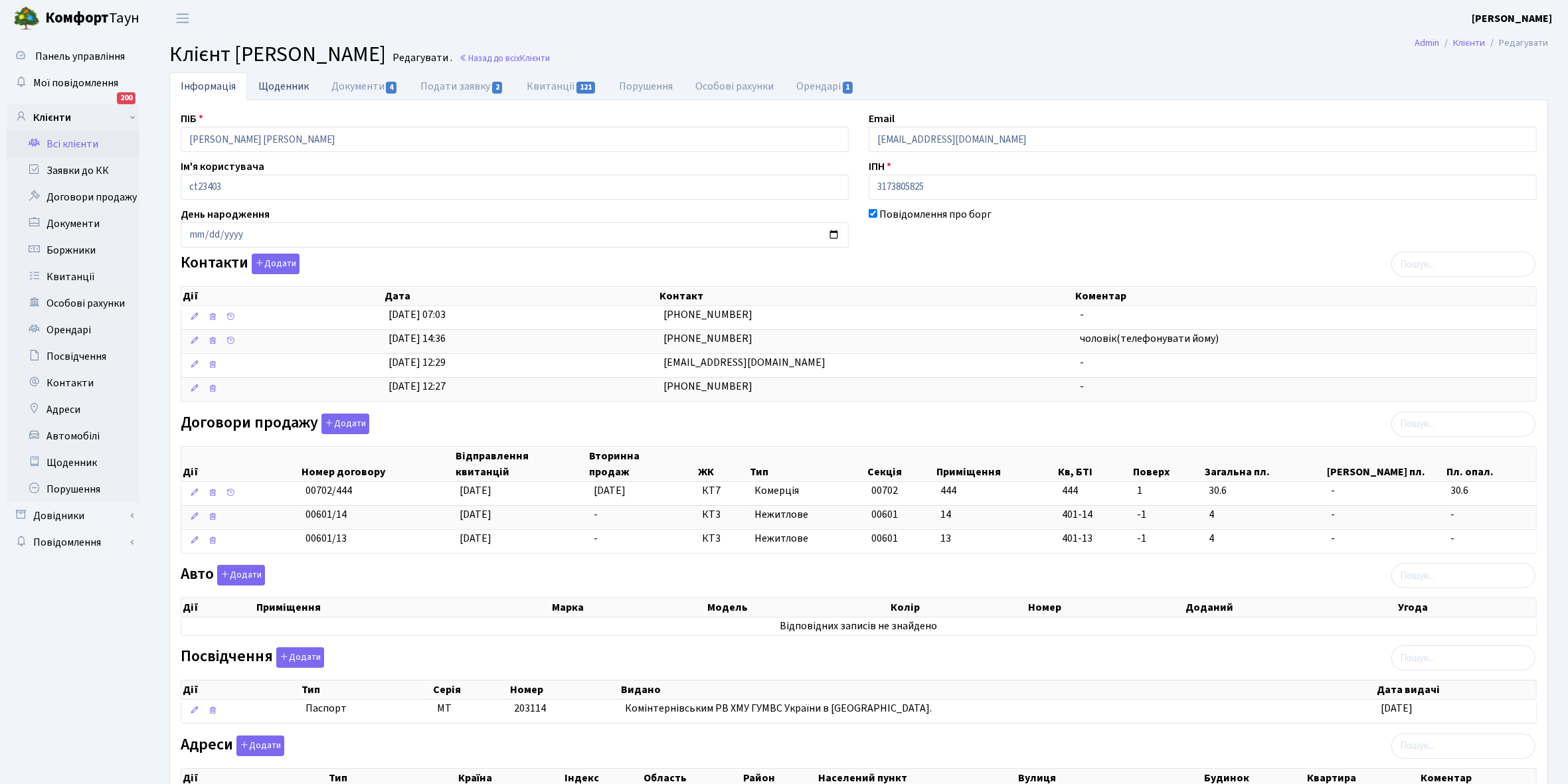
click at [274, 79] on link "Щоденник" at bounding box center [284, 86] width 73 height 27
select select "25"
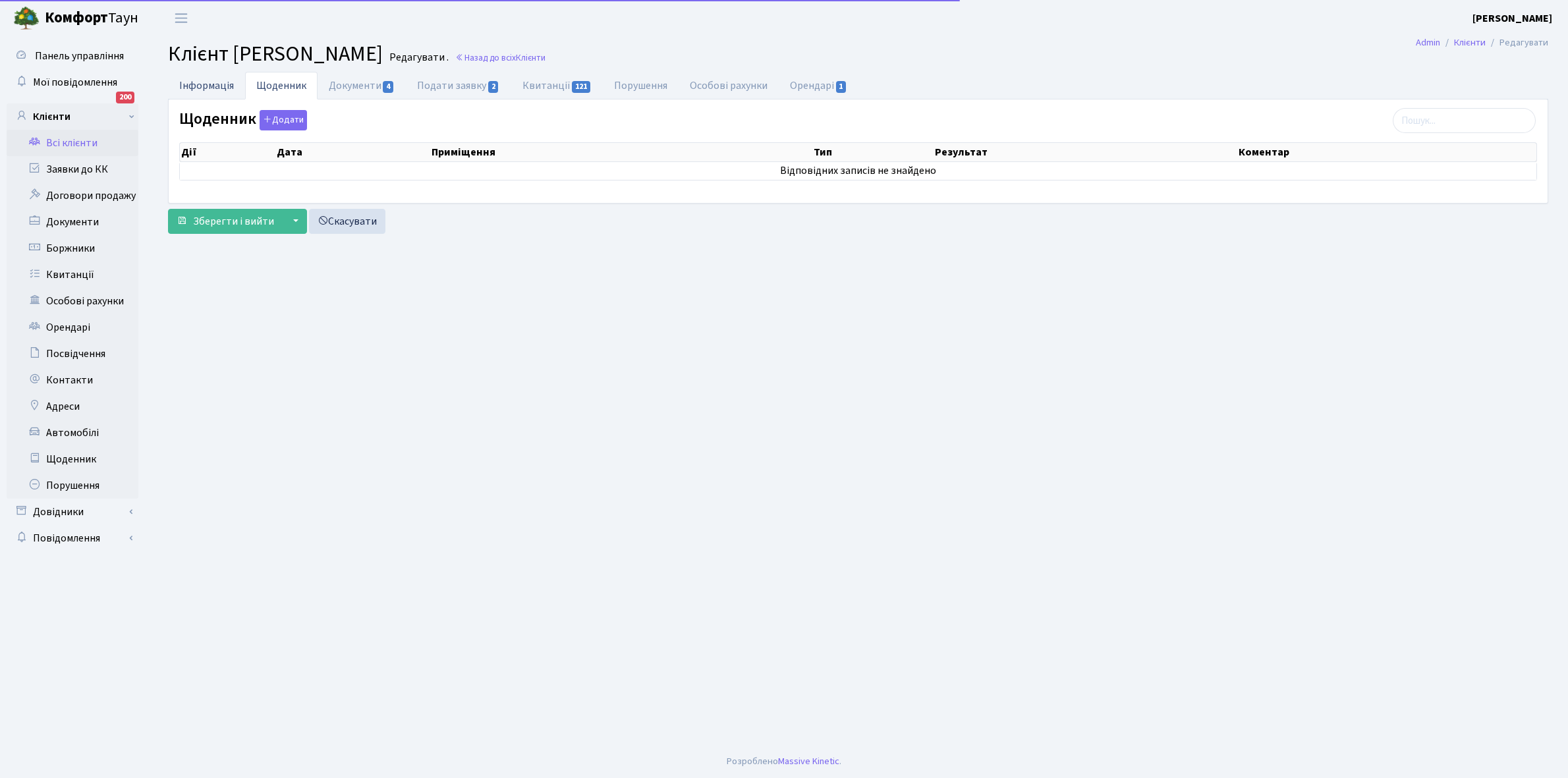
click at [199, 89] on link "Інформація" at bounding box center [206, 85] width 77 height 27
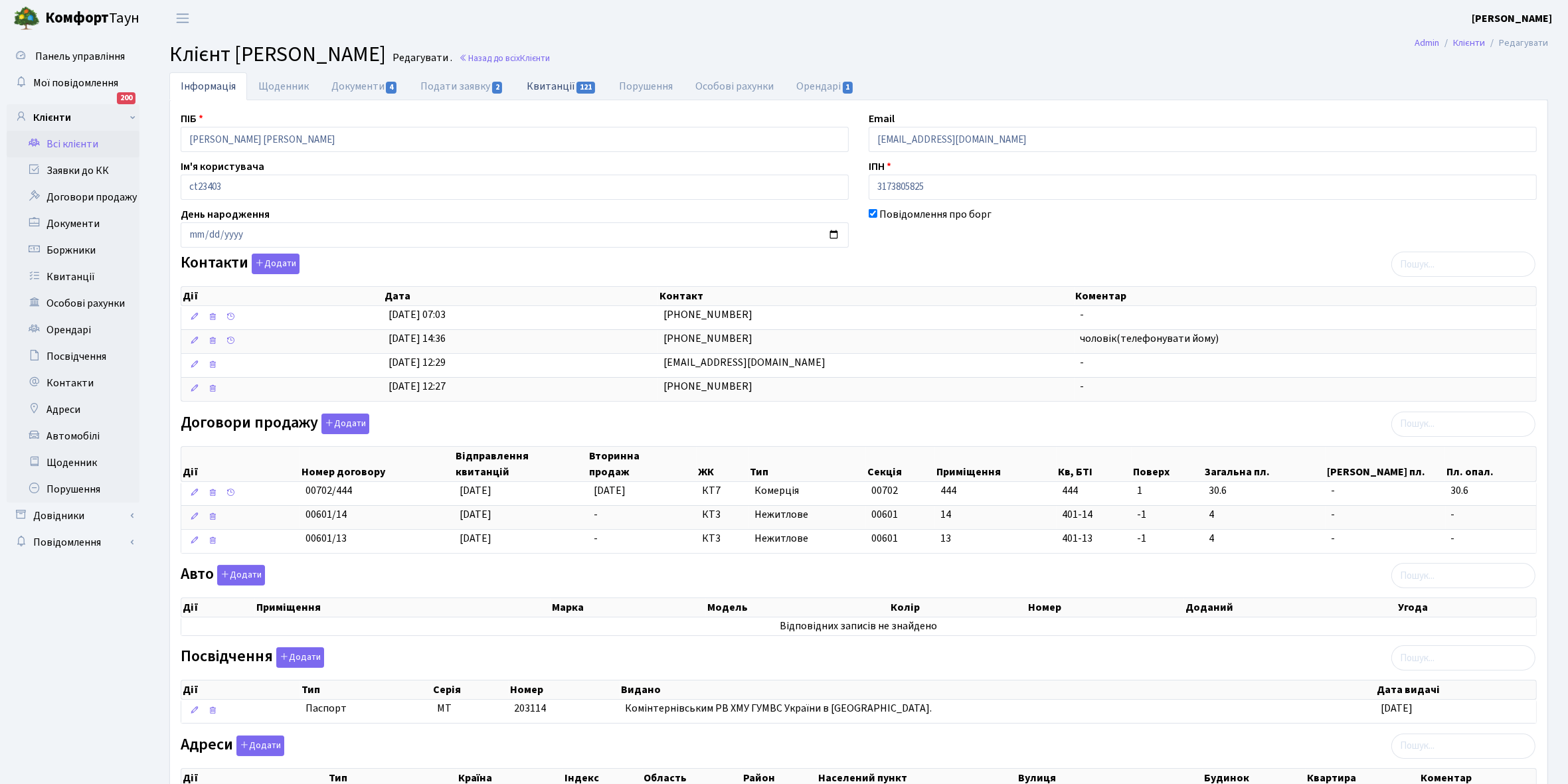
click at [549, 88] on link "Квитанції 121" at bounding box center [561, 86] width 92 height 27
select select "25"
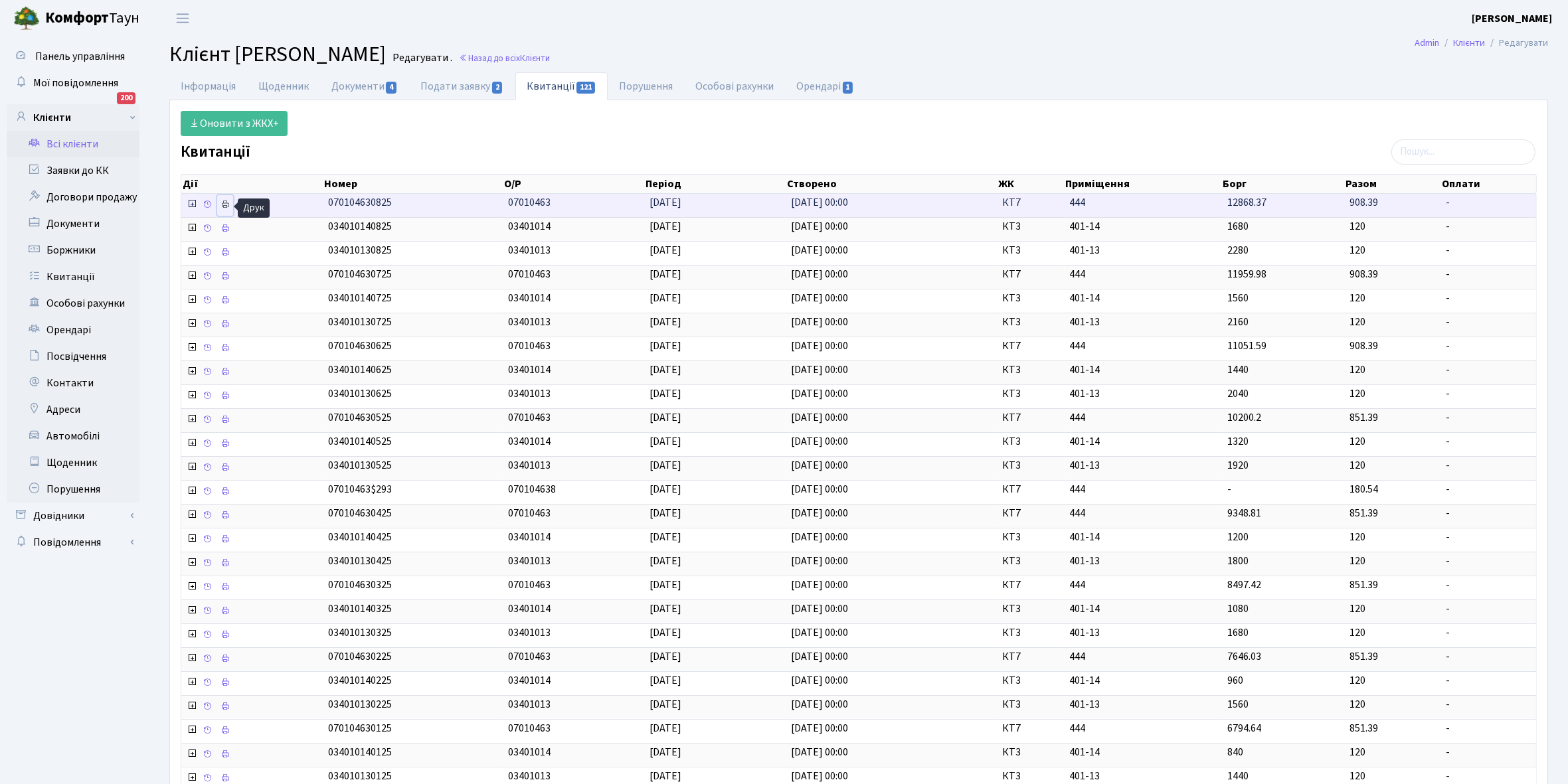
click at [230, 208] on icon at bounding box center [225, 204] width 9 height 9
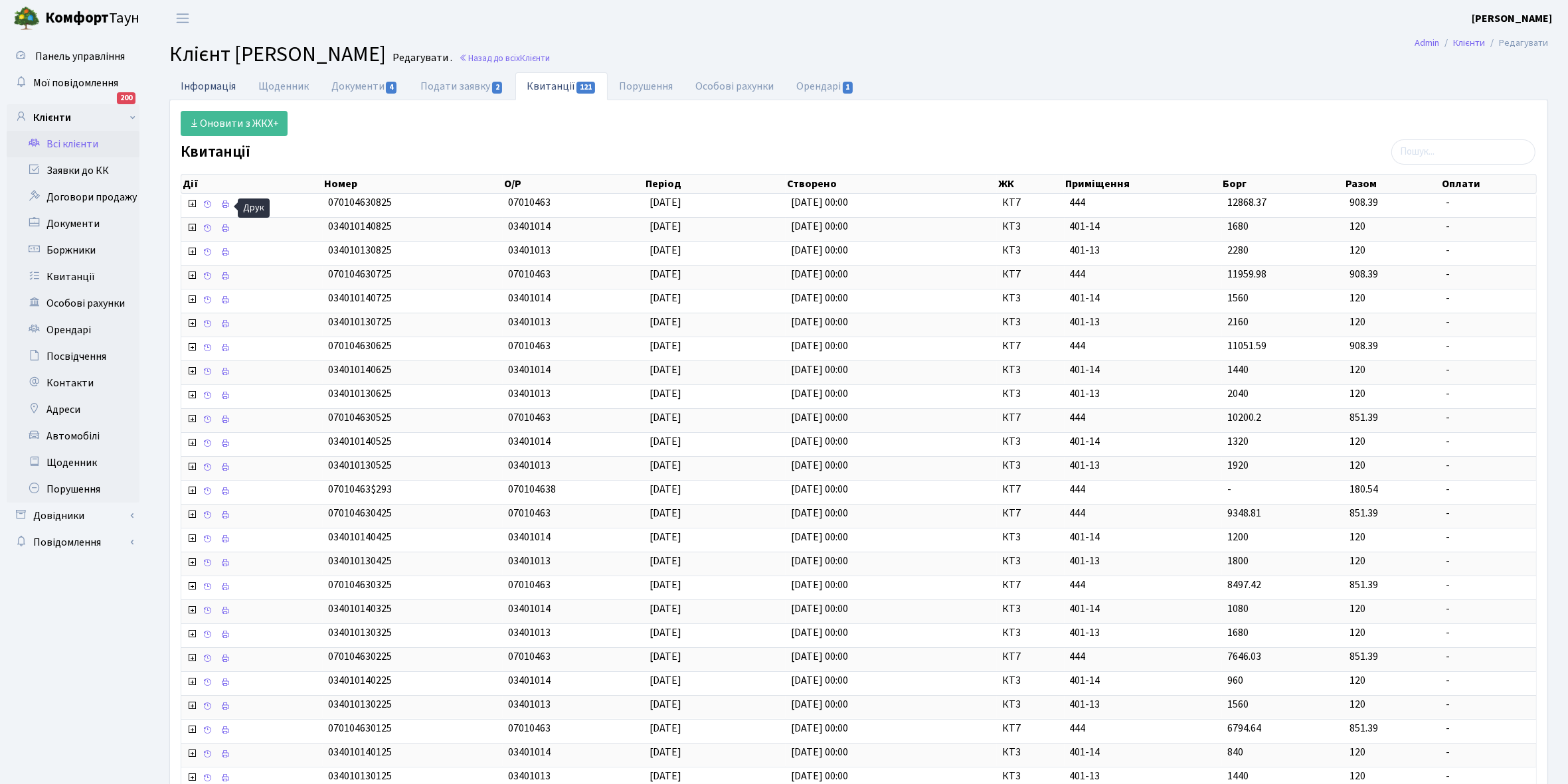
click at [197, 85] on link "Інформація" at bounding box center [208, 86] width 78 height 27
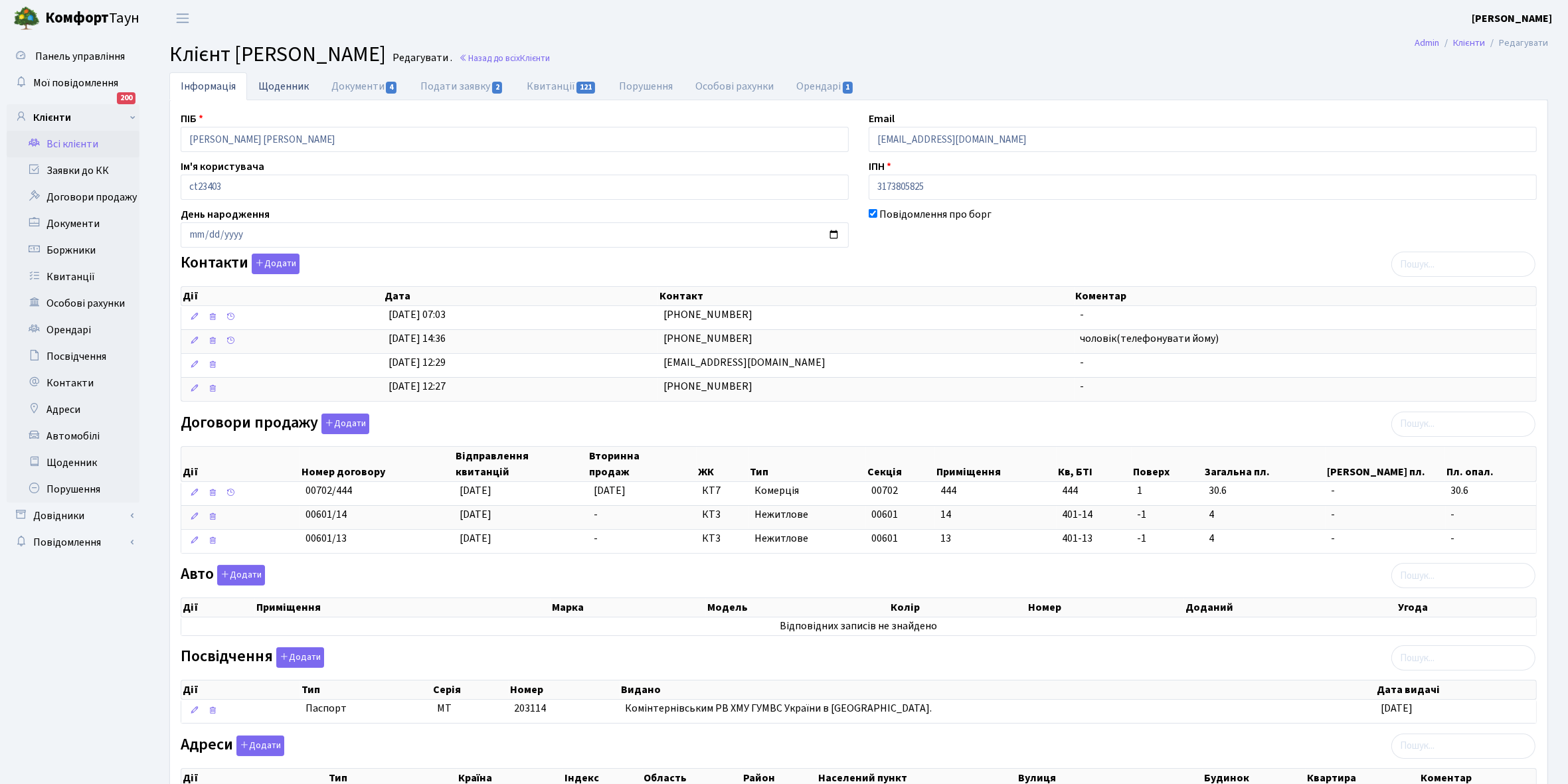
click at [273, 84] on link "Щоденник" at bounding box center [284, 86] width 73 height 27
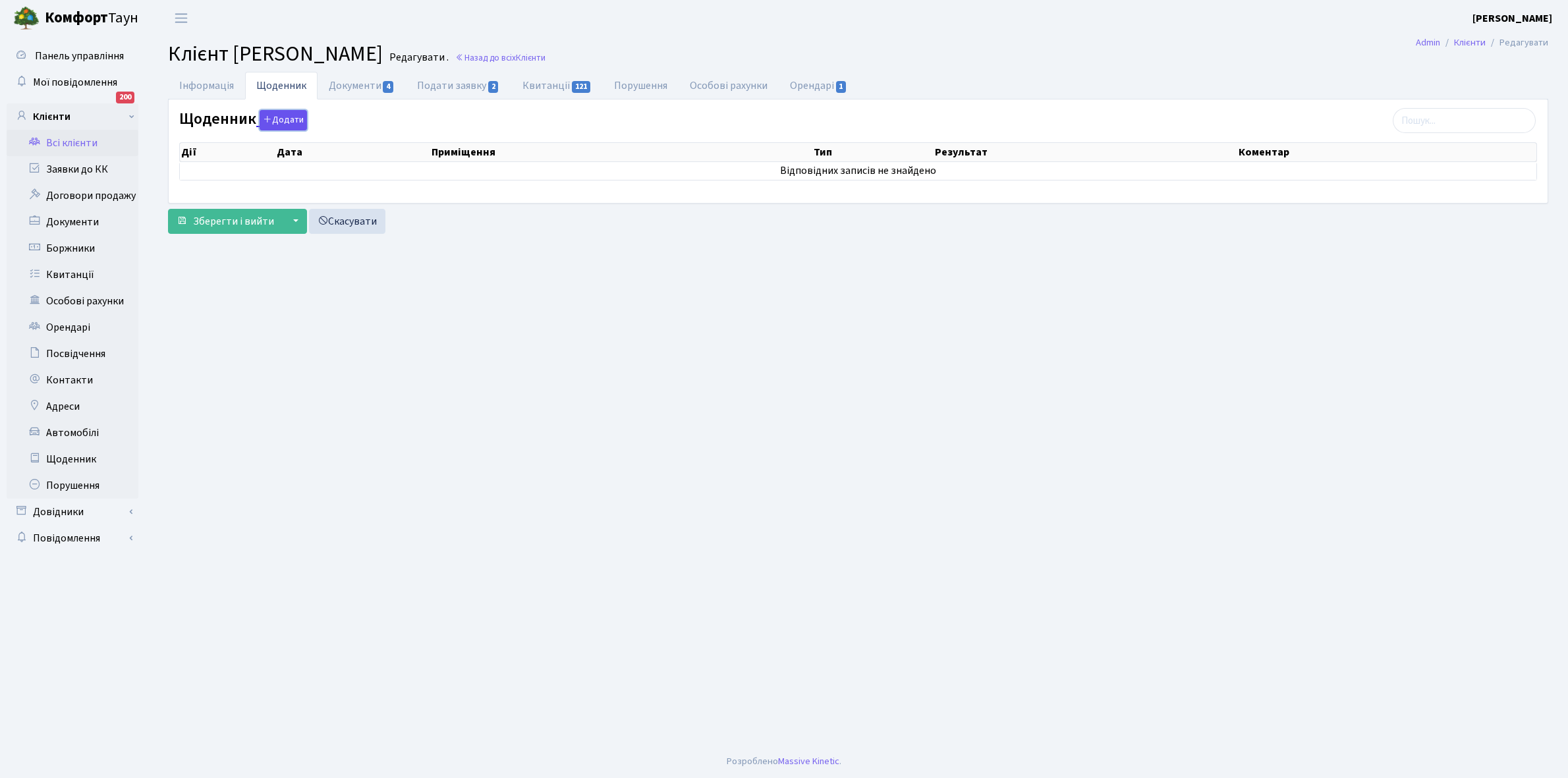
click at [280, 119] on button "Додати" at bounding box center [283, 120] width 48 height 20
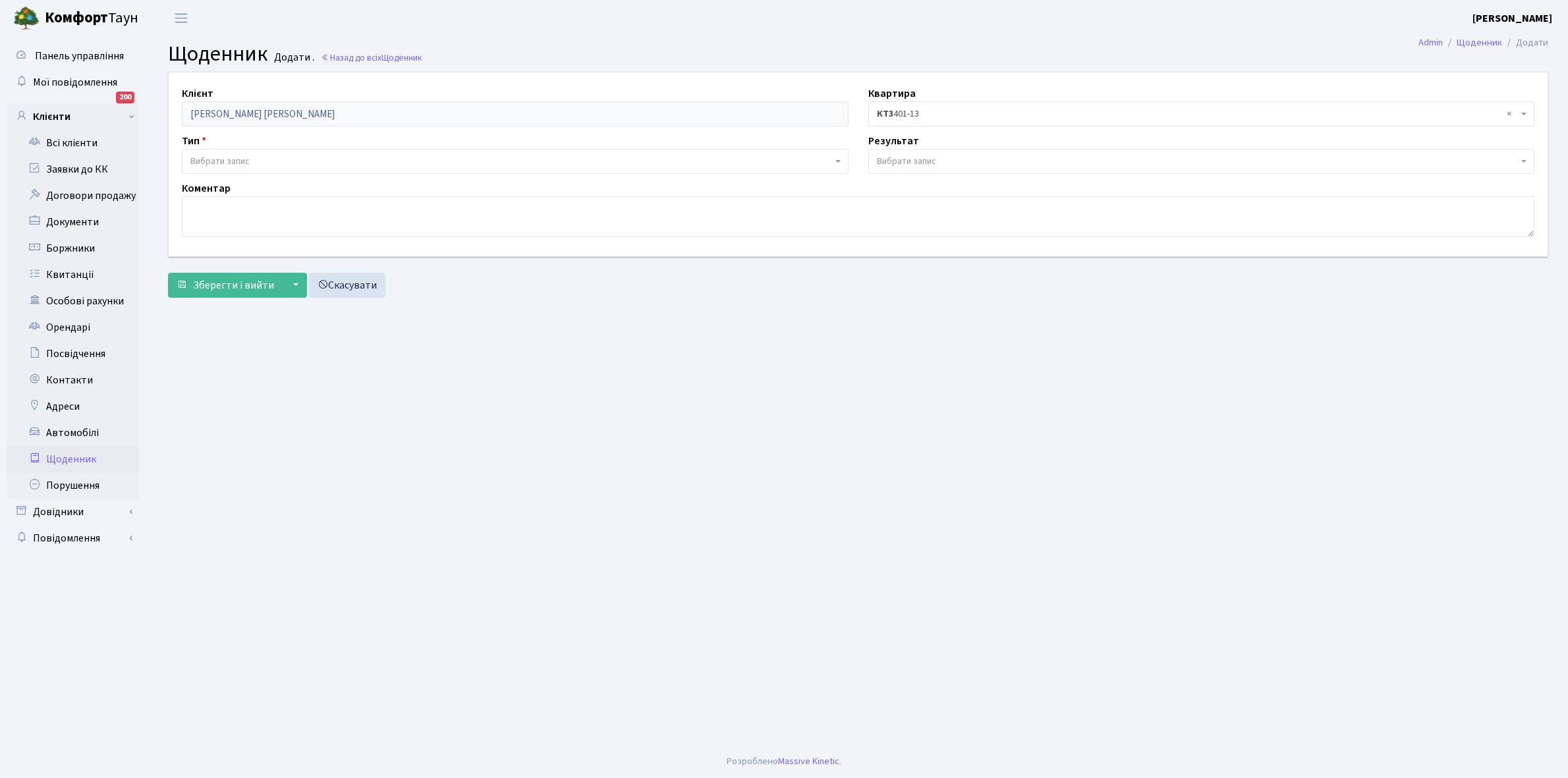
click at [218, 160] on span "Вибрати запис" at bounding box center [220, 161] width 59 height 13
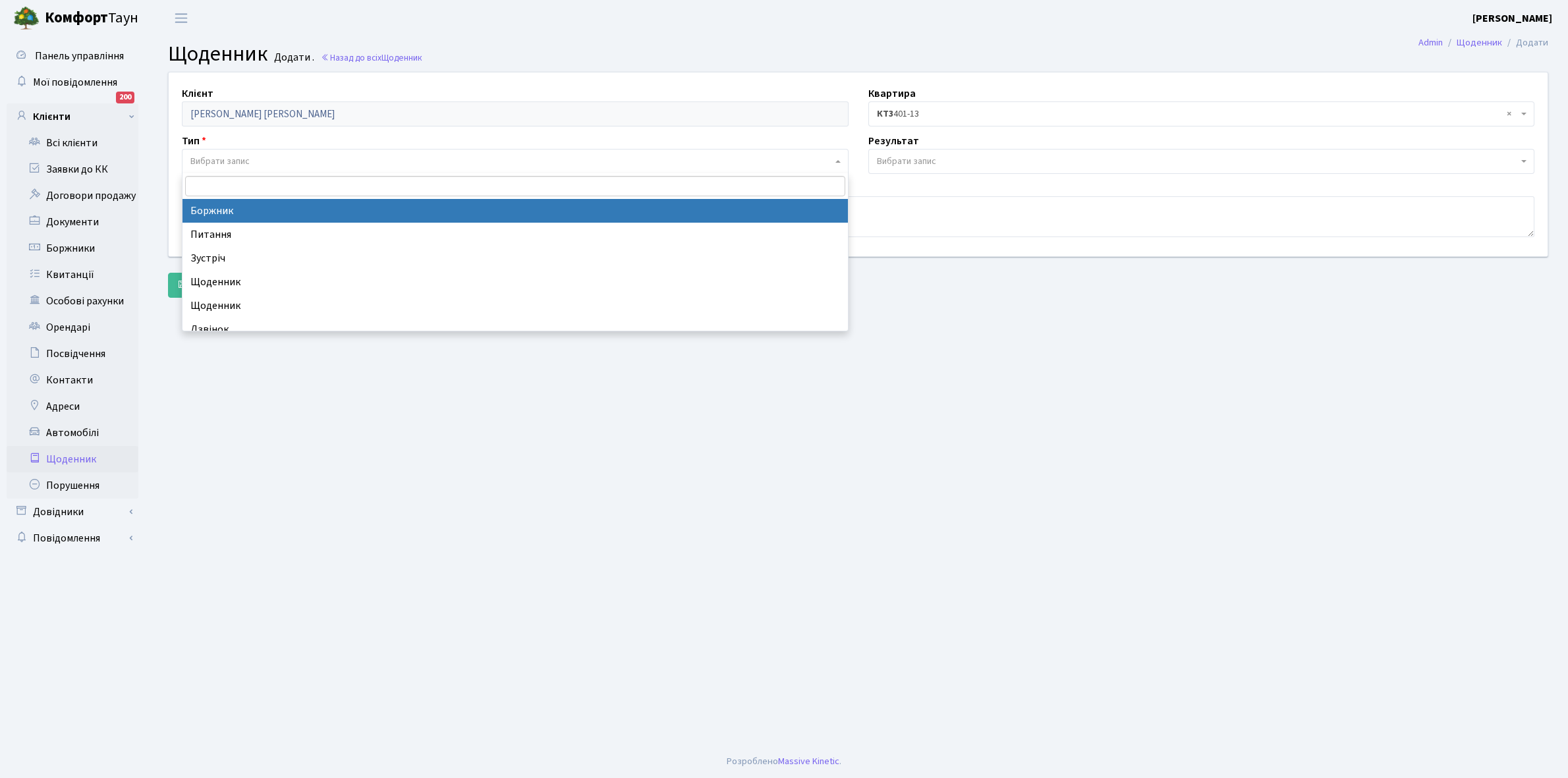
select select "189"
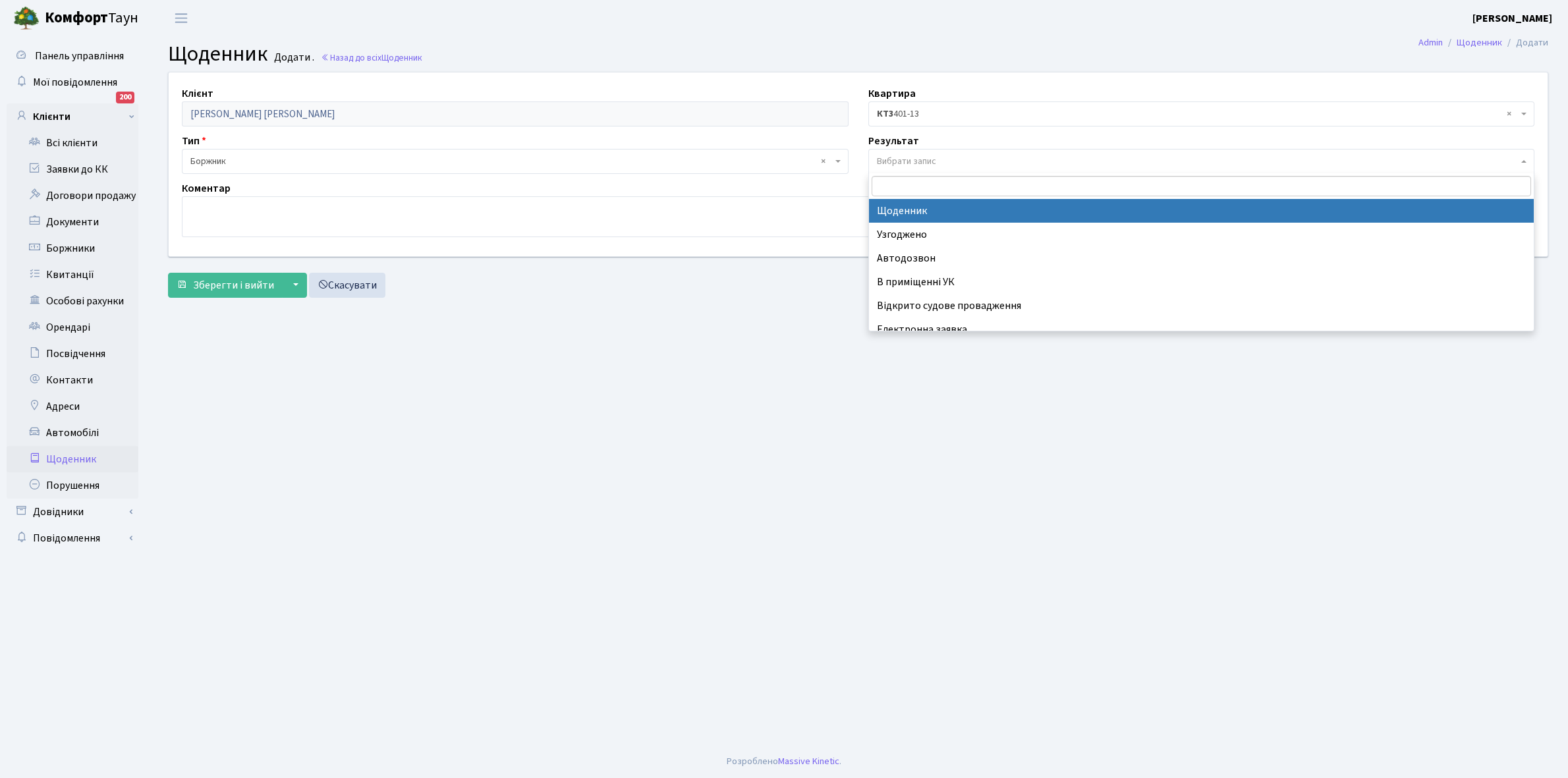
click at [916, 159] on span "Вибрати запис" at bounding box center [906, 161] width 59 height 13
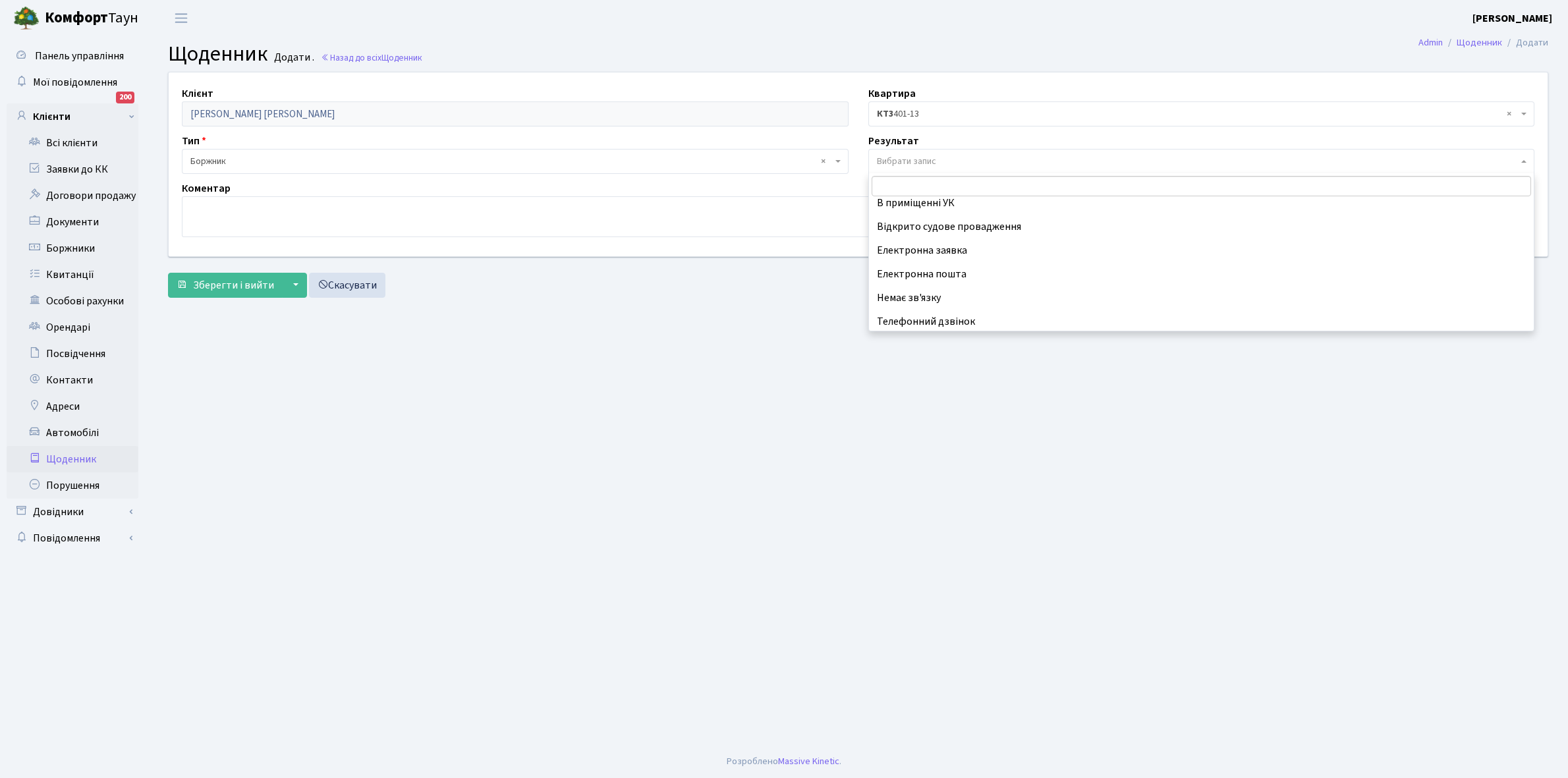
scroll to position [81, 0]
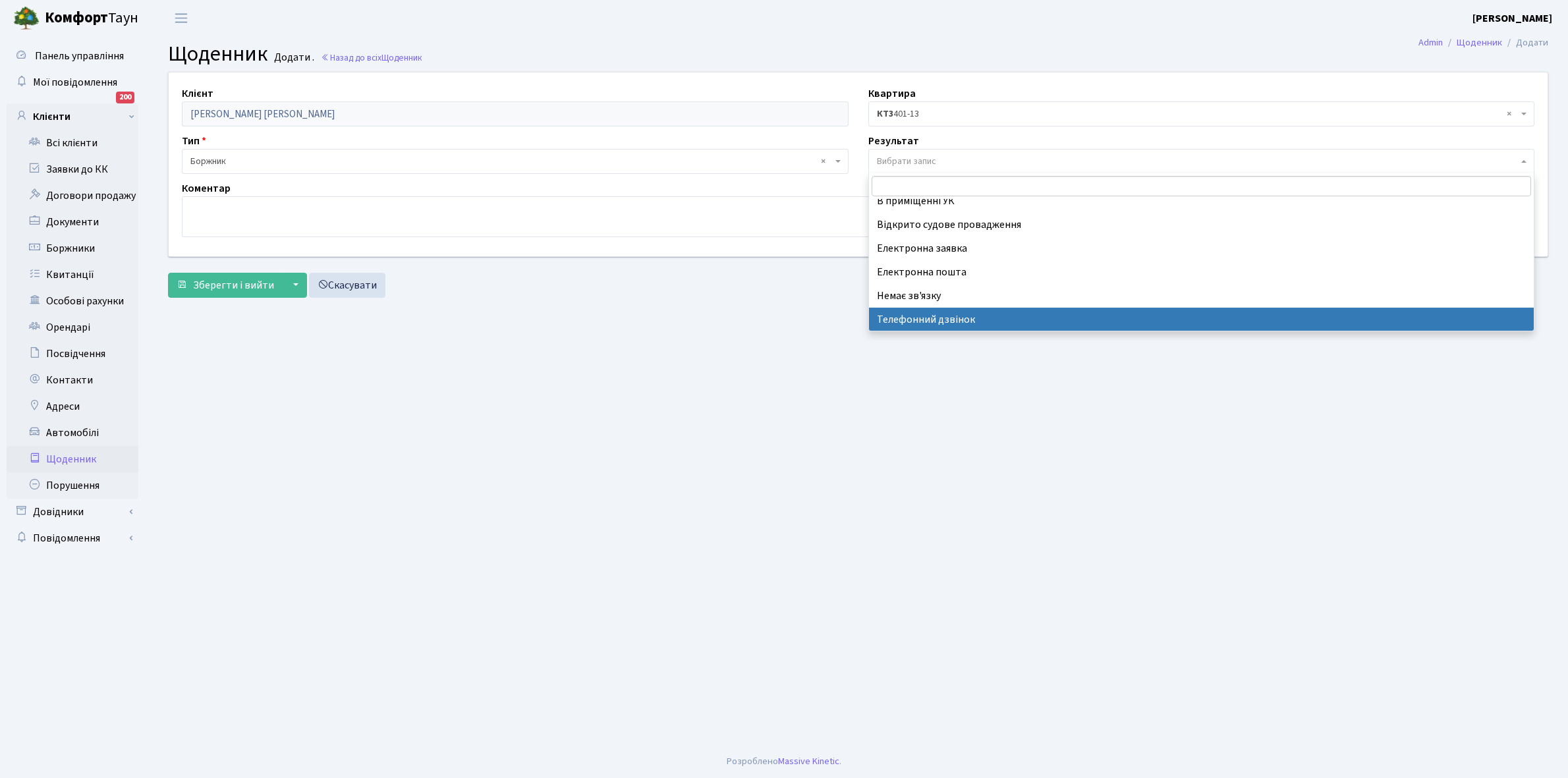
select select "196"
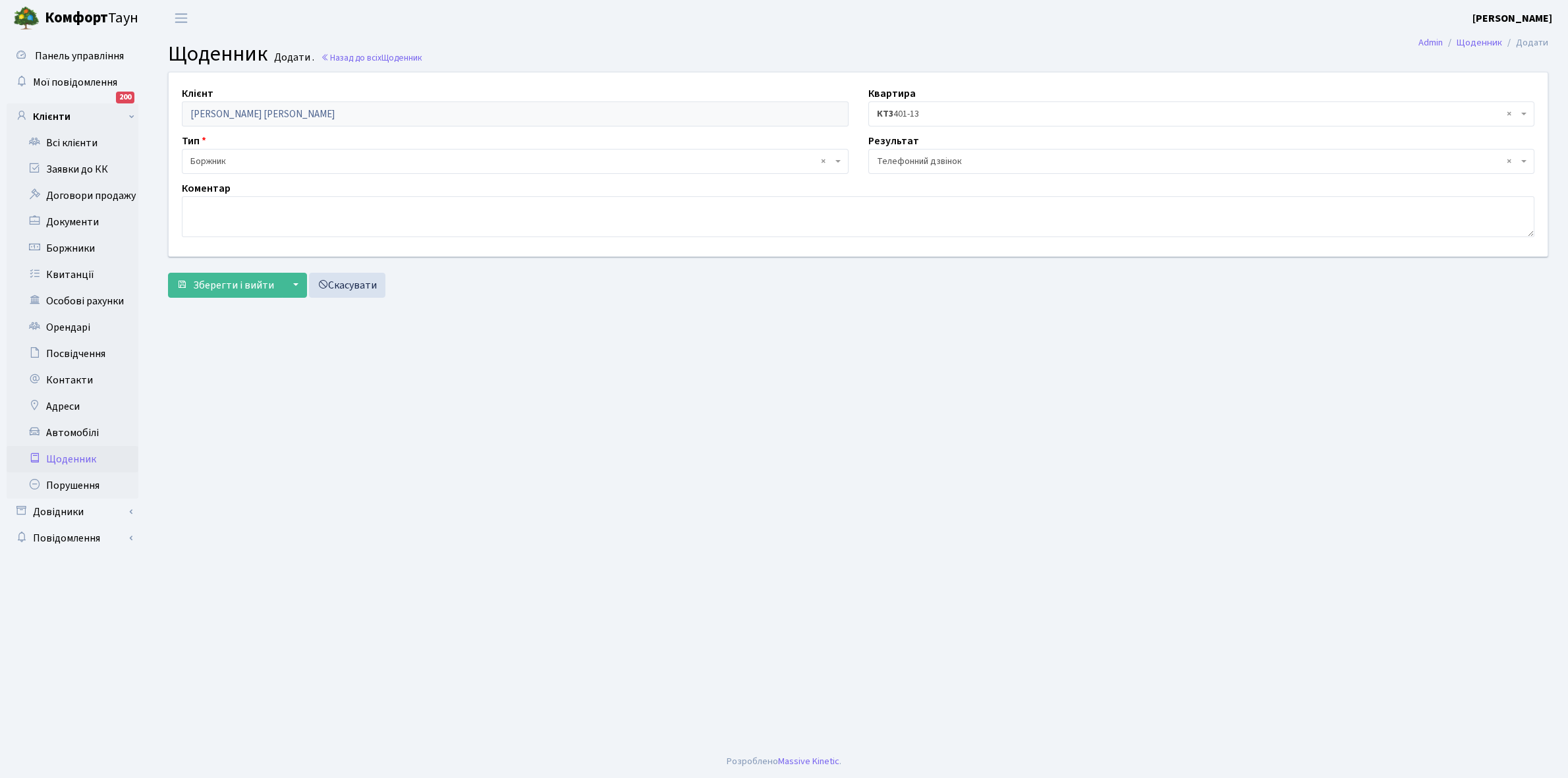
click at [900, 110] on span "× КТ3 401-13" at bounding box center [1198, 113] width 641 height 13
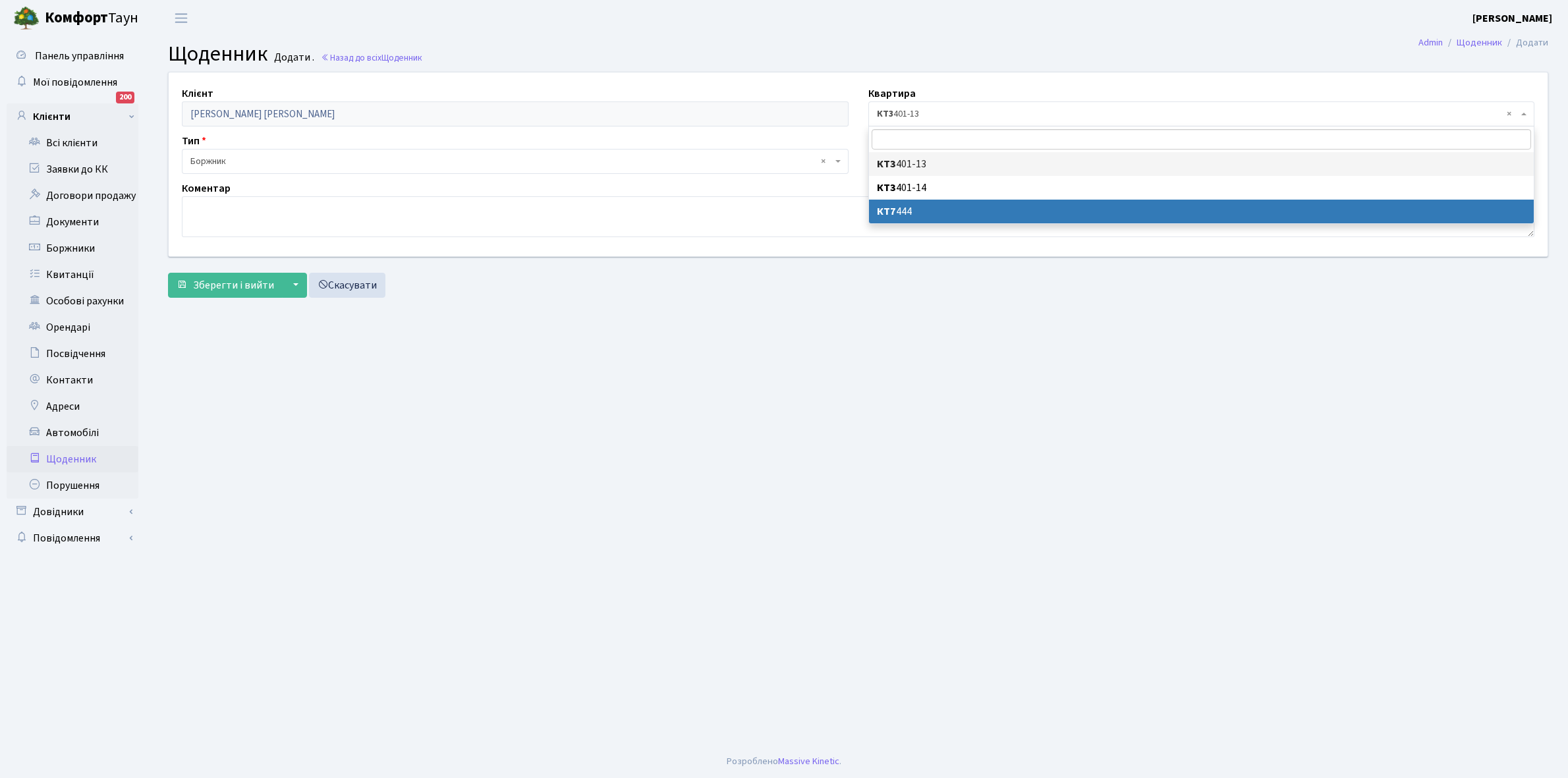
select select "168754"
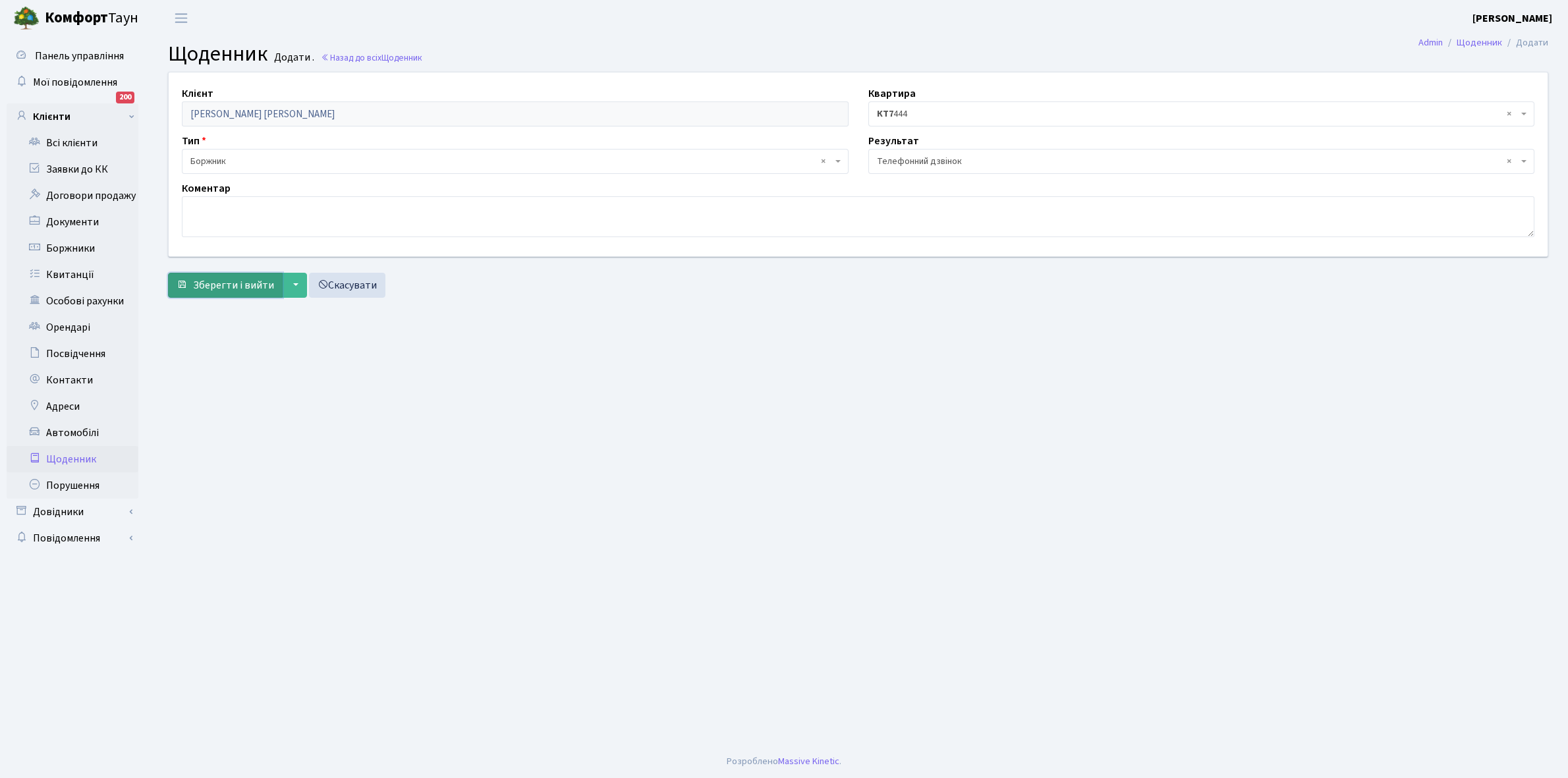
click at [222, 290] on span "Зберегти і вийти" at bounding box center [233, 285] width 81 height 14
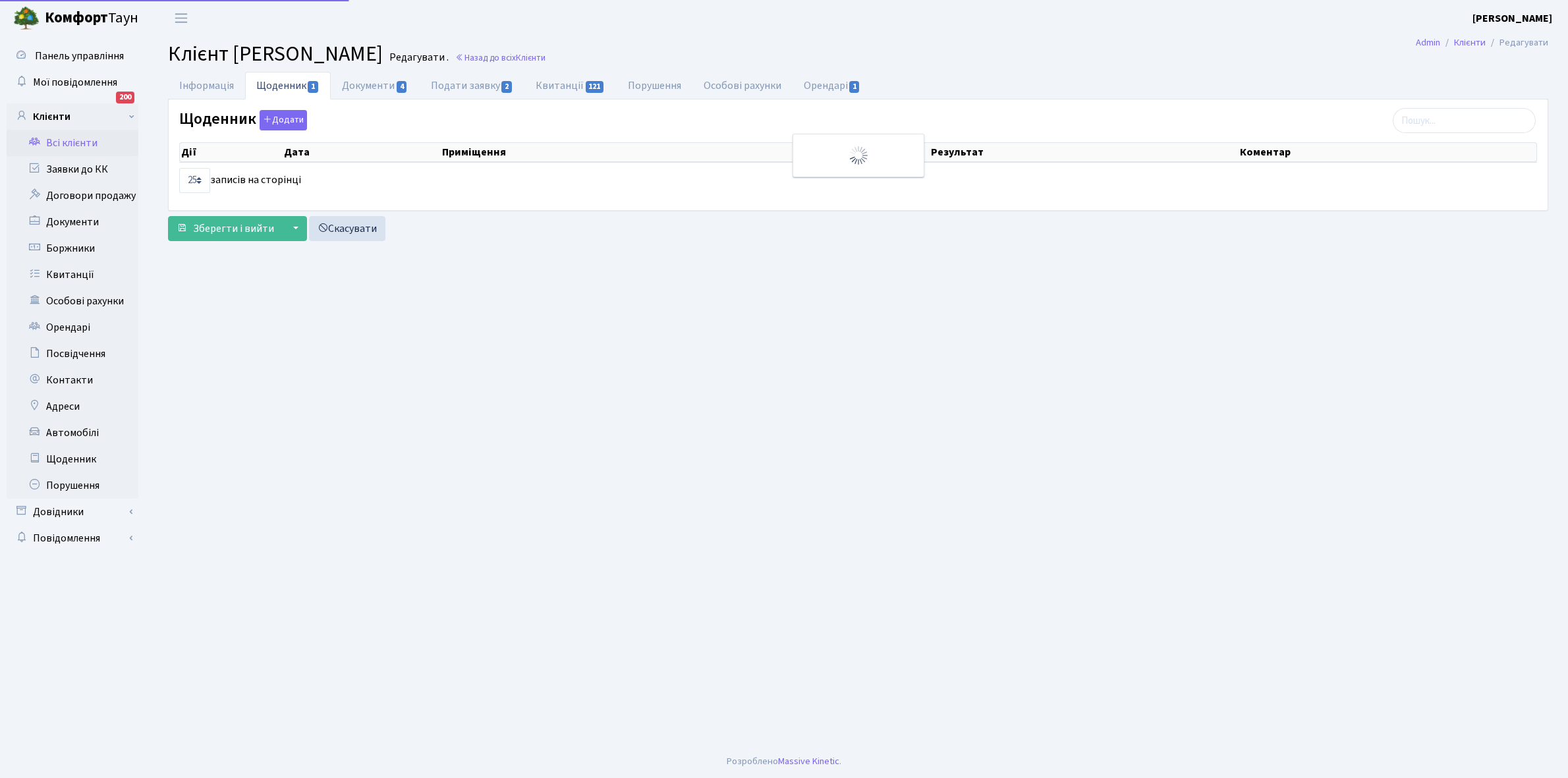
select select "25"
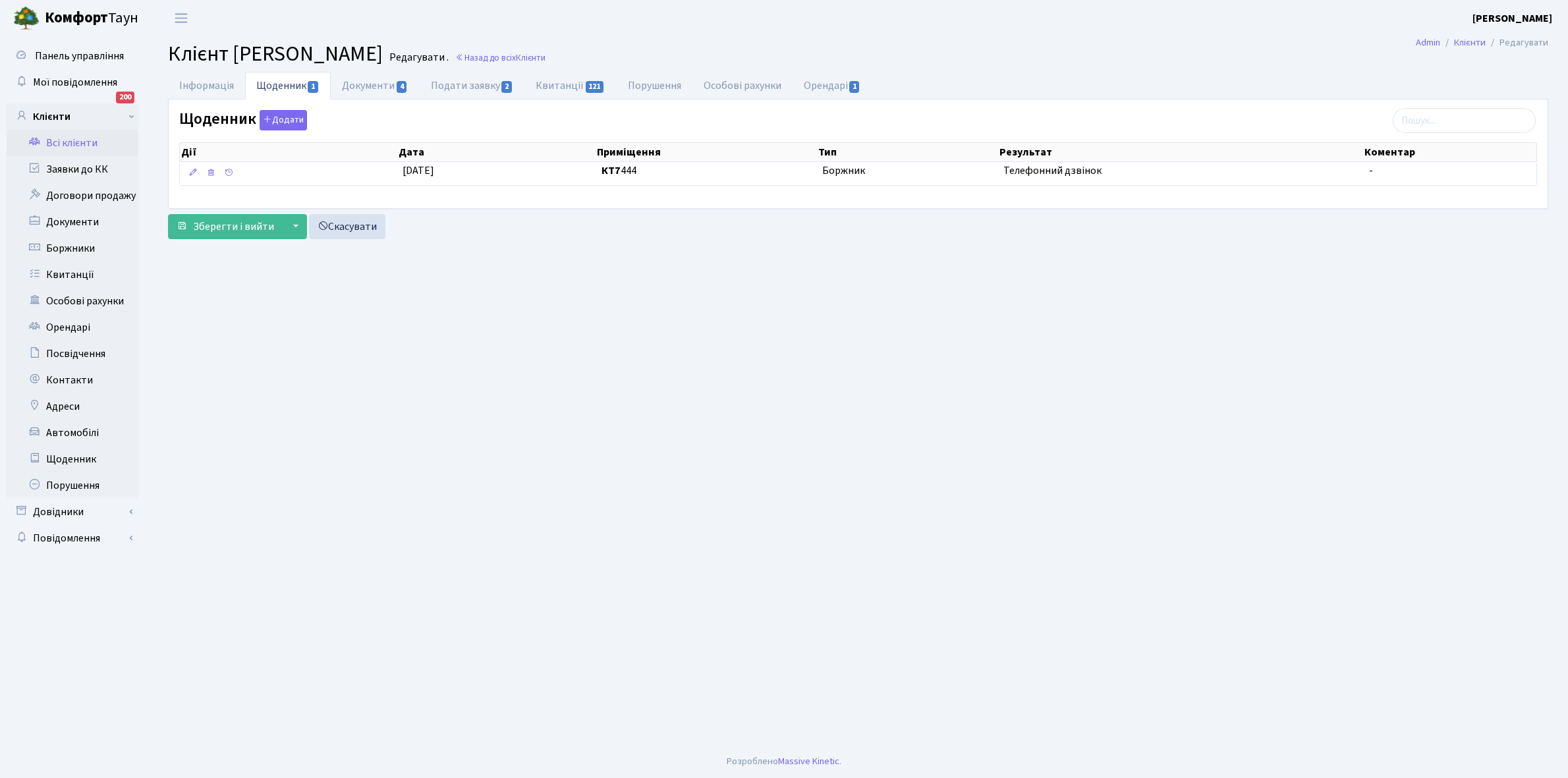
click at [74, 145] on link "Всі клієнти" at bounding box center [72, 143] width 132 height 27
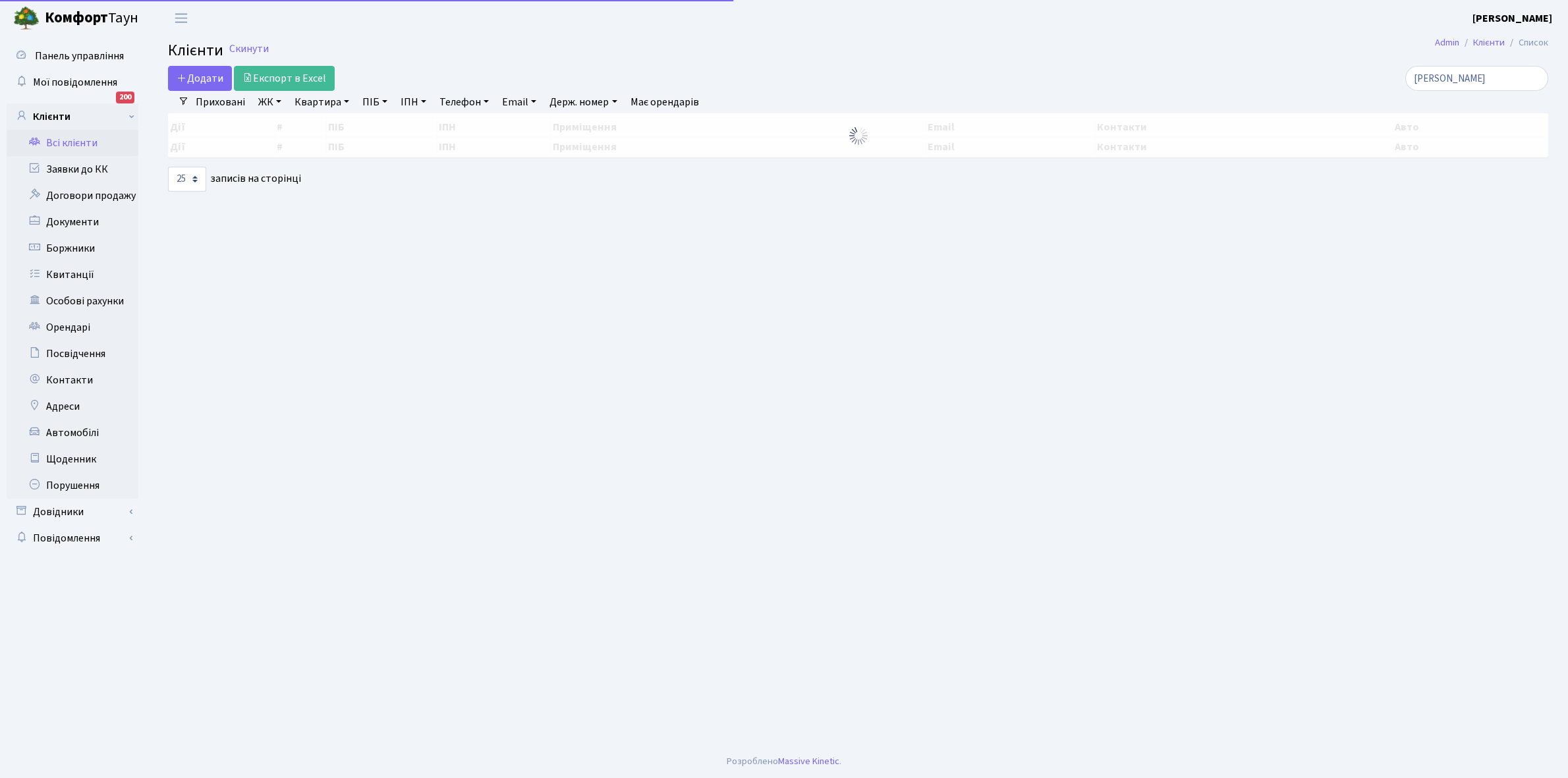
select select "25"
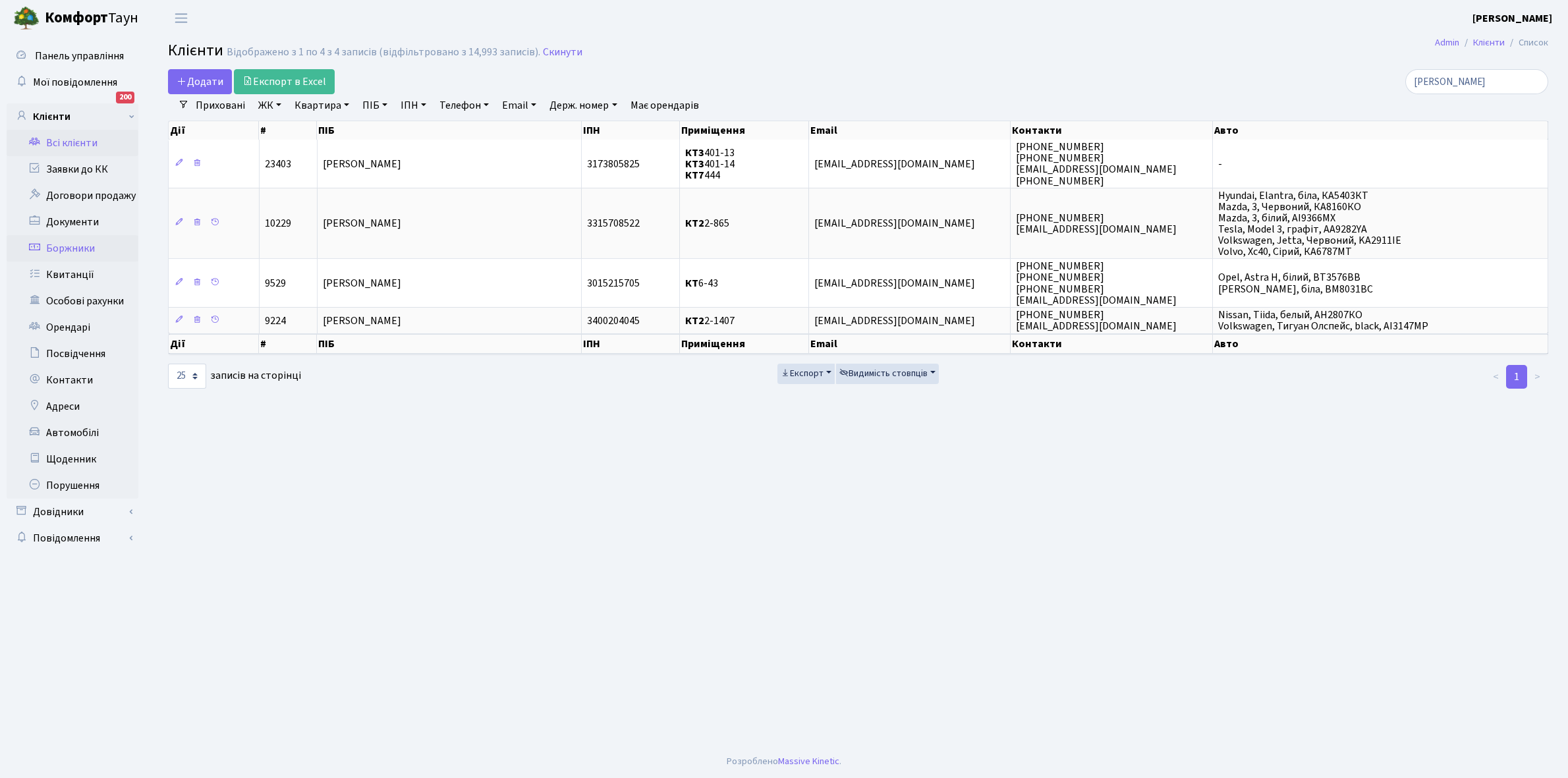
click at [73, 251] on link "Боржники" at bounding box center [72, 248] width 132 height 27
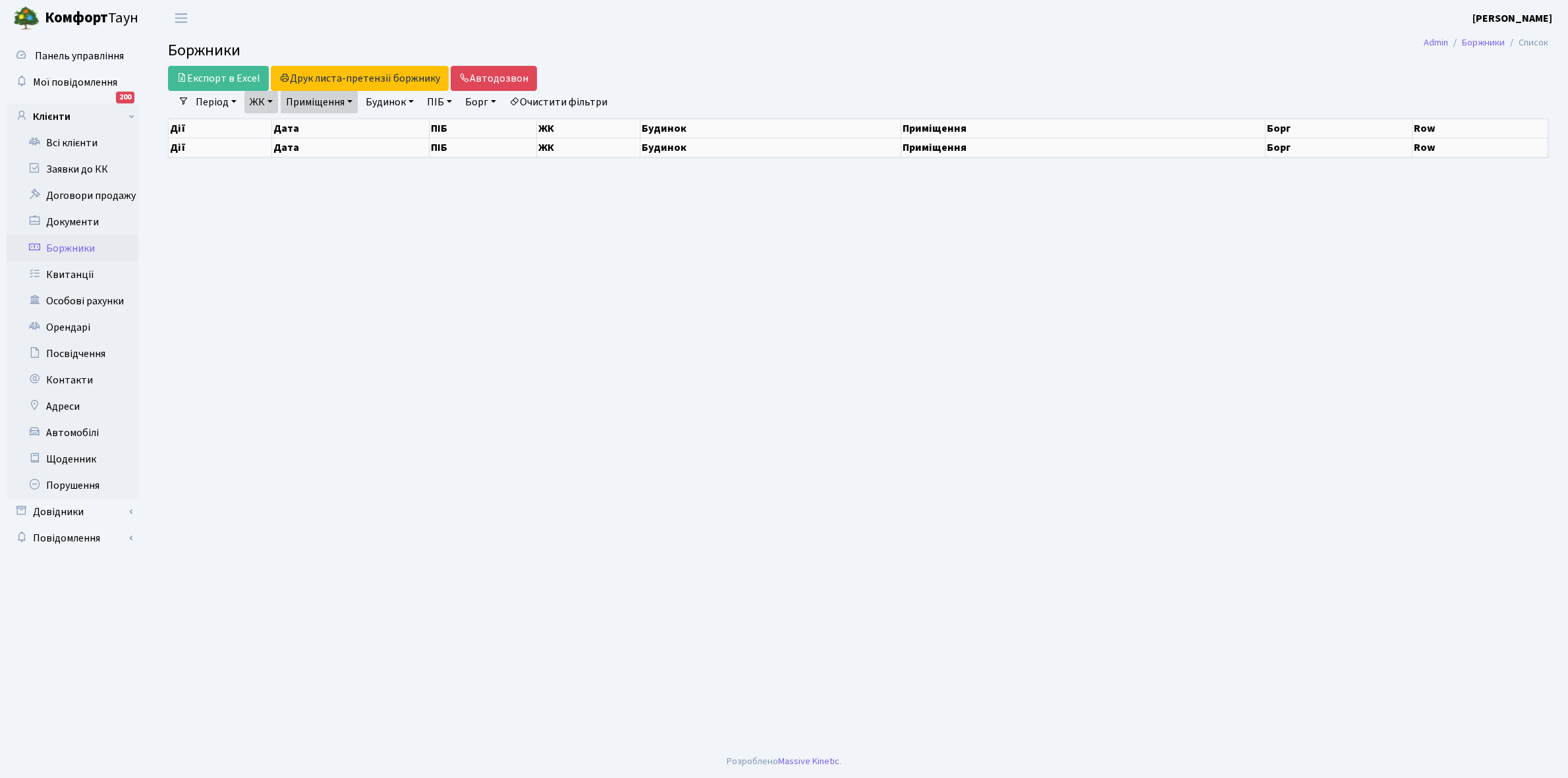
select select "25"
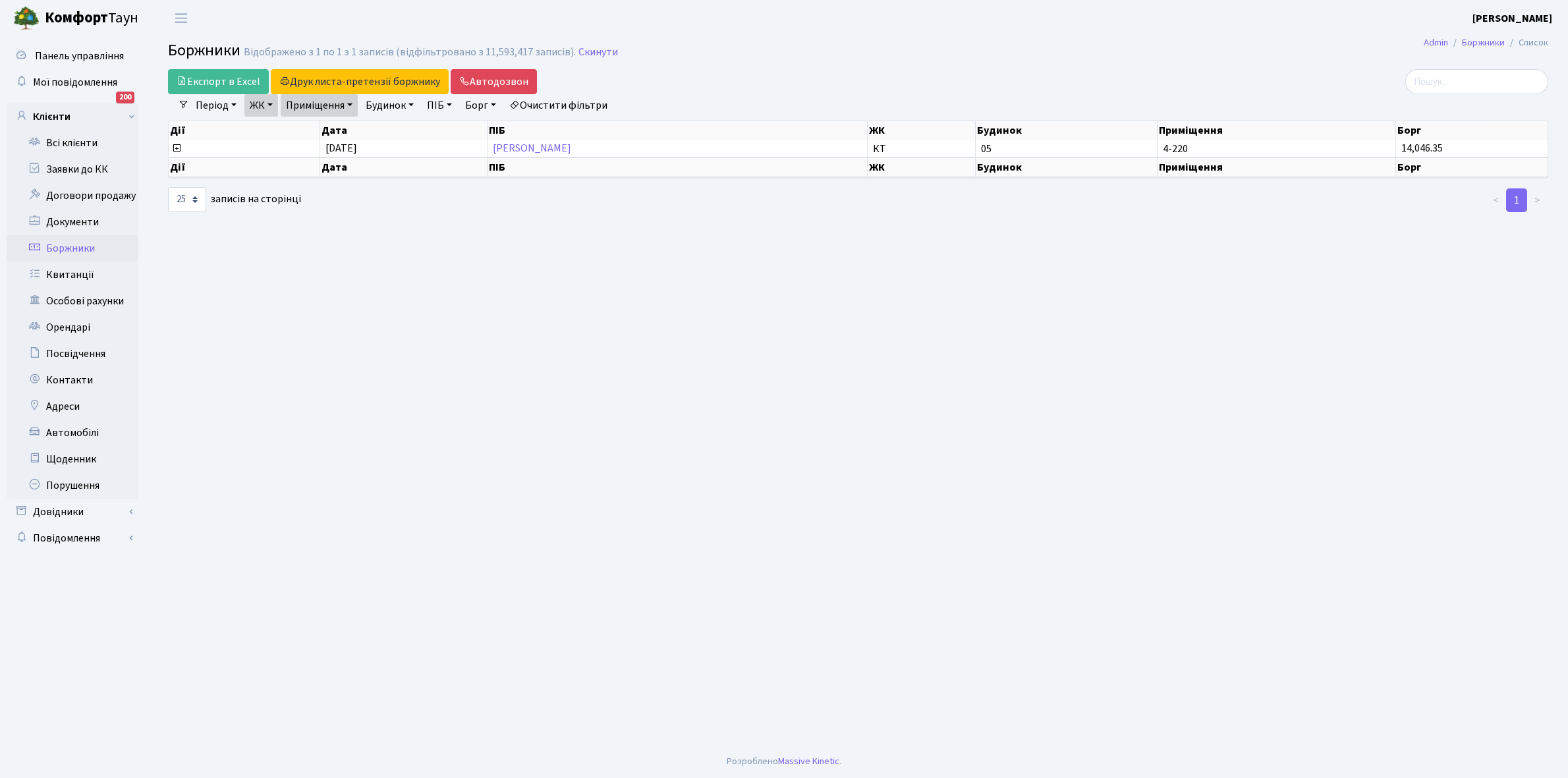
click at [573, 102] on link "Очистити фільтри" at bounding box center [558, 105] width 109 height 22
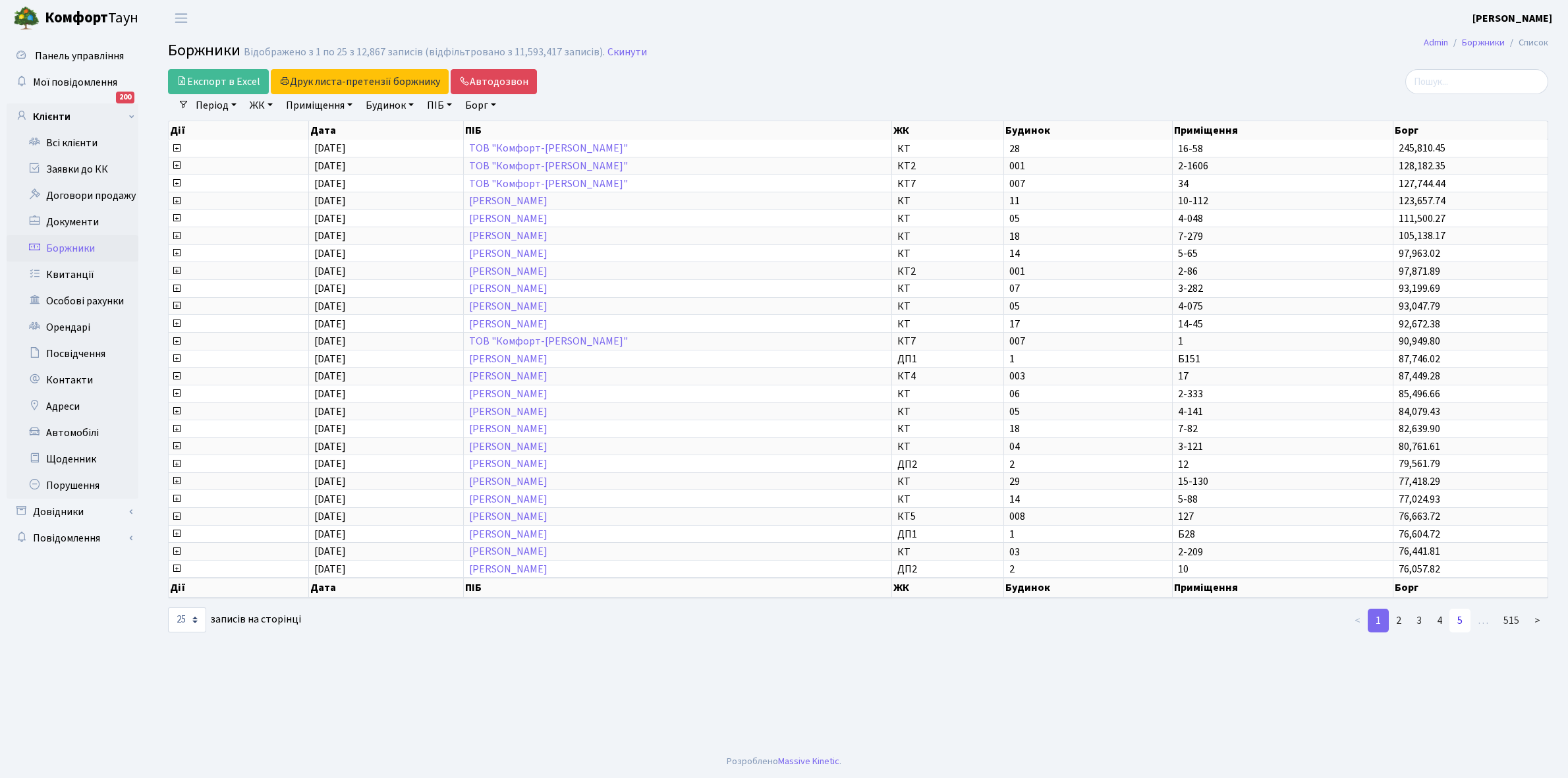
click at [1457, 609] on link "5" at bounding box center [1460, 620] width 21 height 24
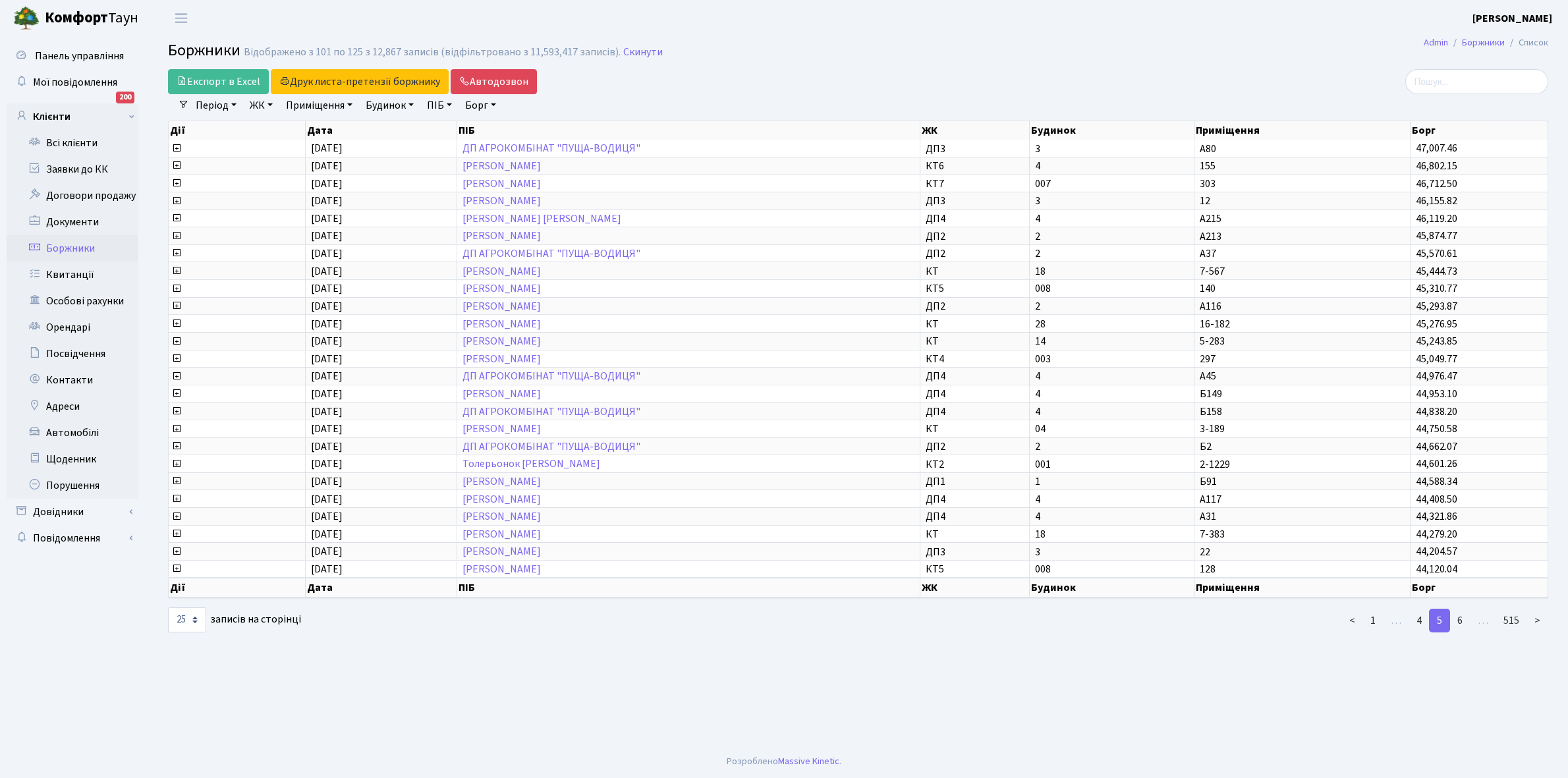
click at [1457, 609] on link "6" at bounding box center [1460, 620] width 21 height 24
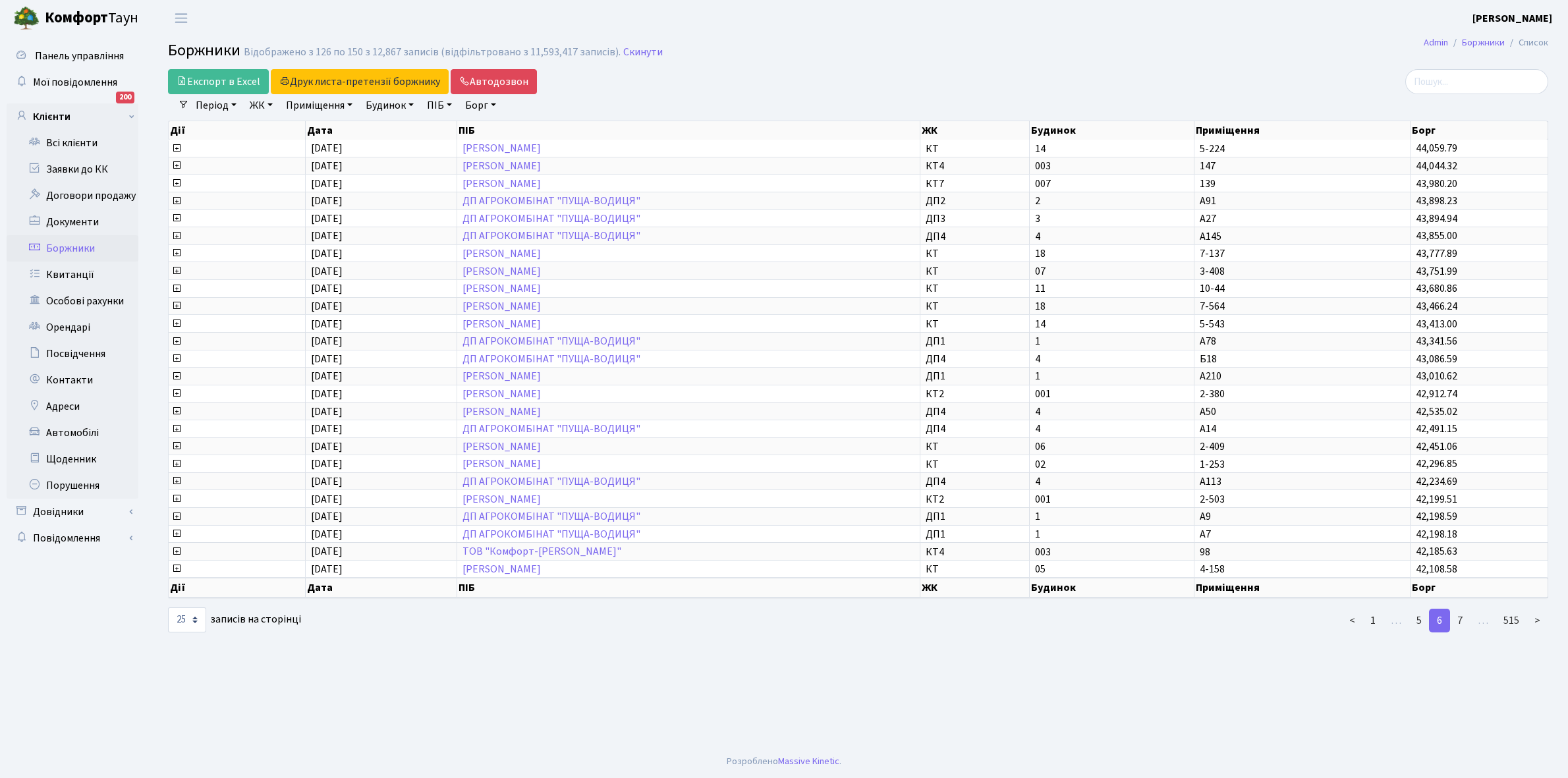
click at [1457, 609] on link "7" at bounding box center [1460, 620] width 21 height 24
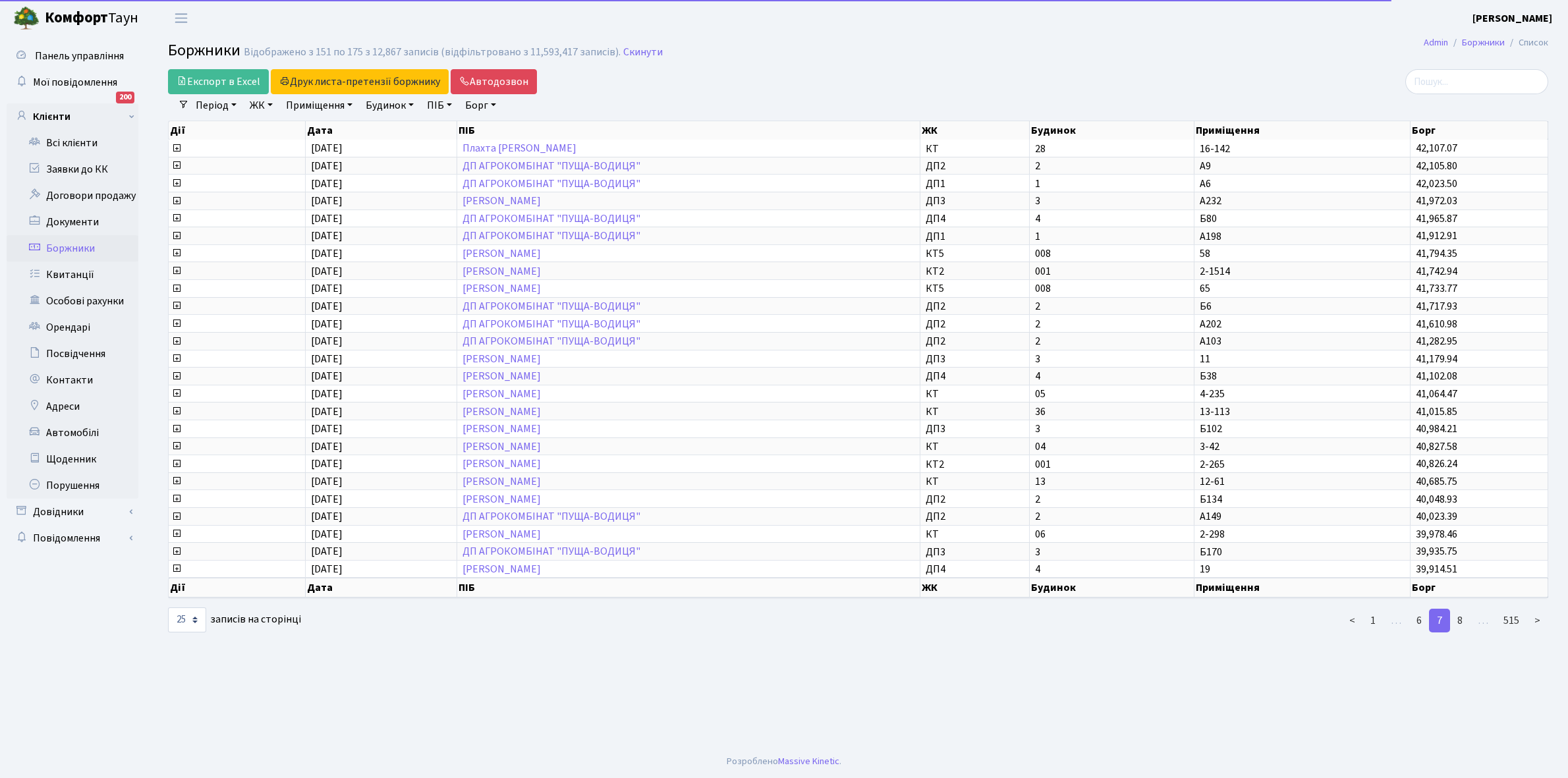
click at [1457, 609] on link "8" at bounding box center [1460, 620] width 21 height 24
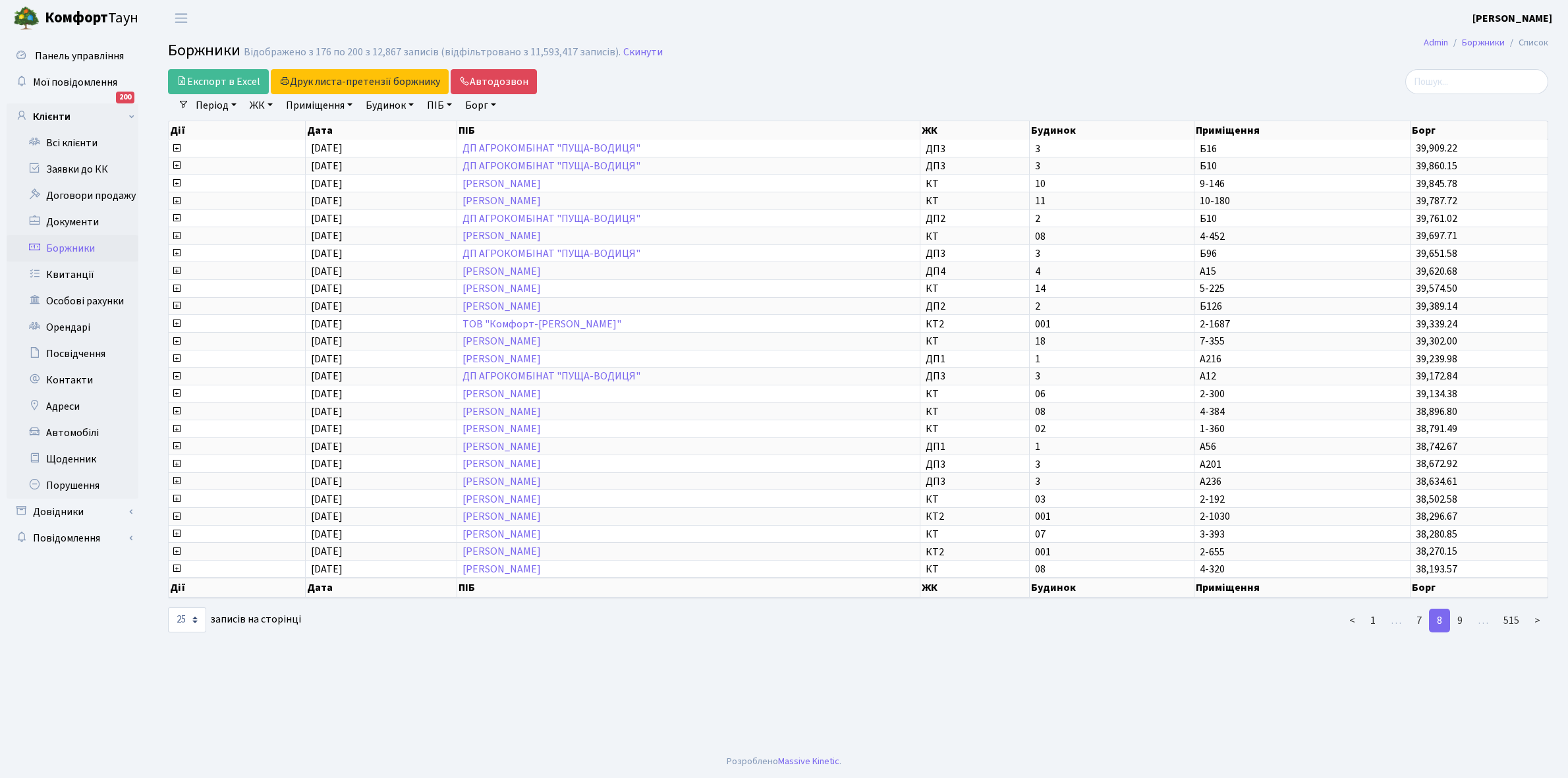
click at [1457, 609] on link "9" at bounding box center [1460, 620] width 21 height 24
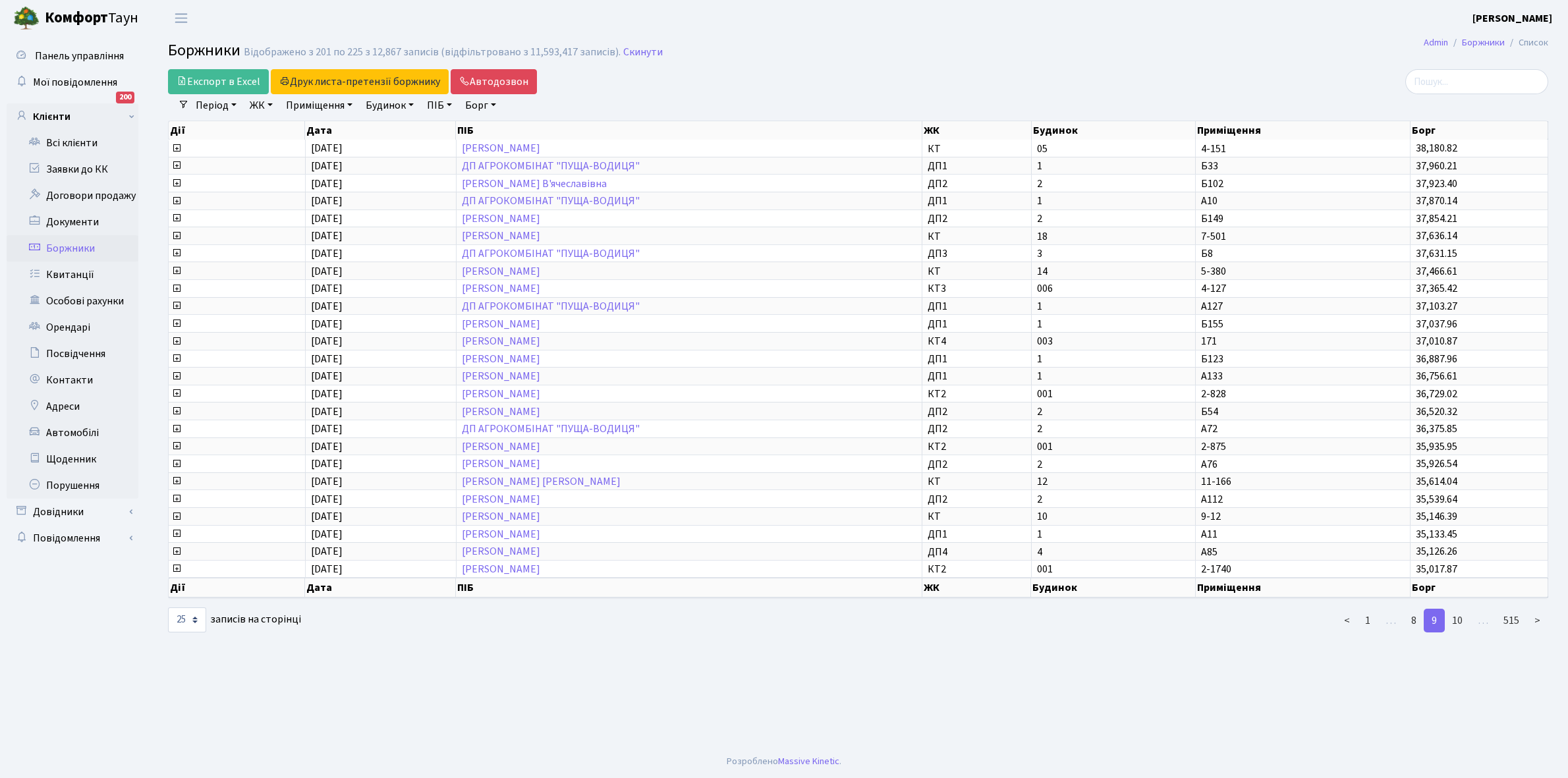
click at [1457, 609] on link "10" at bounding box center [1457, 620] width 27 height 24
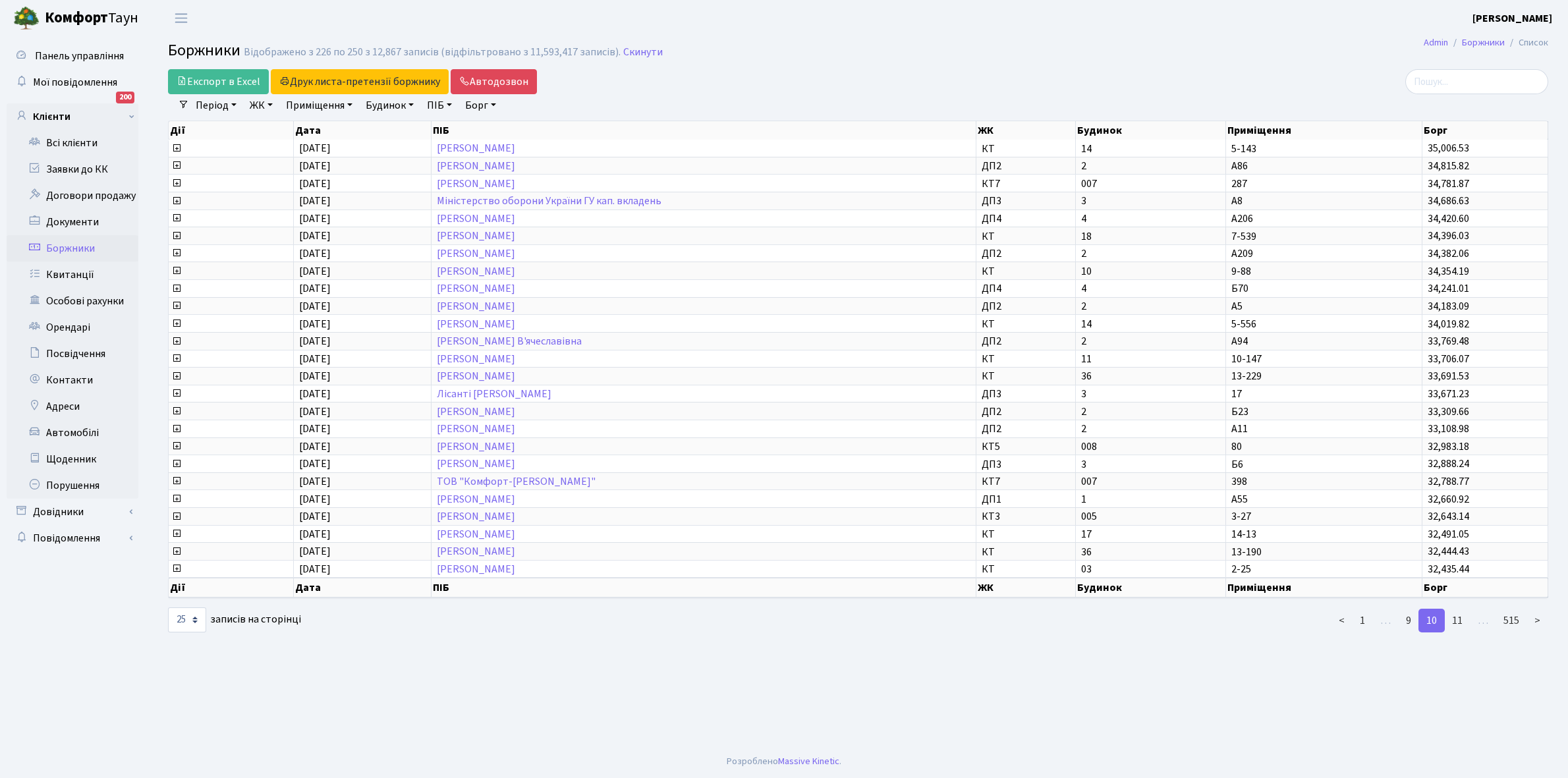
click at [1457, 609] on link "11" at bounding box center [1457, 620] width 27 height 24
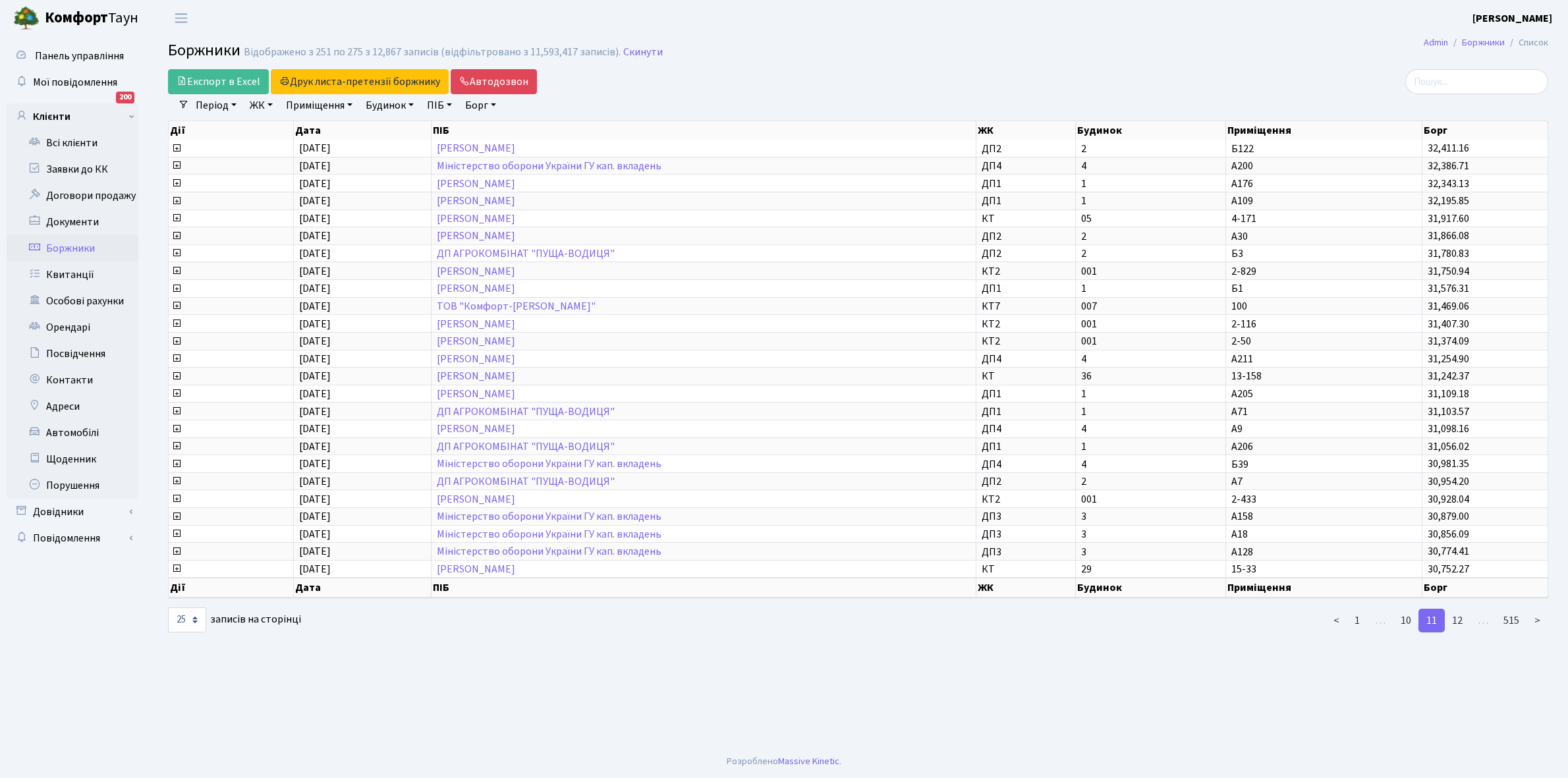
click at [1457, 609] on link "12" at bounding box center [1457, 620] width 27 height 24
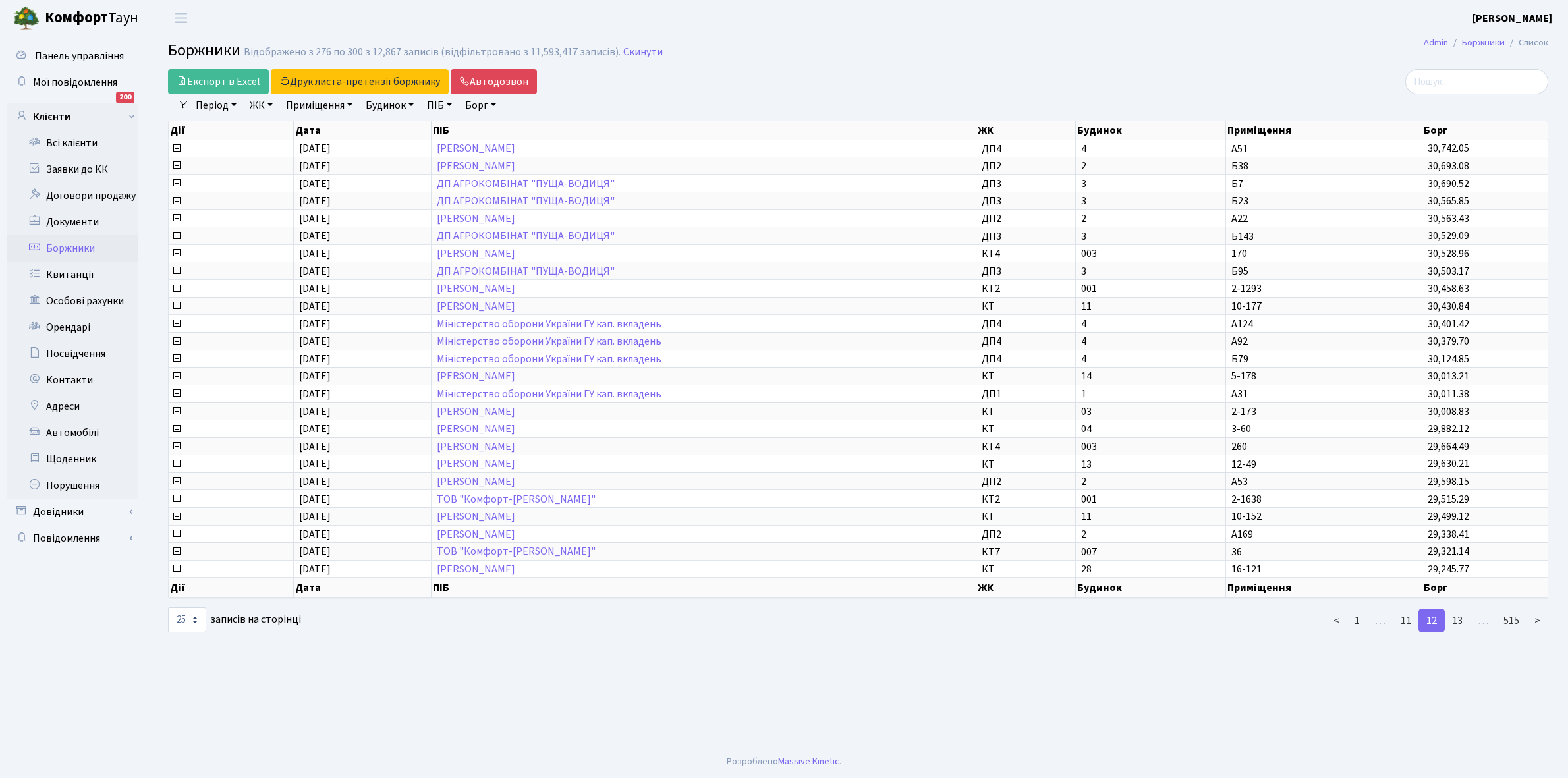
click at [1457, 609] on link "13" at bounding box center [1457, 620] width 27 height 24
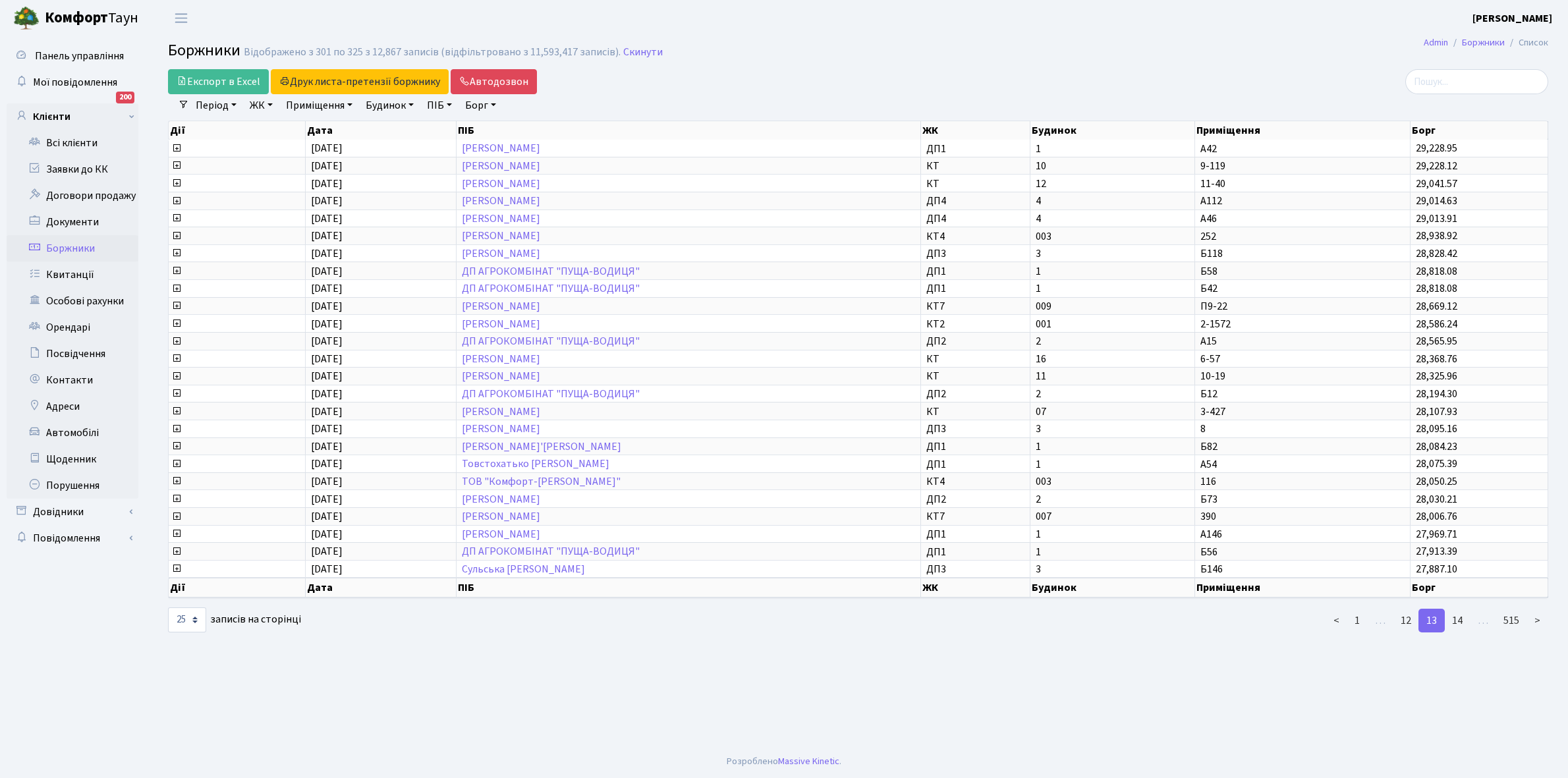
click at [1457, 609] on link "14" at bounding box center [1457, 620] width 27 height 24
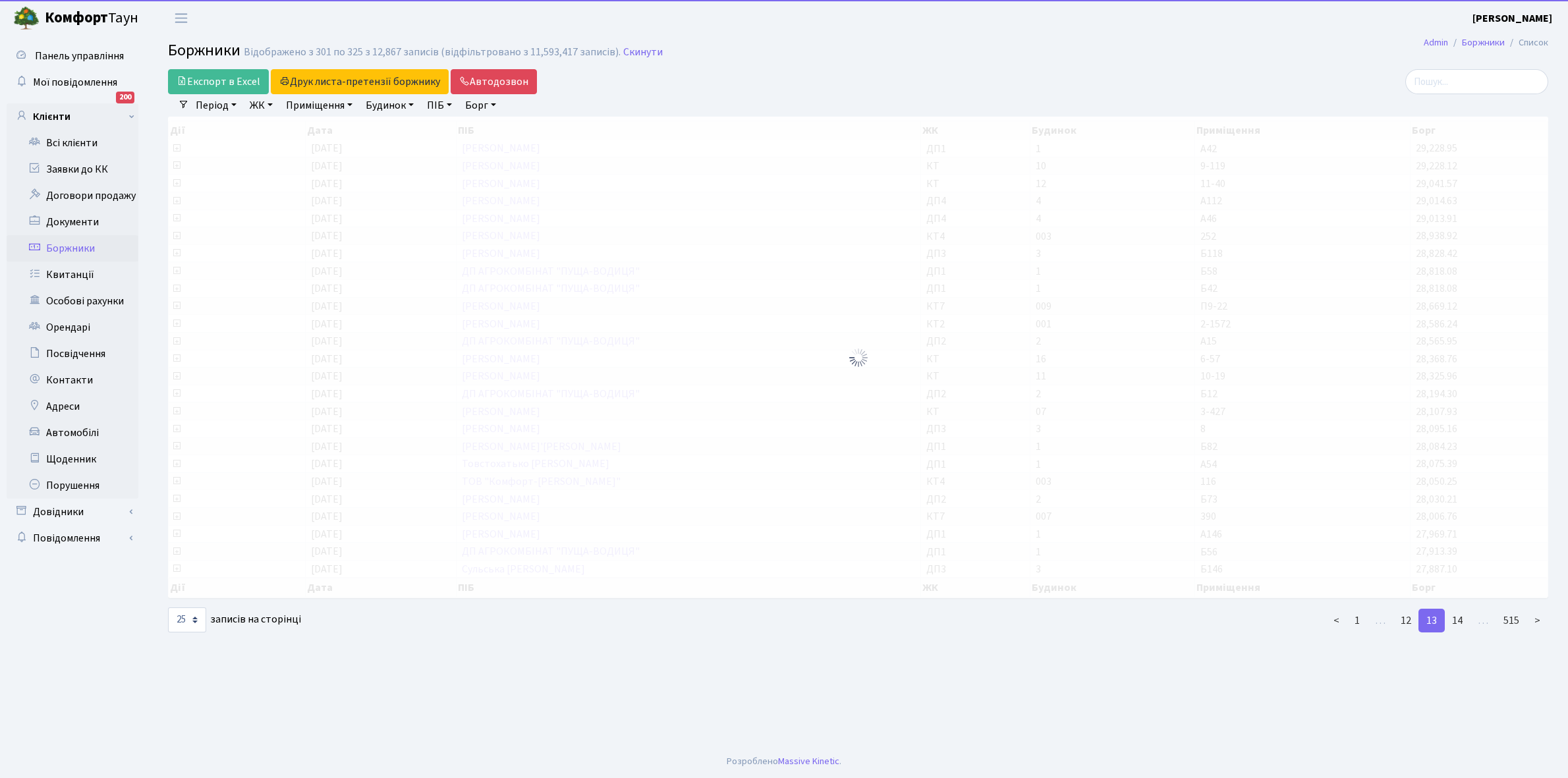
click at [1457, 609] on link "14" at bounding box center [1457, 620] width 27 height 24
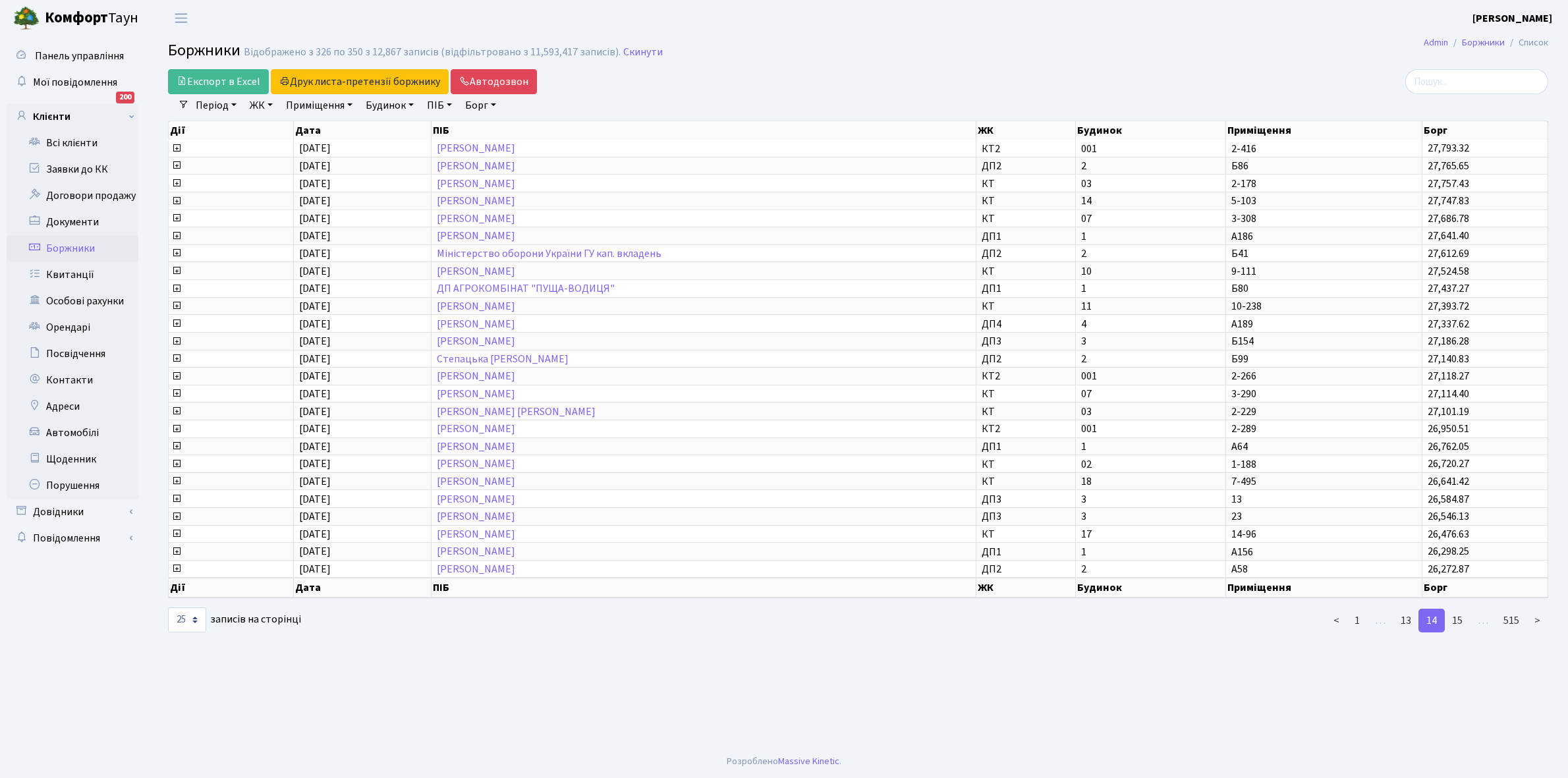
click at [1457, 609] on link "15" at bounding box center [1457, 620] width 27 height 24
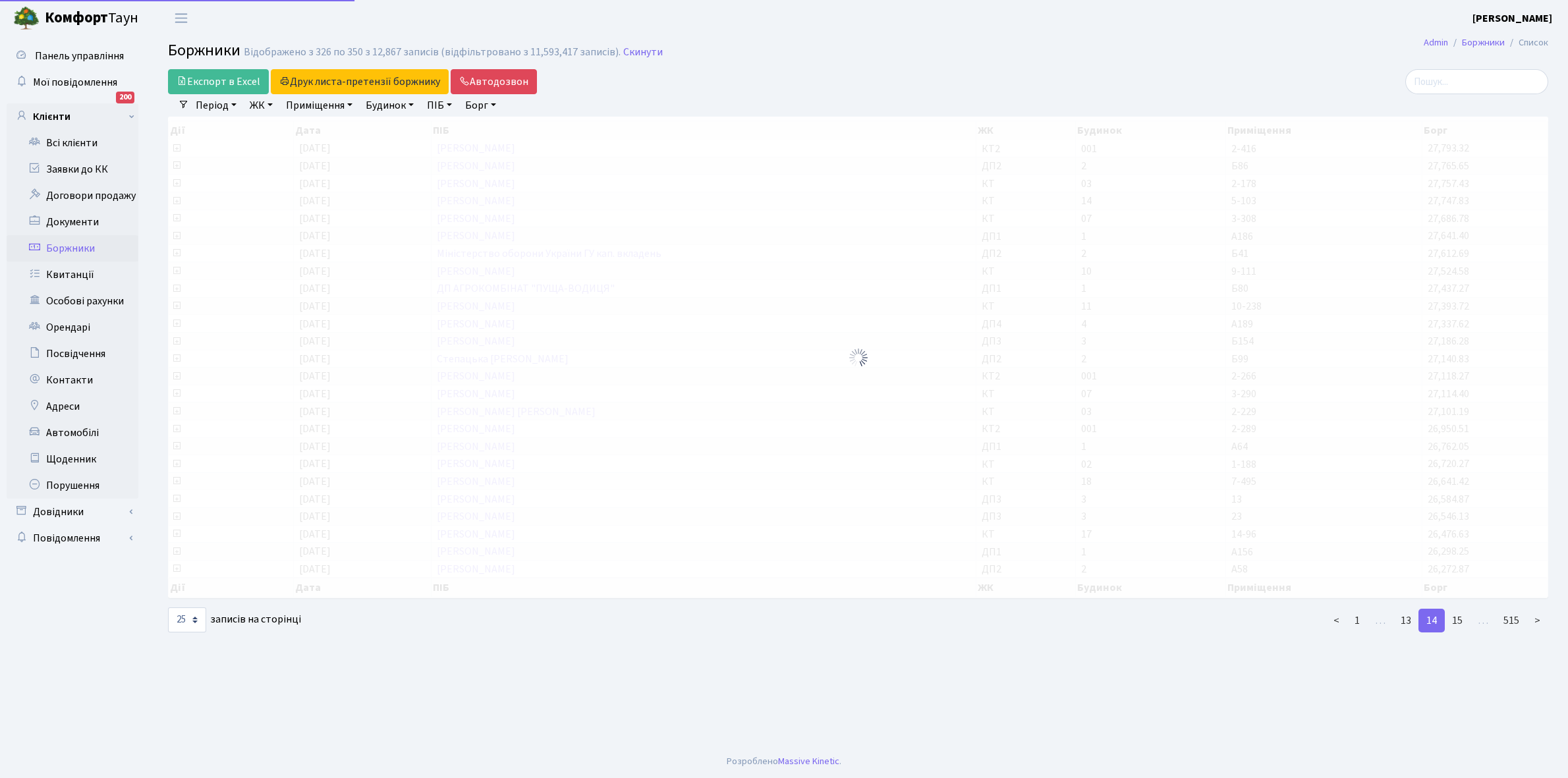
click at [1457, 609] on link "15" at bounding box center [1457, 620] width 27 height 24
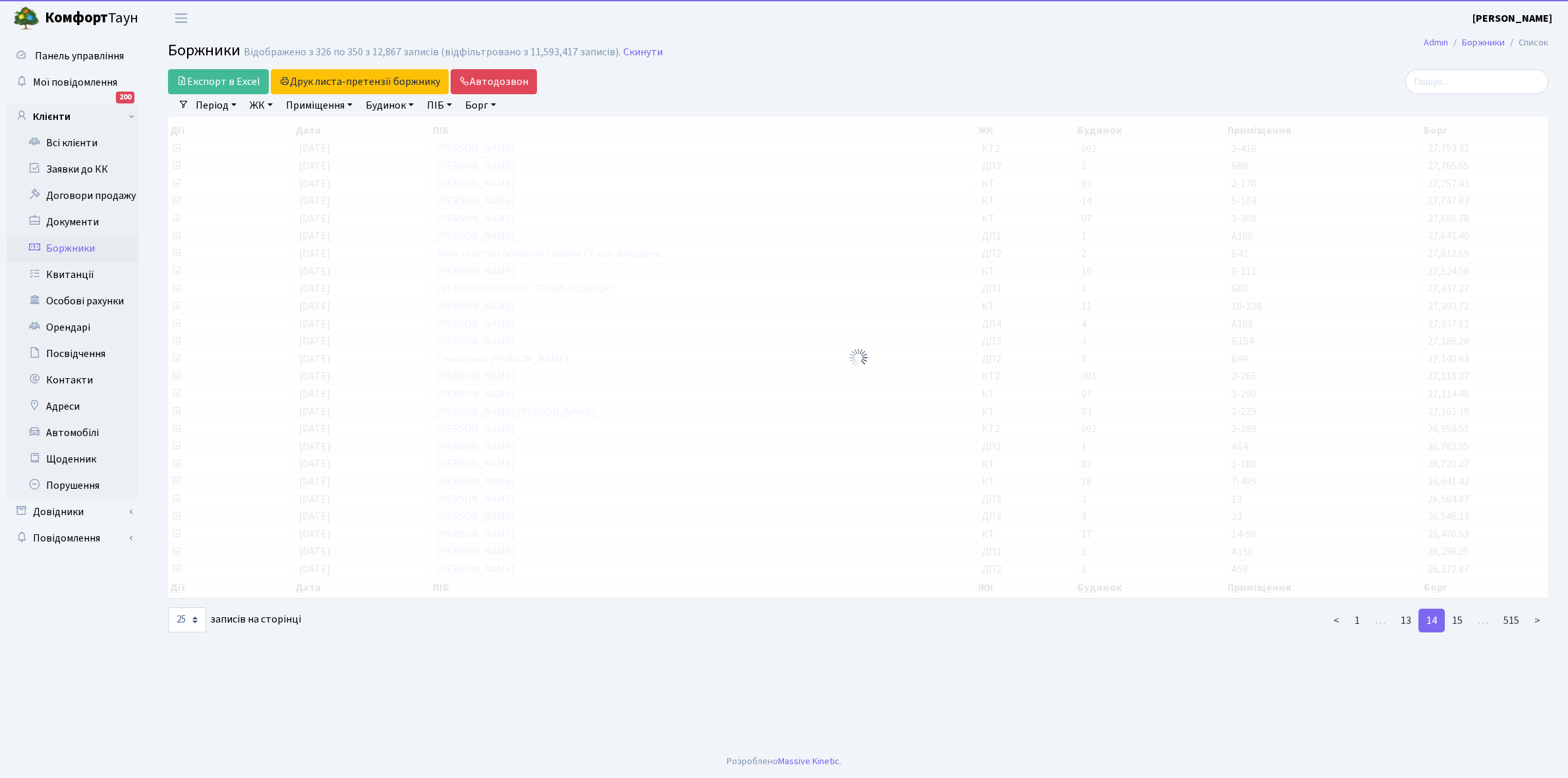
click at [1457, 609] on link "15" at bounding box center [1457, 620] width 27 height 24
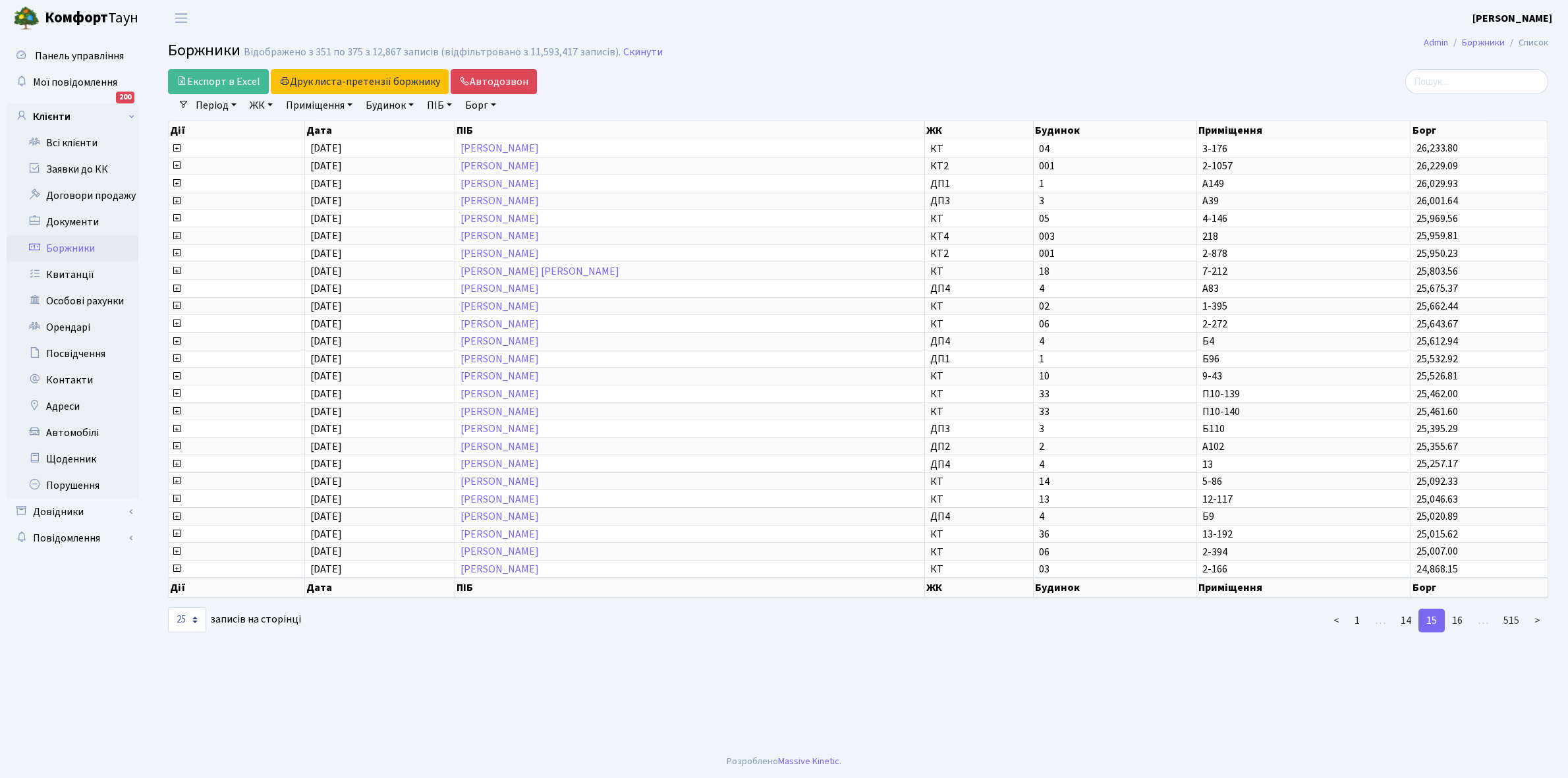
click at [1457, 609] on link "16" at bounding box center [1457, 620] width 27 height 24
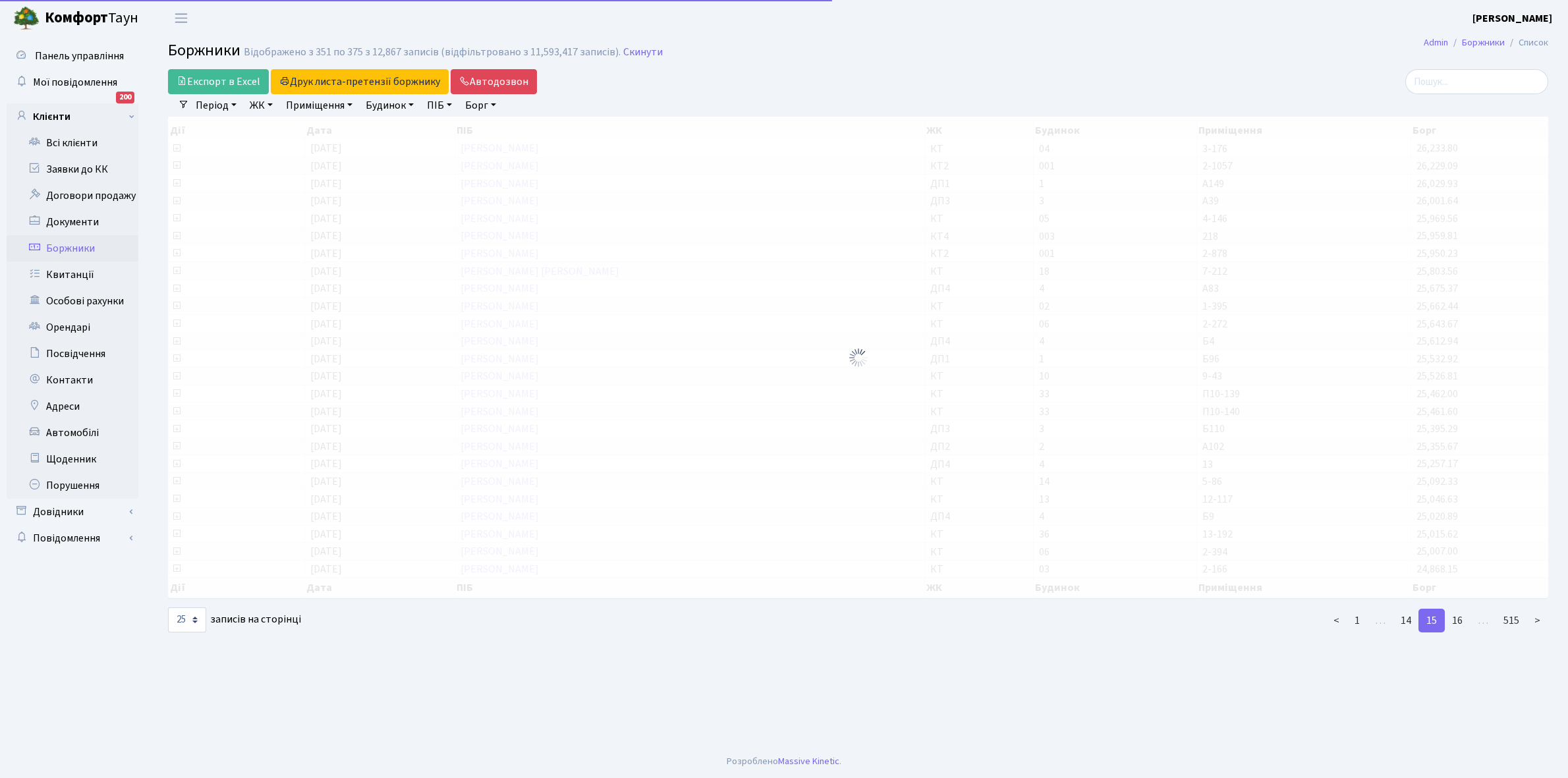
click at [1457, 609] on link "16" at bounding box center [1457, 620] width 27 height 24
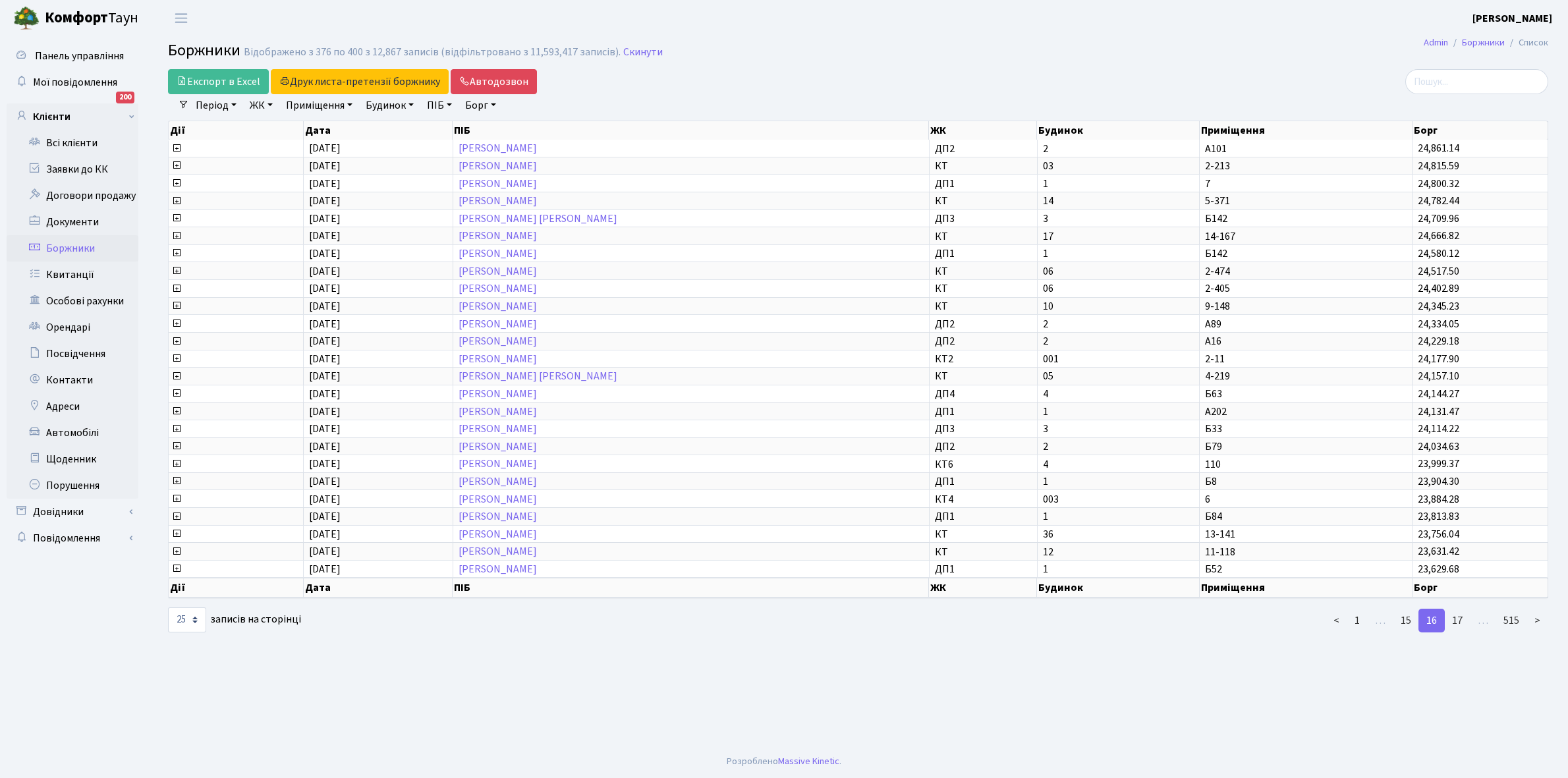
click at [1457, 609] on link "17" at bounding box center [1457, 620] width 27 height 24
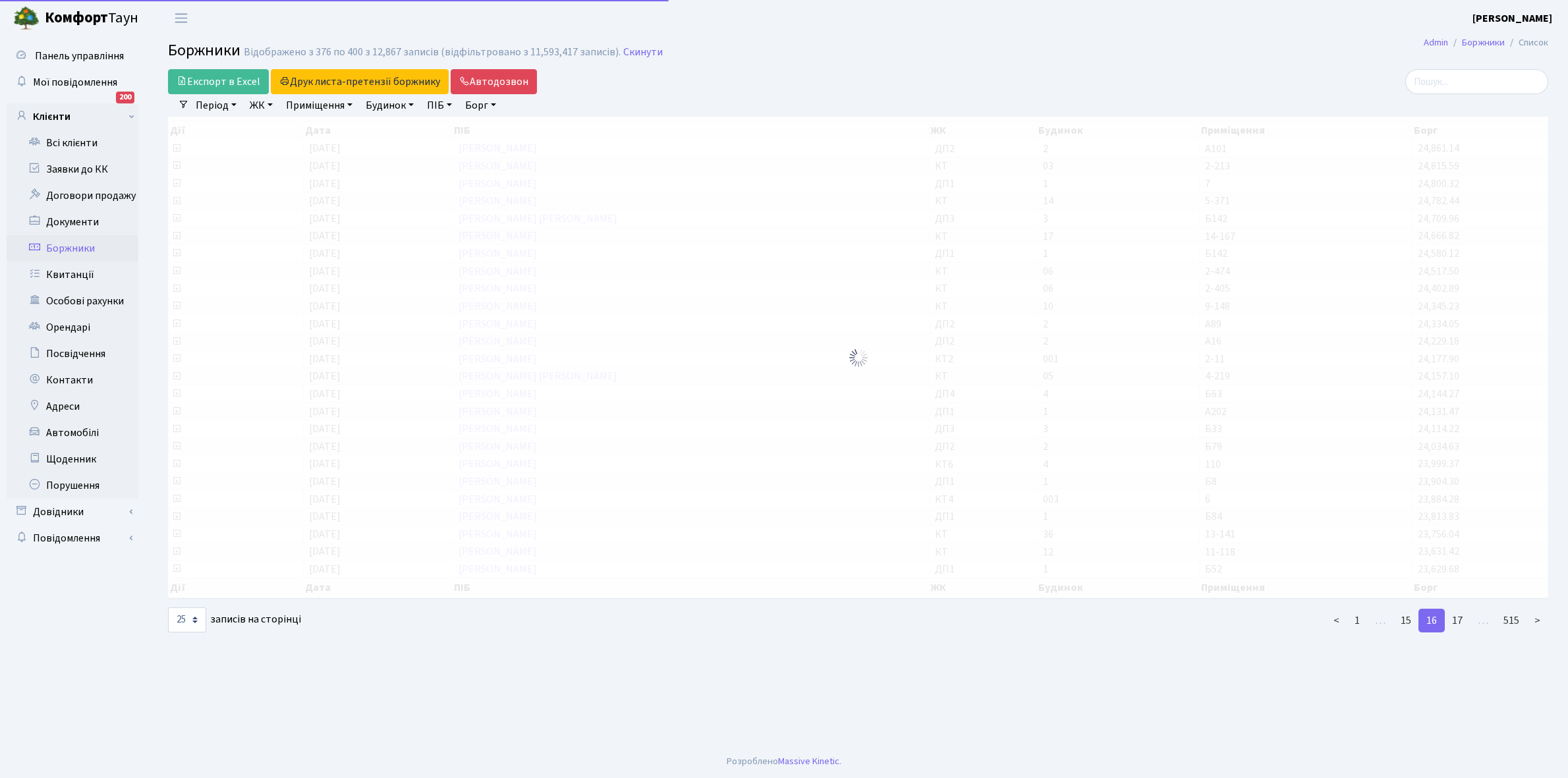
click at [1457, 609] on link "17" at bounding box center [1457, 620] width 27 height 24
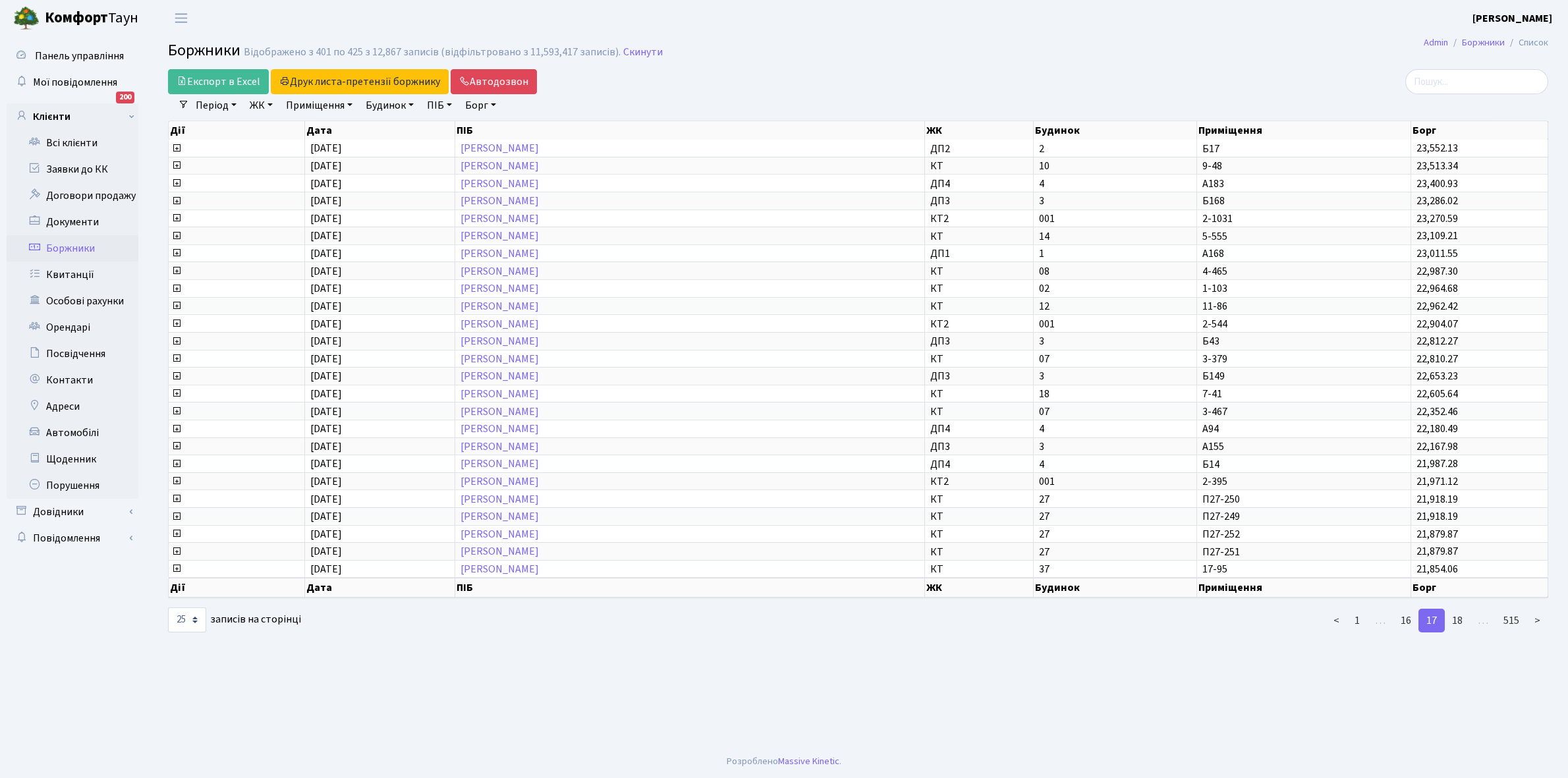
click at [1457, 609] on link "18" at bounding box center [1457, 620] width 27 height 24
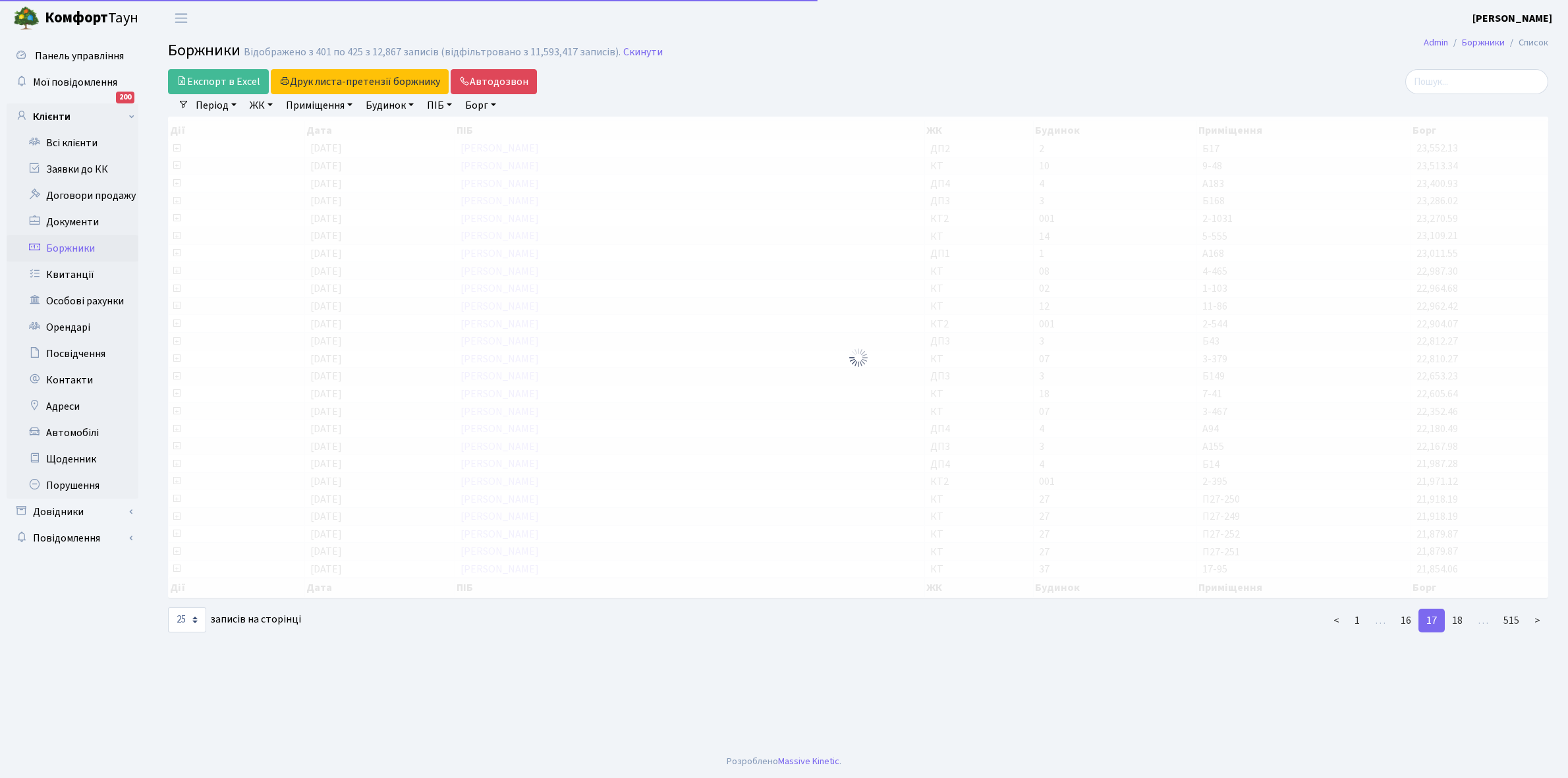
click at [1457, 609] on link "18" at bounding box center [1457, 620] width 27 height 24
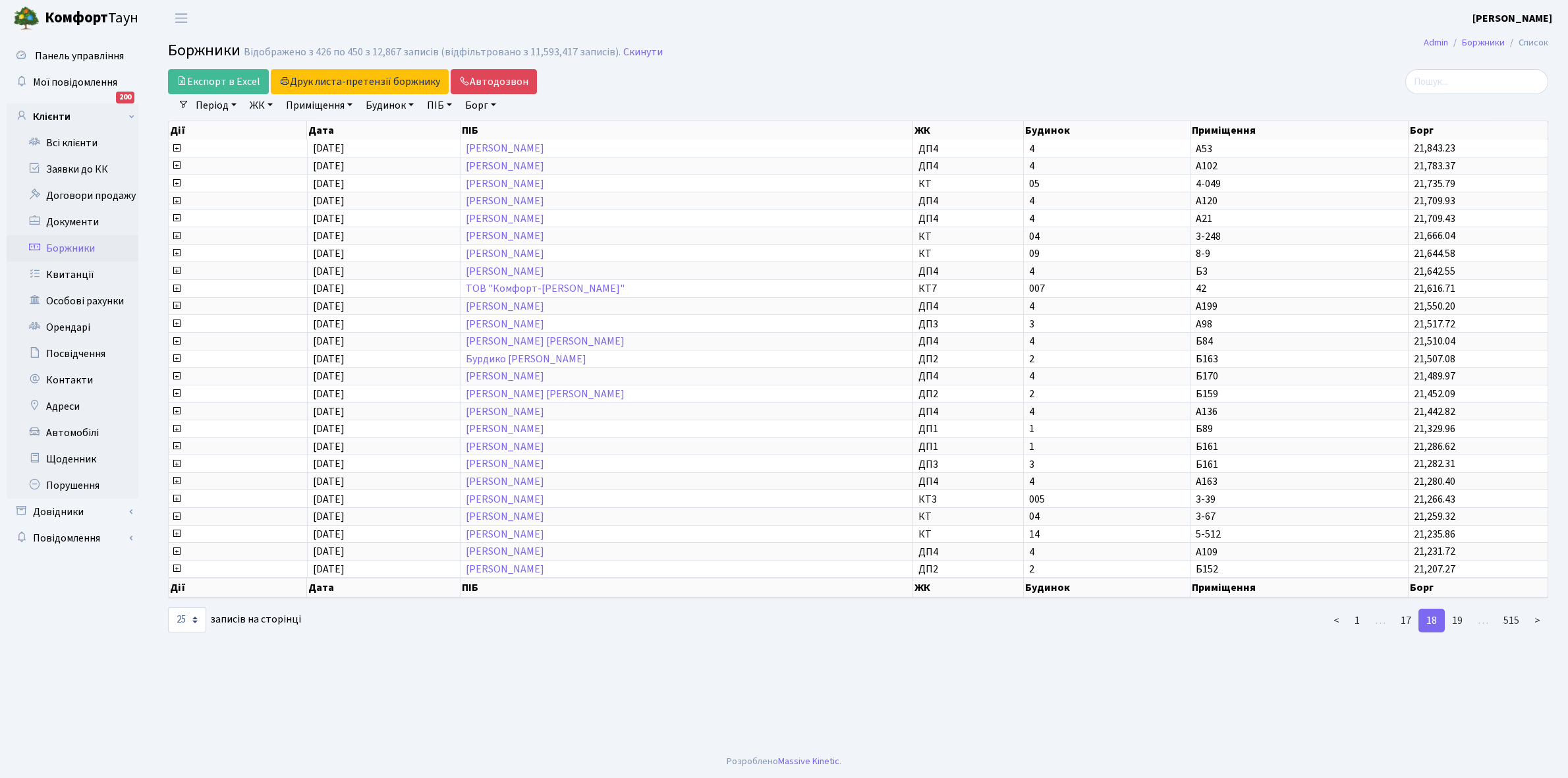
click at [1457, 609] on link "19" at bounding box center [1457, 620] width 27 height 24
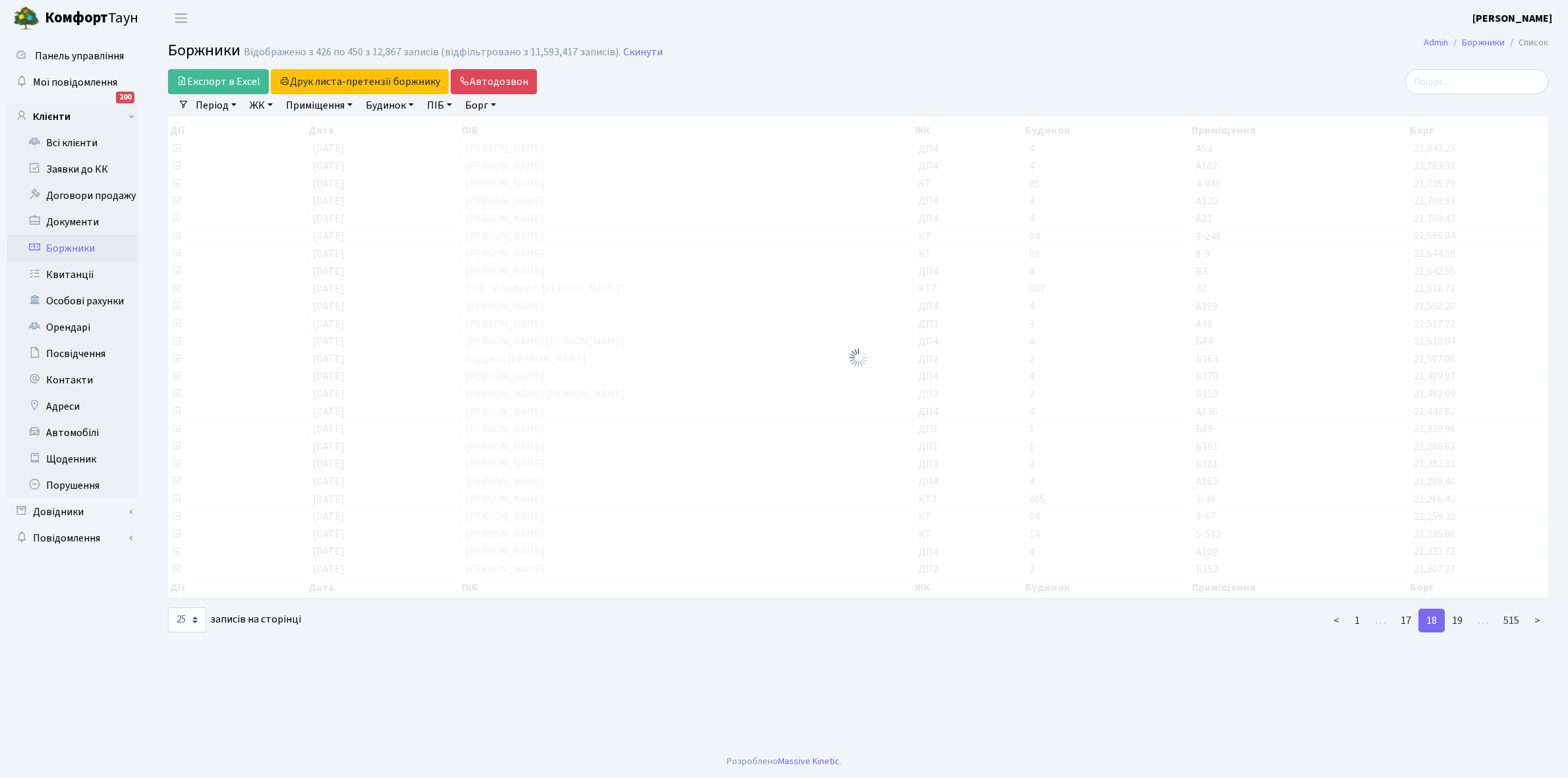
click at [1457, 609] on link "19" at bounding box center [1457, 620] width 27 height 24
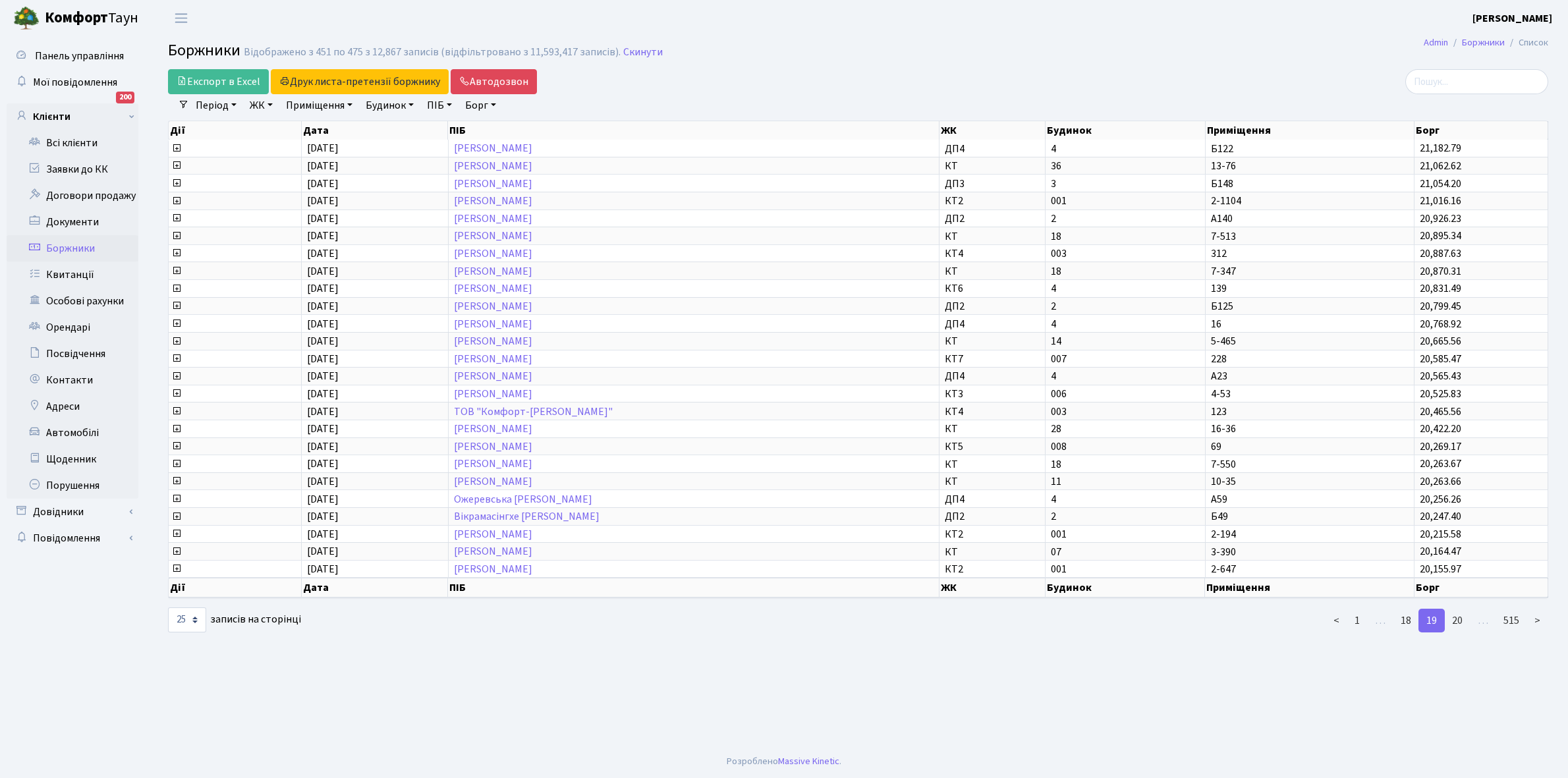
click at [1457, 609] on link "20" at bounding box center [1457, 620] width 27 height 24
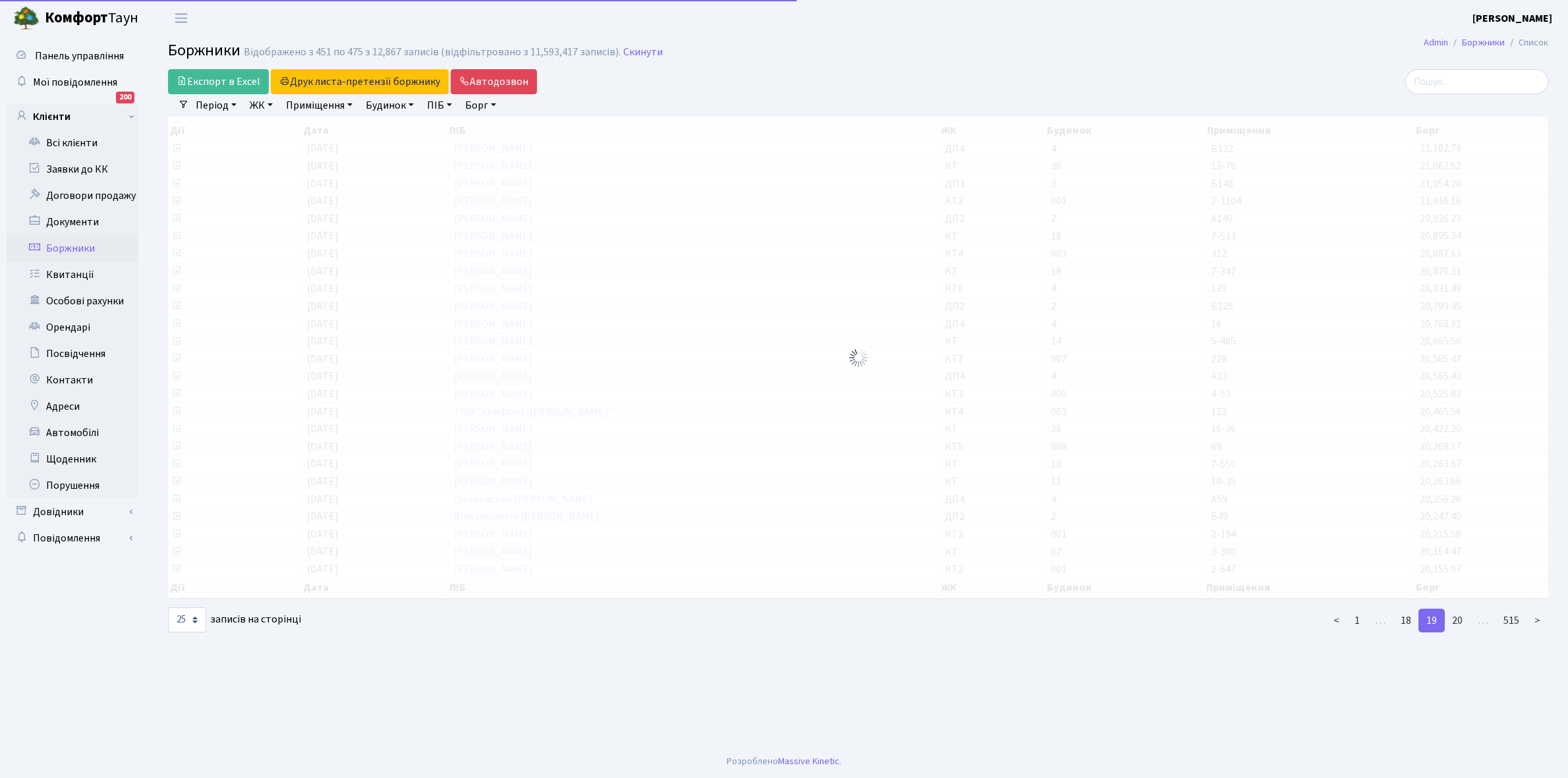
click at [1457, 609] on link "20" at bounding box center [1457, 620] width 27 height 24
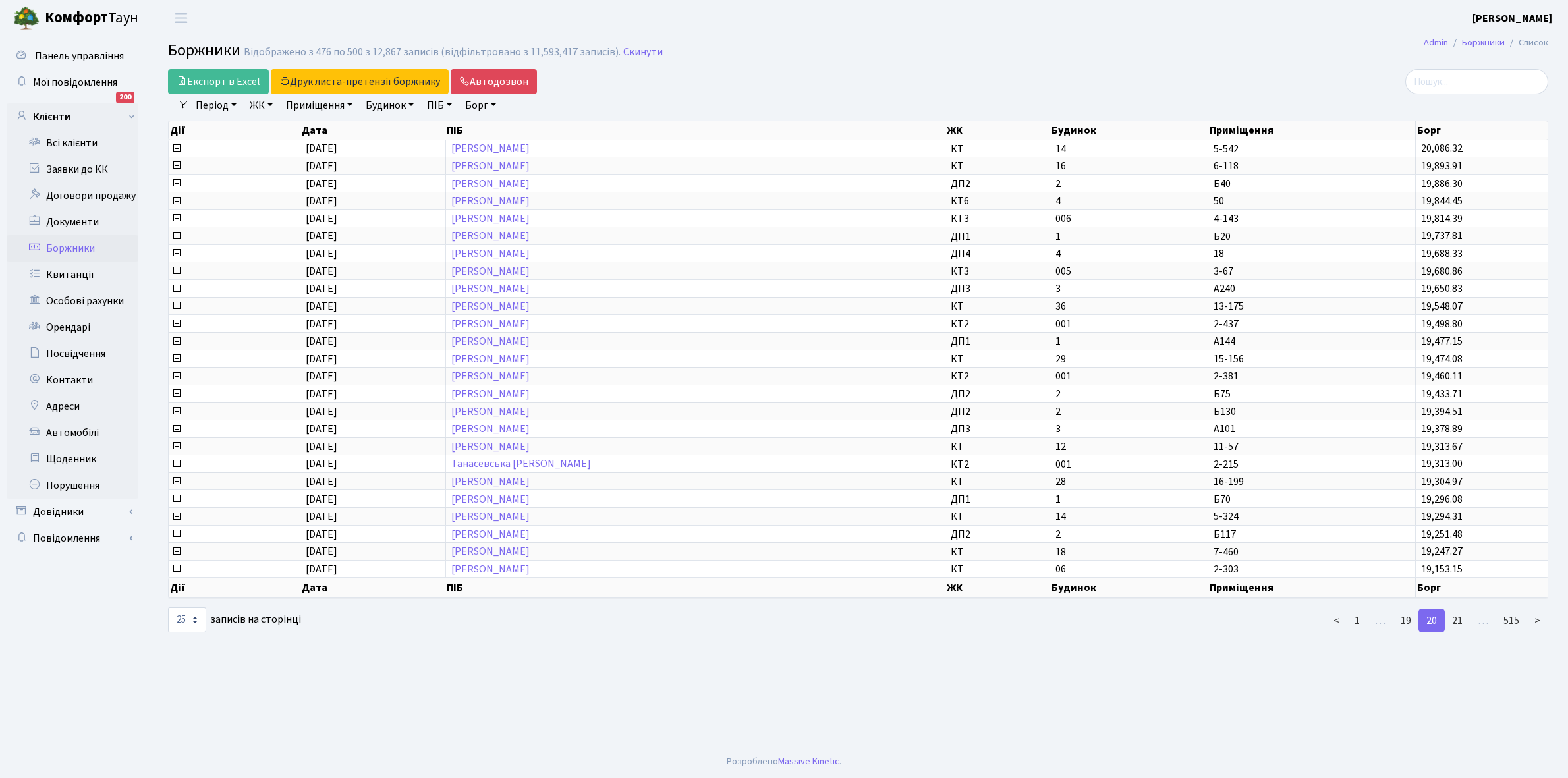
click at [1457, 609] on link "21" at bounding box center [1457, 620] width 27 height 24
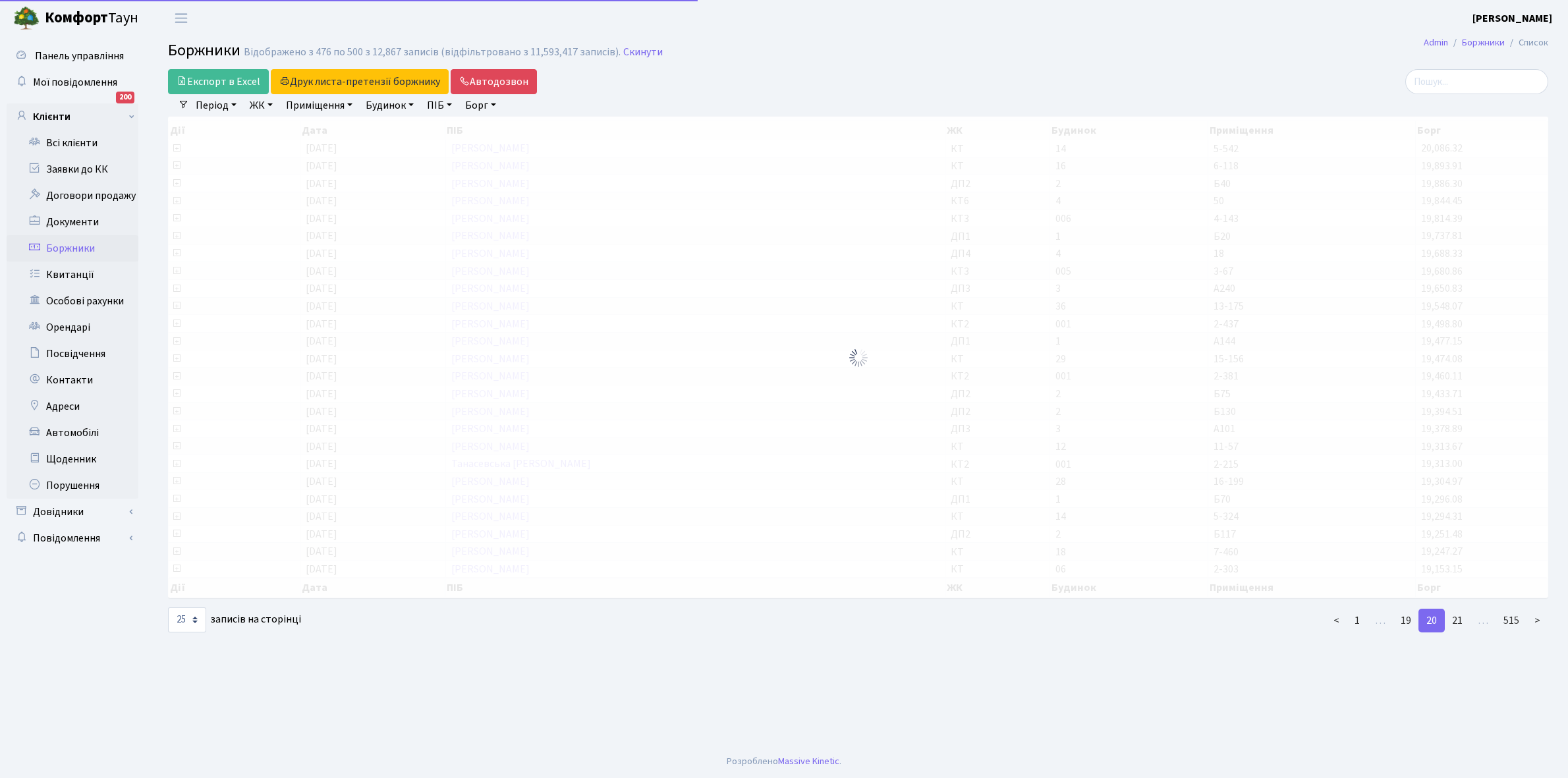
click at [1457, 609] on link "21" at bounding box center [1457, 620] width 27 height 24
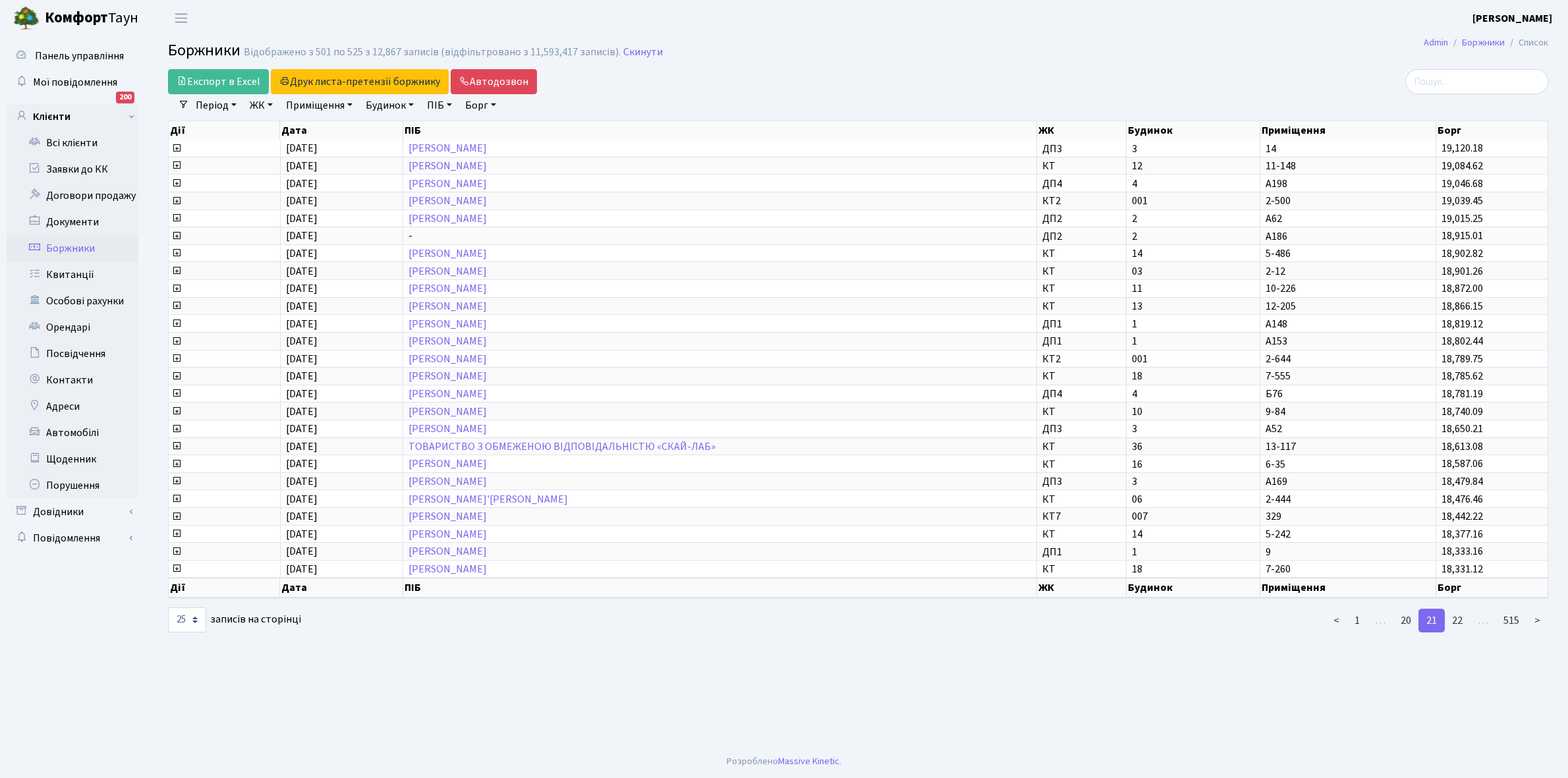
click at [1457, 609] on link "22" at bounding box center [1457, 620] width 27 height 24
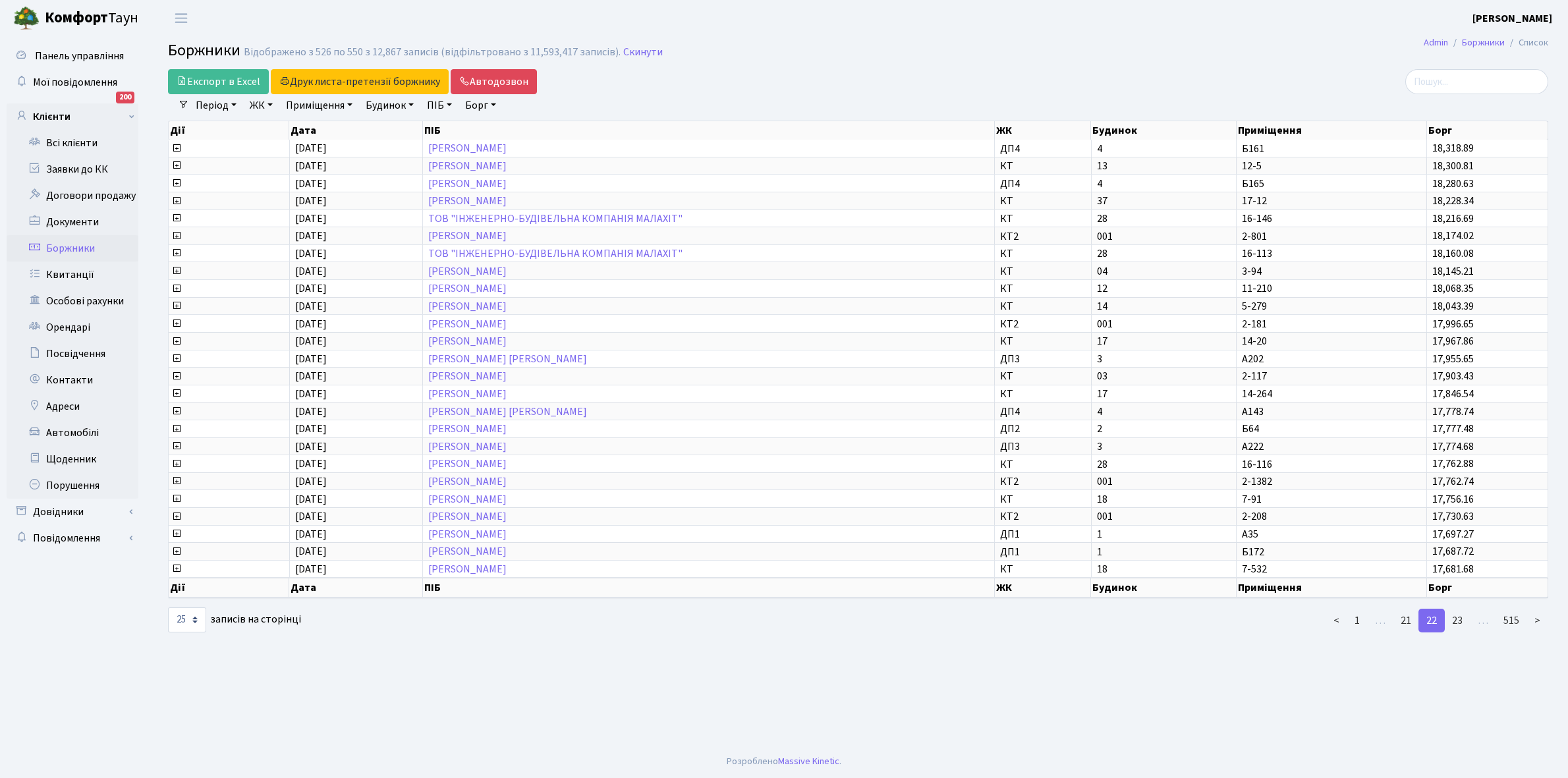
click at [1456, 609] on link "23" at bounding box center [1457, 620] width 27 height 24
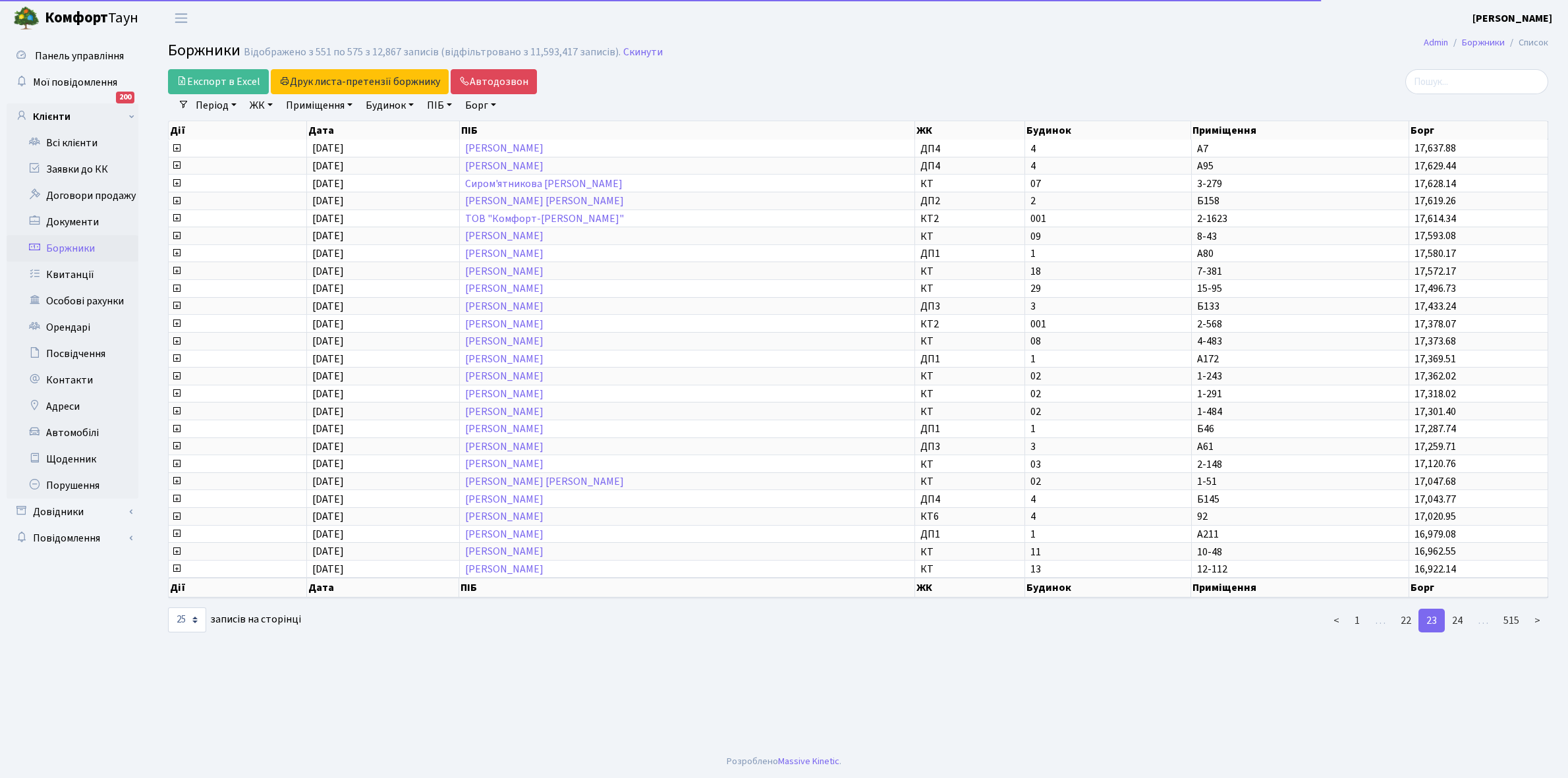
click at [1456, 609] on link "24" at bounding box center [1457, 620] width 27 height 24
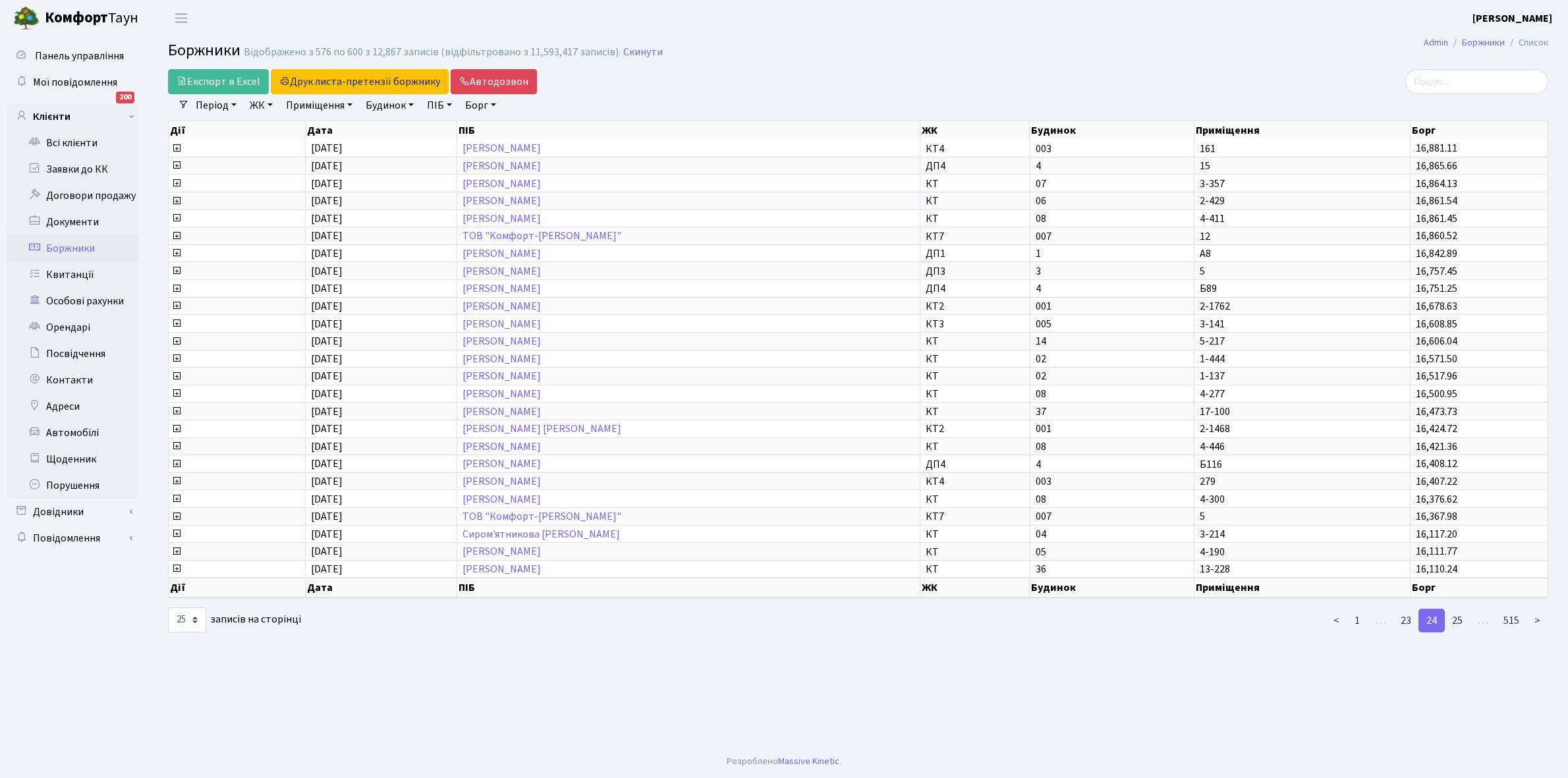
click at [1456, 609] on link "25" at bounding box center [1457, 620] width 27 height 24
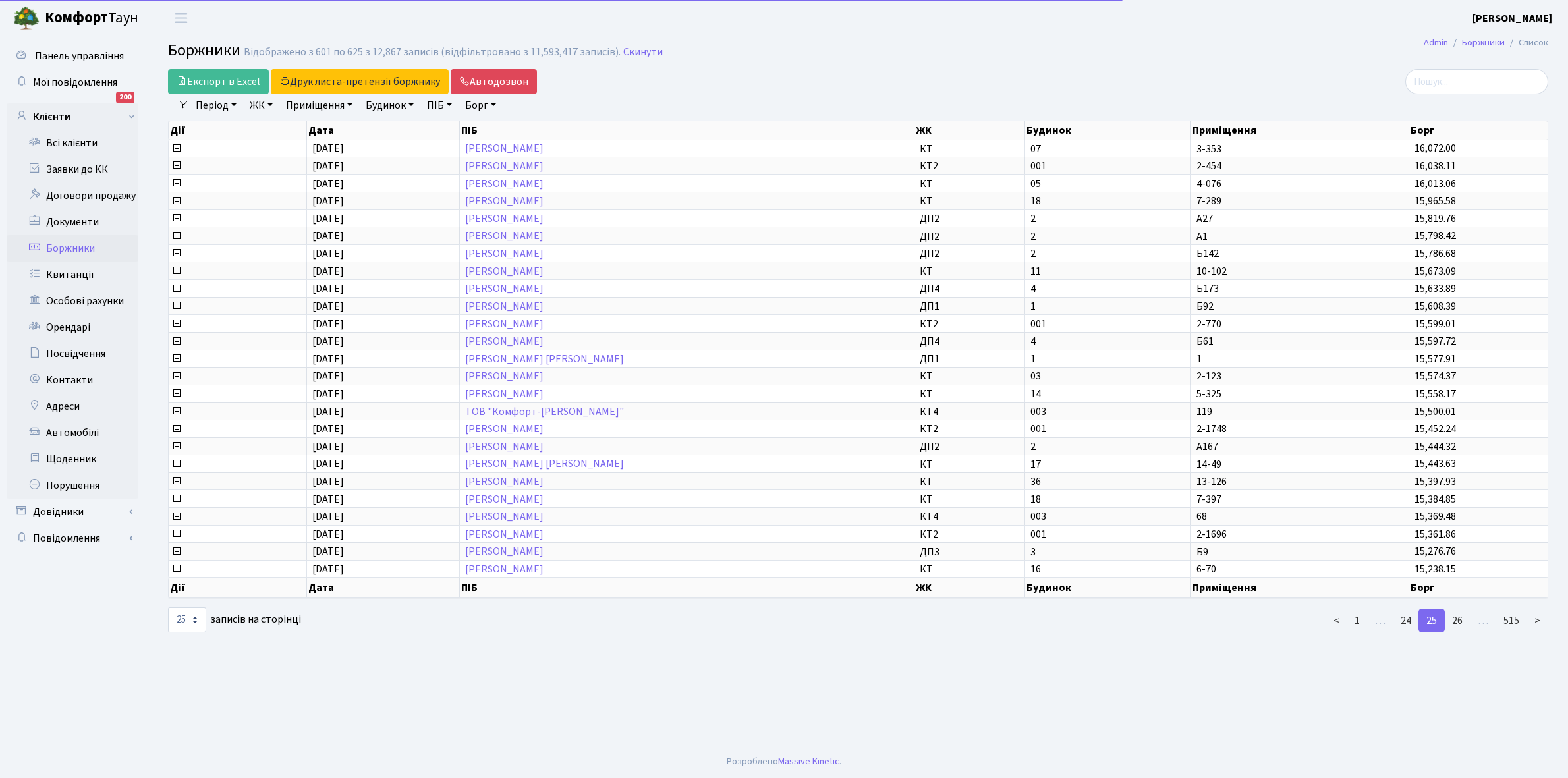
click at [1456, 609] on link "26" at bounding box center [1457, 620] width 27 height 24
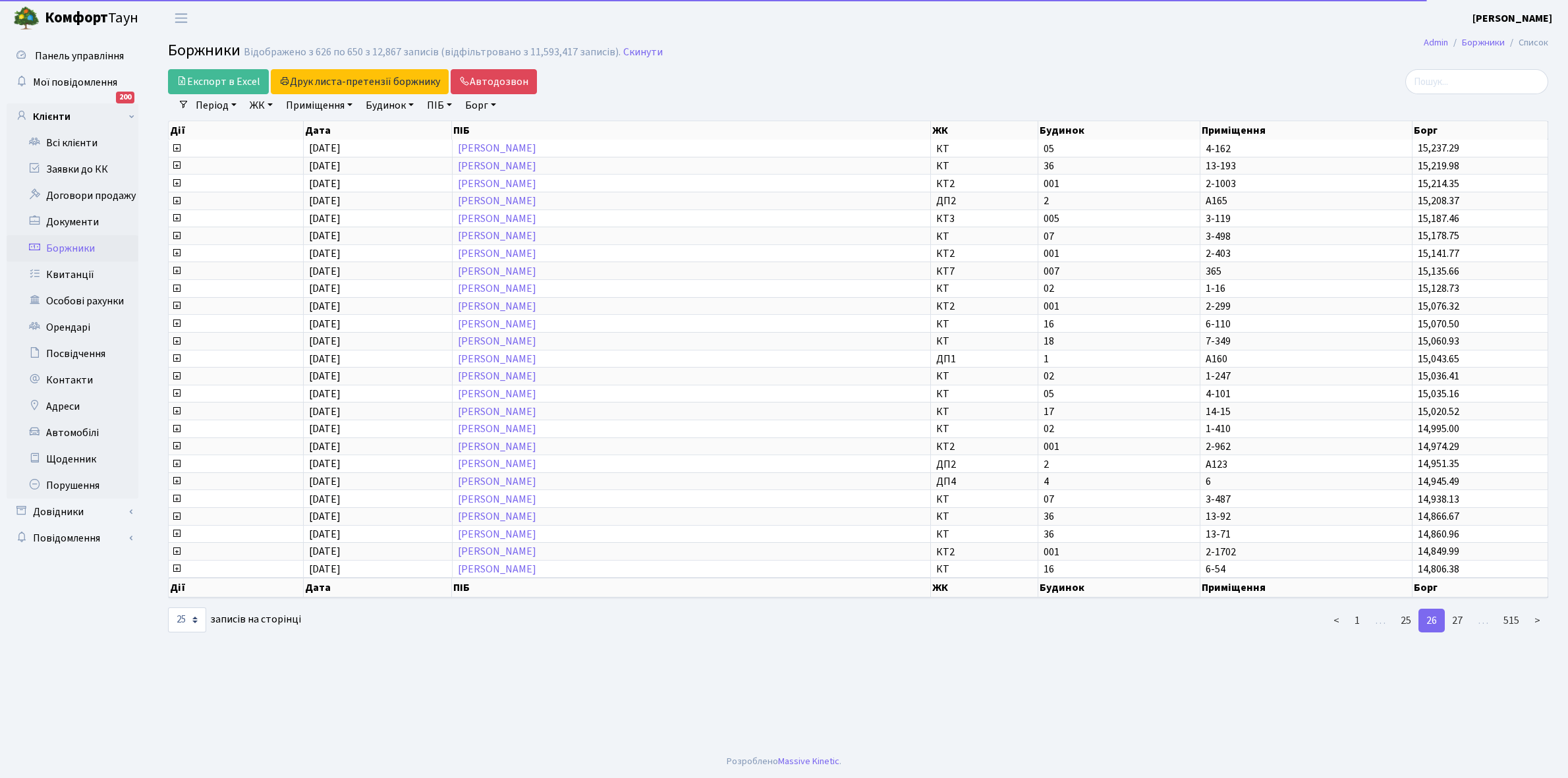
click at [1456, 609] on link "27" at bounding box center [1457, 620] width 27 height 24
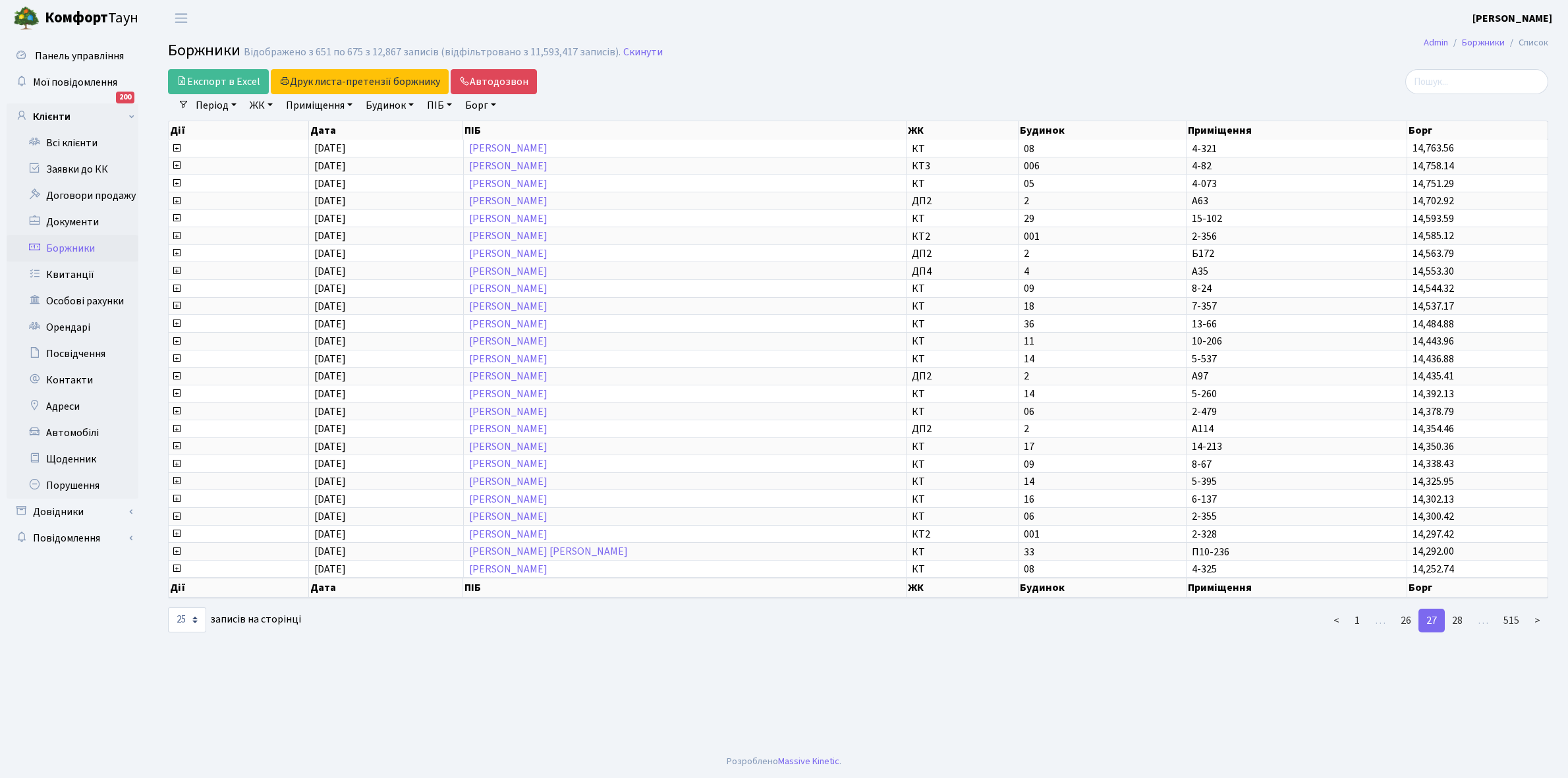
click at [1456, 609] on link "28" at bounding box center [1457, 620] width 27 height 24
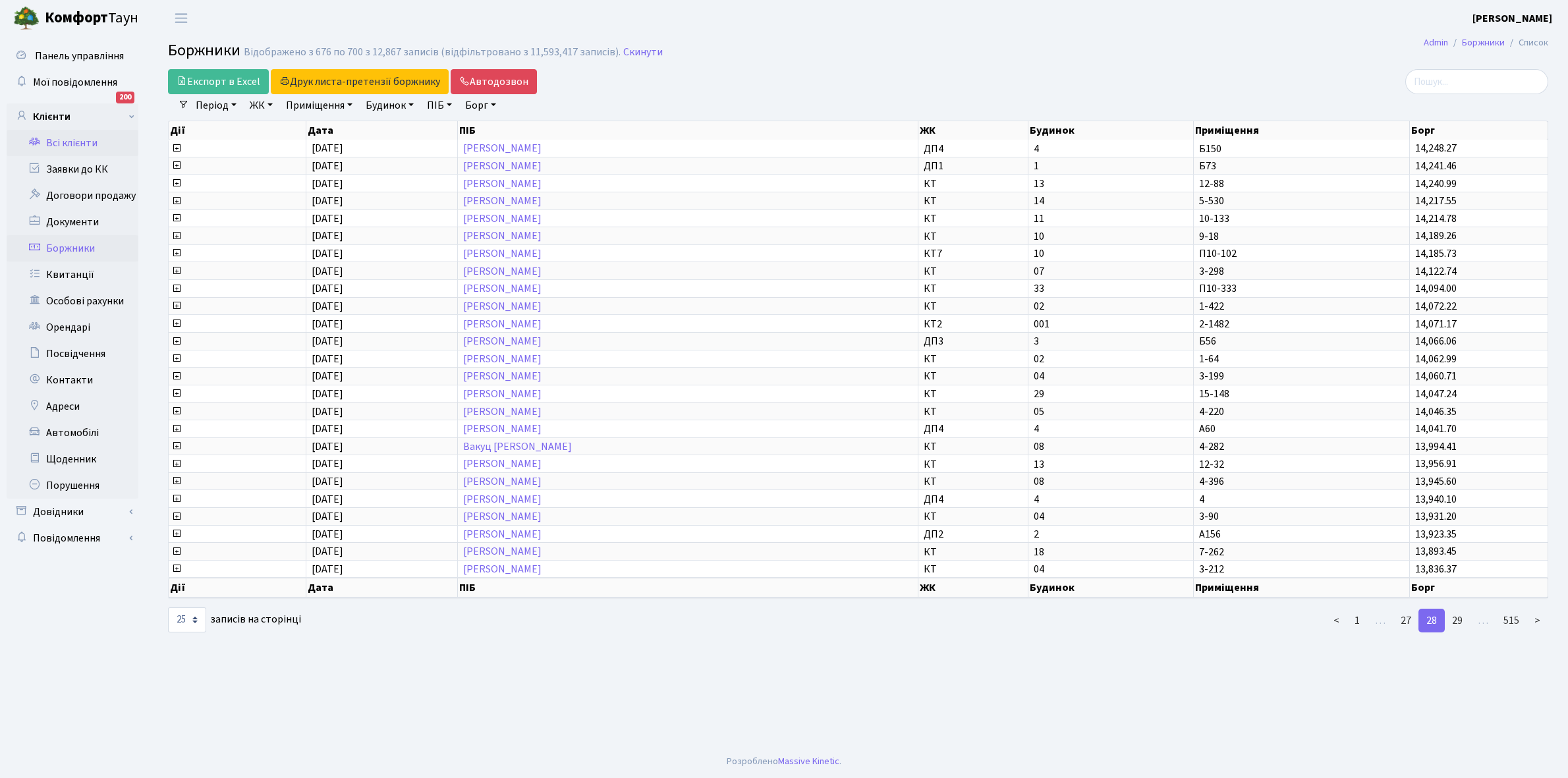
click at [73, 139] on link "Всі клієнти" at bounding box center [72, 143] width 132 height 27
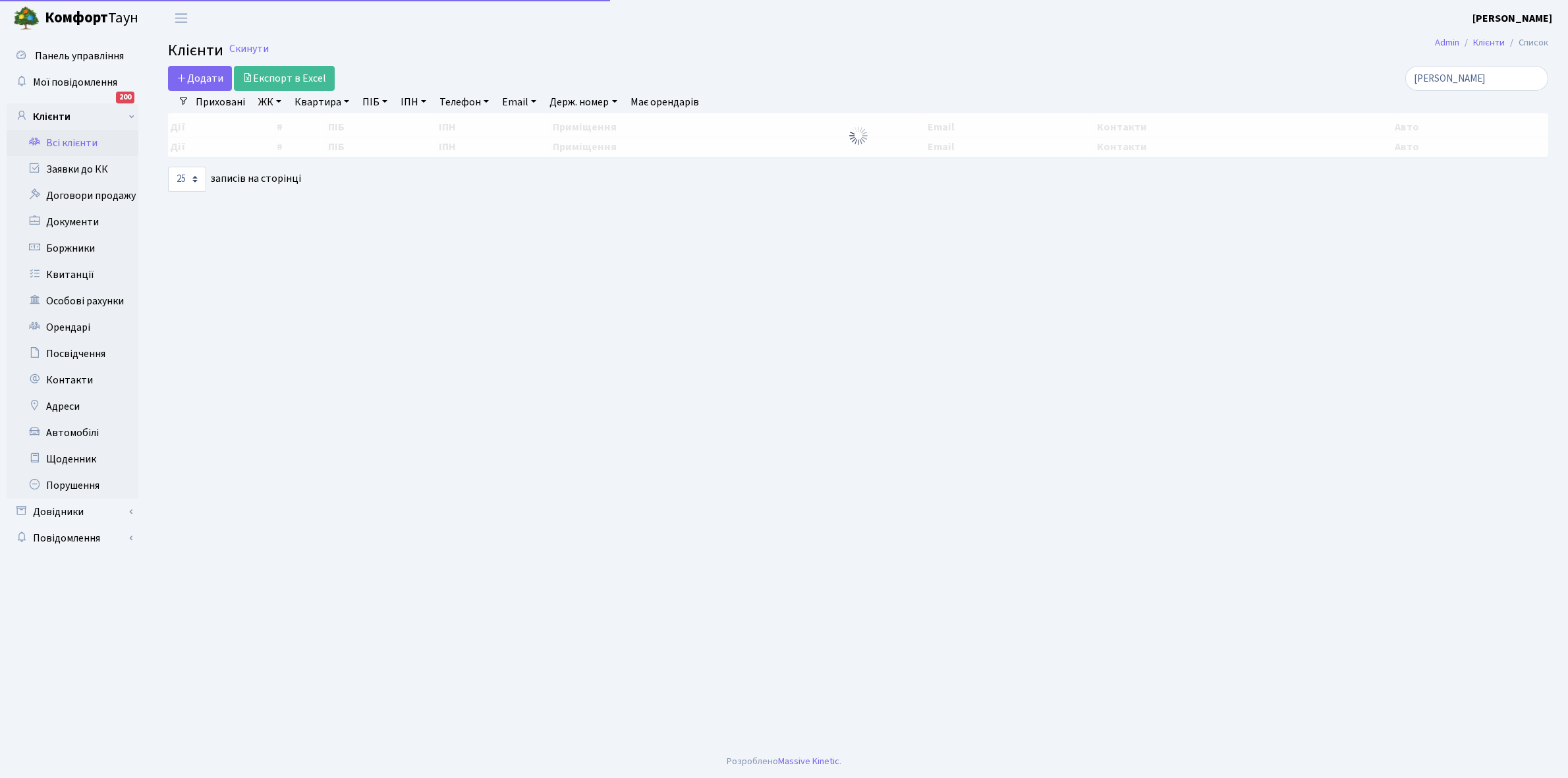
select select "25"
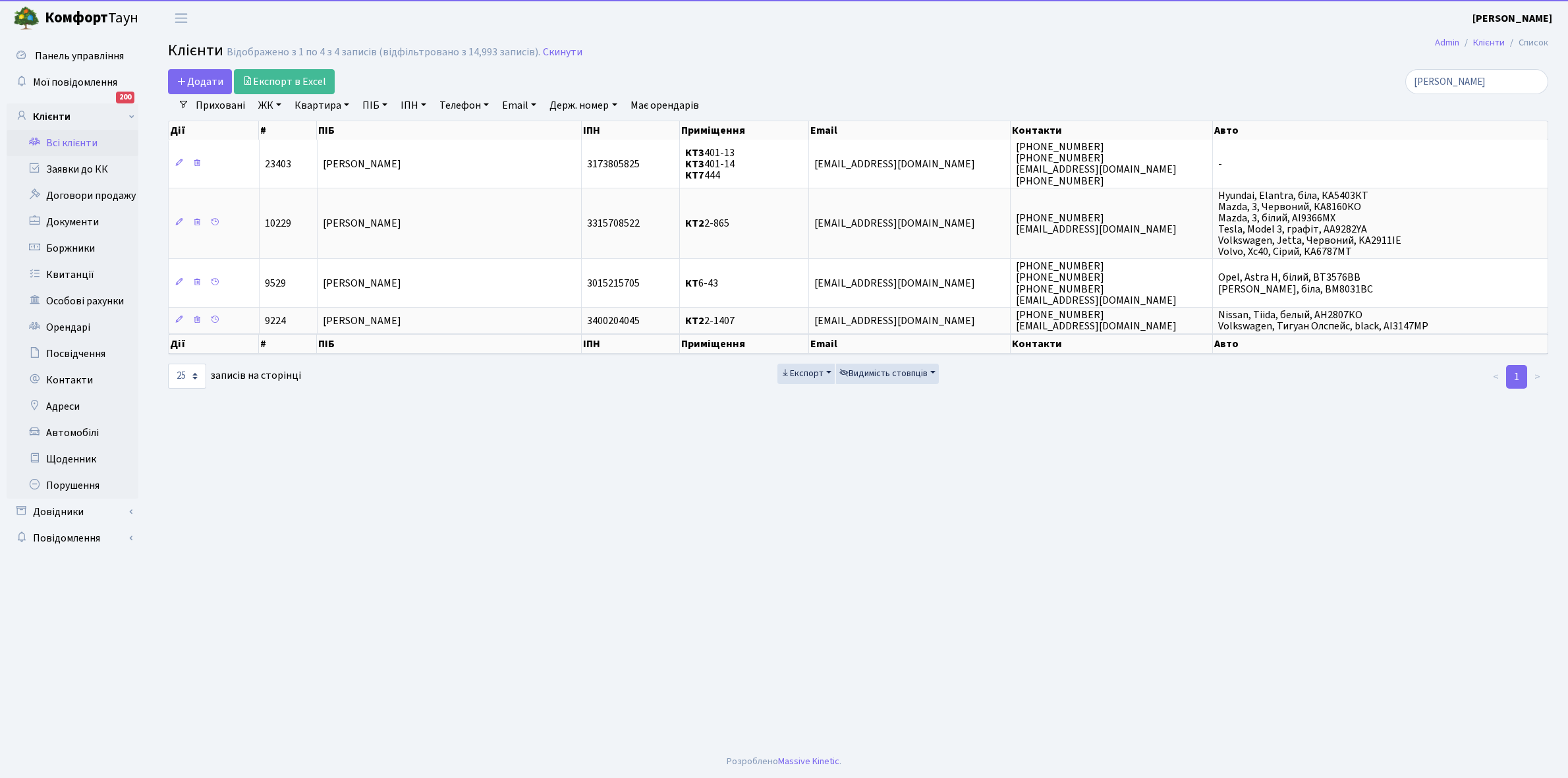
click at [345, 103] on link "Квартира" at bounding box center [322, 105] width 66 height 22
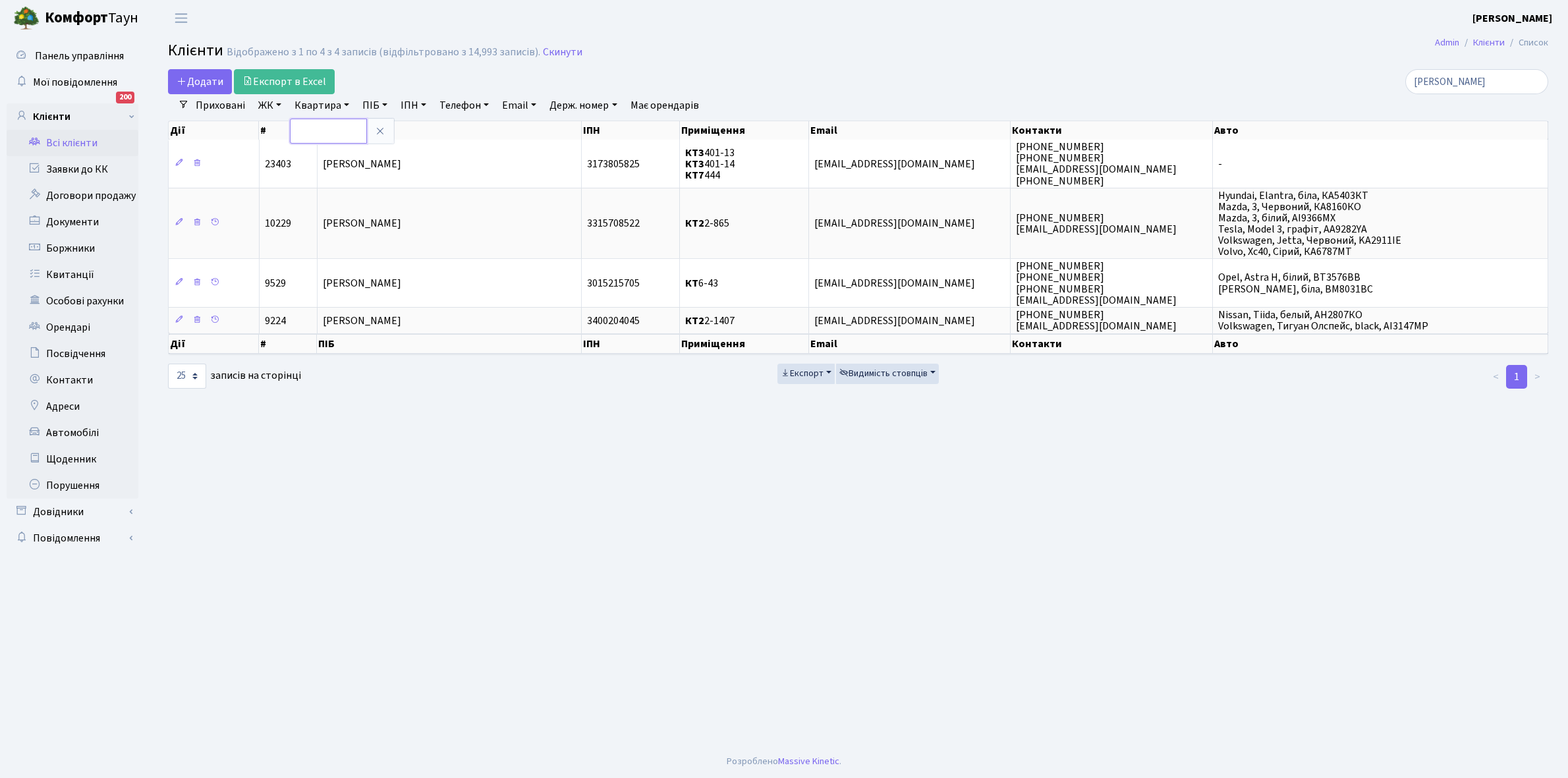
click at [330, 129] on input "text" at bounding box center [328, 131] width 77 height 25
click at [1470, 83] on input "[PERSON_NAME]" at bounding box center [1476, 82] width 143 height 25
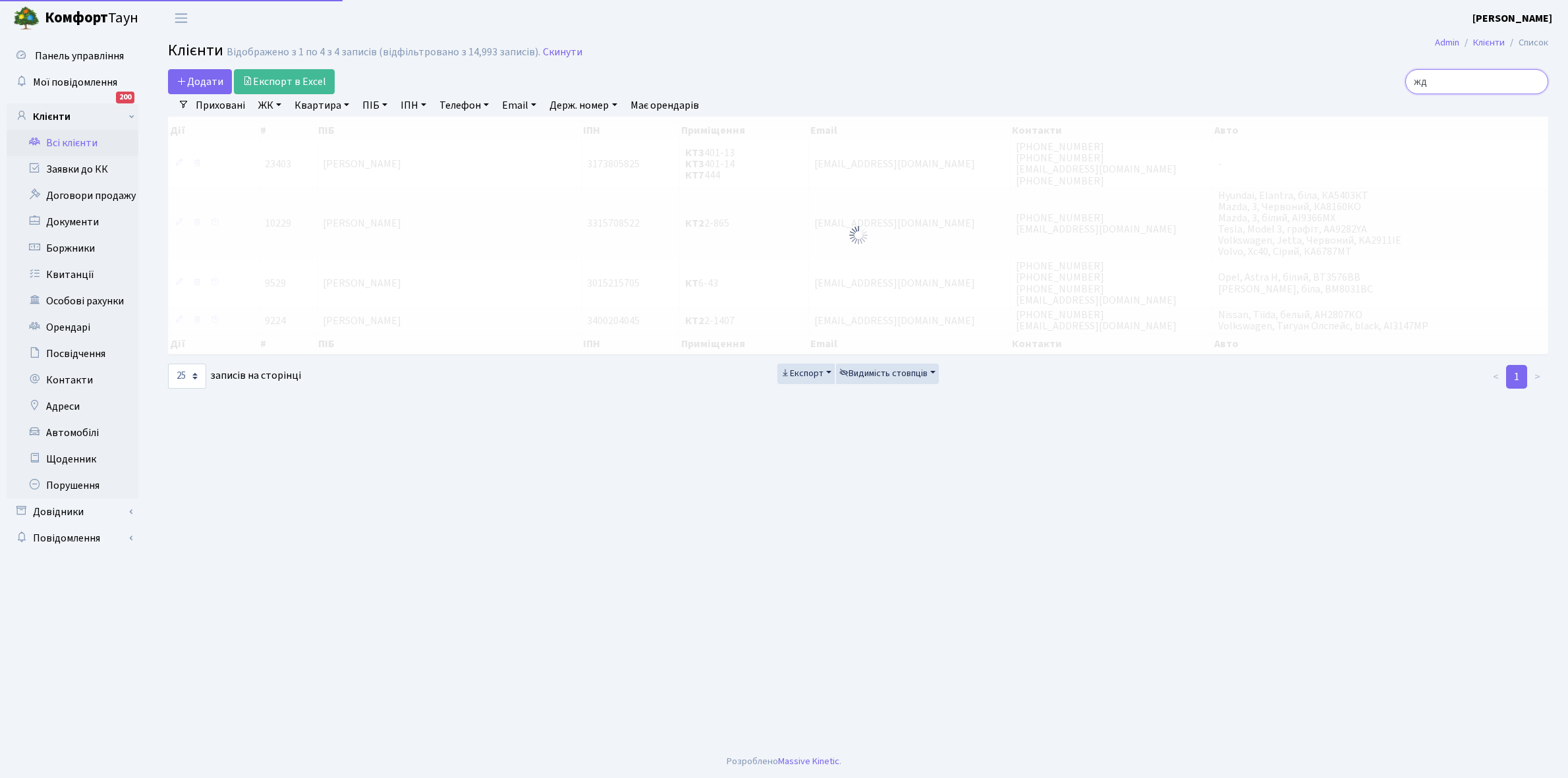
type input "ж"
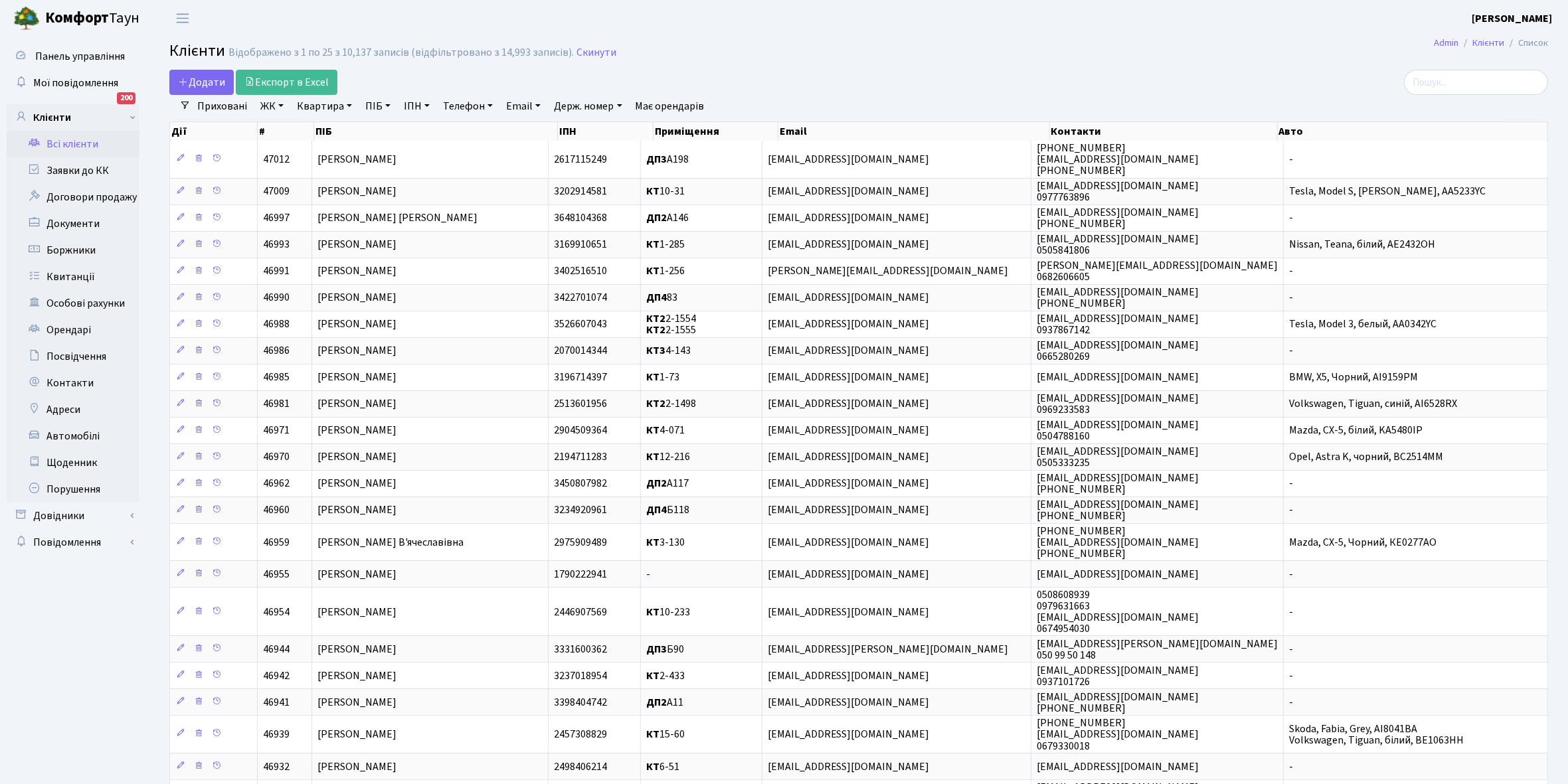
click at [280, 103] on link "ЖК" at bounding box center [273, 105] width 34 height 22
click at [321, 154] on li "КТ, вул. Регенераторна, 4" at bounding box center [338, 153] width 161 height 23
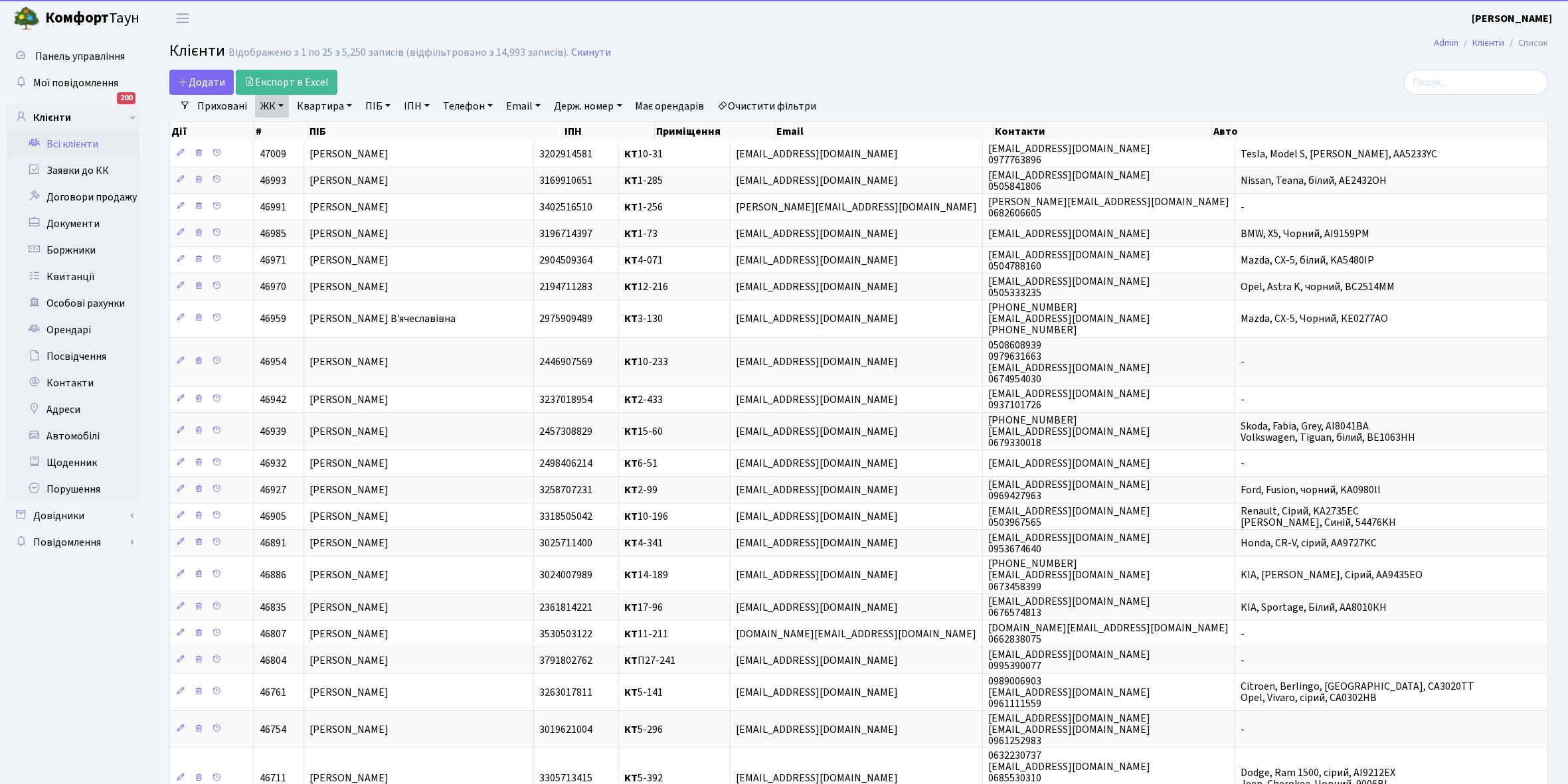
click at [350, 106] on link "Квартира" at bounding box center [324, 105] width 66 height 22
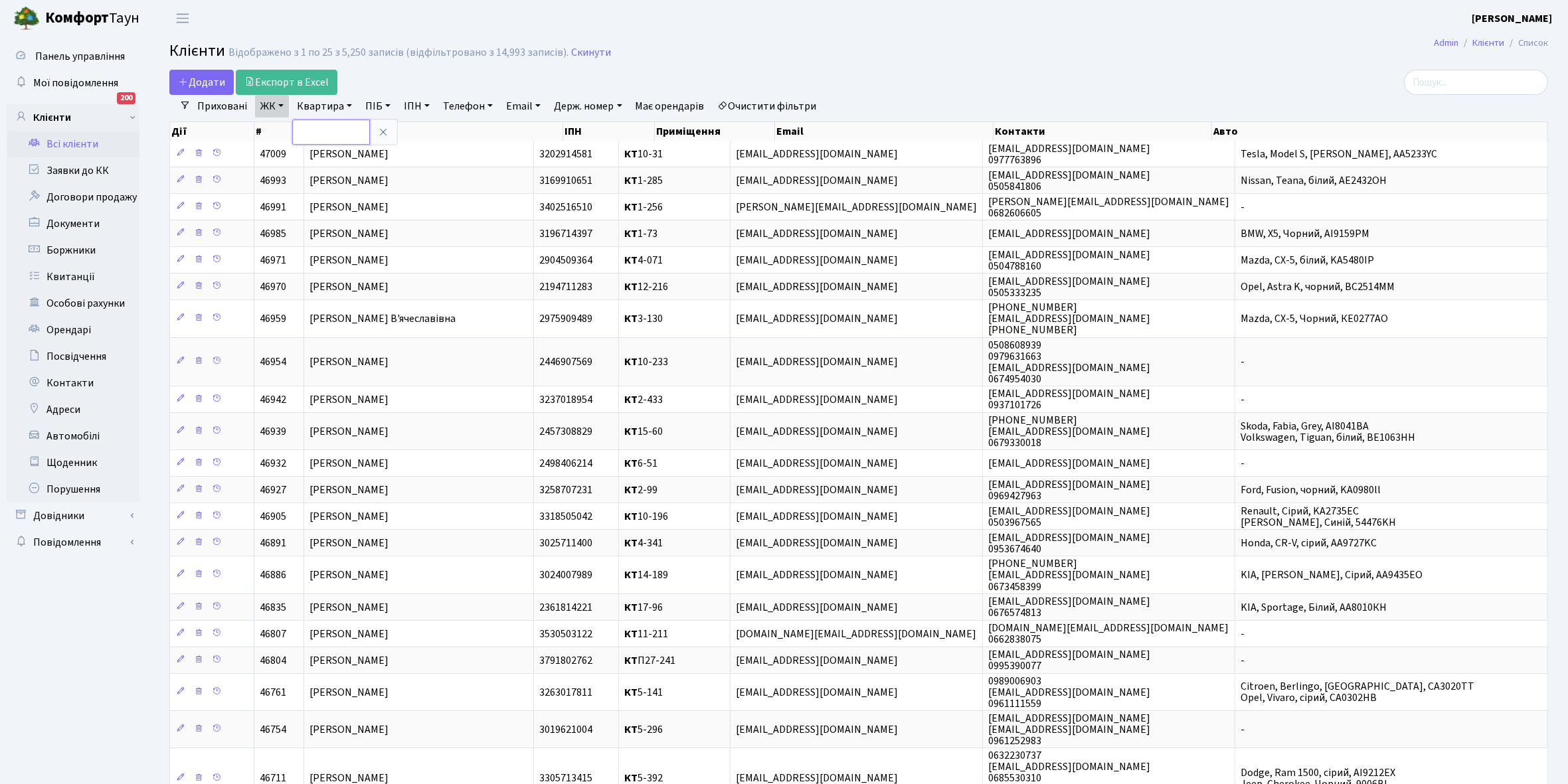
click at [331, 123] on input "text" at bounding box center [331, 132] width 78 height 25
type input "12-88"
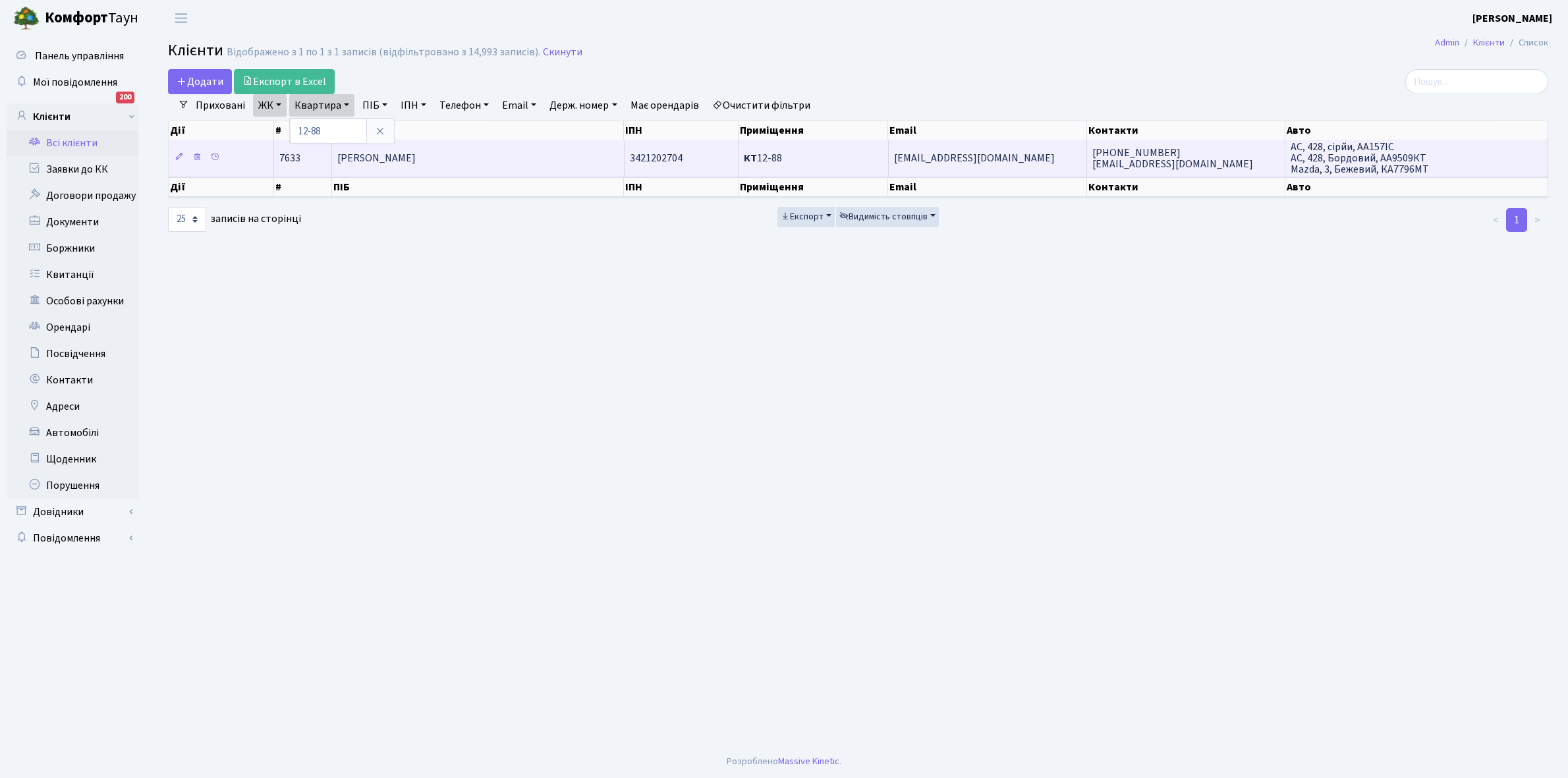
click at [417, 168] on td "[PERSON_NAME]" at bounding box center [477, 158] width 291 height 36
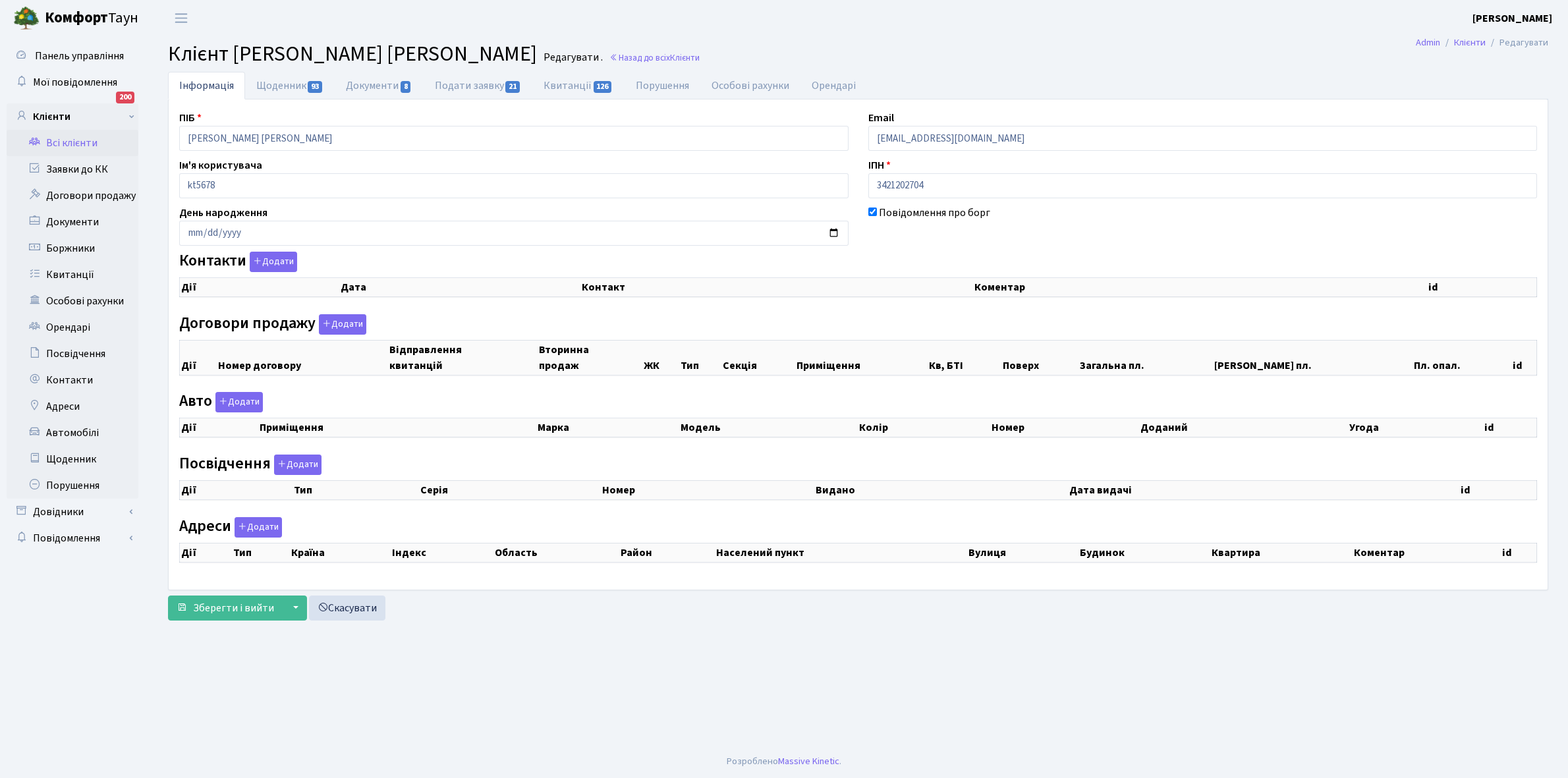
checkbox input "true"
select select "25"
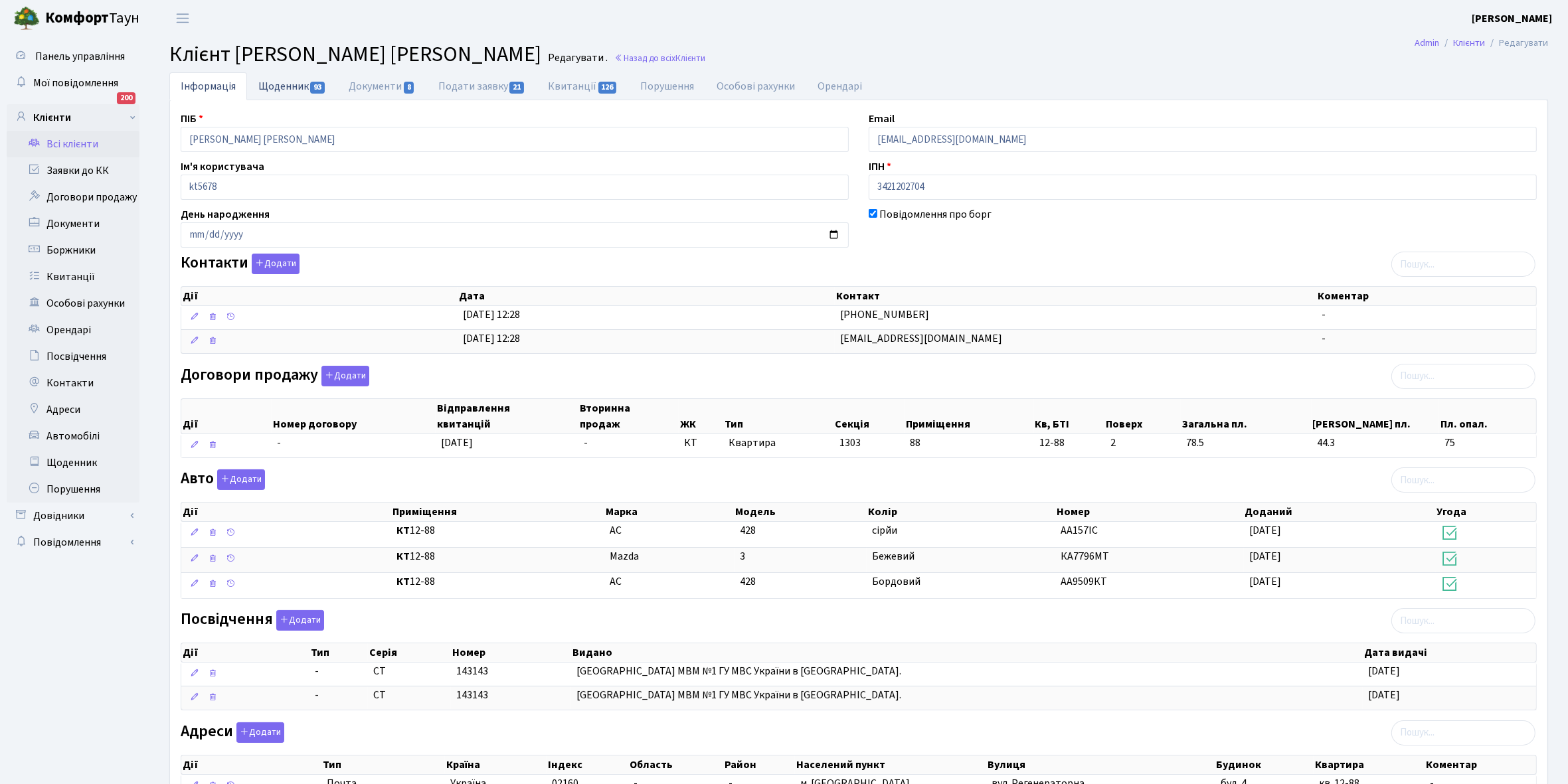
click at [282, 84] on link "Щоденник 93" at bounding box center [292, 86] width 90 height 27
select select "25"
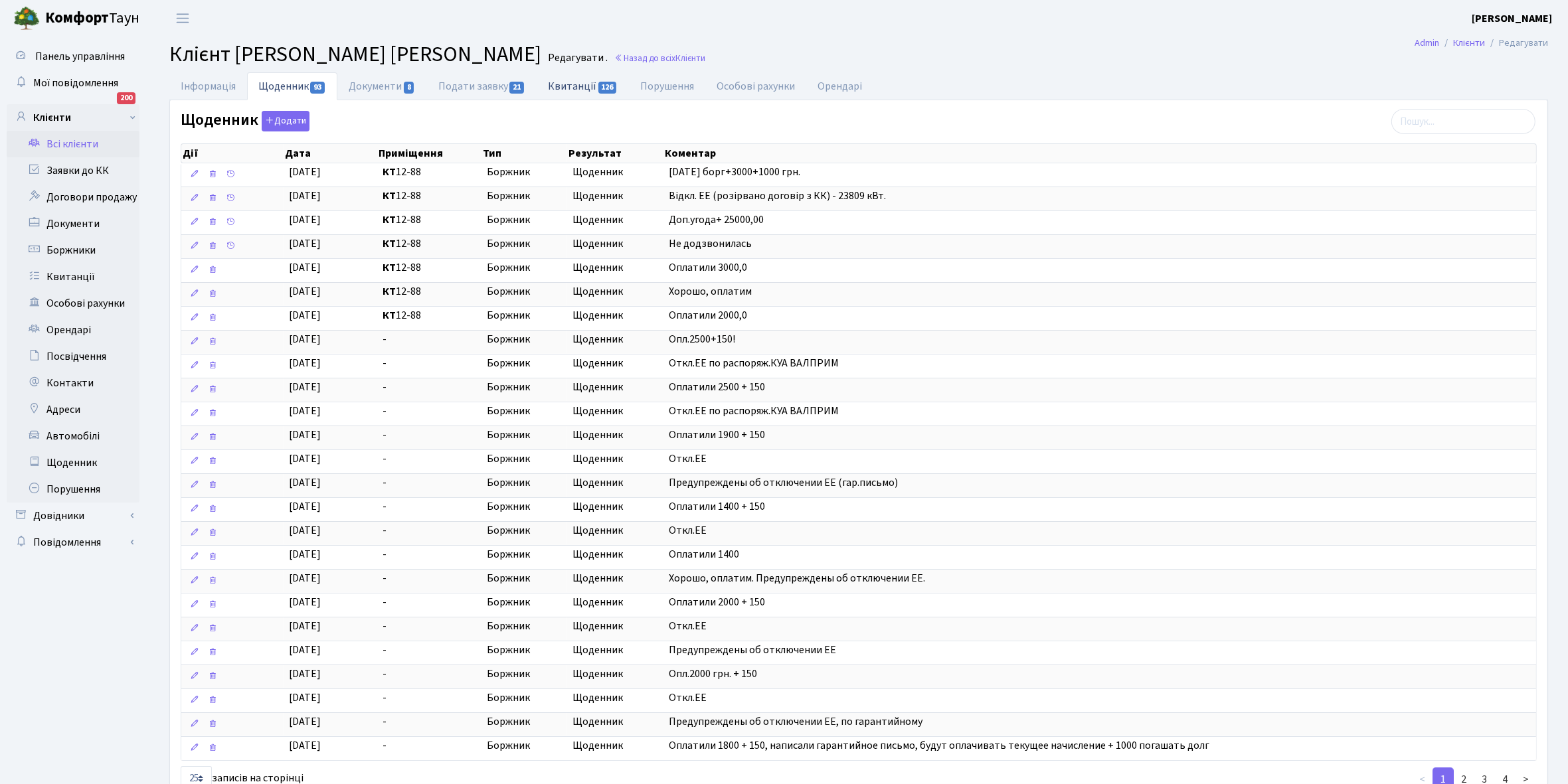
click at [566, 80] on link "Квитанції 126" at bounding box center [583, 86] width 92 height 27
select select "25"
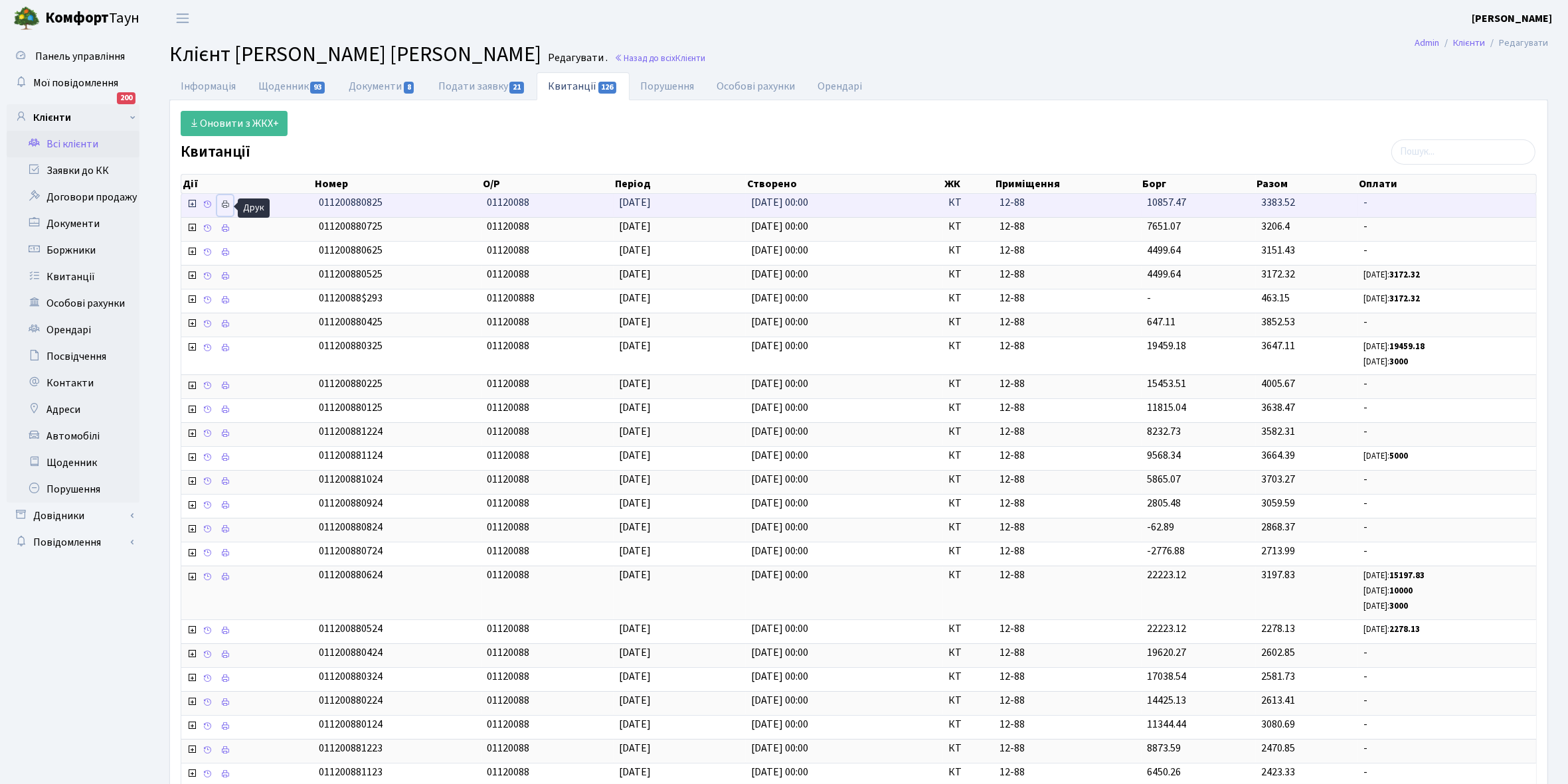
click at [222, 203] on icon at bounding box center [225, 204] width 9 height 9
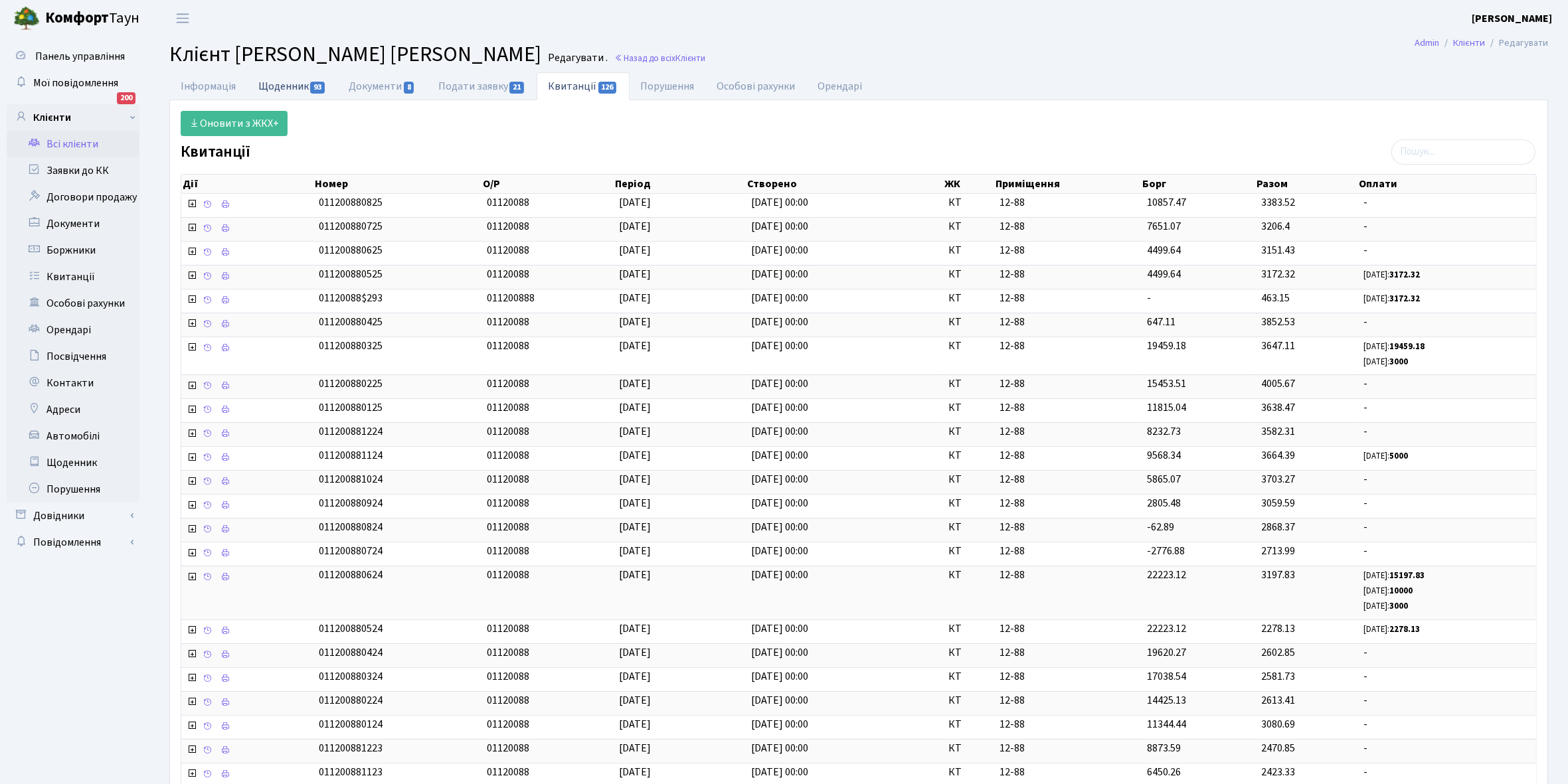
click at [269, 85] on link "Щоденник 93" at bounding box center [292, 86] width 90 height 27
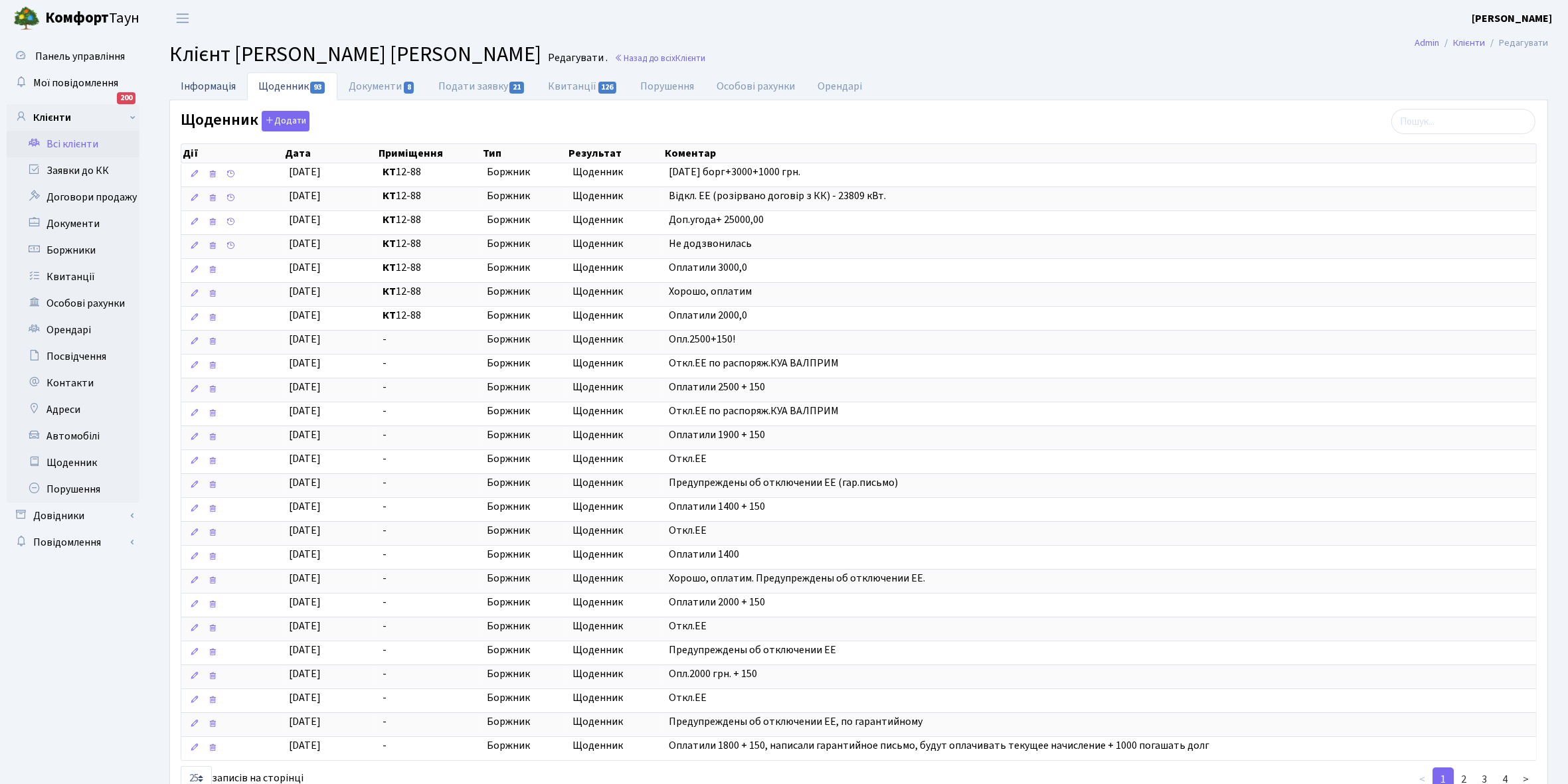
click at [195, 84] on link "Інформація" at bounding box center [208, 86] width 78 height 27
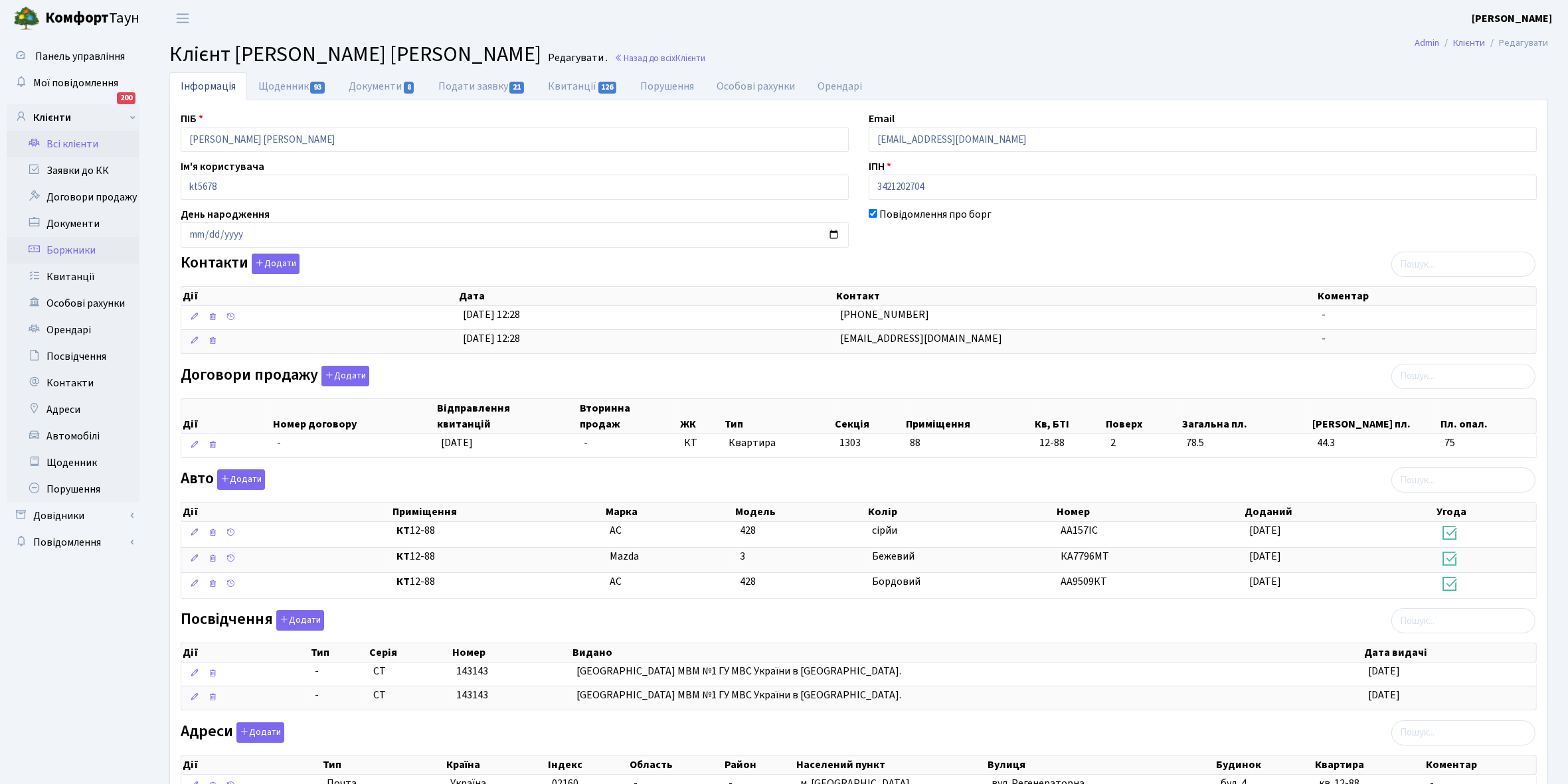
click at [75, 247] on link "Боржники" at bounding box center [72, 250] width 133 height 27
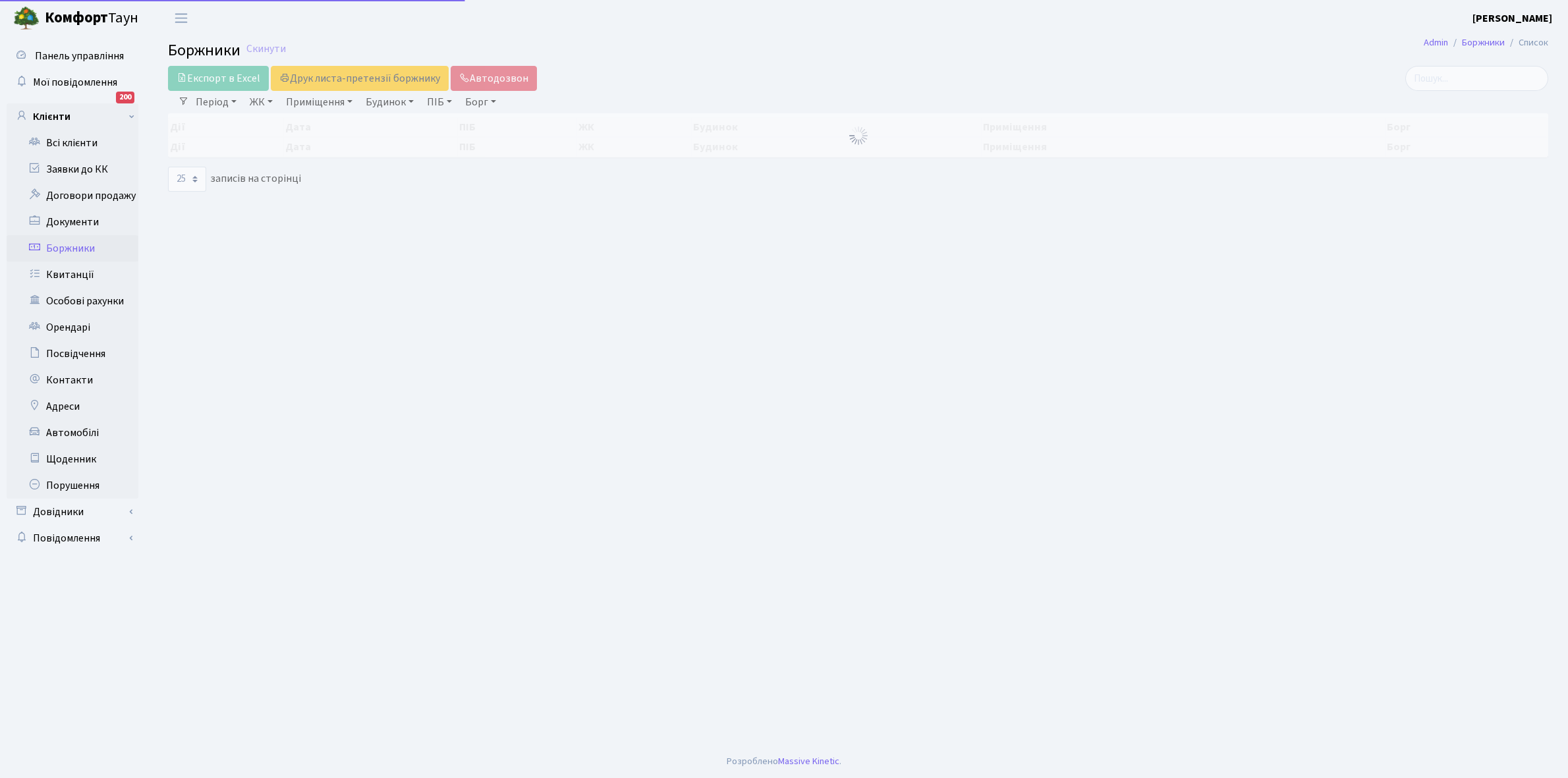
select select "25"
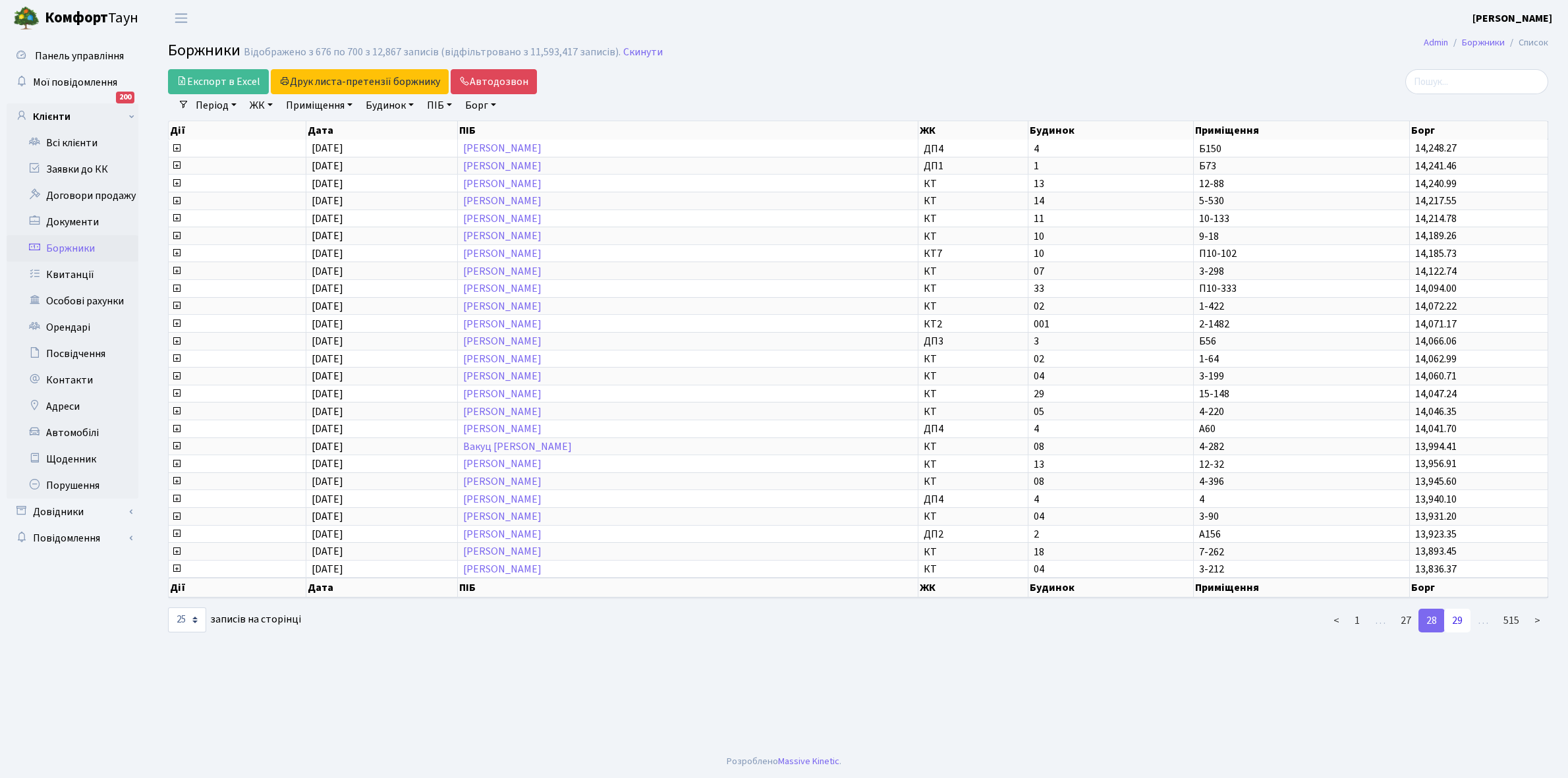
click at [1460, 611] on link "29" at bounding box center [1457, 620] width 27 height 24
click at [81, 144] on link "Всі клієнти" at bounding box center [72, 143] width 132 height 27
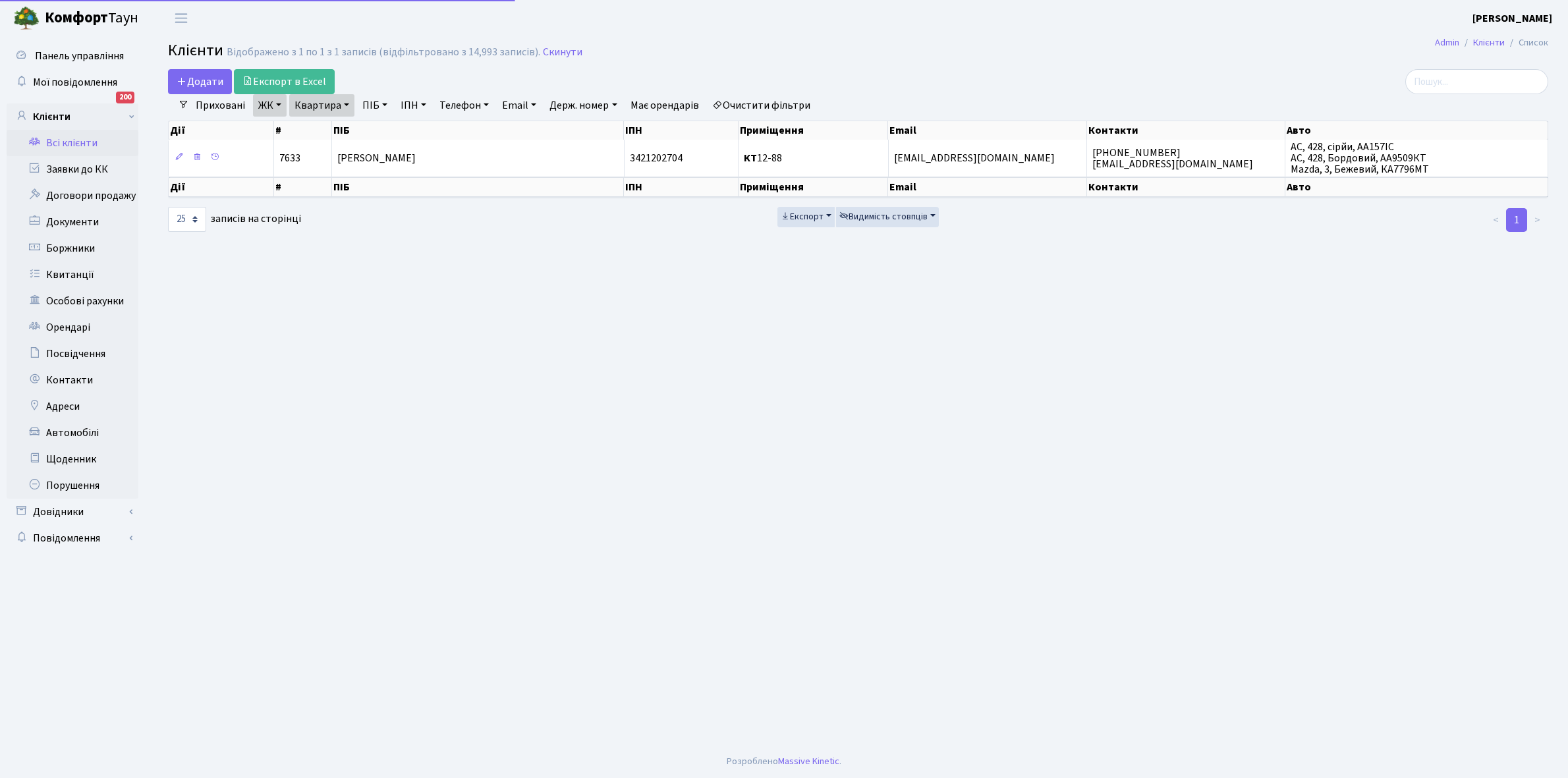
select select "25"
click at [343, 104] on link "Квартира" at bounding box center [322, 105] width 66 height 22
click at [343, 132] on input "12-88" at bounding box center [328, 131] width 77 height 25
type input "1"
type input "10-132"
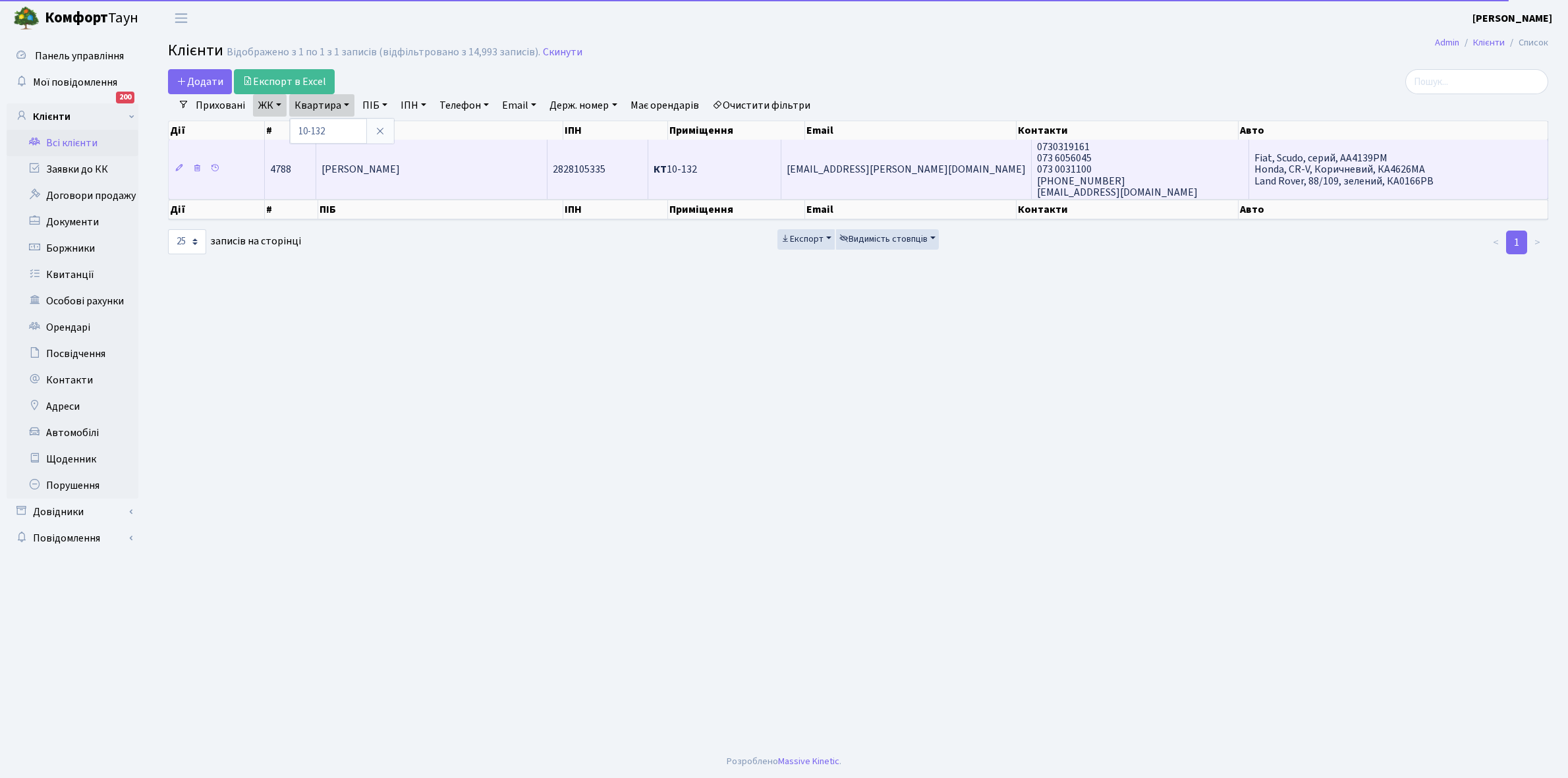
click at [464, 173] on td "[PERSON_NAME]" at bounding box center [431, 169] width 230 height 59
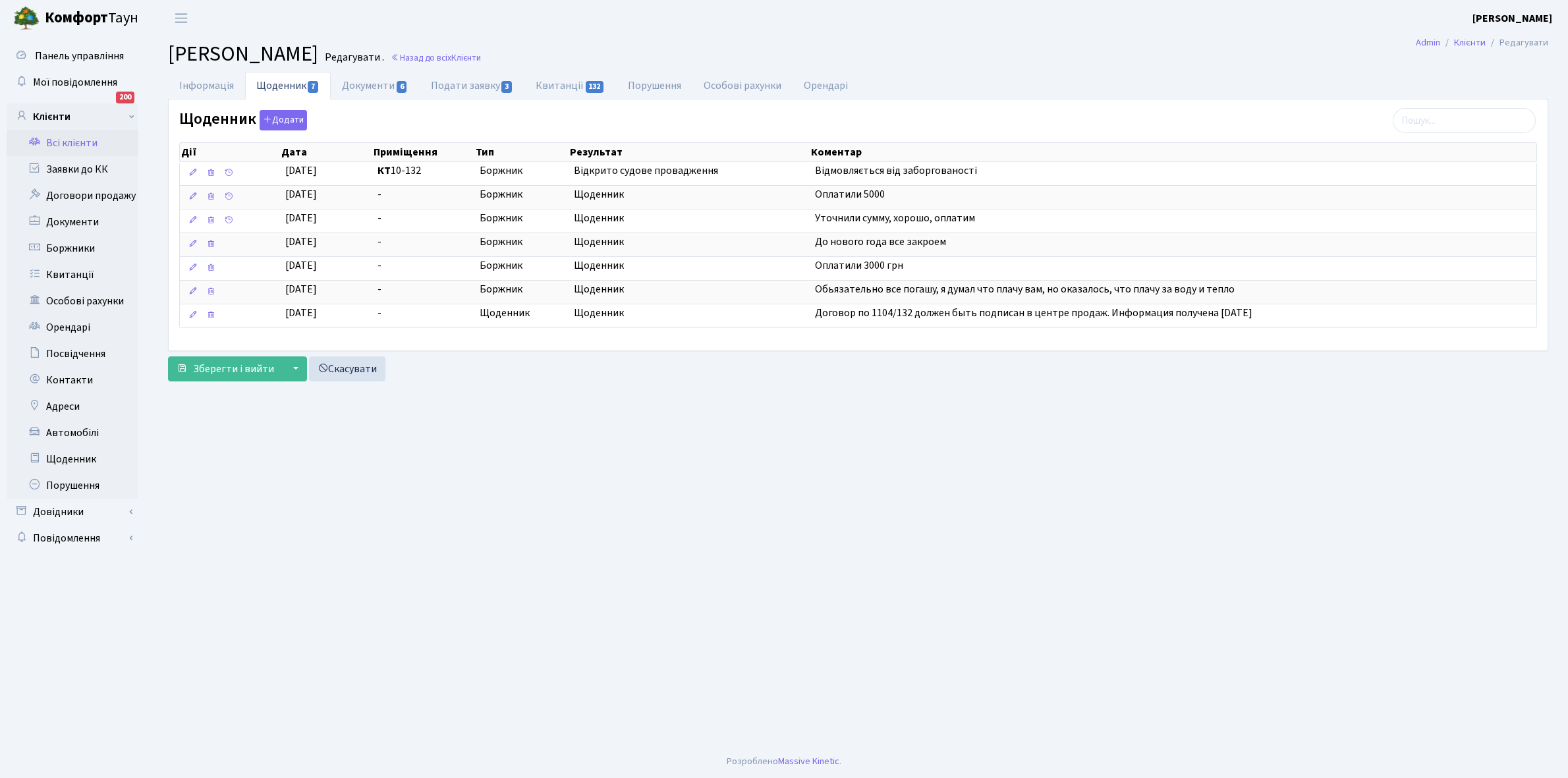
click at [82, 138] on link "Всі клієнти" at bounding box center [72, 143] width 132 height 27
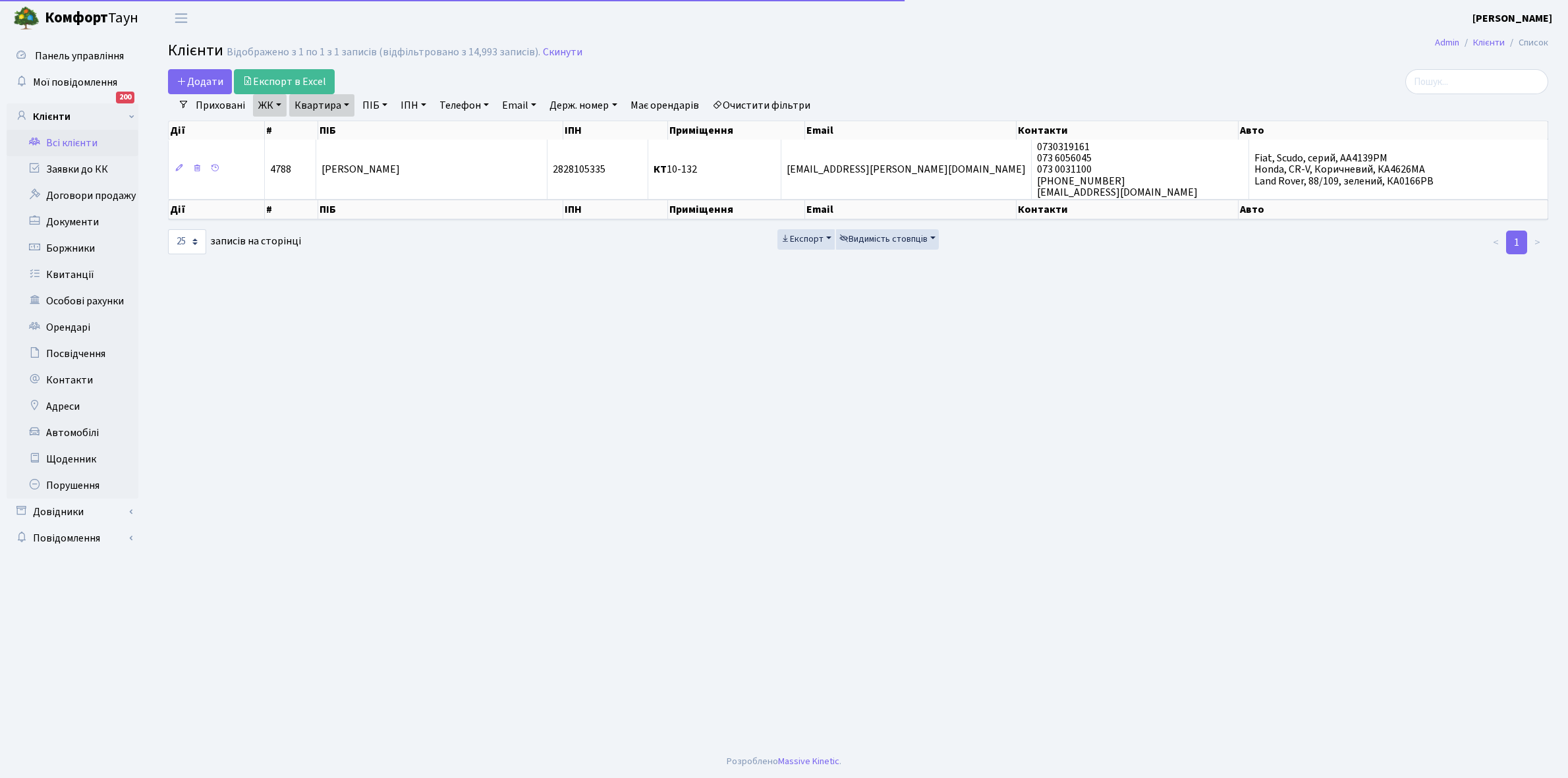
select select "25"
click at [762, 104] on link "Очистити фільтри" at bounding box center [761, 105] width 109 height 22
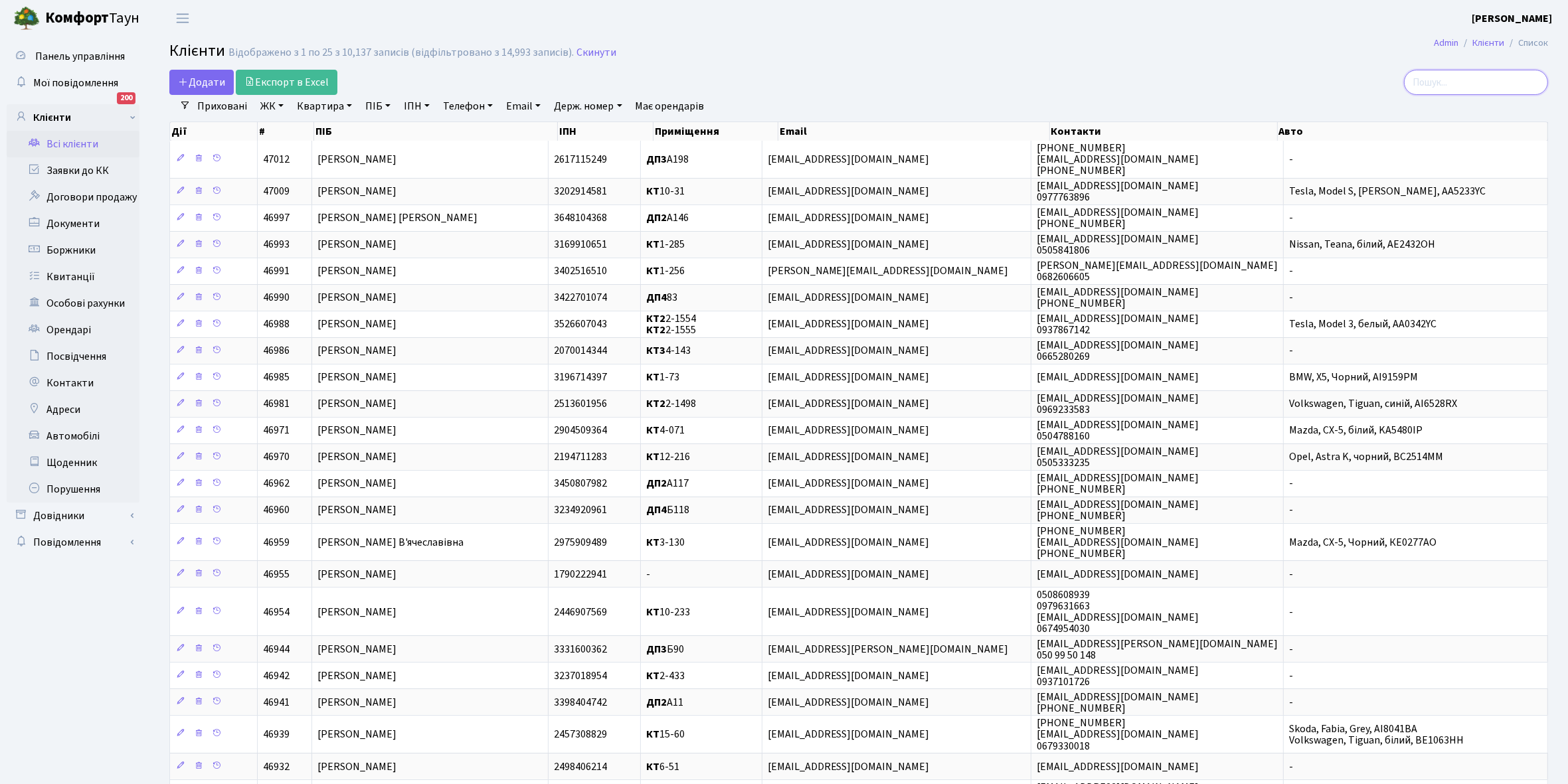
click at [1464, 81] on input "search" at bounding box center [1476, 82] width 144 height 25
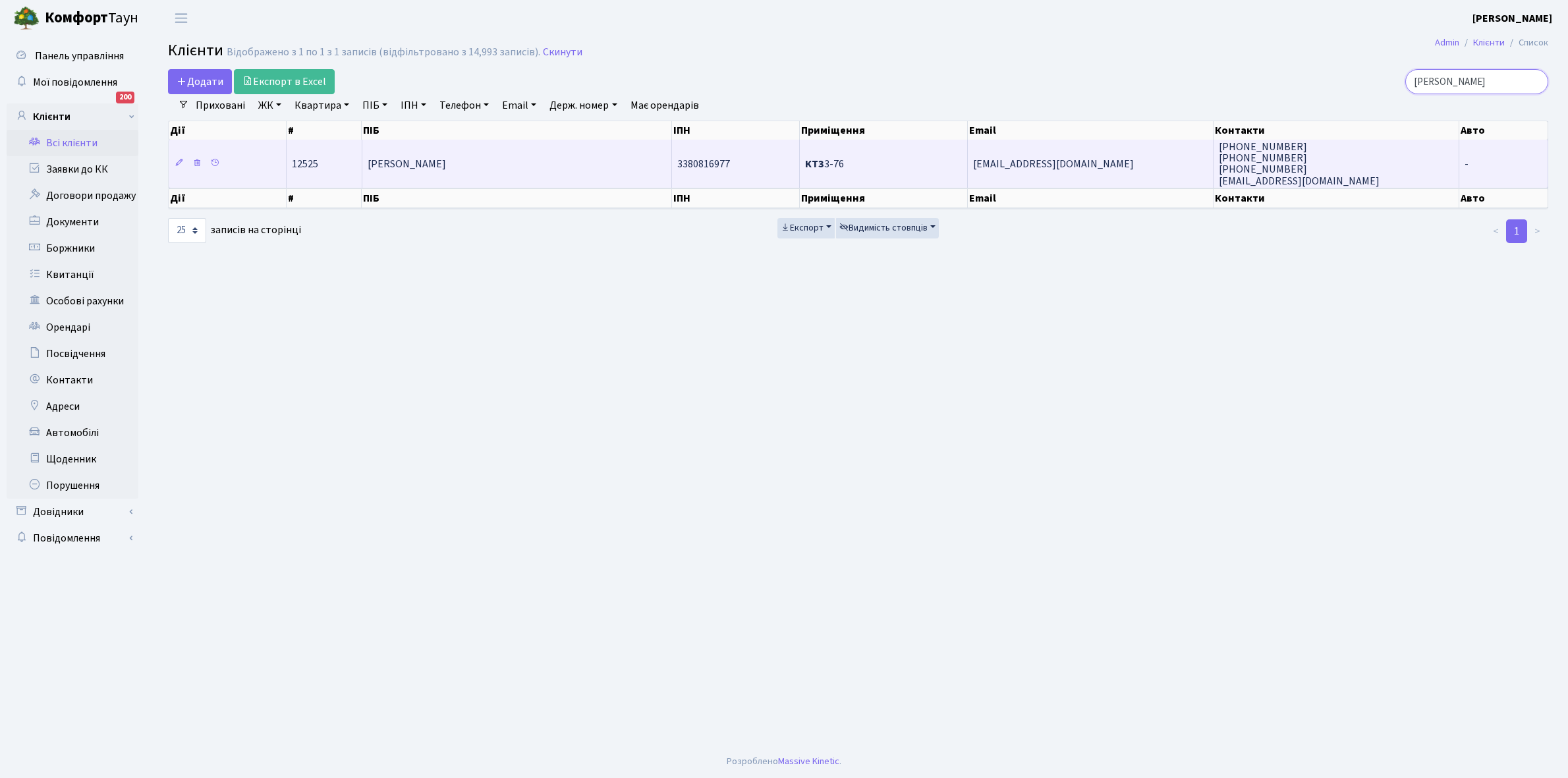
type input "петрушин"
click at [477, 148] on td "[PERSON_NAME]" at bounding box center [516, 164] width 309 height 48
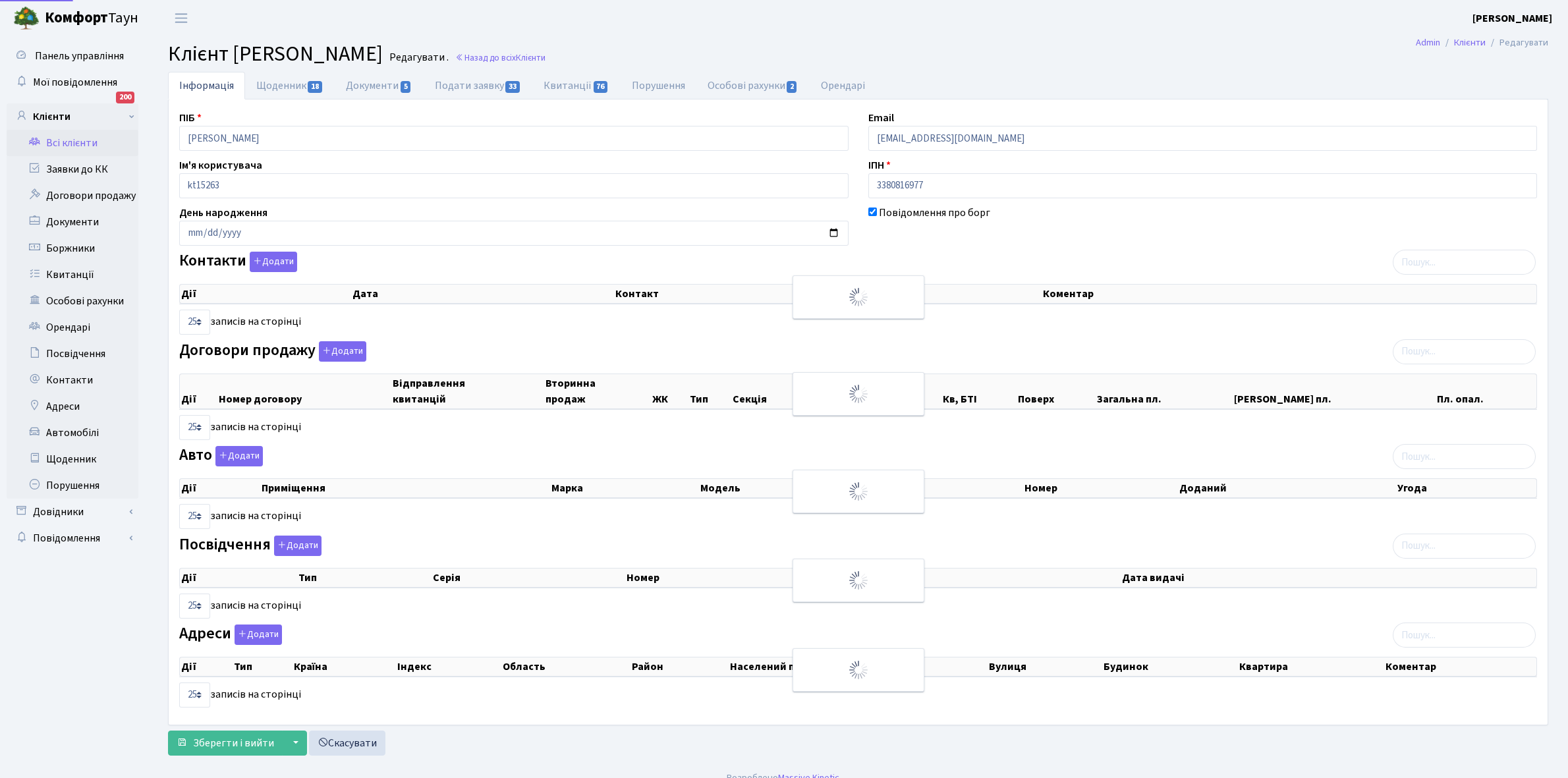
select select "25"
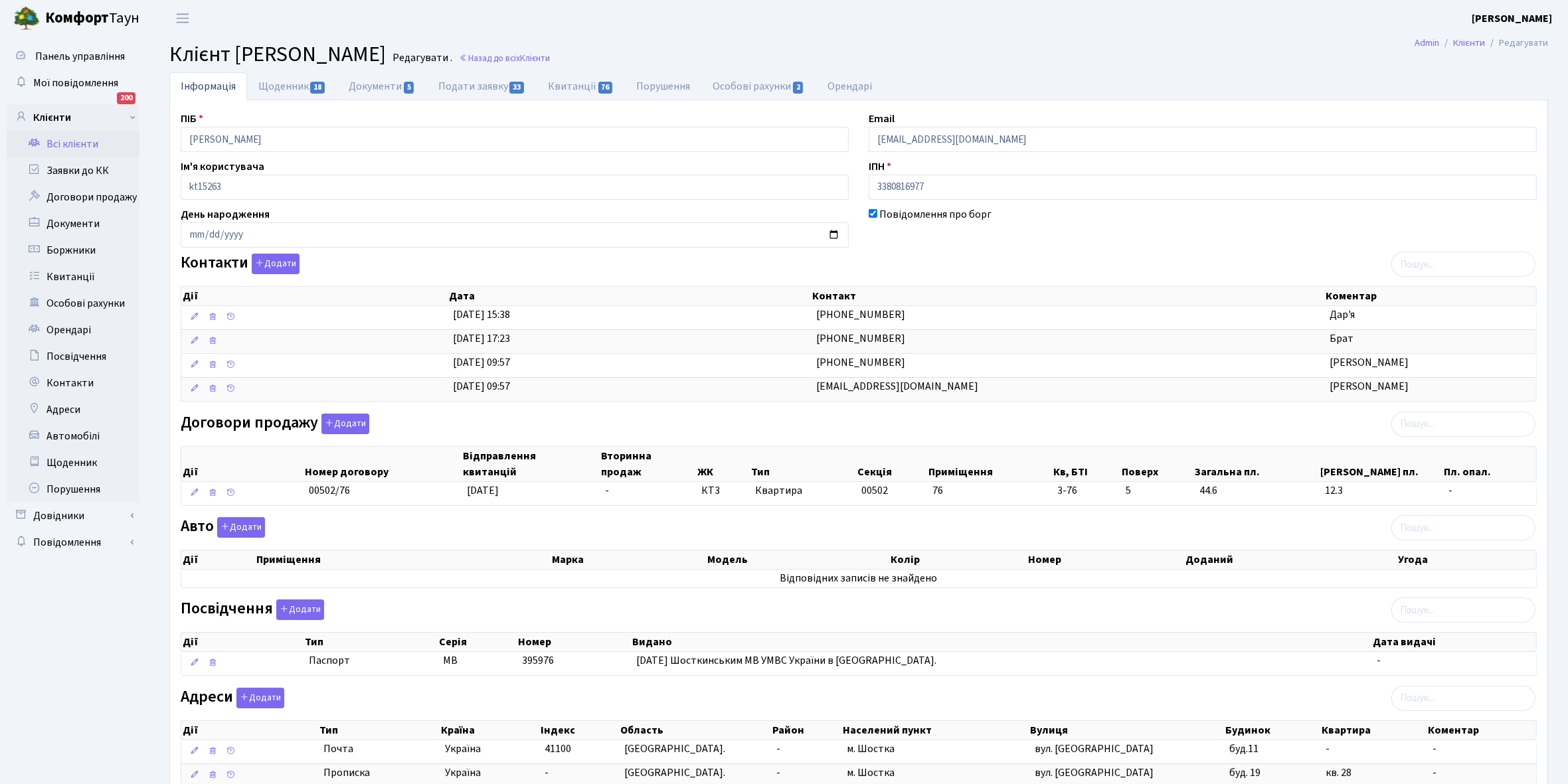
click at [273, 94] on link "Щоденник 18" at bounding box center [292, 86] width 90 height 28
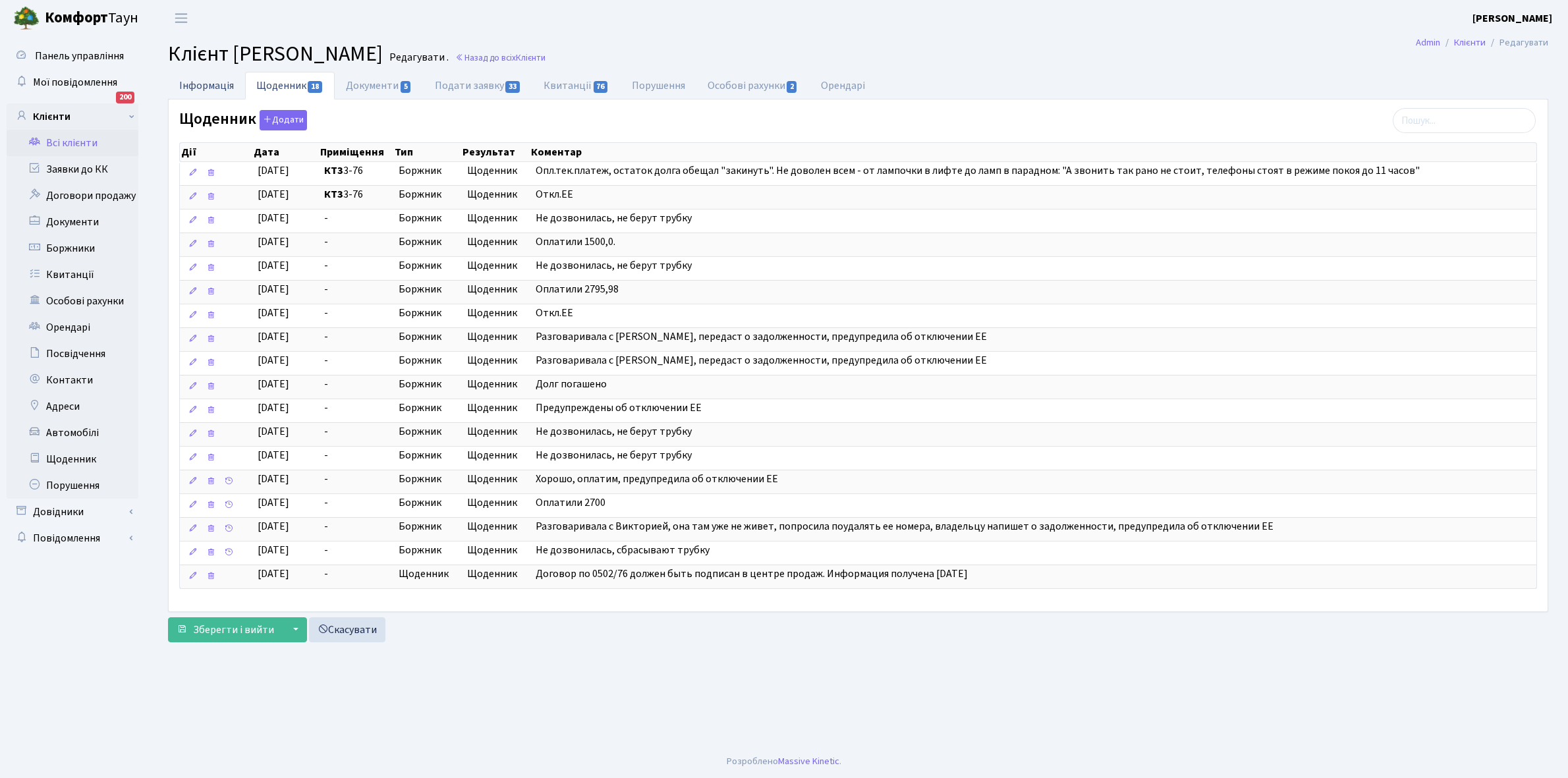
click at [203, 89] on link "Інформація" at bounding box center [206, 85] width 77 height 27
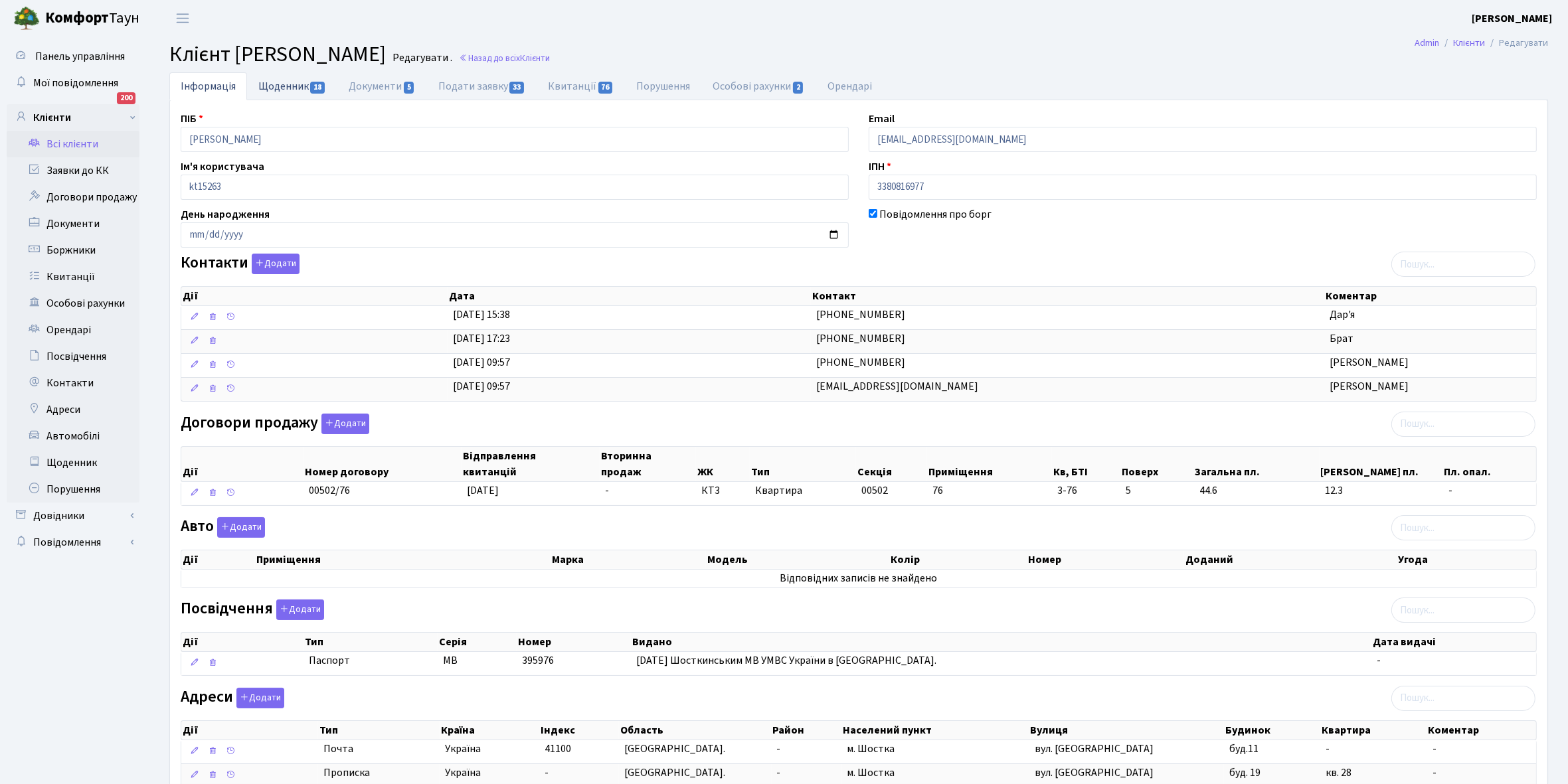
click at [280, 88] on link "Щоденник 18" at bounding box center [292, 86] width 90 height 27
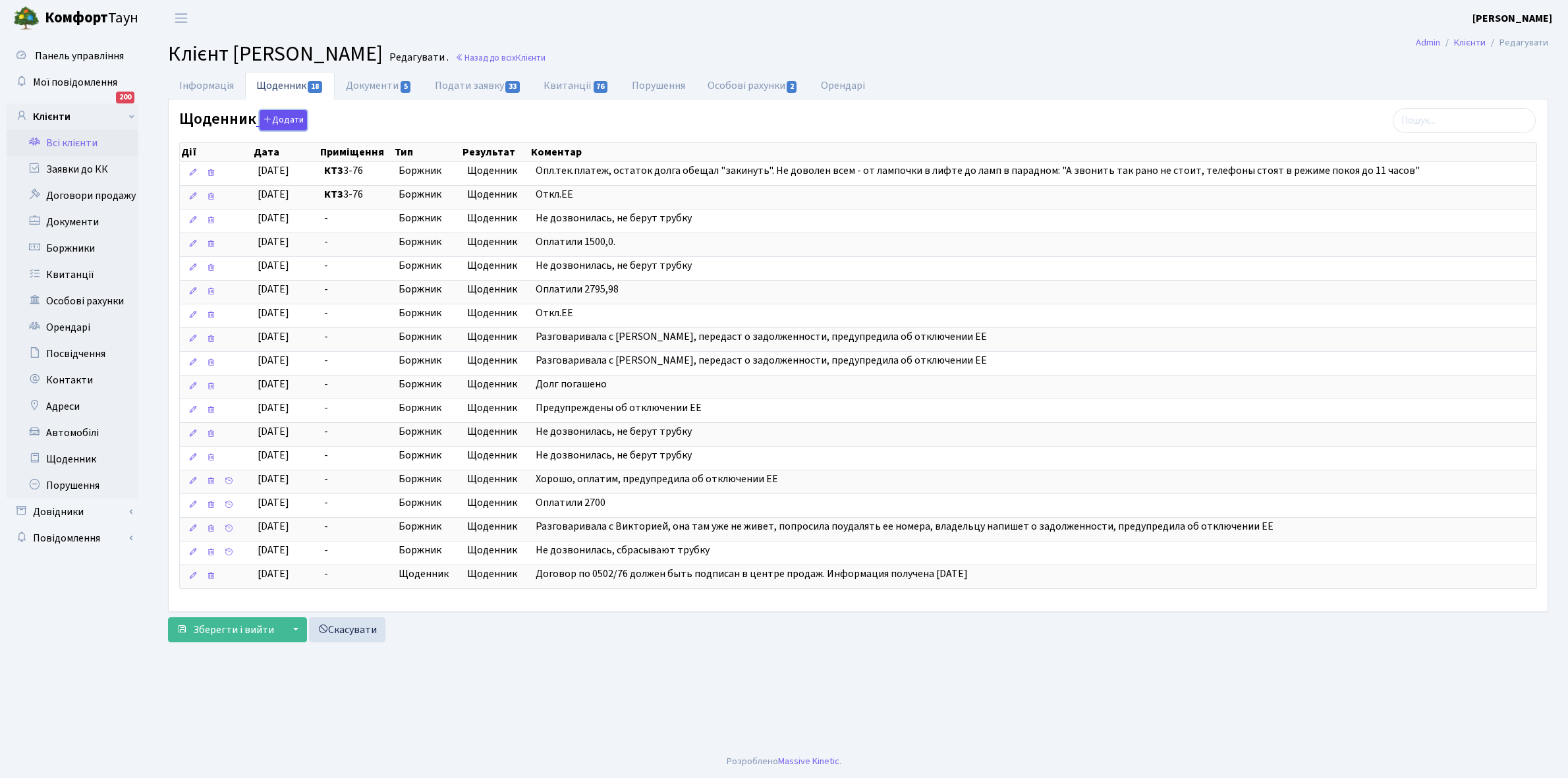
click at [291, 121] on button "Додати" at bounding box center [283, 120] width 48 height 20
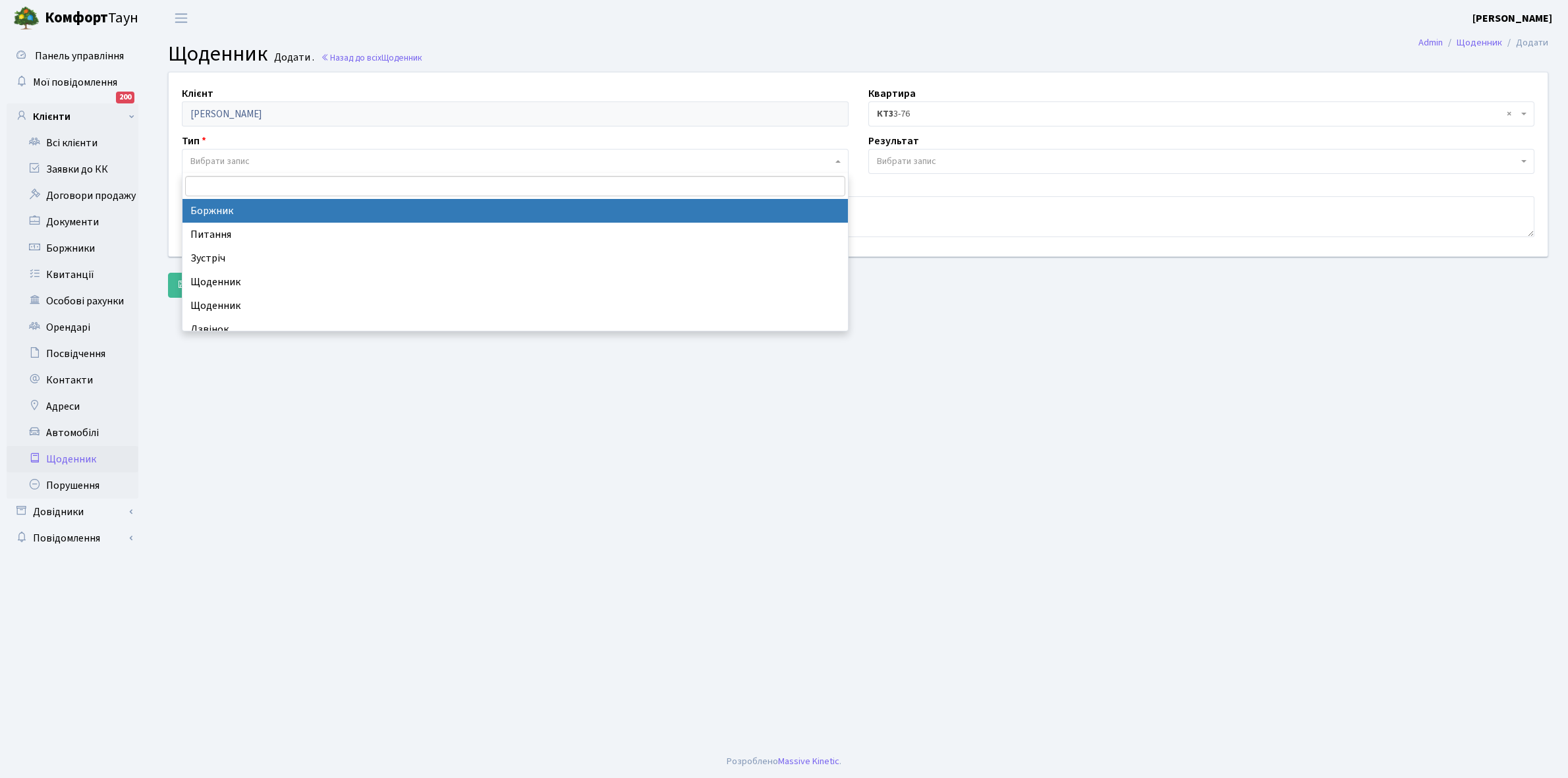
click at [221, 160] on span "Вибрати запис" at bounding box center [220, 161] width 59 height 13
select select "189"
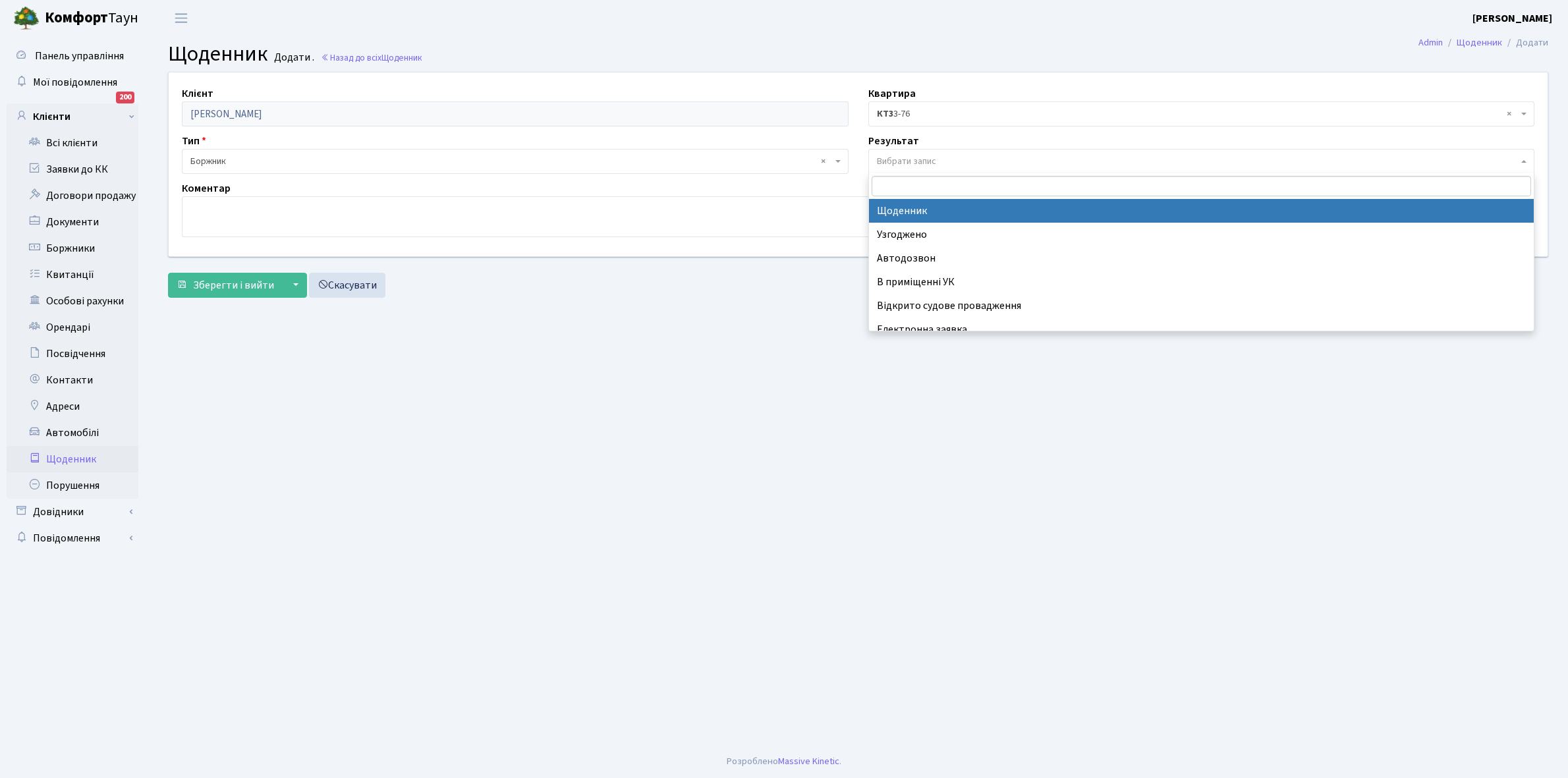
click at [934, 152] on span "Вибрати запис" at bounding box center [1201, 161] width 666 height 25
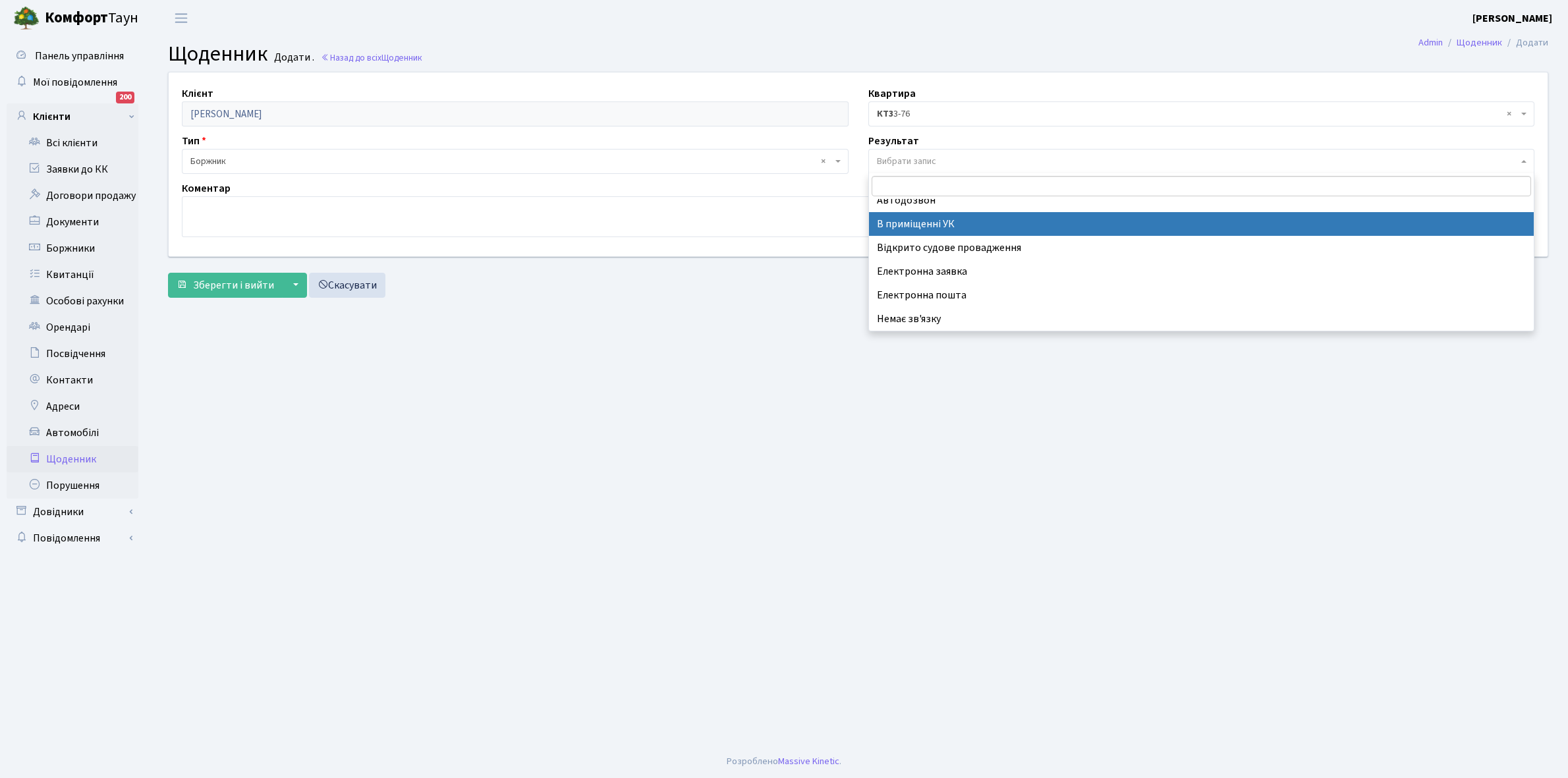
scroll to position [81, 0]
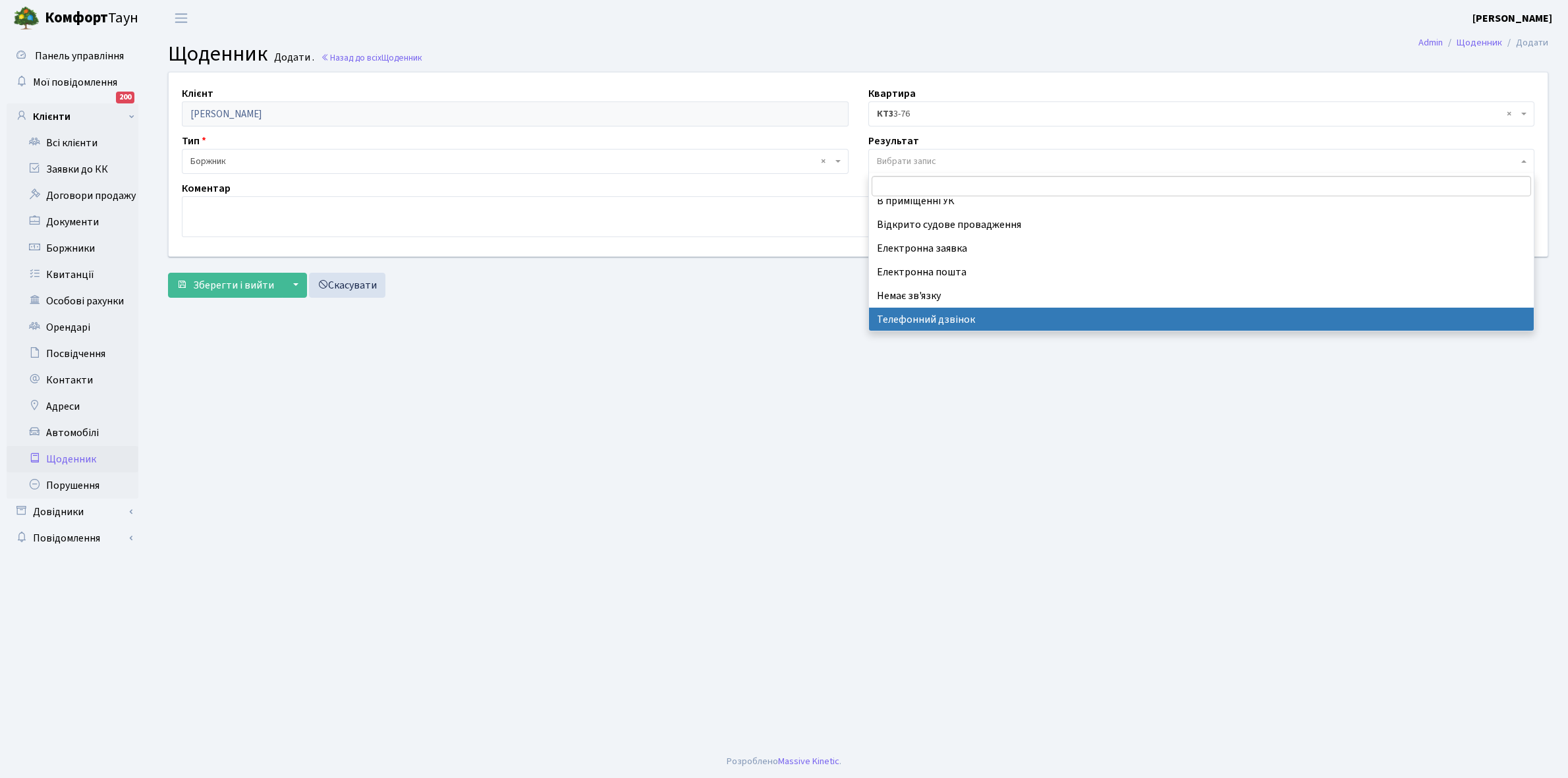
select select "196"
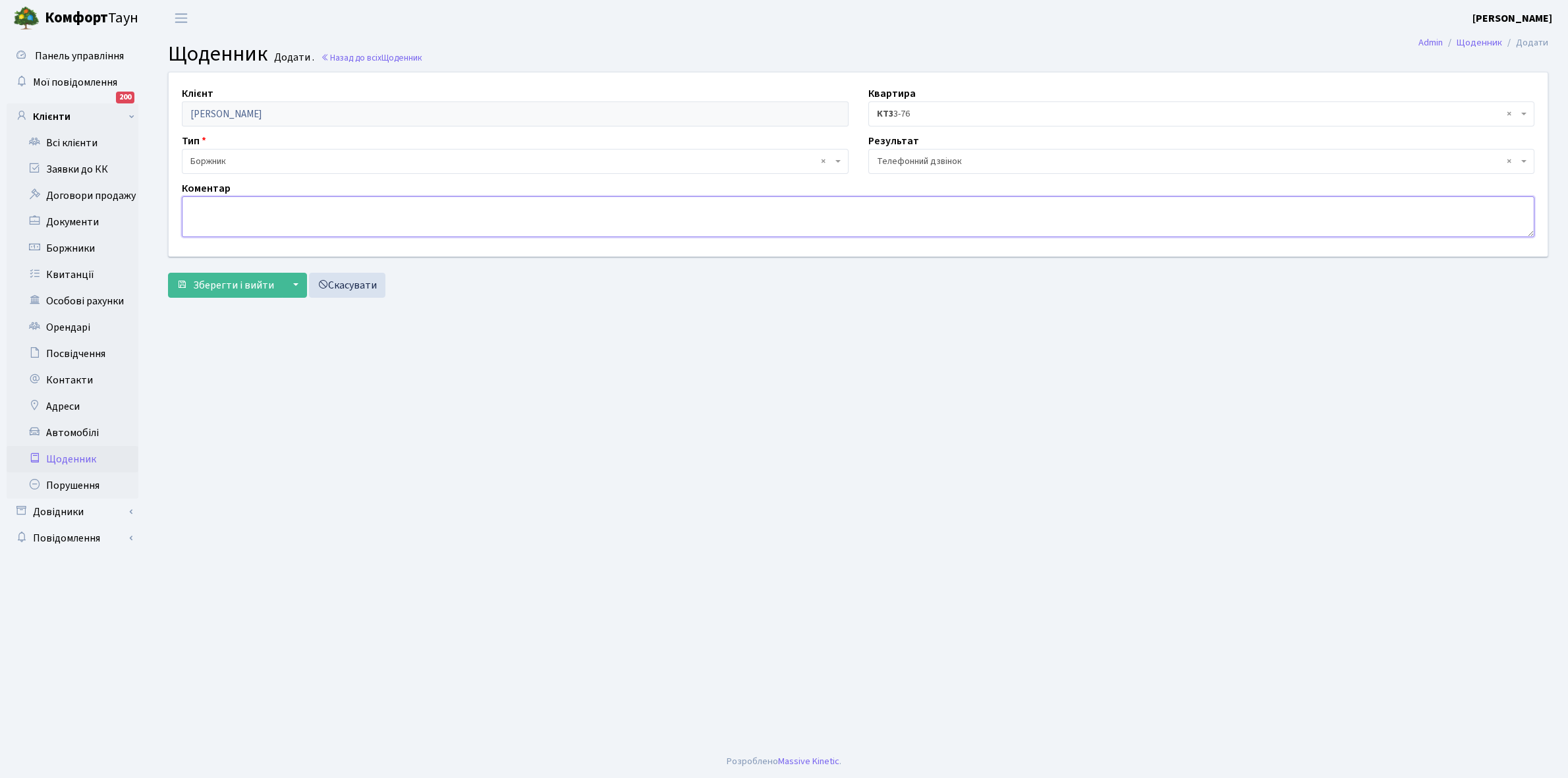
click at [205, 208] on textarea at bounding box center [858, 217] width 1352 height 41
type textarea "Не бере трубку телефона"
click at [229, 288] on span "Зберегти і вийти" at bounding box center [233, 285] width 81 height 14
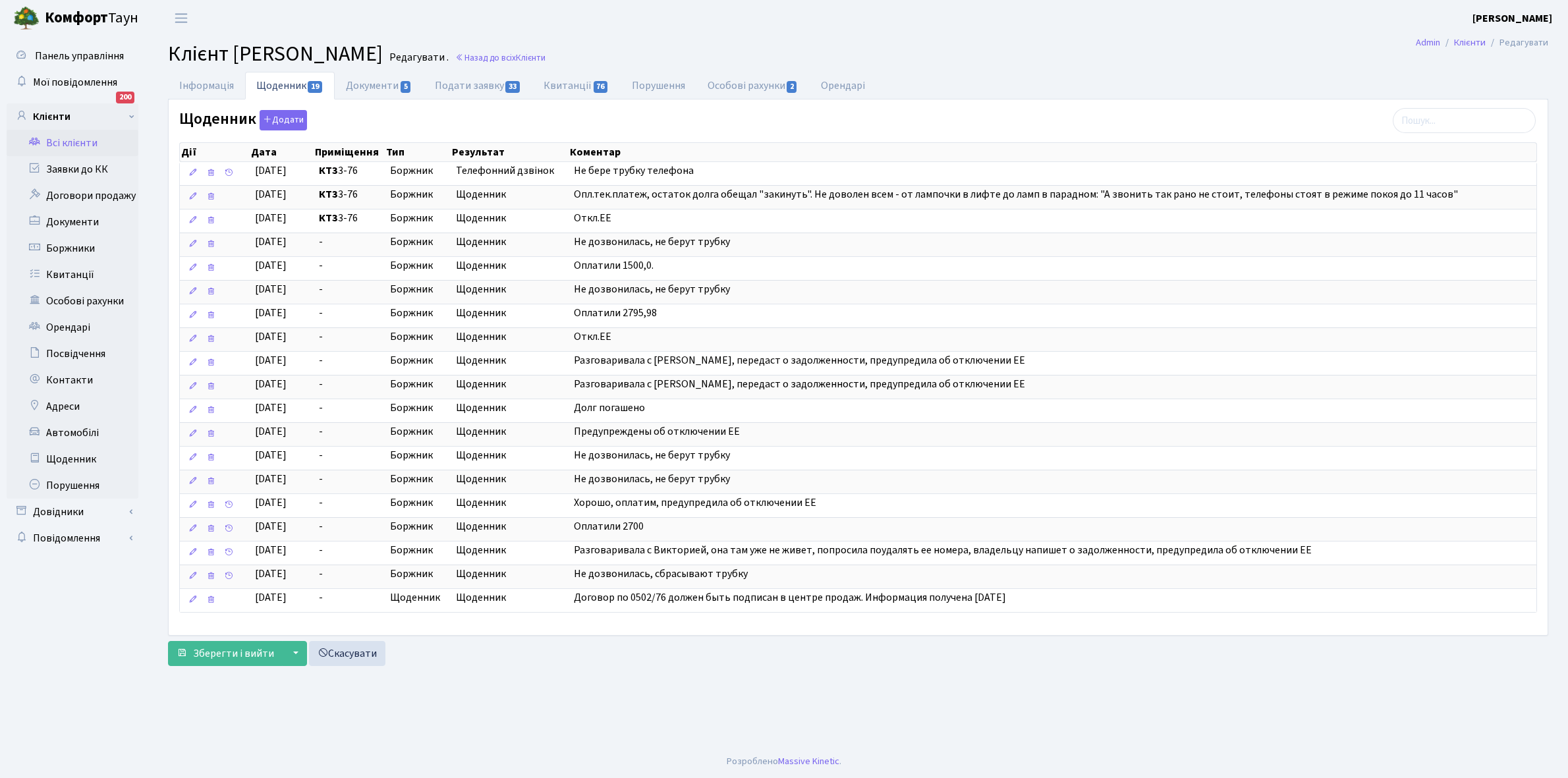
click at [70, 142] on link "Всі клієнти" at bounding box center [72, 143] width 132 height 27
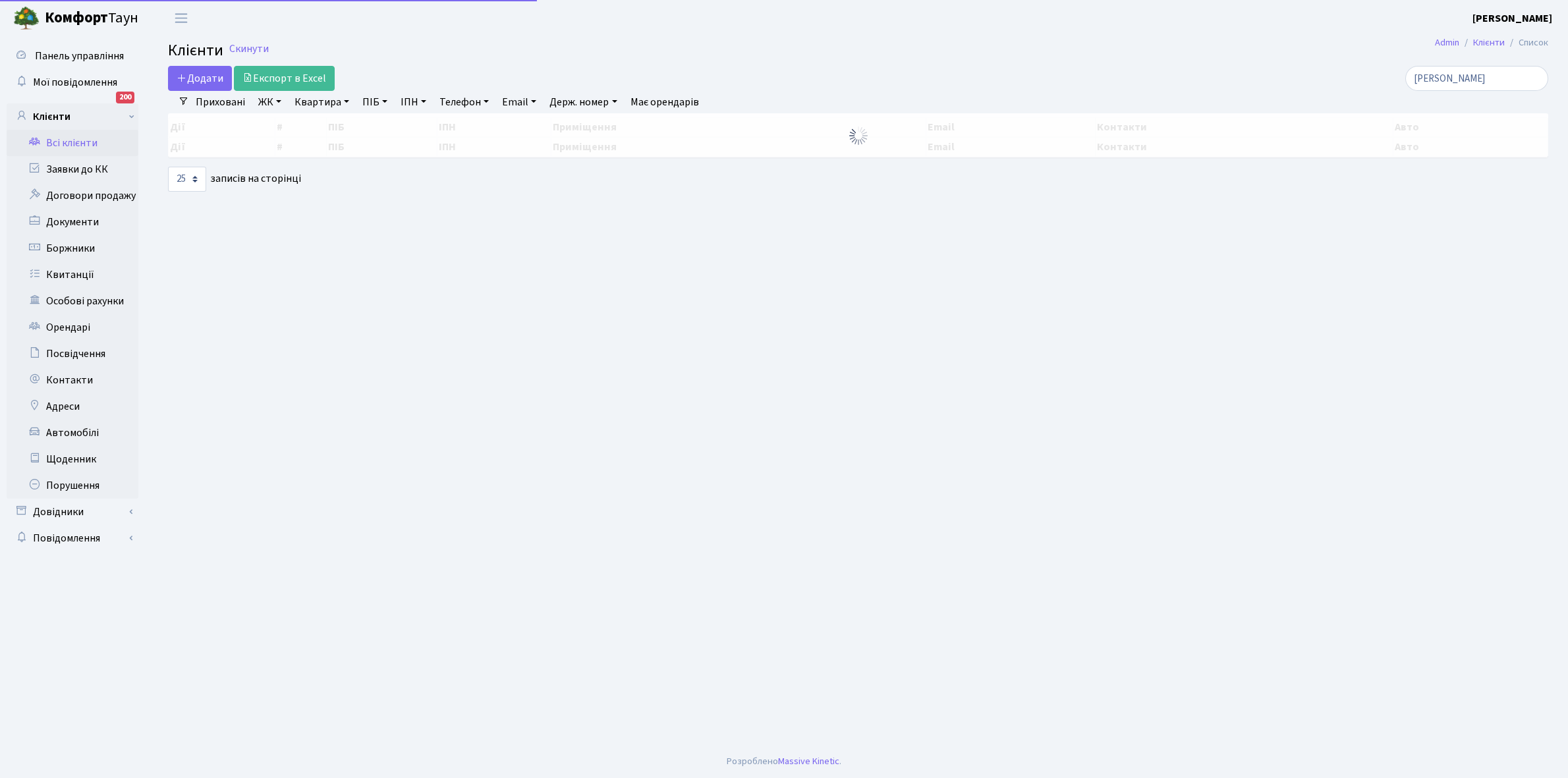
select select "25"
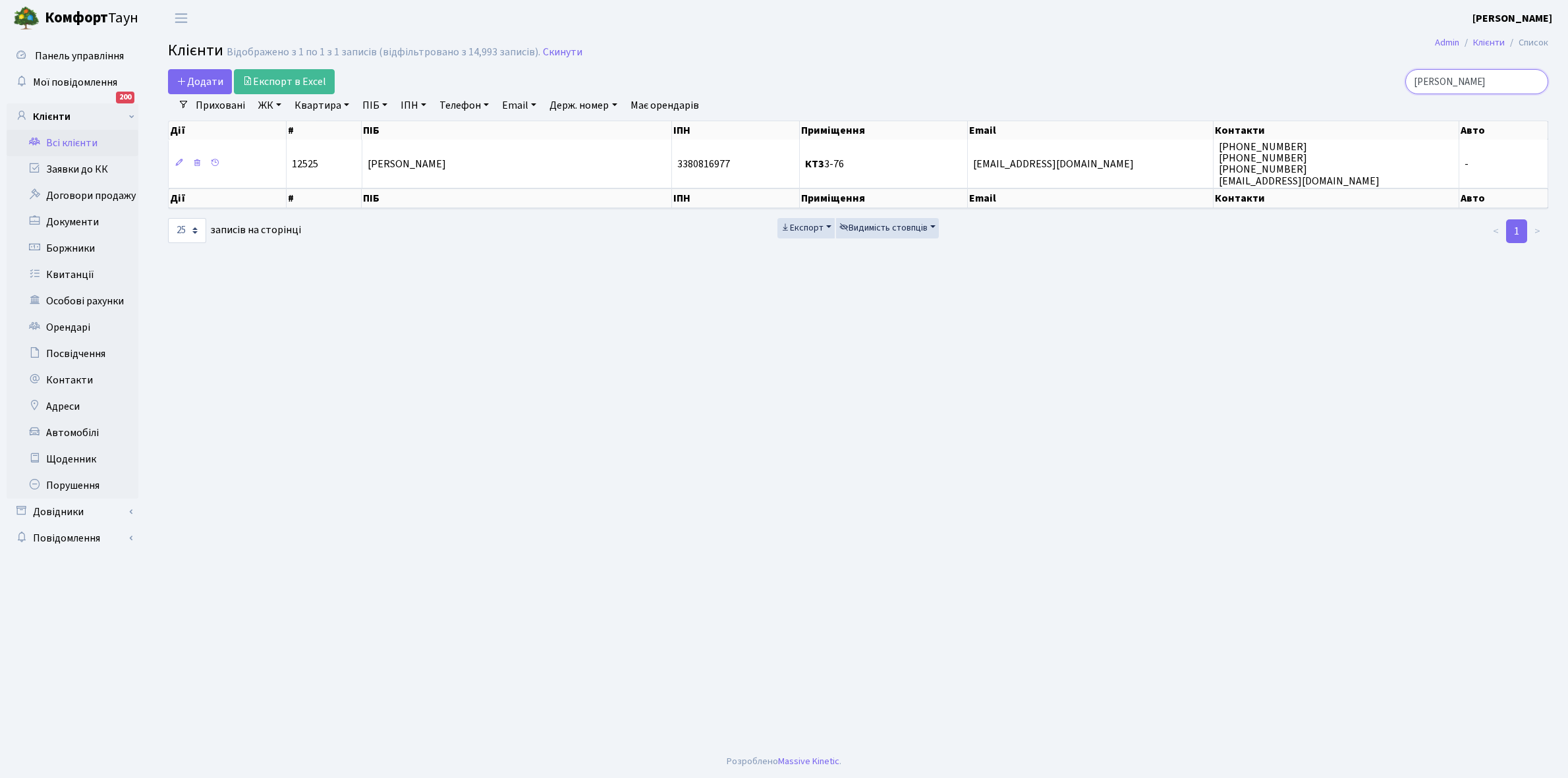
click at [1490, 81] on input "петрушин" at bounding box center [1476, 82] width 143 height 25
type input "п"
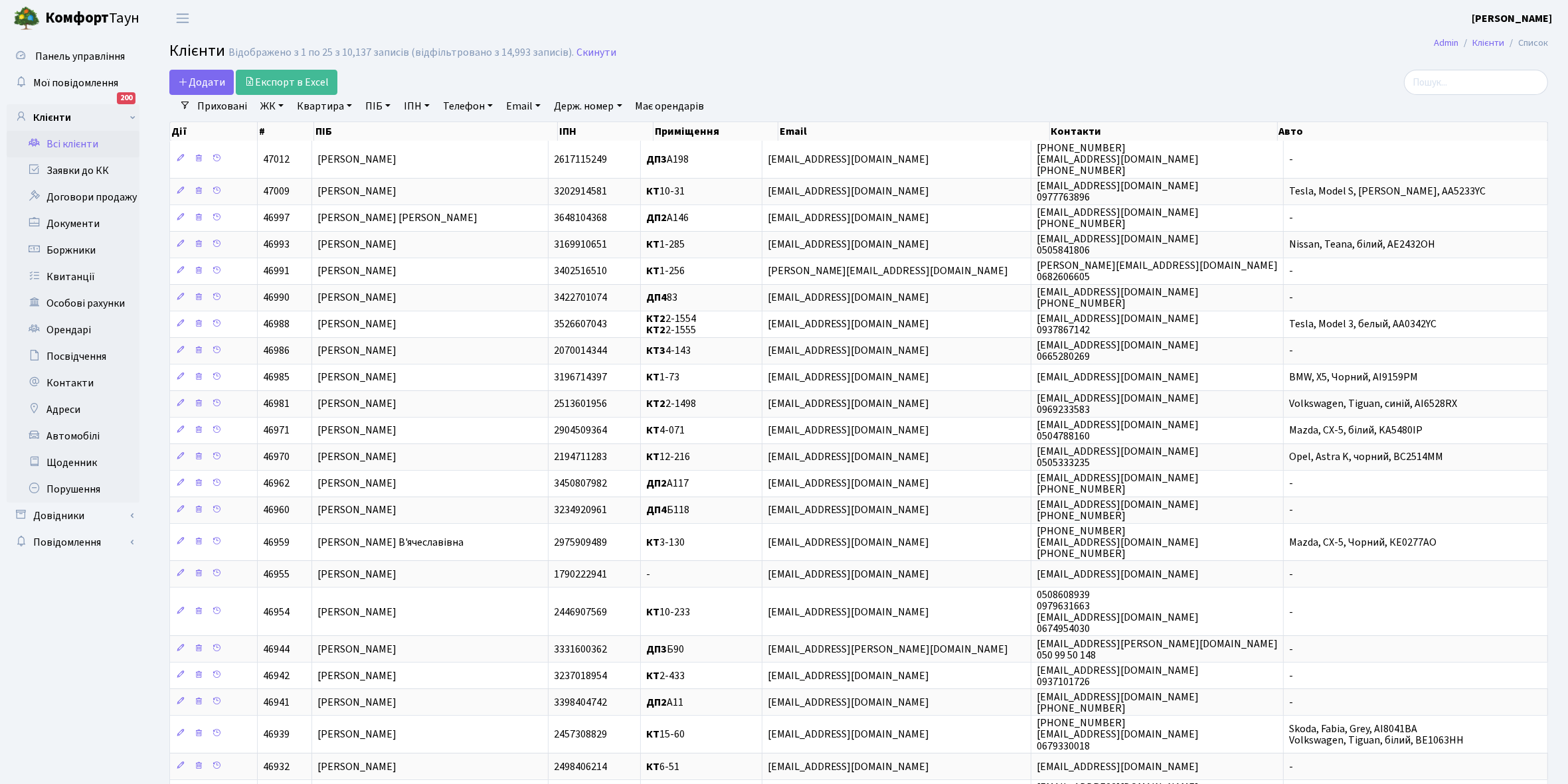
click at [58, 141] on link "Всі клієнти" at bounding box center [72, 144] width 133 height 27
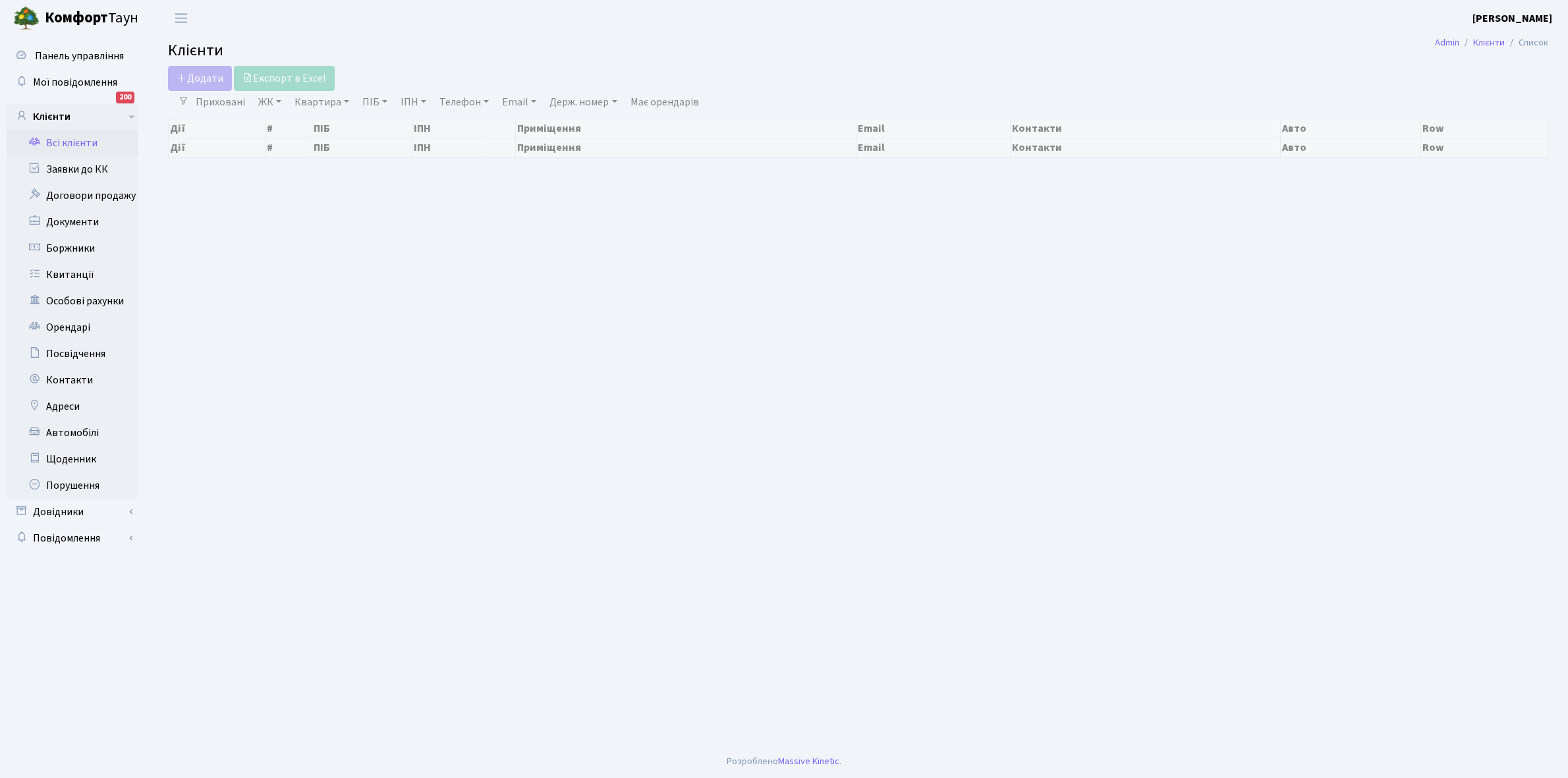
select select "25"
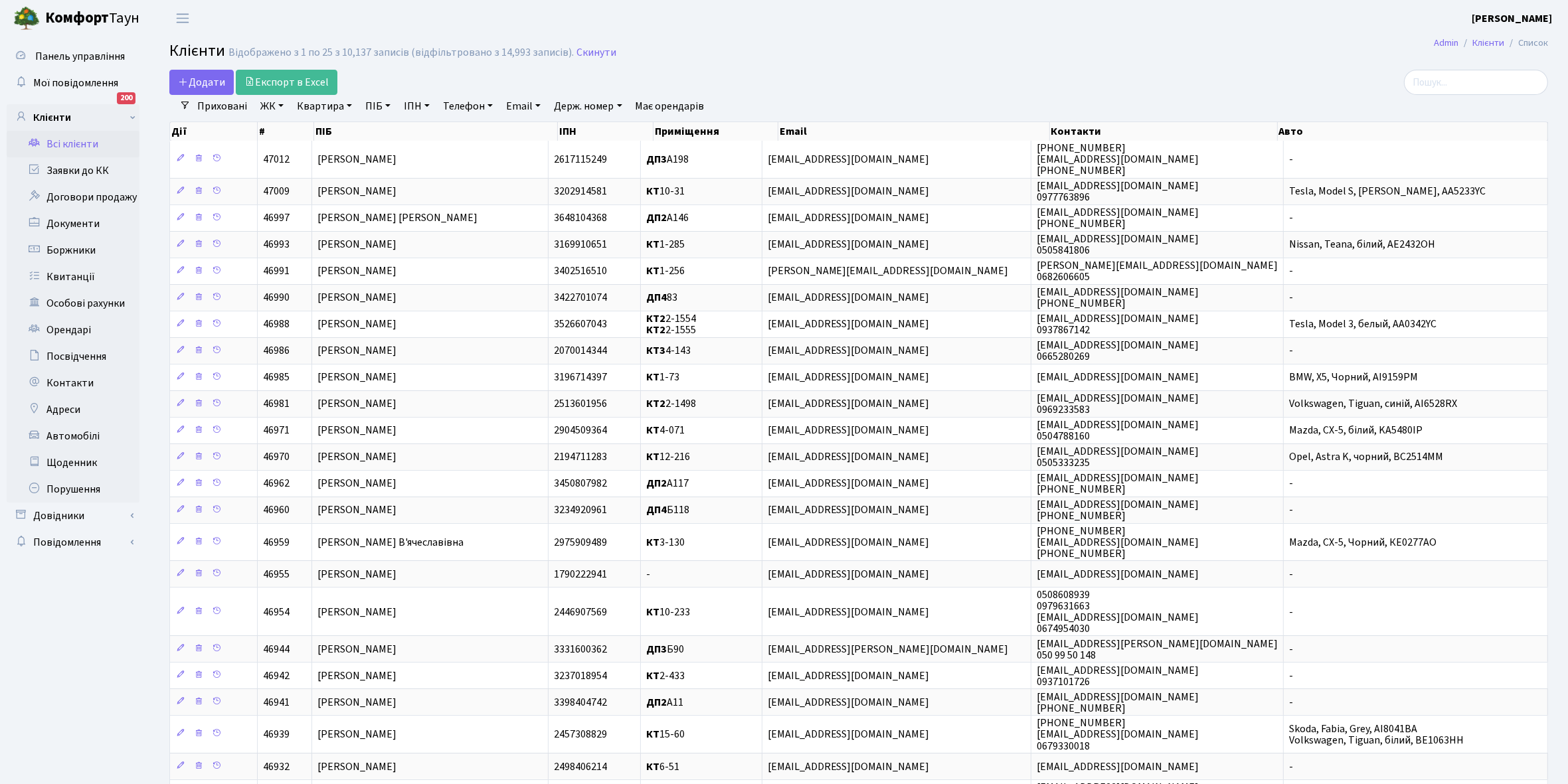
click at [280, 107] on link "ЖК" at bounding box center [273, 105] width 34 height 22
click at [284, 150] on li "КТ, вул. Регенераторна, 4" at bounding box center [338, 153] width 161 height 23
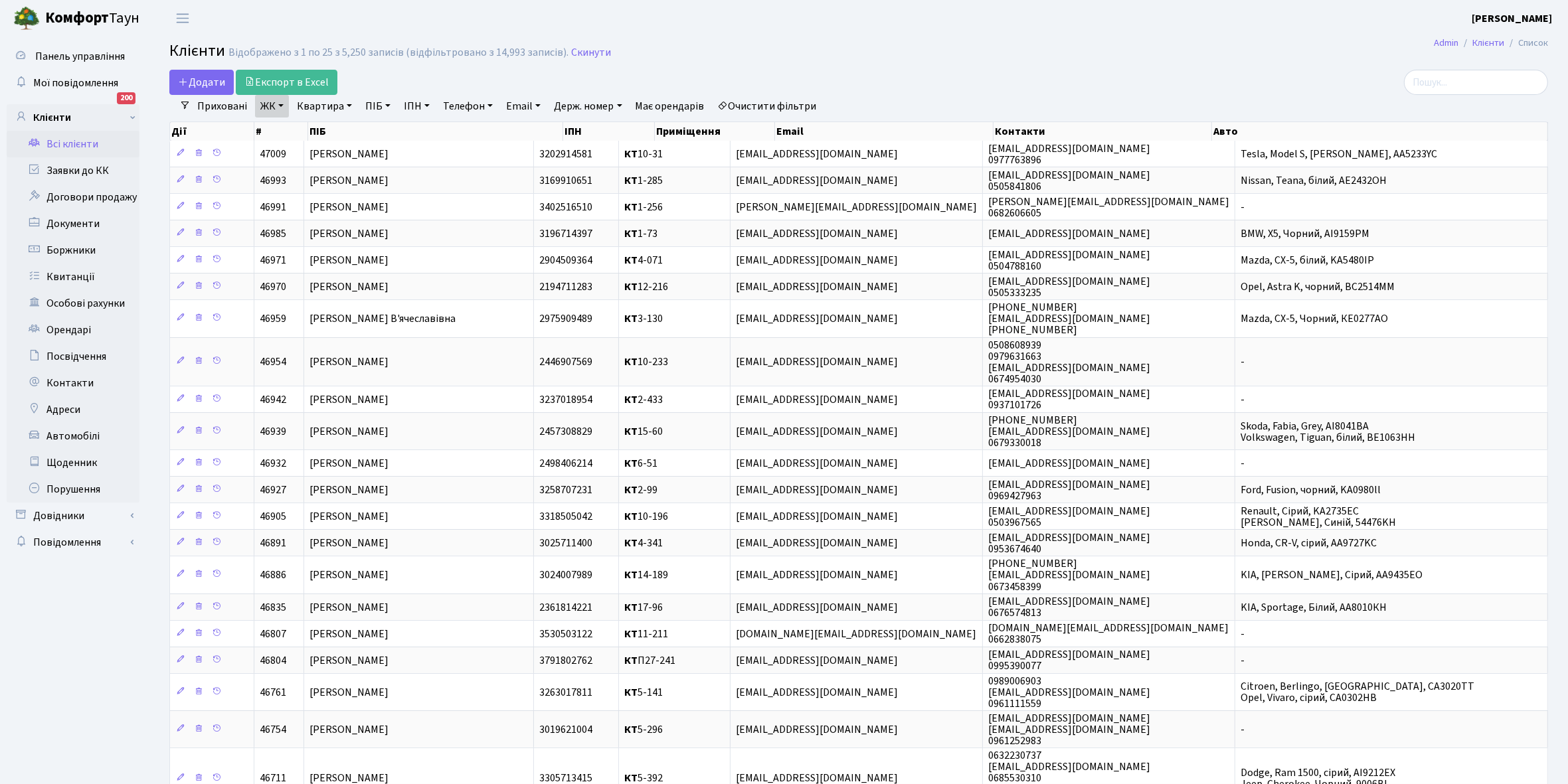
click at [348, 104] on link "Квартира" at bounding box center [324, 105] width 66 height 22
click at [331, 133] on input "text" at bounding box center [331, 132] width 78 height 25
type input "10-240"
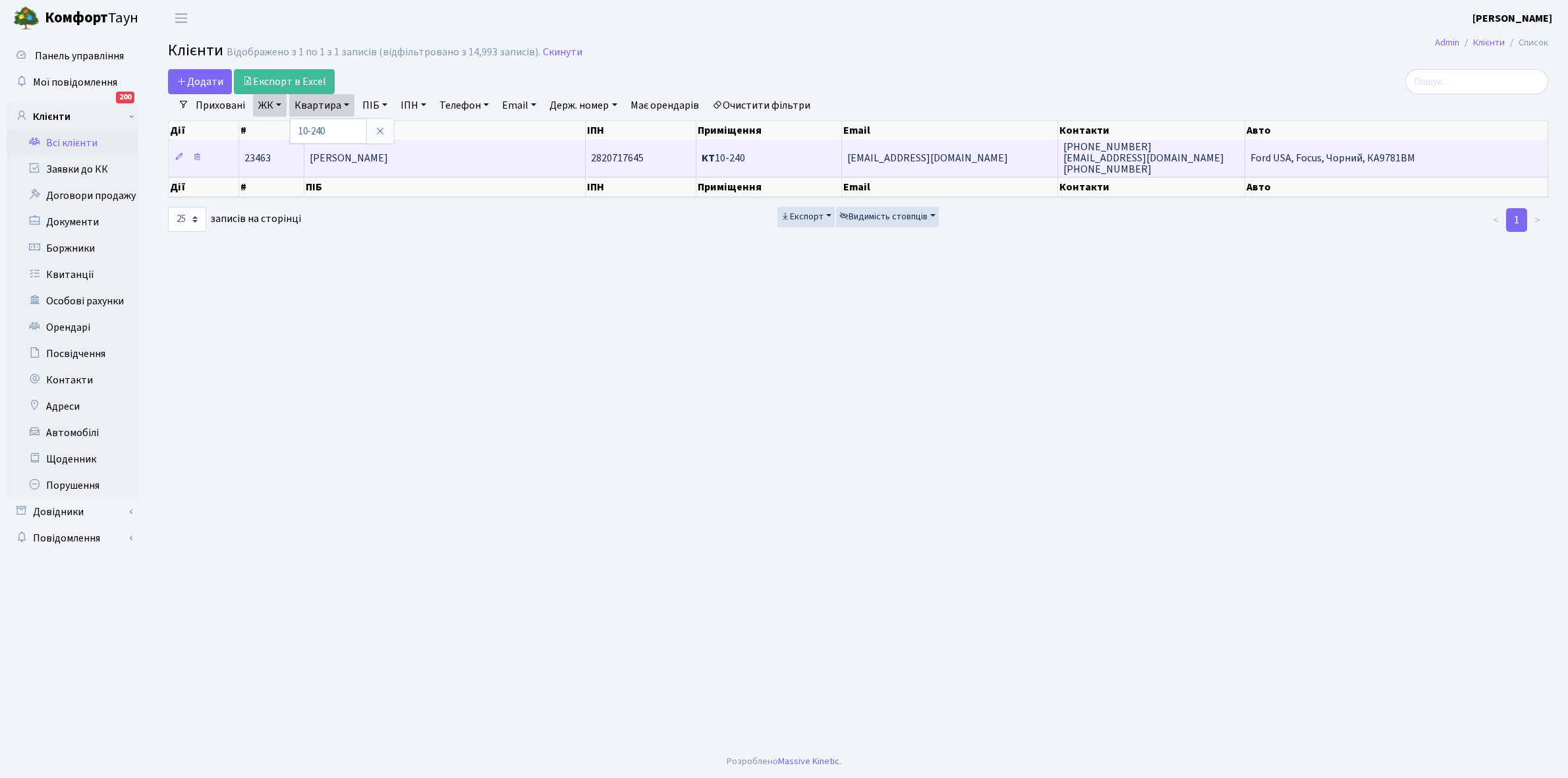
click at [426, 145] on td "Новикова Тетяна Олександрівна" at bounding box center [445, 158] width 281 height 36
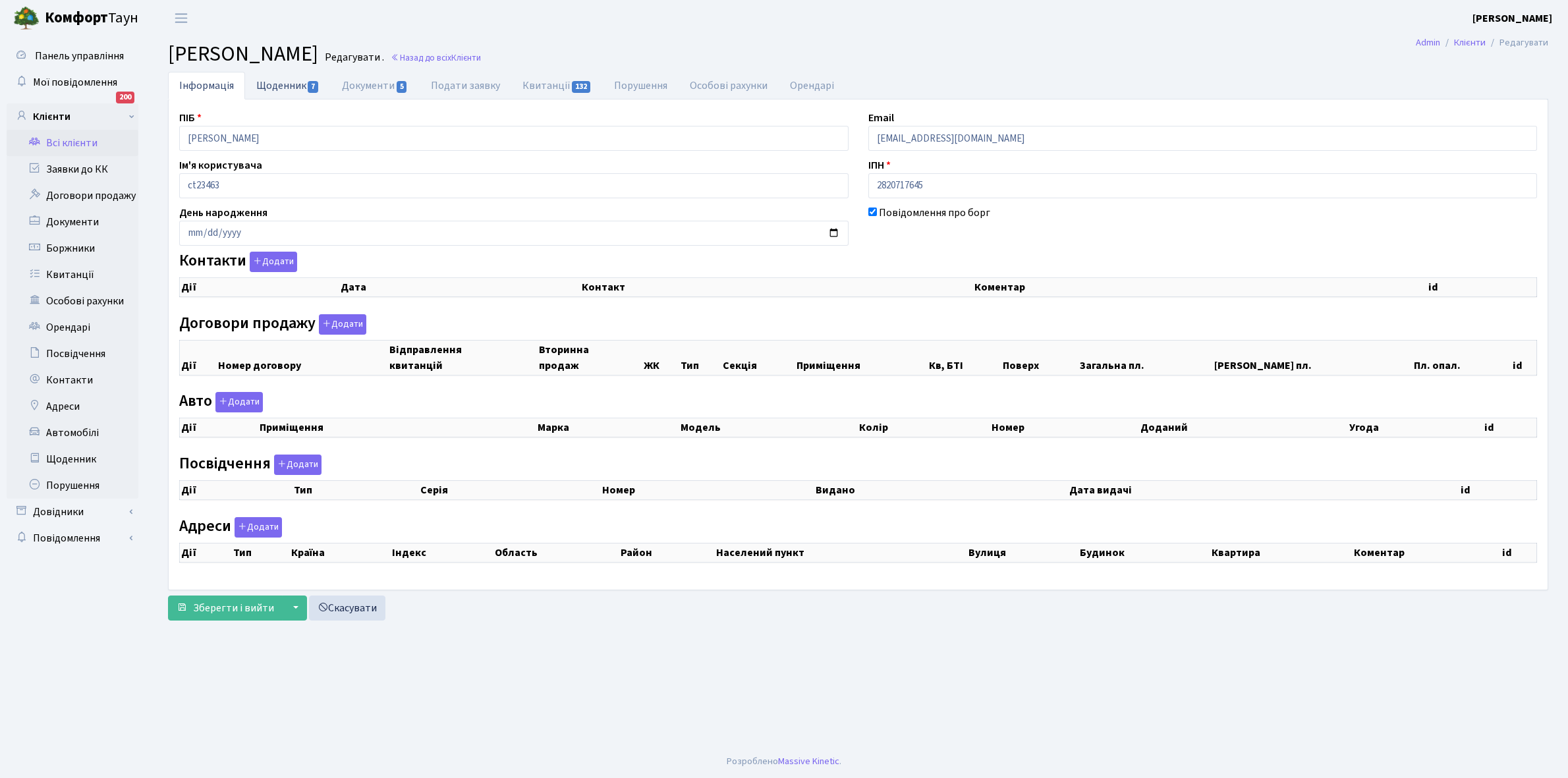
select select "25"
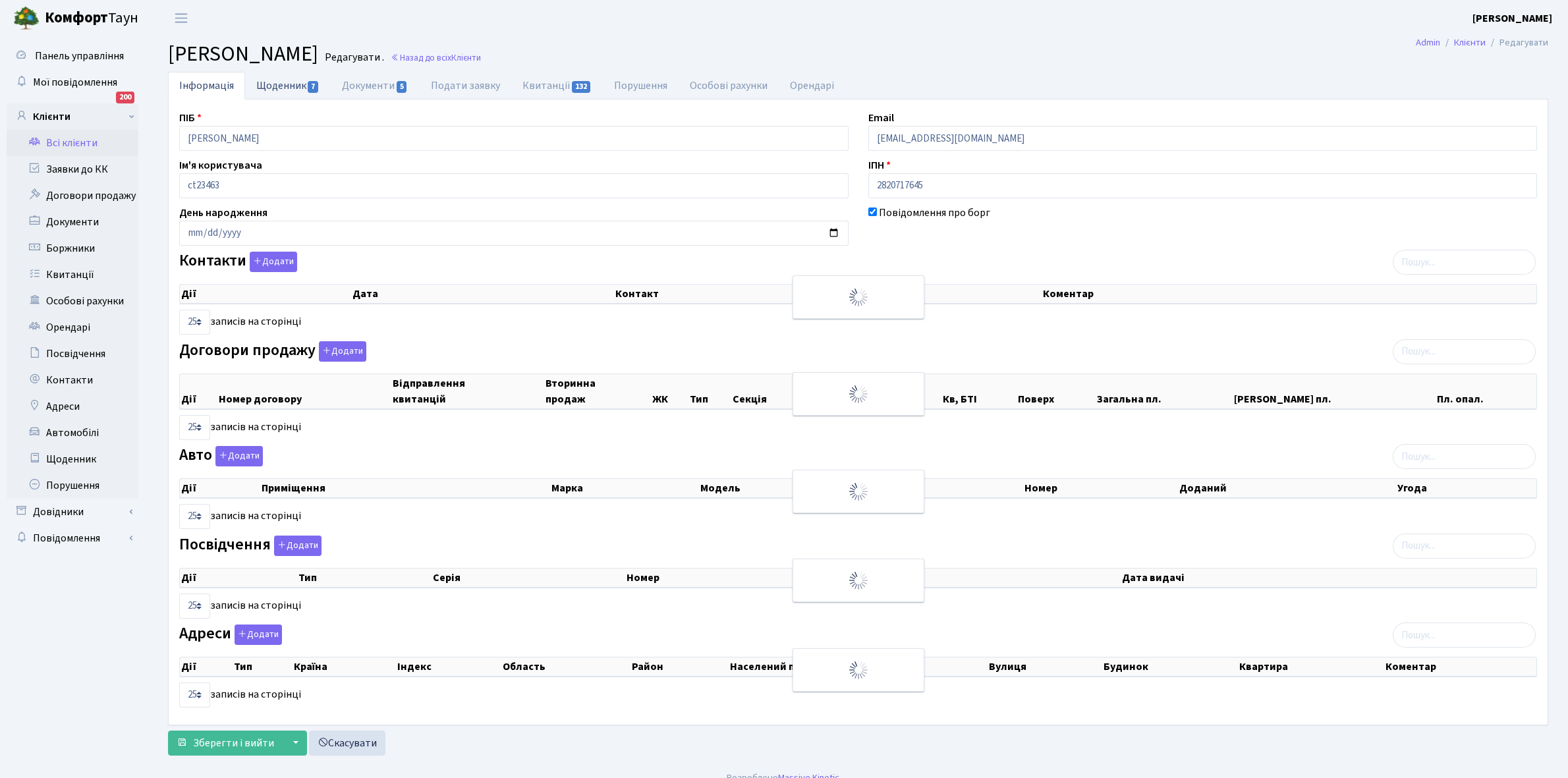
checkbox input "true"
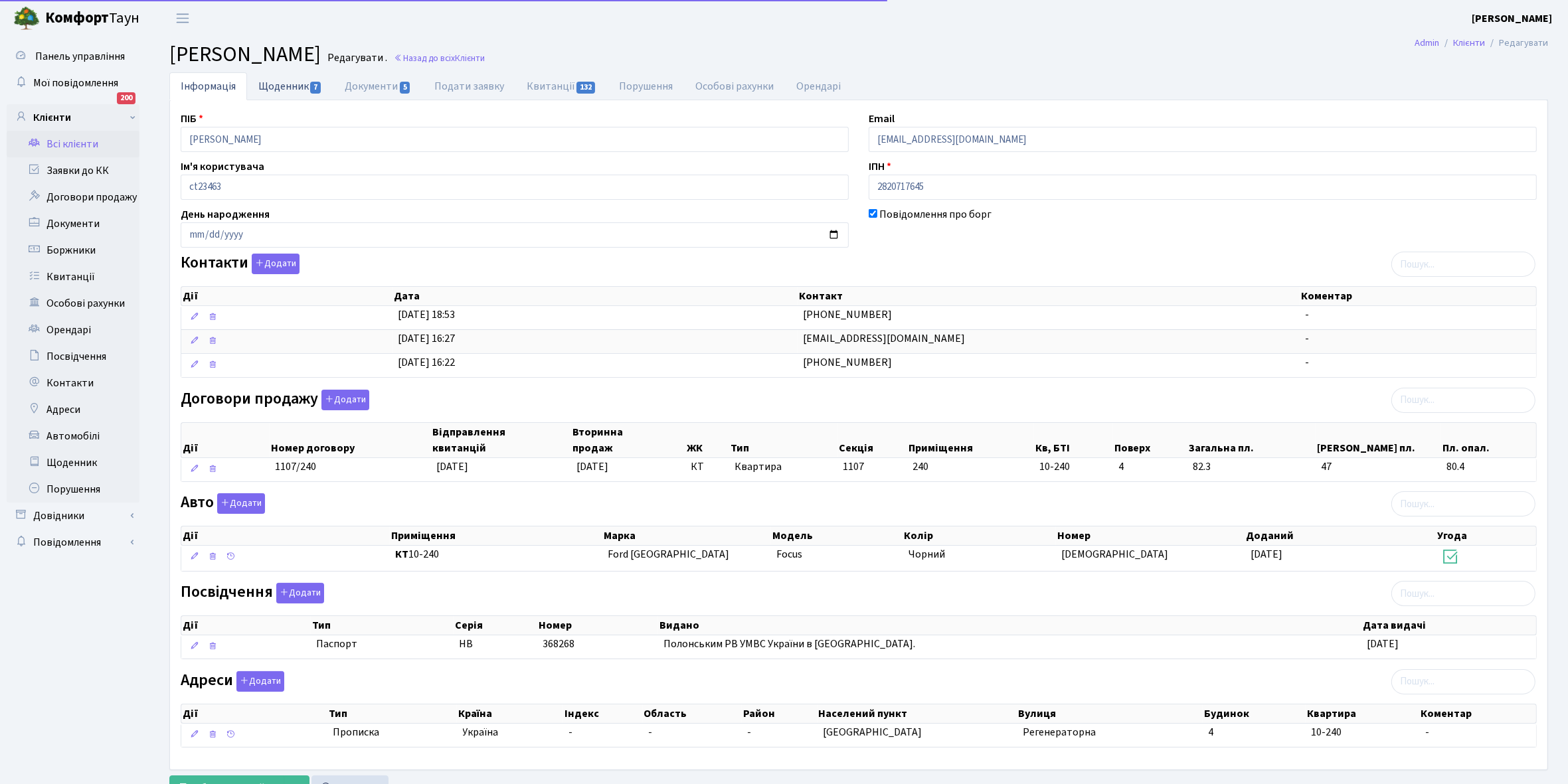
click at [276, 87] on link "Щоденник 7" at bounding box center [290, 86] width 87 height 27
select select "25"
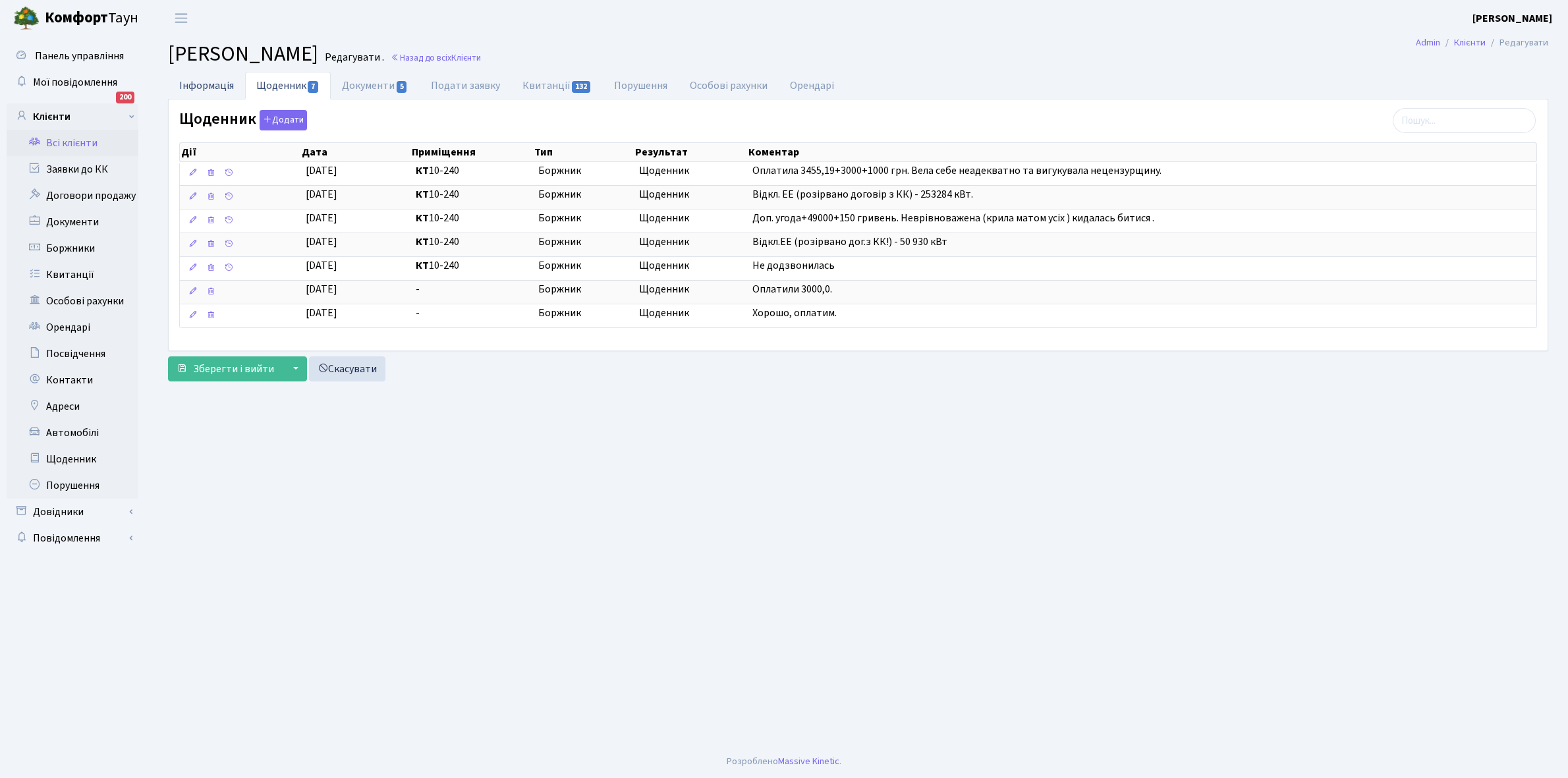
click at [191, 84] on link "Інформація" at bounding box center [206, 85] width 77 height 27
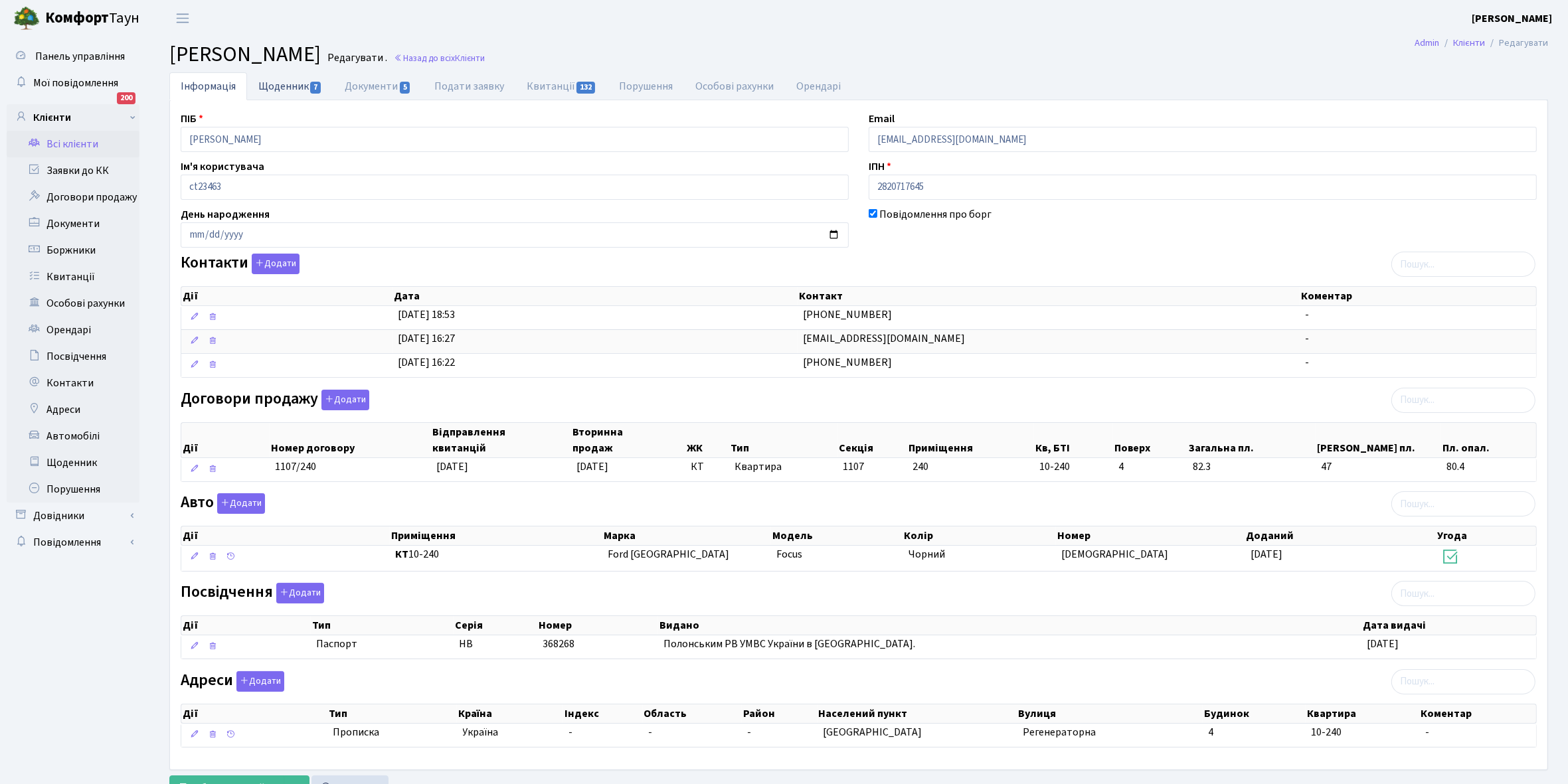
click at [274, 81] on link "Щоденник 7" at bounding box center [290, 86] width 87 height 27
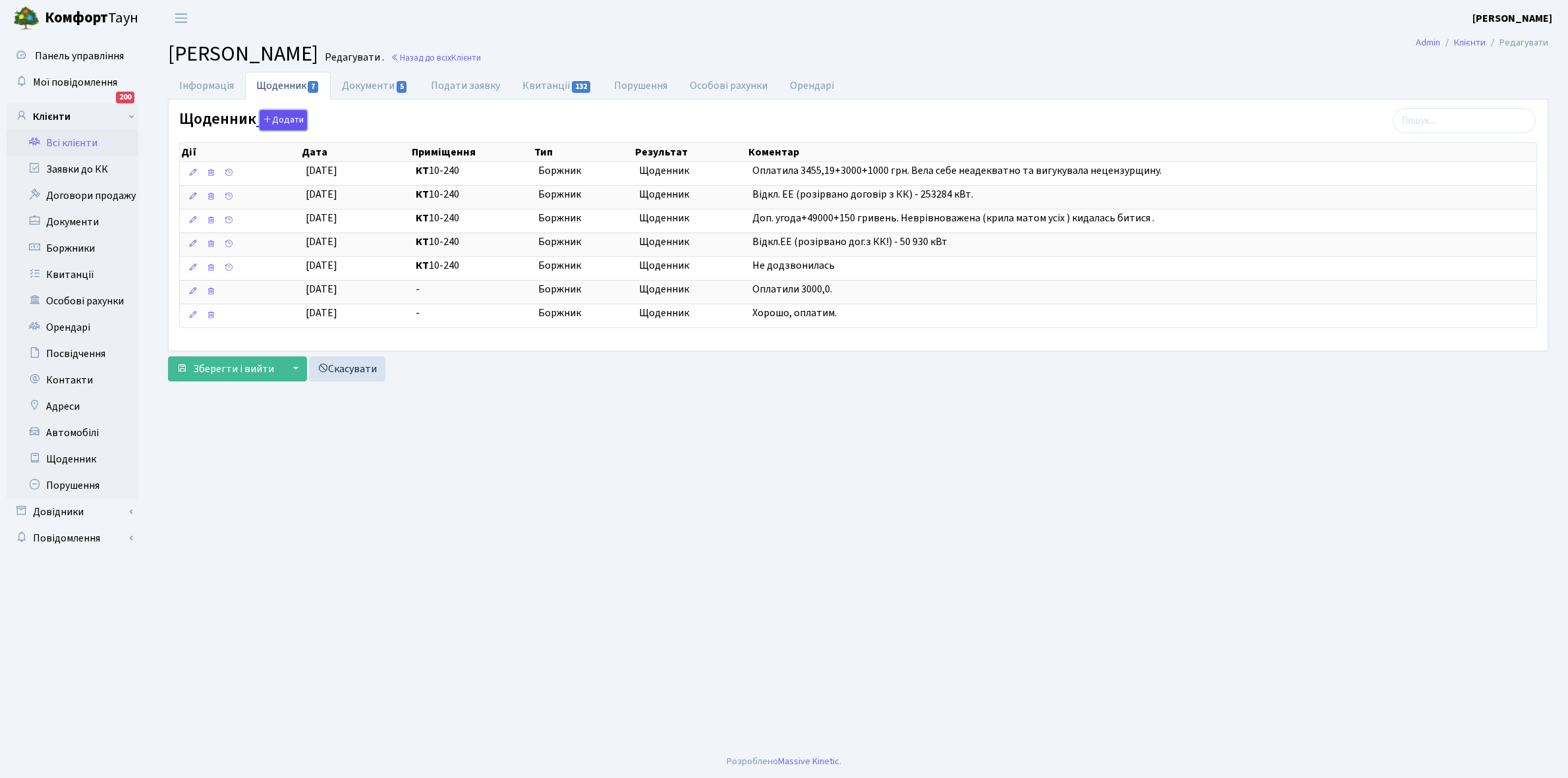
click at [290, 117] on button "Додати" at bounding box center [283, 120] width 48 height 20
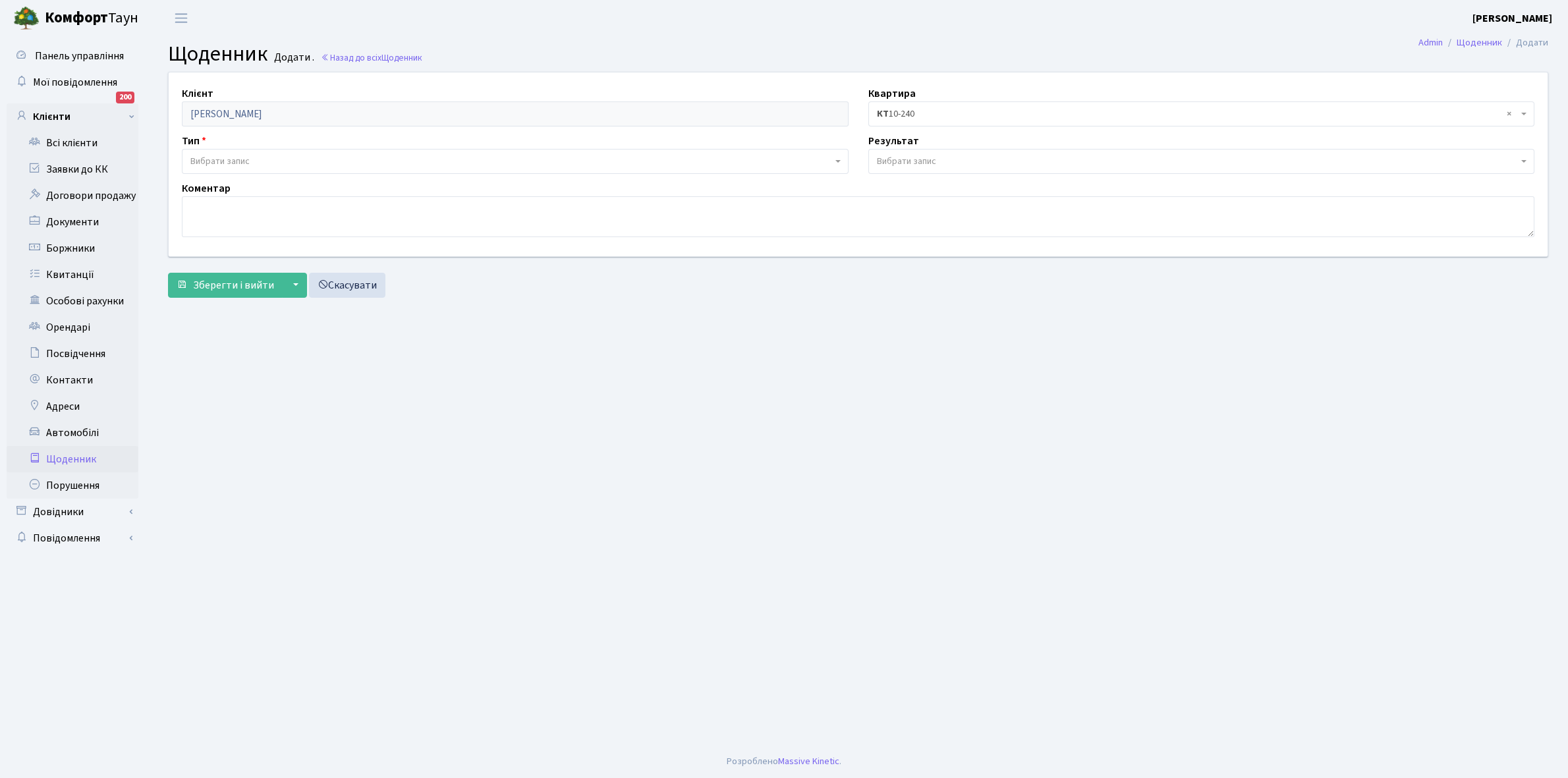
click at [211, 157] on span "Вибрати запис" at bounding box center [220, 161] width 59 height 13
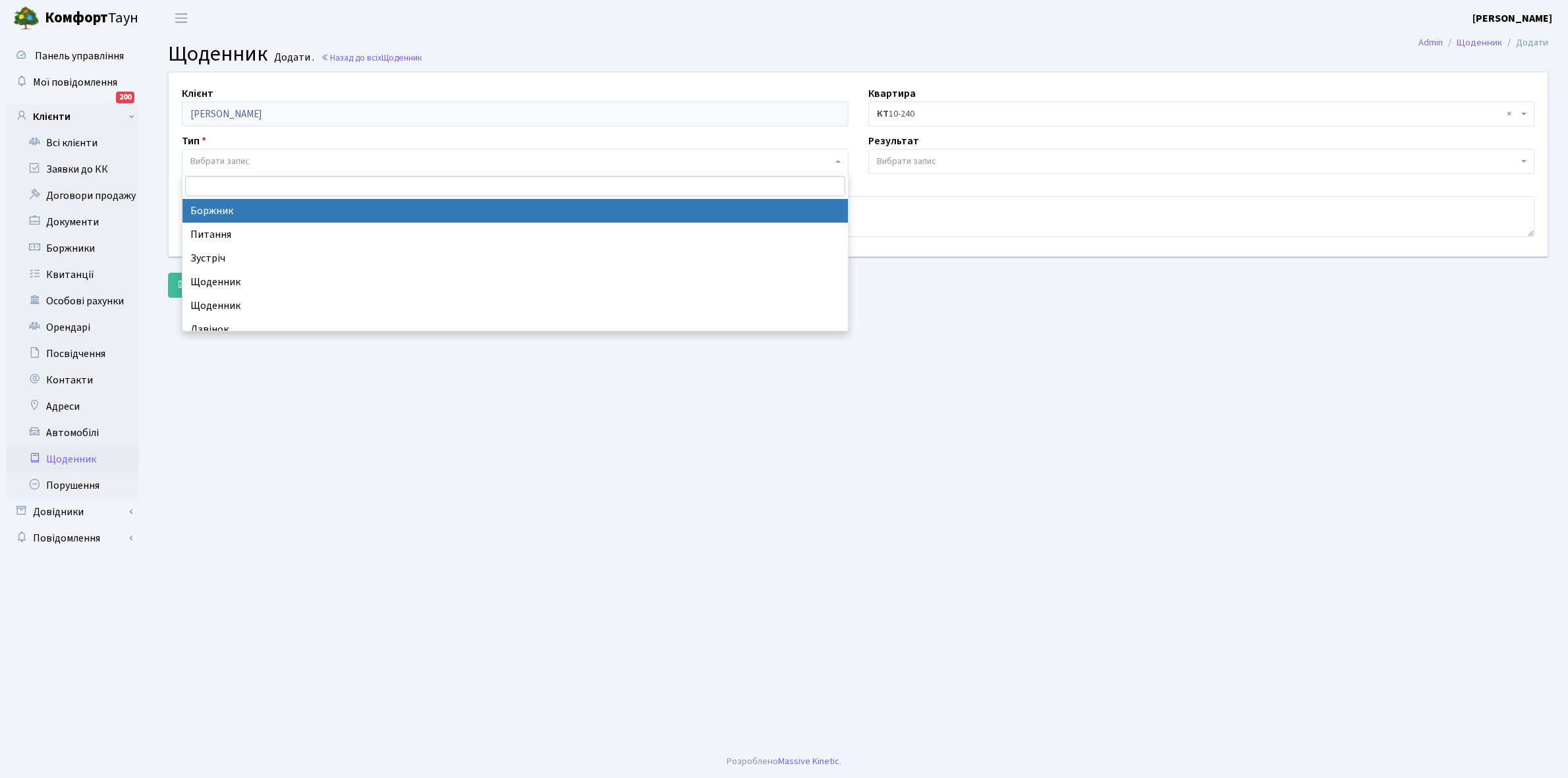
select select "189"
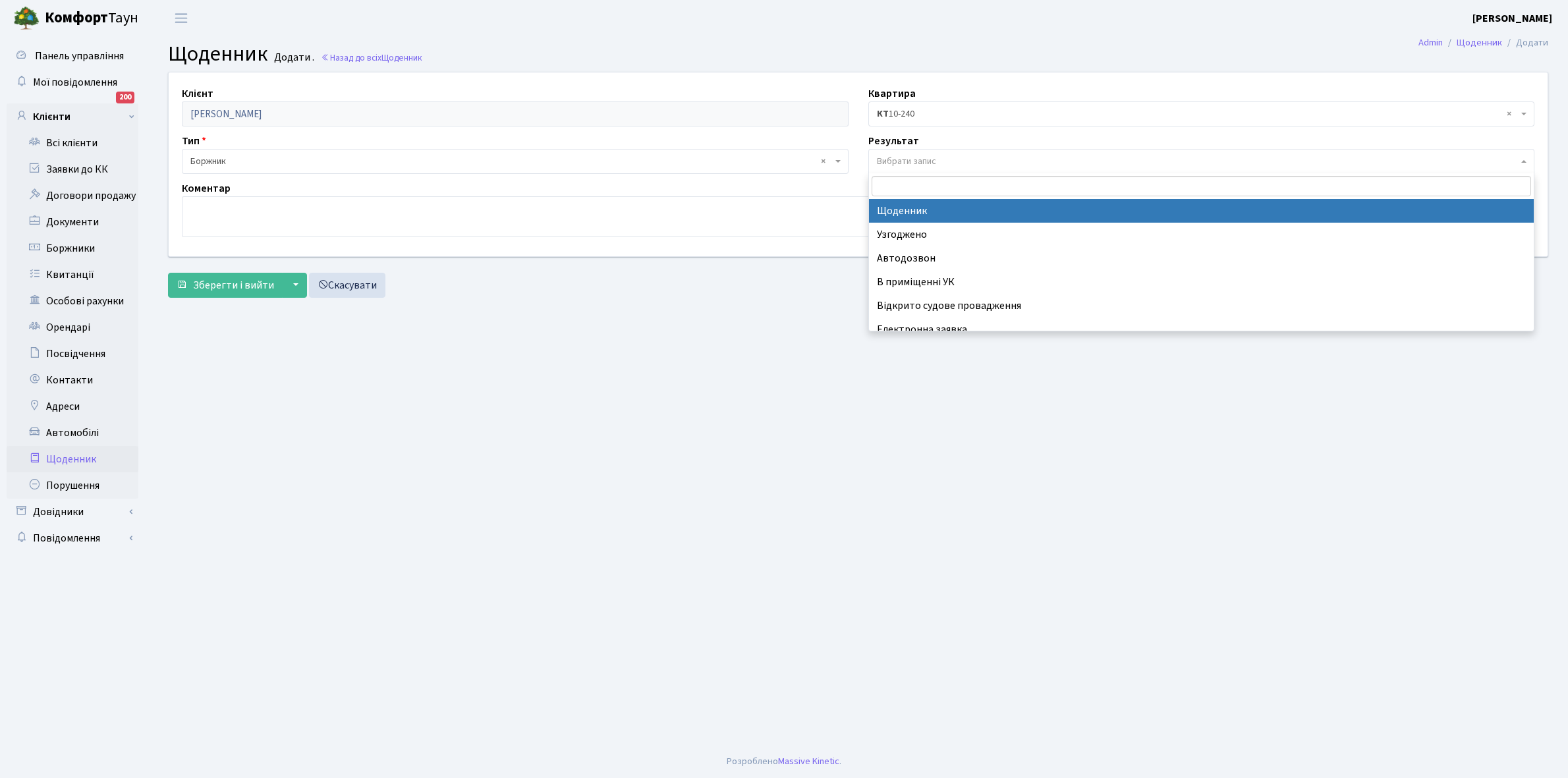
click at [889, 157] on span "Вибрати запис" at bounding box center [906, 161] width 59 height 13
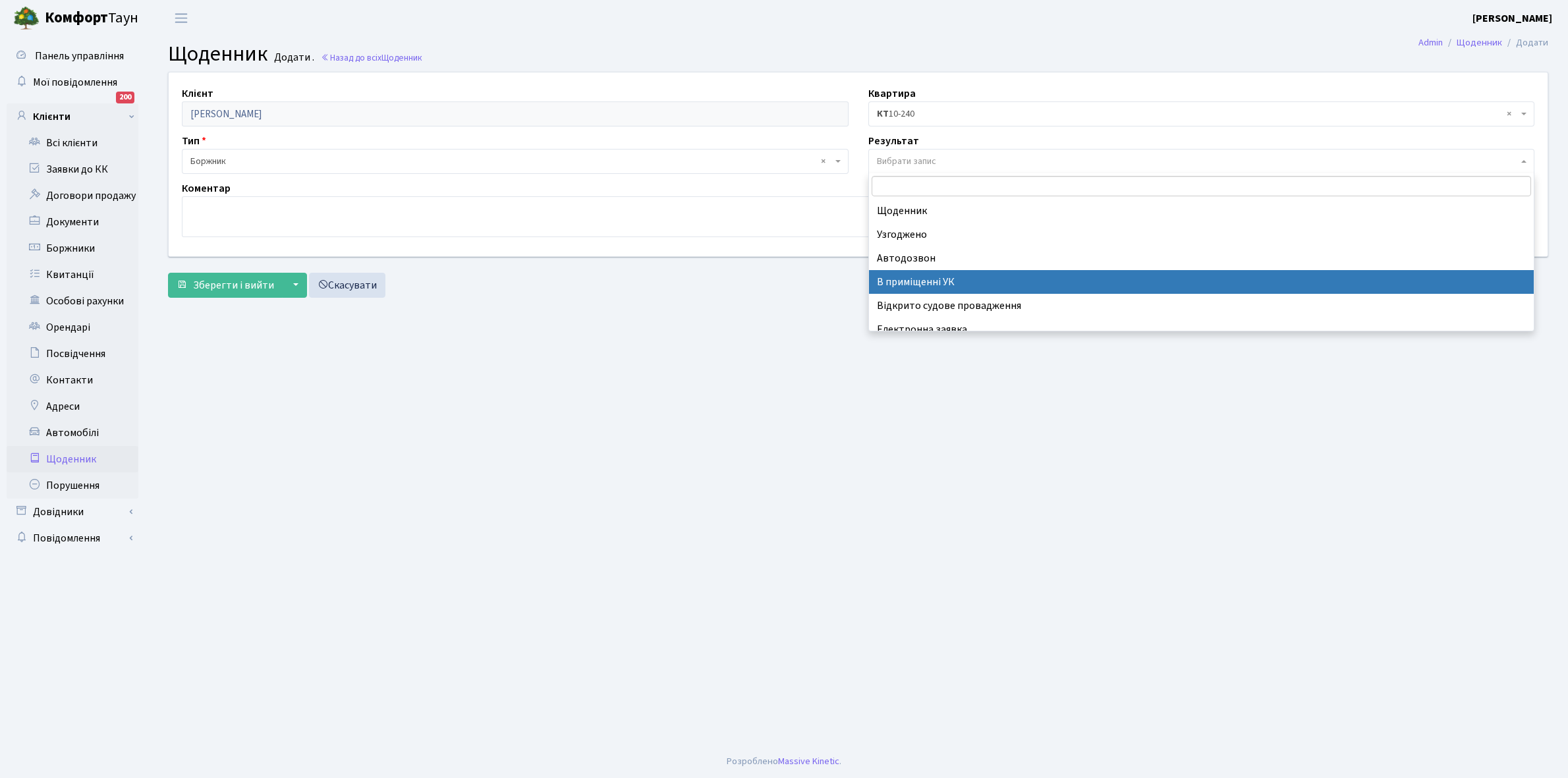
scroll to position [81, 0]
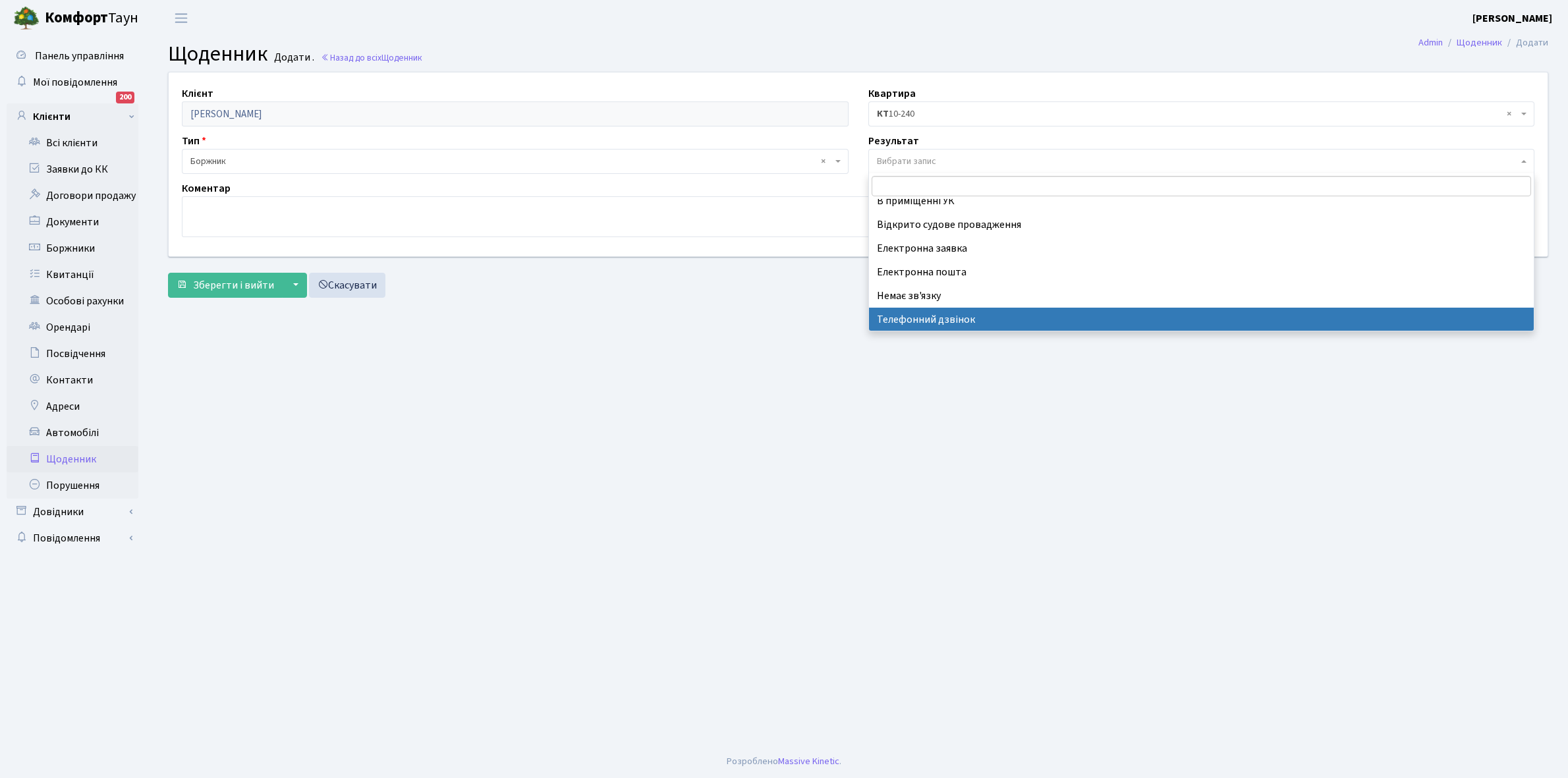
select select "196"
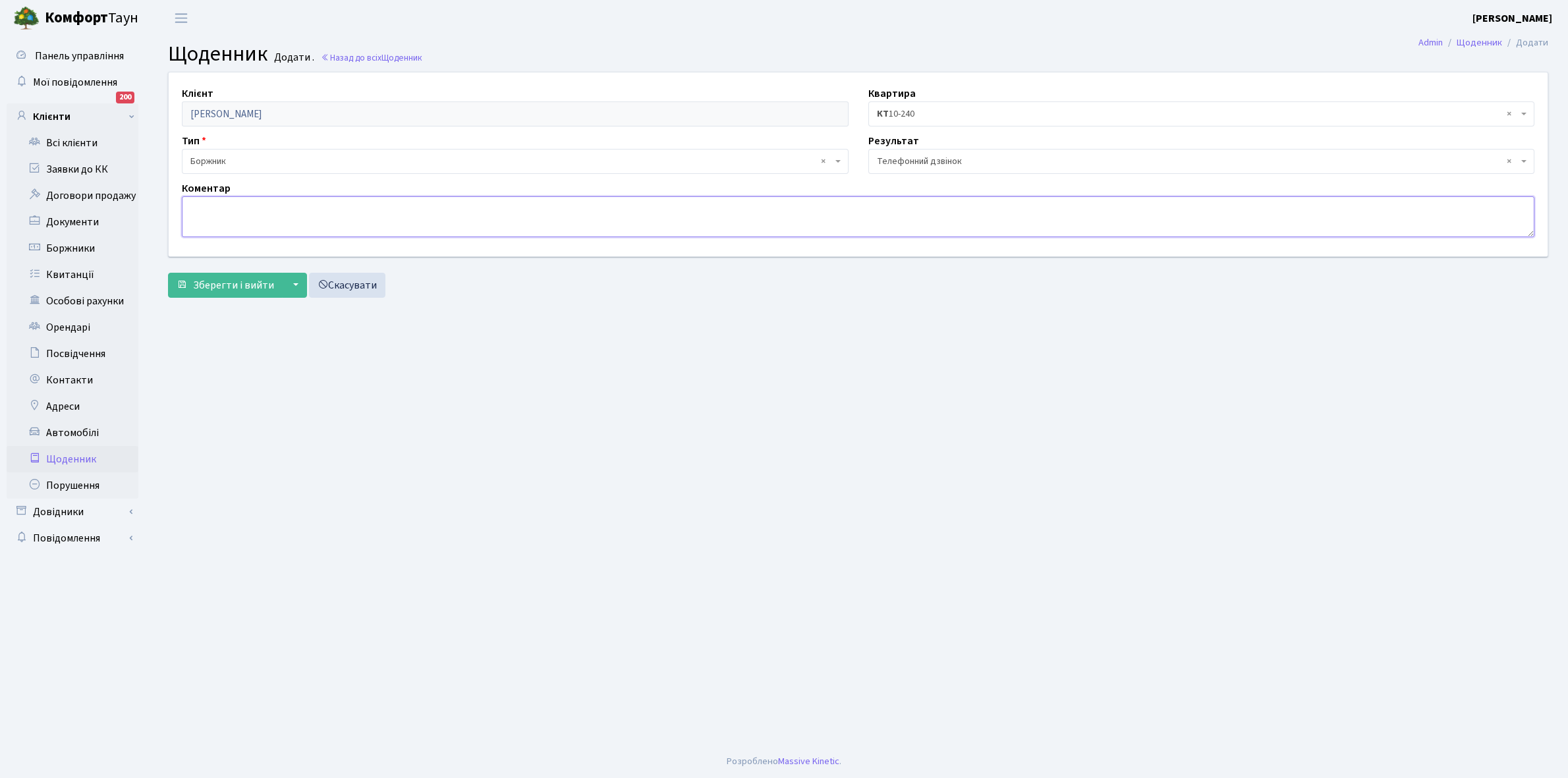
click at [231, 222] on textarea at bounding box center [858, 217] width 1352 height 41
type textarea "Перерахуйте прибирання тоді оплатить борг."
click at [231, 278] on span "Зберегти і вийти" at bounding box center [233, 285] width 81 height 14
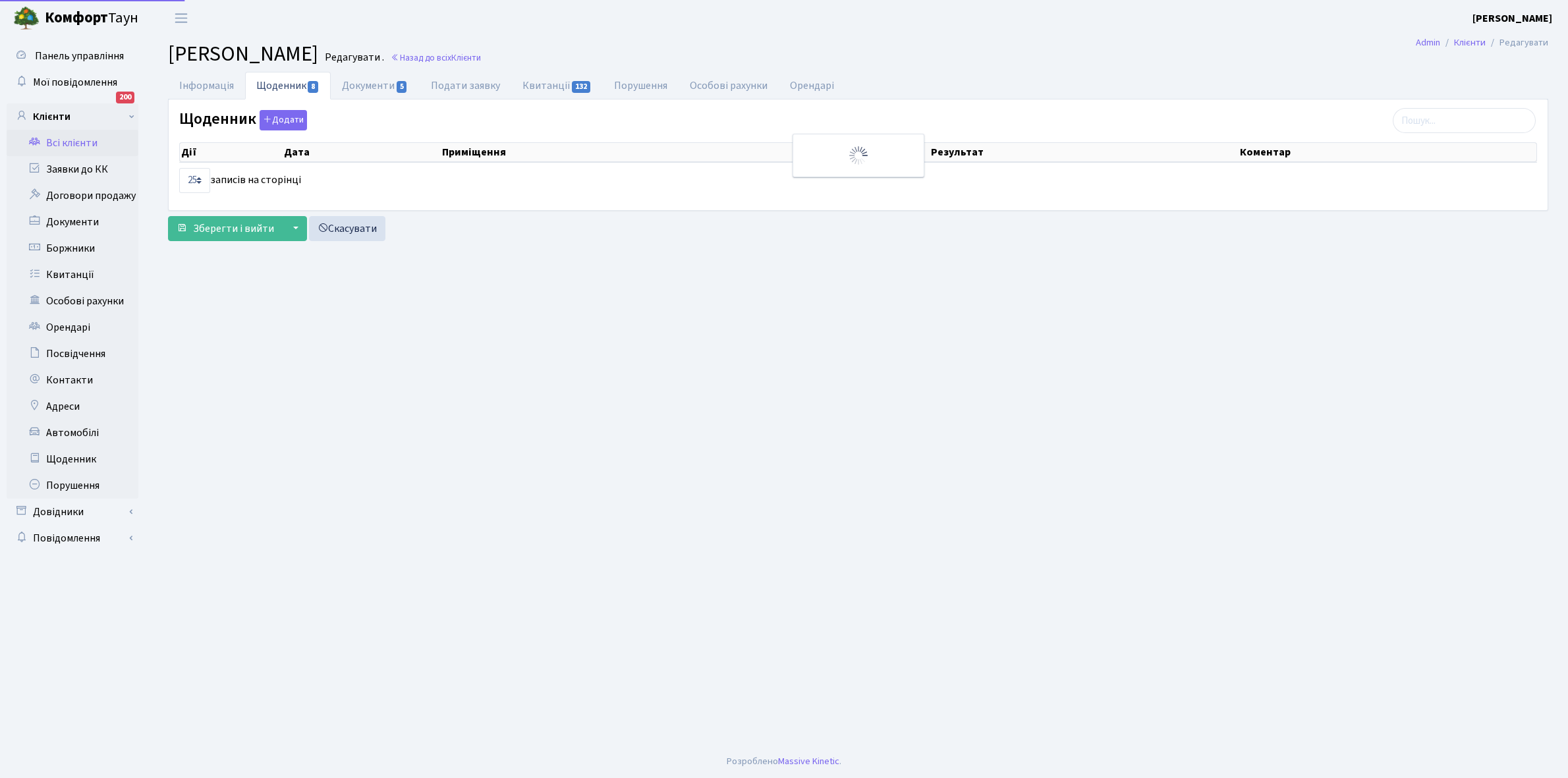
select select "25"
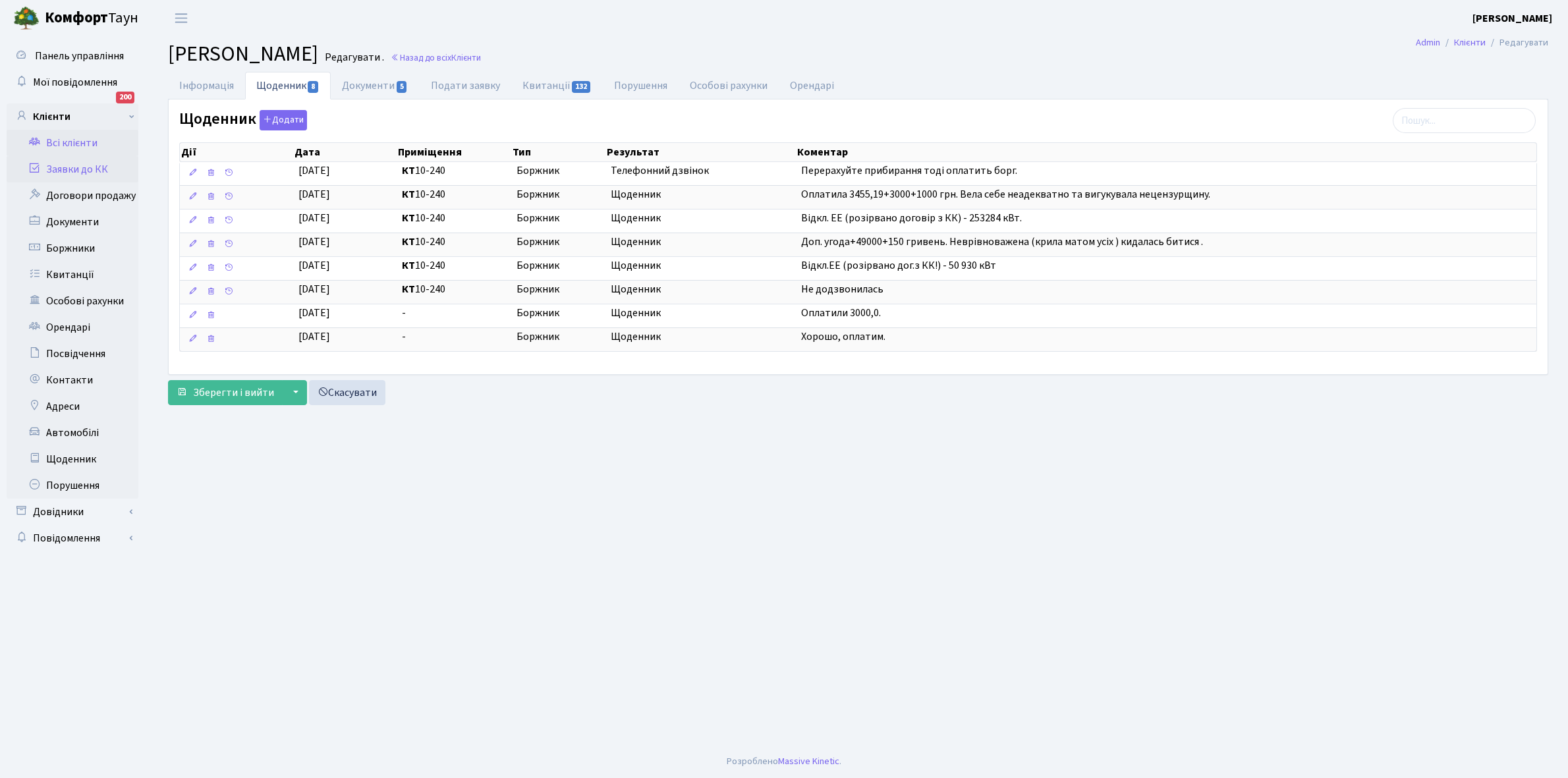
click at [79, 163] on link "Заявки до КК" at bounding box center [72, 169] width 132 height 27
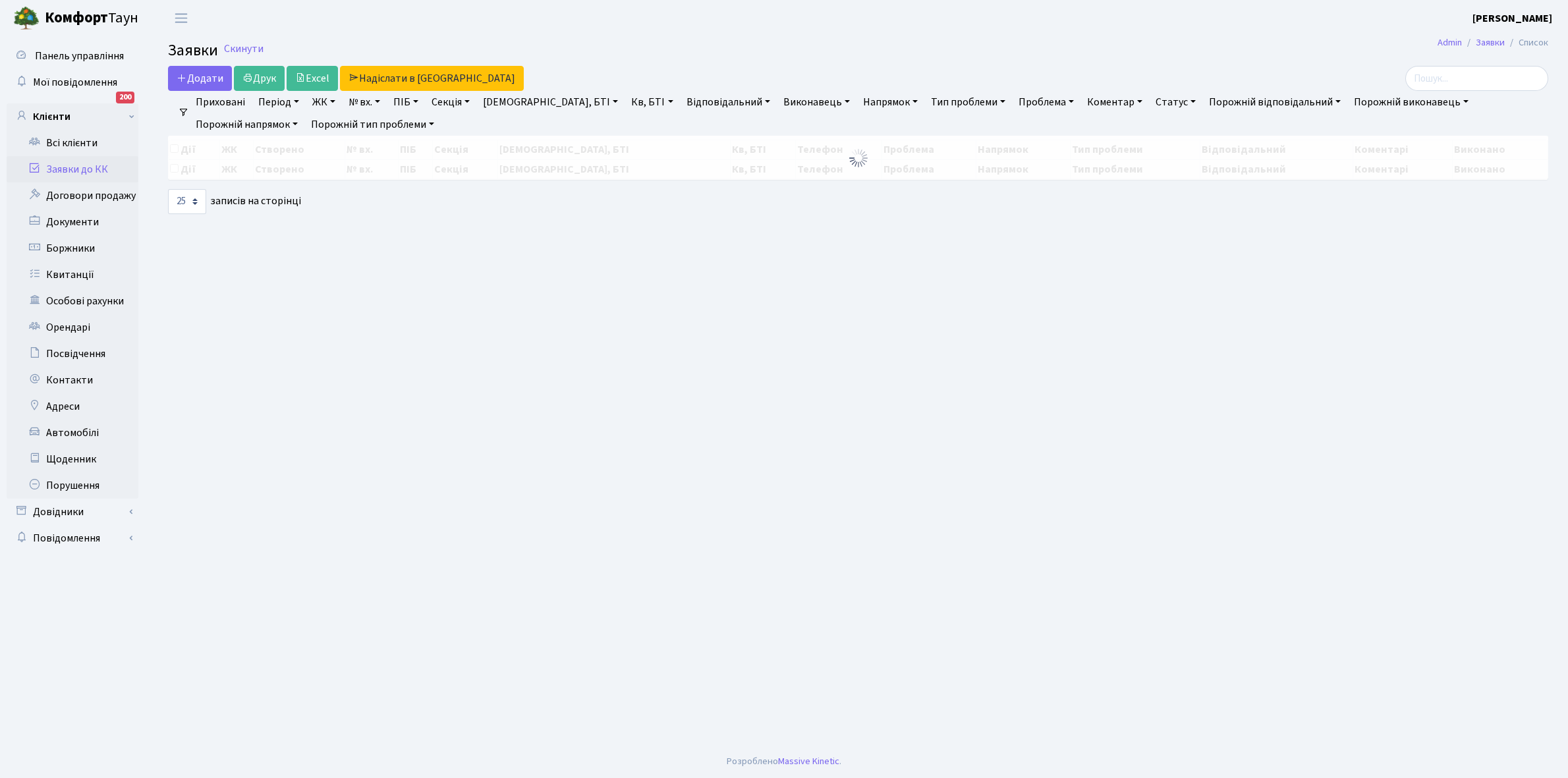
select select "25"
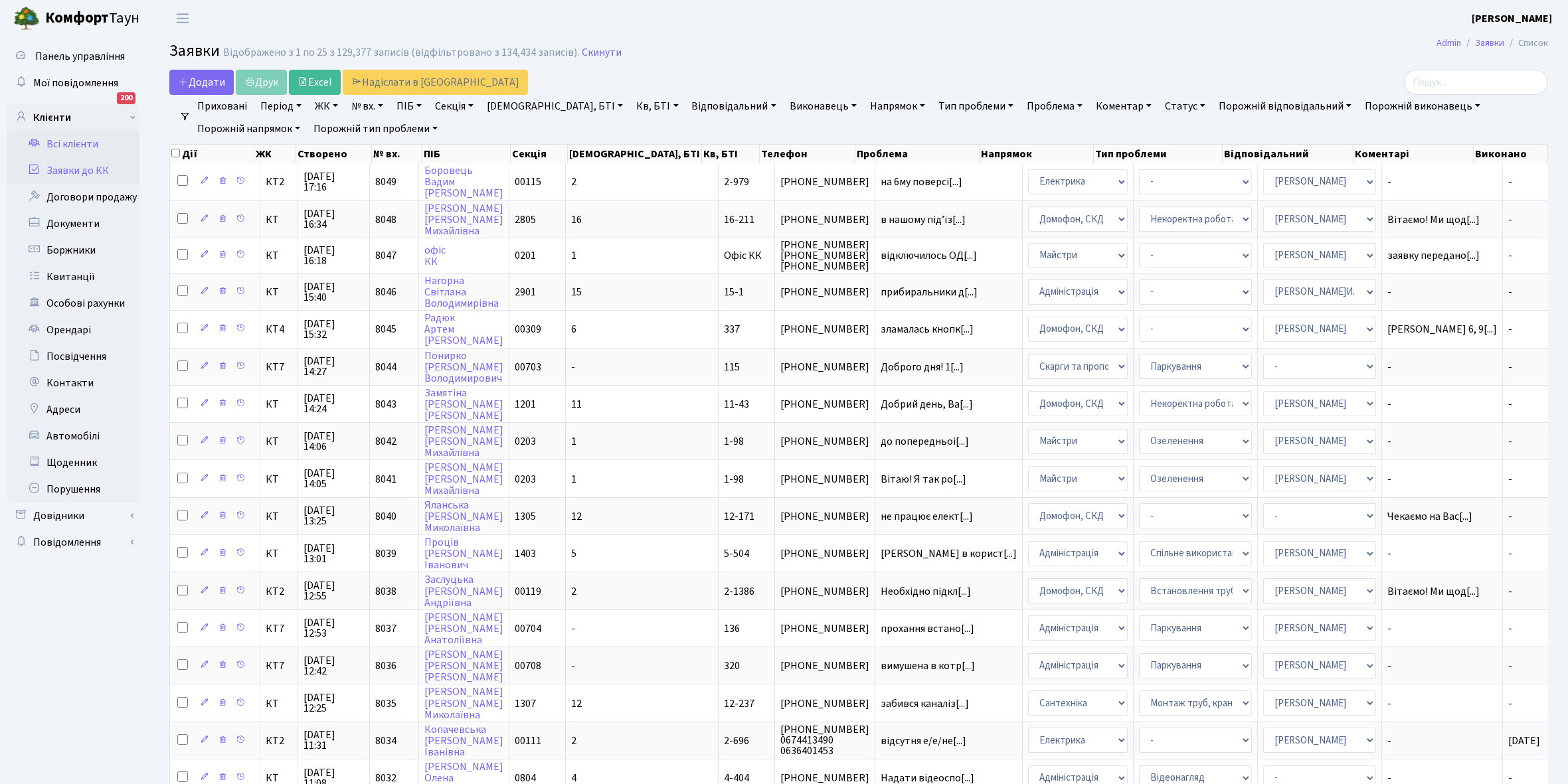
click at [77, 146] on link "Всі клієнти" at bounding box center [72, 144] width 133 height 27
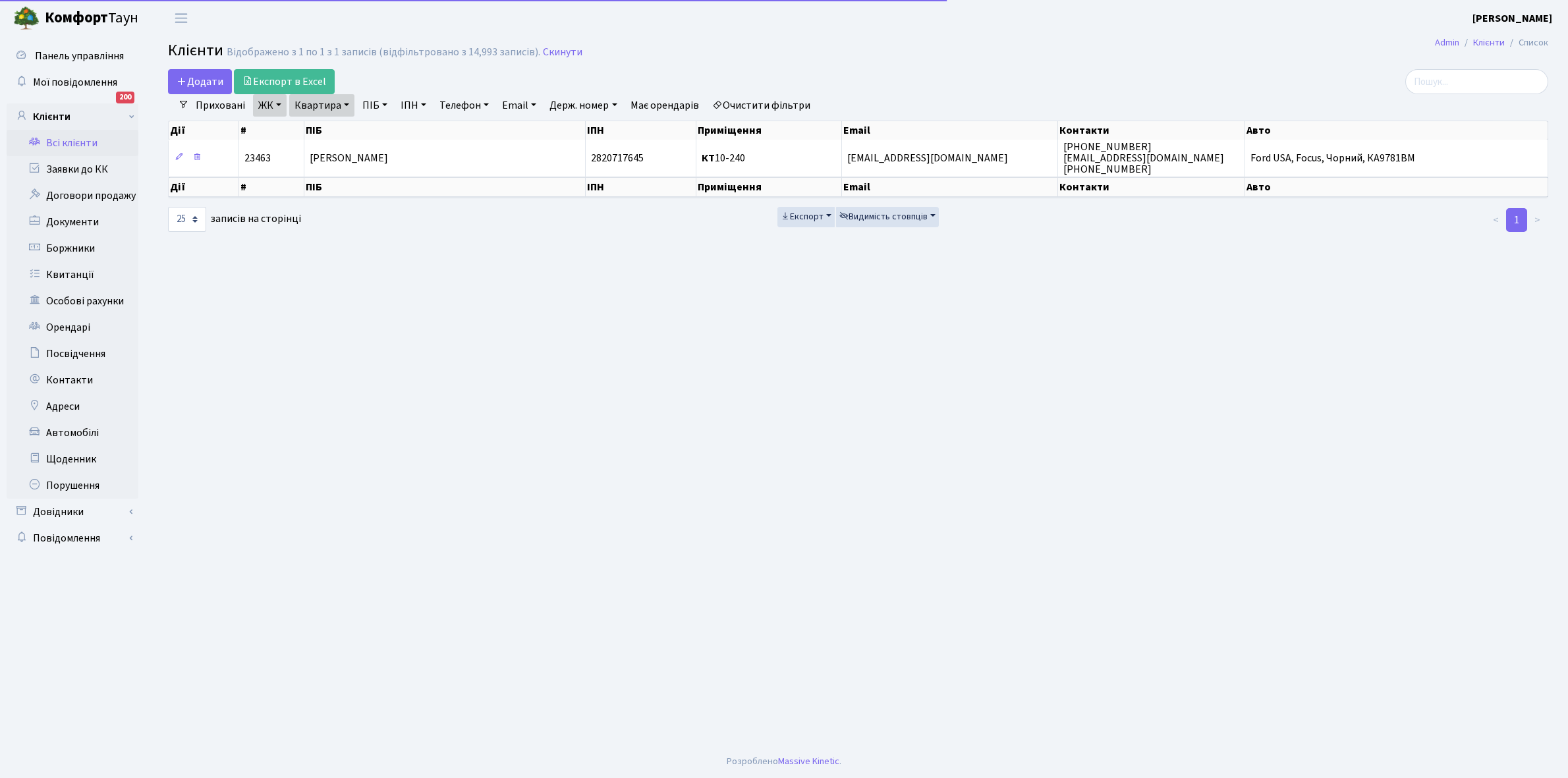
select select "25"
click at [345, 103] on link "Квартира" at bounding box center [322, 105] width 66 height 22
click at [343, 124] on input "10-240" at bounding box center [328, 131] width 77 height 25
type input "1"
type input "5-312"
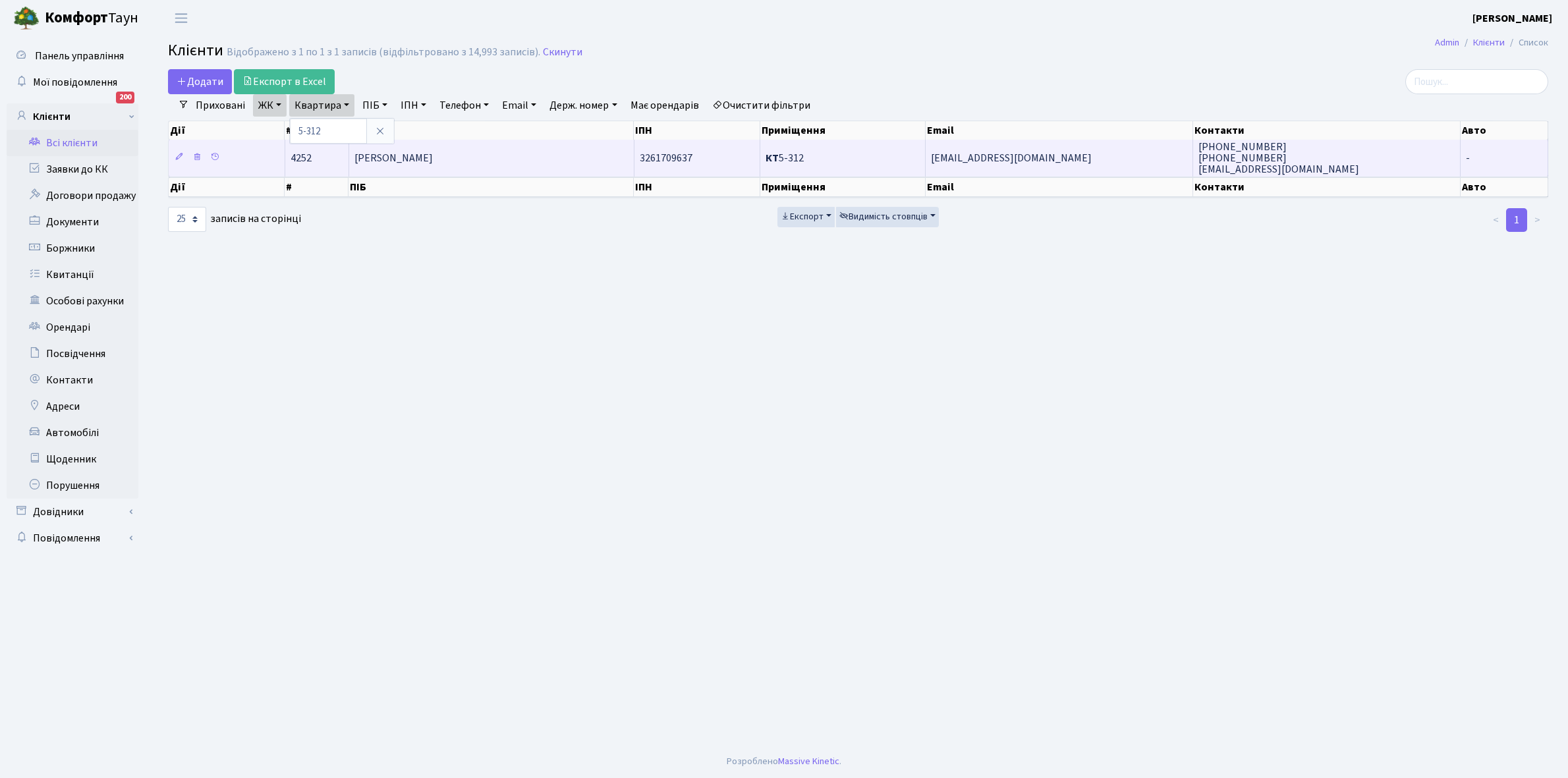
click at [432, 156] on span "Муравйов Віктор Сергійович" at bounding box center [393, 158] width 78 height 14
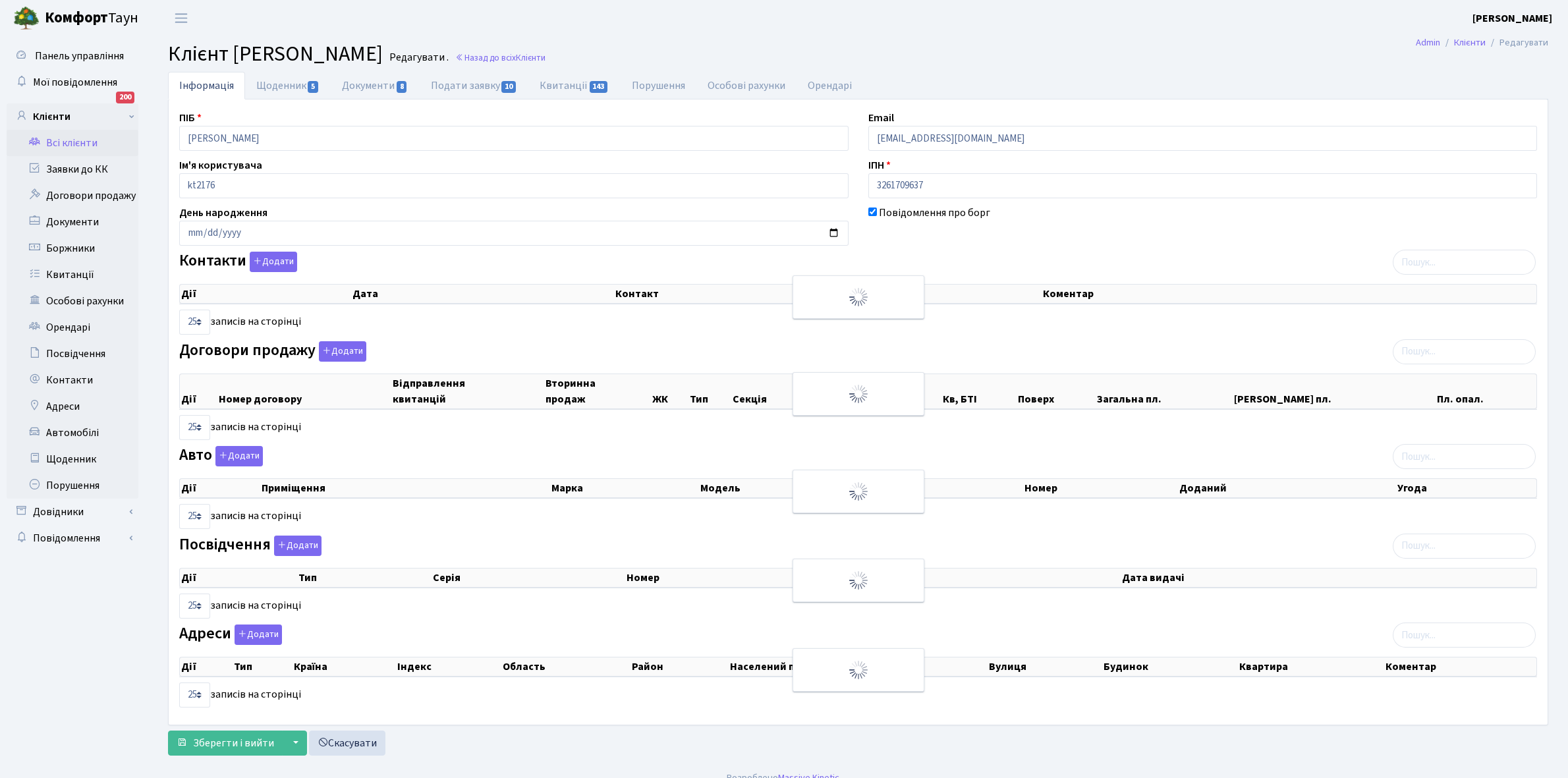
select select "25"
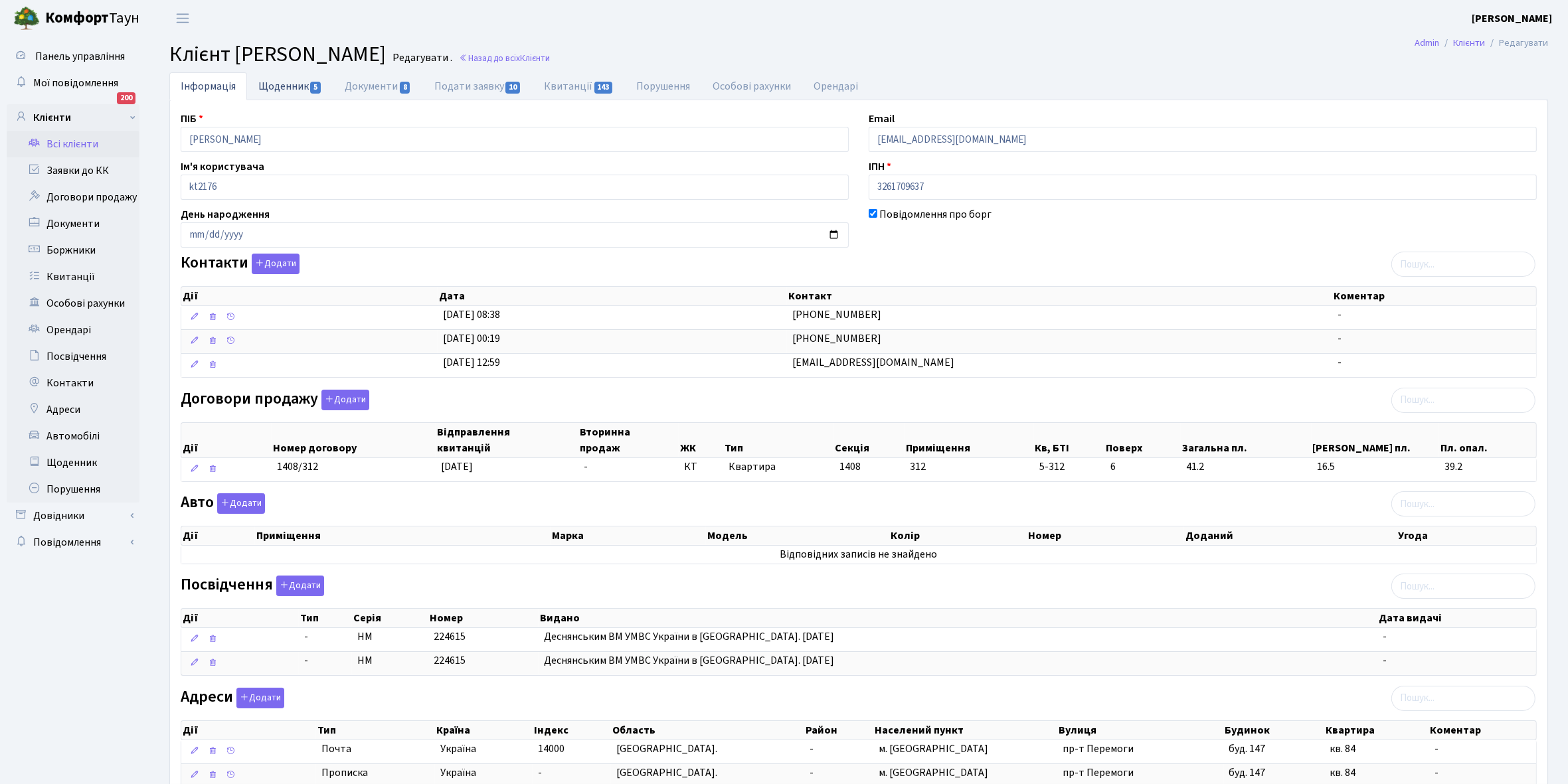
click at [282, 78] on link "Щоденник 5" at bounding box center [290, 86] width 87 height 27
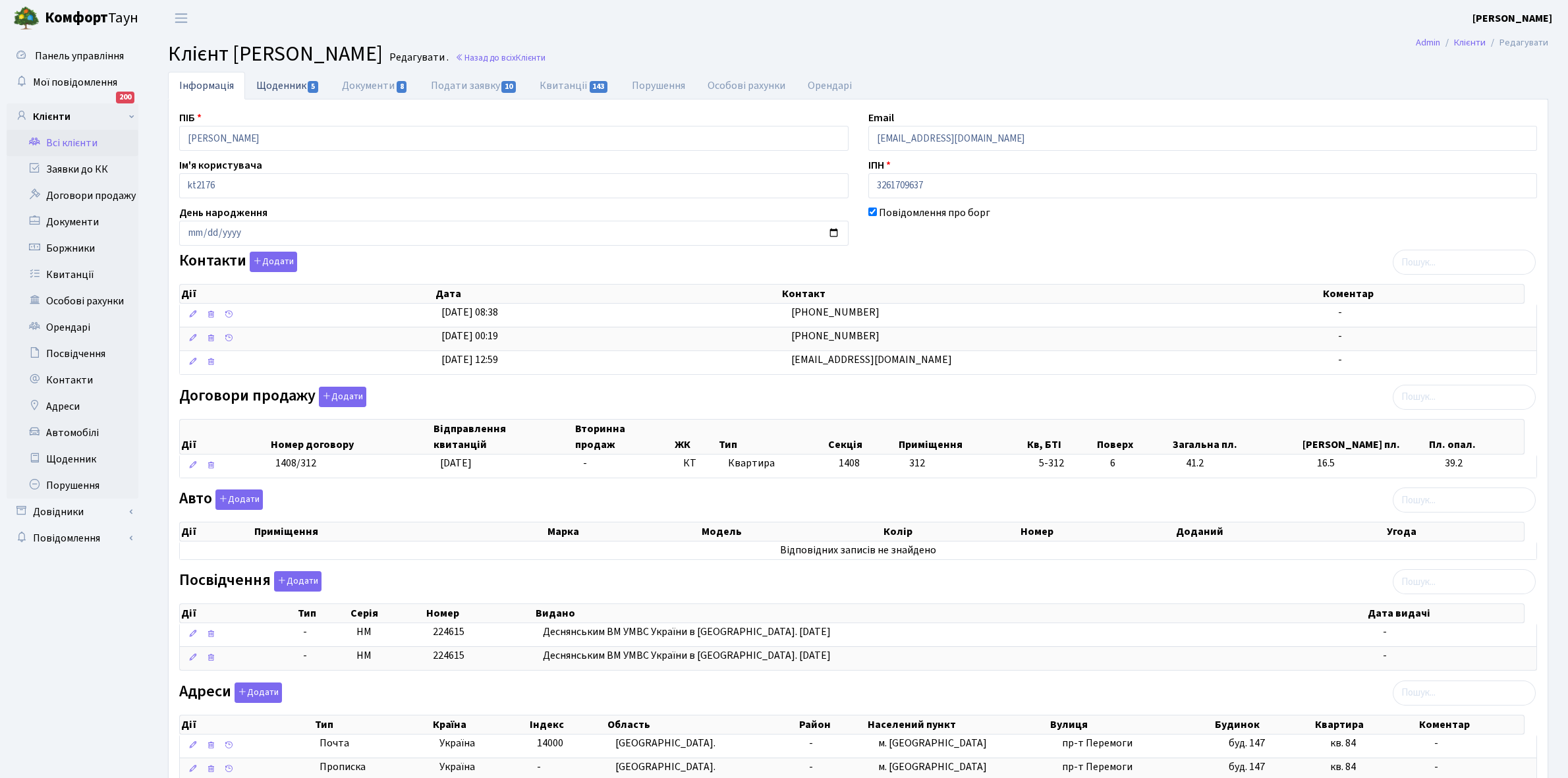
select select "25"
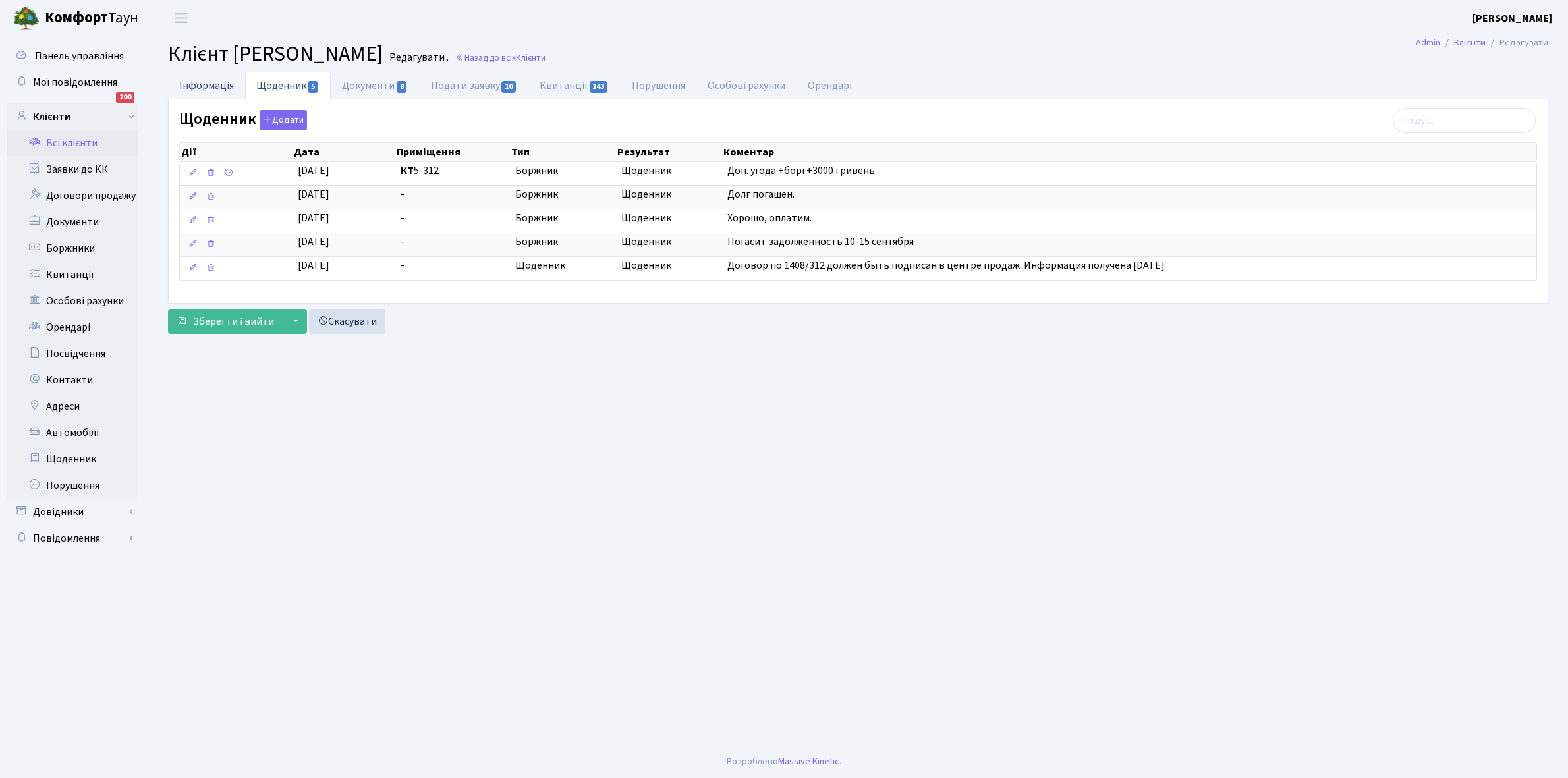
click at [197, 83] on link "Інформація" at bounding box center [206, 85] width 77 height 27
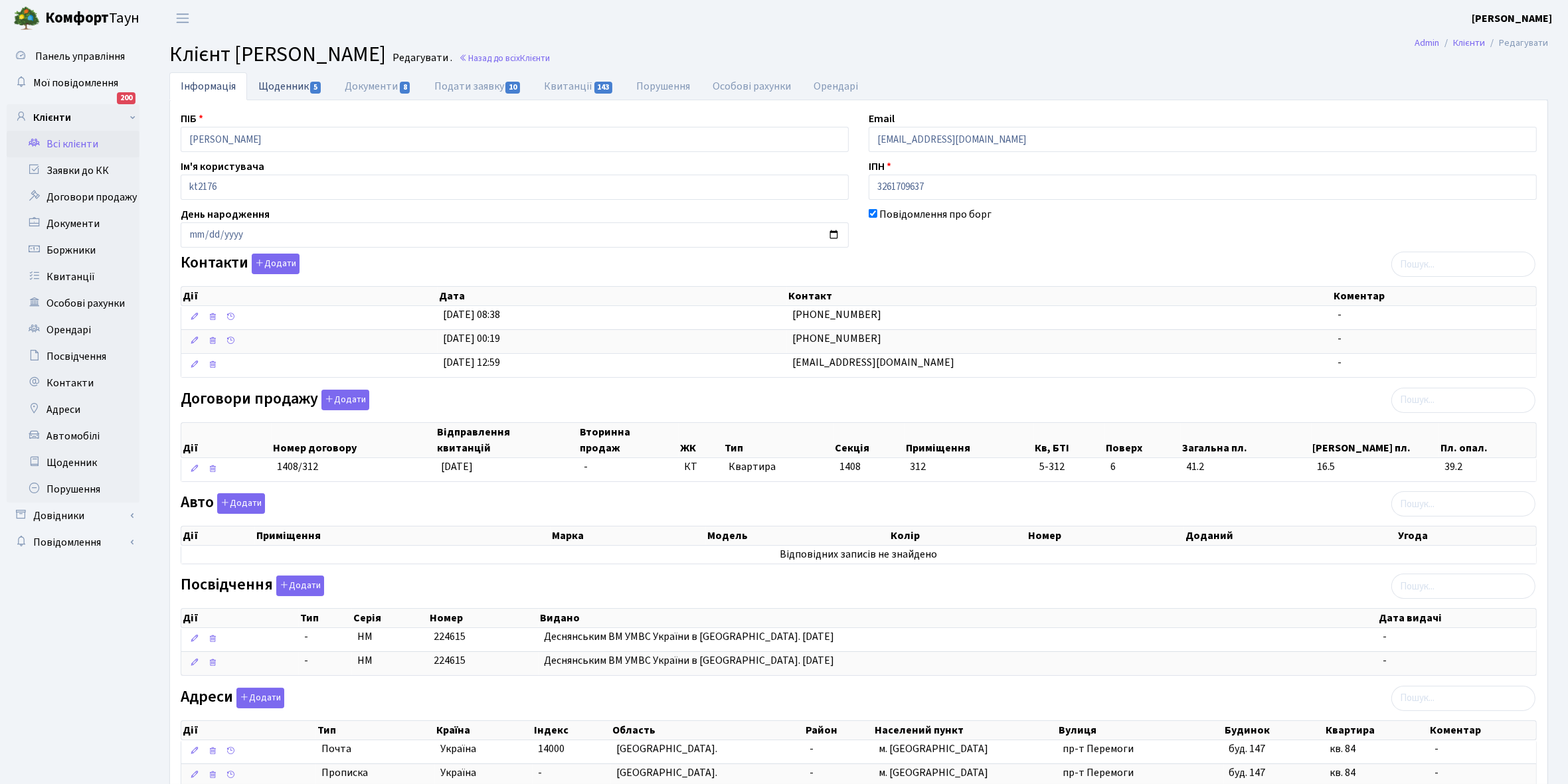
click at [278, 87] on link "Щоденник 5" at bounding box center [290, 86] width 87 height 27
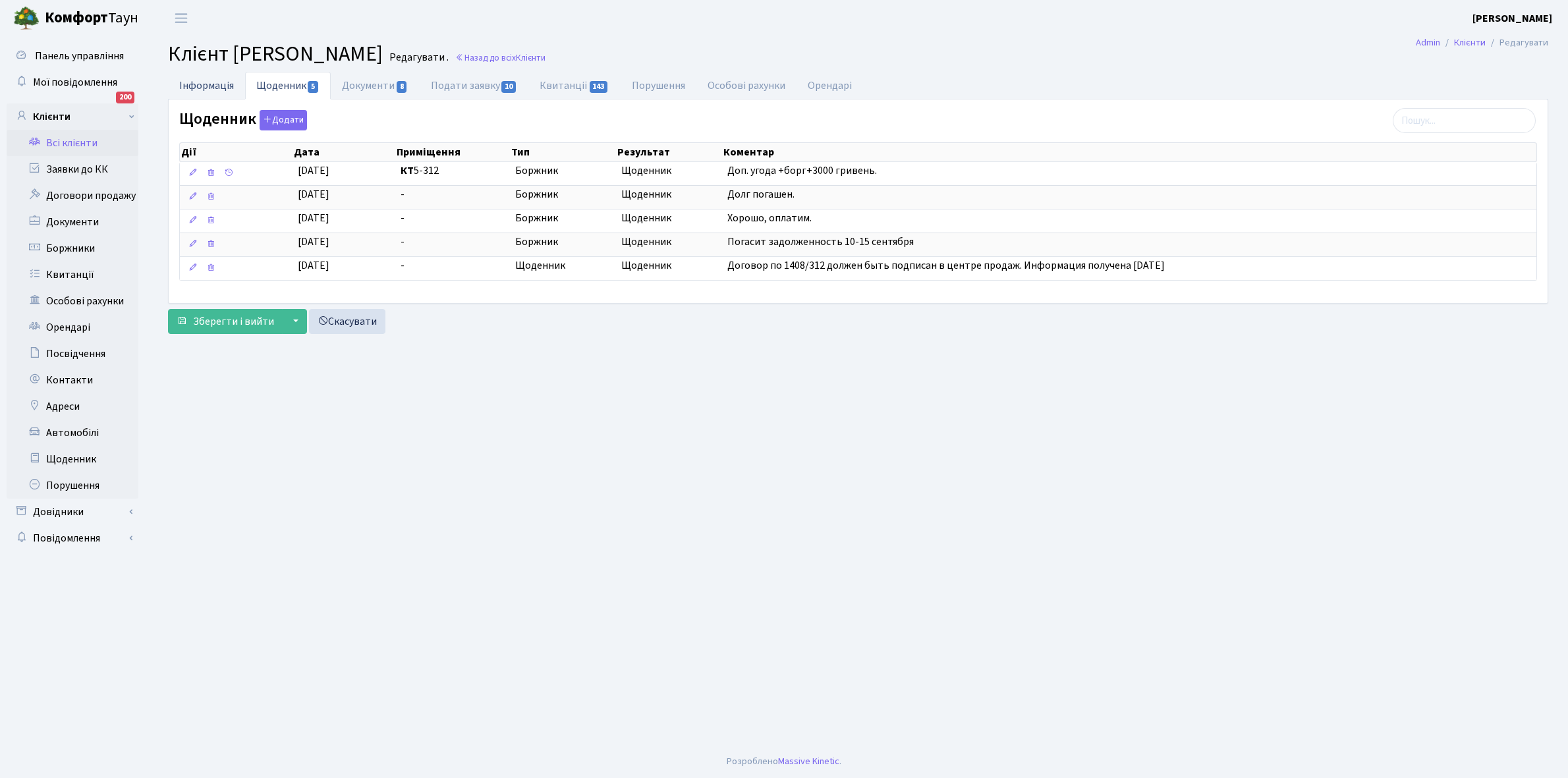
click at [190, 86] on link "Інформація" at bounding box center [206, 85] width 77 height 27
